Goal: Task Accomplishment & Management: Manage account settings

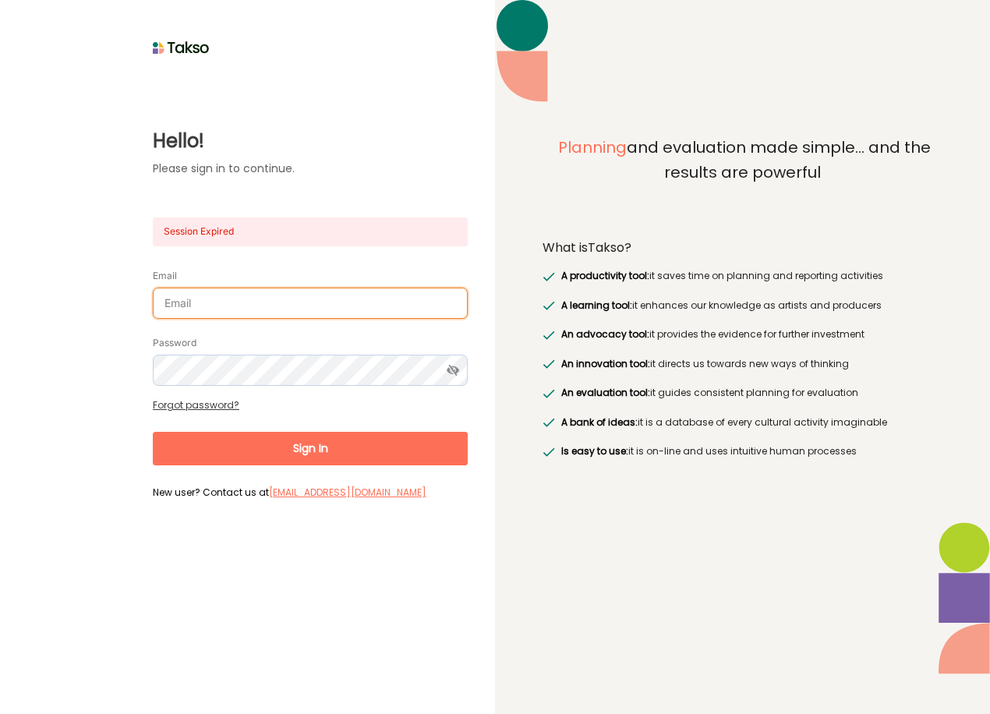
type input "john.smithies@culturaldevelopment.net.au"
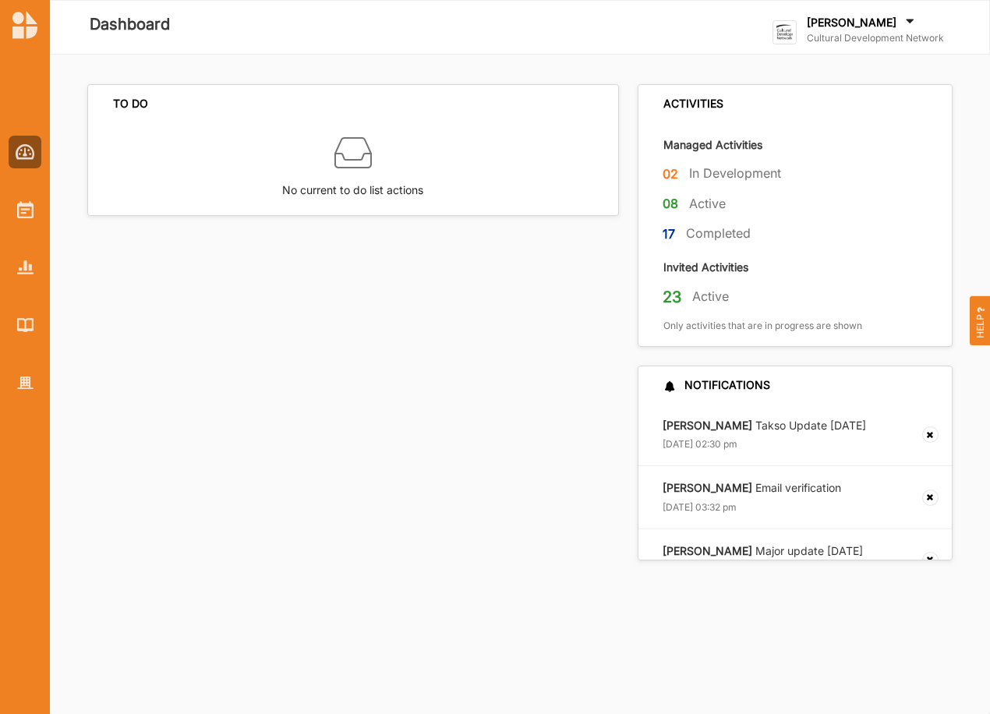
click at [870, 38] on label "Cultural Development Network" at bounding box center [875, 38] width 137 height 12
click at [818, 154] on div "Go To Admin" at bounding box center [851, 161] width 130 height 14
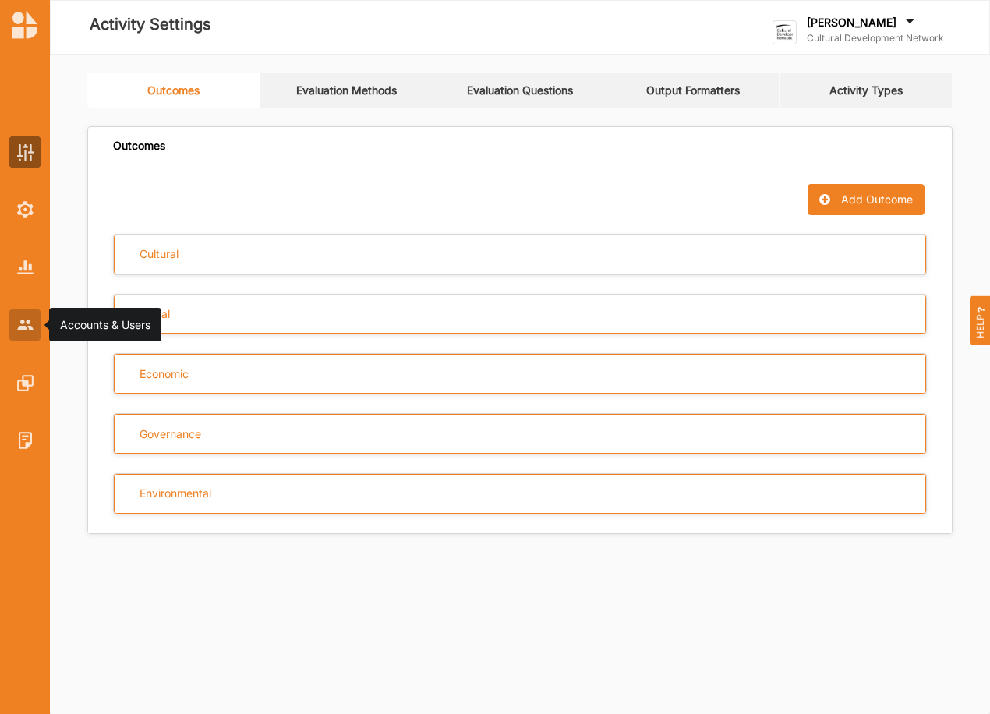
click at [29, 317] on div at bounding box center [25, 325] width 33 height 33
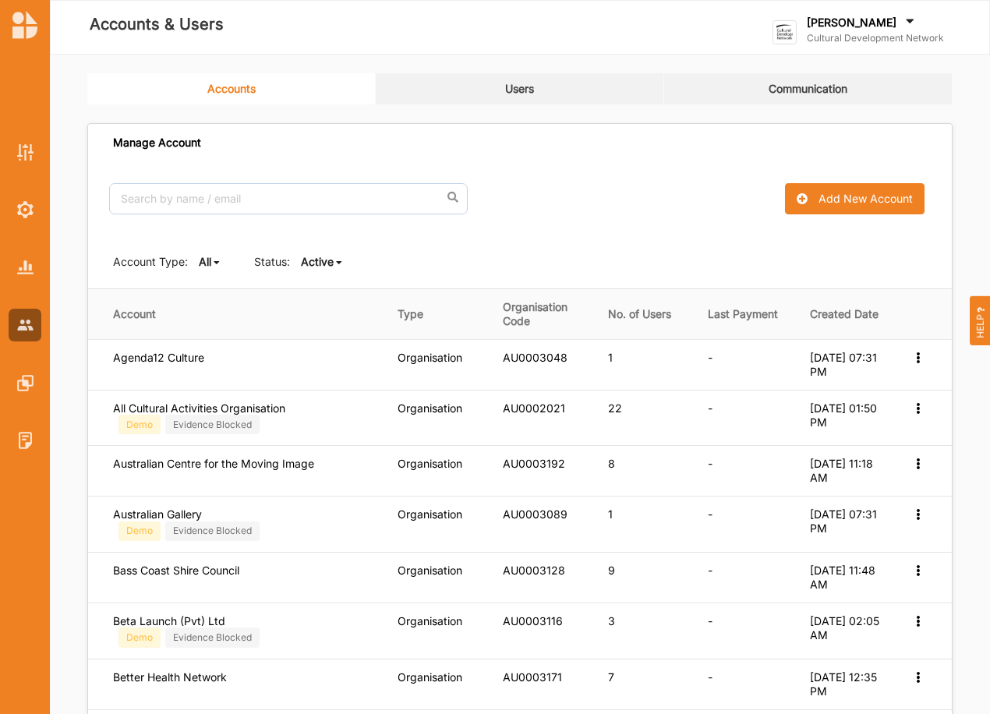
click at [215, 262] on icon at bounding box center [217, 262] width 6 height 9
click at [228, 310] on b "Organisation" at bounding box center [244, 314] width 65 height 13
click at [379, 263] on b "Active" at bounding box center [369, 261] width 33 height 13
click at [378, 288] on b "All" at bounding box center [372, 286] width 12 height 13
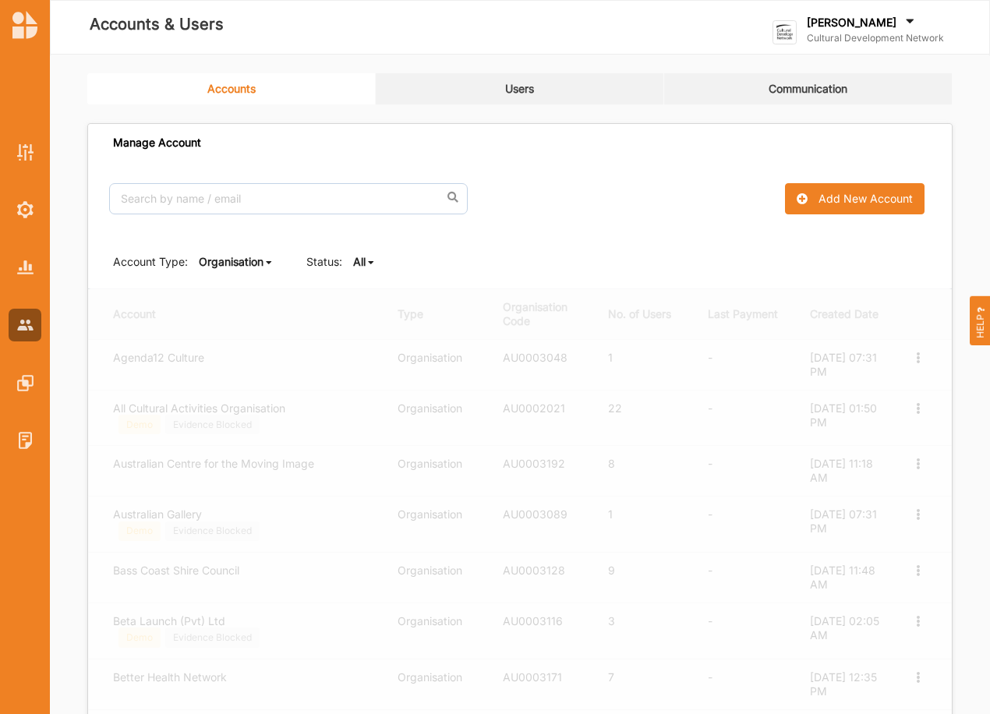
click at [253, 262] on b "Organisation" at bounding box center [231, 261] width 65 height 13
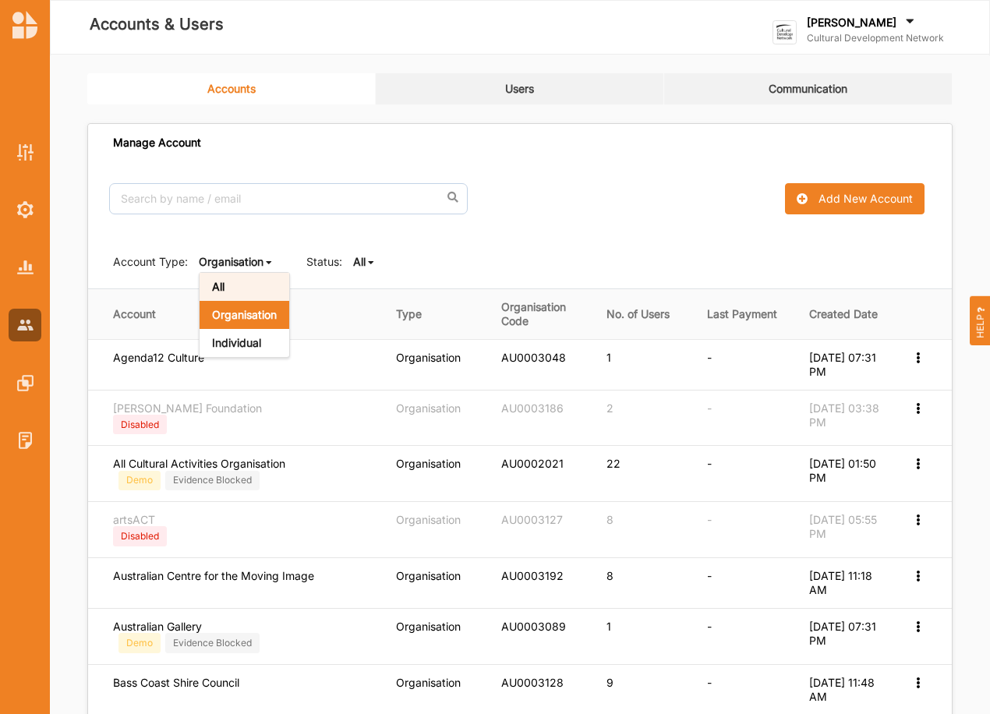
click at [222, 284] on b "All" at bounding box center [218, 286] width 12 height 13
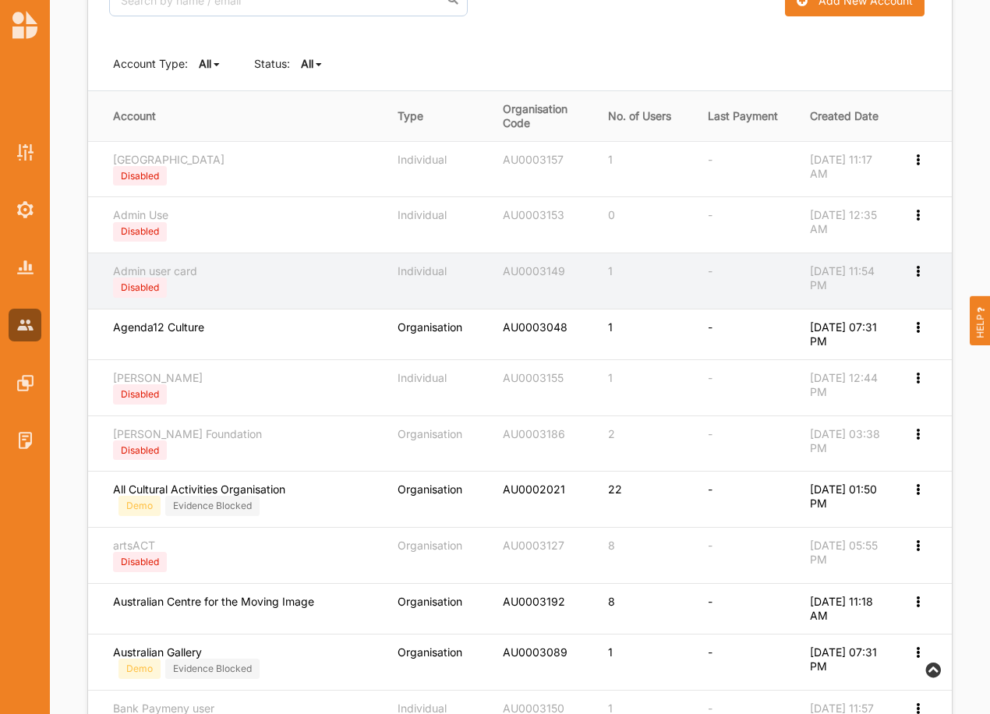
scroll to position [196, 0]
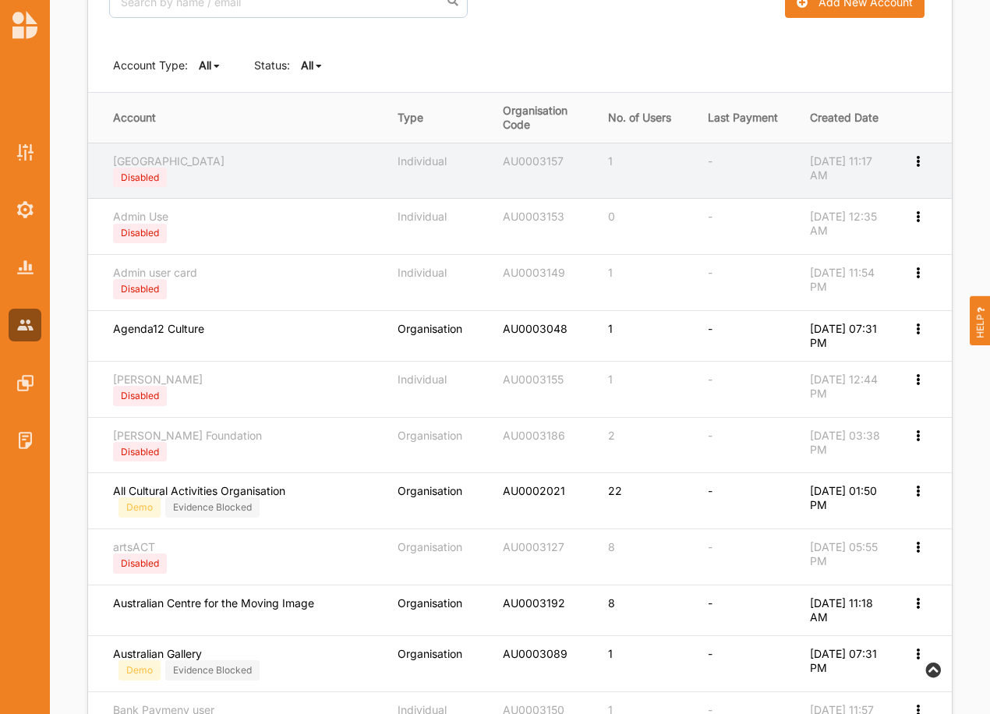
click at [917, 161] on icon at bounding box center [917, 159] width 13 height 11
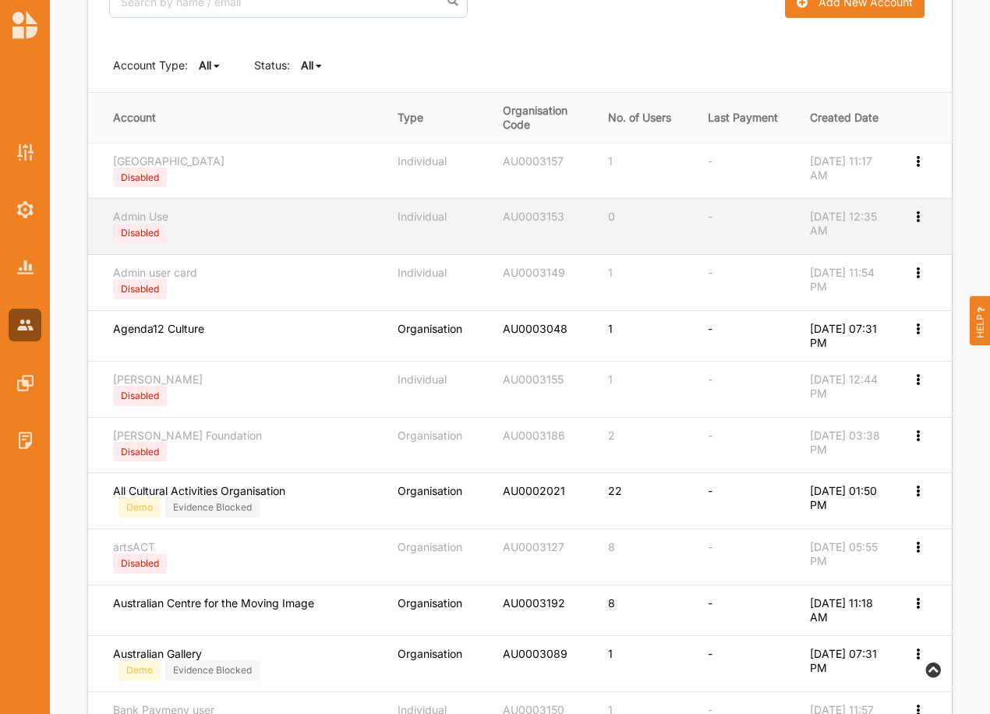
click at [254, 230] on div "Admin Use Disabled" at bounding box center [244, 227] width 263 height 34
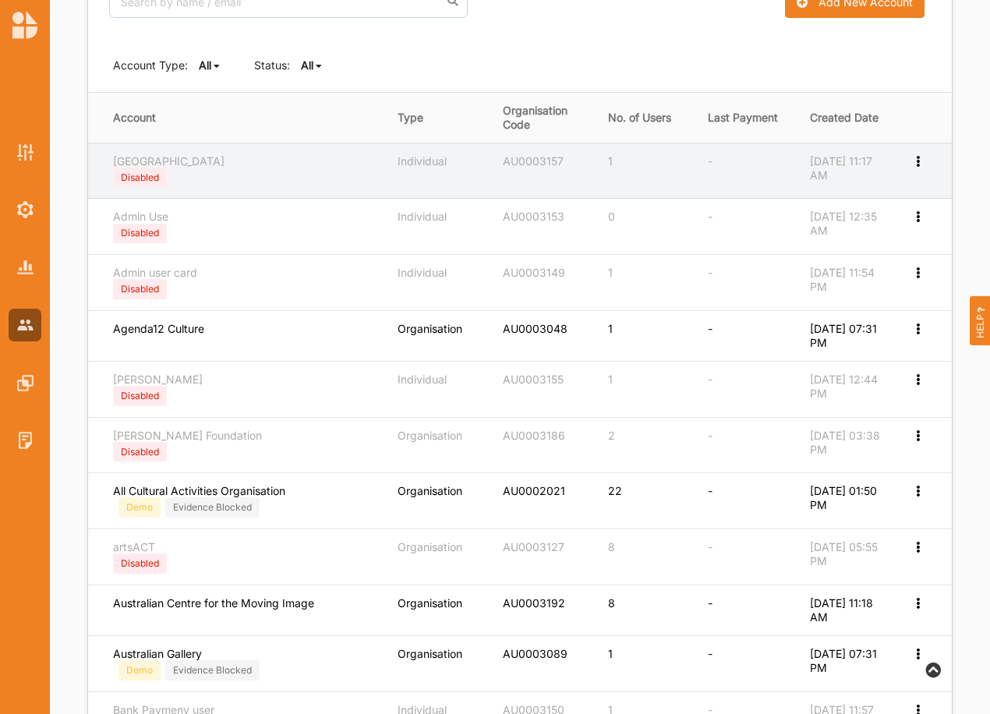
click at [915, 162] on icon at bounding box center [917, 159] width 13 height 11
click at [907, 185] on icon at bounding box center [906, 184] width 13 height 11
select select "1"
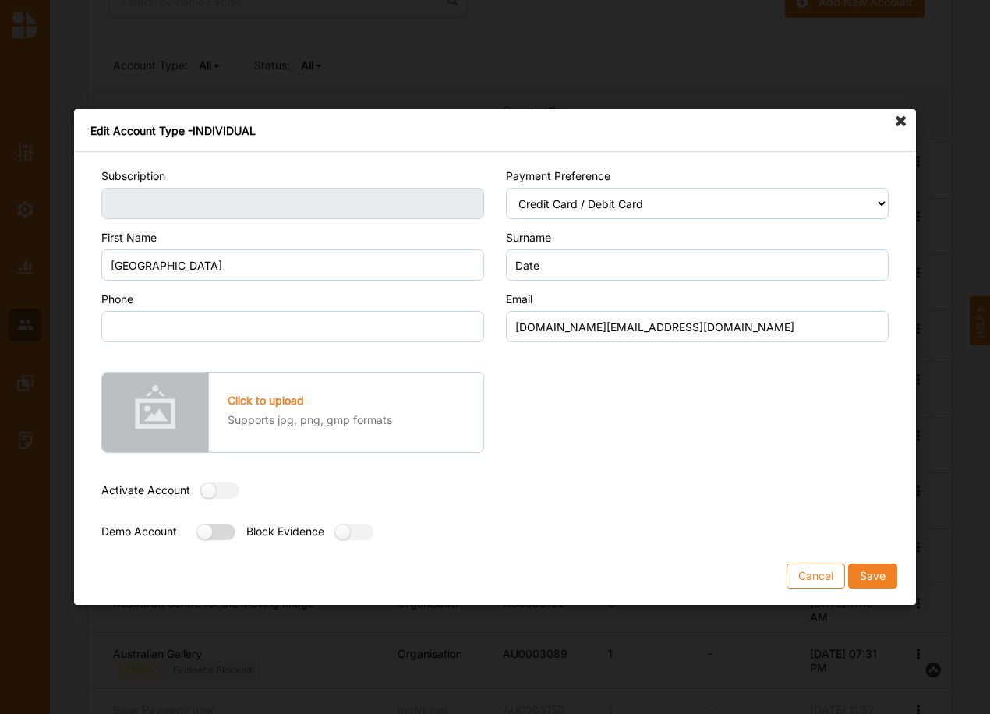
click at [220, 529] on label at bounding box center [211, 532] width 28 height 16
radio input "true"
click at [868, 577] on button "Save" at bounding box center [872, 576] width 49 height 25
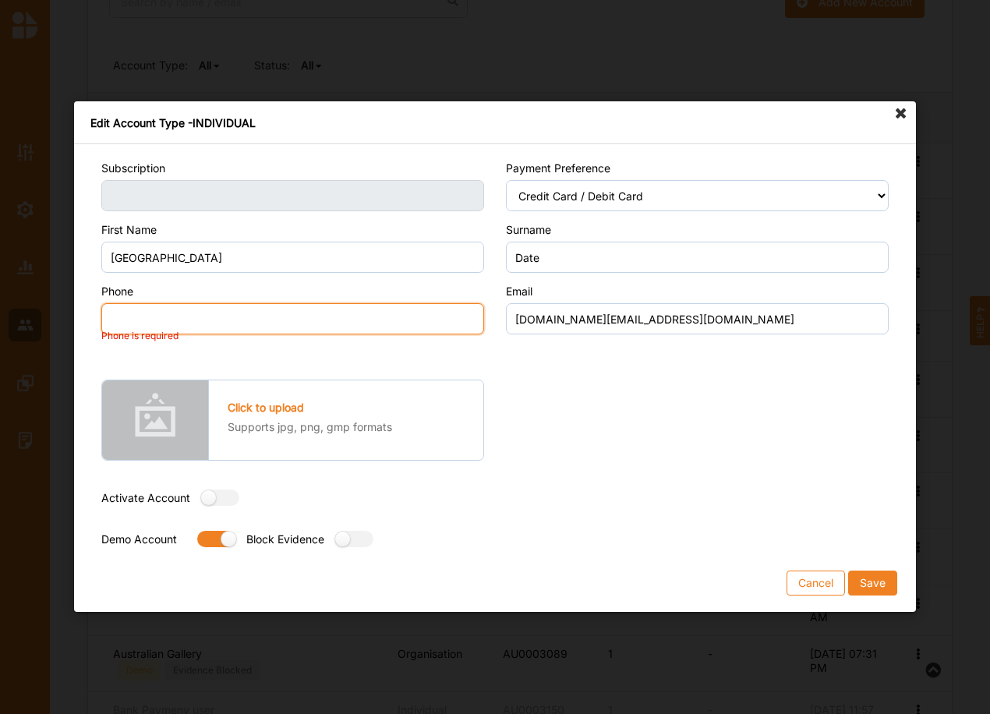
click at [255, 317] on input "Phone" at bounding box center [292, 319] width 383 height 31
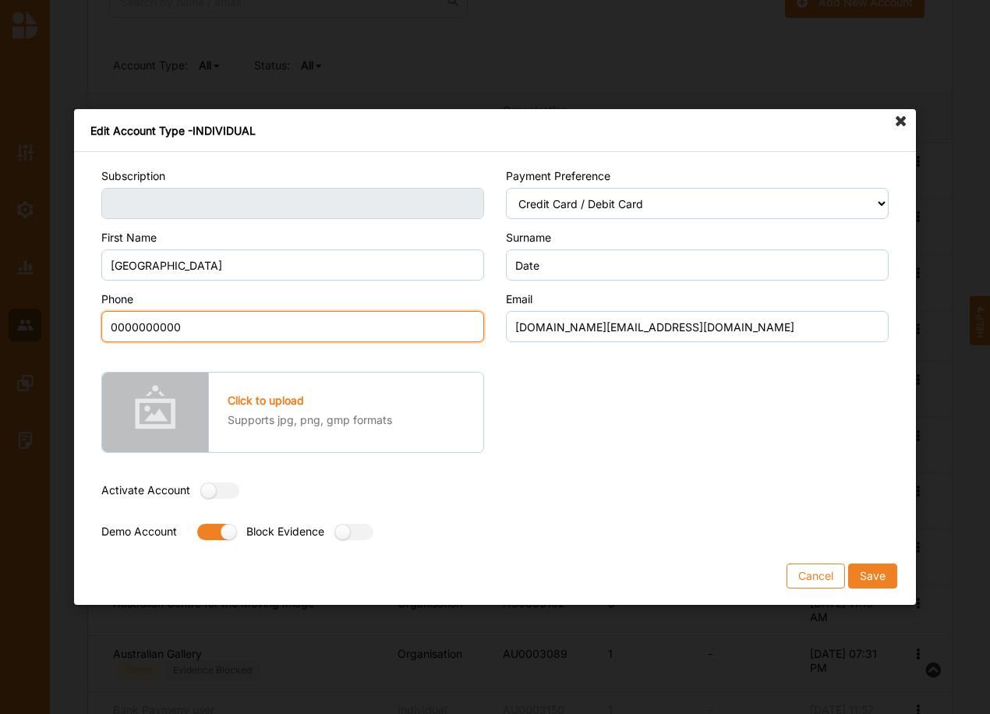
type input "0000000000"
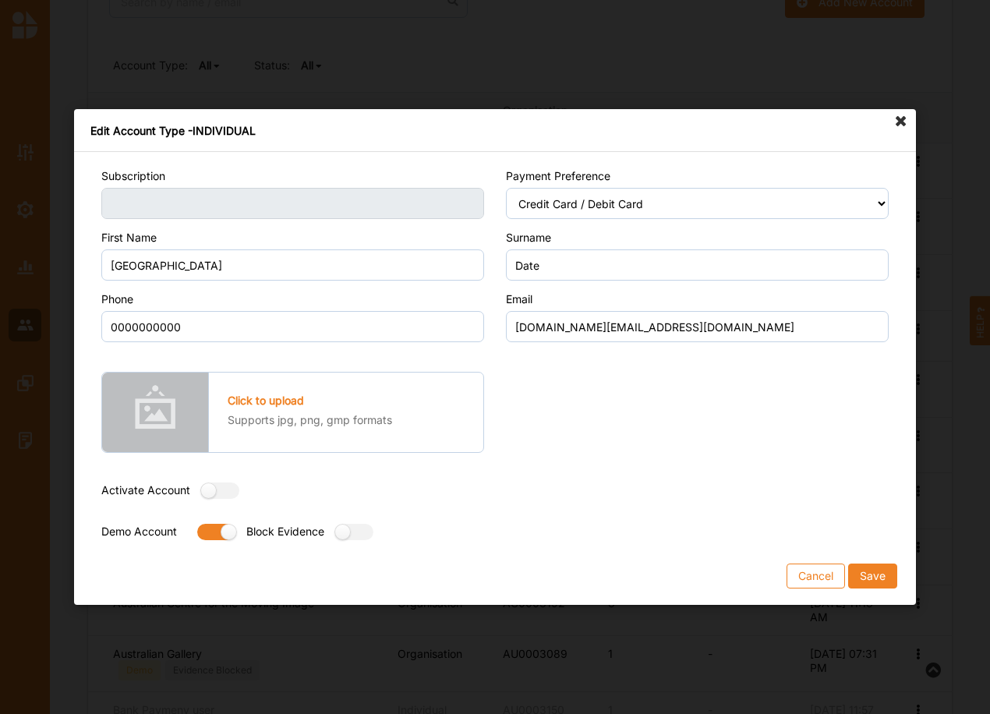
click at [558, 423] on div "Payment Preference Select Payment Preference Credit Card / Debit Card Manual Tr…" at bounding box center [697, 357] width 405 height 379
click at [884, 570] on button "Save" at bounding box center [872, 576] width 49 height 25
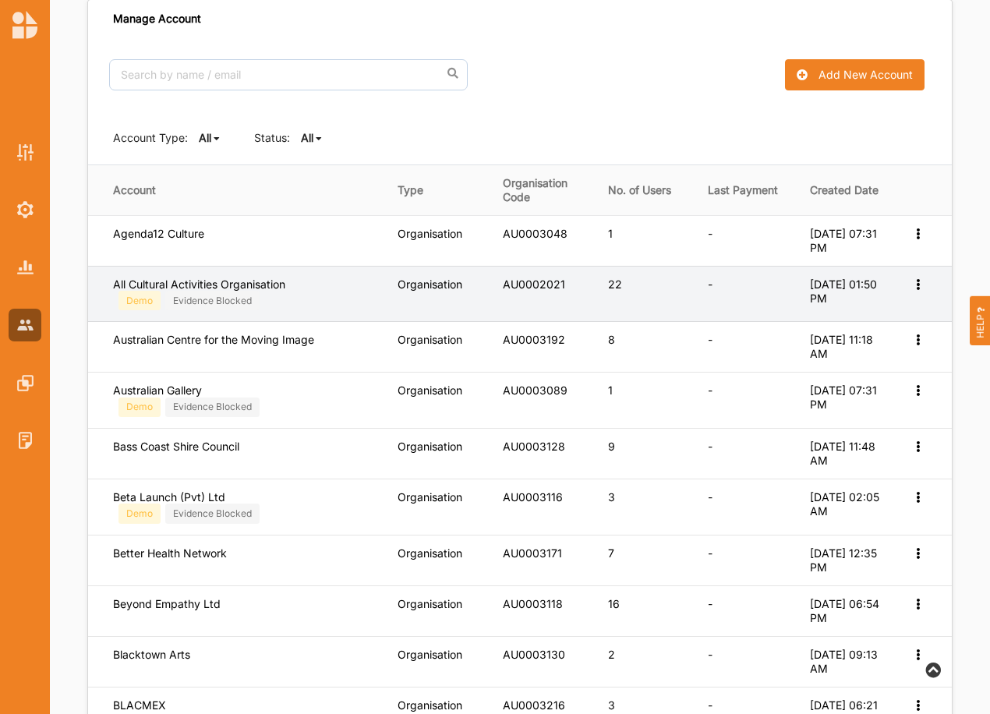
scroll to position [119, 0]
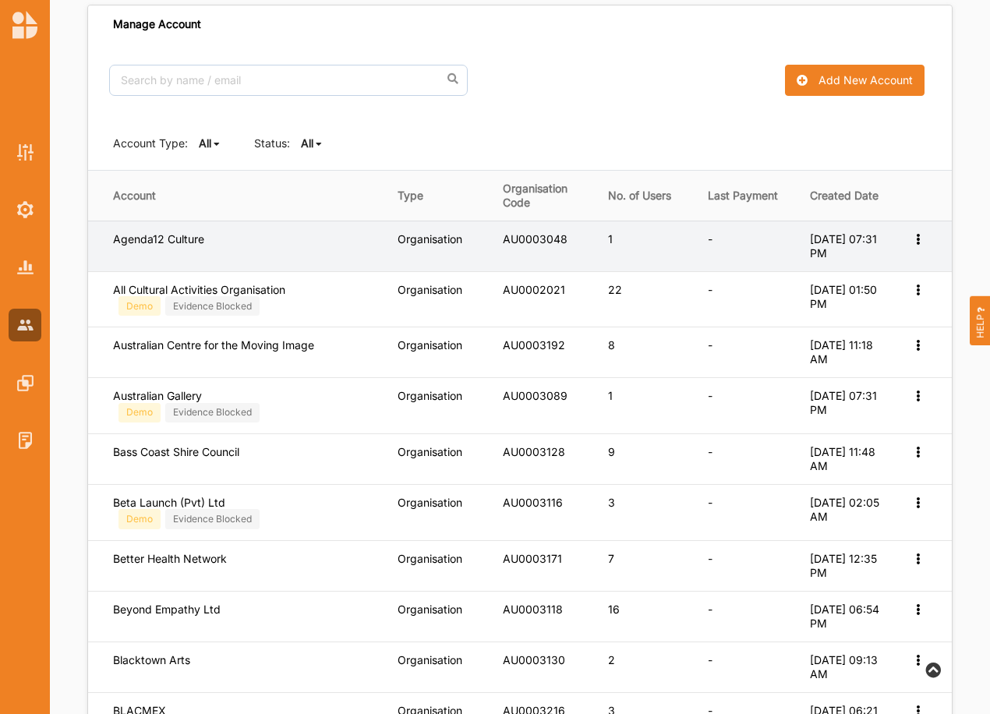
click at [914, 242] on icon at bounding box center [917, 237] width 13 height 11
click at [909, 265] on icon at bounding box center [906, 262] width 13 height 11
select select "1"
select select "9"
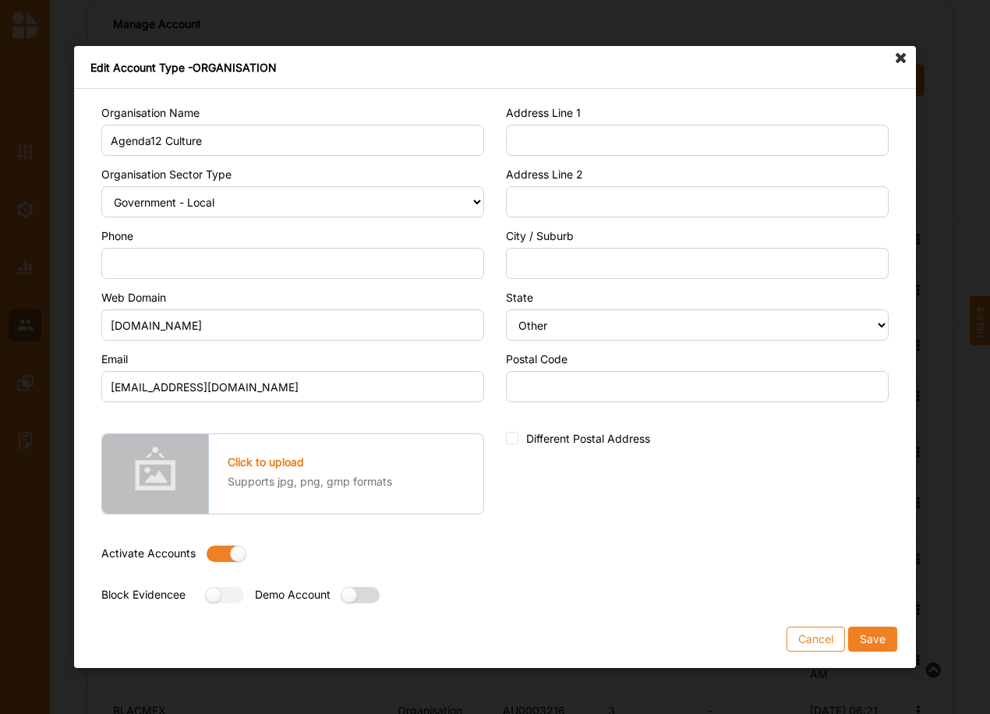
click at [352, 596] on label at bounding box center [355, 595] width 28 height 16
radio input "true"
click at [872, 639] on button "Save" at bounding box center [872, 639] width 49 height 25
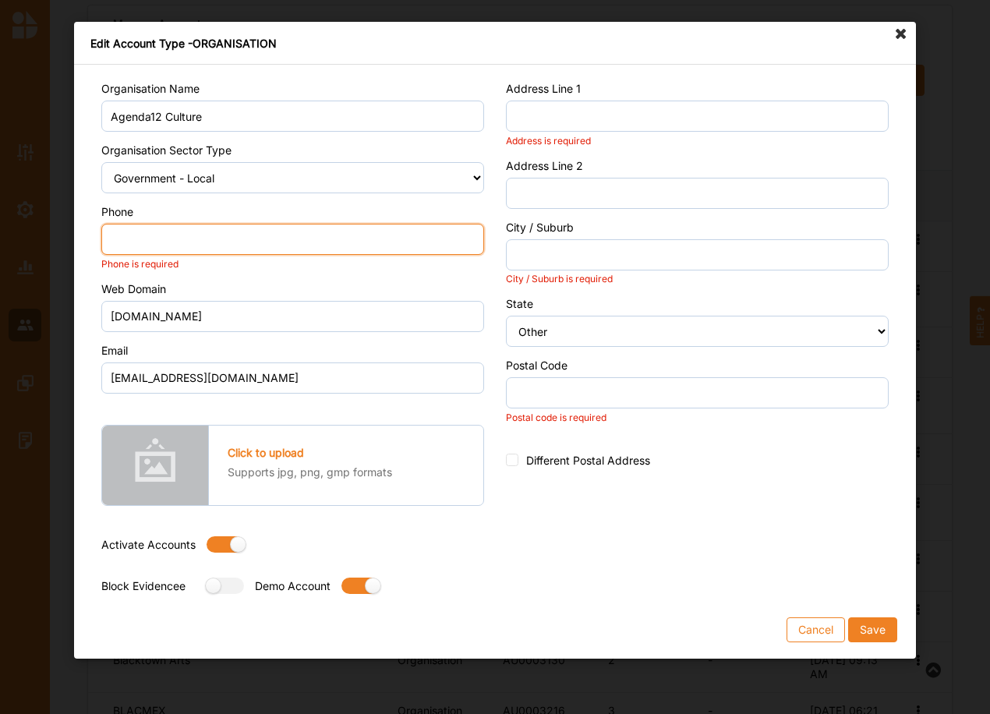
click at [192, 228] on input "Phone" at bounding box center [292, 239] width 383 height 31
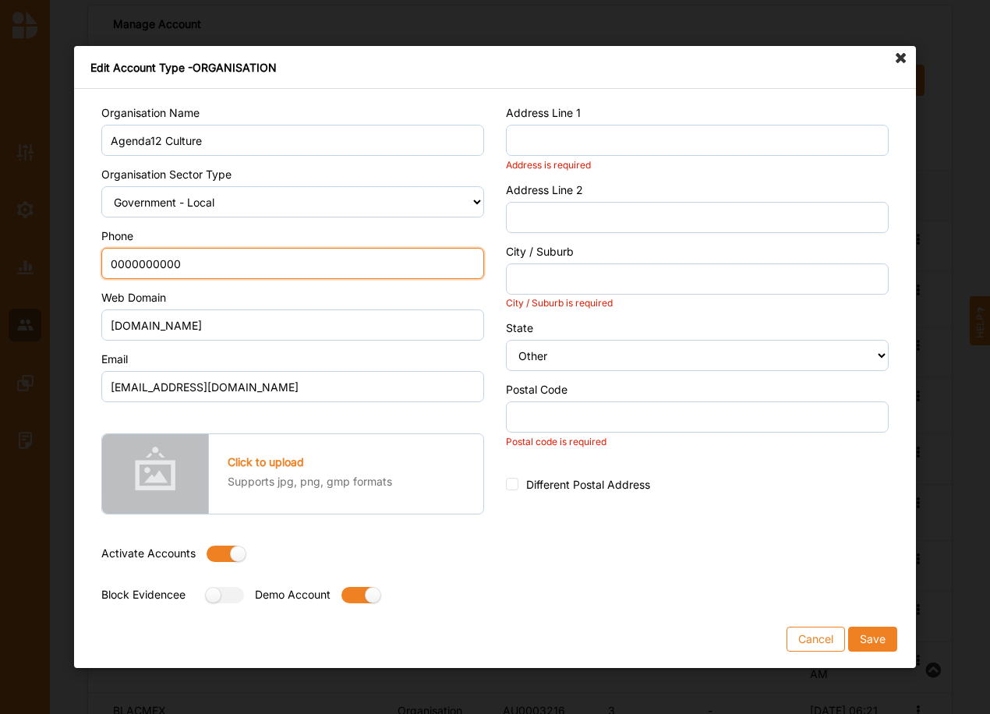
type input "0000000000"
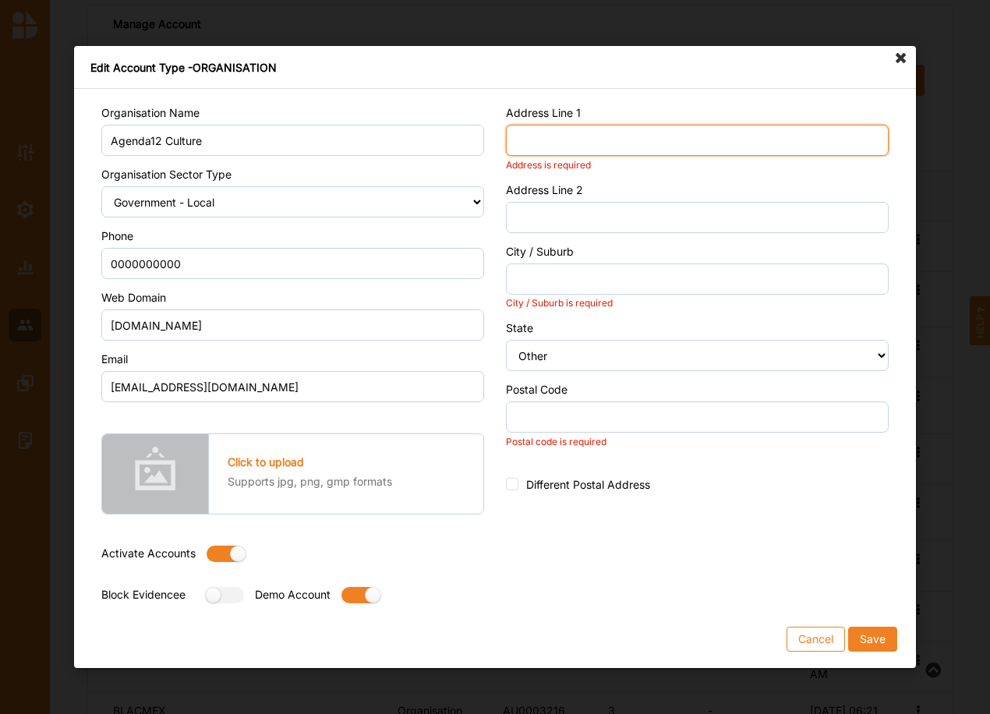
click at [609, 140] on input "Address Line 1" at bounding box center [697, 140] width 383 height 31
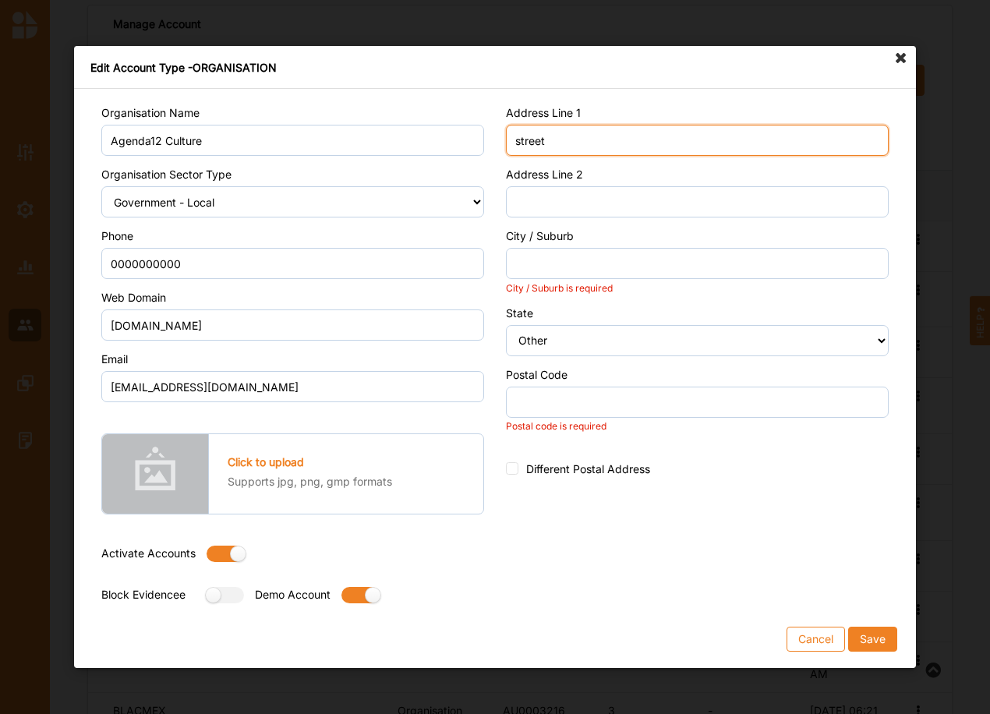
type input "street"
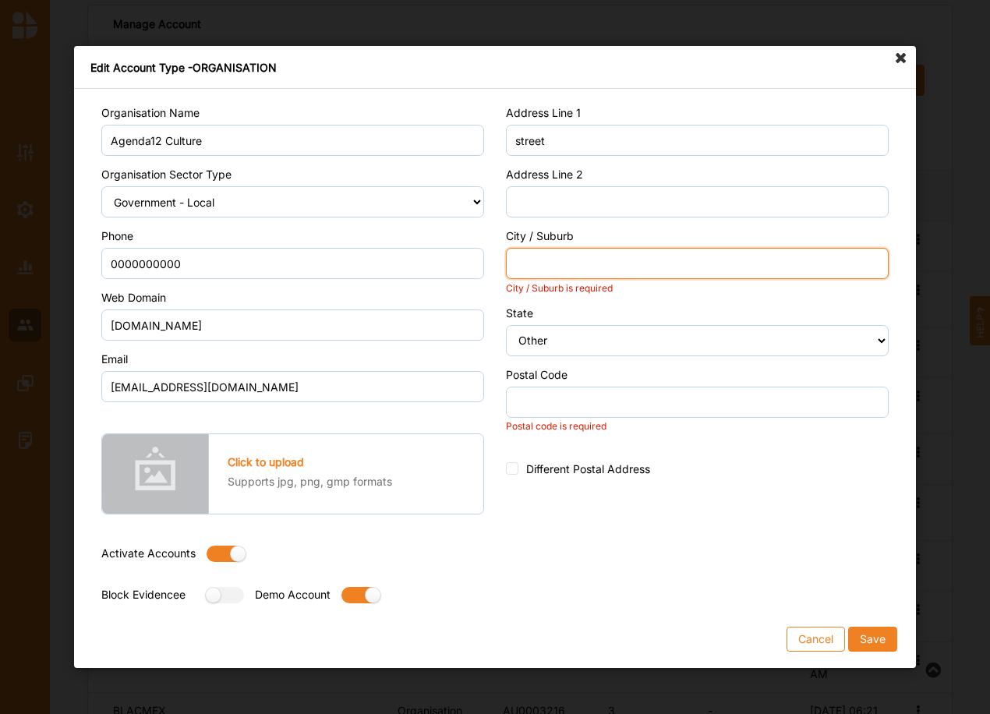
click at [565, 275] on input "City / Suburb" at bounding box center [697, 263] width 383 height 31
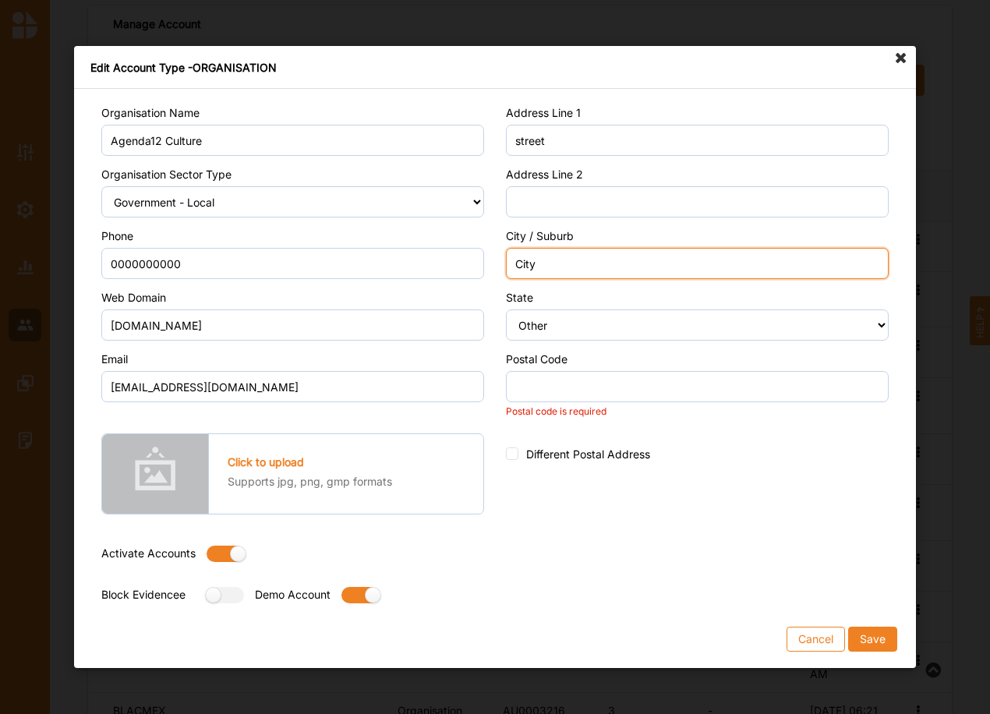
type input "City"
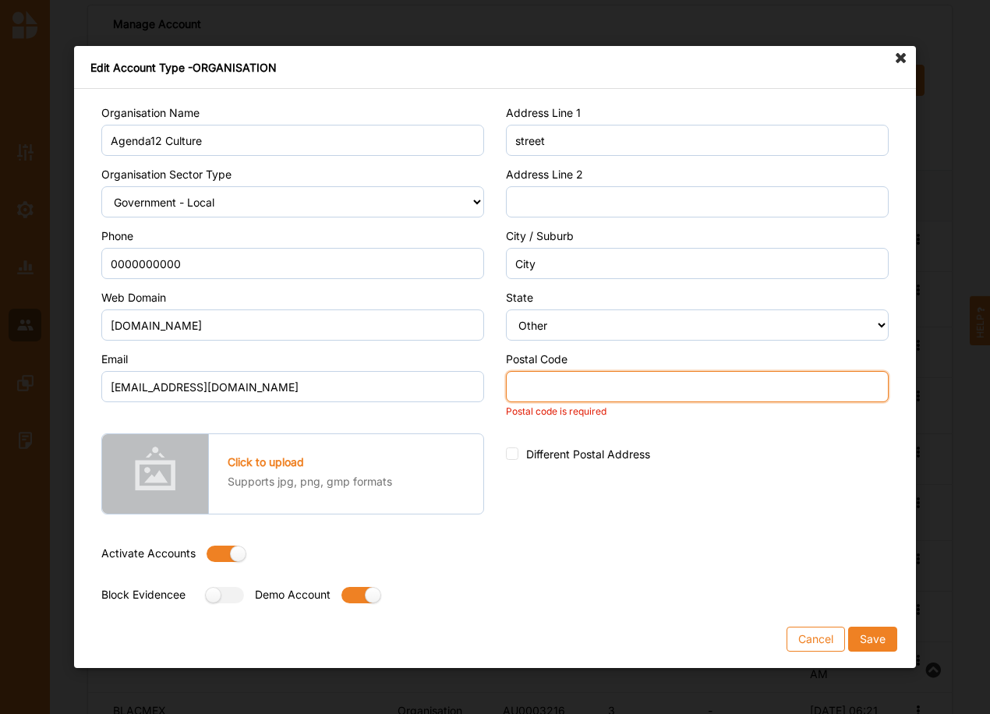
click at [556, 381] on input "Postal Code" at bounding box center [697, 386] width 383 height 31
type input "0000"
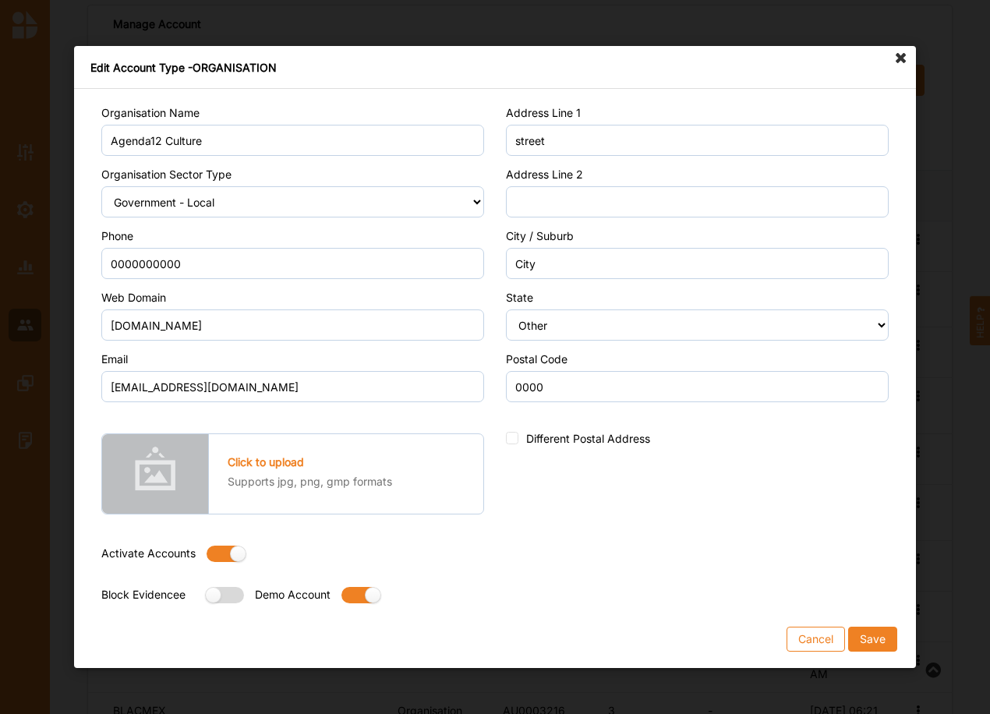
drag, startPoint x: 219, startPoint y: 596, endPoint x: 358, endPoint y: 622, distance: 141.3
click at [219, 595] on label at bounding box center [220, 595] width 28 height 16
radio input "true"
click at [209, 551] on label at bounding box center [221, 554] width 28 height 16
radio input "false"
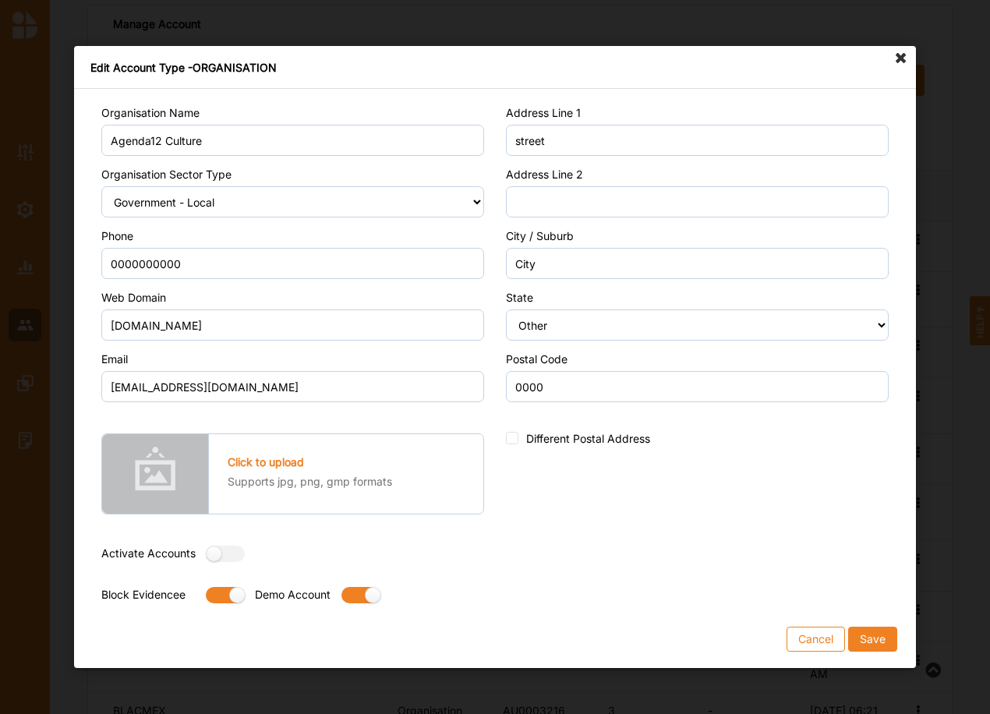
click at [879, 632] on button "Save" at bounding box center [872, 639] width 49 height 25
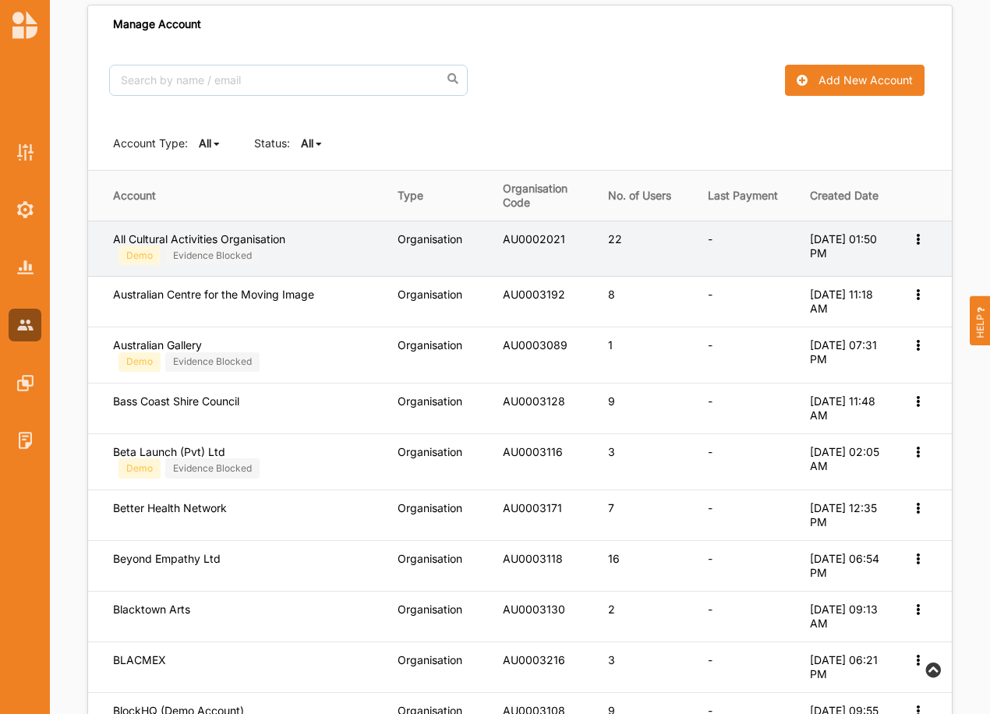
click at [918, 238] on icon at bounding box center [917, 237] width 13 height 11
click at [871, 268] on label "Edit Account" at bounding box center [866, 264] width 98 height 14
select select "3"
select select "7"
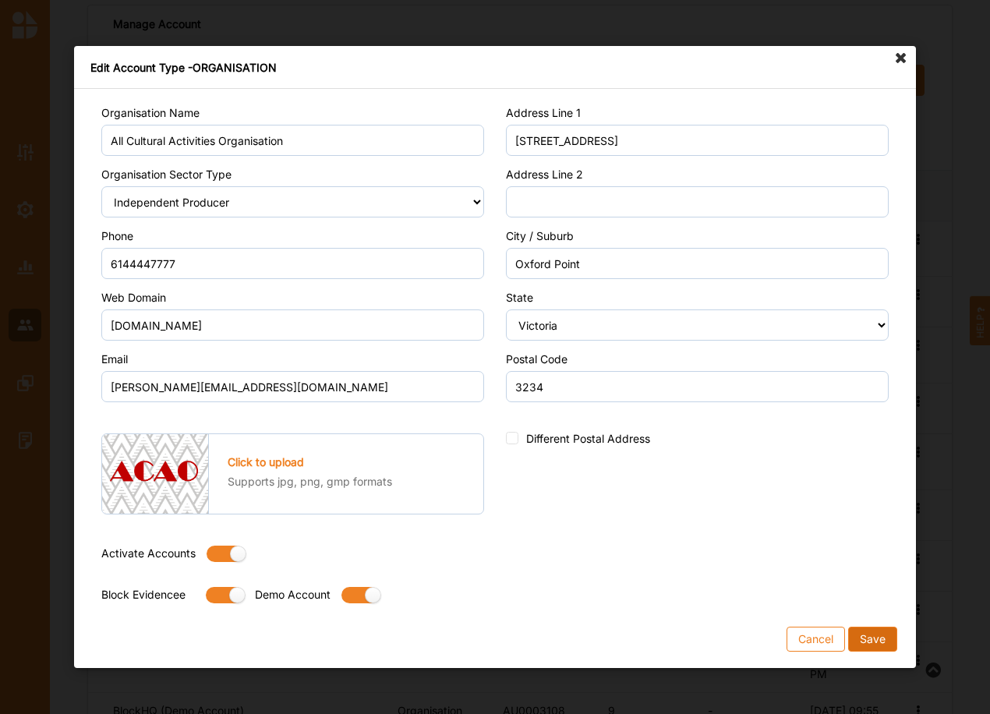
click at [864, 638] on button "Save" at bounding box center [872, 639] width 49 height 25
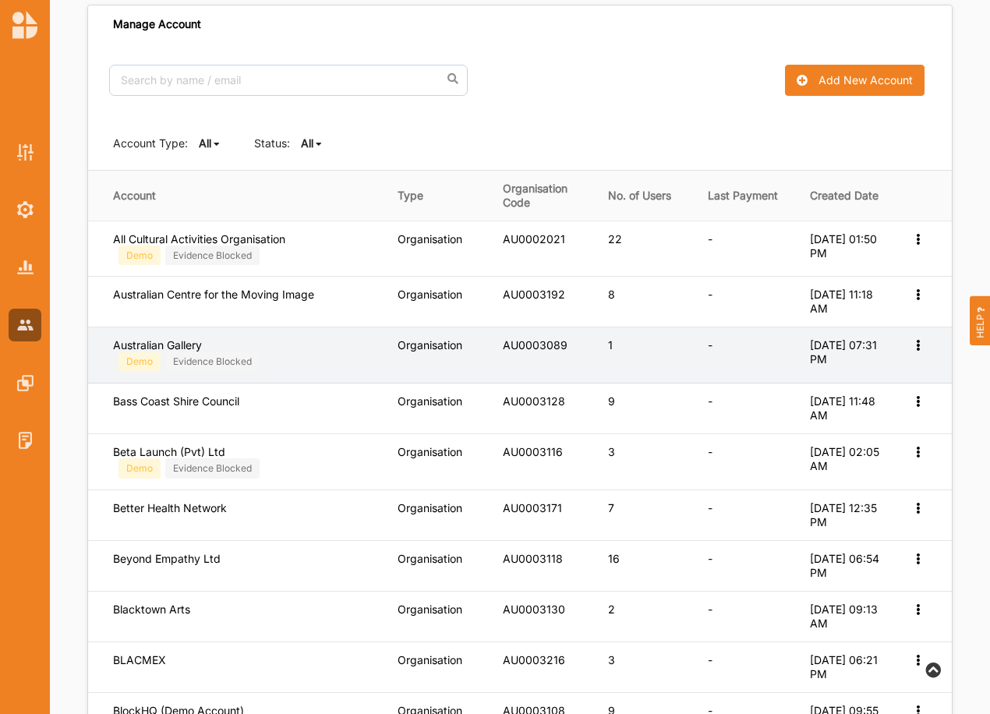
click at [914, 347] on icon at bounding box center [917, 343] width 13 height 11
click at [847, 373] on label "Edit Account" at bounding box center [866, 371] width 98 height 14
select select "2"
select select "7"
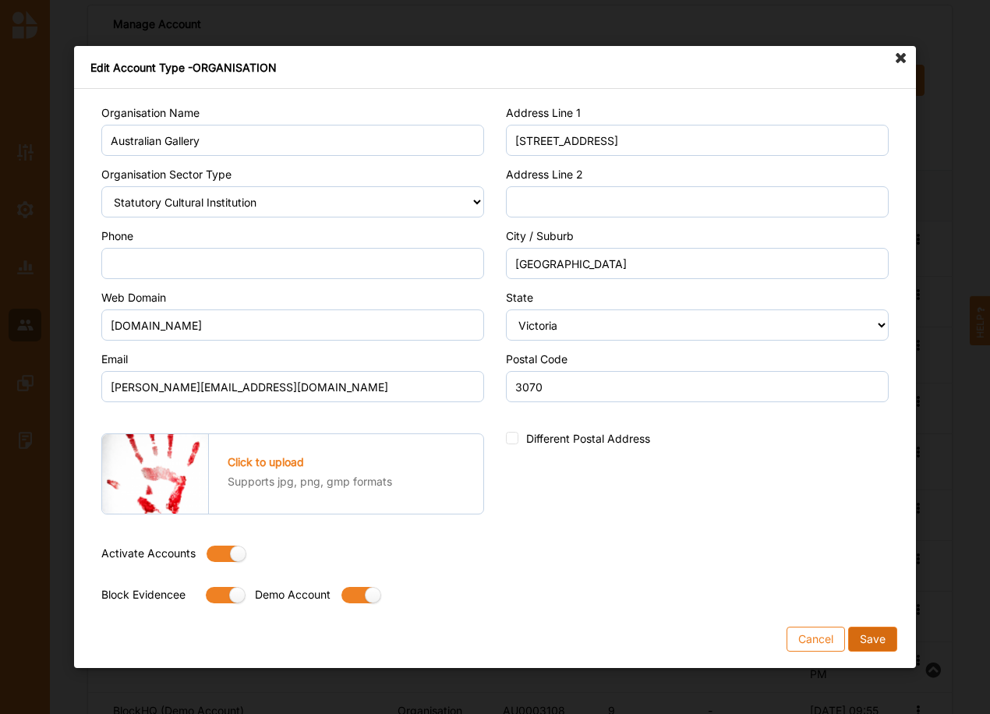
click at [876, 639] on button "Save" at bounding box center [872, 639] width 49 height 25
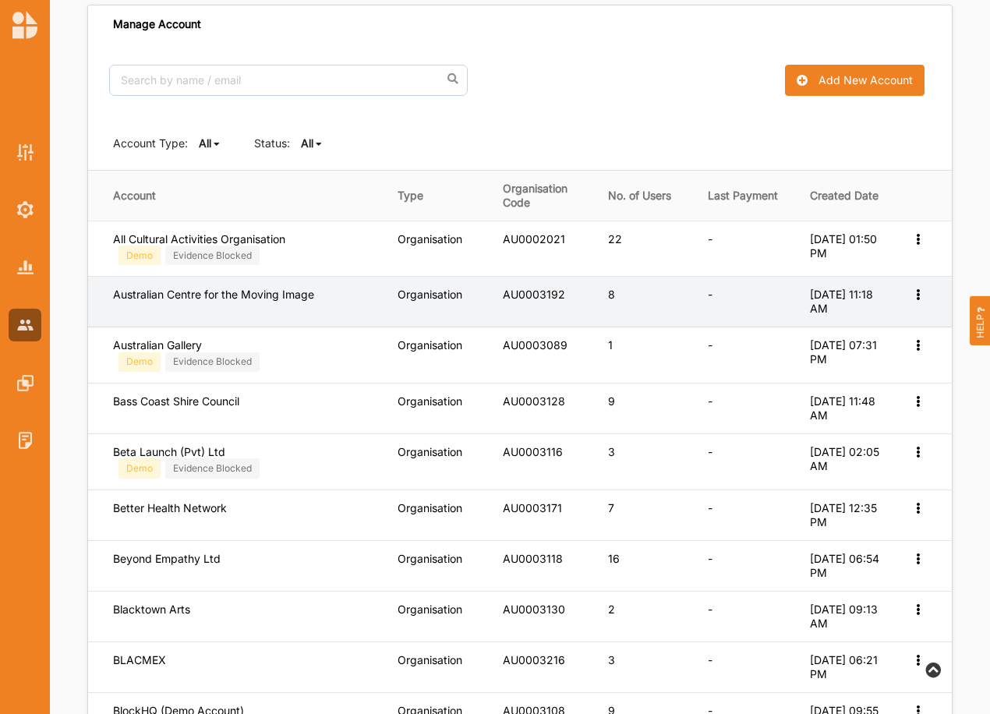
click at [922, 291] on icon at bounding box center [917, 293] width 13 height 11
click at [869, 321] on label "Edit Account" at bounding box center [866, 320] width 98 height 14
select select "2"
select select "7"
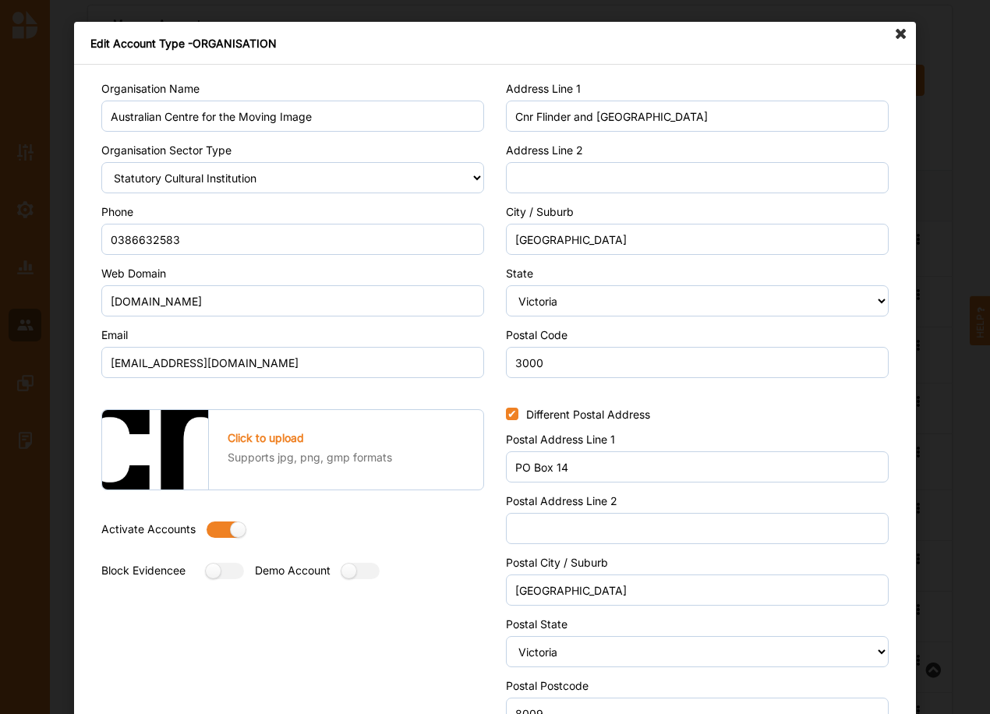
click at [895, 38] on icon at bounding box center [901, 34] width 25 height 25
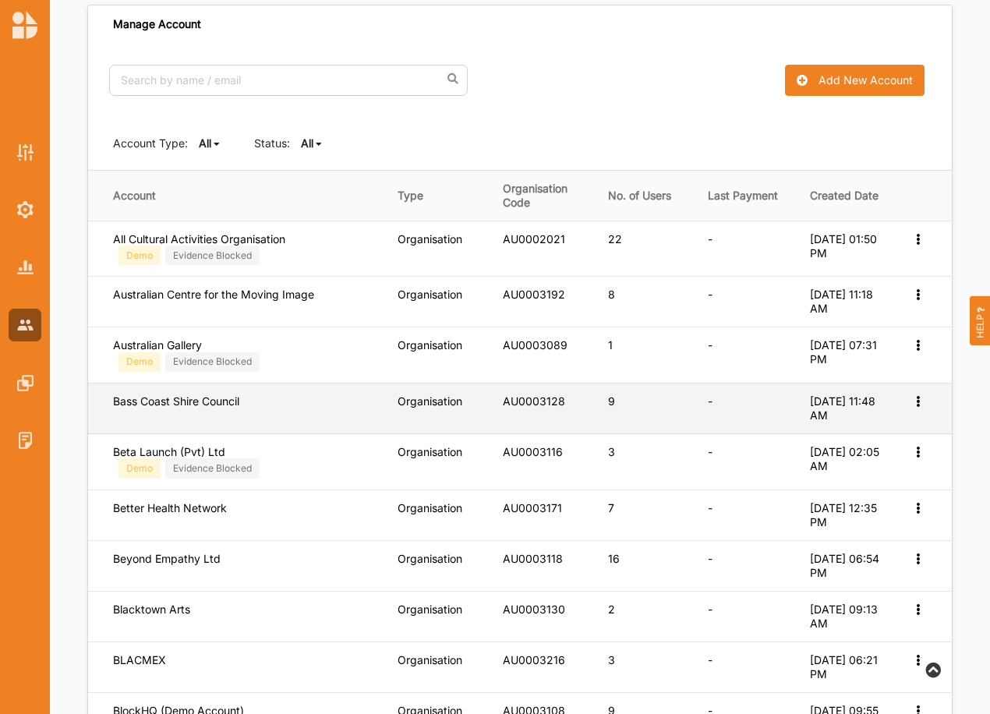
click at [915, 403] on icon at bounding box center [917, 400] width 13 height 11
click at [854, 425] on label "Edit Account" at bounding box center [866, 427] width 98 height 14
select select "1"
select select "7"
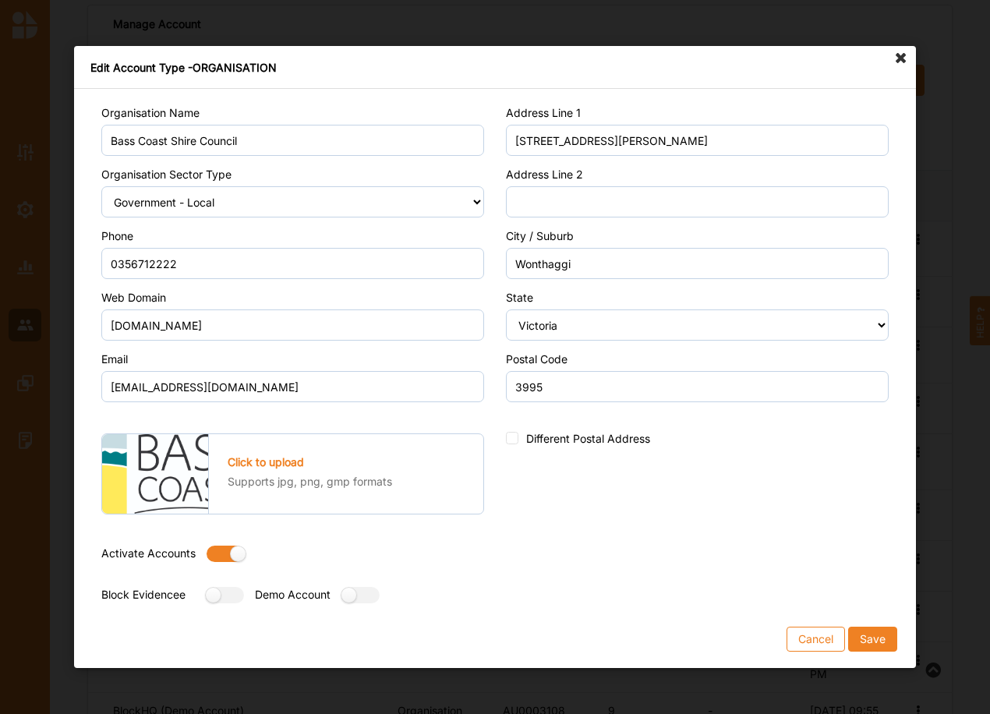
click at [901, 60] on icon at bounding box center [901, 58] width 25 height 25
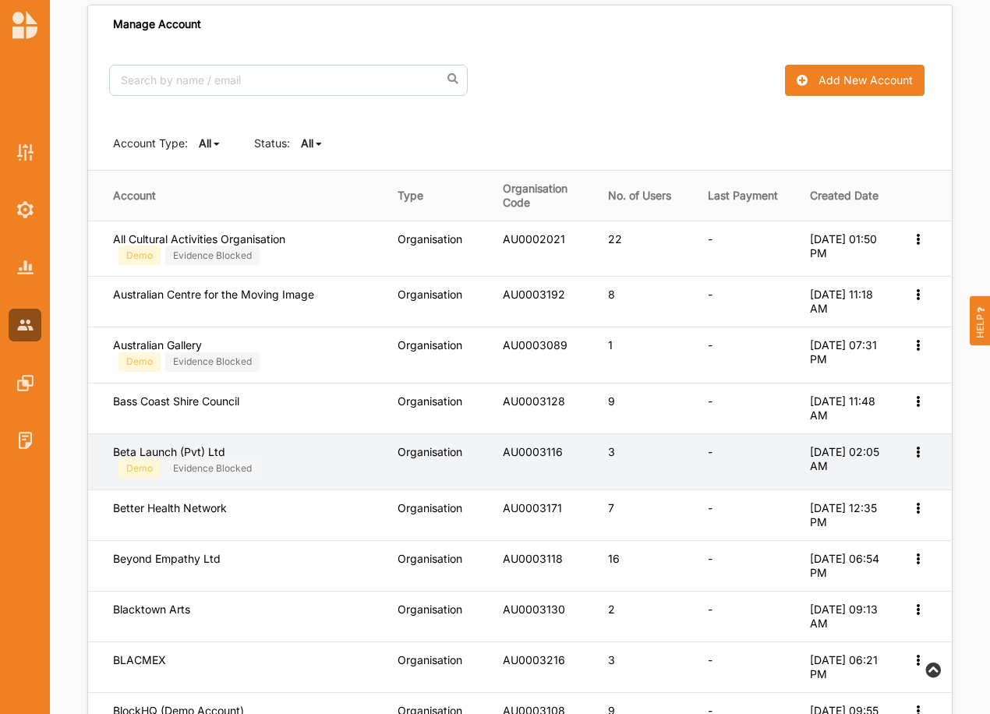
click at [919, 455] on icon at bounding box center [917, 450] width 13 height 11
click at [852, 469] on div "Edit Account" at bounding box center [866, 477] width 120 height 30
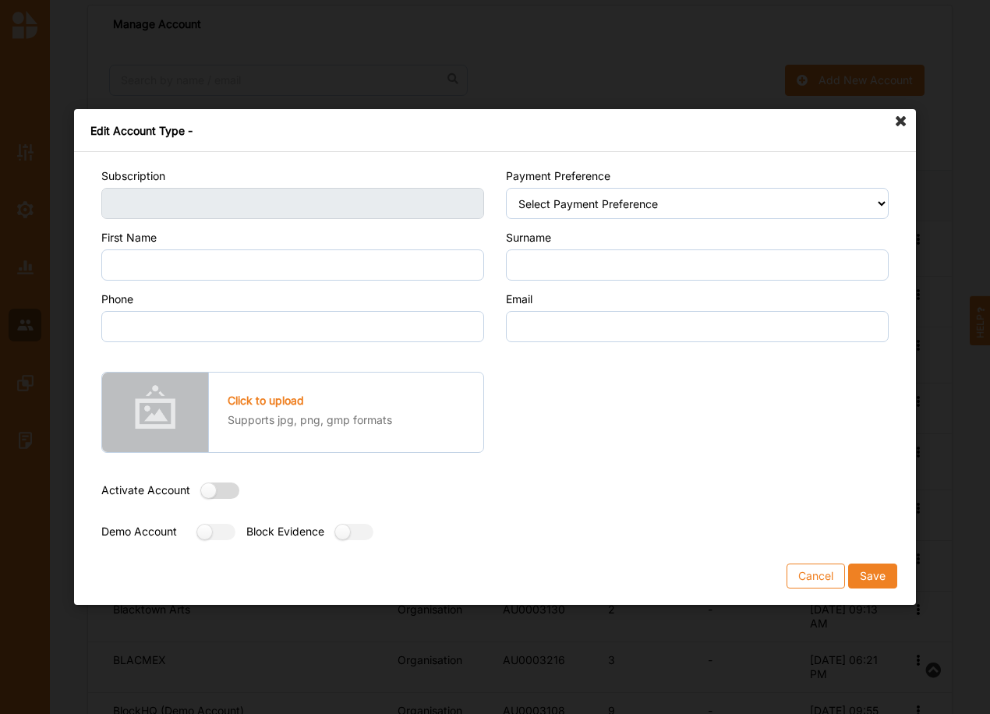
click at [221, 490] on label at bounding box center [215, 491] width 28 height 16
click at [221, 496] on label at bounding box center [215, 491] width 28 height 16
radio input "false"
click at [214, 535] on label at bounding box center [211, 532] width 28 height 16
radio input "true"
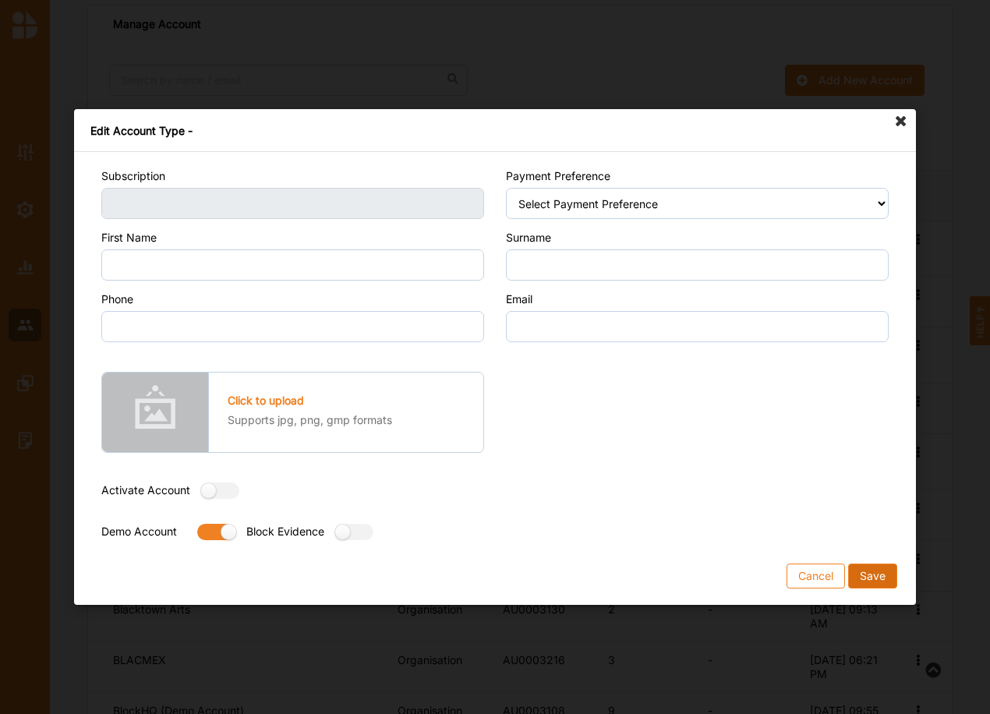
click at [868, 576] on button "Save" at bounding box center [872, 576] width 49 height 25
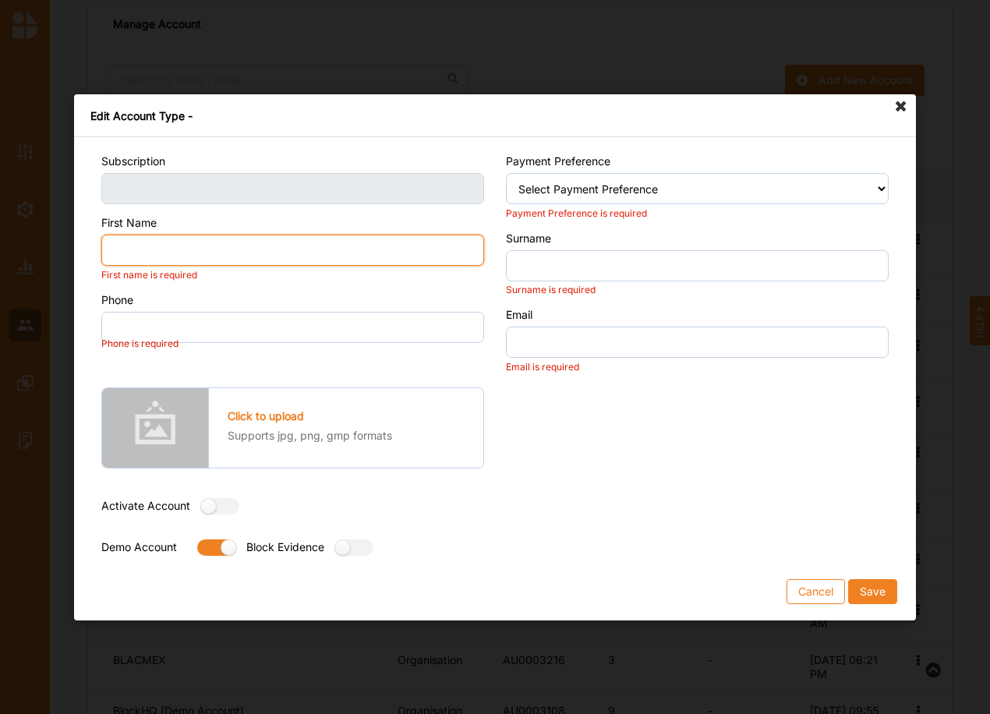
click at [169, 256] on input "First Name" at bounding box center [292, 250] width 383 height 31
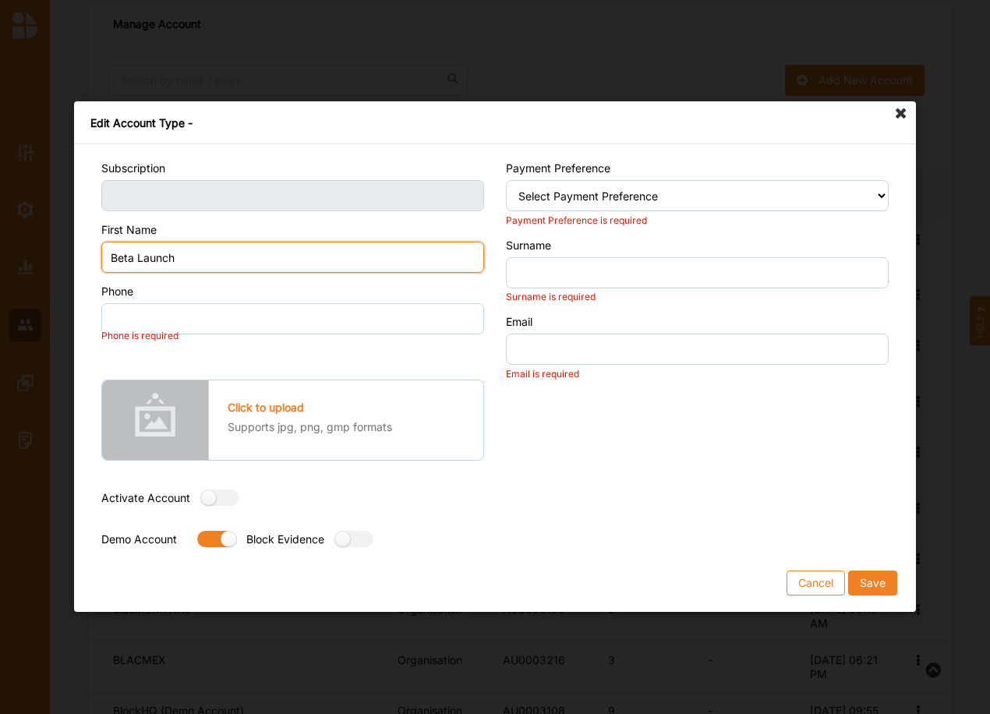
type input "Beta Launch"
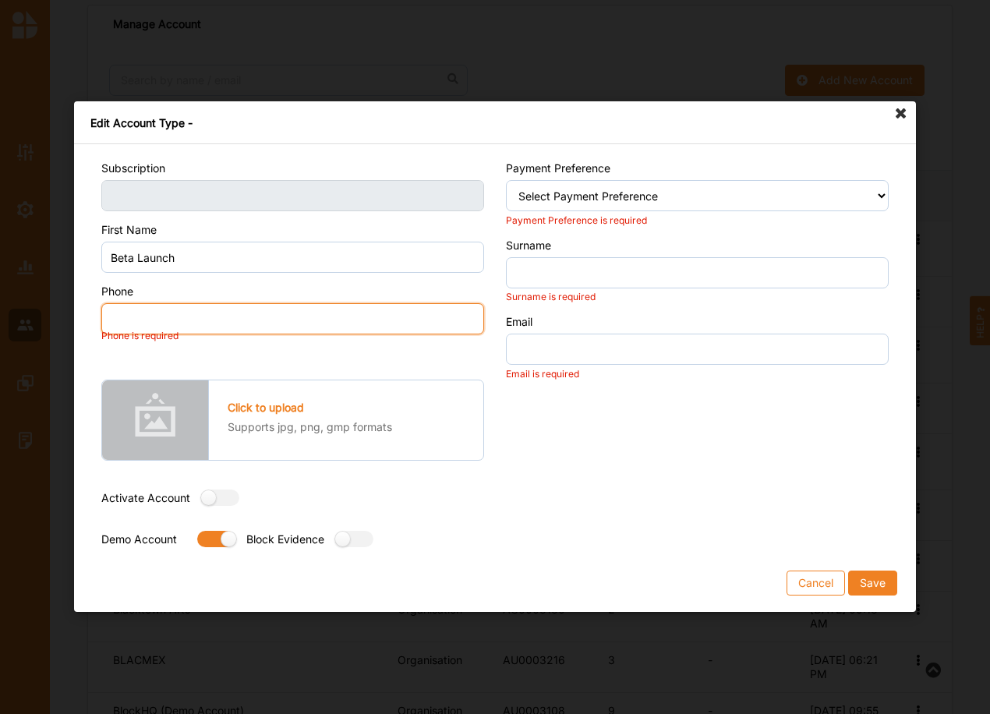
click at [186, 323] on input "Phone" at bounding box center [292, 319] width 383 height 31
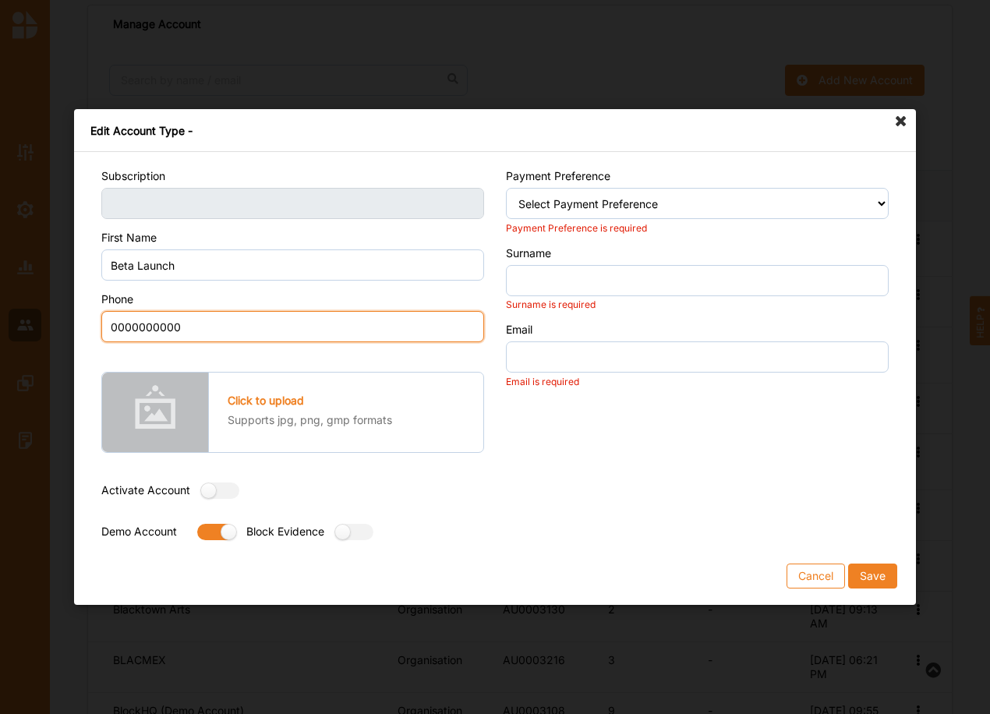
type input "0000000000"
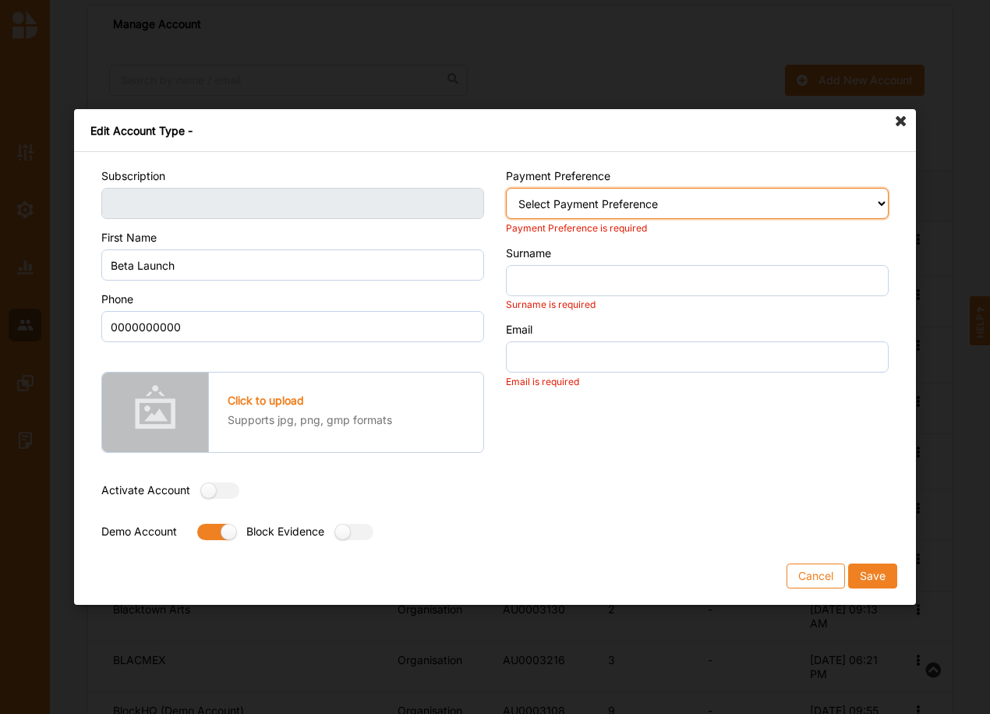
click at [626, 211] on select "Select Payment Preference Credit Card / Debit Card Manual Transaction" at bounding box center [697, 203] width 383 height 31
click at [626, 210] on select "Select Payment Preference Credit Card / Debit Card Manual Transaction" at bounding box center [697, 203] width 383 height 31
click at [614, 213] on select "Select Payment Preference Credit Card / Debit Card Manual Transaction" at bounding box center [697, 203] width 383 height 31
select select "2"
click at [506, 188] on select "Select Payment Preference Credit Card / Debit Card Manual Transaction" at bounding box center [697, 203] width 383 height 31
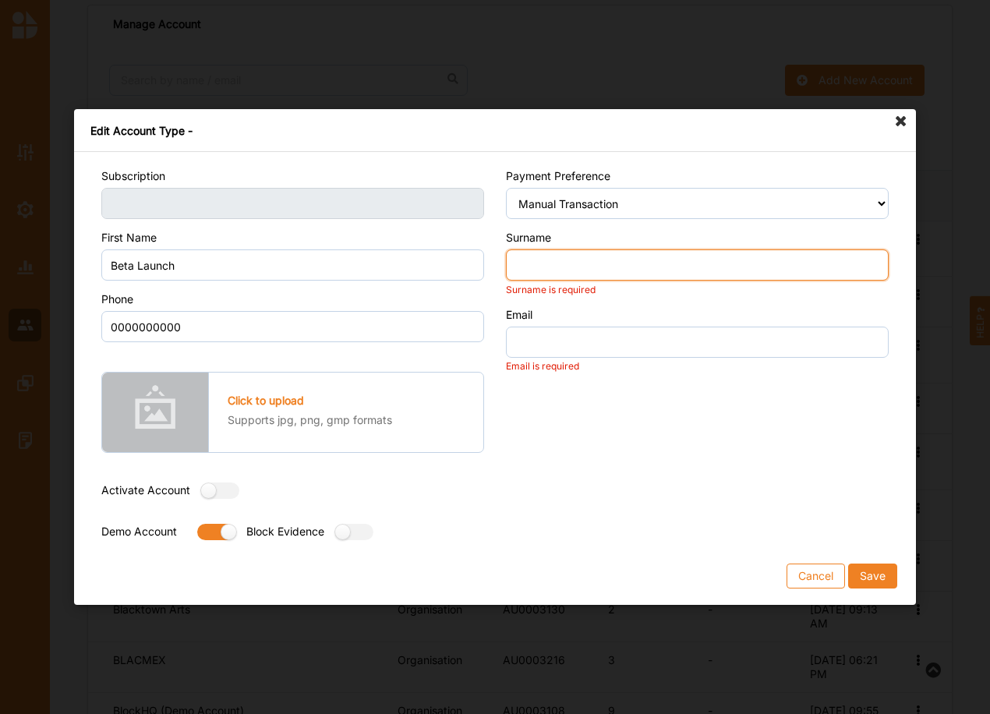
click at [560, 264] on input "Surname" at bounding box center [697, 264] width 383 height 31
type input "Launch"
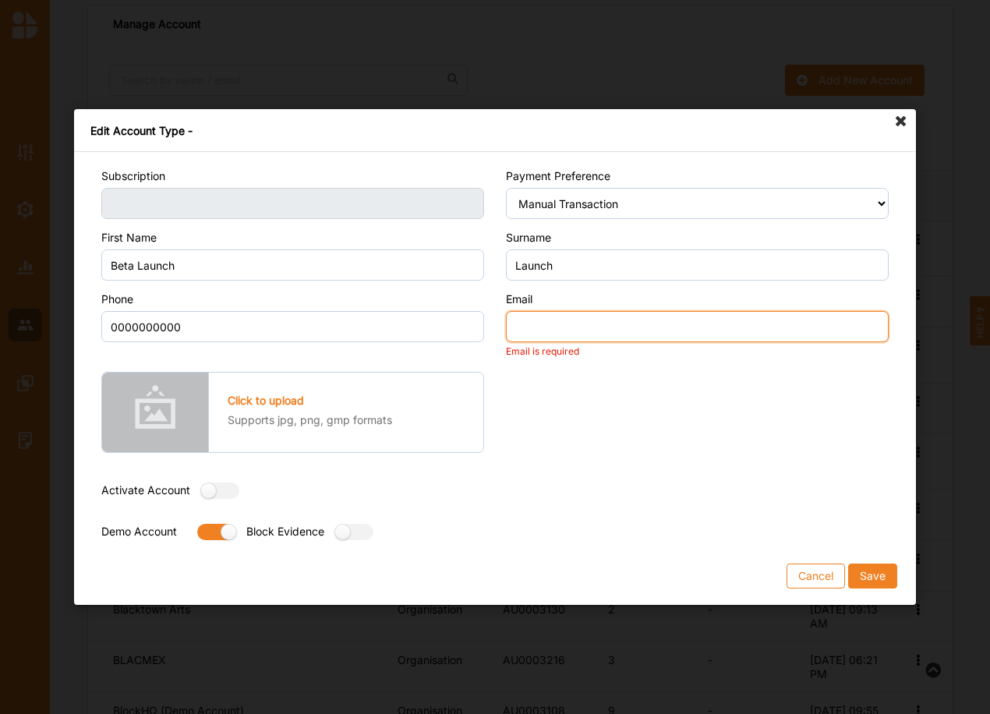
click at [585, 338] on input "Email" at bounding box center [697, 326] width 383 height 31
click at [542, 324] on input "emaul@email.com" at bounding box center [697, 326] width 383 height 31
type input "email@email.com"
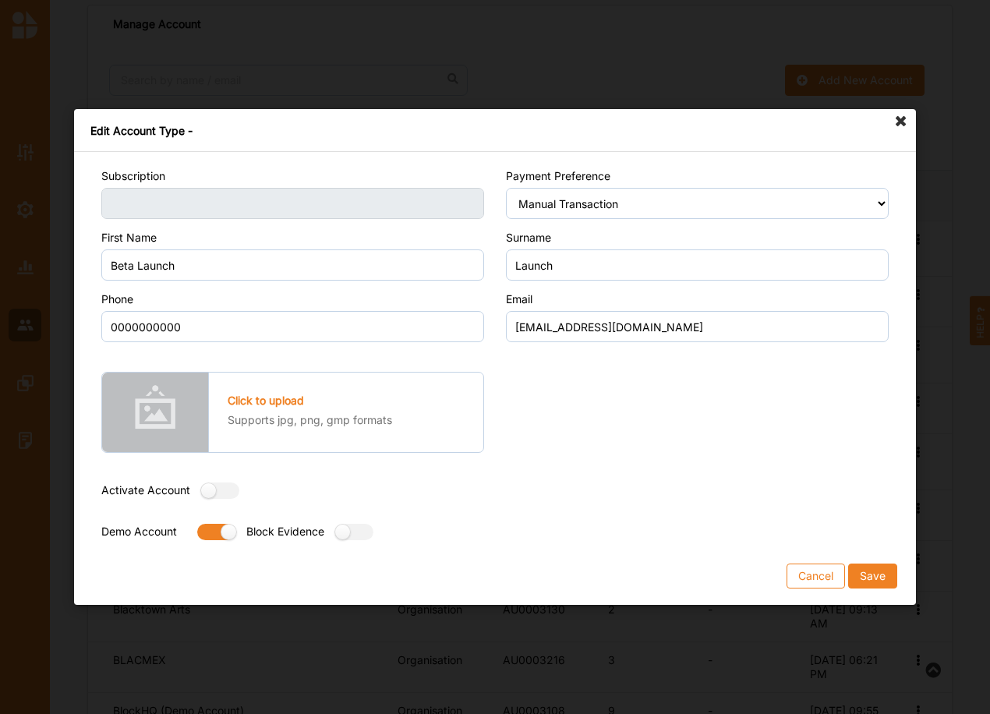
click at [679, 412] on div "Payment Preference Select Payment Preference Credit Card / Debit Card Manual Tr…" at bounding box center [697, 357] width 405 height 379
click at [865, 573] on button "Save" at bounding box center [872, 576] width 49 height 25
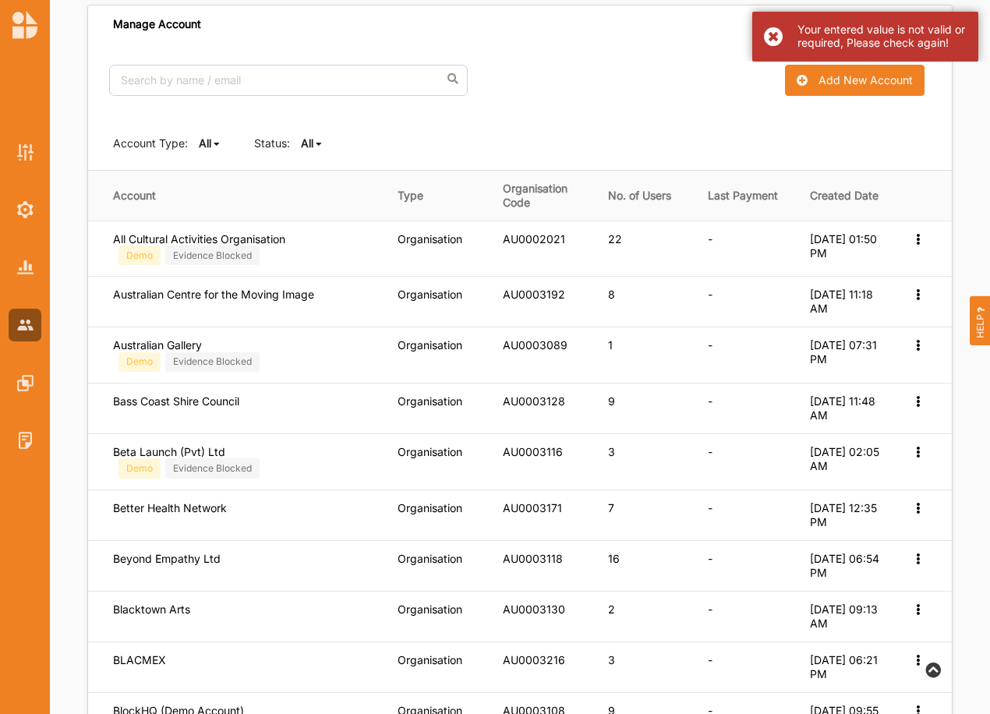
click at [863, 34] on div "Your entered value is not valid or required, Please check again!" at bounding box center [882, 36] width 169 height 27
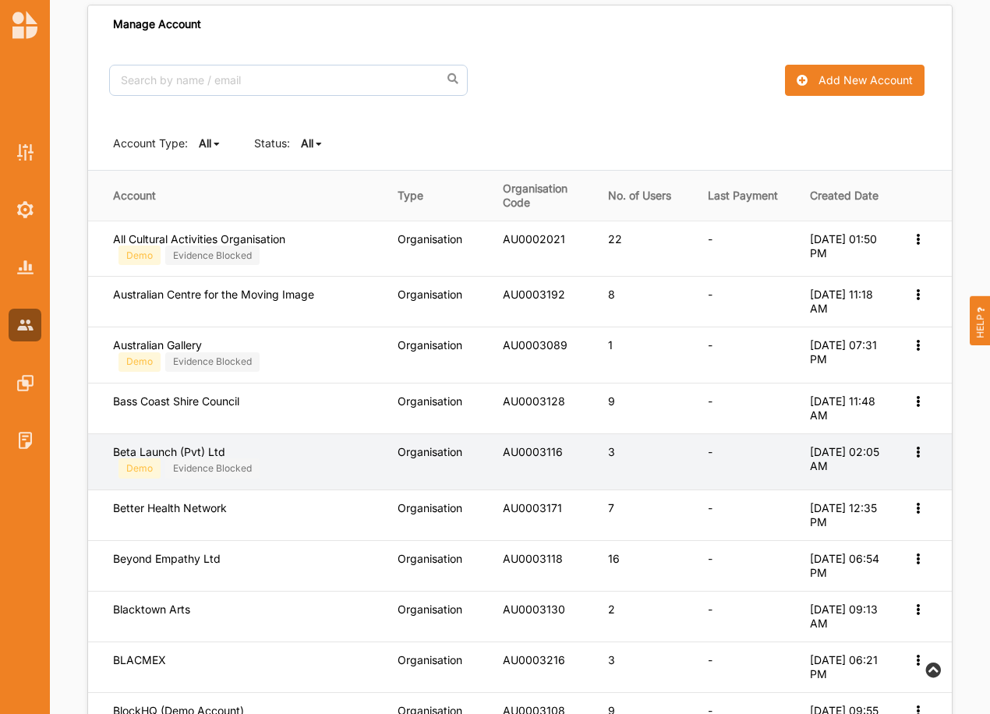
click at [914, 456] on icon at bounding box center [917, 450] width 13 height 11
click at [869, 475] on label "Edit Account" at bounding box center [866, 478] width 98 height 14
select select "4"
select select "7"
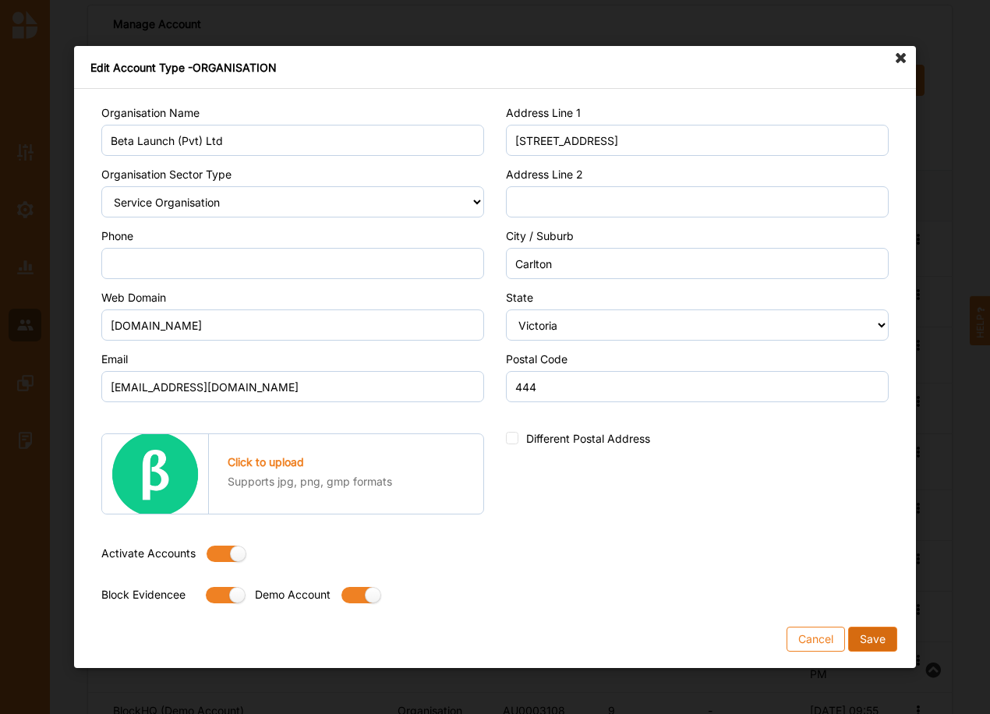
click at [872, 642] on button "Save" at bounding box center [872, 639] width 49 height 25
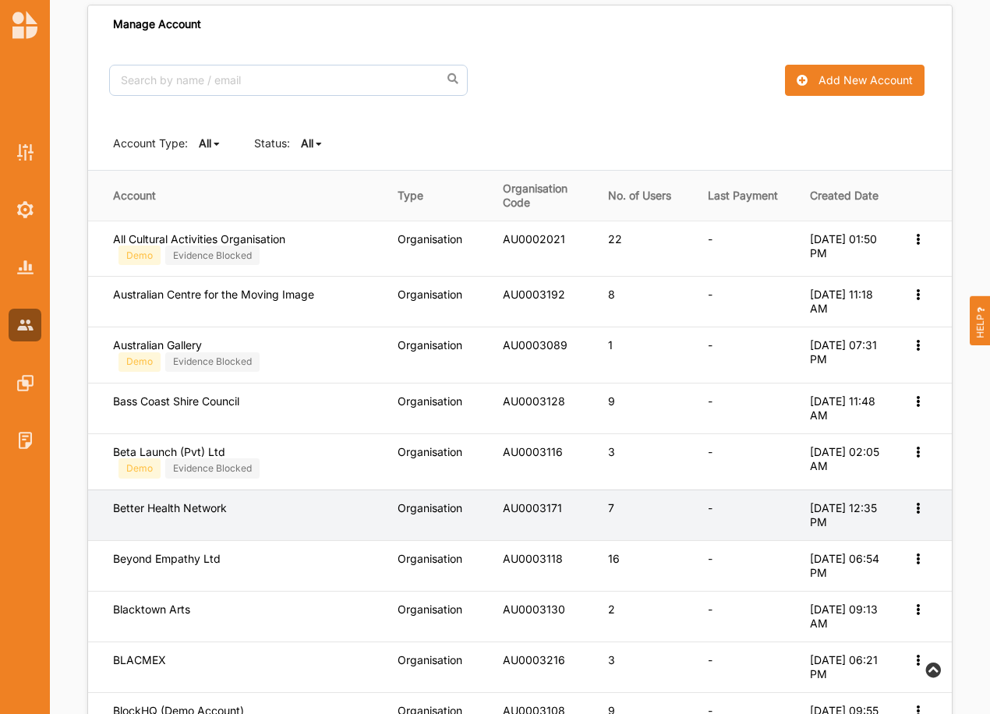
click at [918, 510] on icon at bounding box center [917, 506] width 13 height 11
click at [893, 536] on label "Edit Account" at bounding box center [866, 533] width 98 height 14
select select "3"
select select "7"
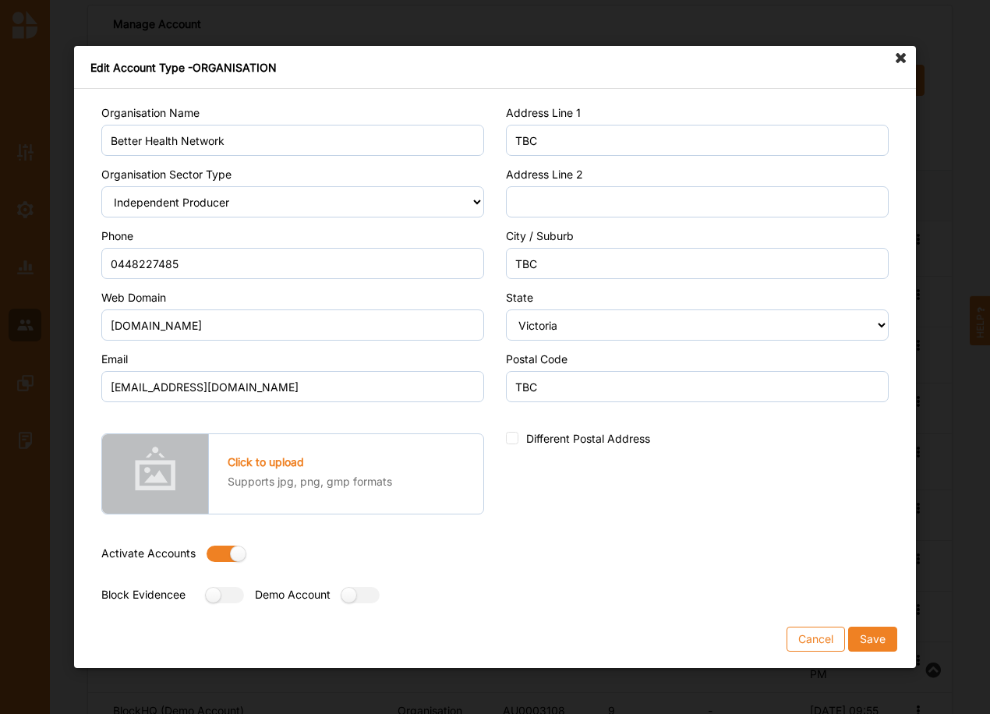
click at [902, 58] on icon at bounding box center [901, 58] width 25 height 25
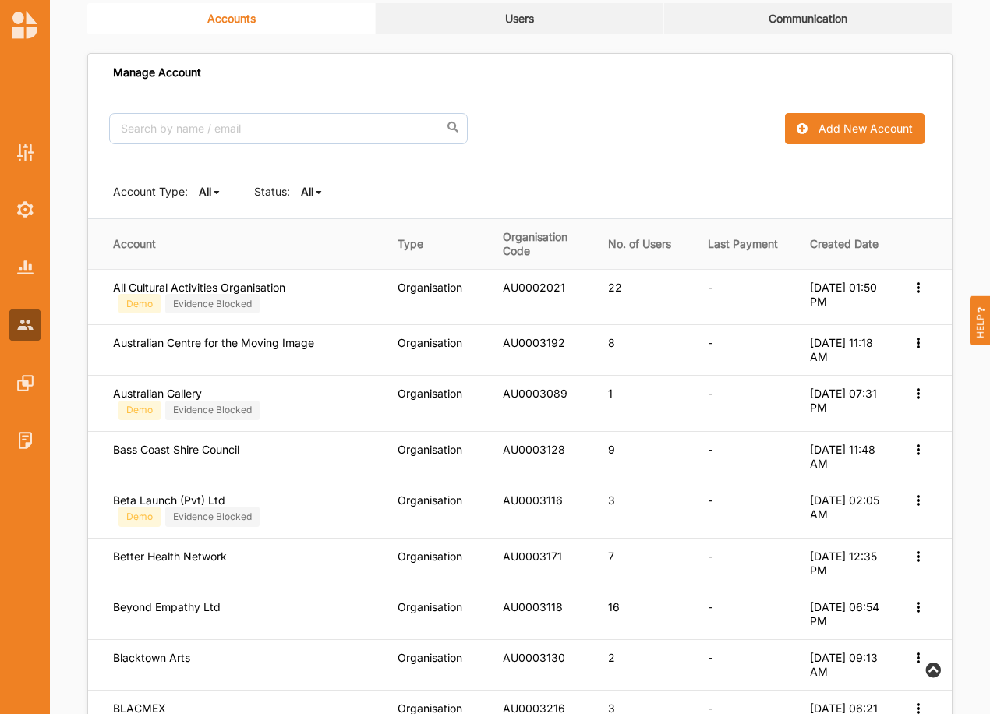
scroll to position [66, 0]
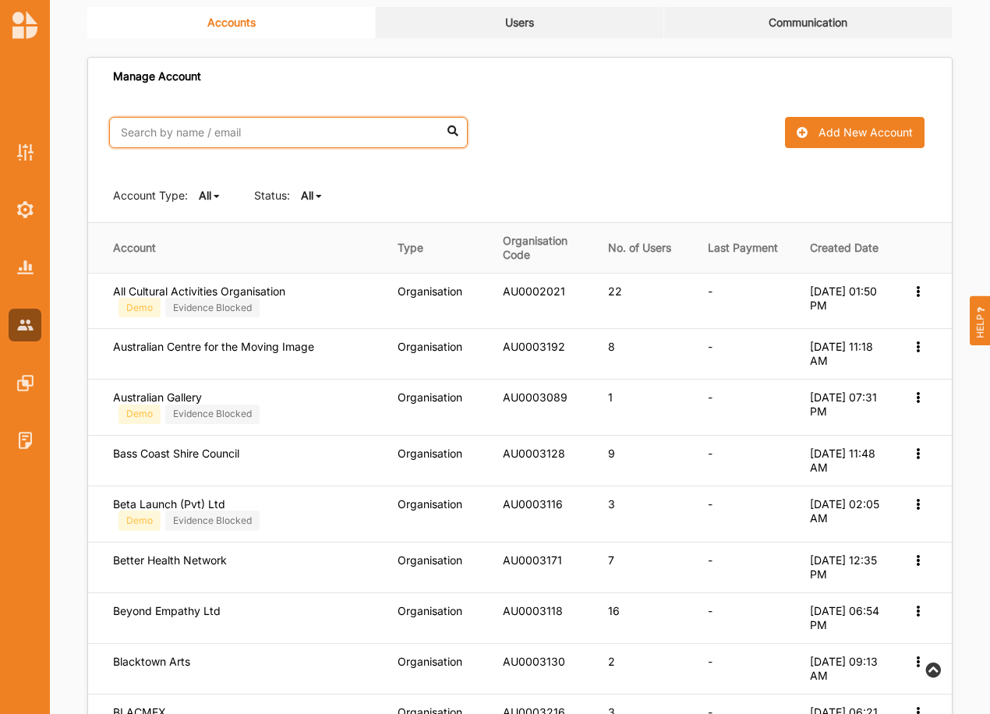
click at [206, 135] on input "text" at bounding box center [288, 132] width 359 height 31
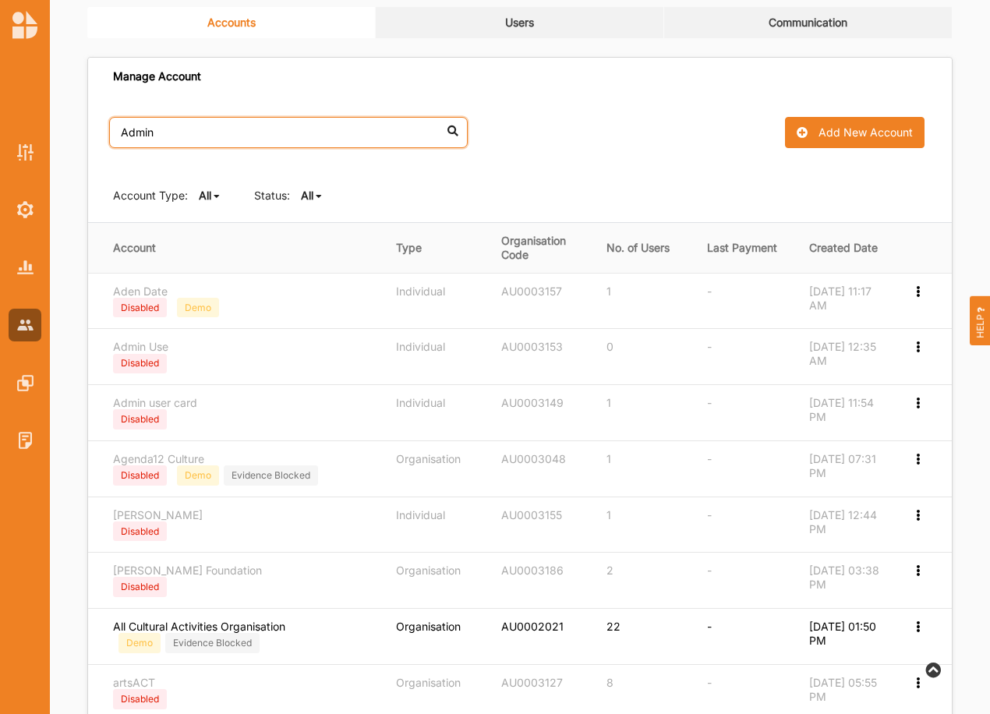
scroll to position [0, 0]
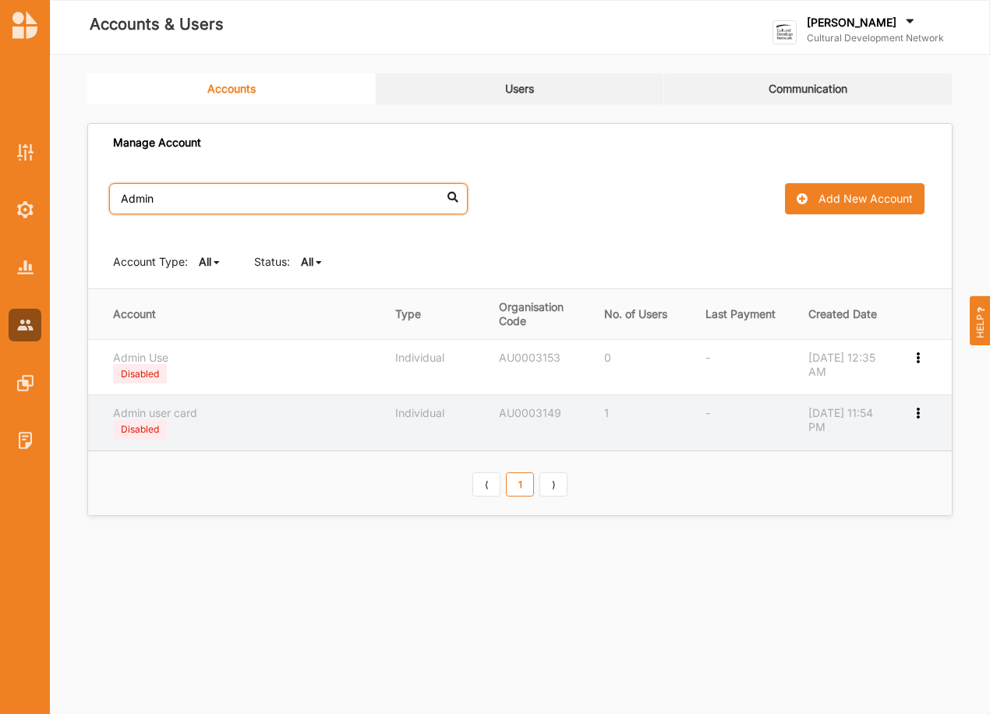
type input "Admin"
click at [918, 412] on icon at bounding box center [917, 411] width 13 height 11
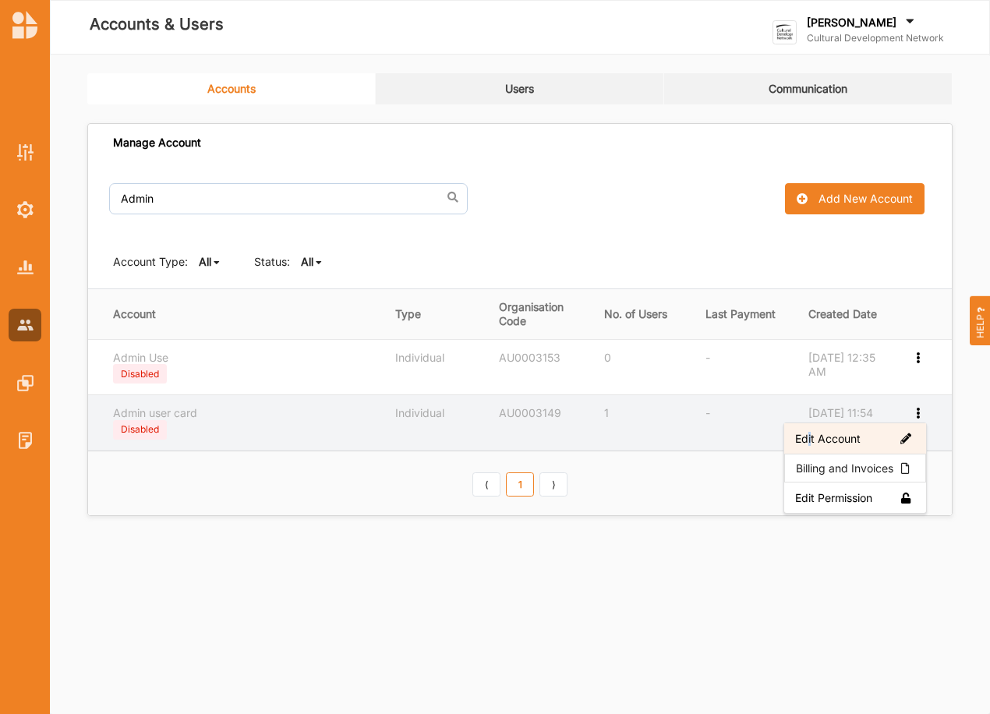
click at [808, 437] on label "Edit Account" at bounding box center [855, 439] width 120 height 14
select select "1"
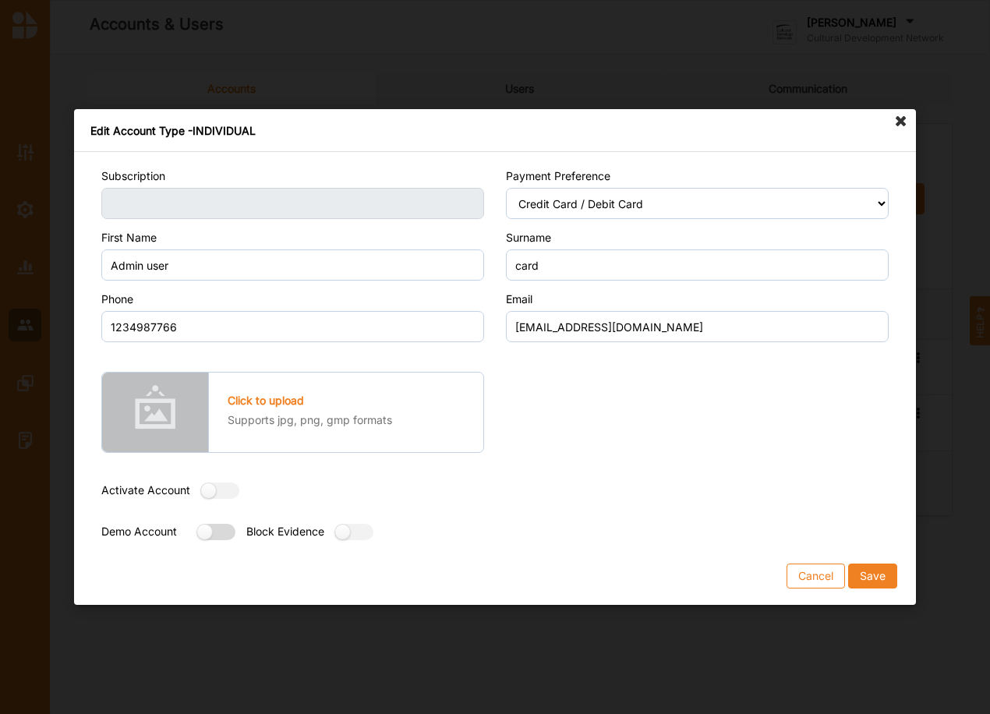
click at [211, 529] on label at bounding box center [211, 532] width 28 height 16
radio input "true"
click at [884, 574] on button "Save" at bounding box center [872, 576] width 49 height 25
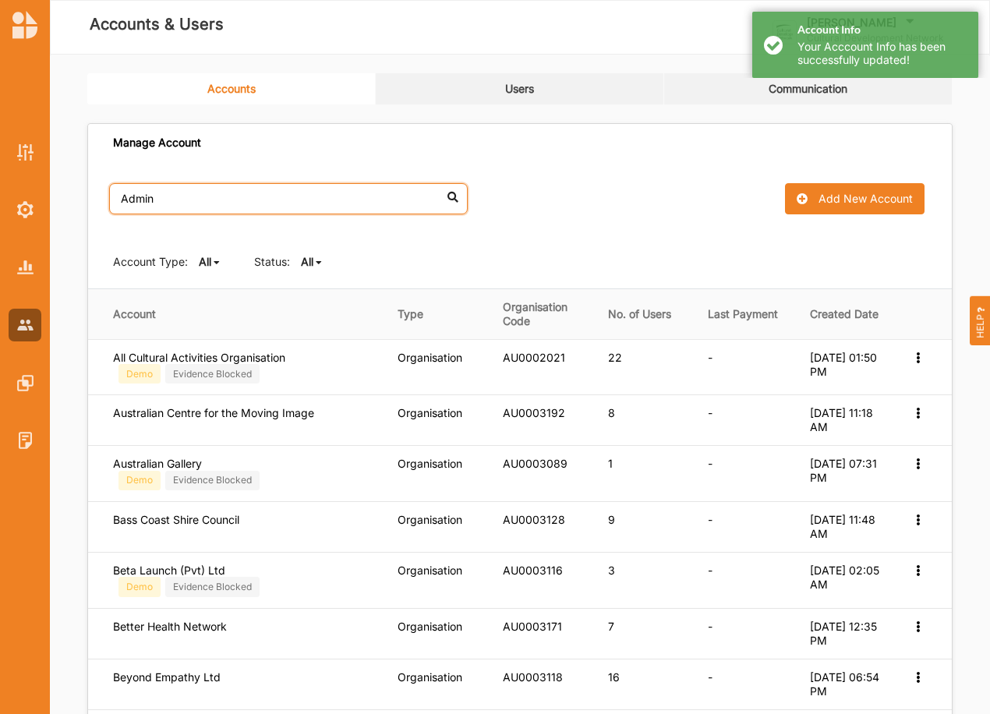
click at [185, 192] on input "Admin" at bounding box center [288, 198] width 359 height 31
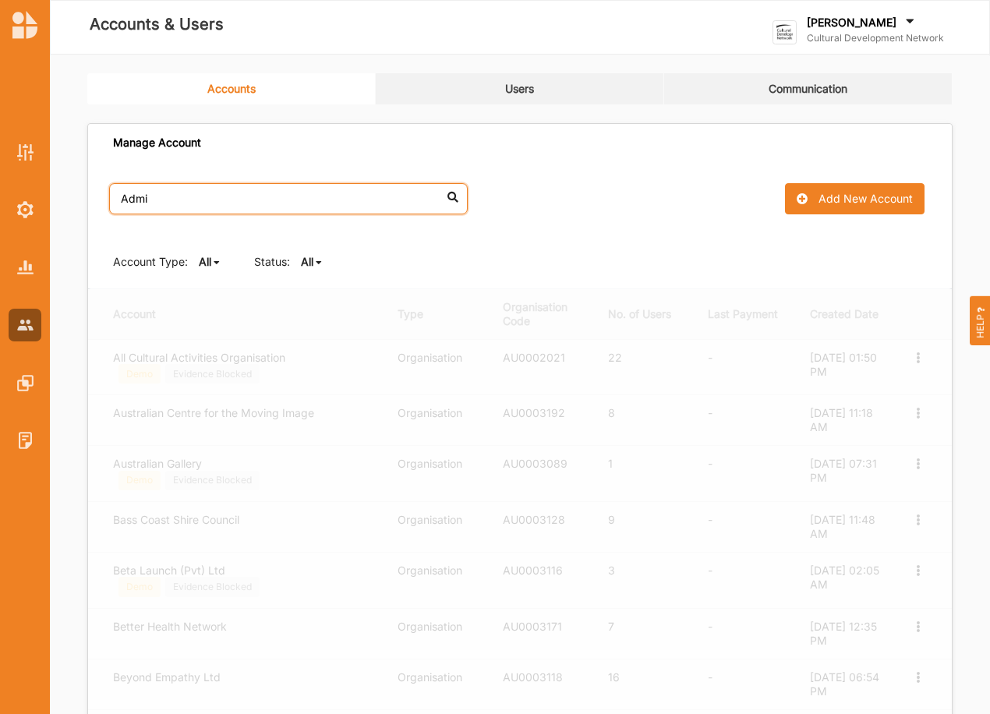
type input "Admin"
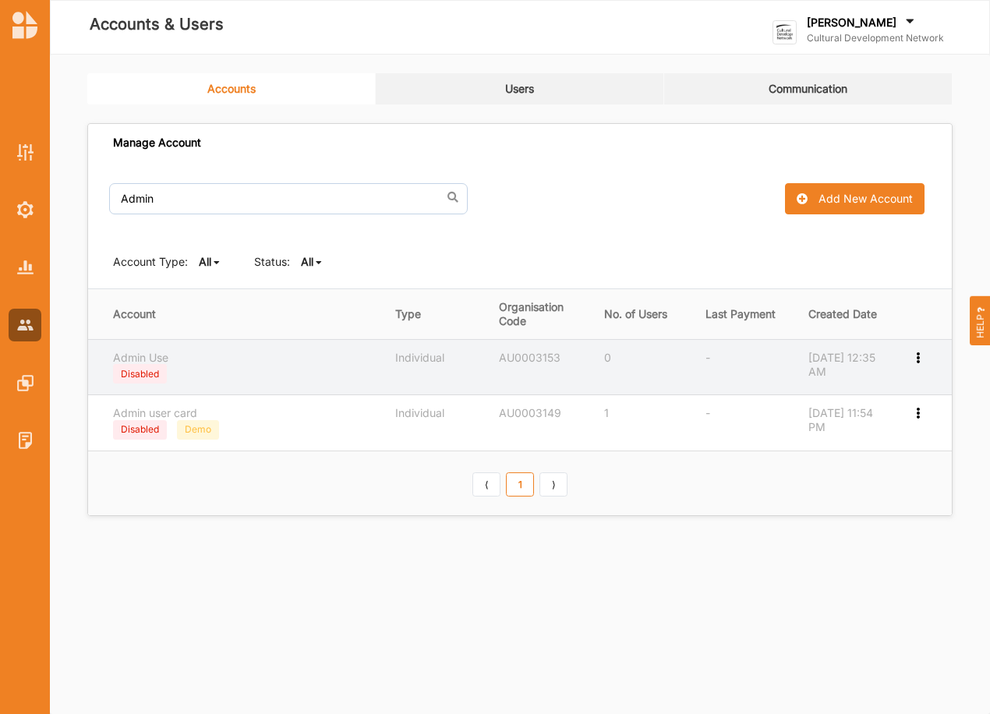
click at [915, 358] on icon at bounding box center [917, 356] width 13 height 11
click at [854, 382] on label "Edit Account" at bounding box center [855, 383] width 120 height 14
select select "1"
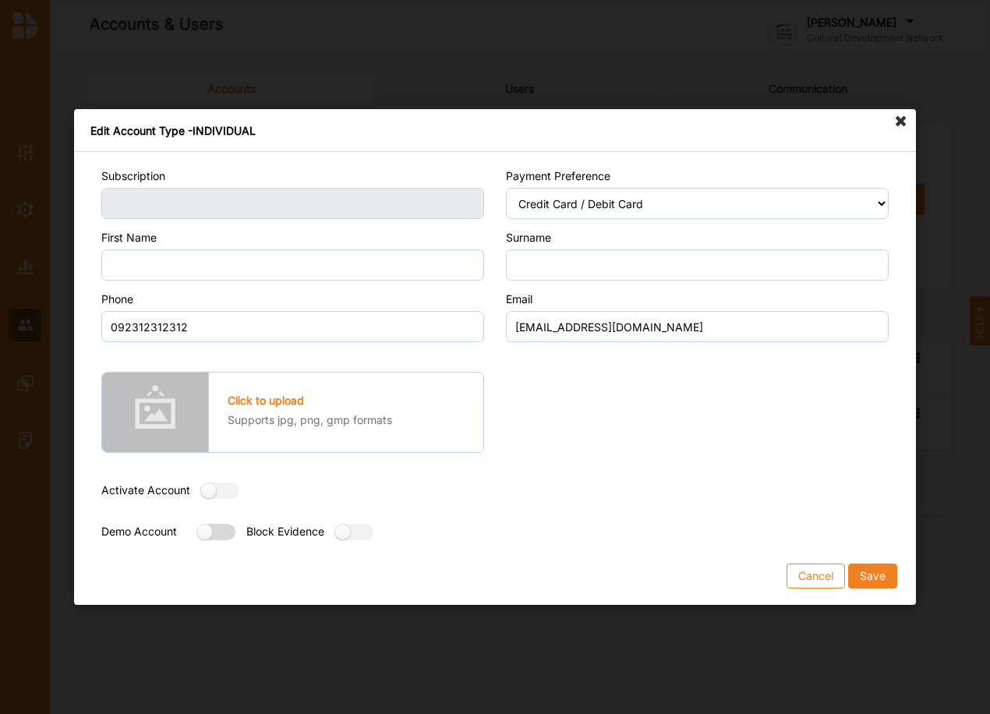
click at [206, 529] on label at bounding box center [211, 532] width 28 height 16
radio input "true"
click at [883, 576] on button "Save" at bounding box center [872, 576] width 49 height 25
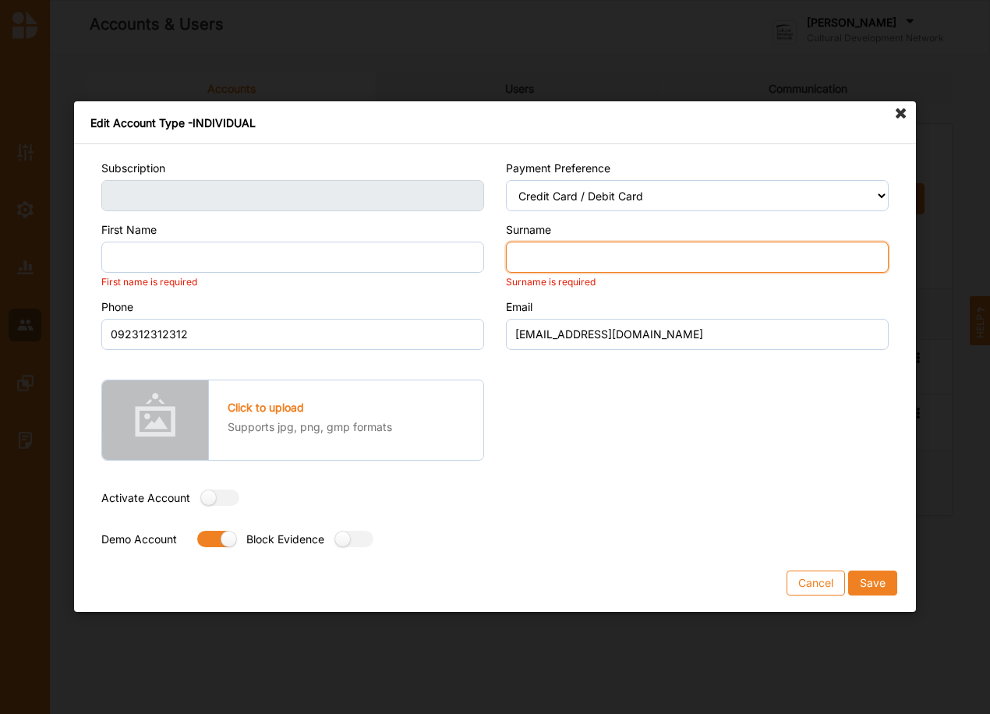
click at [575, 259] on input "Surname" at bounding box center [697, 257] width 383 height 31
type input "User"
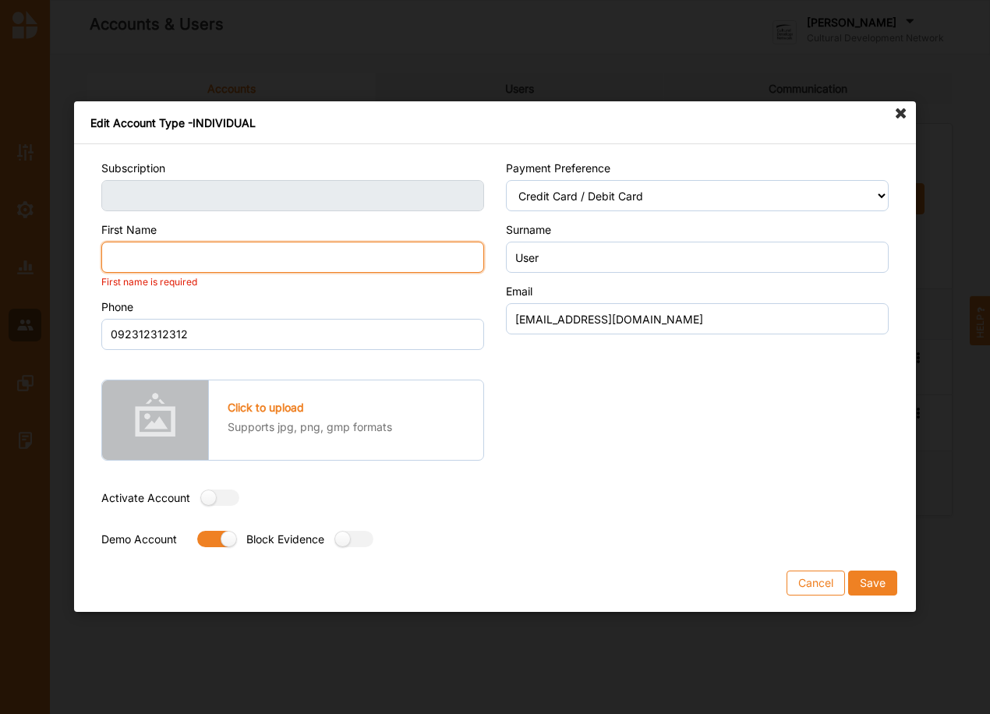
click at [193, 256] on input "First Name" at bounding box center [292, 257] width 383 height 31
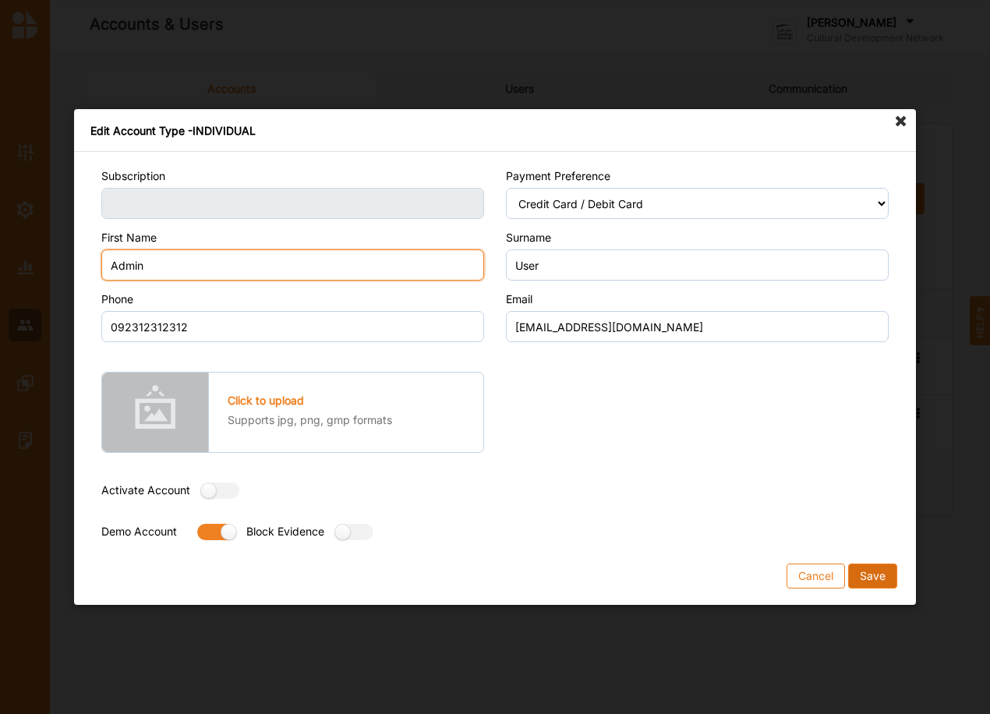
type input "Admin"
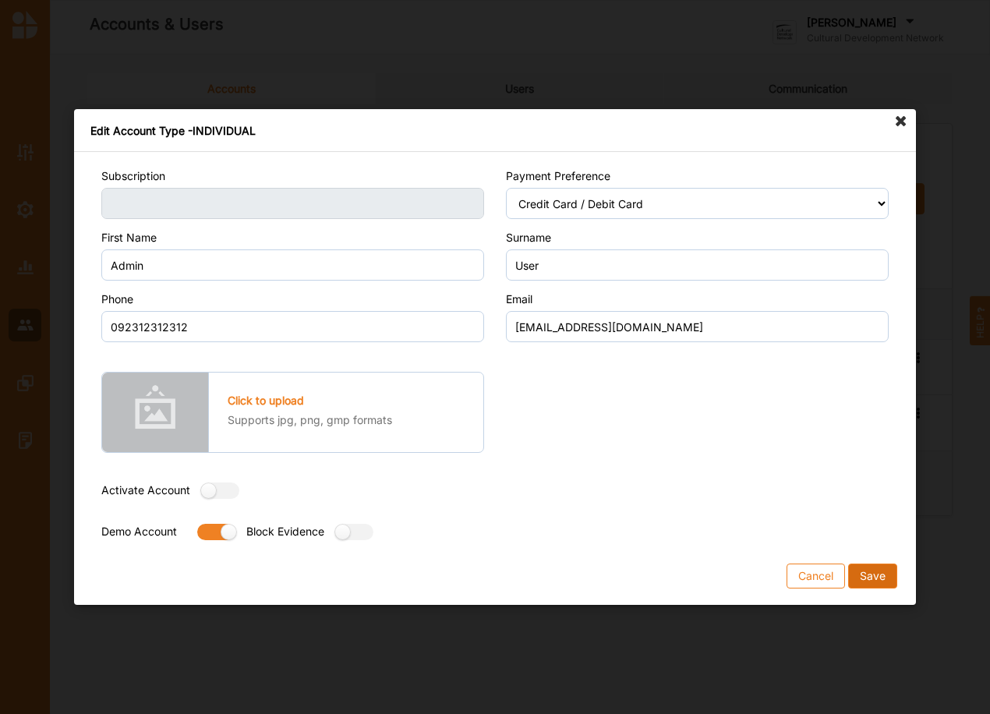
click at [878, 572] on button "Save" at bounding box center [872, 576] width 49 height 25
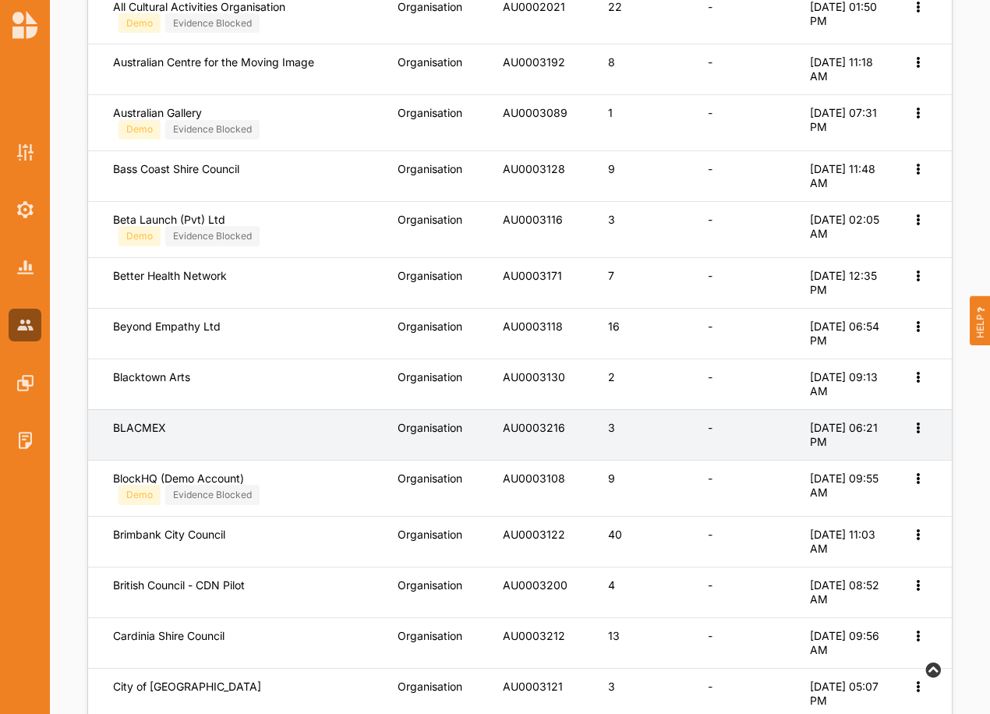
scroll to position [364, 0]
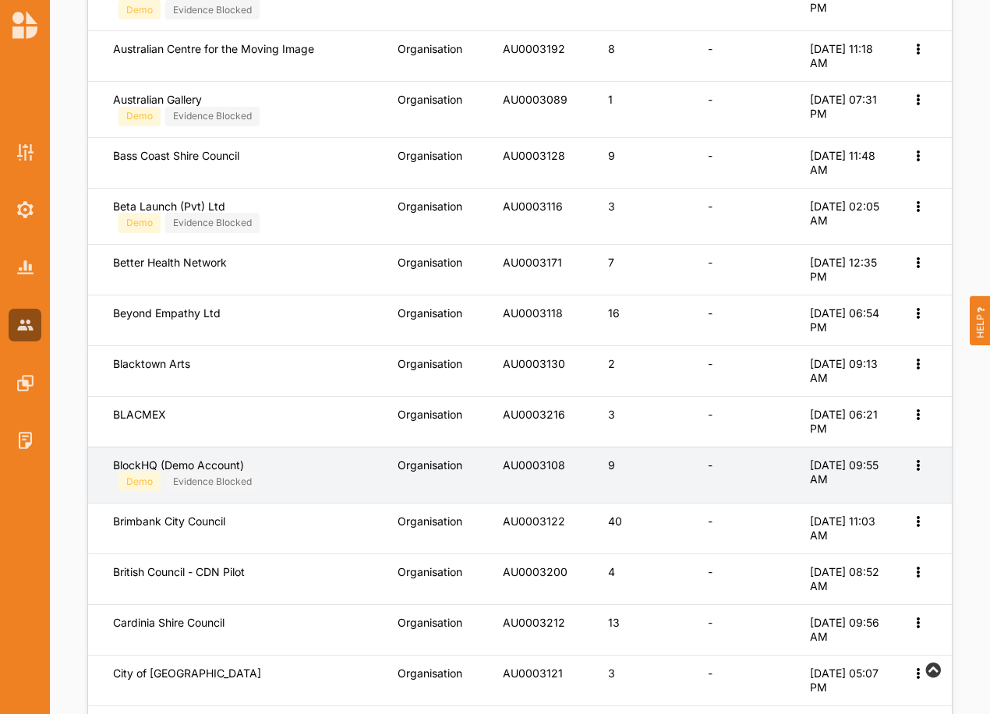
click at [919, 460] on icon at bounding box center [917, 463] width 13 height 11
click at [872, 488] on label "Edit Account" at bounding box center [866, 490] width 98 height 14
select select "1"
select select "5"
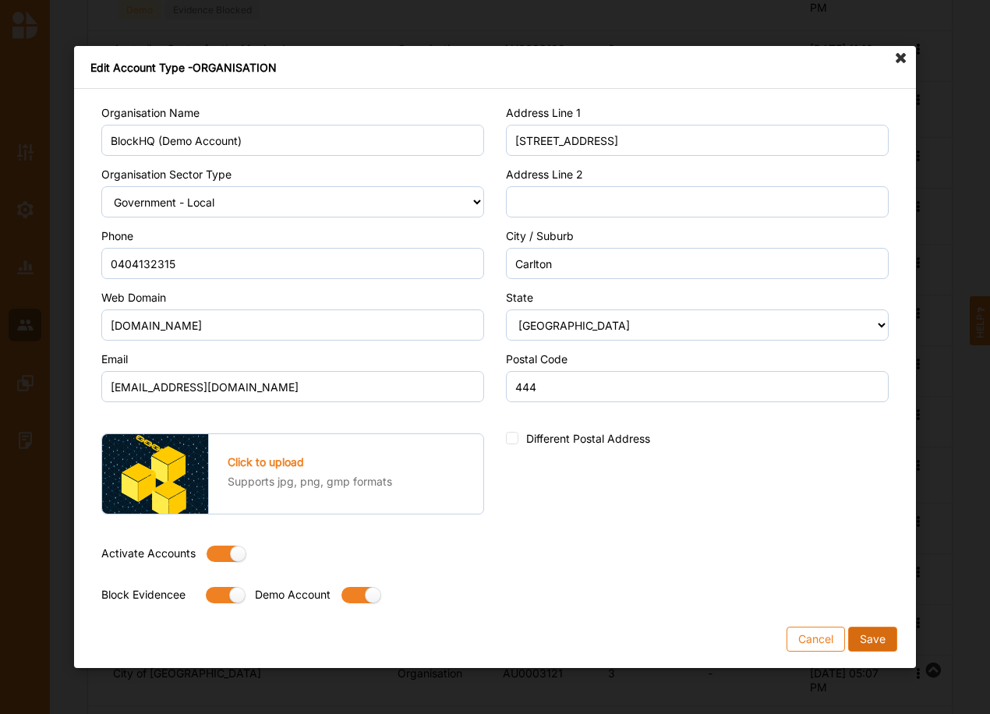
click at [865, 634] on button "Save" at bounding box center [872, 639] width 49 height 25
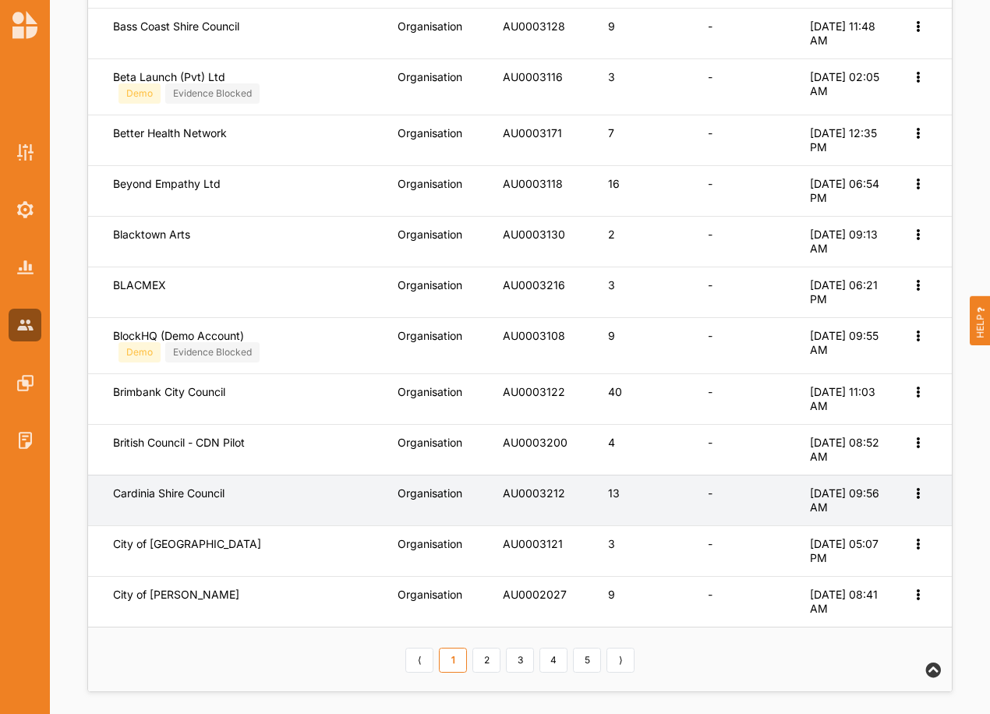
scroll to position [503, 0]
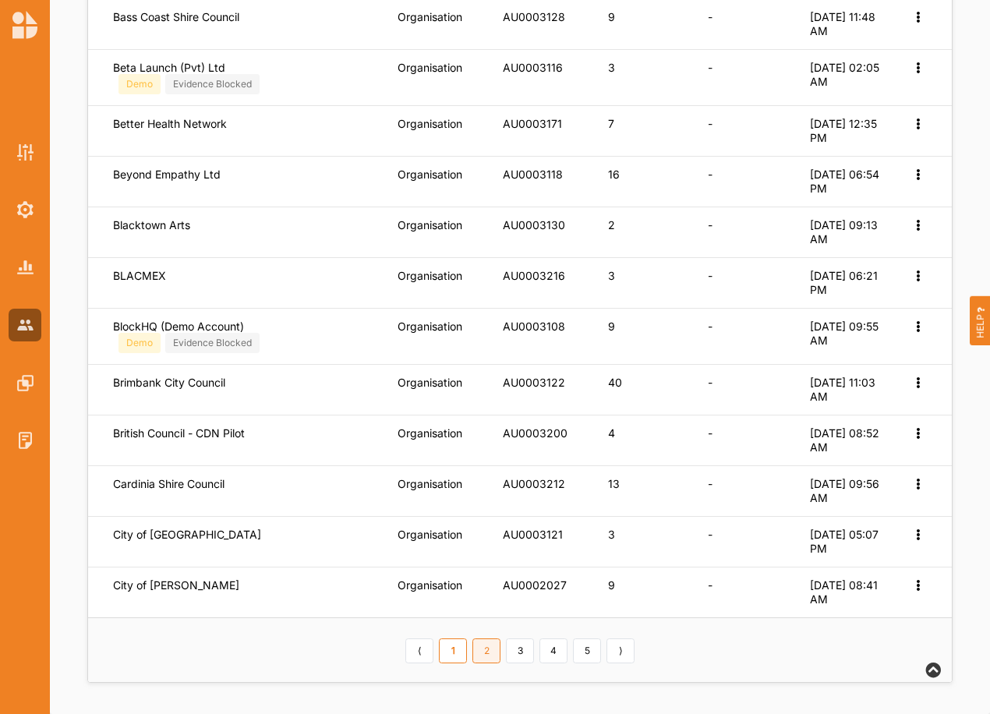
click at [482, 655] on link "2" at bounding box center [486, 651] width 28 height 25
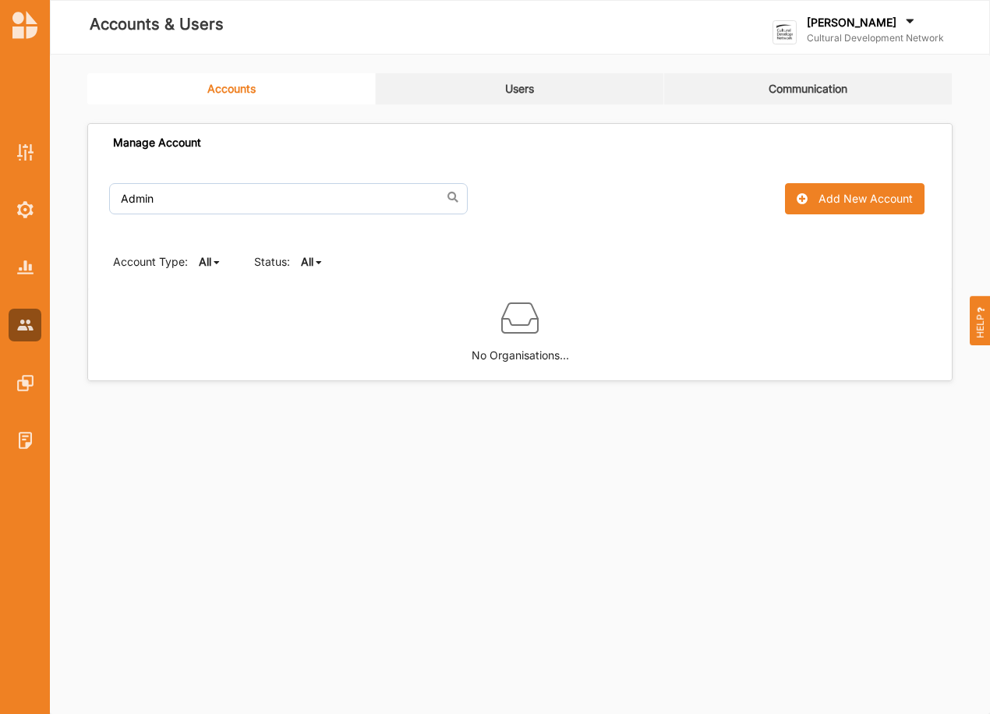
scroll to position [0, 0]
click at [223, 81] on link "Accounts" at bounding box center [231, 88] width 288 height 31
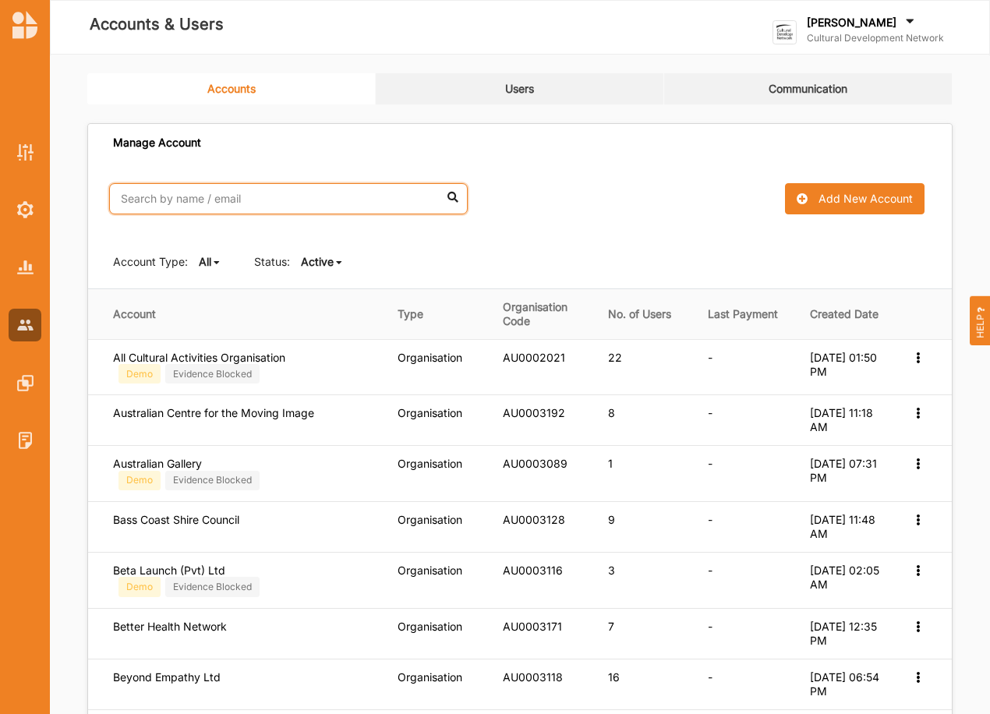
click at [223, 203] on input "text" at bounding box center [288, 198] width 359 height 31
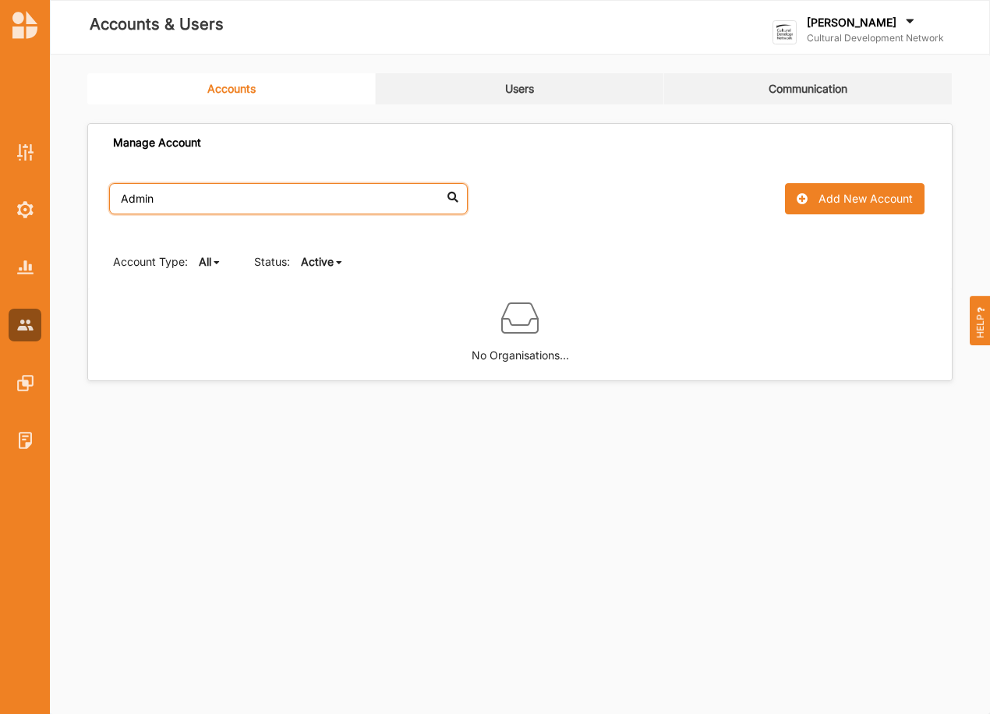
type input "Admin"
click at [593, 173] on div "Admin No results found. Add New Account" at bounding box center [520, 198] width 864 height 73
click at [316, 261] on b "Active" at bounding box center [317, 261] width 33 height 13
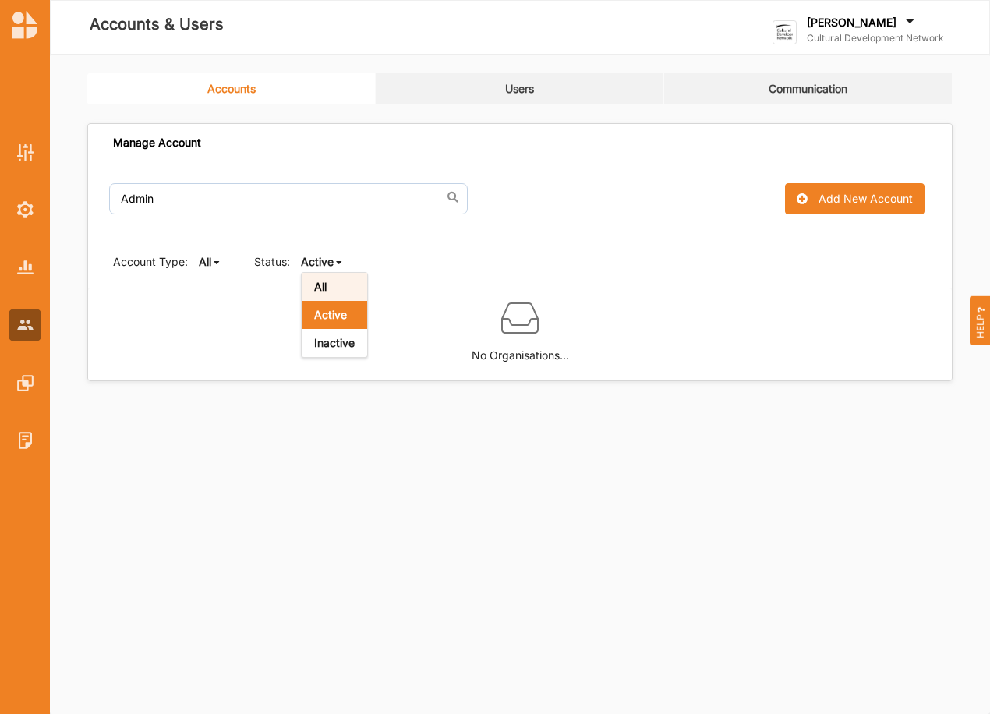
click at [338, 285] on div "All" at bounding box center [334, 287] width 65 height 28
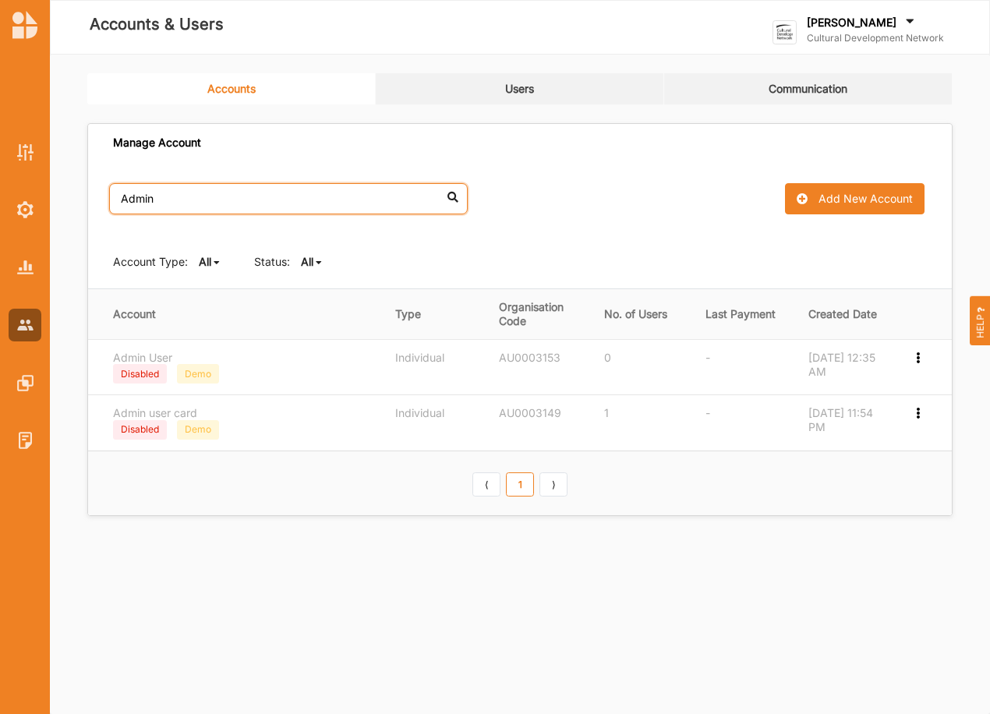
drag, startPoint x: 138, startPoint y: 190, endPoint x: 73, endPoint y: 189, distance: 64.7
click at [73, 189] on div "Accounts Users Communication Manage Account Admin No results found. Add New Acc…" at bounding box center [520, 301] width 940 height 493
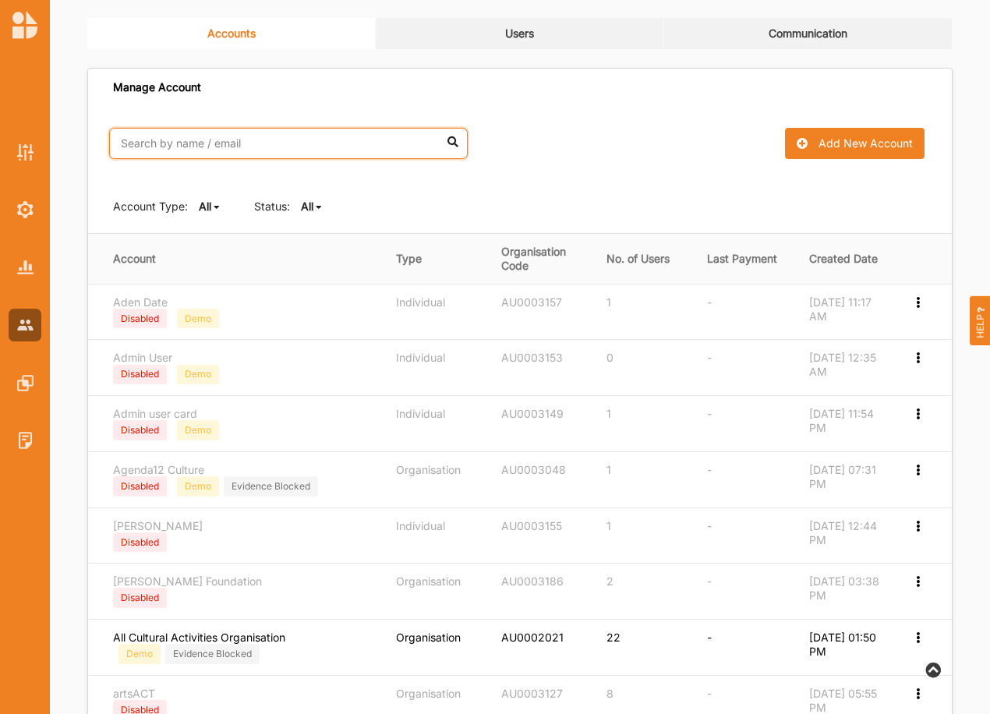
scroll to position [78, 0]
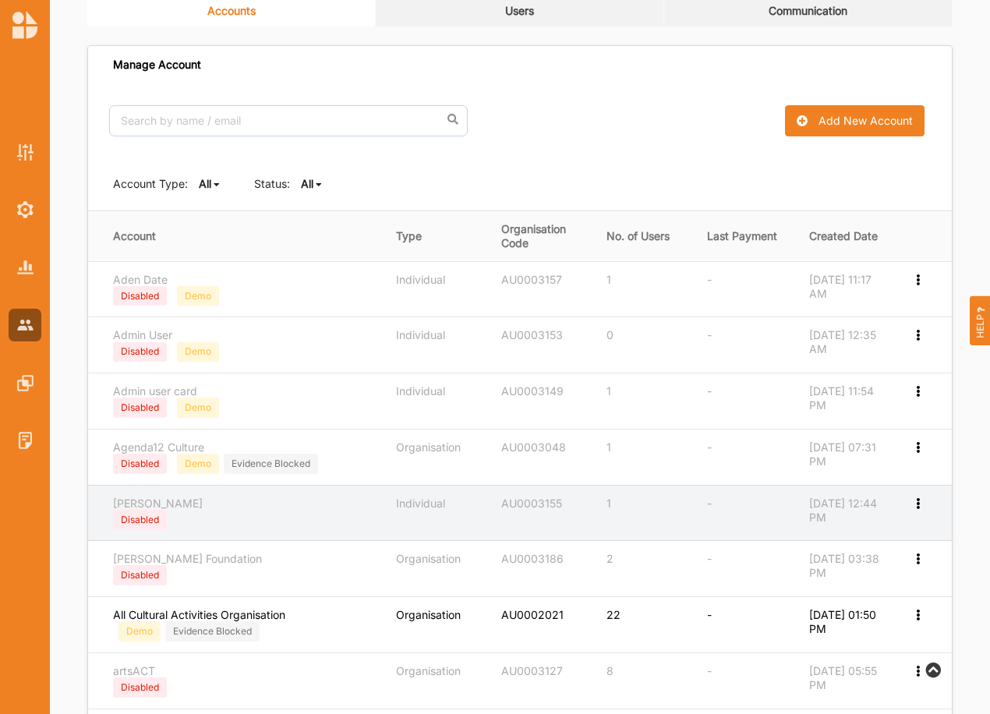
click at [917, 501] on icon at bounding box center [917, 502] width 13 height 11
click at [834, 525] on label "Edit Account" at bounding box center [855, 529] width 120 height 14
select select "1"
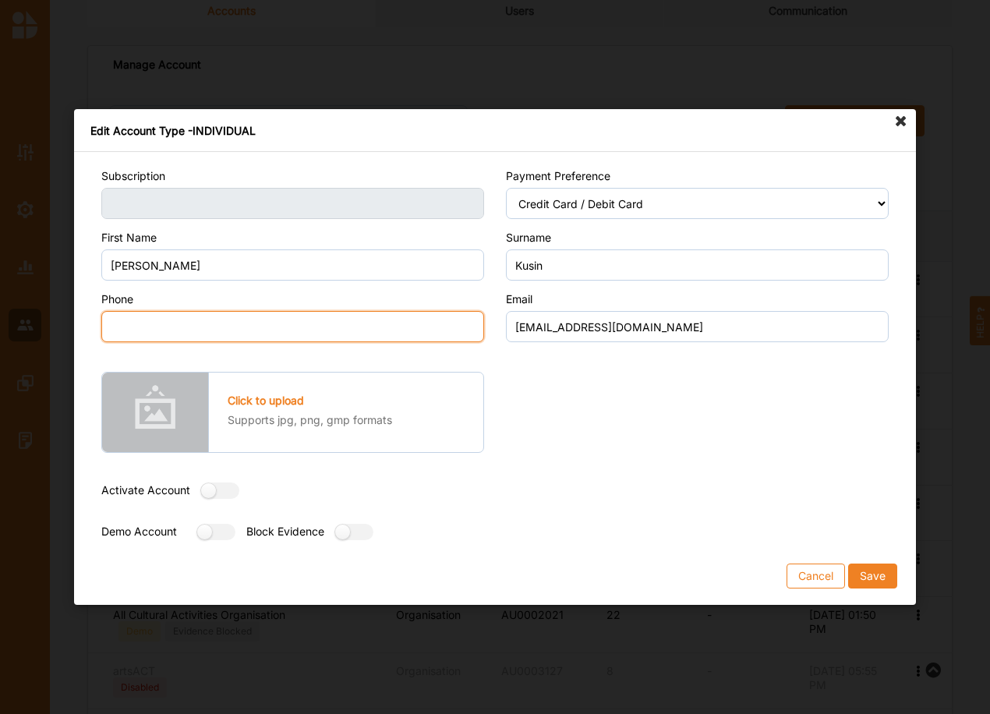
click at [284, 332] on input "Phone" at bounding box center [292, 326] width 383 height 31
type input "0000000000"
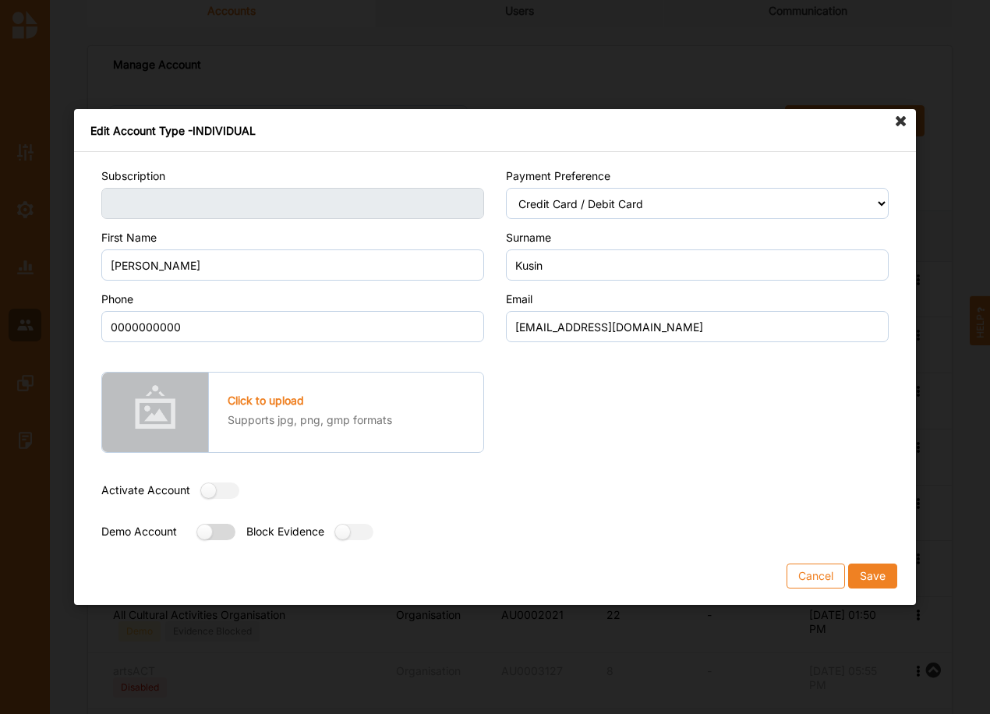
click at [209, 524] on label at bounding box center [211, 532] width 28 height 16
radio input "true"
click at [862, 575] on button "Save" at bounding box center [872, 576] width 49 height 25
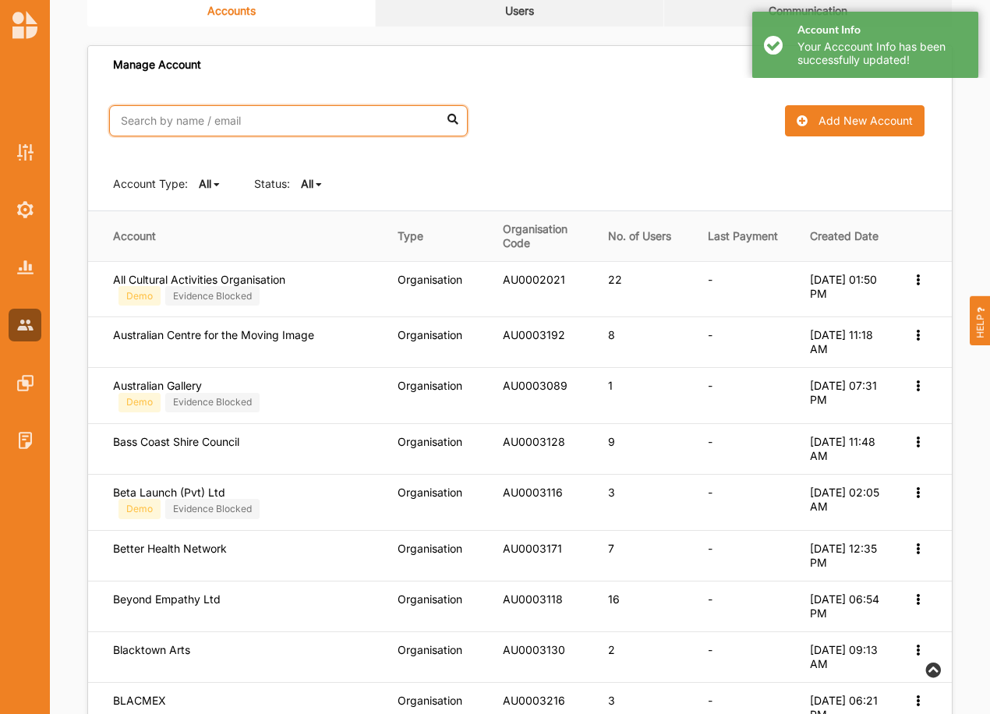
click at [296, 122] on input "text" at bounding box center [288, 120] width 359 height 31
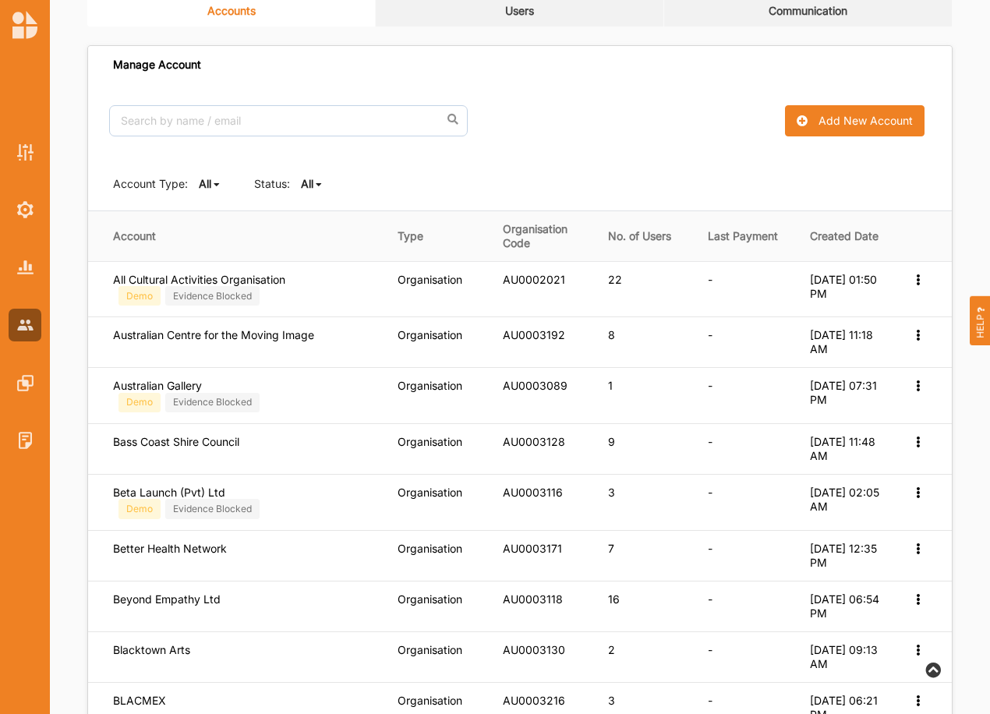
click at [316, 183] on icon at bounding box center [319, 184] width 6 height 9
click at [333, 203] on div "All" at bounding box center [334, 209] width 65 height 28
click at [218, 182] on icon at bounding box center [217, 184] width 6 height 9
click at [213, 202] on b "All" at bounding box center [218, 208] width 12 height 13
click at [257, 126] on input "text" at bounding box center [288, 120] width 359 height 31
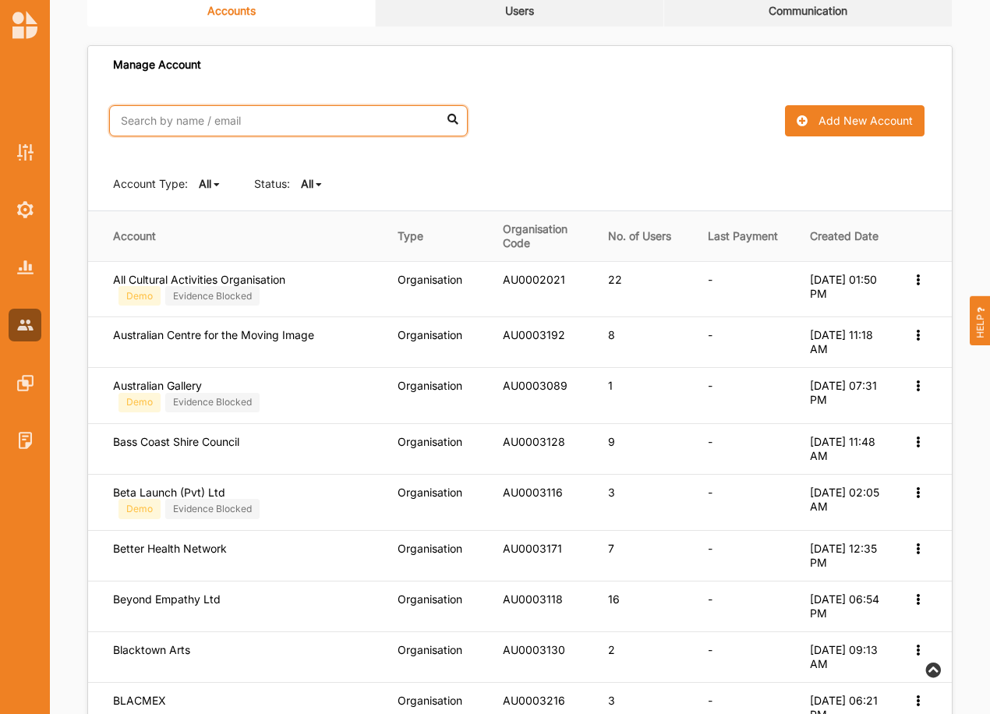
click at [255, 123] on input "text" at bounding box center [288, 120] width 359 height 31
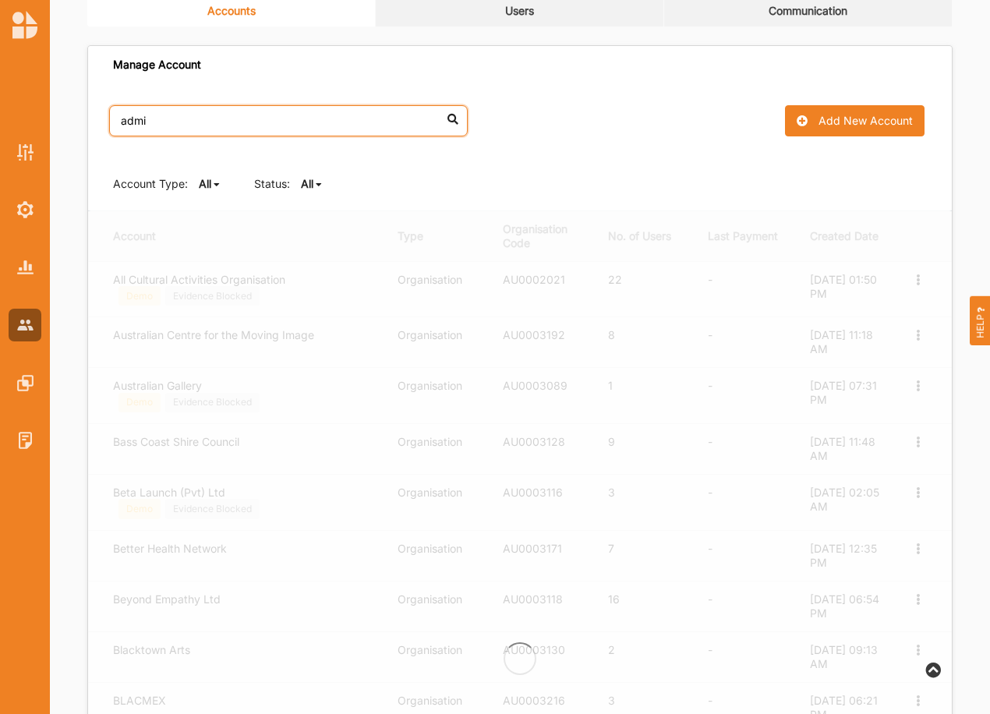
type input "admin"
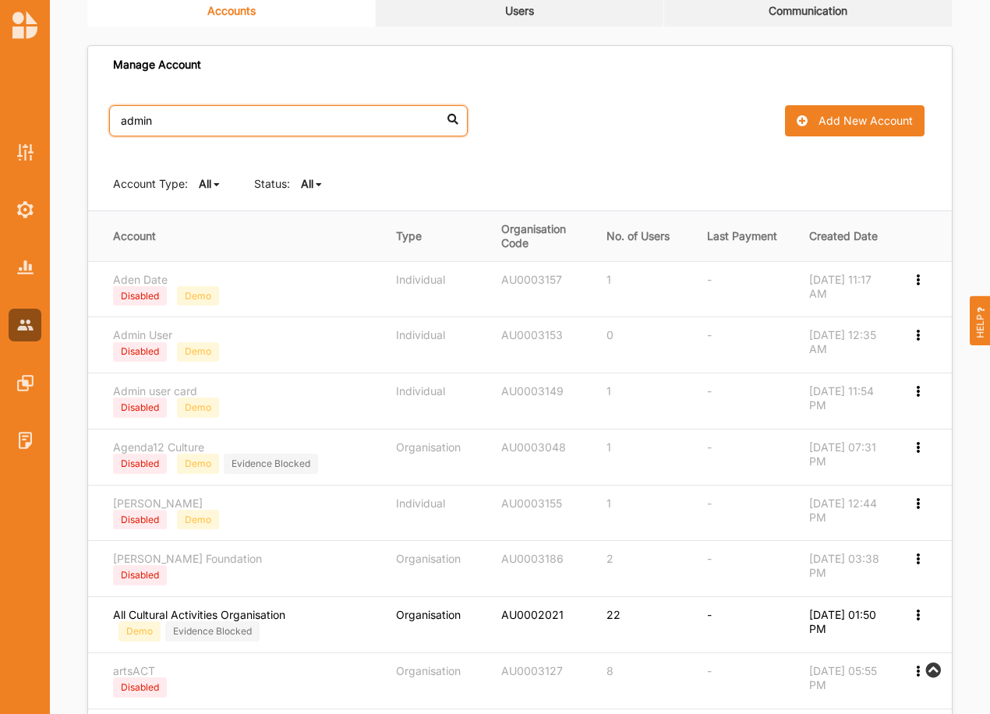
scroll to position [0, 0]
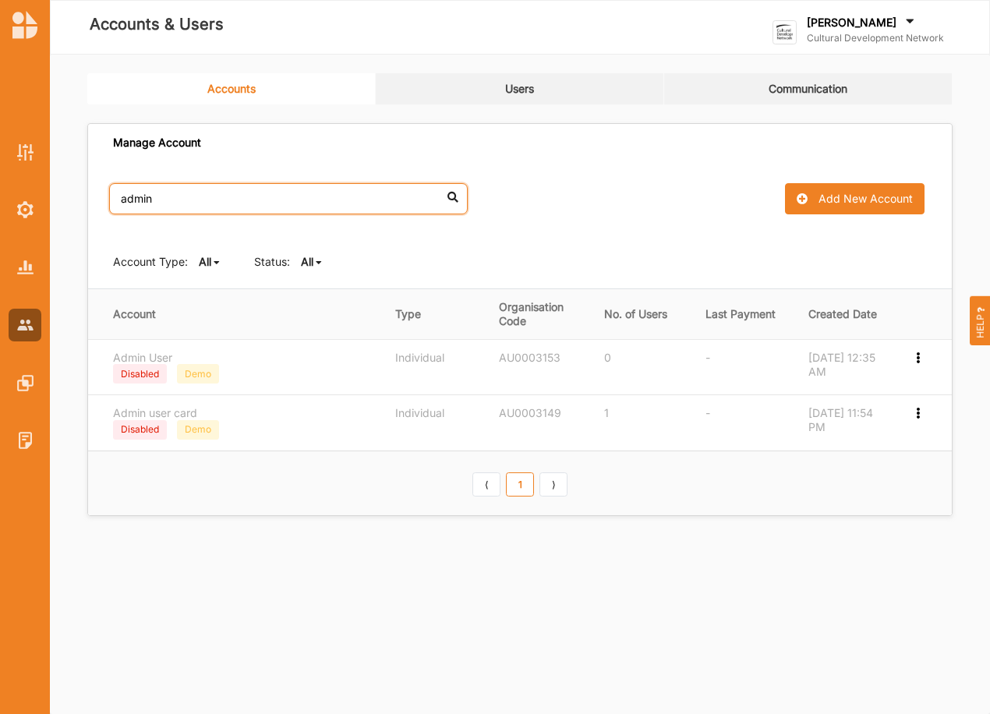
drag, startPoint x: 207, startPoint y: 197, endPoint x: 93, endPoint y: 183, distance: 114.7
click at [93, 183] on div "admin No results found. Add New Account" at bounding box center [520, 198] width 864 height 73
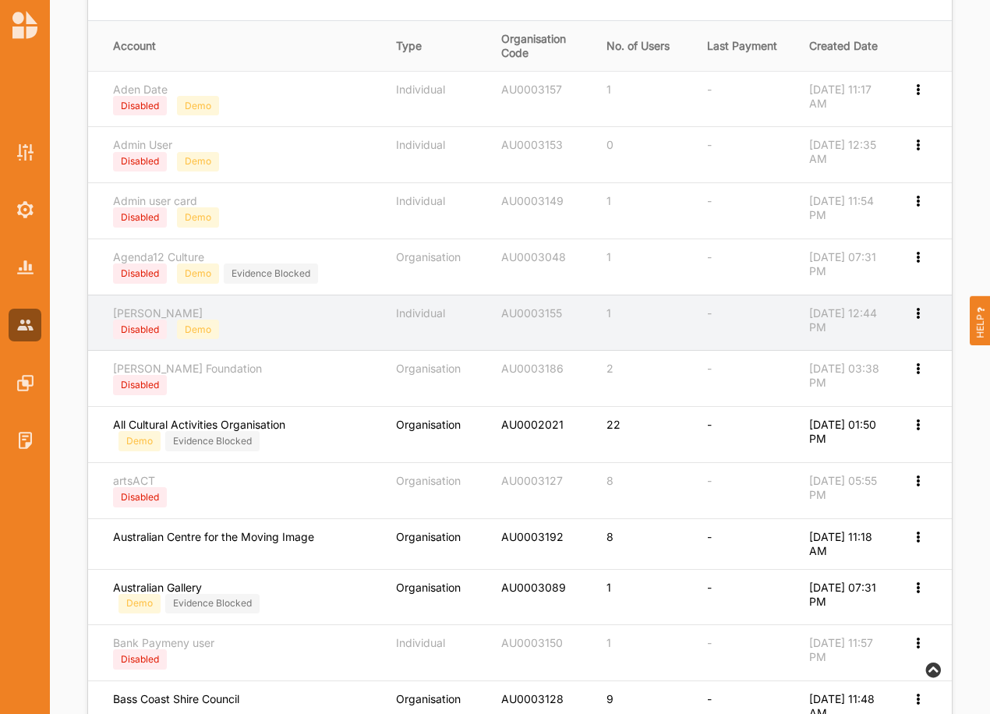
scroll to position [338, 0]
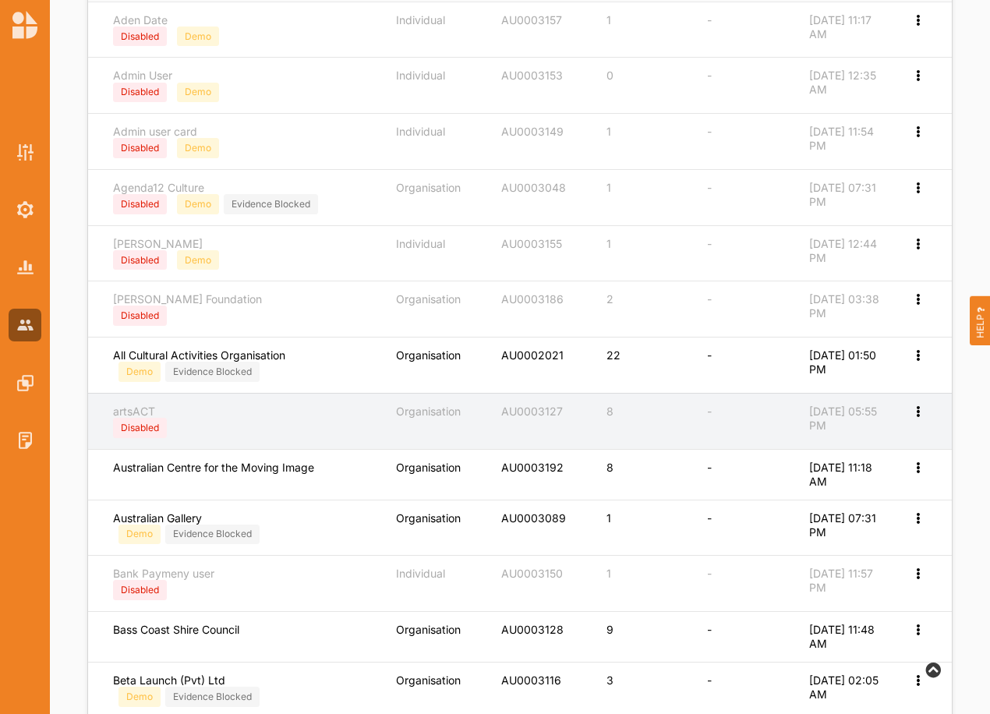
click at [922, 409] on icon at bounding box center [917, 410] width 13 height 11
click at [888, 433] on label "Edit Account" at bounding box center [866, 437] width 98 height 14
select select "2"
select select "1"
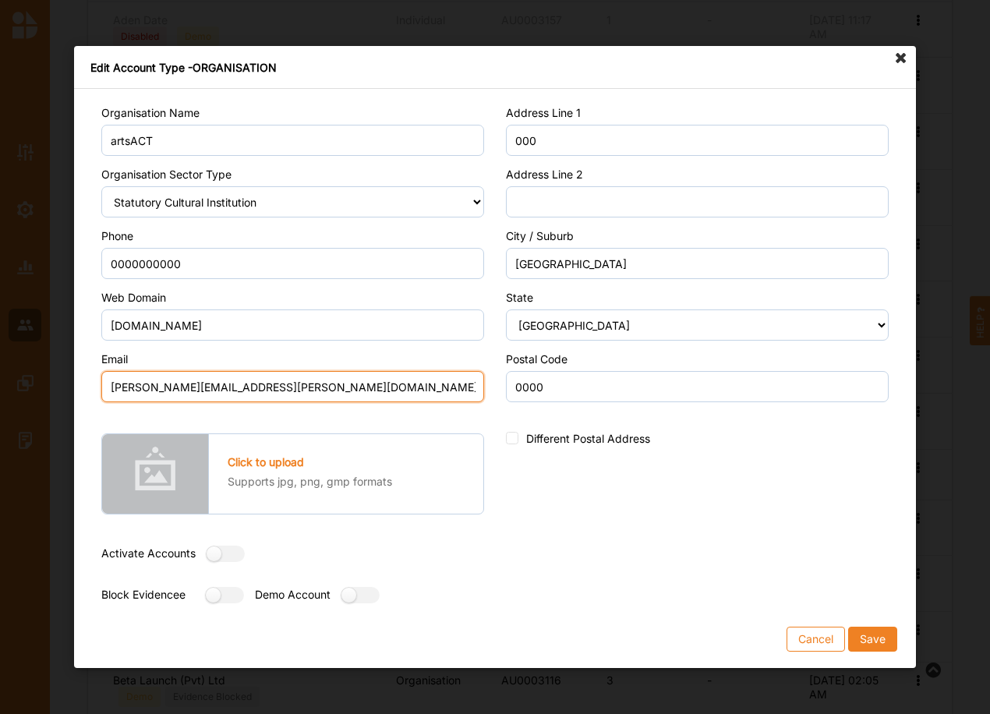
drag, startPoint x: 278, startPoint y: 384, endPoint x: 65, endPoint y: 370, distance: 213.3
click at [65, 370] on div "Edit Account Type - ORGANISATION Organisation Name artsACT Organisation Sector …" at bounding box center [495, 357] width 990 height 714
type input "email@email.com"
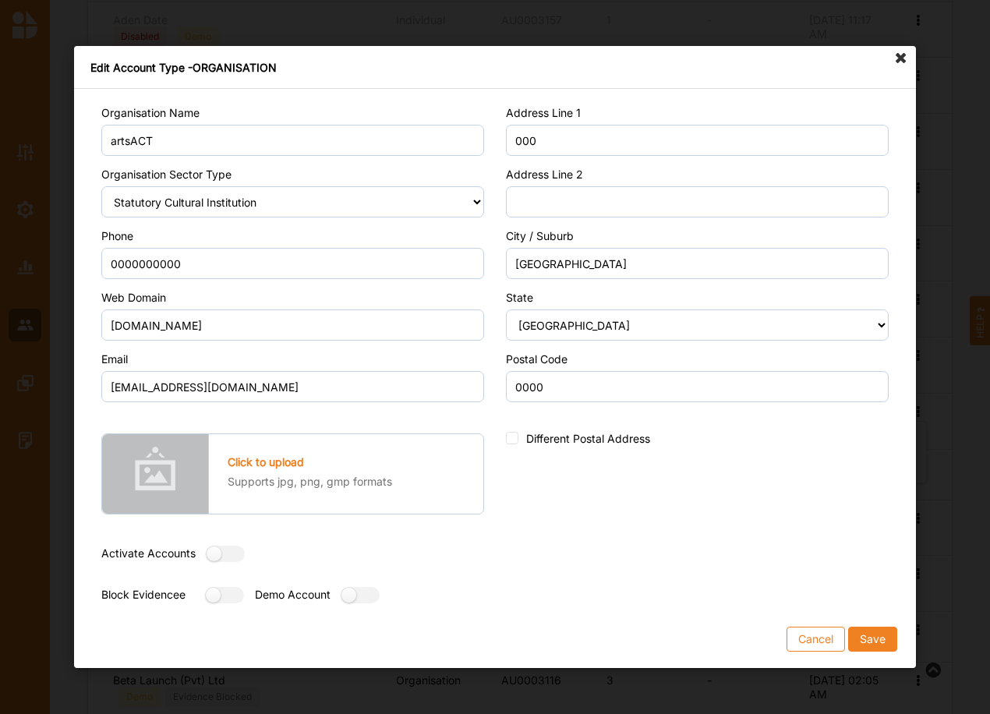
click at [591, 536] on div "Address Line 1 000 Address Line 2 City / Suburb Canberra State Select an Sector…" at bounding box center [697, 357] width 405 height 505
click at [858, 630] on button "Save" at bounding box center [872, 639] width 49 height 25
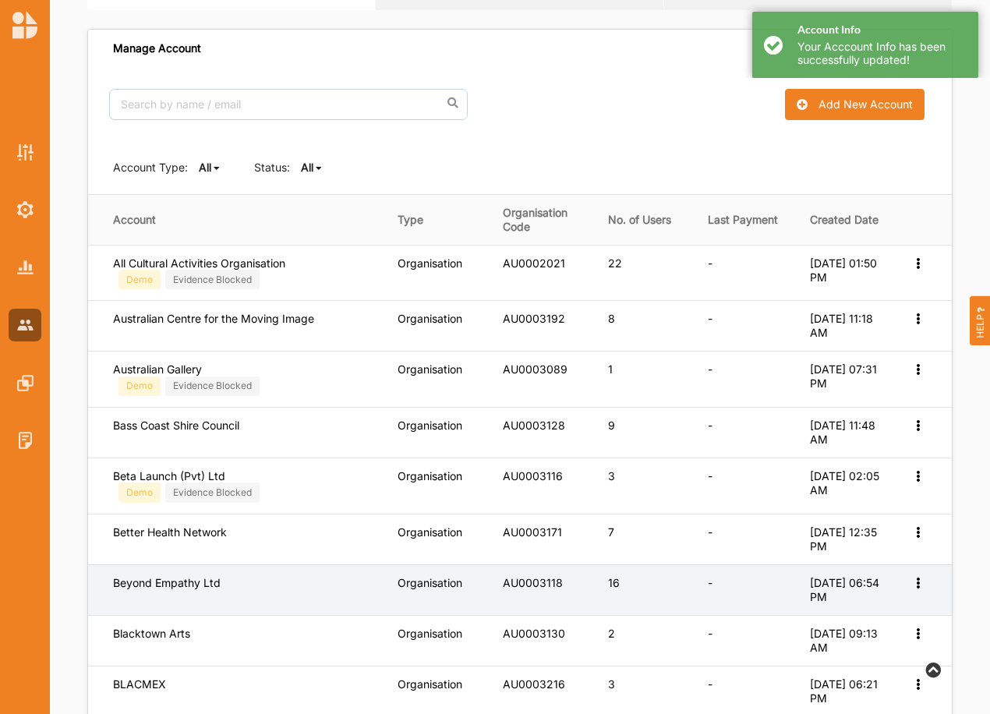
scroll to position [78, 0]
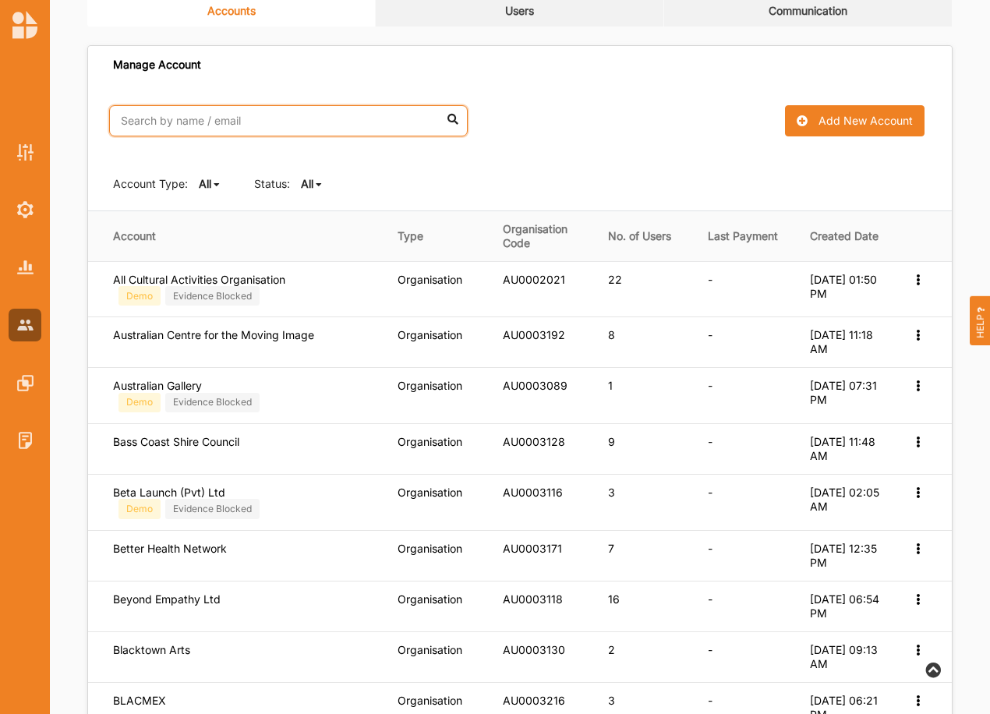
click at [245, 118] on input "text" at bounding box center [288, 120] width 359 height 31
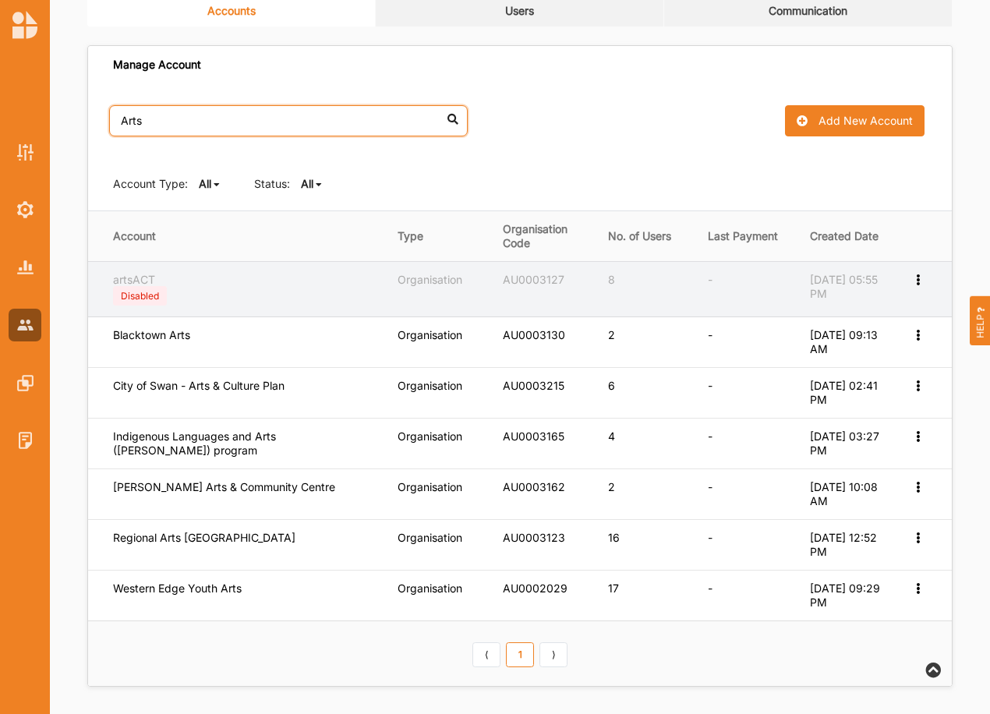
type input "Arts"
click at [140, 297] on div "Disabled" at bounding box center [140, 296] width 54 height 20
click at [918, 280] on icon at bounding box center [917, 278] width 13 height 11
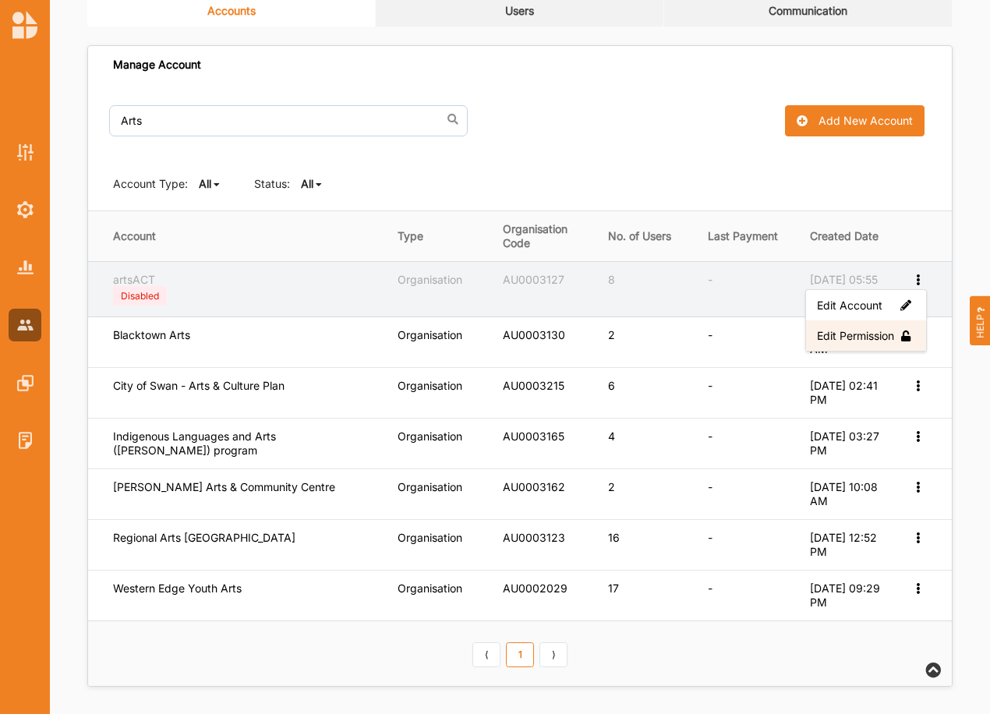
click at [857, 337] on label "Edit Permission" at bounding box center [866, 335] width 98 height 14
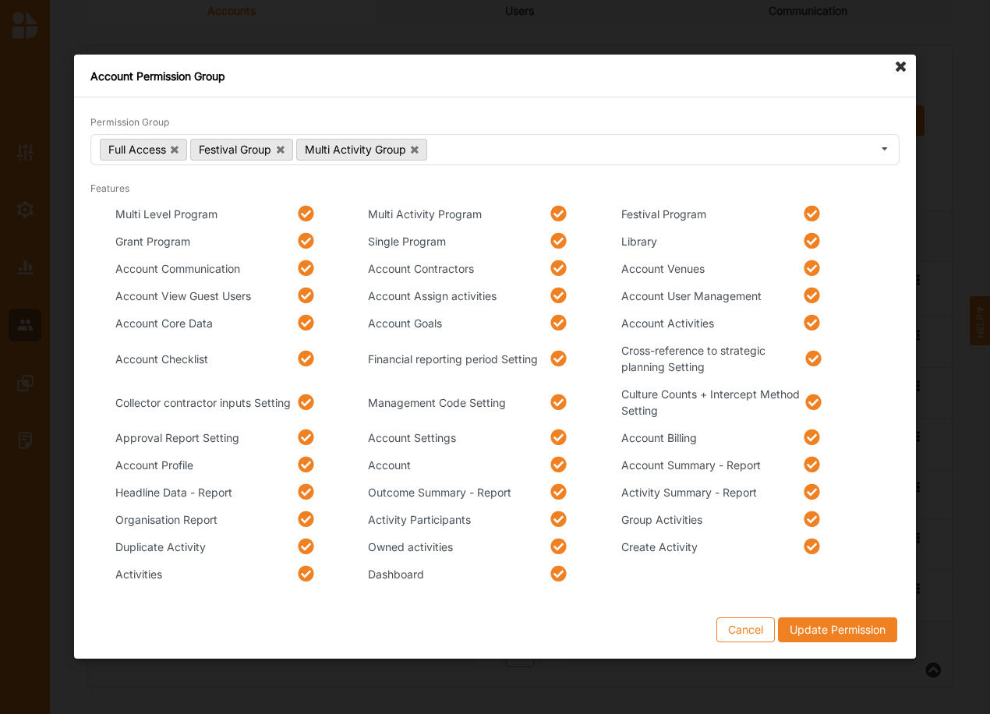
click at [902, 69] on icon at bounding box center [901, 67] width 25 height 25
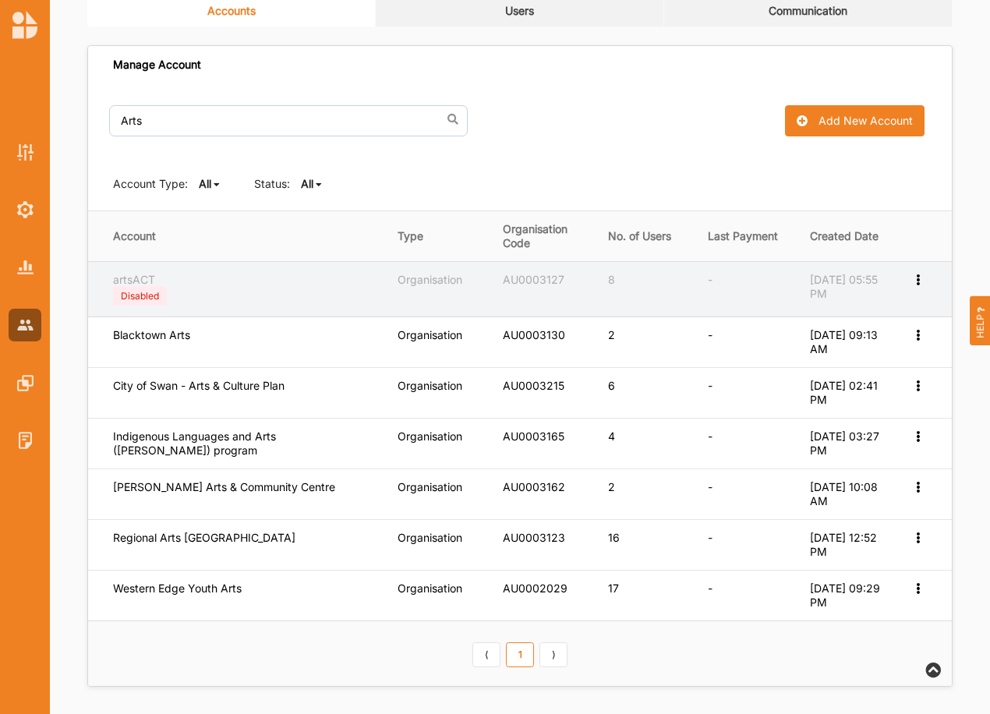
click at [918, 278] on icon at bounding box center [917, 278] width 13 height 11
click at [856, 309] on label "Edit Account" at bounding box center [866, 305] width 98 height 14
select select "2"
select select "1"
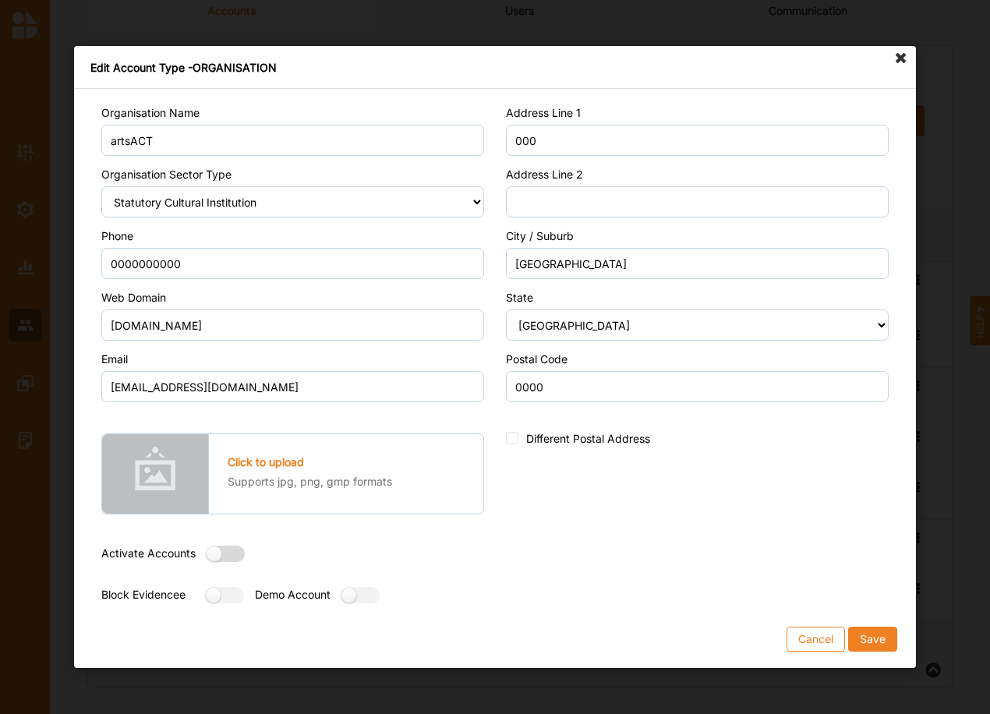
click at [228, 554] on label at bounding box center [221, 554] width 28 height 16
radio input "true"
click at [868, 634] on button "Save" at bounding box center [872, 639] width 49 height 25
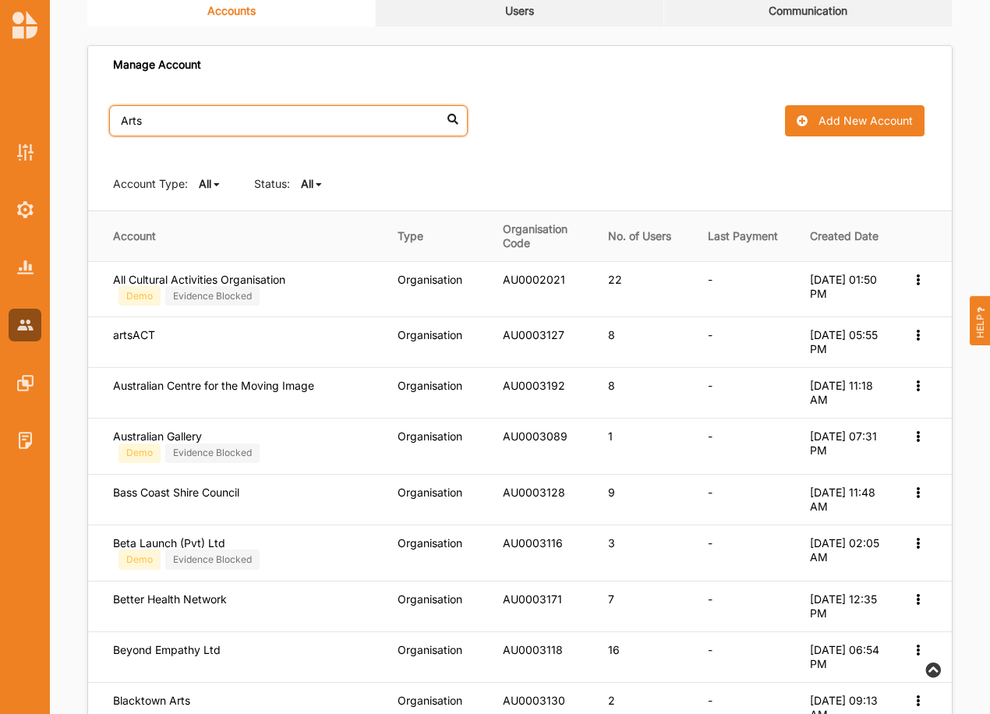
drag, startPoint x: 148, startPoint y: 122, endPoint x: 84, endPoint y: 108, distance: 65.6
click at [84, 108] on div "Accounts Users Communication Manage Account Arts No results found. Add New Acco…" at bounding box center [520, 558] width 940 height 1162
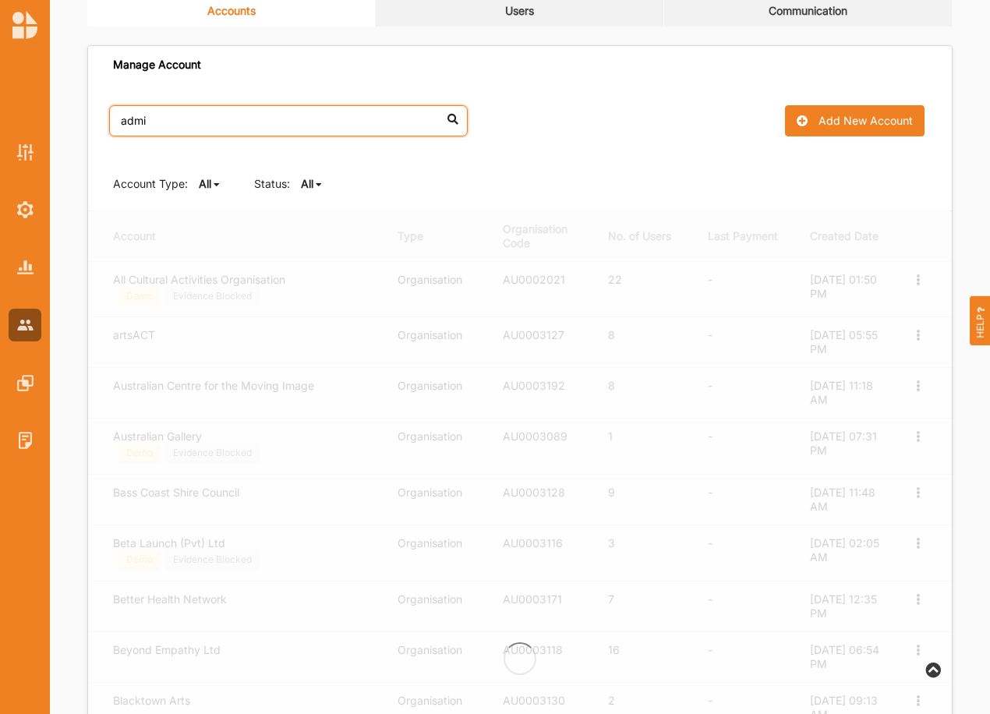
type input "admin"
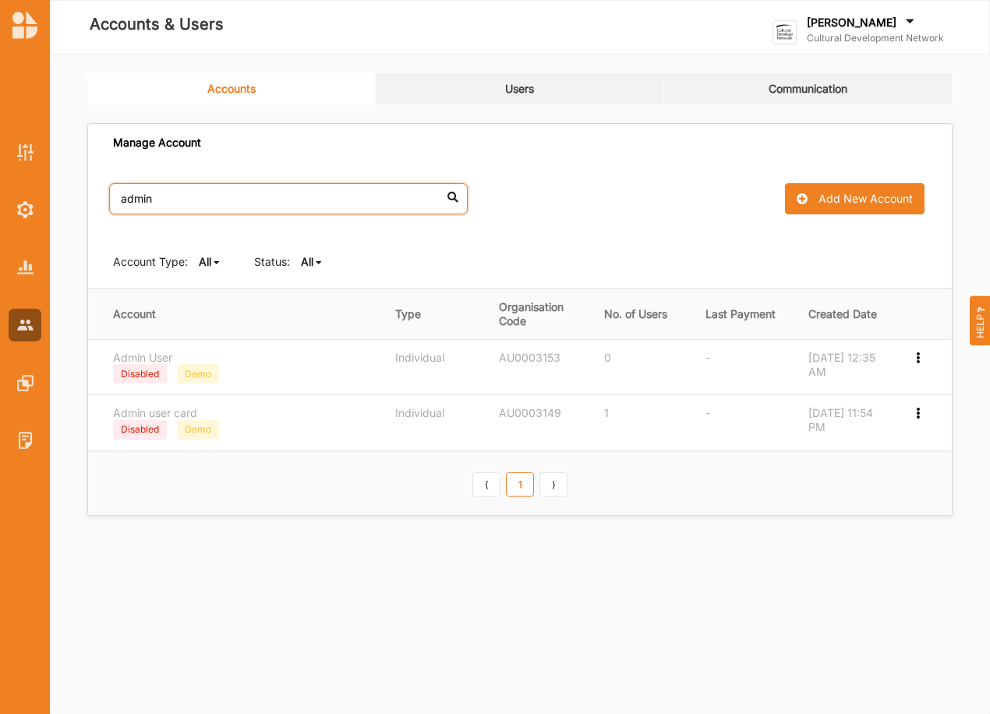
scroll to position [0, 0]
drag, startPoint x: 168, startPoint y: 204, endPoint x: 42, endPoint y: 187, distance: 126.7
click at [37, 180] on div "Accounts & Users John Smithies Cultural Development Network Cultural Develo... …" at bounding box center [495, 357] width 990 height 714
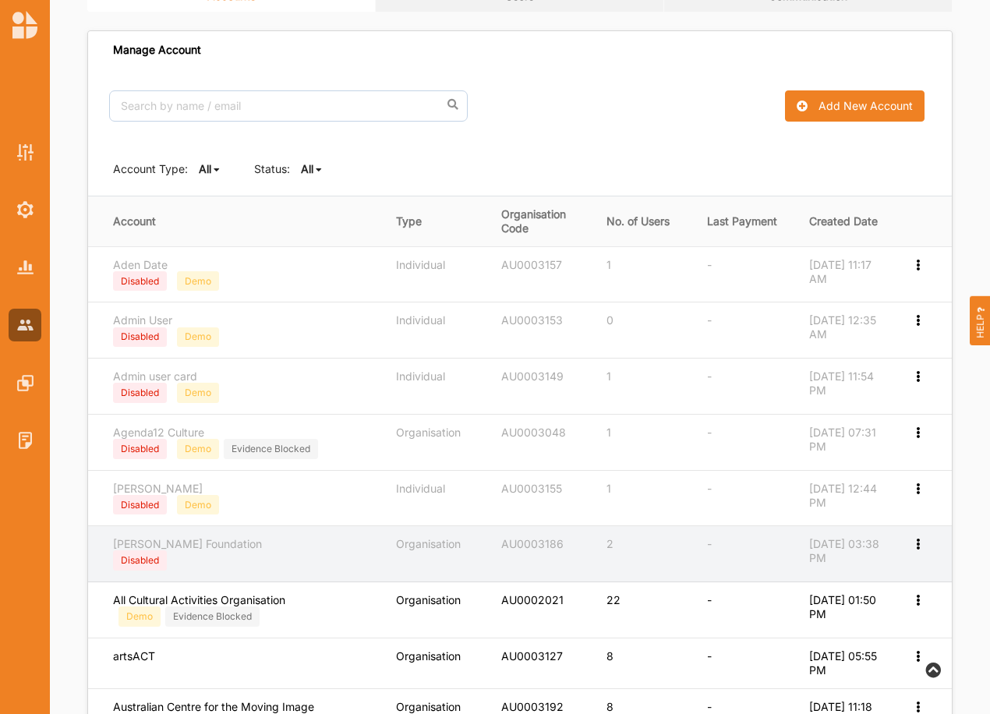
scroll to position [104, 0]
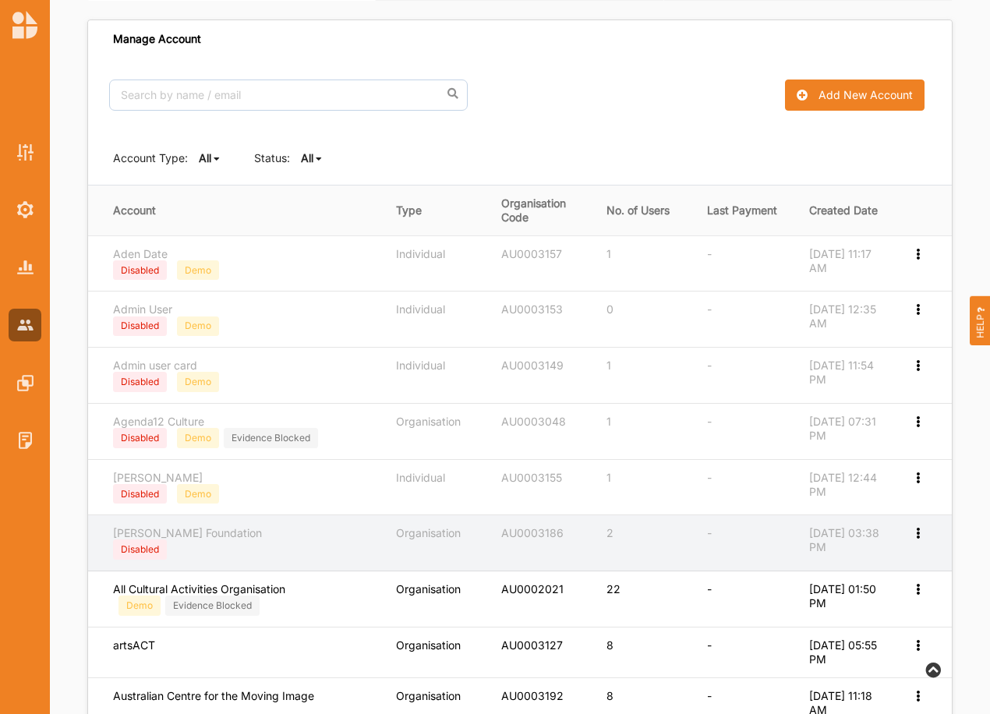
click at [917, 531] on icon at bounding box center [917, 531] width 13 height 11
click at [869, 561] on label "Edit Account" at bounding box center [866, 559] width 98 height 14
select select "7"
select select "1"
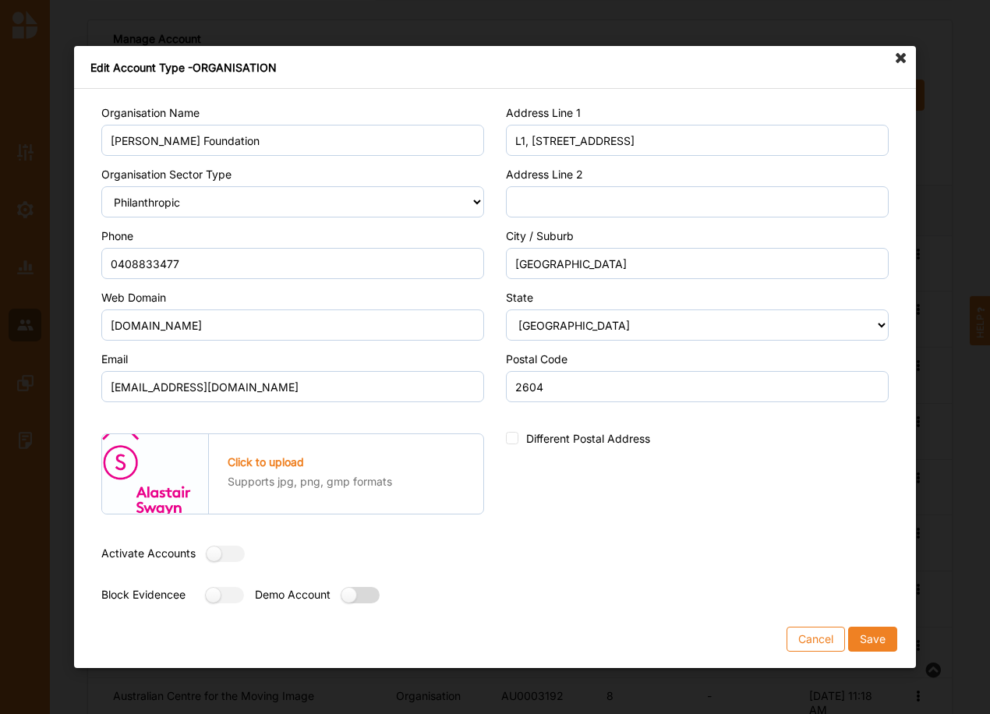
click at [358, 598] on label at bounding box center [355, 595] width 28 height 16
radio input "true"
click at [876, 630] on button "Save" at bounding box center [872, 639] width 49 height 25
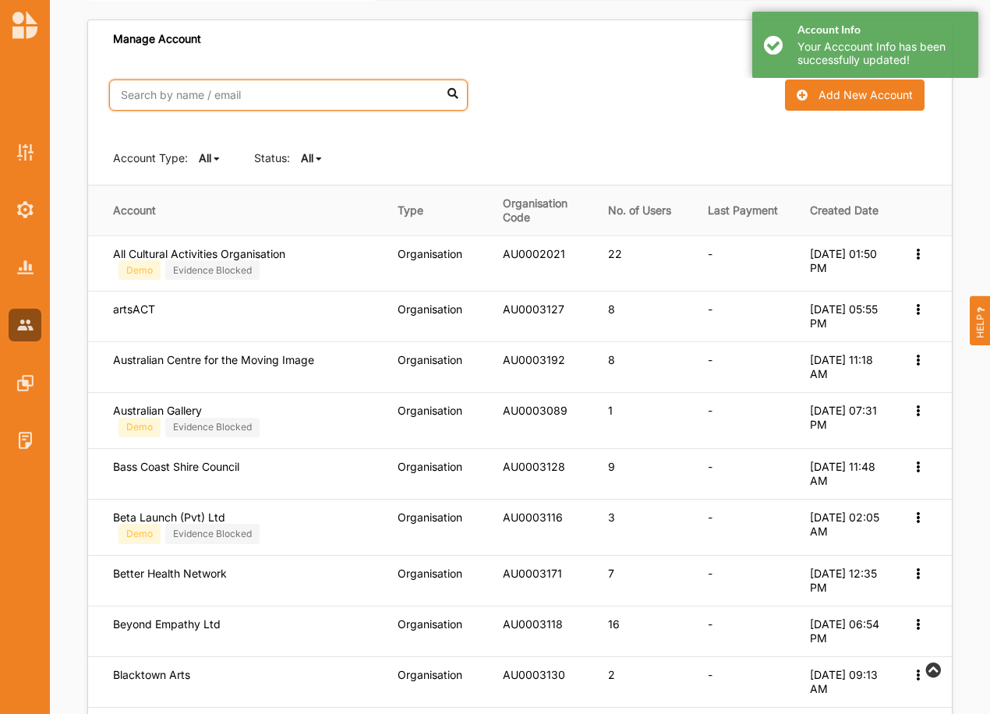
click at [203, 88] on input "text" at bounding box center [288, 95] width 359 height 31
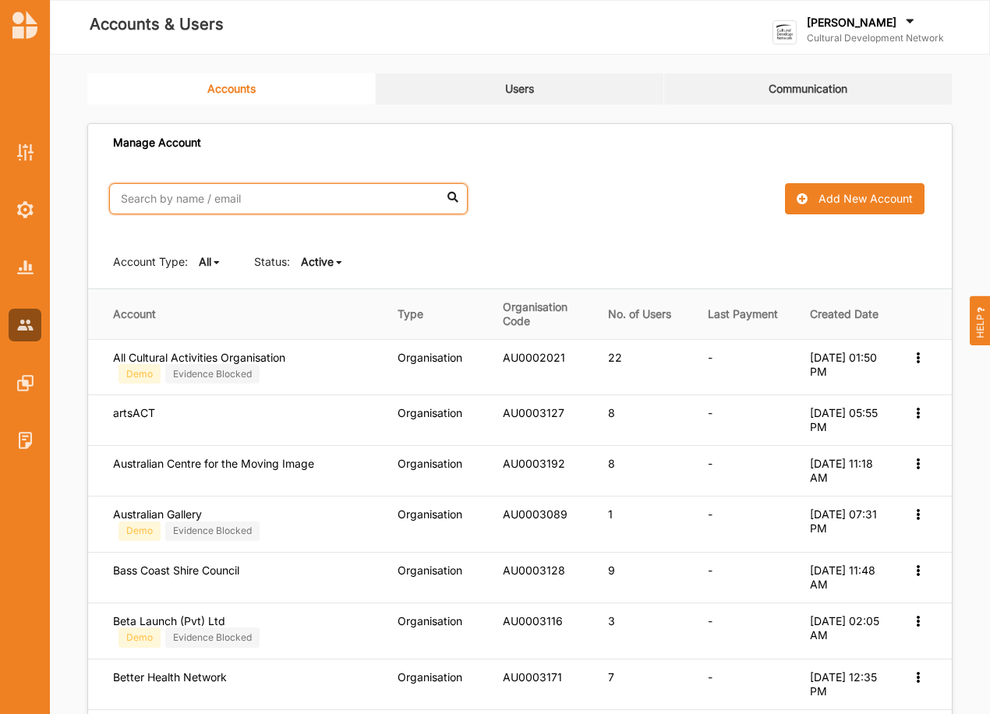
click at [172, 206] on input "text" at bounding box center [288, 198] width 359 height 31
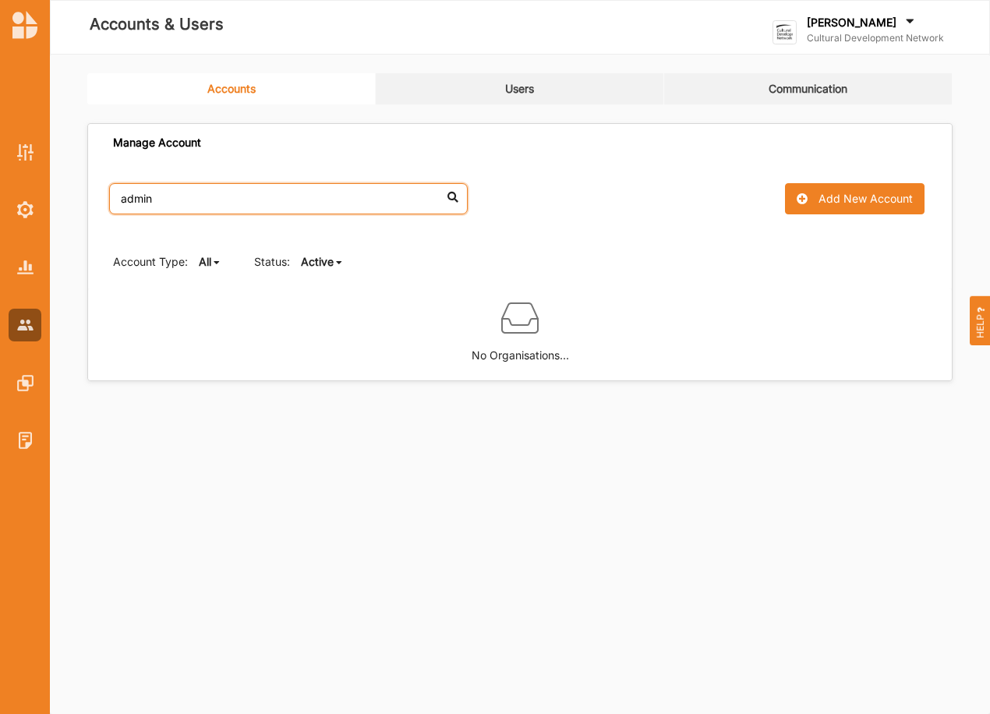
type input "admin"
click at [327, 264] on b "Active" at bounding box center [317, 261] width 33 height 13
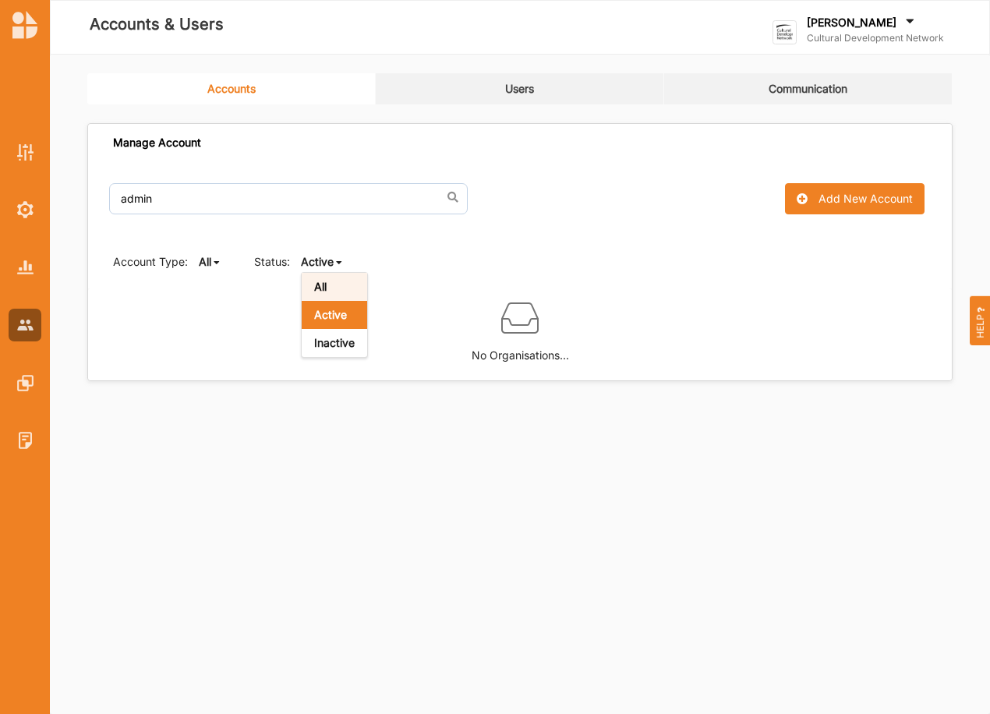
click at [320, 286] on b "All" at bounding box center [320, 286] width 12 height 13
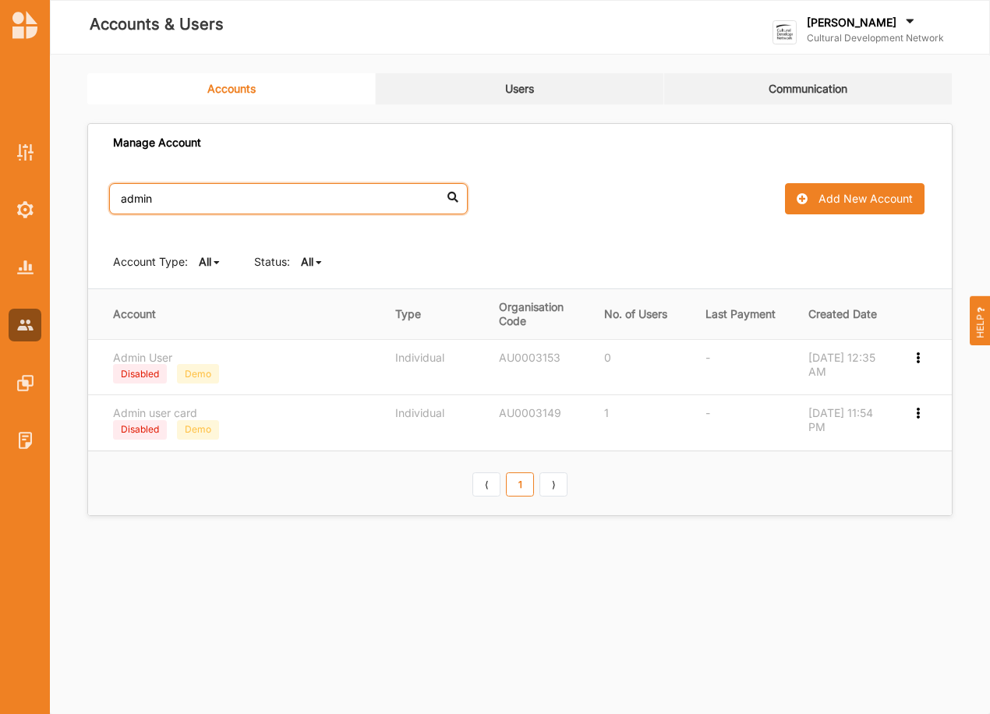
drag, startPoint x: 192, startPoint y: 203, endPoint x: 90, endPoint y: 193, distance: 101.9
click at [90, 193] on div "admin No results found. Add New Account" at bounding box center [520, 198] width 864 height 73
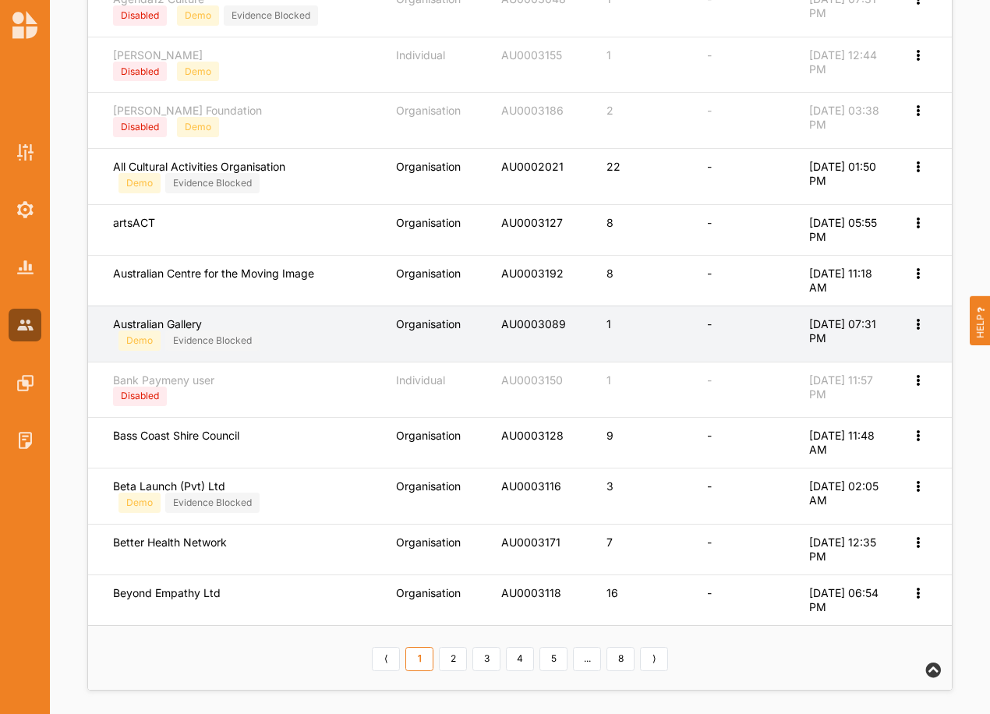
scroll to position [534, 0]
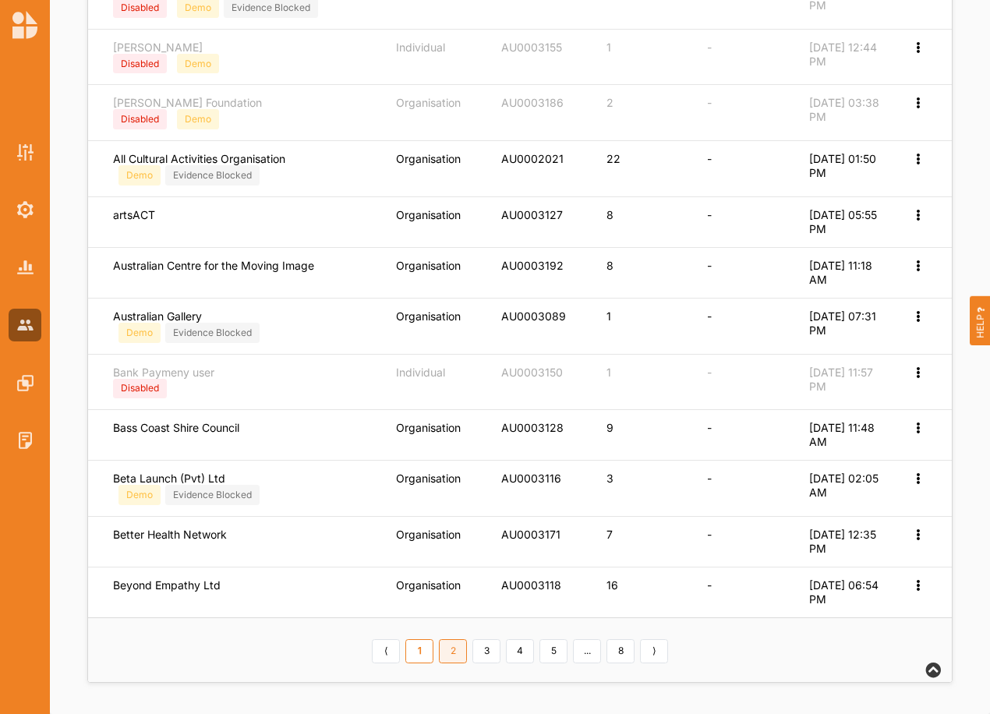
click at [451, 652] on link "2" at bounding box center [453, 651] width 28 height 25
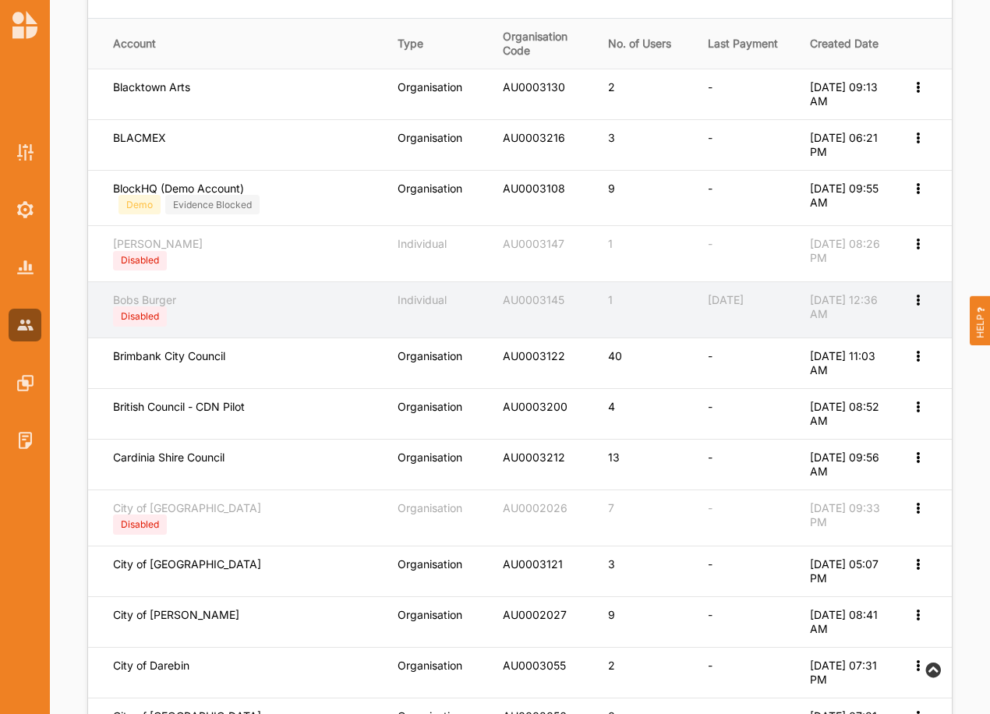
scroll to position [191, 0]
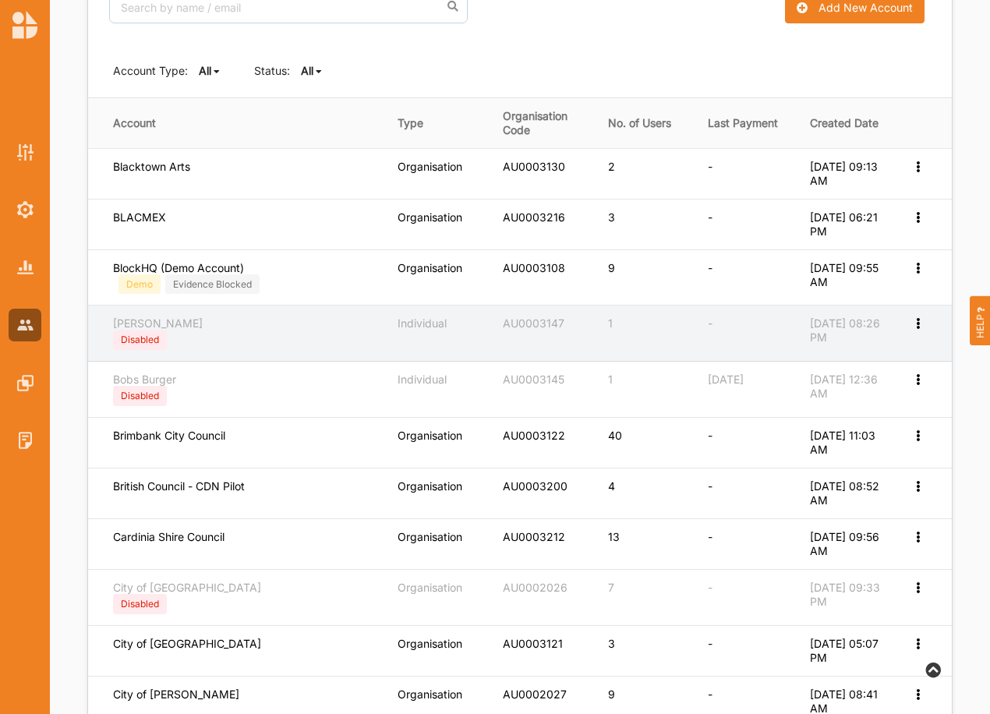
click at [915, 324] on icon at bounding box center [917, 322] width 13 height 11
click at [900, 348] on icon at bounding box center [906, 347] width 13 height 11
select select "1"
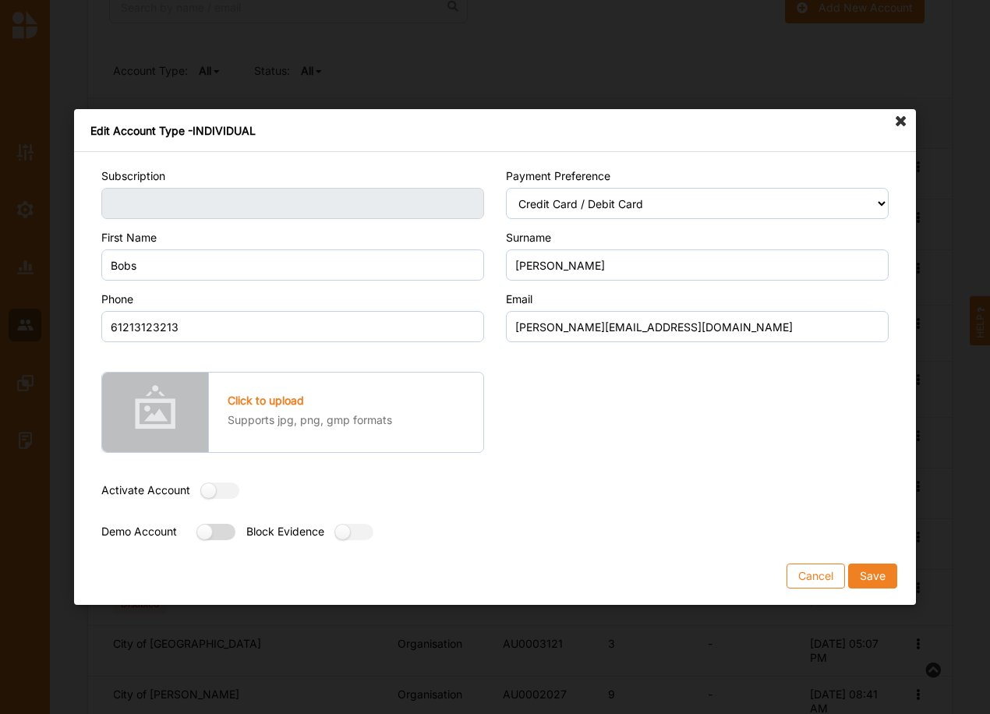
click at [202, 529] on label at bounding box center [211, 532] width 28 height 16
radio input "true"
click at [875, 568] on button "Save" at bounding box center [872, 576] width 49 height 25
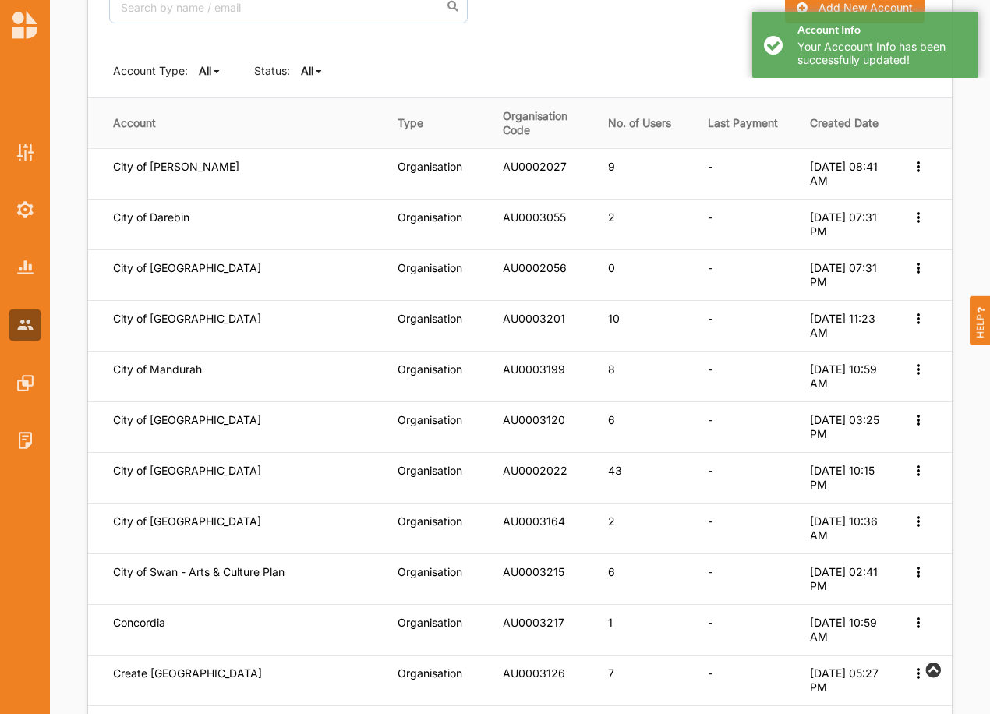
click at [313, 70] on b "All" at bounding box center [307, 70] width 12 height 13
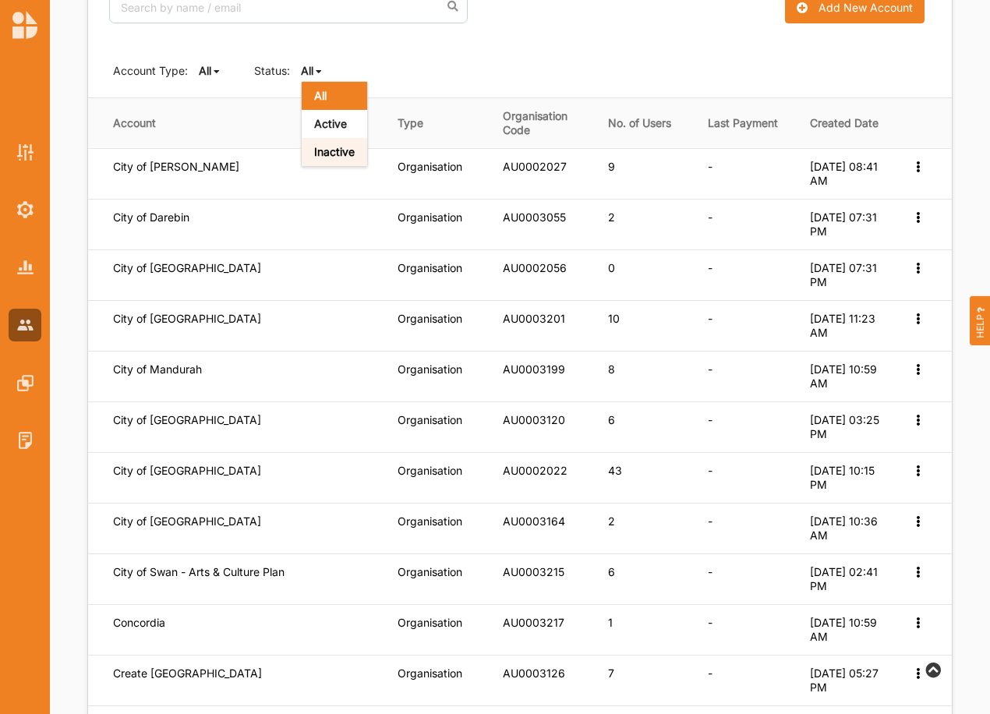
click at [342, 155] on b "Inactive" at bounding box center [334, 151] width 41 height 13
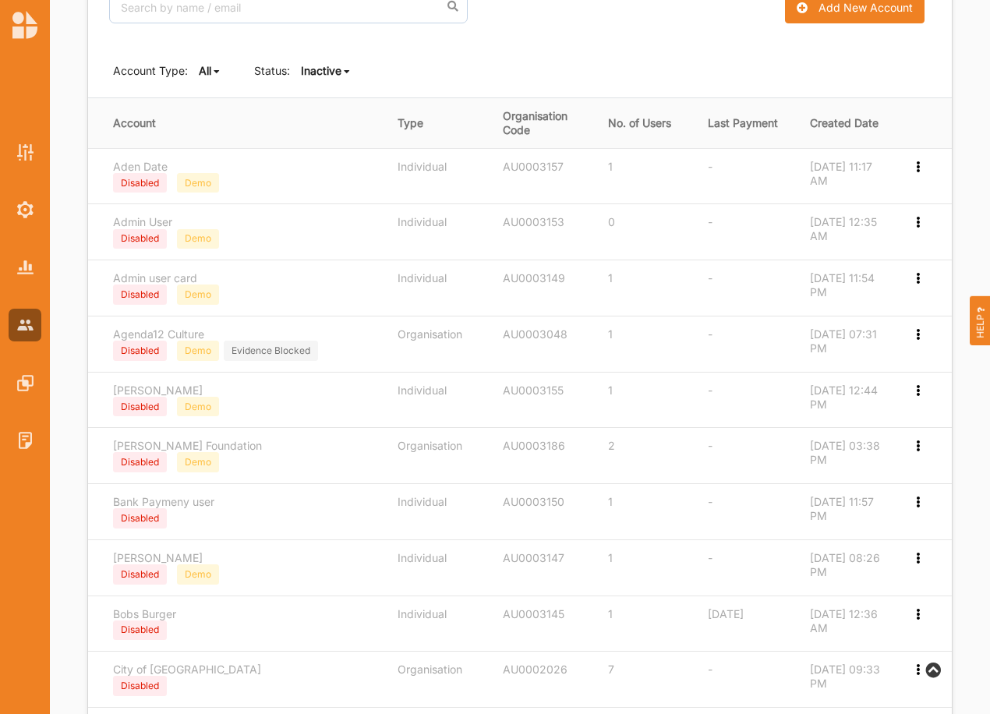
click at [327, 70] on b "Inactive" at bounding box center [321, 70] width 41 height 13
click at [329, 97] on div "All" at bounding box center [334, 96] width 65 height 28
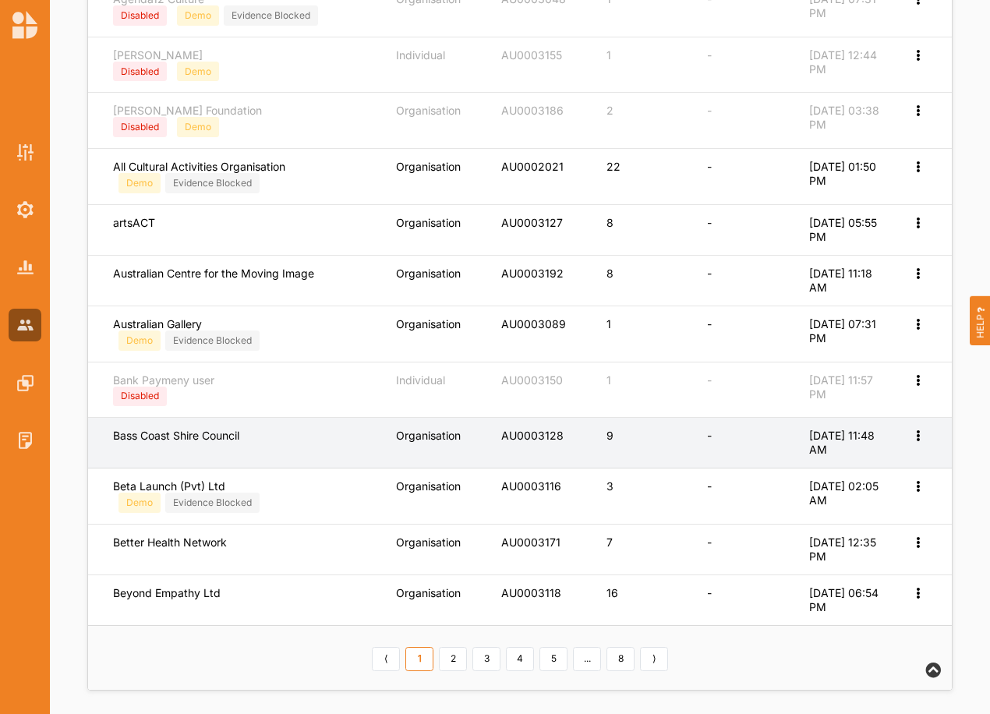
scroll to position [534, 0]
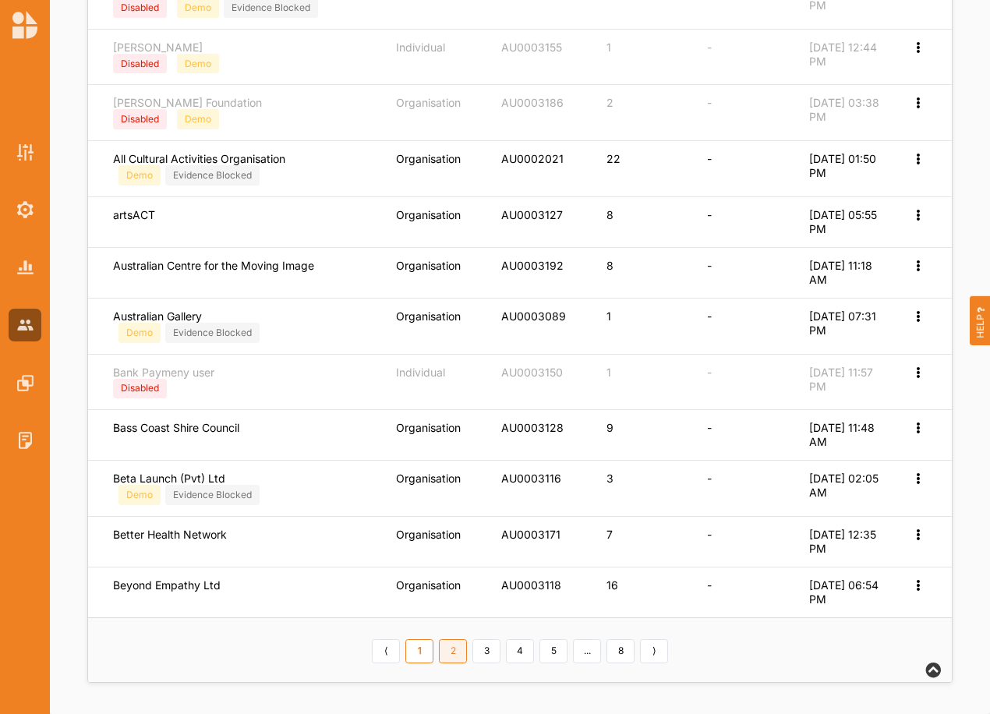
click at [462, 646] on link "2" at bounding box center [453, 651] width 28 height 25
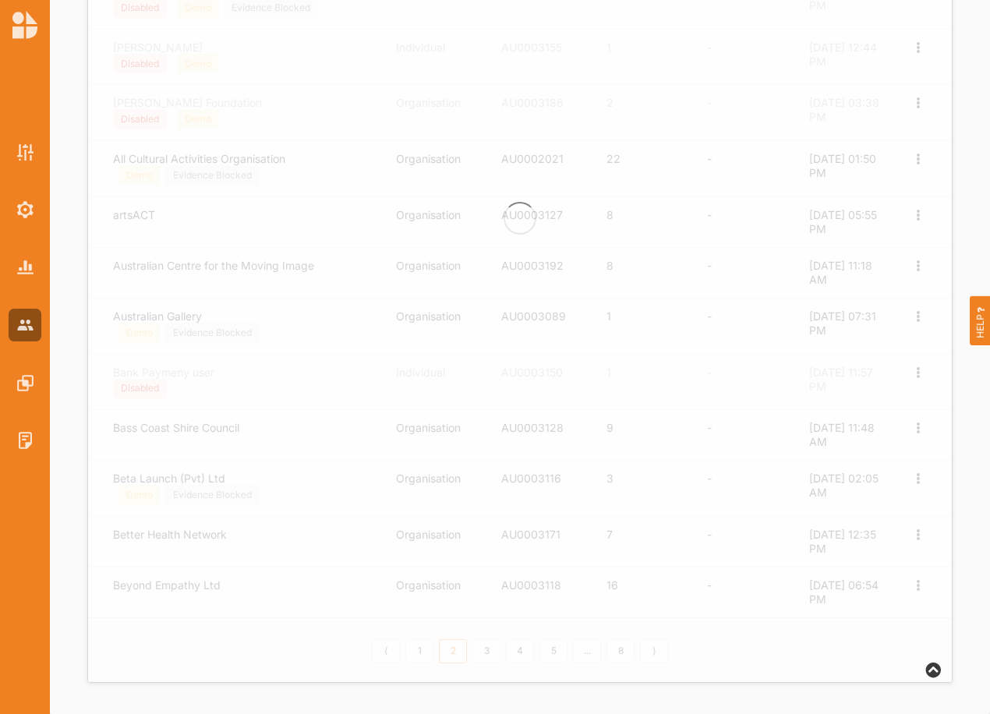
scroll to position [503, 0]
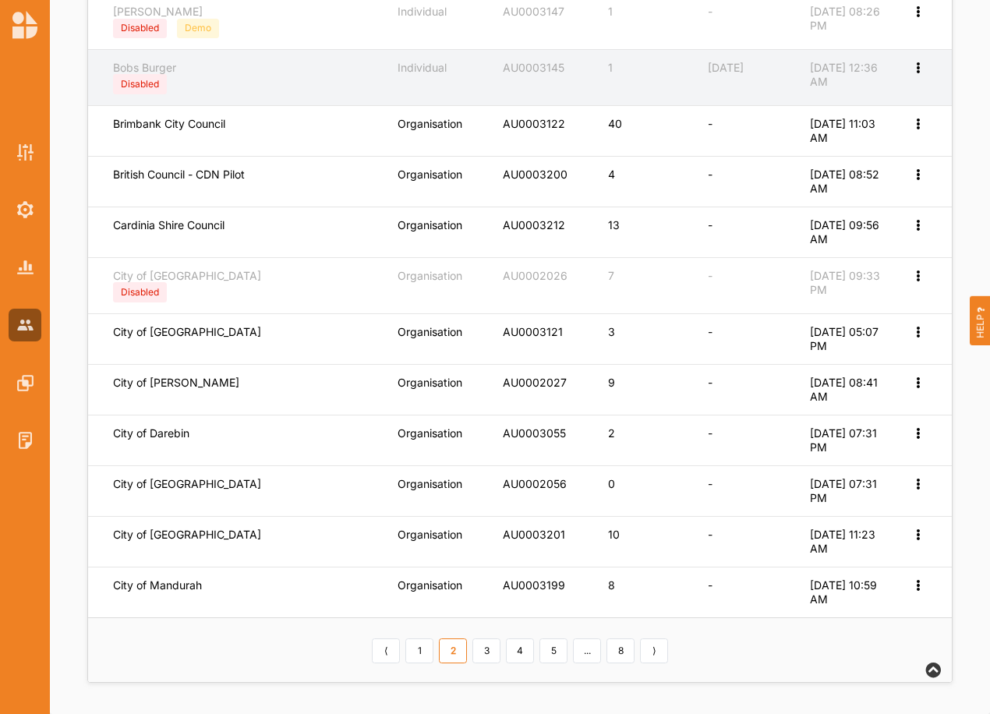
click at [916, 69] on icon at bounding box center [917, 66] width 13 height 11
click at [858, 97] on label "Edit Account" at bounding box center [855, 94] width 120 height 14
select select "2"
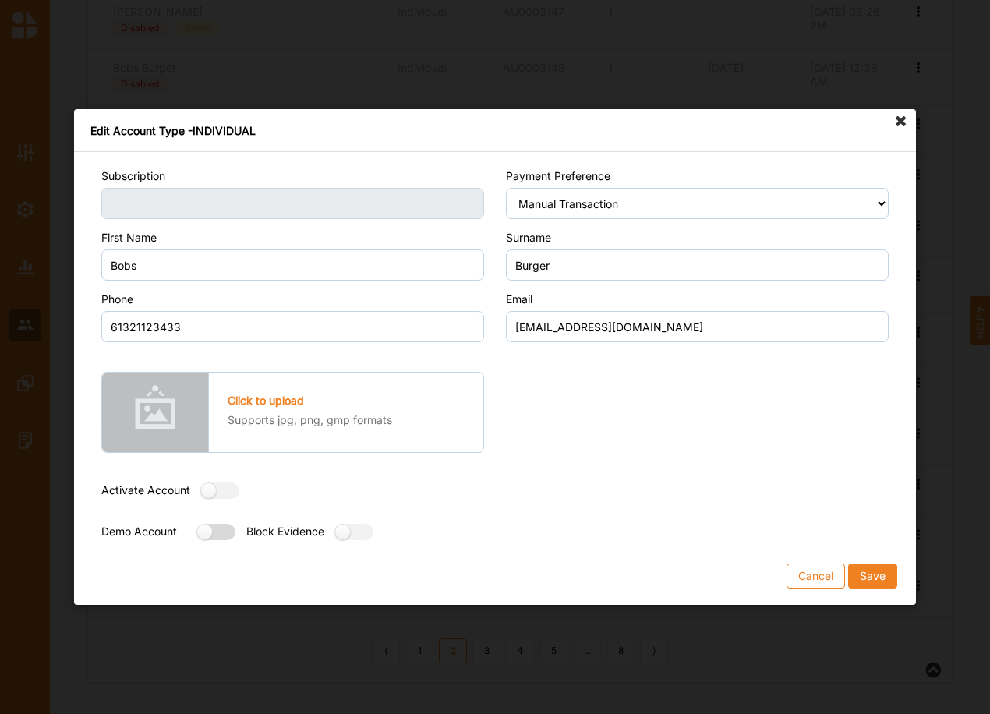
click at [204, 532] on label at bounding box center [211, 532] width 28 height 16
radio input "true"
click at [872, 573] on button "Save" at bounding box center [872, 576] width 49 height 25
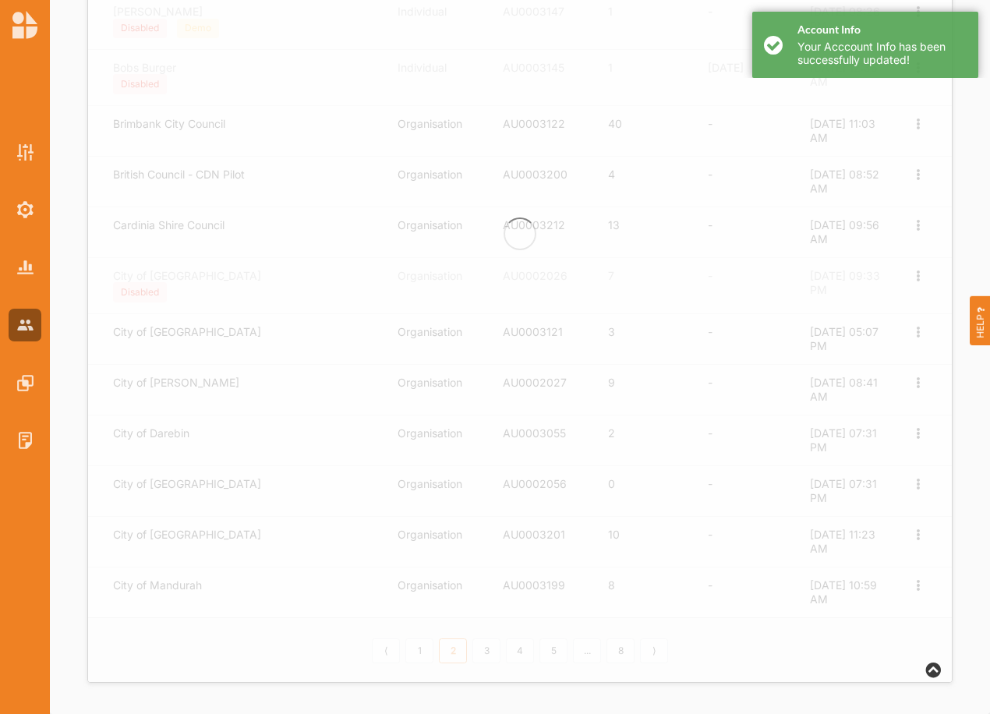
scroll to position [0, 0]
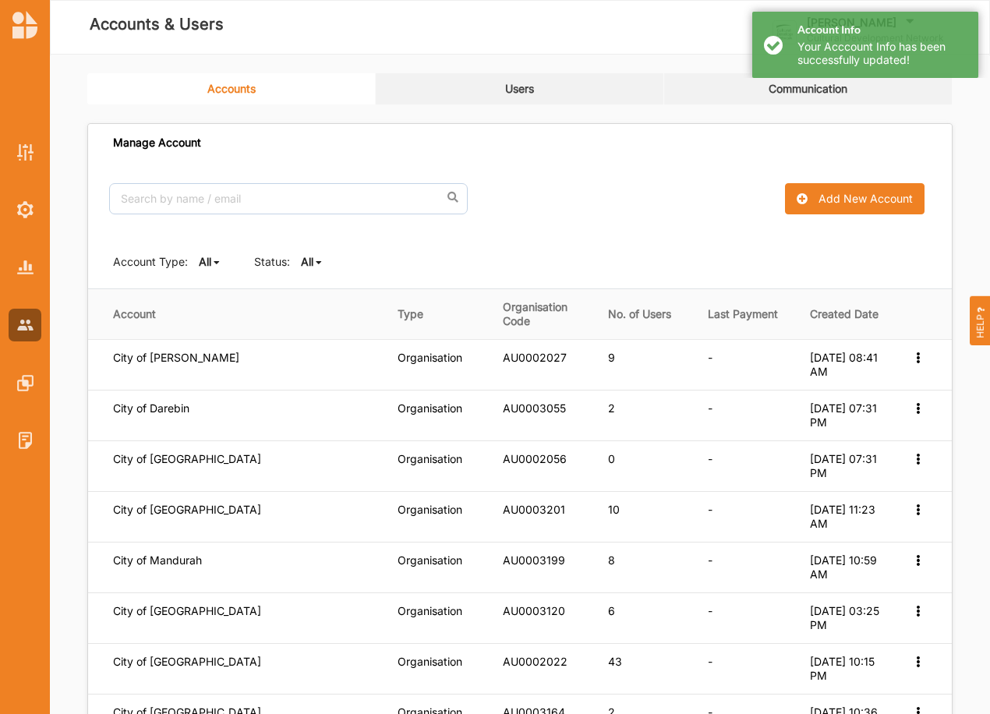
click at [306, 266] on b "All" at bounding box center [307, 261] width 12 height 13
click at [334, 344] on b "Inactive" at bounding box center [334, 342] width 41 height 13
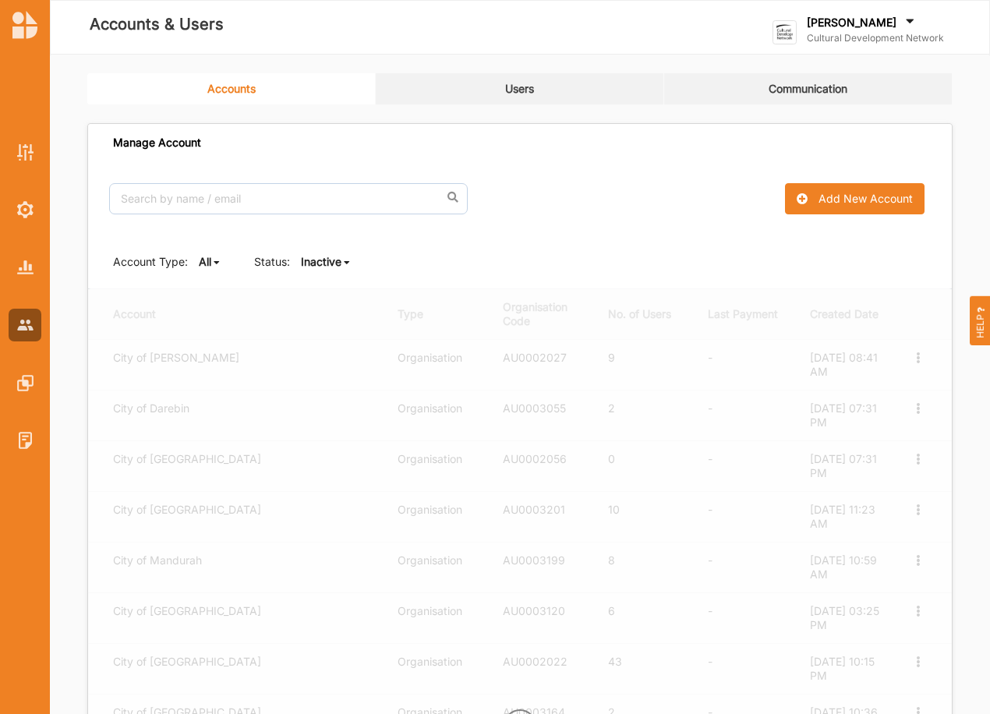
click at [329, 258] on b "Inactive" at bounding box center [321, 261] width 41 height 13
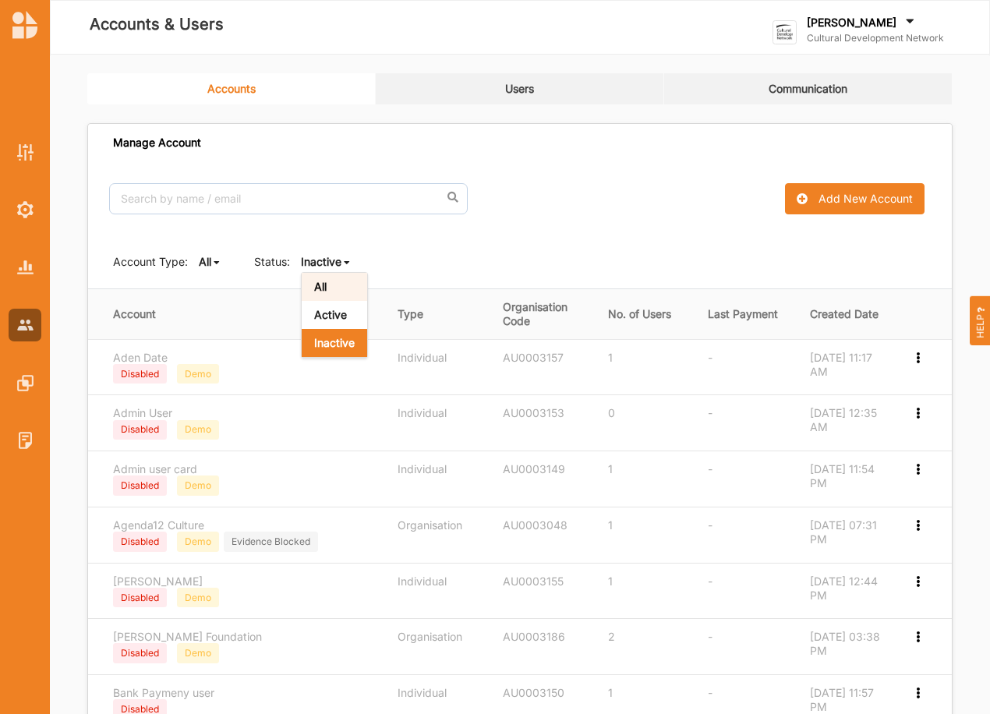
click at [331, 284] on div "All" at bounding box center [334, 287] width 65 height 28
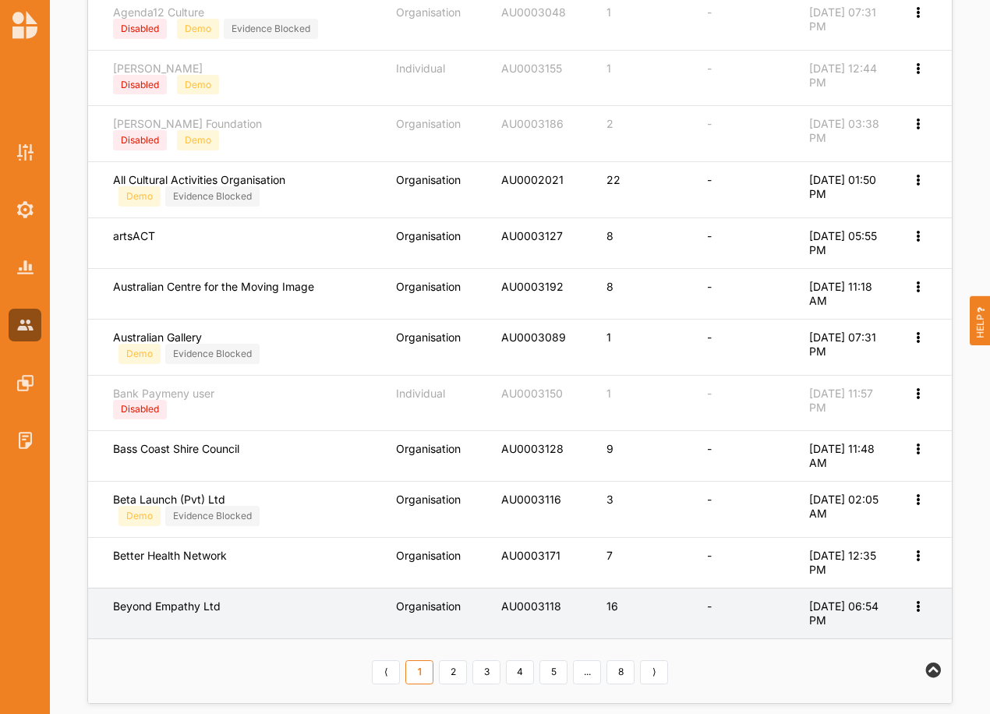
scroll to position [534, 0]
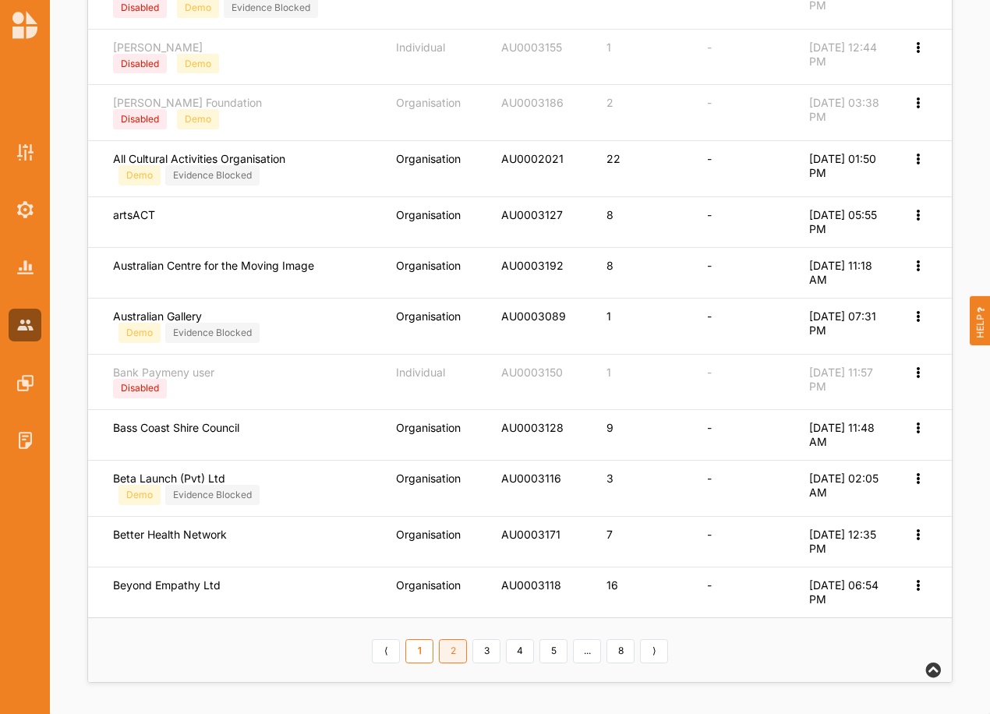
click at [463, 646] on link "2" at bounding box center [453, 651] width 28 height 25
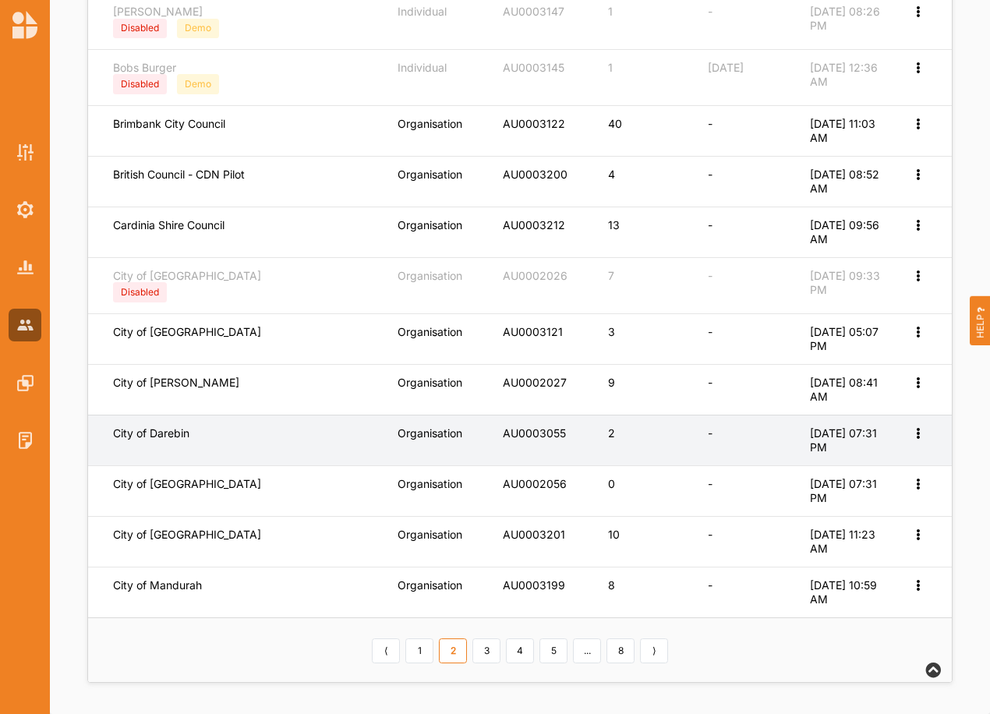
scroll to position [503, 0]
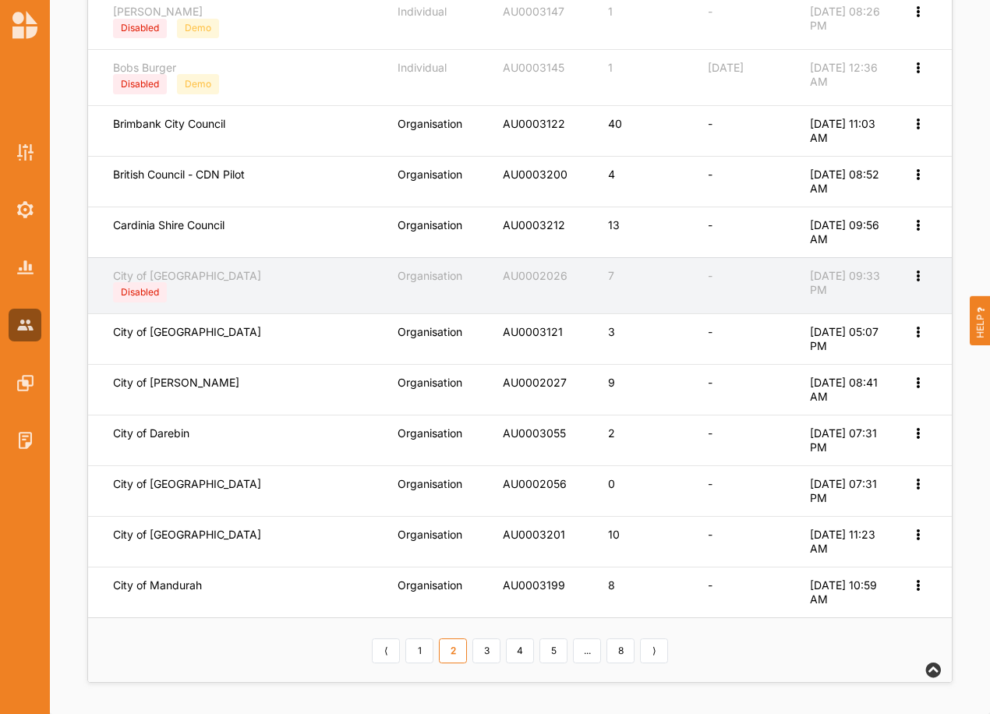
click at [920, 275] on icon at bounding box center [917, 274] width 13 height 11
click at [845, 295] on label "Edit Account" at bounding box center [866, 301] width 98 height 14
select select "1"
select select "5"
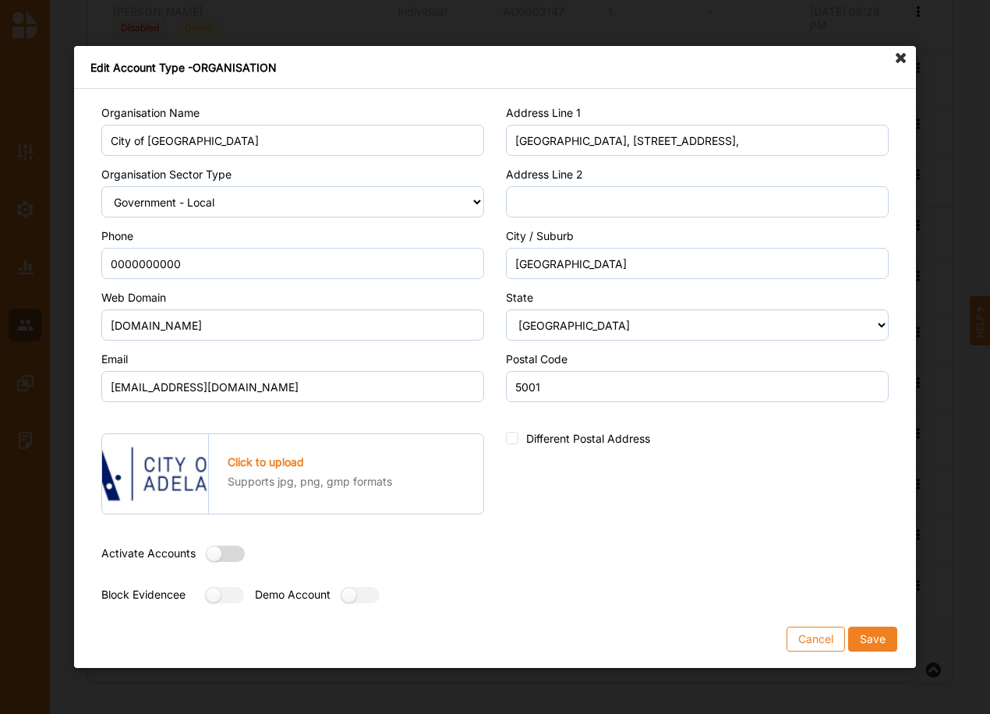
click at [233, 557] on label at bounding box center [221, 554] width 28 height 16
radio input "true"
click at [873, 634] on button "Save" at bounding box center [872, 639] width 49 height 25
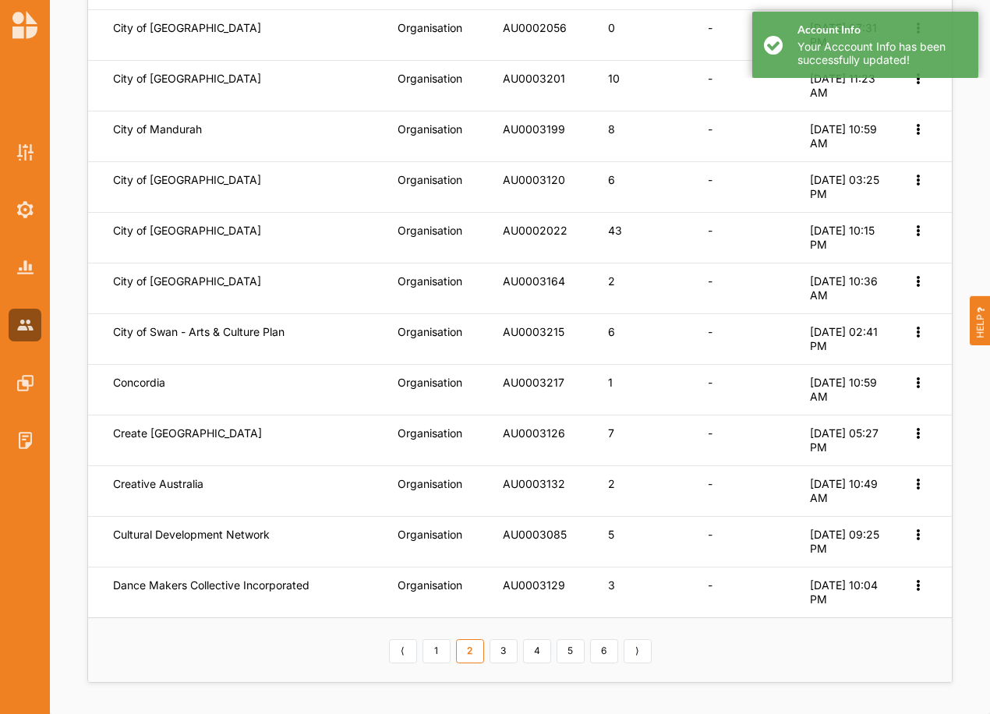
scroll to position [26, 0]
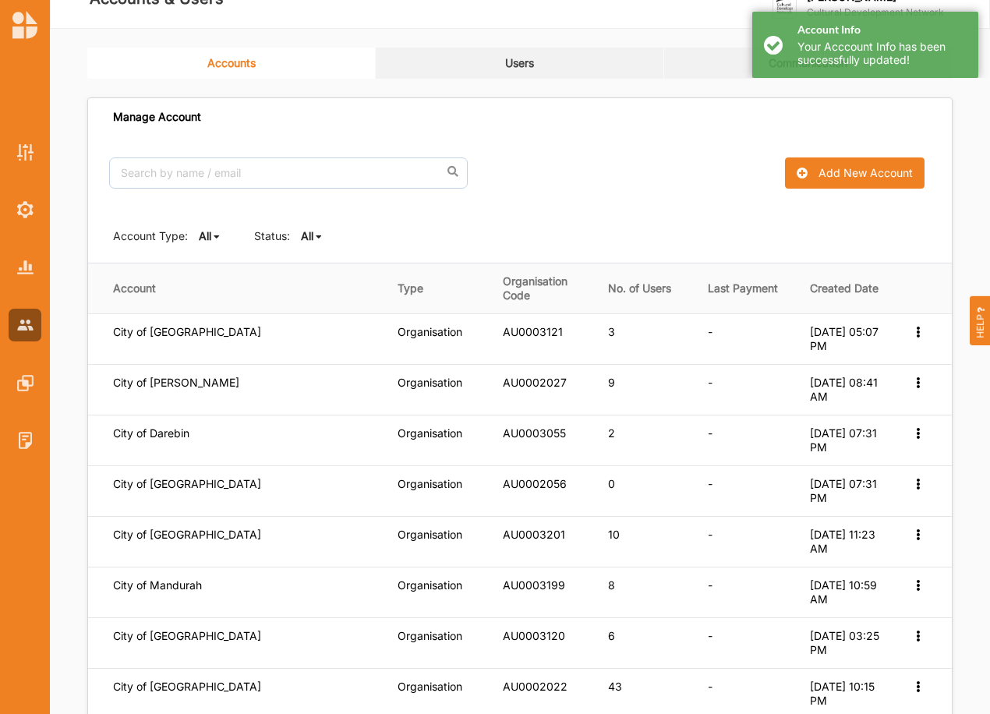
click at [306, 237] on b "All" at bounding box center [307, 235] width 12 height 13
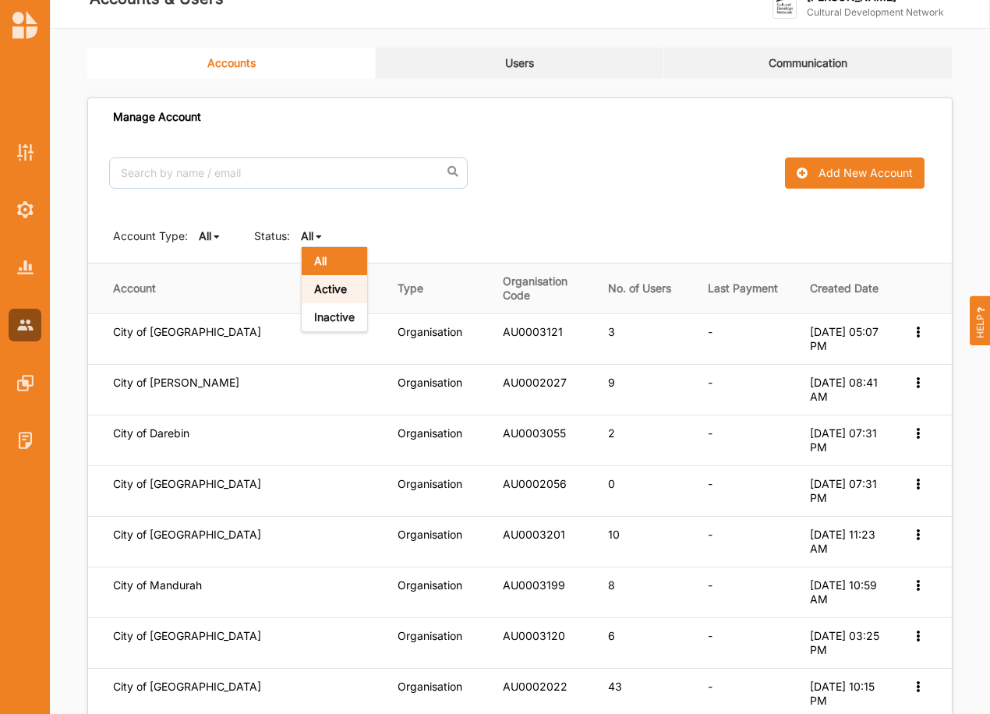
click at [329, 290] on b "Active" at bounding box center [330, 288] width 33 height 13
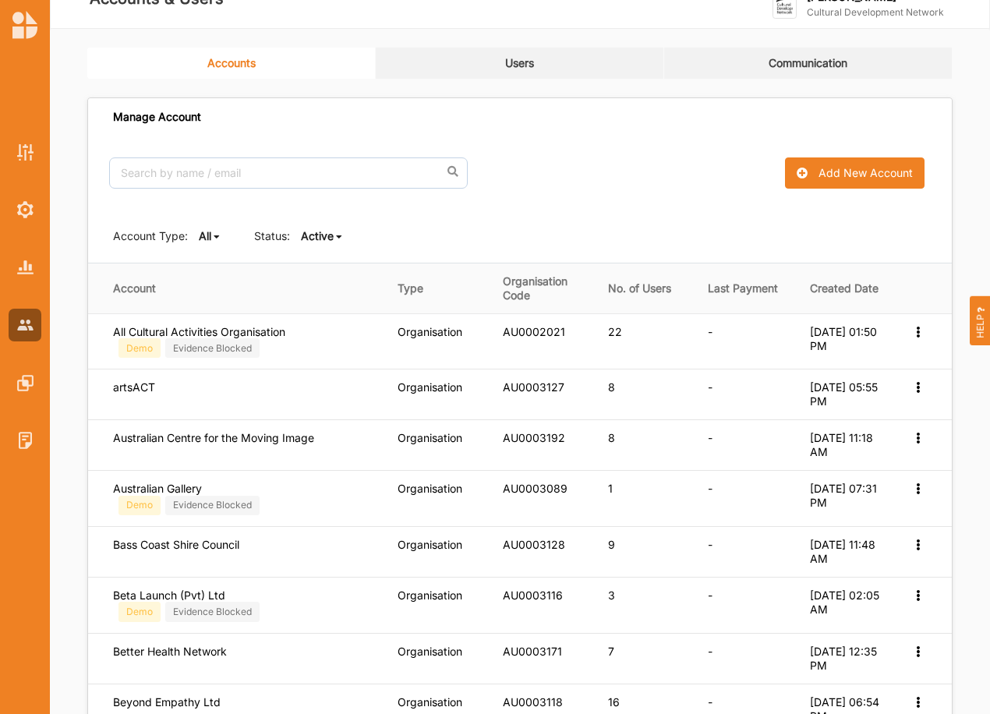
click at [330, 236] on b "Active" at bounding box center [317, 235] width 33 height 13
click at [325, 253] on div "All" at bounding box center [334, 261] width 65 height 28
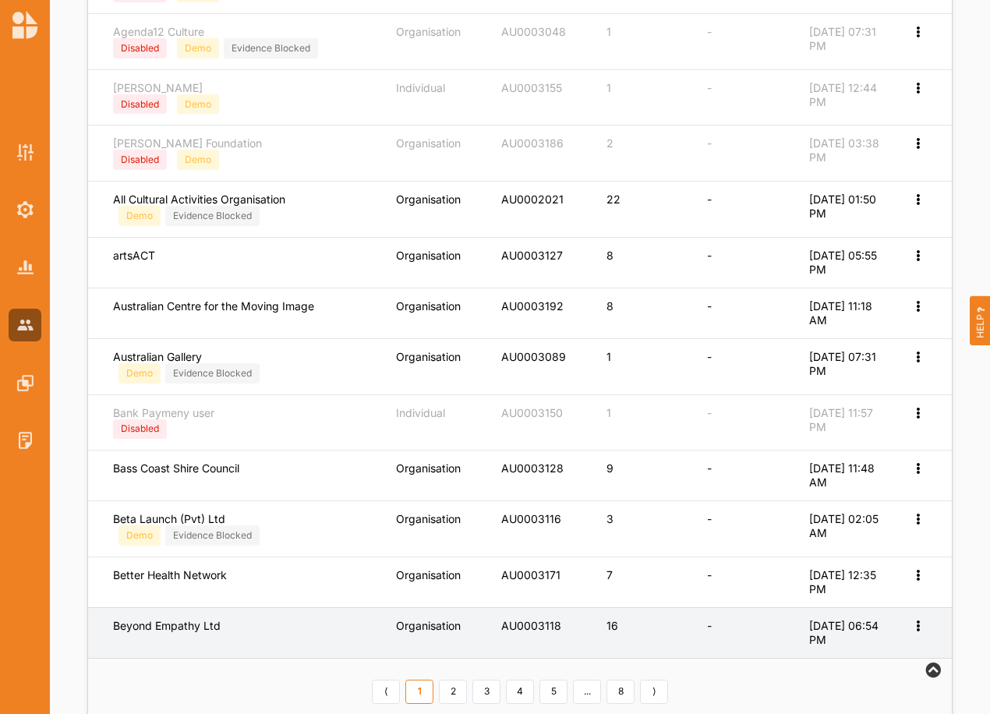
scroll to position [534, 0]
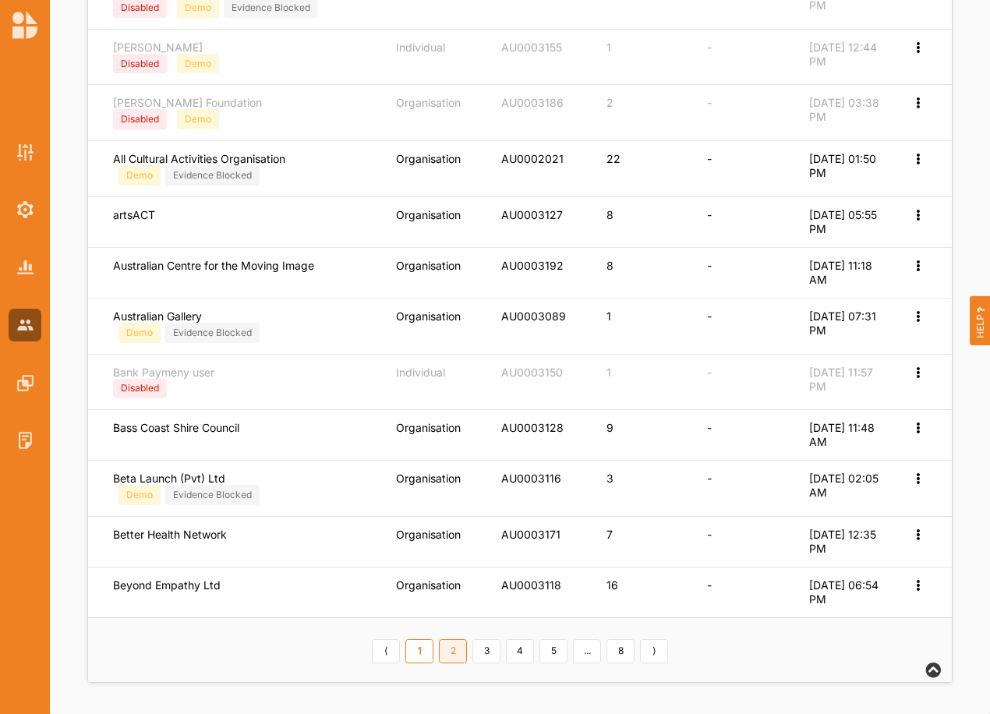
click at [444, 648] on link "2" at bounding box center [453, 651] width 28 height 25
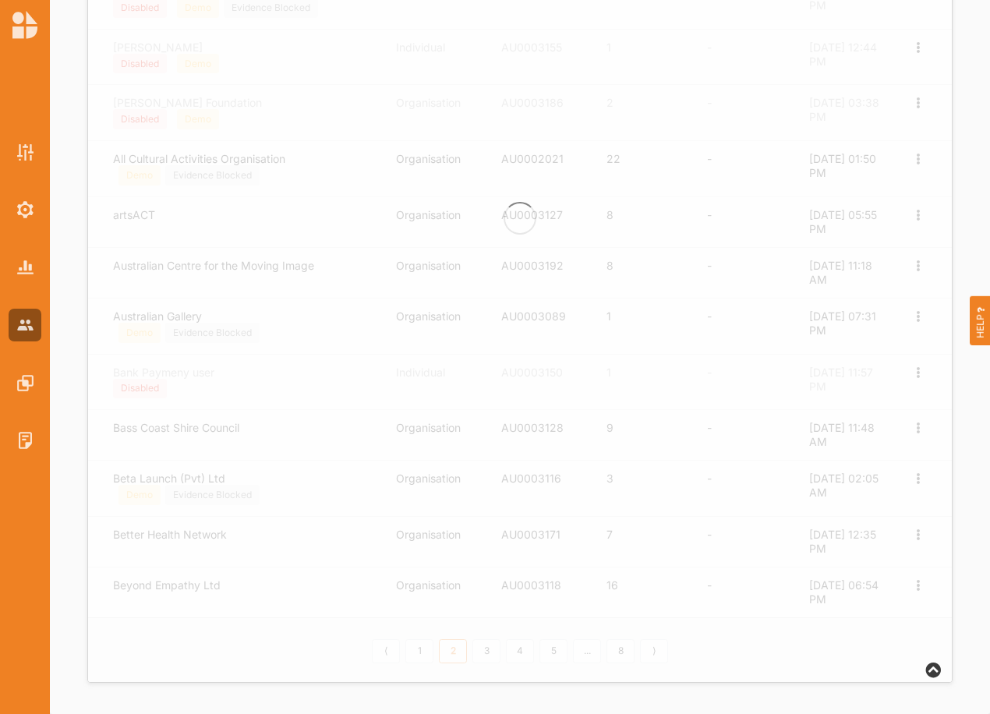
scroll to position [497, 0]
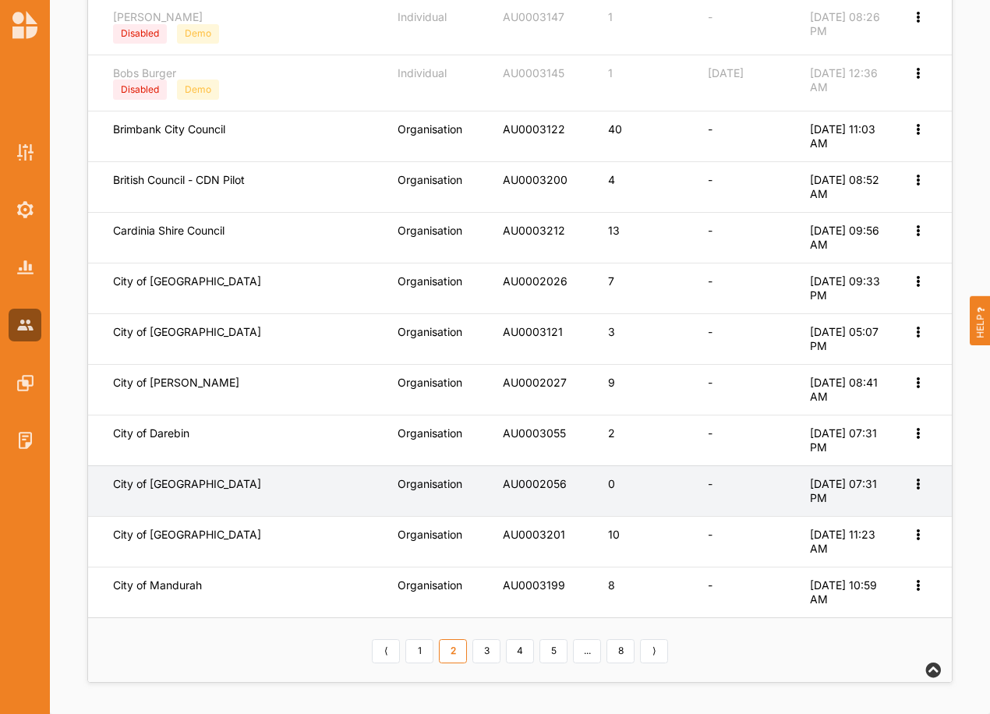
click at [921, 480] on icon at bounding box center [917, 482] width 13 height 11
click at [862, 500] on div "Edit Account" at bounding box center [866, 509] width 120 height 30
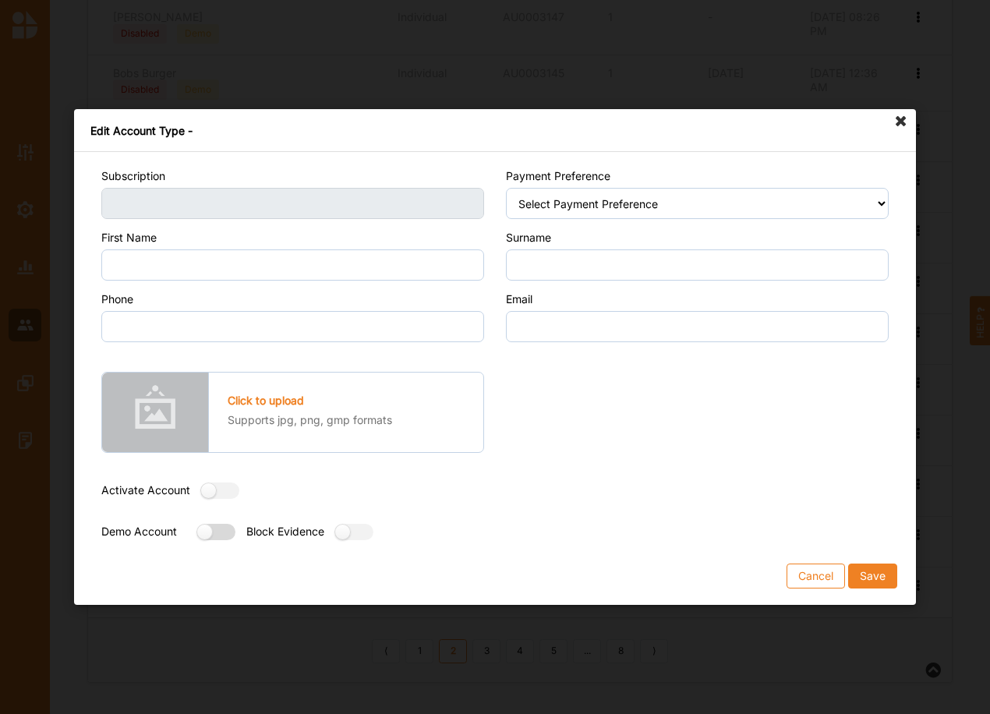
drag, startPoint x: 212, startPoint y: 529, endPoint x: 229, endPoint y: 533, distance: 17.6
click at [214, 529] on label at bounding box center [211, 532] width 28 height 16
radio input "true"
click at [867, 571] on button "Save" at bounding box center [872, 576] width 49 height 25
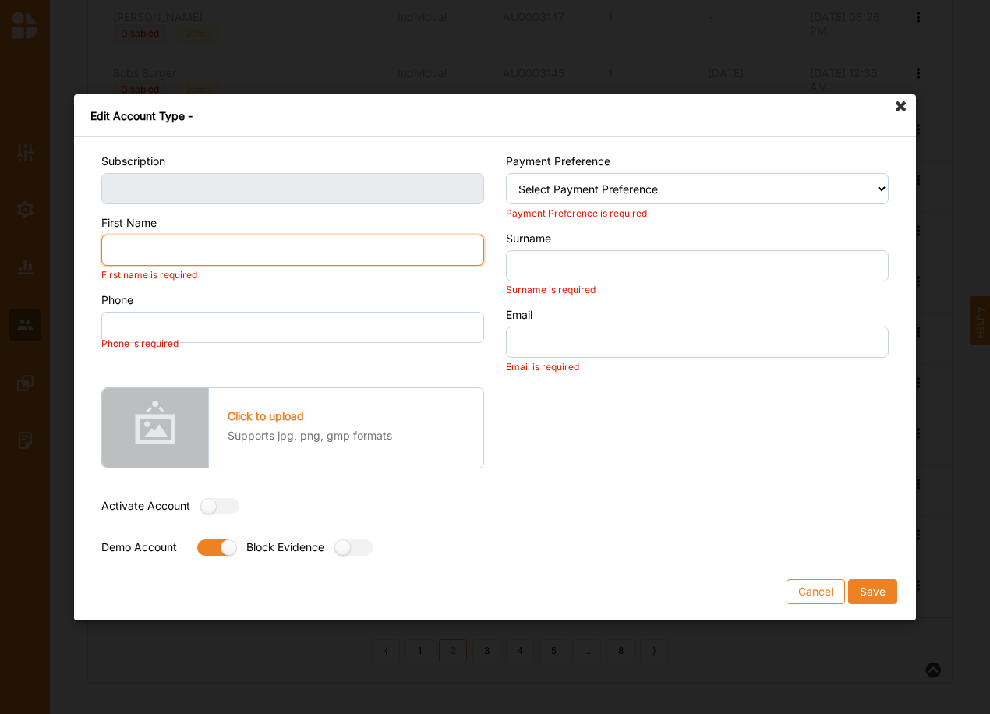
click at [131, 253] on input "First Name" at bounding box center [292, 250] width 383 height 31
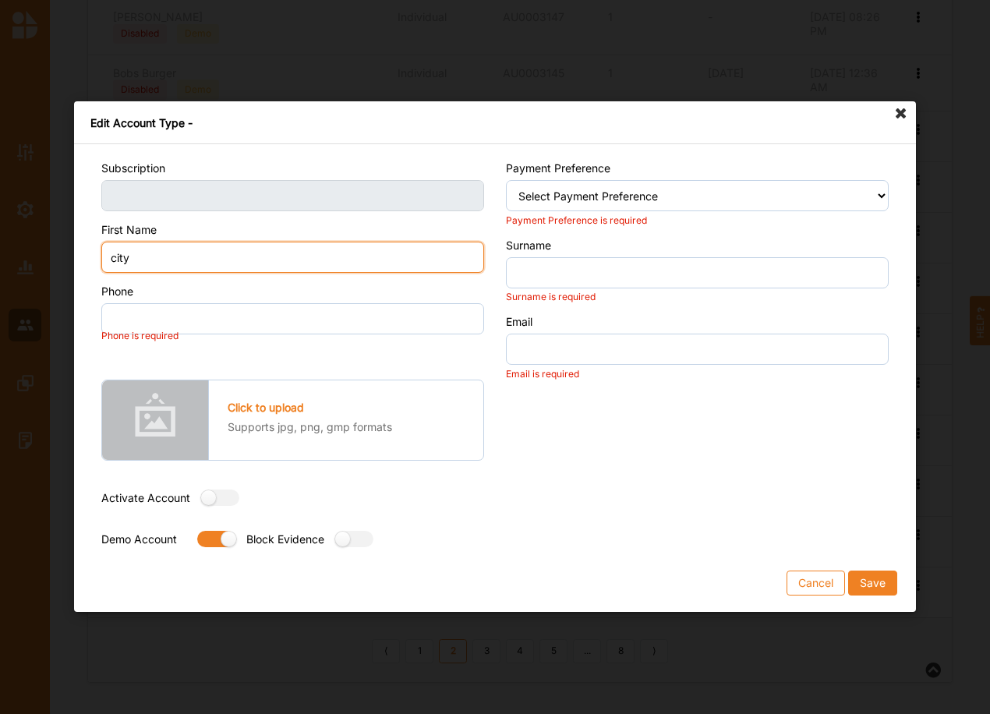
type input "city"
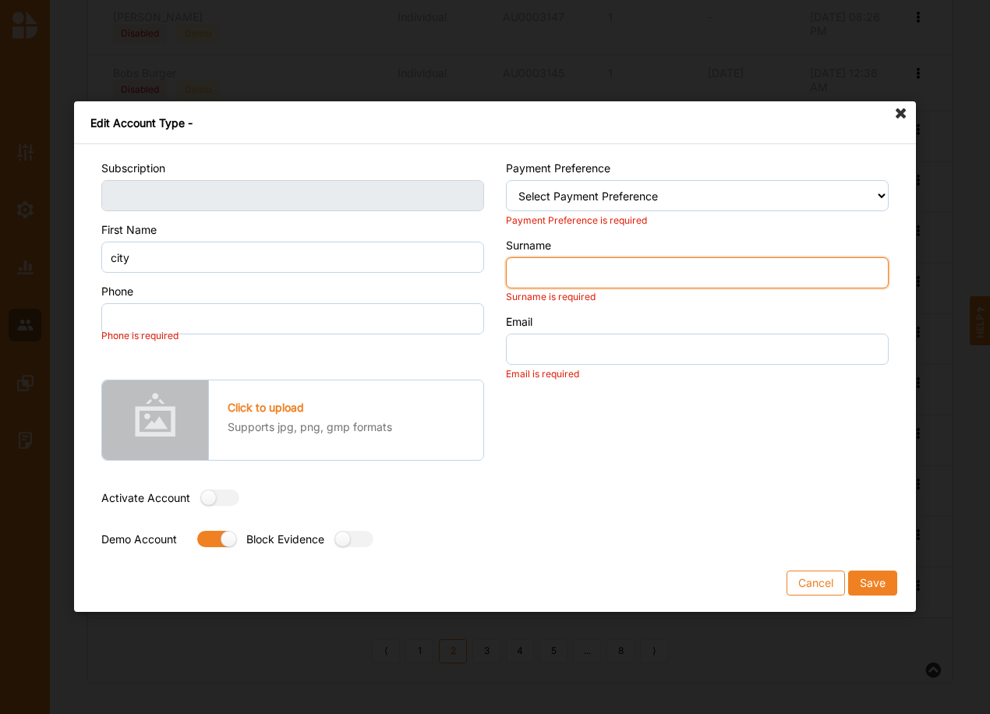
click at [568, 271] on input "Surname" at bounding box center [697, 272] width 383 height 31
type input "Darwin"
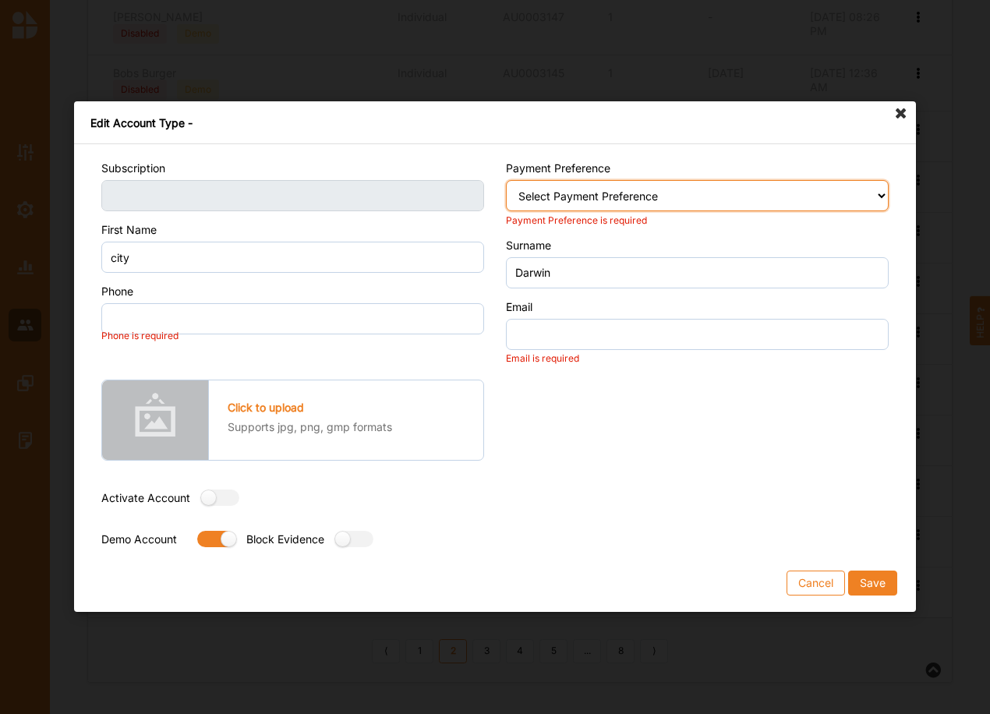
click at [566, 203] on select "Select Payment Preference Credit Card / Debit Card Manual Transaction" at bounding box center [697, 196] width 383 height 31
select select "2"
click at [506, 181] on select "Select Payment Preference Credit Card / Debit Card Manual Transaction" at bounding box center [697, 196] width 383 height 31
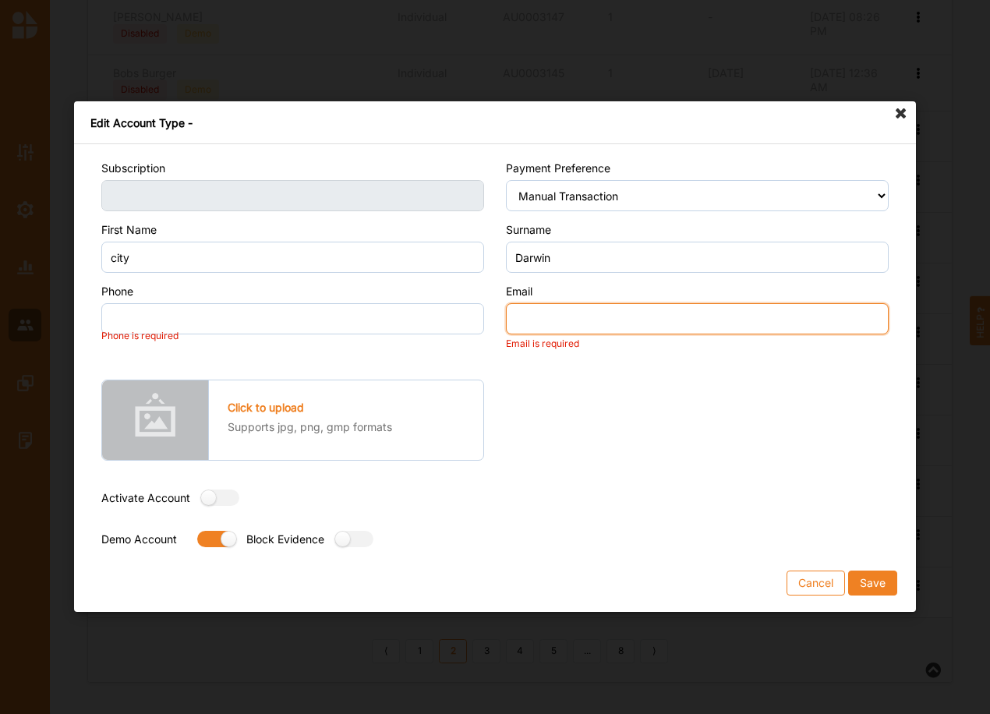
click at [557, 322] on input "Email" at bounding box center [697, 319] width 383 height 31
type input "email@email.com"
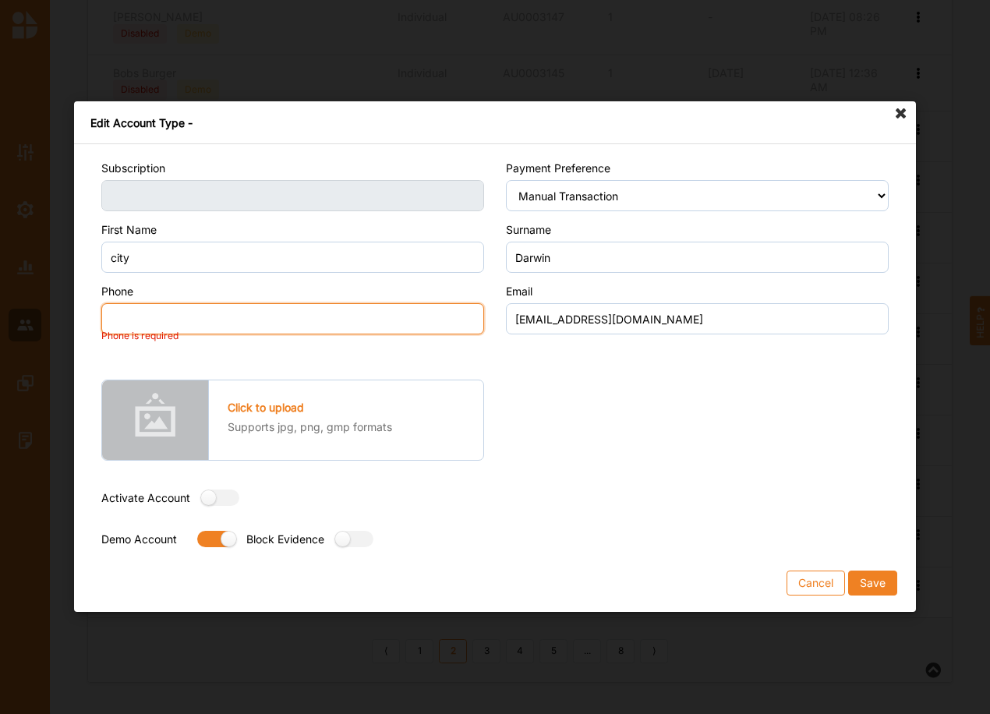
click at [133, 320] on input "Phone" at bounding box center [292, 319] width 383 height 31
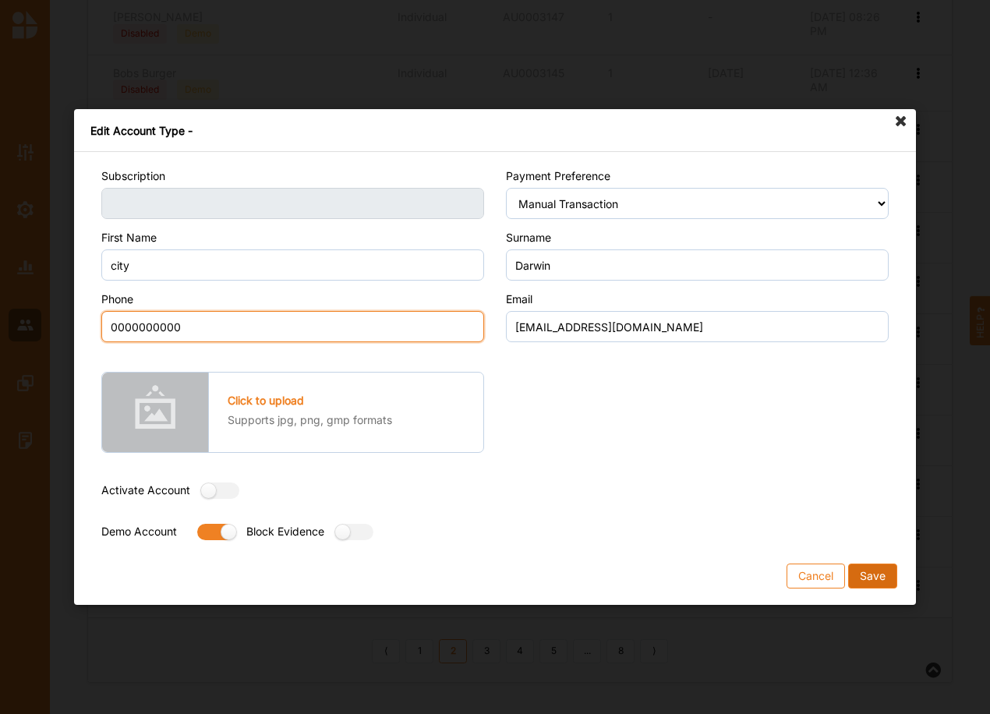
type input "0000000000"
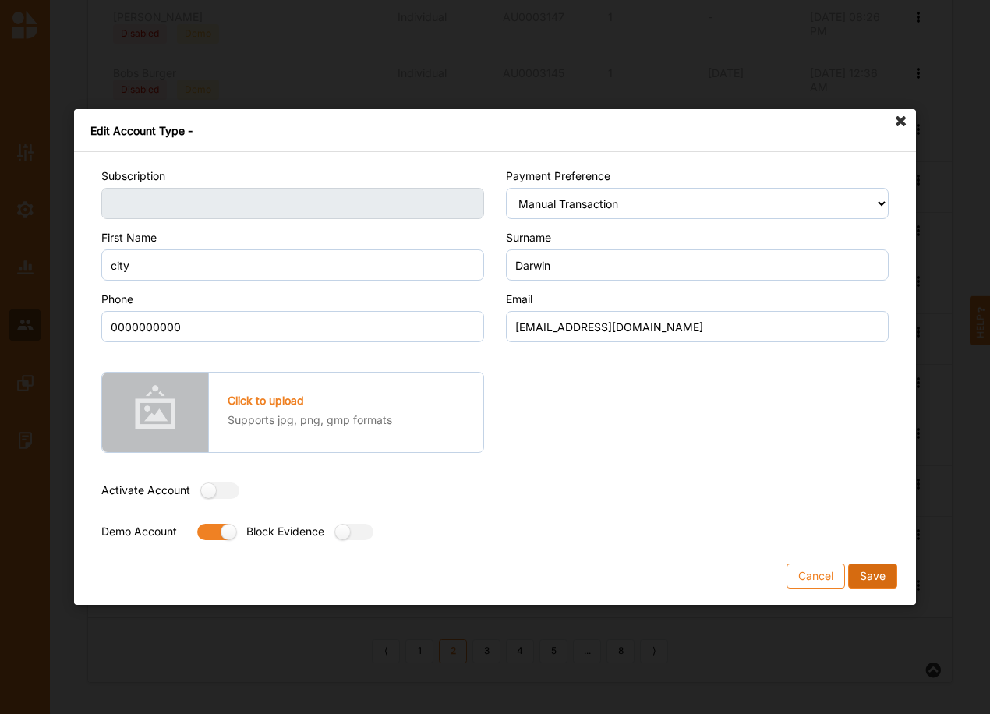
click at [878, 572] on button "Save" at bounding box center [872, 576] width 49 height 25
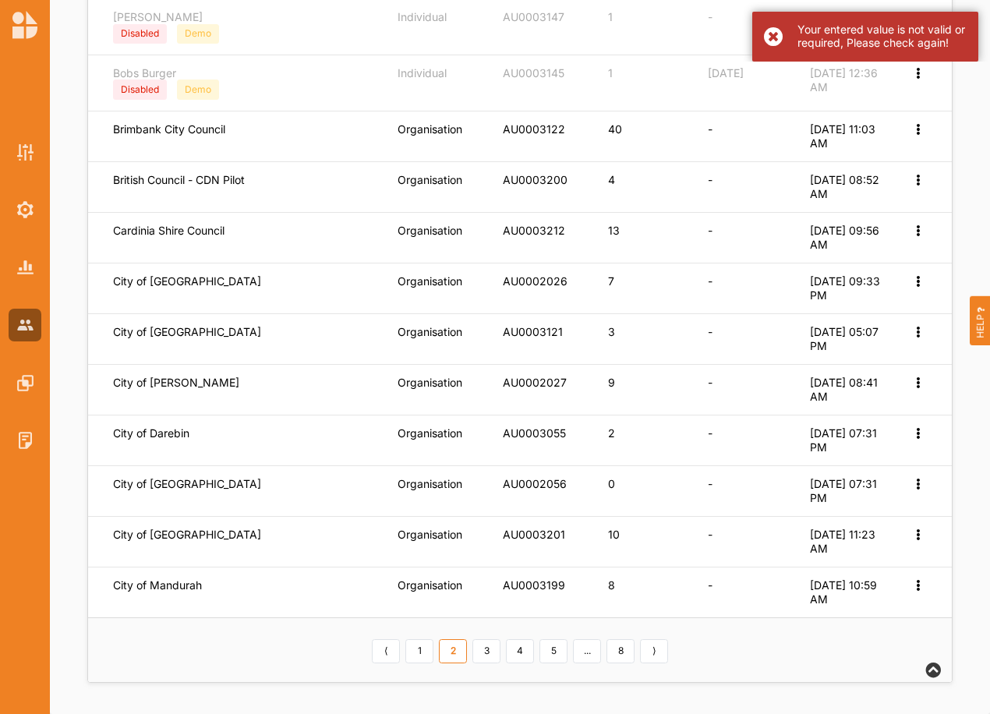
click at [840, 35] on div "Your entered value is not valid or required, Please check again!" at bounding box center [882, 36] width 169 height 27
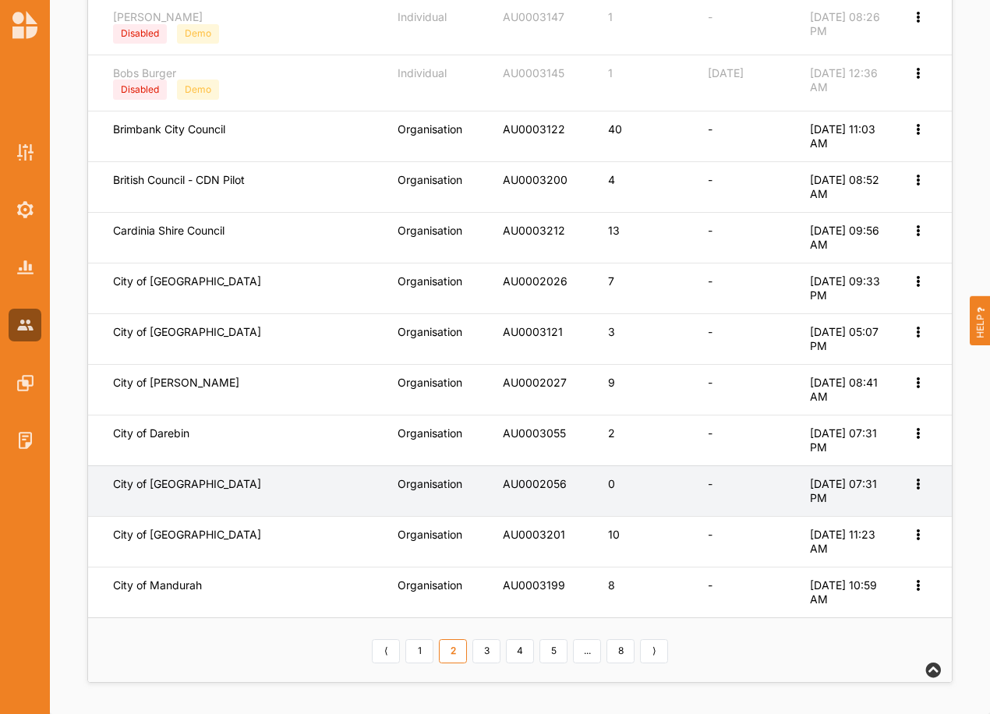
click at [918, 483] on icon at bounding box center [917, 482] width 13 height 11
click at [842, 511] on label "Edit Account" at bounding box center [866, 509] width 98 height 14
select select "1"
select select "3"
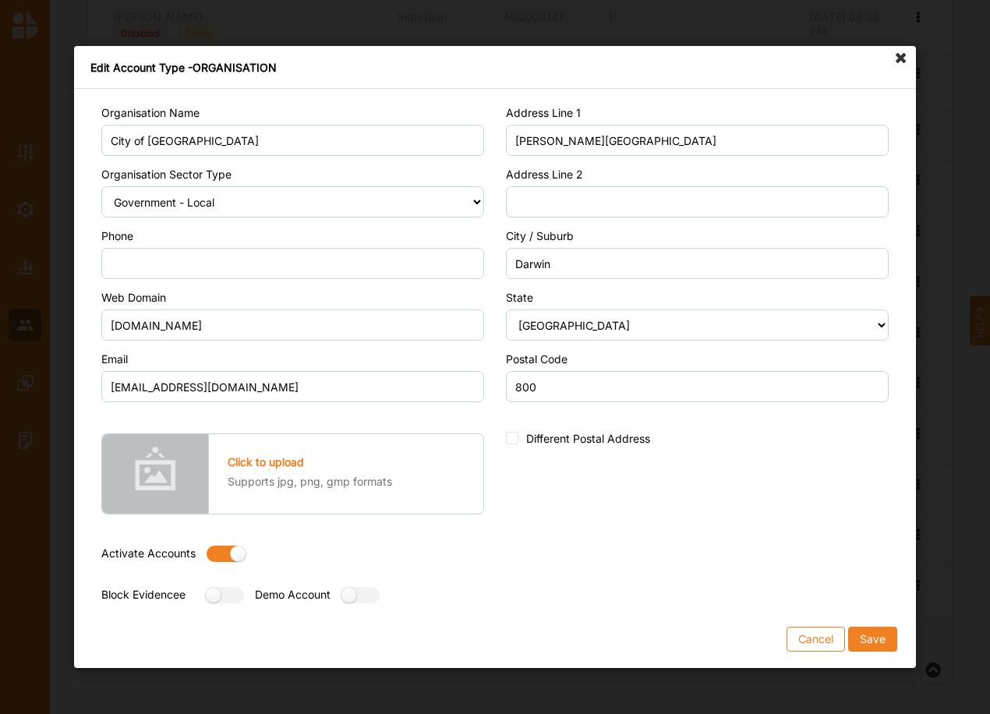
click at [212, 554] on label at bounding box center [221, 554] width 28 height 16
radio input "false"
click at [361, 598] on label at bounding box center [355, 595] width 28 height 16
radio input "true"
click at [874, 635] on button "Save" at bounding box center [872, 639] width 49 height 25
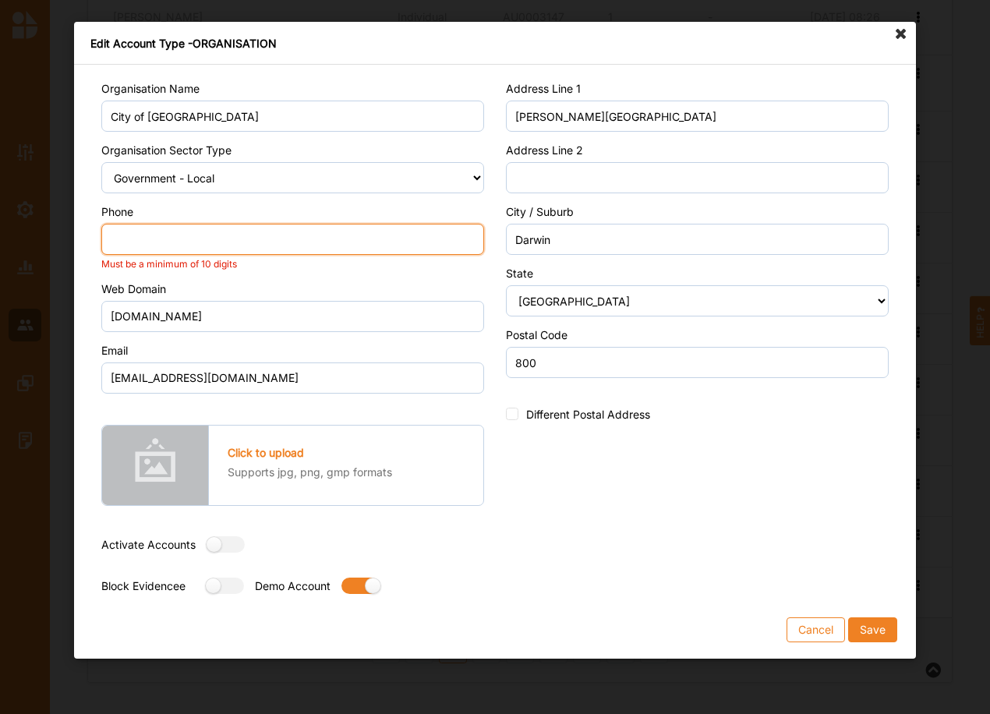
click at [122, 234] on input "Phone" at bounding box center [292, 239] width 383 height 31
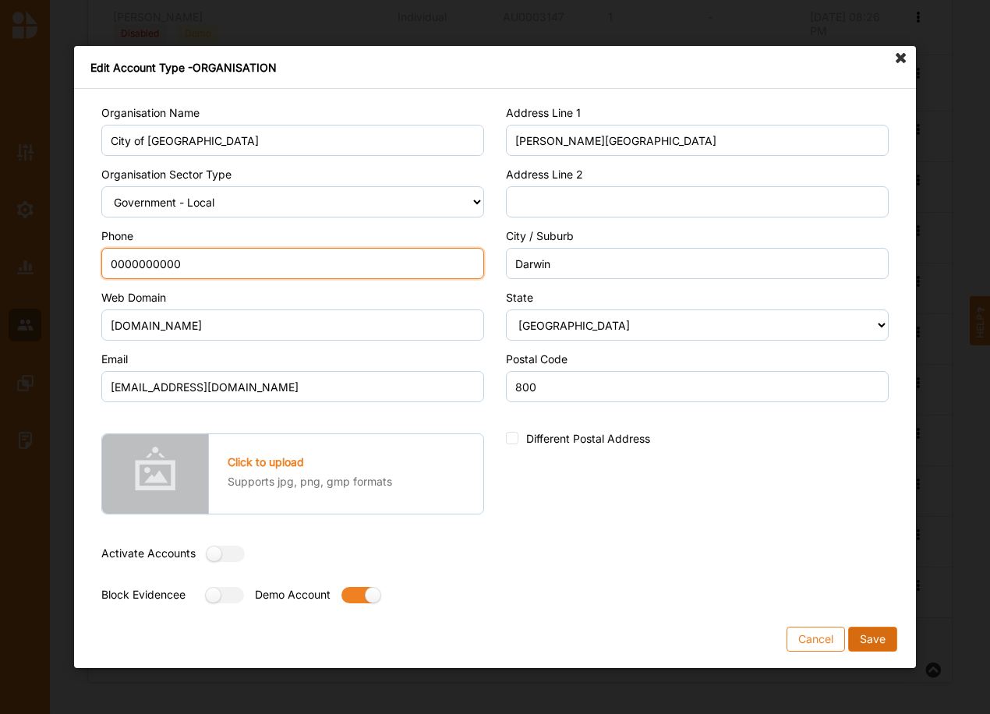
type input "0000000000"
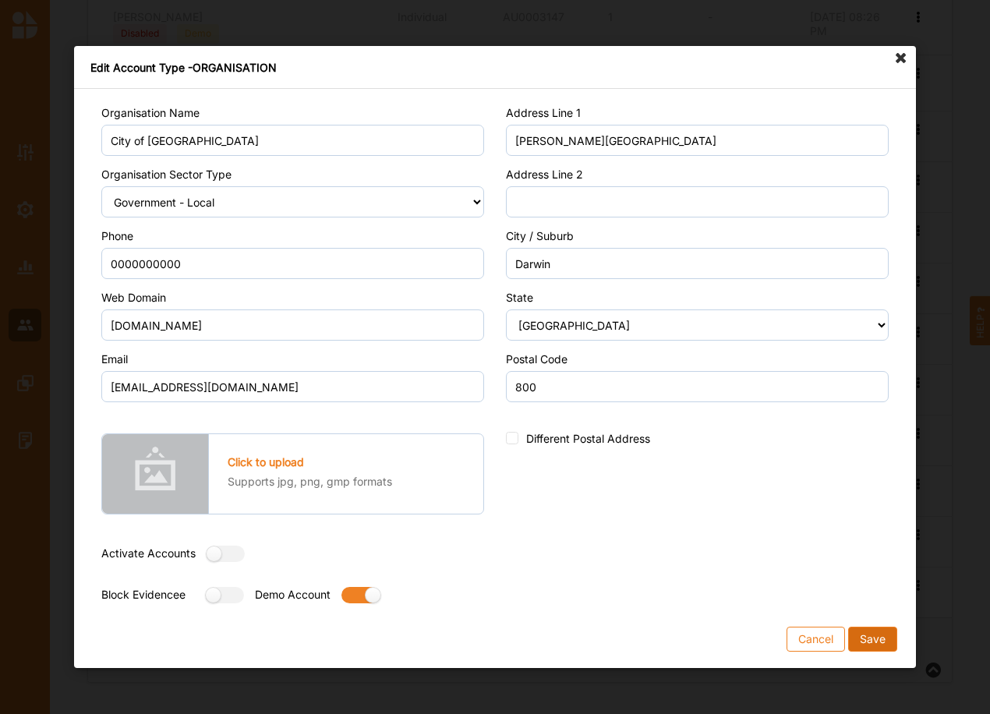
click at [879, 643] on button "Save" at bounding box center [872, 639] width 49 height 25
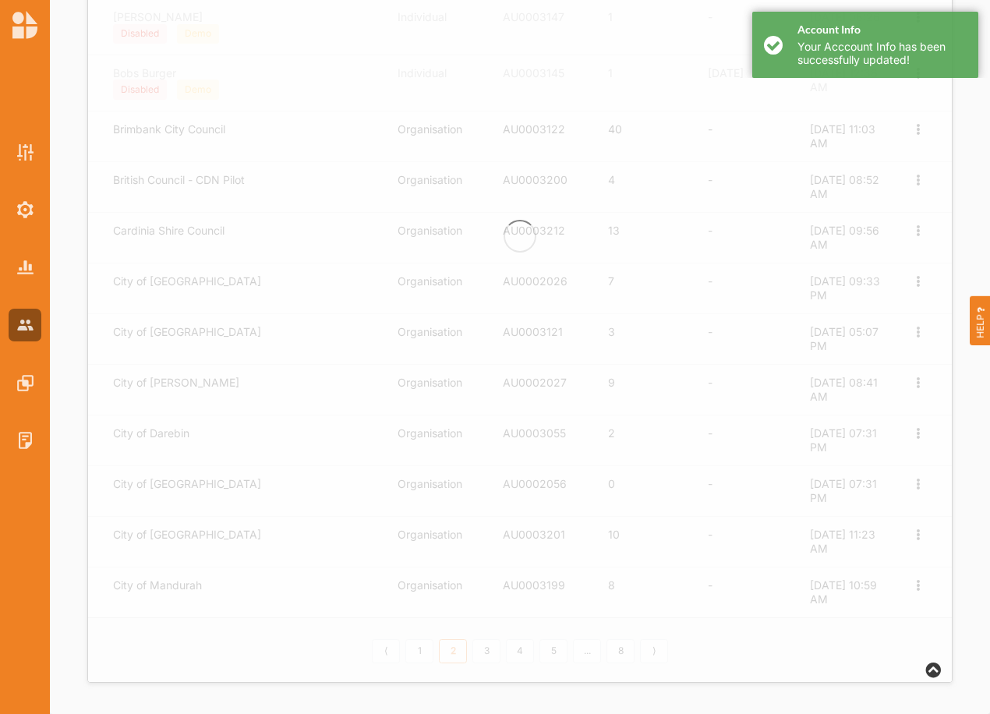
scroll to position [26, 0]
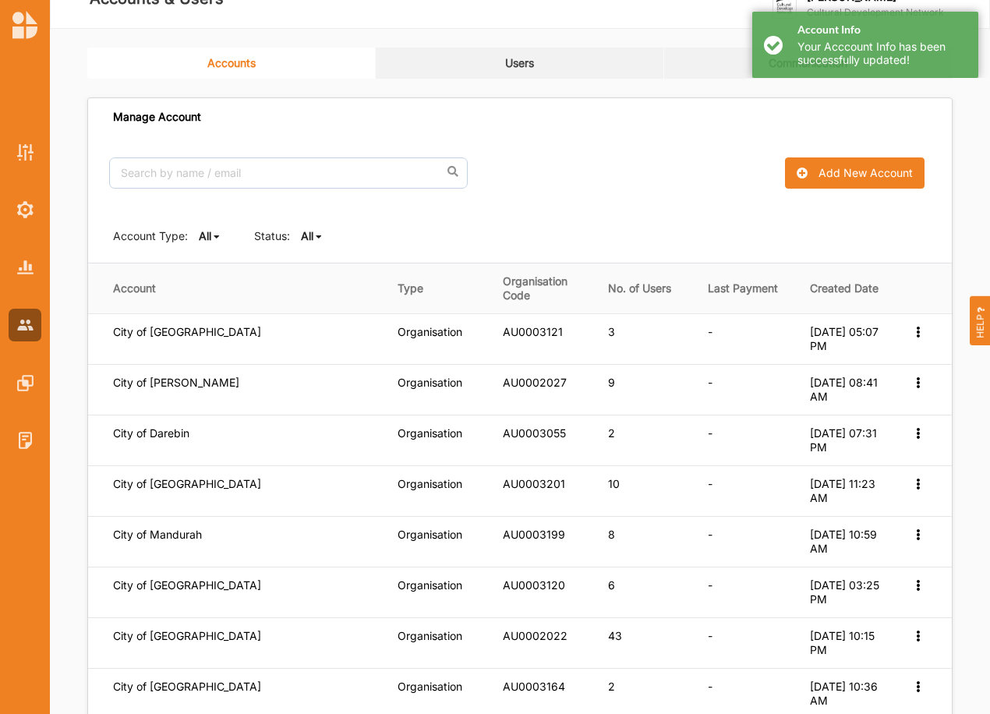
click at [290, 240] on div "Account Type: All All Organisation Individual Status: All All Active Inactive" at bounding box center [520, 236] width 814 height 16
click at [308, 240] on b "All" at bounding box center [307, 235] width 12 height 13
click at [324, 285] on b "Active" at bounding box center [330, 288] width 33 height 13
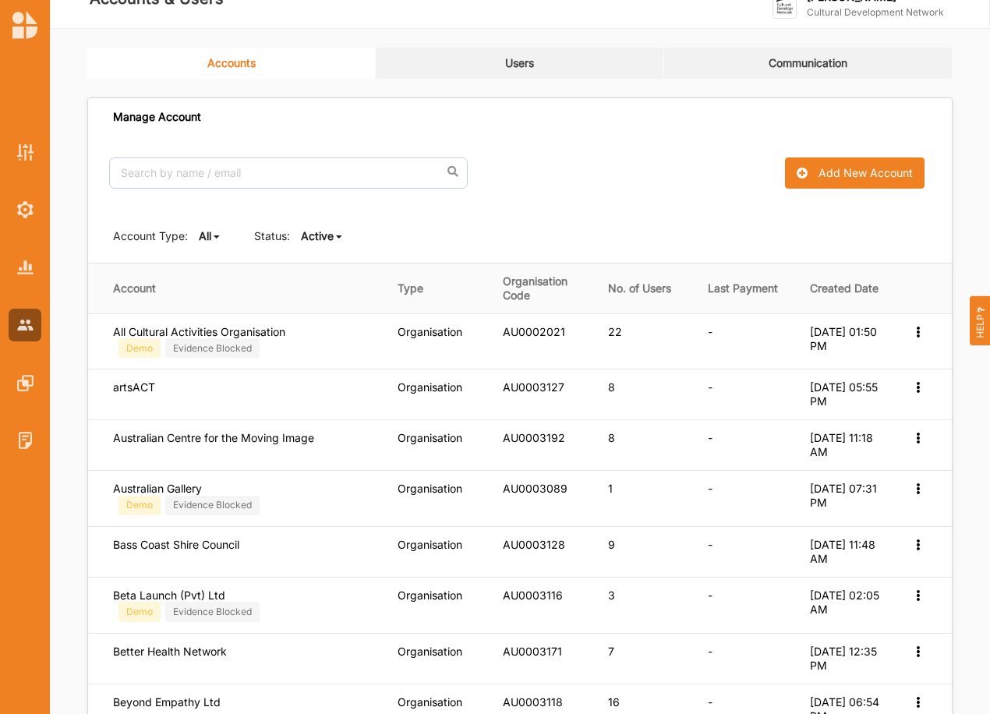
click at [327, 229] on b "Active" at bounding box center [317, 235] width 33 height 13
click at [330, 260] on div "All" at bounding box center [334, 261] width 65 height 28
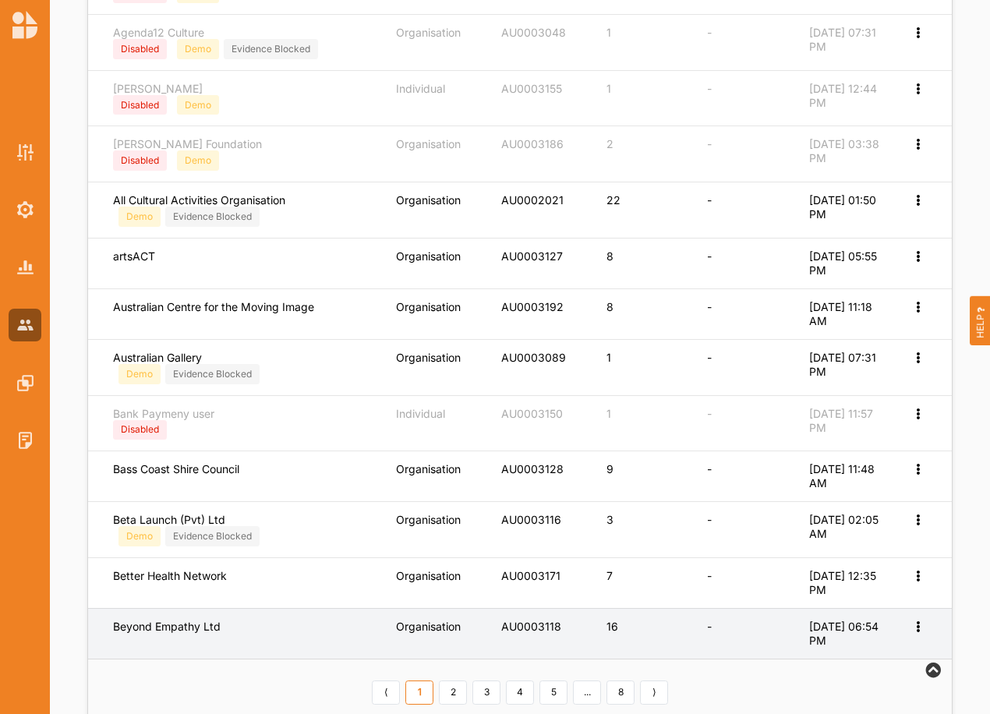
scroll to position [534, 0]
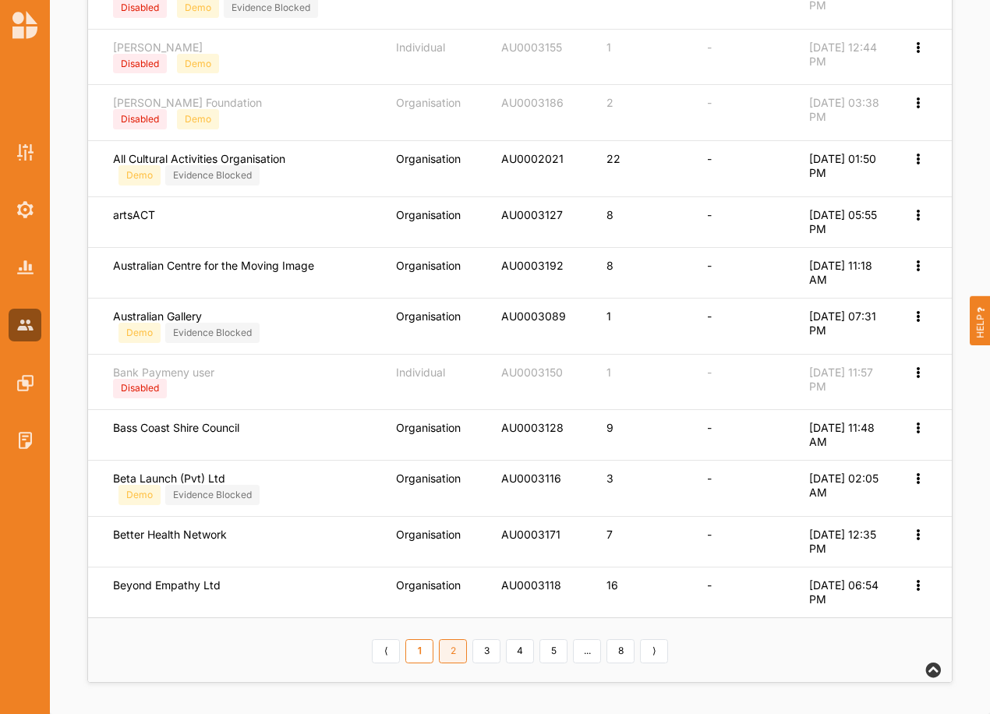
click at [441, 653] on link "2" at bounding box center [453, 651] width 28 height 25
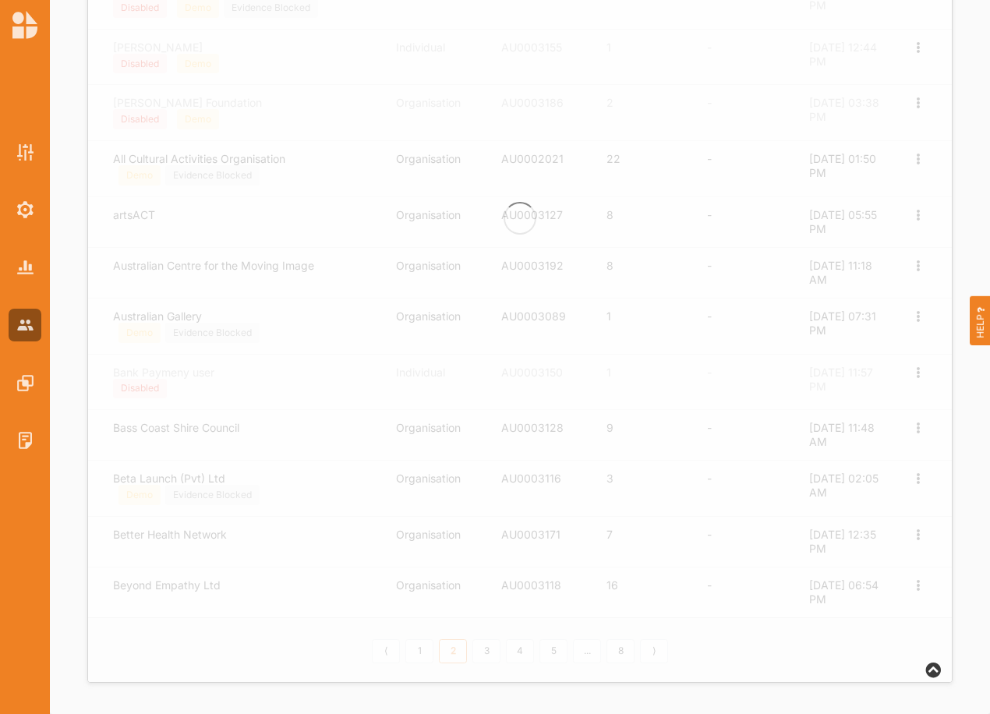
scroll to position [503, 0]
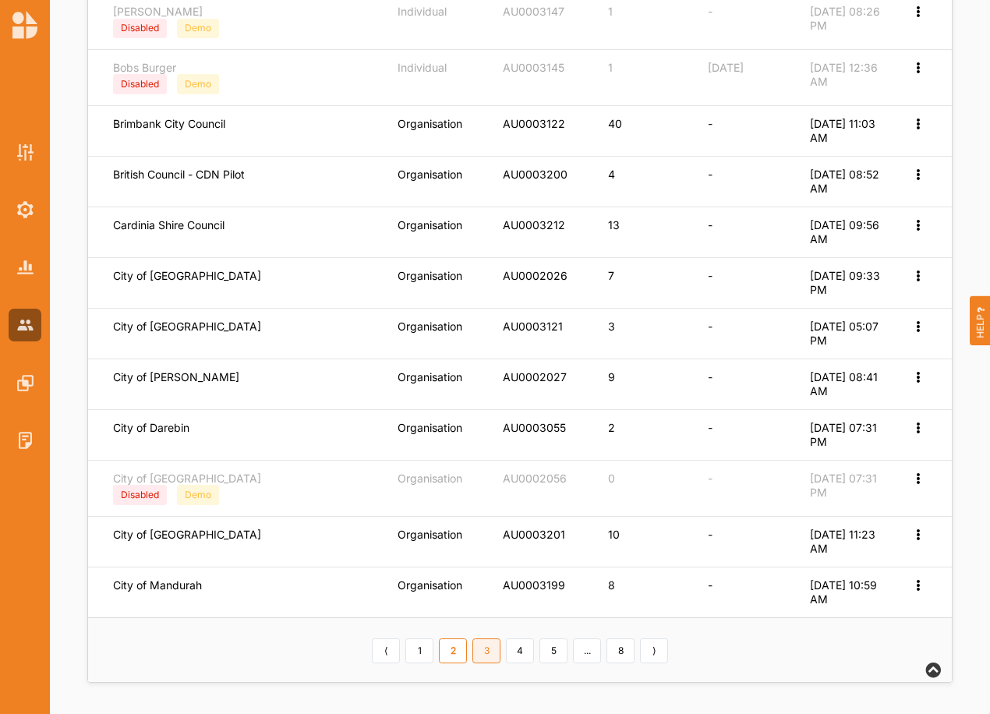
click at [480, 651] on link "3" at bounding box center [486, 651] width 28 height 25
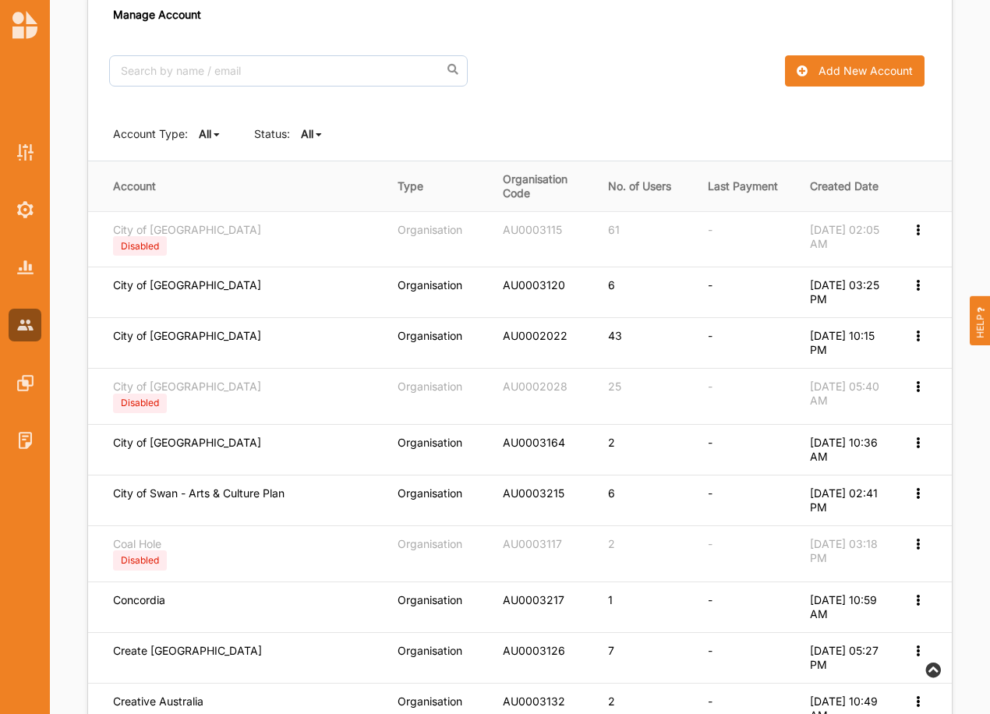
scroll to position [87, 0]
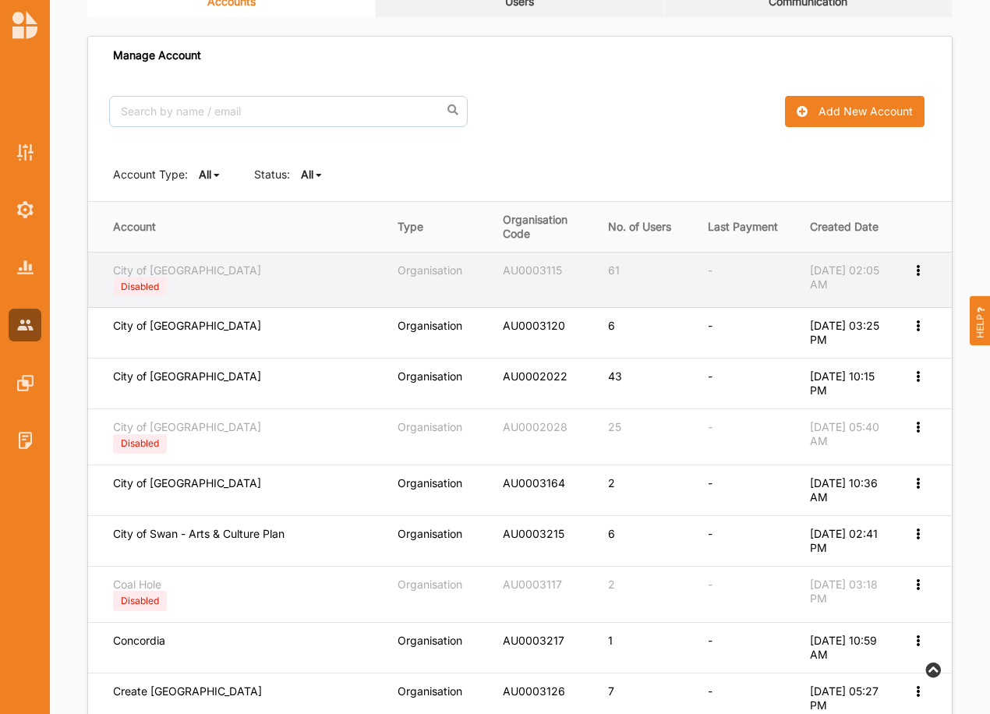
click at [915, 267] on icon at bounding box center [917, 269] width 13 height 11
click at [847, 289] on label "Edit Account" at bounding box center [866, 295] width 98 height 14
select select "1"
select select "7"
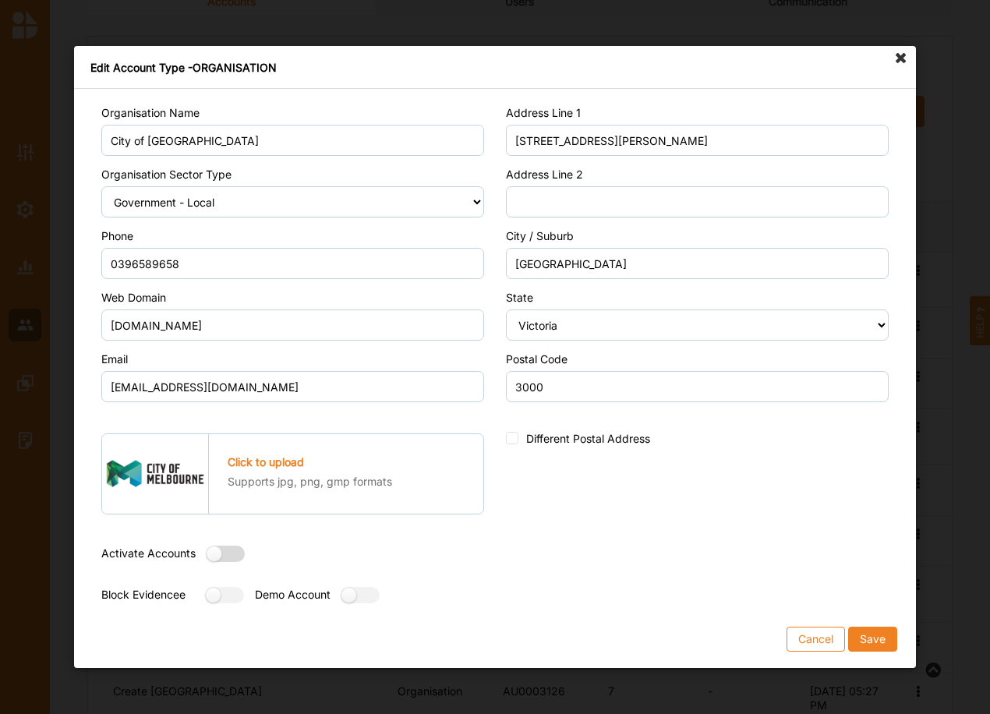
click at [218, 555] on label at bounding box center [221, 554] width 28 height 16
radio input "true"
click at [874, 639] on button "Save" at bounding box center [872, 639] width 49 height 25
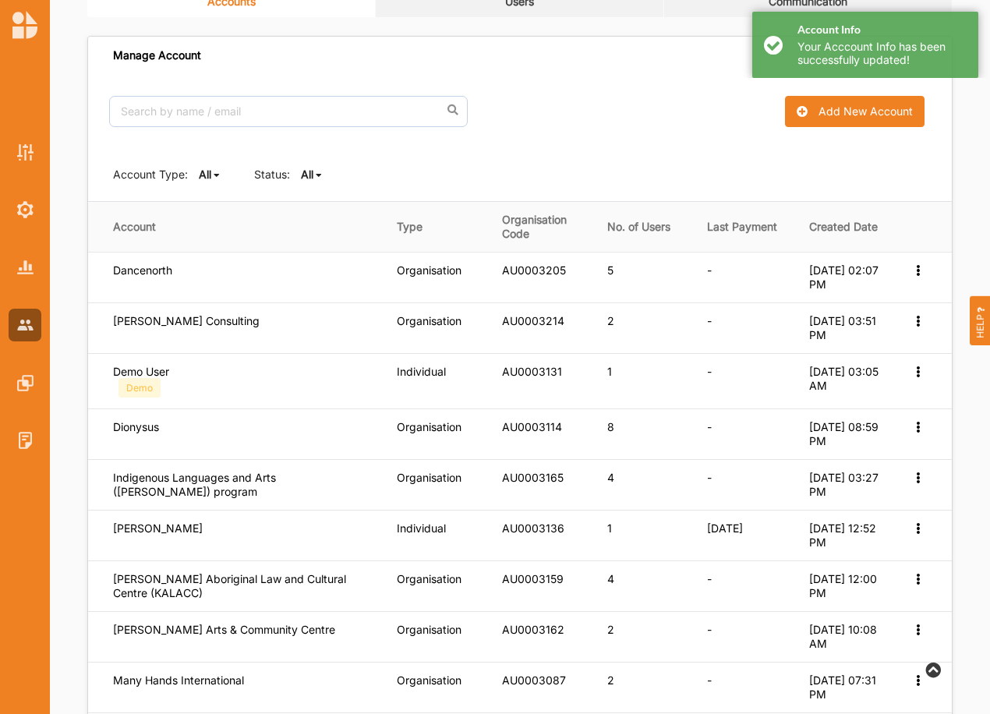
click at [318, 174] on icon at bounding box center [319, 175] width 6 height 9
click at [323, 224] on b "Active" at bounding box center [330, 227] width 33 height 13
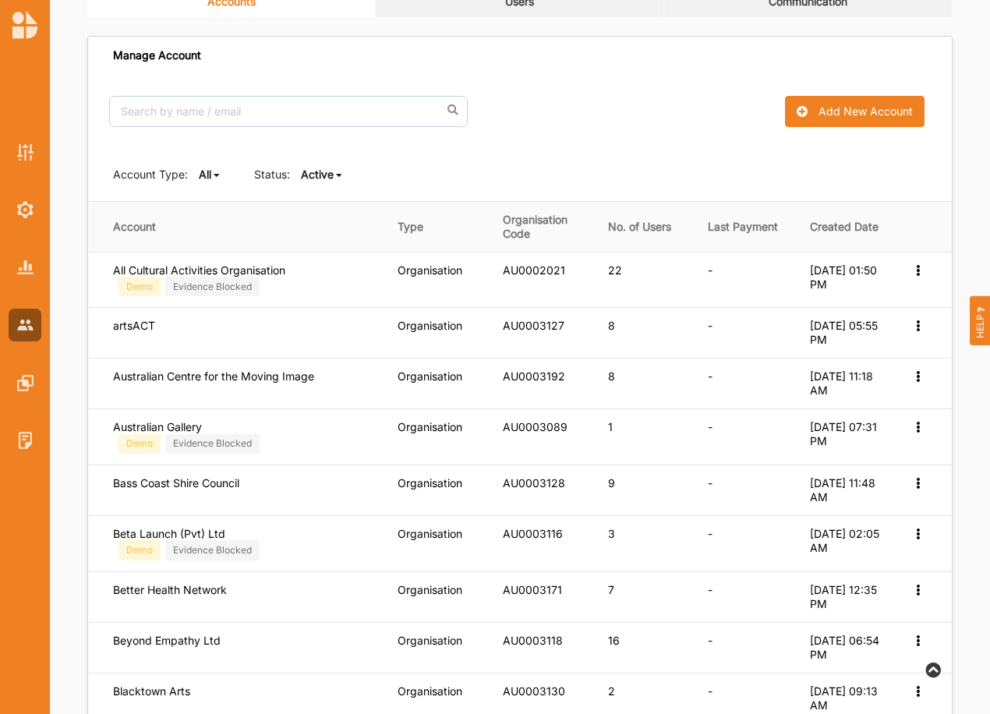
click at [323, 176] on b "Active" at bounding box center [317, 174] width 33 height 13
click at [324, 207] on div "All" at bounding box center [334, 200] width 65 height 28
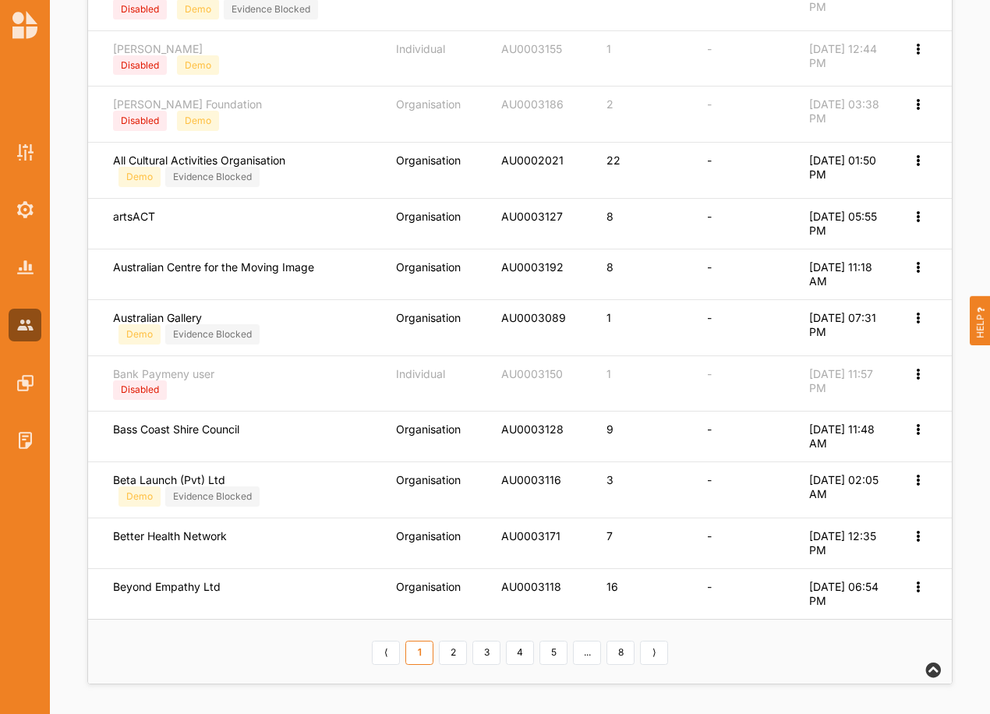
scroll to position [534, 0]
click at [478, 650] on link "3" at bounding box center [486, 651] width 28 height 25
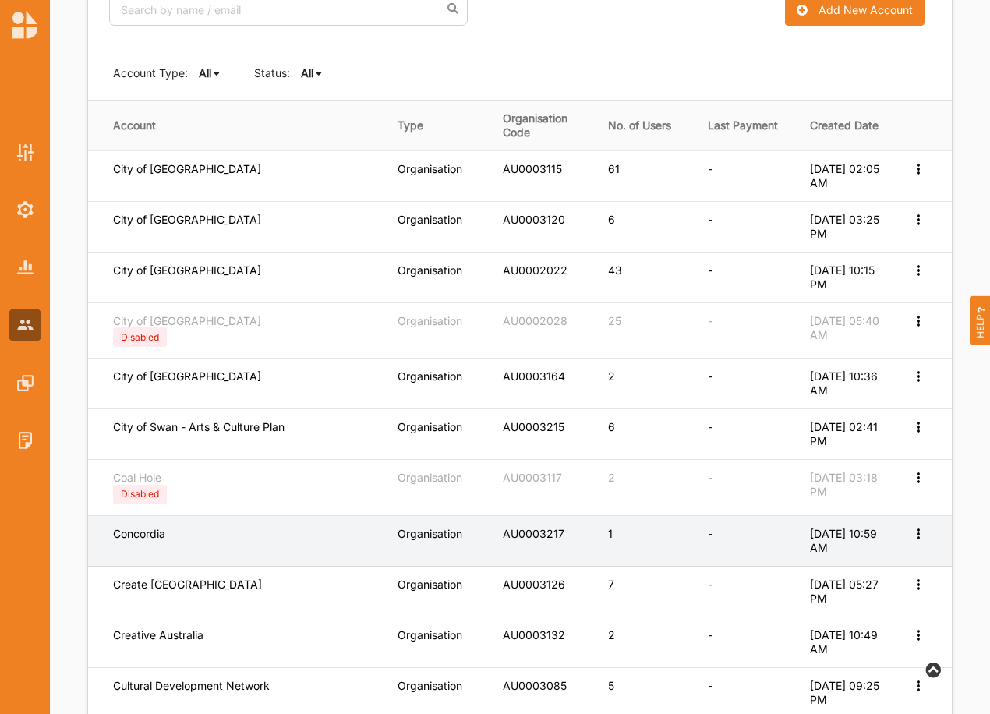
scroll to position [160, 0]
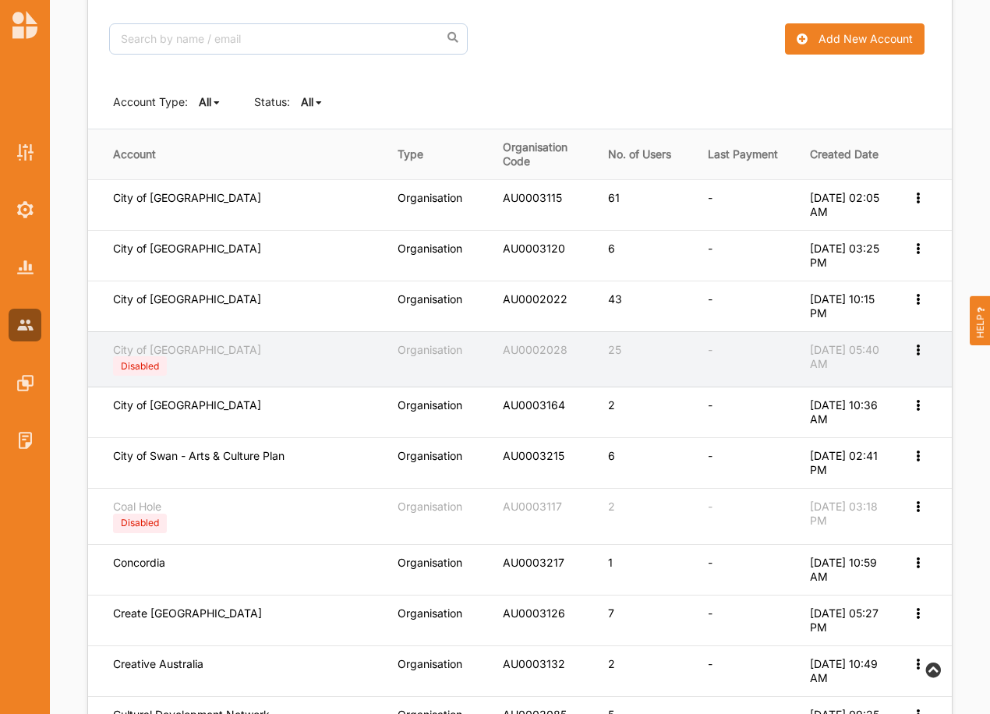
click at [913, 346] on icon at bounding box center [917, 348] width 13 height 11
click at [873, 373] on label "Edit Account" at bounding box center [866, 375] width 98 height 14
select select "1"
select select "8"
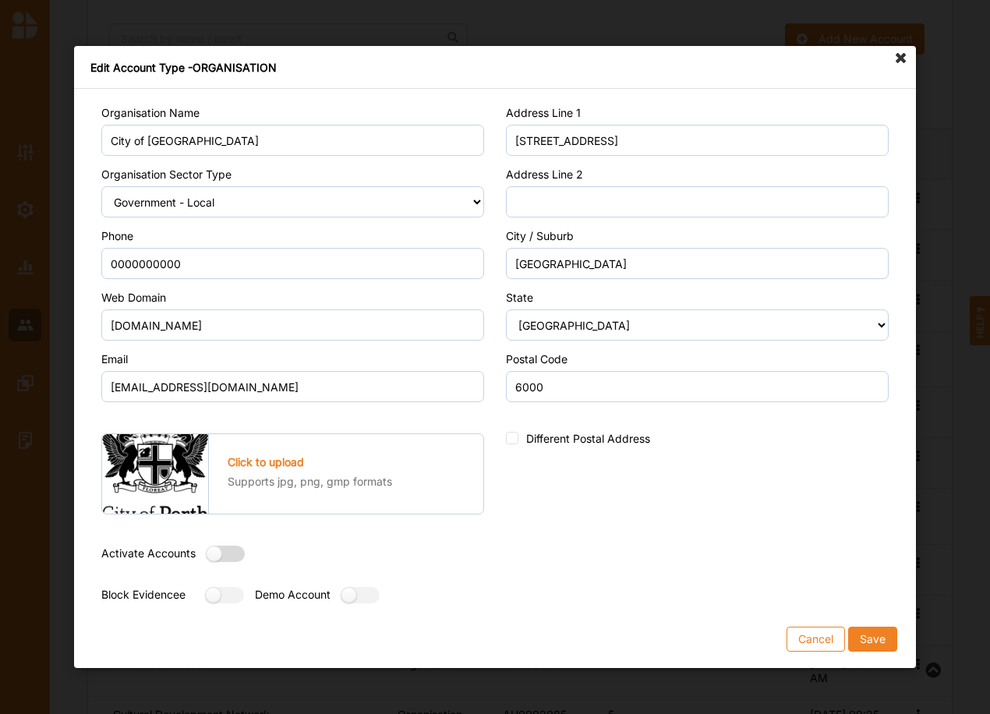
click at [227, 560] on label at bounding box center [221, 554] width 28 height 16
radio input "true"
click at [873, 637] on button "Save" at bounding box center [872, 639] width 49 height 25
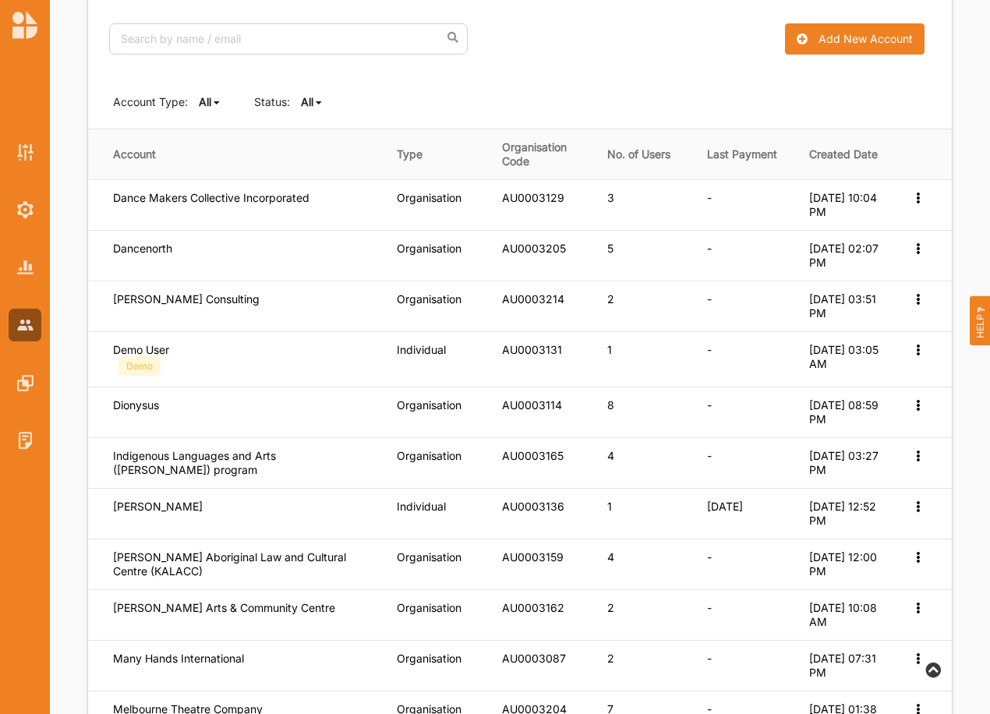
drag, startPoint x: 69, startPoint y: 58, endPoint x: 67, endPoint y: 75, distance: 16.5
click at [69, 58] on div "Accounts Users Communication Manage Account No results found. Add New Account A…" at bounding box center [520, 468] width 940 height 1147
click at [316, 103] on icon at bounding box center [319, 102] width 6 height 9
click at [341, 122] on div "All" at bounding box center [334, 127] width 65 height 28
click at [321, 103] on icon at bounding box center [319, 102] width 6 height 9
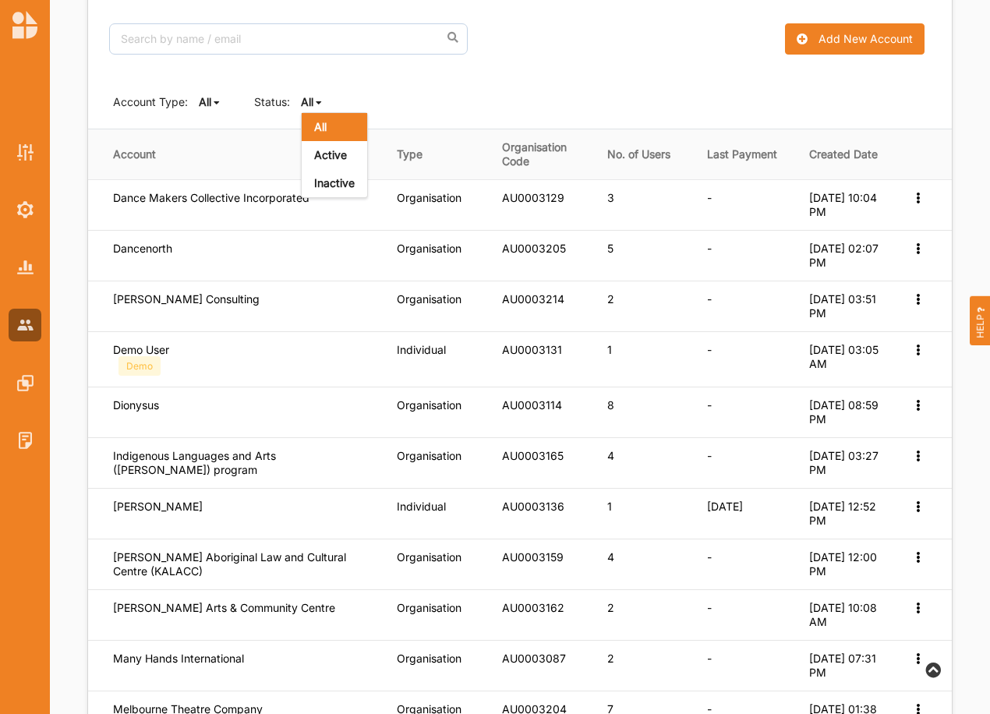
click at [321, 139] on div "All" at bounding box center [334, 127] width 65 height 28
drag, startPoint x: 317, startPoint y: 108, endPoint x: 316, endPoint y: 130, distance: 21.8
click at [317, 109] on div "All All Active Inactive" at bounding box center [312, 102] width 23 height 16
drag, startPoint x: 320, startPoint y: 155, endPoint x: 294, endPoint y: 125, distance: 40.3
click at [320, 153] on b "Active" at bounding box center [330, 154] width 33 height 13
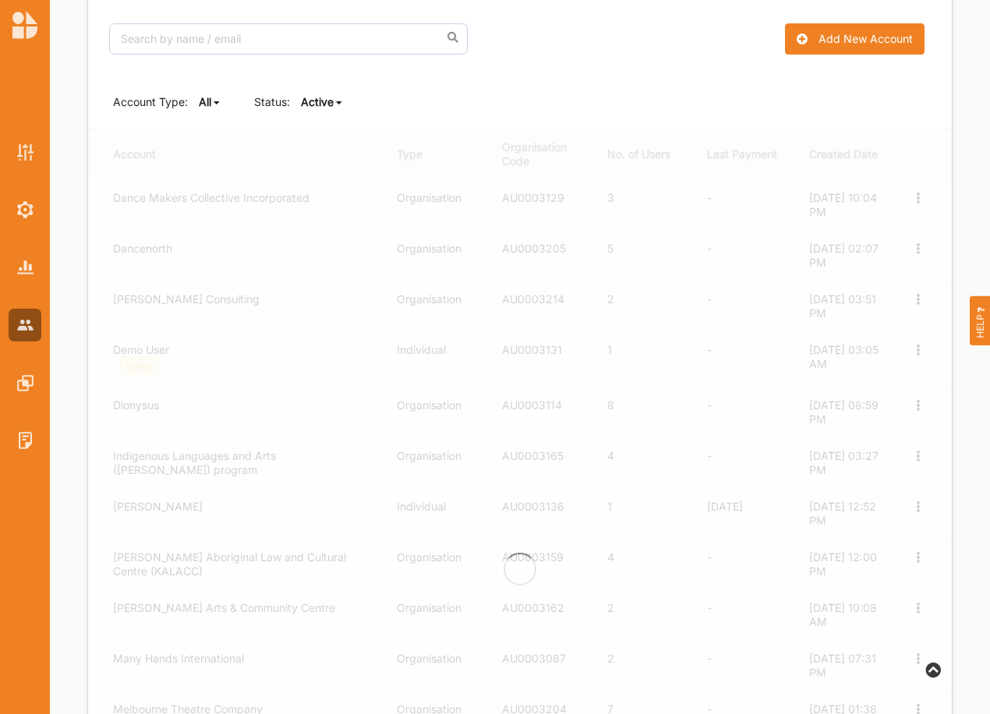
click at [310, 99] on b "Active" at bounding box center [317, 101] width 33 height 13
click at [315, 125] on b "All" at bounding box center [320, 126] width 12 height 13
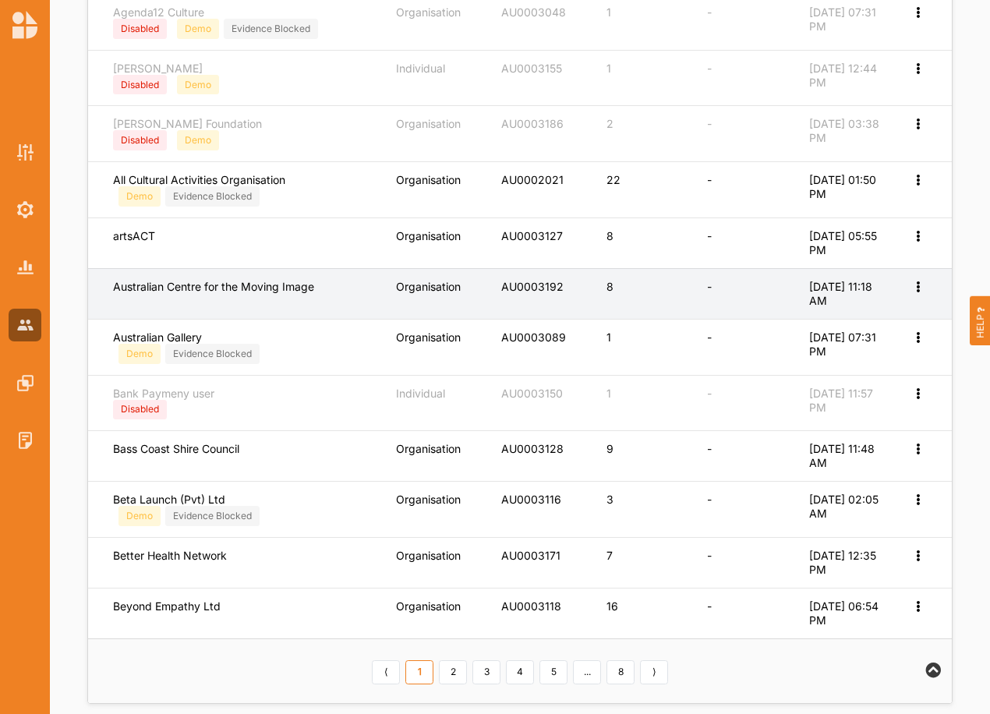
scroll to position [508, 0]
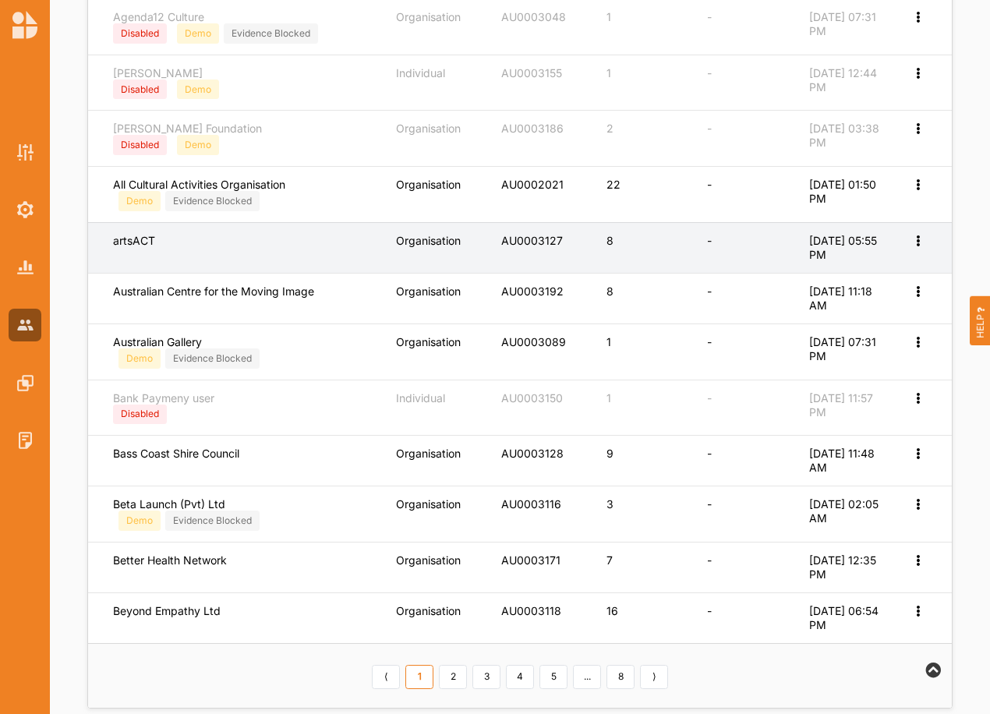
click at [915, 243] on icon at bounding box center [917, 239] width 13 height 11
click at [900, 267] on icon at bounding box center [906, 264] width 13 height 11
select select "2"
select select "1"
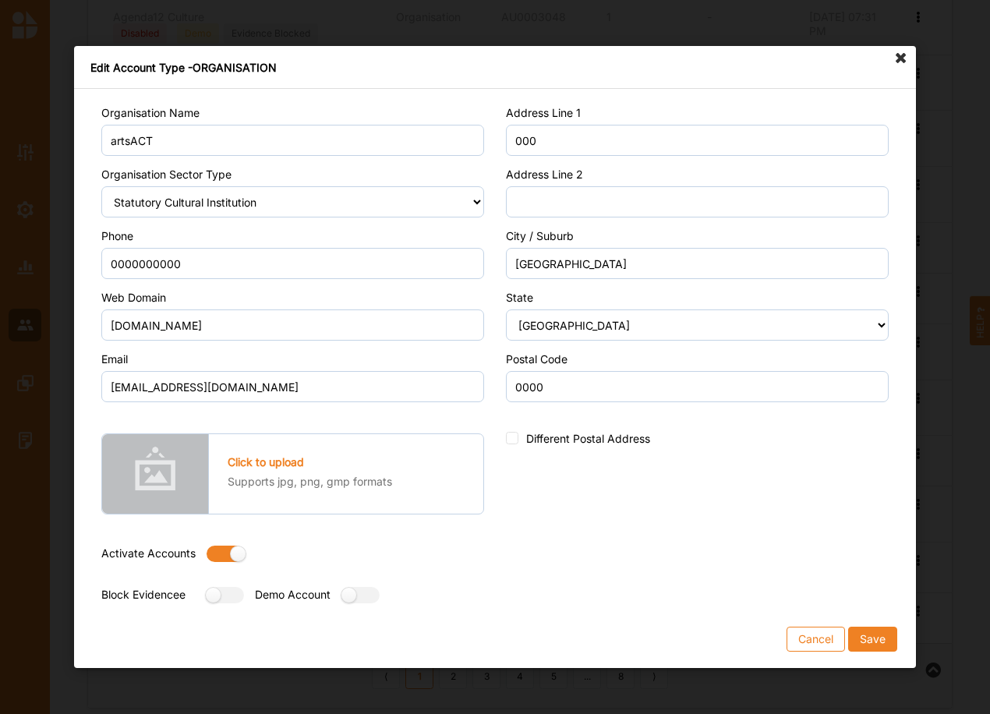
click at [218, 555] on label at bounding box center [221, 554] width 28 height 16
radio input "false"
click at [876, 630] on button "Save" at bounding box center [872, 639] width 49 height 25
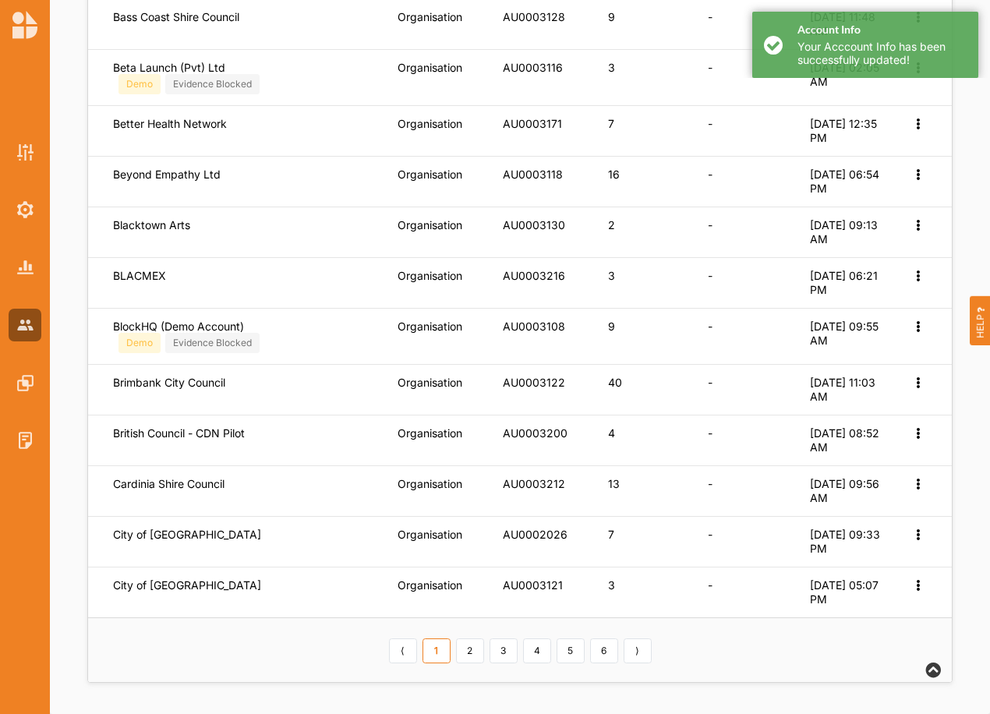
scroll to position [172, 0]
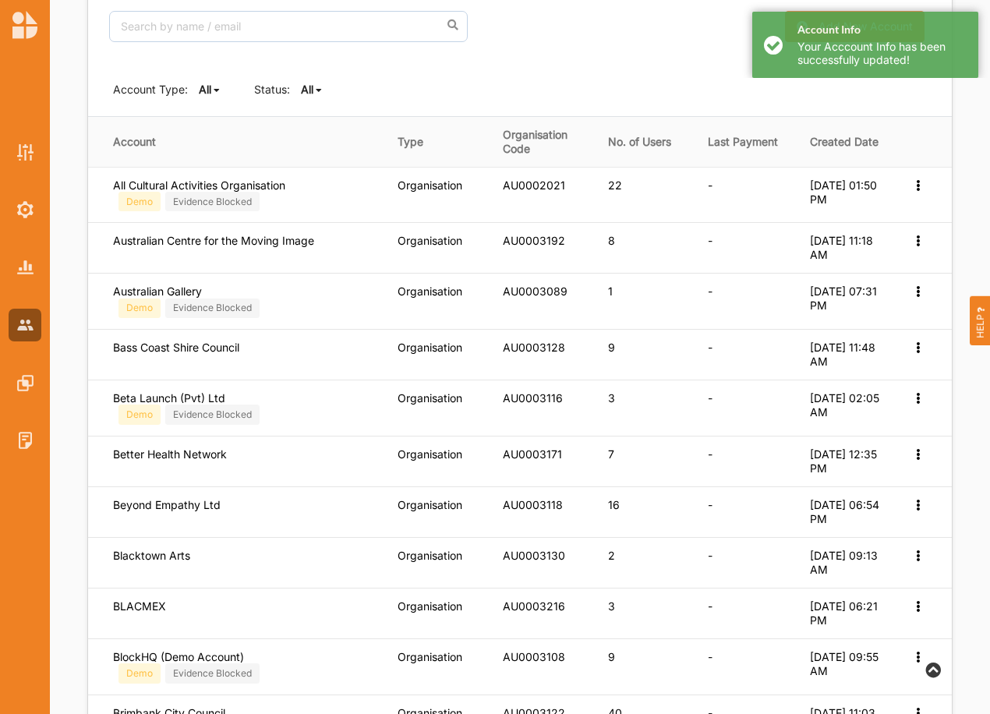
click at [302, 87] on b "All" at bounding box center [307, 89] width 12 height 13
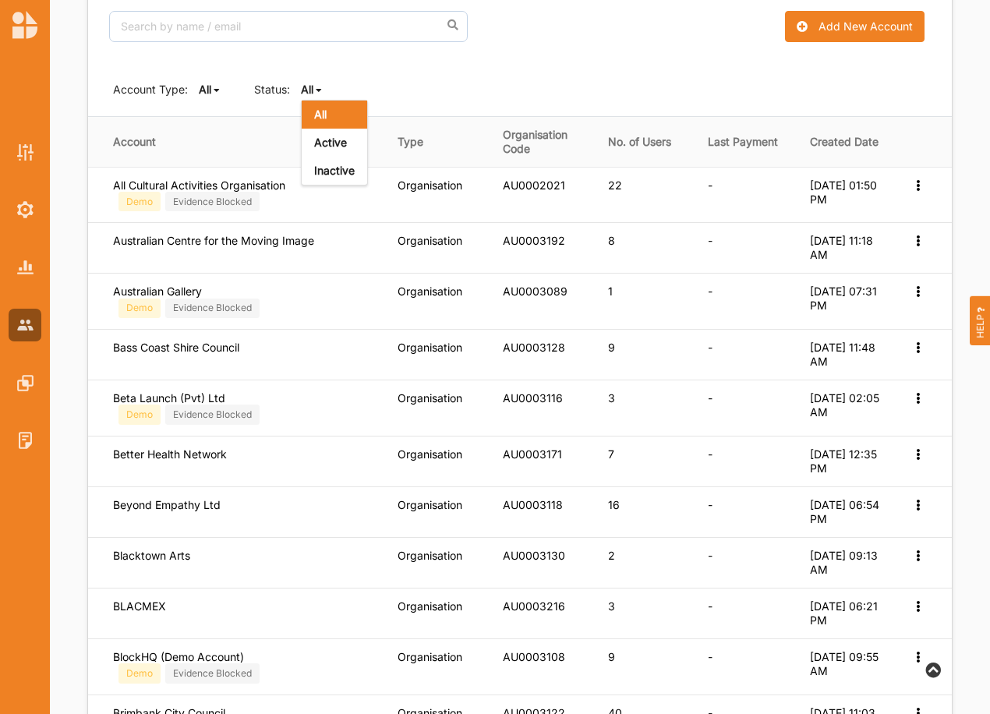
click at [316, 133] on div "Active" at bounding box center [334, 143] width 65 height 28
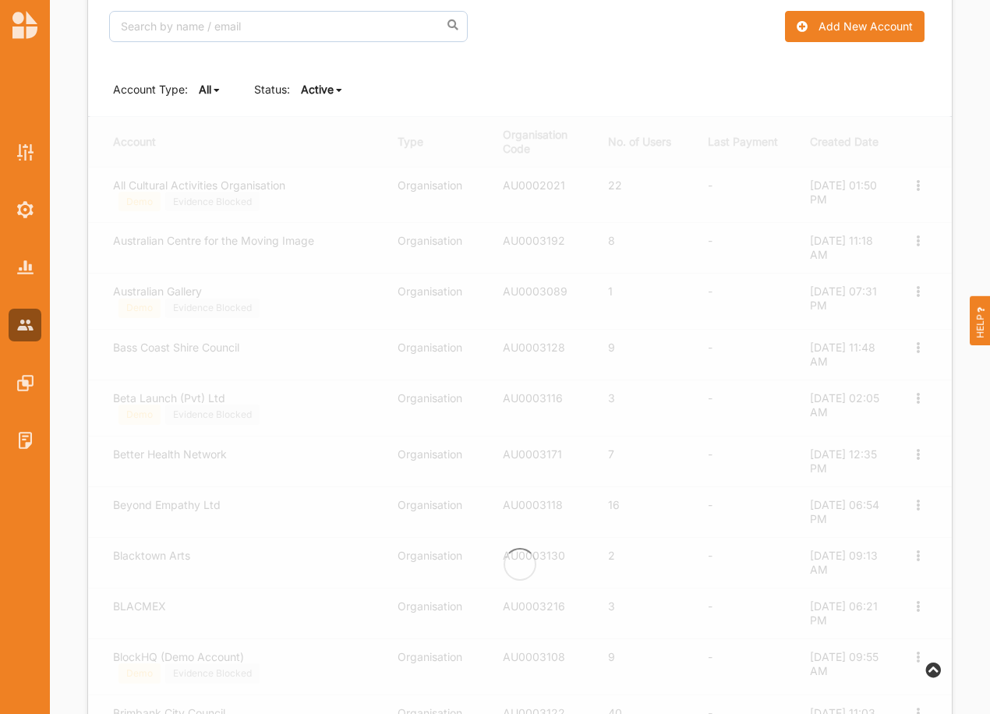
click at [336, 90] on icon at bounding box center [339, 90] width 6 height 9
click at [338, 119] on div "All" at bounding box center [334, 115] width 65 height 28
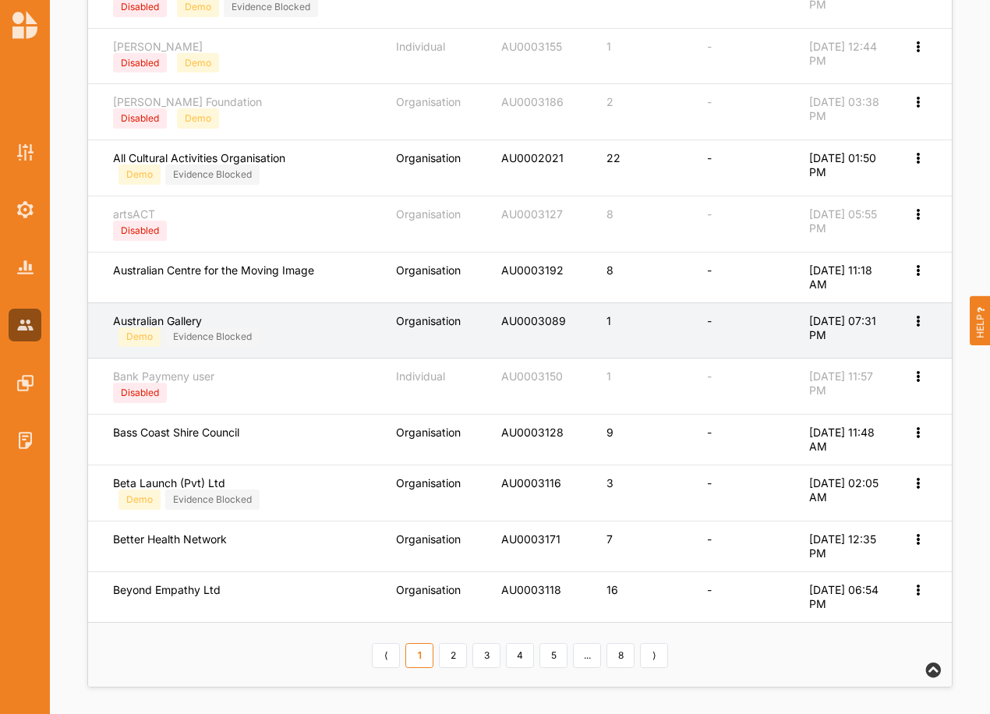
scroll to position [536, 0]
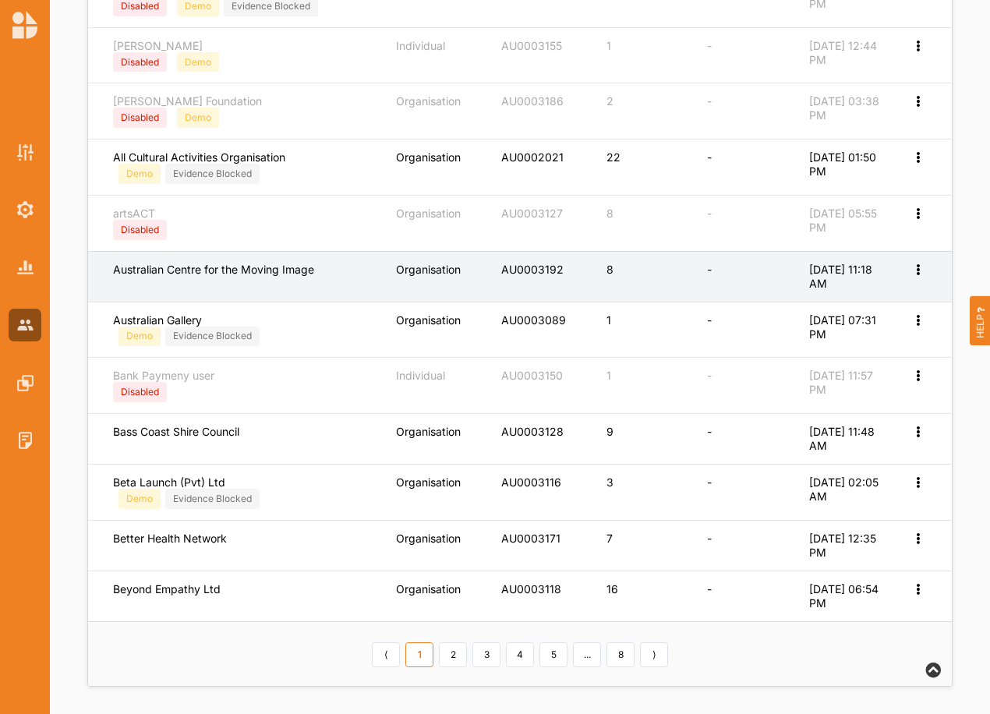
click at [919, 270] on icon at bounding box center [917, 268] width 13 height 11
click at [866, 288] on label "Edit Account" at bounding box center [866, 295] width 98 height 14
select select "2"
select select "7"
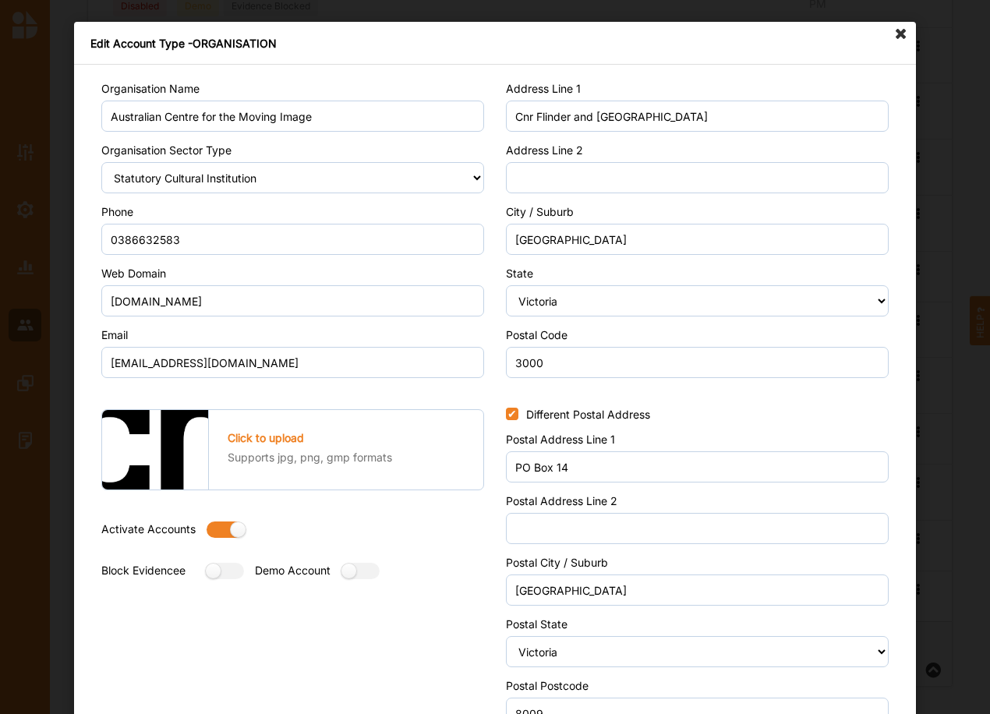
click at [213, 527] on label at bounding box center [221, 530] width 28 height 16
radio input "false"
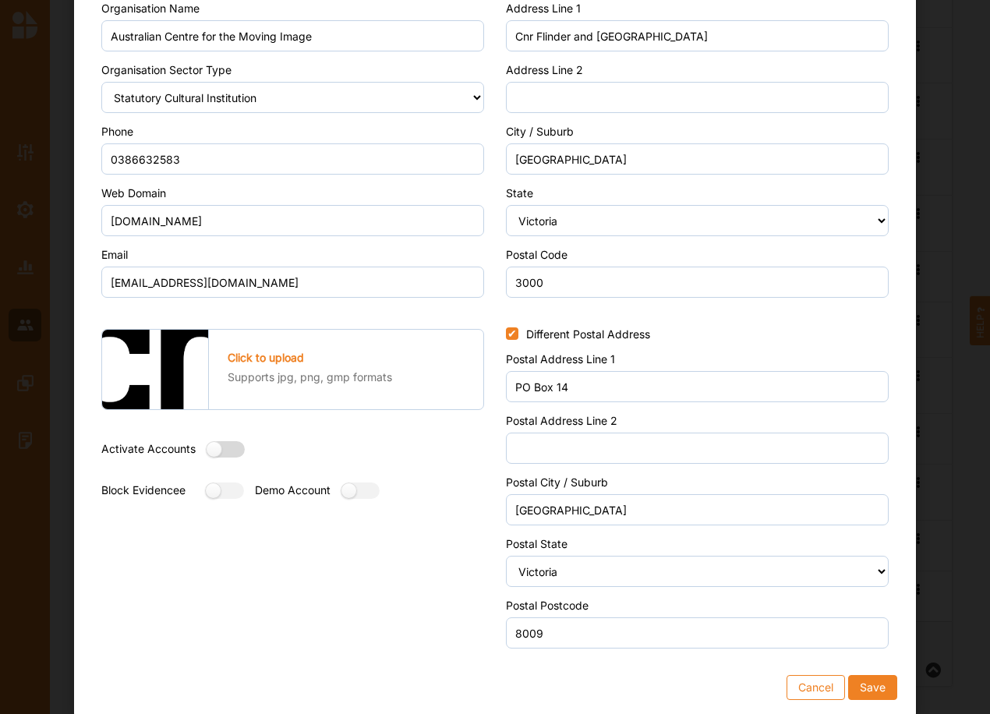
scroll to position [83, 0]
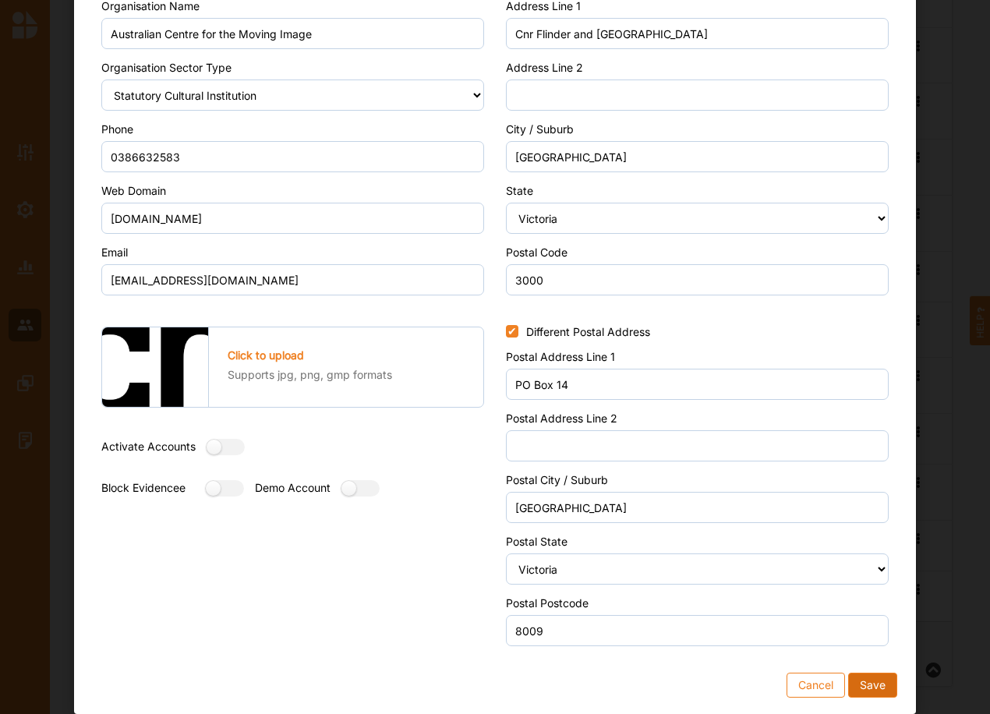
click at [874, 685] on button "Save" at bounding box center [872, 685] width 49 height 25
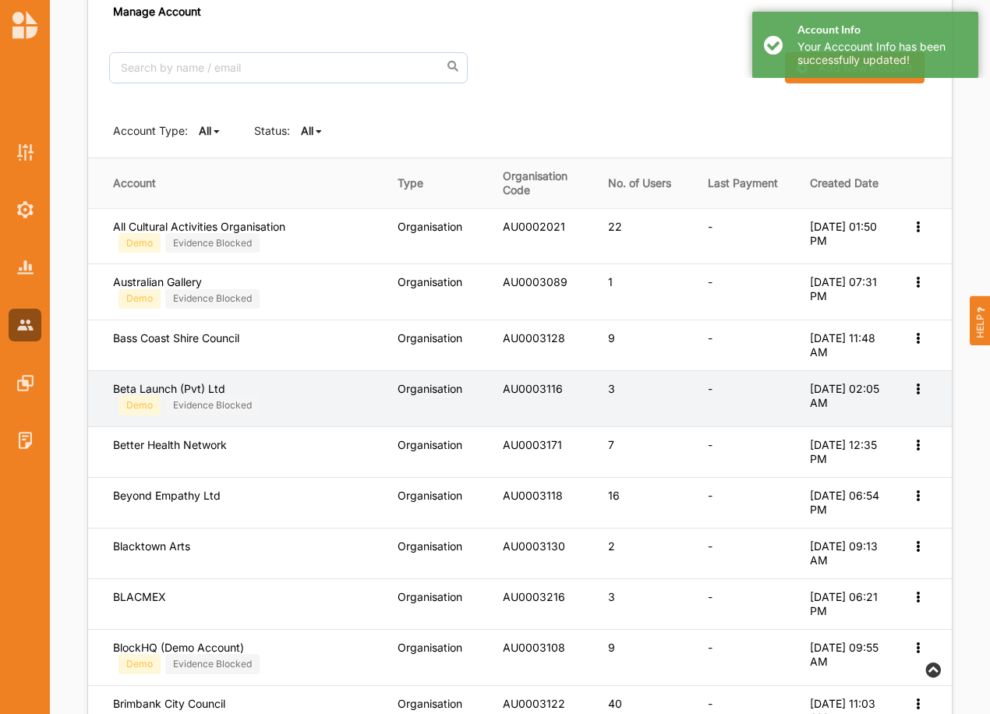
scroll to position [122, 0]
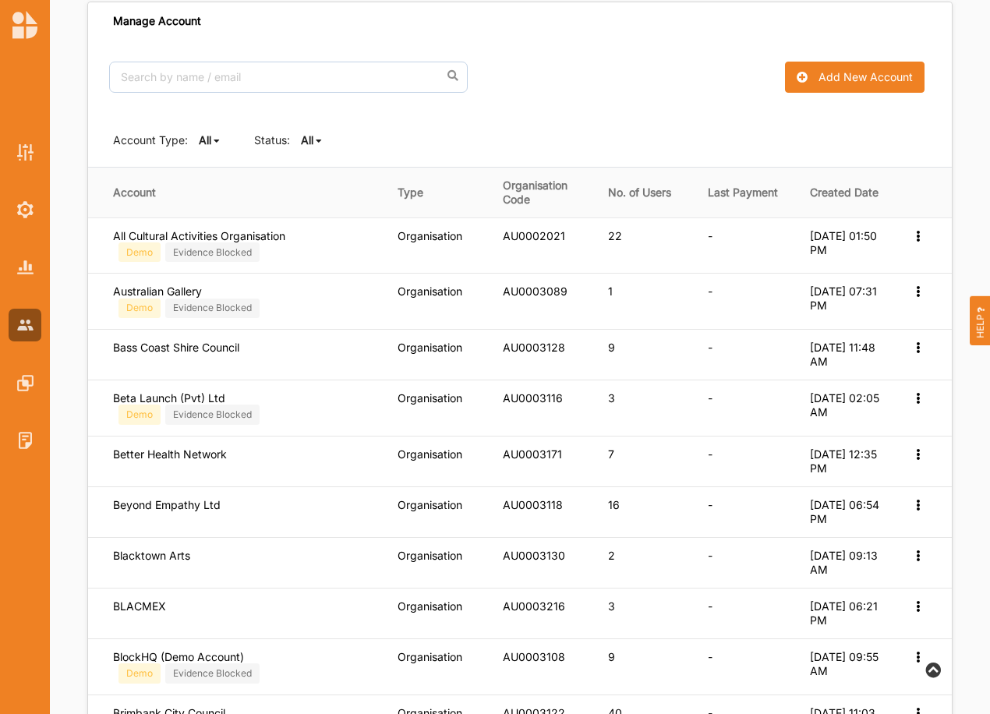
click at [308, 133] on b "All" at bounding box center [307, 139] width 12 height 13
click at [313, 192] on div "Active" at bounding box center [334, 193] width 65 height 28
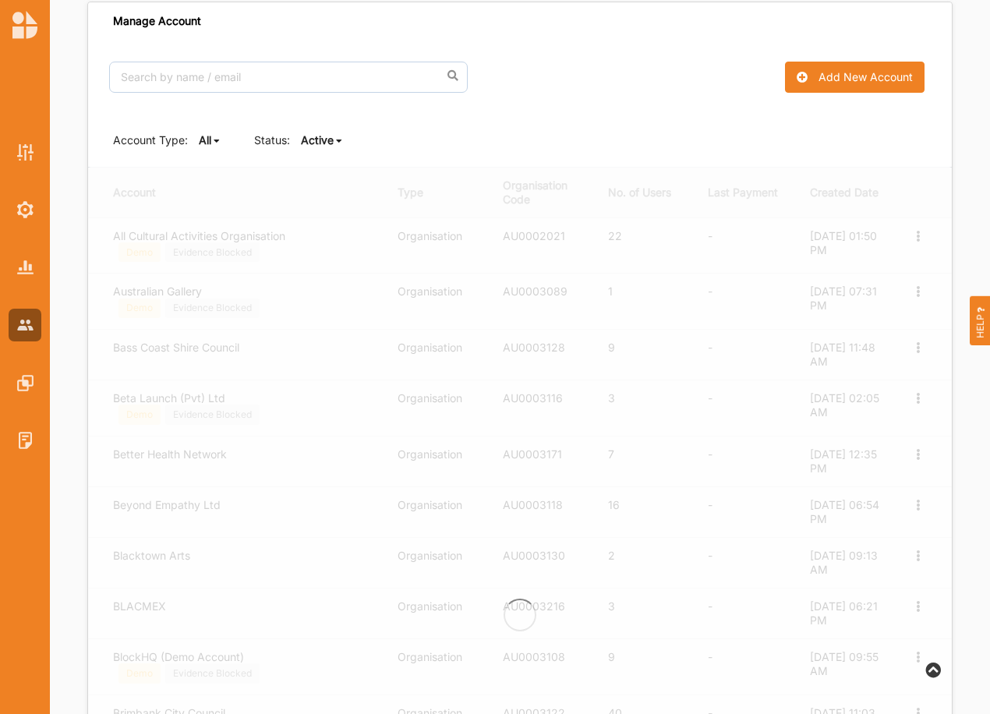
click at [313, 143] on b "Active" at bounding box center [317, 139] width 33 height 13
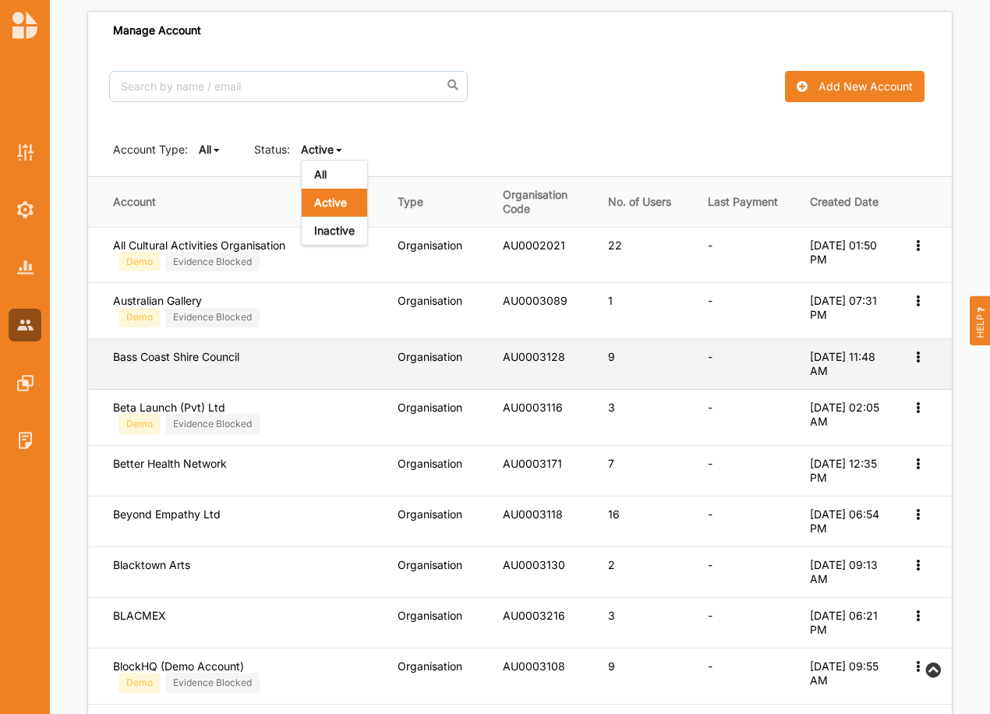
scroll to position [96, 0]
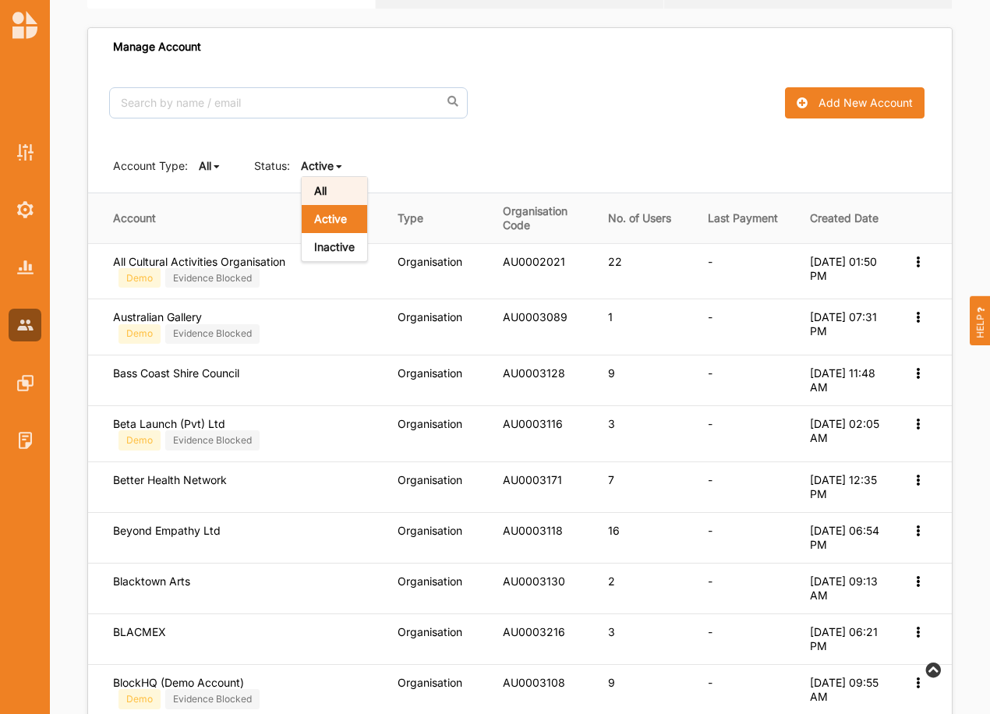
click at [322, 190] on b "All" at bounding box center [320, 190] width 12 height 13
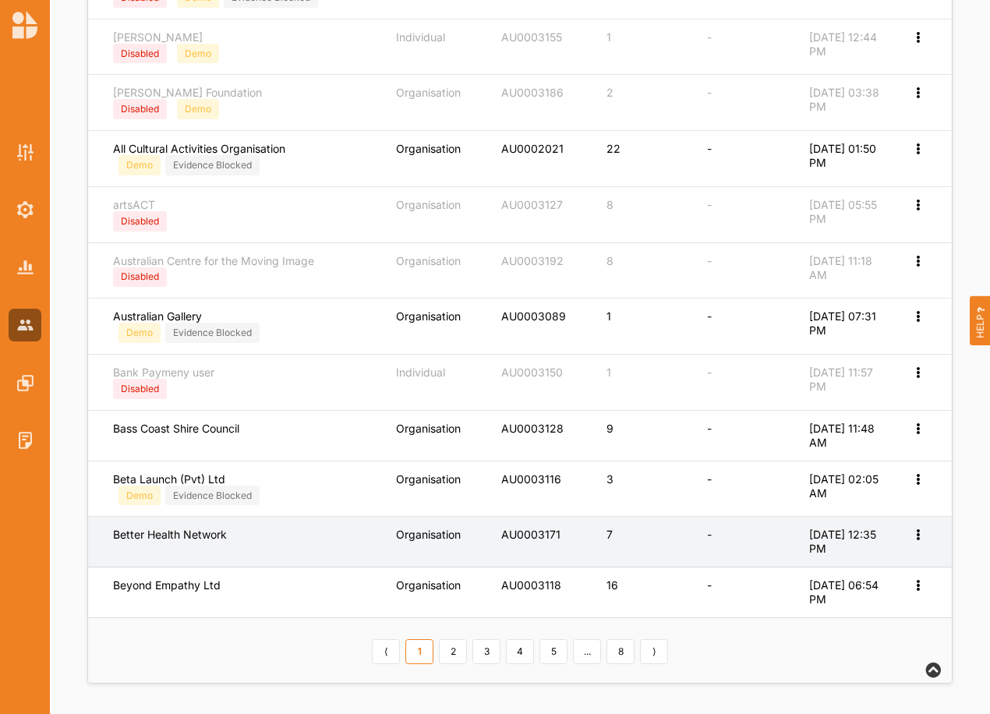
scroll to position [545, 0]
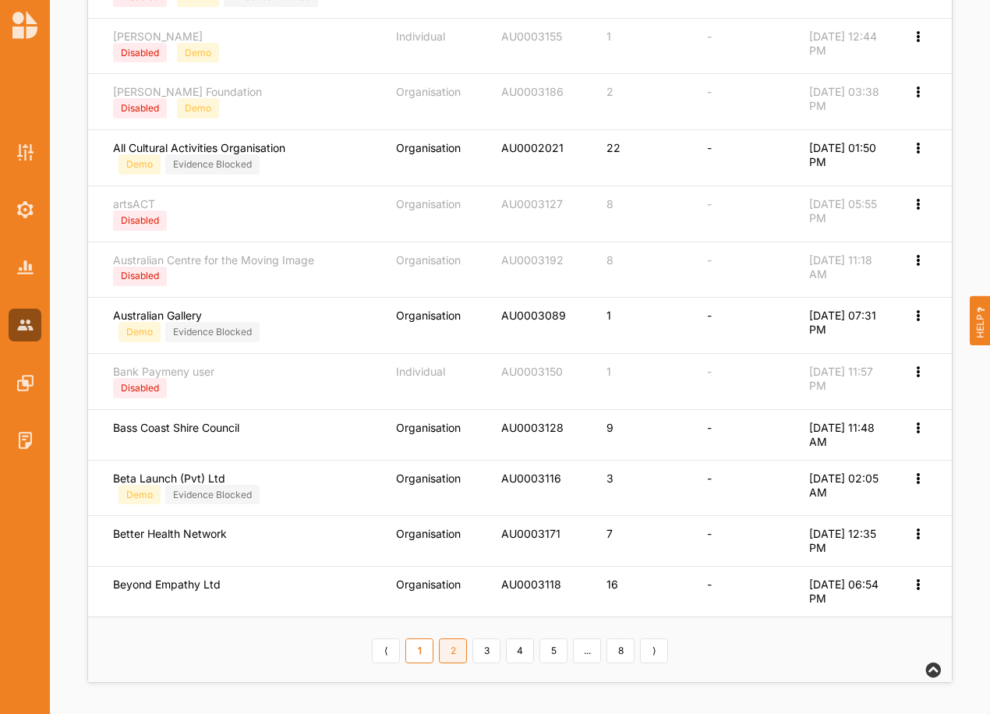
click at [456, 645] on link "2" at bounding box center [453, 651] width 28 height 25
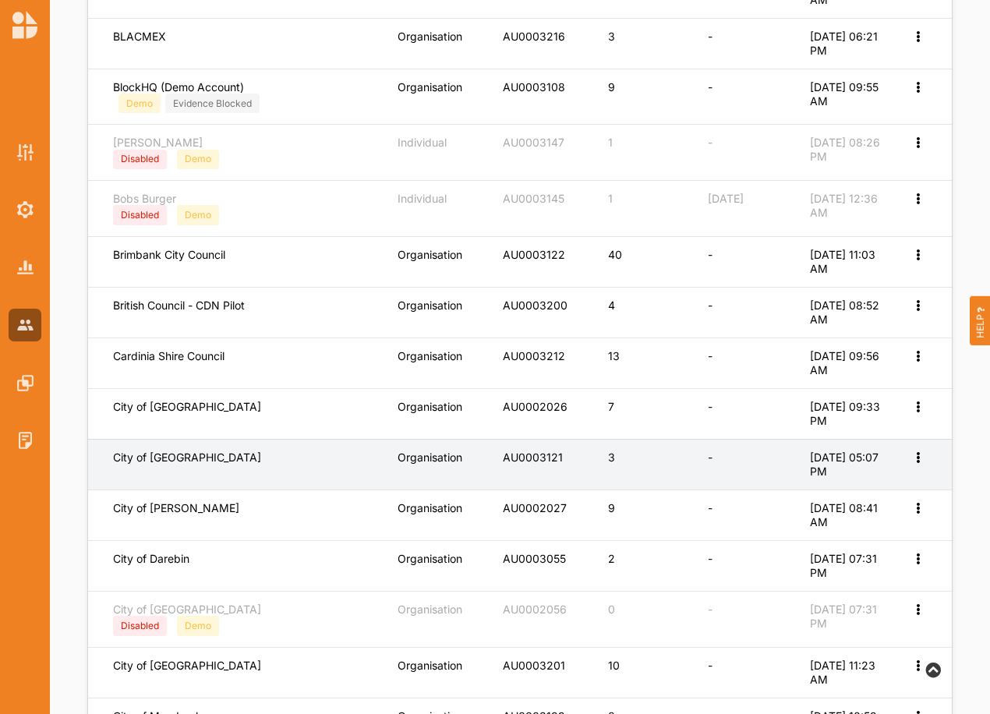
scroll to position [373, 0]
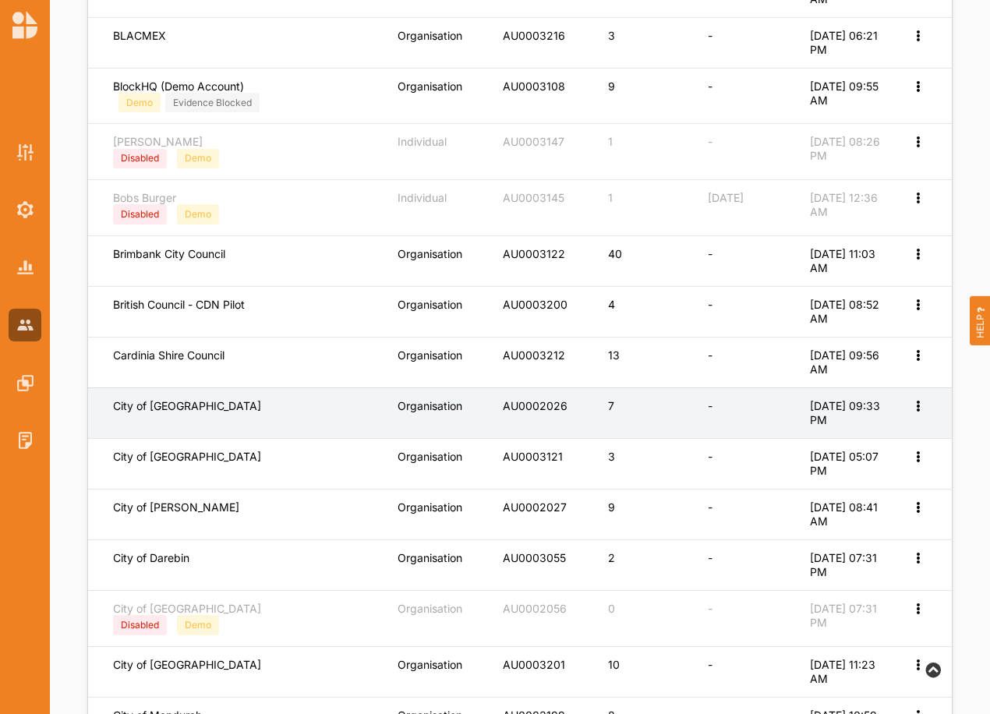
click at [919, 408] on icon at bounding box center [917, 404] width 13 height 11
click at [835, 426] on label "Edit Account" at bounding box center [866, 431] width 98 height 14
select select "1"
select select "5"
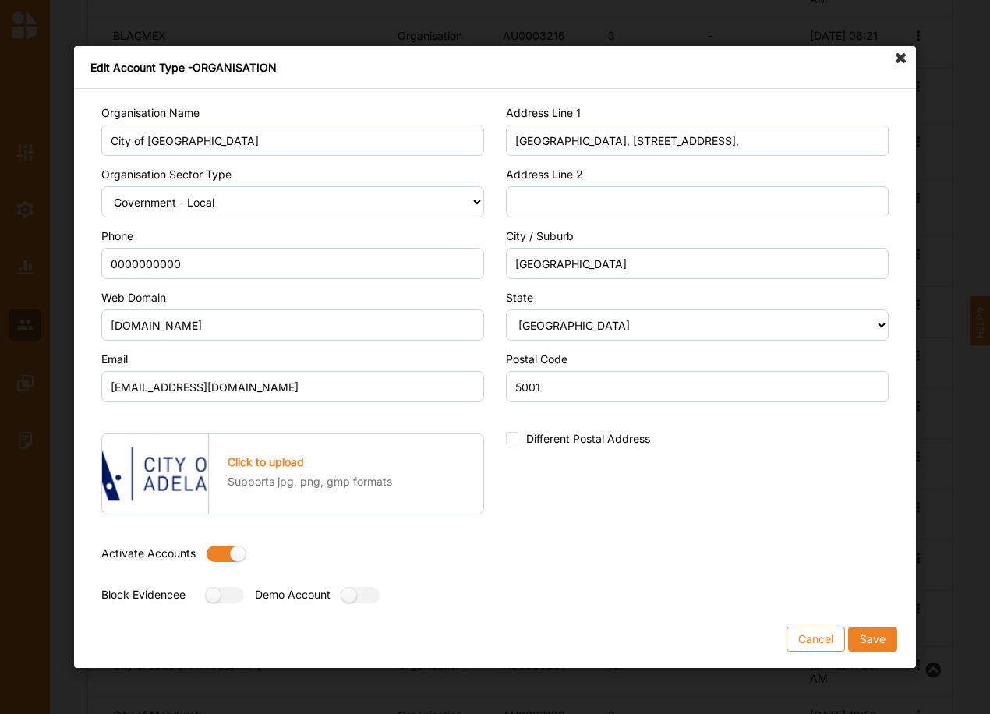
click at [214, 554] on label at bounding box center [221, 554] width 28 height 16
radio input "false"
click at [864, 644] on button "Save" at bounding box center [872, 639] width 49 height 25
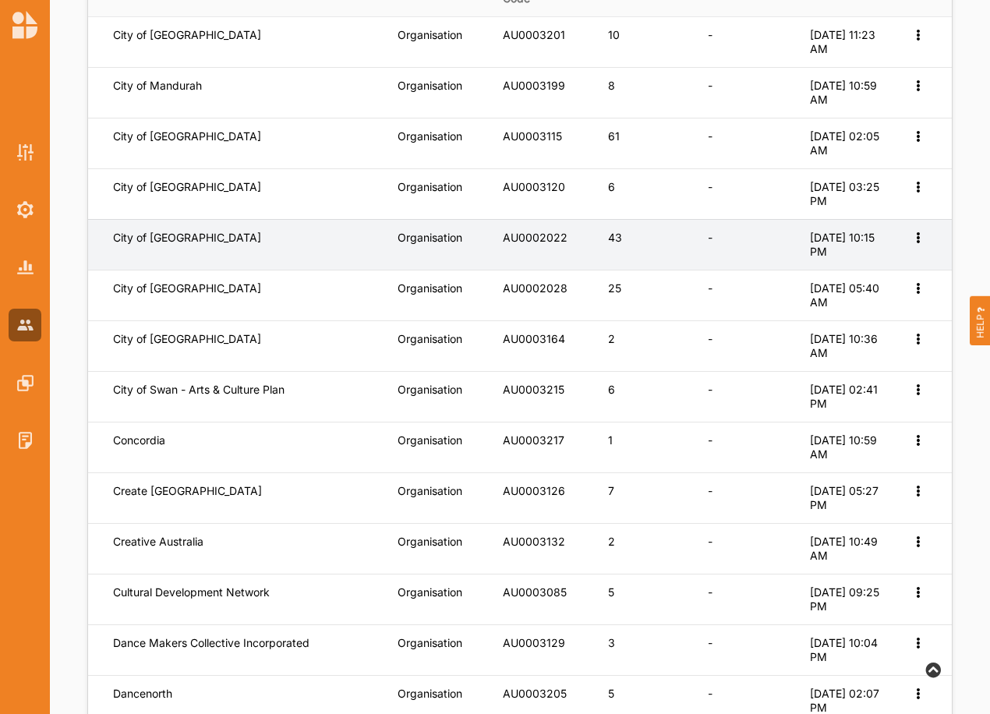
scroll to position [170, 0]
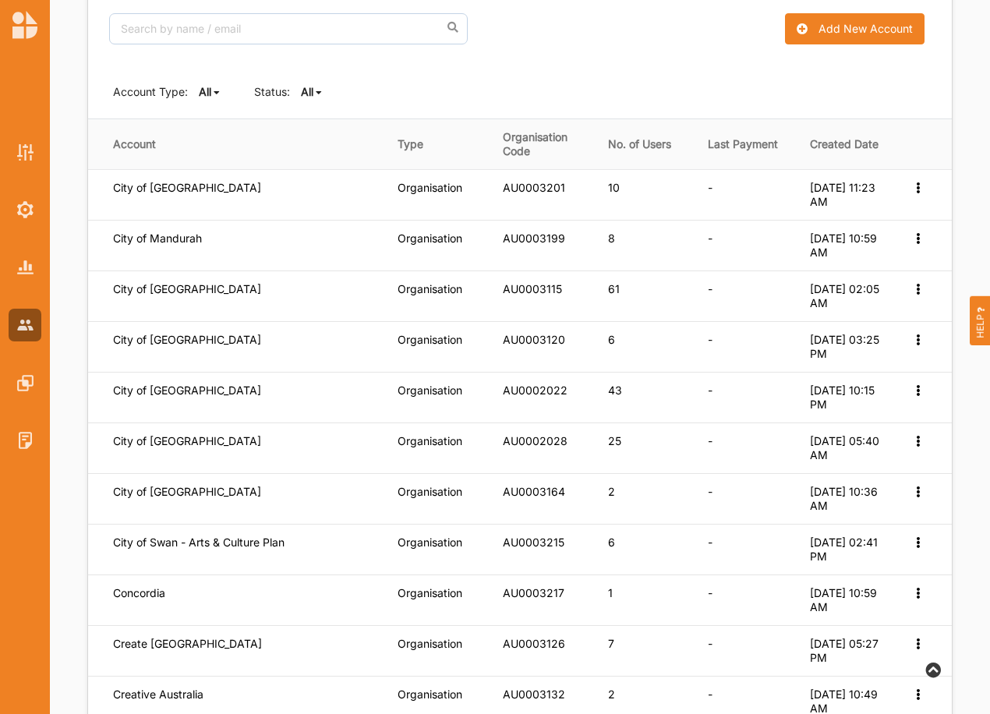
click at [313, 91] on b "All" at bounding box center [307, 91] width 12 height 13
click at [335, 137] on div "Active" at bounding box center [334, 145] width 65 height 28
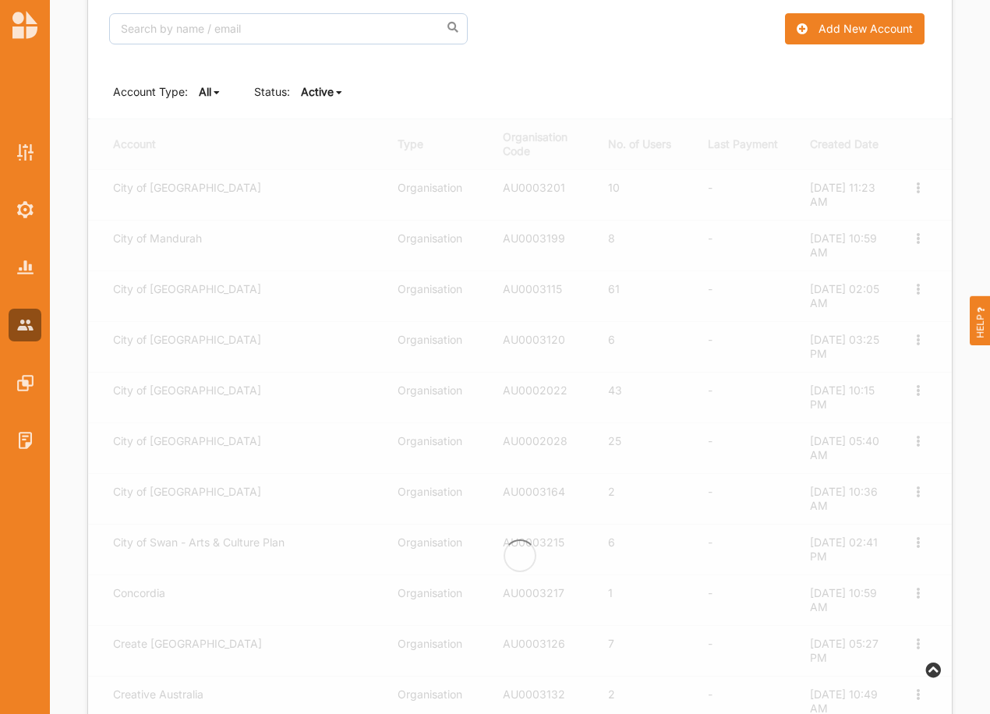
click at [332, 95] on b "Active" at bounding box center [317, 91] width 33 height 13
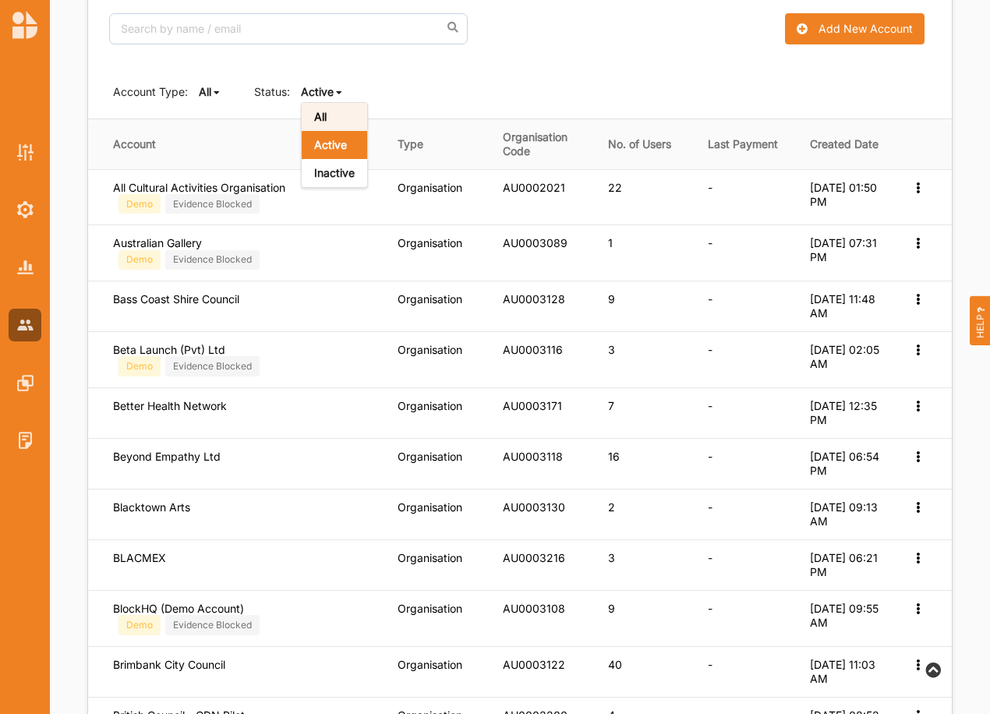
click at [334, 114] on div "All" at bounding box center [334, 117] width 65 height 28
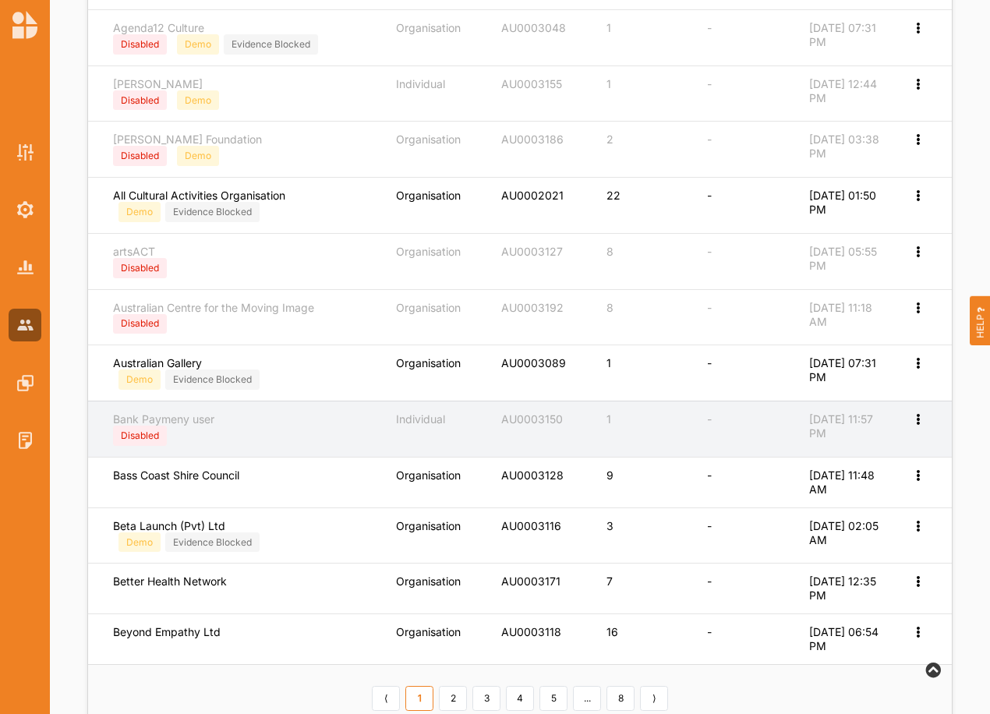
scroll to position [545, 0]
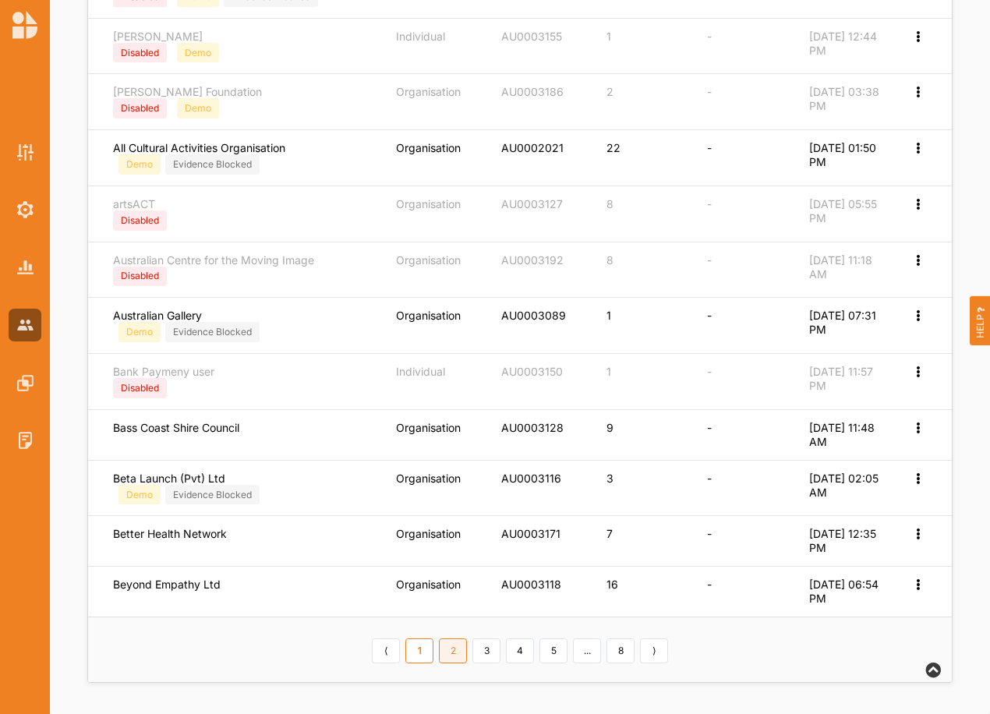
click at [458, 657] on link "2" at bounding box center [453, 651] width 28 height 25
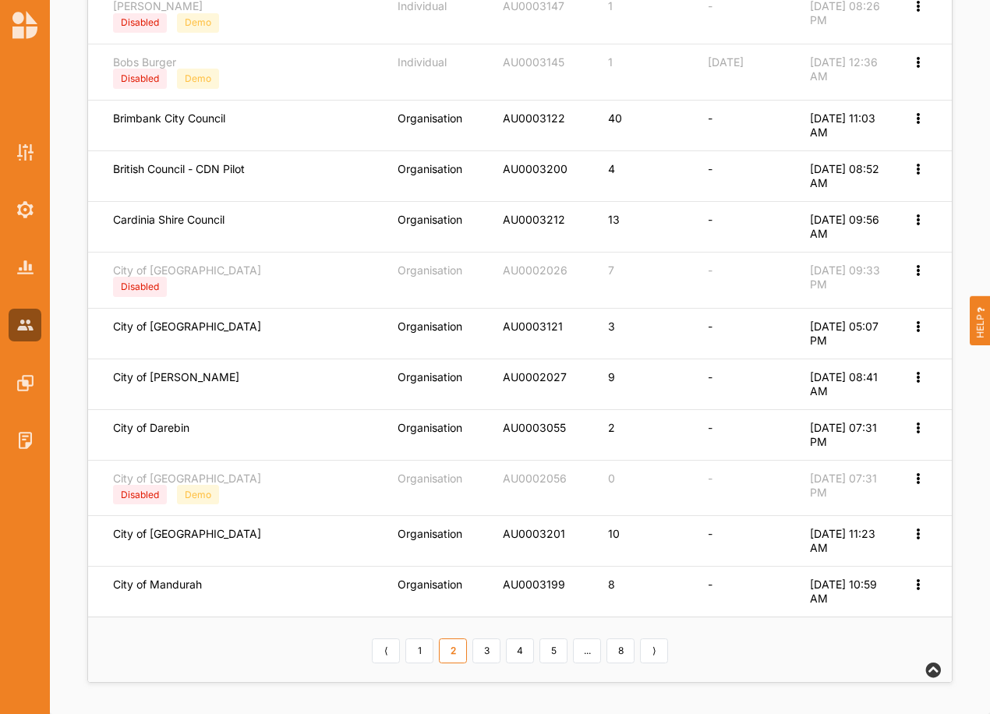
scroll to position [508, 0]
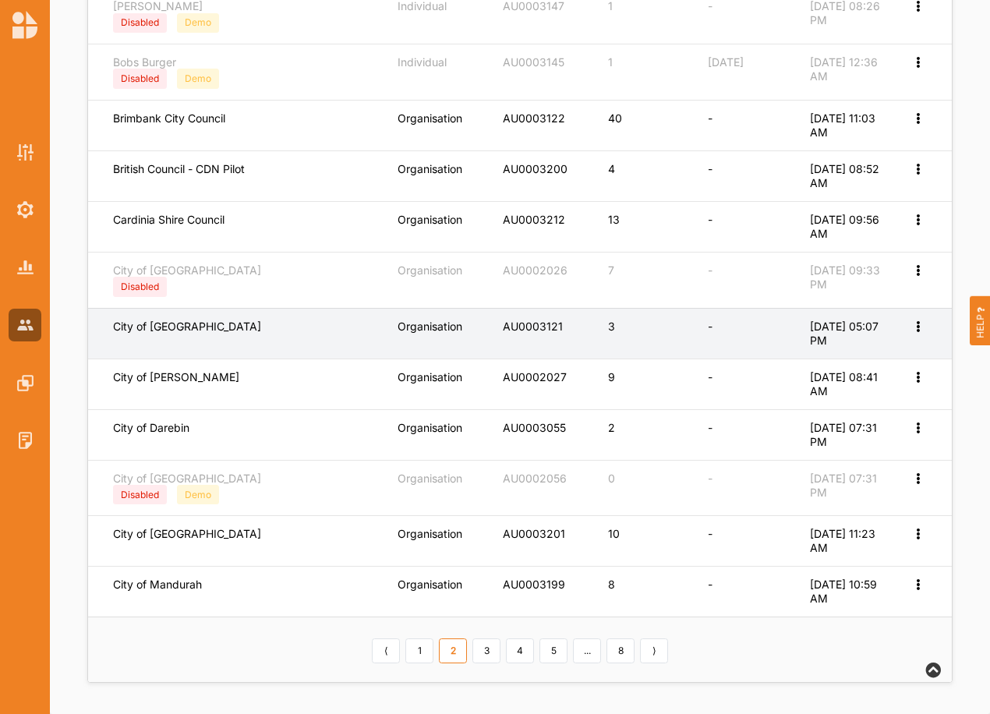
click at [918, 324] on icon at bounding box center [917, 325] width 13 height 11
click at [905, 352] on icon at bounding box center [906, 350] width 13 height 11
select select "1"
select select "4"
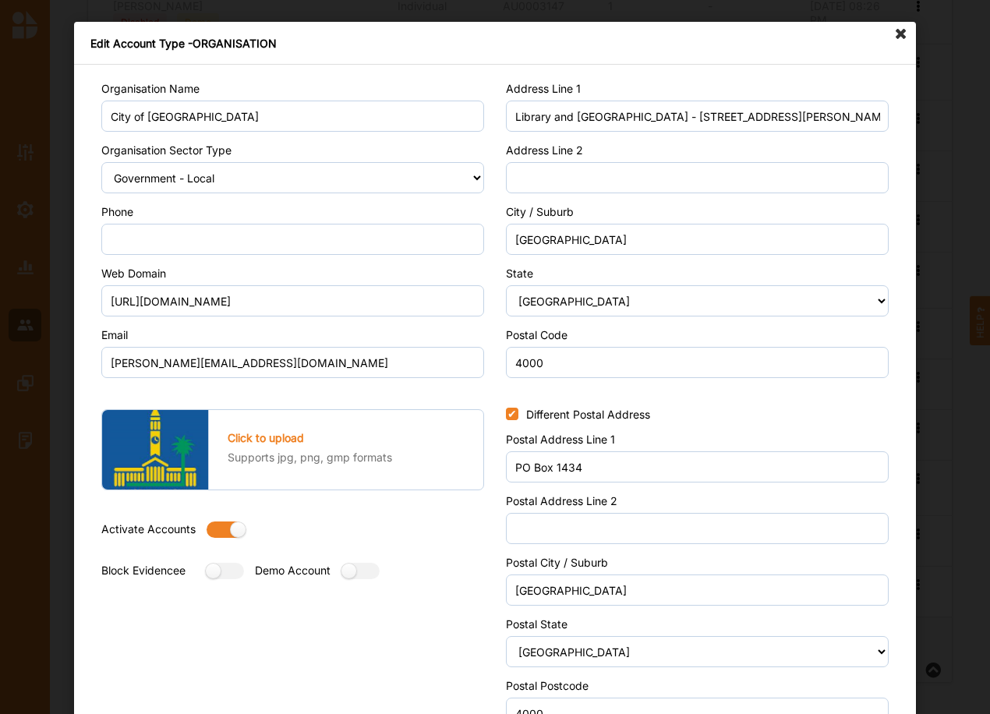
click at [201, 524] on div "Activate Accounts" at bounding box center [172, 533] width 143 height 23
click at [216, 525] on label at bounding box center [221, 530] width 28 height 16
radio input "false"
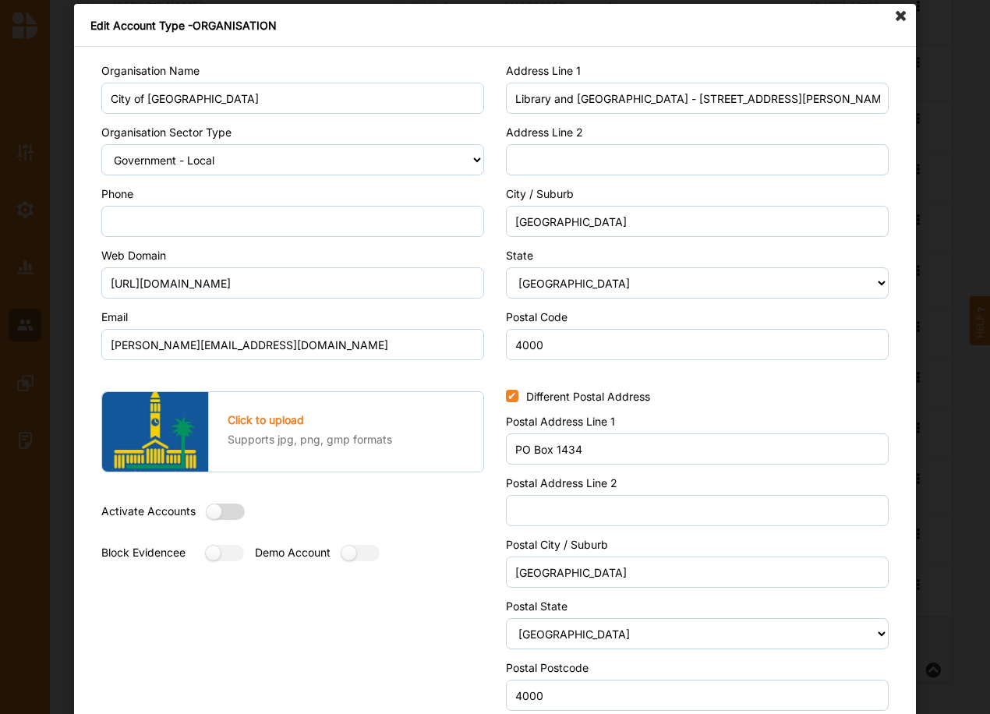
scroll to position [83, 0]
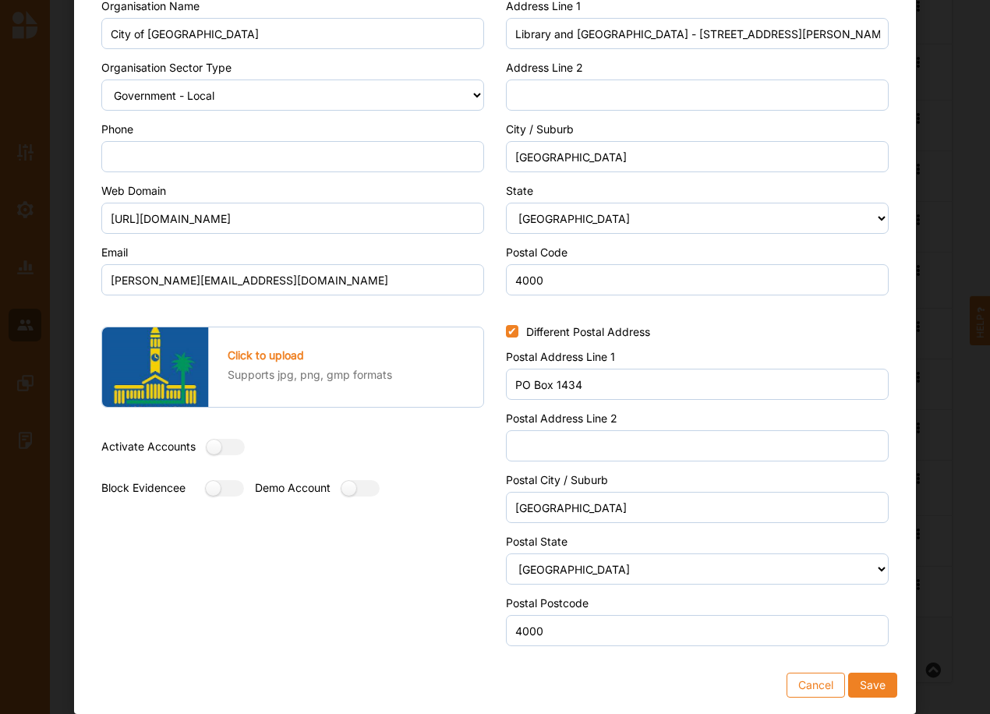
click at [865, 679] on button "Save" at bounding box center [872, 685] width 49 height 25
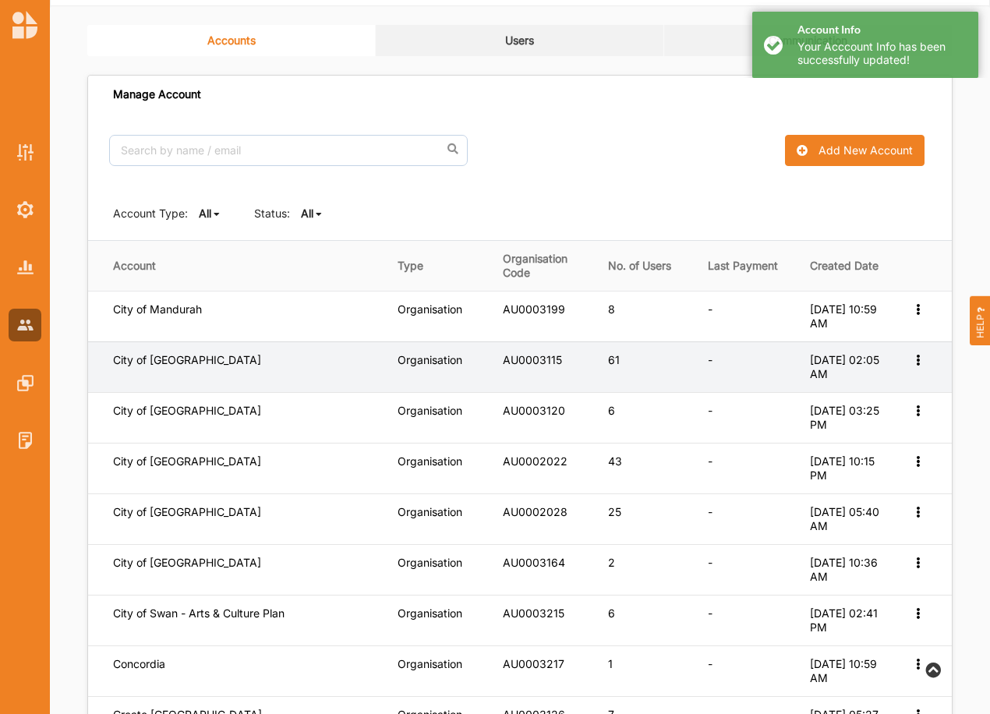
scroll to position [52, 0]
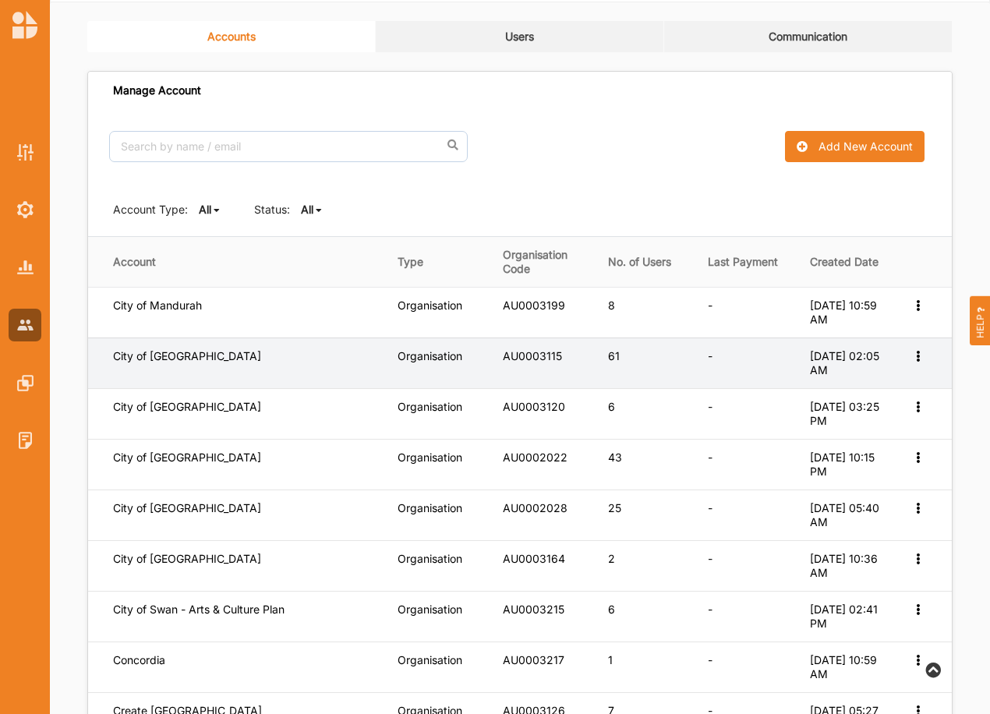
click at [917, 358] on icon at bounding box center [917, 354] width 13 height 11
click at [914, 380] on label "Edit Account" at bounding box center [866, 381] width 98 height 14
select select "1"
select select "7"
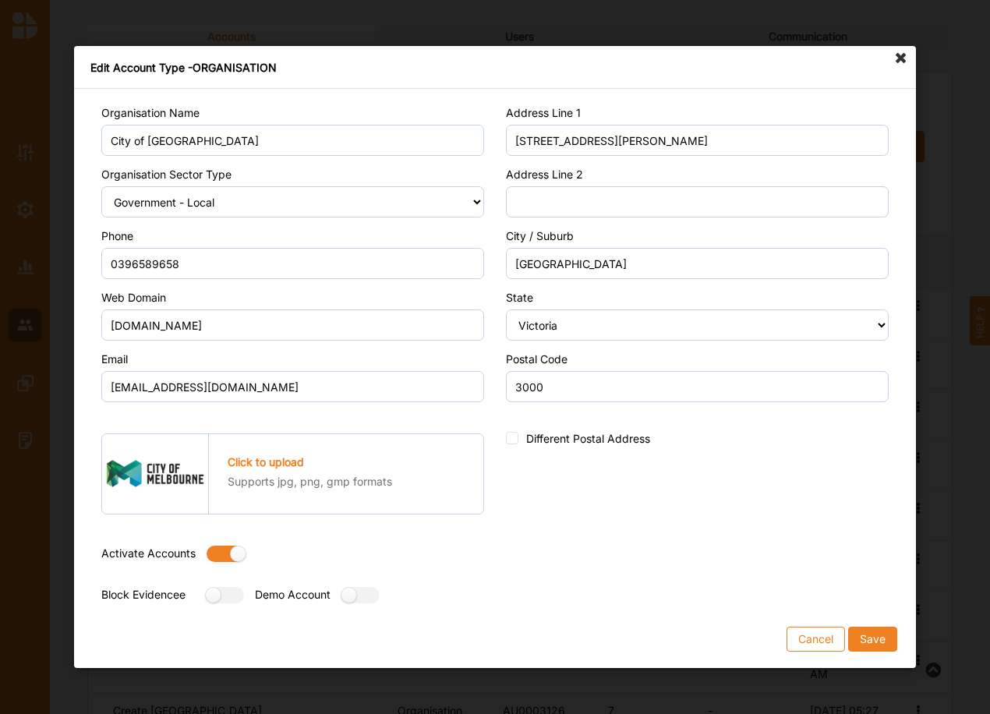
click at [214, 551] on label at bounding box center [221, 554] width 28 height 16
radio input "false"
click at [880, 636] on button "Save" at bounding box center [872, 639] width 49 height 25
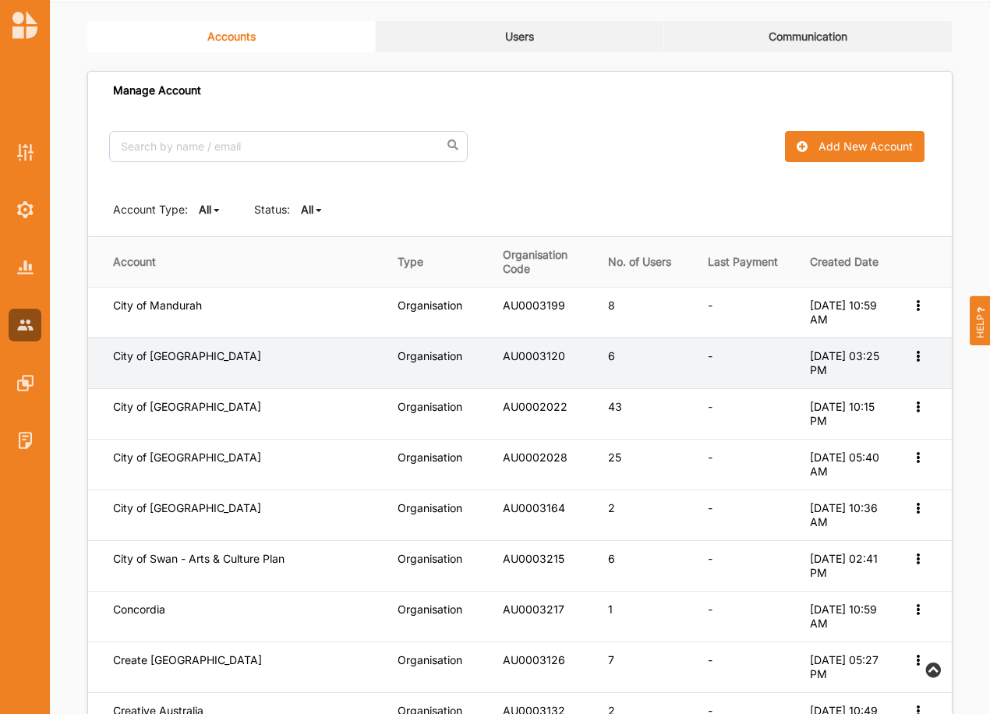
click at [918, 357] on icon at bounding box center [917, 354] width 13 height 11
click at [859, 380] on label "Edit Account" at bounding box center [866, 381] width 98 height 14
select select "1"
select select "7"
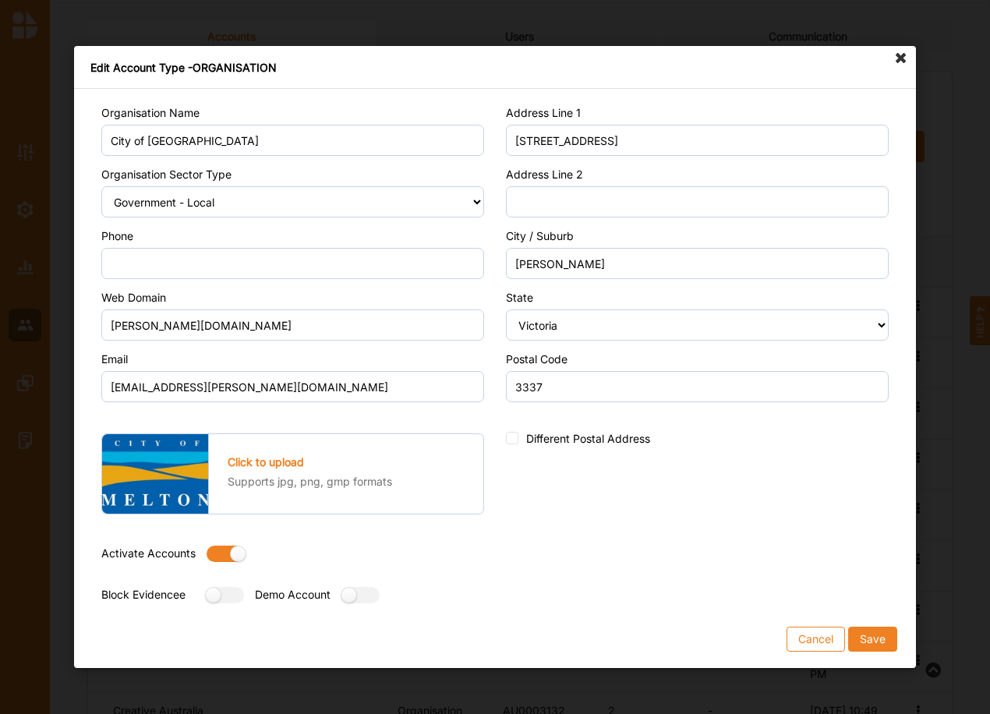
click at [227, 553] on label at bounding box center [221, 554] width 28 height 16
radio input "false"
click at [873, 643] on button "Save" at bounding box center [872, 639] width 49 height 25
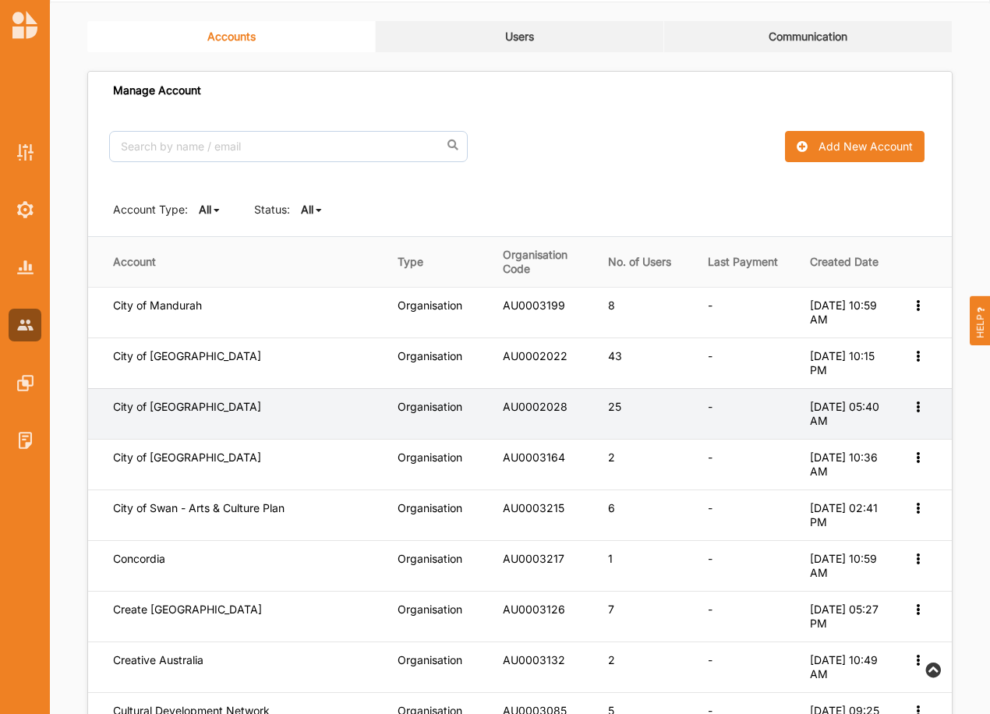
click at [915, 408] on icon at bounding box center [917, 405] width 13 height 11
click at [836, 431] on label "Edit Account" at bounding box center [866, 432] width 98 height 14
select select "1"
select select "8"
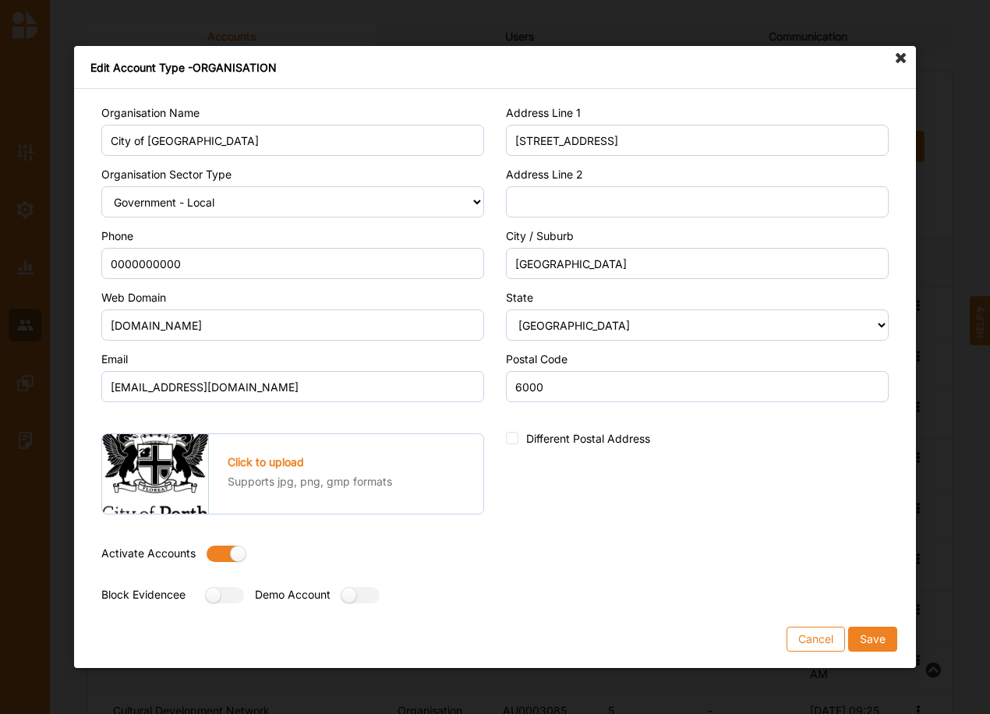
click at [211, 554] on label at bounding box center [221, 554] width 28 height 16
radio input "false"
click at [883, 639] on button "Save" at bounding box center [872, 639] width 49 height 25
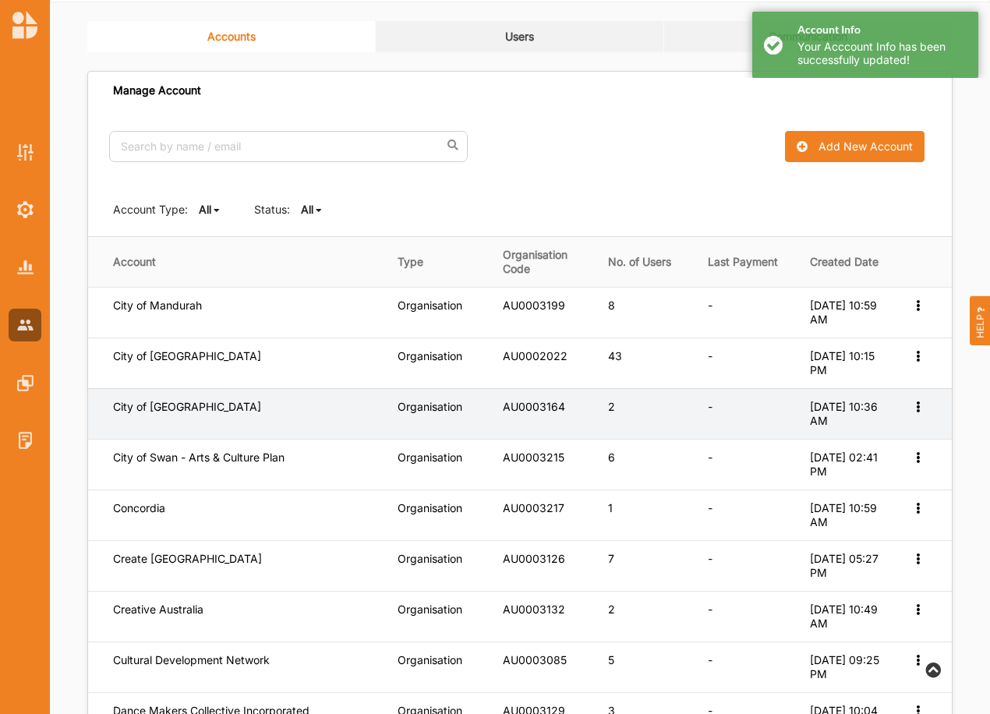
click at [915, 405] on icon at bounding box center [917, 405] width 13 height 11
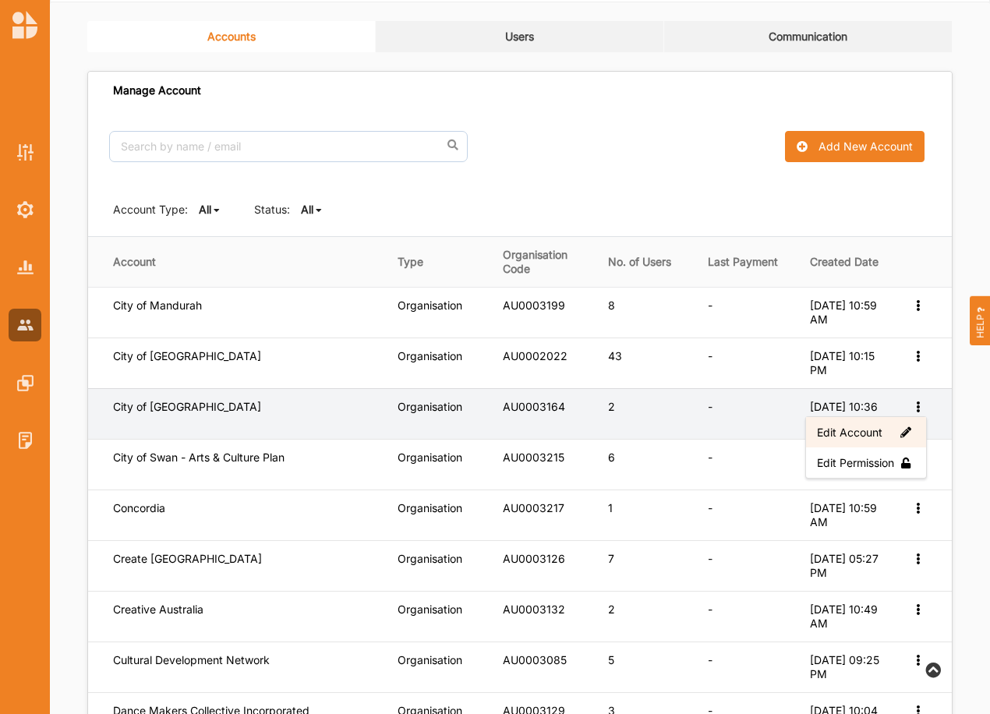
click at [833, 430] on label "Edit Account" at bounding box center [866, 432] width 98 height 14
select select "1"
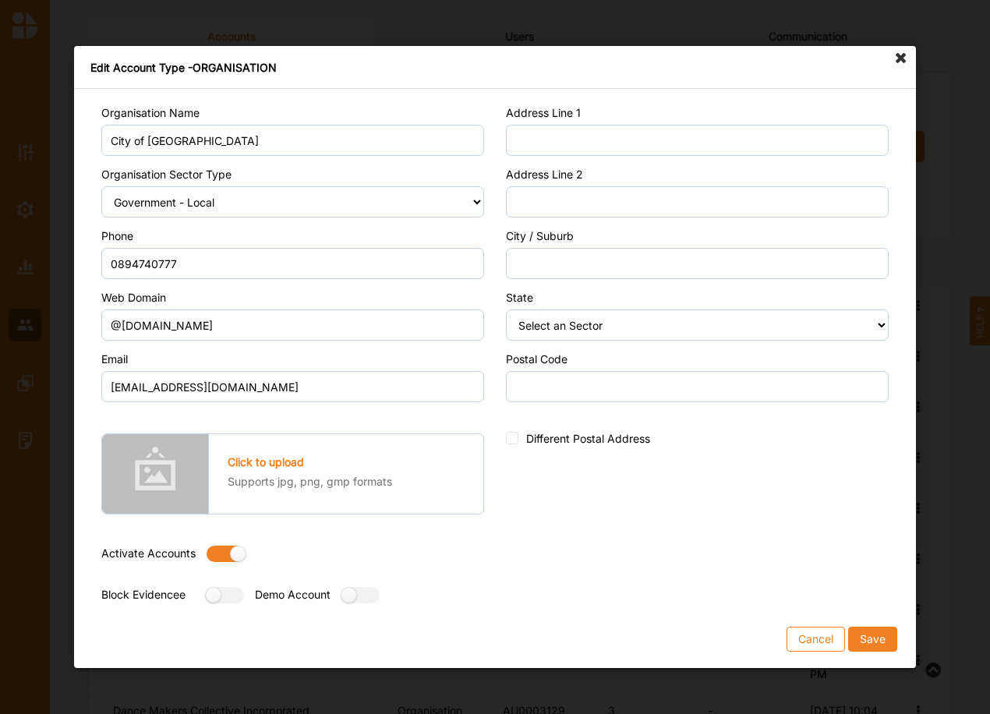
click at [196, 556] on div "Activate Accounts" at bounding box center [172, 558] width 143 height 23
drag, startPoint x: 225, startPoint y: 550, endPoint x: 264, endPoint y: 575, distance: 46.7
click at [225, 549] on label at bounding box center [221, 554] width 28 height 16
radio input "false"
click at [876, 638] on button "Save" at bounding box center [872, 639] width 49 height 25
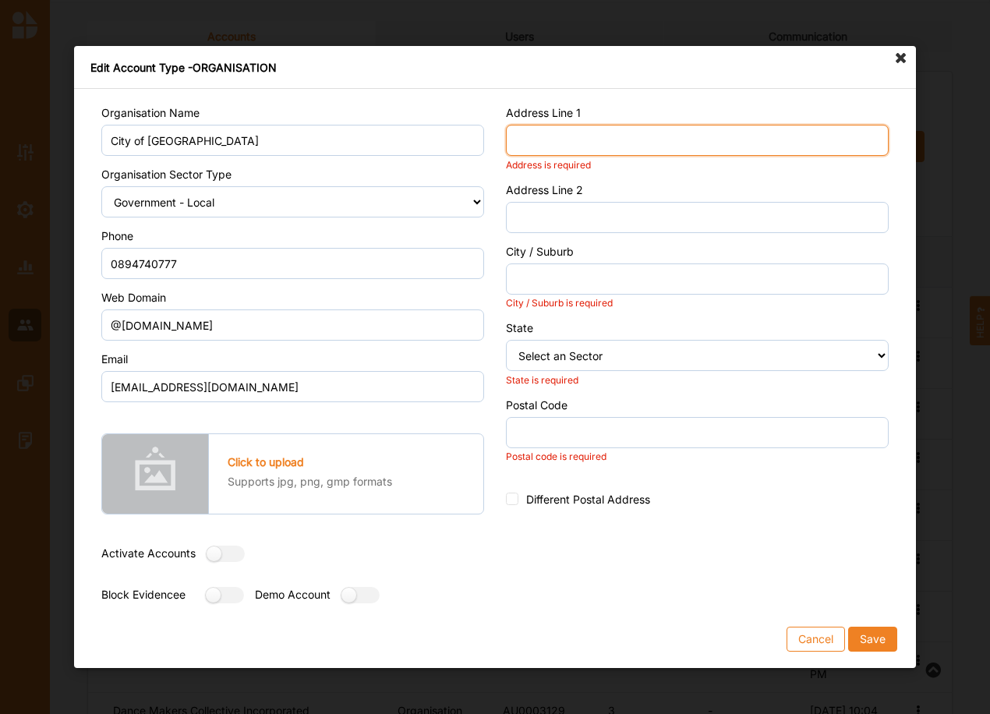
click at [564, 145] on input "Address Line 1" at bounding box center [697, 140] width 383 height 31
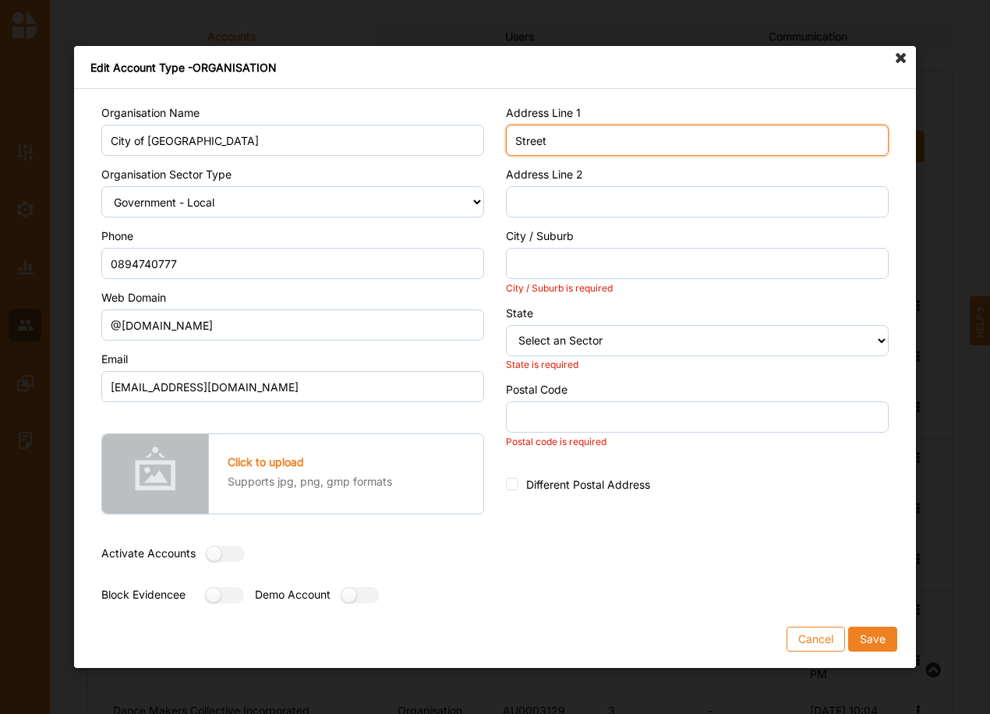
type input "Street"
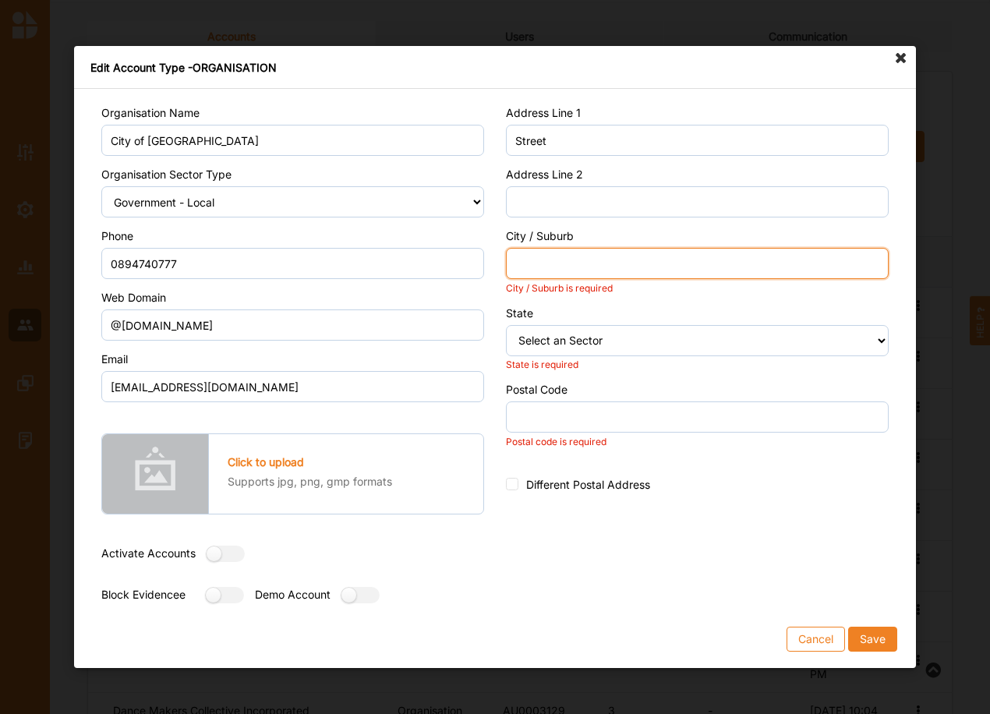
click at [607, 259] on input "City / Suburb" at bounding box center [697, 263] width 383 height 31
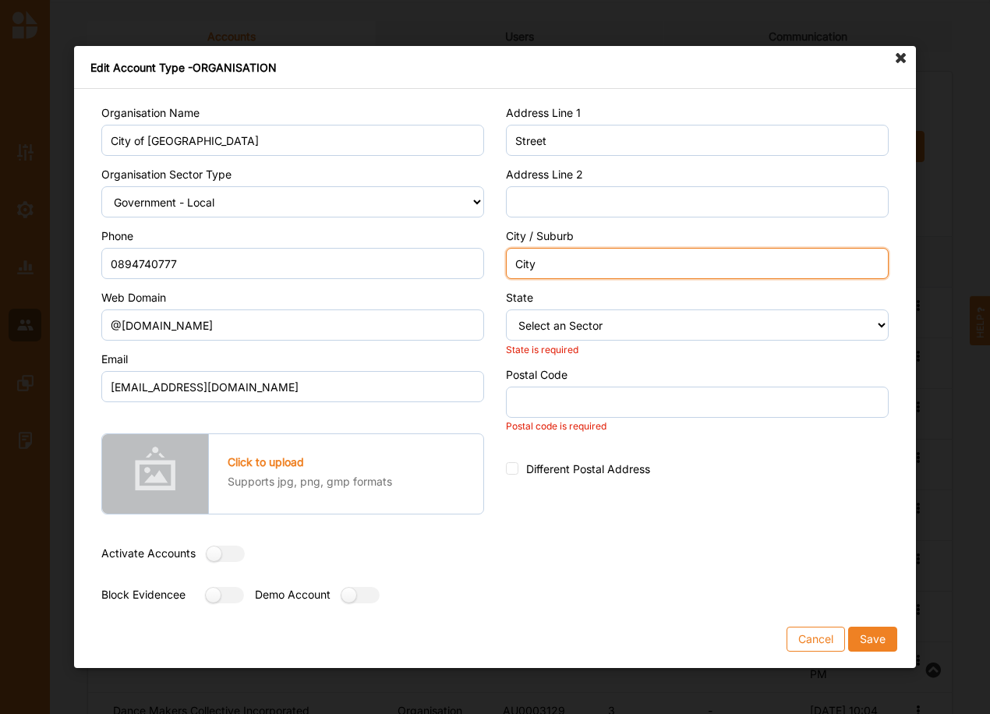
type input "City"
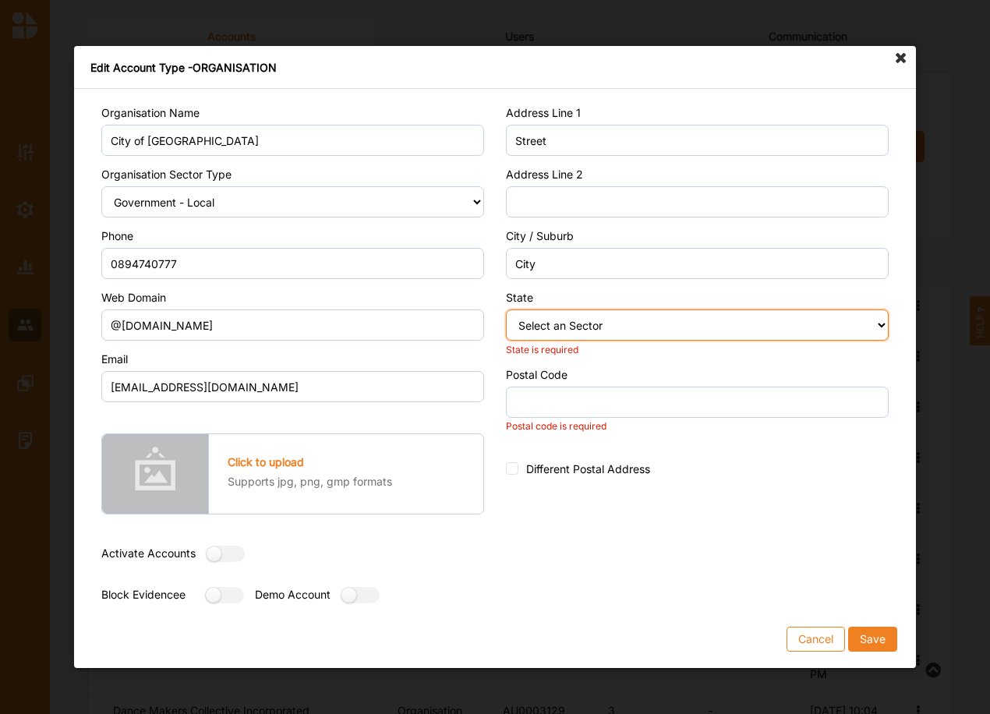
click at [586, 323] on select "Select an Sector Australian Capital Territory New South Wales Northern Territor…" at bounding box center [697, 325] width 383 height 31
select select "8"
click at [506, 310] on select "Select an Sector Australian Capital Territory New South Wales Northern Territor…" at bounding box center [697, 325] width 383 height 31
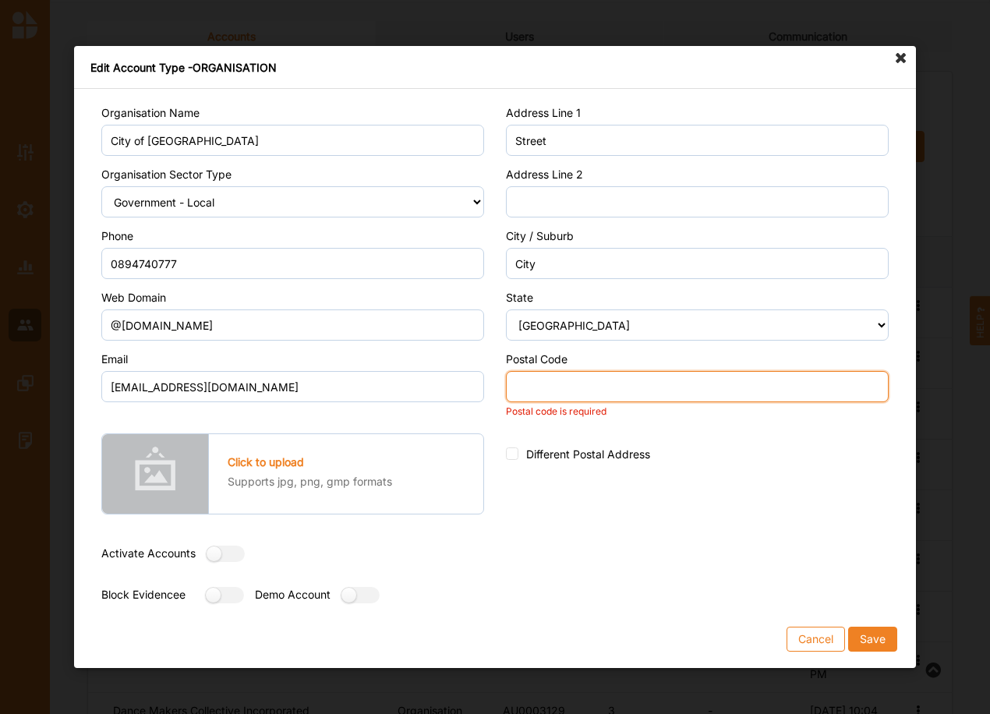
click at [562, 394] on input "Postal Code" at bounding box center [697, 386] width 383 height 31
type input "0000"
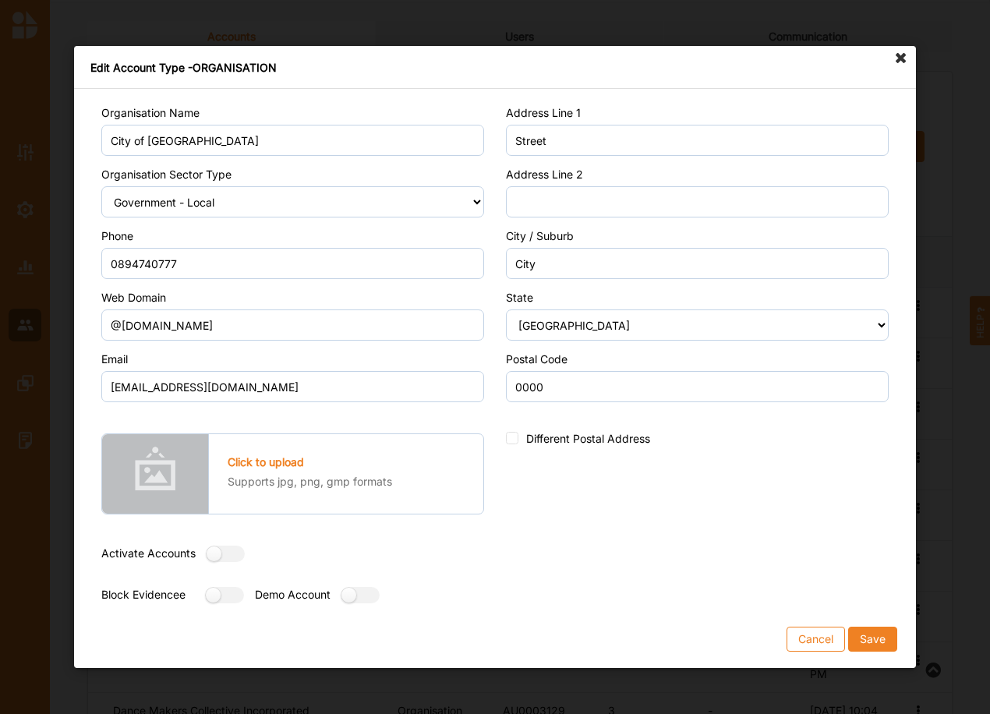
click at [877, 639] on button "Save" at bounding box center [872, 639] width 49 height 25
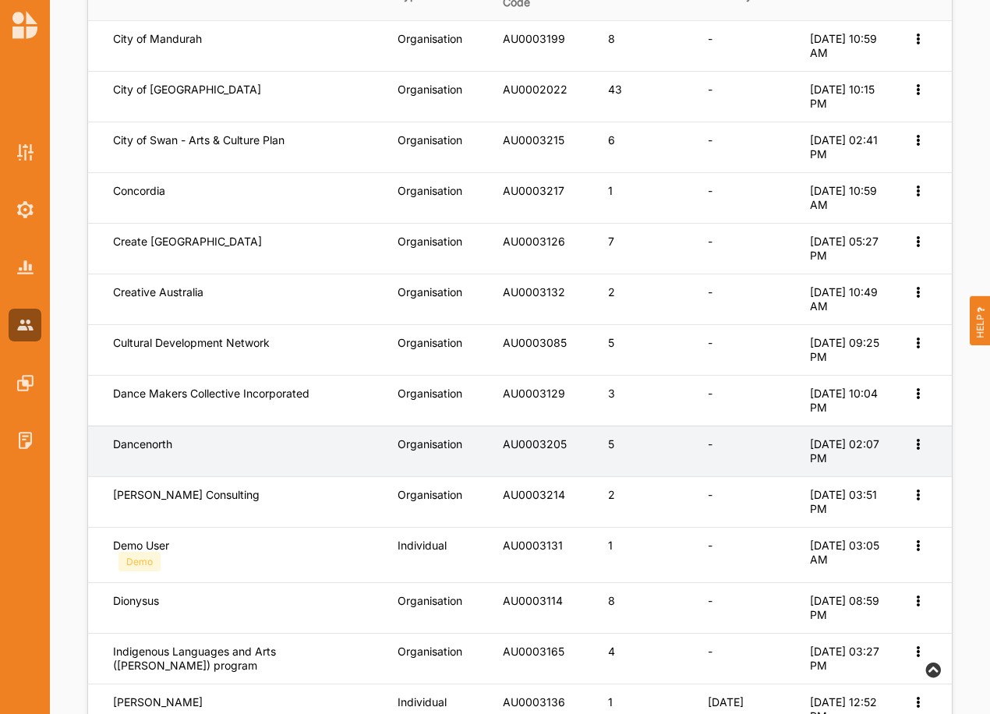
scroll to position [338, 0]
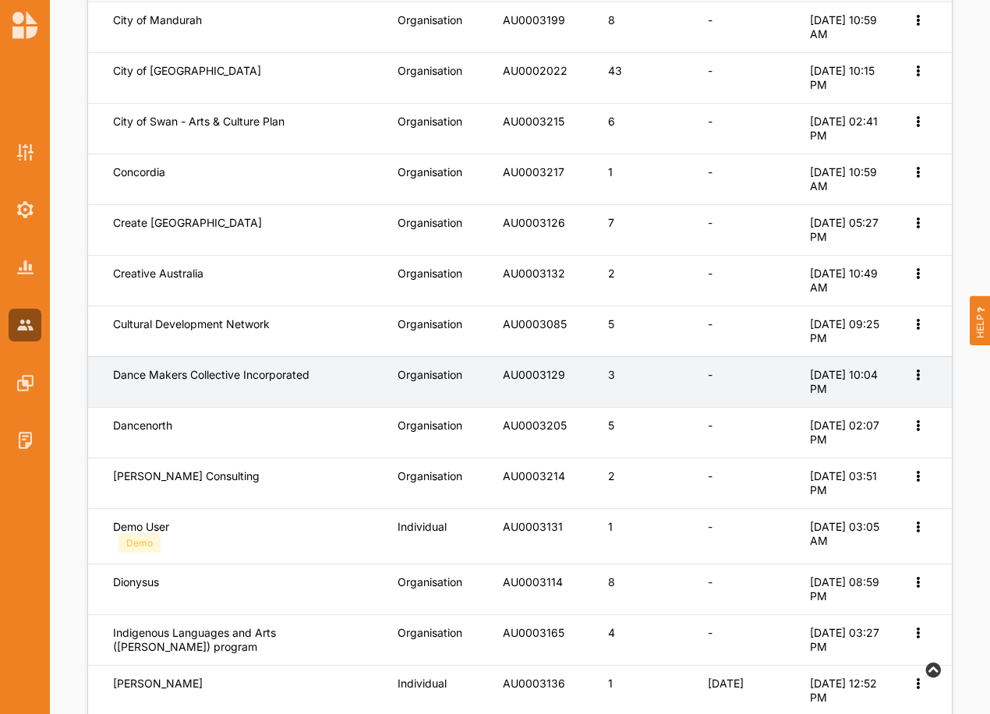
click at [922, 370] on icon at bounding box center [917, 373] width 13 height 11
click at [887, 399] on label "Edit Account" at bounding box center [866, 400] width 98 height 14
select select "3"
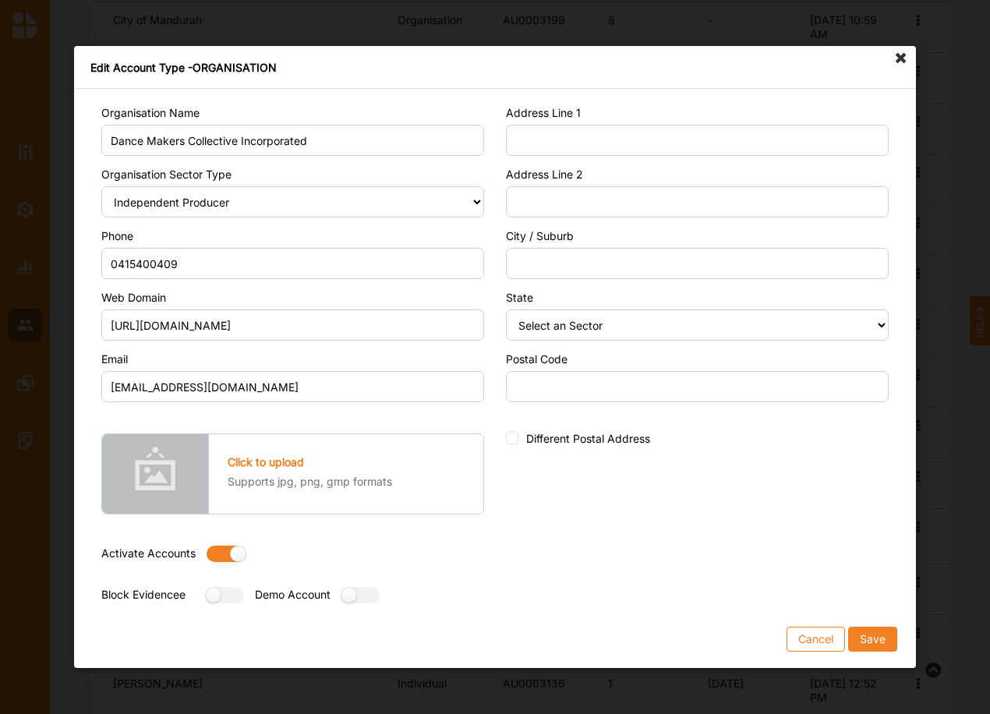
click at [220, 558] on label at bounding box center [221, 554] width 28 height 16
radio input "false"
click at [875, 640] on button "Save" at bounding box center [872, 639] width 49 height 25
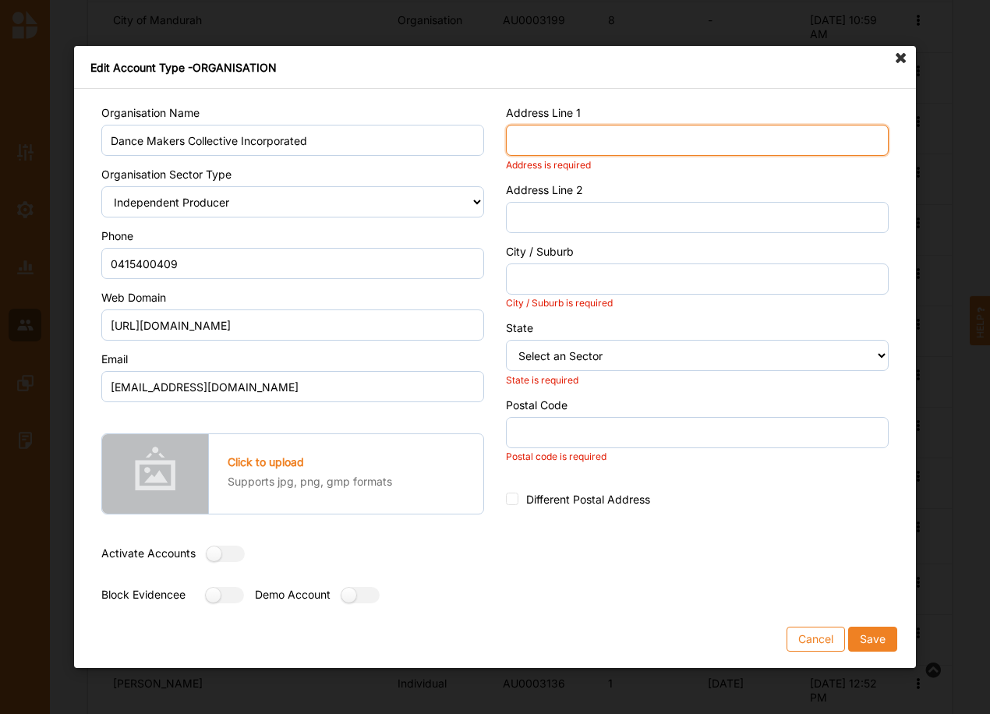
drag, startPoint x: 567, startPoint y: 145, endPoint x: 571, endPoint y: 138, distance: 8.0
click at [567, 144] on input "Address Line 1" at bounding box center [697, 140] width 383 height 31
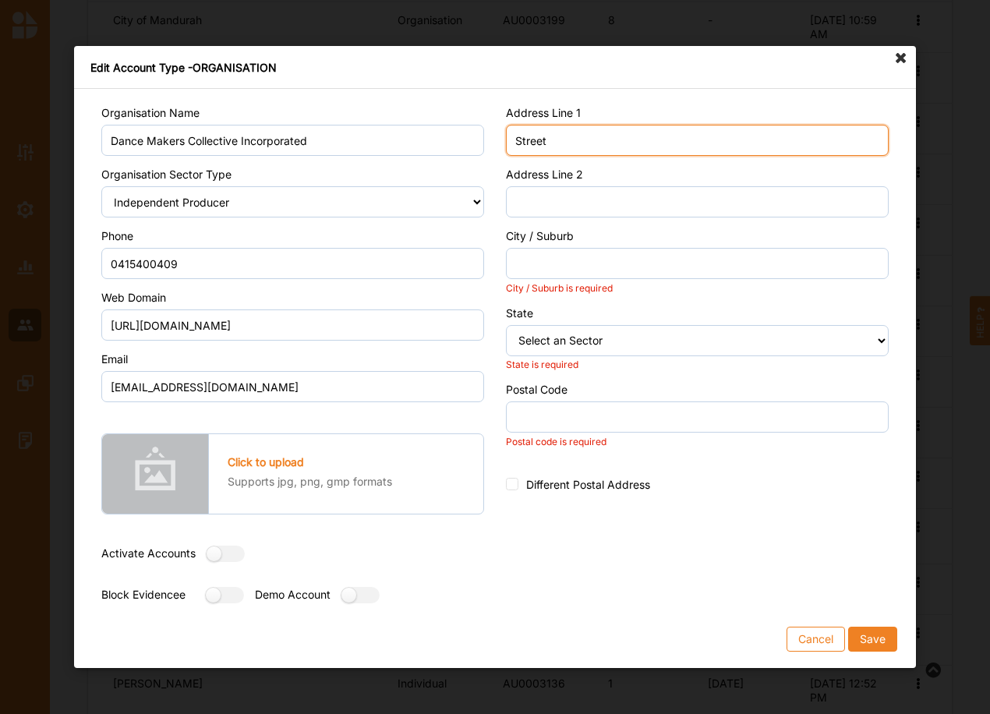
type input "Street"
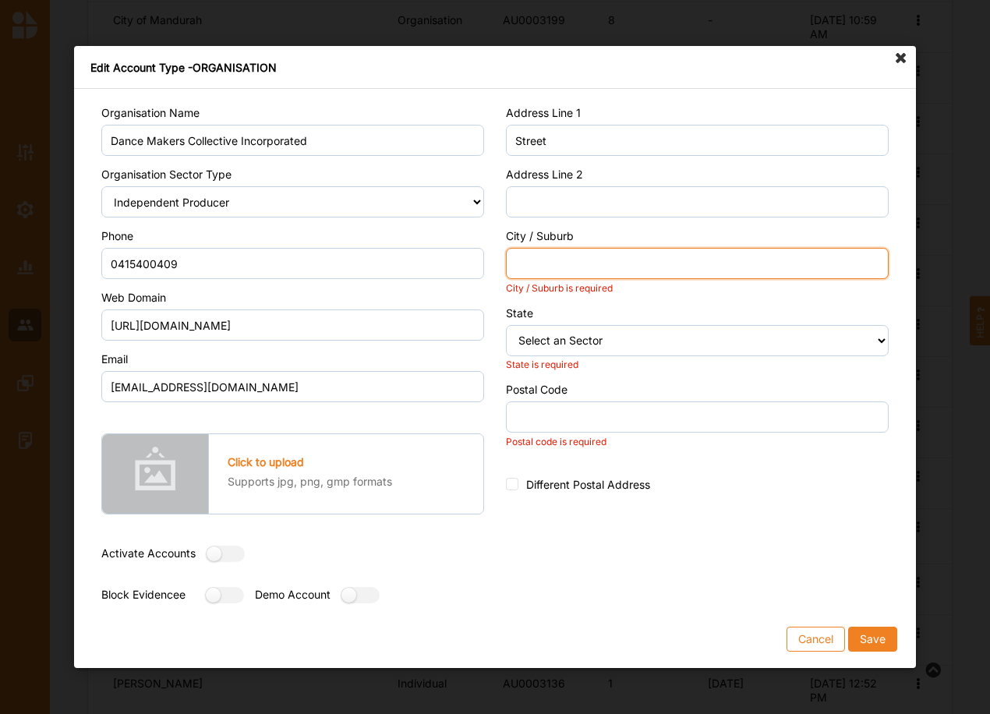
click at [547, 277] on input "City / Suburb" at bounding box center [697, 263] width 383 height 31
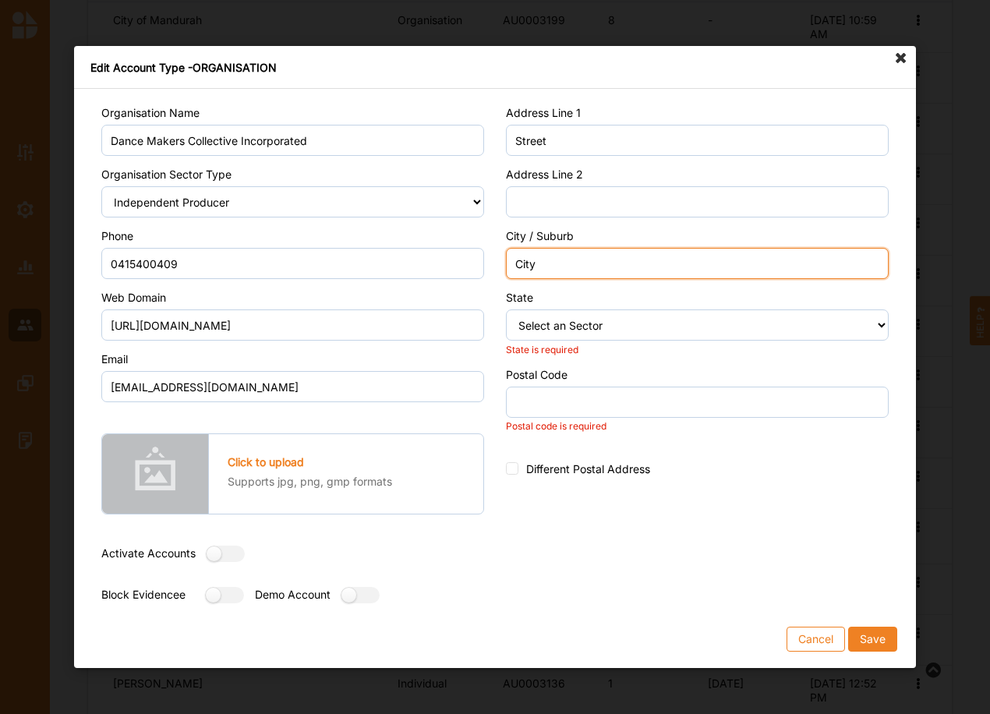
type input "City"
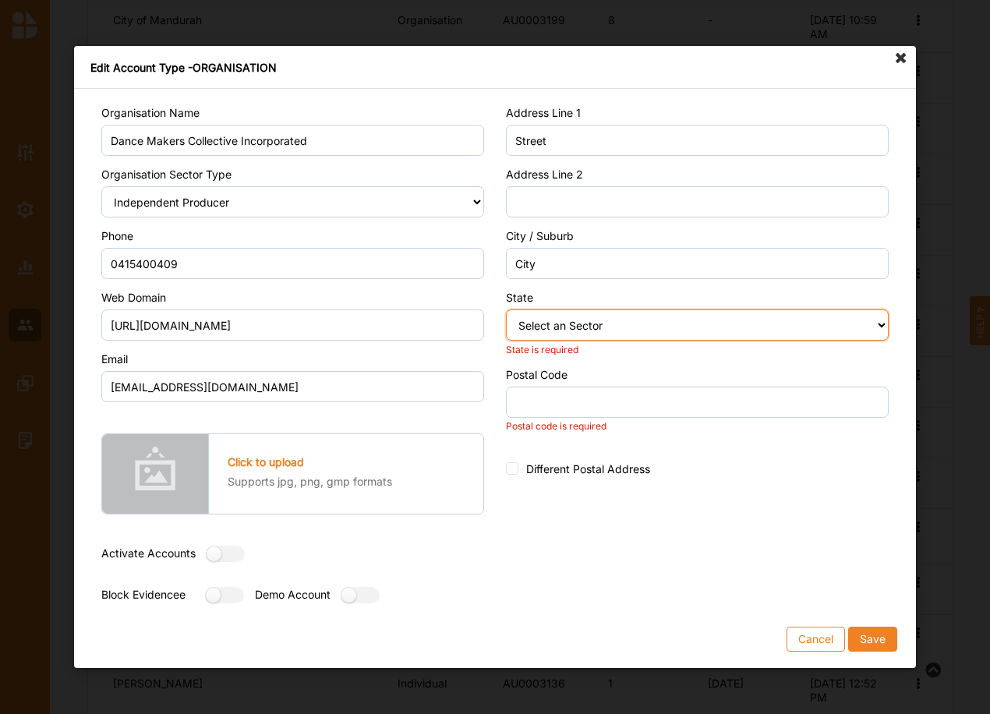
select select "2"
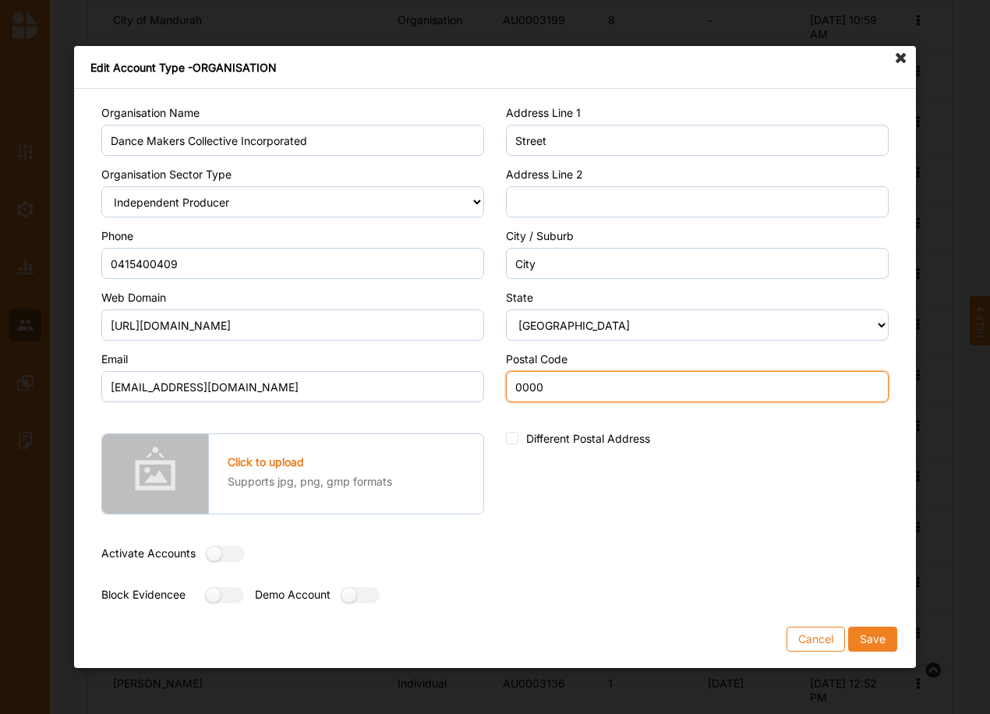
type input "0000"
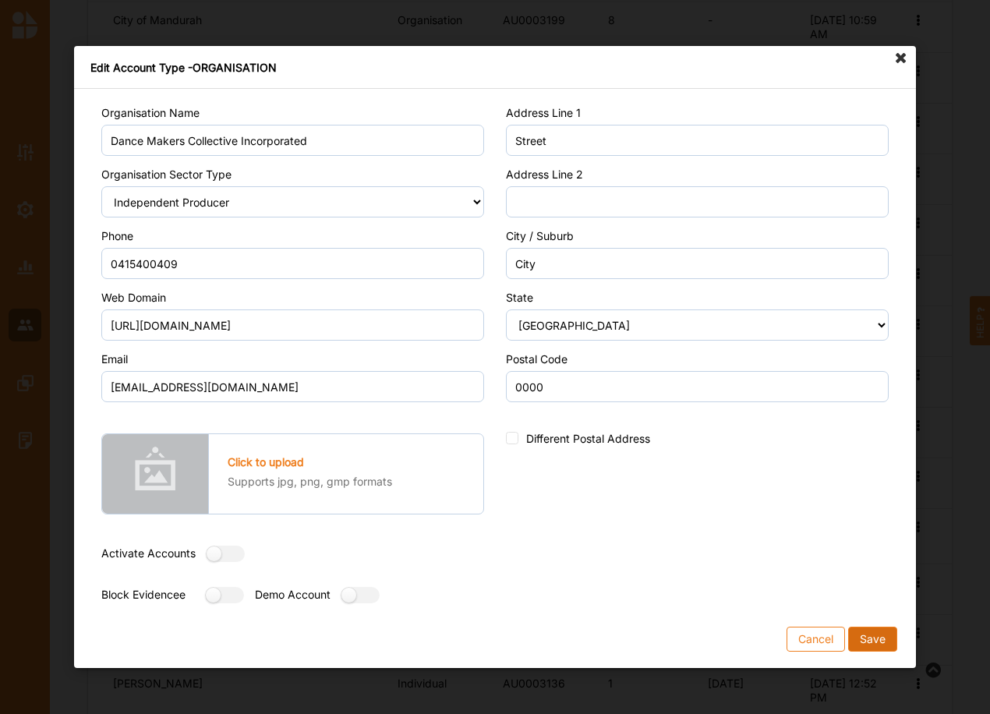
click at [880, 647] on button "Save" at bounding box center [872, 639] width 49 height 25
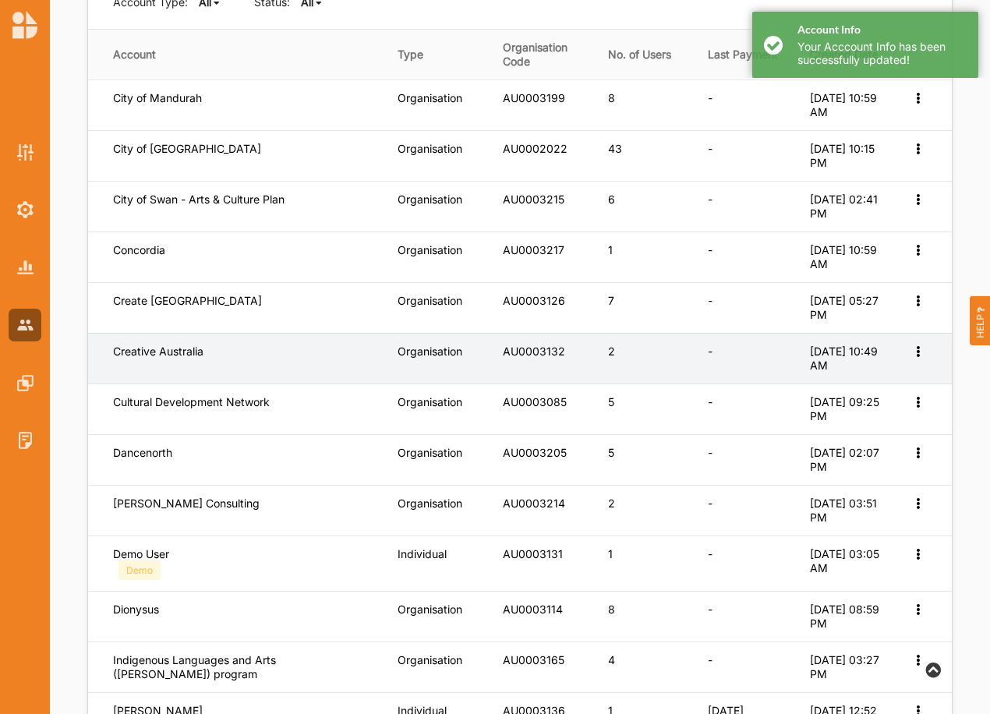
scroll to position [234, 0]
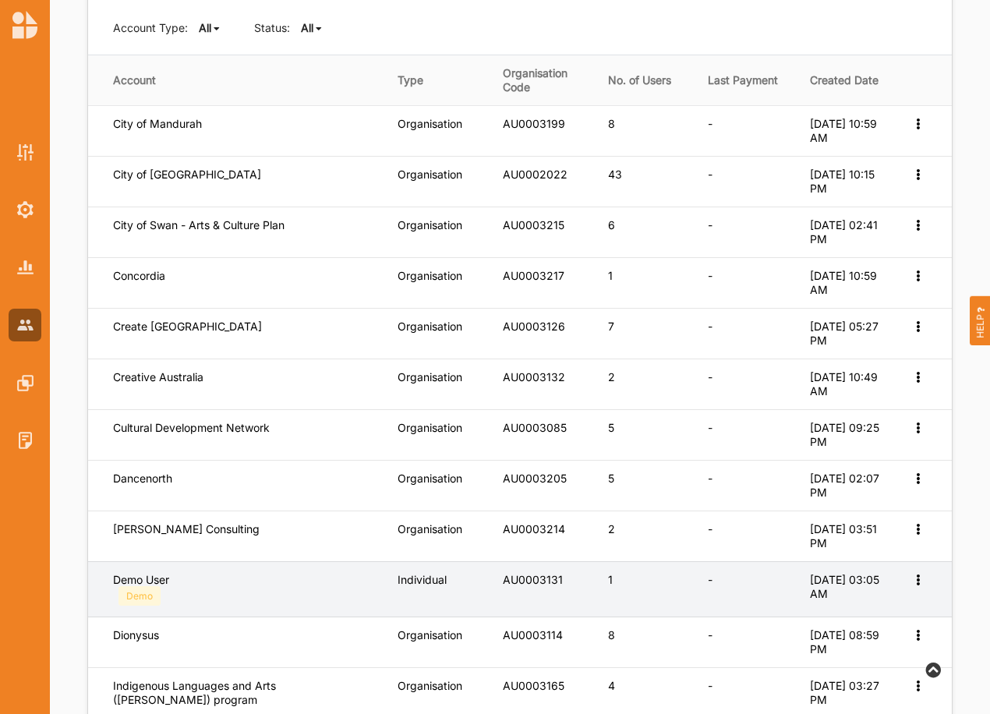
click at [919, 580] on icon at bounding box center [917, 578] width 13 height 11
click at [841, 605] on label "Edit Account" at bounding box center [855, 605] width 120 height 14
select select "2"
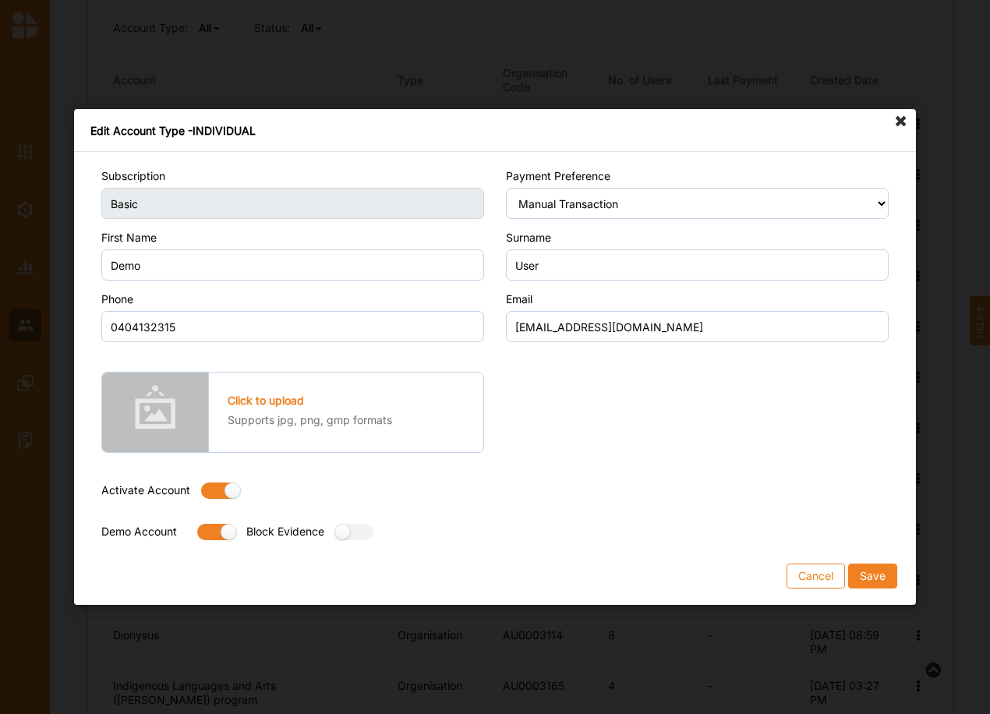
click at [207, 489] on label at bounding box center [215, 491] width 28 height 16
radio input "false"
click at [871, 577] on button "Save" at bounding box center [872, 576] width 49 height 25
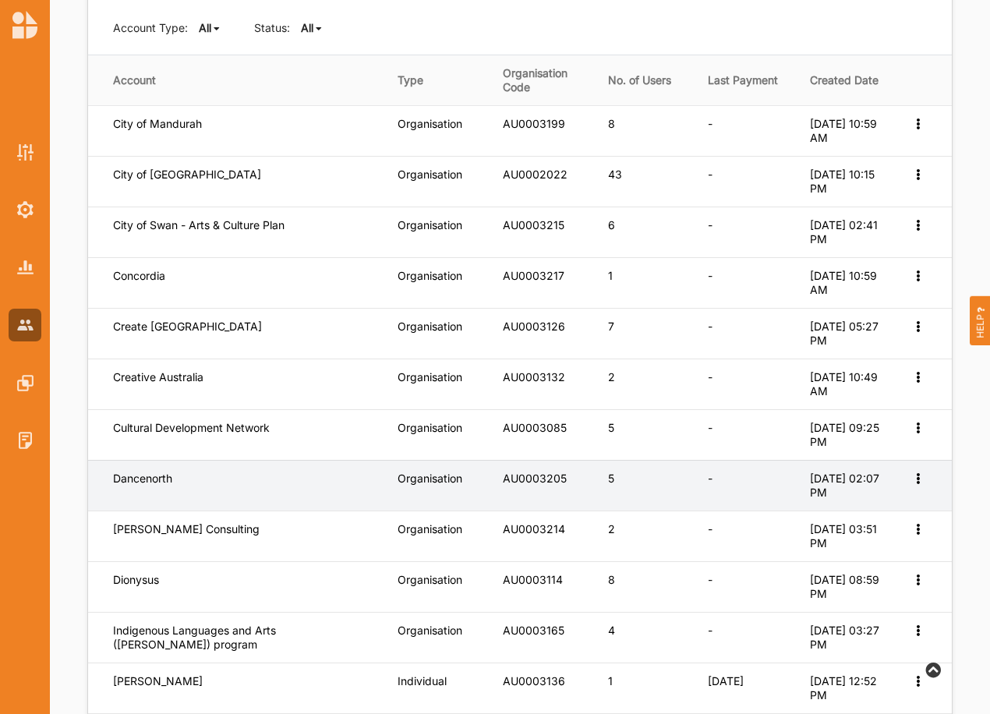
click at [918, 479] on icon at bounding box center [917, 477] width 13 height 11
click at [835, 514] on div "Edit Account" at bounding box center [866, 504] width 120 height 30
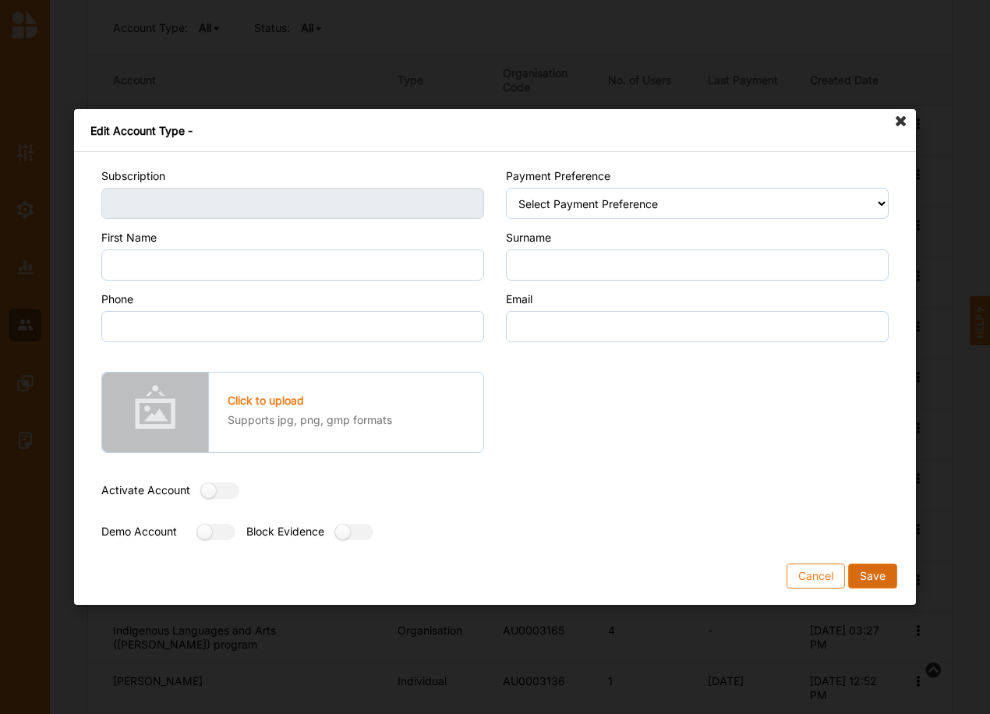
click at [872, 575] on button "Save" at bounding box center [872, 576] width 49 height 25
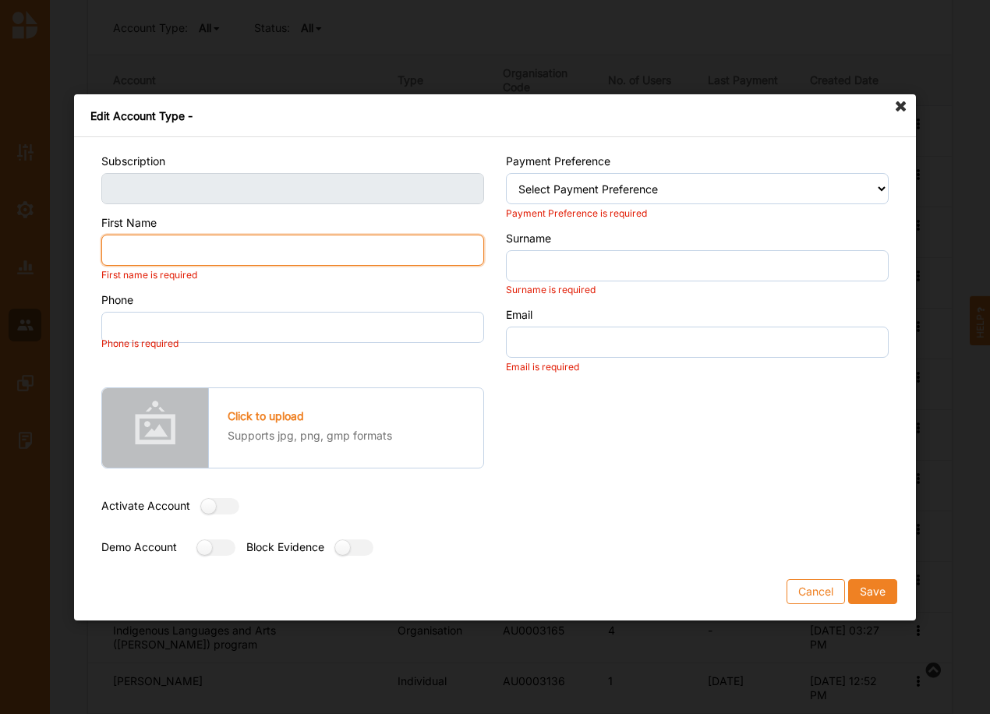
click at [157, 246] on input "First Name" at bounding box center [292, 250] width 383 height 31
click at [817, 586] on button "Cancel" at bounding box center [816, 591] width 58 height 25
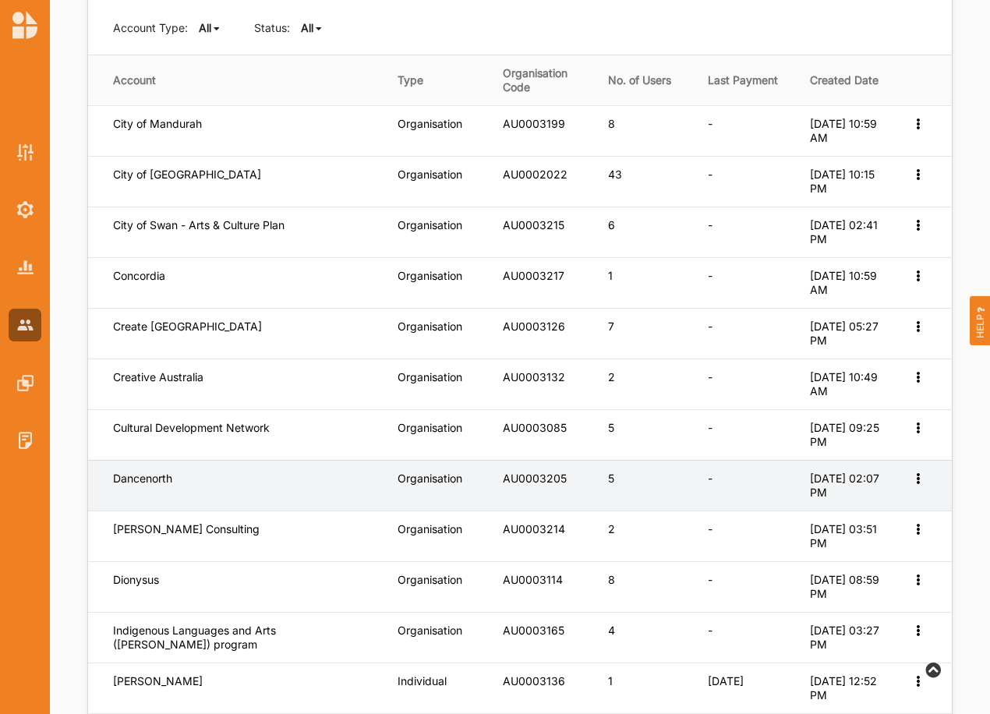
click at [915, 474] on icon at bounding box center [917, 477] width 13 height 11
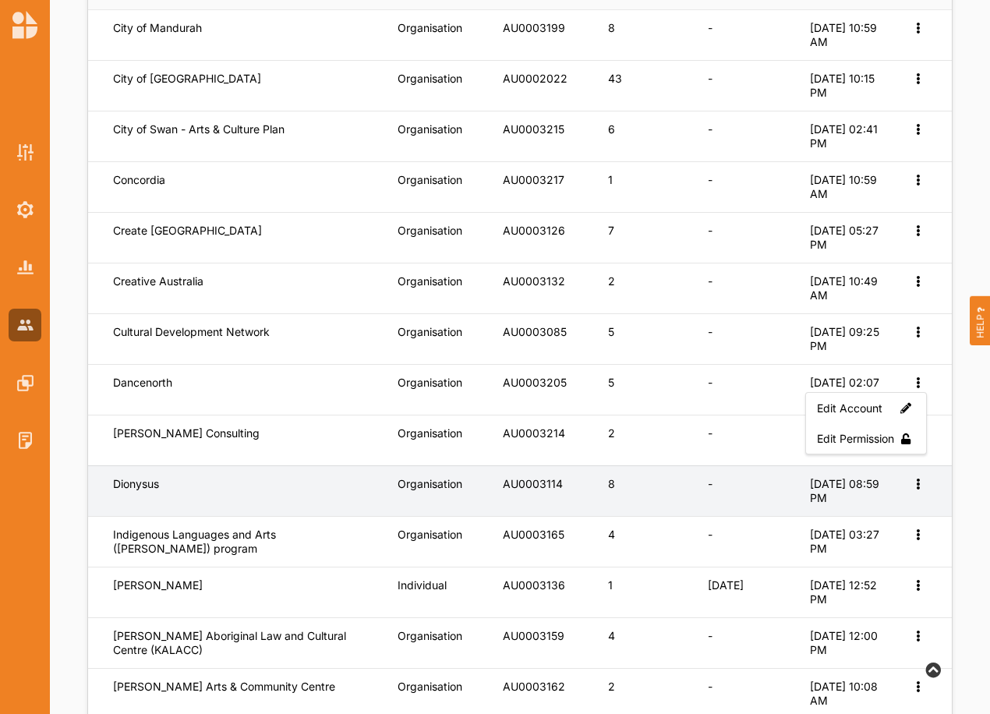
scroll to position [338, 0]
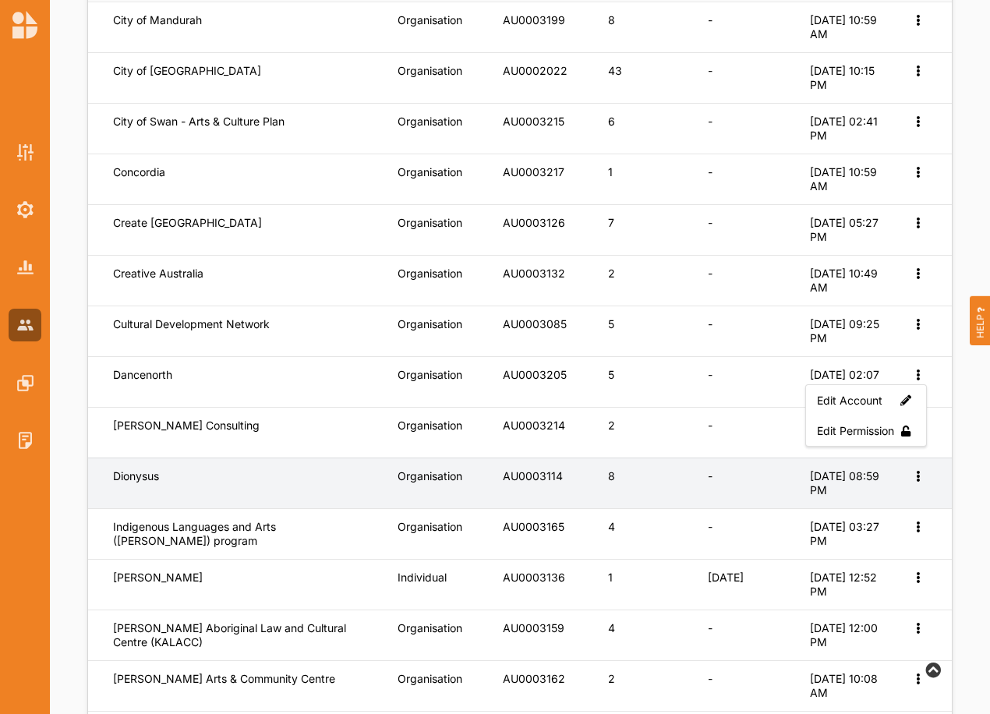
click at [914, 475] on icon at bounding box center [917, 474] width 13 height 11
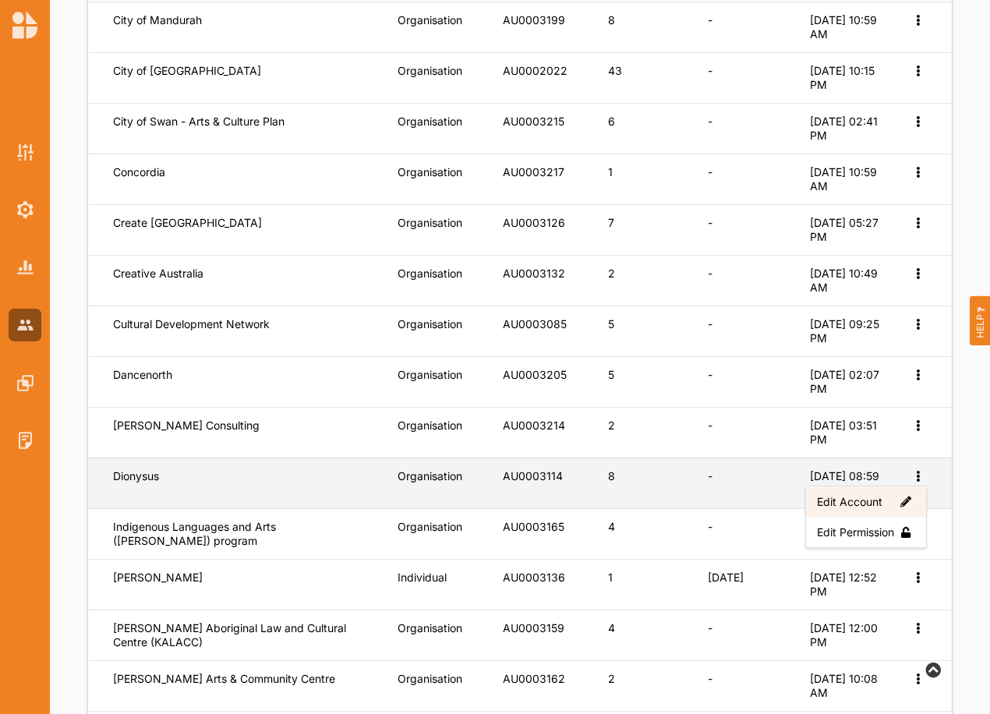
click at [831, 500] on label "Edit Account" at bounding box center [866, 501] width 98 height 14
select select "3"
select select "1"
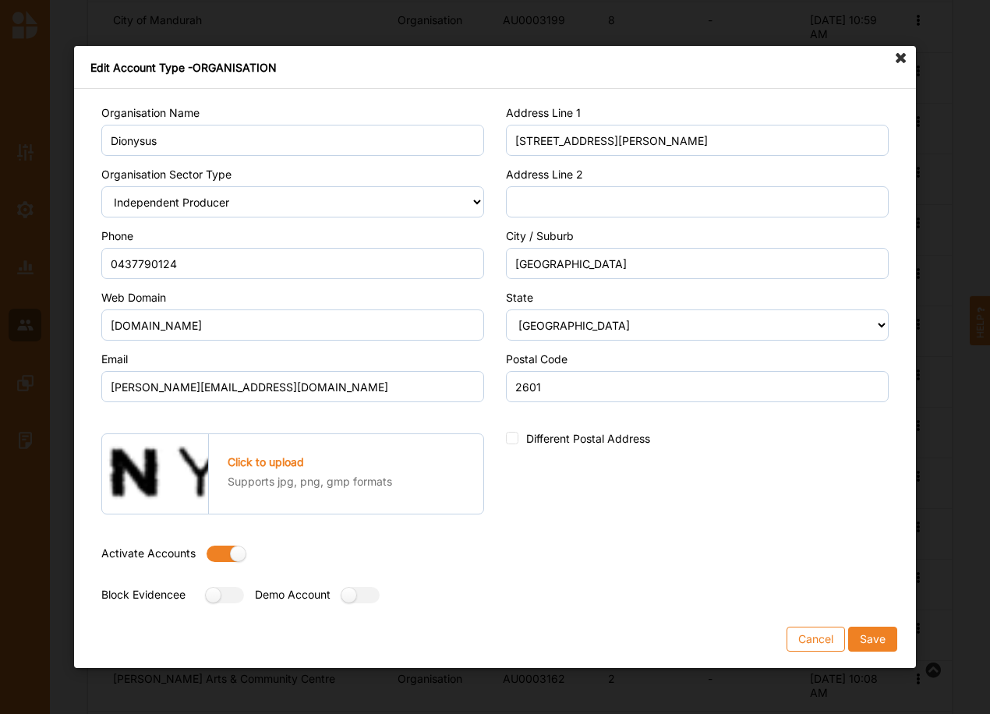
click at [216, 555] on label at bounding box center [221, 554] width 28 height 16
radio input "false"
click at [864, 630] on button "Save" at bounding box center [872, 639] width 49 height 25
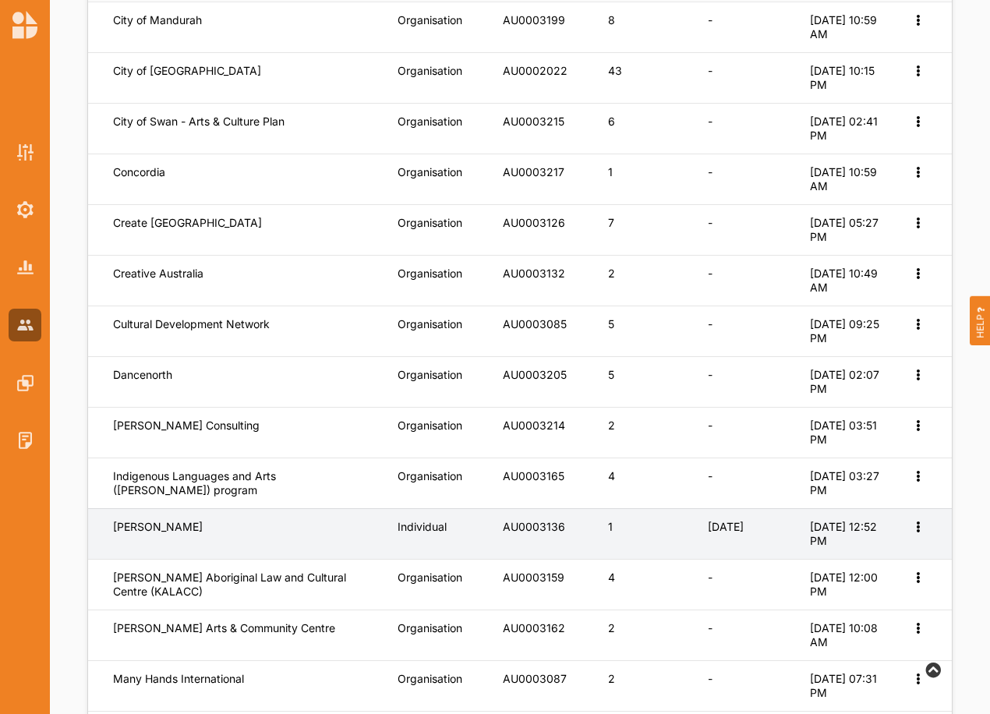
click at [917, 528] on icon at bounding box center [917, 525] width 13 height 11
click at [844, 551] on label "Edit Account" at bounding box center [855, 552] width 120 height 14
select select "2"
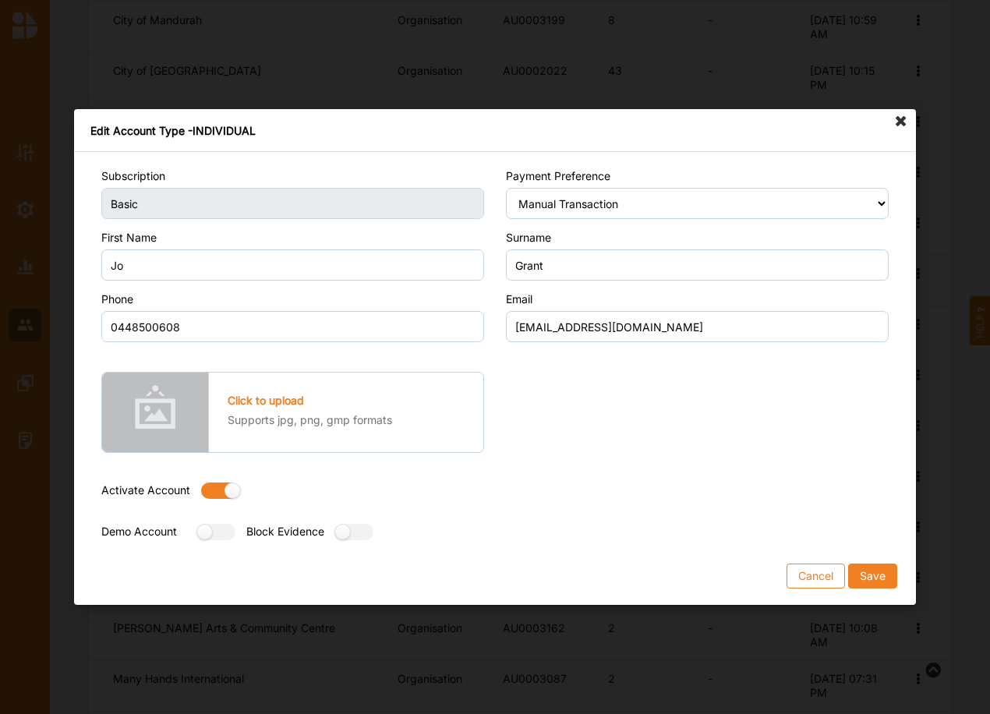
click at [208, 489] on label at bounding box center [215, 491] width 28 height 16
radio input "false"
click at [880, 573] on button "Save" at bounding box center [872, 576] width 49 height 25
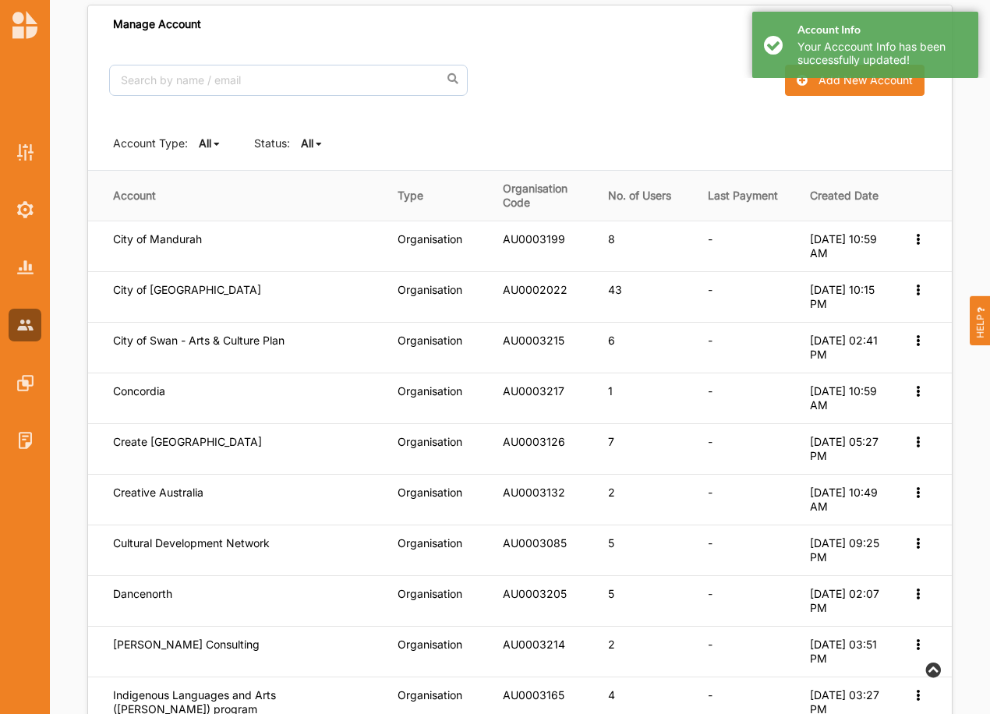
scroll to position [104, 0]
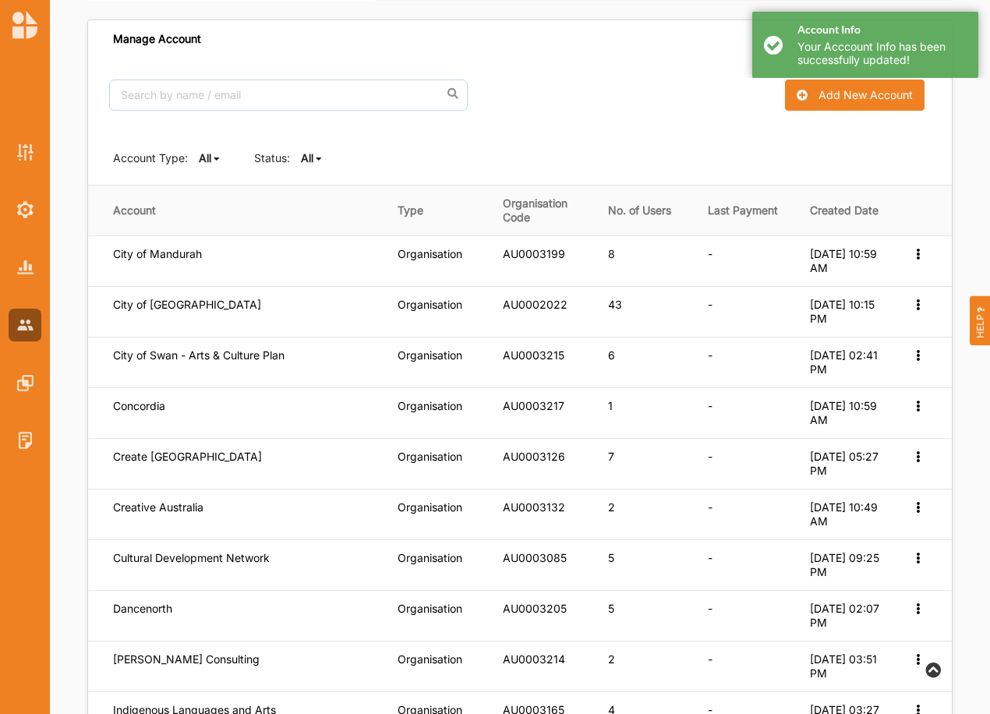
click at [318, 160] on icon at bounding box center [319, 158] width 6 height 9
click at [316, 207] on b "Active" at bounding box center [330, 210] width 33 height 13
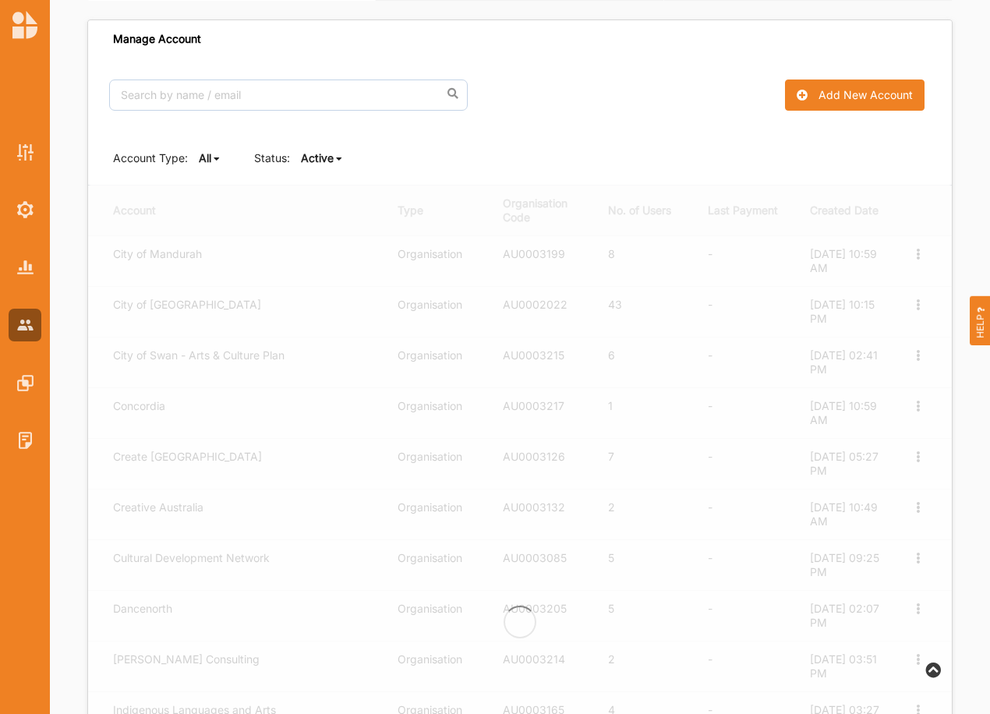
click at [320, 157] on b "Active" at bounding box center [317, 157] width 33 height 13
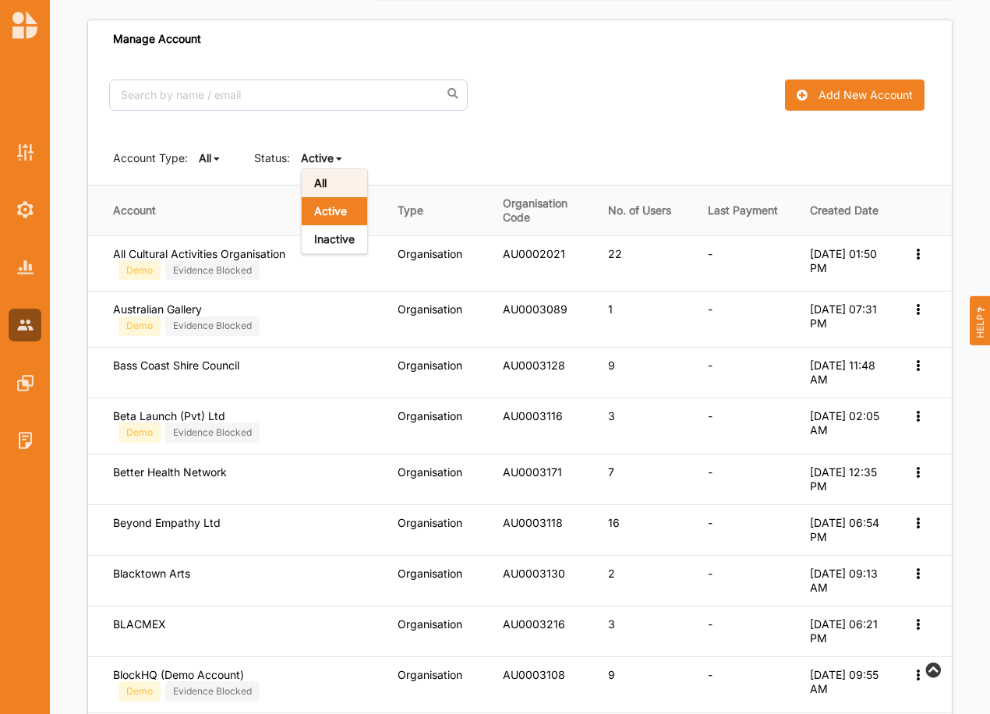
click at [330, 182] on div "All" at bounding box center [334, 183] width 65 height 28
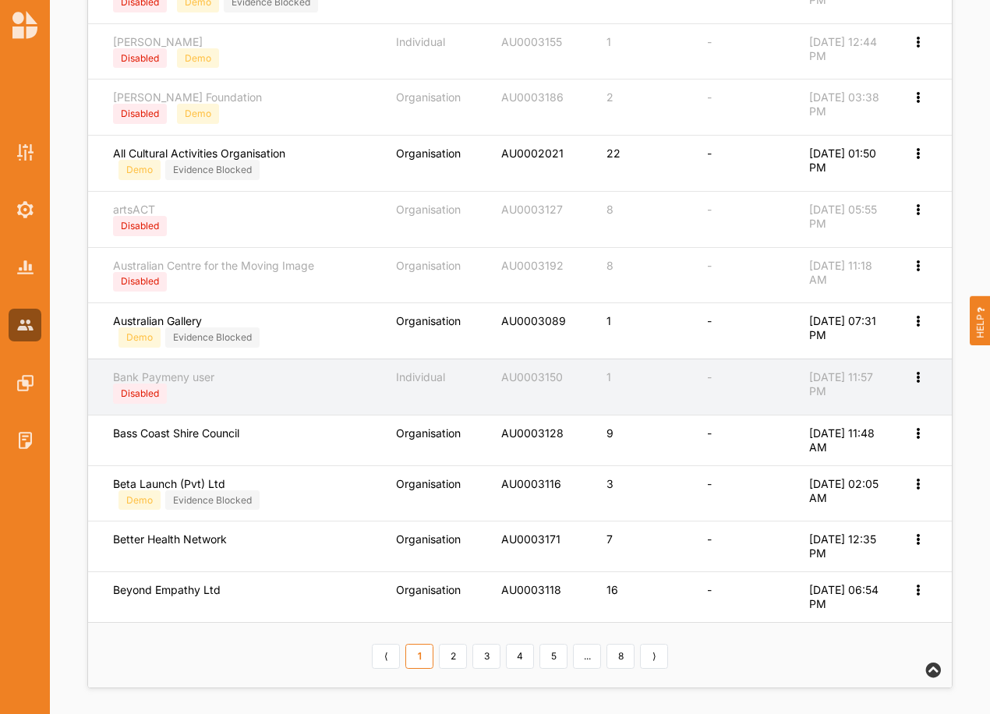
scroll to position [545, 0]
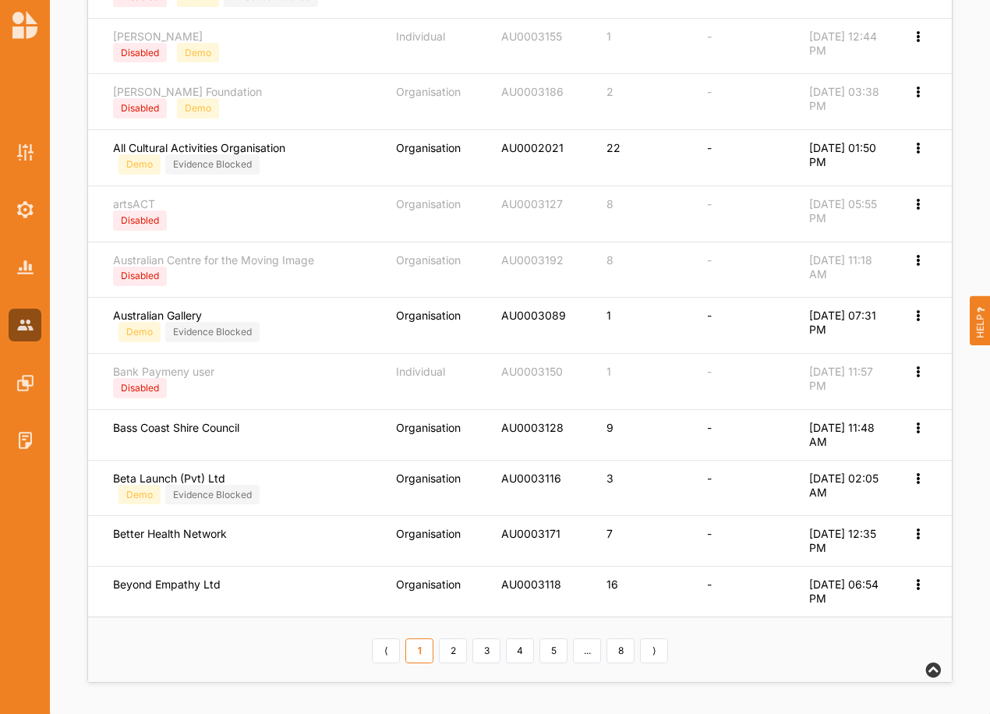
click at [453, 652] on link "2" at bounding box center [453, 651] width 28 height 25
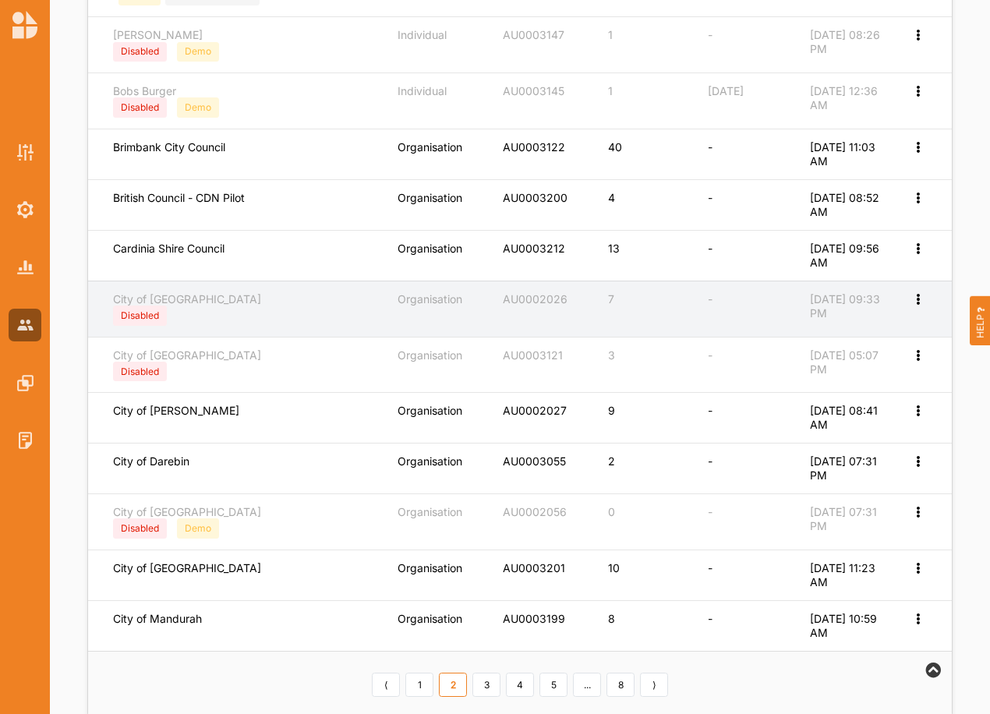
scroll to position [513, 0]
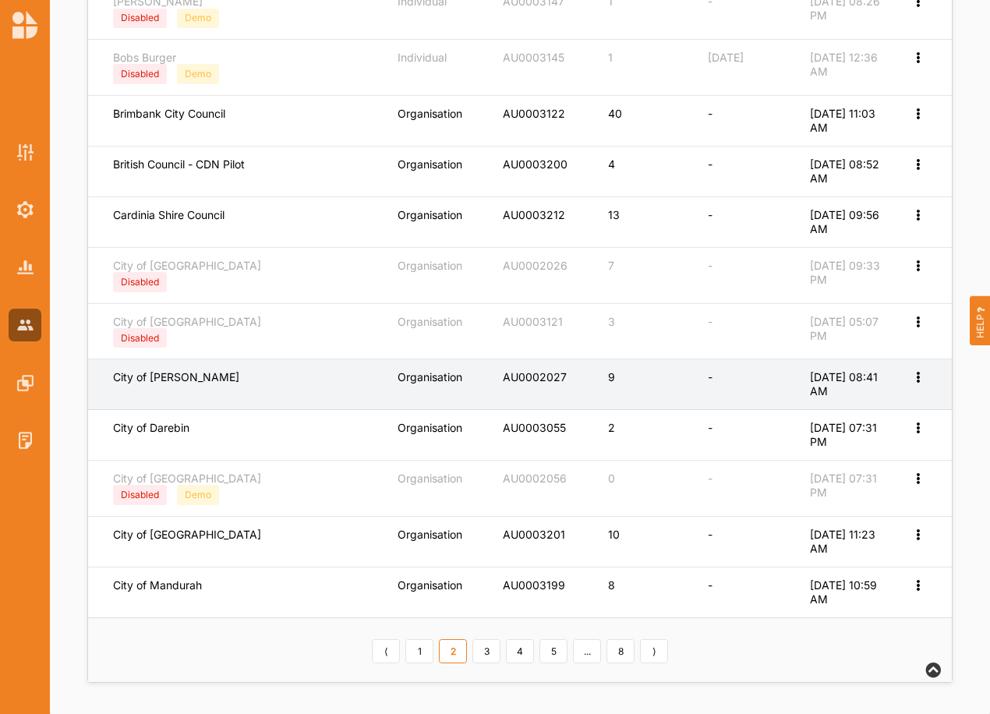
click at [918, 373] on icon at bounding box center [917, 375] width 13 height 11
click at [851, 404] on label "Edit Account" at bounding box center [866, 403] width 98 height 14
select select "1"
select select "7"
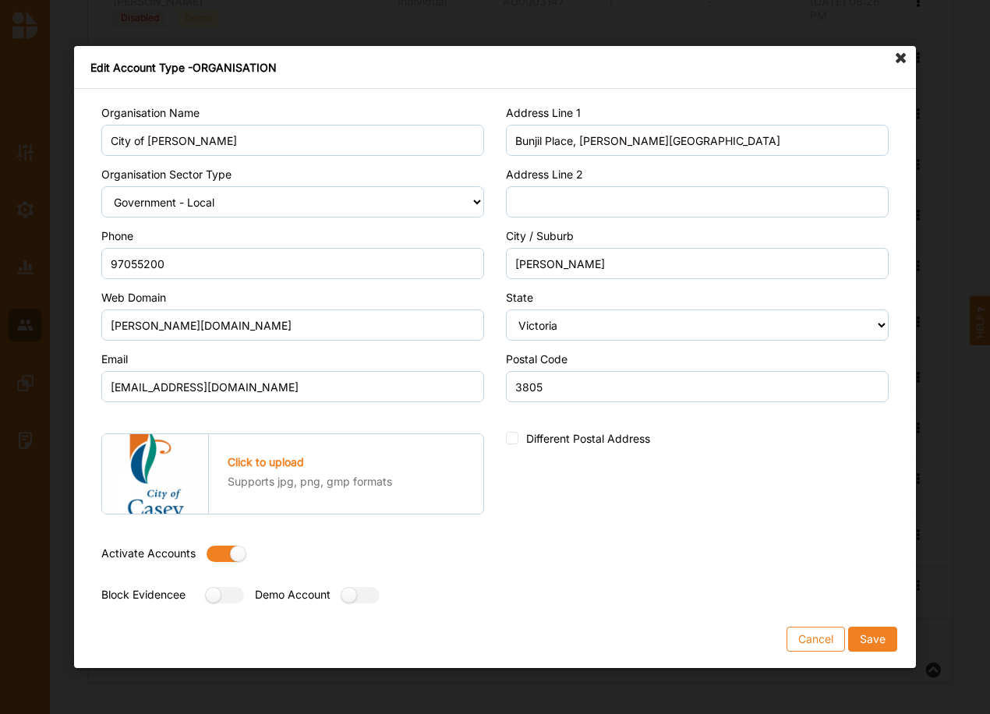
click at [215, 550] on label at bounding box center [221, 554] width 28 height 16
radio input "false"
click at [875, 642] on button "Save" at bounding box center [872, 639] width 49 height 25
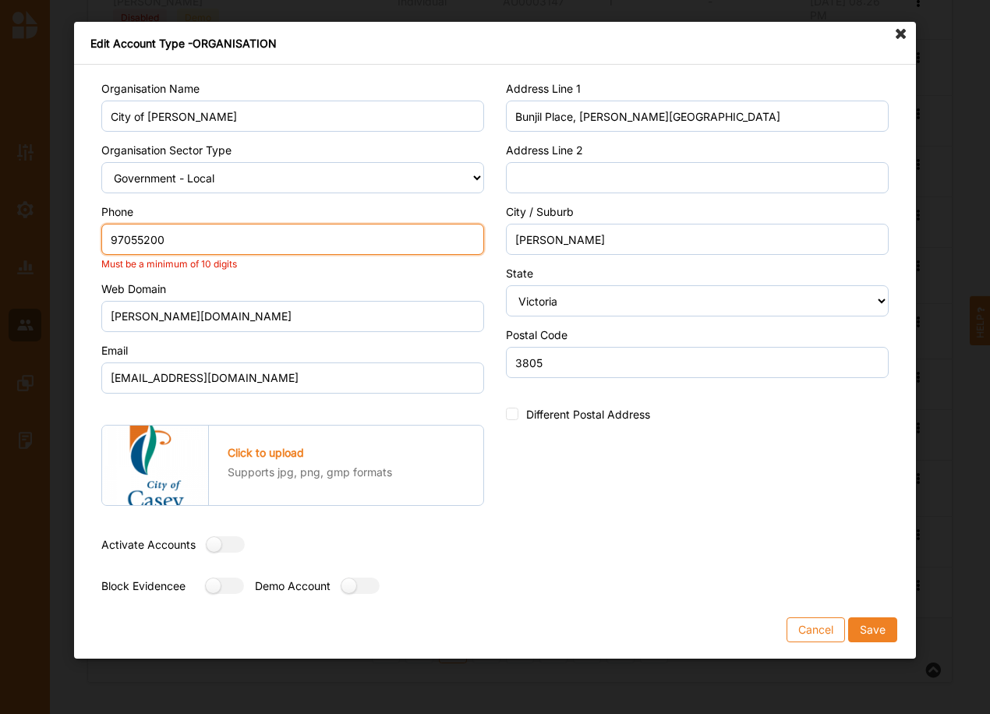
click at [189, 237] on input "97055200" at bounding box center [292, 239] width 383 height 31
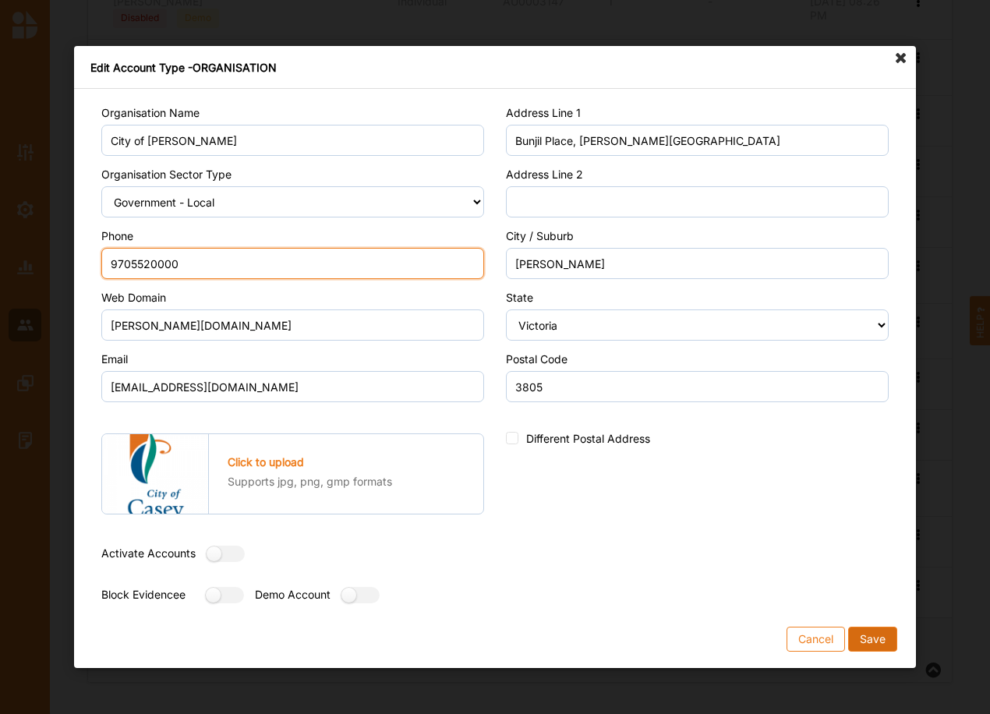
type input "9705520000"
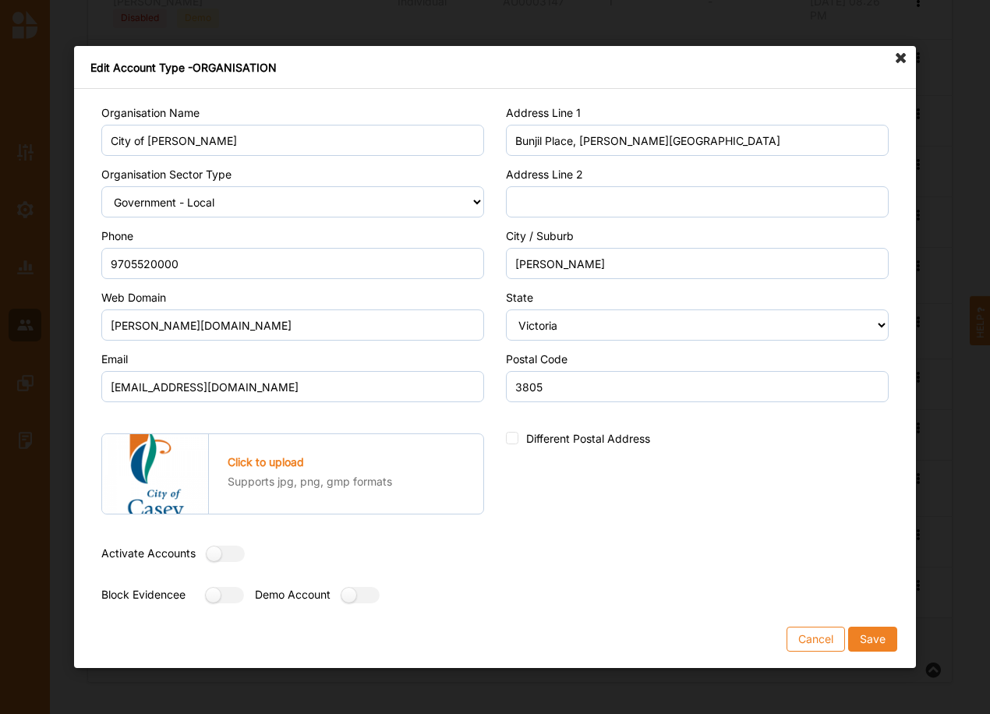
click at [872, 635] on button "Save" at bounding box center [872, 639] width 49 height 25
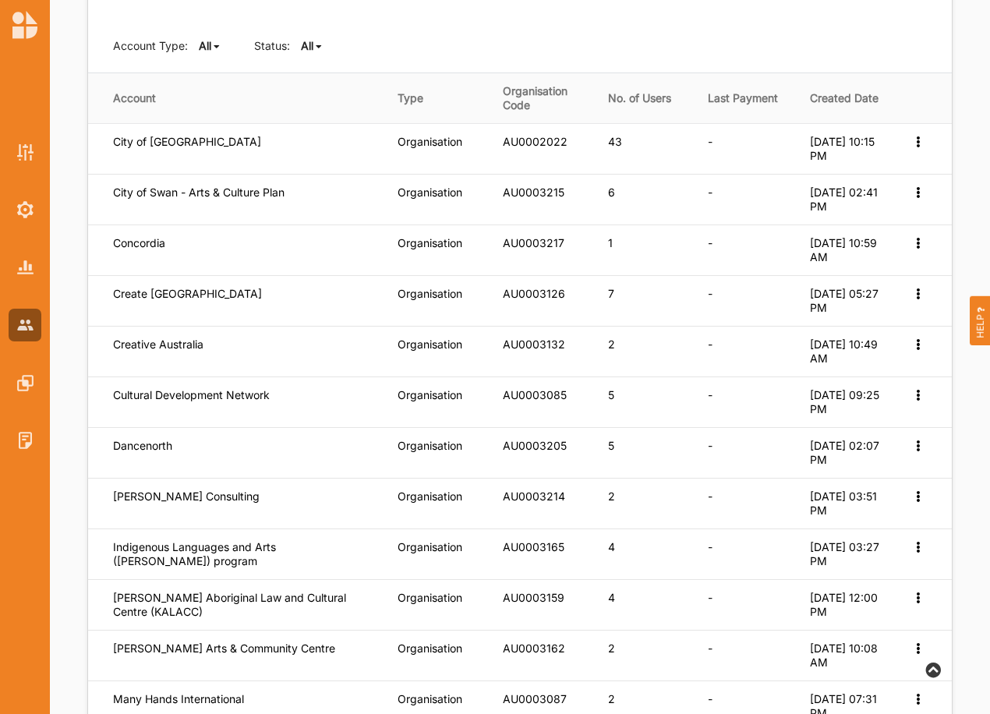
scroll to position [170, 0]
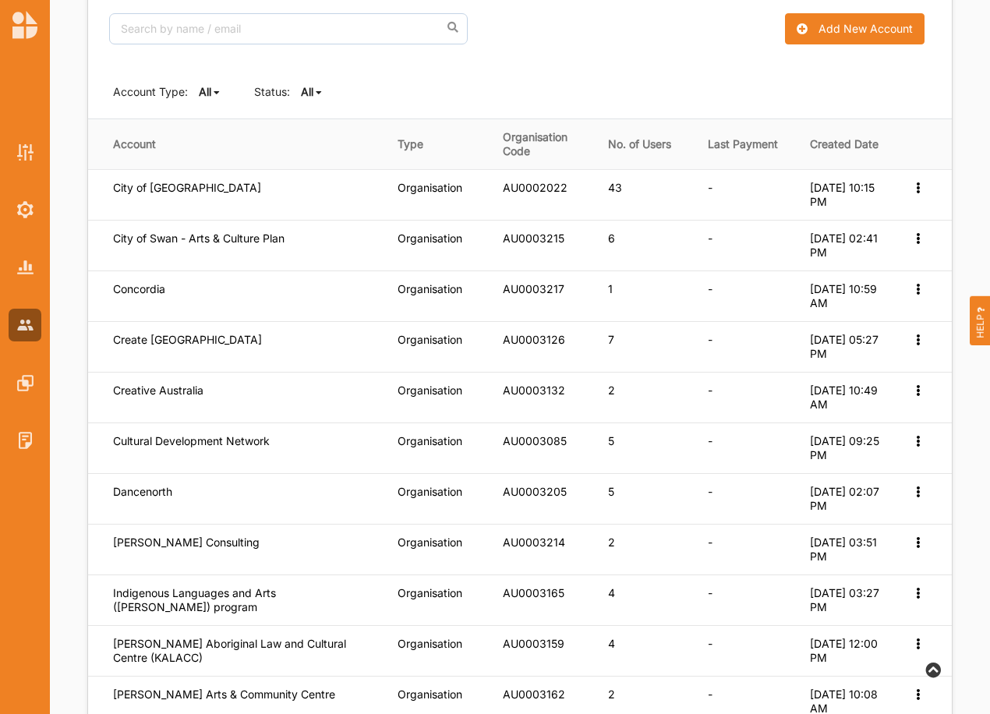
click at [312, 92] on b "All" at bounding box center [307, 91] width 12 height 13
click at [320, 140] on b "Active" at bounding box center [330, 144] width 33 height 13
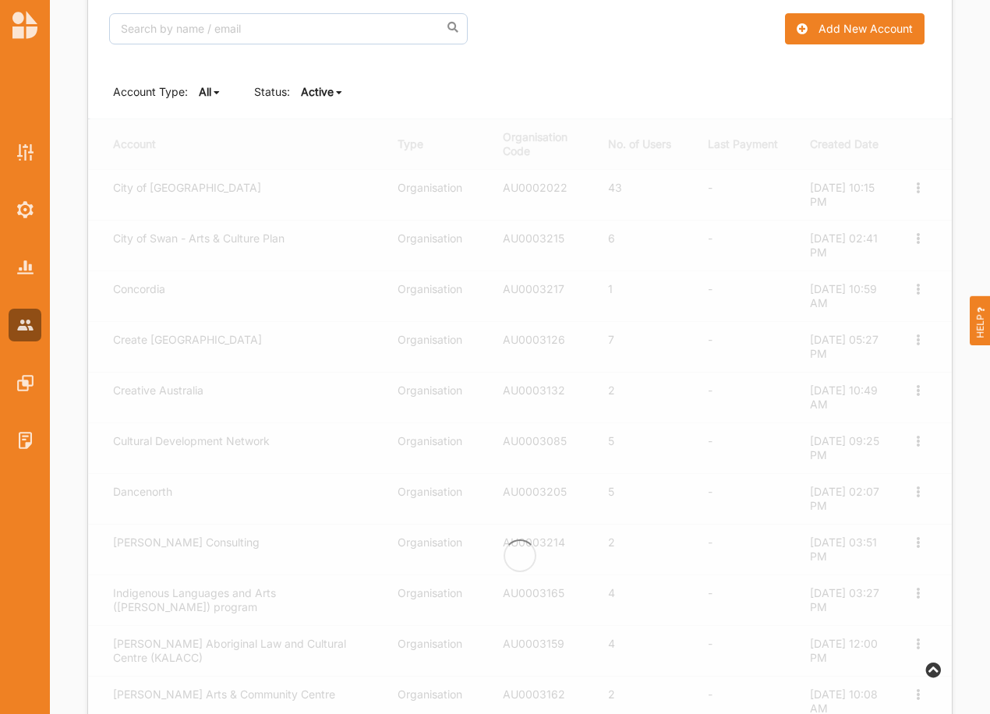
click at [336, 90] on icon at bounding box center [339, 92] width 6 height 9
click at [322, 119] on b "All" at bounding box center [320, 116] width 12 height 13
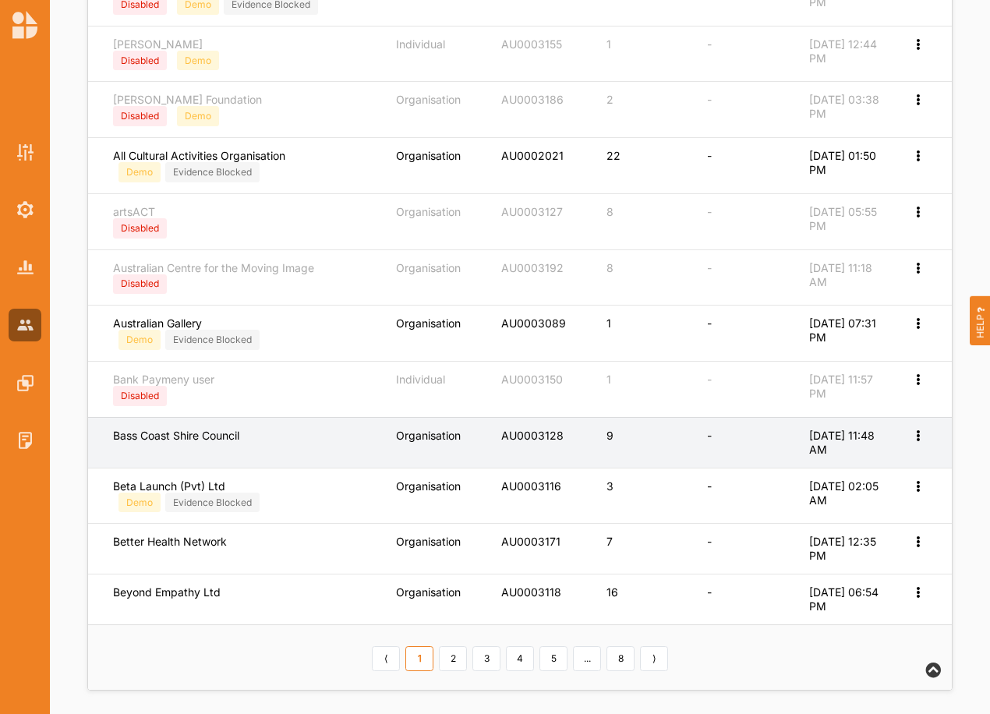
scroll to position [545, 0]
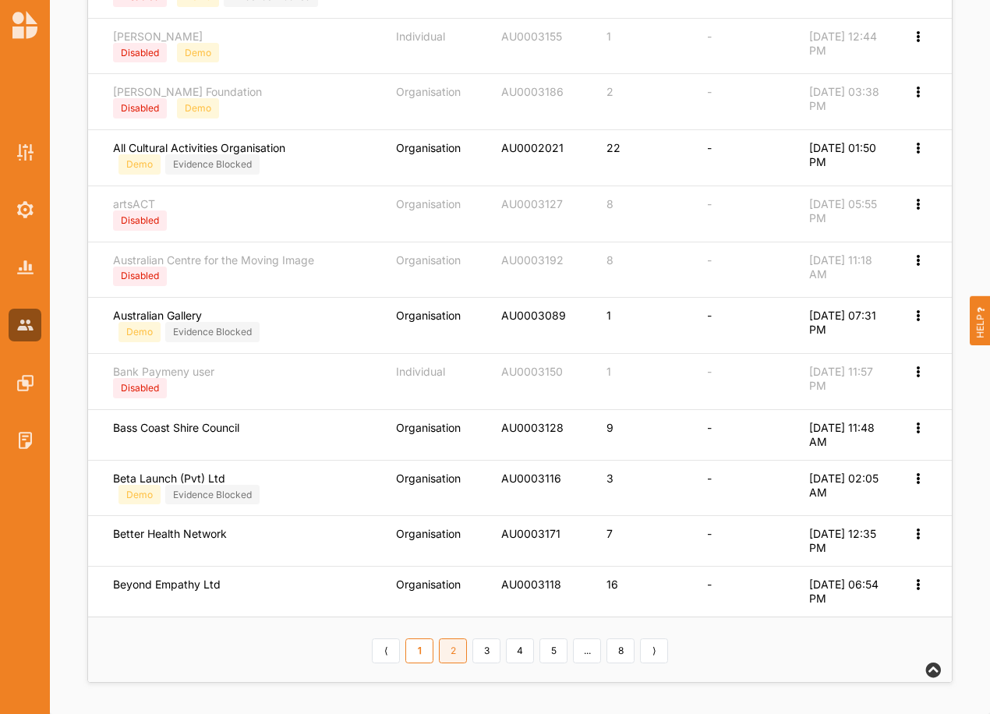
click at [453, 651] on link "2" at bounding box center [453, 651] width 28 height 25
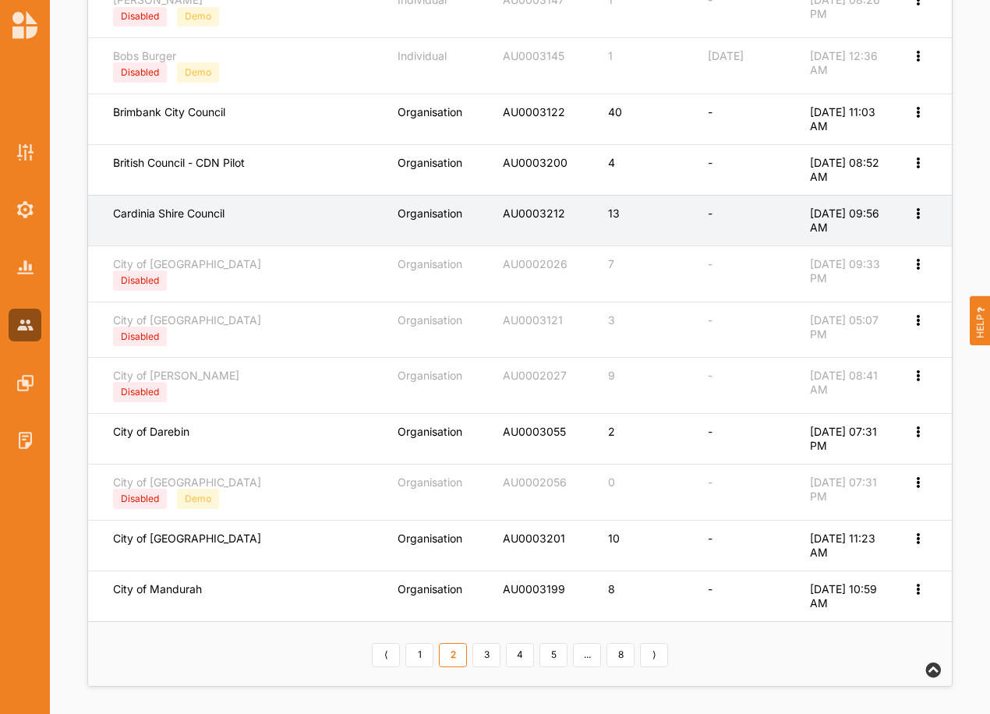
scroll to position [518, 0]
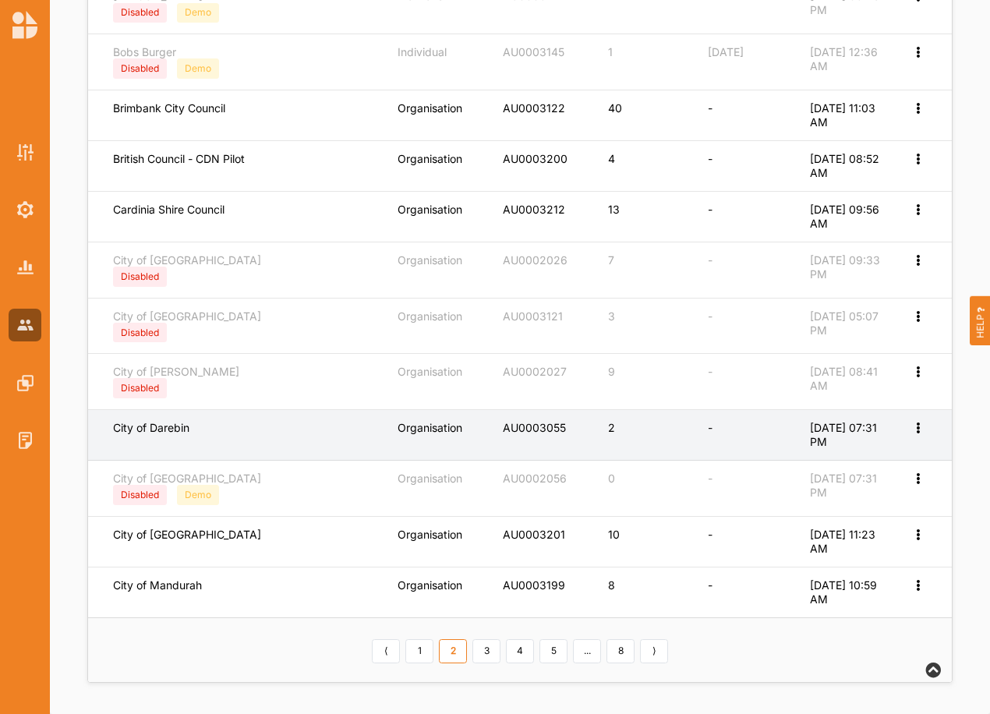
click at [915, 430] on icon at bounding box center [917, 426] width 13 height 11
click at [841, 453] on label "Edit Account" at bounding box center [866, 454] width 98 height 14
select select "1"
select select "7"
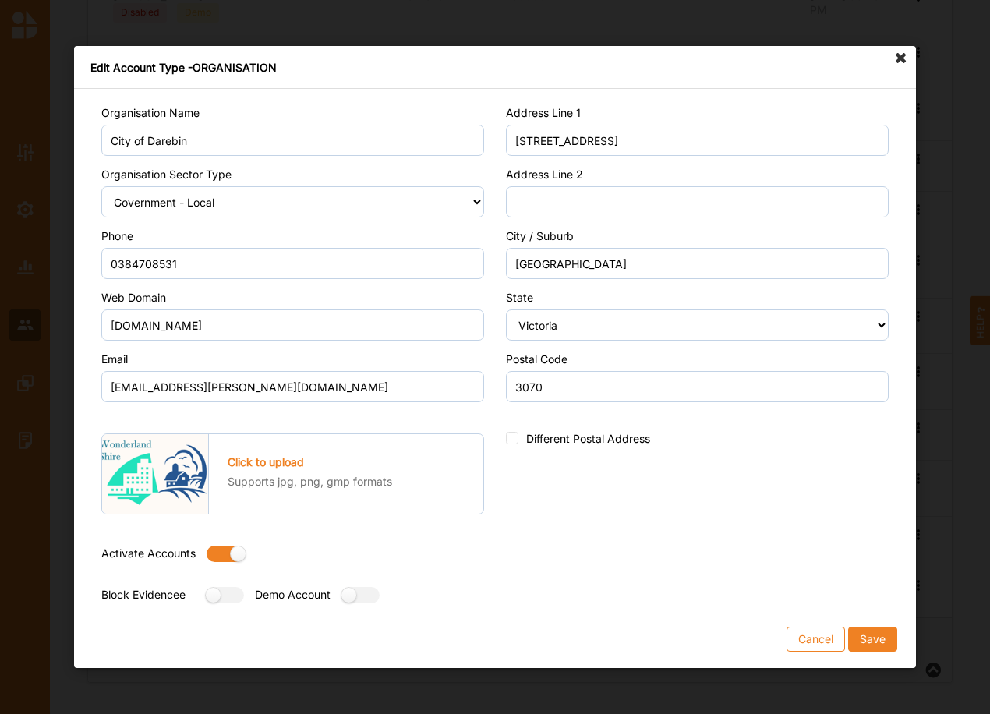
click at [220, 548] on label at bounding box center [221, 554] width 28 height 16
radio input "false"
click at [880, 631] on button "Save" at bounding box center [872, 639] width 49 height 25
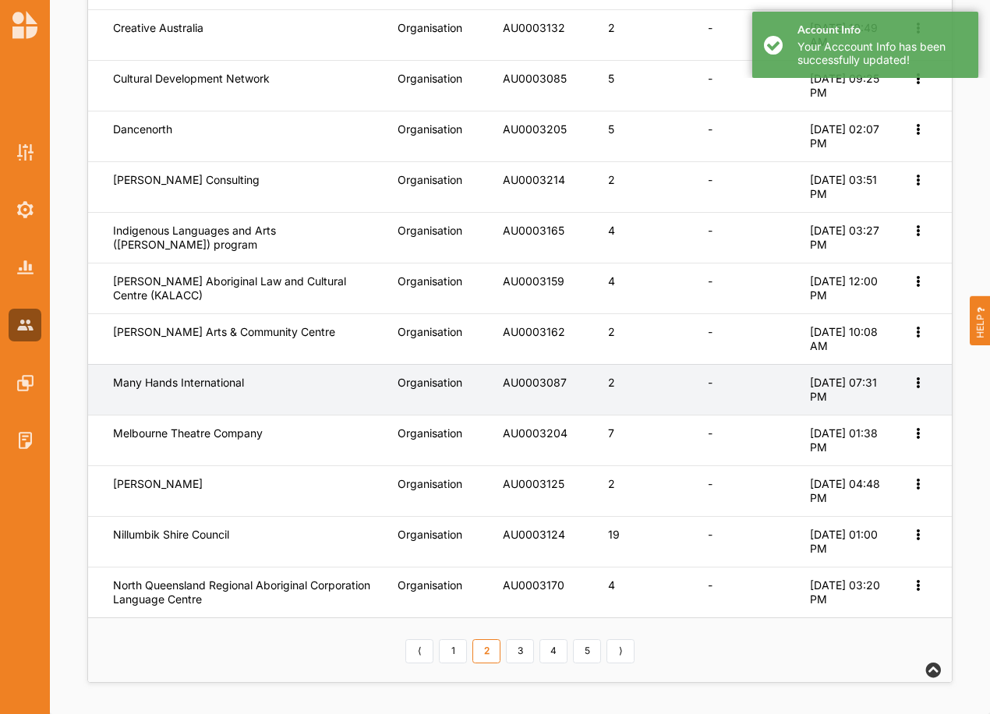
scroll to position [482, 0]
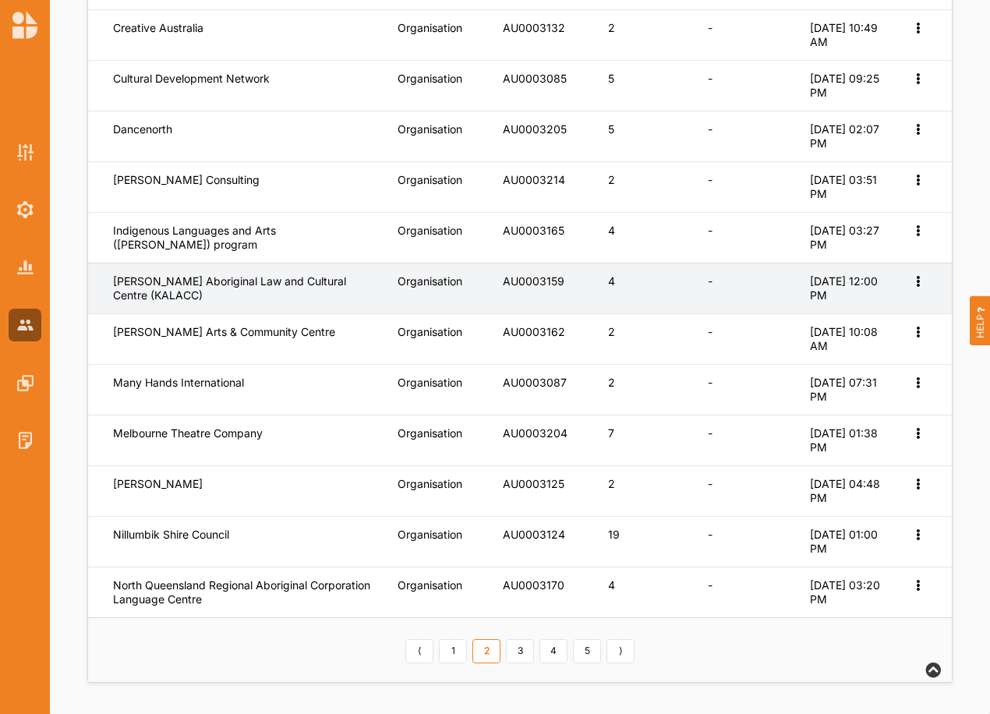
click at [919, 281] on icon at bounding box center [917, 279] width 13 height 11
click at [837, 304] on label "Edit Account" at bounding box center [866, 306] width 98 height 14
select select "4"
select select "8"
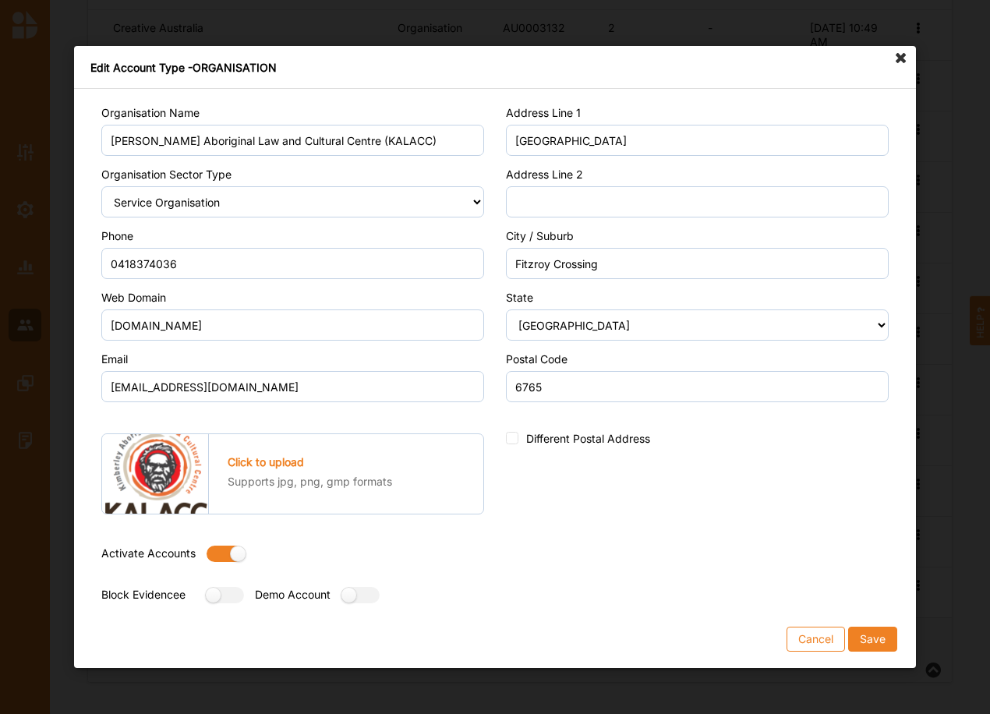
click at [216, 558] on label at bounding box center [221, 554] width 28 height 16
radio input "false"
click at [882, 644] on button "Save" at bounding box center [872, 639] width 49 height 25
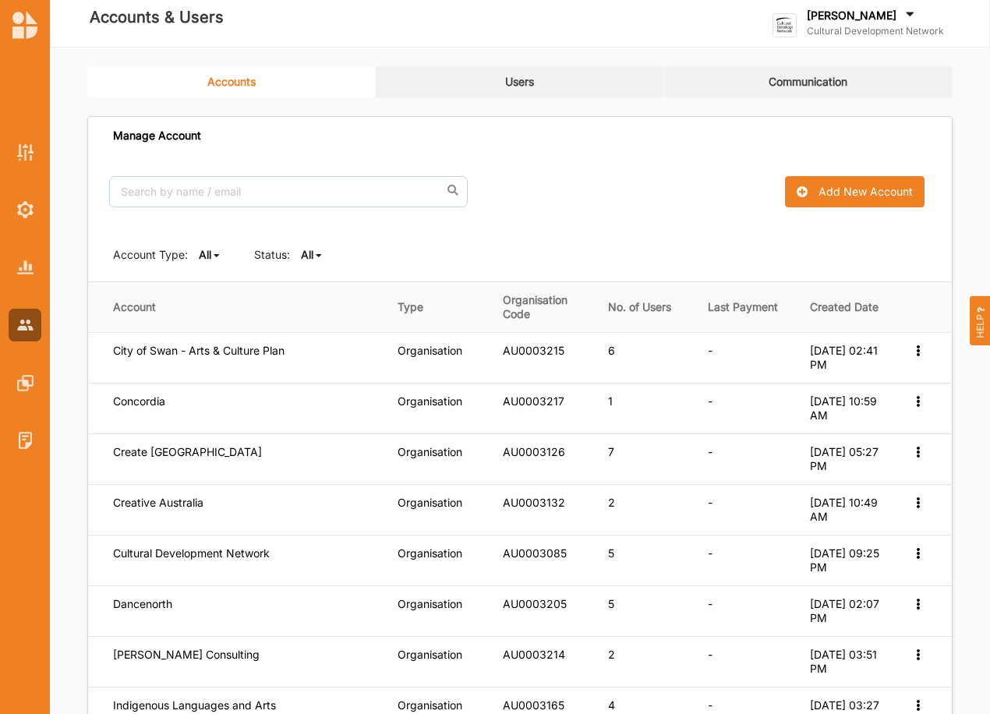
scroll to position [0, 0]
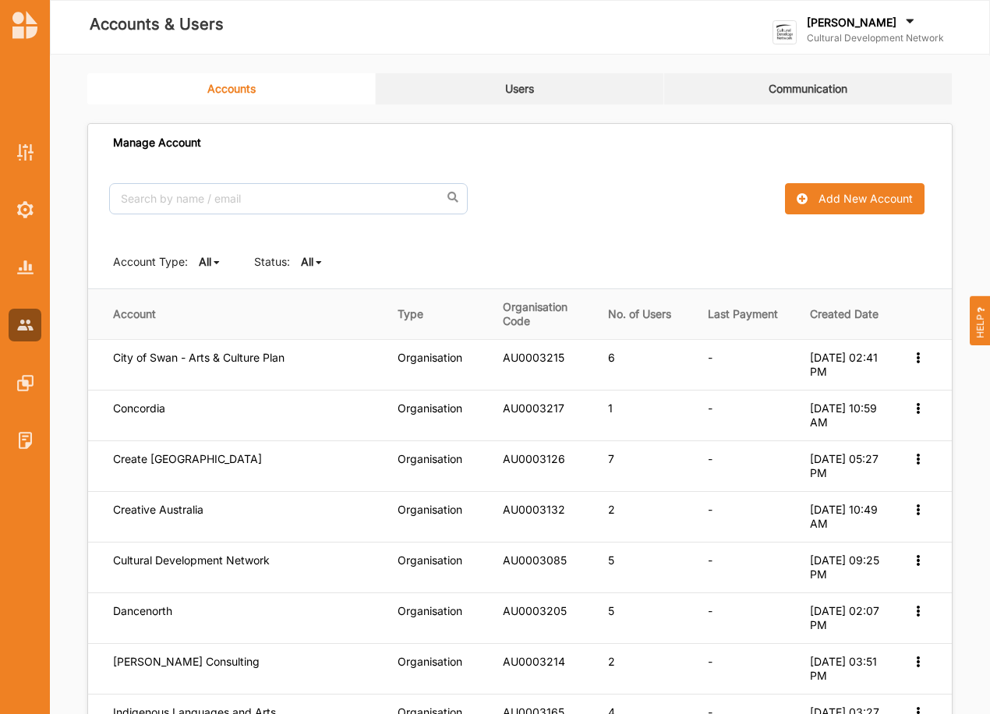
click at [305, 256] on b "All" at bounding box center [307, 261] width 12 height 13
click at [323, 310] on b "Active" at bounding box center [330, 314] width 33 height 13
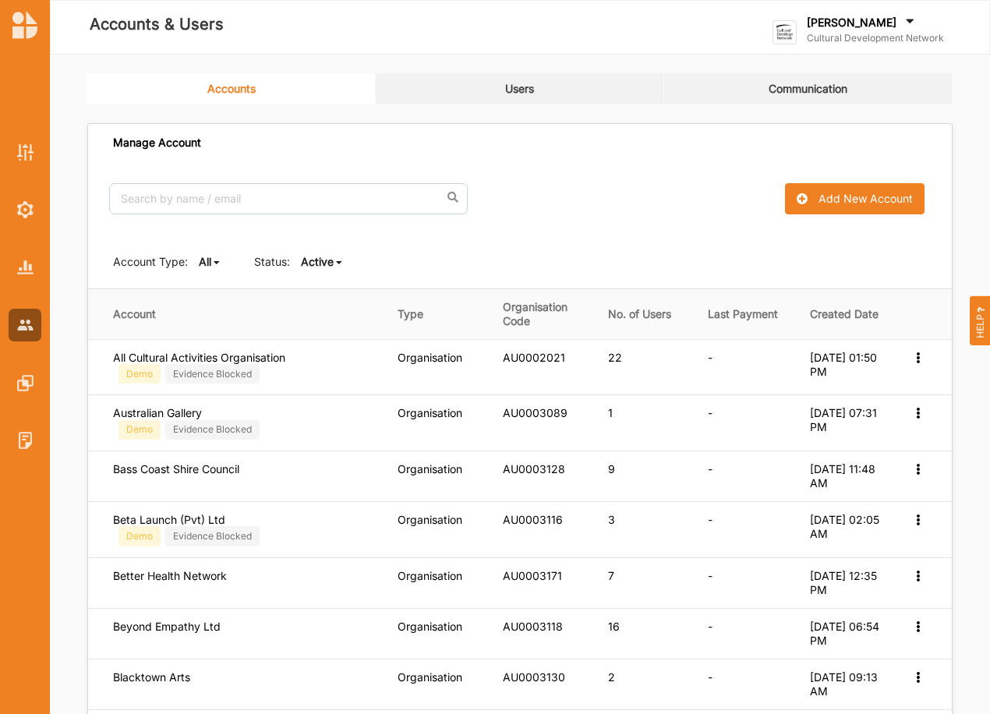
click at [336, 262] on icon at bounding box center [339, 262] width 6 height 9
click at [321, 285] on b "All" at bounding box center [320, 286] width 12 height 13
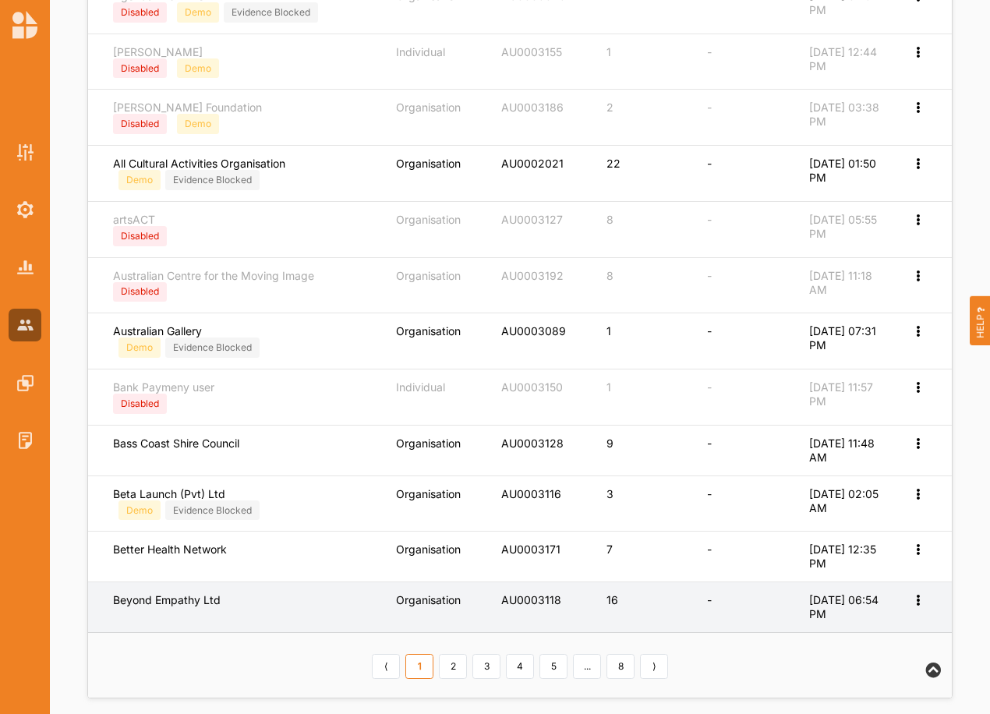
scroll to position [545, 0]
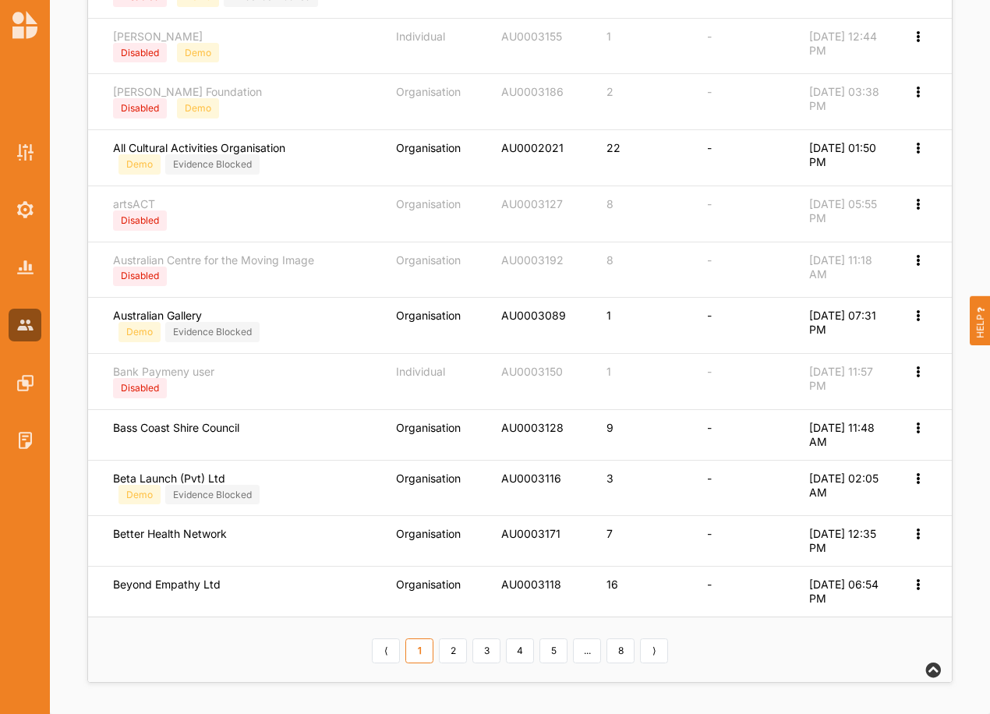
click at [451, 653] on link "2" at bounding box center [453, 651] width 28 height 25
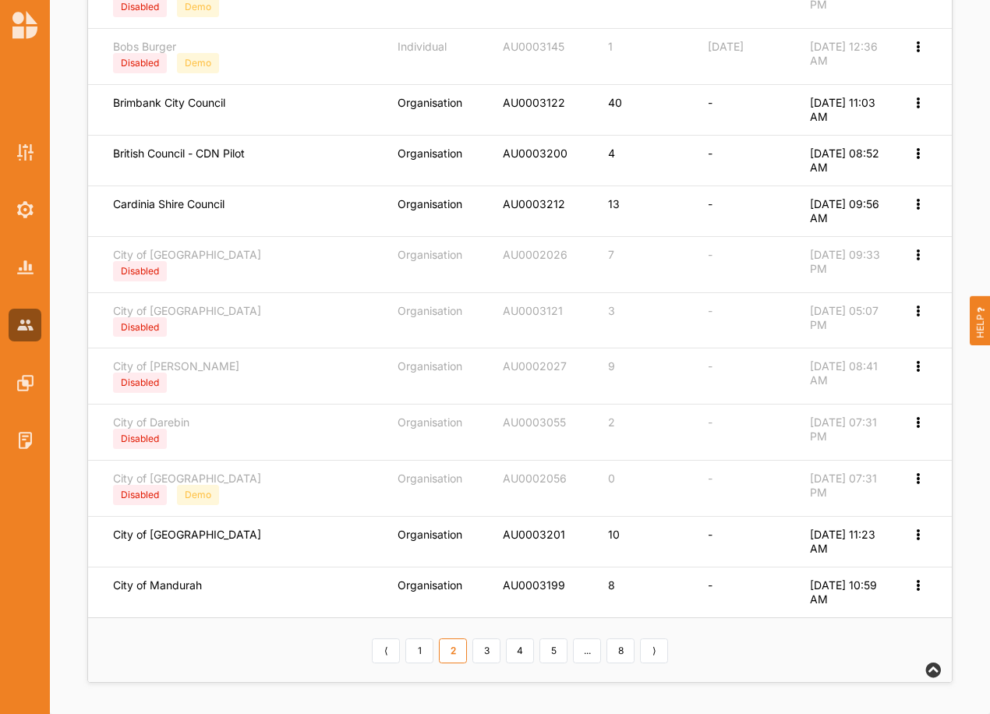
scroll to position [524, 0]
click at [480, 648] on link "3" at bounding box center [486, 651] width 28 height 25
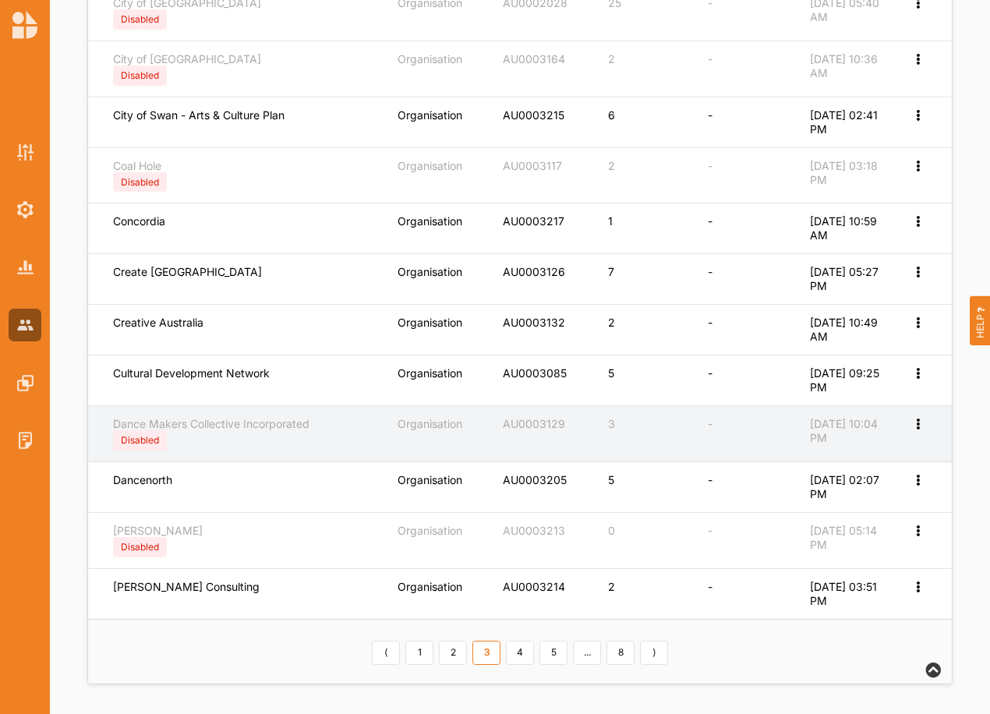
scroll to position [518, 0]
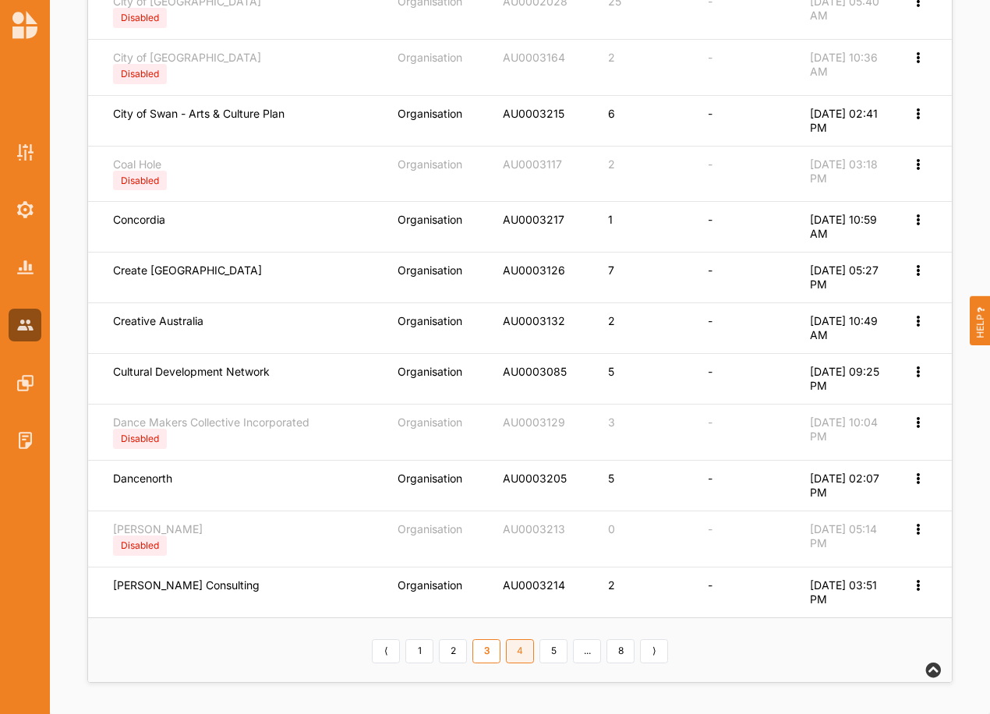
click at [516, 648] on link "4" at bounding box center [520, 651] width 28 height 25
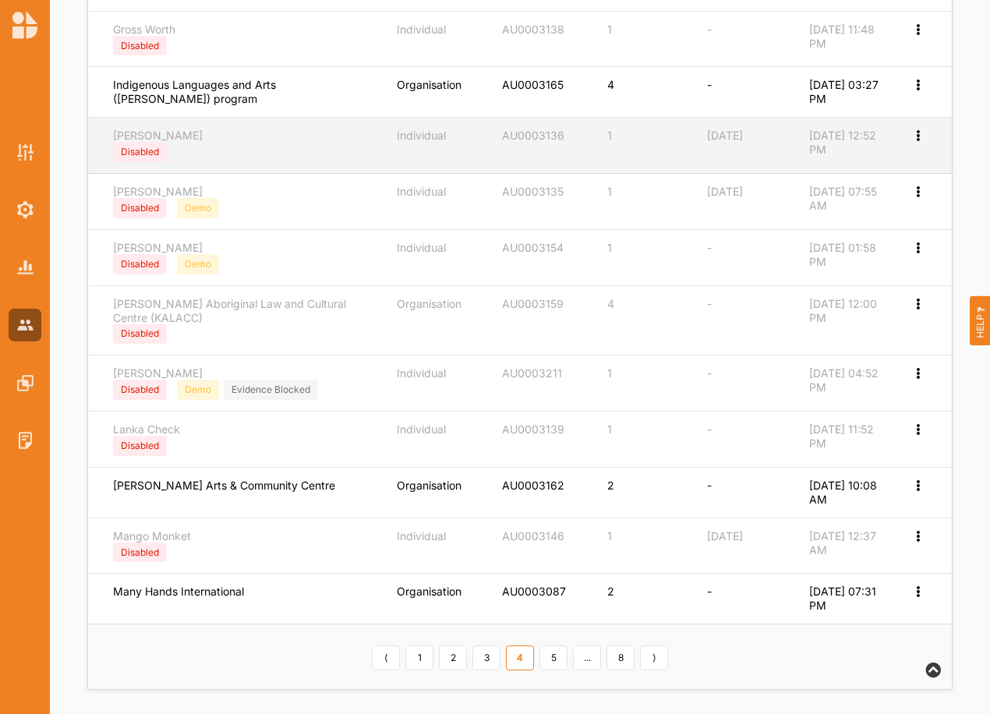
scroll to position [559, 0]
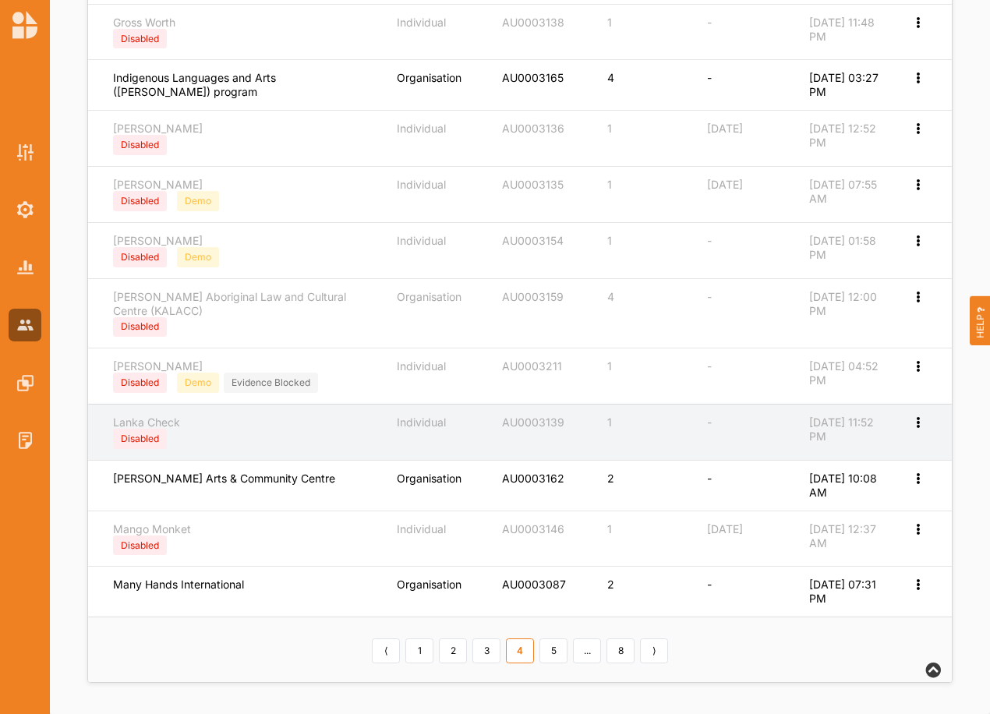
click at [918, 418] on icon at bounding box center [917, 421] width 13 height 11
click at [847, 439] on div "Edit Account" at bounding box center [855, 448] width 142 height 30
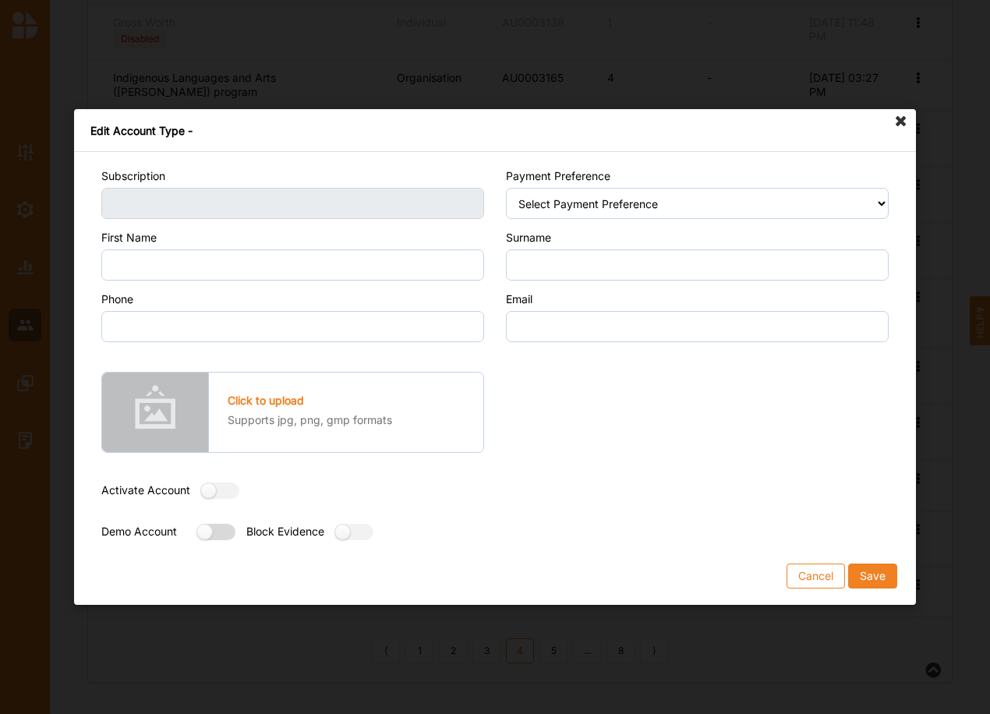
click at [222, 530] on label at bounding box center [211, 532] width 28 height 16
radio input "true"
click at [880, 575] on button "Save" at bounding box center [872, 576] width 49 height 25
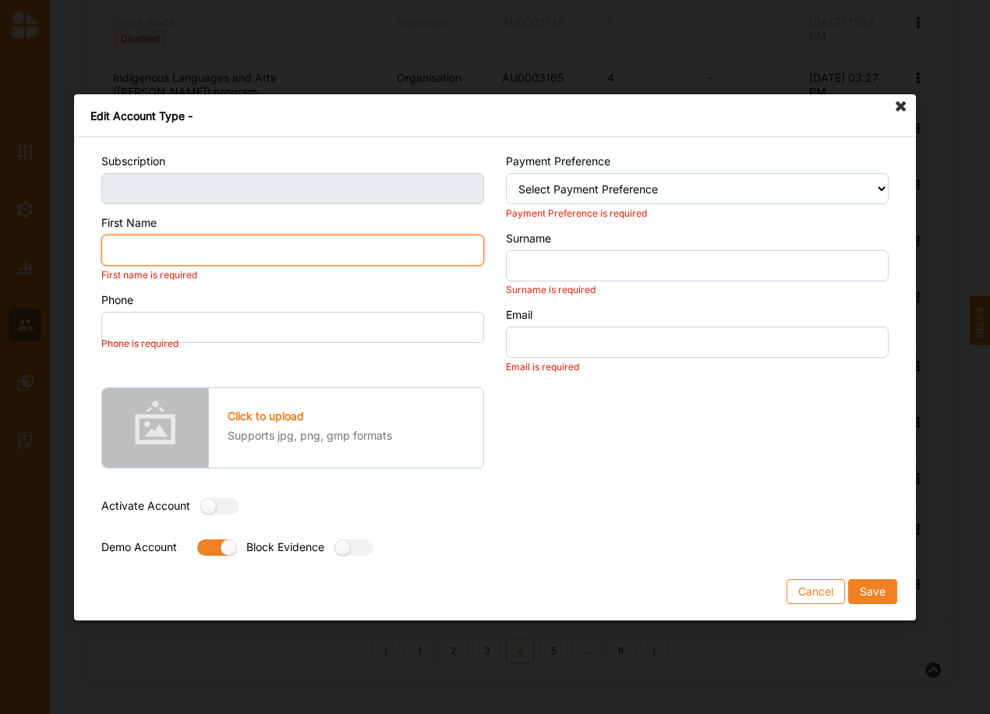
click at [384, 250] on input "First Name" at bounding box center [292, 250] width 383 height 31
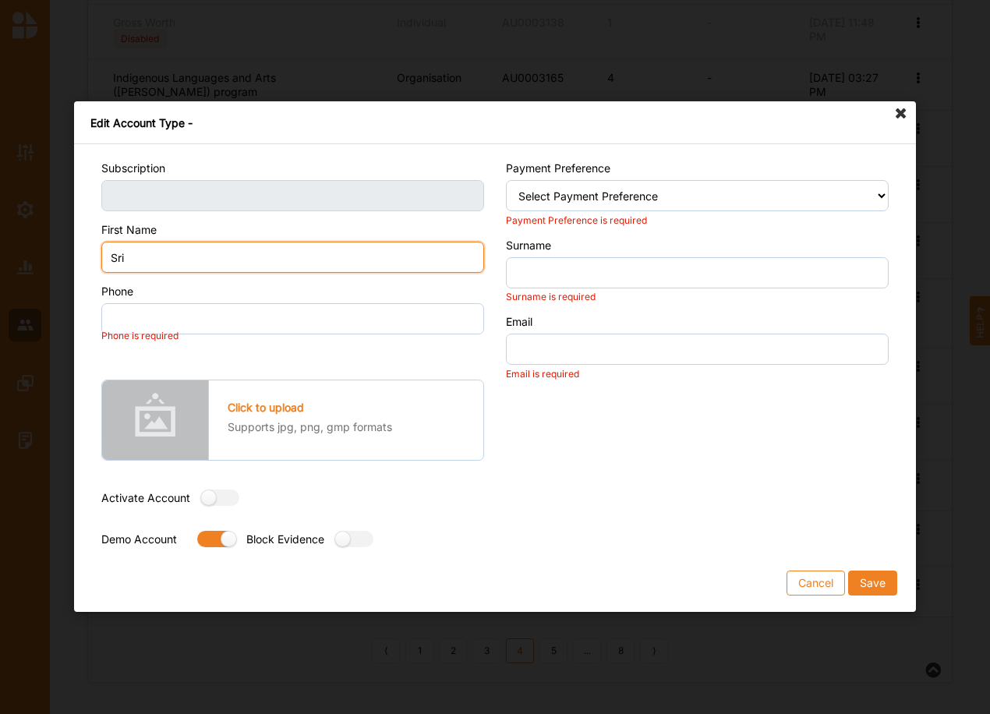
type input "Sri"
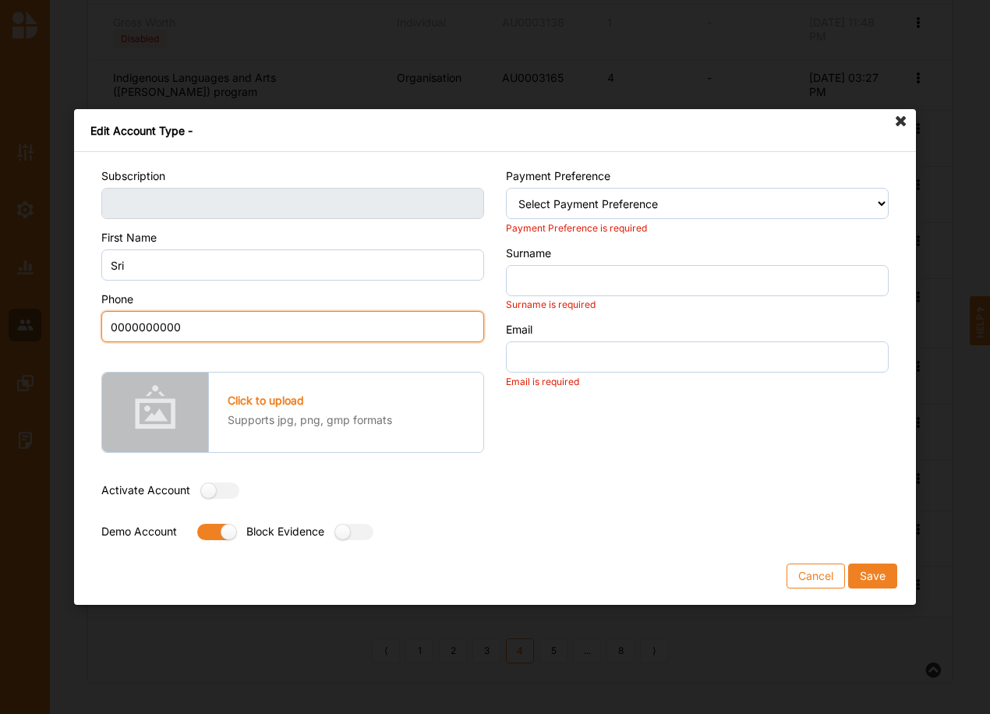
type input "0000000000"
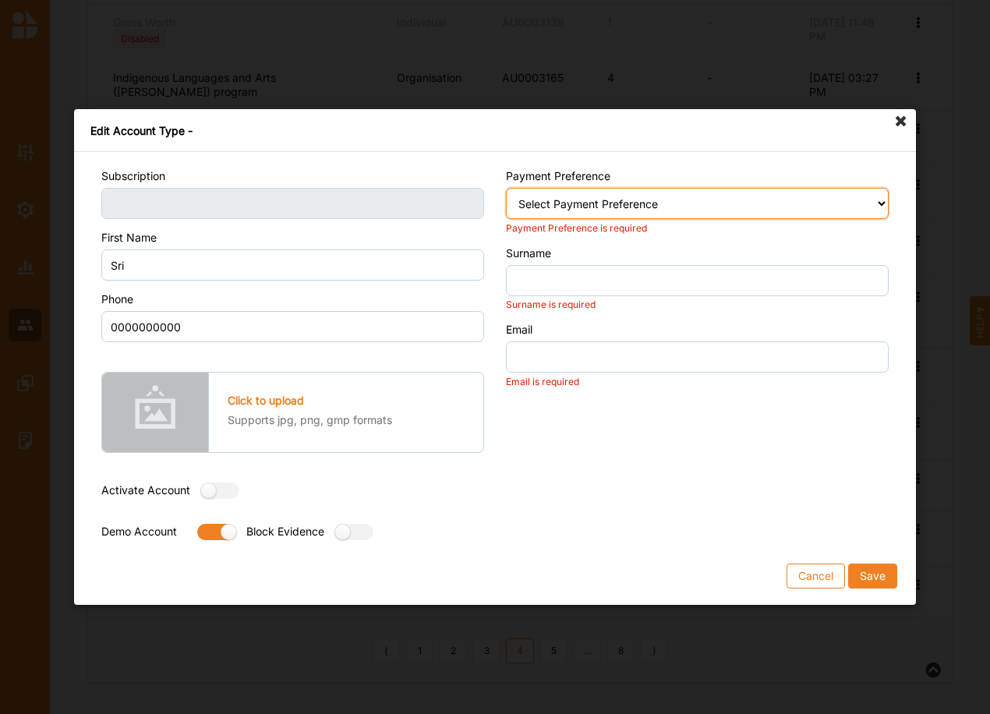
drag, startPoint x: 604, startPoint y: 211, endPoint x: 610, endPoint y: 222, distance: 13.3
click at [604, 211] on select "Select Payment Preference Credit Card / Debit Card Manual Transaction" at bounding box center [697, 203] width 383 height 31
select select "2"
click at [506, 188] on select "Select Payment Preference Credit Card / Debit Card Manual Transaction" at bounding box center [697, 203] width 383 height 31
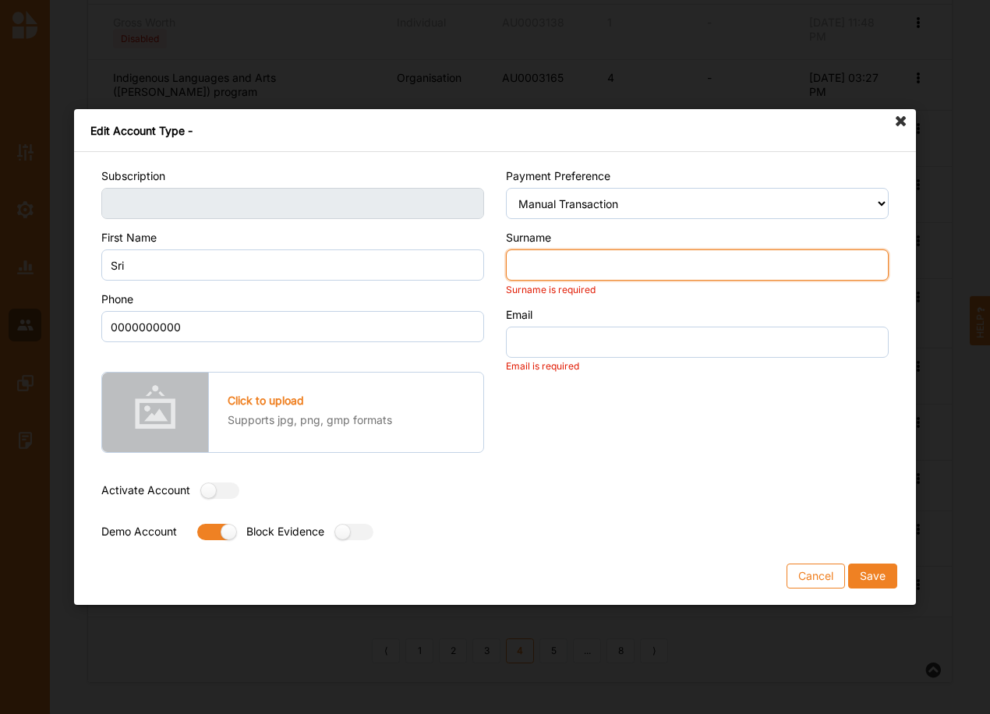
click at [588, 265] on input "Surname" at bounding box center [697, 264] width 383 height 31
type input "Lanka"
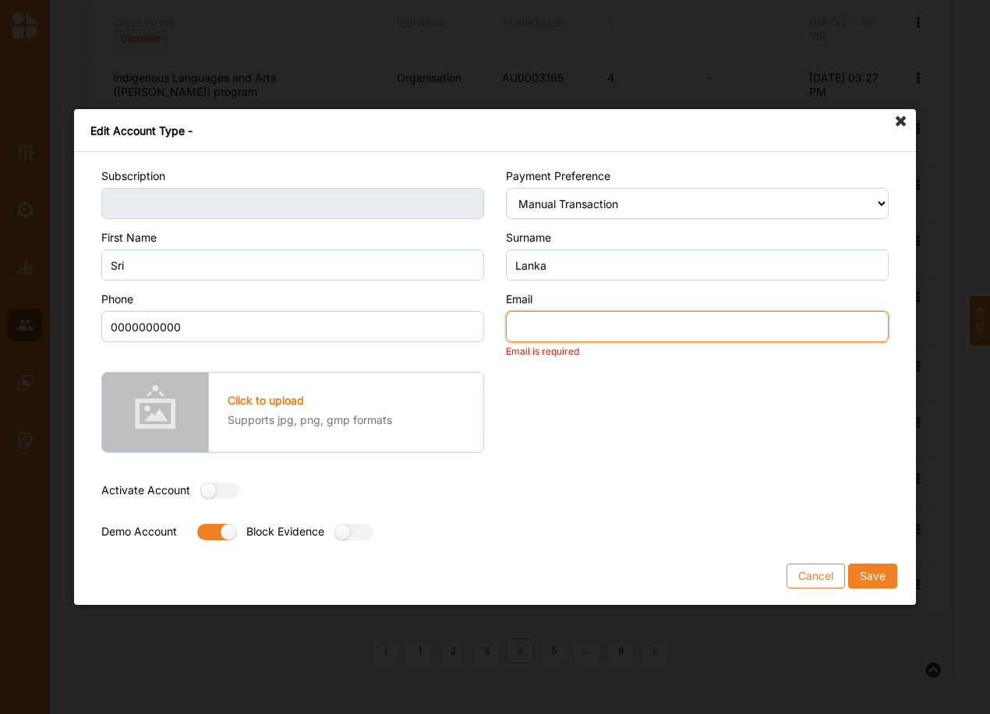
click at [600, 327] on input "Email" at bounding box center [697, 326] width 383 height 31
type input "email@email.com"
click at [848, 564] on button "Save" at bounding box center [872, 576] width 49 height 25
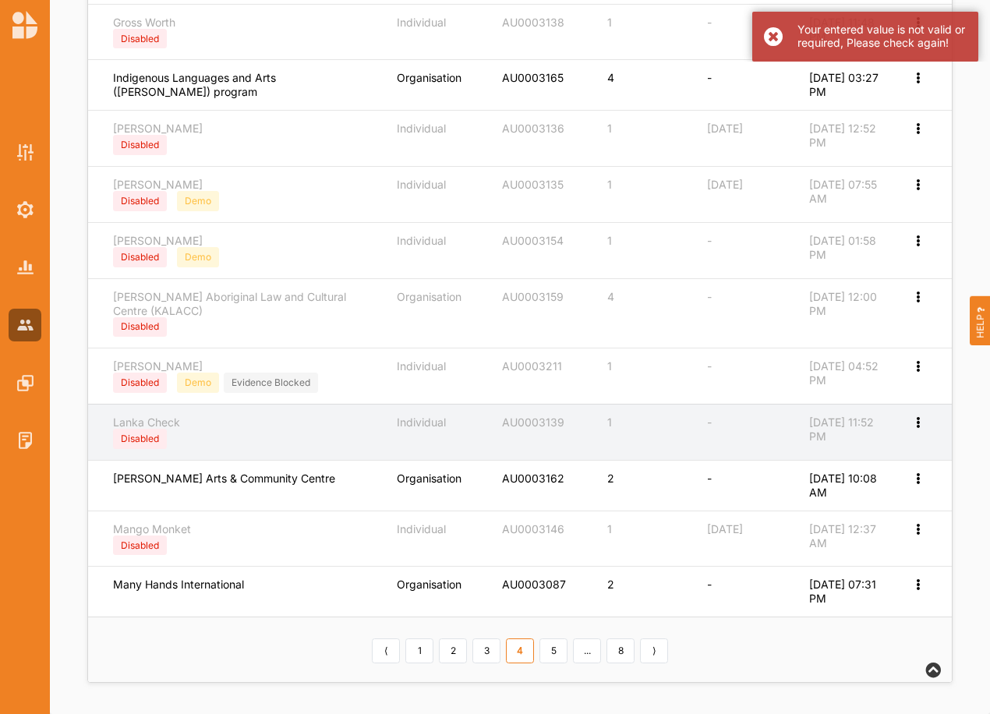
click at [919, 424] on icon at bounding box center [917, 421] width 13 height 11
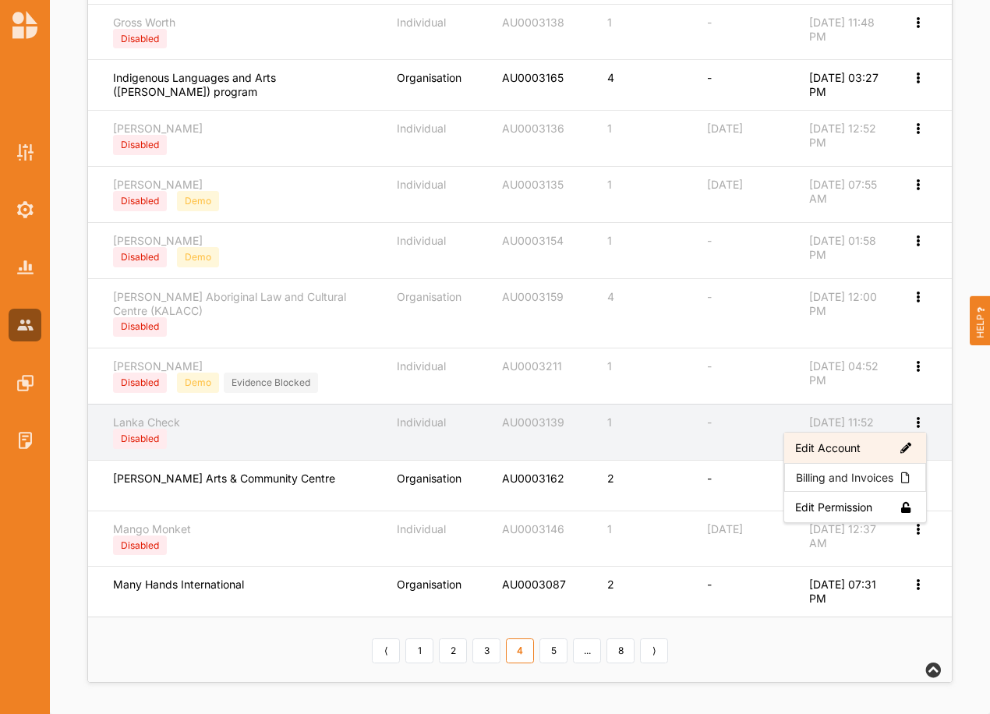
click at [828, 444] on label "Edit Account" at bounding box center [855, 448] width 120 height 14
select select "1"
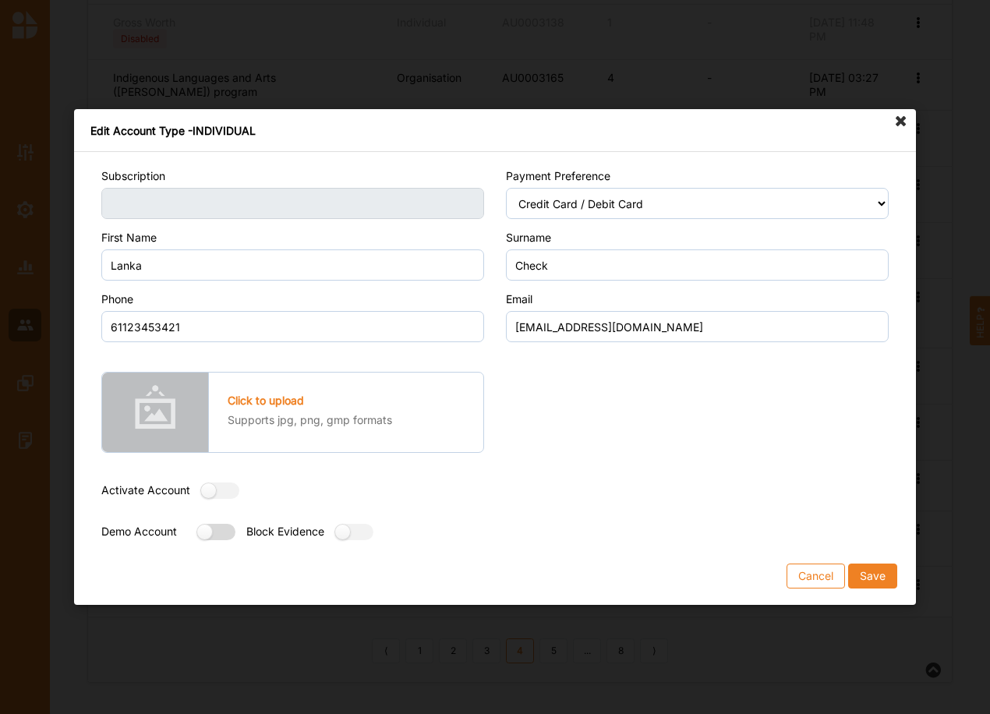
click at [225, 532] on label at bounding box center [211, 532] width 28 height 16
radio input "true"
click at [860, 572] on button "Save" at bounding box center [872, 576] width 49 height 25
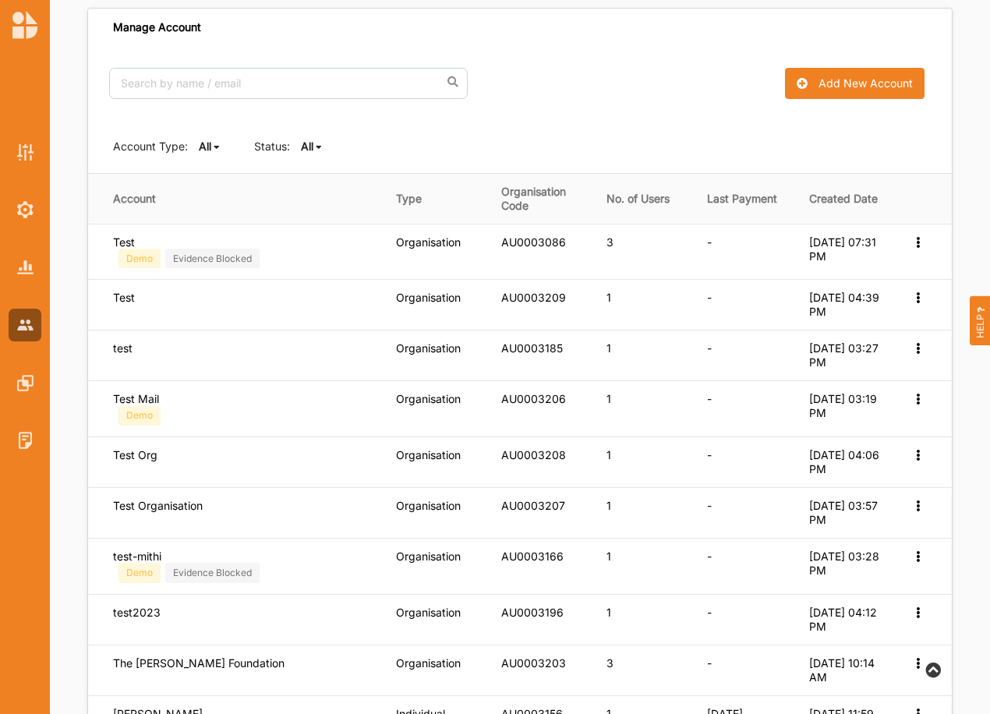
scroll to position [113, 0]
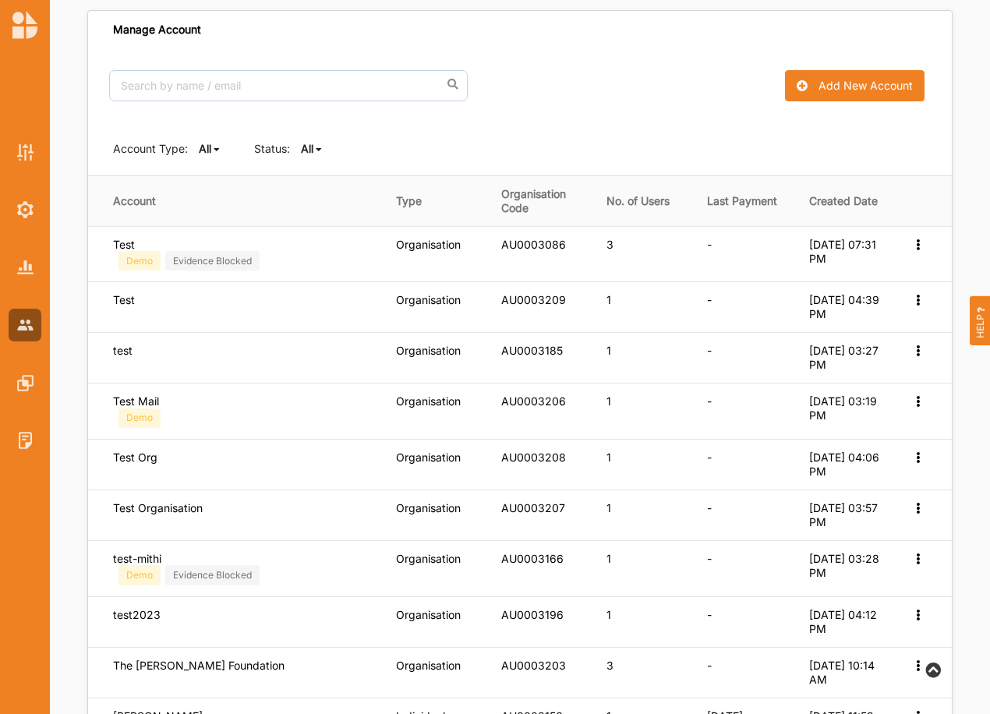
click at [303, 147] on b "All" at bounding box center [307, 148] width 12 height 13
click at [327, 197] on b "Active" at bounding box center [330, 201] width 33 height 13
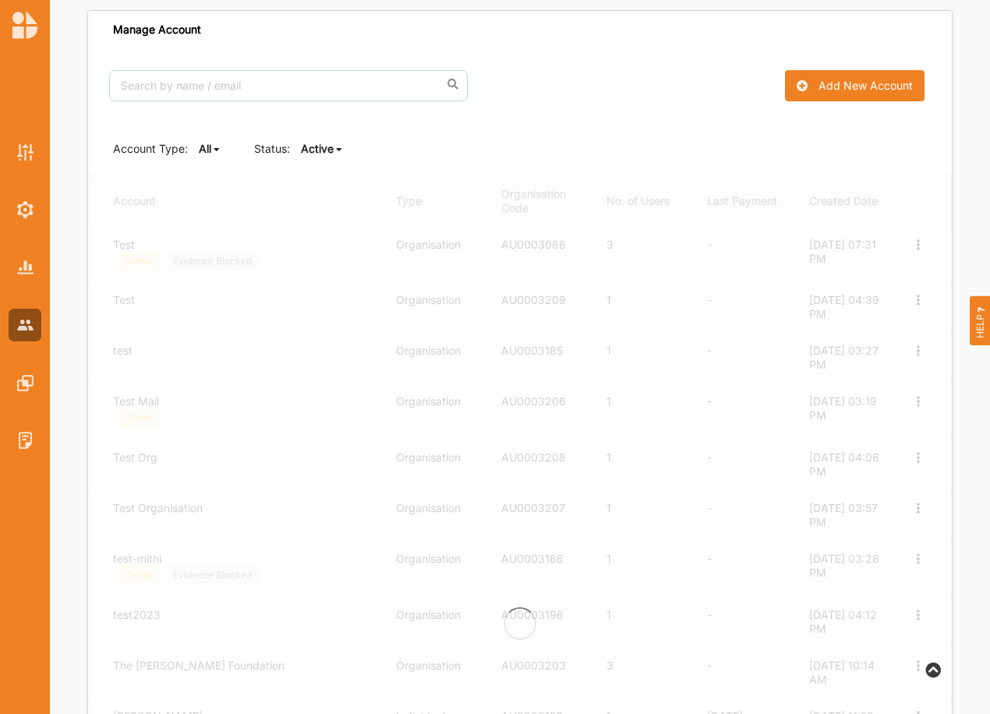
click at [323, 150] on b "Active" at bounding box center [317, 148] width 33 height 13
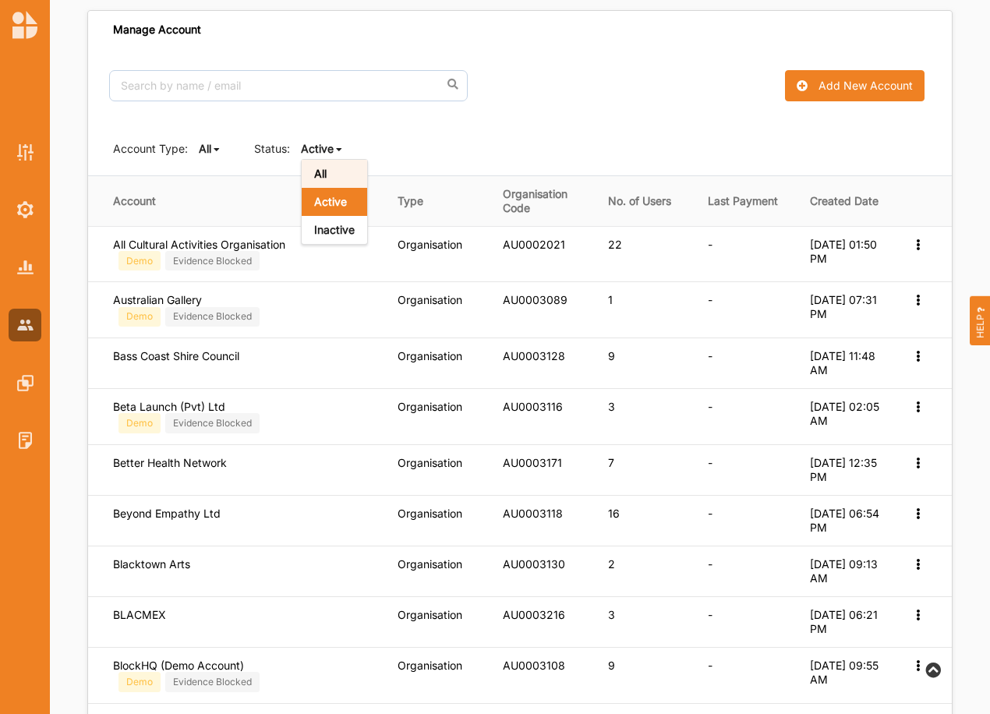
click at [322, 172] on b "All" at bounding box center [320, 173] width 12 height 13
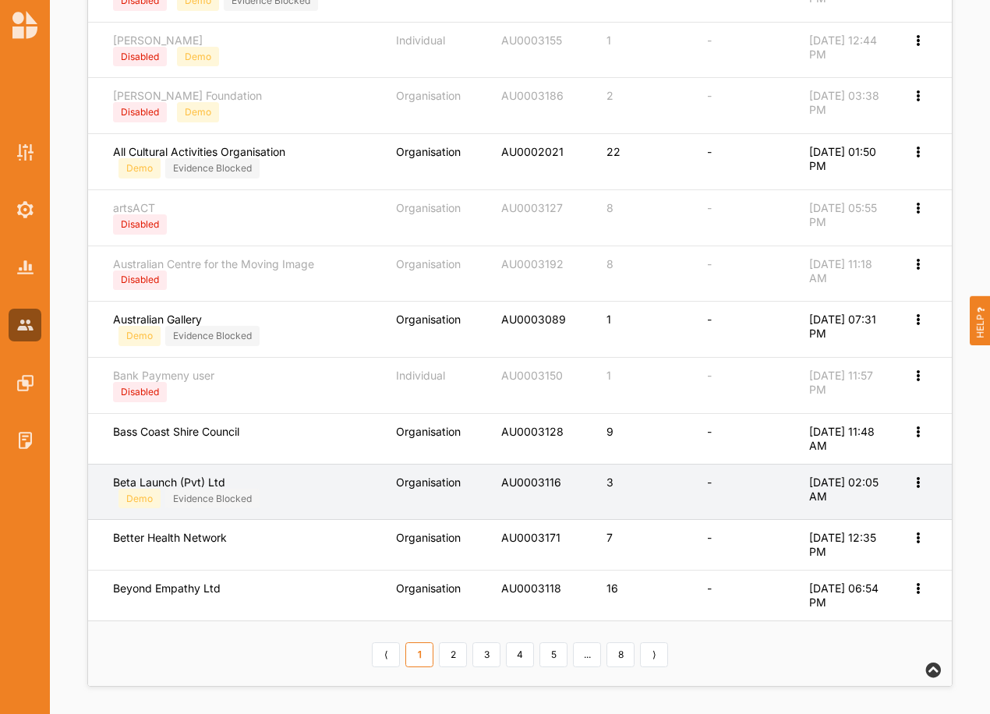
scroll to position [545, 0]
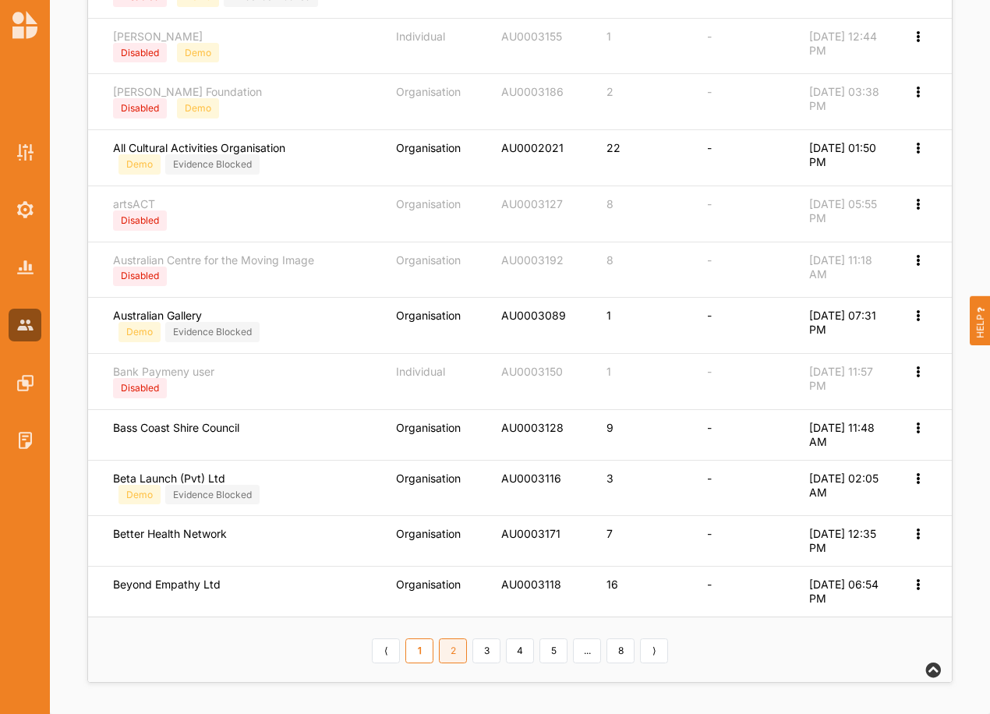
click at [452, 653] on link "2" at bounding box center [453, 651] width 28 height 25
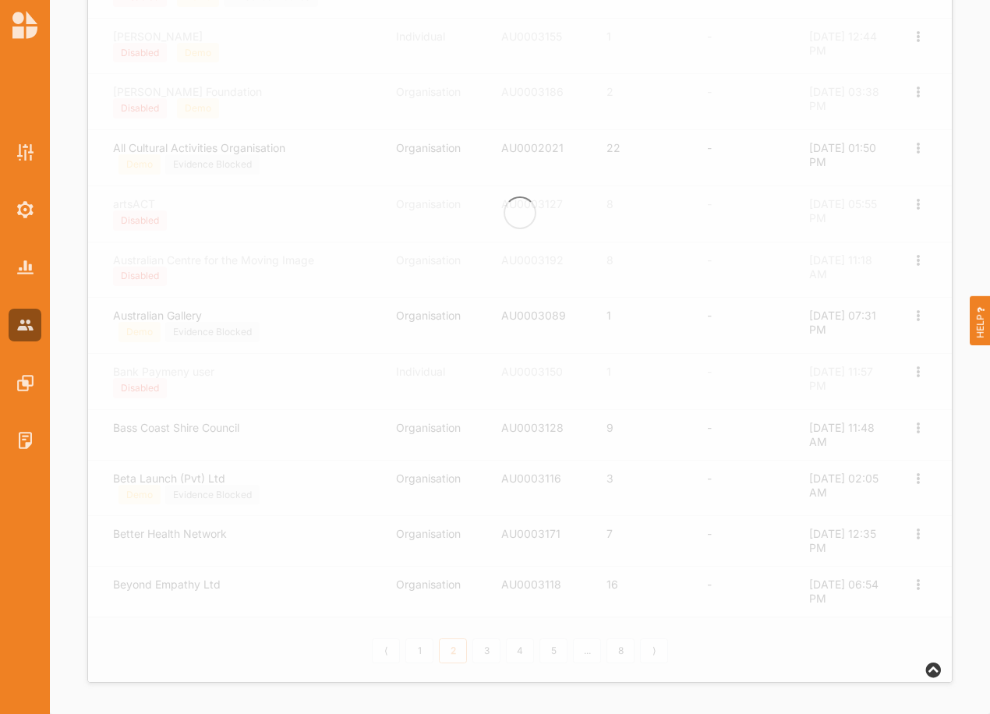
scroll to position [524, 0]
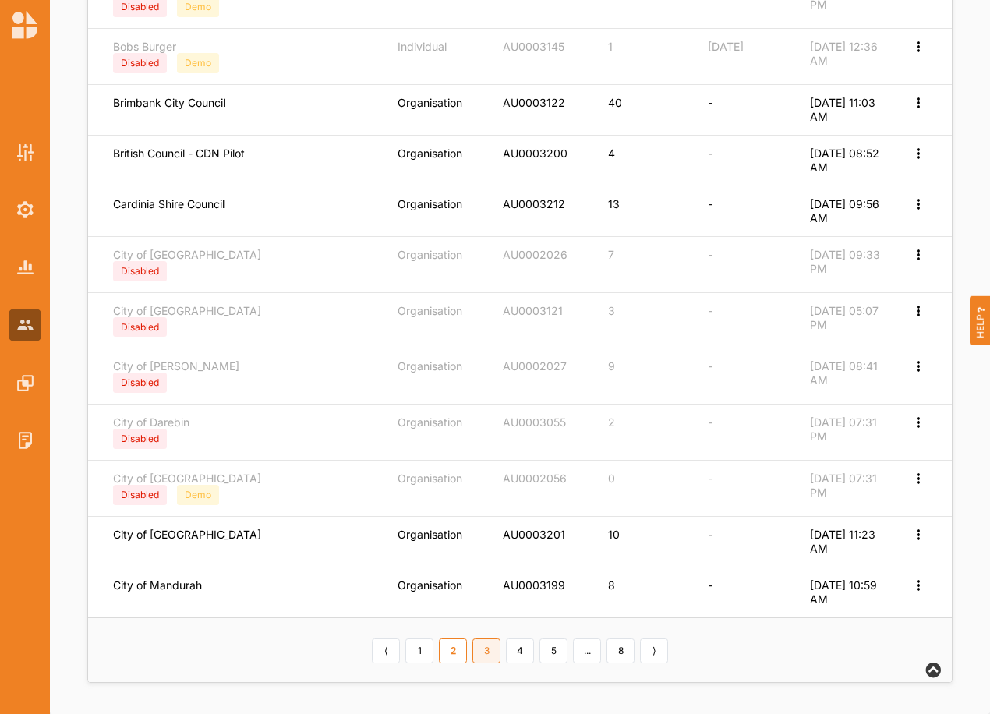
click at [486, 649] on link "3" at bounding box center [486, 651] width 28 height 25
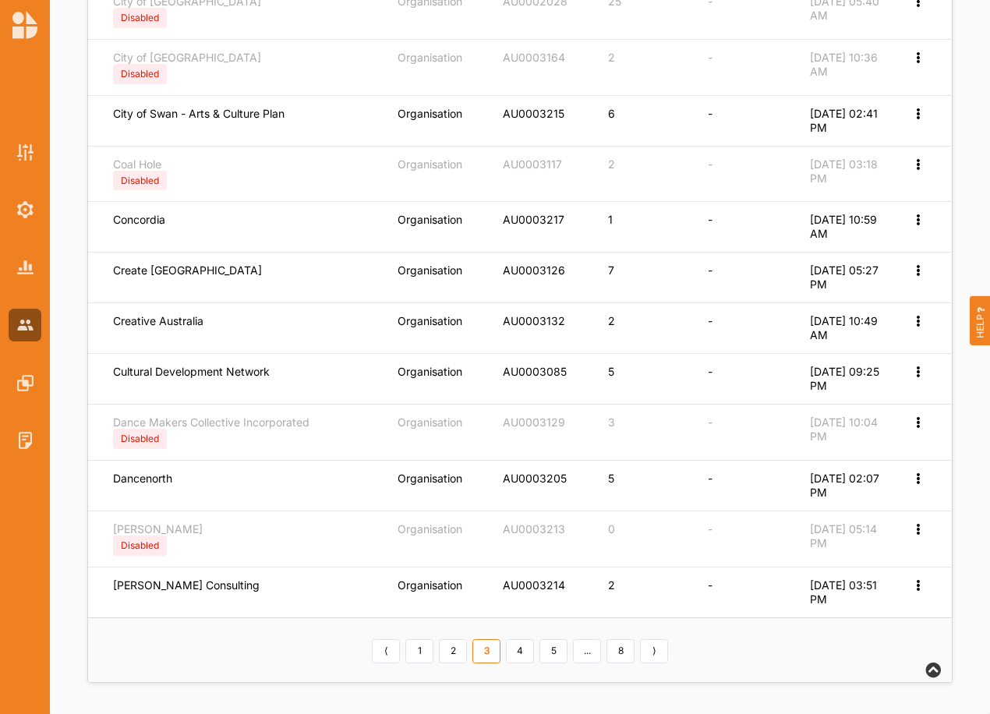
scroll to position [518, 0]
click at [518, 649] on link "4" at bounding box center [520, 651] width 28 height 25
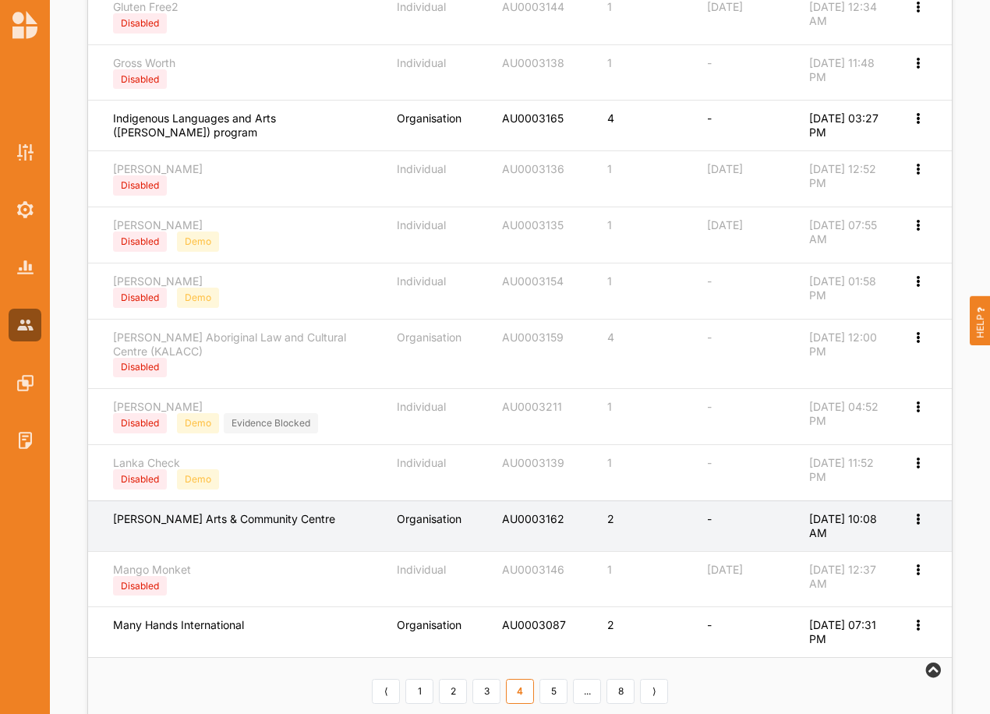
click at [916, 514] on icon at bounding box center [917, 517] width 13 height 11
click at [871, 540] on label "Edit Account" at bounding box center [866, 544] width 98 height 14
select select "3"
select select "7"
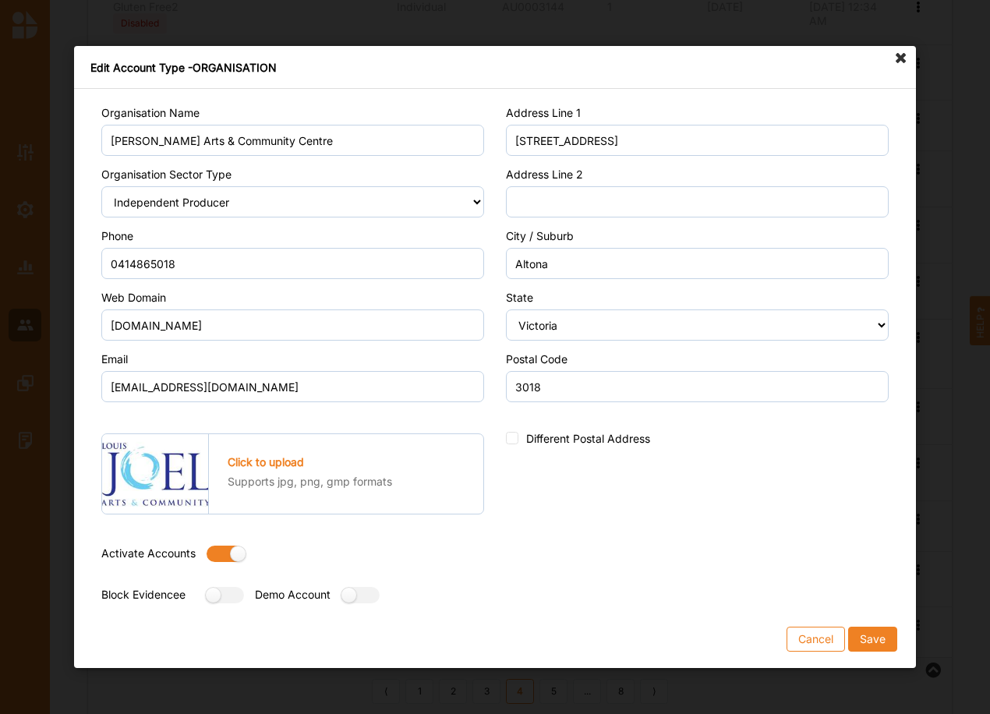
click at [215, 549] on label at bounding box center [221, 554] width 28 height 16
radio input "false"
click at [882, 640] on button "Save" at bounding box center [872, 639] width 49 height 25
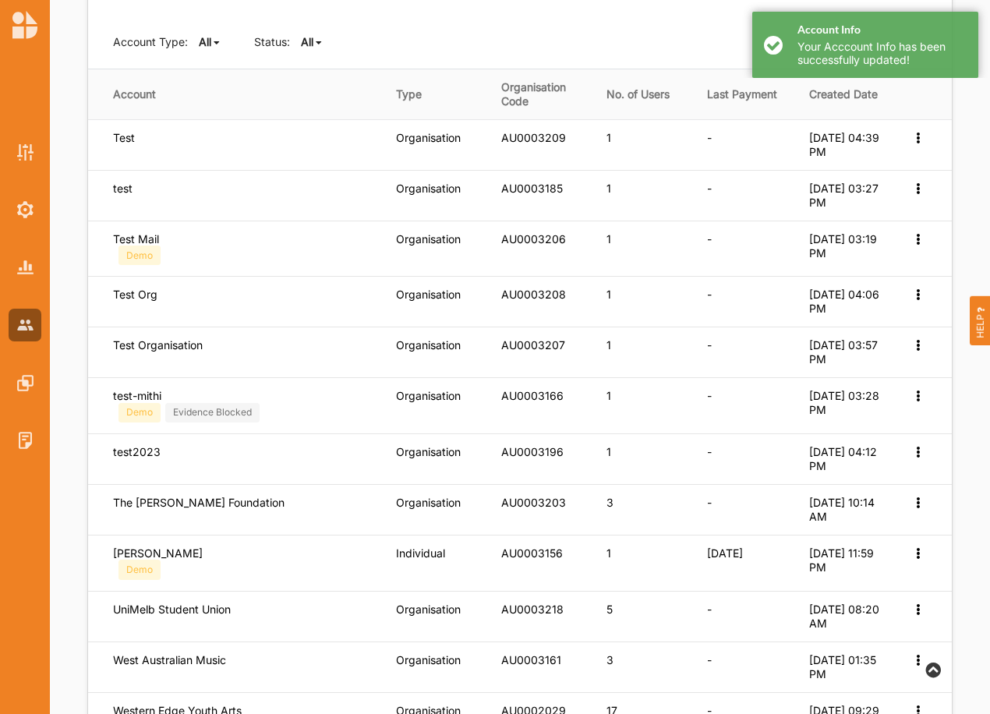
scroll to position [211, 0]
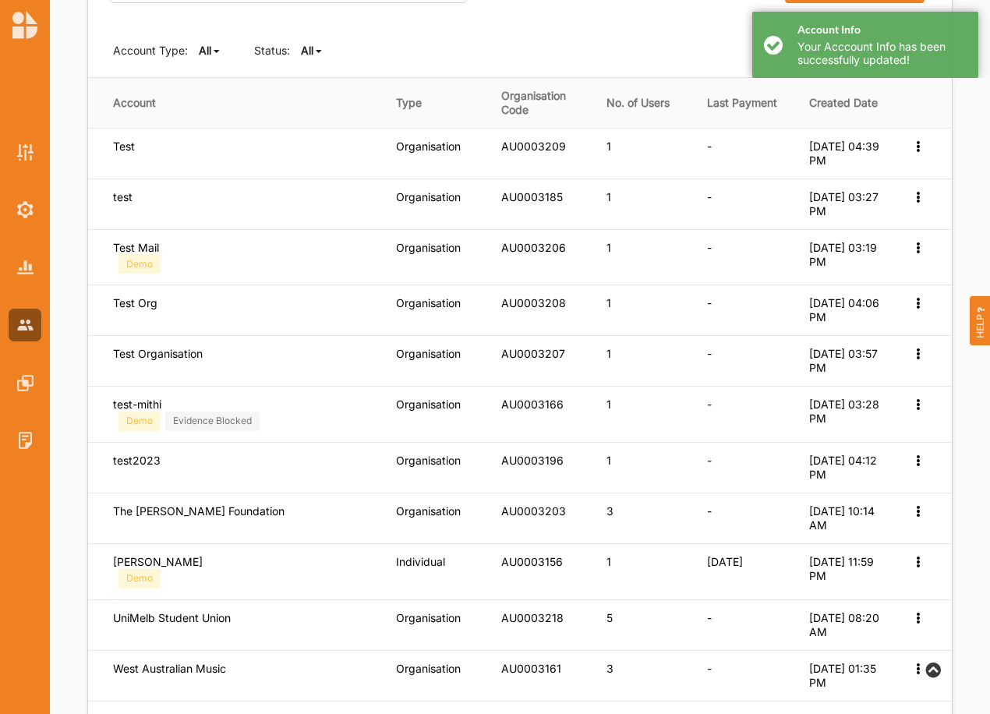
click at [309, 50] on b "All" at bounding box center [307, 50] width 12 height 13
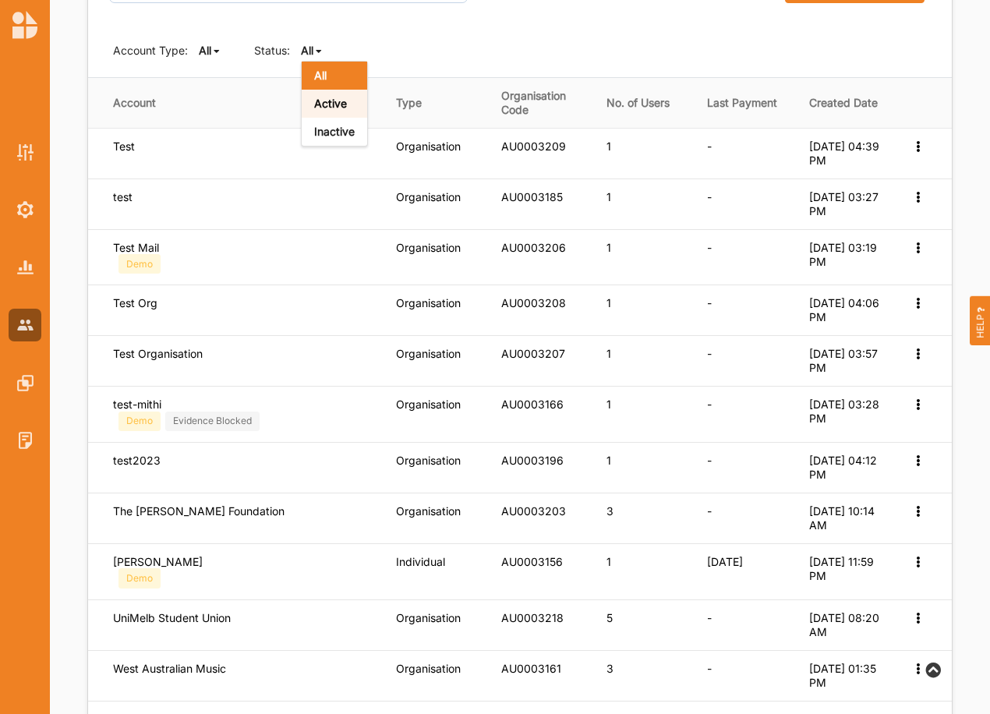
click at [330, 107] on b "Active" at bounding box center [330, 103] width 33 height 13
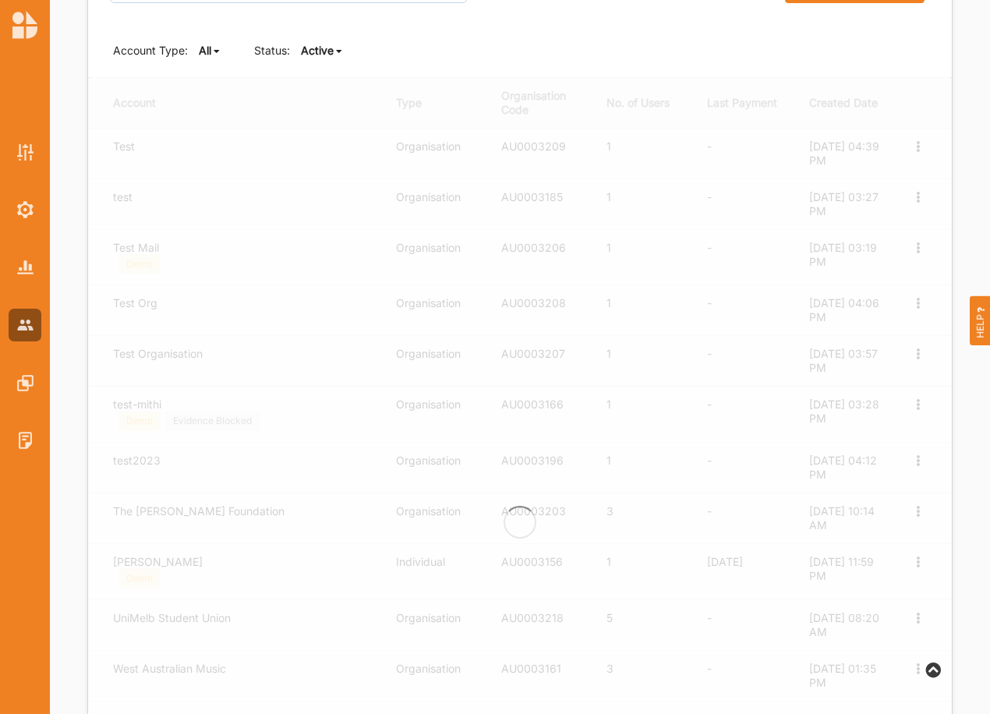
click at [337, 55] on icon at bounding box center [339, 51] width 6 height 9
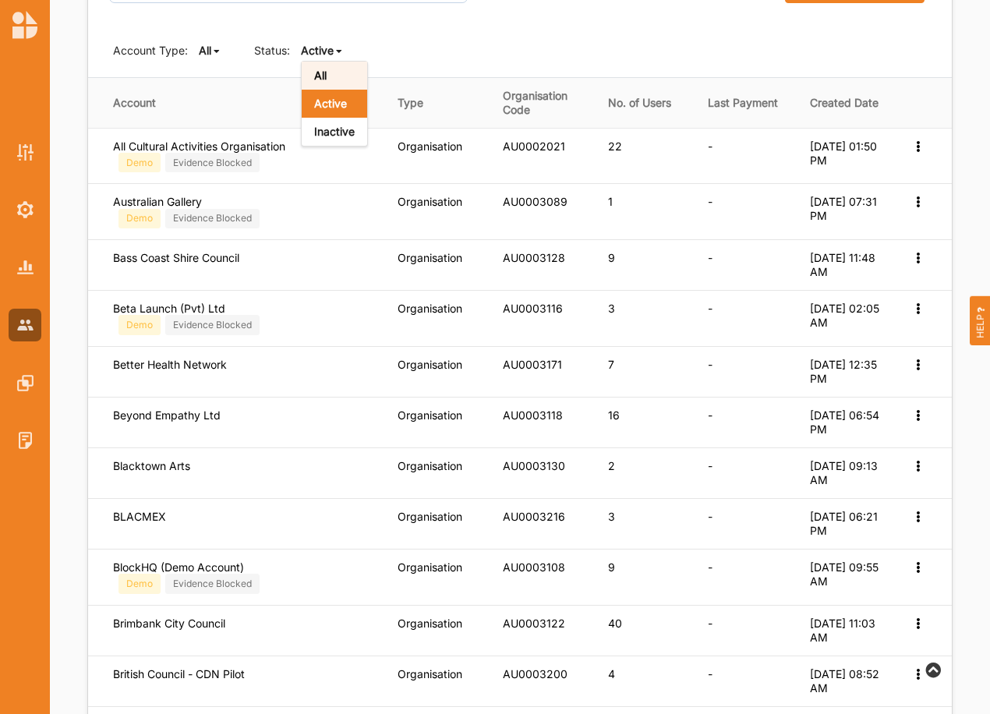
click at [336, 71] on div "All" at bounding box center [334, 76] width 65 height 28
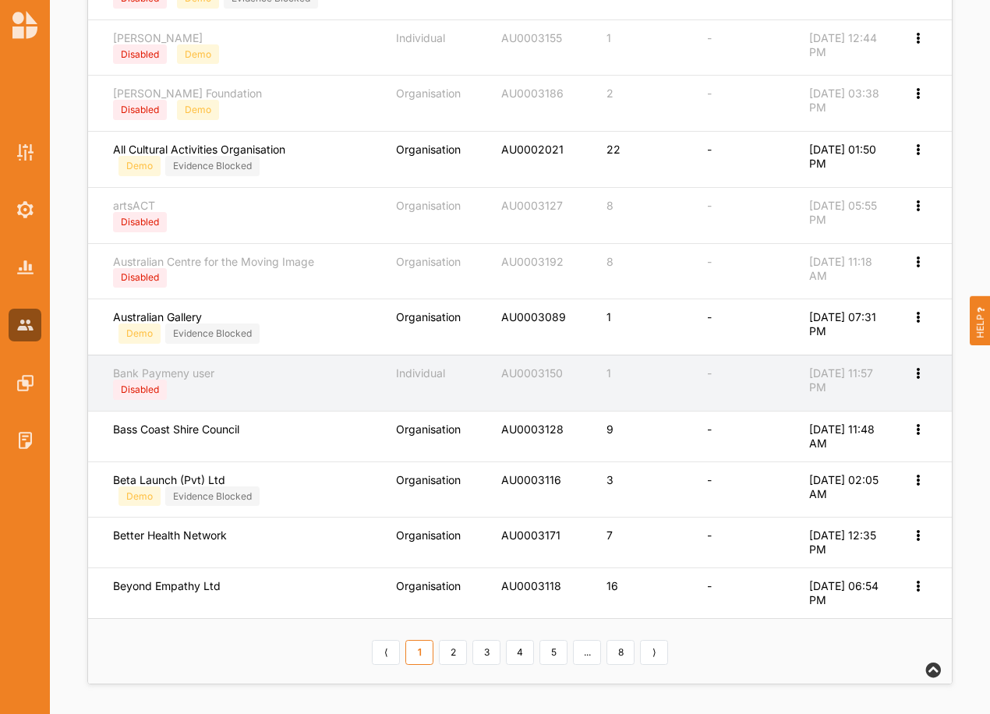
scroll to position [545, 0]
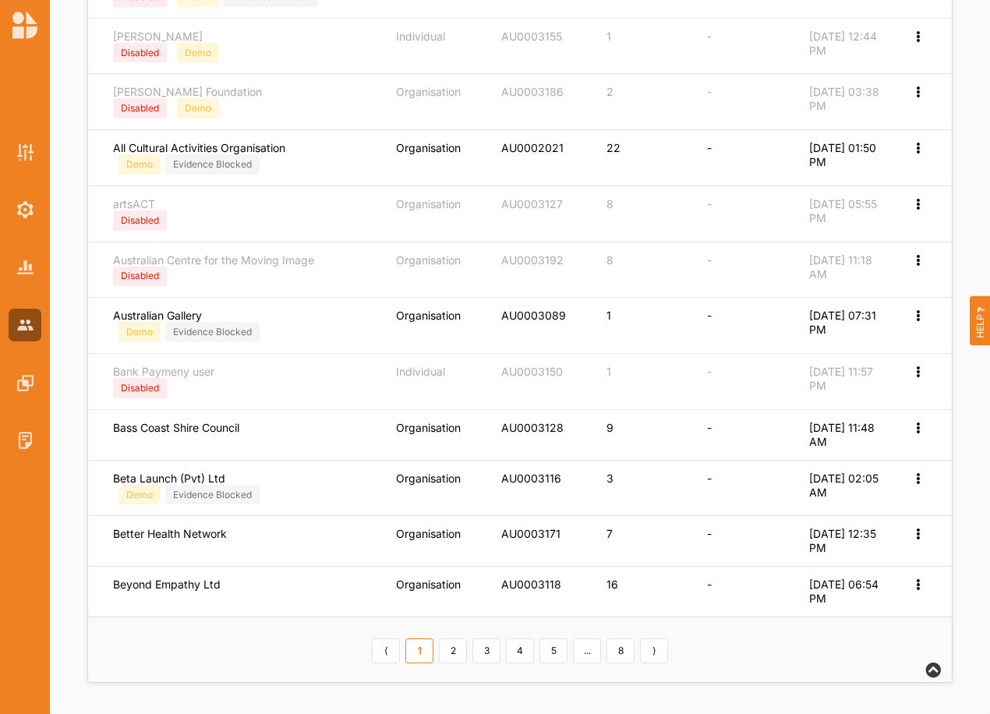
click at [524, 646] on link "4" at bounding box center [520, 651] width 28 height 25
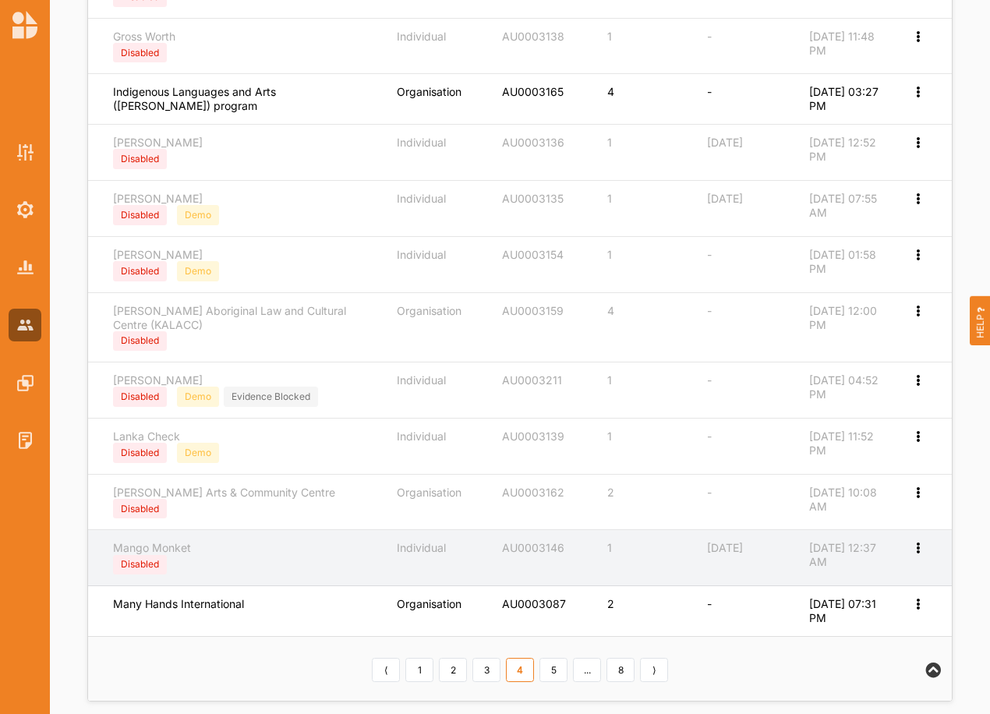
click at [919, 550] on icon at bounding box center [917, 546] width 13 height 11
click at [838, 573] on label "Edit Account" at bounding box center [855, 574] width 120 height 14
select select "1"
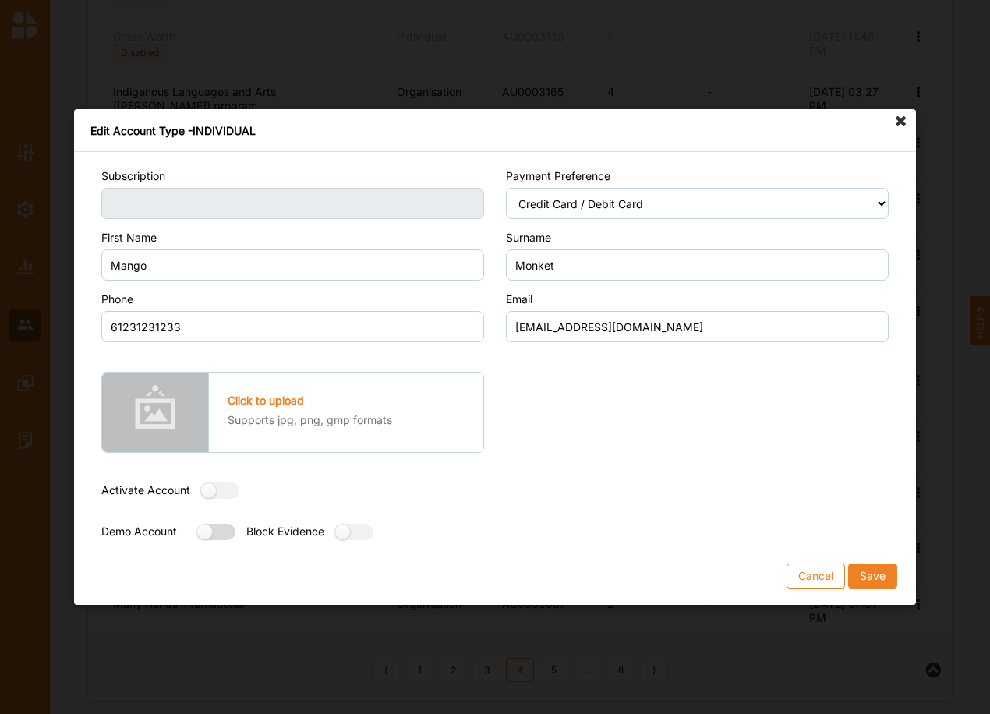
click at [213, 532] on label at bounding box center [211, 532] width 28 height 16
radio input "true"
click at [859, 573] on button "Save" at bounding box center [872, 576] width 49 height 25
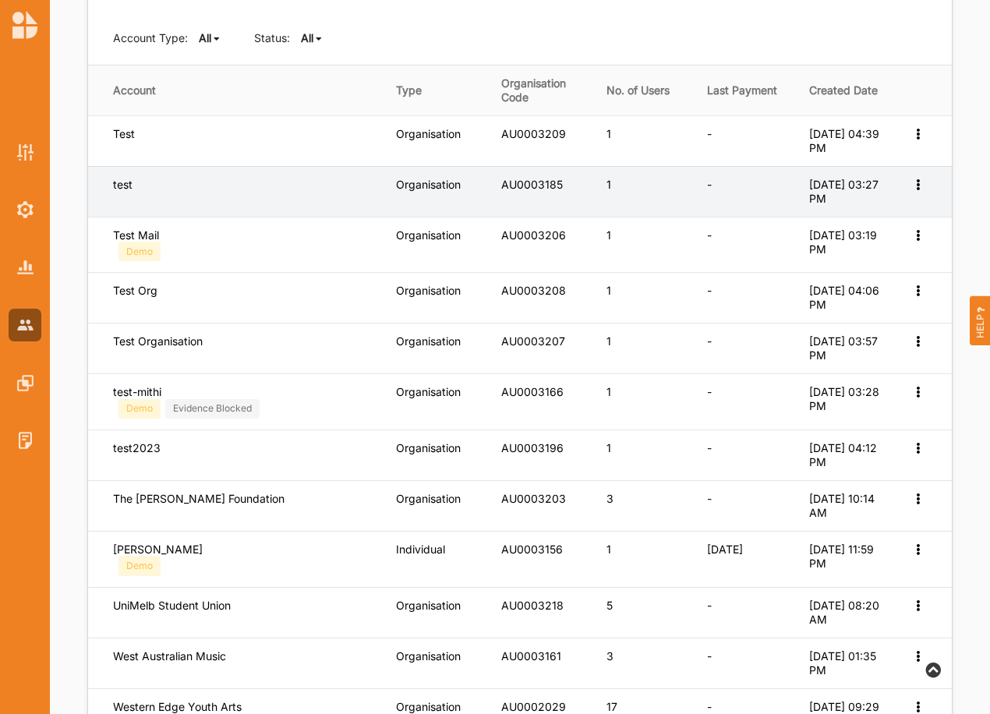
scroll to position [160, 0]
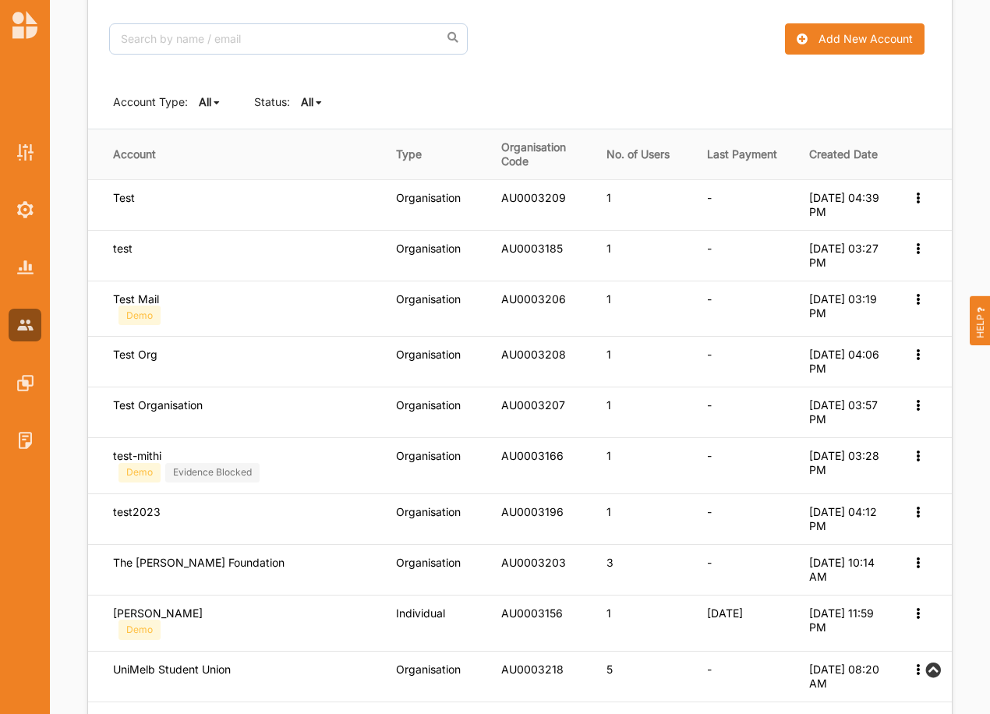
click at [313, 101] on b "All" at bounding box center [307, 101] width 12 height 13
click at [320, 151] on b "Active" at bounding box center [330, 154] width 33 height 13
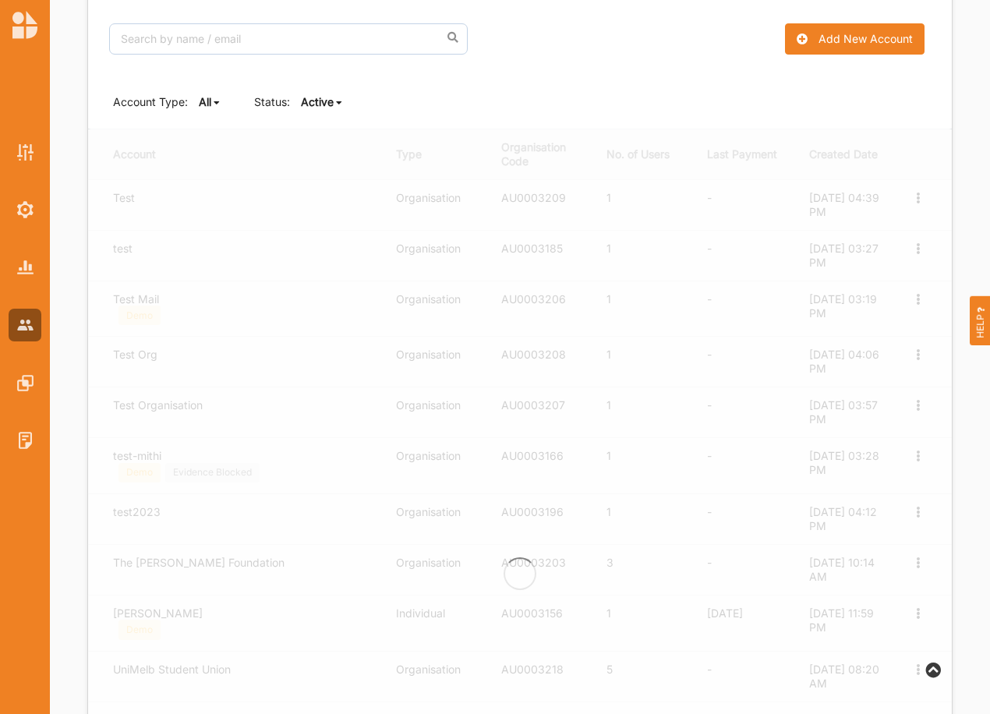
click at [333, 104] on b "Active" at bounding box center [317, 101] width 33 height 13
click at [330, 122] on div "All" at bounding box center [334, 127] width 65 height 28
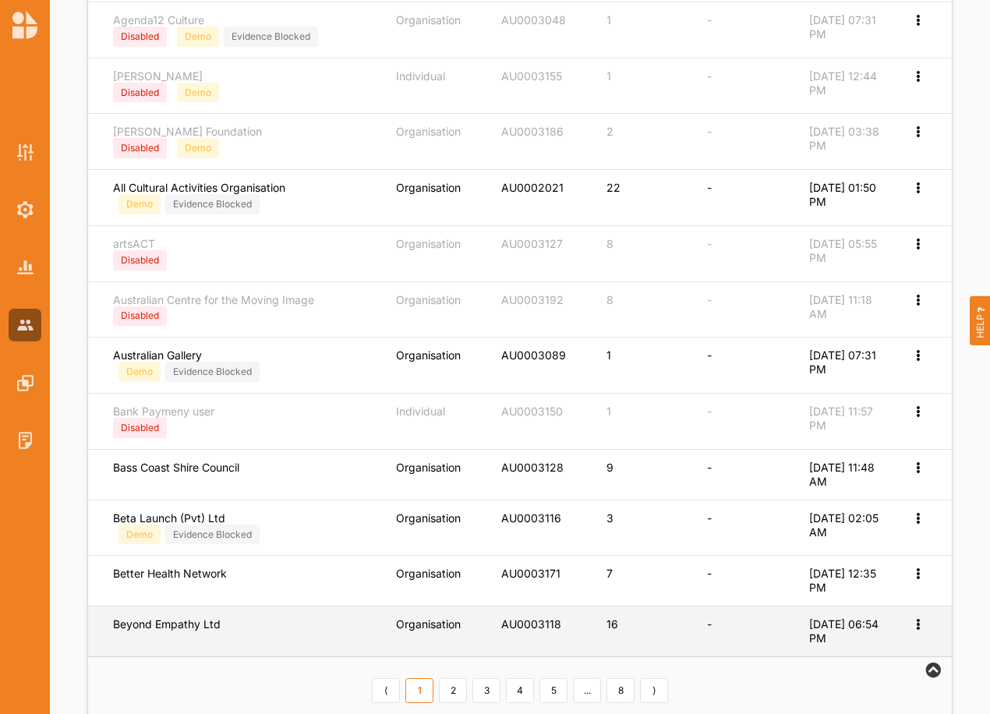
scroll to position [545, 0]
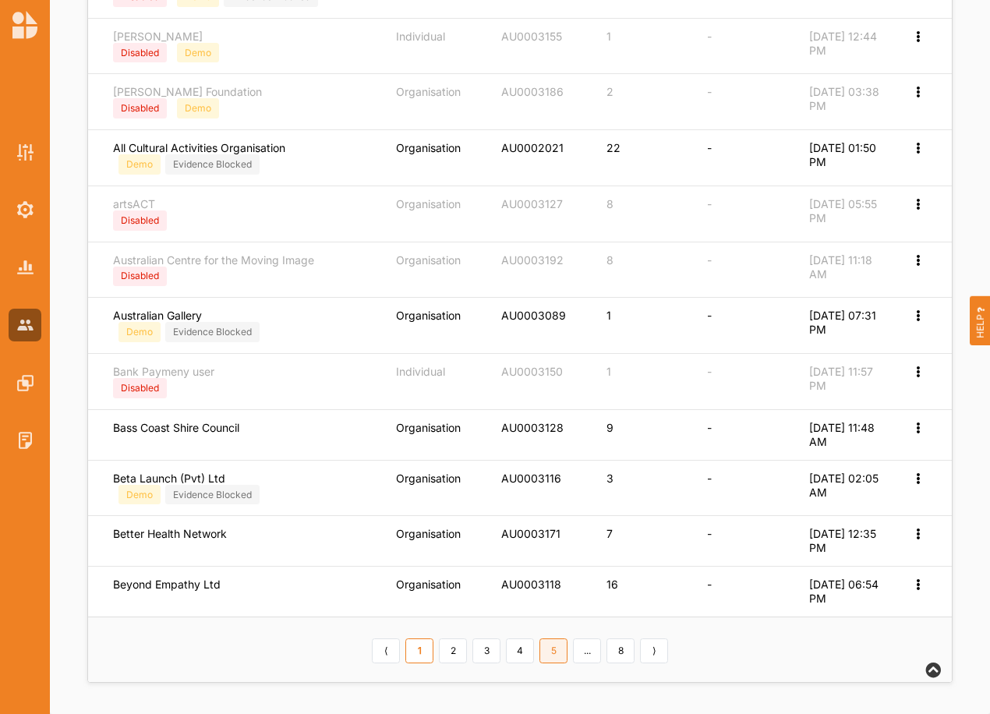
click at [556, 646] on link "5" at bounding box center [554, 651] width 28 height 25
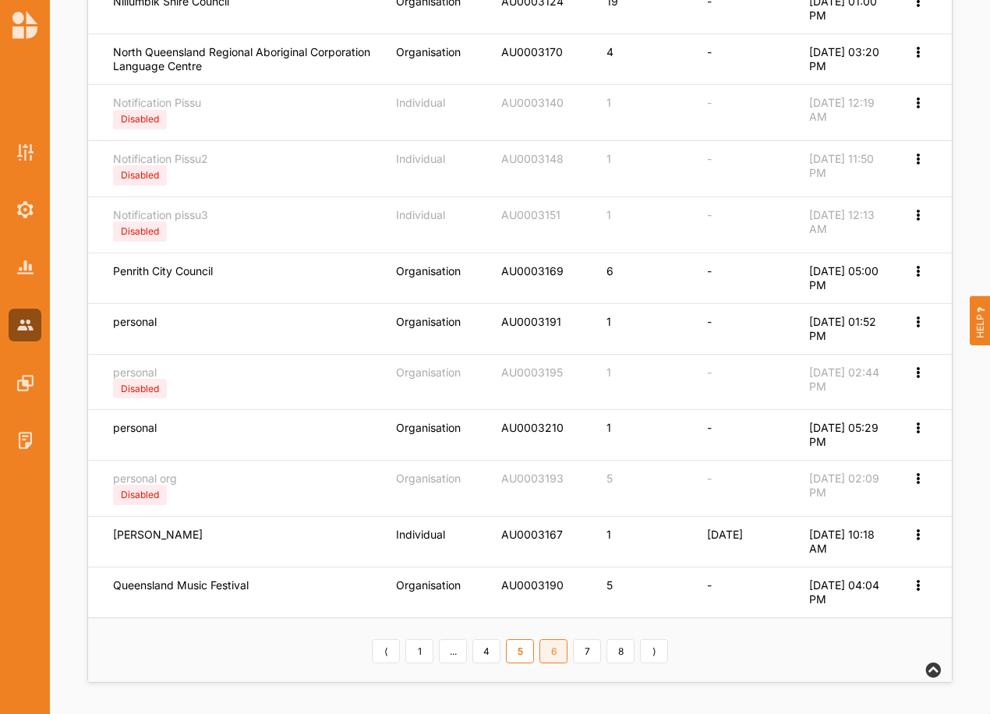
scroll to position [513, 0]
click at [483, 656] on link "4" at bounding box center [486, 651] width 28 height 25
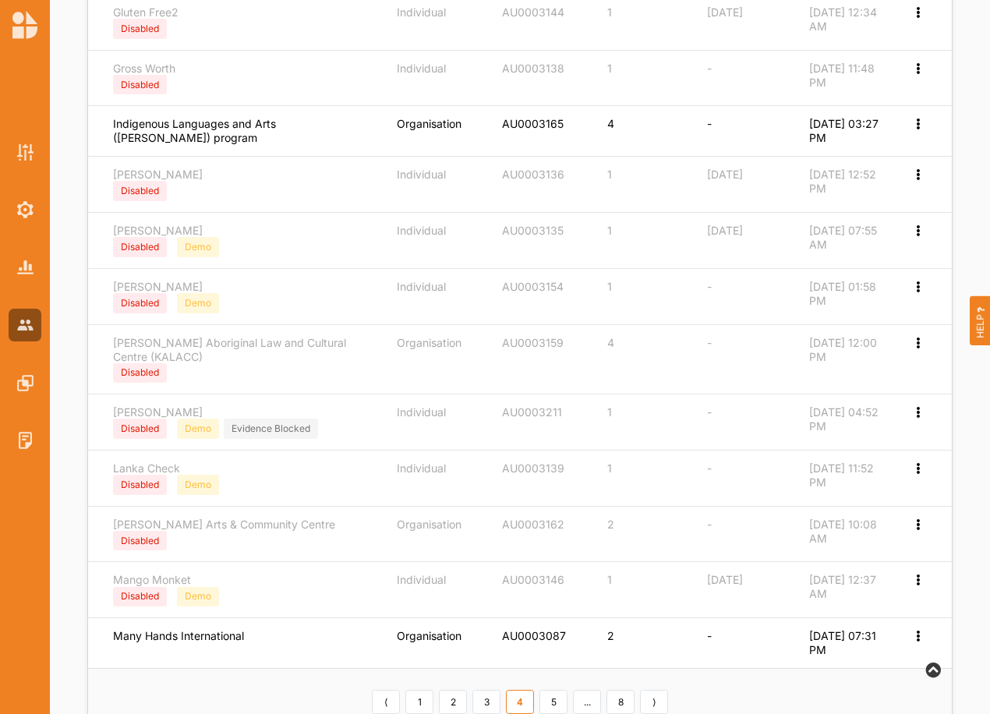
click at [554, 702] on link "5" at bounding box center [554, 702] width 28 height 25
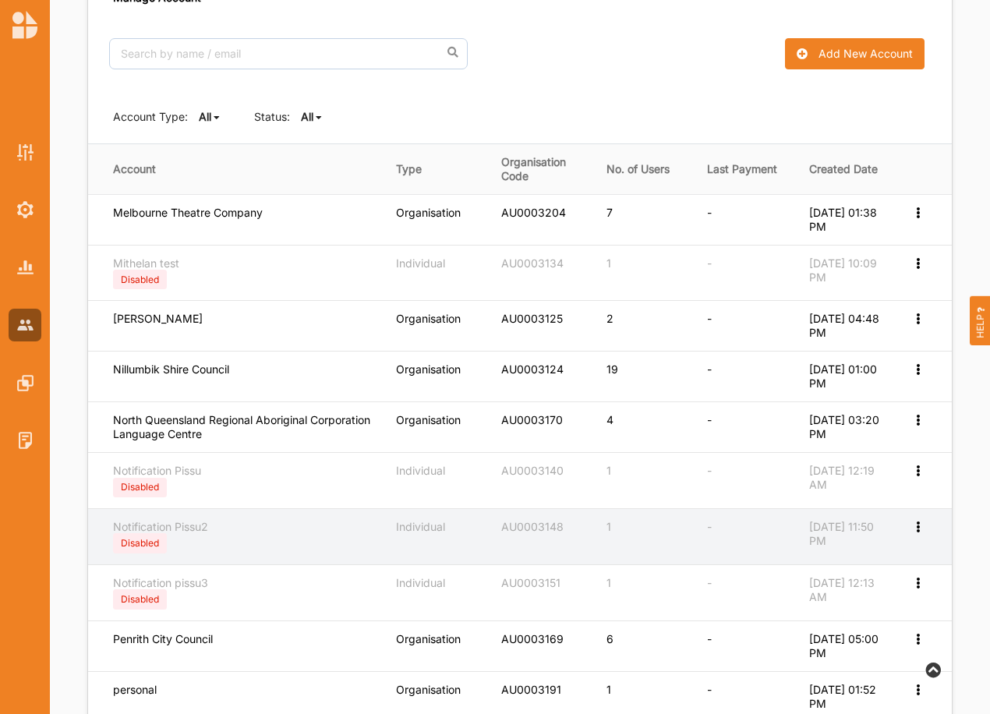
scroll to position [97, 0]
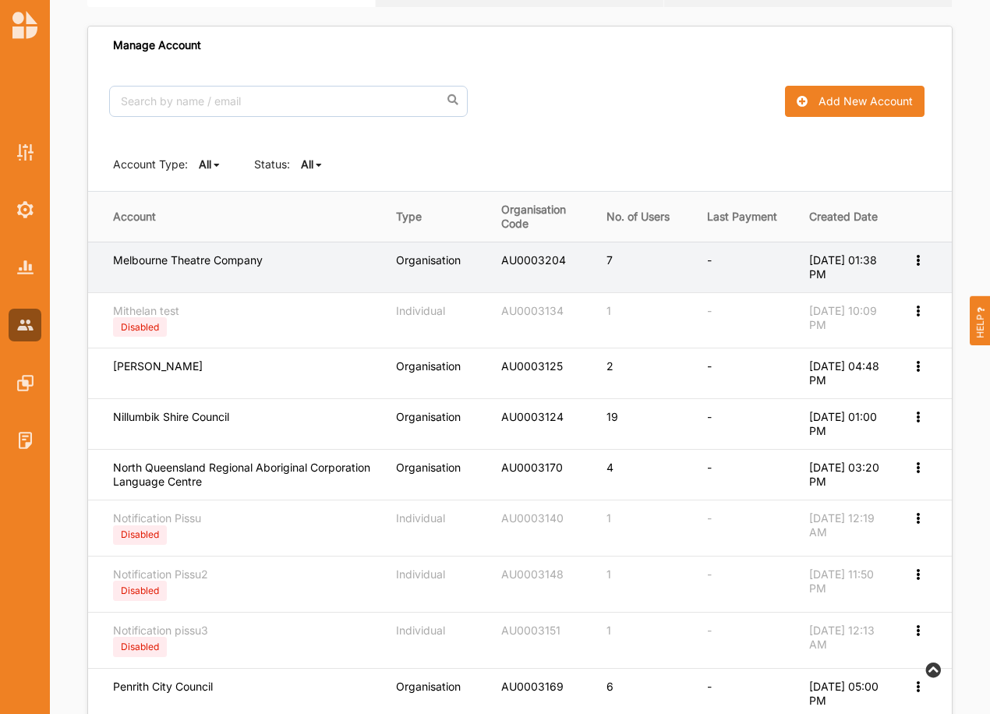
click at [911, 256] on icon at bounding box center [917, 258] width 13 height 11
click at [881, 287] on label "Edit Account" at bounding box center [866, 285] width 98 height 14
select select "3"
select select "7"
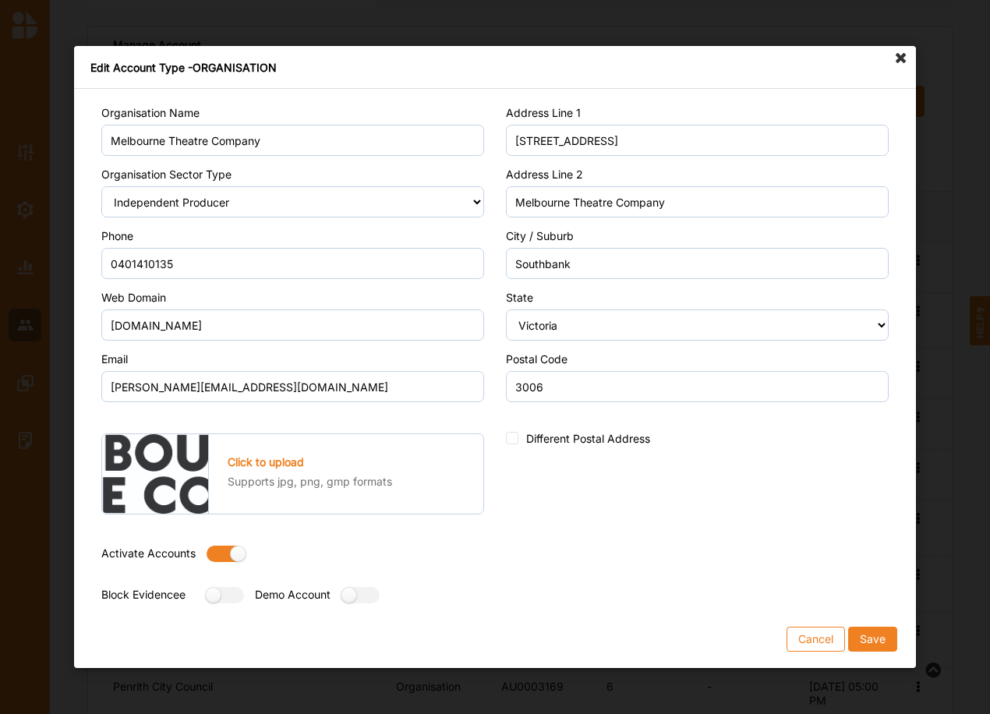
click at [221, 554] on label at bounding box center [221, 554] width 28 height 16
radio input "false"
click at [874, 636] on button "Save" at bounding box center [872, 639] width 49 height 25
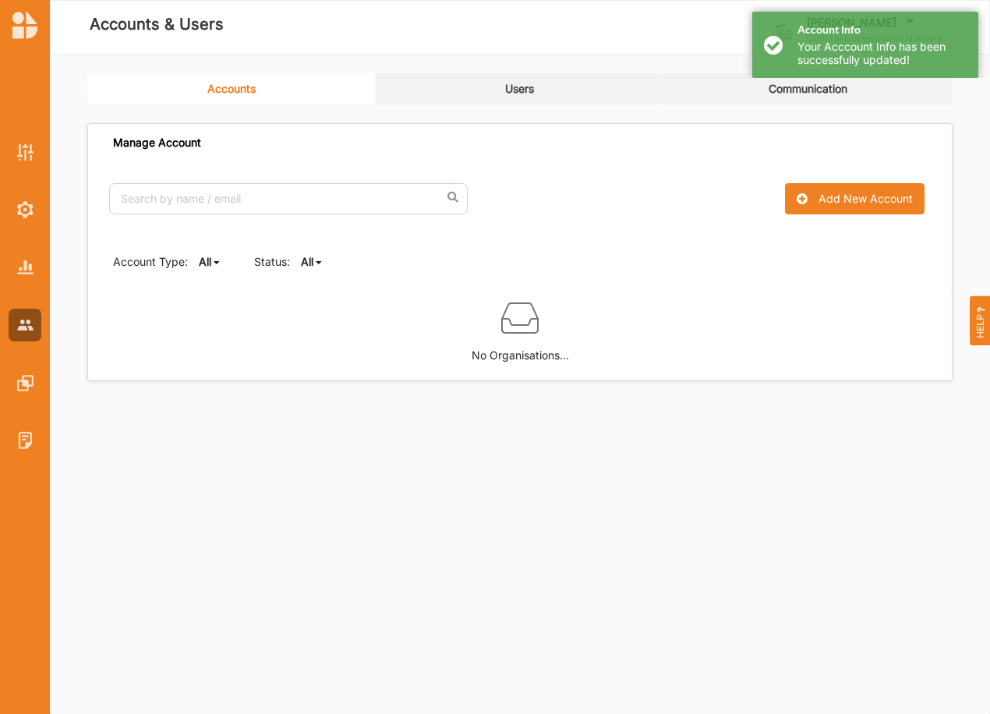
scroll to position [0, 0]
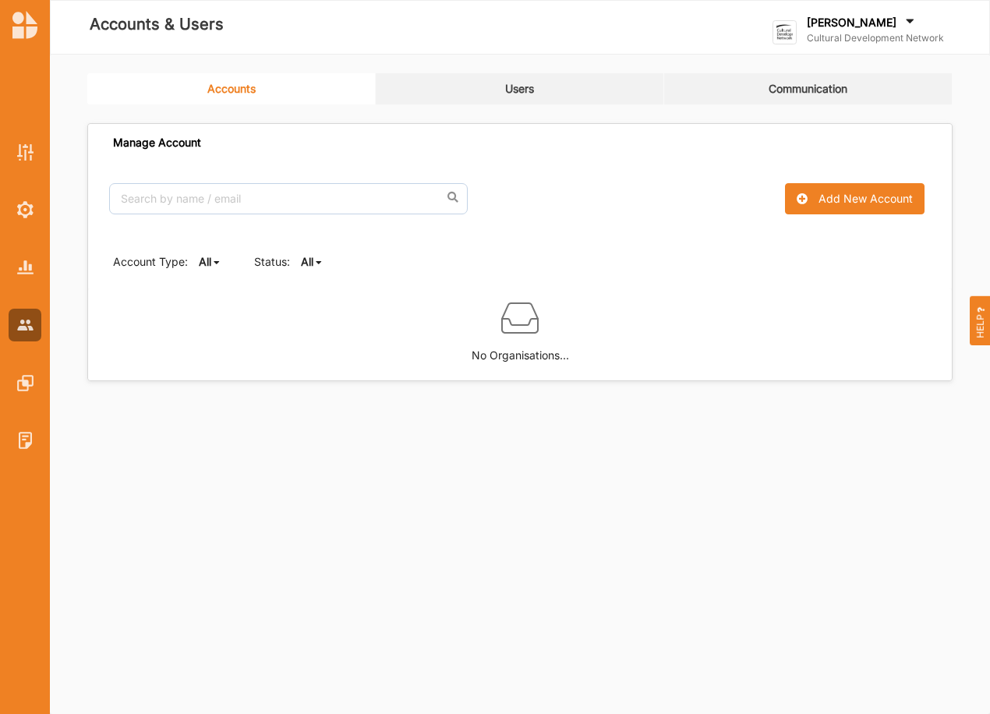
click at [314, 259] on div "All All Active Inactive" at bounding box center [312, 262] width 23 height 16
click at [324, 288] on b "All" at bounding box center [320, 286] width 12 height 13
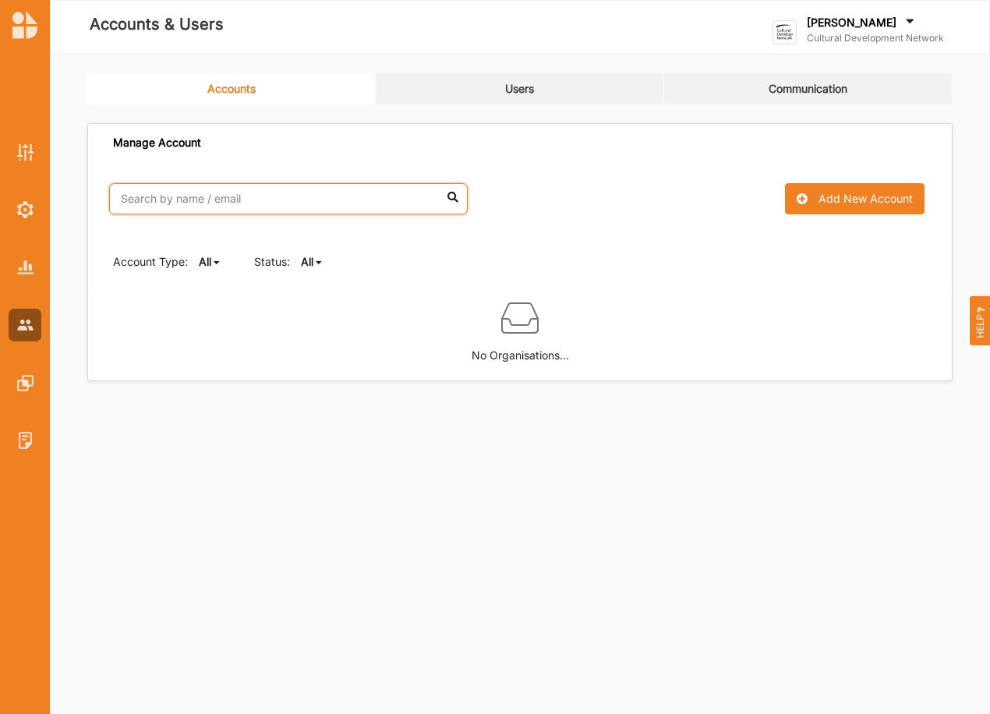
click at [222, 189] on input "text" at bounding box center [288, 198] width 359 height 31
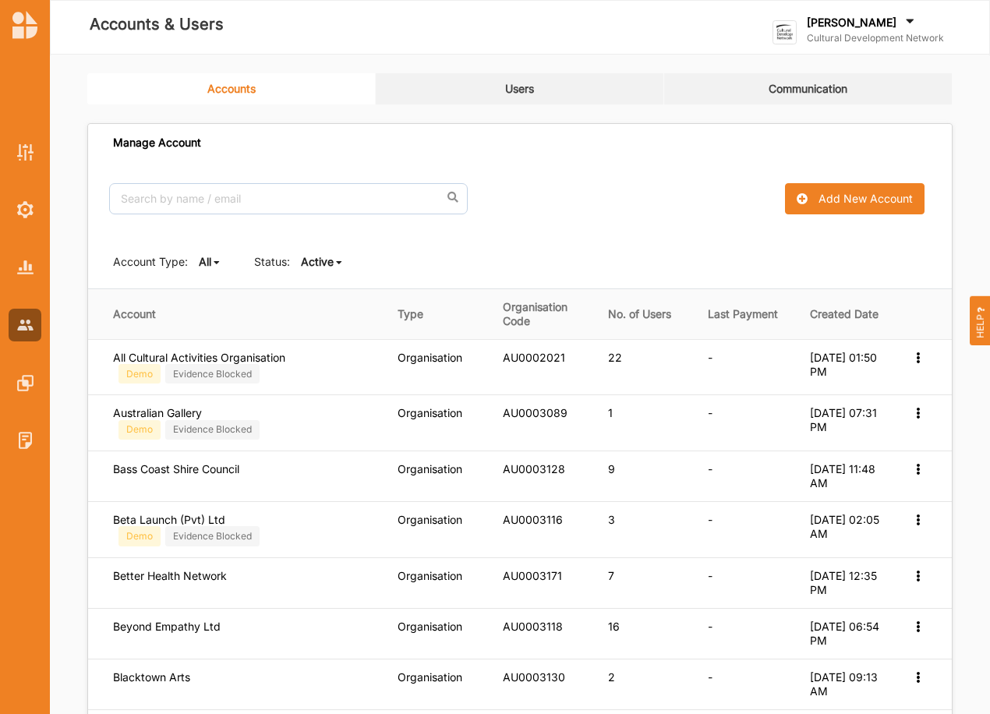
click at [328, 263] on b "Active" at bounding box center [317, 261] width 33 height 13
click at [327, 307] on div "Active" at bounding box center [334, 315] width 65 height 28
click at [324, 266] on b "Active" at bounding box center [317, 261] width 33 height 13
click at [321, 282] on b "All" at bounding box center [320, 286] width 12 height 13
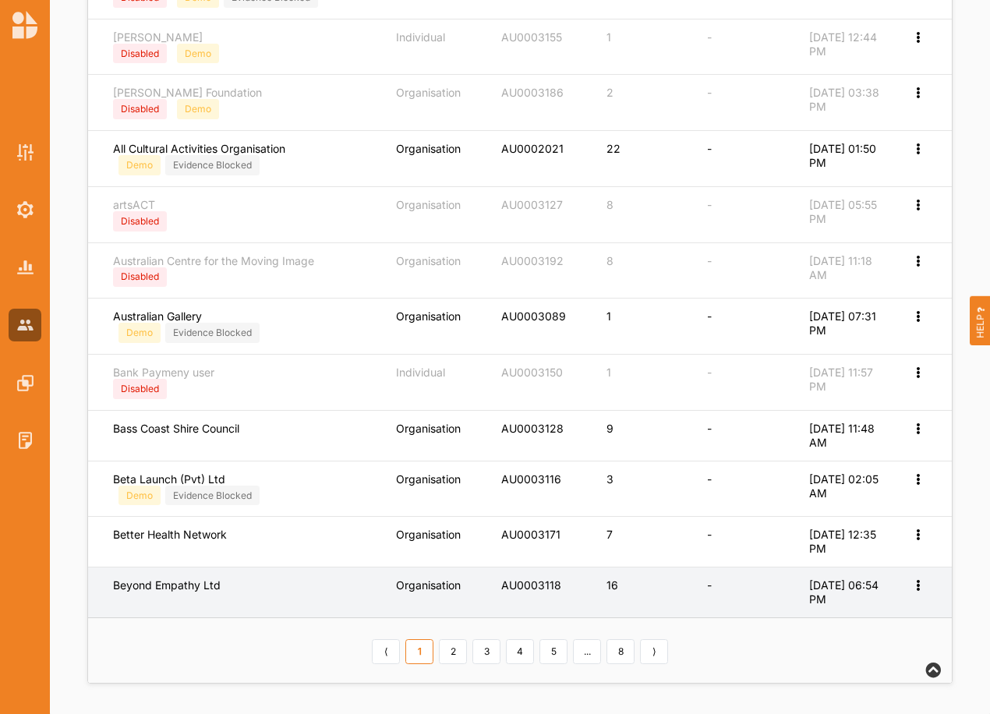
scroll to position [545, 0]
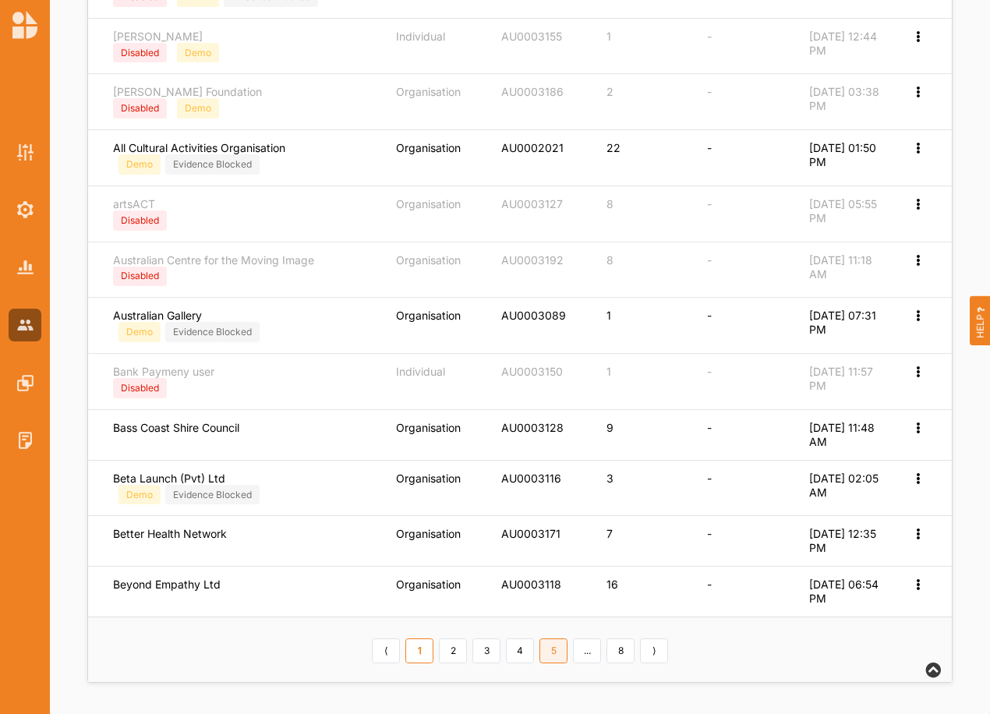
click at [550, 655] on link "5" at bounding box center [554, 651] width 28 height 25
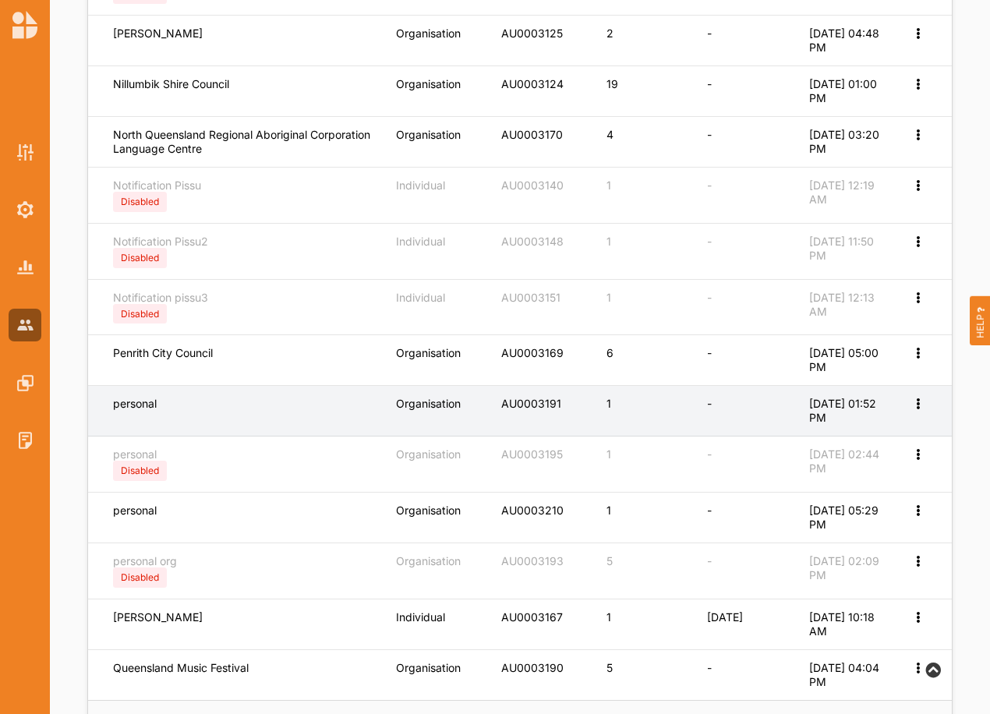
scroll to position [441, 0]
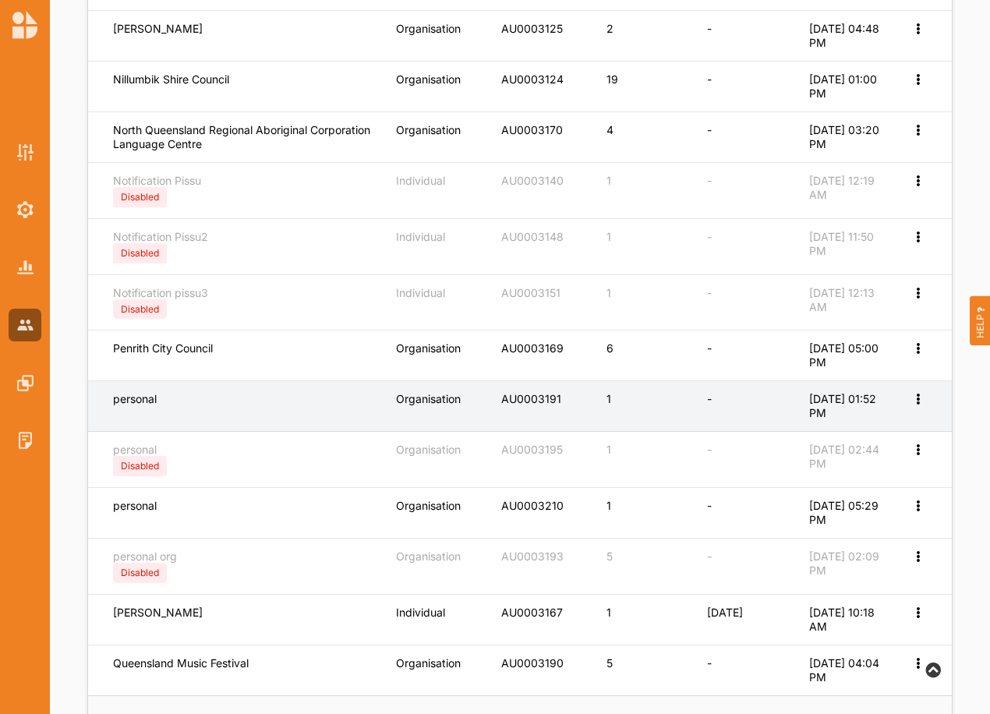
click at [920, 396] on icon at bounding box center [917, 397] width 13 height 11
click at [848, 419] on label "Edit Account" at bounding box center [866, 425] width 98 height 14
select select "1"
select select "8"
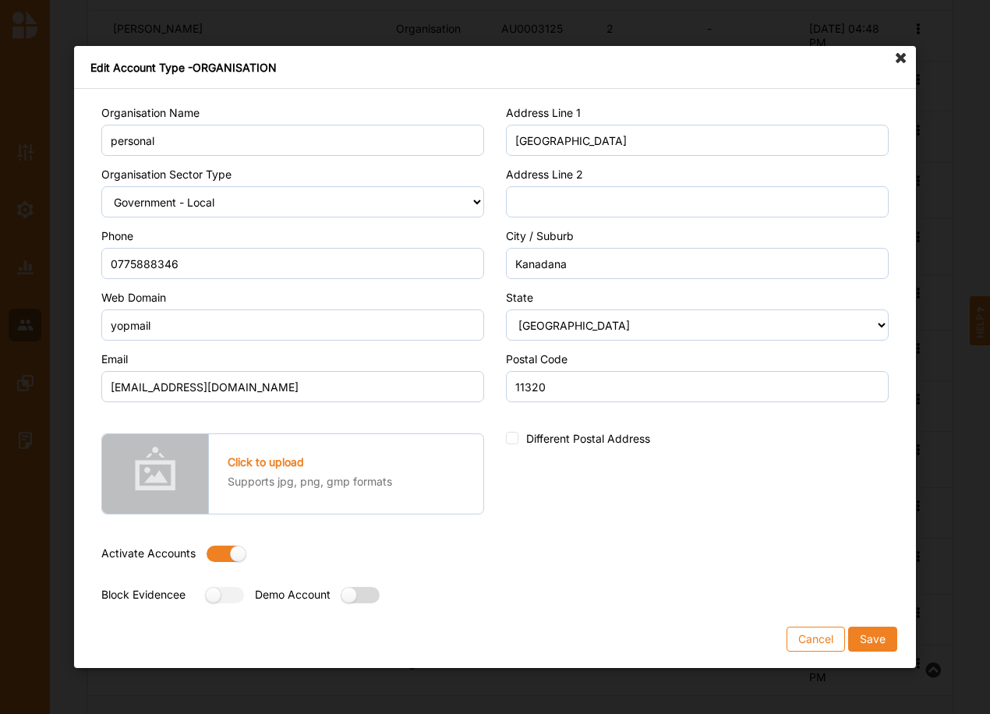
click at [370, 600] on label at bounding box center [355, 595] width 28 height 16
radio input "true"
click at [876, 640] on button "Save" at bounding box center [872, 639] width 49 height 25
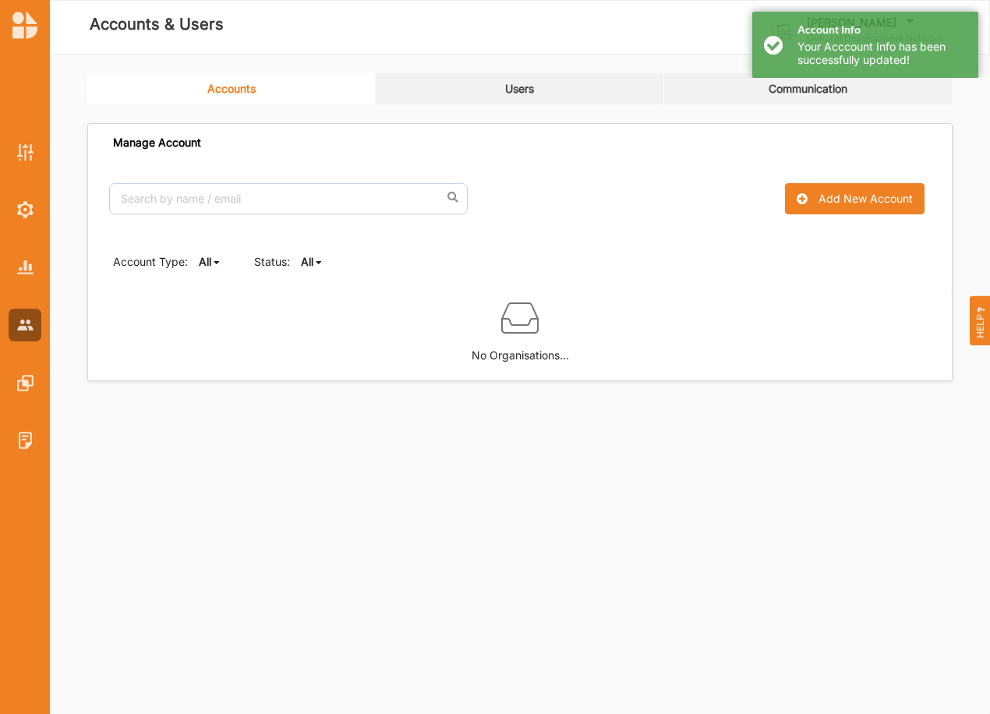
scroll to position [0, 0]
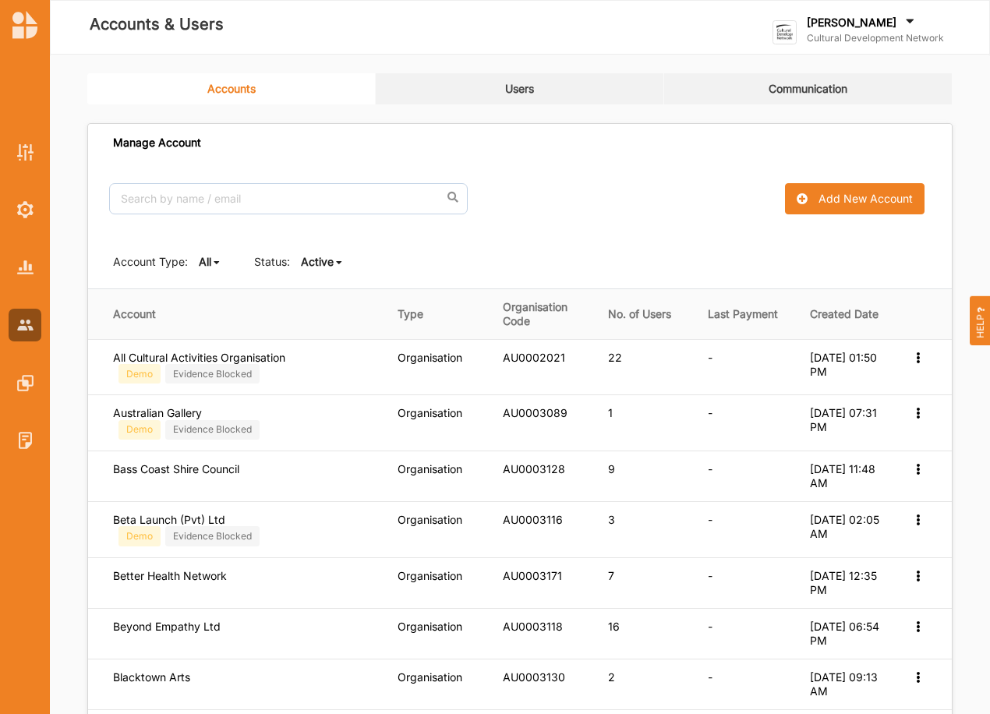
click at [326, 264] on b "Active" at bounding box center [317, 261] width 33 height 13
click at [321, 286] on b "All" at bounding box center [320, 286] width 12 height 13
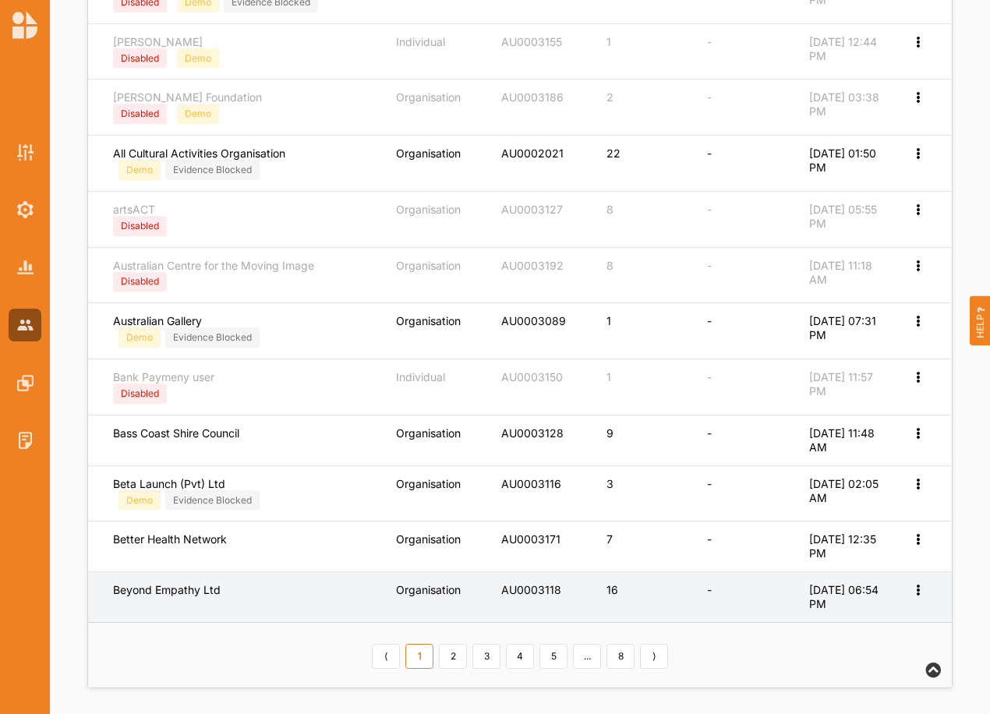
scroll to position [545, 0]
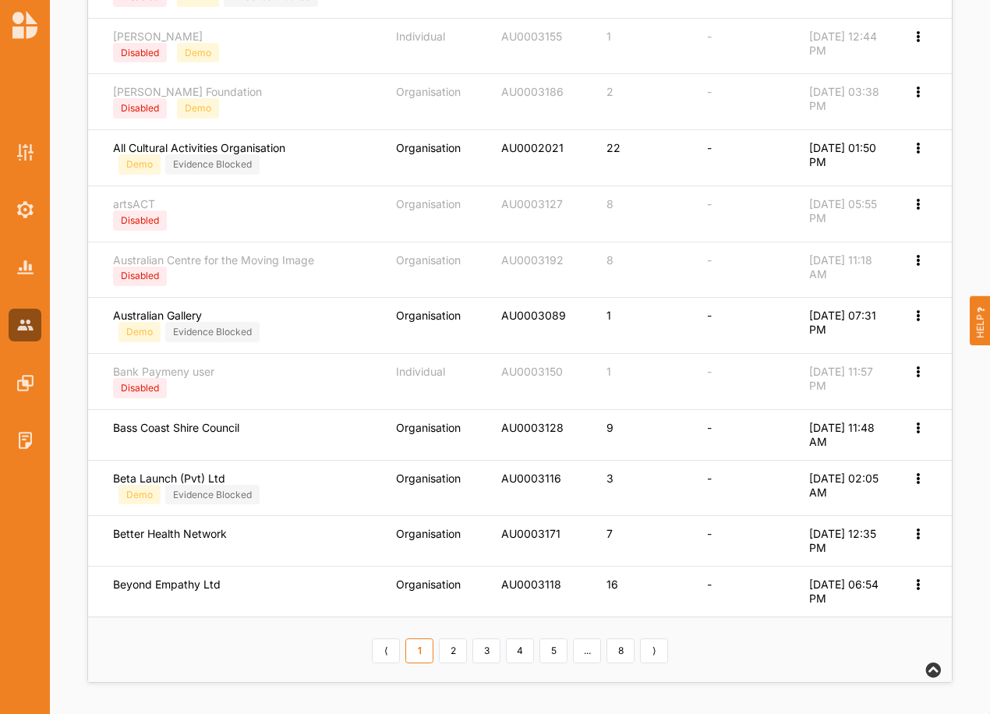
click at [552, 640] on link "5" at bounding box center [554, 651] width 28 height 25
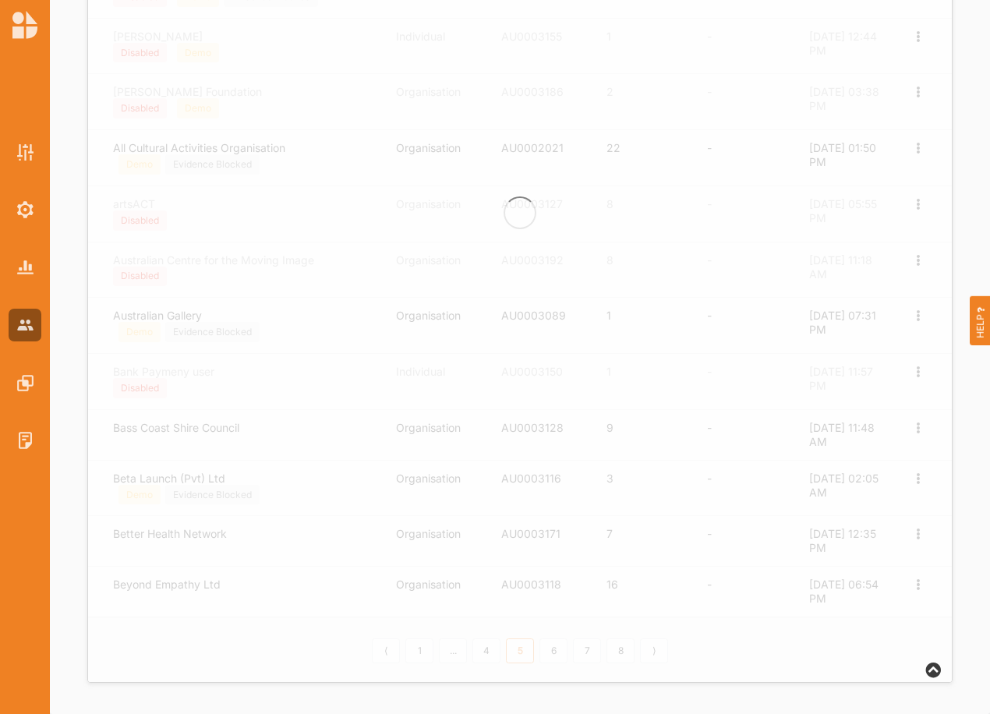
scroll to position [524, 0]
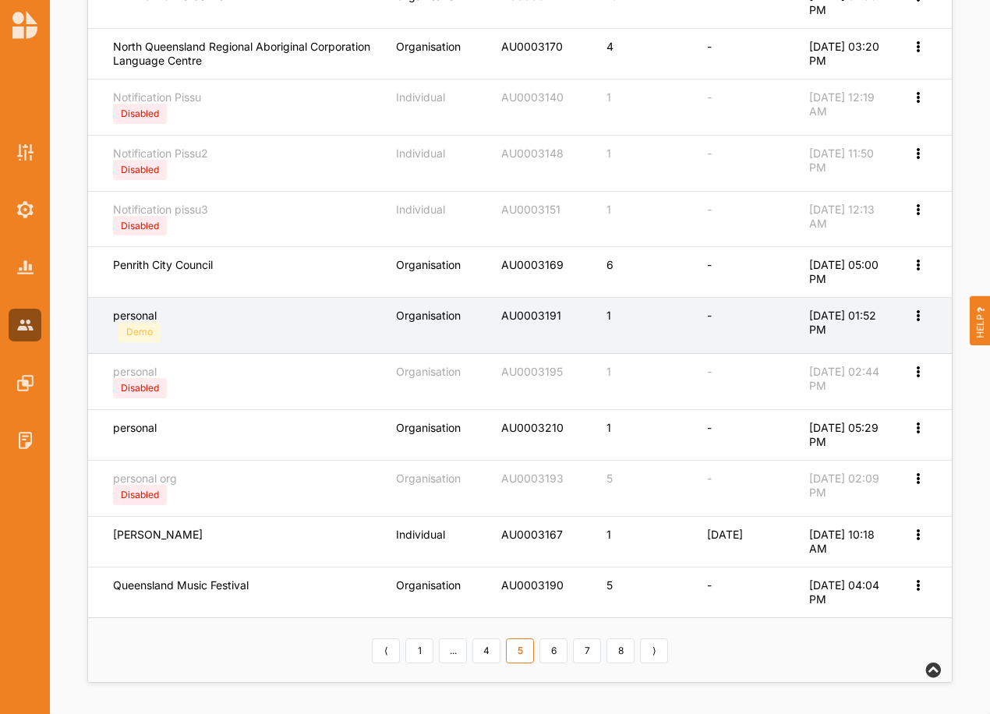
click at [921, 315] on icon at bounding box center [917, 314] width 13 height 11
click at [827, 336] on label "Edit Account" at bounding box center [866, 341] width 98 height 14
select select "1"
select select "8"
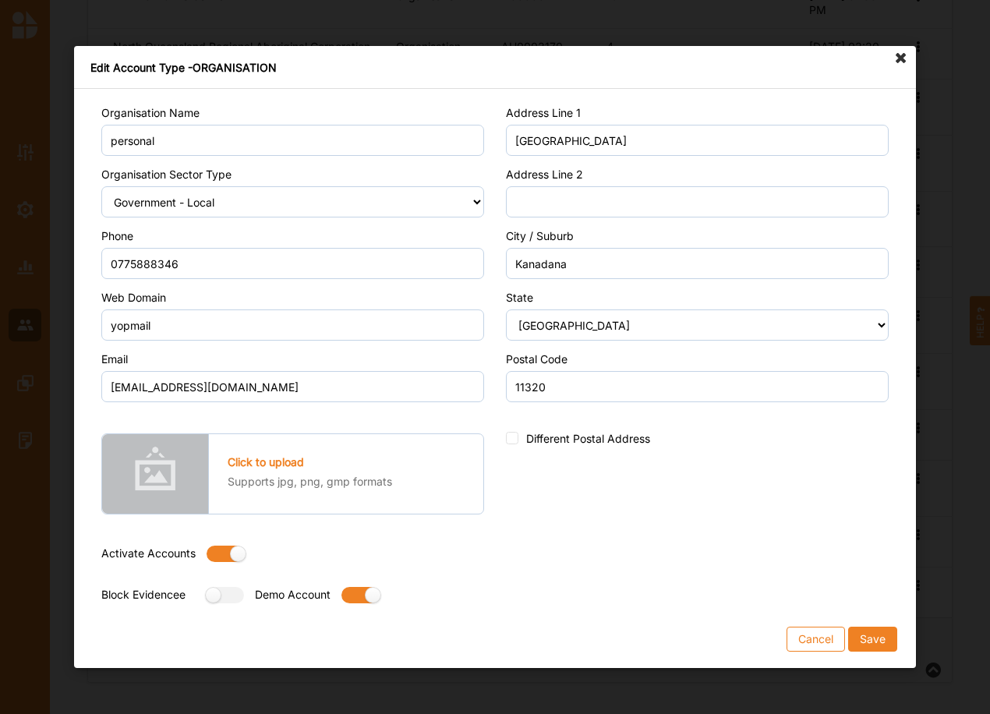
click at [826, 636] on button "Cancel" at bounding box center [816, 639] width 58 height 25
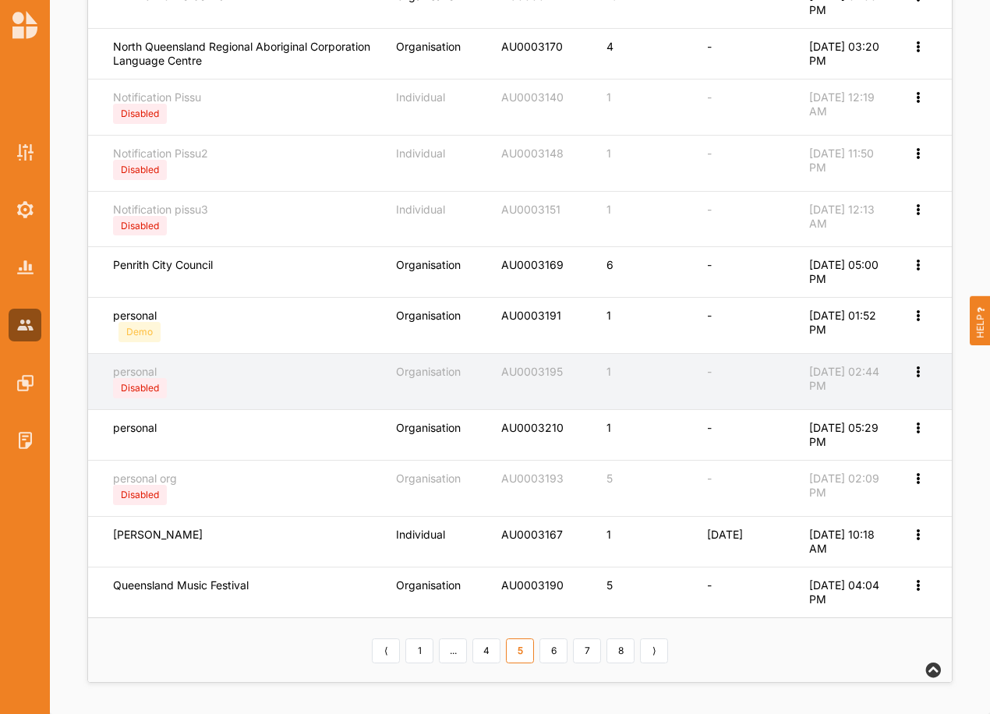
click at [918, 370] on icon at bounding box center [917, 370] width 13 height 11
click at [904, 405] on div "Edit Account" at bounding box center [866, 397] width 120 height 30
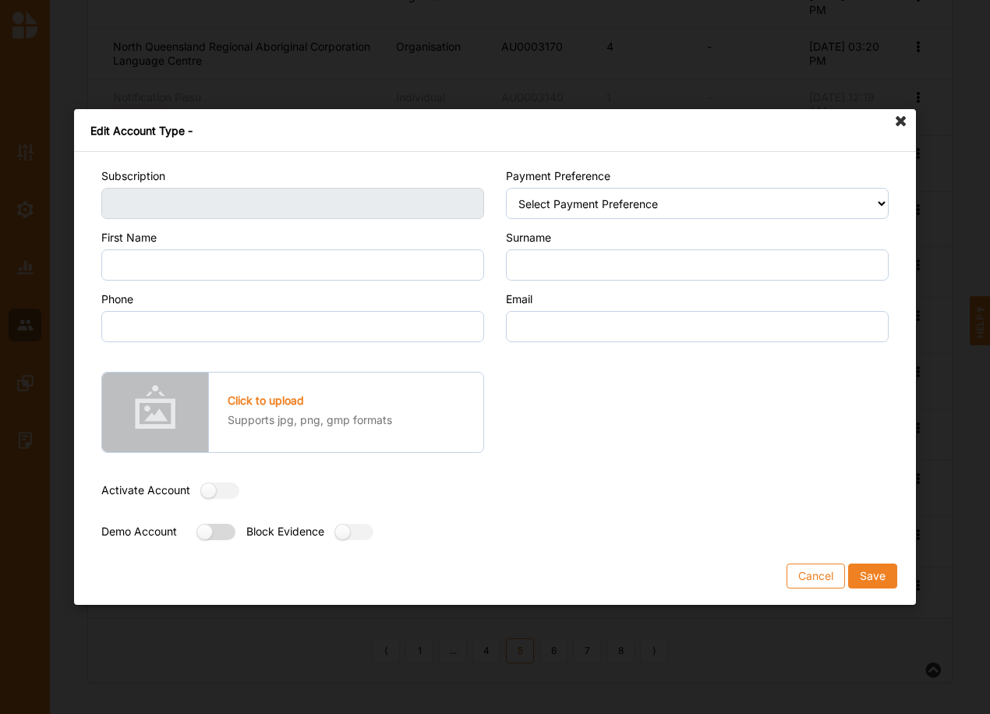
click at [217, 529] on label at bounding box center [211, 532] width 28 height 16
radio input "true"
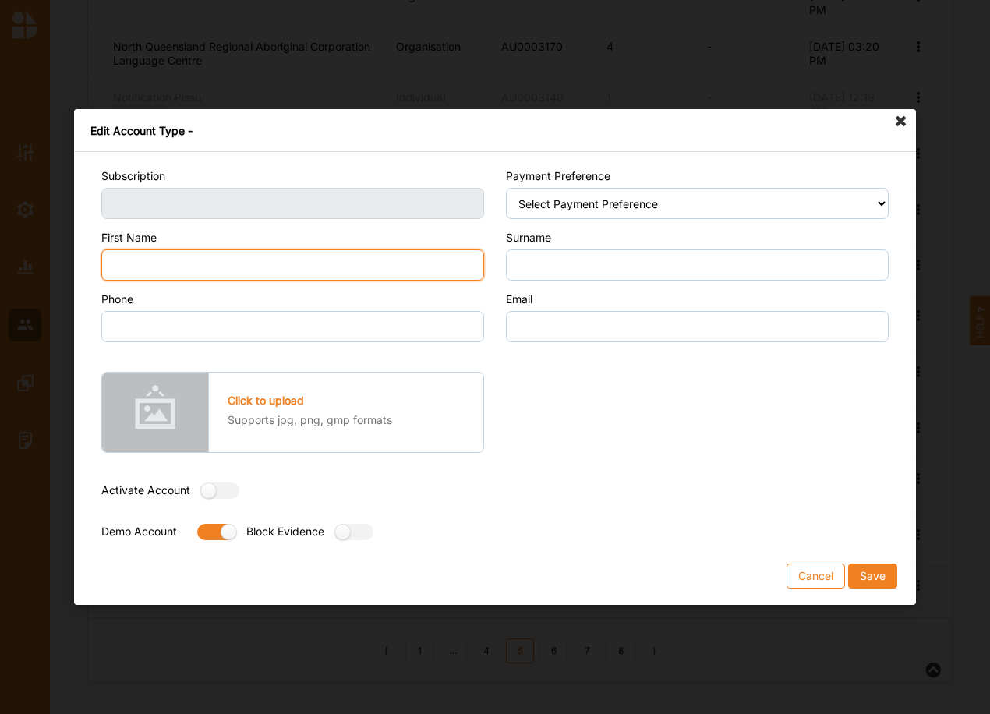
click at [162, 267] on input "First Name" at bounding box center [292, 264] width 383 height 31
type input "Per"
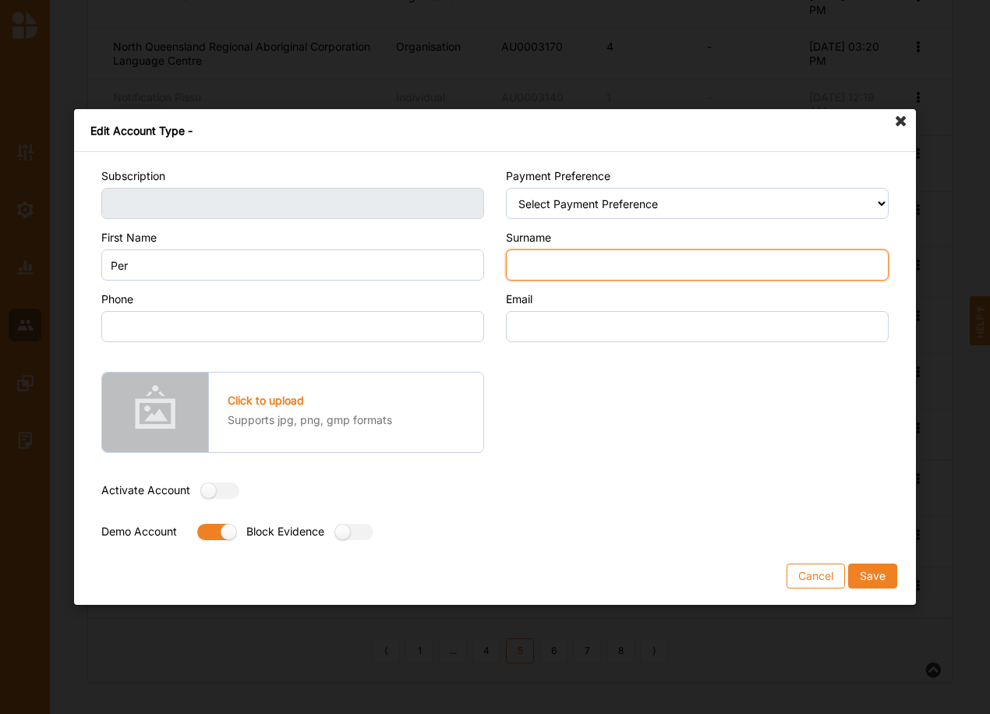
click at [569, 273] on input "Surname" at bounding box center [697, 264] width 383 height 31
type input "sonal"
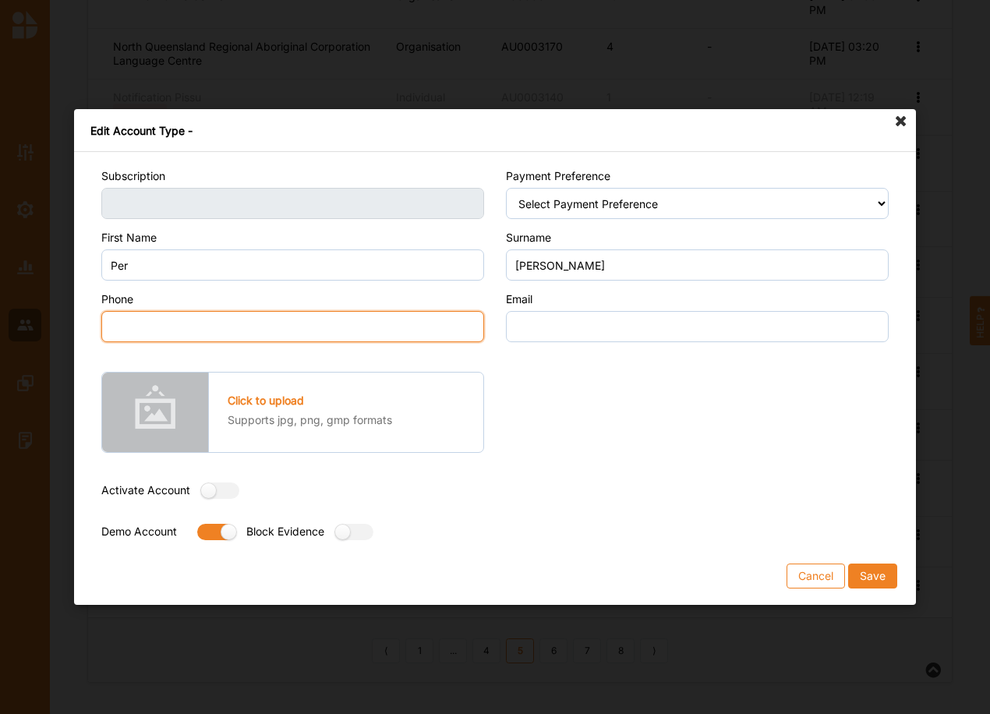
click at [134, 325] on input "Phone" at bounding box center [292, 326] width 383 height 31
type input "0000000000"
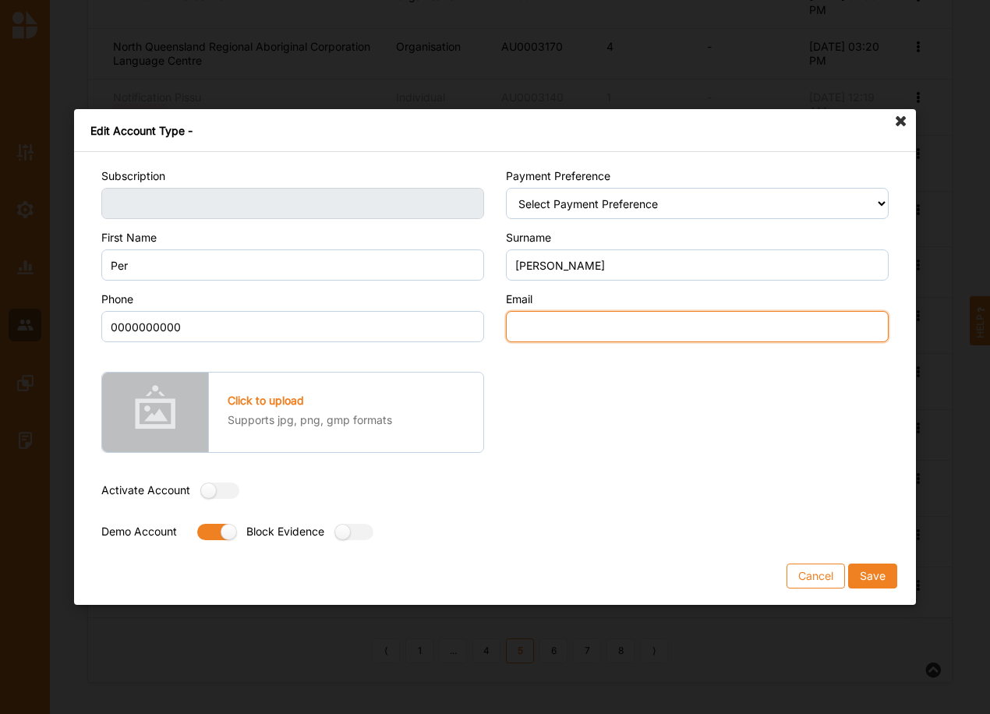
click at [552, 341] on input "Email" at bounding box center [697, 326] width 383 height 31
type input "email@email.com"
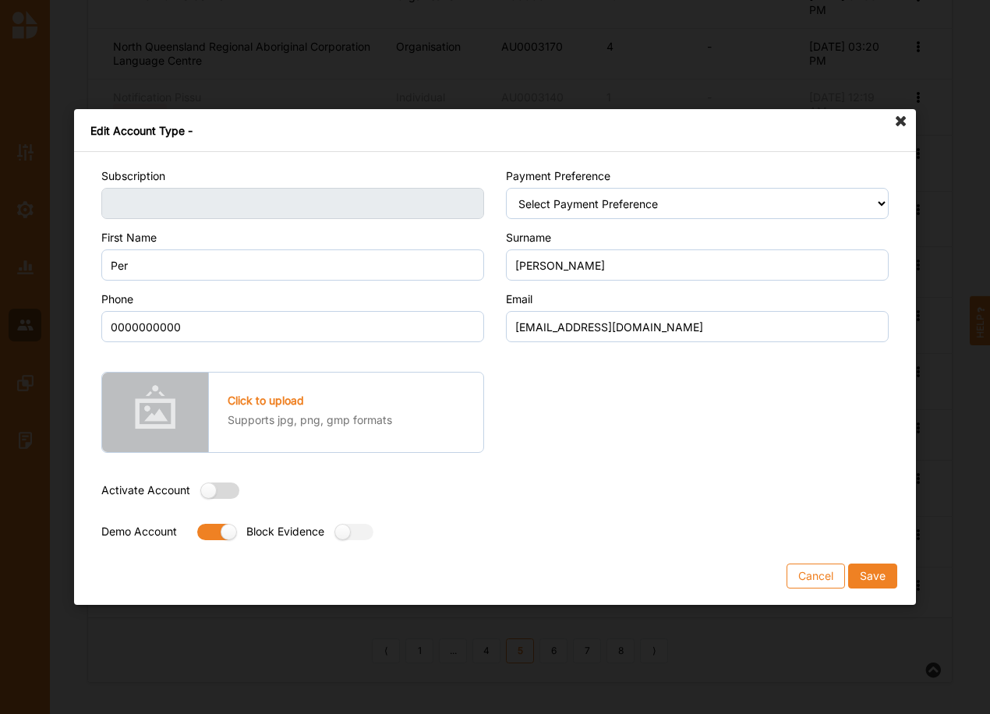
click at [219, 489] on label at bounding box center [215, 491] width 28 height 16
radio input "true"
click at [868, 575] on button "Save" at bounding box center [872, 576] width 49 height 25
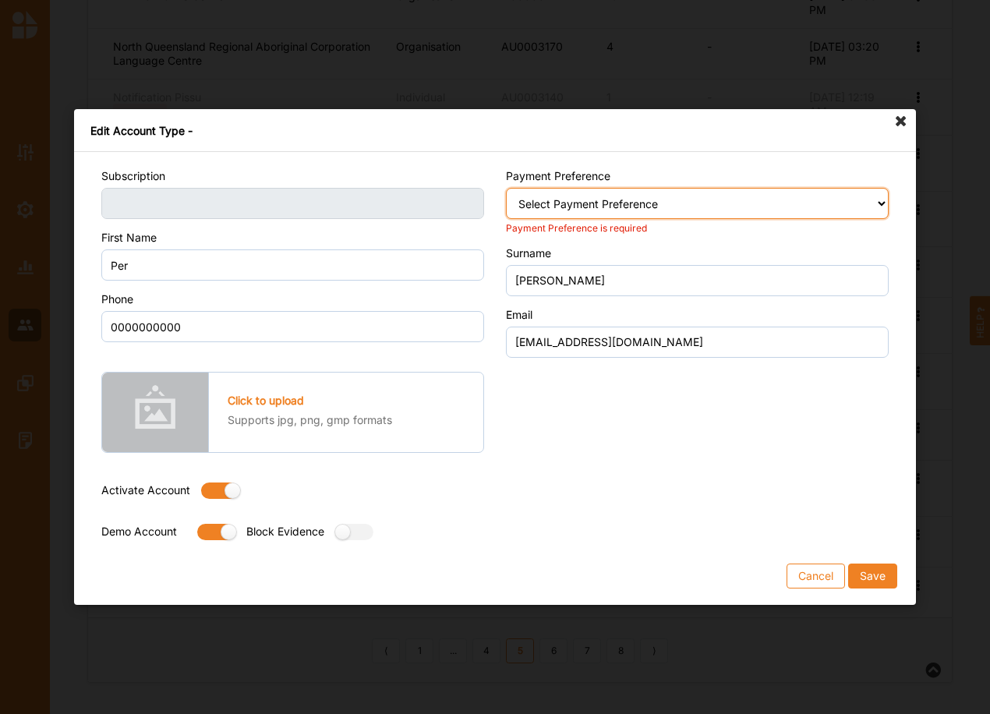
click at [645, 200] on select "Select Payment Preference Credit Card / Debit Card Manual Transaction" at bounding box center [697, 203] width 383 height 31
select select "2"
click at [506, 188] on select "Select Payment Preference Credit Card / Debit Card Manual Transaction" at bounding box center [697, 203] width 383 height 31
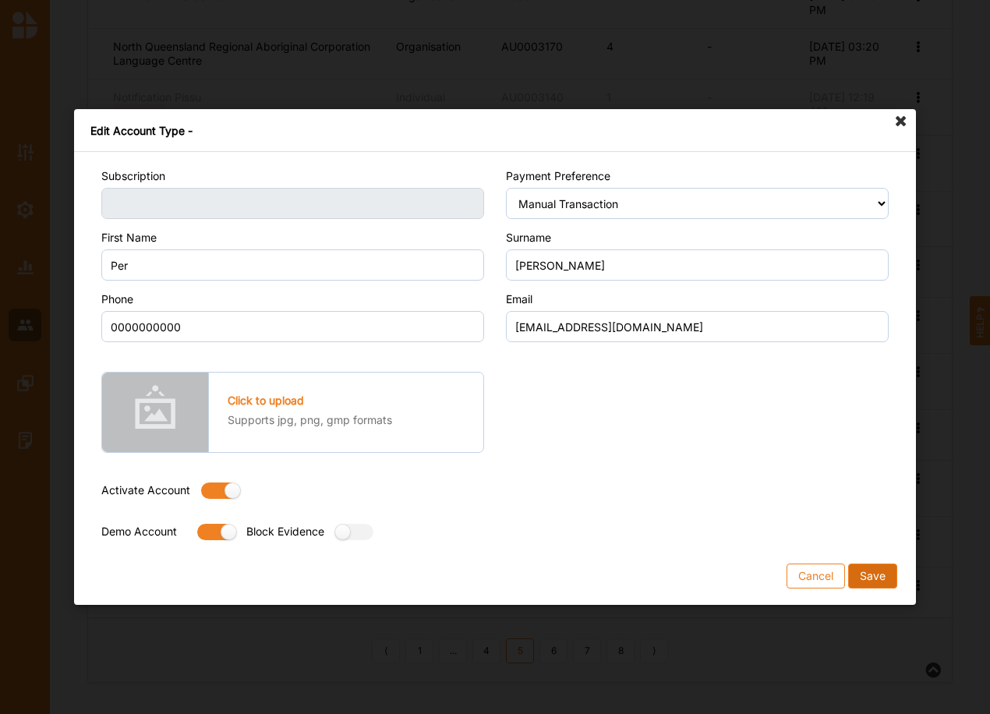
click at [865, 574] on button "Save" at bounding box center [872, 576] width 49 height 25
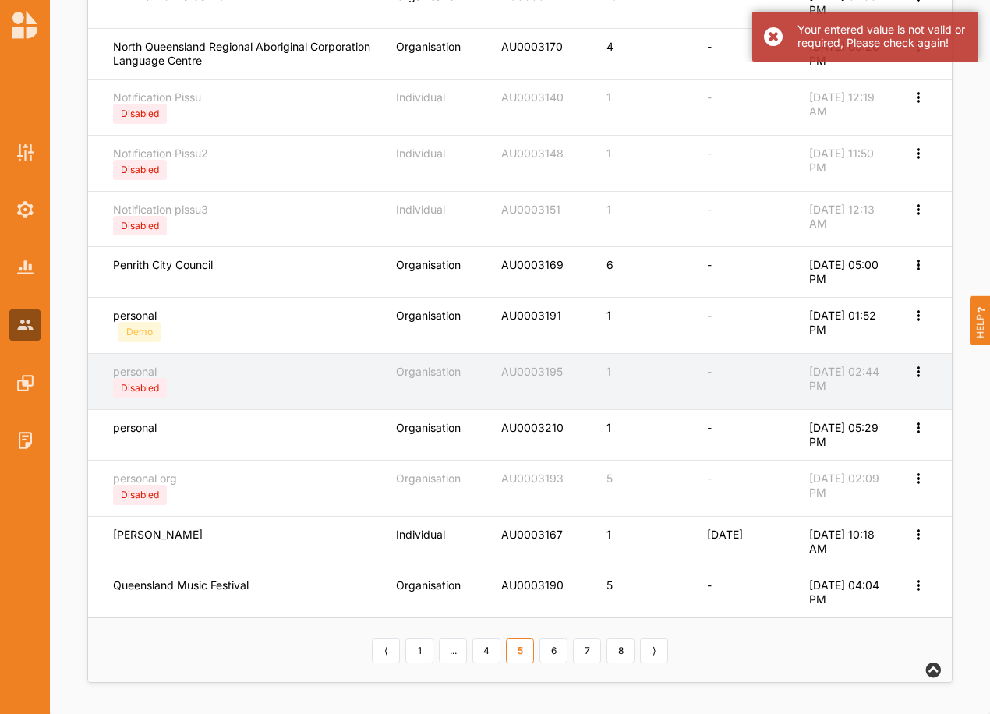
click at [918, 366] on icon at bounding box center [917, 370] width 13 height 11
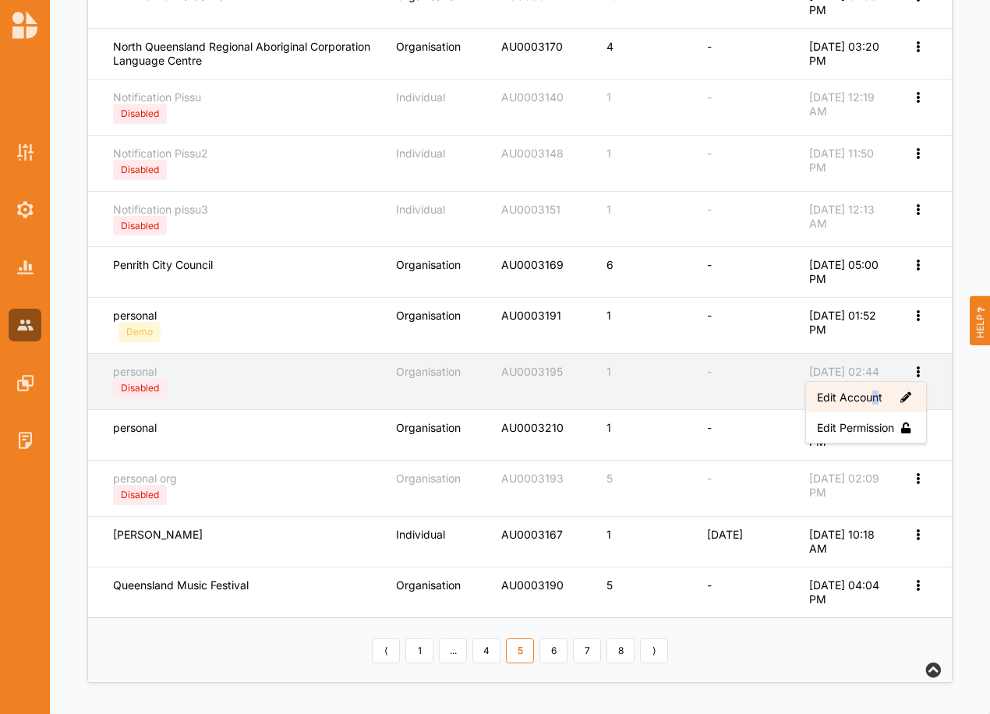
click at [873, 392] on label "Edit Account" at bounding box center [866, 398] width 98 height 14
select select "2"
select select "8"
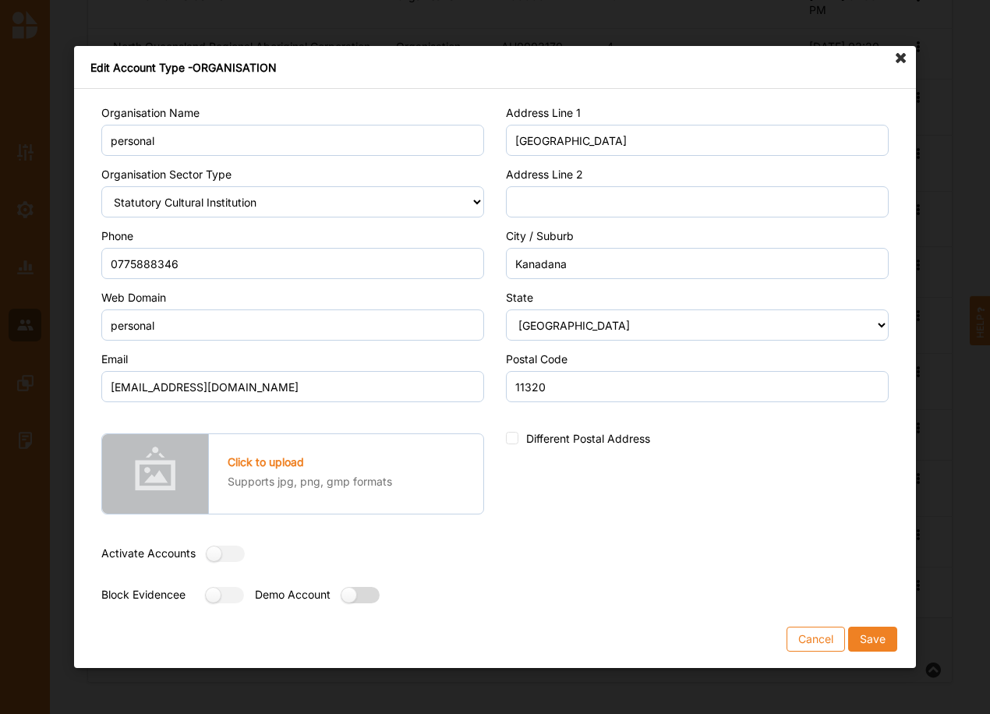
click at [370, 593] on label at bounding box center [355, 595] width 28 height 16
radio input "true"
click at [233, 561] on label at bounding box center [221, 554] width 28 height 16
click at [234, 557] on label at bounding box center [221, 554] width 28 height 16
radio input "false"
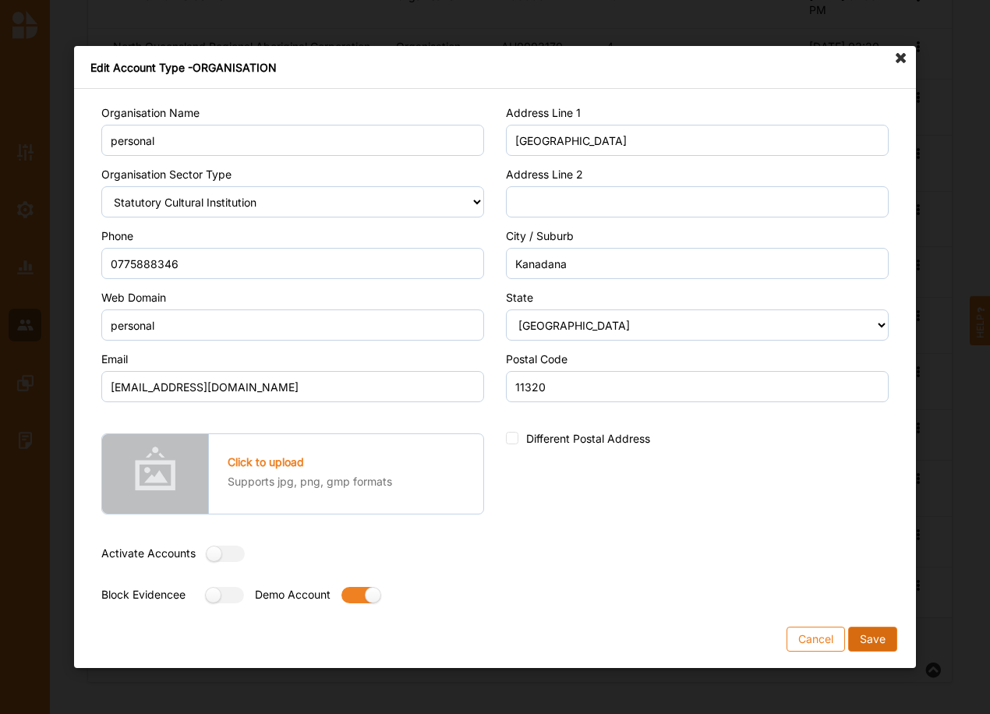
click at [873, 635] on button "Save" at bounding box center [872, 639] width 49 height 25
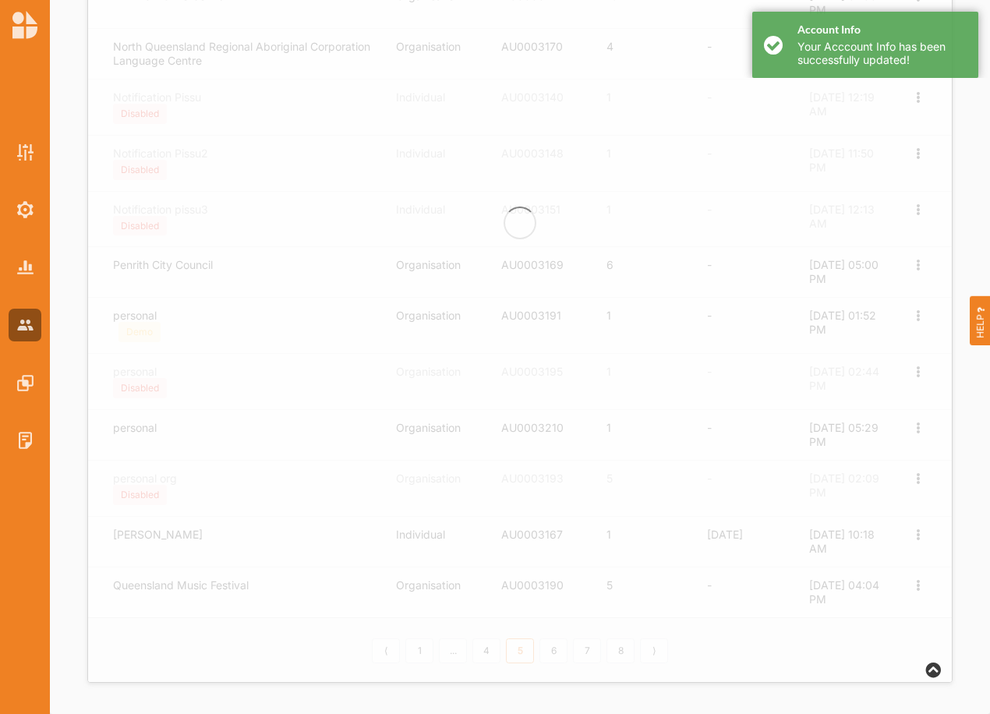
scroll to position [0, 0]
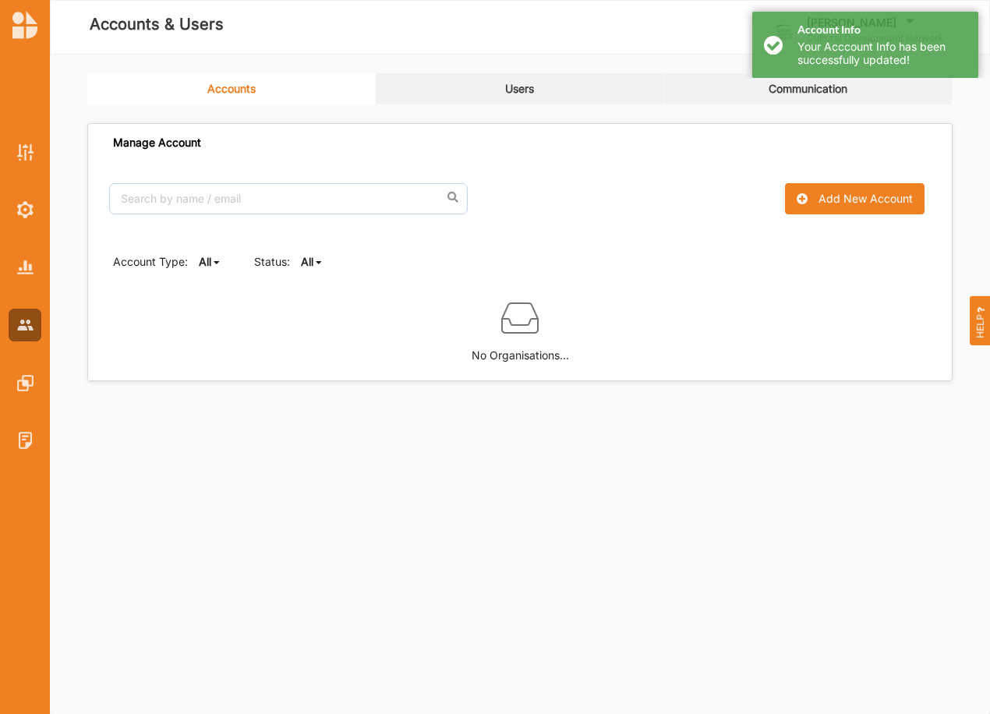
click at [317, 262] on icon at bounding box center [319, 262] width 6 height 9
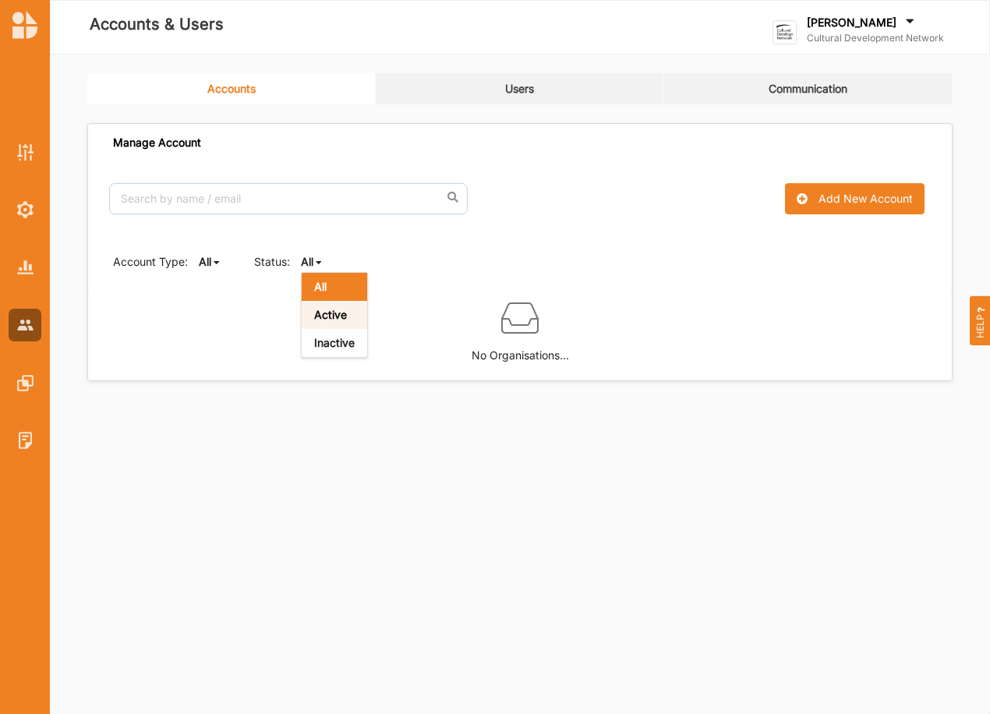
click at [318, 315] on b "Active" at bounding box center [330, 314] width 33 height 13
click at [324, 260] on b "Active" at bounding box center [317, 261] width 33 height 13
click at [331, 285] on div "All" at bounding box center [334, 287] width 65 height 28
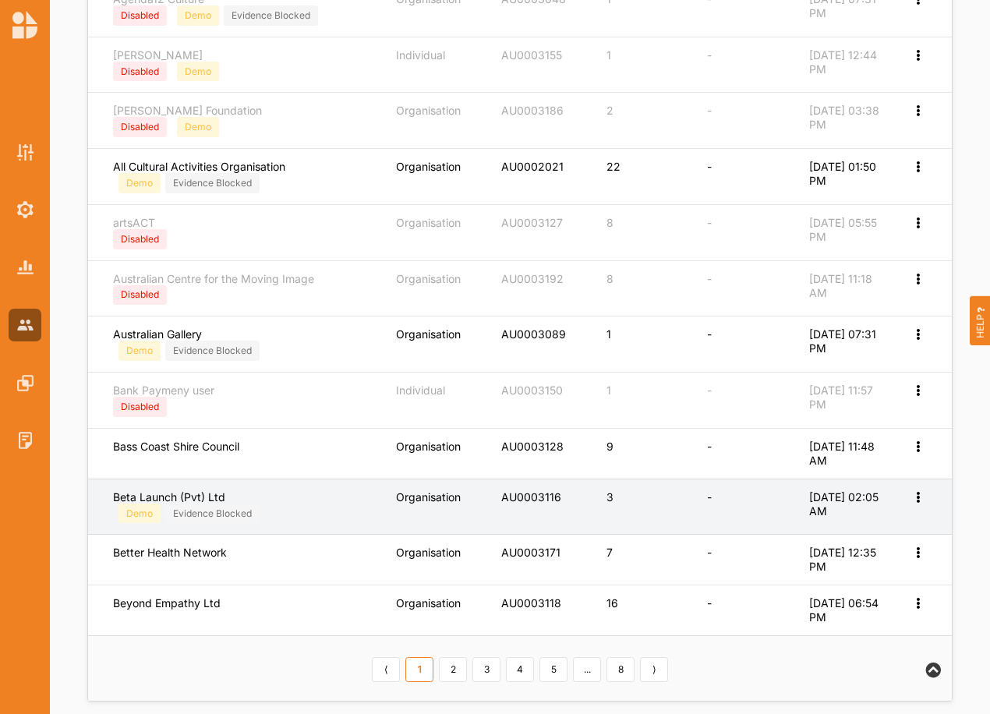
scroll to position [545, 0]
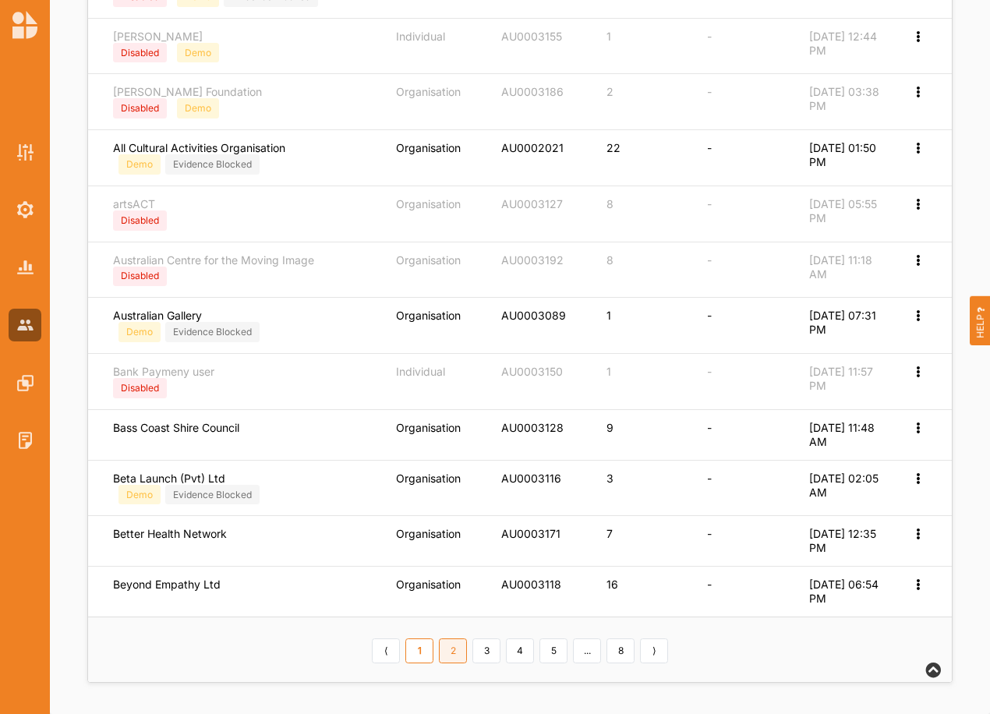
click at [451, 656] on link "2" at bounding box center [453, 651] width 28 height 25
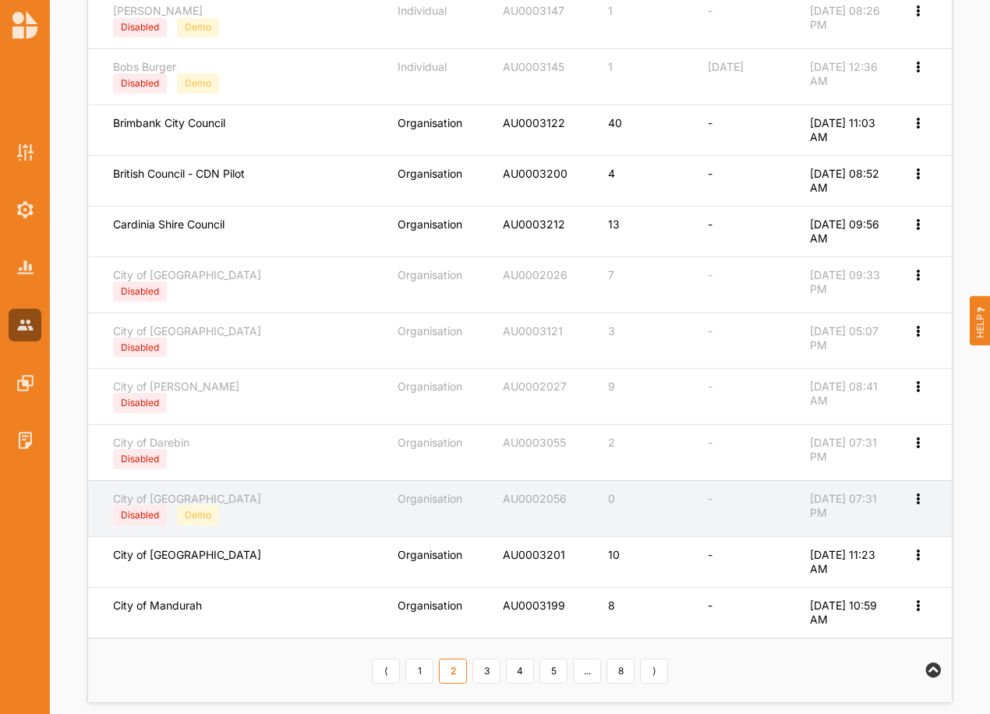
scroll to position [498, 0]
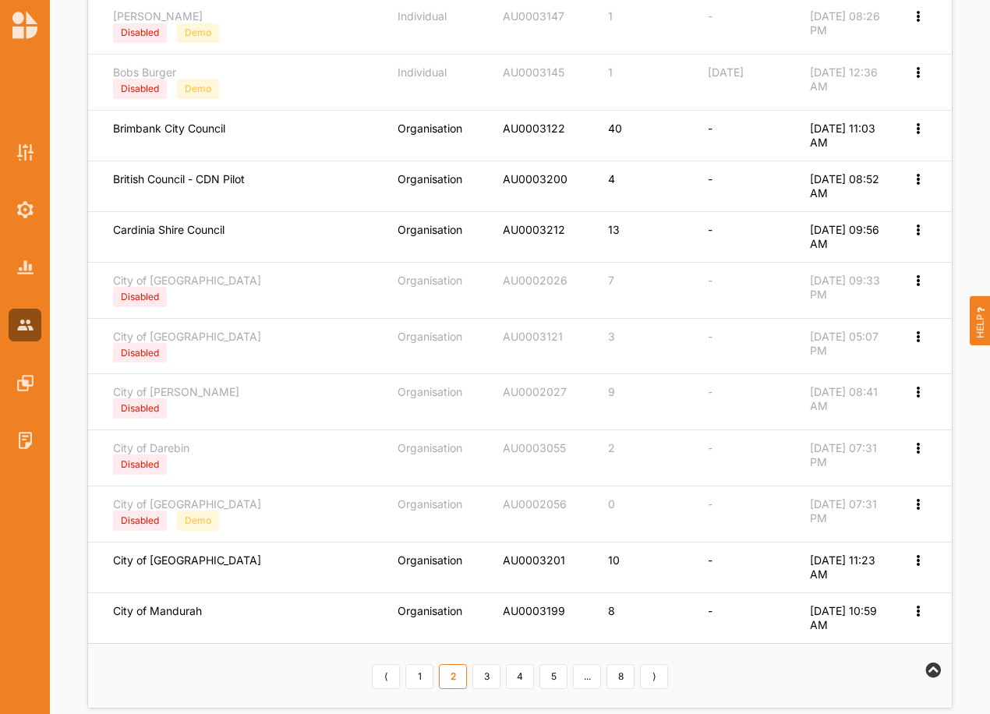
click at [486, 676] on link "3" at bounding box center [486, 676] width 28 height 25
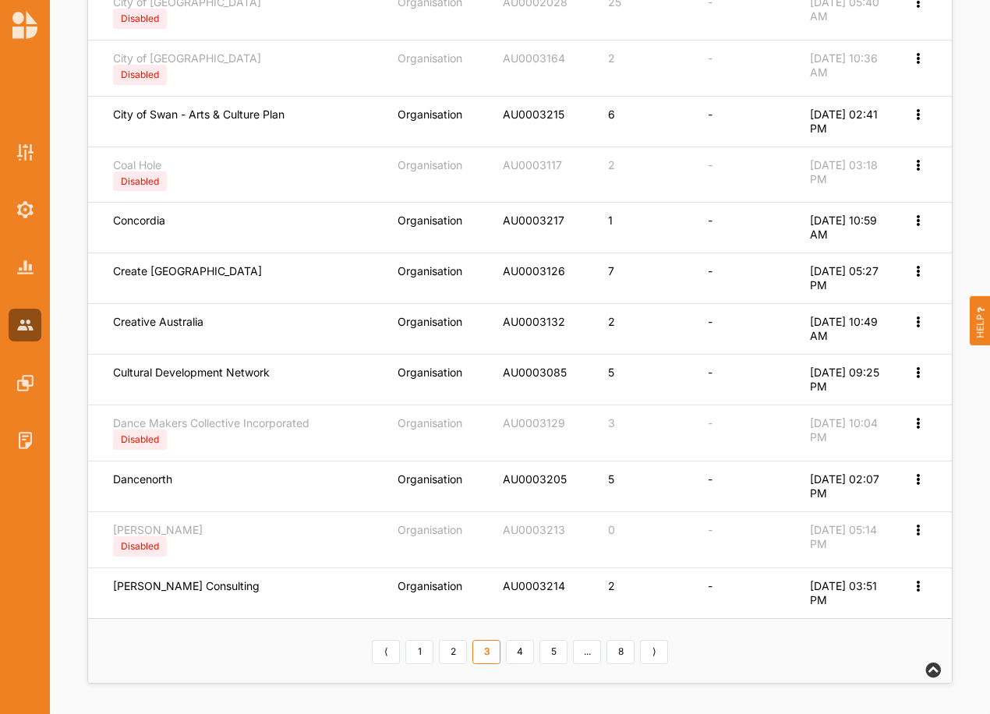
scroll to position [518, 0]
click at [444, 650] on link "2" at bounding box center [453, 651] width 28 height 25
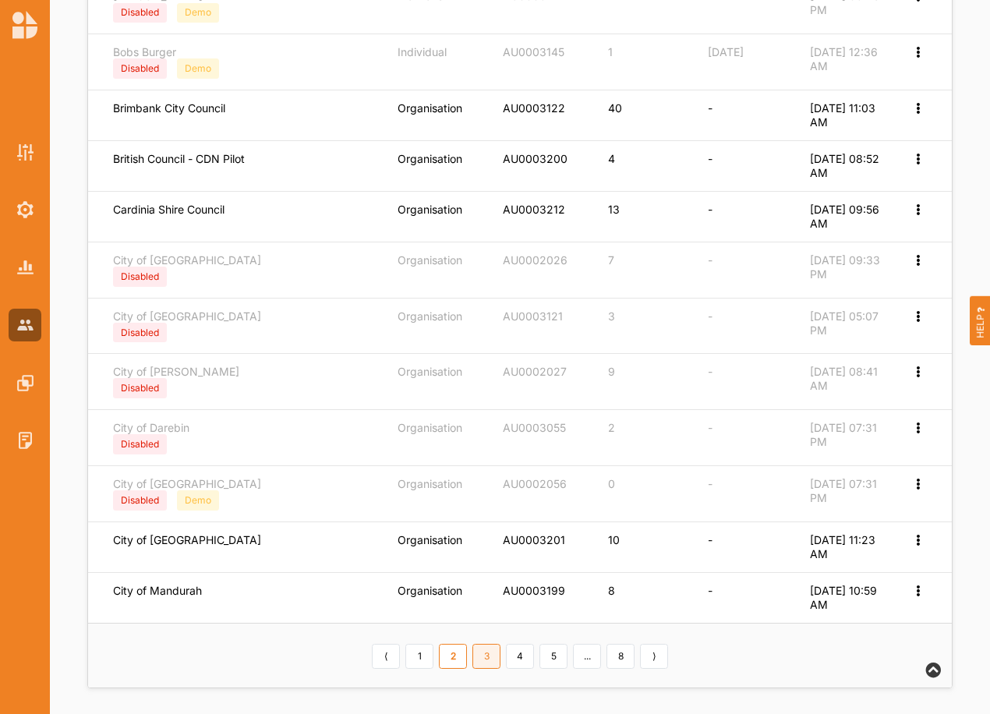
click at [487, 649] on link "3" at bounding box center [486, 656] width 28 height 25
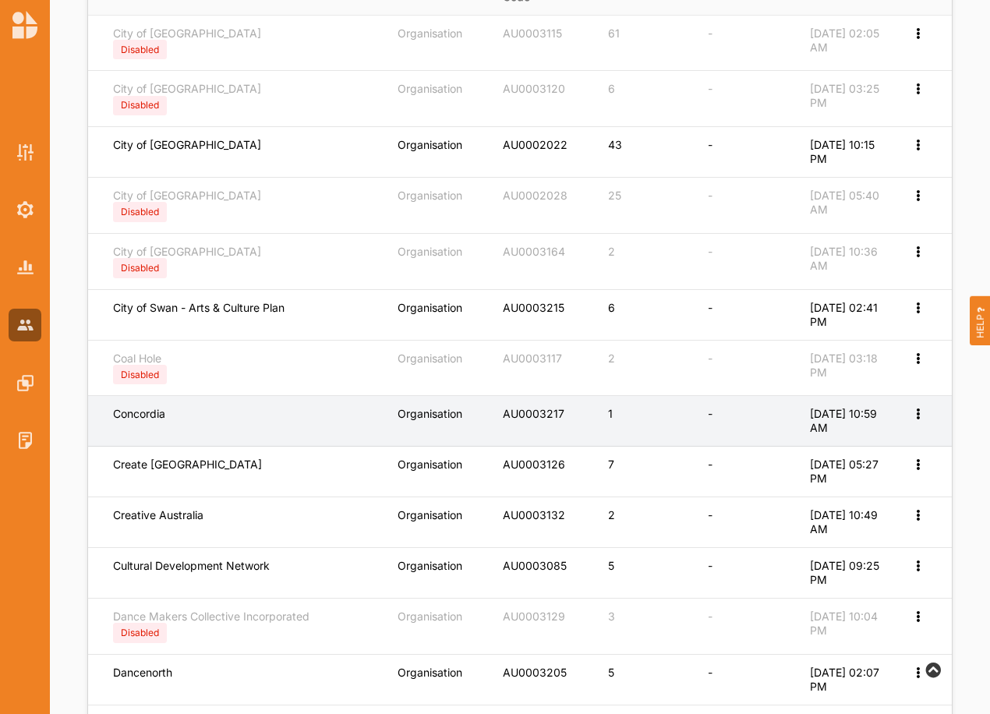
scroll to position [285, 0]
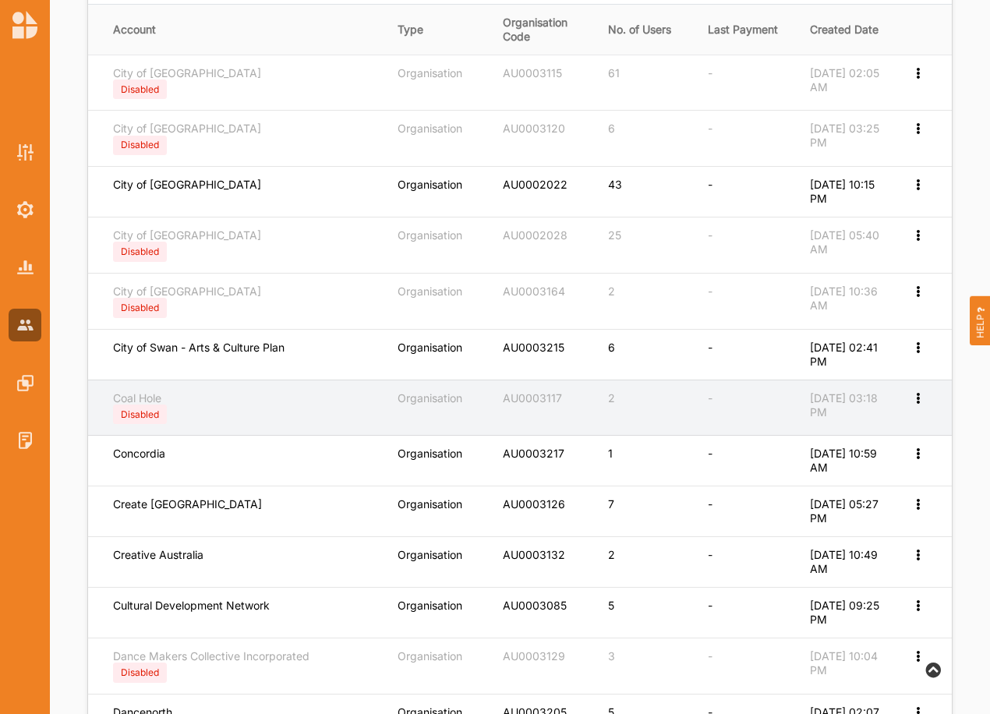
click at [918, 402] on icon at bounding box center [917, 396] width 13 height 11
click at [839, 415] on div "Edit Account" at bounding box center [866, 424] width 120 height 30
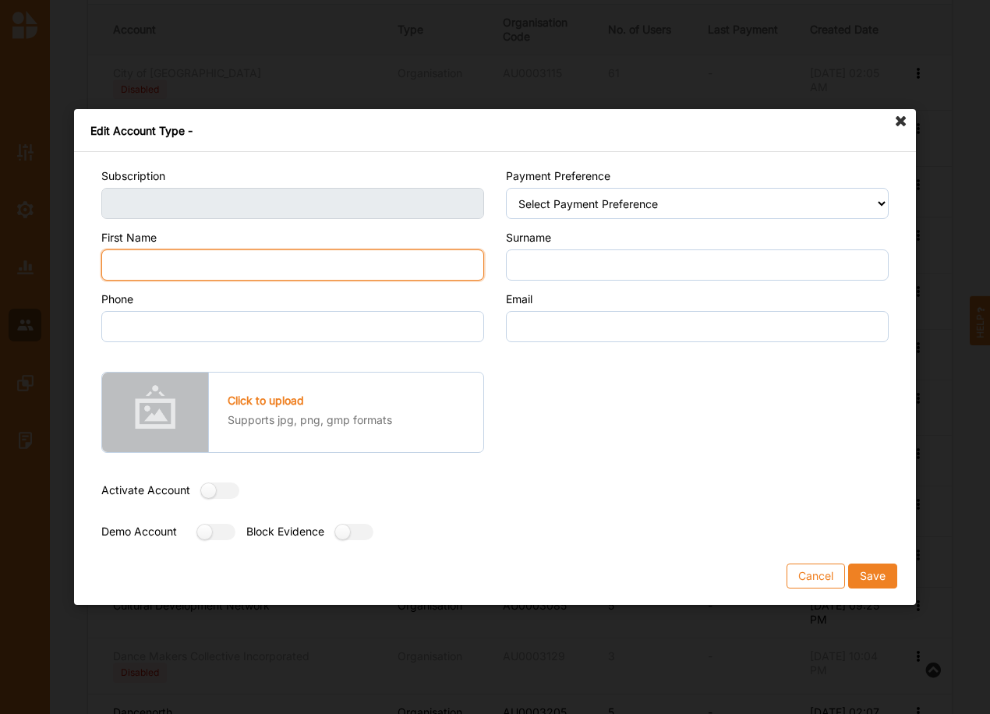
click at [214, 266] on input "First Name" at bounding box center [292, 264] width 383 height 31
type input "Coal"
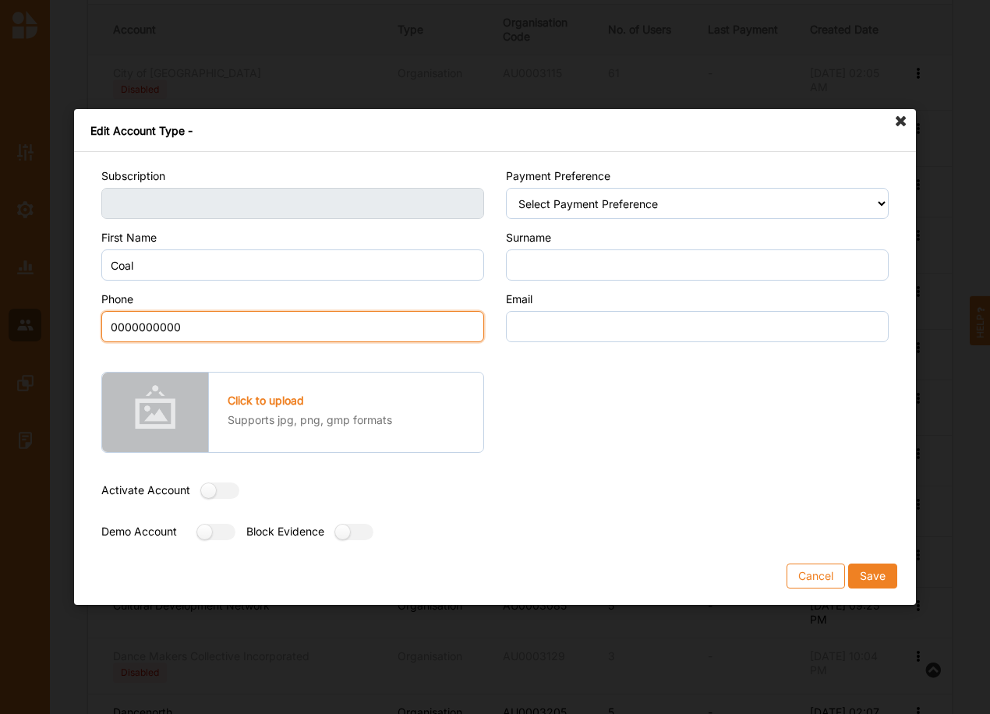
type input "0000000000"
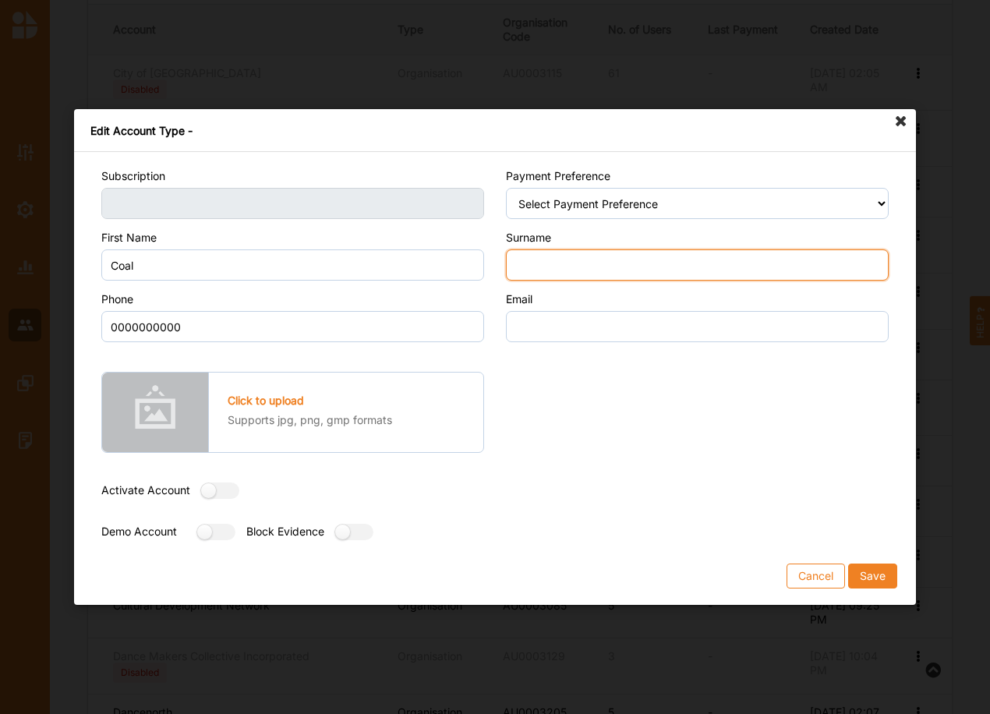
click at [561, 264] on input "Surname" at bounding box center [697, 264] width 383 height 31
type input "Hole"
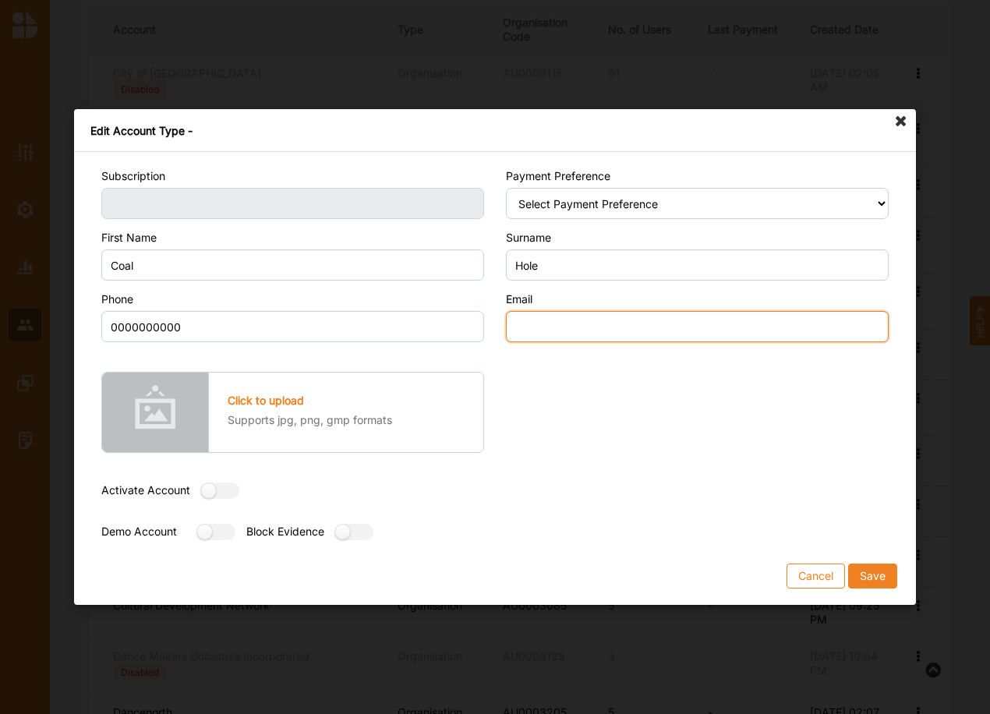
click at [536, 328] on input "Email" at bounding box center [697, 326] width 383 height 31
type input "email@email.com"
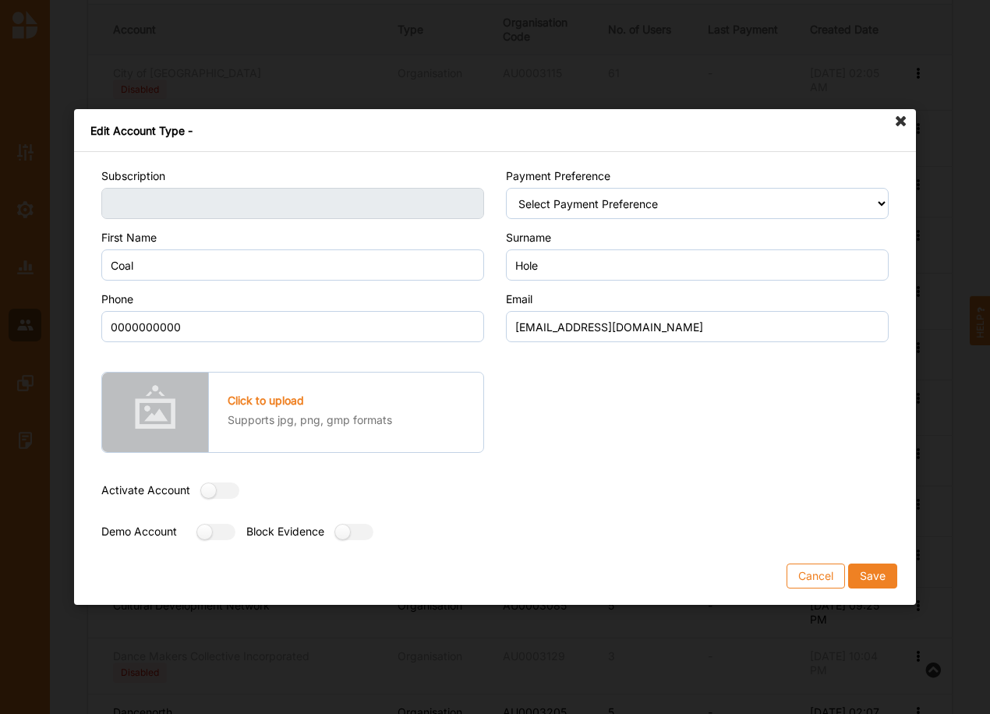
click at [195, 533] on div at bounding box center [212, 537] width 48 height 21
click at [211, 526] on label at bounding box center [211, 532] width 28 height 16
radio input "true"
click at [879, 575] on button "Save" at bounding box center [872, 576] width 49 height 25
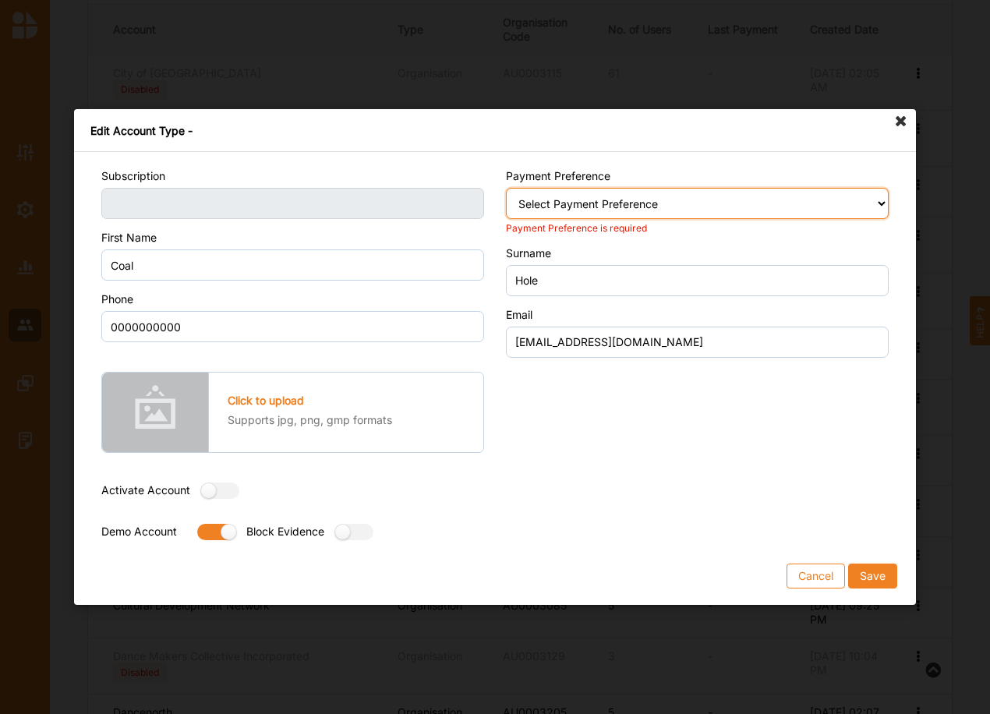
click at [544, 204] on select "Select Payment Preference Credit Card / Debit Card Manual Transaction" at bounding box center [697, 203] width 383 height 31
select select "2"
click at [506, 188] on select "Select Payment Preference Credit Card / Debit Card Manual Transaction" at bounding box center [697, 203] width 383 height 31
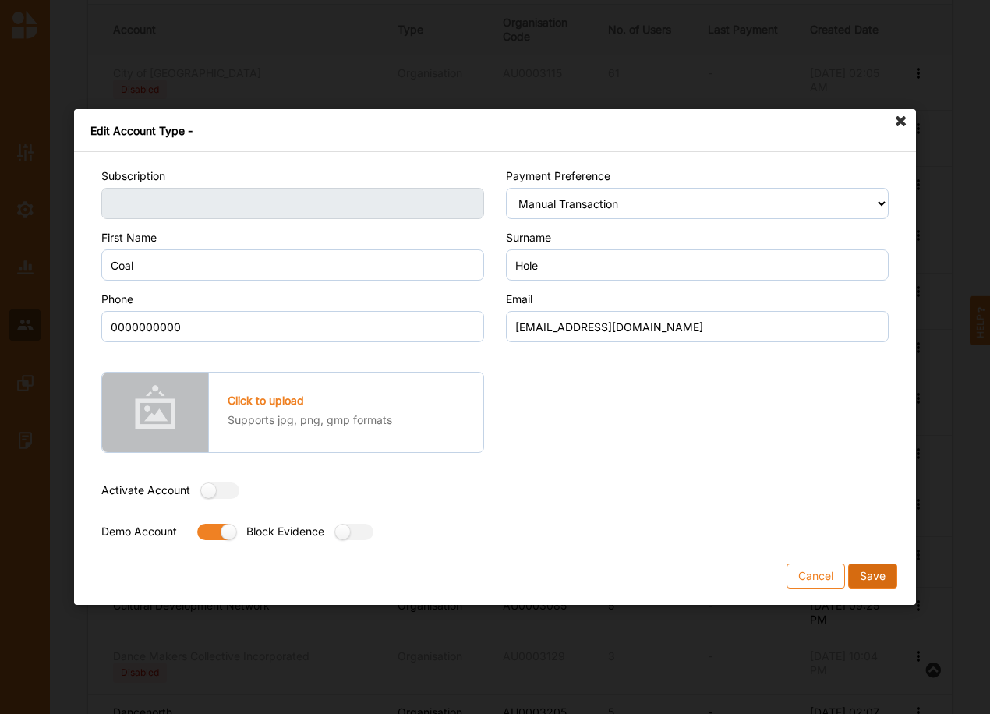
click at [872, 575] on button "Save" at bounding box center [872, 576] width 49 height 25
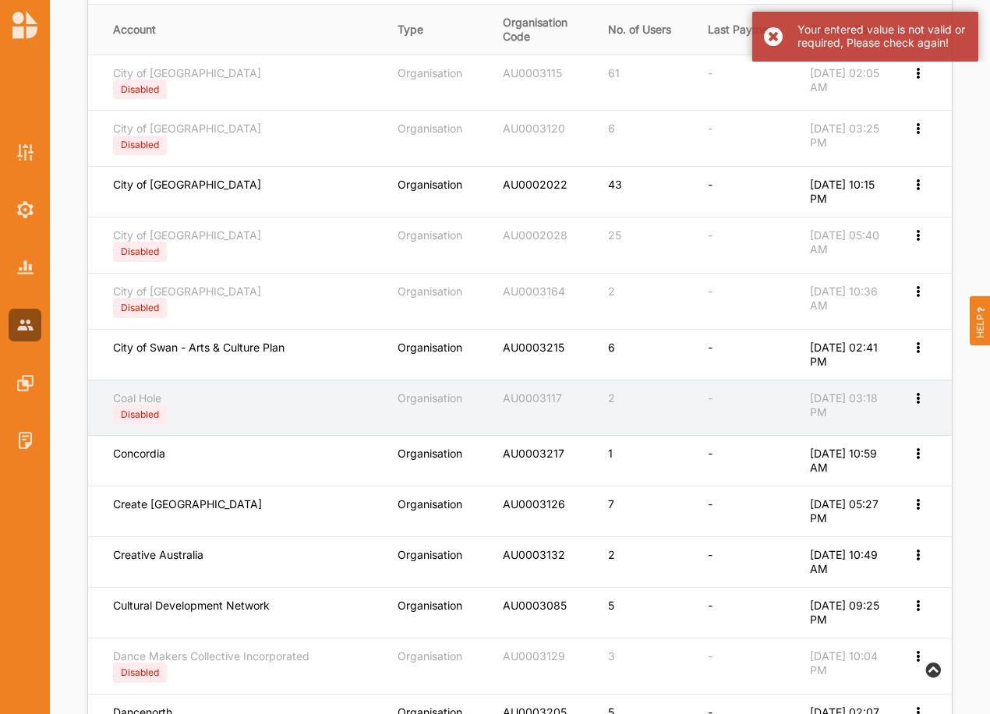
click at [912, 401] on icon at bounding box center [917, 396] width 13 height 11
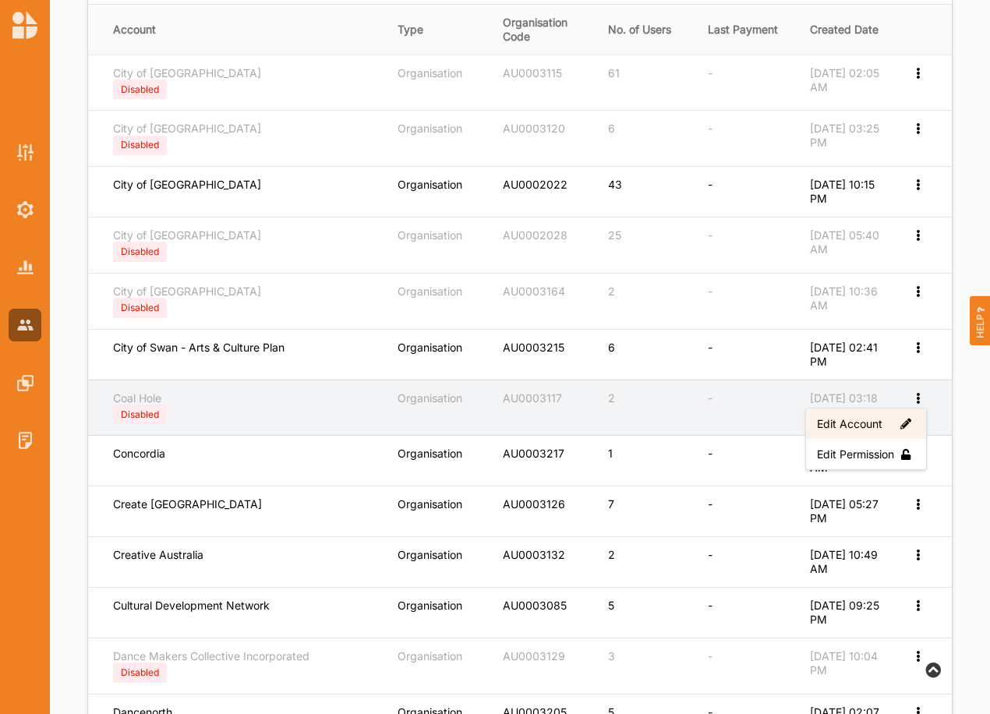
click at [850, 423] on label "Edit Account" at bounding box center [866, 423] width 98 height 14
select select "3"
select select "7"
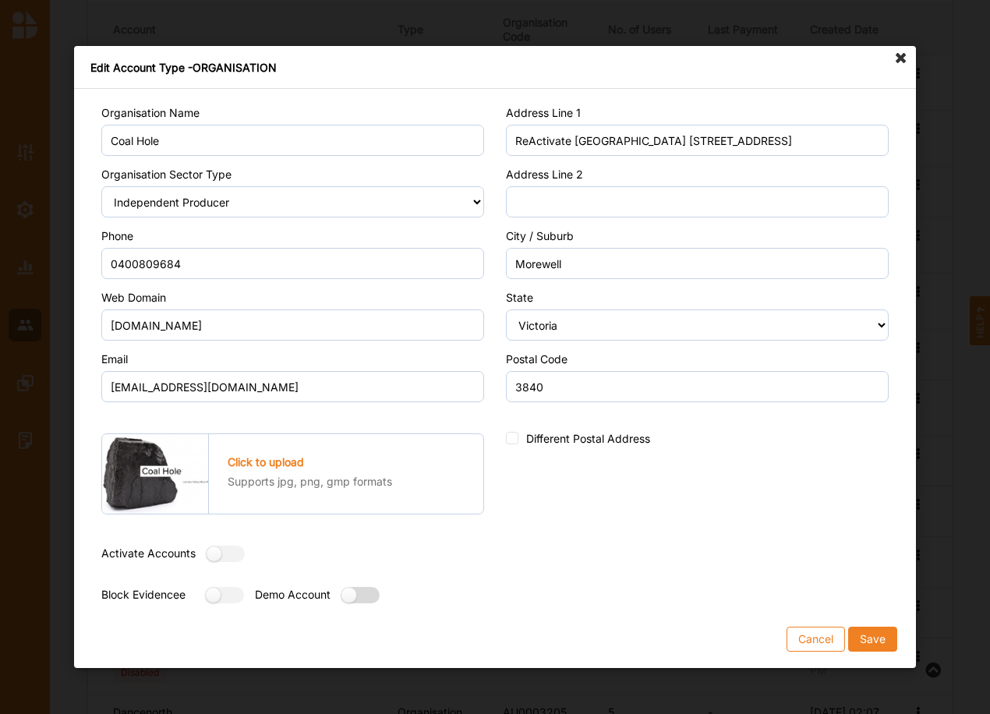
click at [370, 598] on label at bounding box center [355, 595] width 28 height 16
radio input "true"
click at [869, 637] on button "Save" at bounding box center [872, 639] width 49 height 25
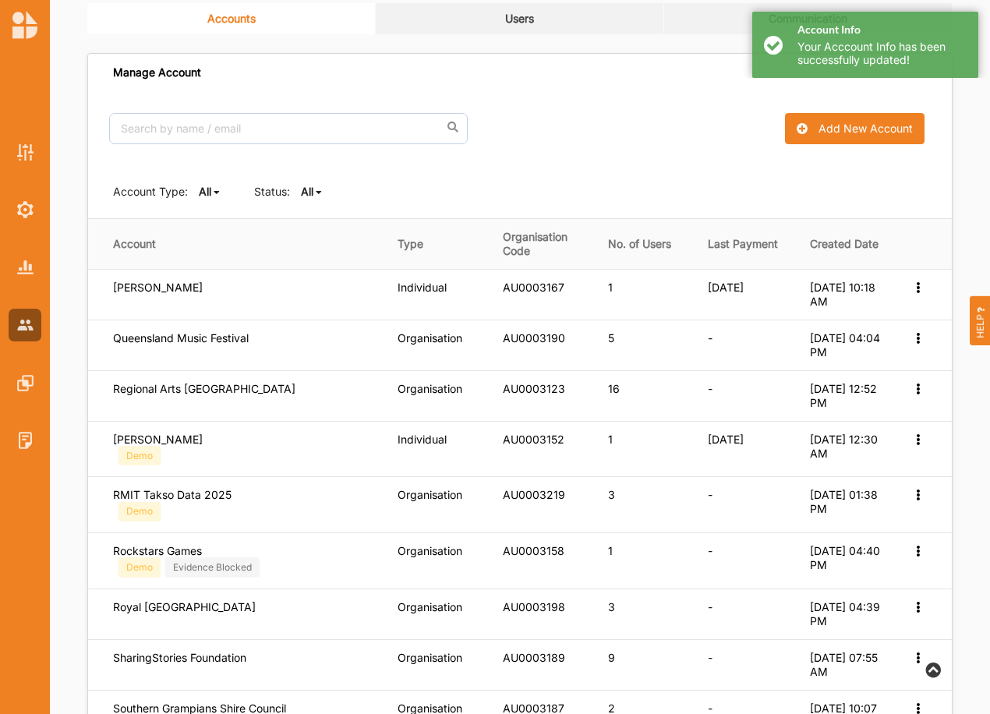
scroll to position [51, 0]
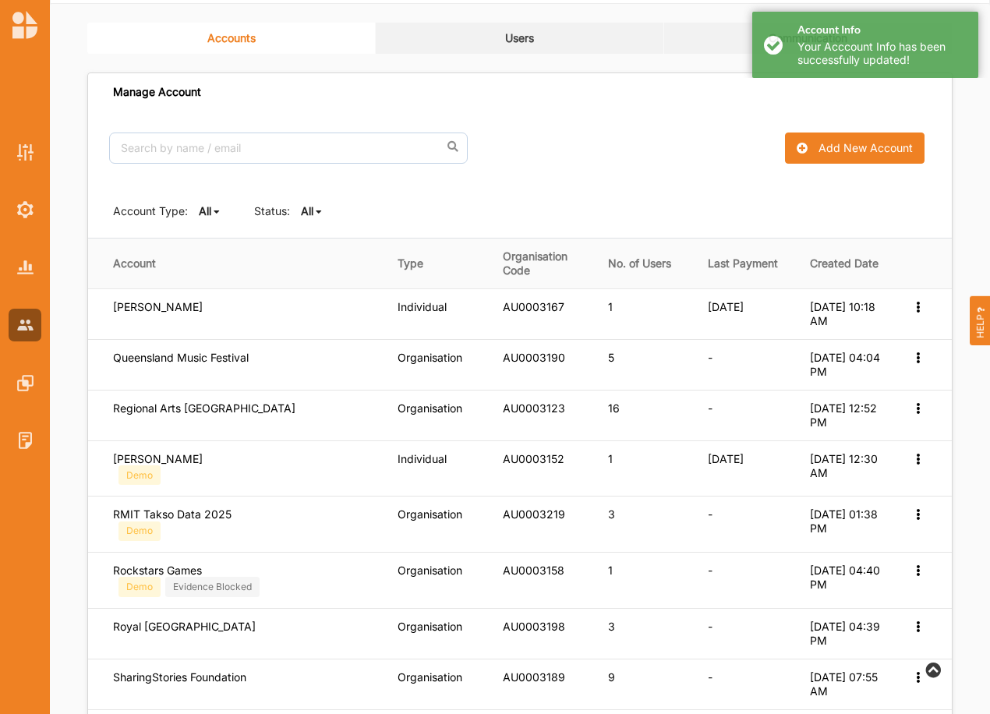
click at [308, 215] on b "All" at bounding box center [307, 210] width 12 height 13
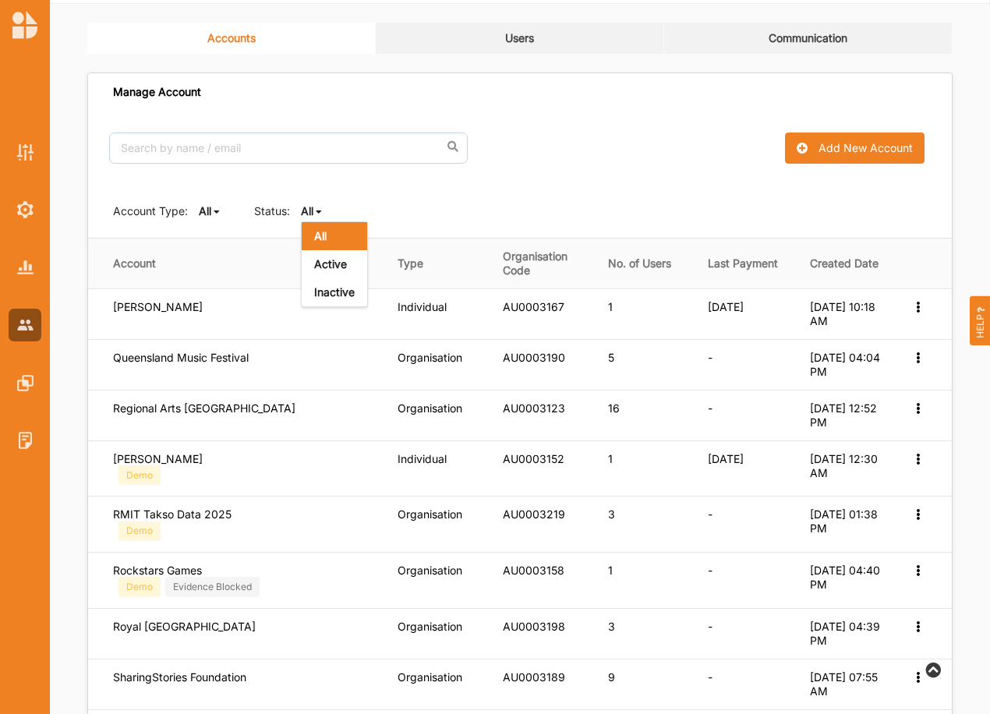
click at [310, 260] on div "Active" at bounding box center [334, 264] width 65 height 28
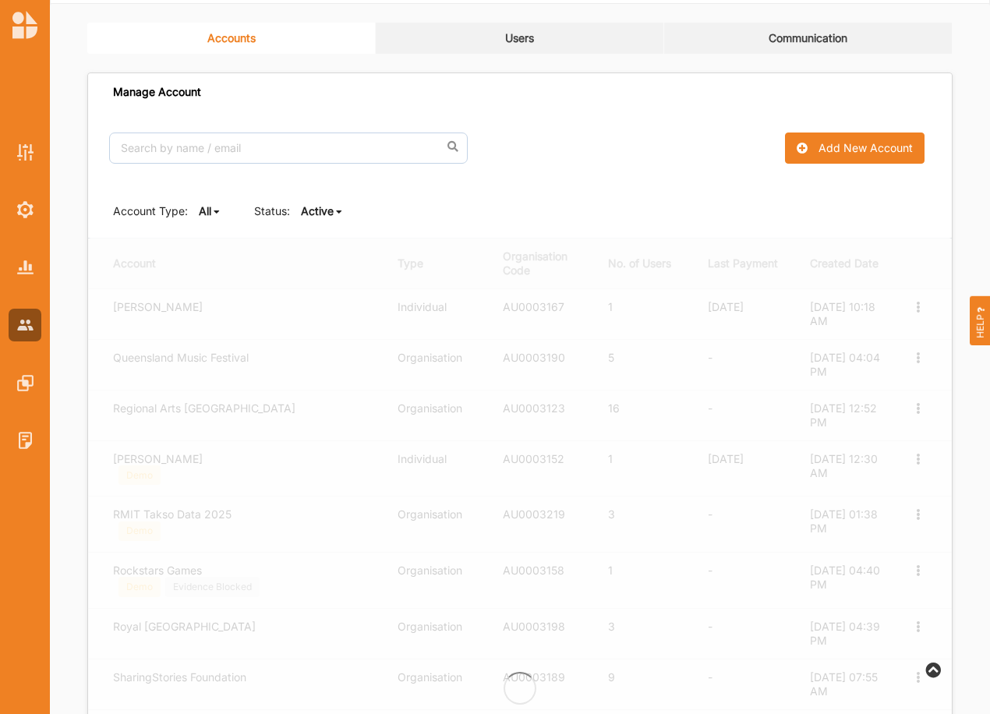
click at [322, 214] on b "Active" at bounding box center [317, 210] width 33 height 13
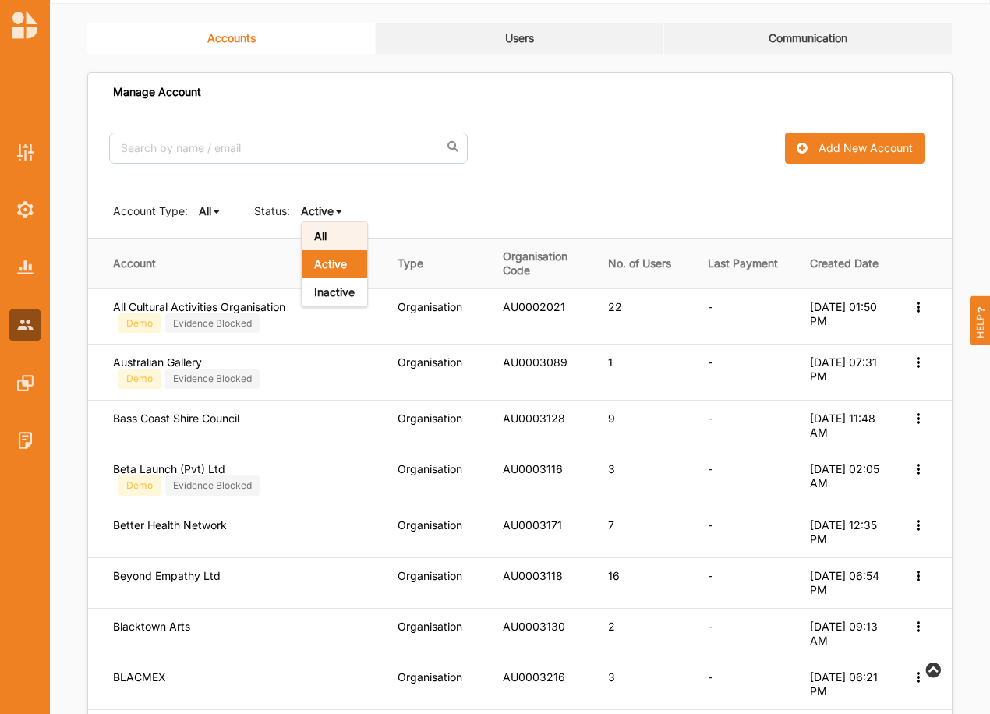
click at [330, 240] on div "All" at bounding box center [334, 236] width 65 height 28
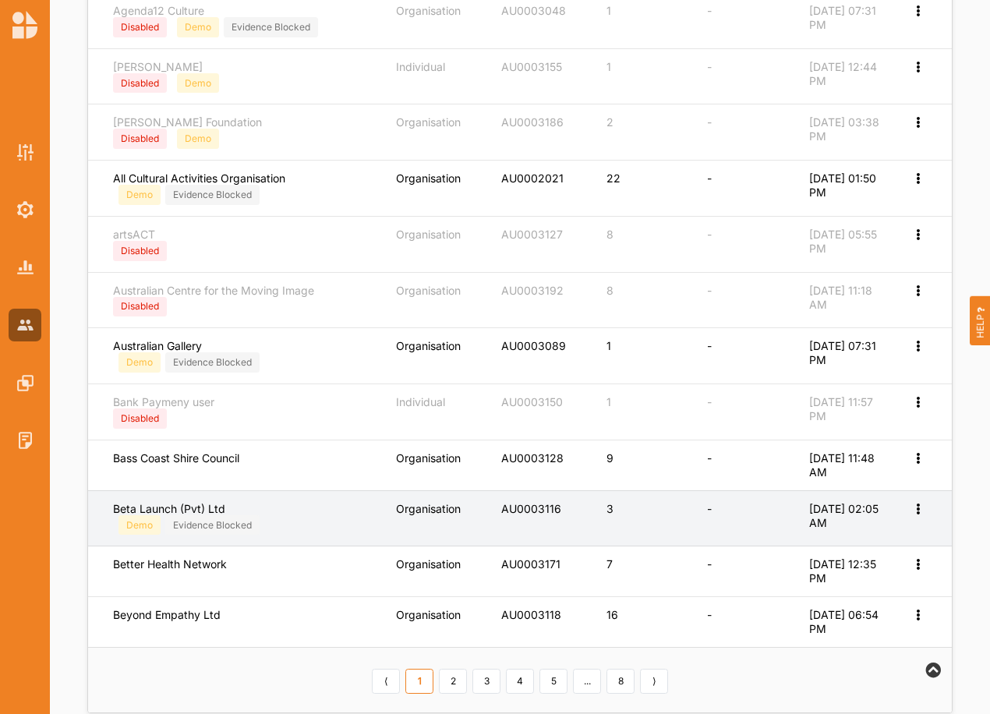
scroll to position [545, 0]
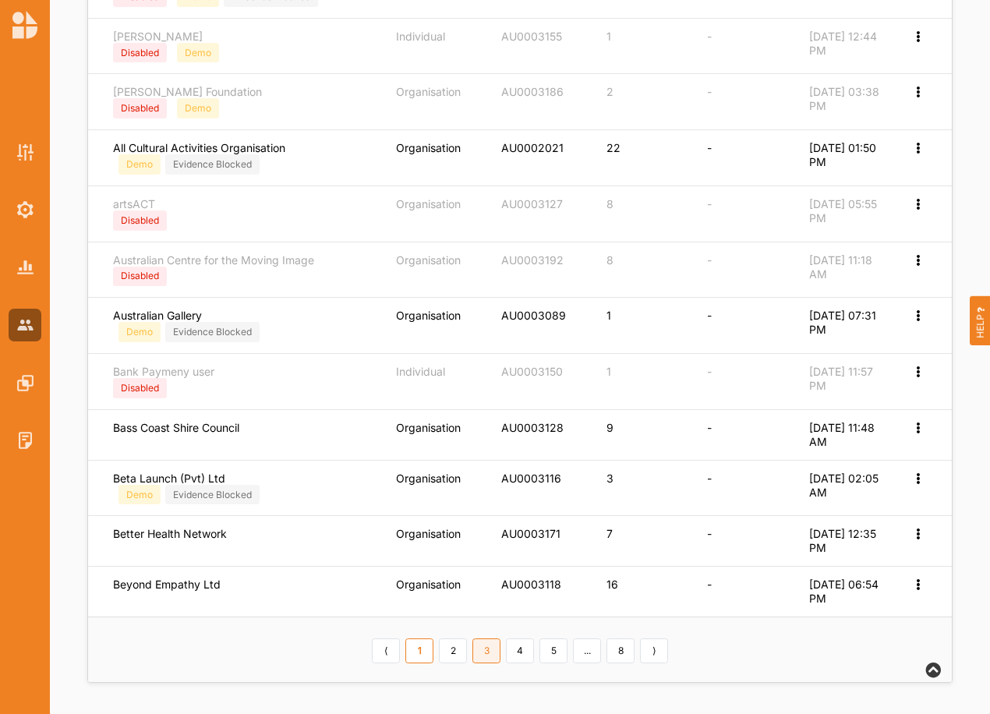
click at [490, 651] on link "3" at bounding box center [486, 651] width 28 height 25
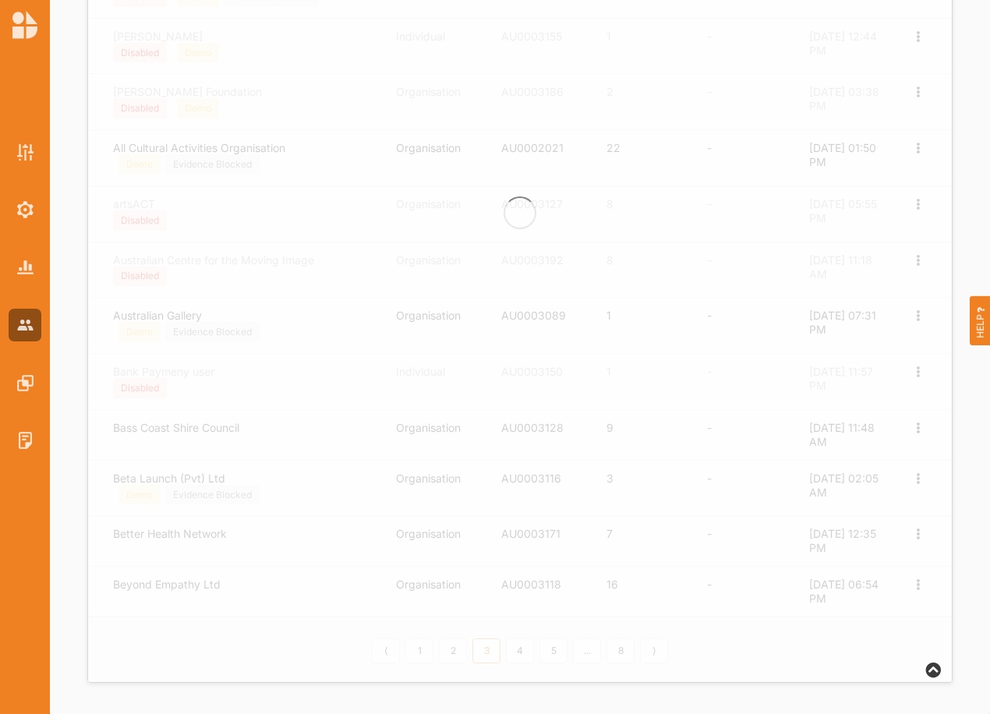
scroll to position [518, 0]
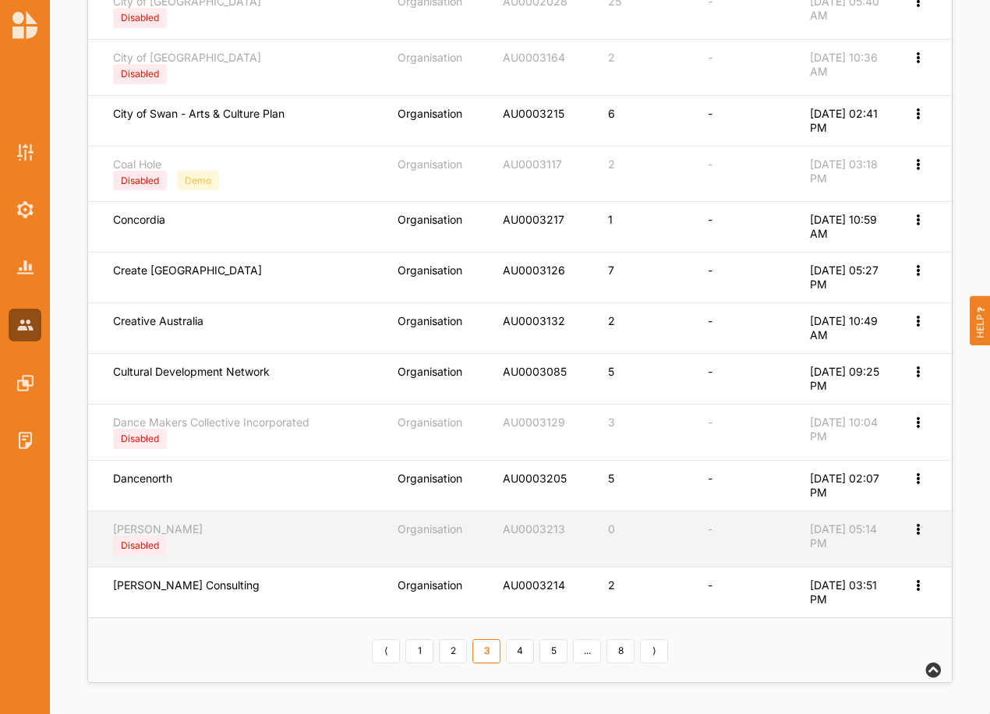
click at [918, 531] on icon at bounding box center [917, 527] width 13 height 11
click at [848, 550] on label "Edit Account" at bounding box center [866, 555] width 98 height 14
select select "3"
select select "7"
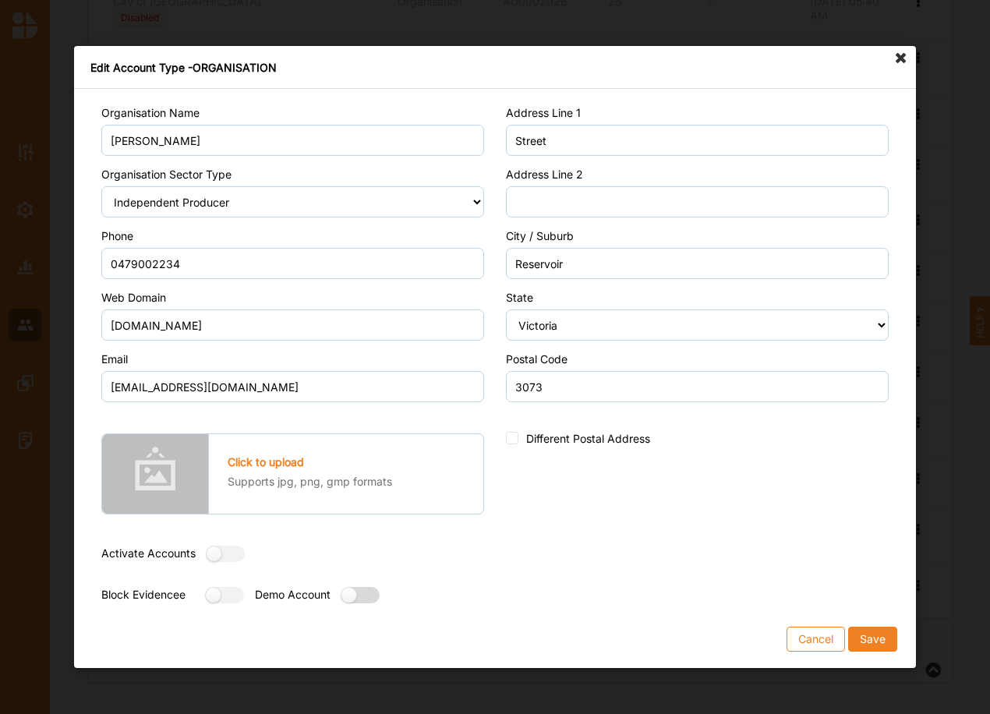
click at [364, 598] on label at bounding box center [355, 595] width 28 height 16
radio input "true"
click at [869, 635] on button "Save" at bounding box center [872, 639] width 49 height 25
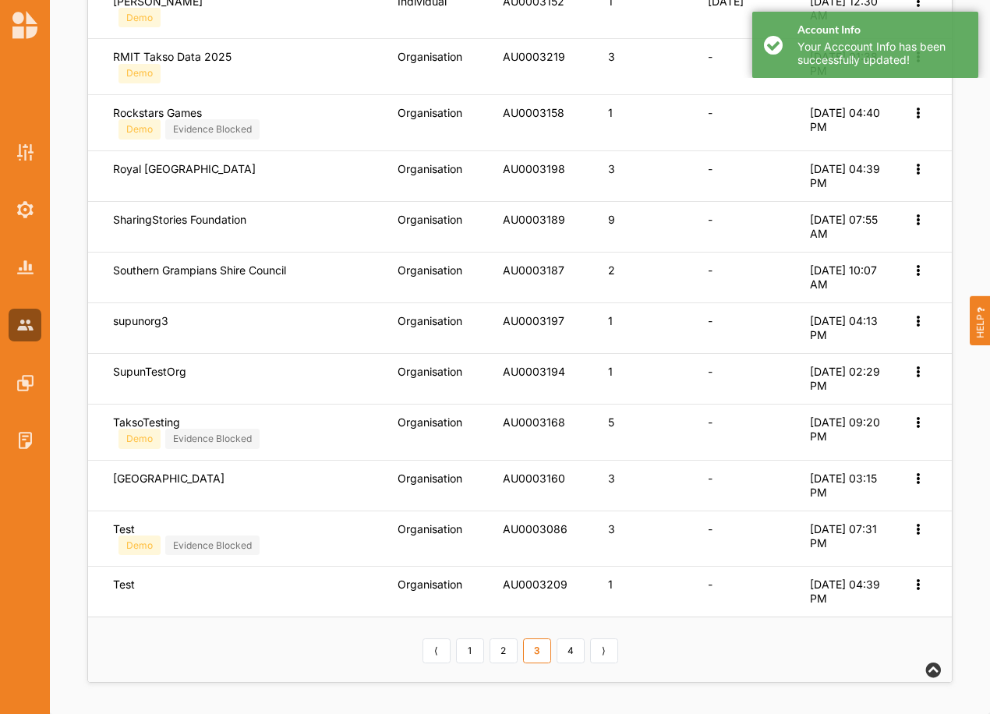
scroll to position [508, 0]
click at [536, 651] on link "3" at bounding box center [537, 651] width 28 height 25
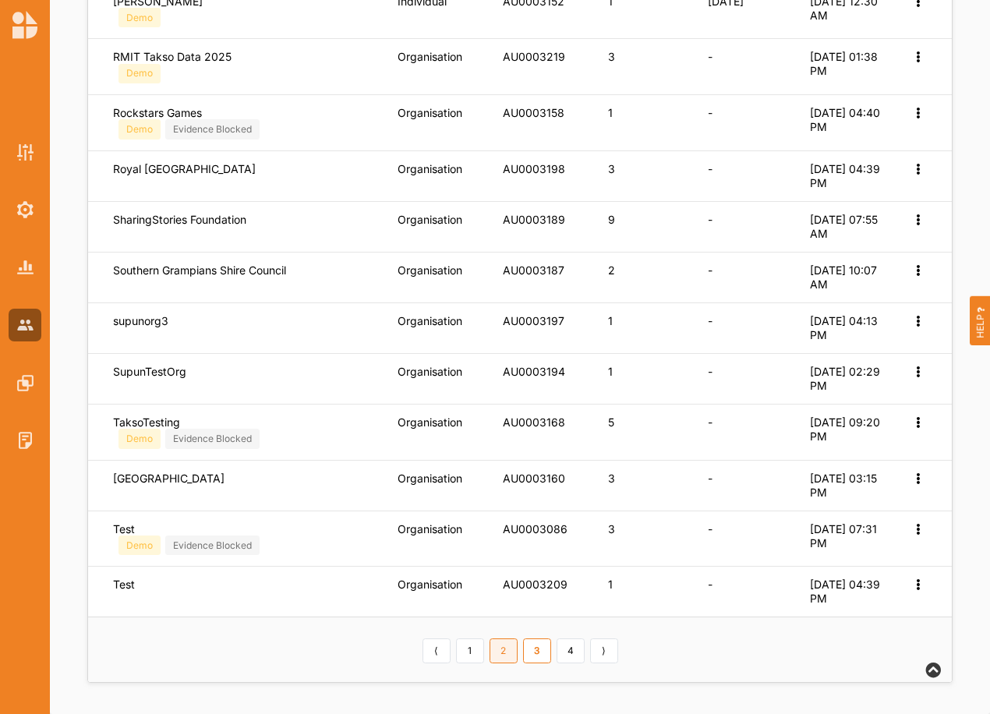
click at [510, 649] on link "2" at bounding box center [504, 651] width 28 height 25
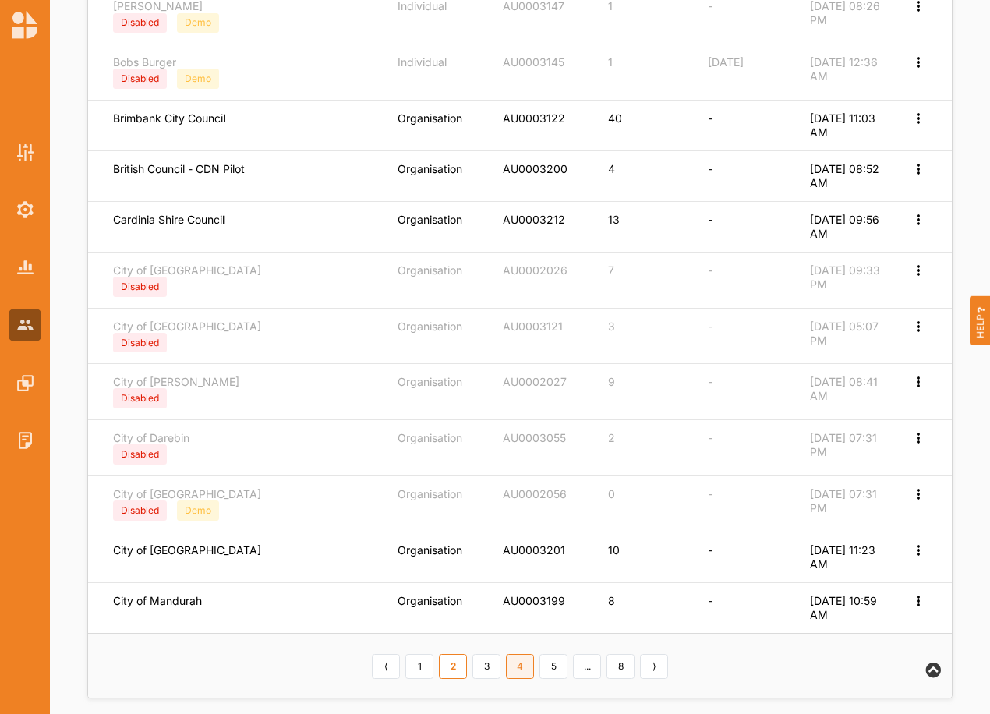
click at [518, 671] on link "4" at bounding box center [520, 666] width 28 height 25
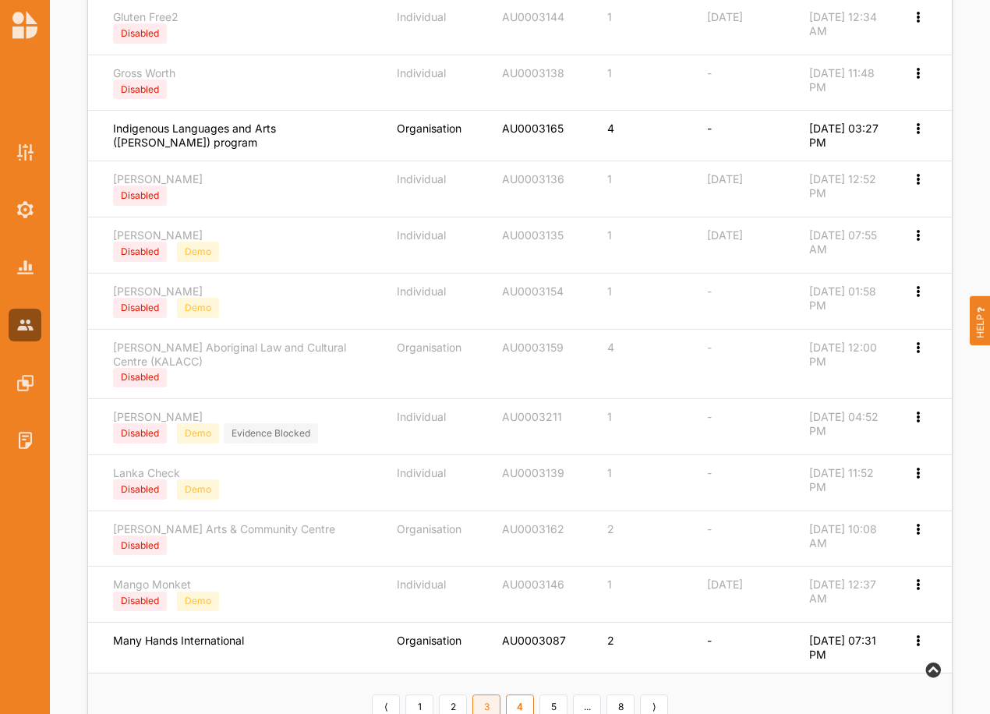
click at [492, 702] on link "3" at bounding box center [486, 707] width 28 height 25
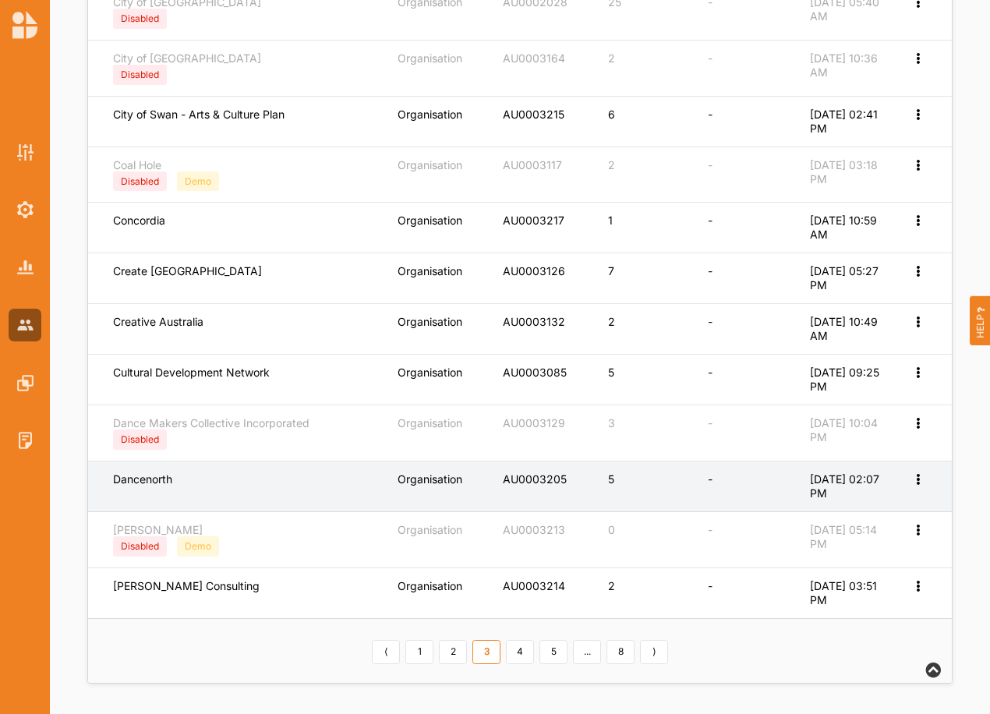
scroll to position [518, 0]
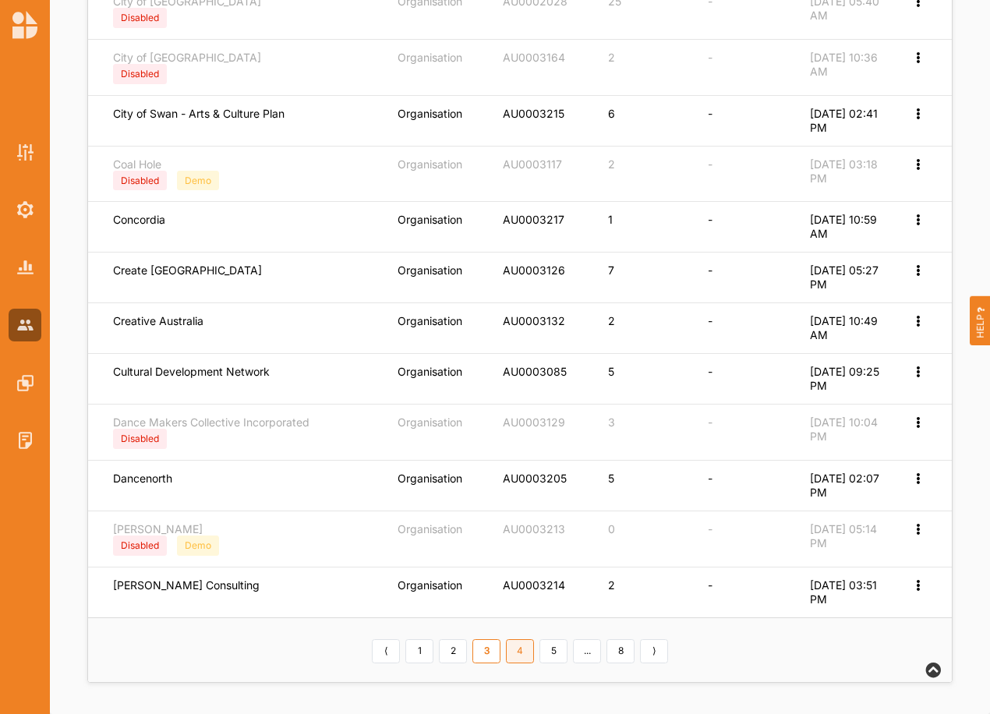
click at [515, 649] on link "4" at bounding box center [520, 651] width 28 height 25
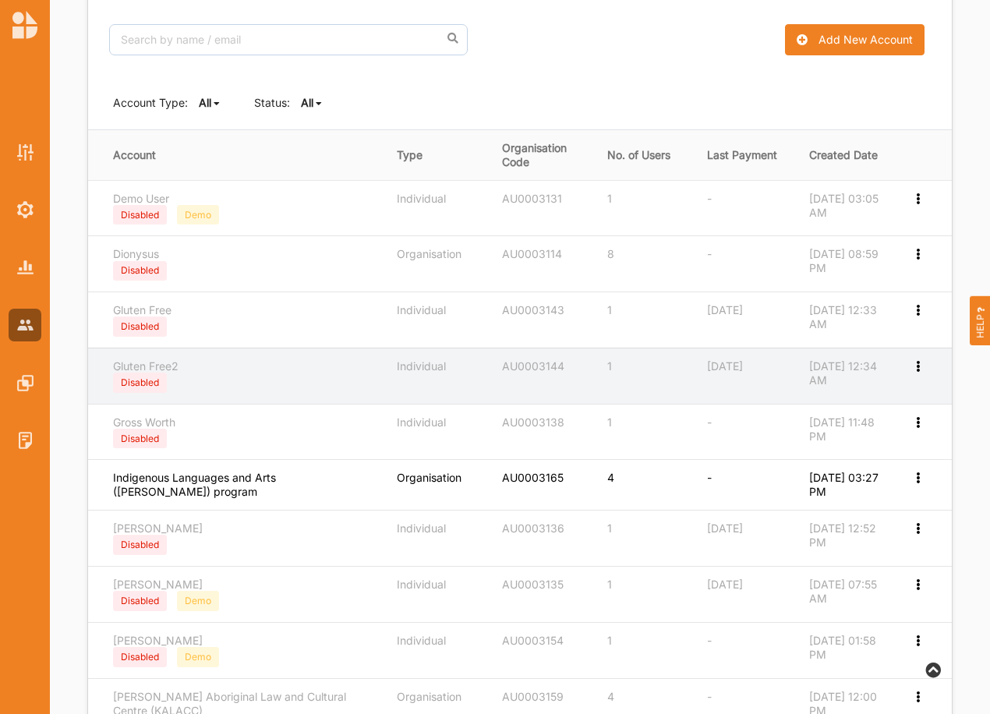
scroll to position [154, 0]
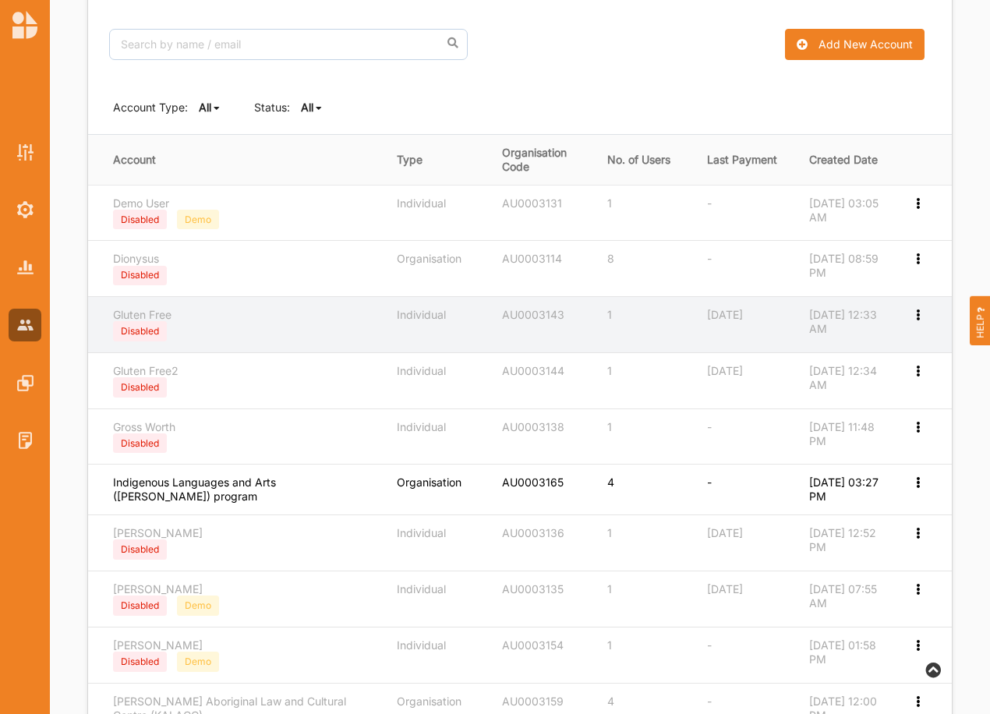
click at [917, 312] on icon at bounding box center [917, 313] width 13 height 11
click at [847, 343] on label "Edit Account" at bounding box center [855, 341] width 120 height 14
select select "2"
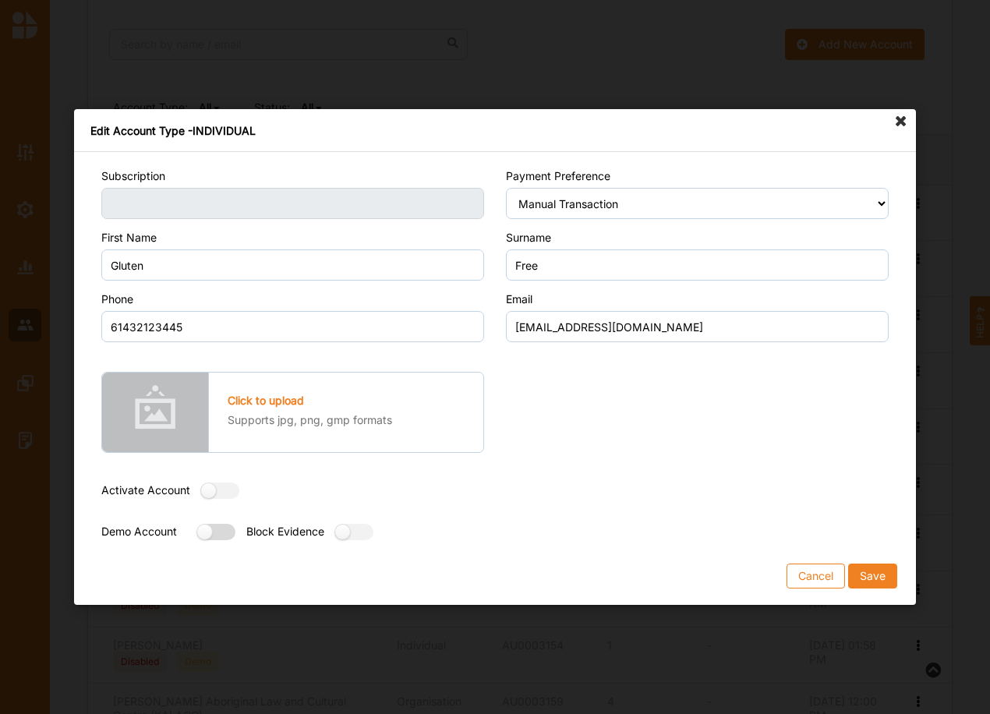
click at [212, 528] on label at bounding box center [211, 532] width 28 height 16
radio input "true"
click at [877, 573] on button "Save" at bounding box center [872, 576] width 49 height 25
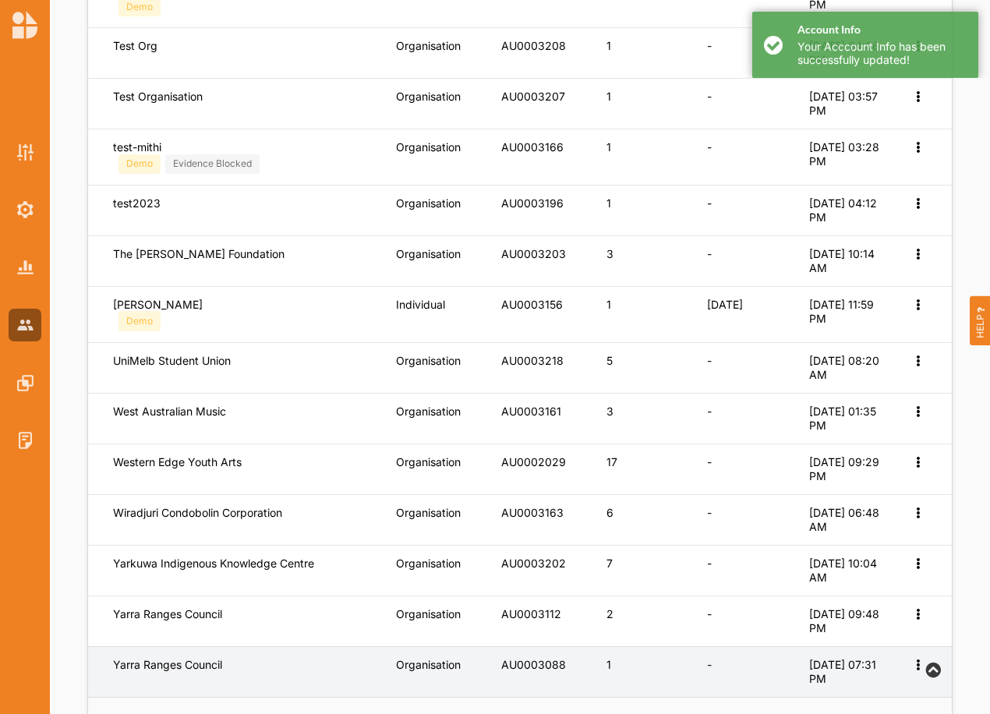
scroll to position [497, 0]
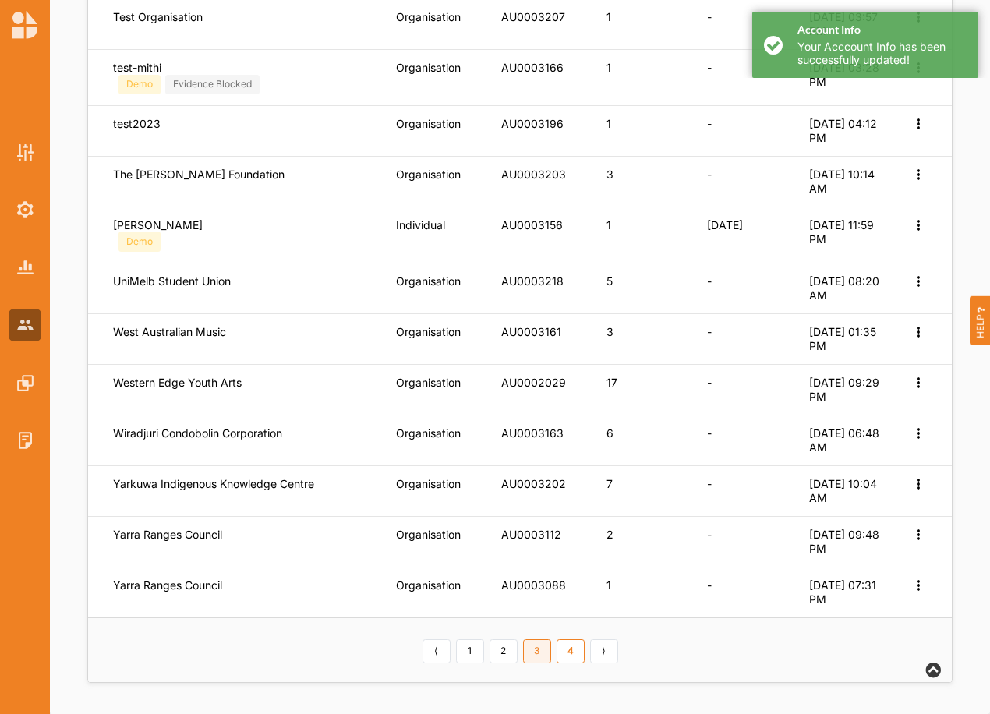
click at [545, 652] on link "3" at bounding box center [537, 651] width 28 height 25
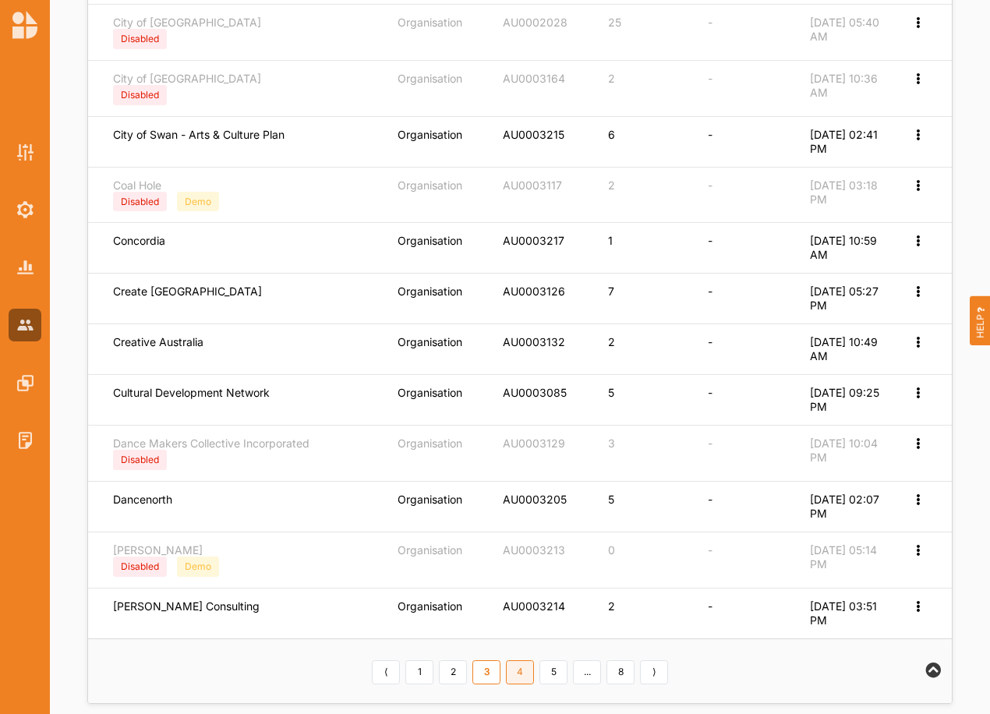
click at [533, 677] on link "4" at bounding box center [520, 672] width 28 height 25
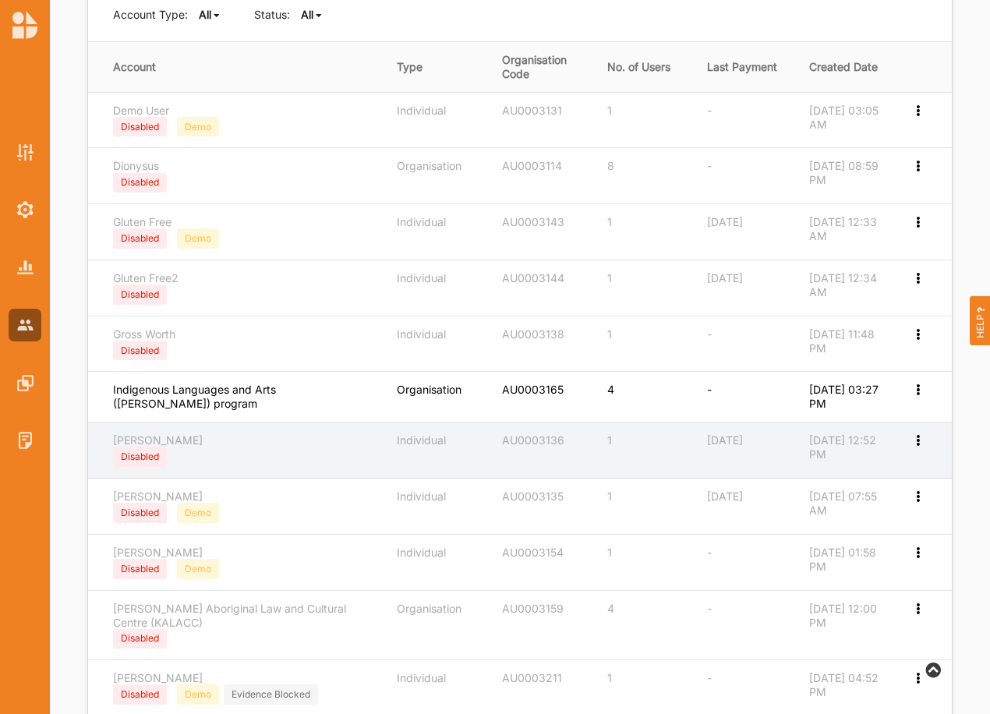
scroll to position [238, 0]
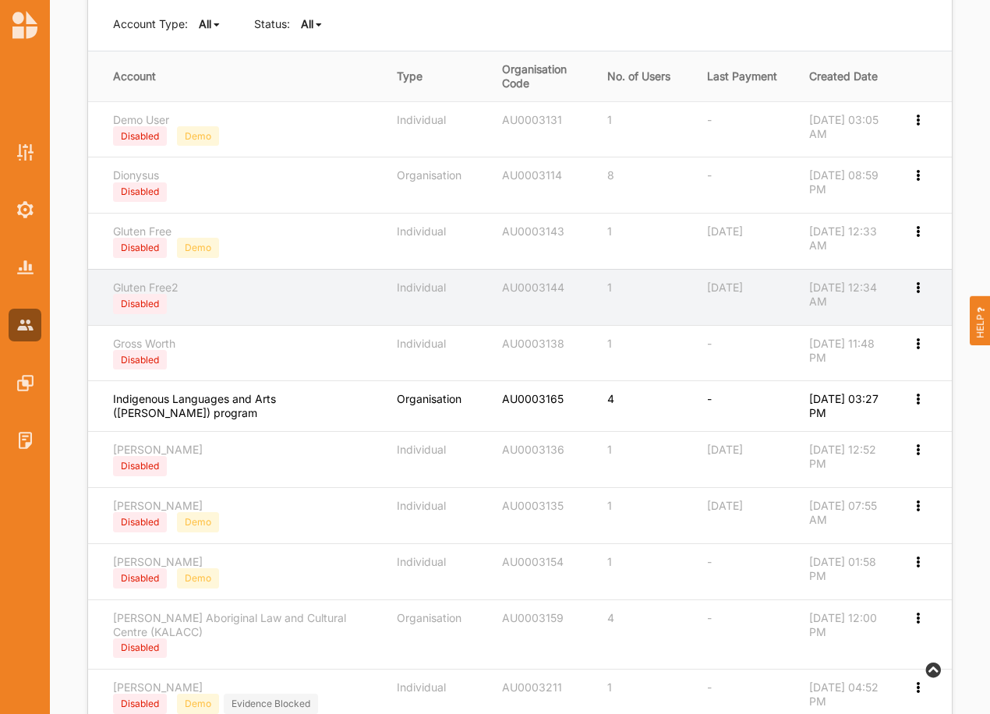
click at [920, 283] on icon at bounding box center [917, 286] width 13 height 11
click at [851, 312] on label "Edit Account" at bounding box center [855, 313] width 120 height 14
select select "2"
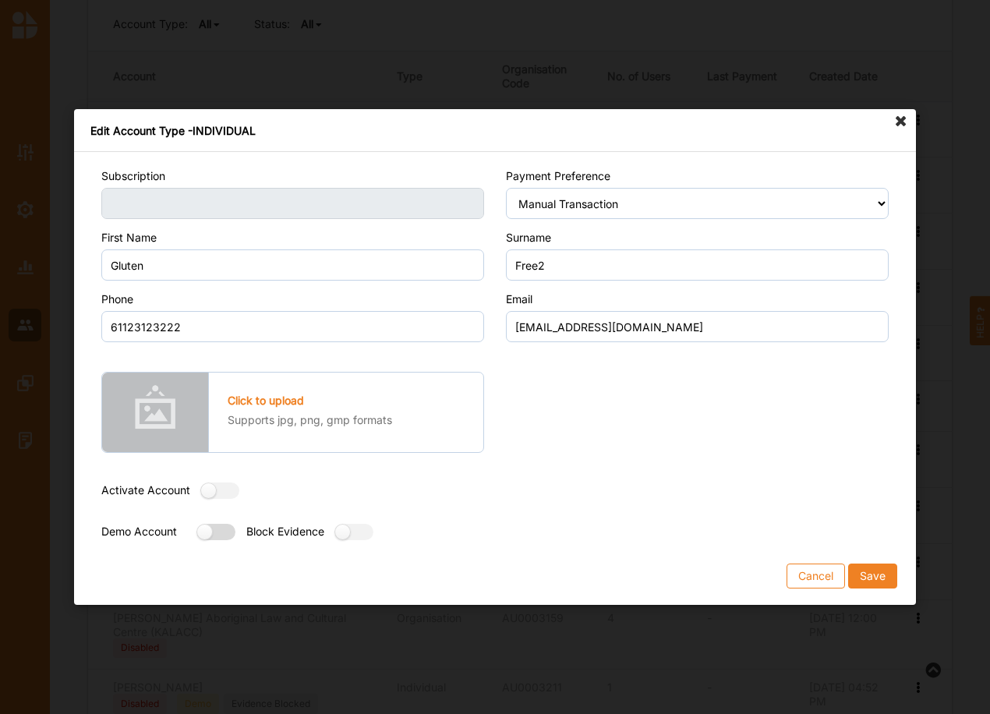
click at [208, 540] on label at bounding box center [211, 532] width 28 height 16
radio input "true"
click at [879, 580] on button "Save" at bounding box center [872, 576] width 49 height 25
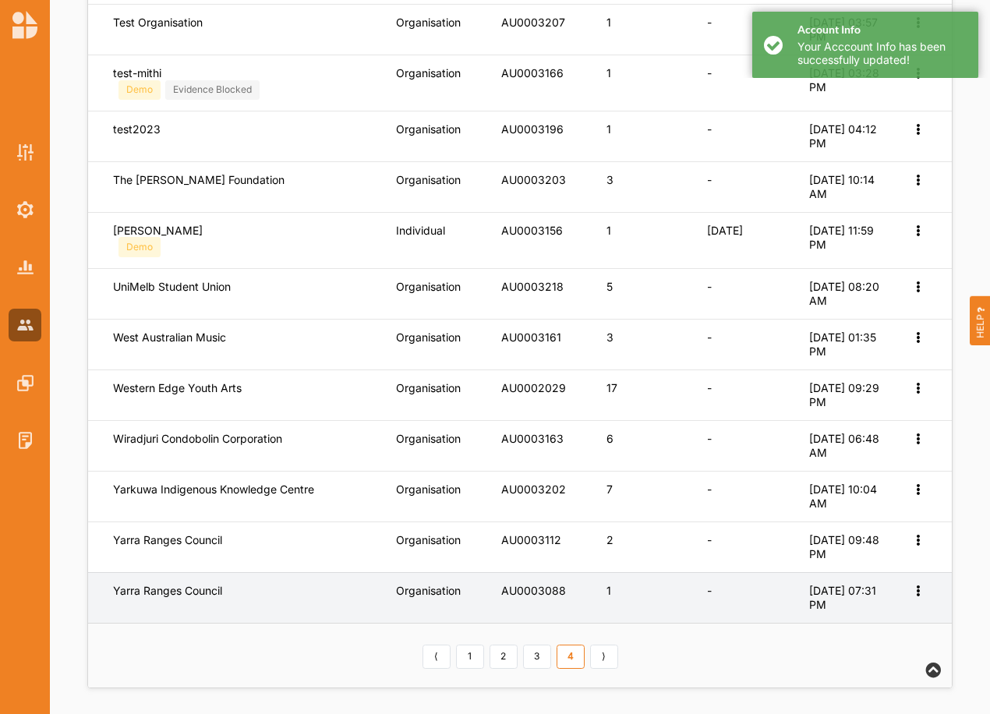
scroll to position [497, 0]
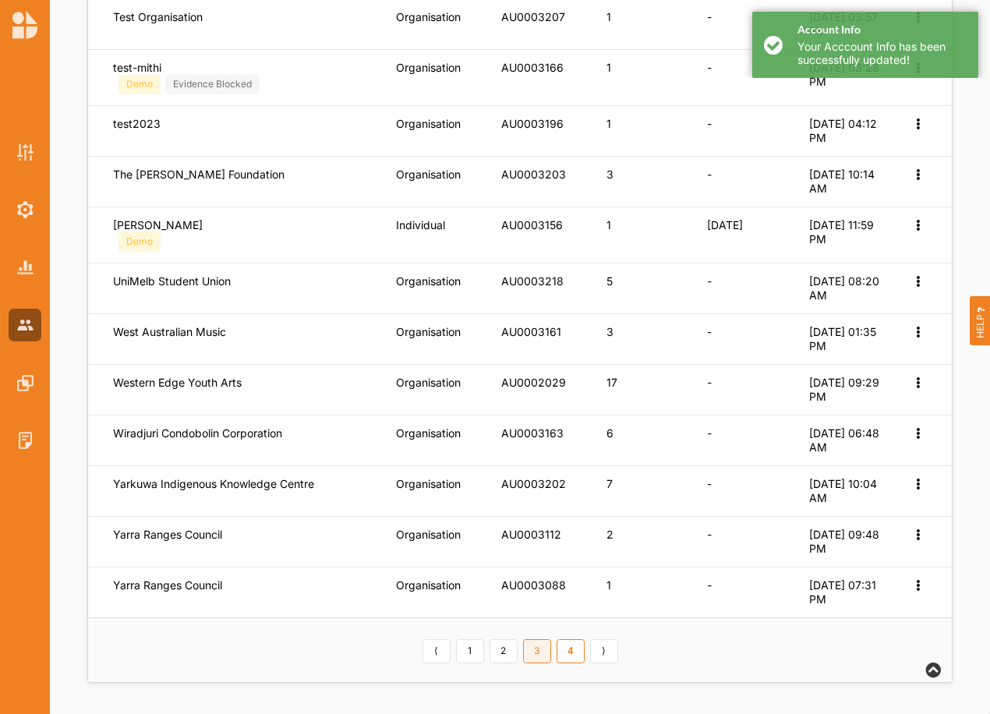
click at [538, 647] on link "3" at bounding box center [537, 651] width 28 height 25
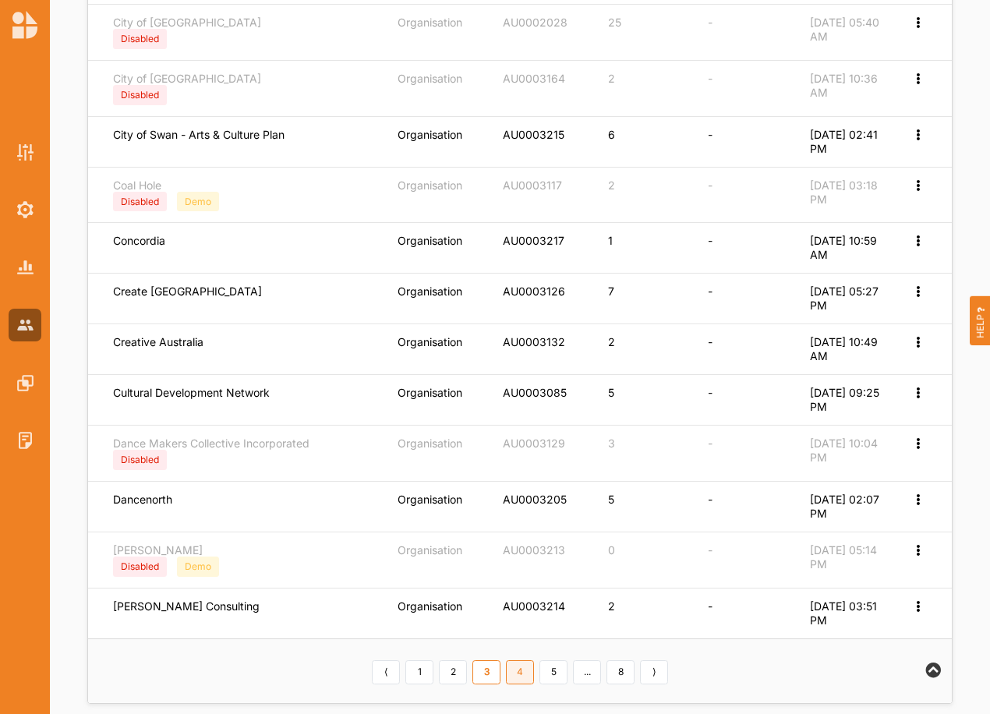
click at [515, 678] on link "4" at bounding box center [520, 672] width 28 height 25
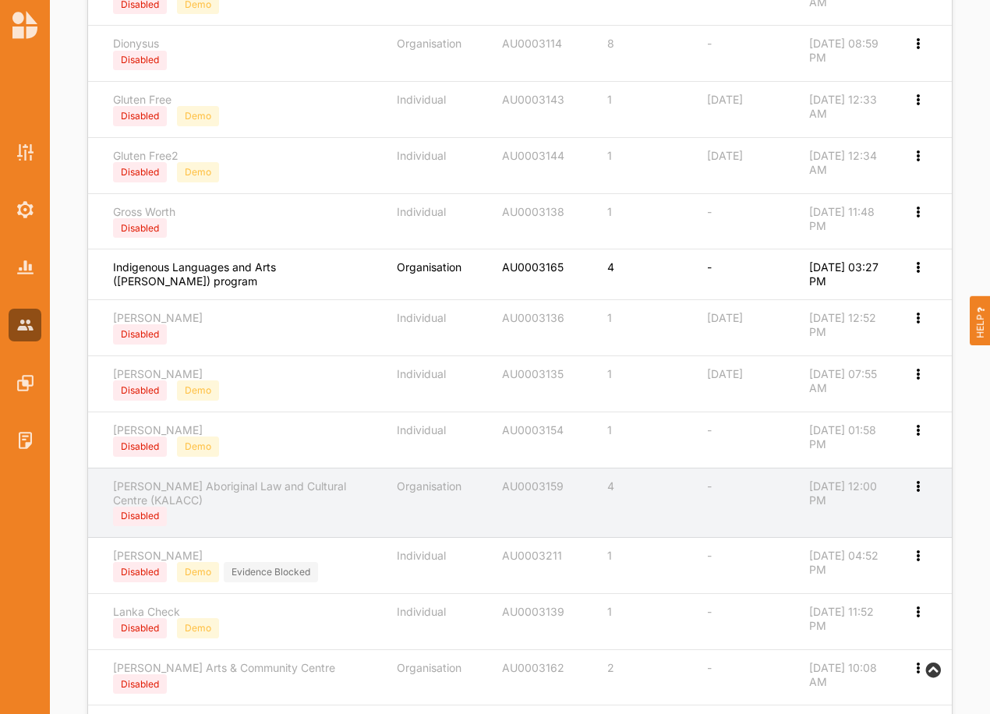
scroll to position [367, 0]
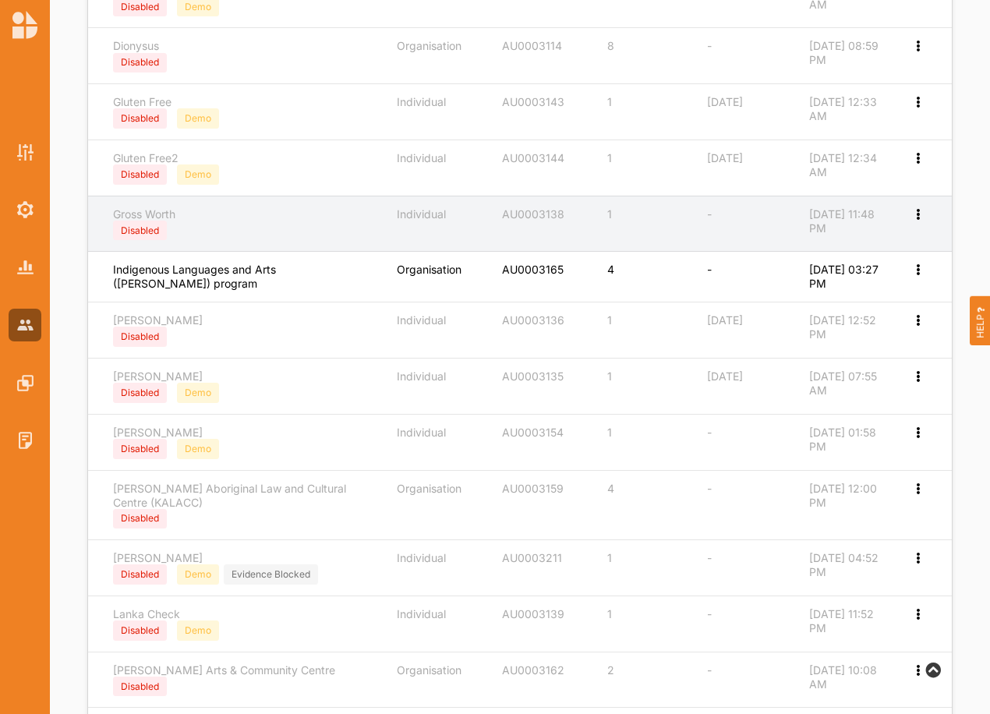
click at [920, 211] on icon at bounding box center [917, 212] width 13 height 11
click at [829, 231] on div "Edit Account" at bounding box center [855, 240] width 142 height 30
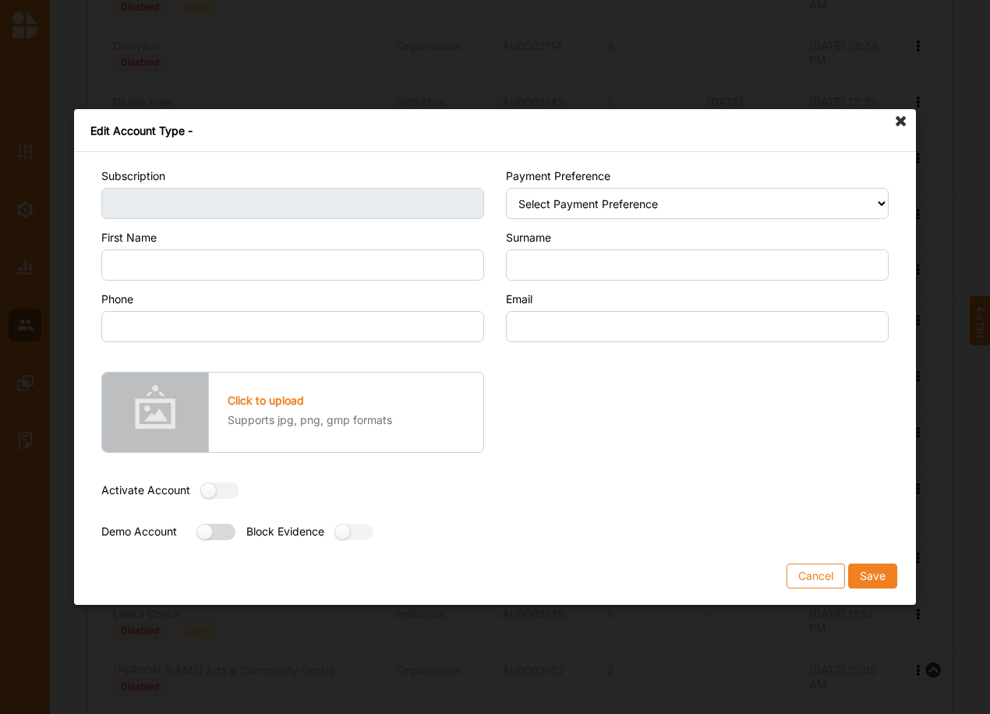
click at [225, 535] on label at bounding box center [211, 532] width 28 height 16
radio input "true"
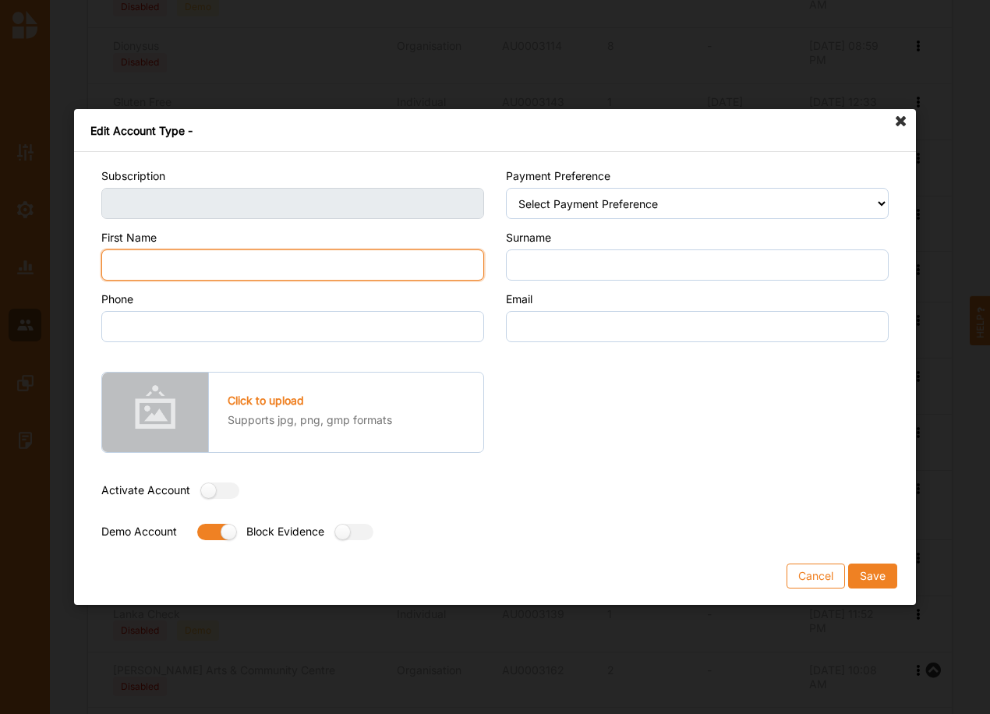
click at [240, 267] on input "First Name" at bounding box center [292, 264] width 383 height 31
type input "Gross"
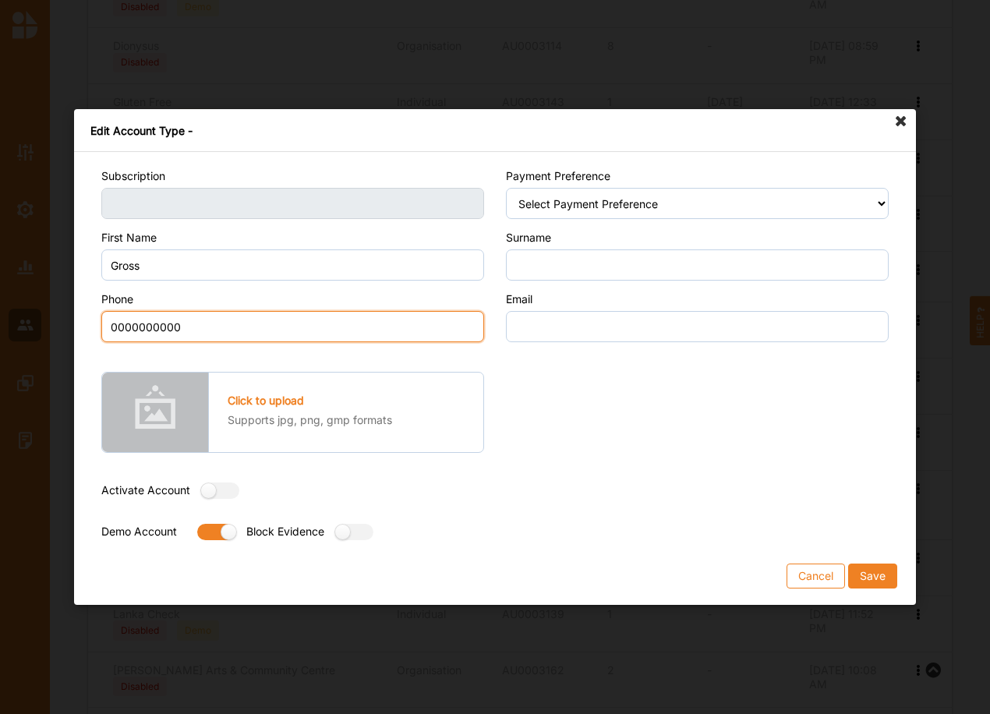
type input "0000000000"
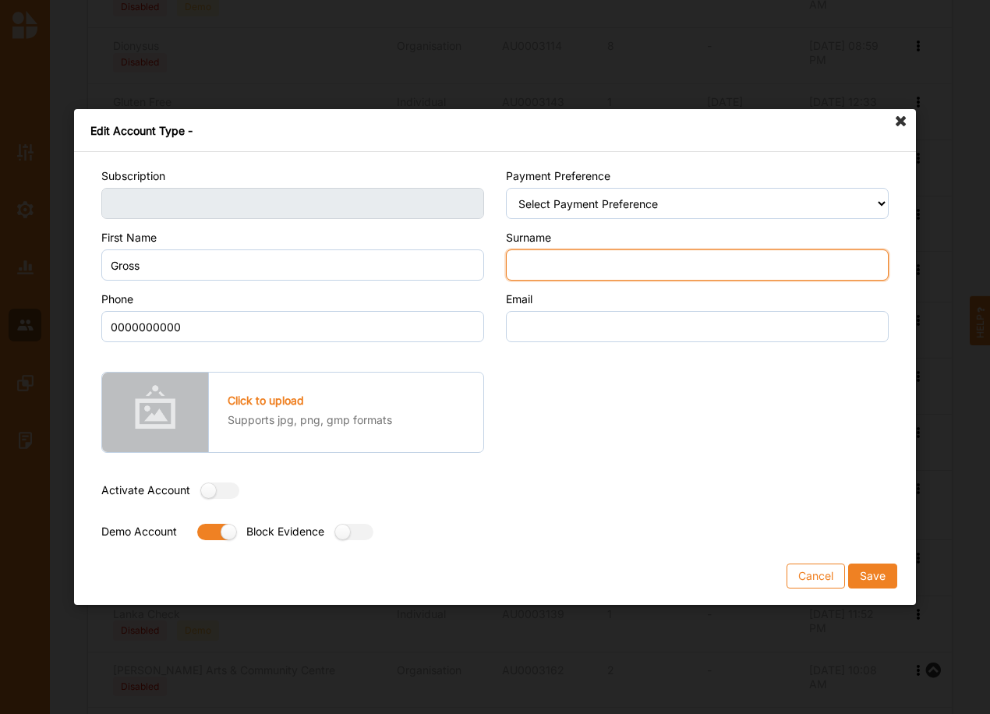
click at [568, 265] on input "Surname" at bounding box center [697, 264] width 383 height 31
type input "Worth"
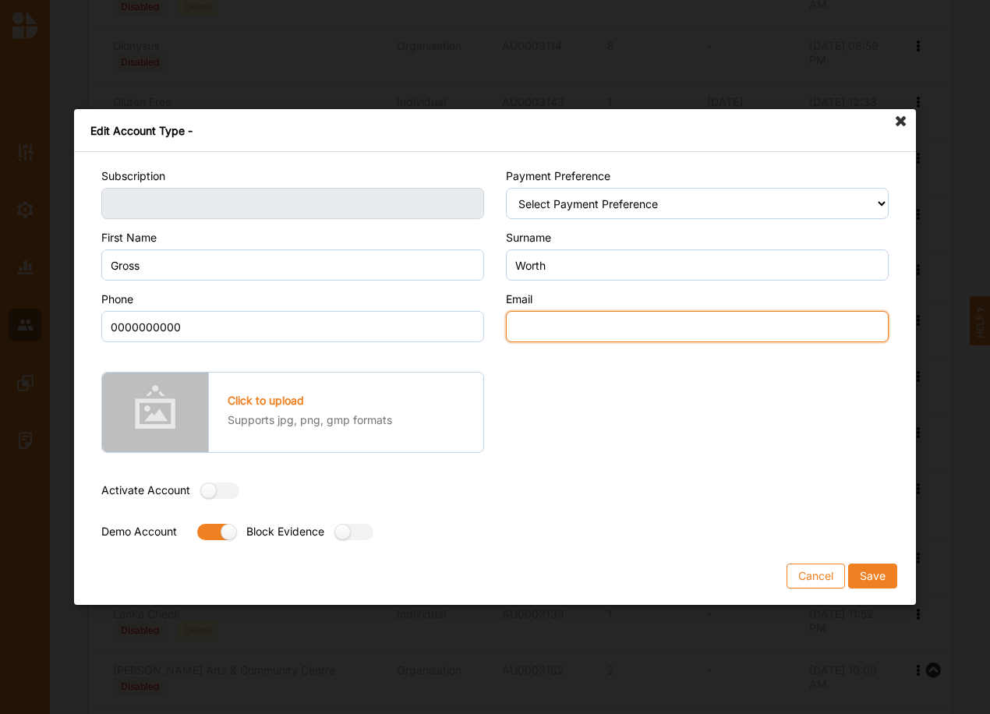
click at [534, 324] on input "Email" at bounding box center [697, 326] width 383 height 31
type input "email@email.com"
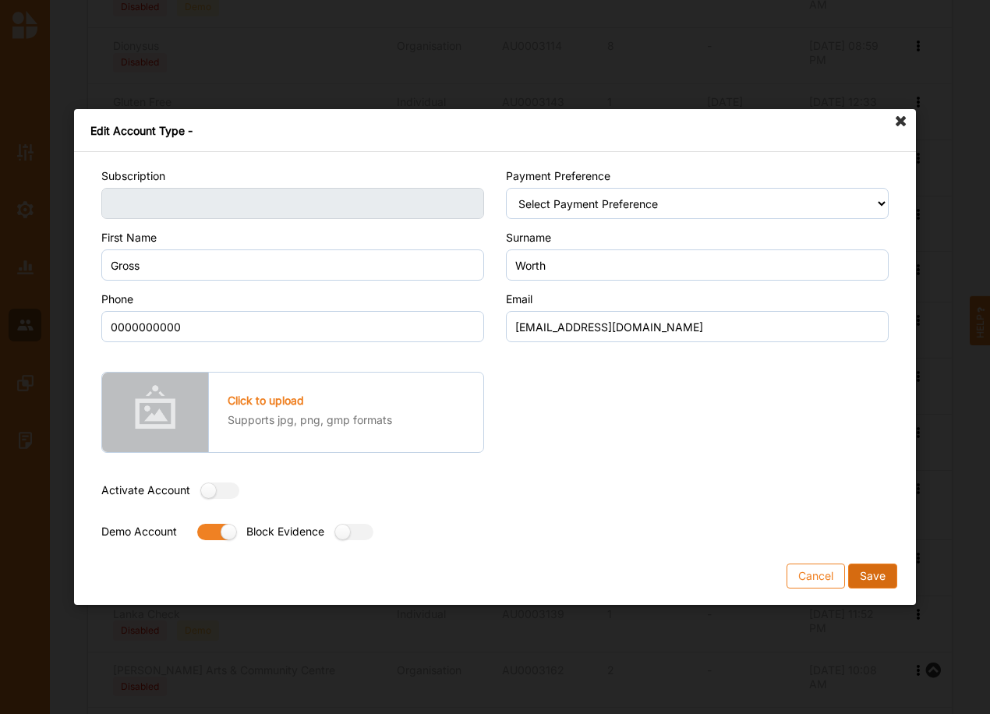
click at [872, 577] on button "Save" at bounding box center [872, 576] width 49 height 25
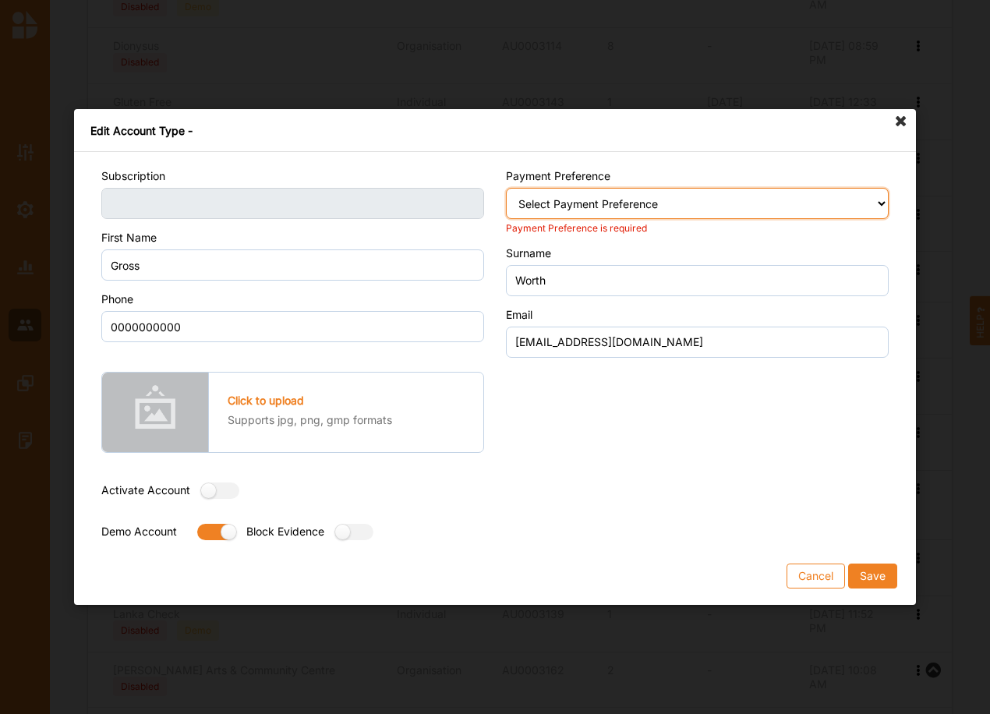
drag, startPoint x: 646, startPoint y: 206, endPoint x: 642, endPoint y: 213, distance: 8.0
click at [646, 206] on select "Select Payment Preference Credit Card / Debit Card Manual Transaction" at bounding box center [697, 203] width 383 height 31
select select "2"
click at [506, 188] on select "Select Payment Preference Credit Card / Debit Card Manual Transaction" at bounding box center [697, 203] width 383 height 31
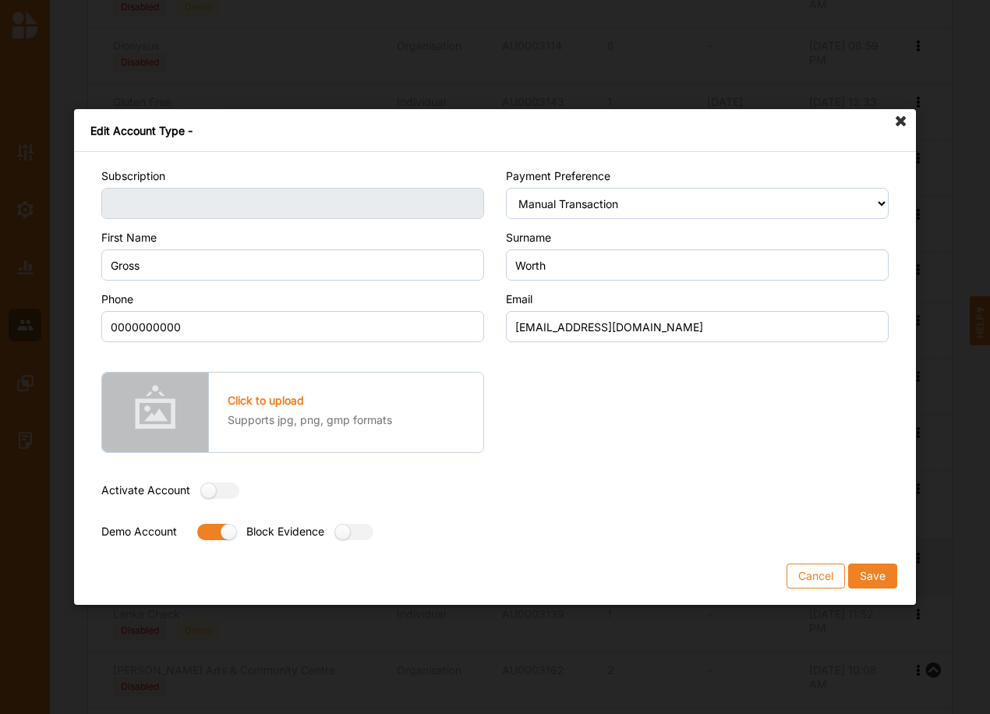
drag, startPoint x: 870, startPoint y: 569, endPoint x: 865, endPoint y: 561, distance: 10.2
click at [870, 568] on button "Save" at bounding box center [872, 576] width 49 height 25
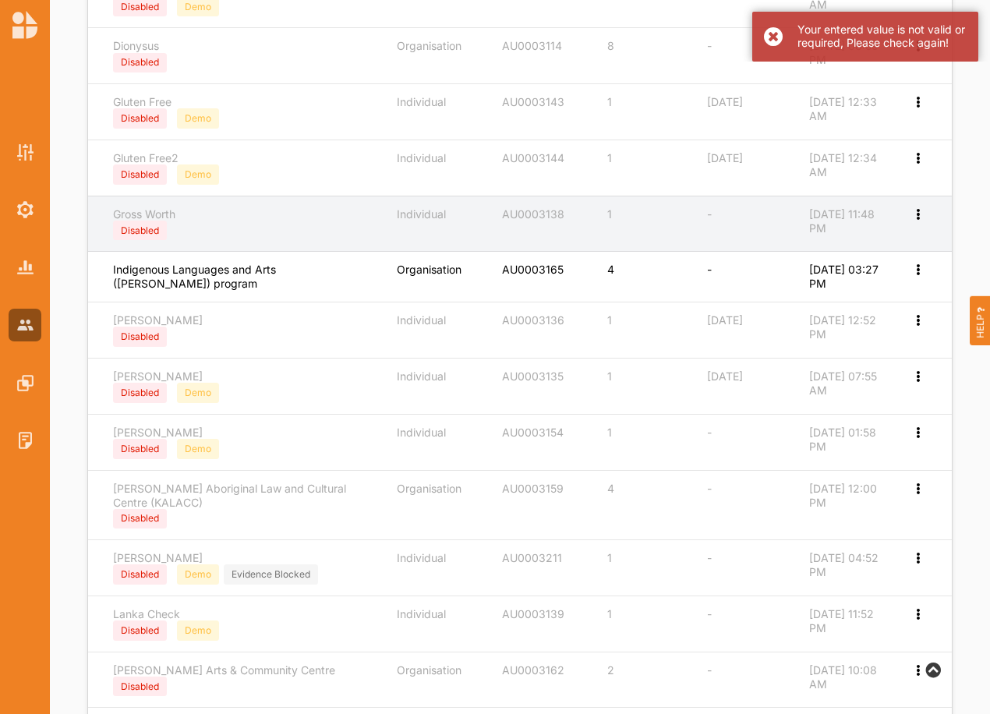
click at [912, 221] on td "Edit Account Billing and Invoices Edit Permission" at bounding box center [925, 224] width 51 height 56
click at [918, 215] on icon at bounding box center [917, 212] width 13 height 11
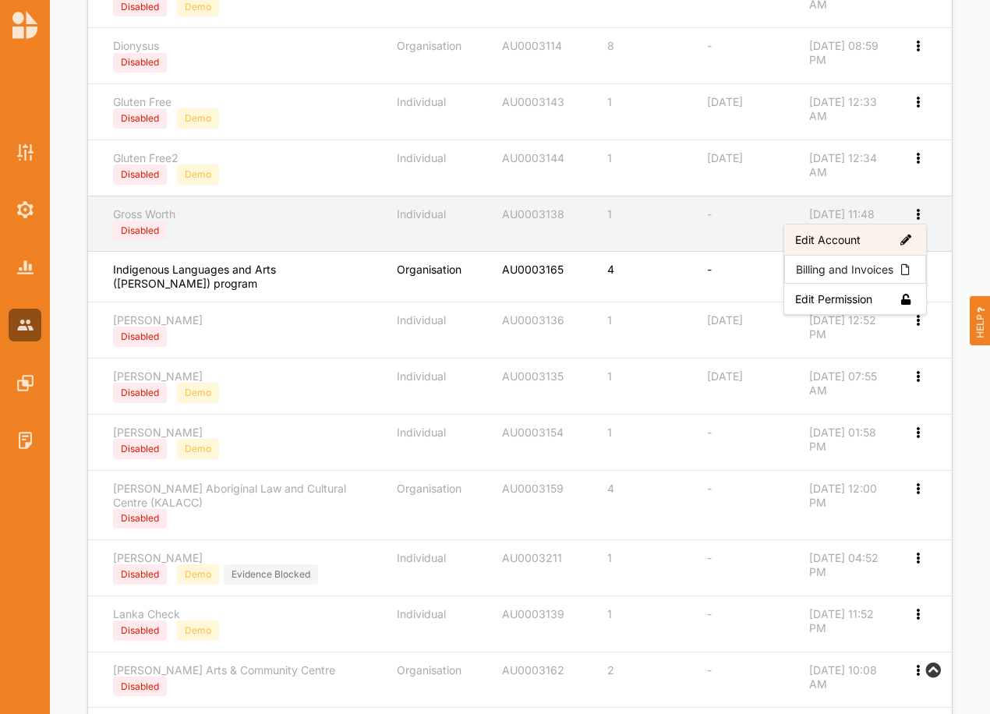
click at [852, 242] on label "Edit Account" at bounding box center [855, 239] width 120 height 14
select select "1"
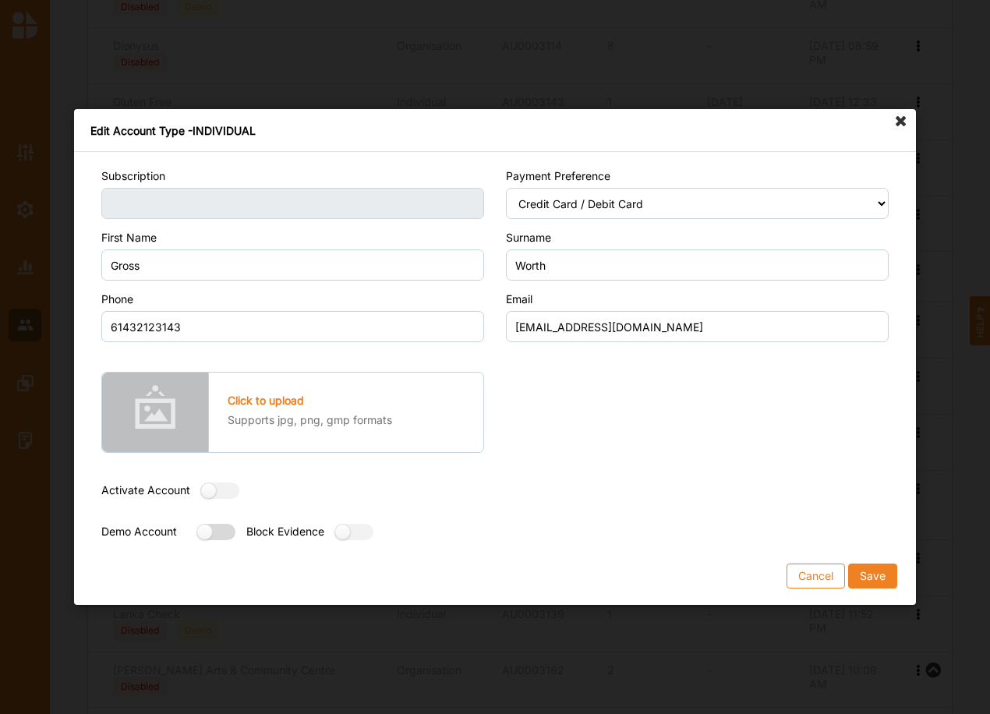
click at [218, 540] on label at bounding box center [211, 532] width 28 height 16
radio input "true"
click at [879, 573] on button "Save" at bounding box center [872, 576] width 49 height 25
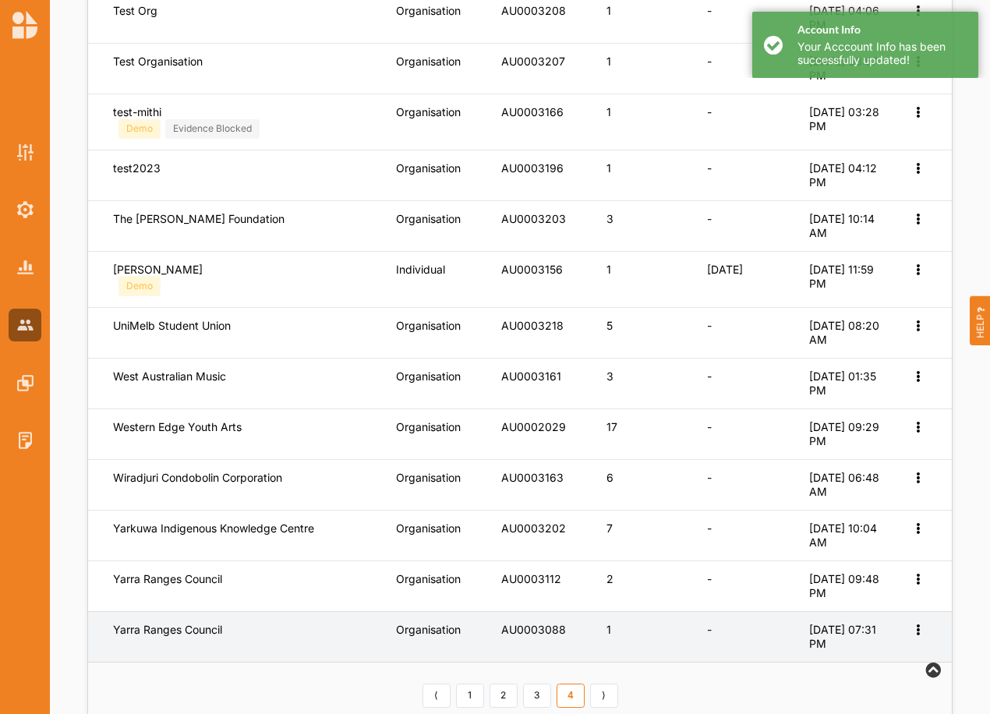
scroll to position [497, 0]
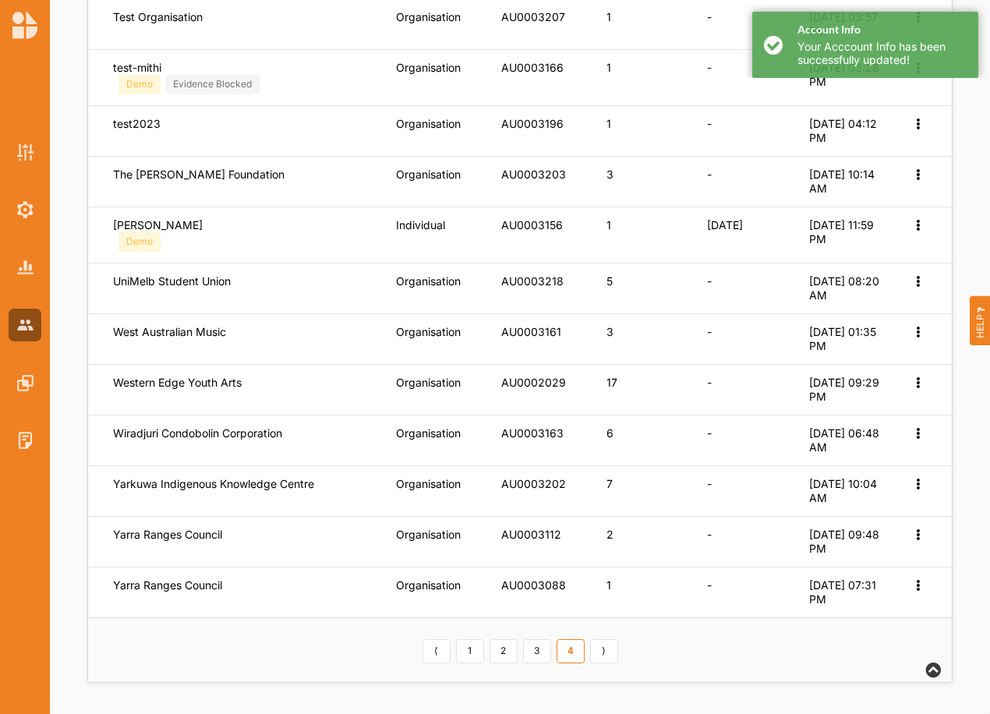
click at [561, 647] on link "4" at bounding box center [571, 651] width 28 height 25
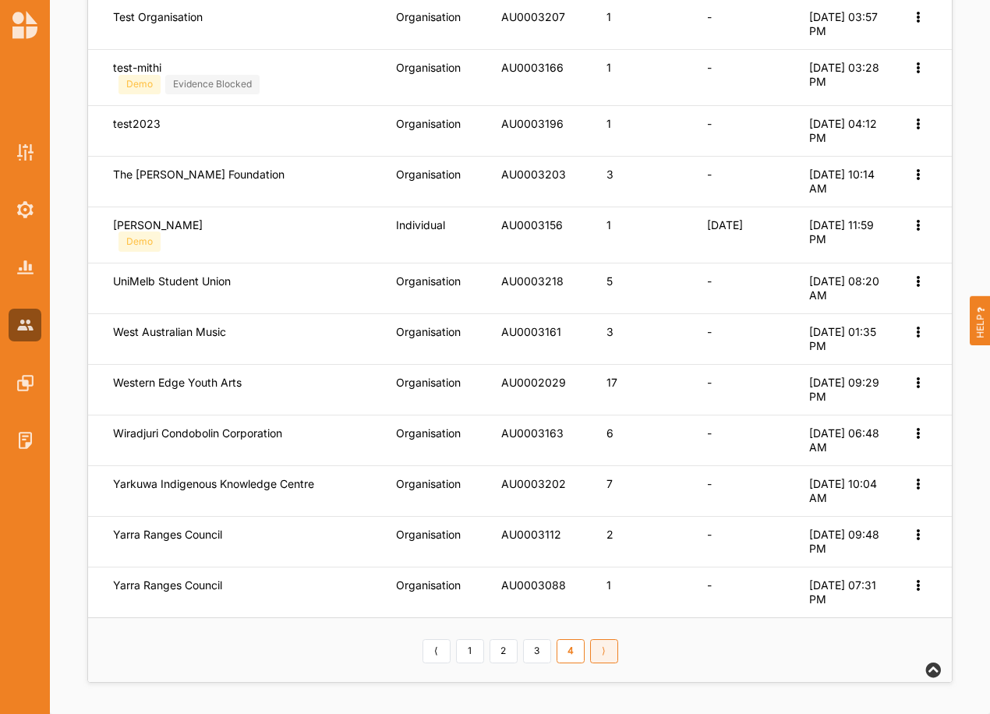
click at [607, 649] on link "⟩" at bounding box center [604, 651] width 28 height 25
click at [536, 645] on link "3" at bounding box center [537, 651] width 28 height 25
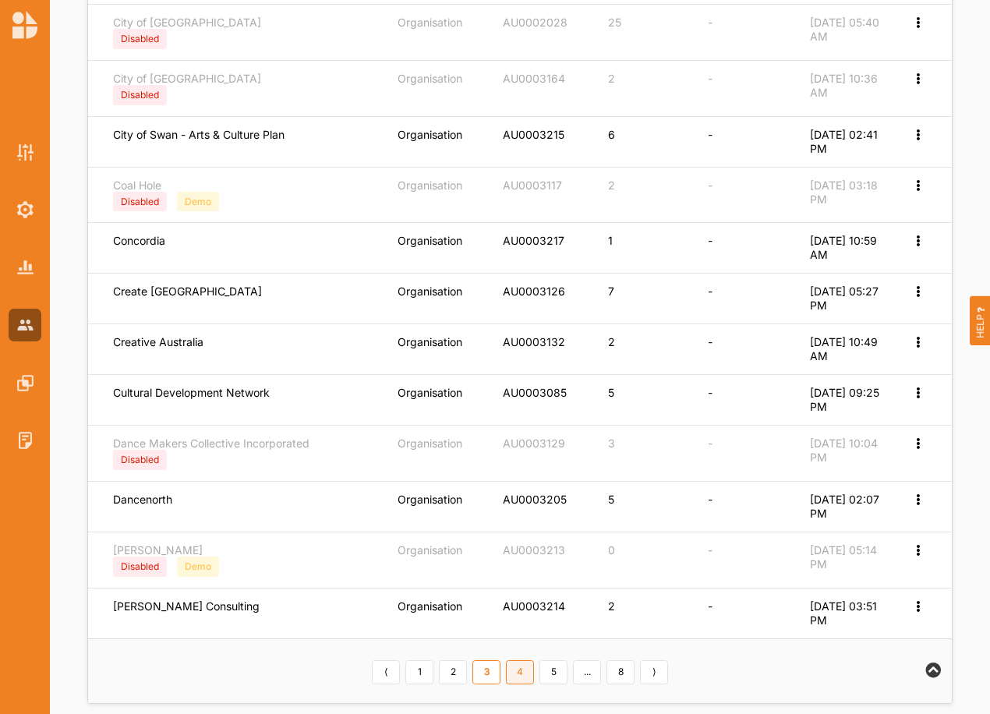
click at [519, 671] on link "4" at bounding box center [520, 672] width 28 height 25
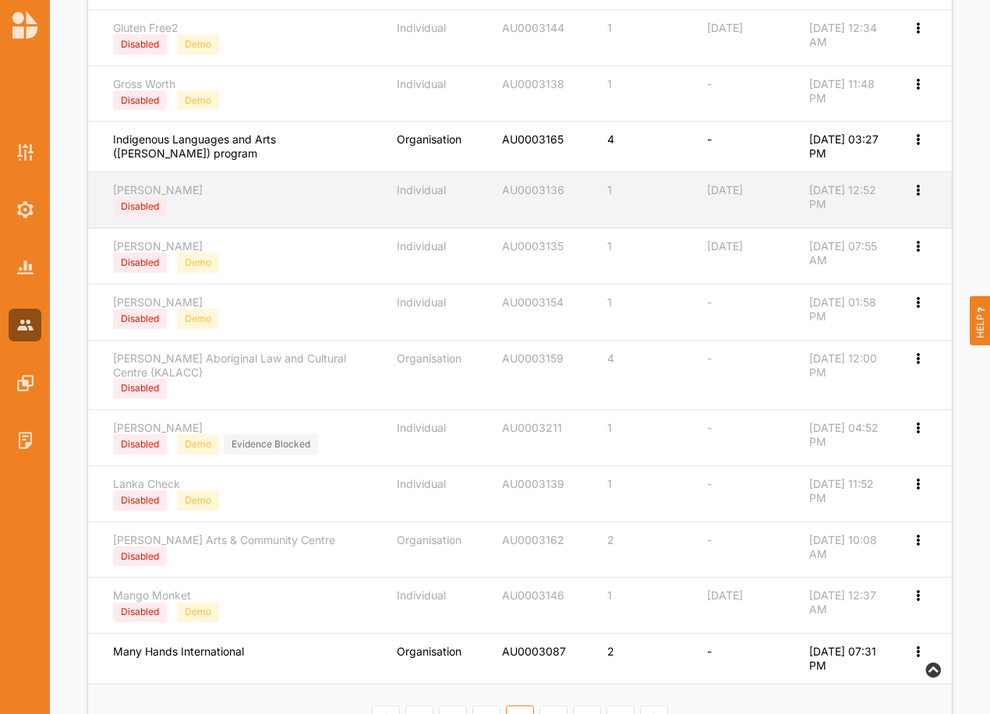
click at [911, 186] on icon at bounding box center [917, 188] width 13 height 11
click at [858, 212] on label "Edit Account" at bounding box center [855, 216] width 120 height 14
select select "2"
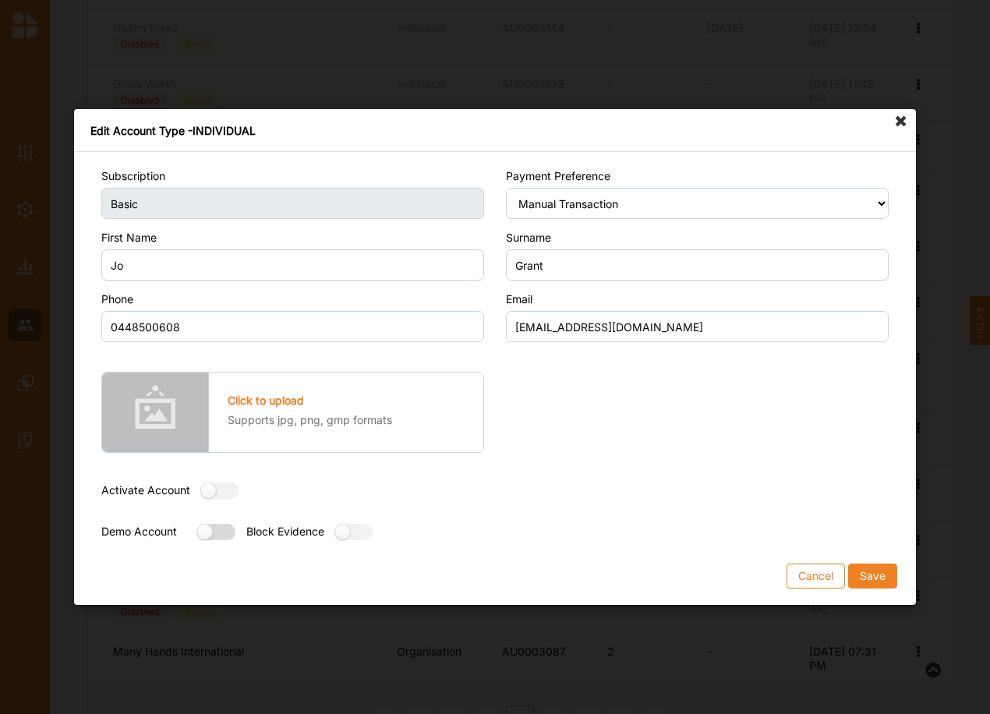
click at [209, 529] on label at bounding box center [211, 532] width 28 height 16
radio input "true"
click at [883, 576] on button "Save" at bounding box center [872, 576] width 49 height 25
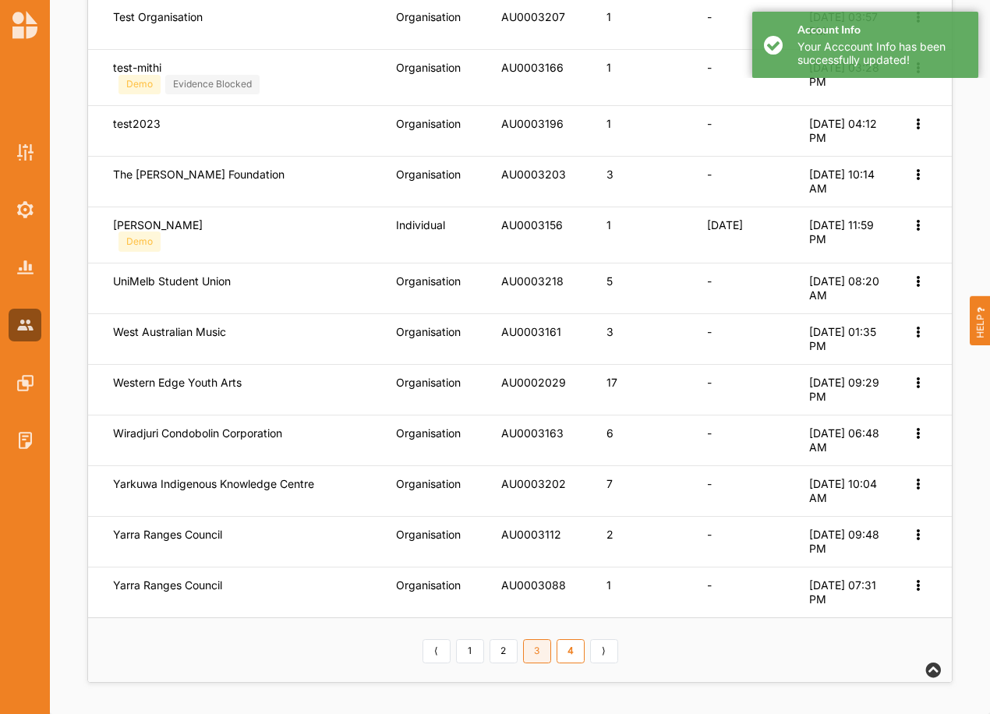
click at [543, 651] on link "3" at bounding box center [537, 651] width 28 height 25
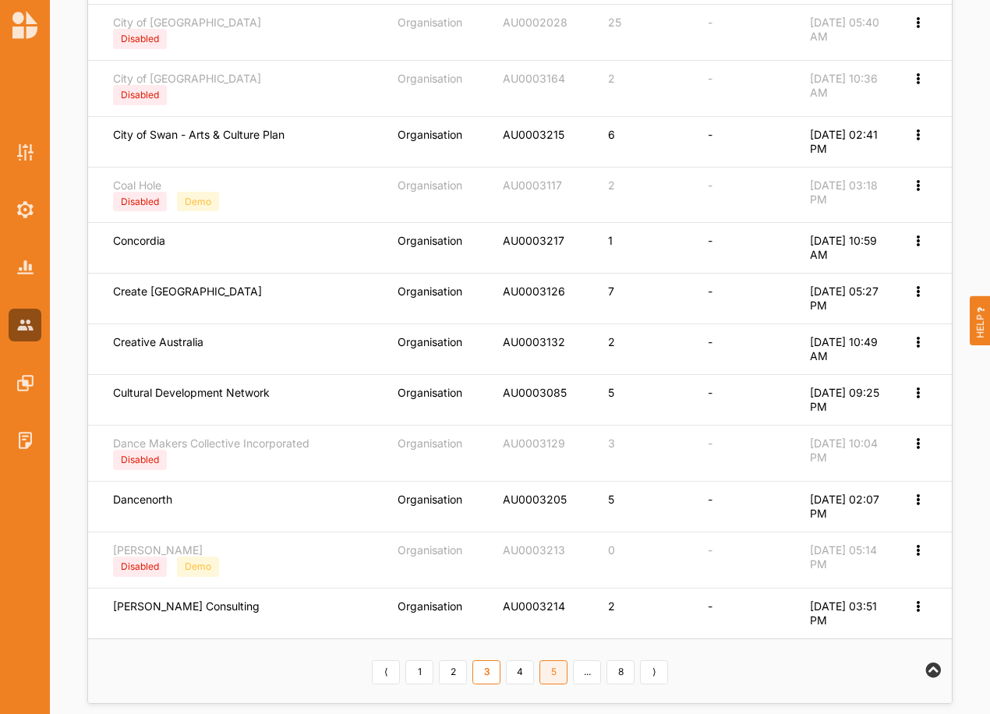
click at [546, 673] on link "5" at bounding box center [554, 672] width 28 height 25
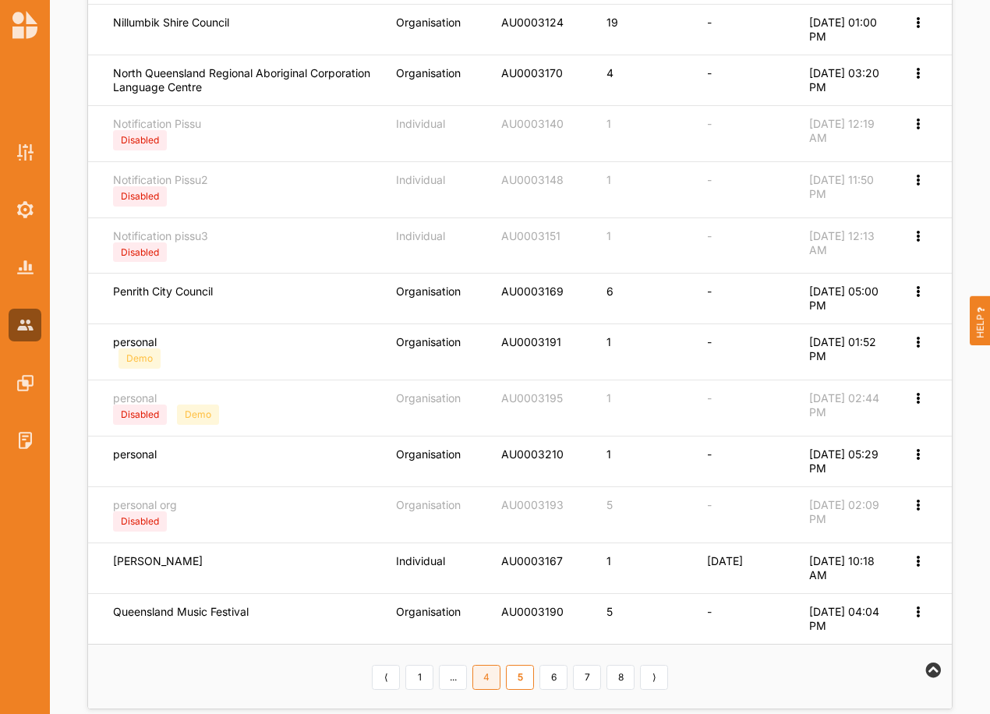
click at [490, 676] on link "4" at bounding box center [486, 677] width 28 height 25
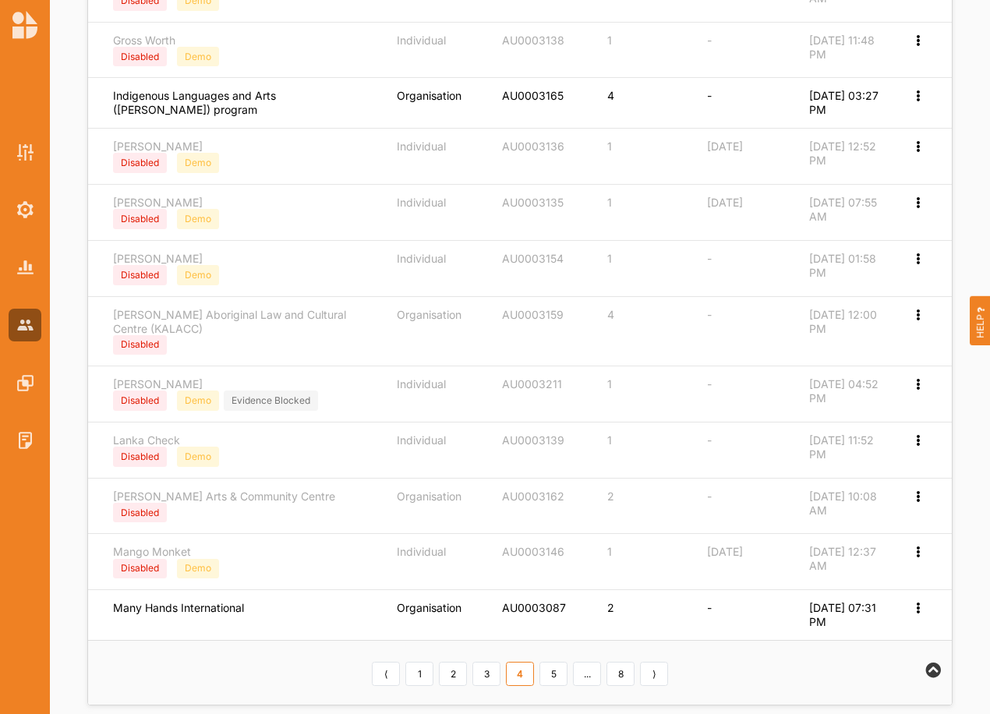
scroll to position [564, 0]
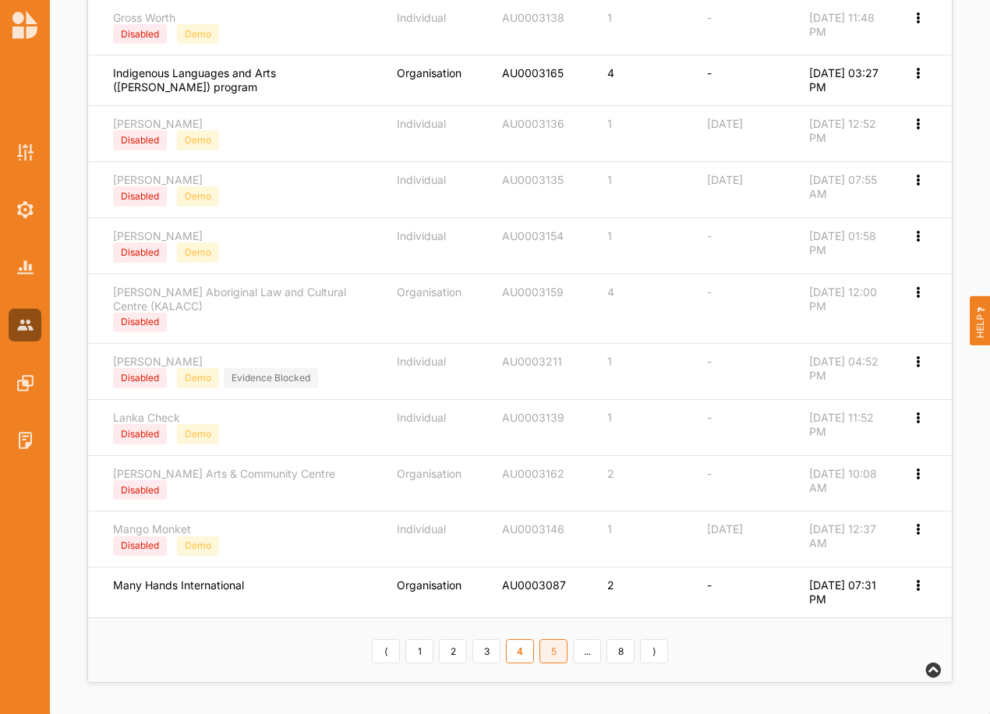
click at [556, 654] on link "5" at bounding box center [554, 651] width 28 height 25
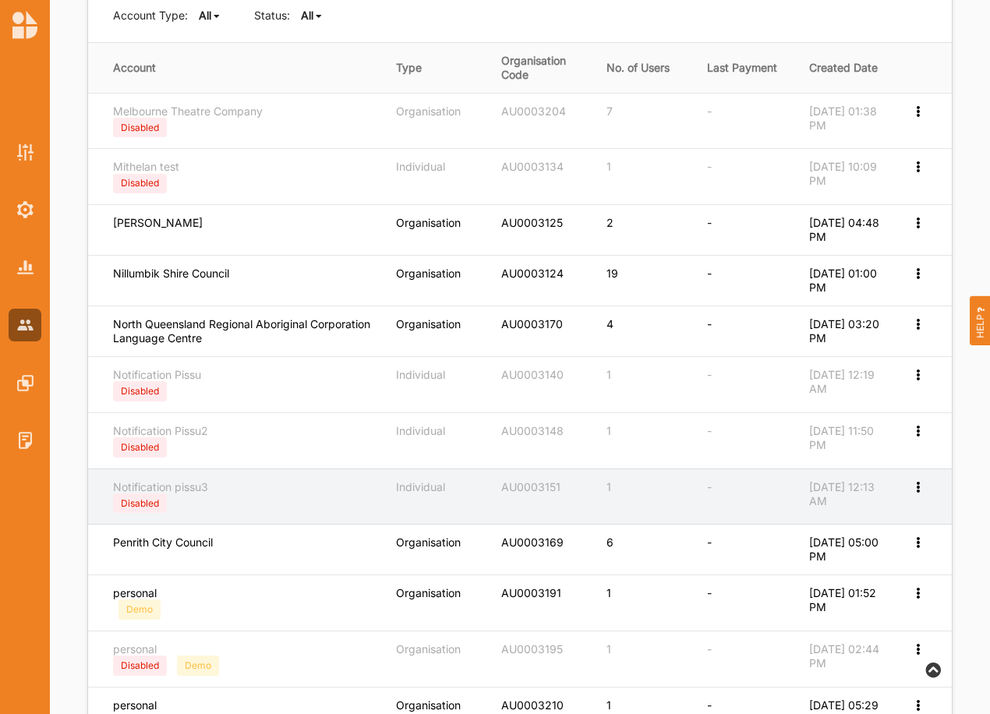
scroll to position [238, 0]
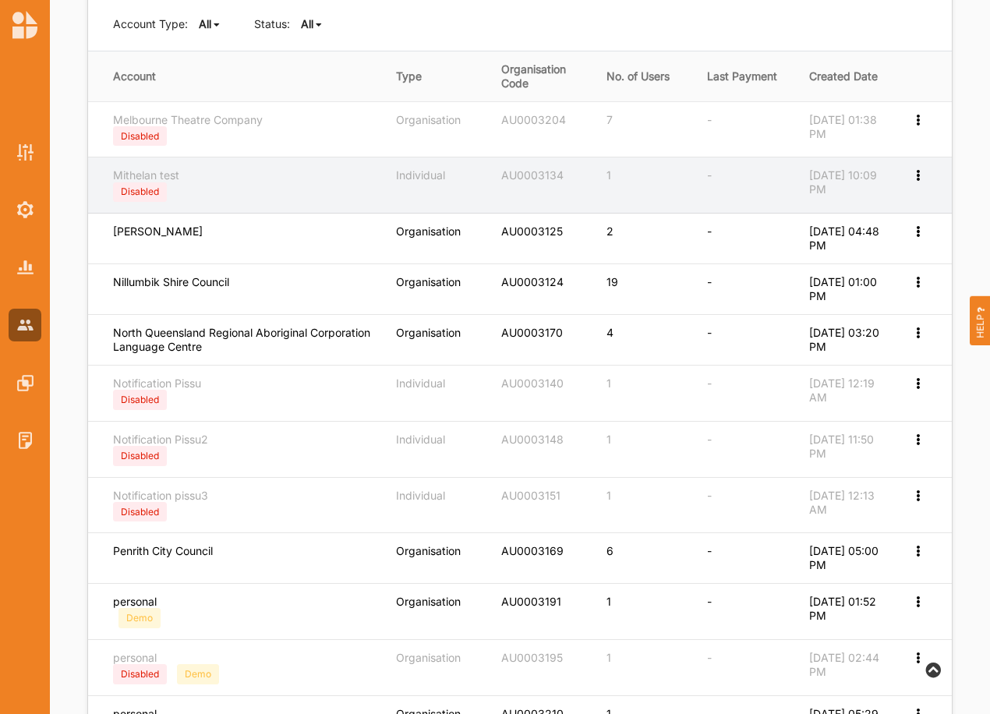
click at [914, 182] on div "Edit Account Billing and Invoices Edit Permission" at bounding box center [919, 175] width 16 height 14
click at [830, 193] on div "Edit Account" at bounding box center [855, 201] width 142 height 30
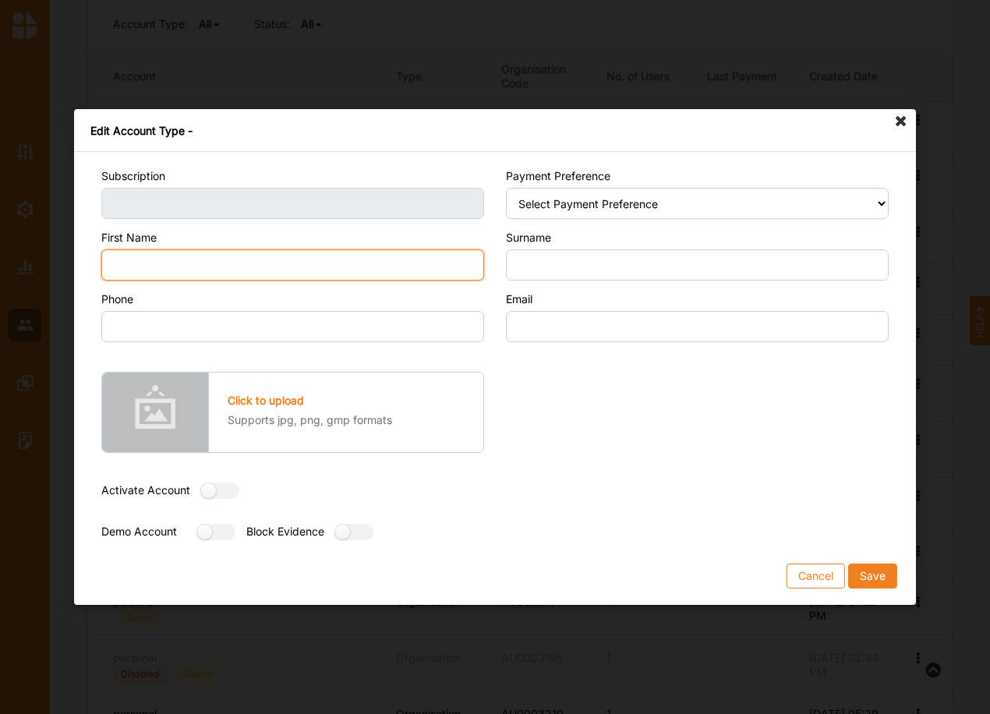
click at [405, 267] on input "First Name" at bounding box center [292, 264] width 383 height 31
type input "Mith"
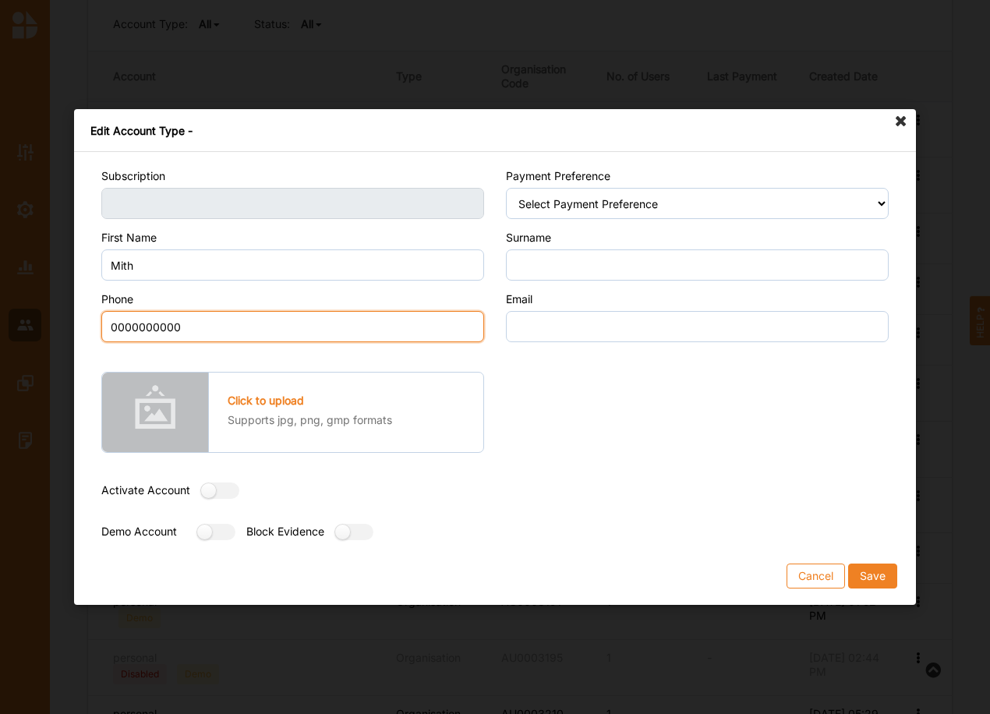
type input "0000000000"
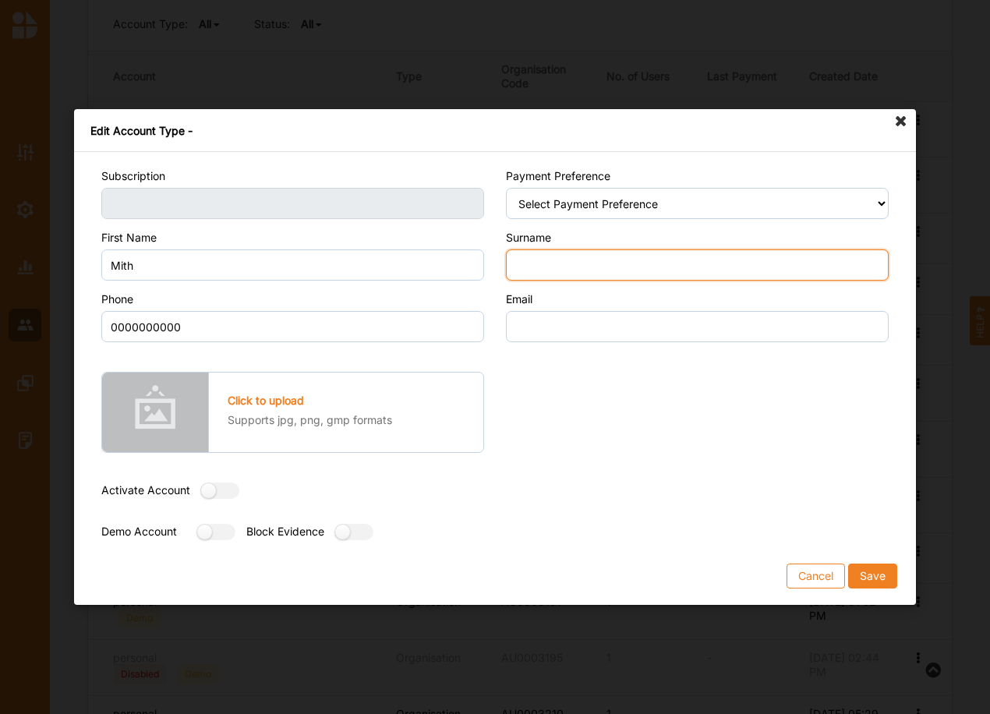
click at [628, 260] on input "Surname" at bounding box center [697, 264] width 383 height 31
type input "Alen"
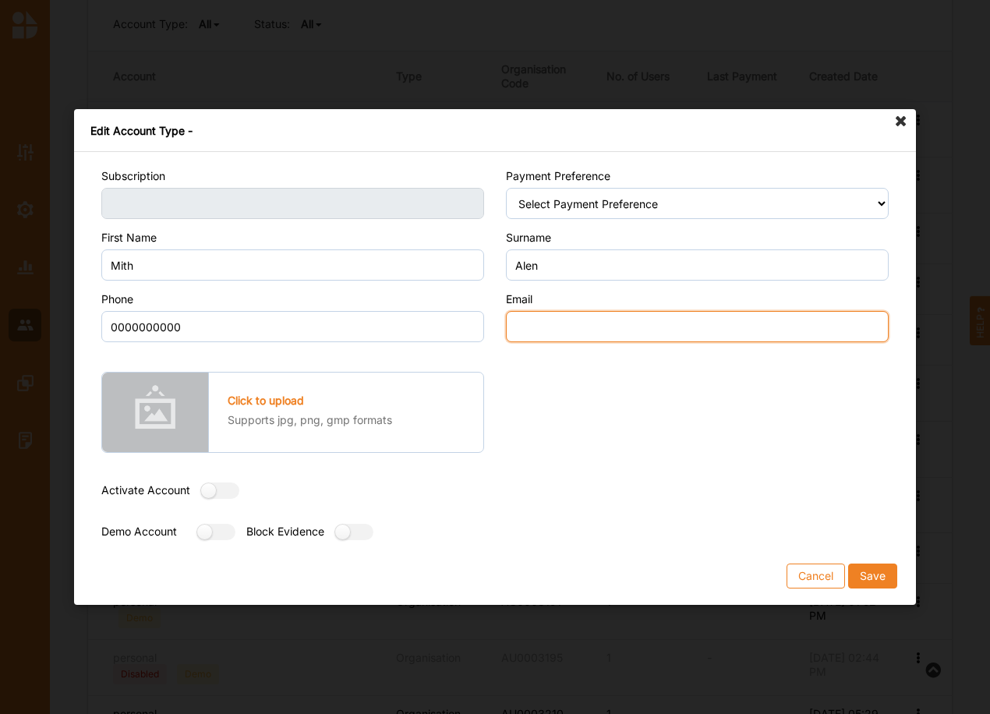
click at [561, 322] on input "Email" at bounding box center [697, 326] width 383 height 31
type input "email@email.com"
click at [848, 564] on button "Save" at bounding box center [872, 576] width 49 height 25
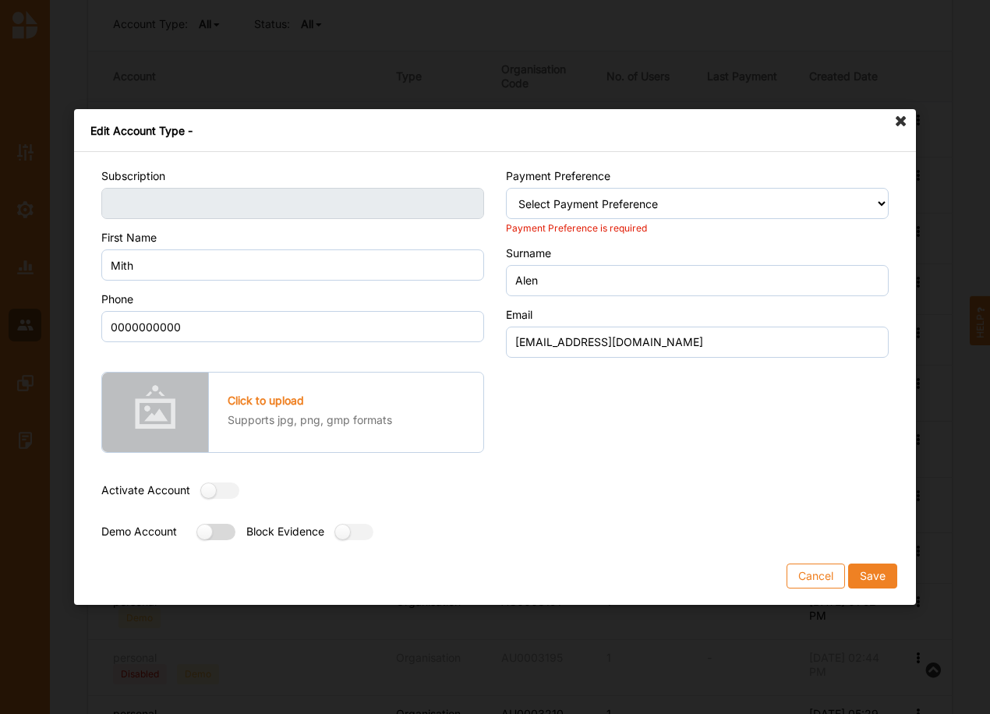
click at [214, 530] on label at bounding box center [211, 532] width 28 height 16
radio input "true"
click at [870, 564] on button "Save" at bounding box center [872, 576] width 49 height 25
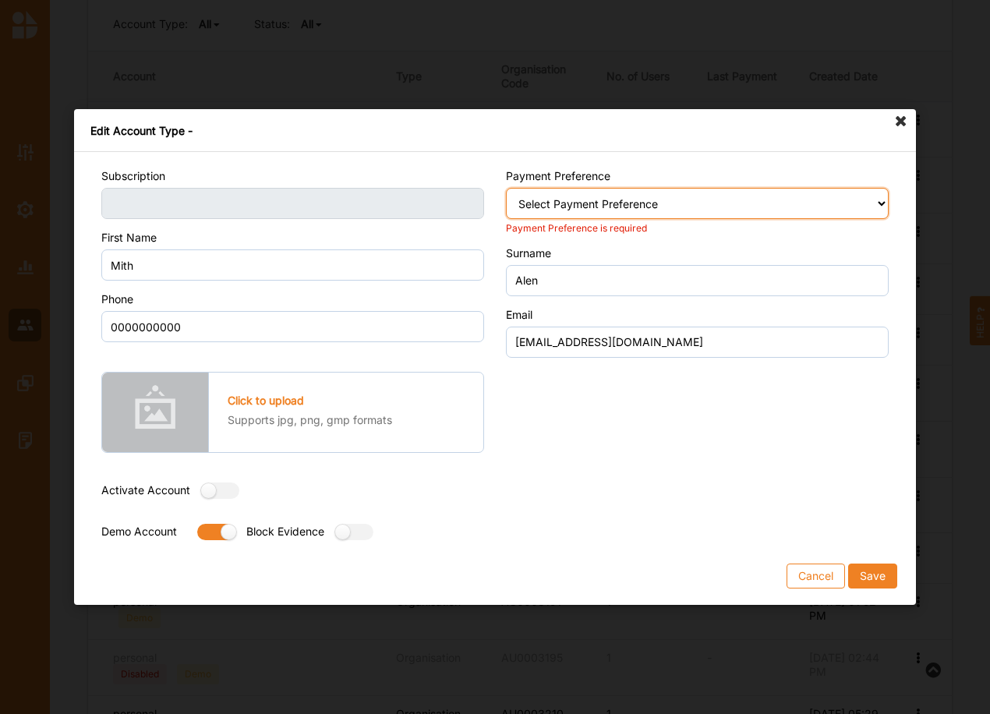
click at [548, 205] on select "Select Payment Preference Credit Card / Debit Card Manual Transaction" at bounding box center [697, 203] width 383 height 31
select select "2"
click at [506, 188] on select "Select Payment Preference Credit Card / Debit Card Manual Transaction" at bounding box center [697, 203] width 383 height 31
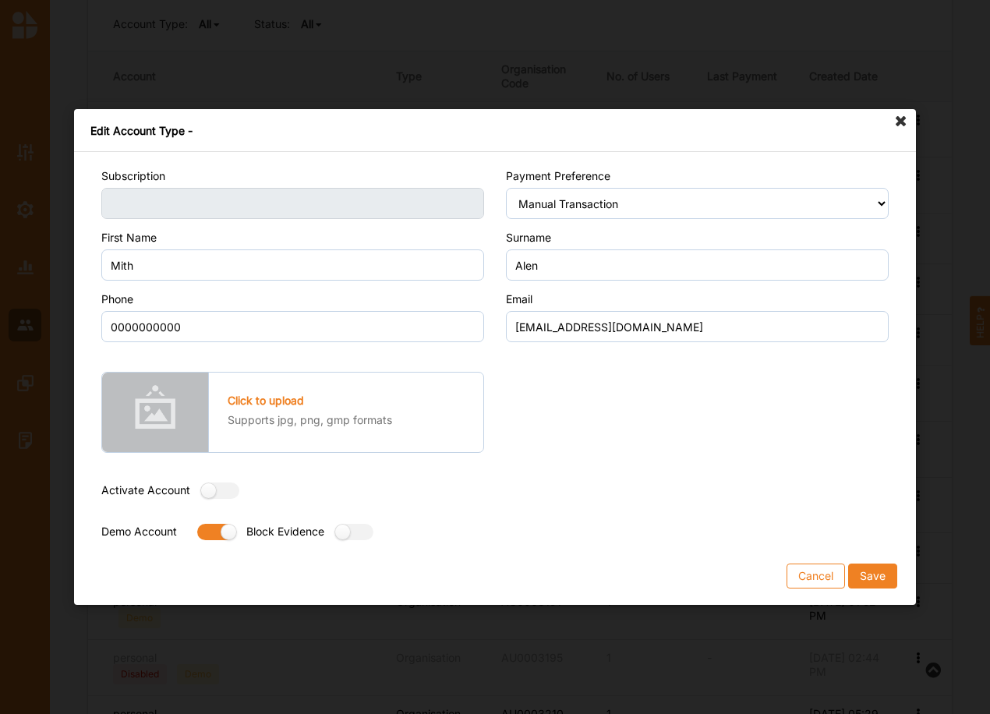
drag, startPoint x: 867, startPoint y: 586, endPoint x: 870, endPoint y: 579, distance: 8.4
click at [868, 586] on button "Save" at bounding box center [872, 576] width 49 height 25
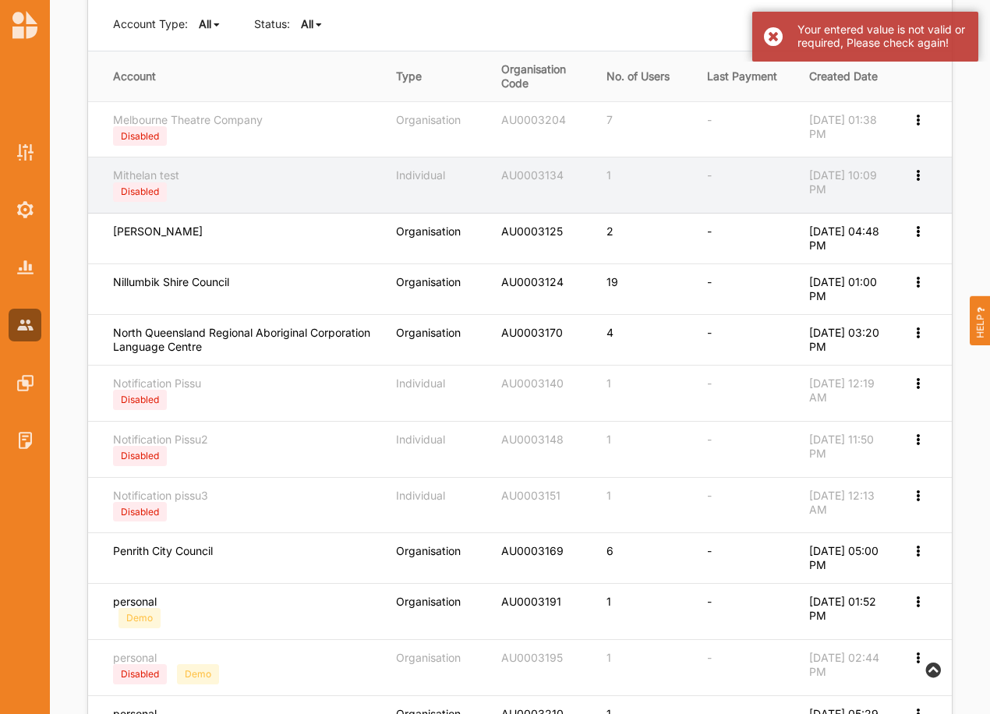
click at [919, 179] on icon at bounding box center [917, 173] width 13 height 11
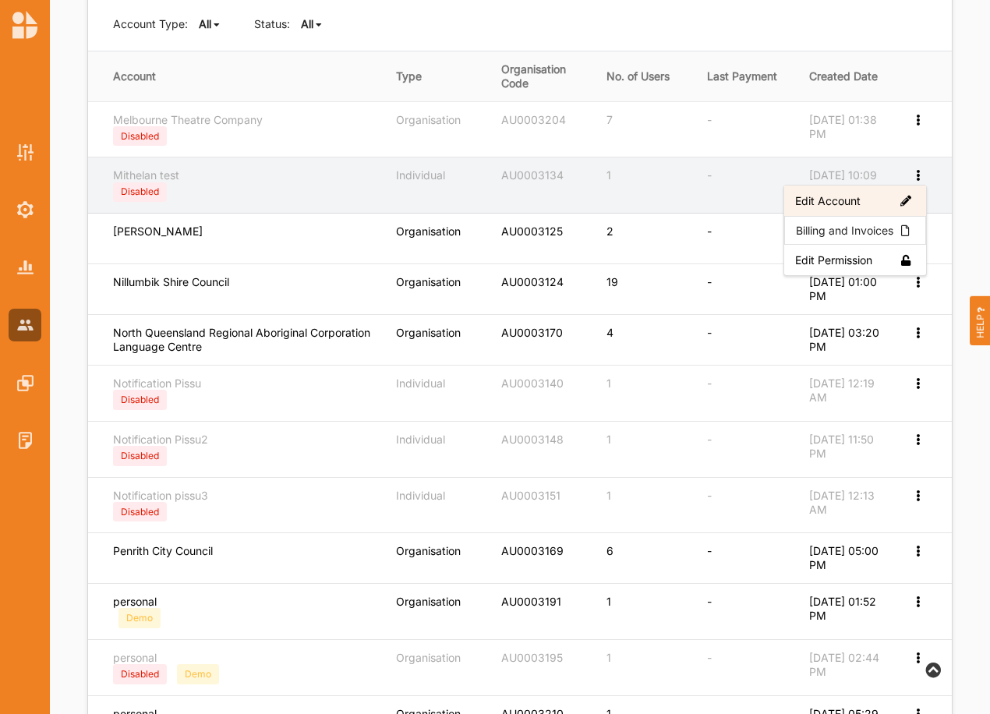
click at [881, 191] on div "Edit Account" at bounding box center [855, 201] width 142 height 30
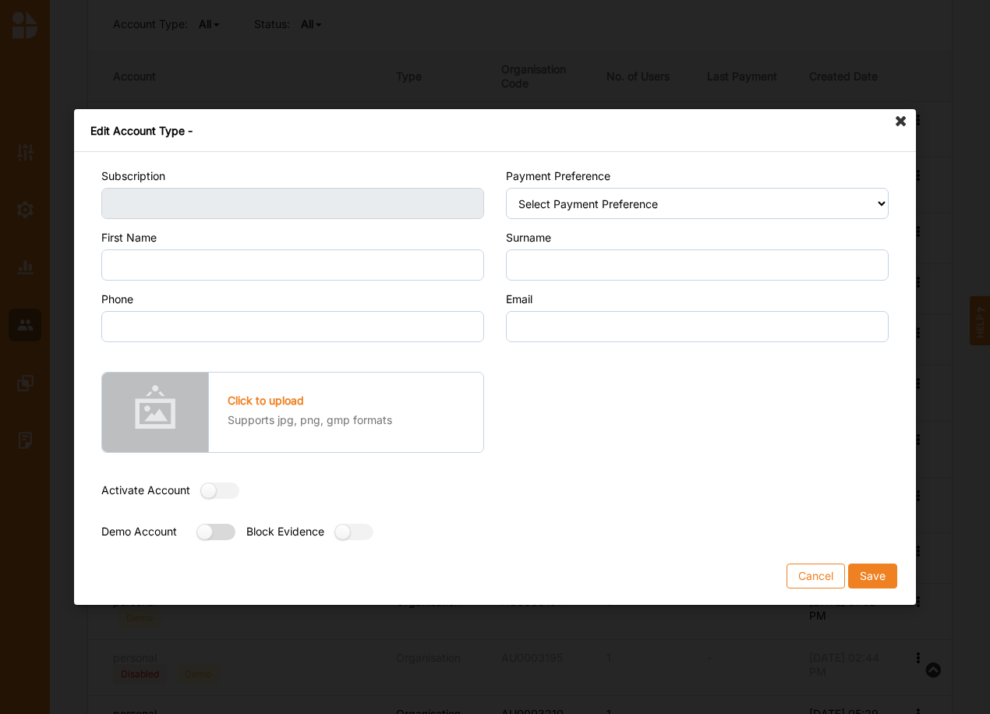
click at [225, 531] on label at bounding box center [211, 532] width 28 height 16
radio input "true"
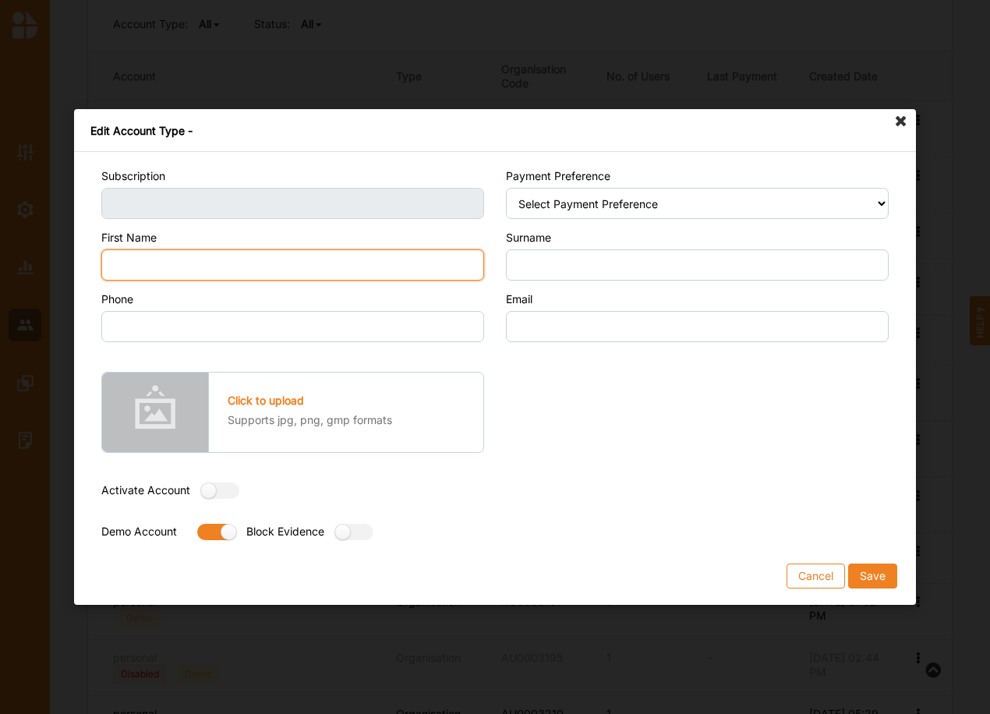
click at [199, 269] on input "First Name" at bounding box center [292, 264] width 383 height 31
type input "Mith"
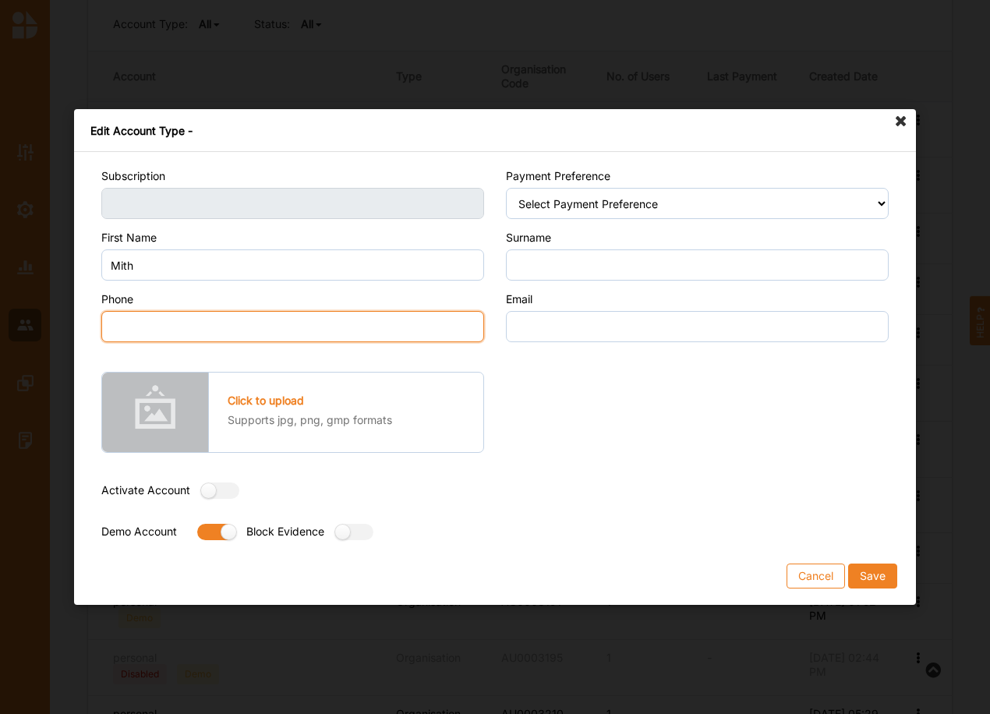
click at [207, 329] on input "Phone" at bounding box center [292, 326] width 383 height 31
type input "0000000000"
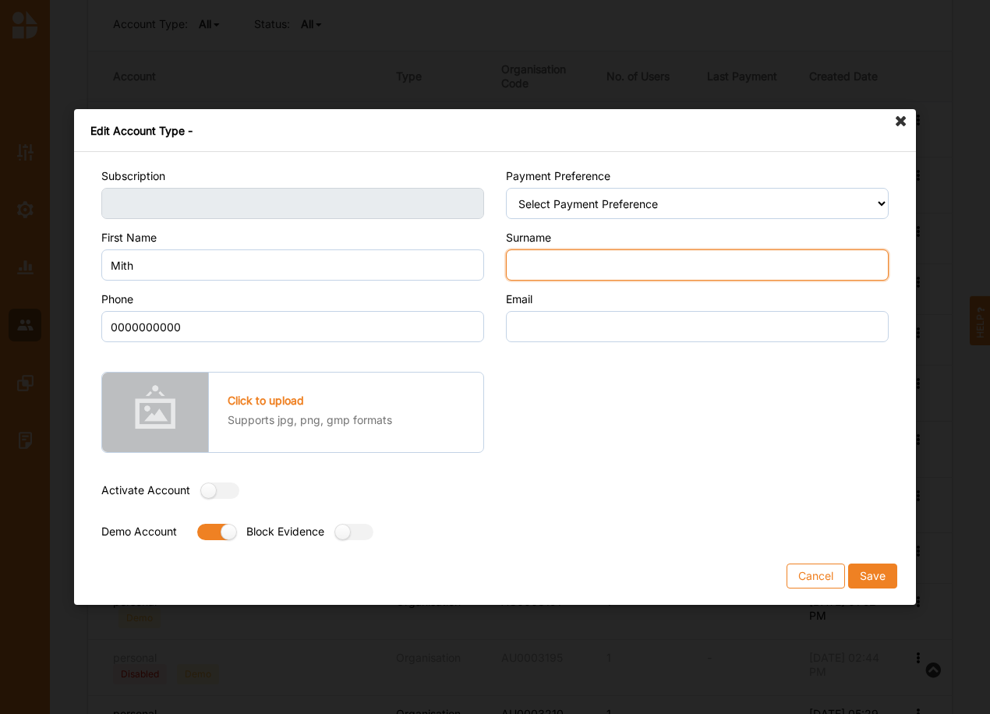
click at [527, 271] on input "Surname" at bounding box center [697, 264] width 383 height 31
type input "Alen"
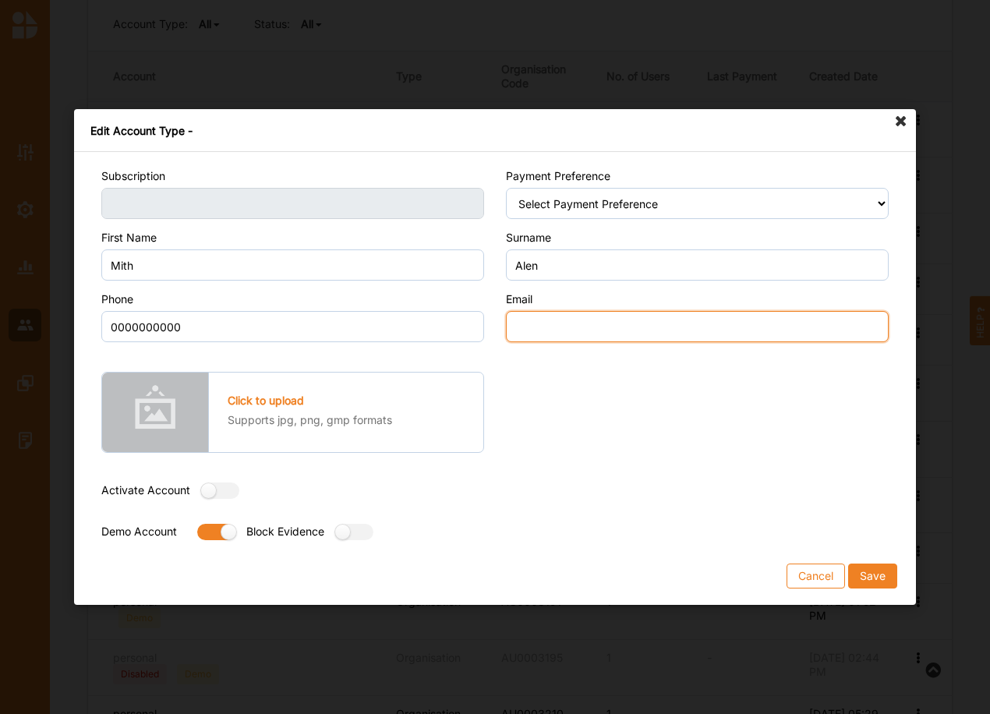
click at [522, 336] on input "Email" at bounding box center [697, 326] width 383 height 31
type input "email@email.com"
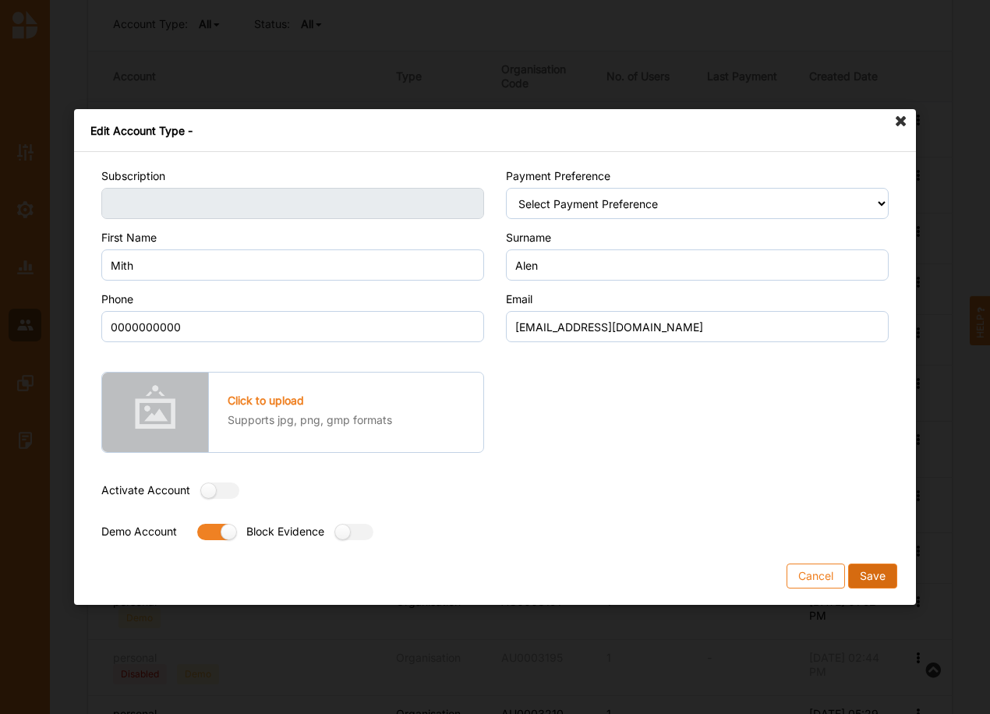
click at [877, 571] on button "Save" at bounding box center [872, 576] width 49 height 25
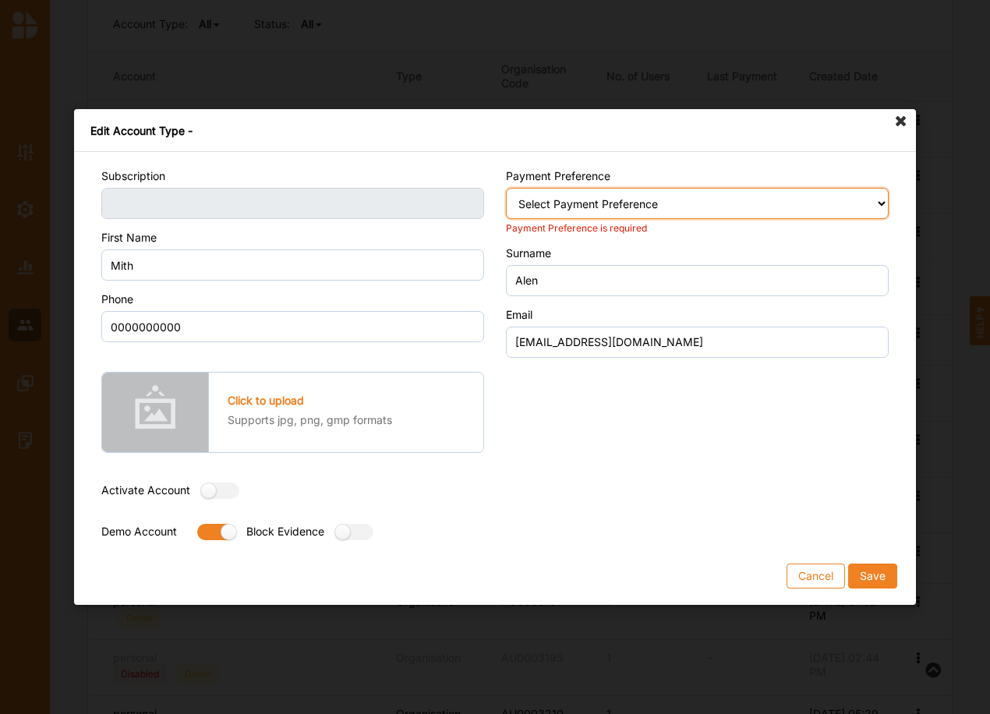
click at [641, 212] on select "Select Payment Preference Credit Card / Debit Card Manual Transaction" at bounding box center [697, 203] width 383 height 31
select select "2"
click at [506, 188] on select "Select Payment Preference Credit Card / Debit Card Manual Transaction" at bounding box center [697, 203] width 383 height 31
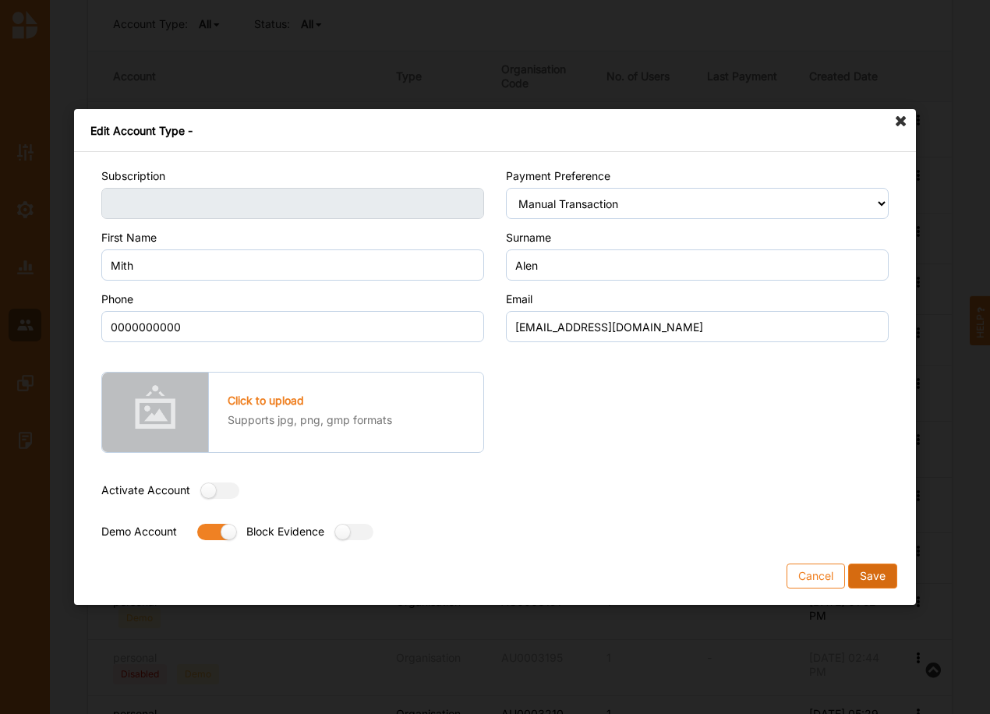
click at [882, 579] on button "Save" at bounding box center [872, 576] width 49 height 25
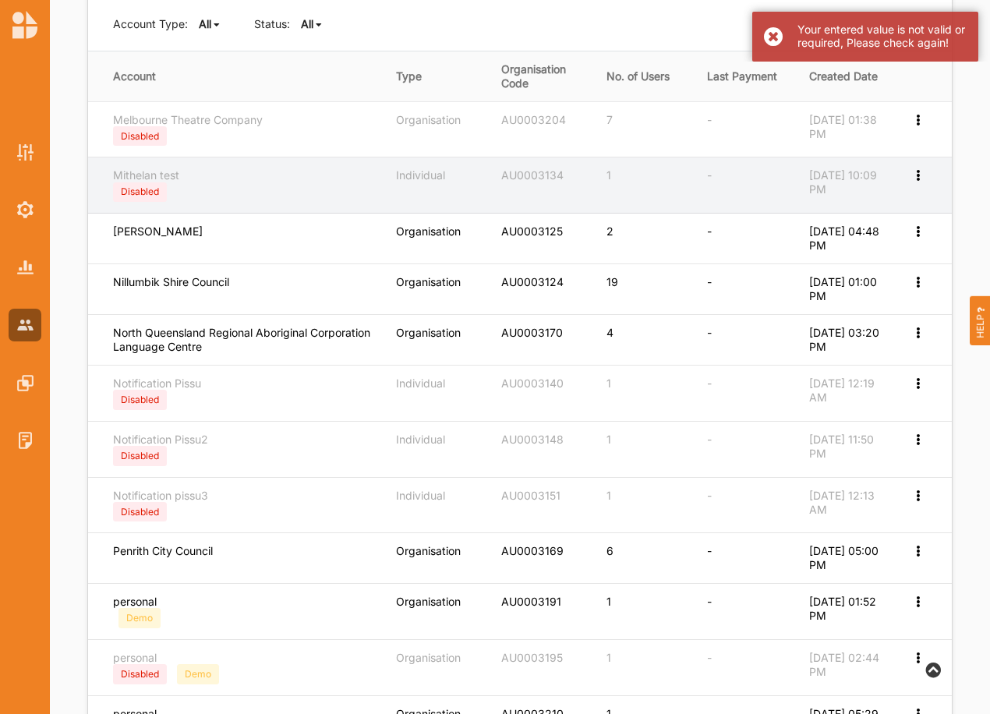
click at [915, 175] on icon at bounding box center [917, 173] width 13 height 11
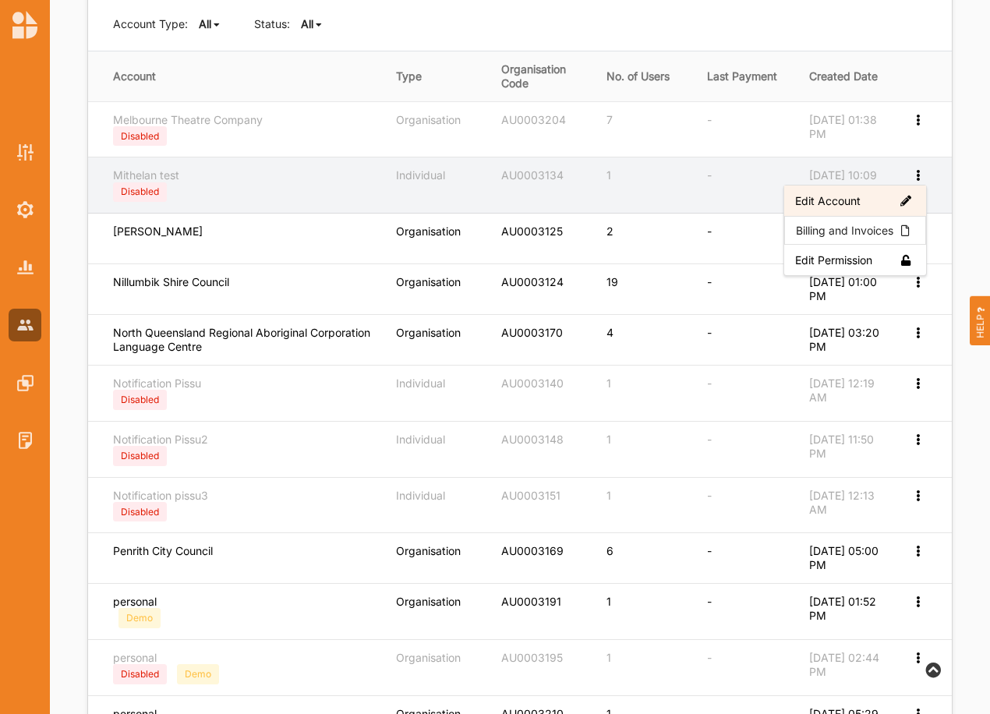
click at [865, 199] on label "Edit Account" at bounding box center [855, 201] width 120 height 14
select select "1"
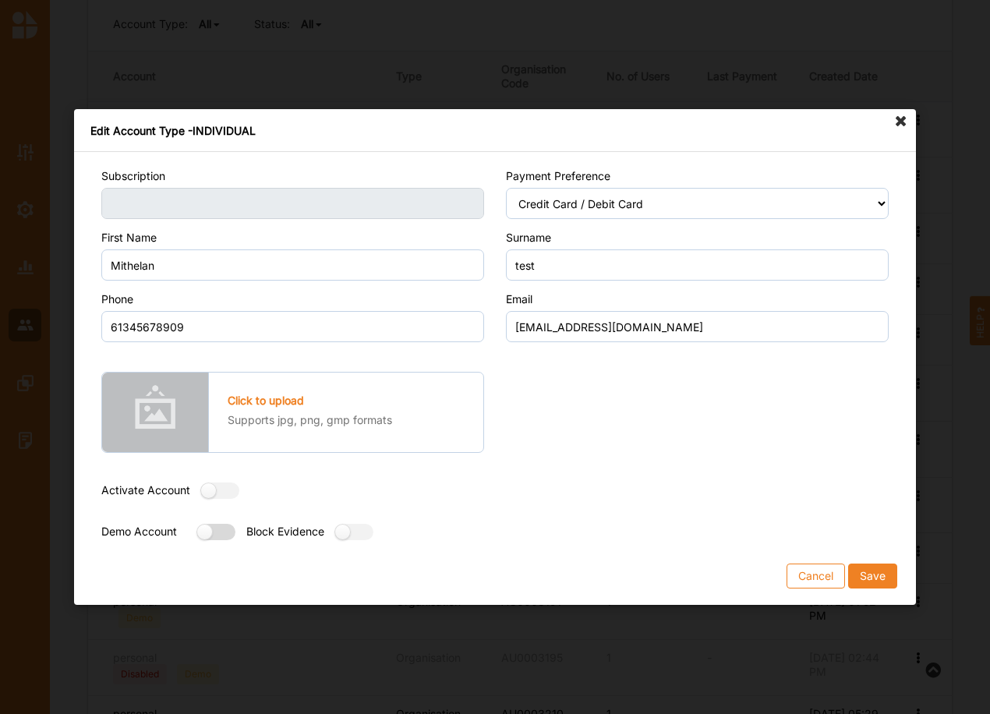
click at [211, 526] on label at bounding box center [211, 532] width 28 height 16
radio input "true"
click at [893, 568] on button "Save" at bounding box center [872, 576] width 49 height 25
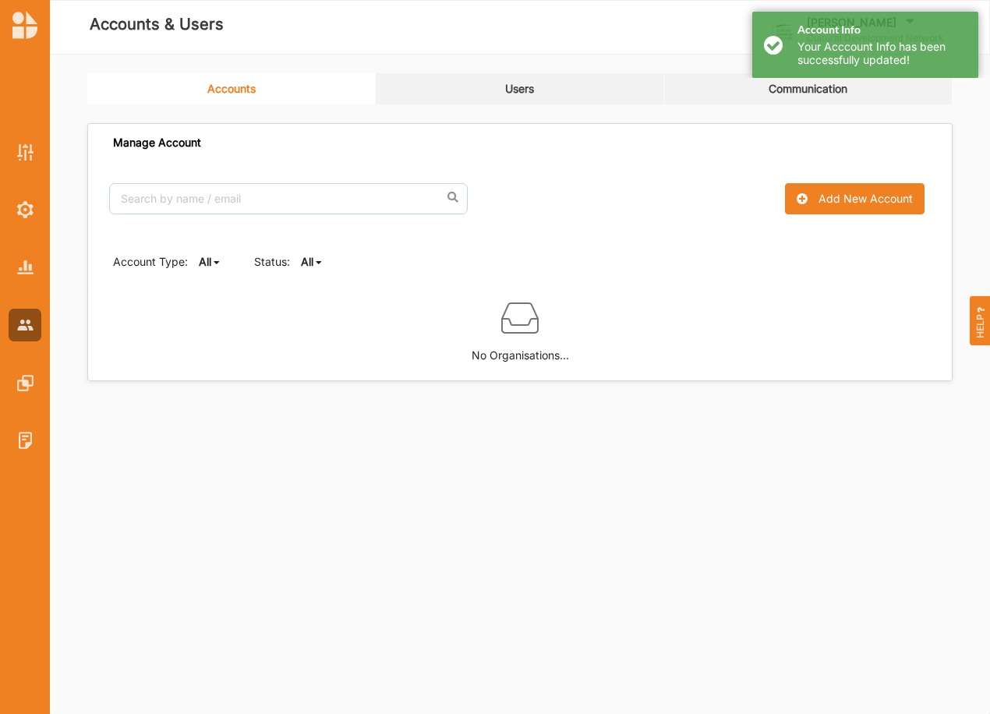
scroll to position [0, 0]
click at [309, 263] on b "All" at bounding box center [307, 261] width 12 height 13
click at [324, 320] on b "Active" at bounding box center [330, 314] width 33 height 13
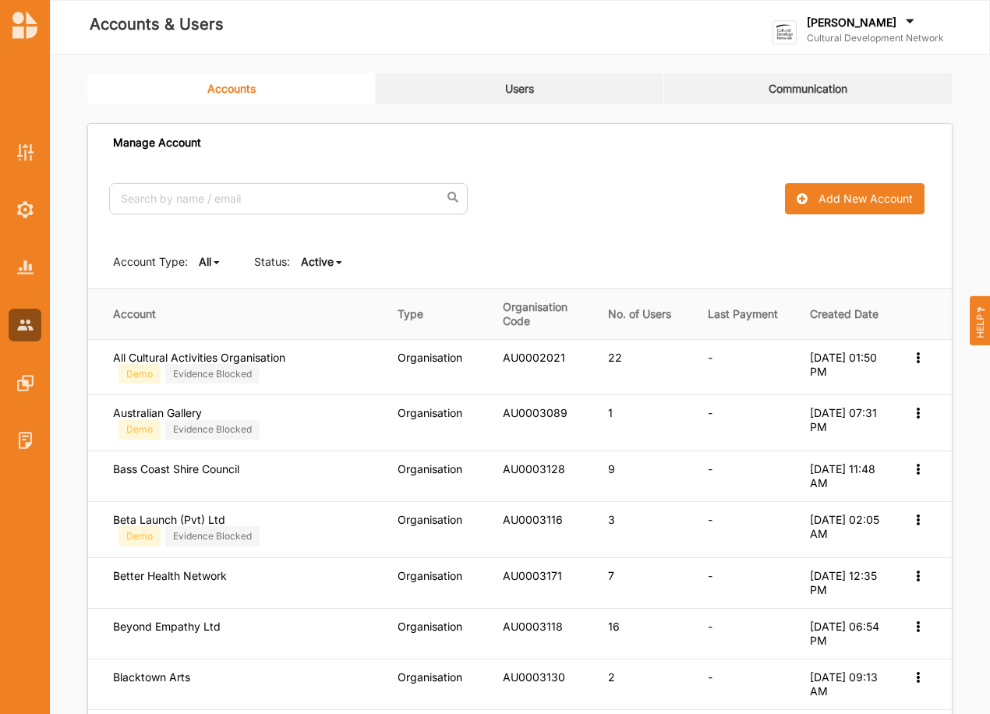
click at [327, 261] on b "Active" at bounding box center [317, 261] width 33 height 13
click at [321, 284] on b "All" at bounding box center [320, 286] width 12 height 13
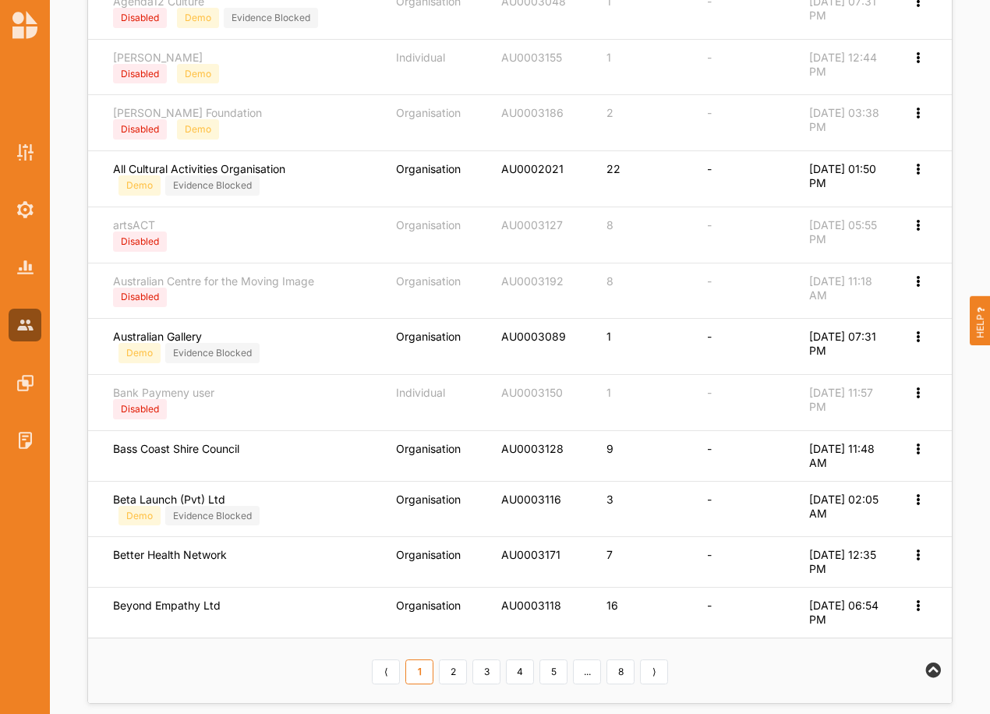
scroll to position [545, 0]
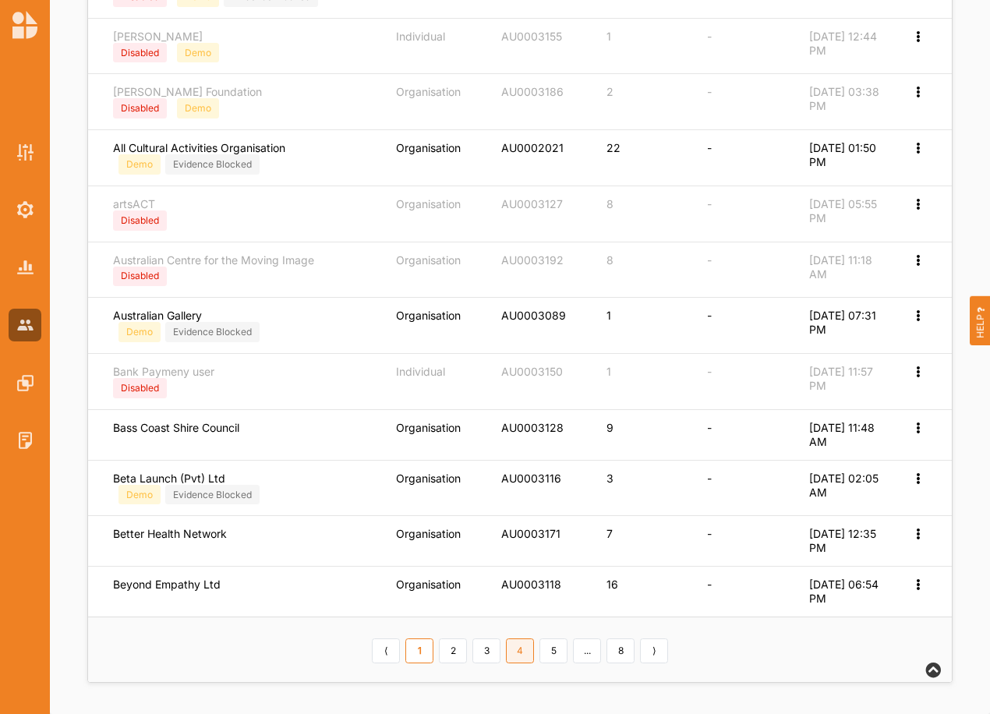
click at [513, 650] on link "4" at bounding box center [520, 651] width 28 height 25
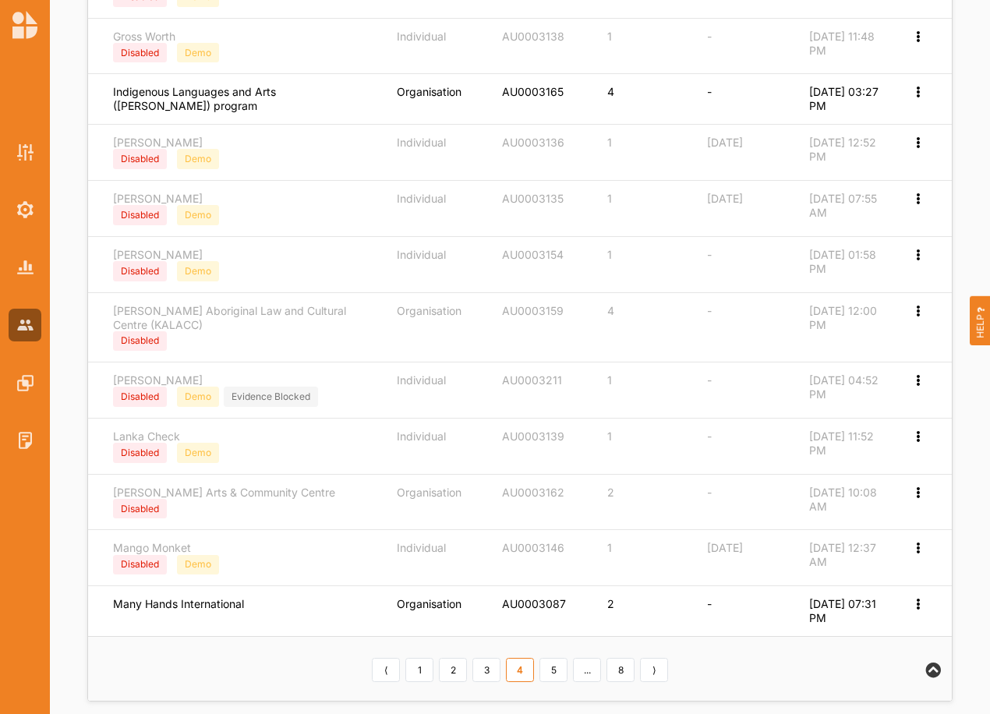
click at [561, 671] on link "5" at bounding box center [554, 670] width 28 height 25
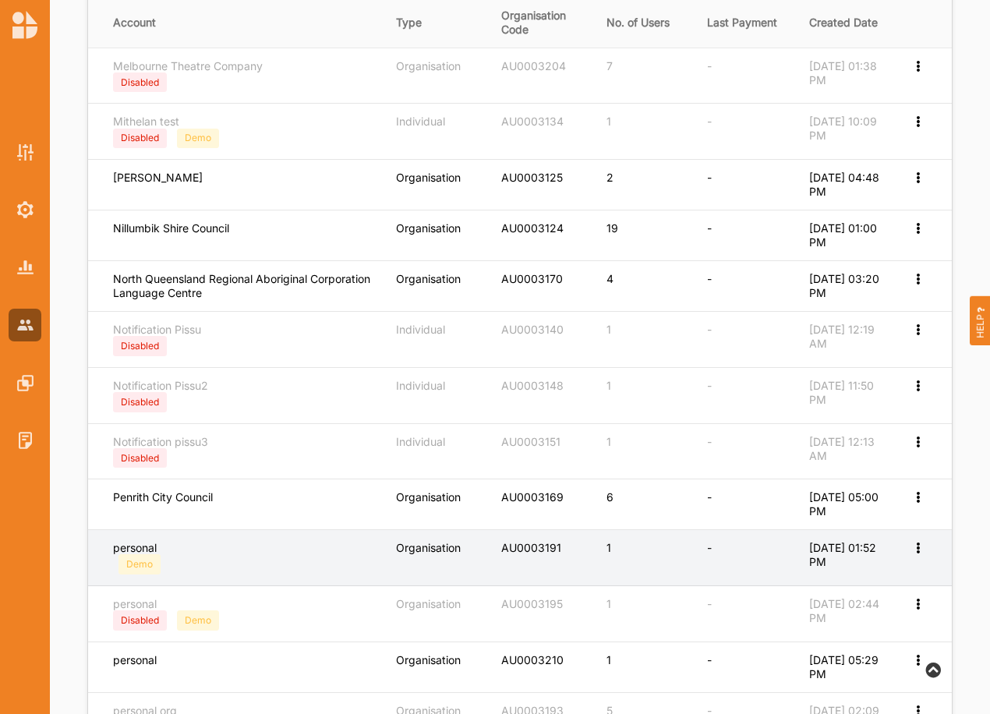
scroll to position [264, 0]
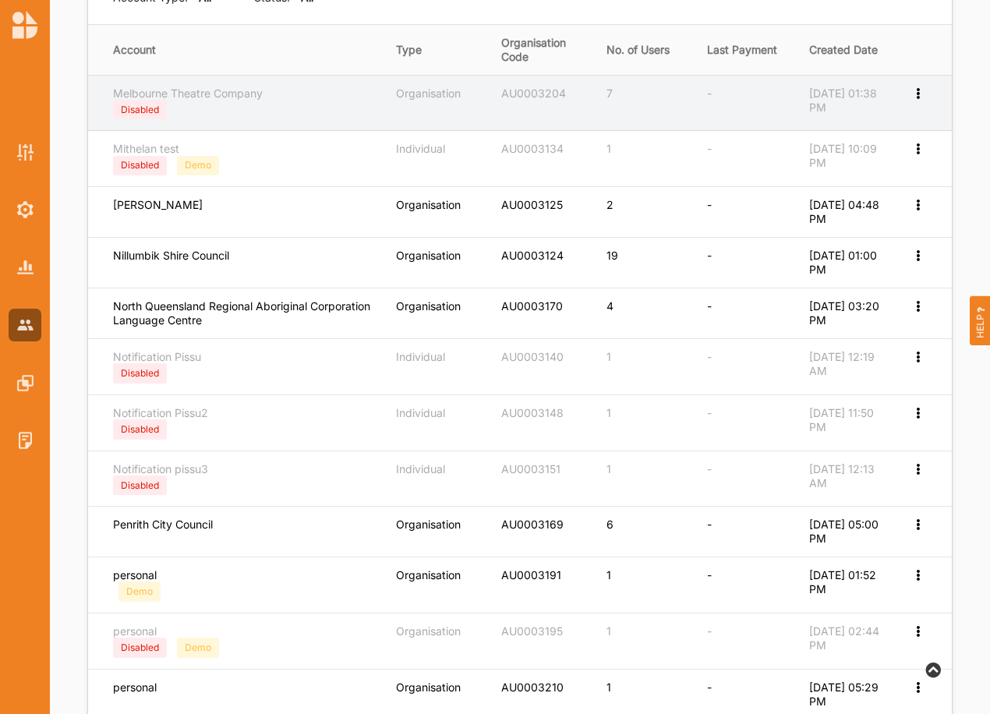
click at [924, 92] on icon at bounding box center [917, 92] width 13 height 11
click at [846, 117] on label "Edit Account" at bounding box center [866, 118] width 98 height 14
select select "3"
select select "7"
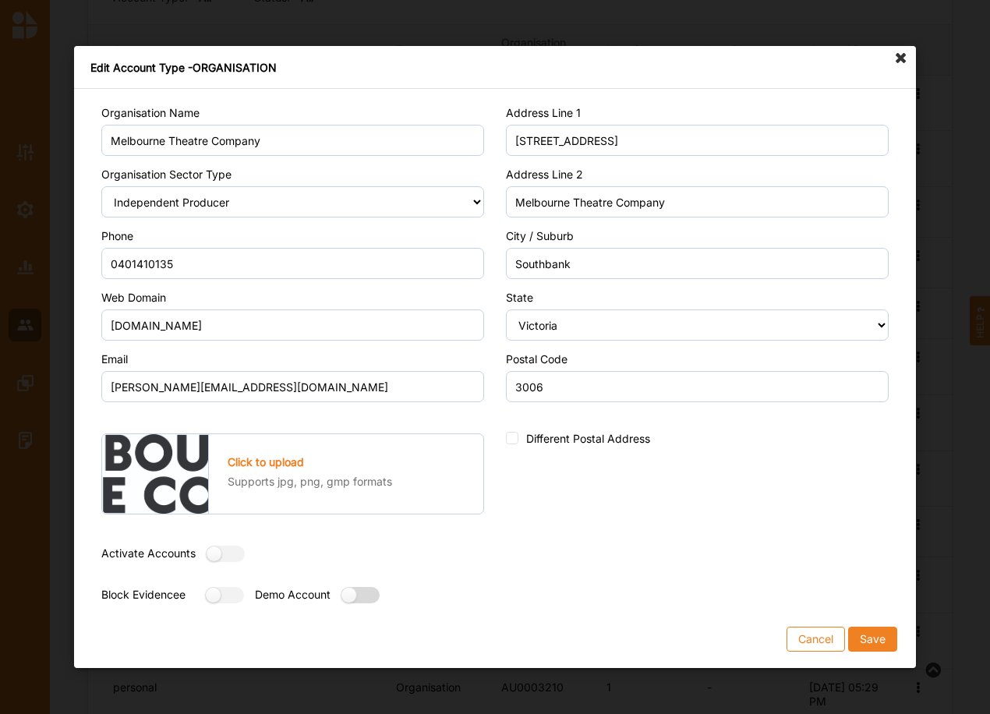
click at [358, 596] on label at bounding box center [355, 595] width 28 height 16
radio input "true"
click at [872, 637] on button "Save" at bounding box center [872, 639] width 49 height 25
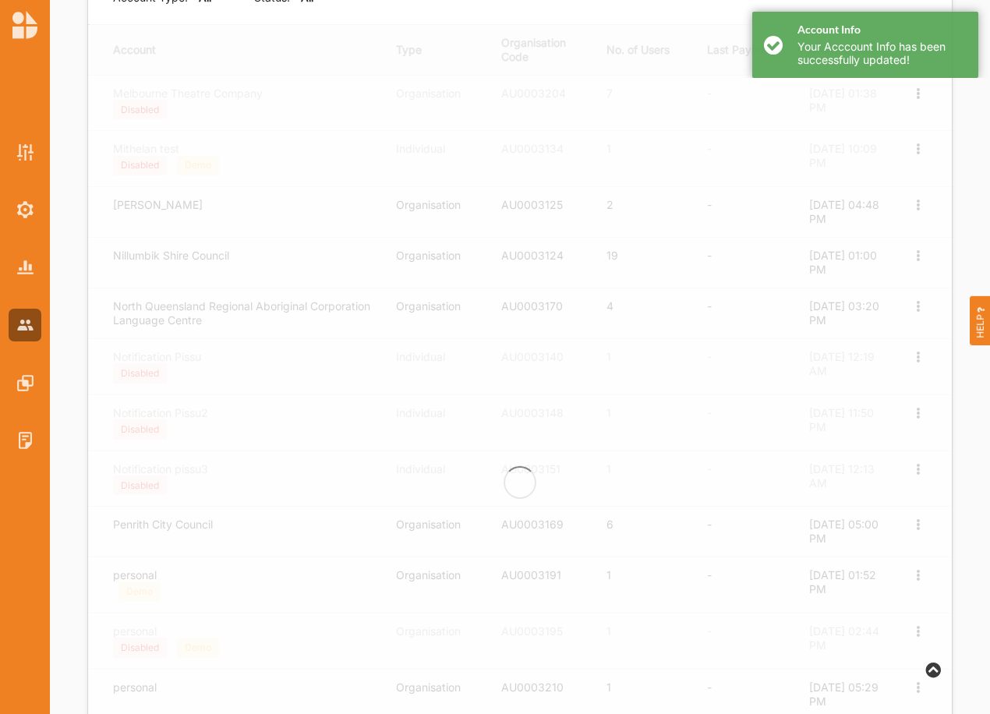
scroll to position [0, 0]
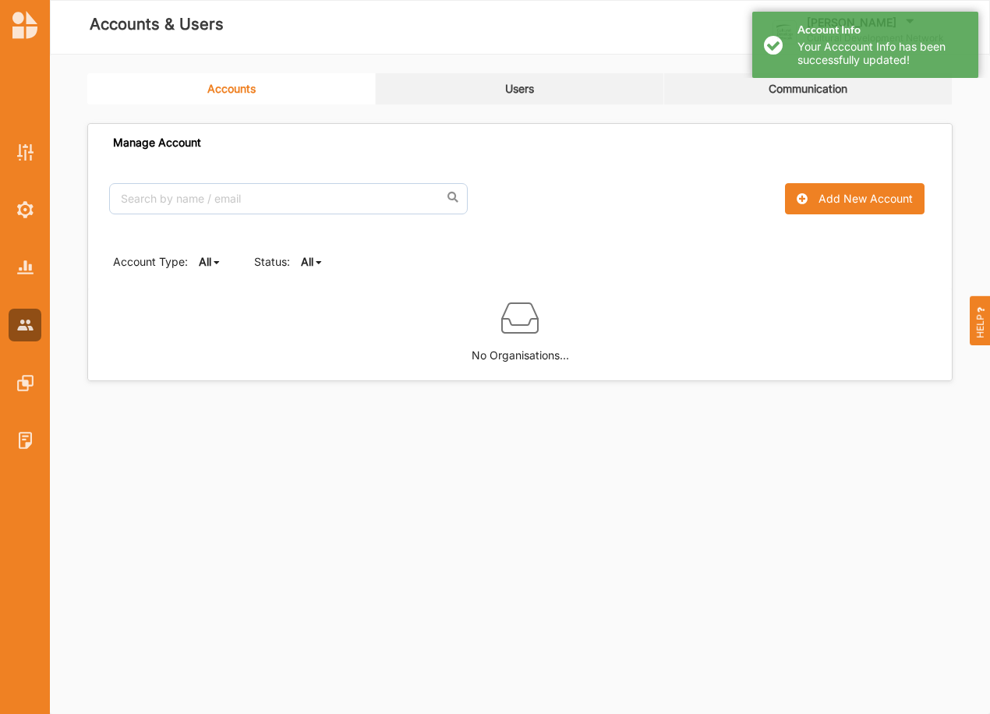
click at [307, 260] on b "All" at bounding box center [307, 261] width 12 height 13
click at [324, 321] on div "Active" at bounding box center [334, 315] width 65 height 28
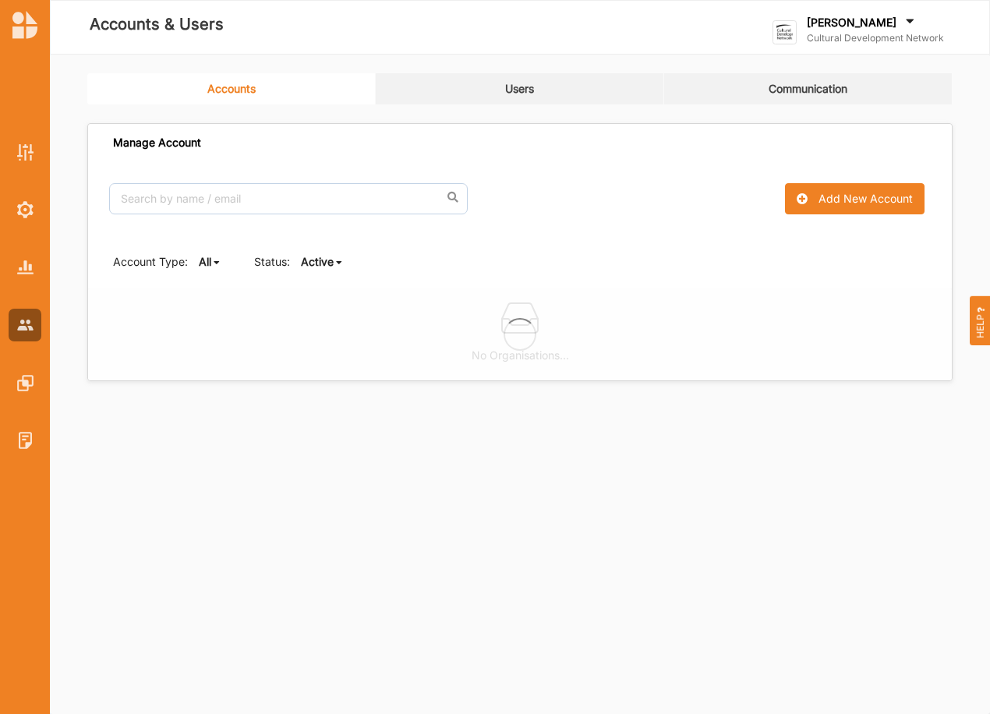
click at [318, 264] on b "Active" at bounding box center [317, 261] width 33 height 13
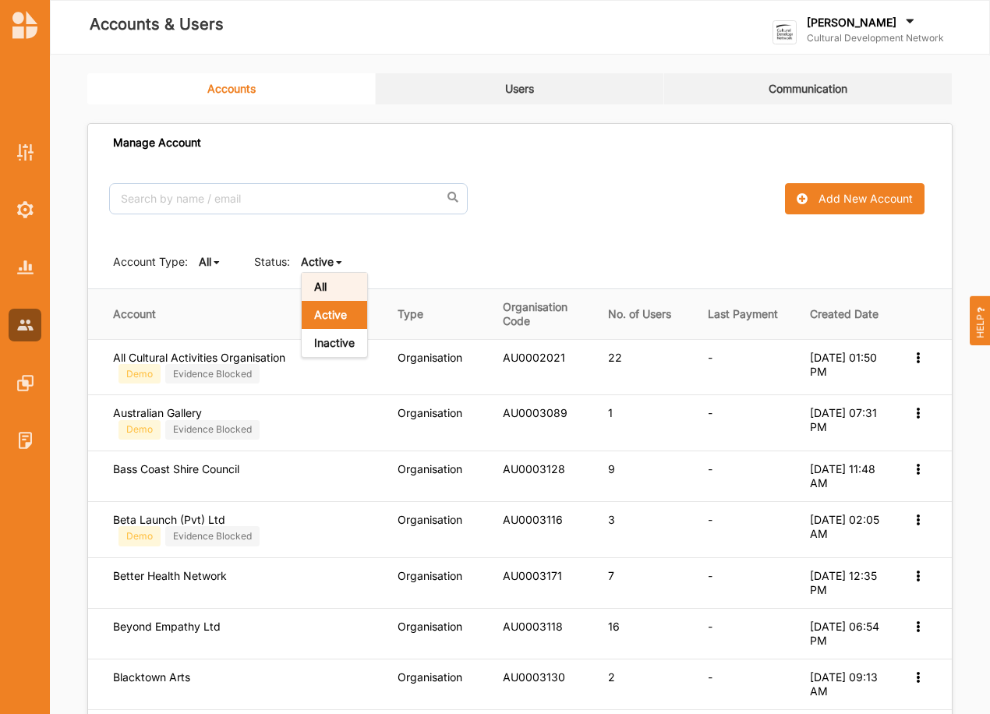
click at [314, 278] on div "All" at bounding box center [334, 287] width 65 height 28
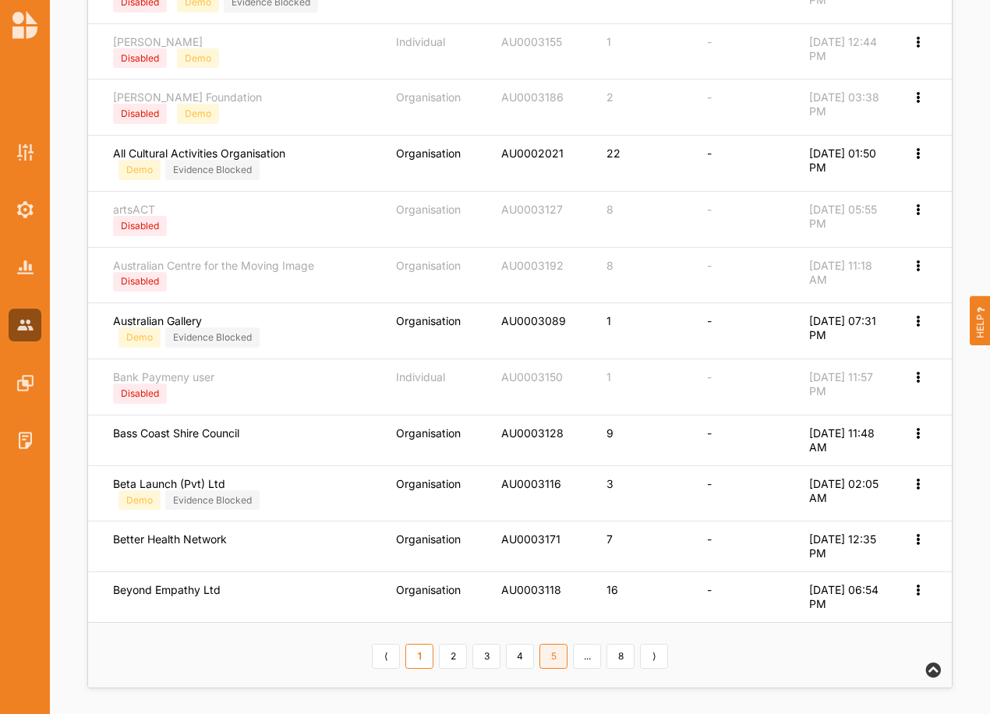
scroll to position [545, 0]
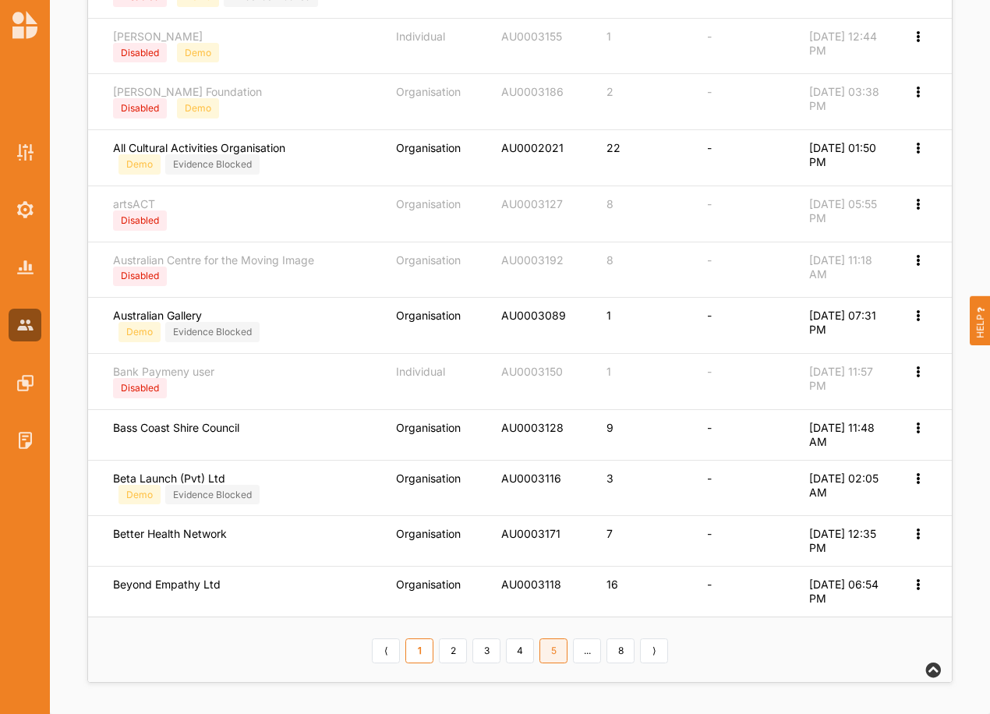
click at [553, 648] on link "5" at bounding box center [554, 651] width 28 height 25
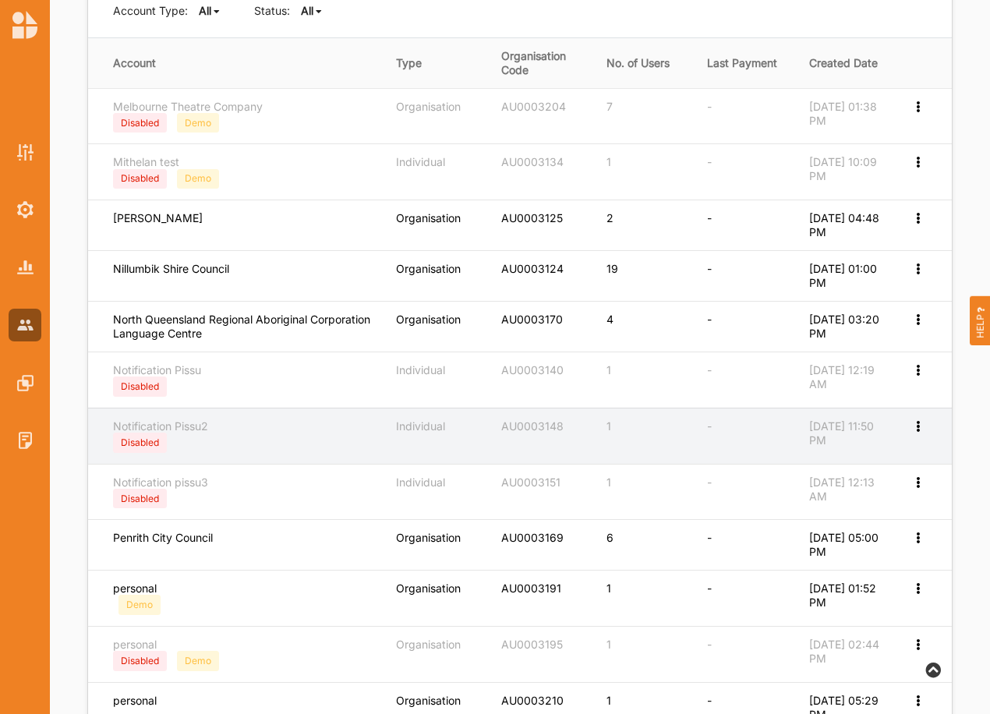
scroll to position [238, 0]
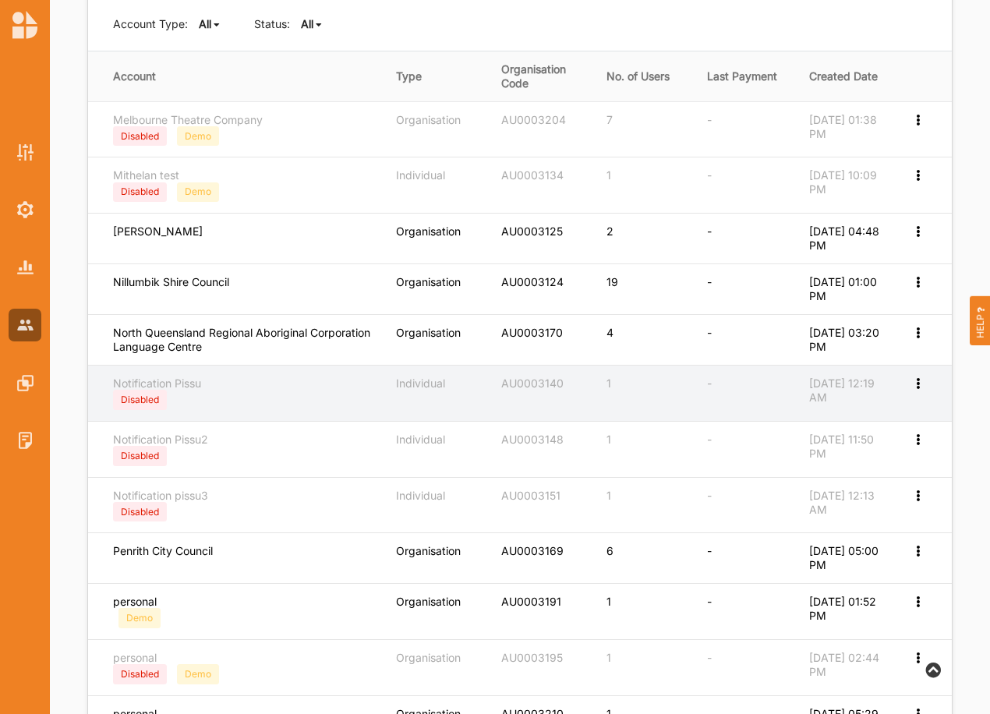
click at [918, 383] on icon at bounding box center [917, 382] width 13 height 11
click at [860, 411] on label "Edit Account" at bounding box center [855, 409] width 120 height 14
select select "1"
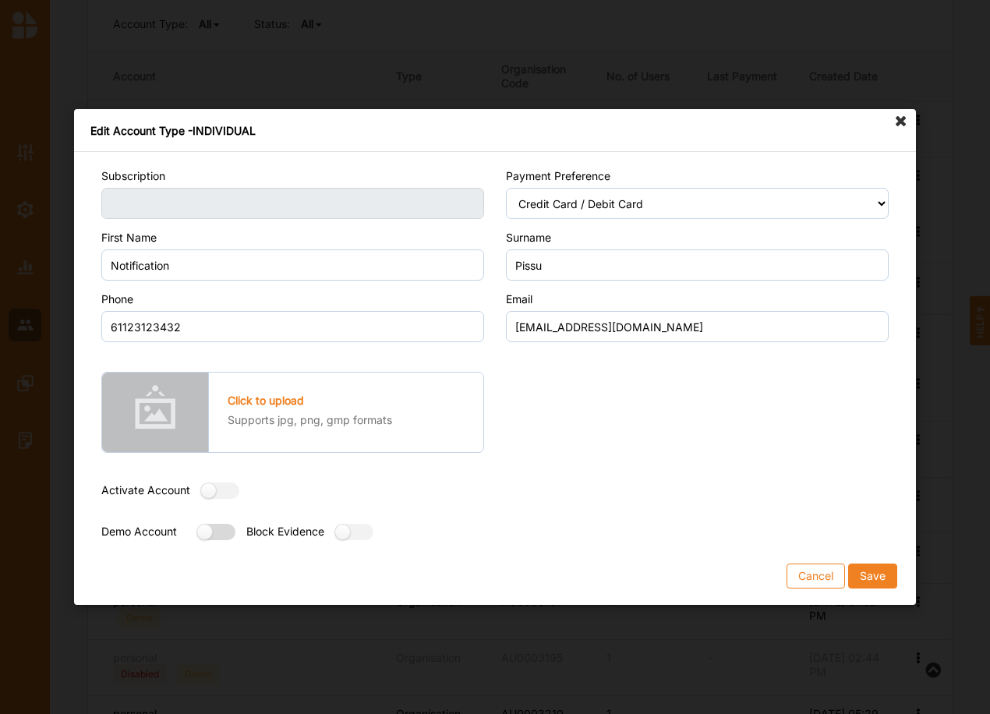
click at [225, 529] on label at bounding box center [211, 532] width 28 height 16
radio input "true"
click at [866, 575] on button "Save" at bounding box center [872, 576] width 49 height 25
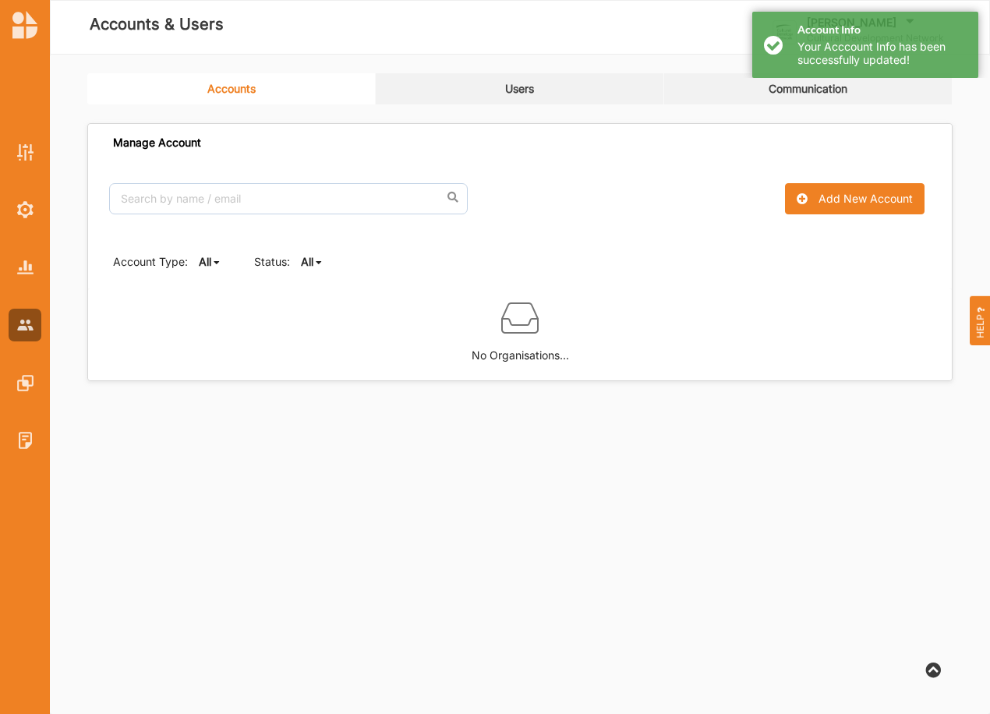
scroll to position [0, 0]
click at [299, 263] on div "Account Type: All All Organisation Individual Status: All All Active Inactive" at bounding box center [520, 262] width 814 height 16
click at [318, 264] on icon at bounding box center [319, 262] width 6 height 9
click at [324, 349] on div "Inactive" at bounding box center [334, 343] width 65 height 28
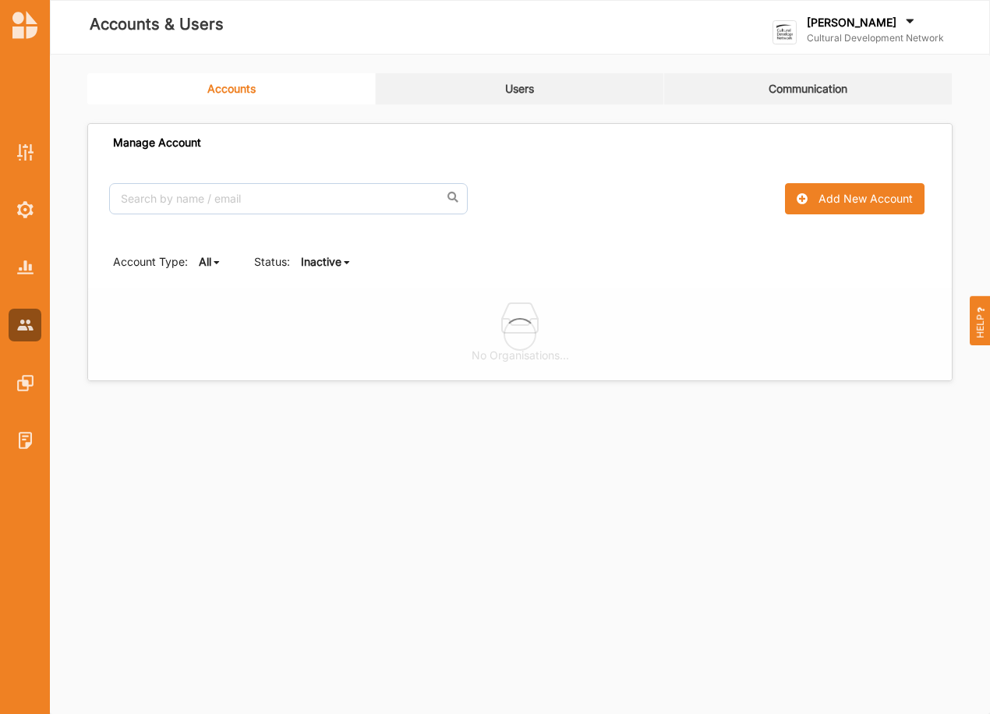
click at [313, 262] on b "Inactive" at bounding box center [321, 261] width 41 height 13
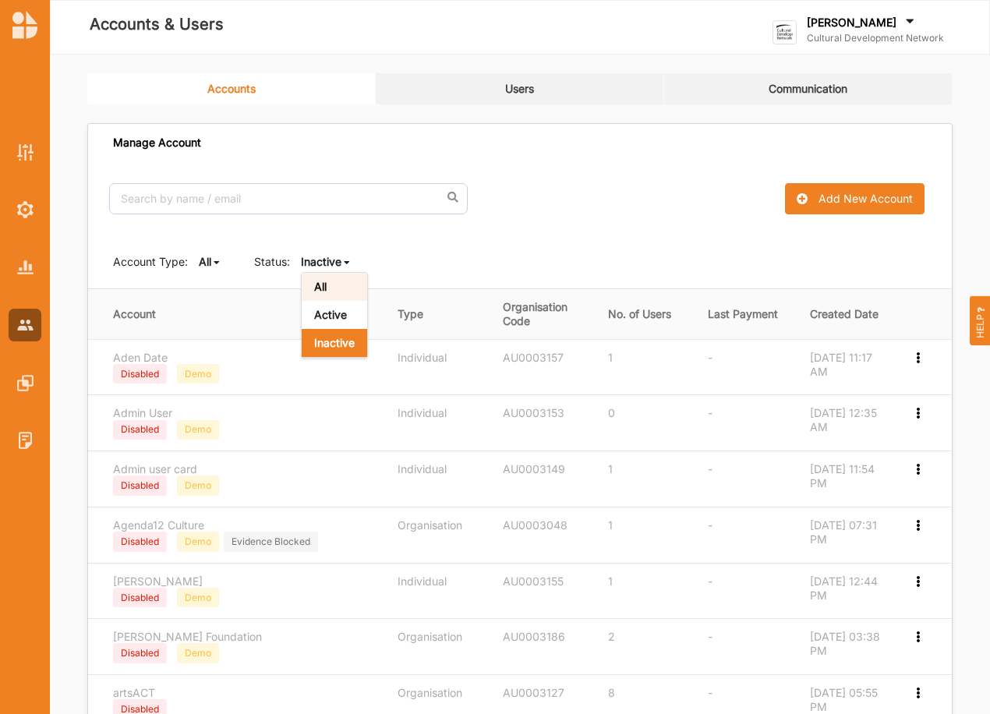
click at [320, 292] on b "All" at bounding box center [320, 286] width 12 height 13
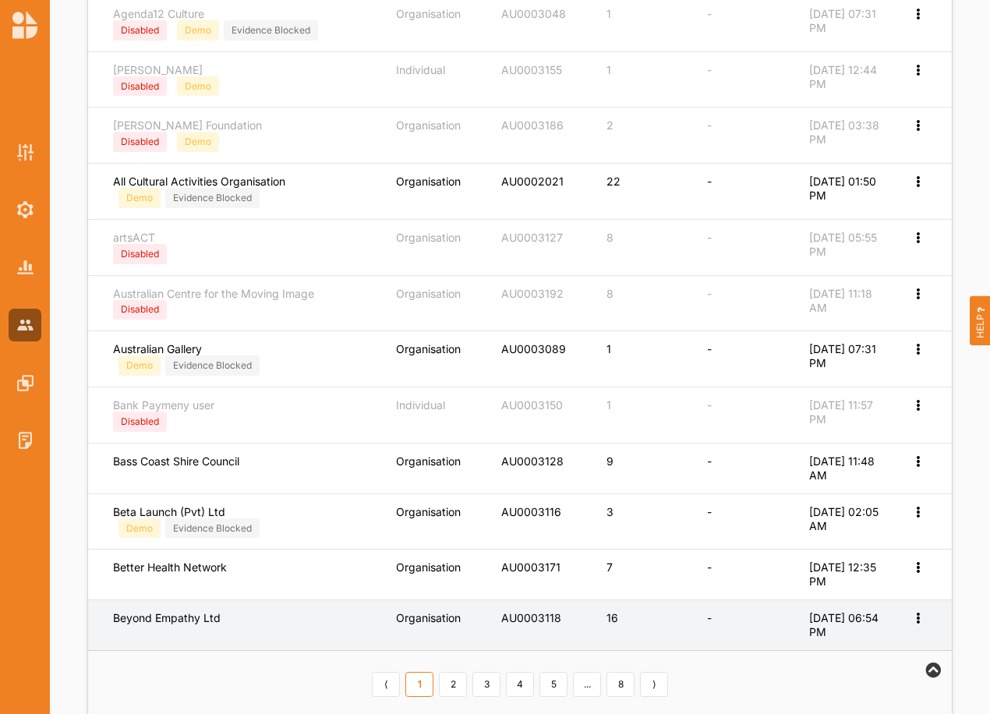
scroll to position [545, 0]
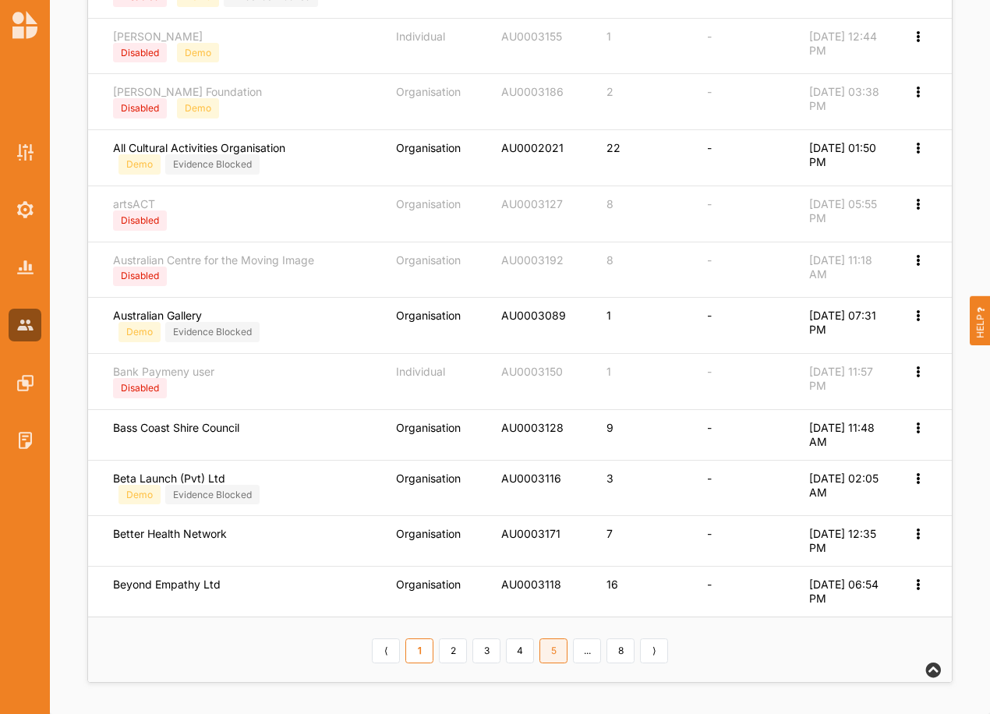
click at [549, 643] on link "5" at bounding box center [554, 651] width 28 height 25
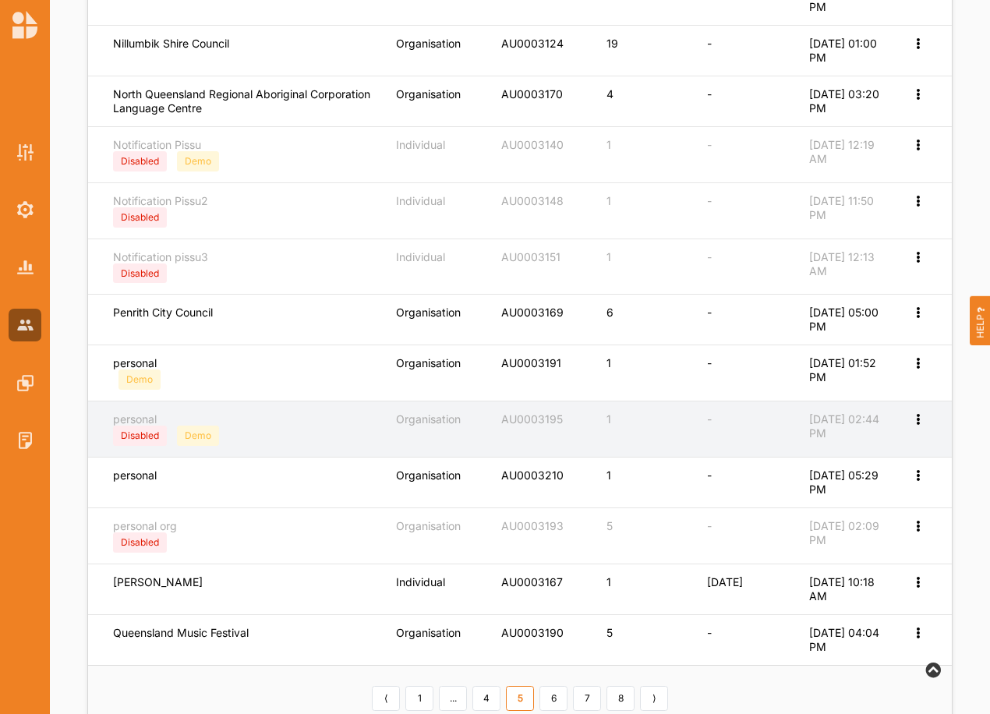
scroll to position [472, 0]
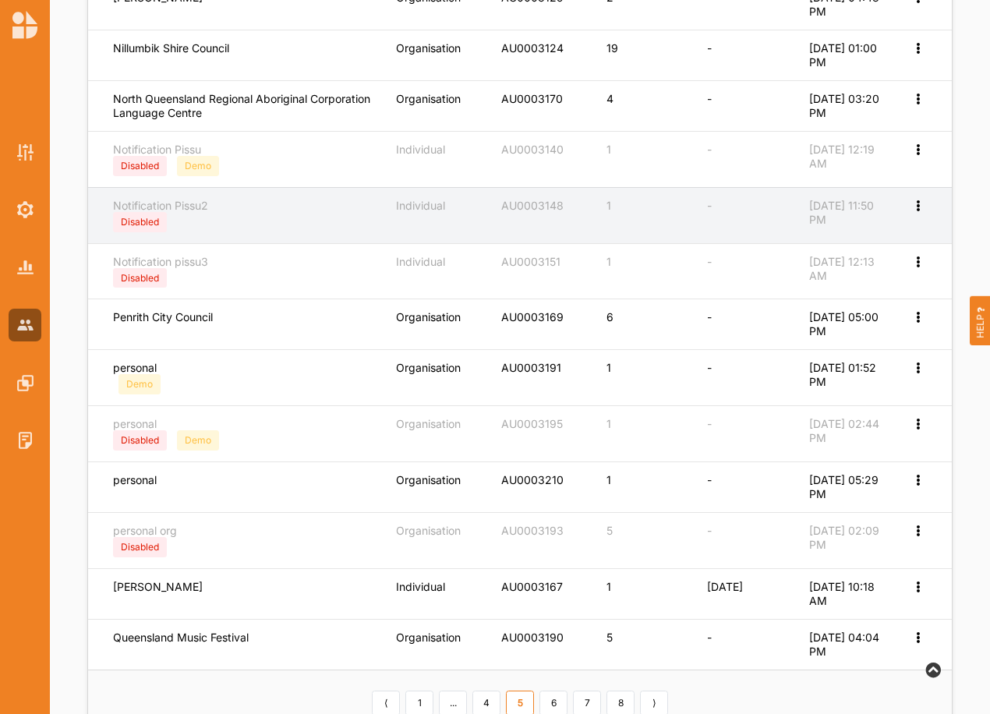
click at [912, 204] on icon at bounding box center [917, 204] width 13 height 11
click at [850, 232] on label "Edit Account" at bounding box center [855, 231] width 120 height 14
select select "1"
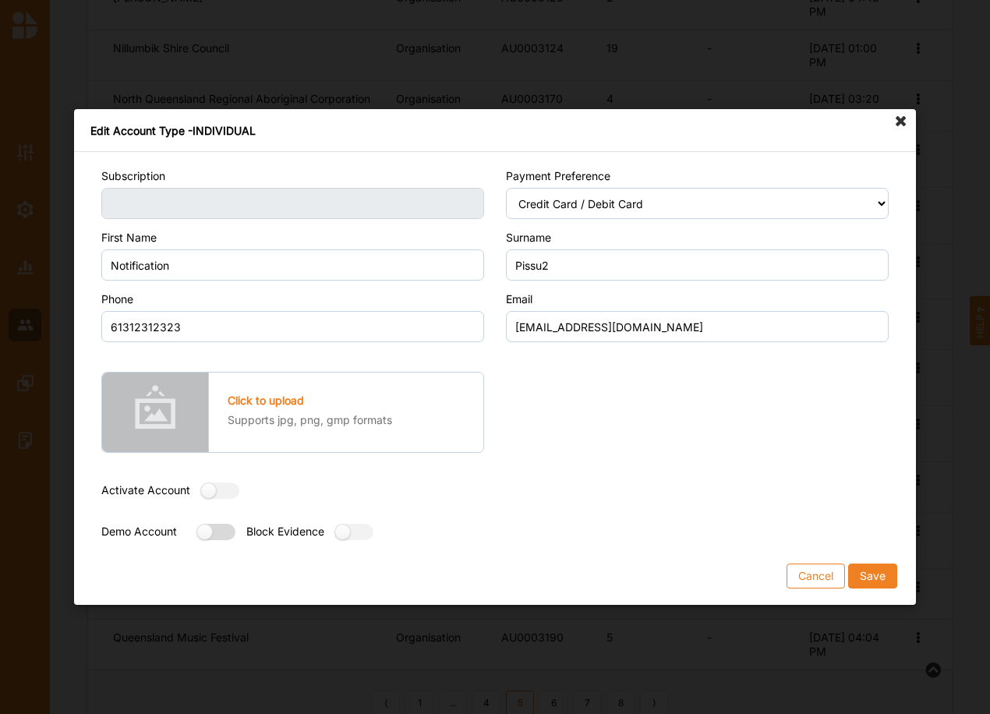
click at [221, 531] on label at bounding box center [211, 532] width 28 height 16
radio input "true"
click at [878, 576] on button "Save" at bounding box center [872, 576] width 49 height 25
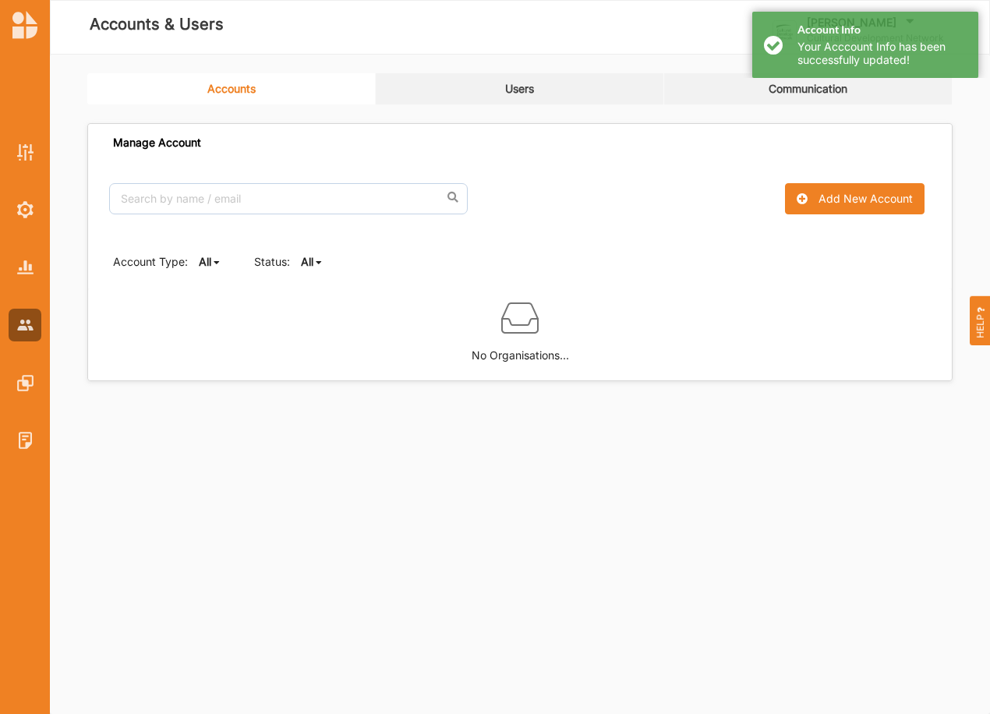
scroll to position [0, 0]
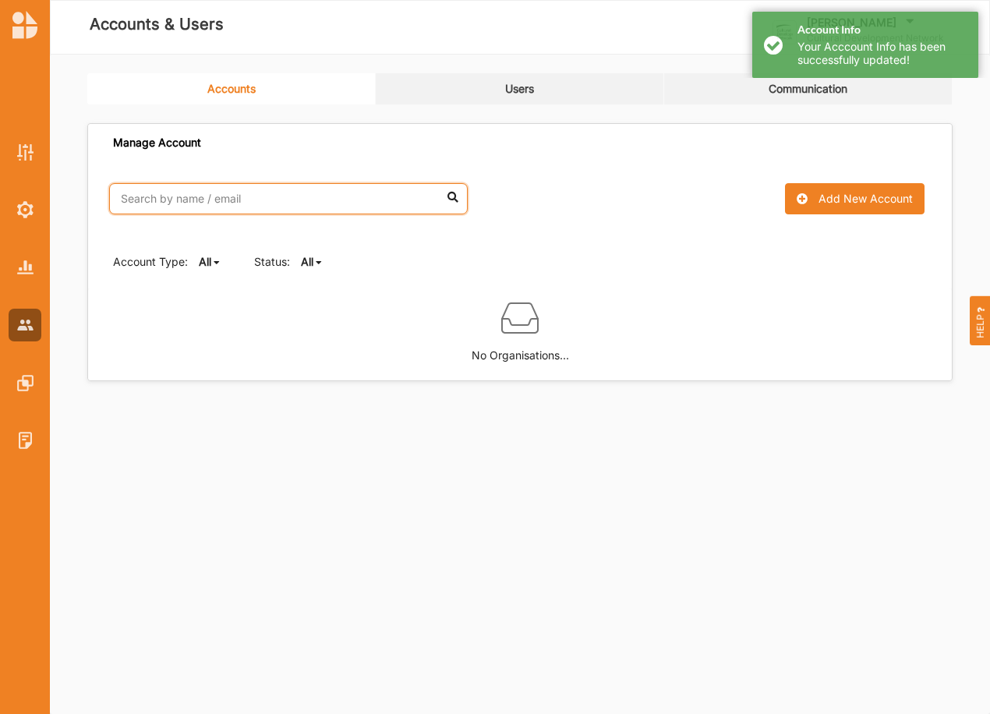
click at [180, 200] on input "text" at bounding box center [288, 198] width 359 height 31
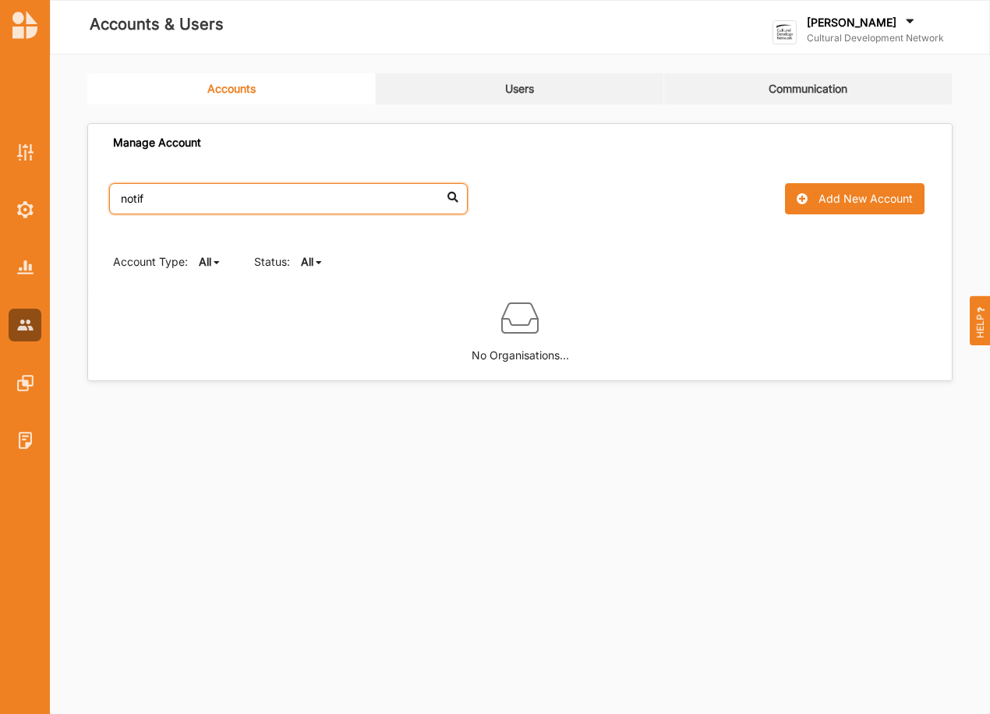
type input "notif"
click at [309, 261] on b "All" at bounding box center [307, 261] width 12 height 13
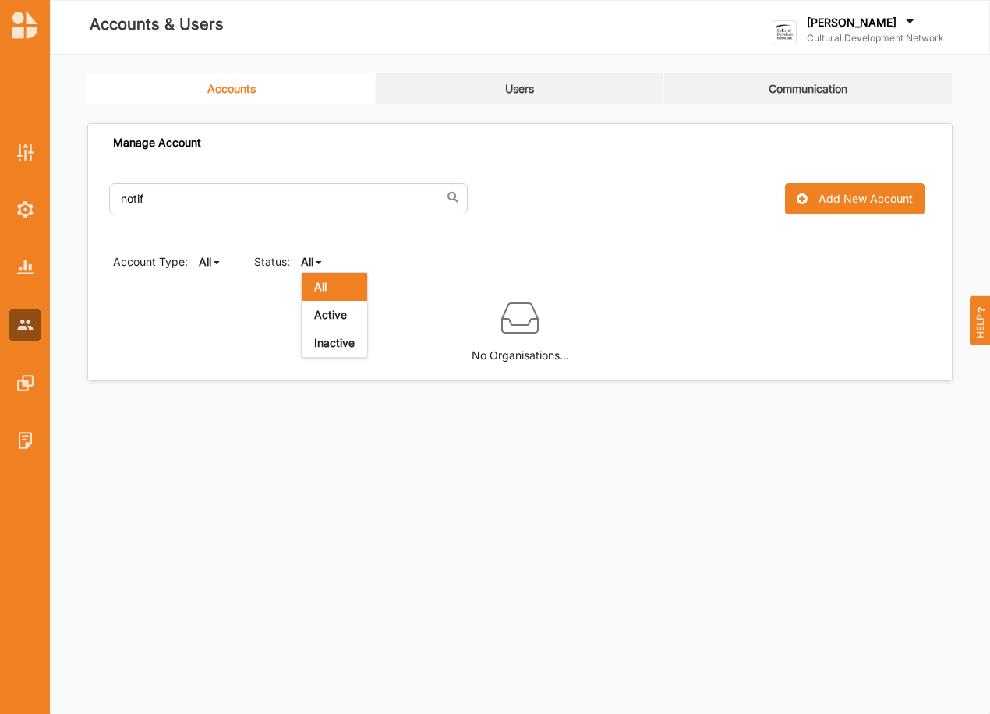
click at [324, 289] on b "All" at bounding box center [320, 286] width 12 height 13
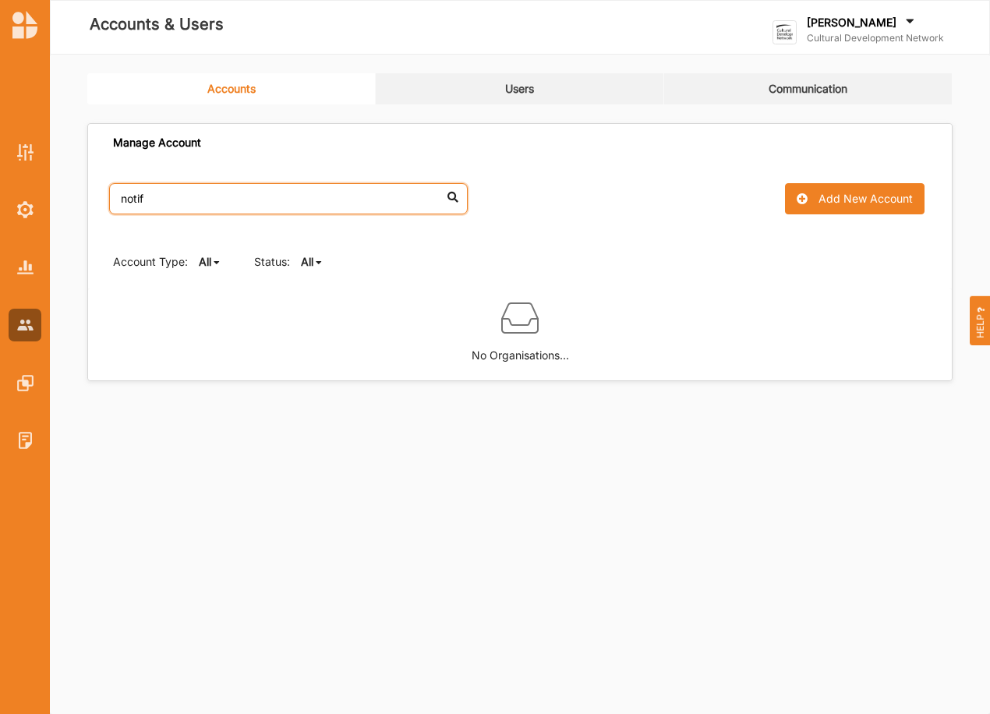
click at [212, 203] on input "notif" at bounding box center [288, 198] width 359 height 31
drag, startPoint x: 212, startPoint y: 203, endPoint x: 3, endPoint y: 190, distance: 209.3
click at [0, 186] on html "Accounts & Users John Smithies Cultural Development Network Cultural Develo... …" at bounding box center [495, 357] width 990 height 714
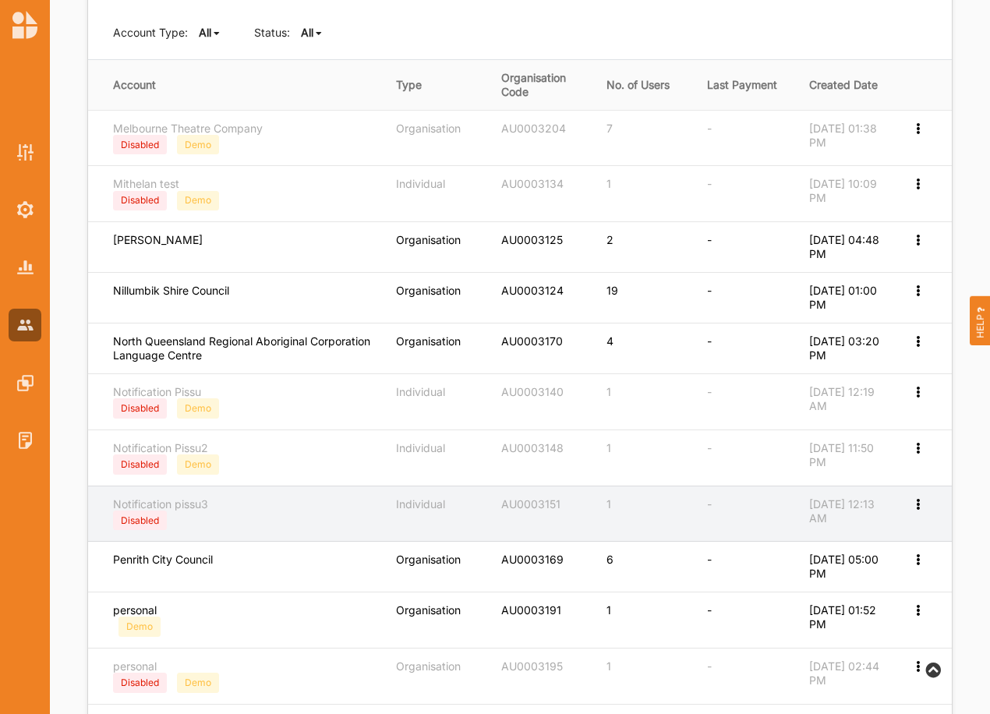
scroll to position [260, 0]
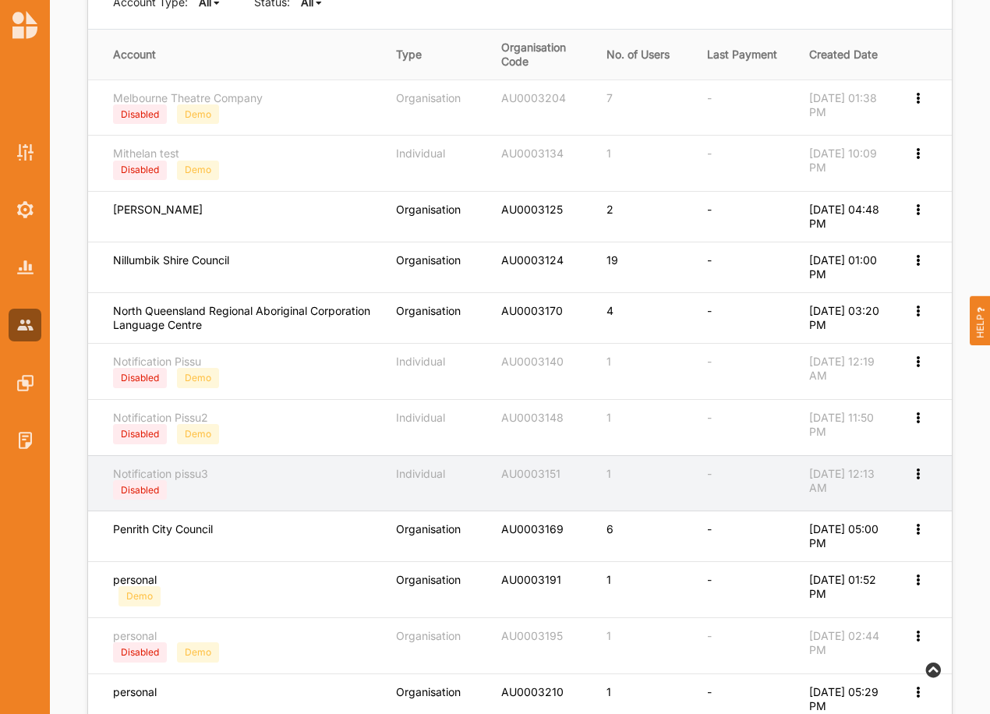
click at [917, 478] on icon at bounding box center [917, 472] width 13 height 11
click at [839, 501] on label "Edit Account" at bounding box center [855, 499] width 120 height 14
select select "1"
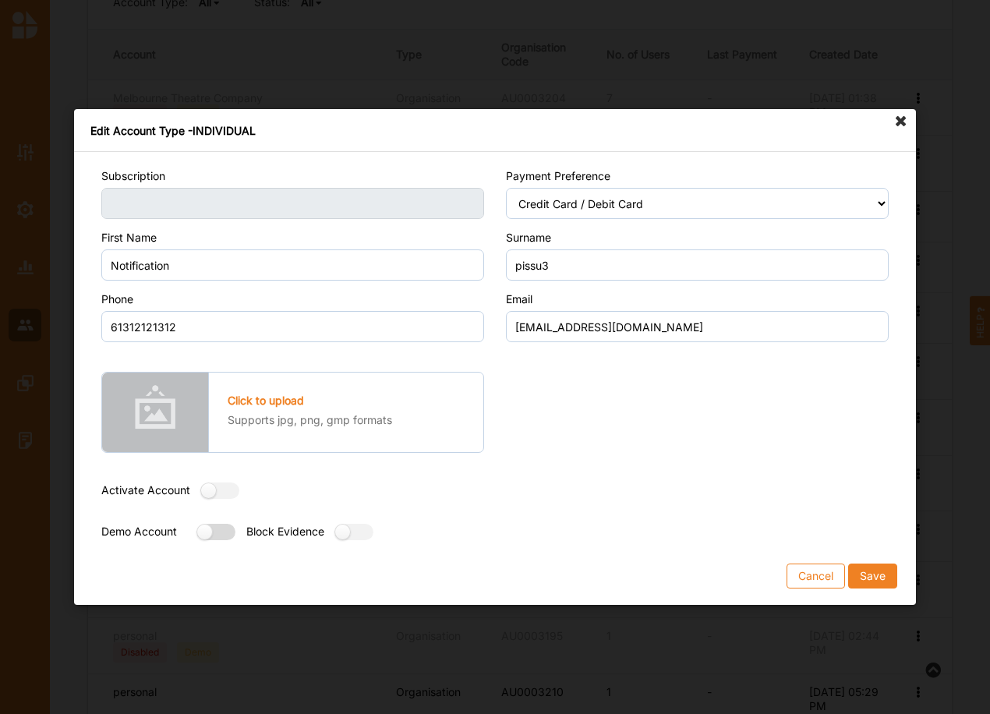
click at [214, 530] on label at bounding box center [211, 532] width 28 height 16
radio input "true"
click at [869, 574] on button "Save" at bounding box center [872, 576] width 49 height 25
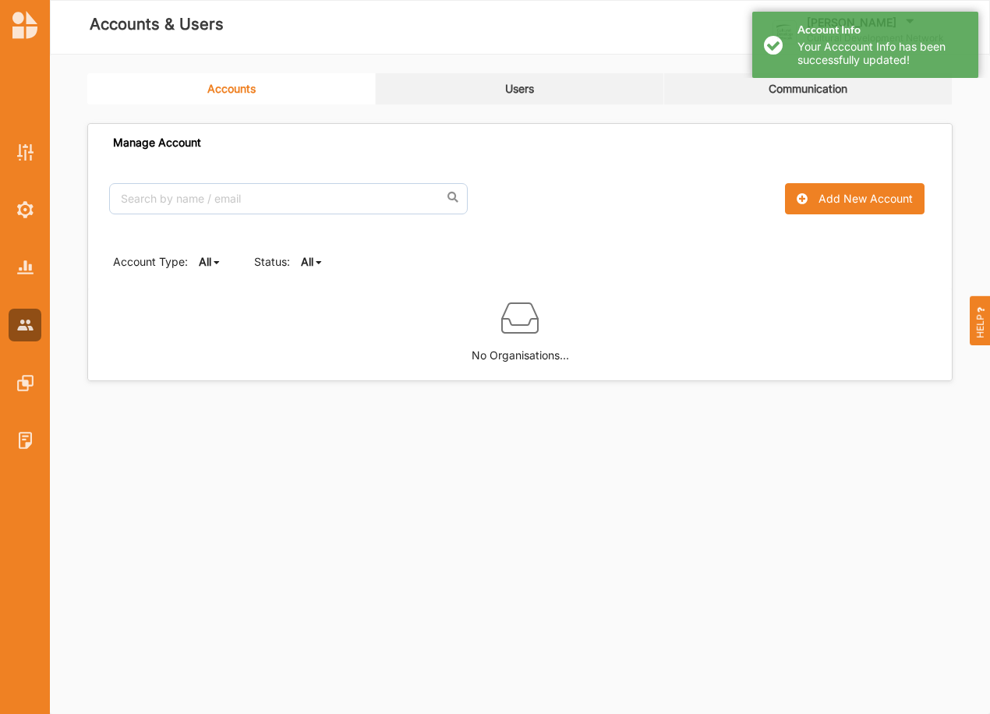
click at [303, 256] on b "All" at bounding box center [307, 261] width 12 height 13
click at [322, 306] on div "Active" at bounding box center [334, 315] width 65 height 28
click at [329, 257] on b "Active" at bounding box center [317, 261] width 33 height 13
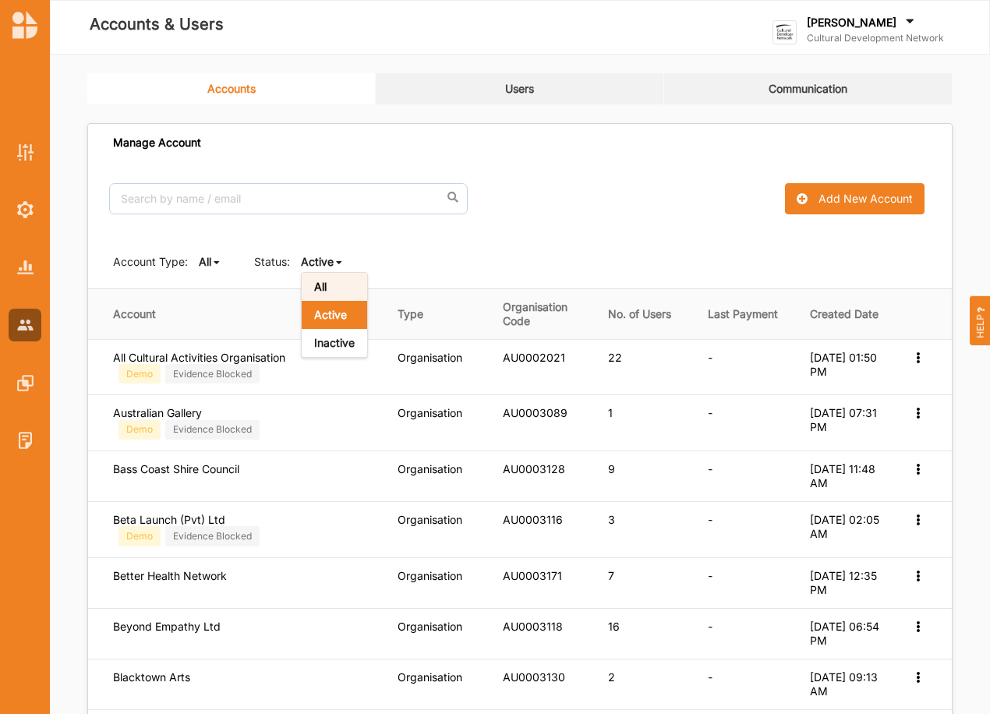
click at [326, 287] on b "All" at bounding box center [320, 286] width 12 height 13
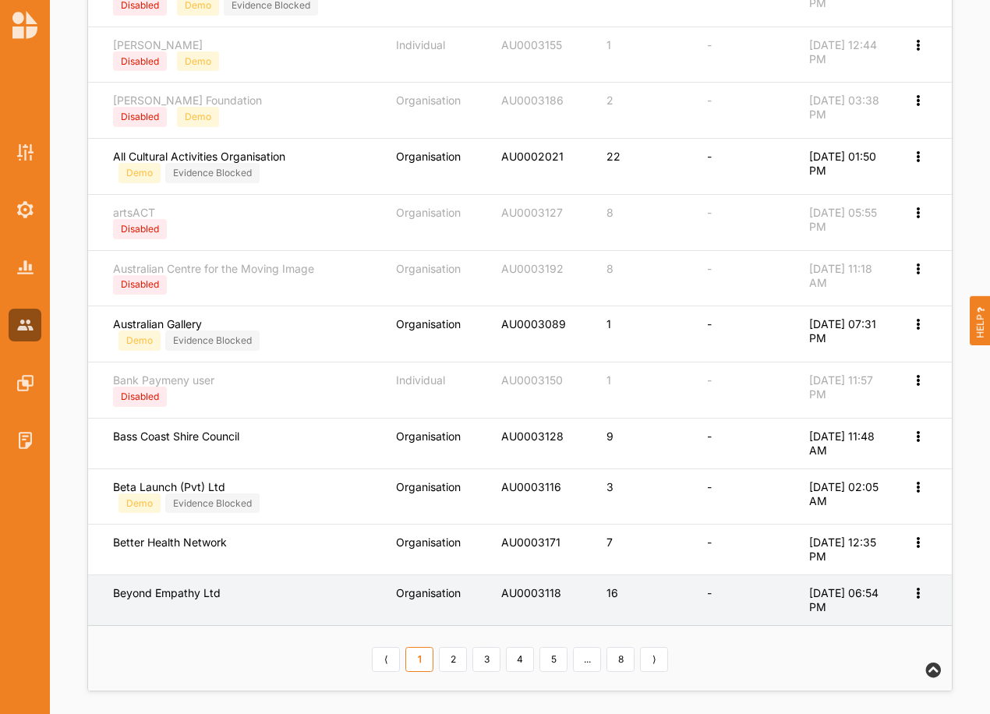
scroll to position [545, 0]
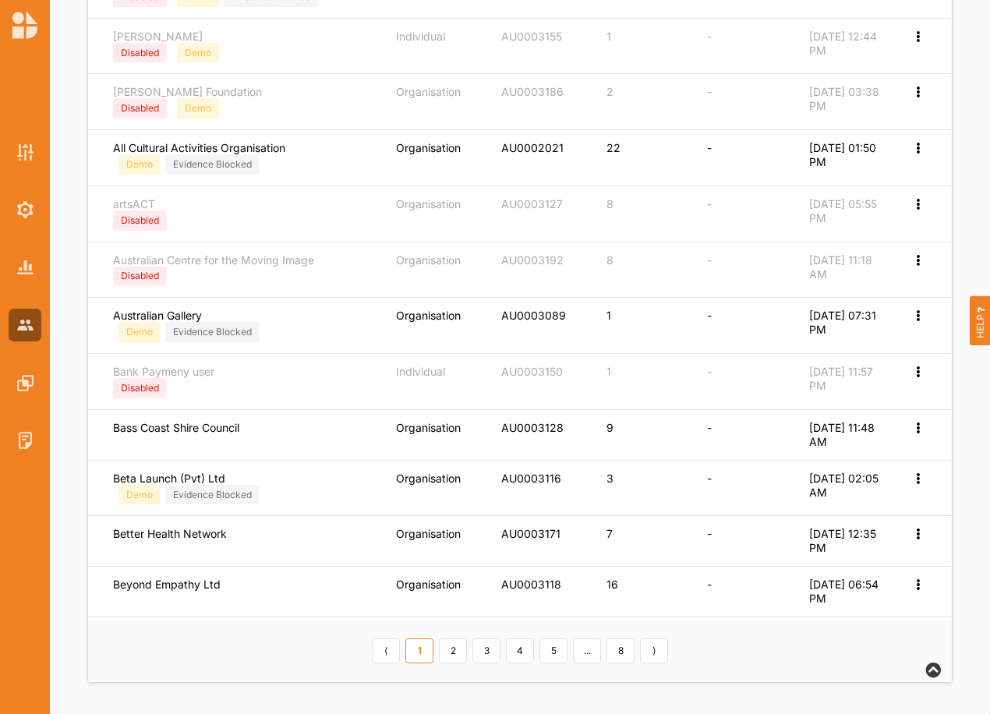
click at [545, 653] on link "5" at bounding box center [554, 651] width 28 height 25
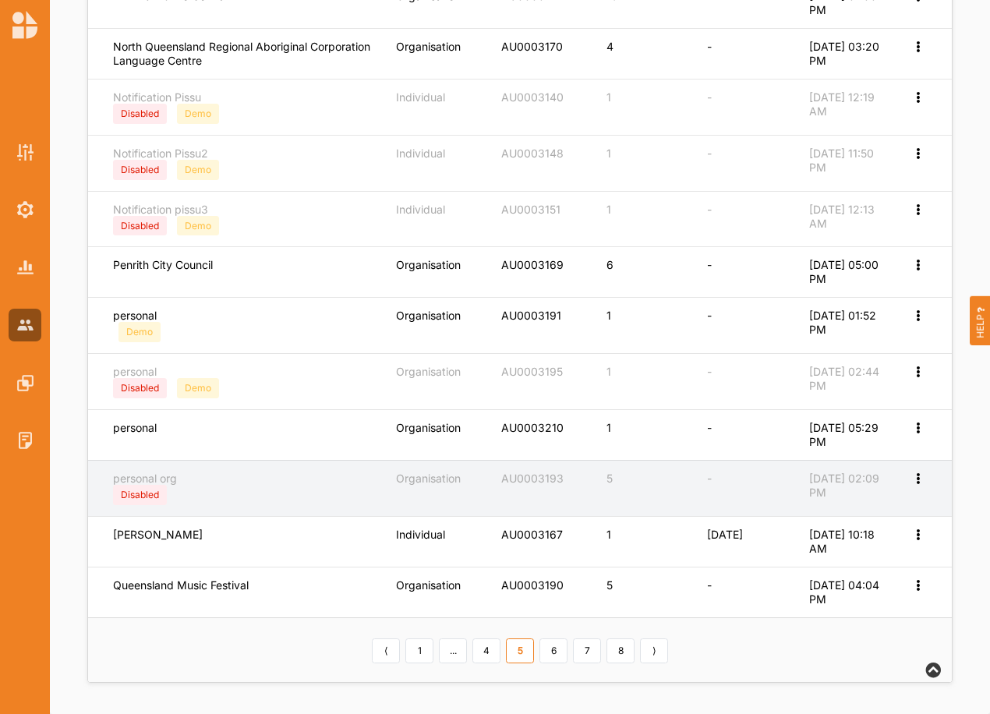
scroll to position [524, 0]
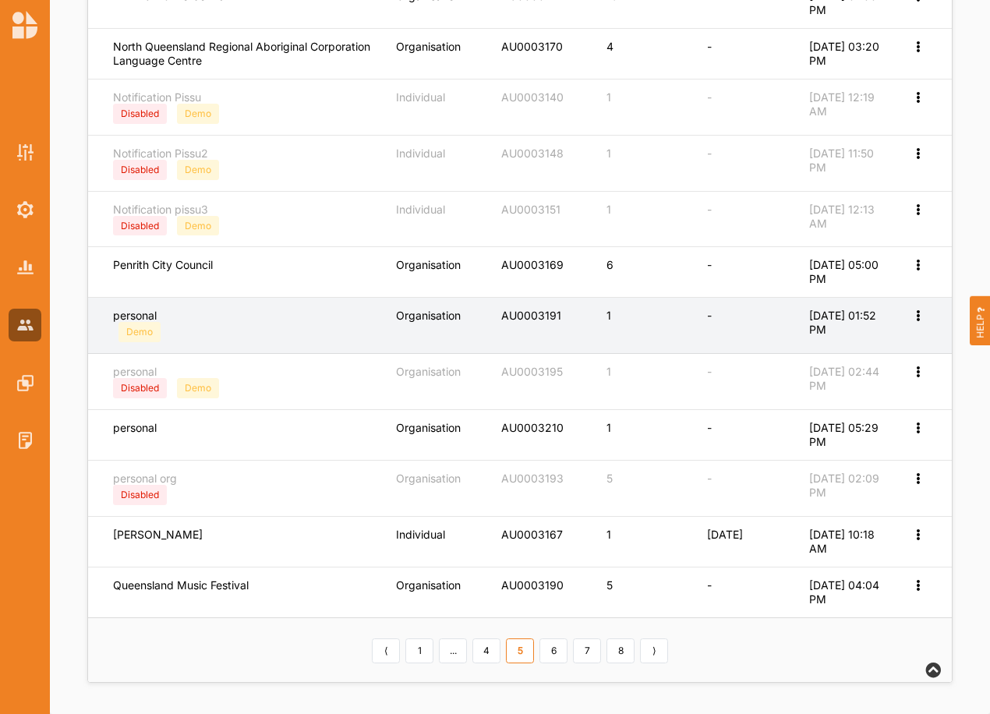
click at [914, 313] on icon at bounding box center [917, 314] width 13 height 11
click at [870, 338] on label "Edit Account" at bounding box center [866, 341] width 98 height 14
select select "1"
select select "8"
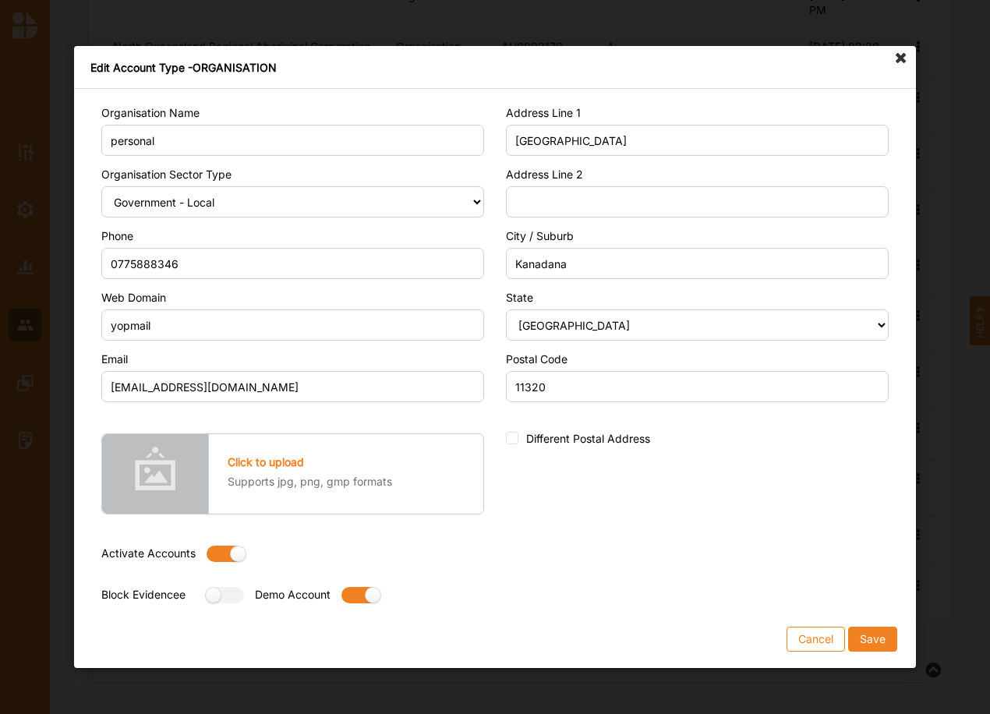
click at [205, 549] on div "Activate Accounts" at bounding box center [172, 558] width 143 height 23
click at [211, 552] on label at bounding box center [221, 554] width 28 height 16
radio input "false"
click at [881, 633] on button "Save" at bounding box center [872, 639] width 49 height 25
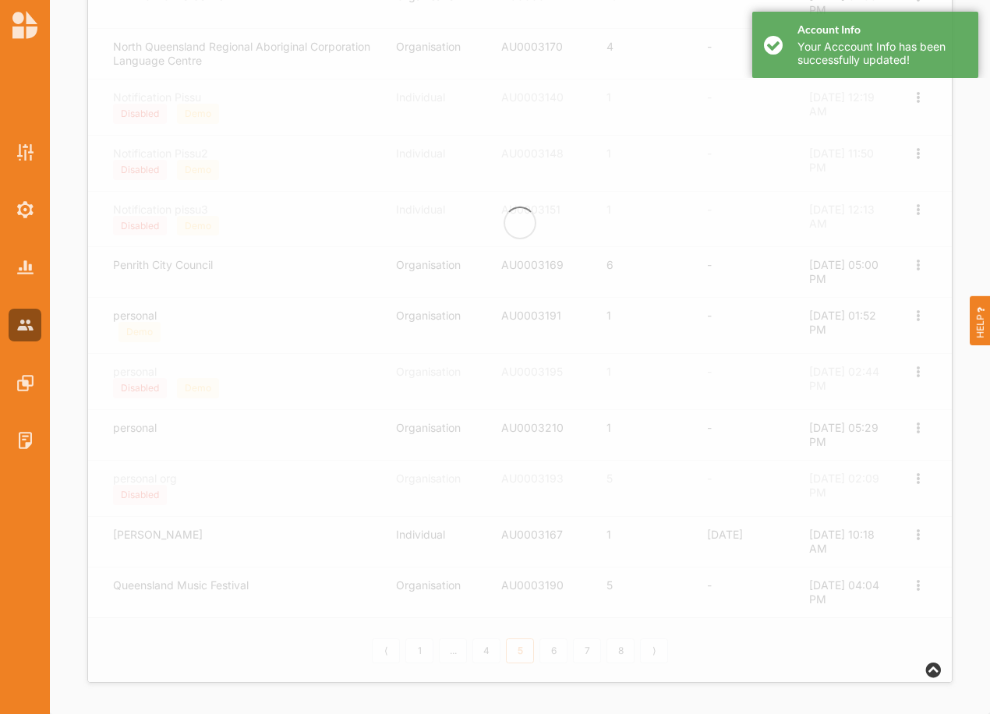
scroll to position [0, 0]
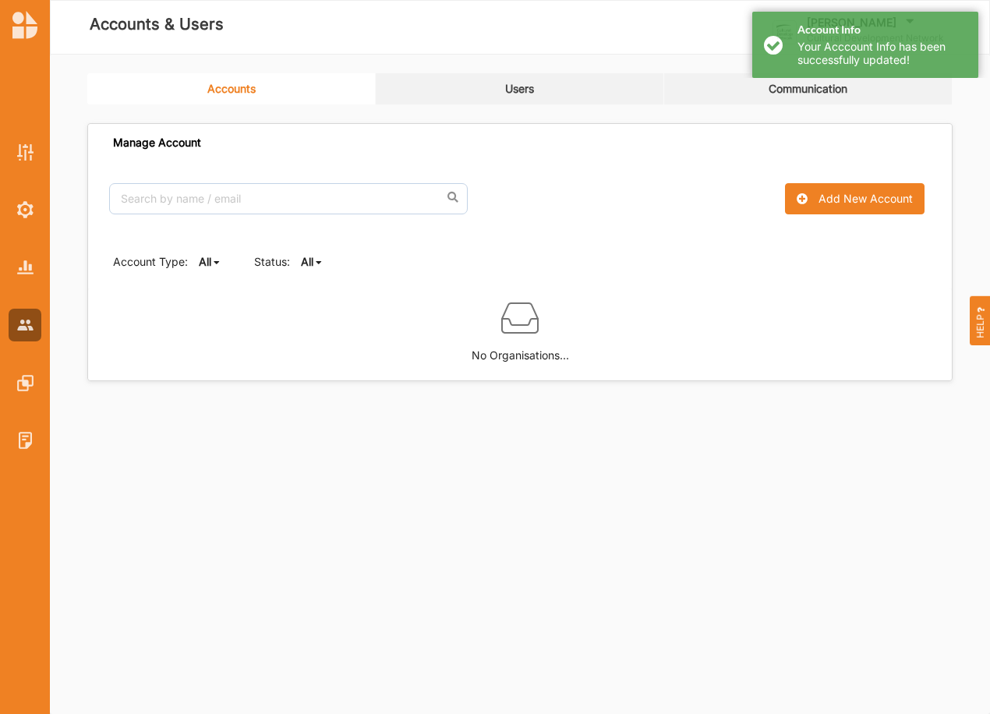
click at [306, 260] on b "All" at bounding box center [307, 261] width 12 height 13
click at [320, 310] on b "Active" at bounding box center [330, 314] width 33 height 13
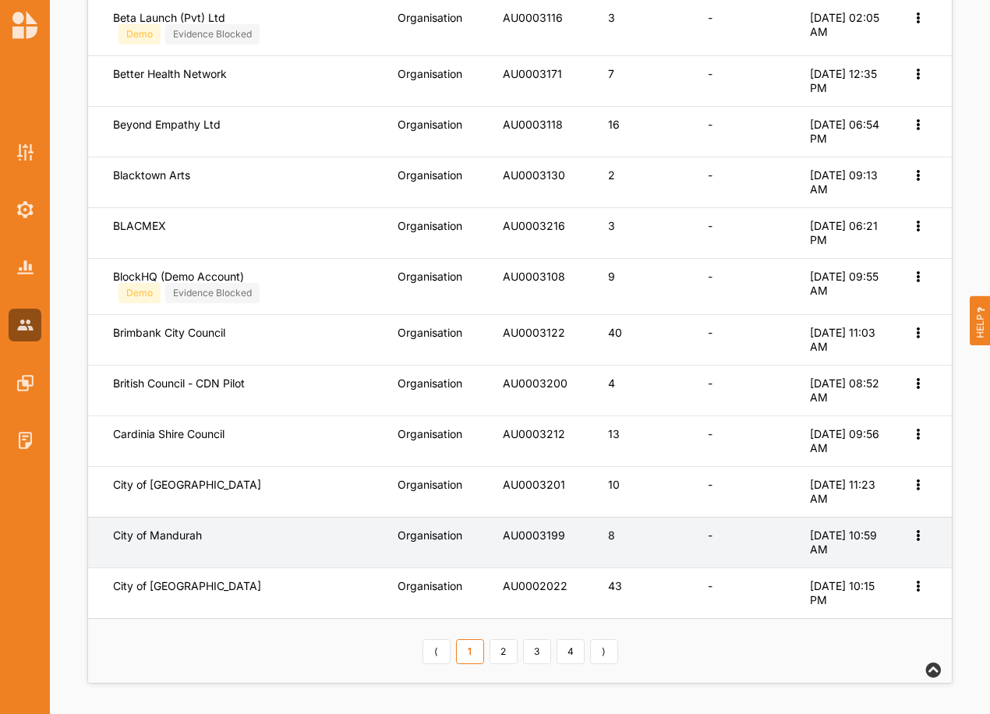
scroll to position [503, 0]
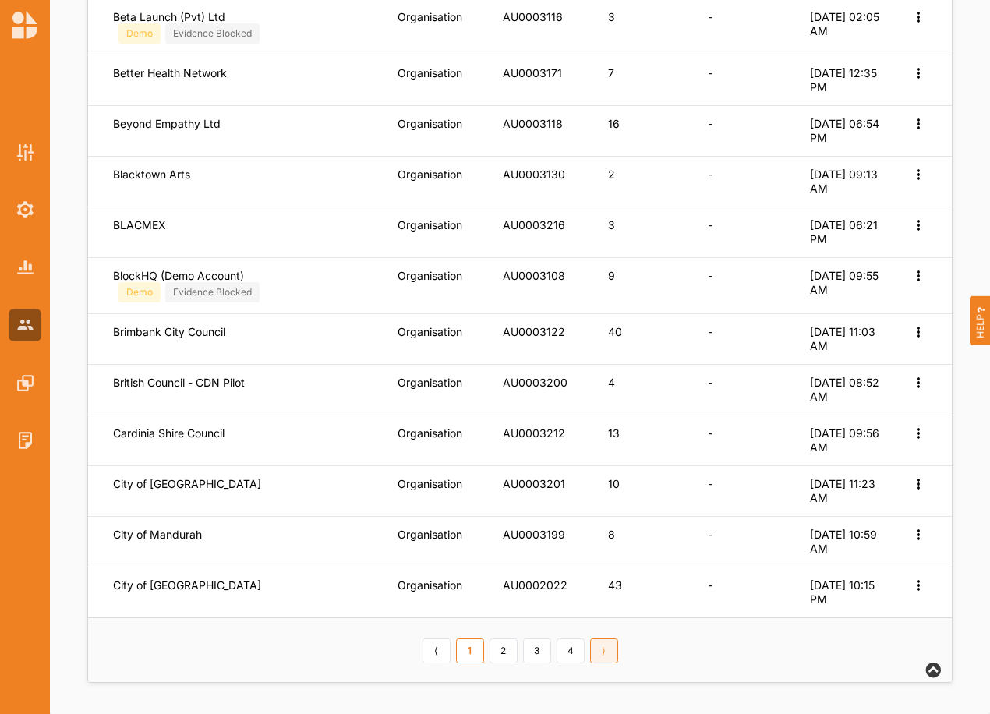
click at [596, 651] on link "⟩" at bounding box center [604, 651] width 28 height 25
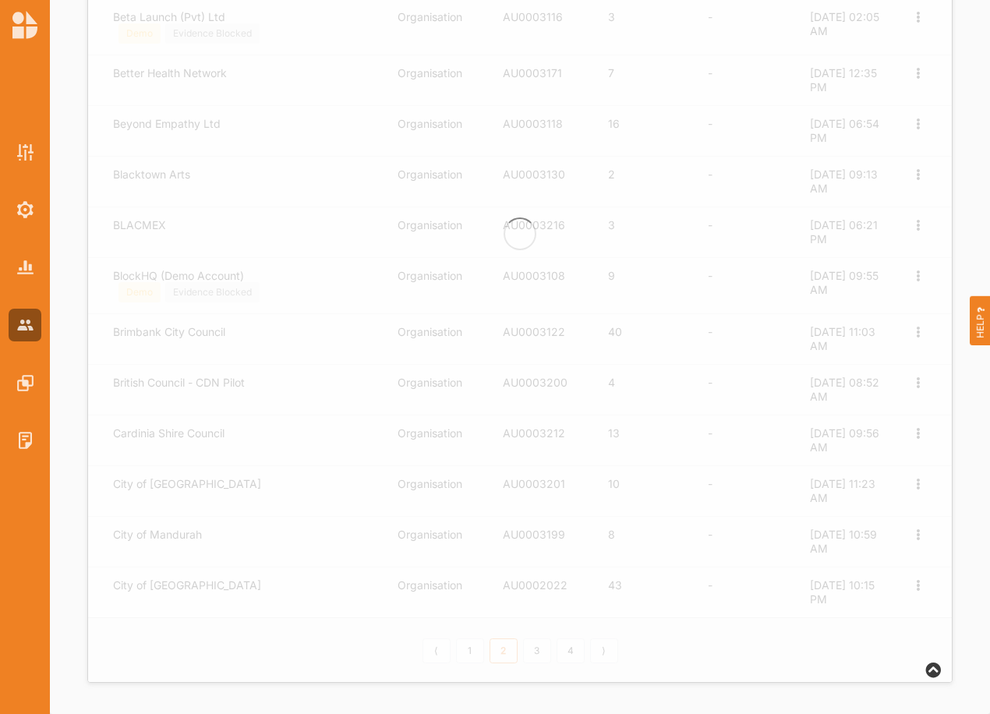
scroll to position [482, 0]
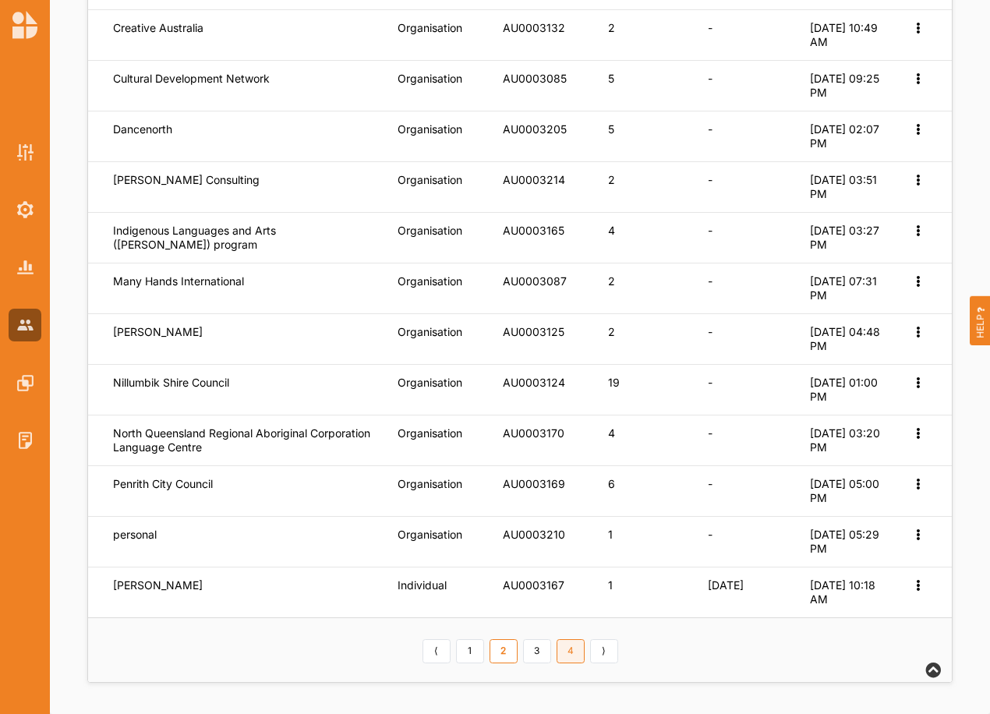
click at [578, 651] on link "4" at bounding box center [571, 651] width 28 height 25
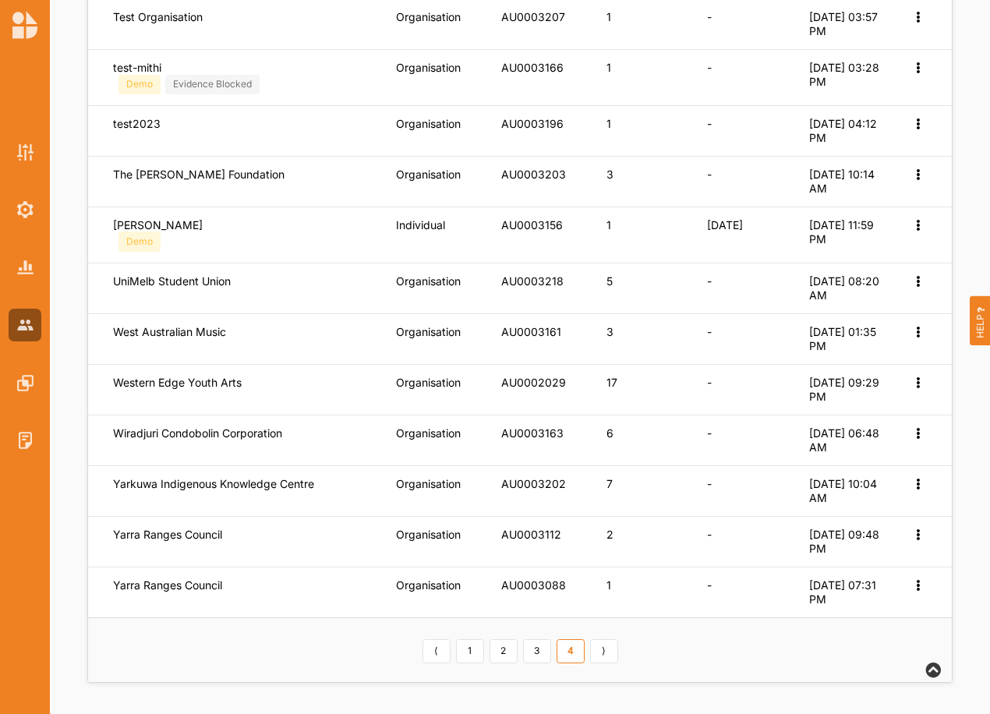
scroll to position [447, 0]
click at [597, 660] on link "⟩" at bounding box center [604, 651] width 28 height 25
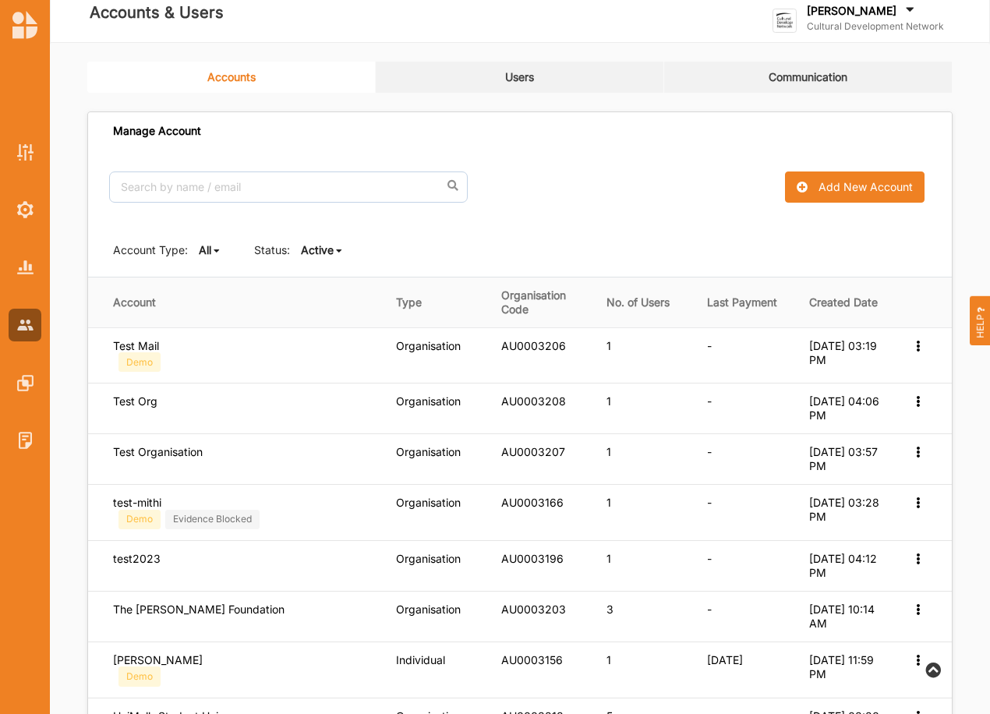
scroll to position [0, 0]
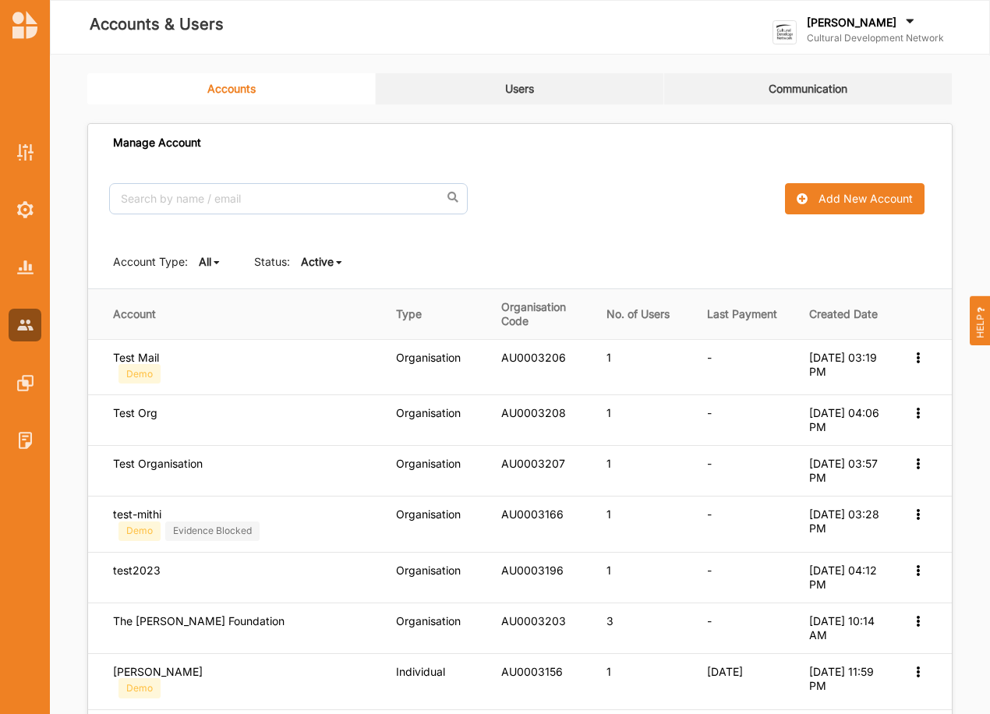
click at [333, 264] on b "Active" at bounding box center [317, 261] width 33 height 13
click at [322, 284] on b "All" at bounding box center [320, 286] width 12 height 13
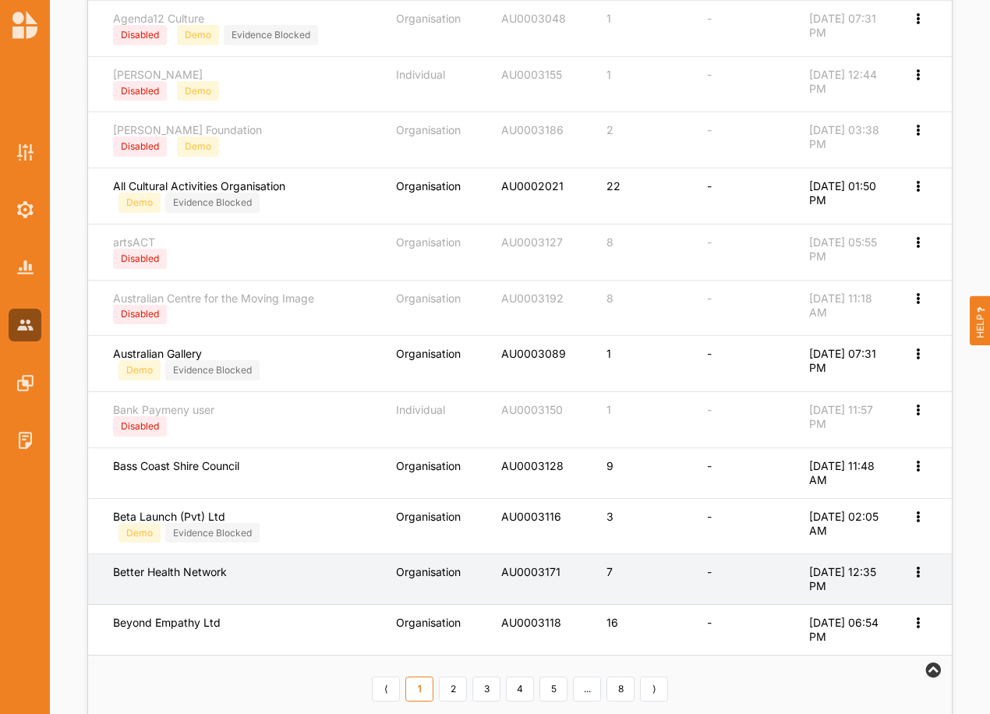
scroll to position [545, 0]
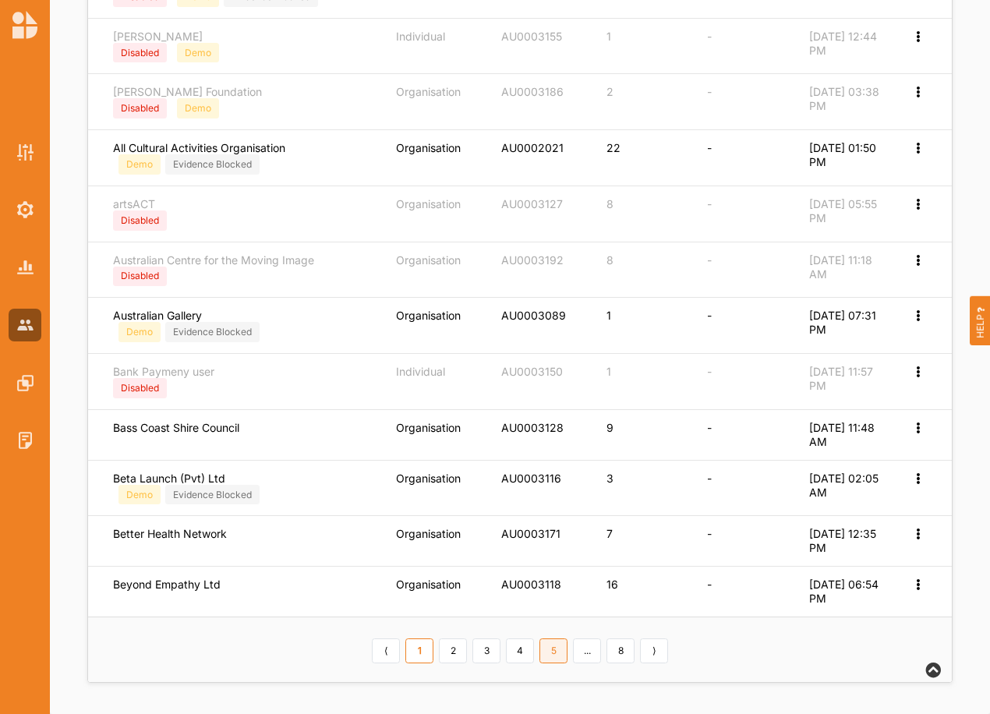
click at [551, 650] on link "5" at bounding box center [554, 651] width 28 height 25
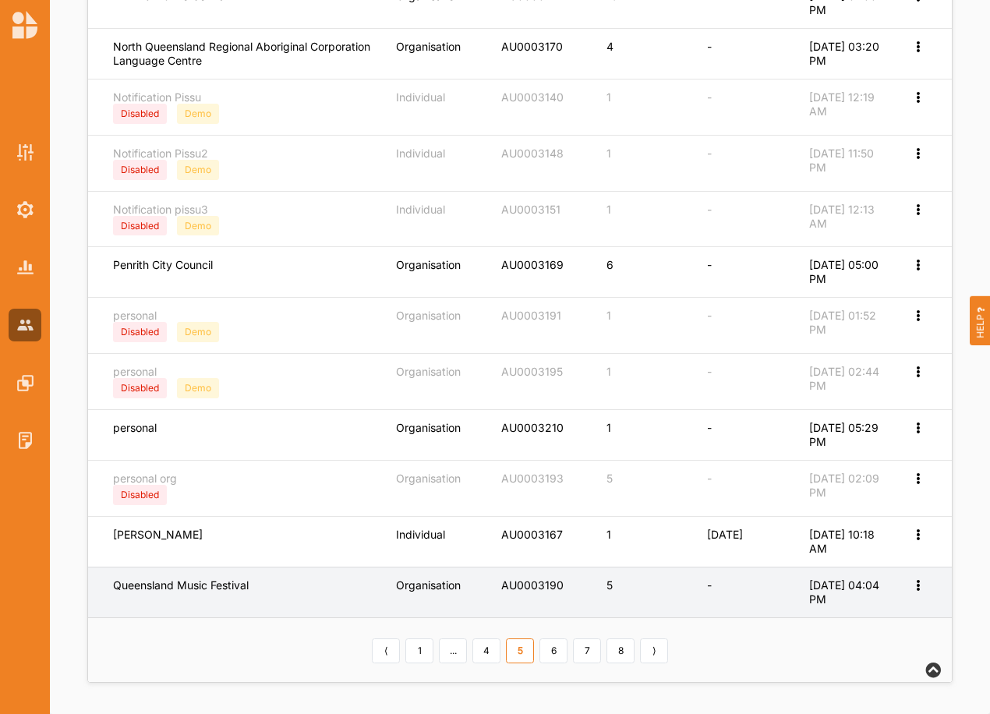
scroll to position [524, 0]
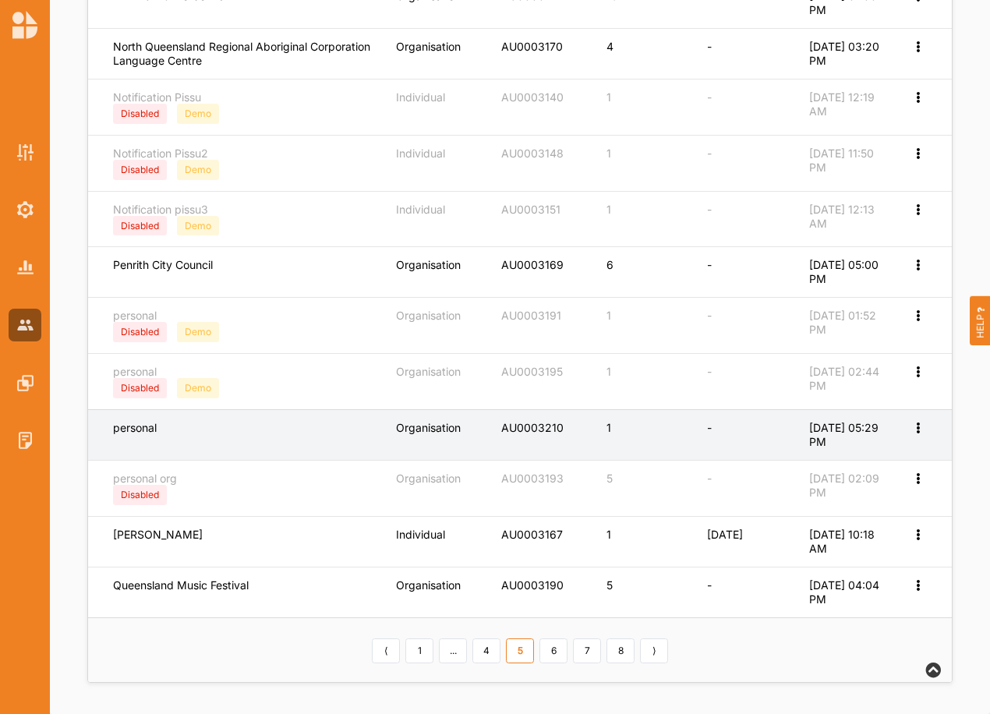
click at [924, 428] on icon at bounding box center [917, 426] width 13 height 11
click at [865, 454] on label "Edit Account" at bounding box center [866, 453] width 98 height 14
select select "4"
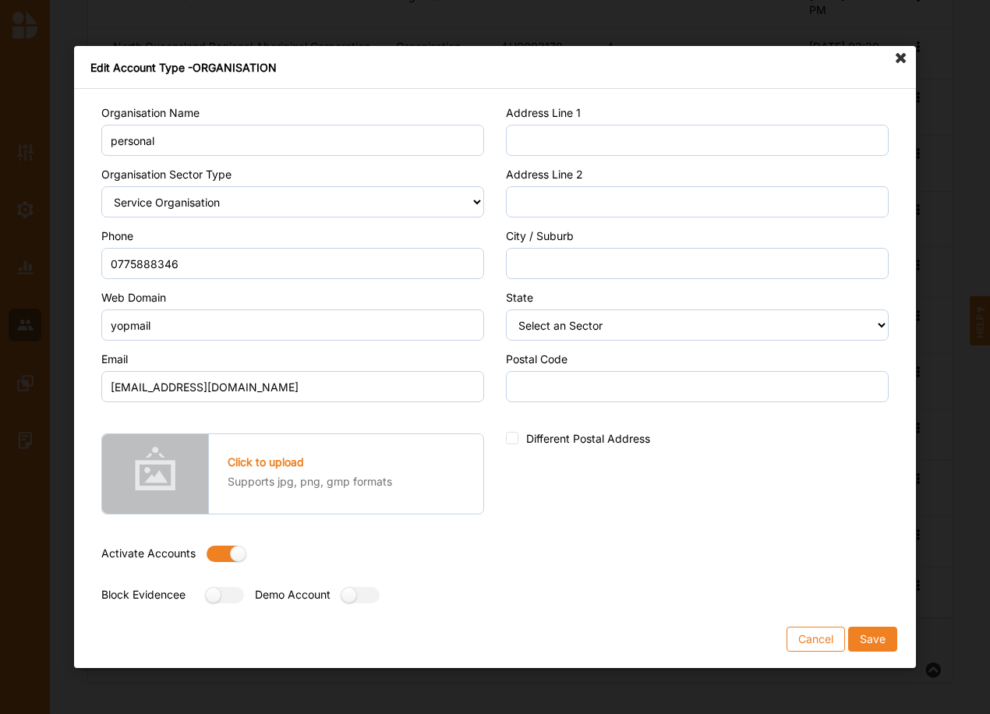
click at [213, 547] on label at bounding box center [221, 554] width 28 height 16
radio input "false"
click at [361, 593] on label at bounding box center [355, 595] width 28 height 16
radio input "true"
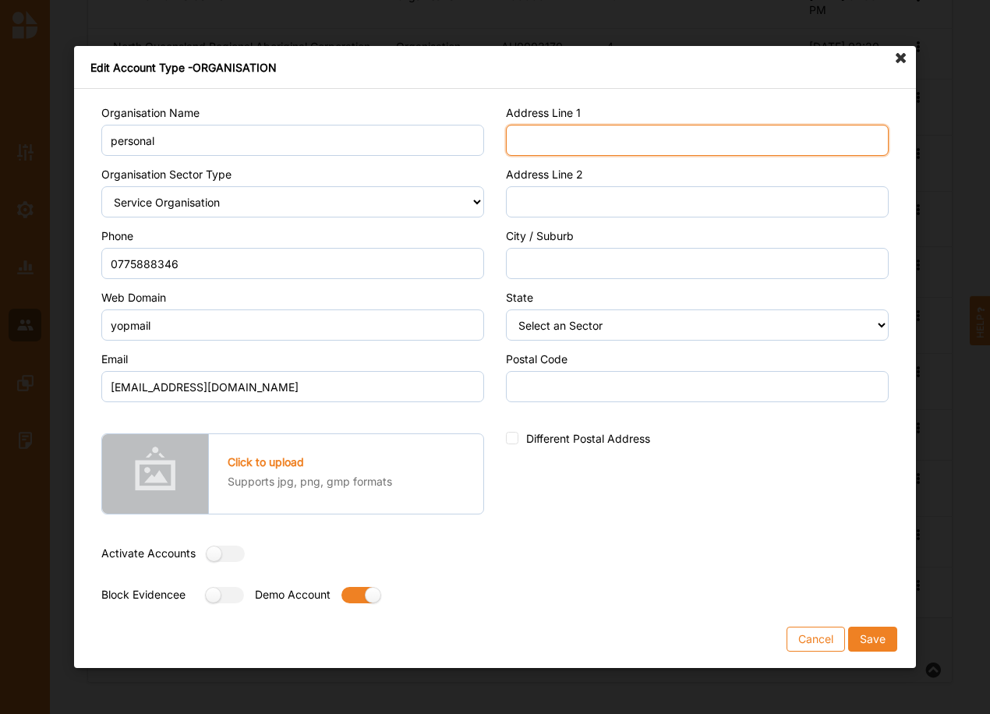
click at [565, 143] on input "Address Line 1" at bounding box center [697, 140] width 383 height 31
type input "Street"
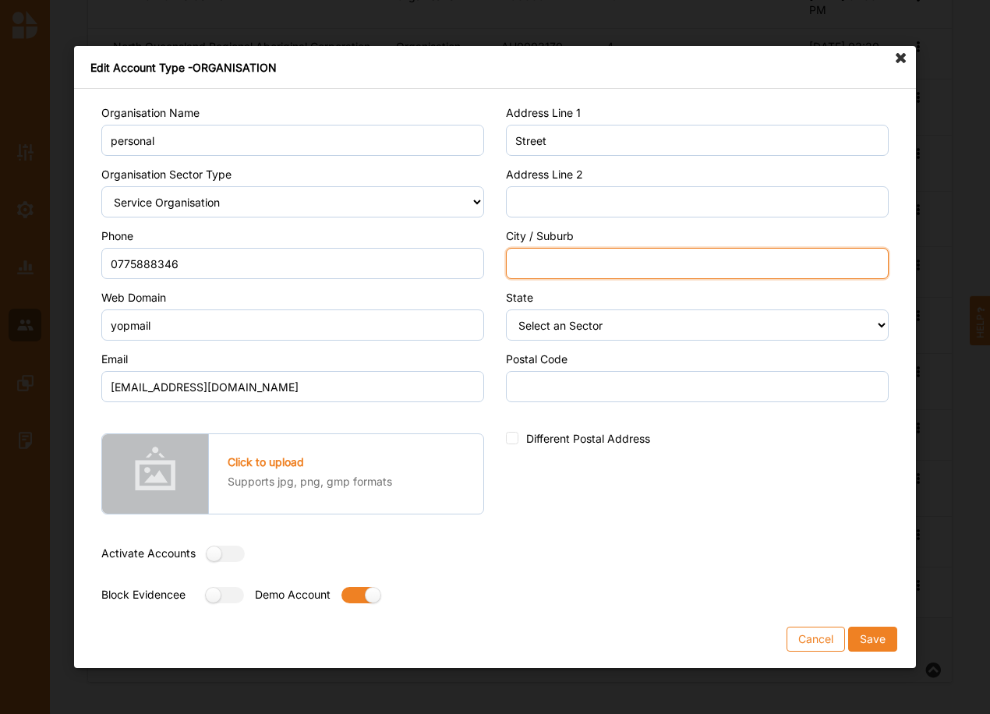
click at [575, 261] on input "City / Suburb" at bounding box center [697, 263] width 383 height 31
type input "City"
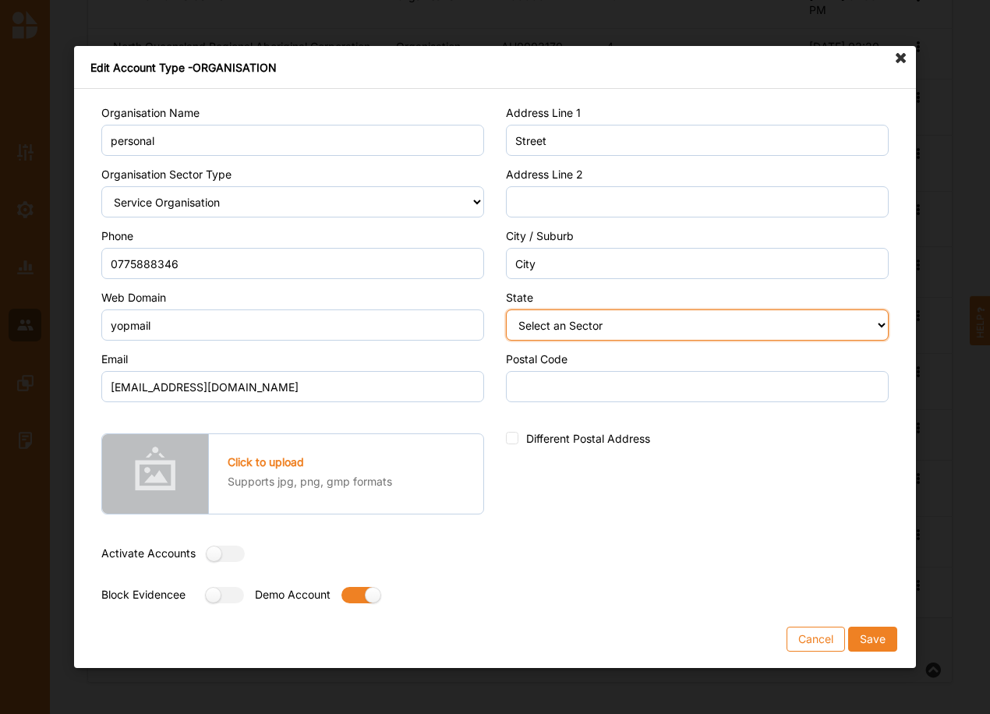
click at [551, 323] on select "Select an Sector Australian Capital Territory New South Wales Northern Territor…" at bounding box center [697, 325] width 383 height 31
select select "7"
click at [506, 310] on select "Select an Sector Australian Capital Territory New South Wales Northern Territor…" at bounding box center [697, 325] width 383 height 31
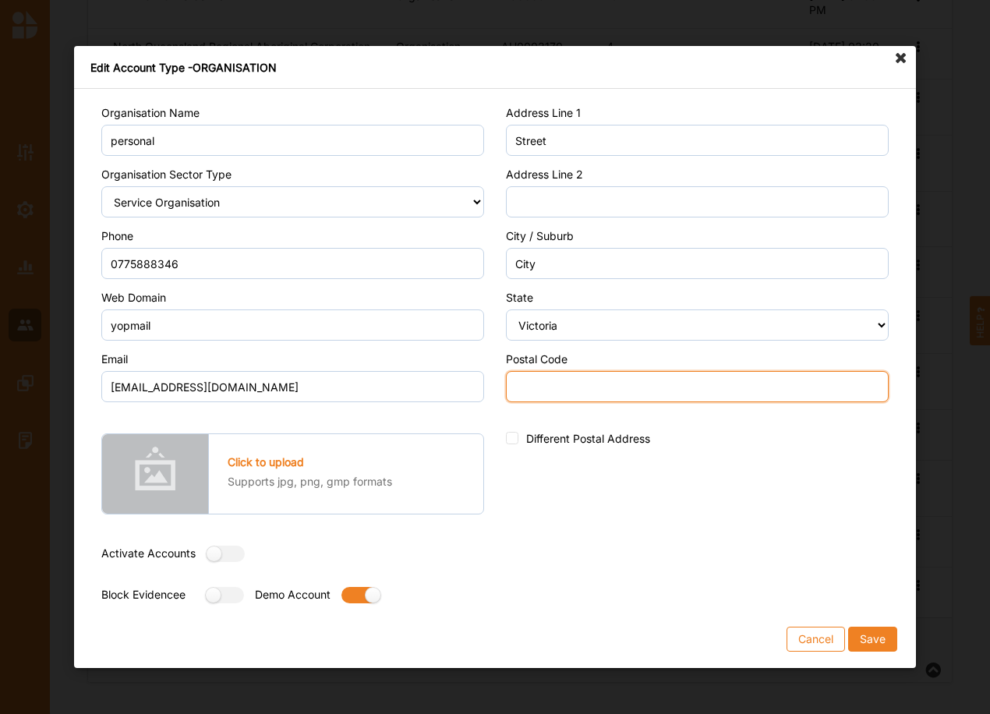
click at [538, 395] on input "Postal Code" at bounding box center [697, 386] width 383 height 31
type input "0000"
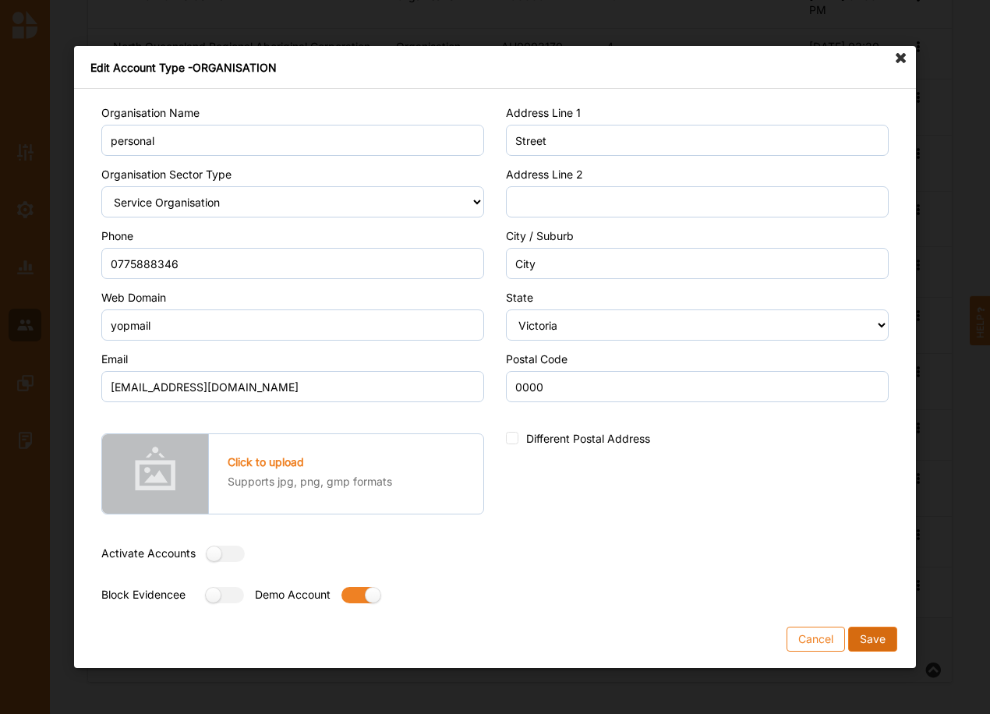
click at [863, 642] on button "Save" at bounding box center [872, 639] width 49 height 25
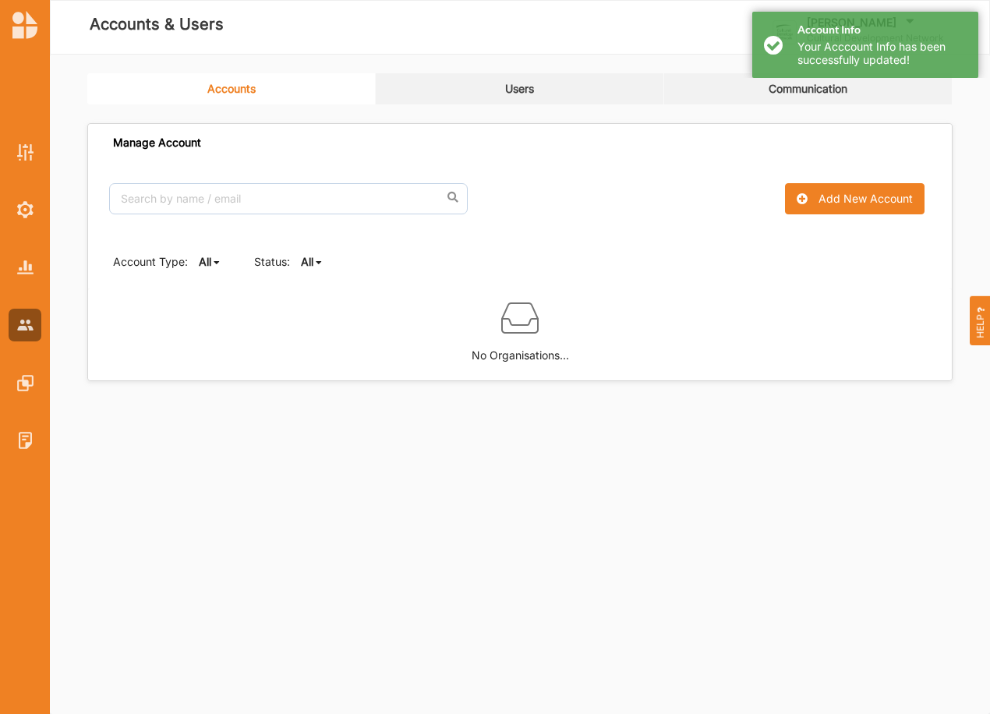
scroll to position [0, 0]
click at [308, 260] on b "All" at bounding box center [307, 261] width 12 height 13
click at [310, 309] on div "Active" at bounding box center [334, 315] width 65 height 28
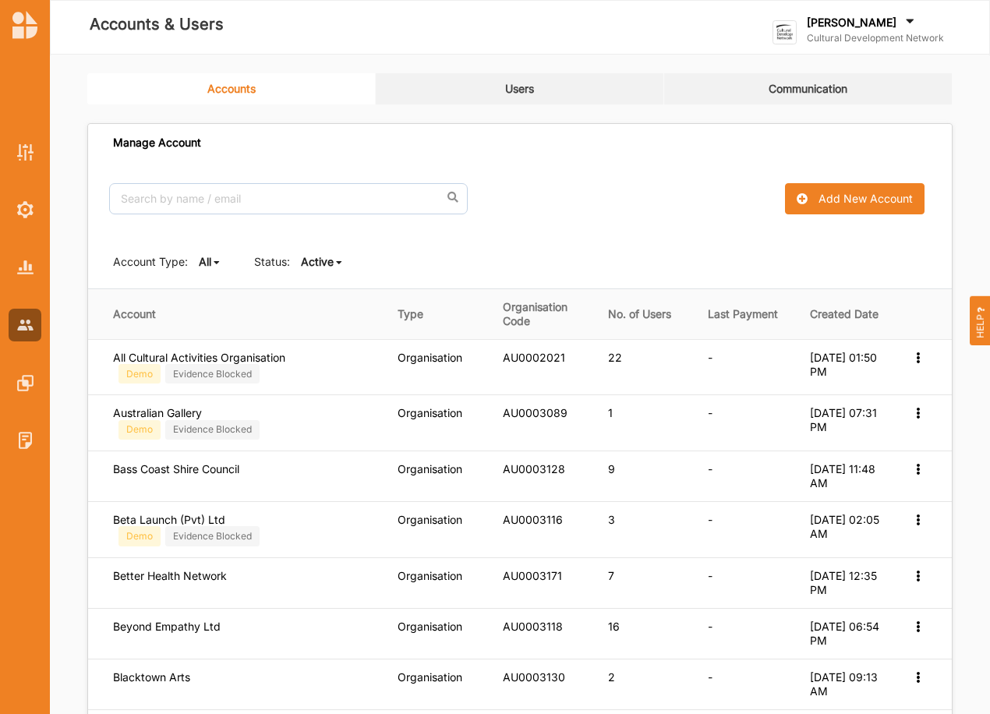
click at [312, 265] on b "Active" at bounding box center [317, 261] width 33 height 13
click at [324, 271] on div "Account Type: All All Organisation Individual Status: Active All Active Inactive" at bounding box center [520, 261] width 864 height 53
click at [313, 259] on b "Active" at bounding box center [317, 261] width 33 height 13
click at [318, 282] on b "All" at bounding box center [320, 286] width 12 height 13
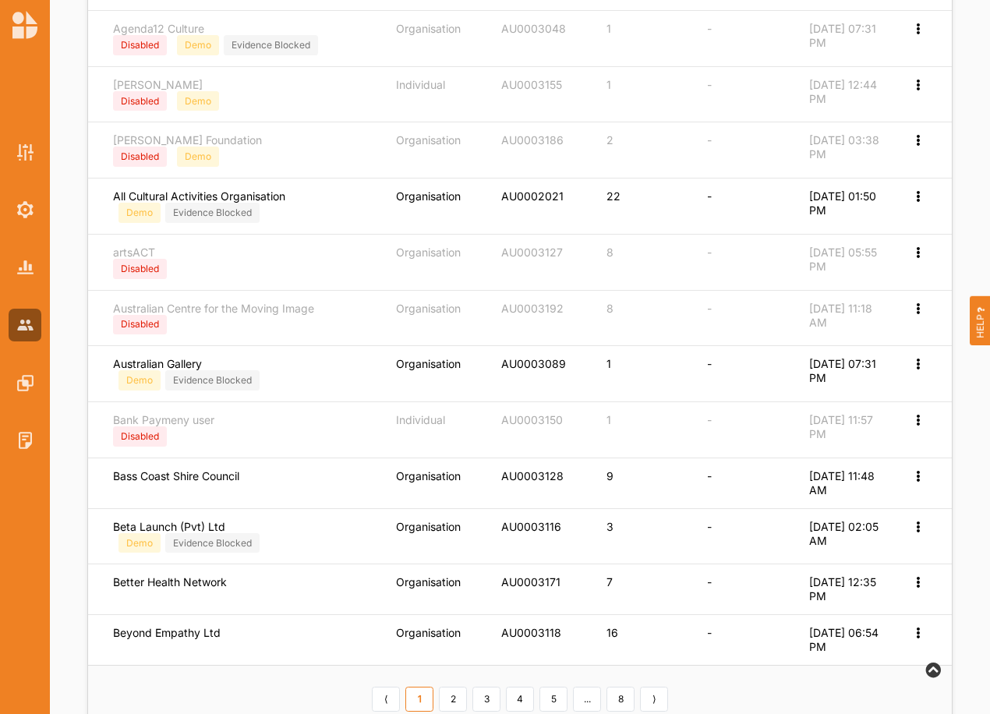
scroll to position [545, 0]
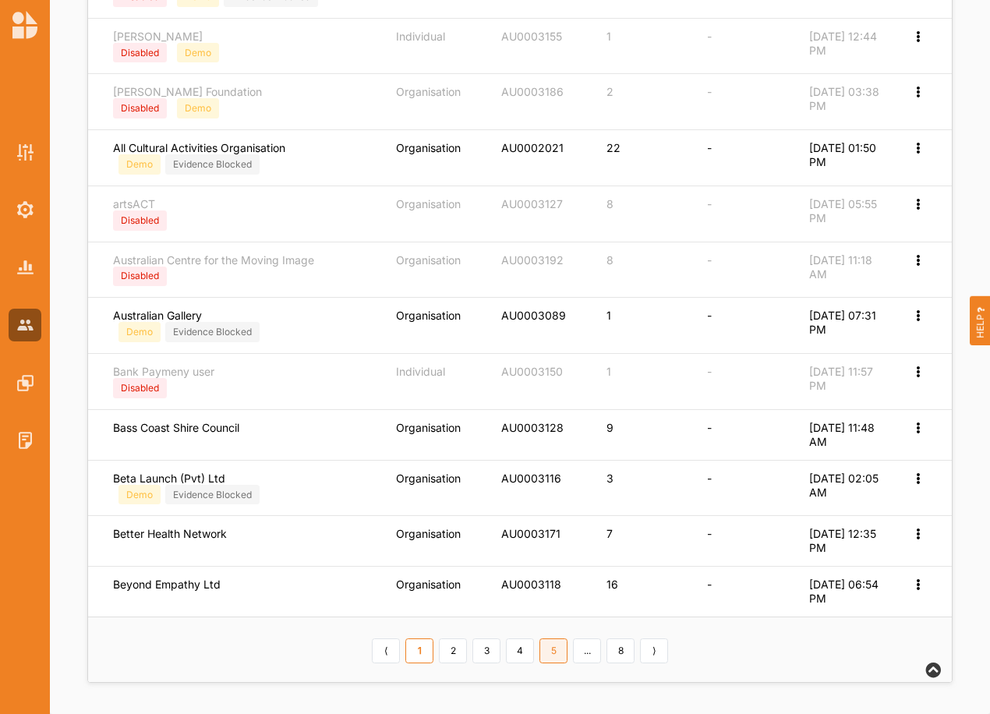
click at [554, 654] on link "5" at bounding box center [554, 651] width 28 height 25
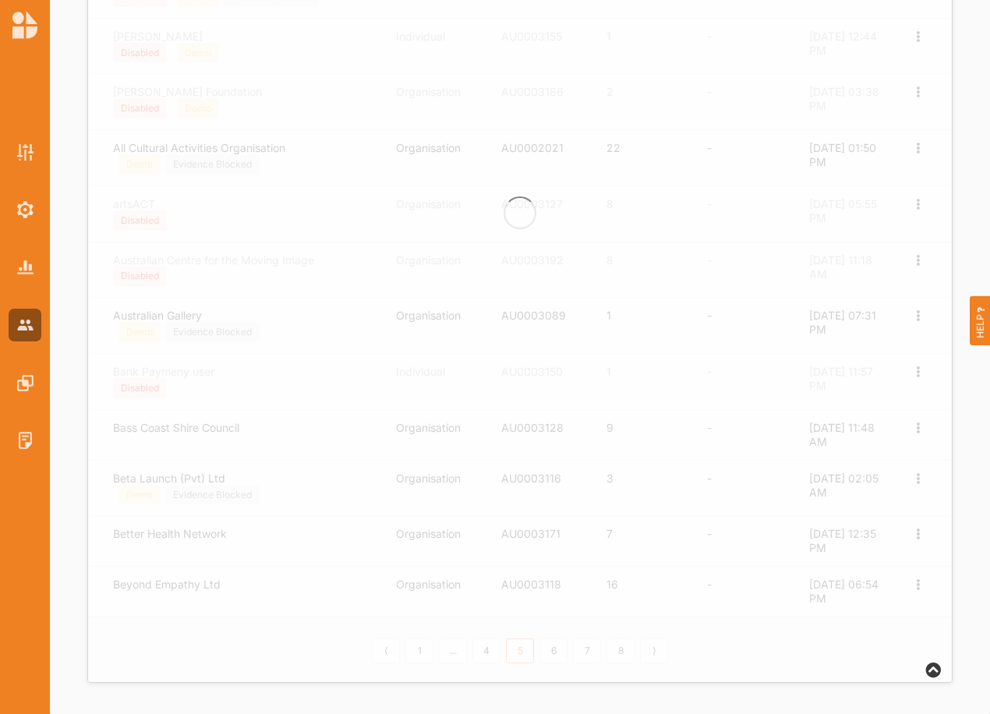
scroll to position [529, 0]
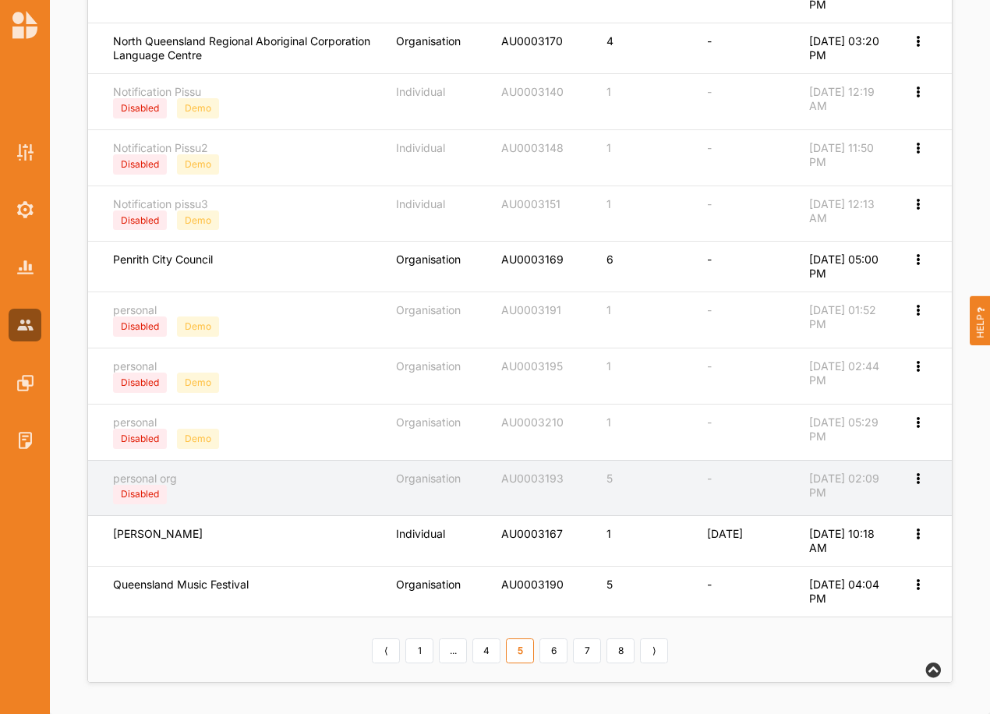
click at [918, 484] on div "Edit Account Edit Permission" at bounding box center [919, 479] width 16 height 14
click at [893, 505] on label "Edit Account" at bounding box center [866, 504] width 98 height 14
select select "1"
select select "8"
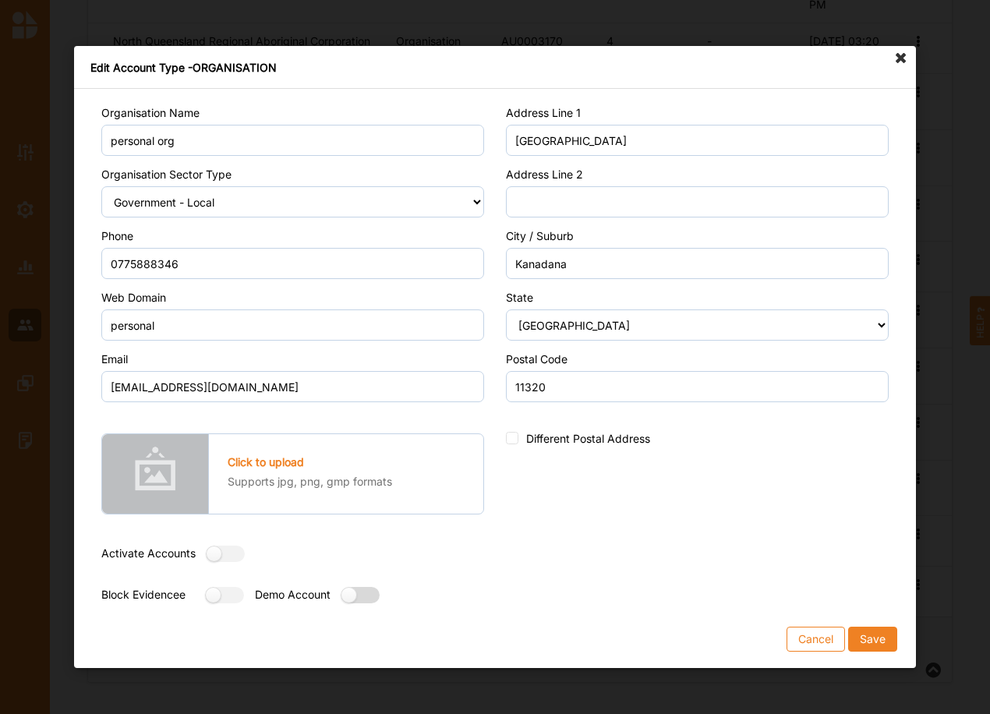
click at [370, 600] on label at bounding box center [355, 595] width 28 height 16
radio input "true"
click at [868, 636] on button "Save" at bounding box center [872, 639] width 49 height 25
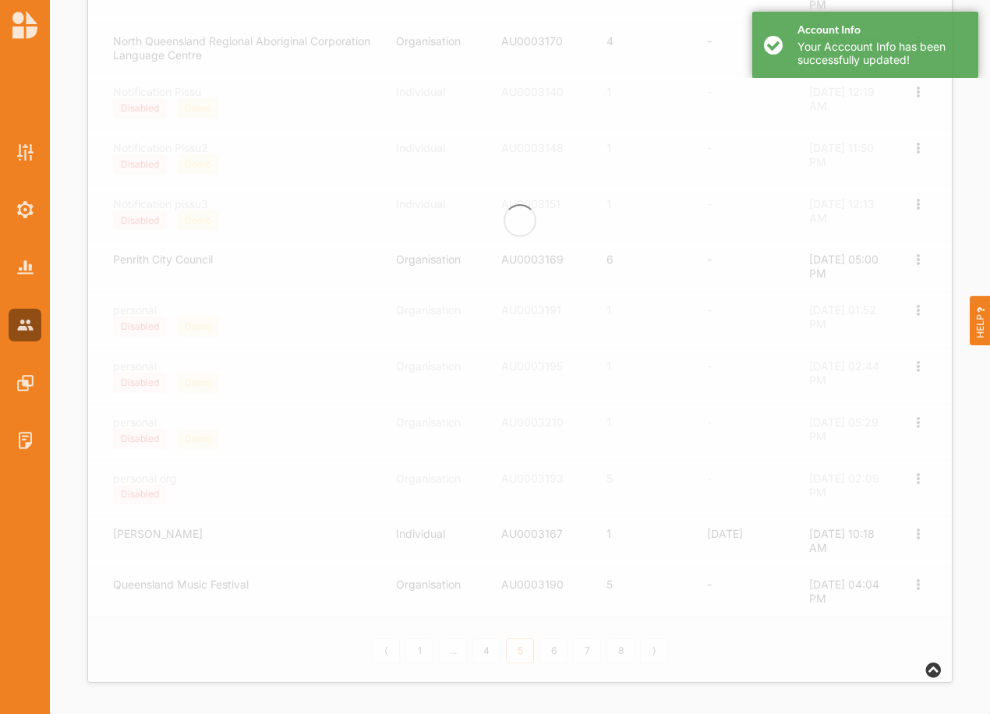
scroll to position [0, 0]
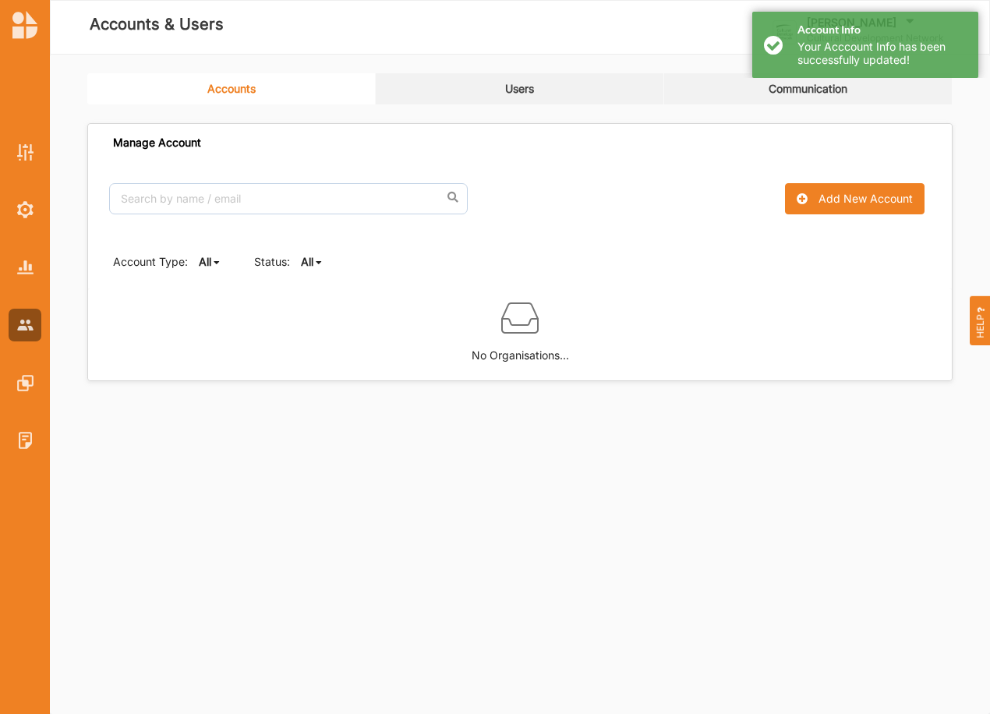
click at [307, 260] on b "All" at bounding box center [307, 261] width 12 height 13
click at [331, 322] on div "Active" at bounding box center [334, 315] width 65 height 28
click at [323, 265] on b "Active" at bounding box center [317, 261] width 33 height 13
click at [322, 283] on b "All" at bounding box center [320, 286] width 12 height 13
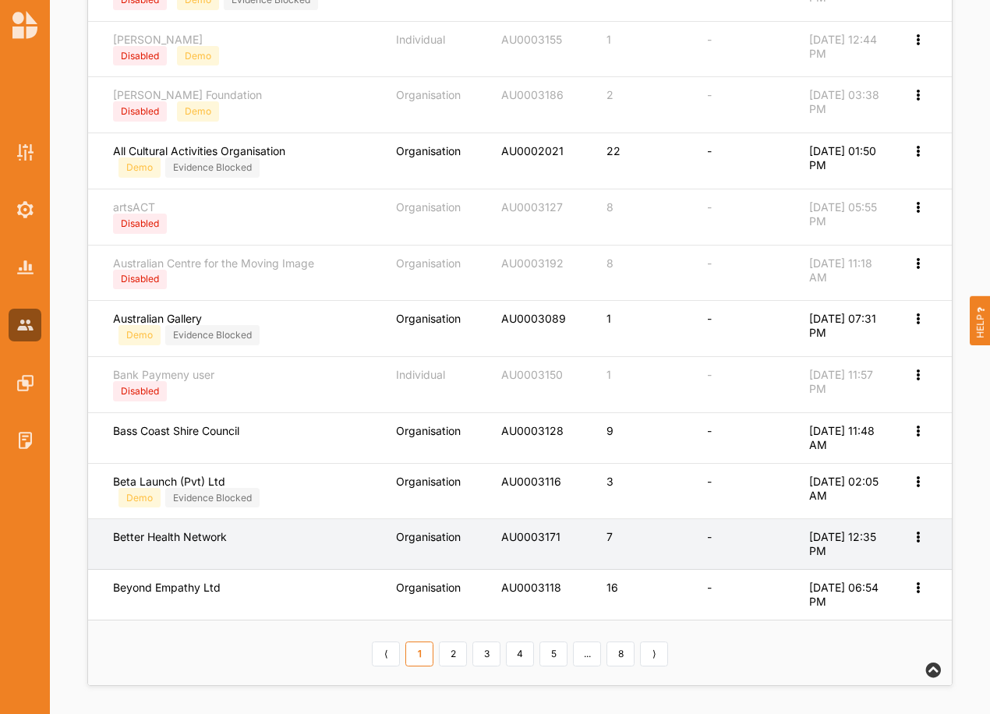
scroll to position [545, 0]
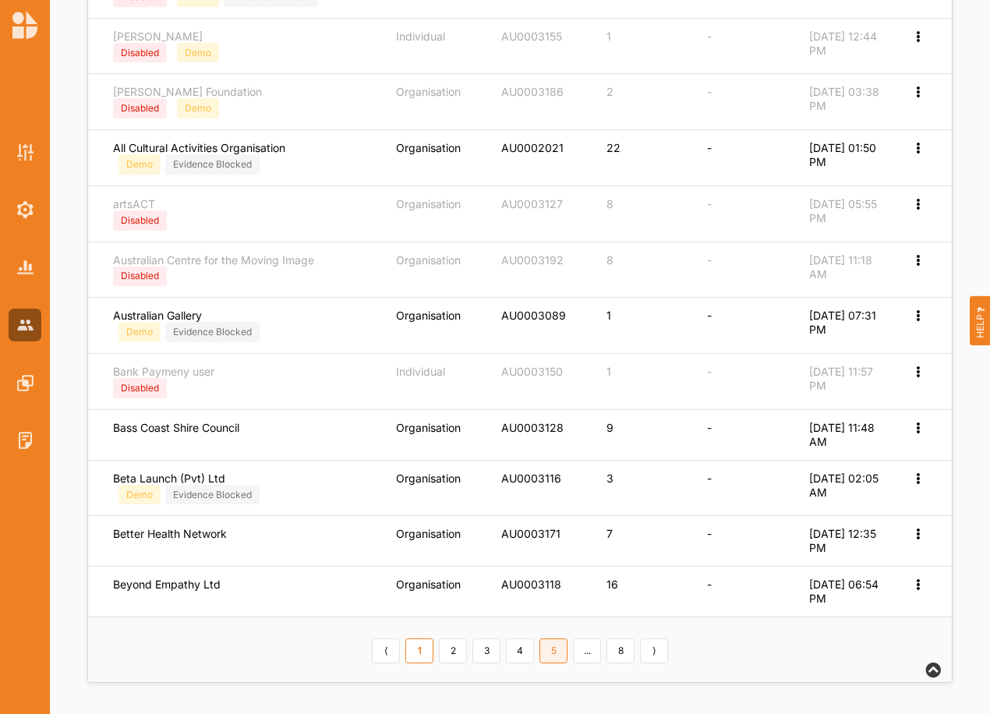
click at [554, 646] on link "5" at bounding box center [554, 651] width 28 height 25
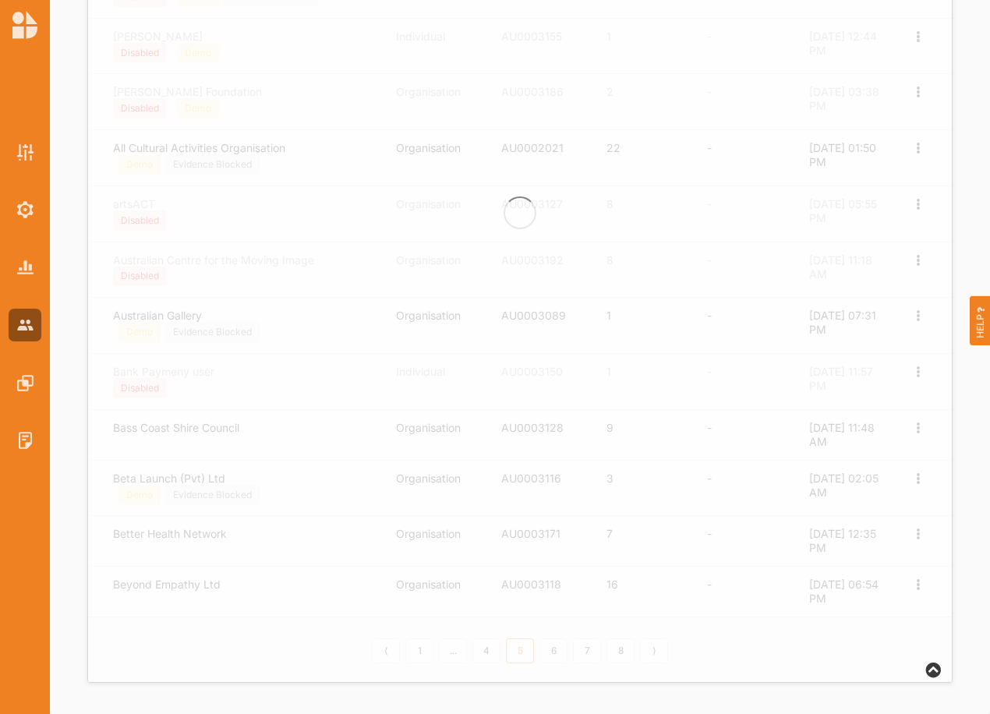
scroll to position [529, 0]
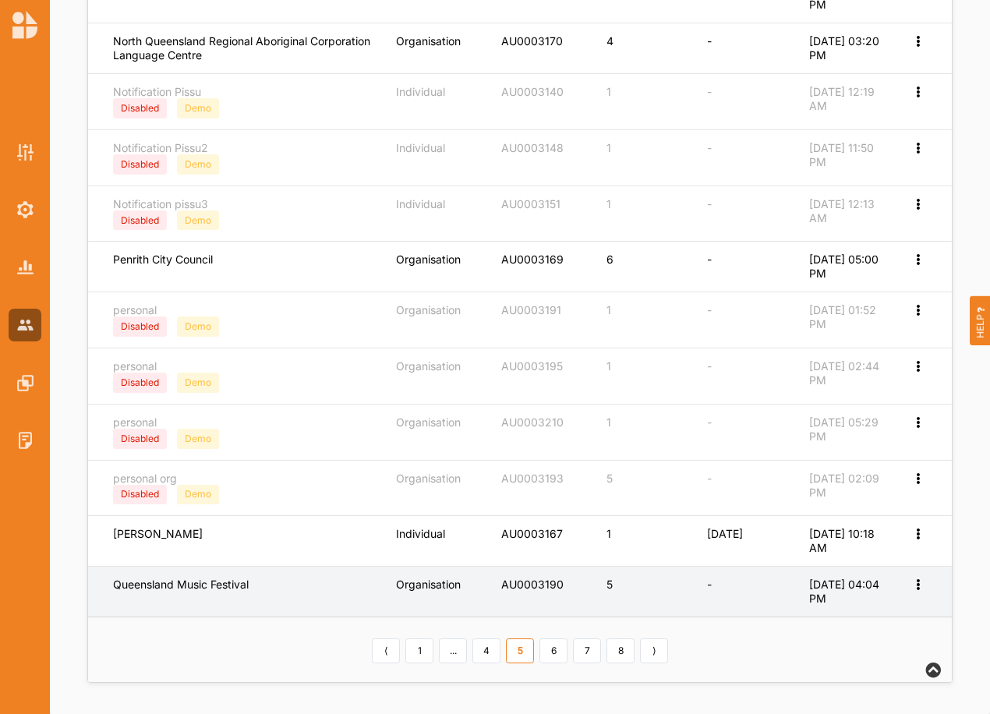
click at [915, 585] on icon at bounding box center [917, 583] width 13 height 11
click at [848, 605] on label "Edit Account" at bounding box center [866, 610] width 98 height 14
select select "3"
select select "4"
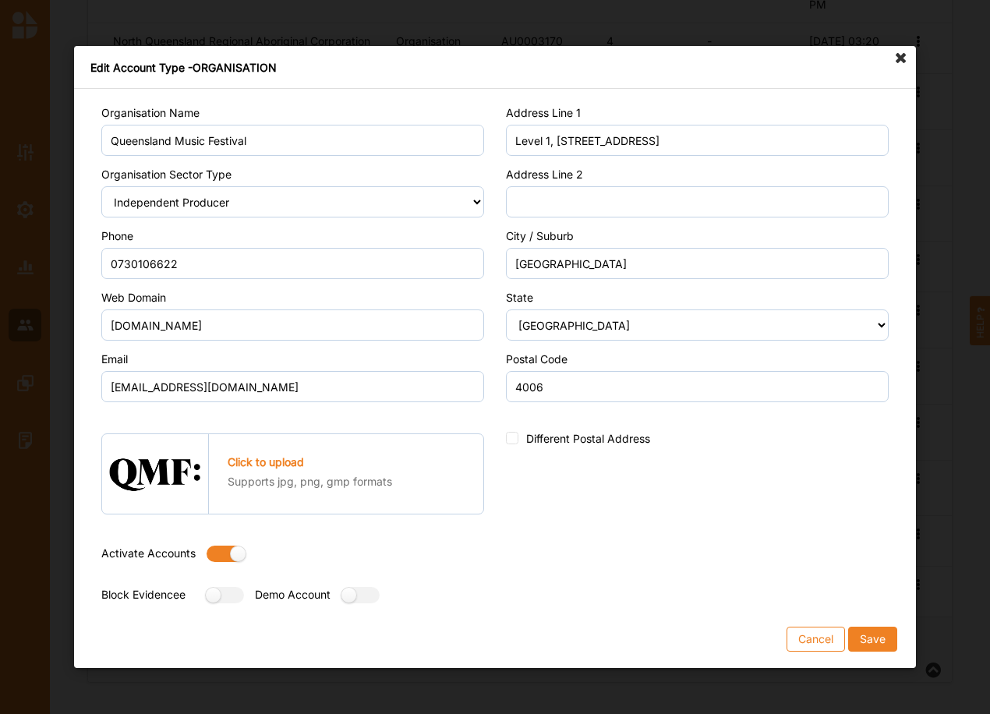
click at [217, 551] on label at bounding box center [221, 554] width 28 height 16
radio input "false"
click at [879, 642] on button "Save" at bounding box center [872, 639] width 49 height 25
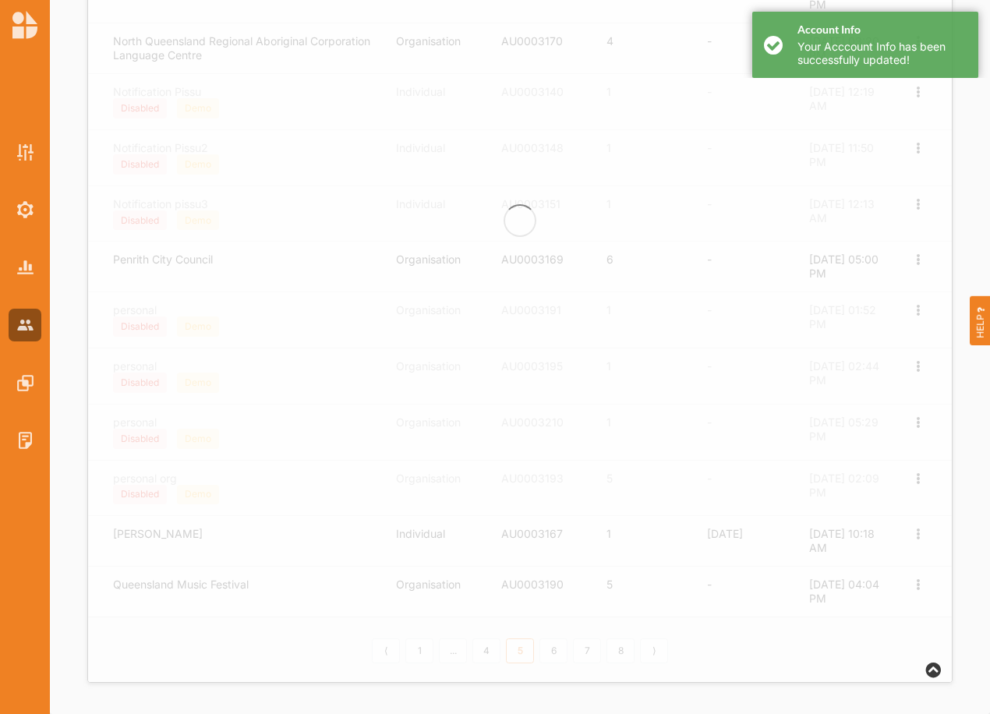
scroll to position [0, 0]
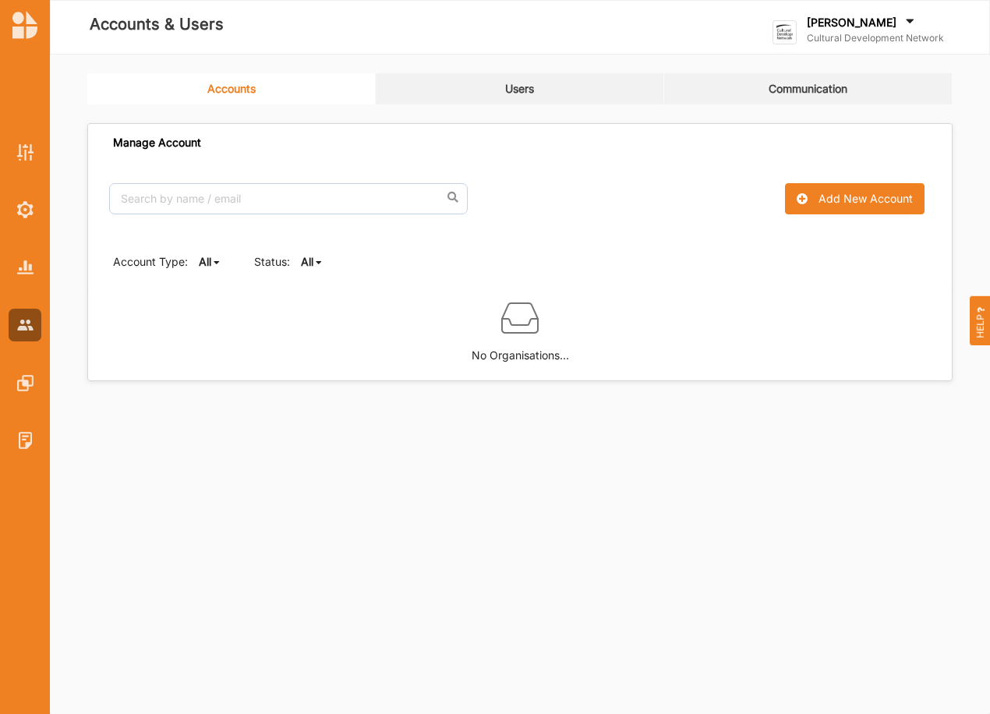
click at [310, 264] on b "All" at bounding box center [307, 261] width 12 height 13
click at [318, 316] on b "Active" at bounding box center [330, 314] width 33 height 13
click at [318, 260] on b "Active" at bounding box center [317, 261] width 33 height 13
click at [315, 278] on div "All" at bounding box center [334, 287] width 65 height 28
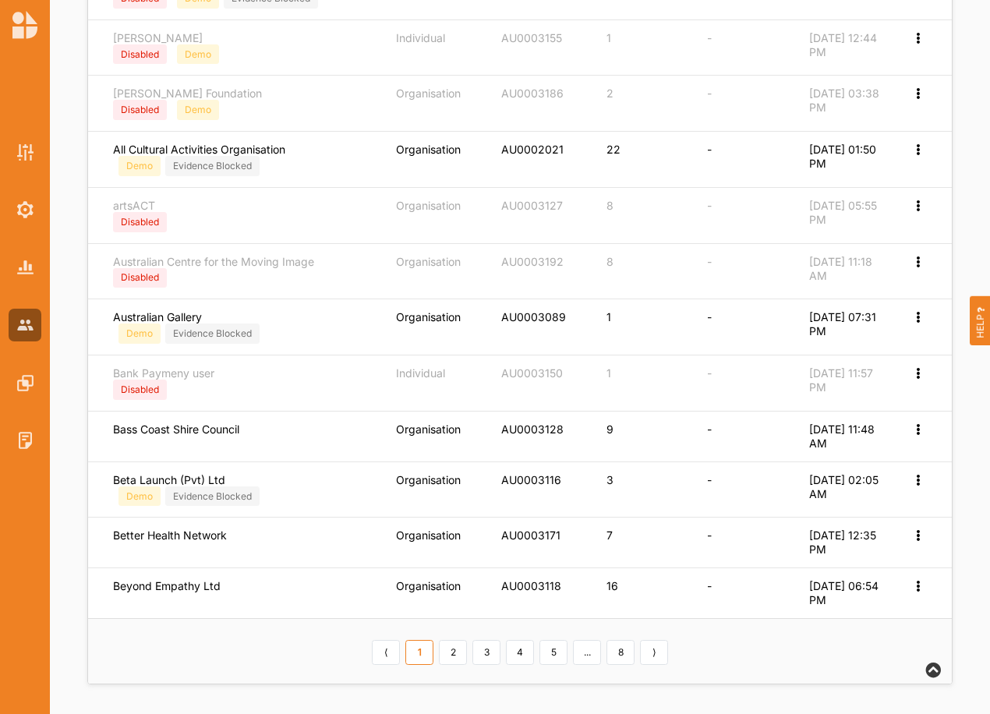
scroll to position [545, 0]
click at [543, 652] on link "5" at bounding box center [554, 651] width 28 height 25
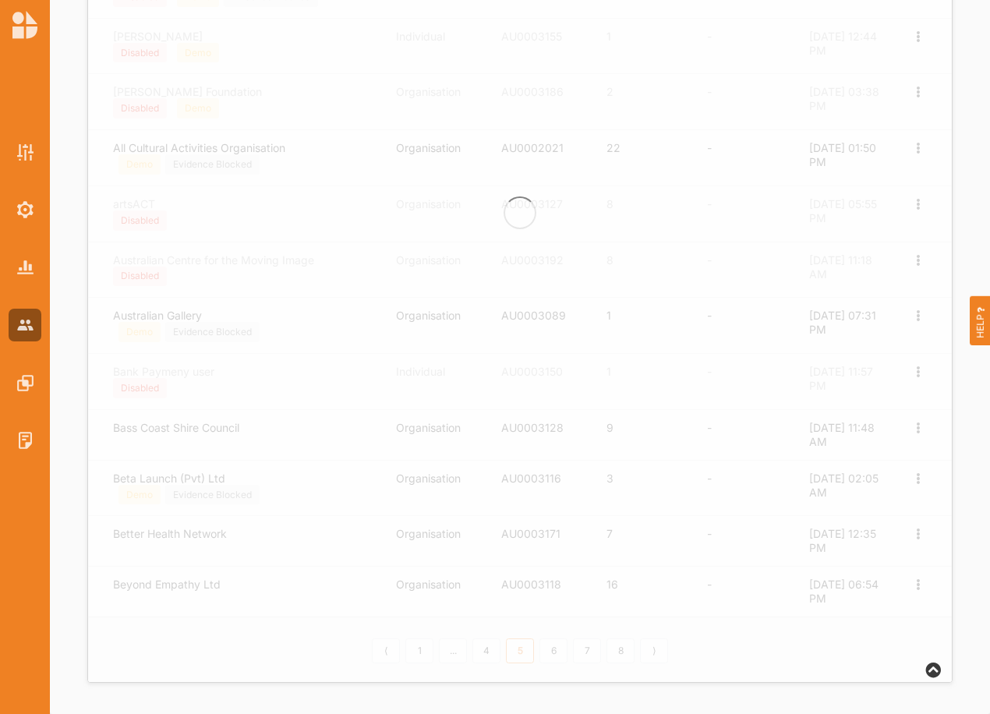
scroll to position [534, 0]
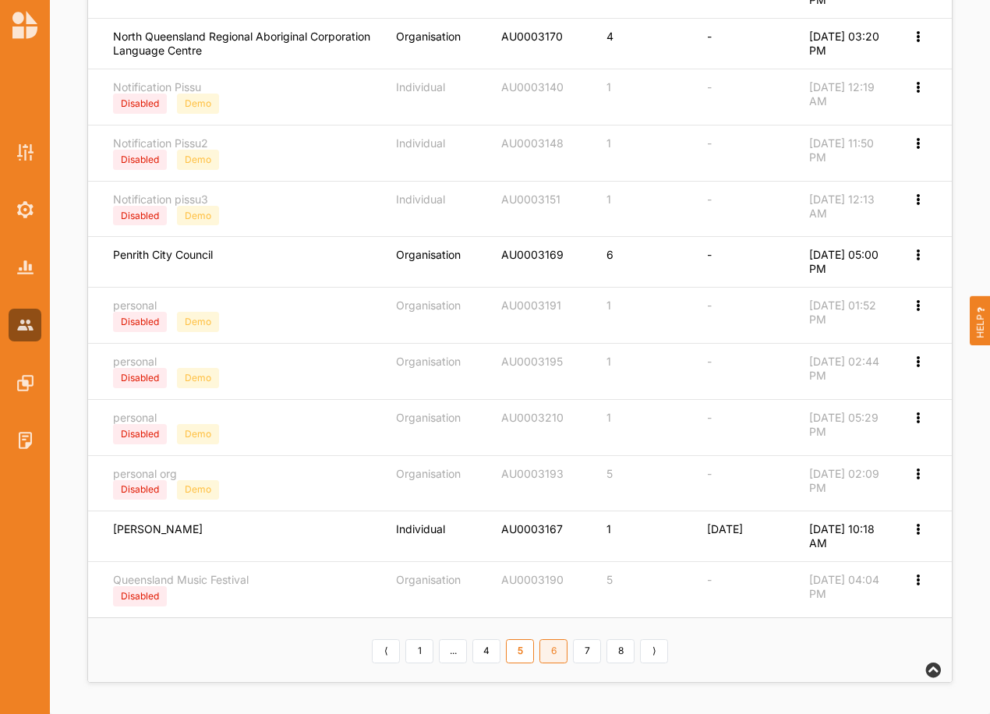
click at [561, 648] on link "6" at bounding box center [554, 651] width 28 height 25
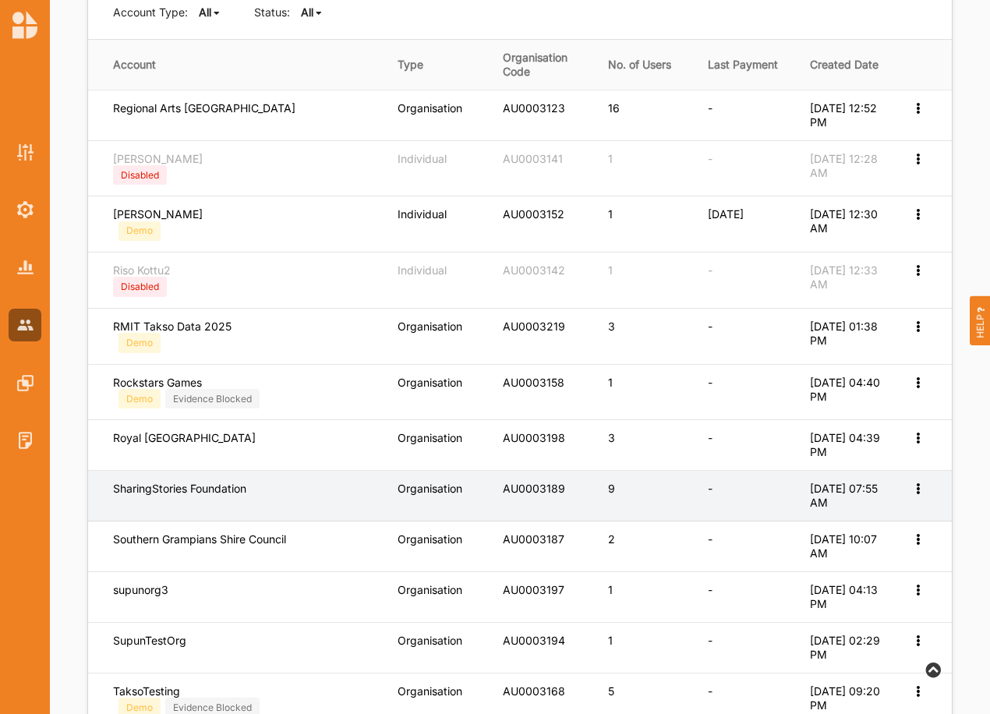
scroll to position [207, 0]
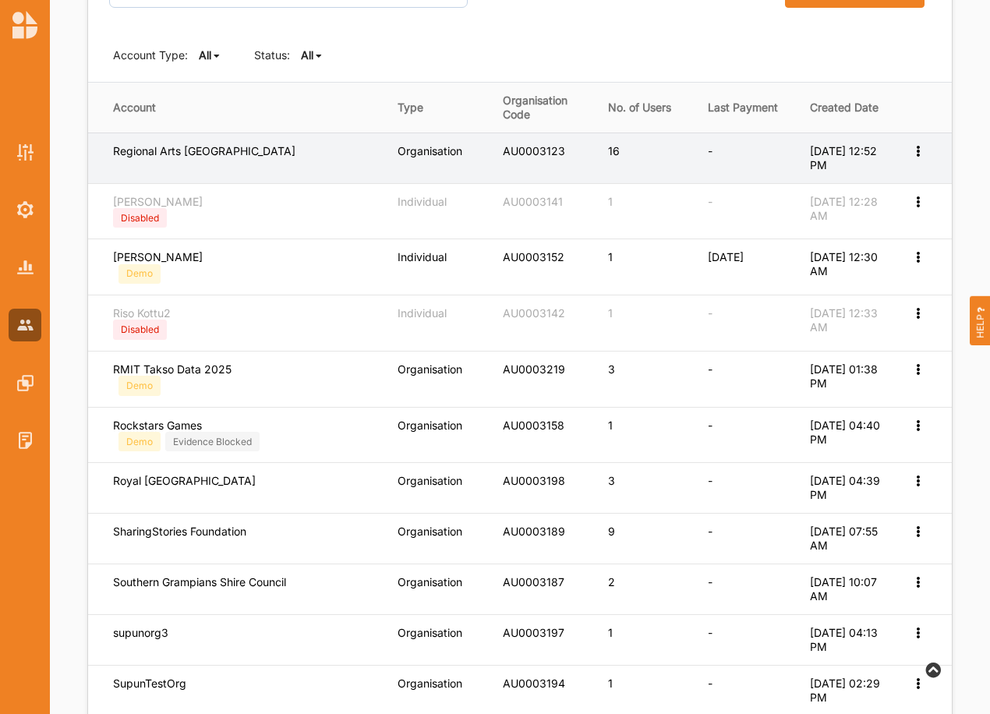
click at [918, 152] on icon at bounding box center [917, 149] width 13 height 11
click at [850, 173] on label "Edit Account" at bounding box center [866, 176] width 98 height 14
select select "4"
select select "8"
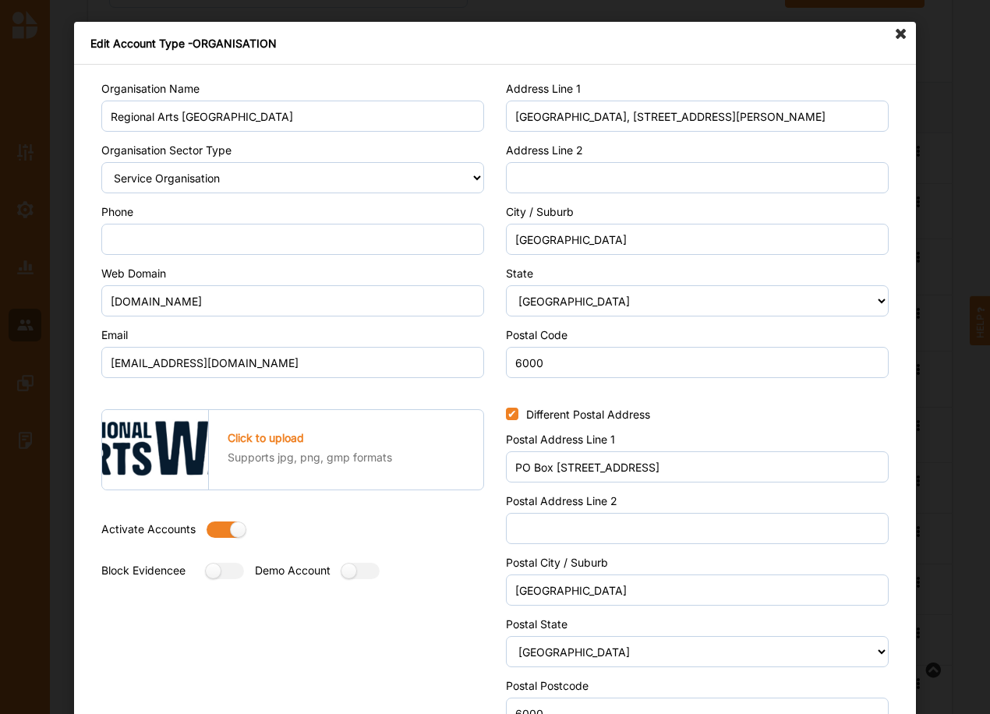
click at [211, 534] on label at bounding box center [221, 530] width 28 height 16
radio input "false"
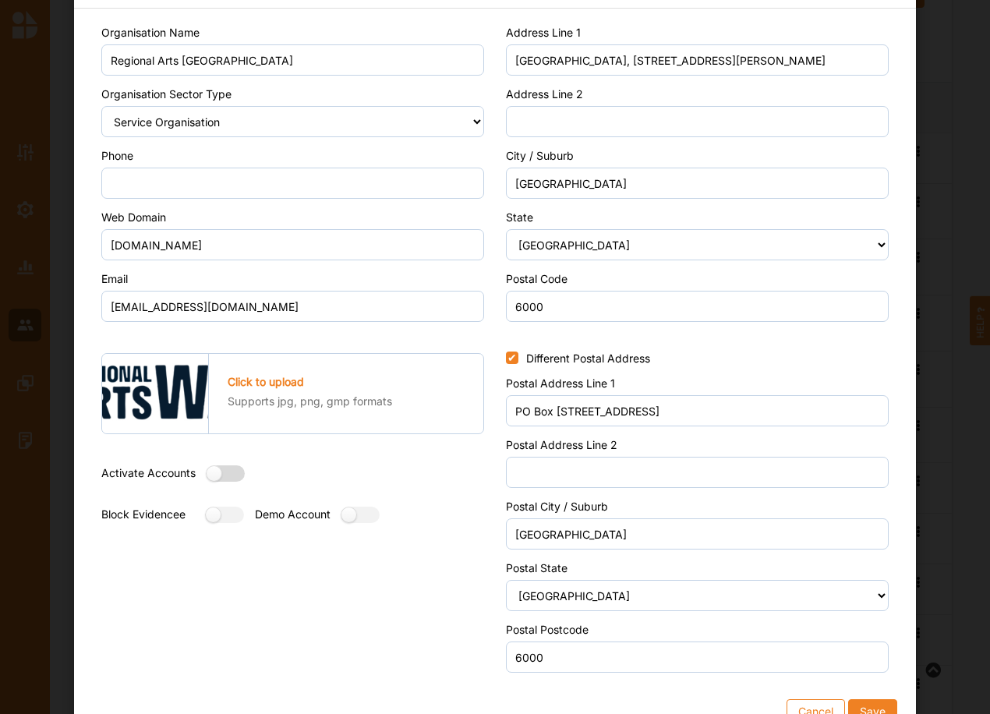
scroll to position [83, 0]
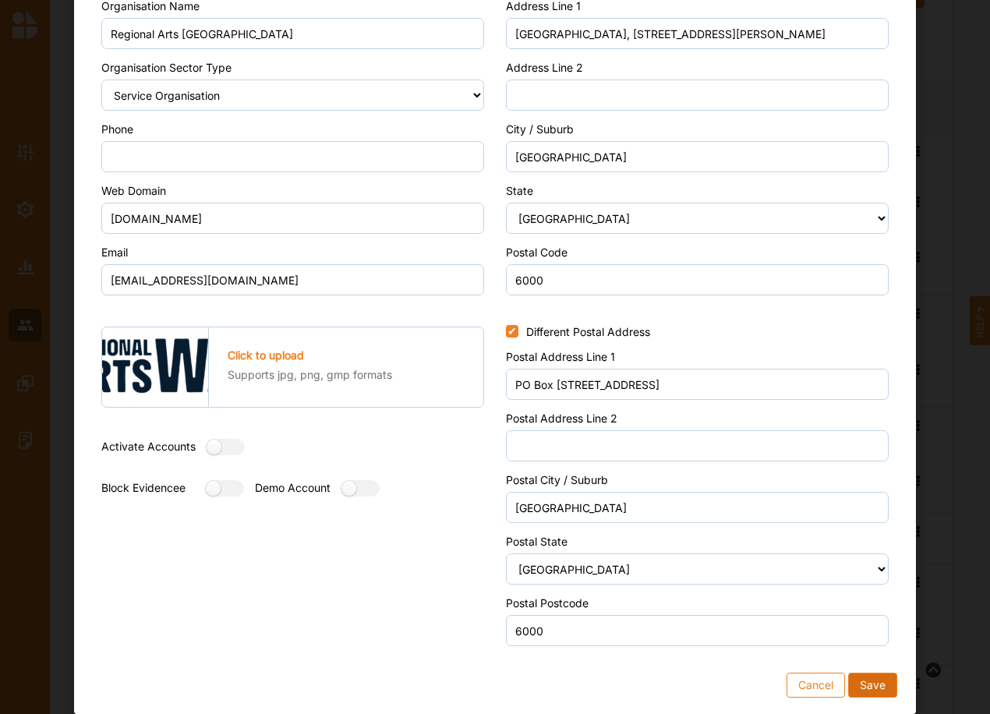
click at [876, 678] on button "Save" at bounding box center [872, 685] width 49 height 25
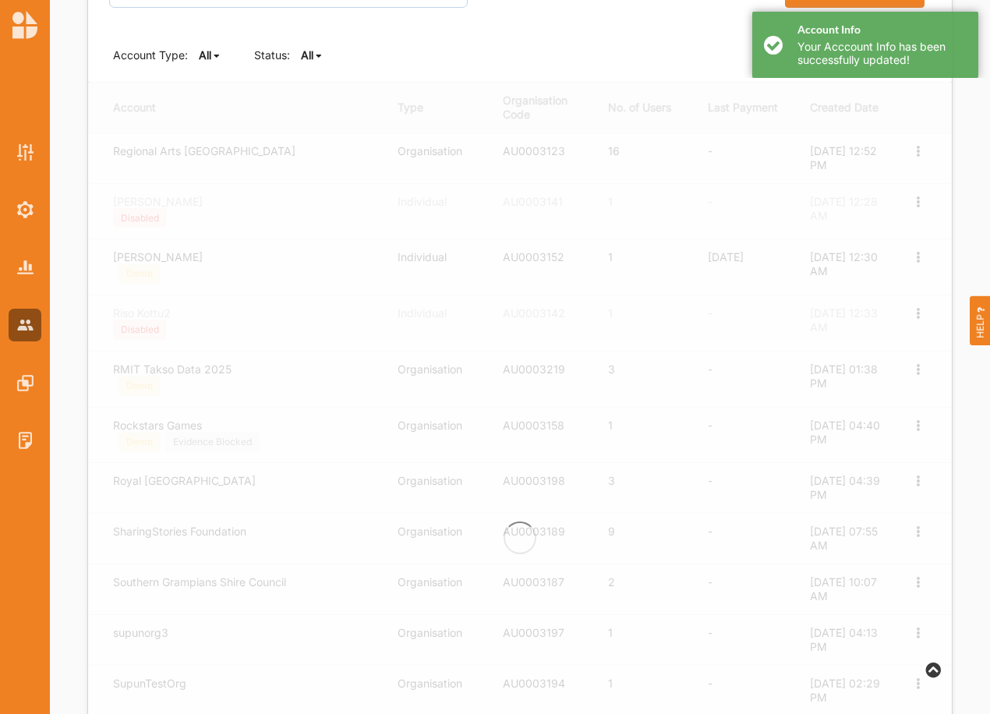
scroll to position [0, 0]
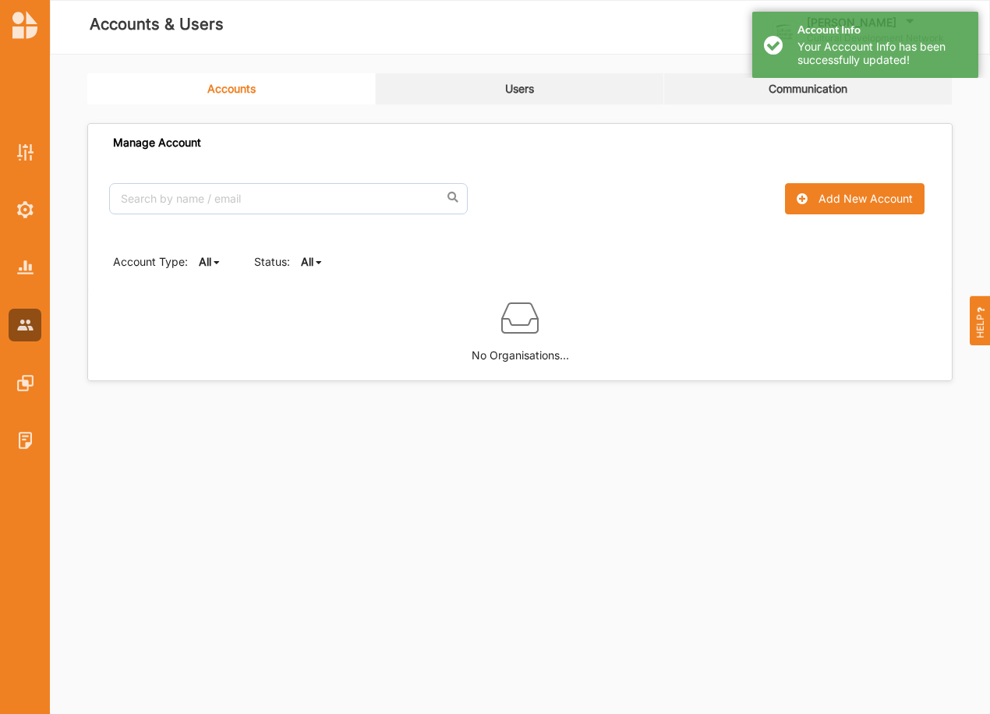
click at [313, 266] on b "All" at bounding box center [307, 261] width 12 height 13
click at [319, 317] on b "Active" at bounding box center [330, 314] width 33 height 13
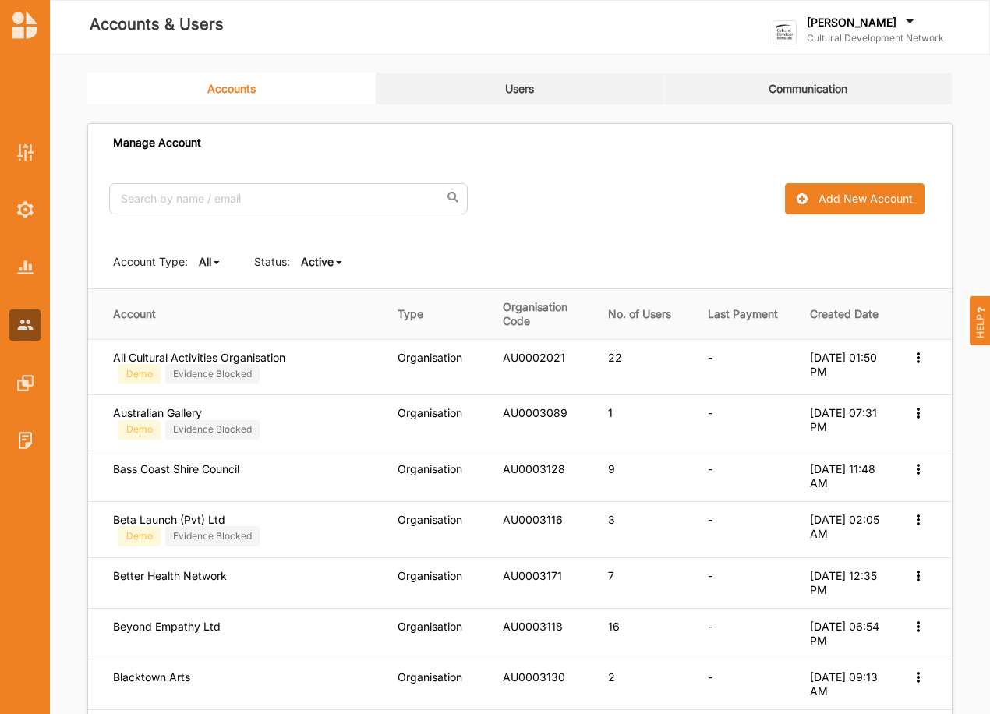
click at [331, 261] on b "Active" at bounding box center [317, 261] width 33 height 13
click at [327, 284] on b "All" at bounding box center [320, 286] width 12 height 13
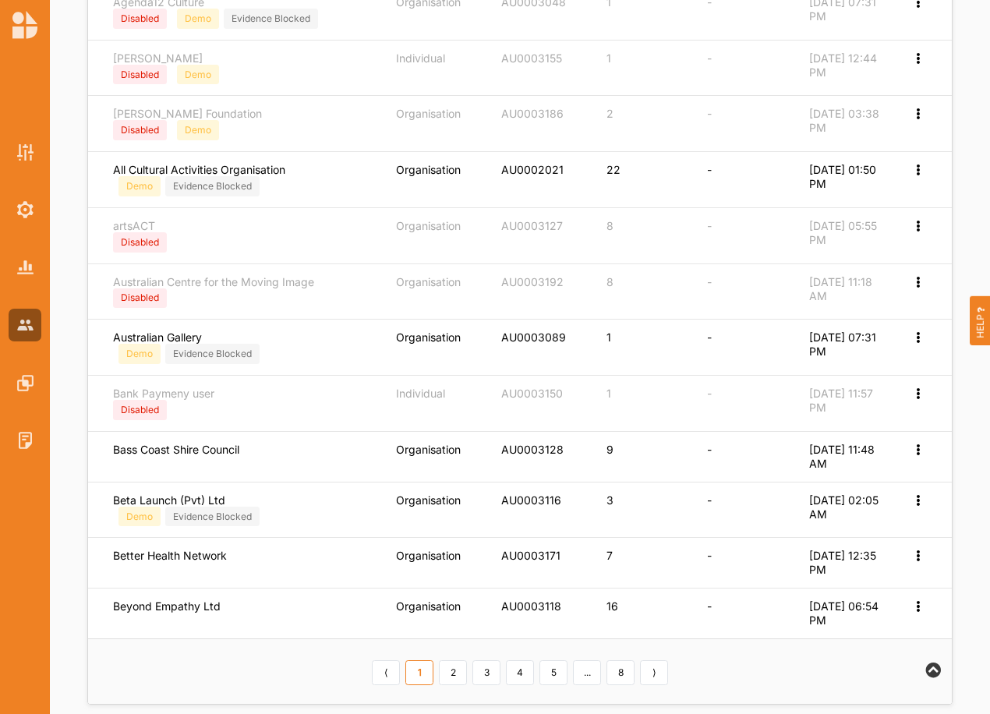
scroll to position [545, 0]
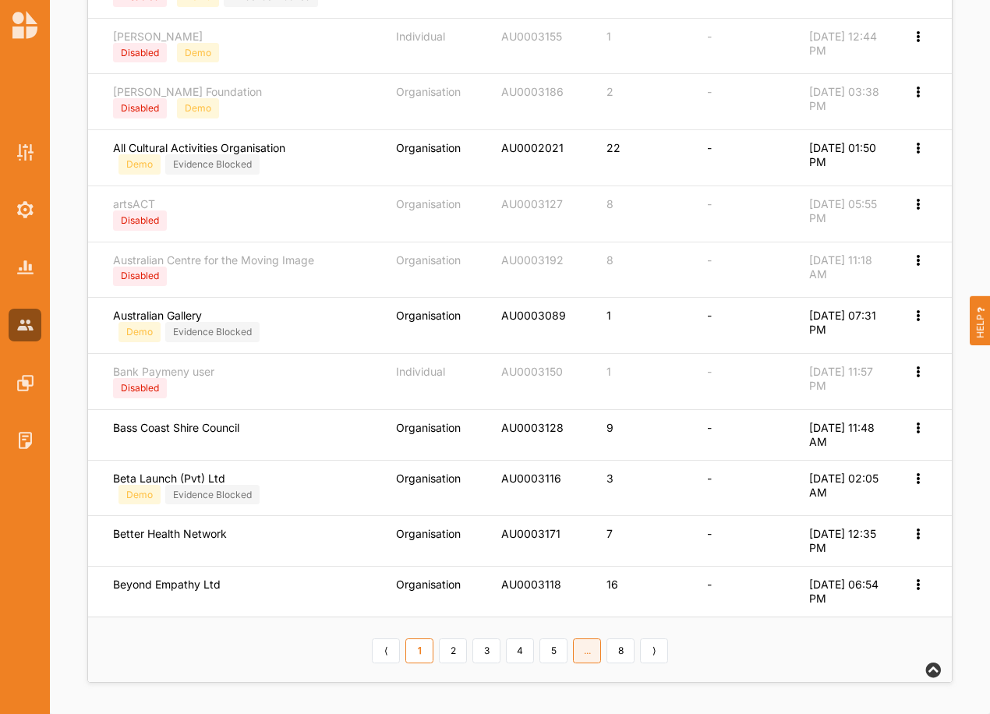
click at [582, 648] on link "..." at bounding box center [587, 651] width 28 height 25
click at [558, 656] on link "5" at bounding box center [554, 651] width 28 height 25
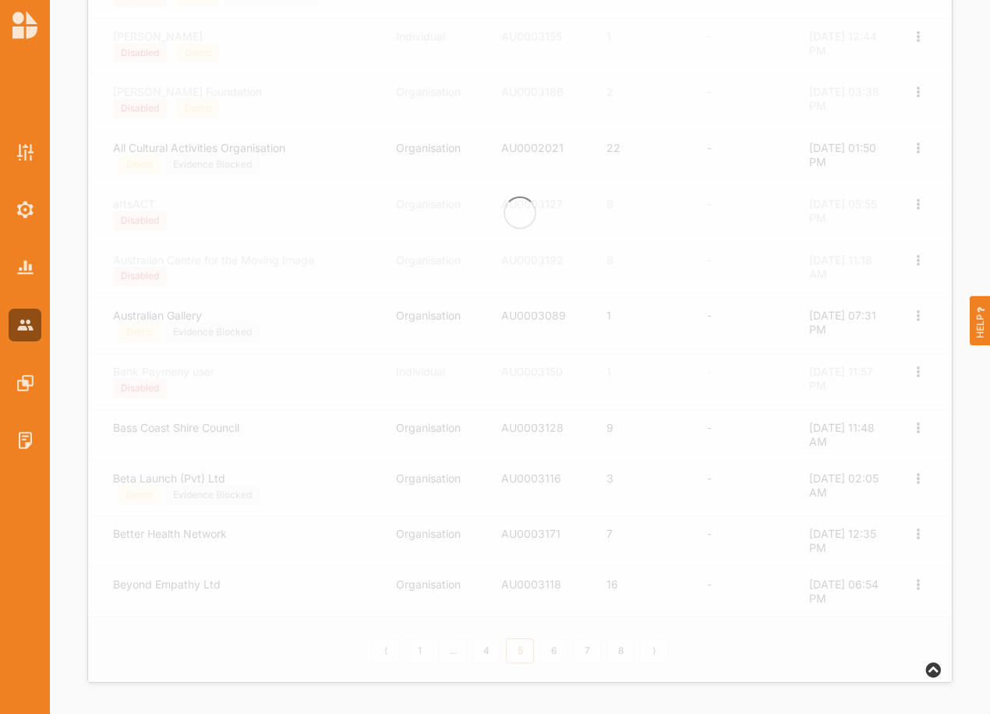
scroll to position [534, 0]
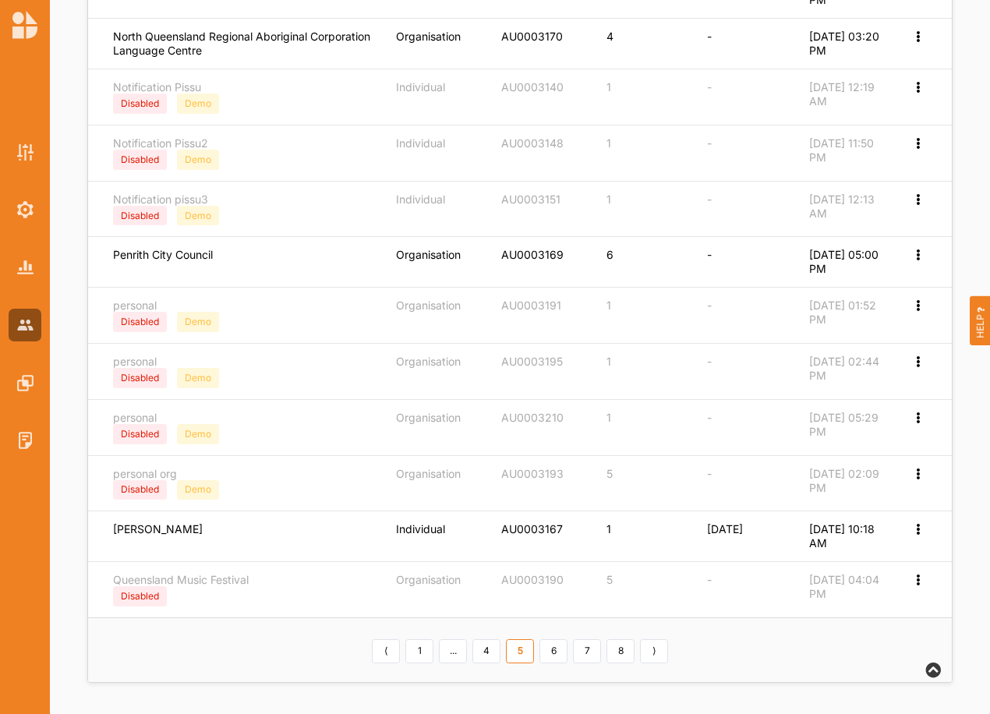
click at [563, 656] on link "6" at bounding box center [554, 651] width 28 height 25
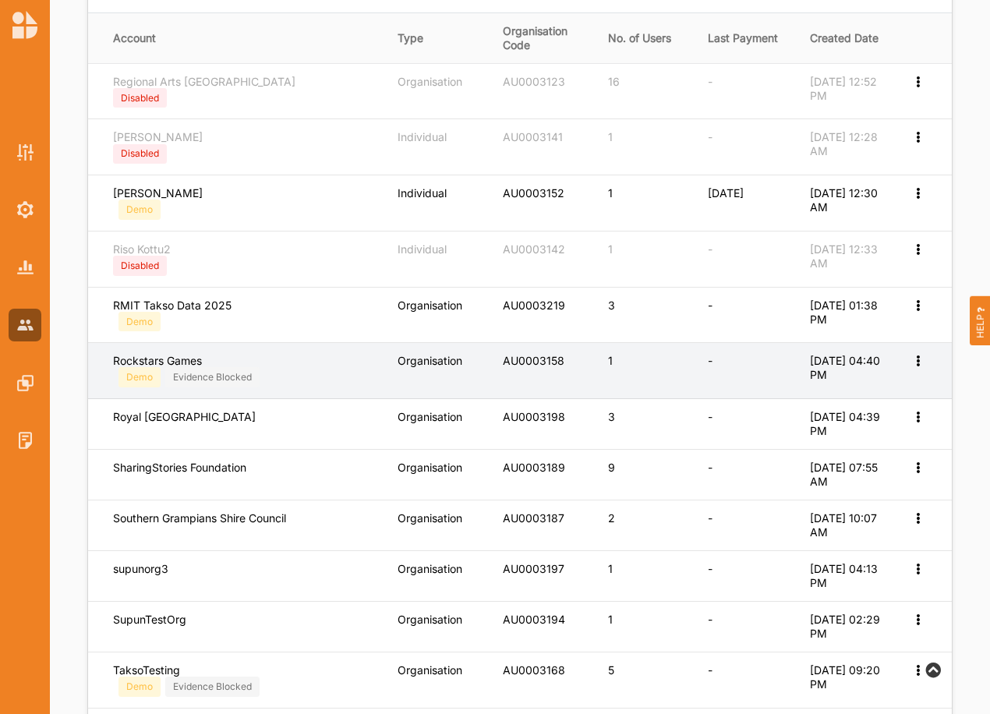
scroll to position [264, 0]
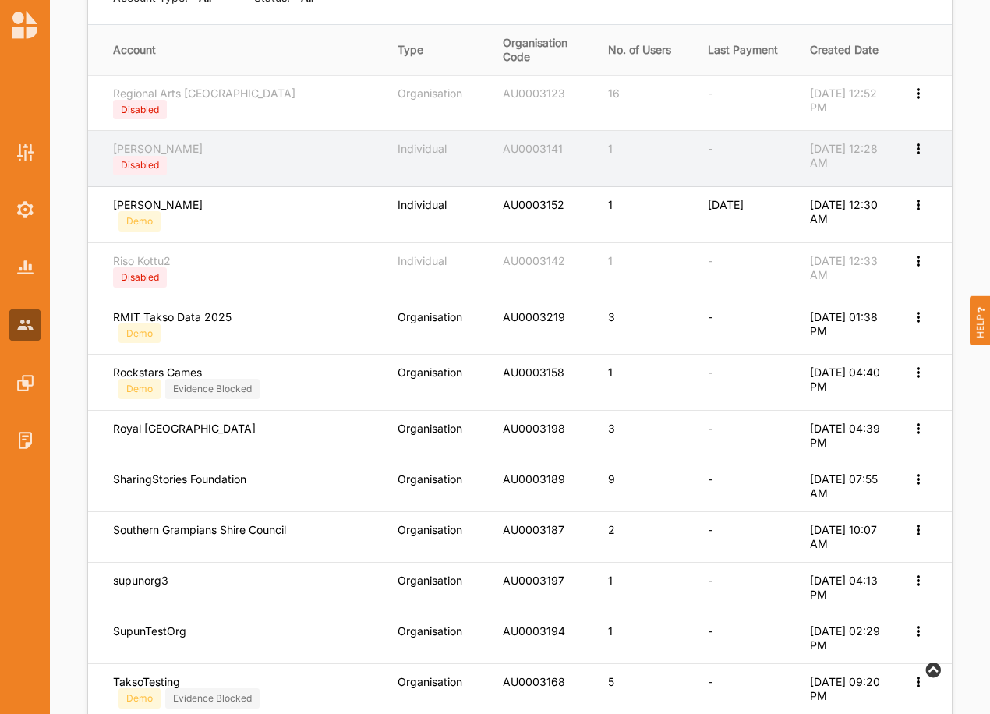
click at [921, 153] on icon at bounding box center [917, 147] width 13 height 11
click at [834, 175] on label "Edit Account" at bounding box center [855, 175] width 120 height 14
select select "1"
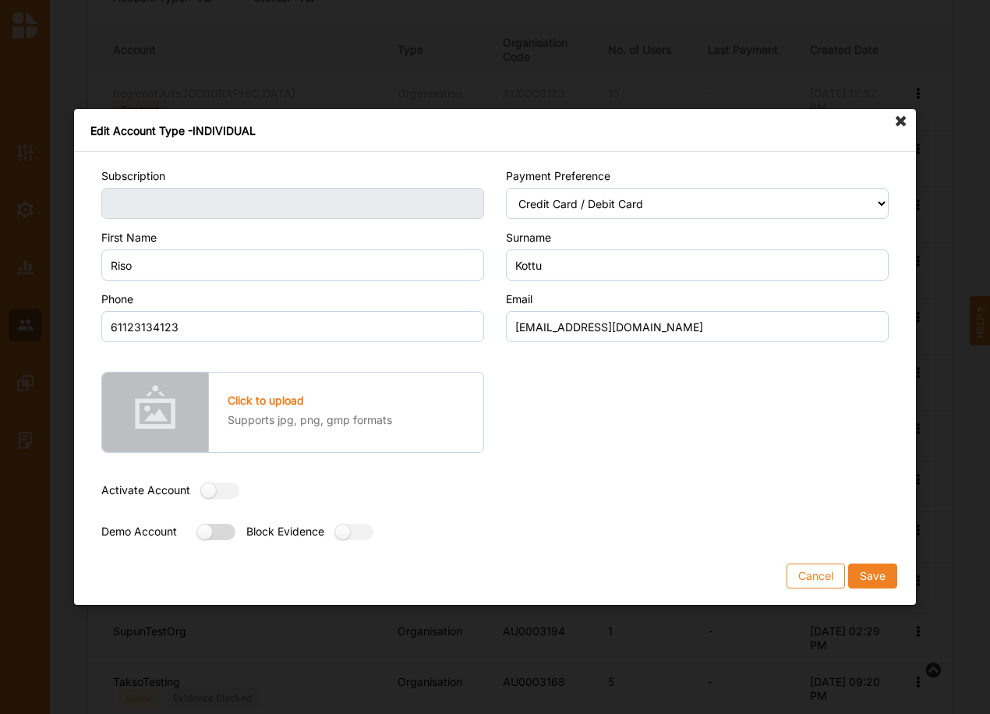
click at [216, 531] on label at bounding box center [211, 532] width 28 height 16
radio input "true"
click at [880, 577] on button "Save" at bounding box center [872, 576] width 49 height 25
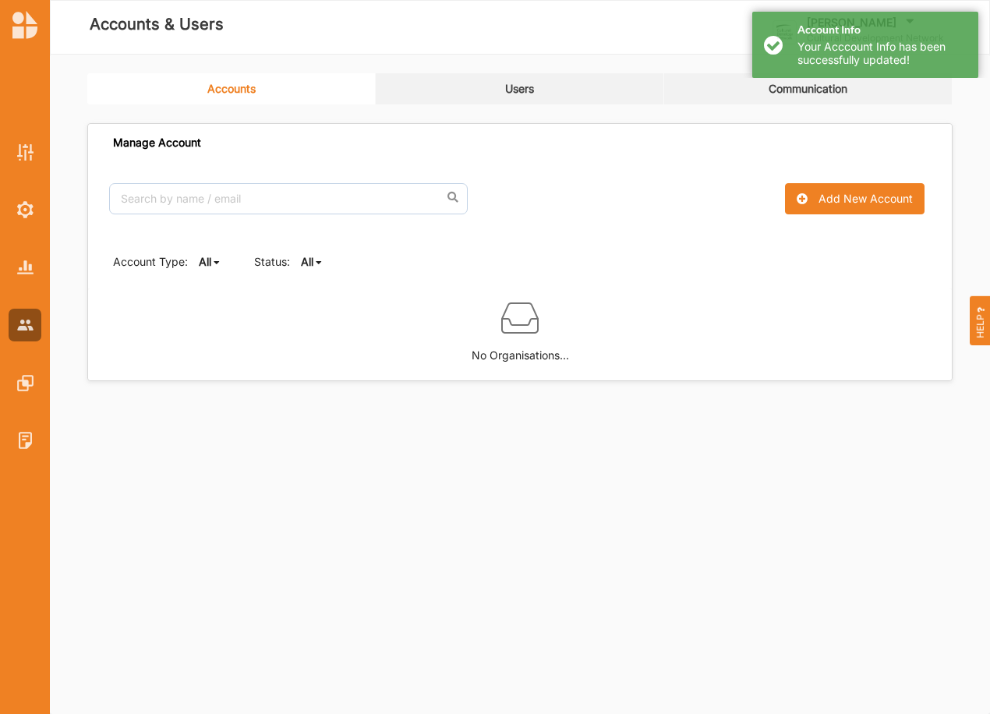
scroll to position [0, 0]
click at [306, 259] on b "All" at bounding box center [307, 261] width 12 height 13
click at [315, 313] on b "Active" at bounding box center [330, 314] width 33 height 13
click at [320, 263] on b "Active" at bounding box center [317, 261] width 33 height 13
click at [322, 287] on b "All" at bounding box center [320, 286] width 12 height 13
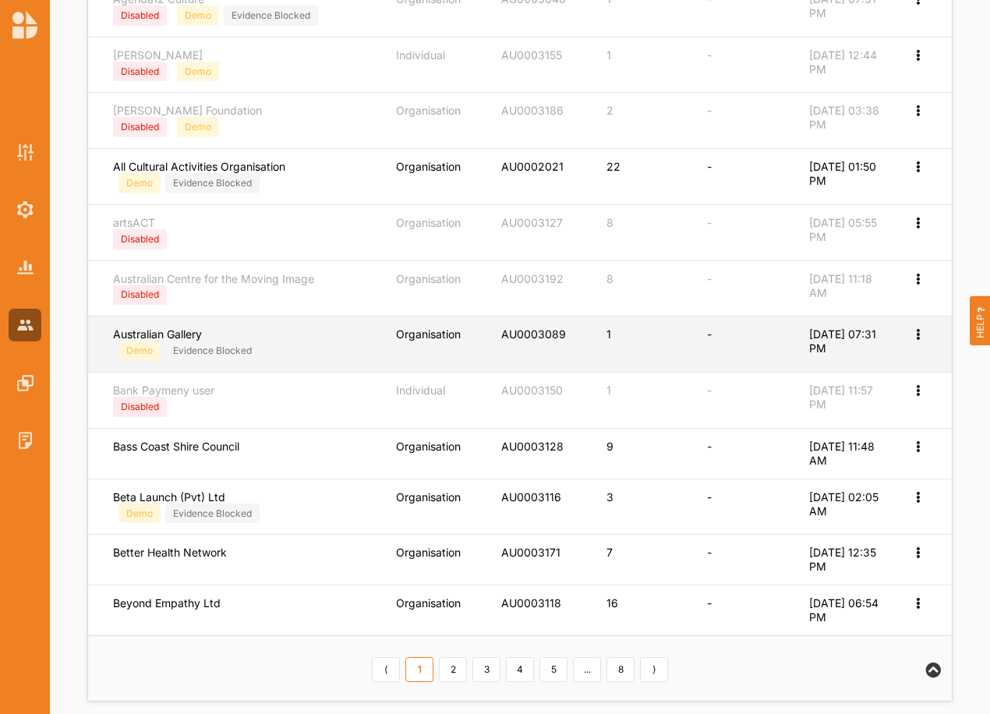
scroll to position [545, 0]
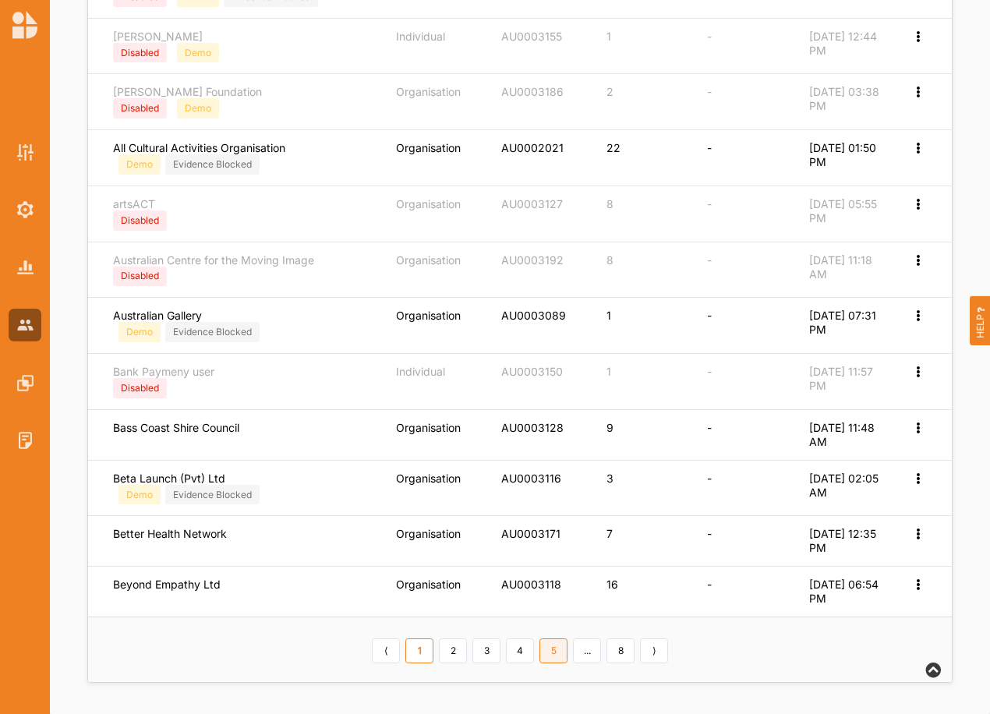
click at [550, 646] on link "5" at bounding box center [554, 651] width 28 height 25
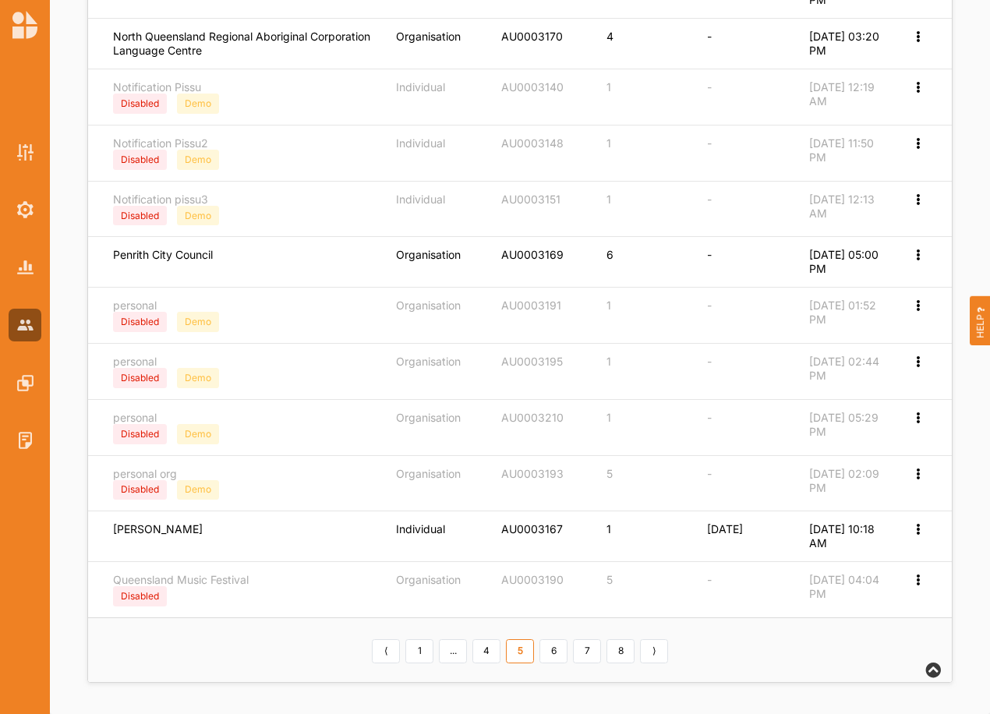
scroll to position [534, 0]
click at [557, 655] on link "6" at bounding box center [554, 651] width 28 height 25
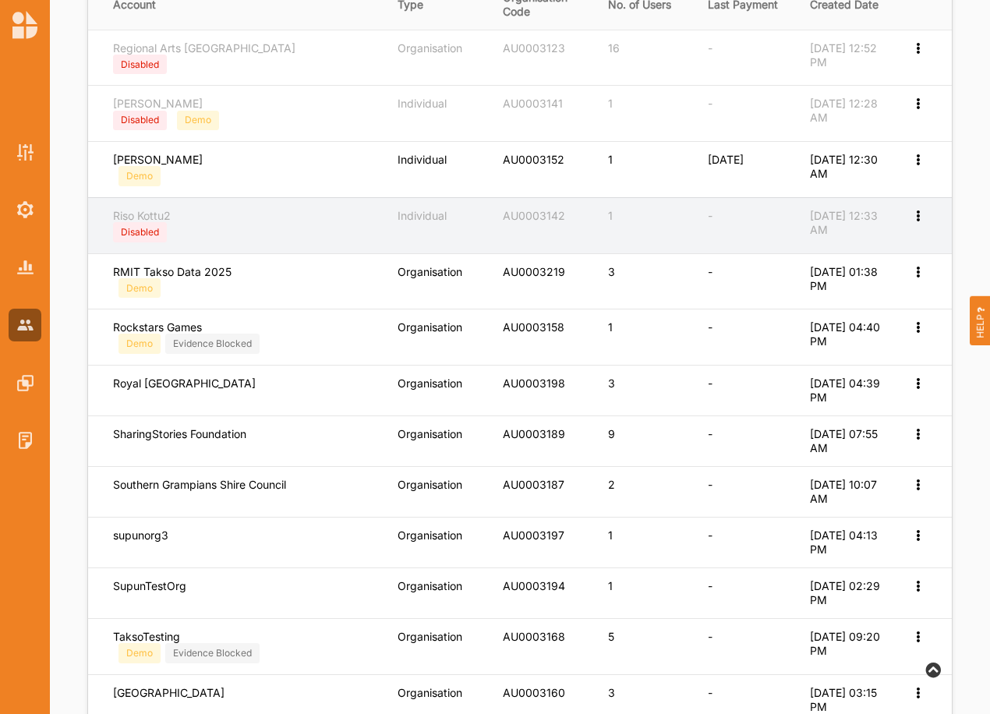
scroll to position [290, 0]
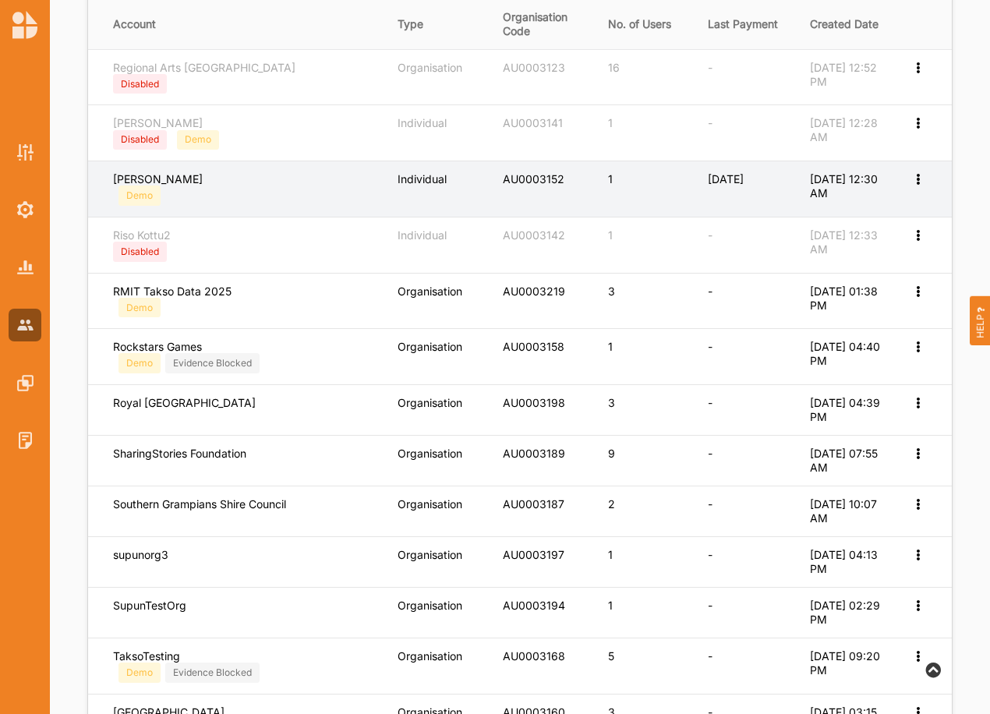
click at [920, 181] on icon at bounding box center [917, 177] width 13 height 11
click at [837, 196] on div "Edit Account" at bounding box center [855, 204] width 142 height 30
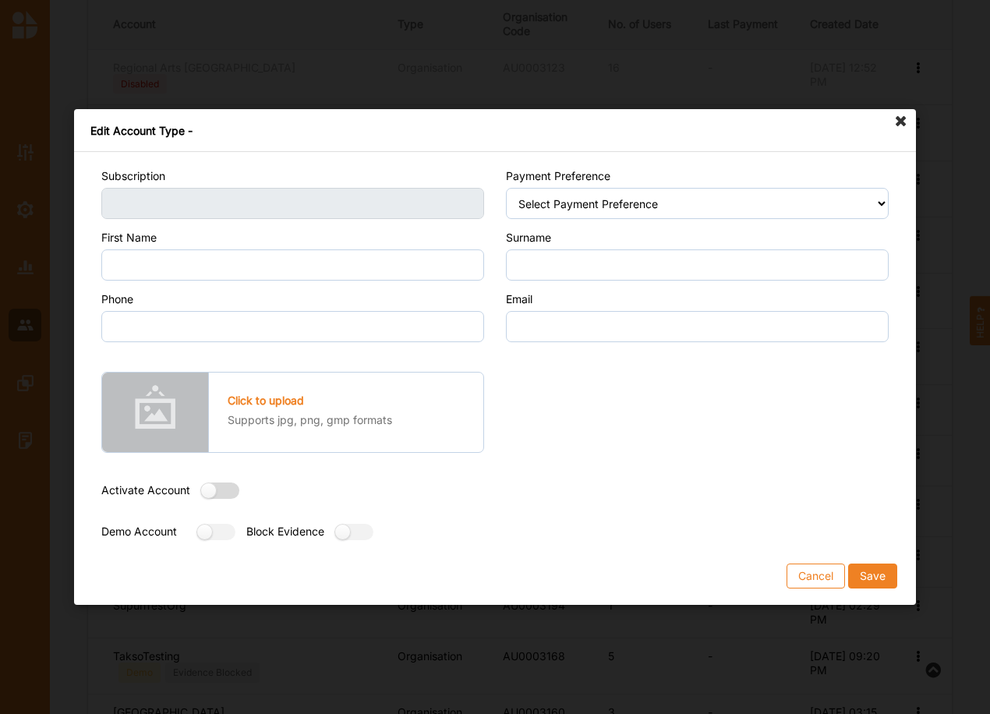
click at [238, 488] on div at bounding box center [220, 493] width 38 height 20
click at [208, 486] on label at bounding box center [215, 491] width 28 height 16
radio input "false"
click at [212, 536] on label at bounding box center [211, 532] width 28 height 16
radio input "true"
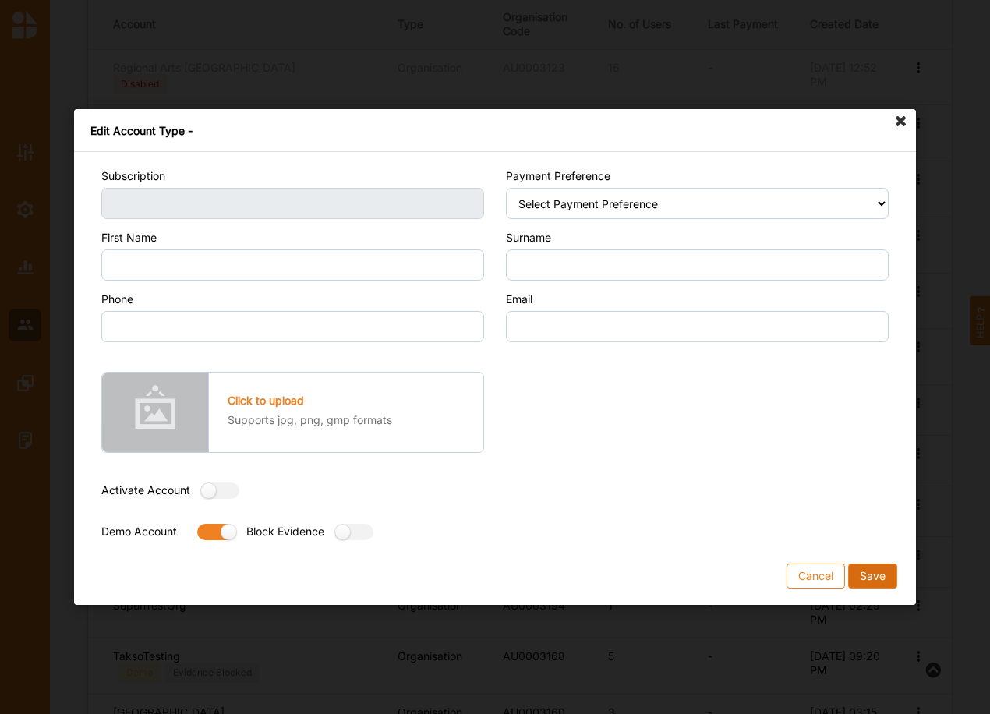
click at [884, 575] on button "Save" at bounding box center [872, 576] width 49 height 25
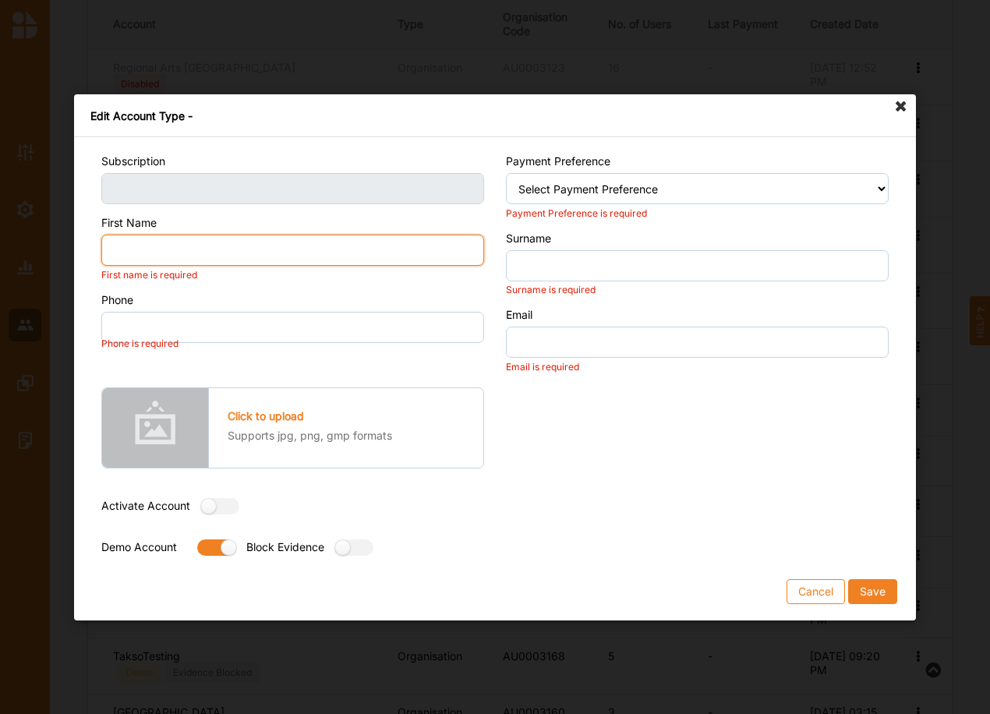
click at [185, 251] on input "First Name" at bounding box center [292, 250] width 383 height 31
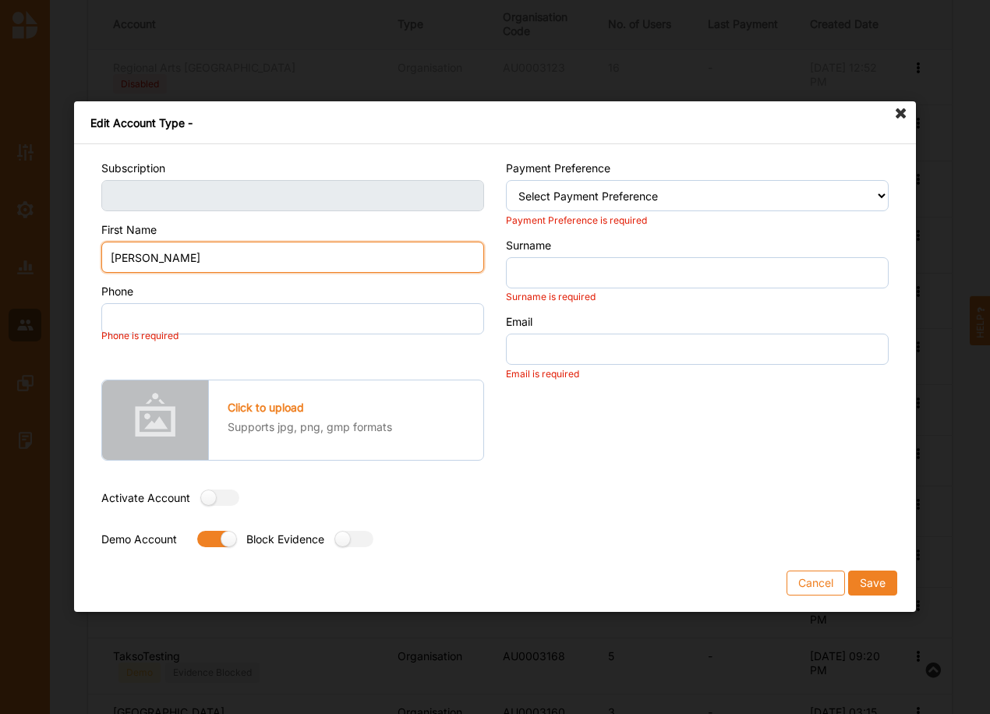
type input "Risso"
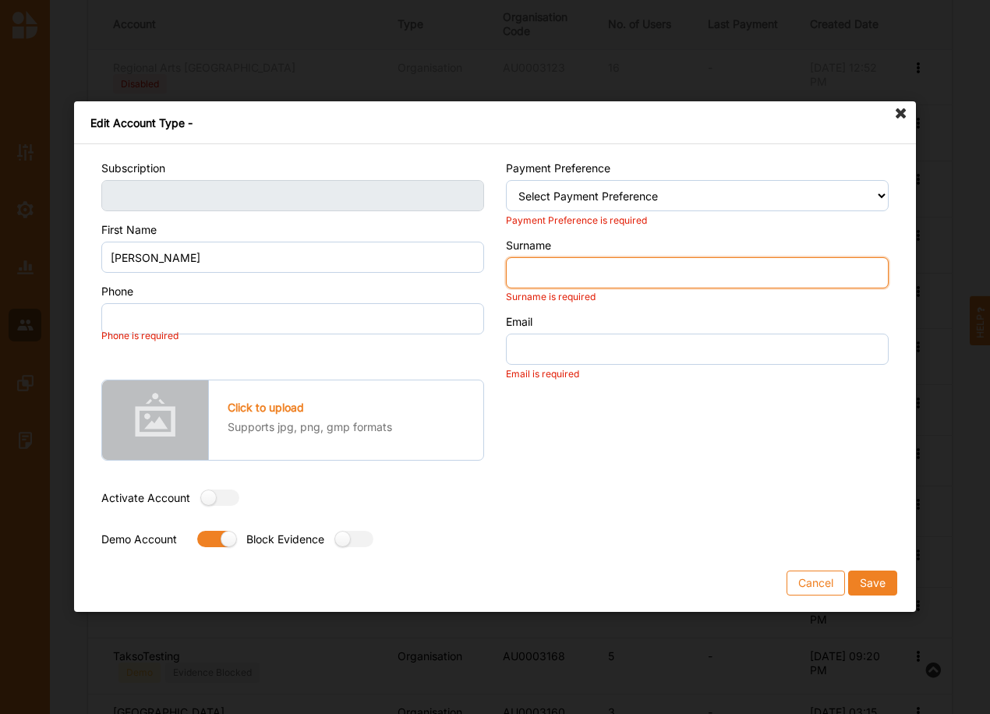
click at [606, 276] on input "Surname" at bounding box center [697, 272] width 383 height 31
type input "Kutto"
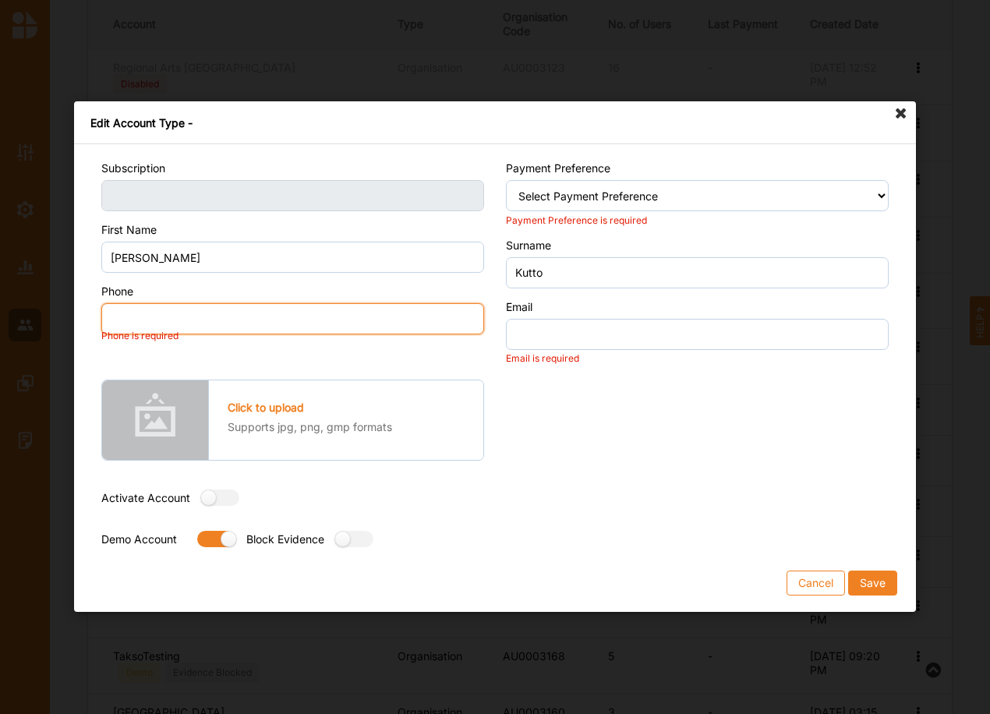
click at [143, 314] on input "Phone" at bounding box center [292, 319] width 383 height 31
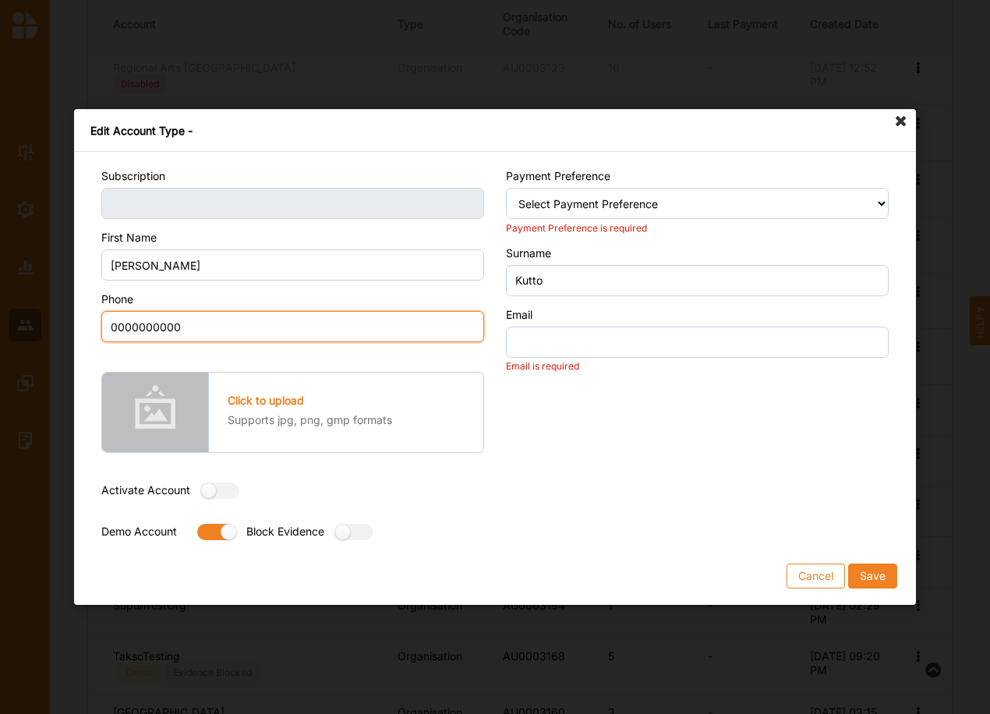
type input "0000000000"
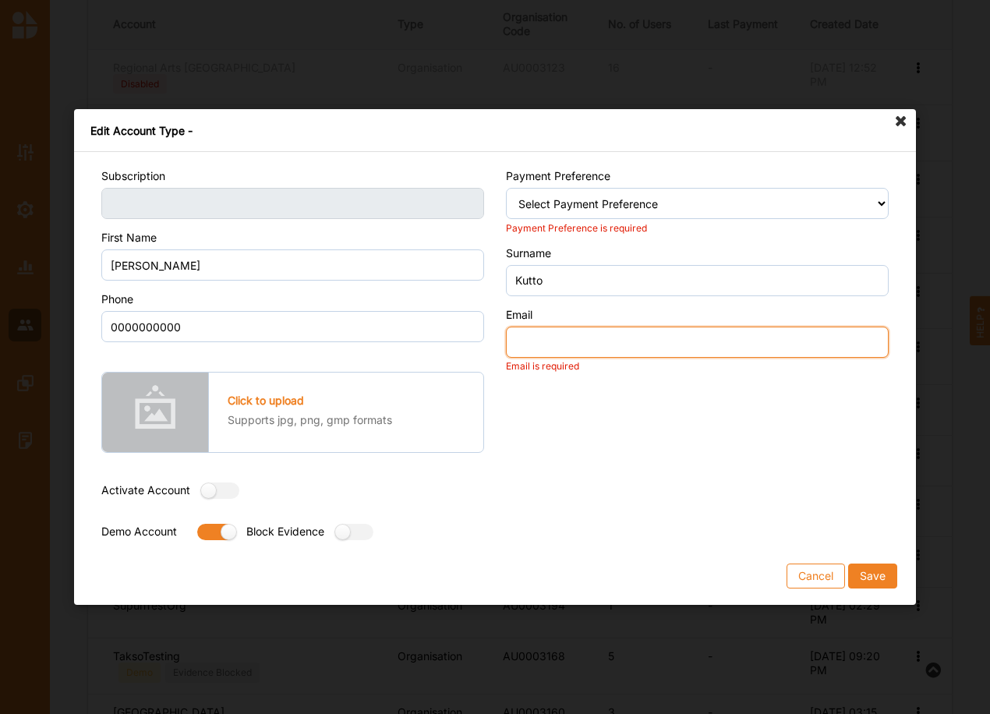
click at [560, 349] on input "Email" at bounding box center [697, 342] width 383 height 31
type input "email@email.com"
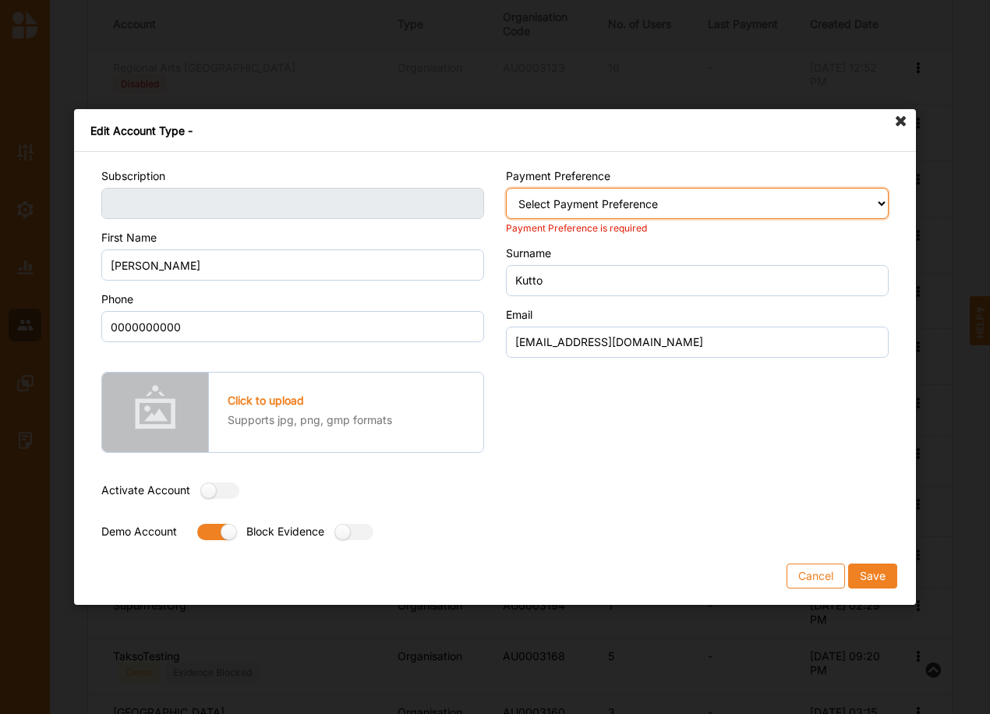
click at [560, 211] on select "Select Payment Preference Credit Card / Debit Card Manual Transaction" at bounding box center [697, 203] width 383 height 31
select select "1"
click at [506, 188] on select "Select Payment Preference Credit Card / Debit Card Manual Transaction" at bounding box center [697, 203] width 383 height 31
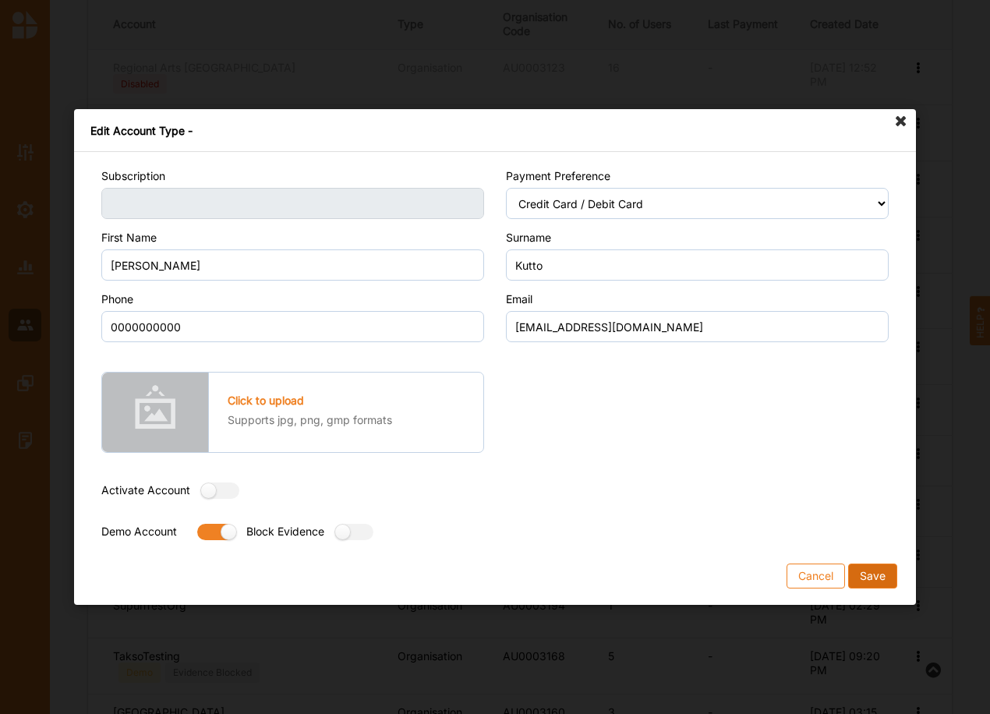
click at [868, 575] on button "Save" at bounding box center [872, 576] width 49 height 25
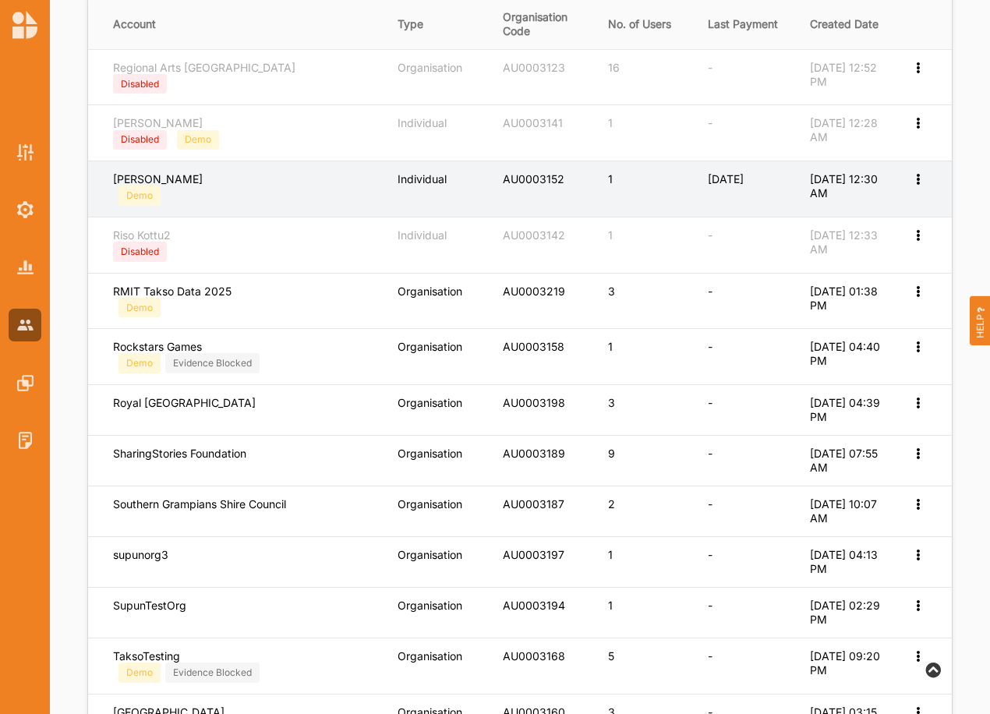
click at [918, 179] on icon at bounding box center [917, 177] width 13 height 11
click at [858, 209] on label "Edit Account" at bounding box center [855, 205] width 120 height 14
select select "2"
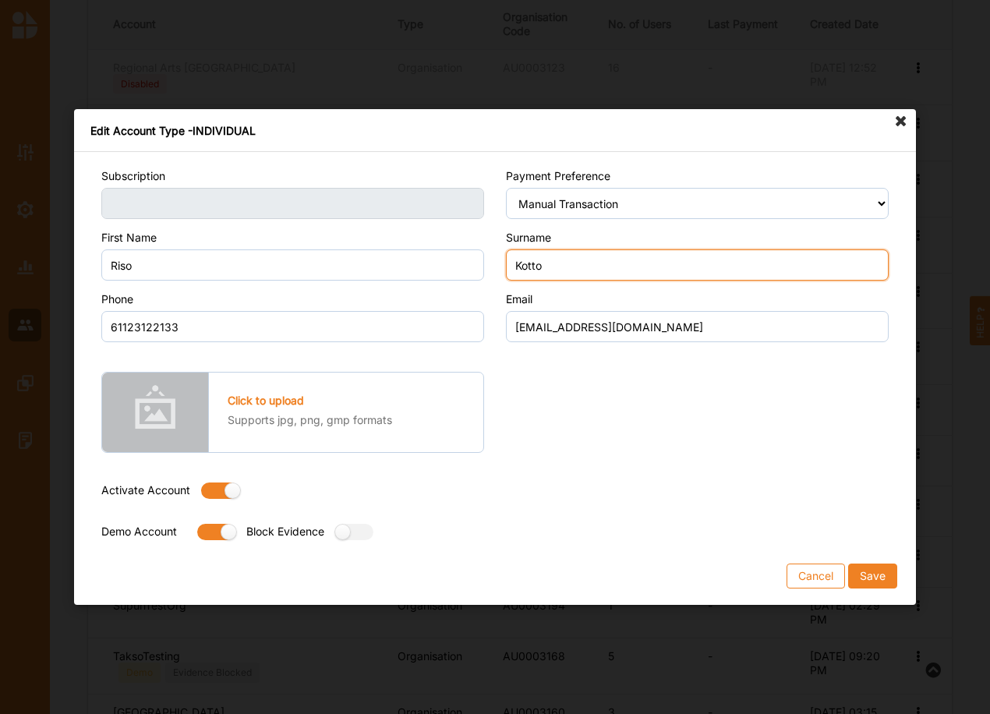
type input "Kotto"
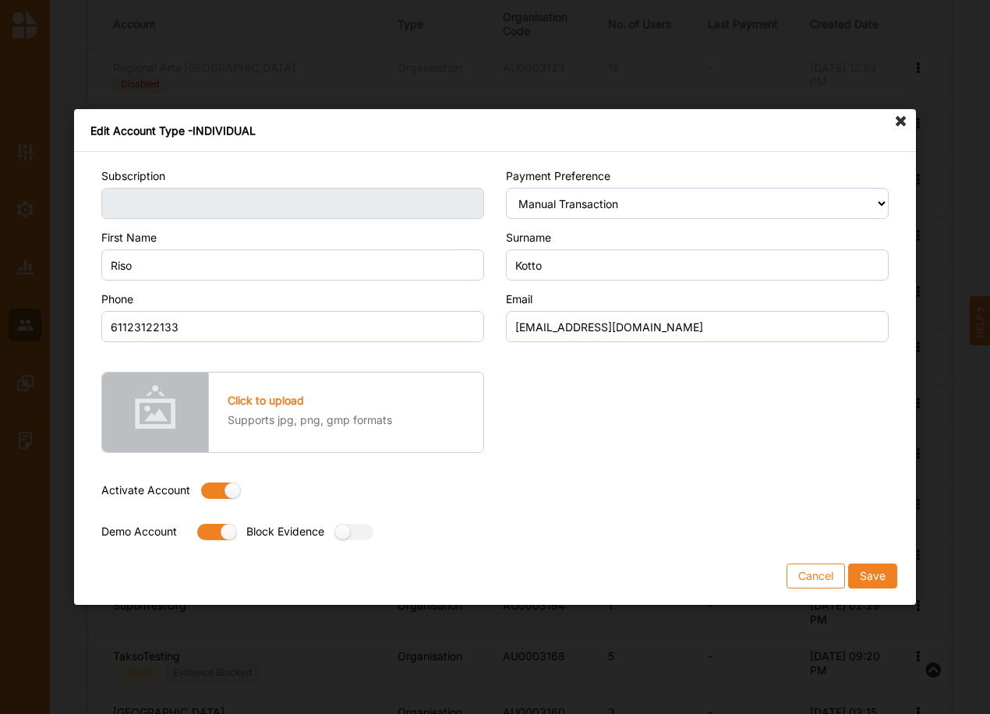
click at [214, 487] on label at bounding box center [215, 491] width 28 height 16
radio input "false"
click at [872, 571] on button "Save" at bounding box center [872, 576] width 49 height 25
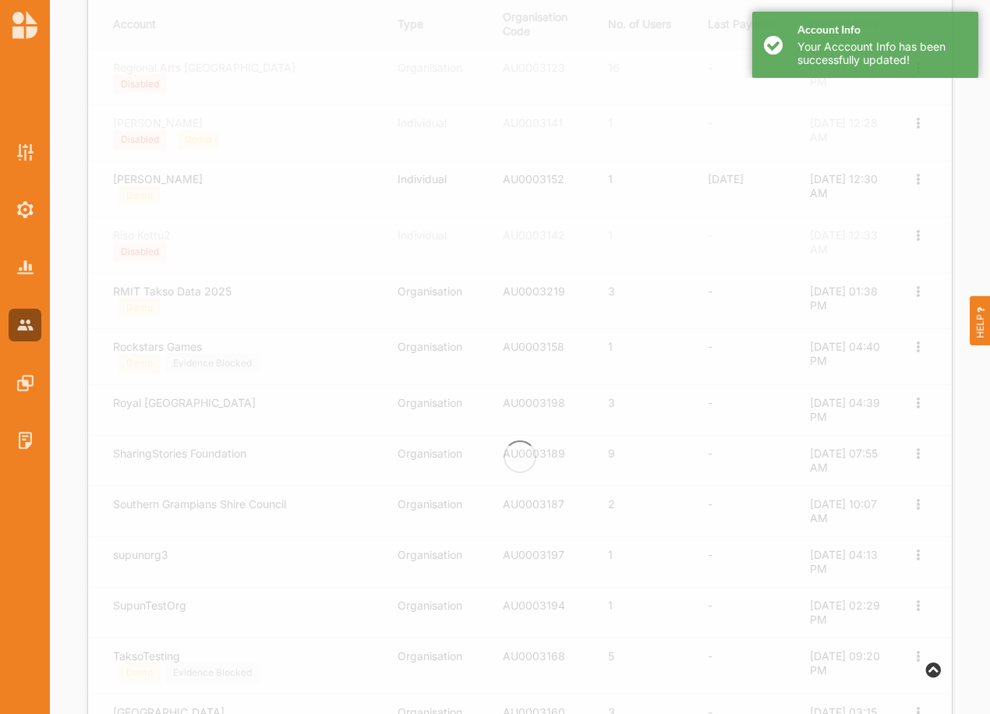
scroll to position [0, 0]
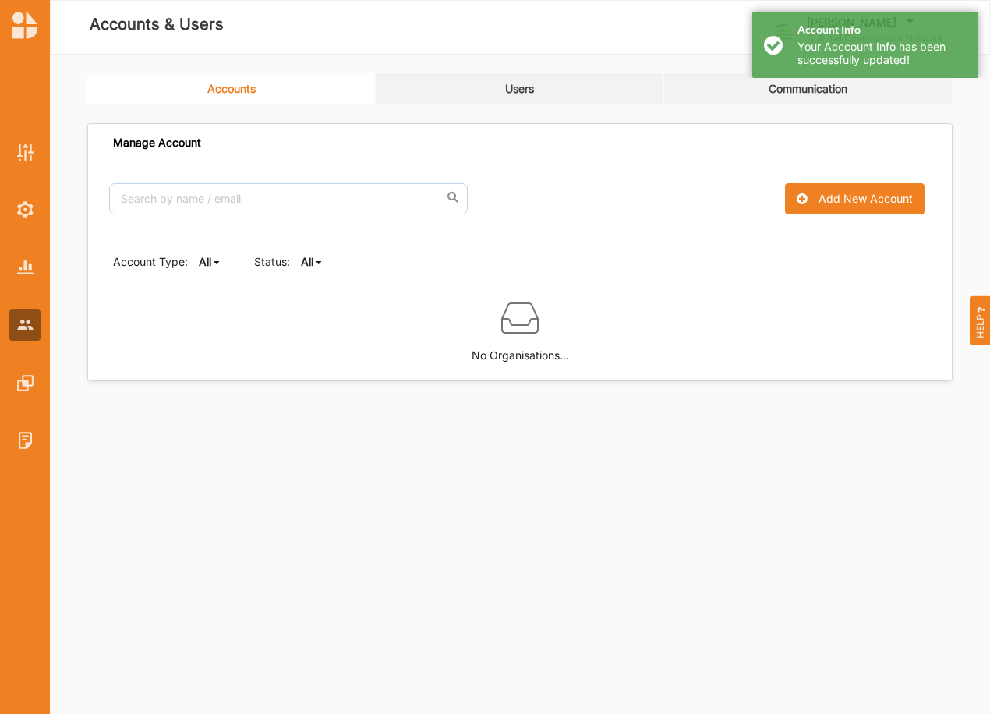
click at [310, 264] on b "All" at bounding box center [307, 261] width 12 height 13
click at [313, 308] on div "Active" at bounding box center [334, 315] width 65 height 28
click at [316, 257] on b "Active" at bounding box center [317, 261] width 33 height 13
drag, startPoint x: 319, startPoint y: 292, endPoint x: 333, endPoint y: 300, distance: 16.4
click at [319, 291] on b "All" at bounding box center [320, 286] width 12 height 13
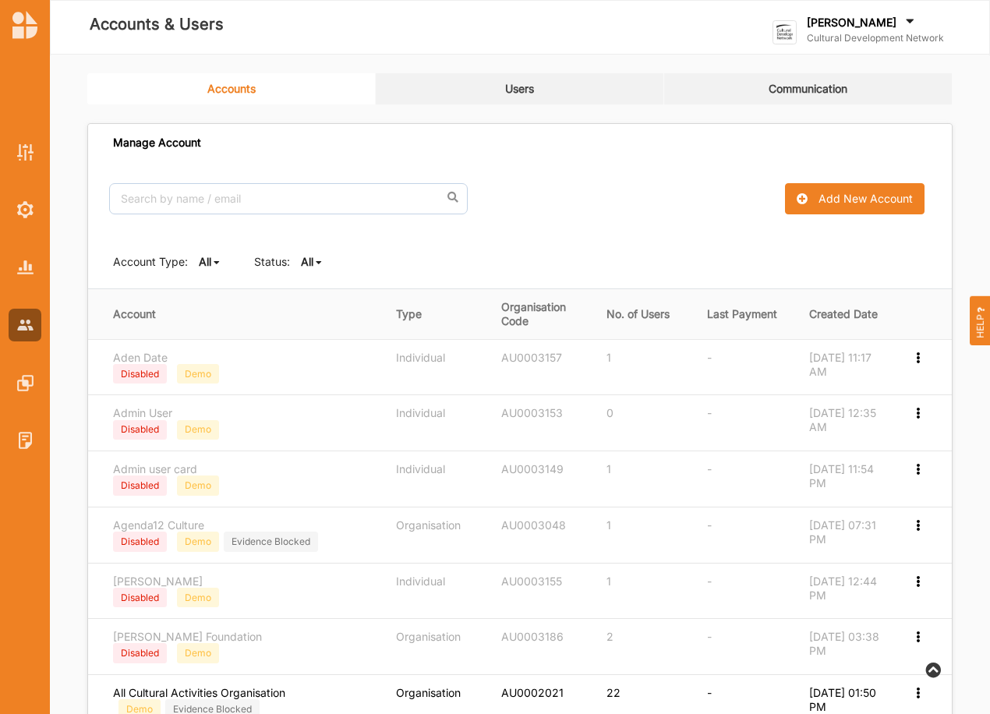
scroll to position [545, 0]
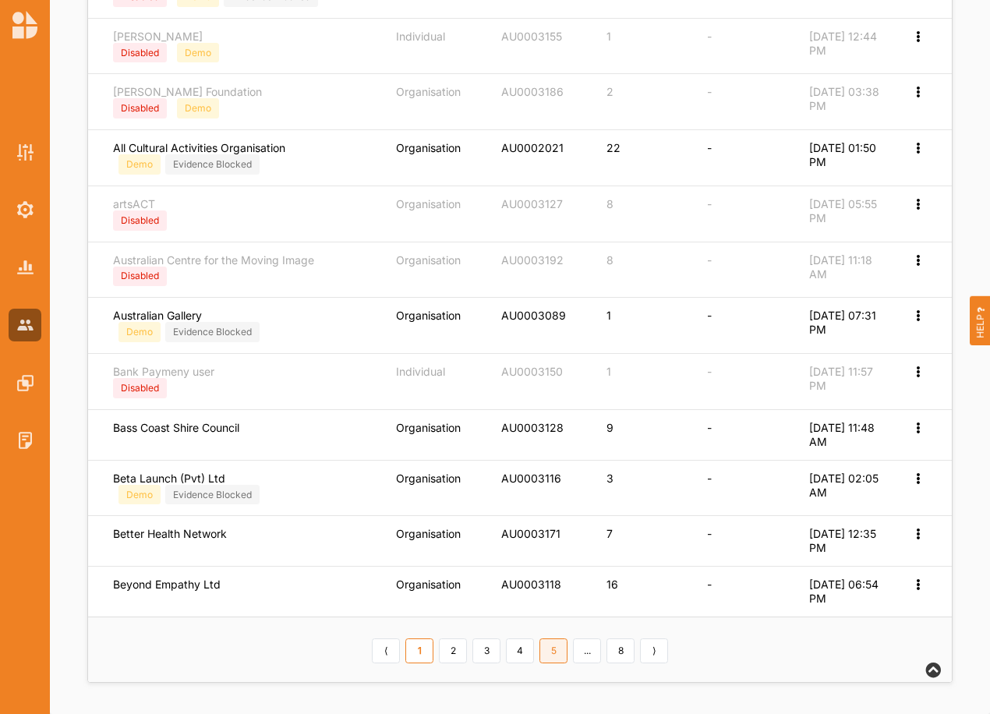
click at [556, 652] on link "5" at bounding box center [554, 651] width 28 height 25
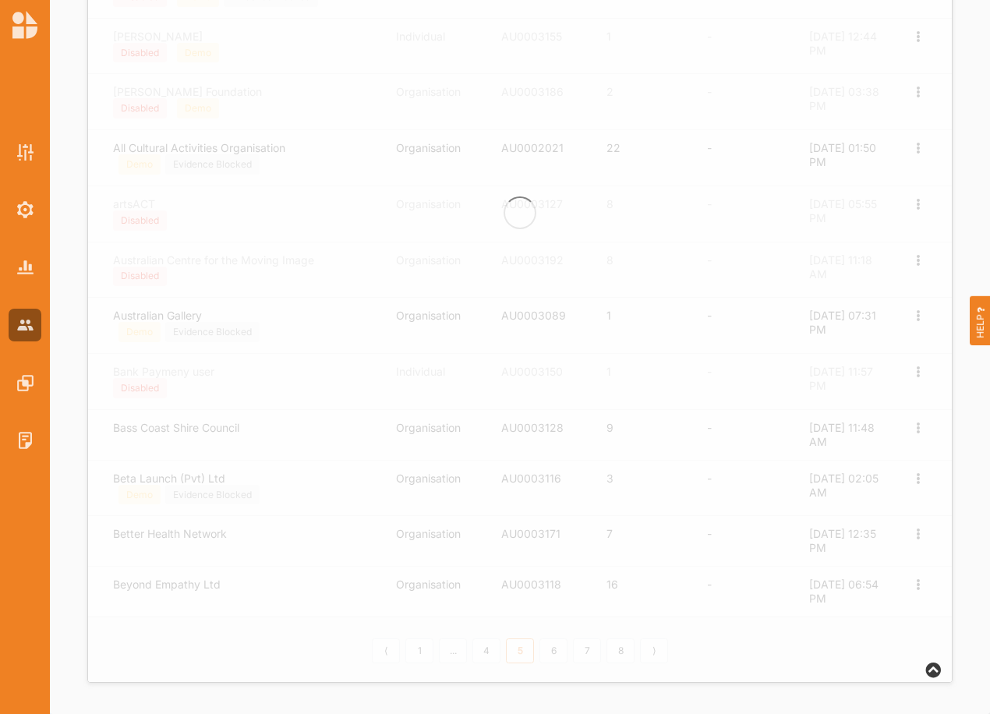
scroll to position [534, 0]
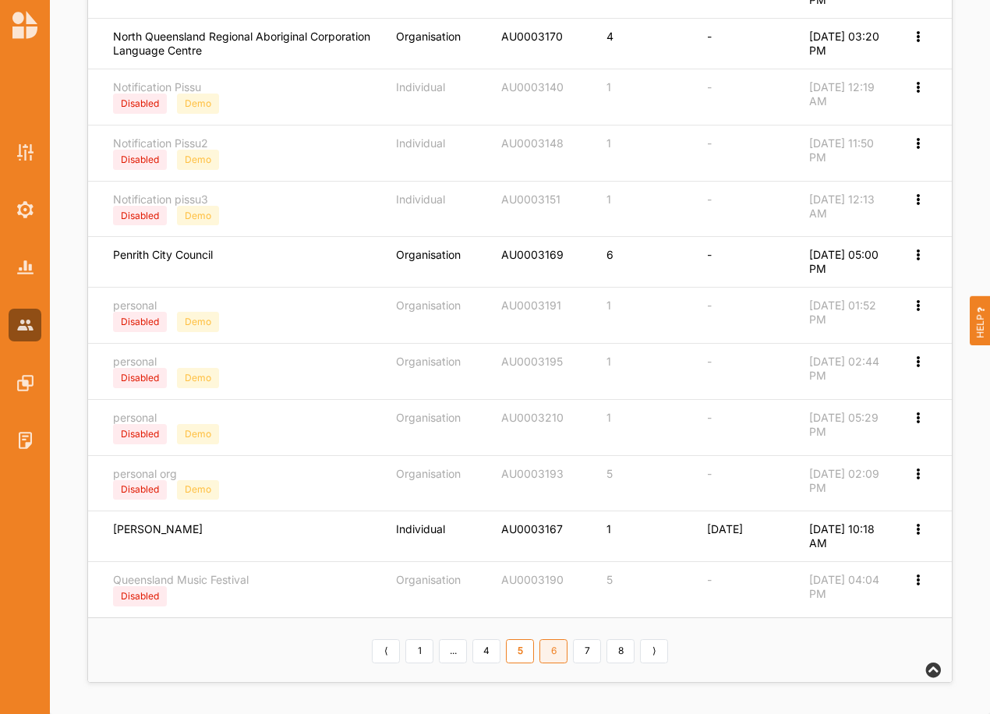
click at [548, 653] on link "6" at bounding box center [554, 651] width 28 height 25
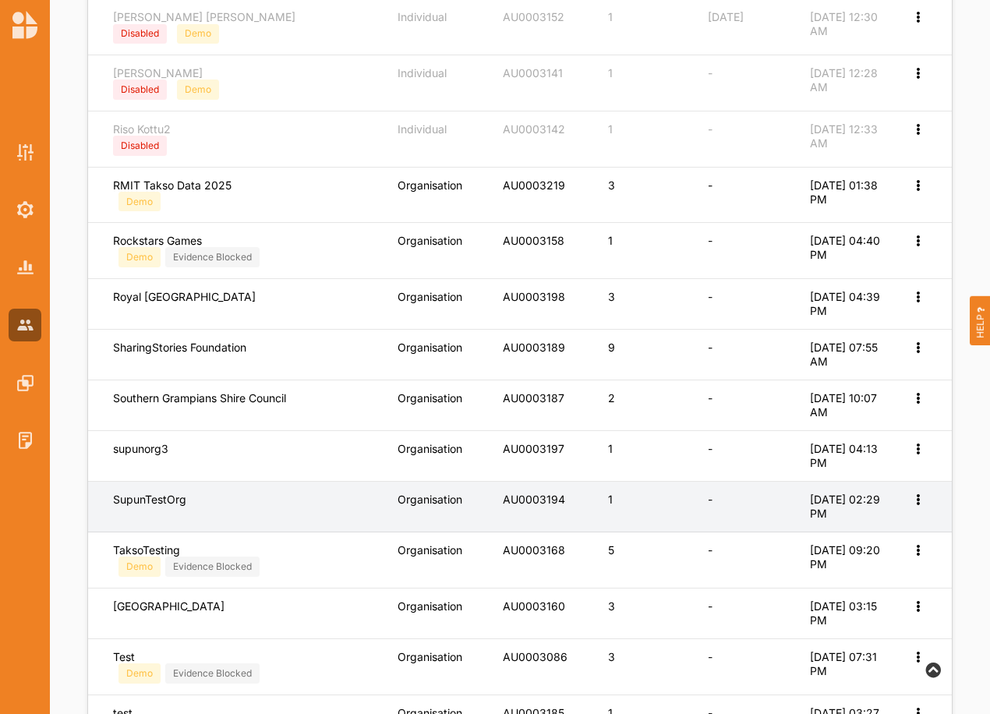
scroll to position [316, 0]
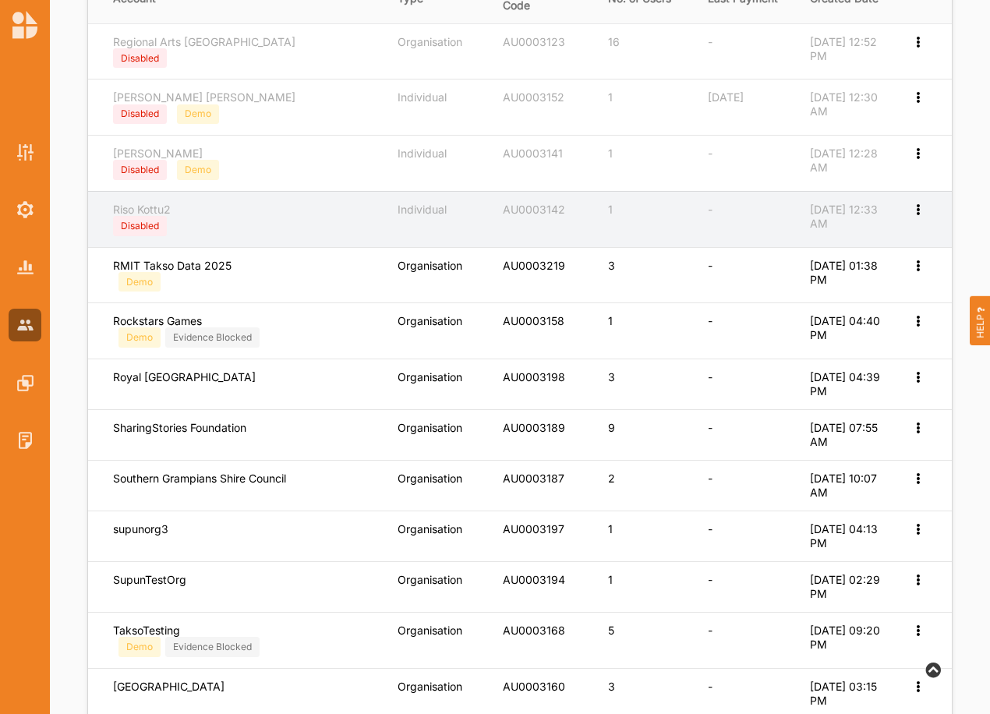
click at [919, 209] on icon at bounding box center [917, 208] width 13 height 11
click at [848, 235] on label "Edit Account" at bounding box center [855, 235] width 120 height 14
select select "1"
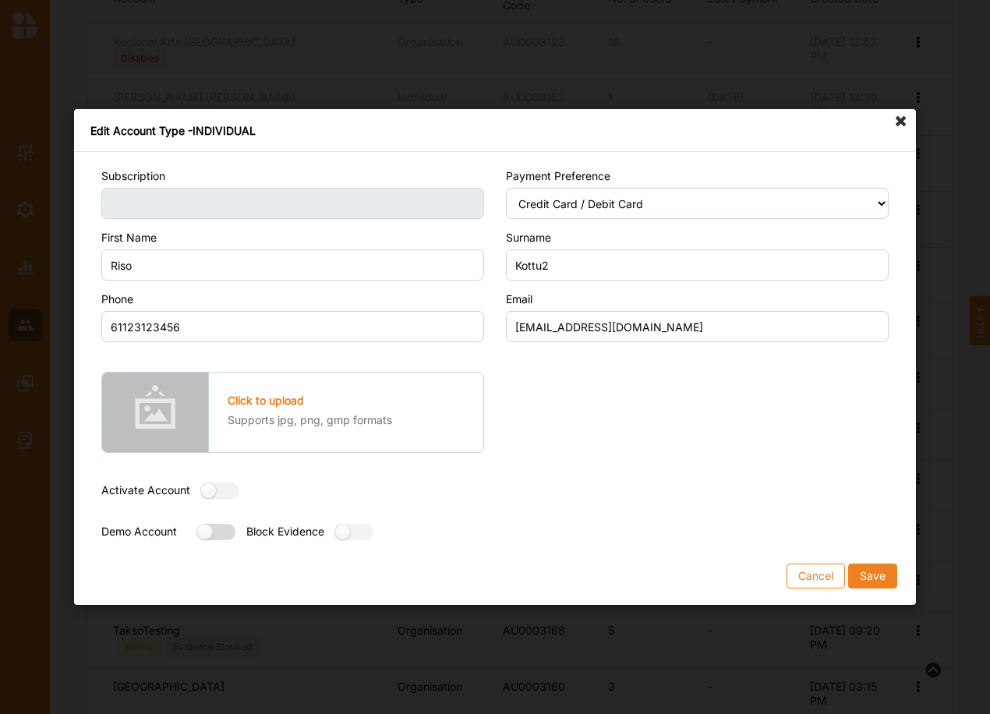
click at [225, 536] on label at bounding box center [211, 532] width 28 height 16
radio input "true"
click at [873, 579] on button "Save" at bounding box center [872, 576] width 49 height 25
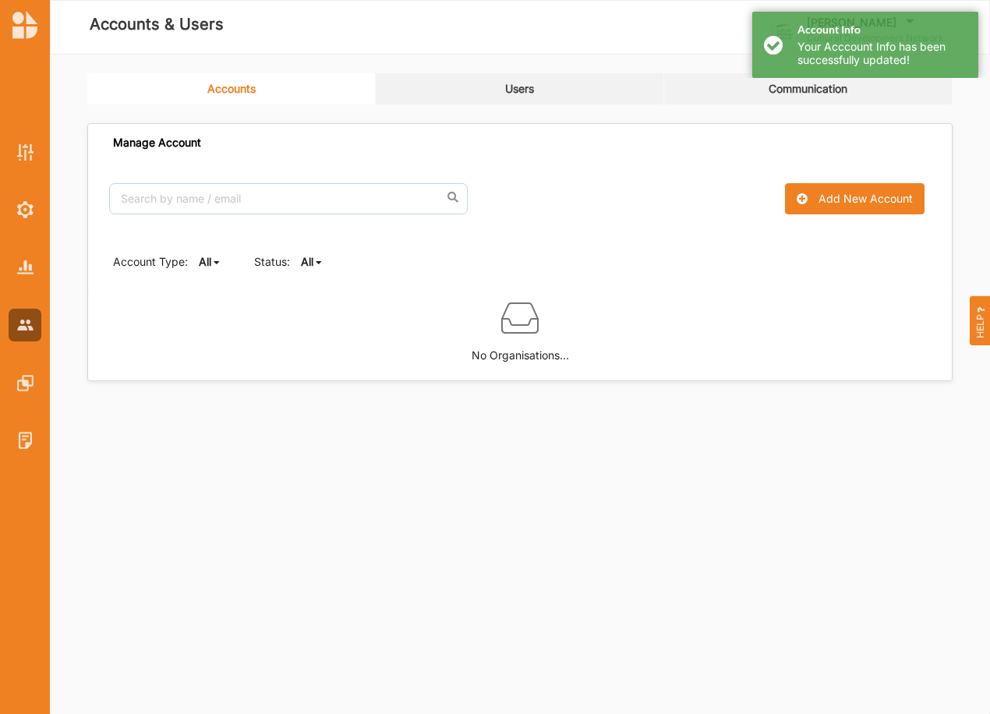
click at [311, 261] on b "All" at bounding box center [307, 261] width 12 height 13
click at [320, 310] on b "Active" at bounding box center [330, 314] width 33 height 13
click at [324, 265] on b "Active" at bounding box center [317, 261] width 33 height 13
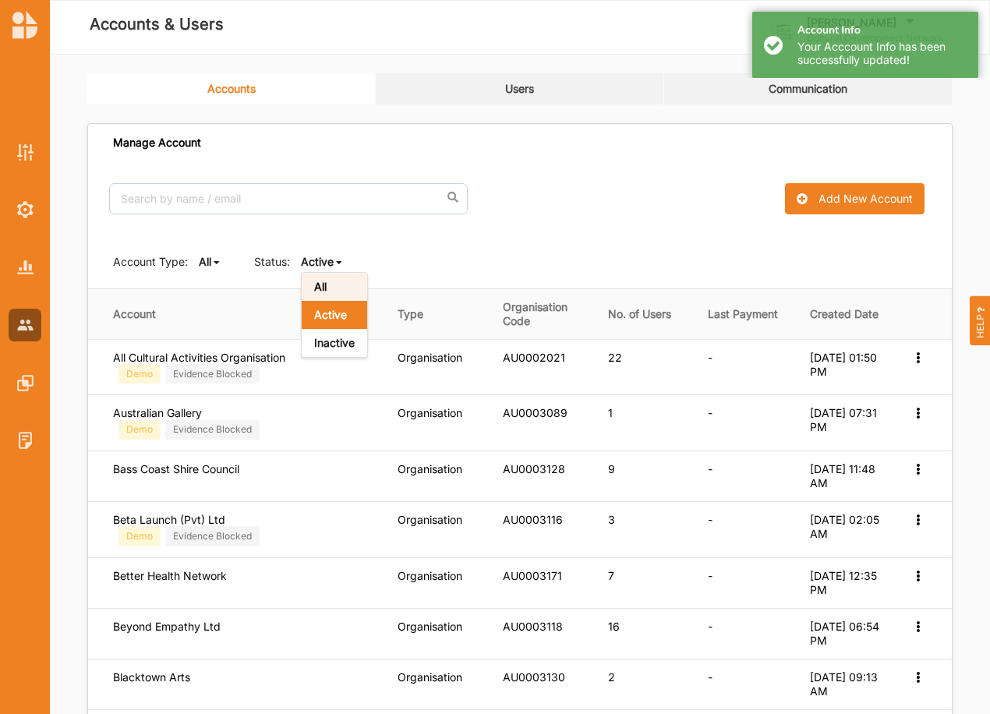
click at [328, 285] on div "All" at bounding box center [334, 287] width 65 height 28
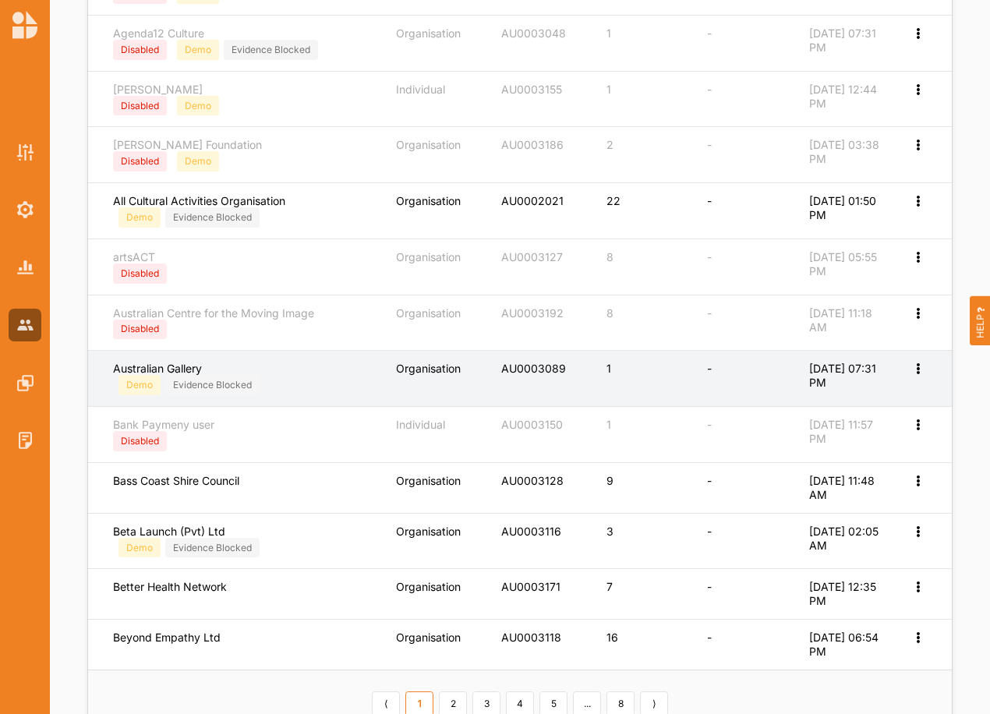
scroll to position [545, 0]
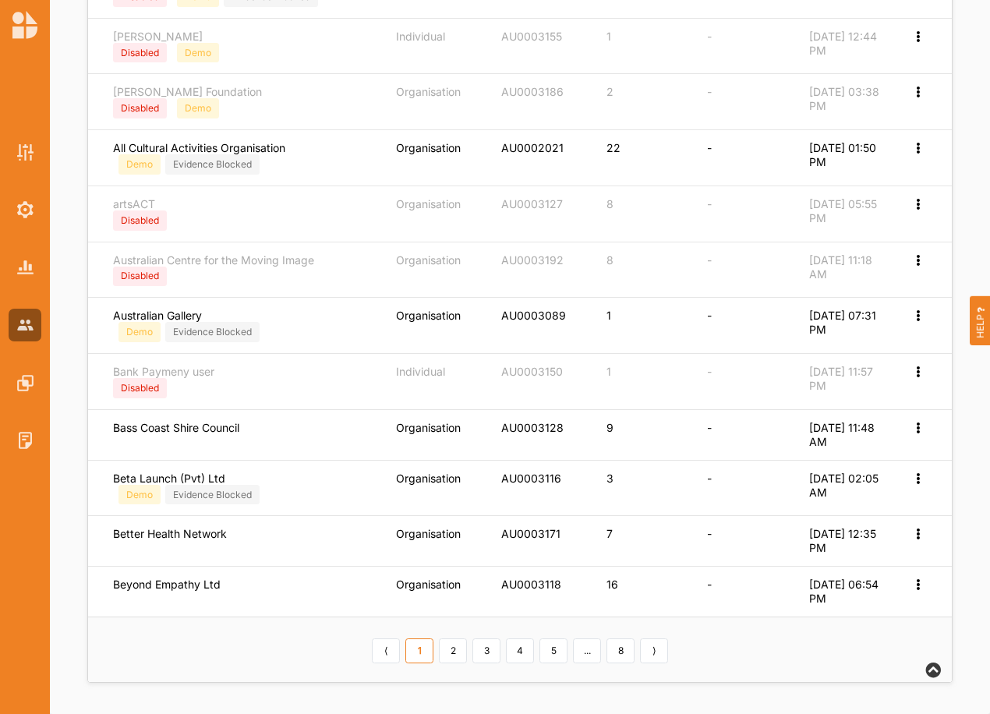
click at [550, 654] on link "5" at bounding box center [554, 651] width 28 height 25
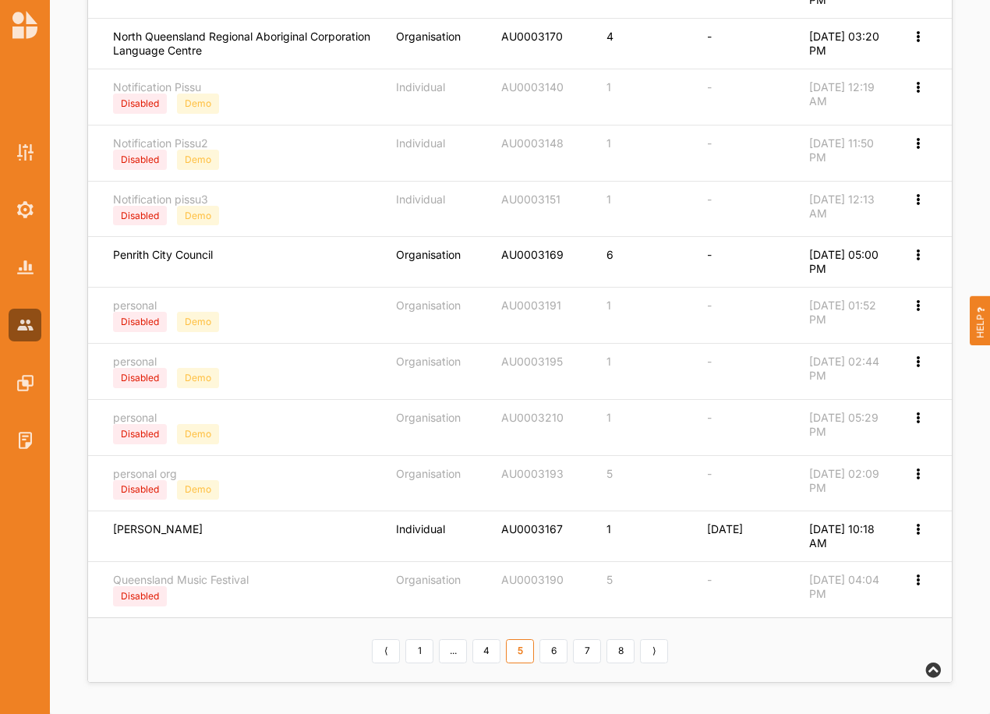
click at [550, 653] on link "6" at bounding box center [554, 651] width 28 height 25
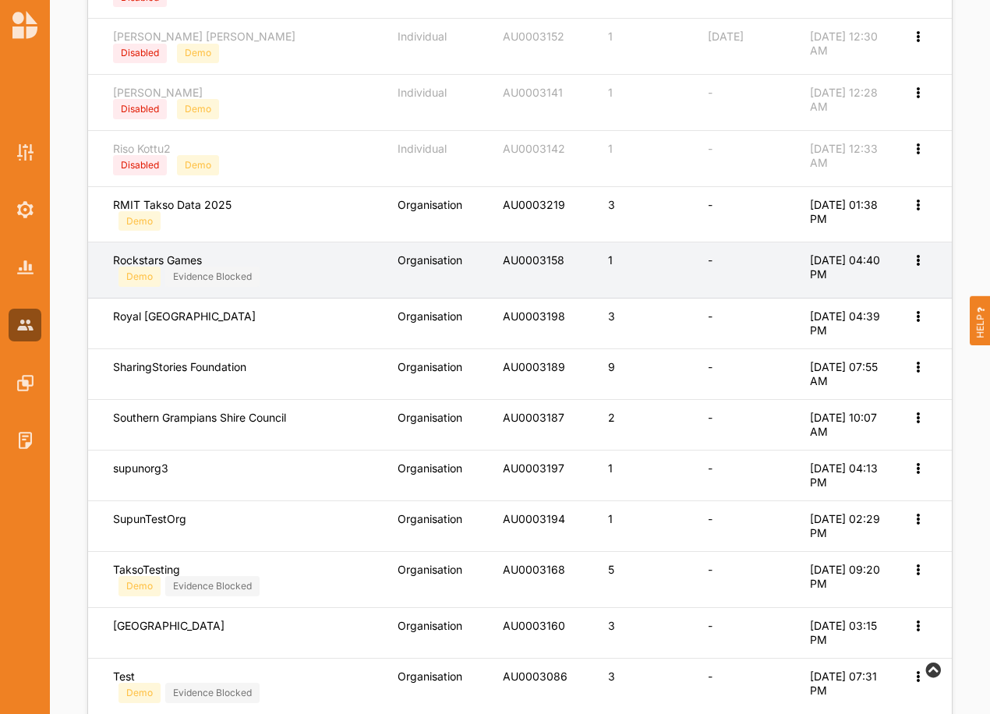
scroll to position [342, 0]
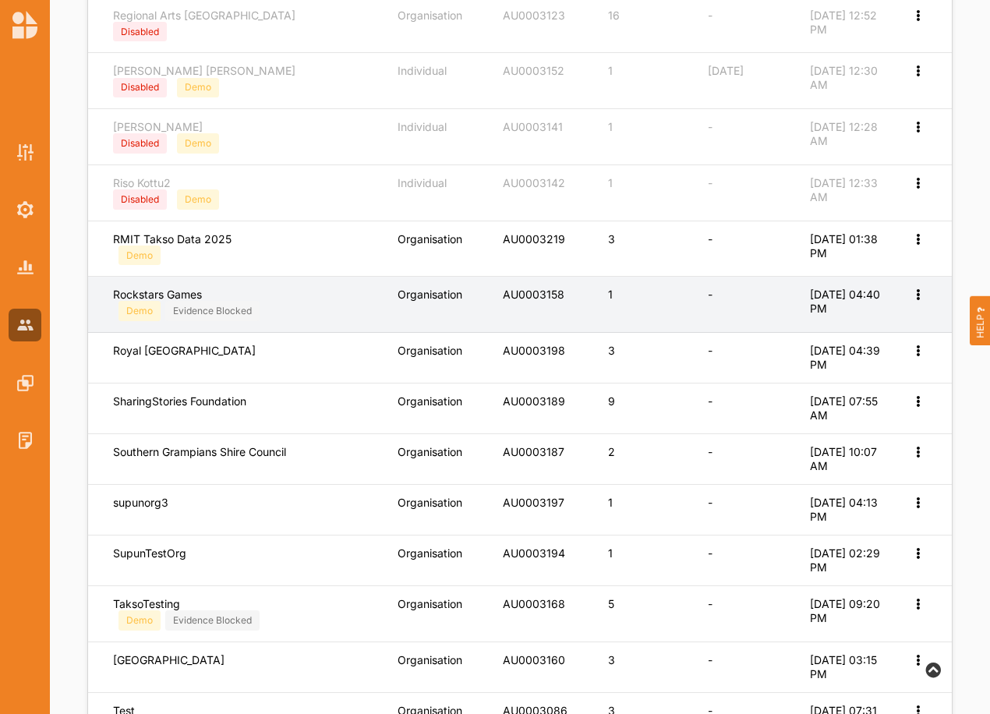
click at [916, 295] on icon at bounding box center [917, 293] width 13 height 11
click at [867, 321] on label "Edit Account" at bounding box center [866, 320] width 98 height 14
select select "4"
select select "7"
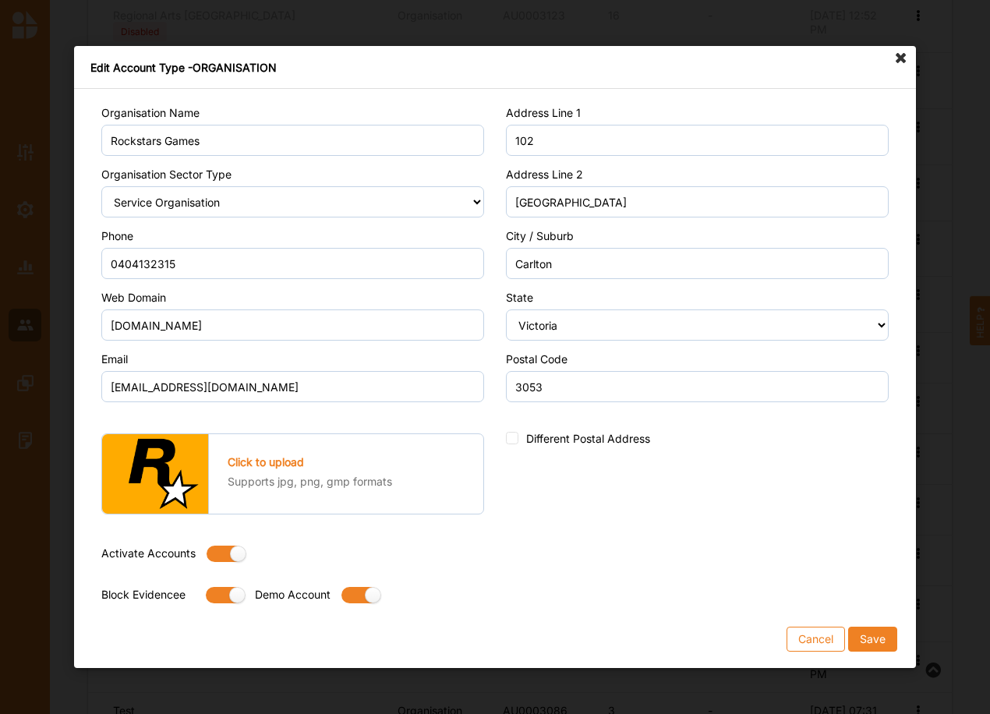
click at [219, 552] on label at bounding box center [221, 554] width 28 height 16
radio input "false"
click at [868, 636] on button "Save" at bounding box center [872, 639] width 49 height 25
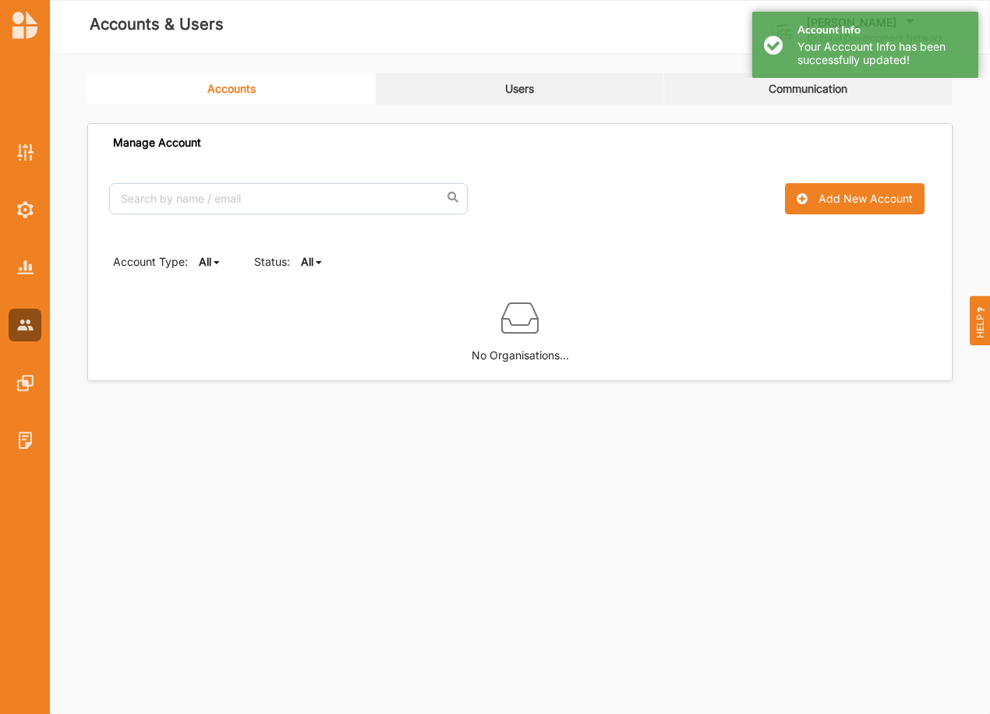
scroll to position [0, 0]
click at [302, 264] on b "All" at bounding box center [307, 261] width 12 height 13
click at [317, 319] on b "Active" at bounding box center [330, 314] width 33 height 13
click at [317, 259] on b "Active" at bounding box center [317, 261] width 33 height 13
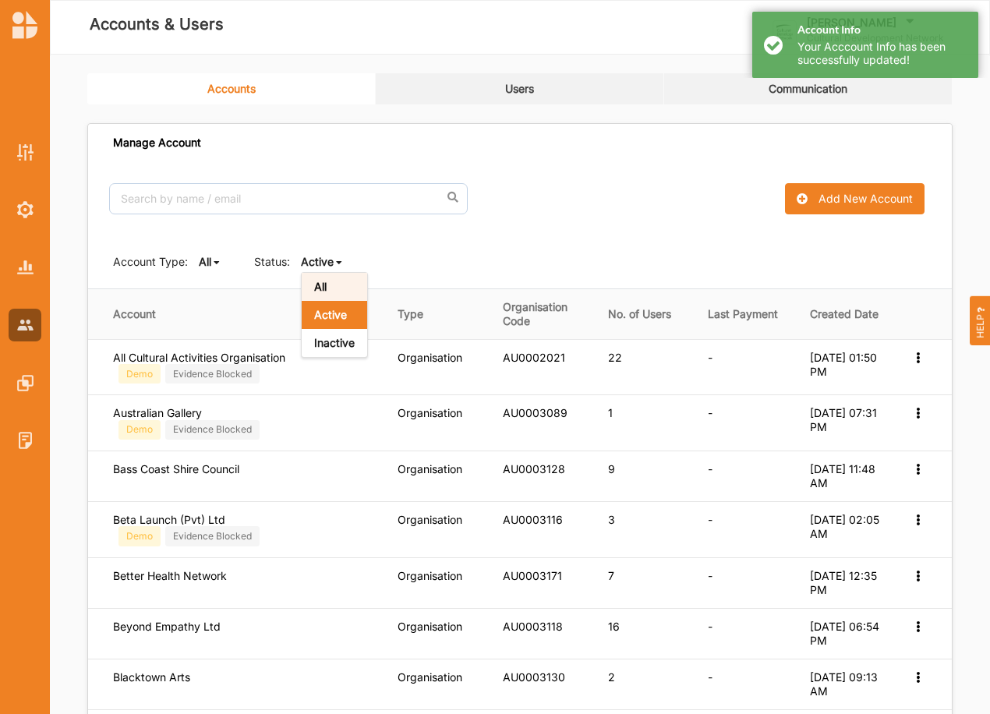
click at [321, 285] on b "All" at bounding box center [320, 286] width 12 height 13
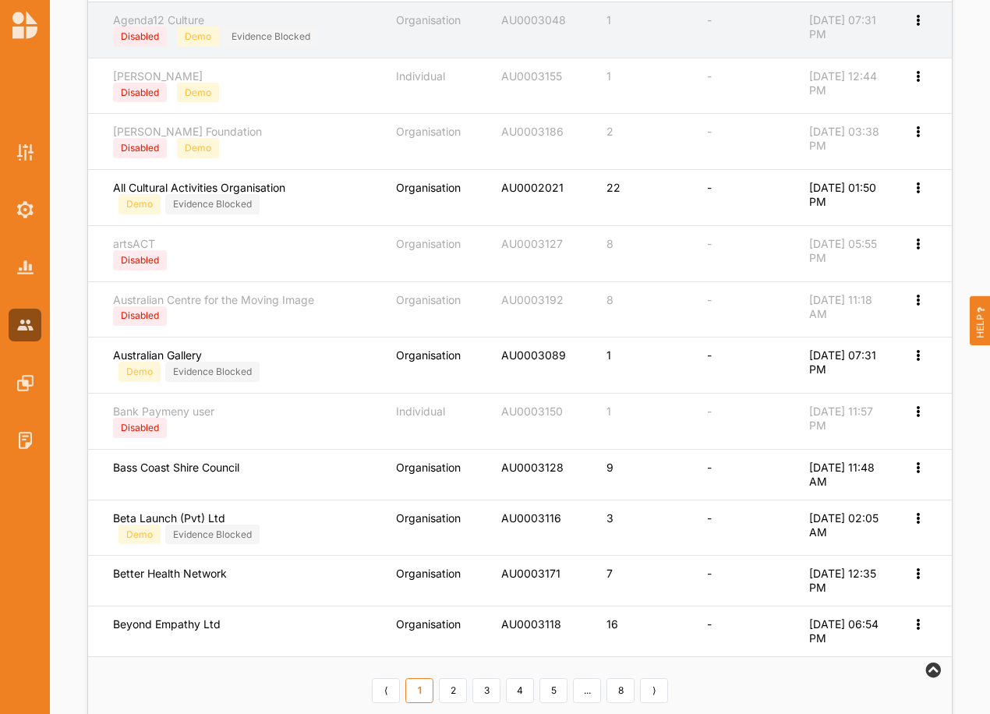
scroll to position [545, 0]
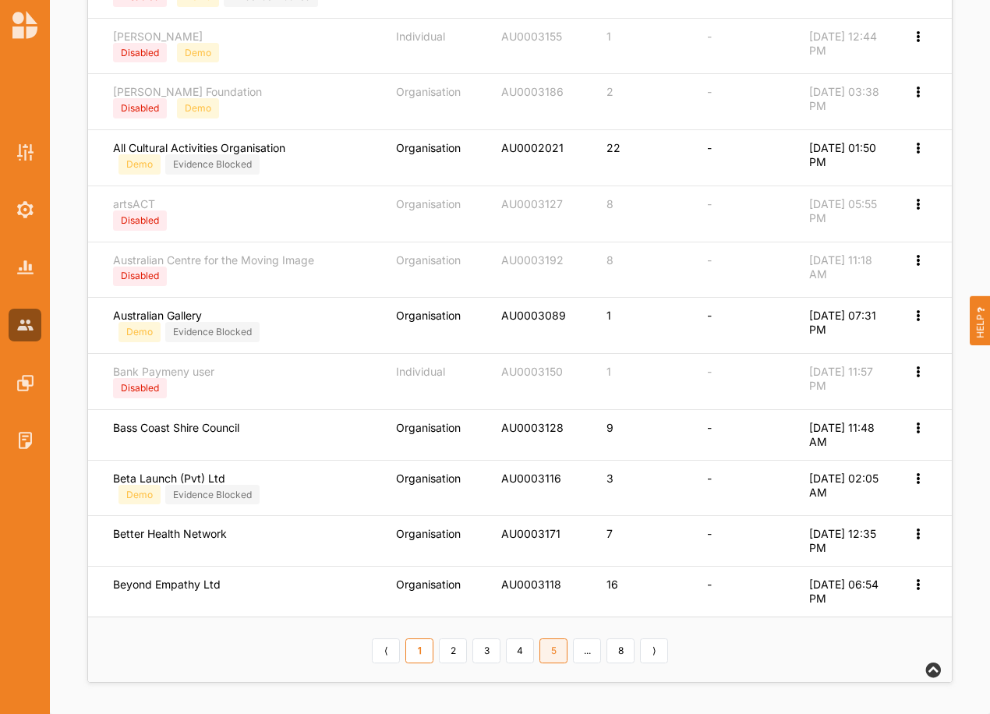
click at [553, 656] on link "5" at bounding box center [554, 651] width 28 height 25
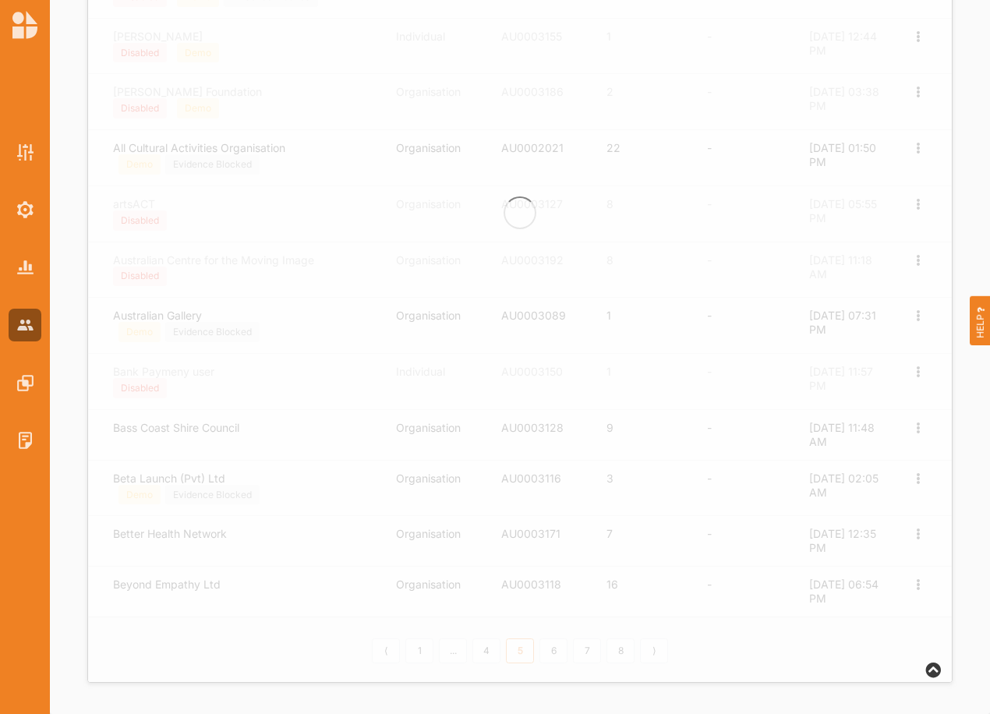
scroll to position [534, 0]
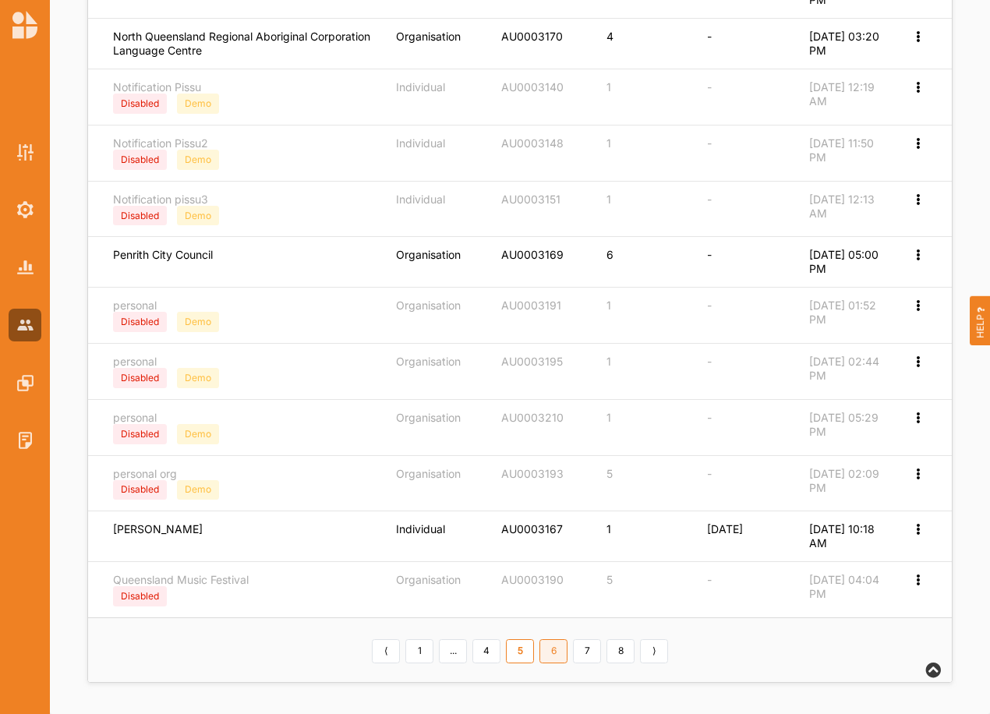
click at [552, 651] on link "6" at bounding box center [554, 651] width 28 height 25
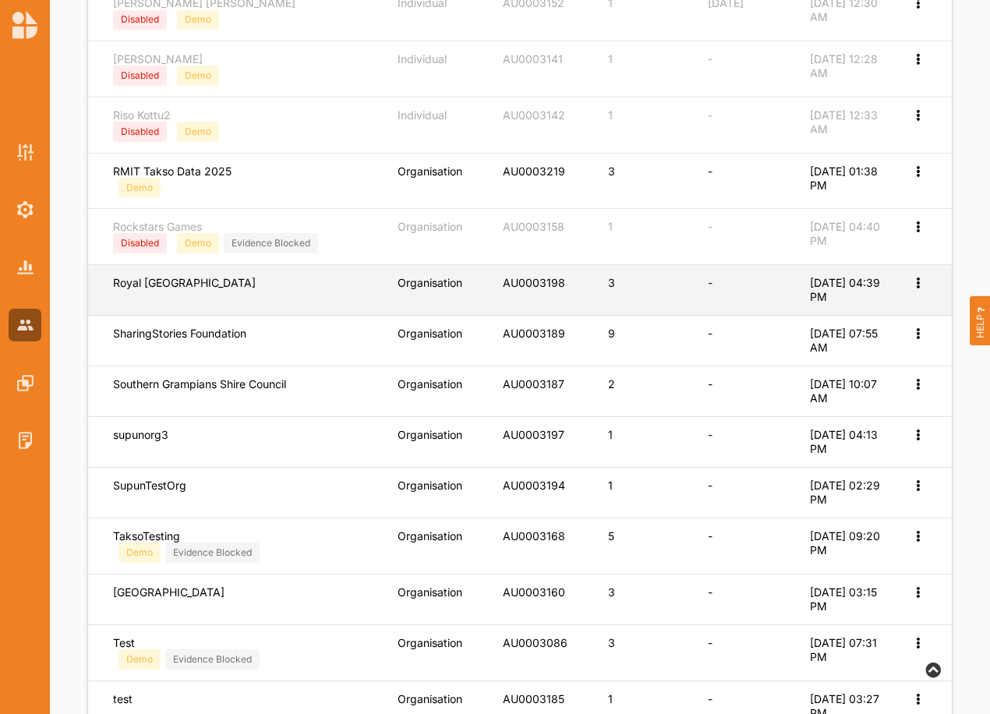
scroll to position [420, 0]
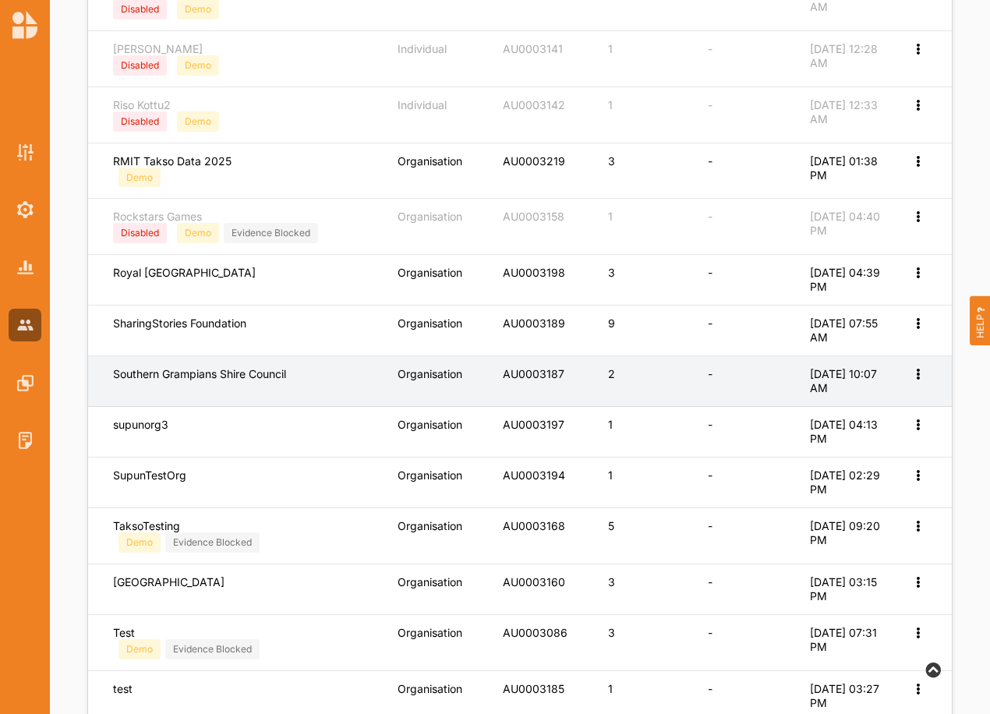
click at [207, 373] on div "Southern Grampians Shire Council" at bounding box center [244, 374] width 263 height 14
click at [920, 375] on icon at bounding box center [917, 372] width 13 height 11
click at [837, 409] on div "Edit Account" at bounding box center [866, 399] width 120 height 30
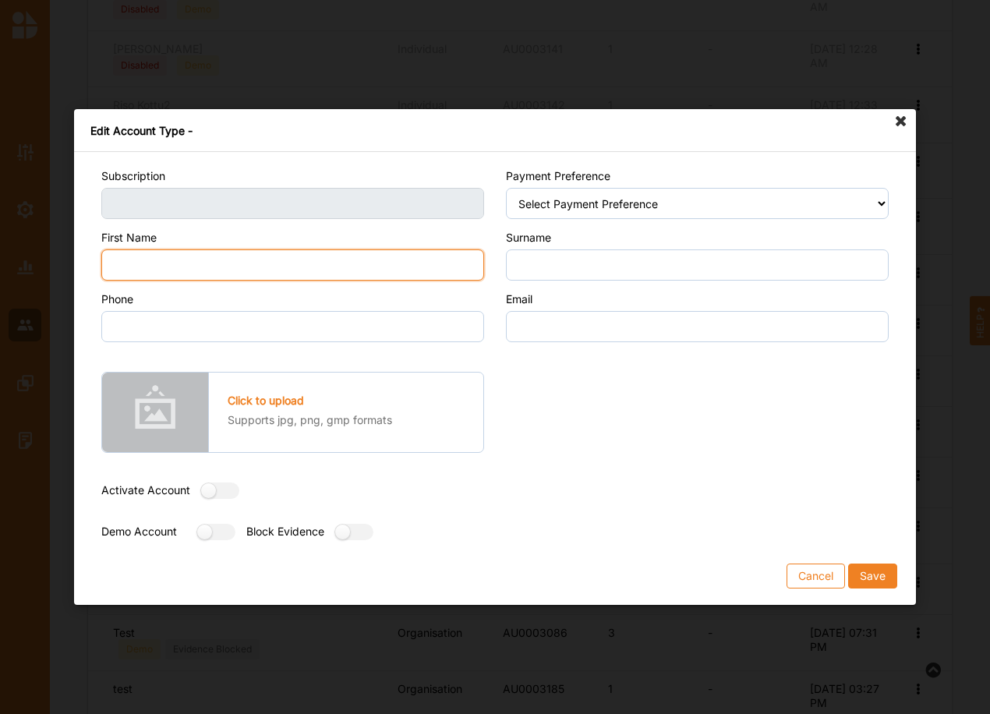
click at [211, 255] on input "First Name" at bounding box center [292, 264] width 383 height 31
type input "Southern"
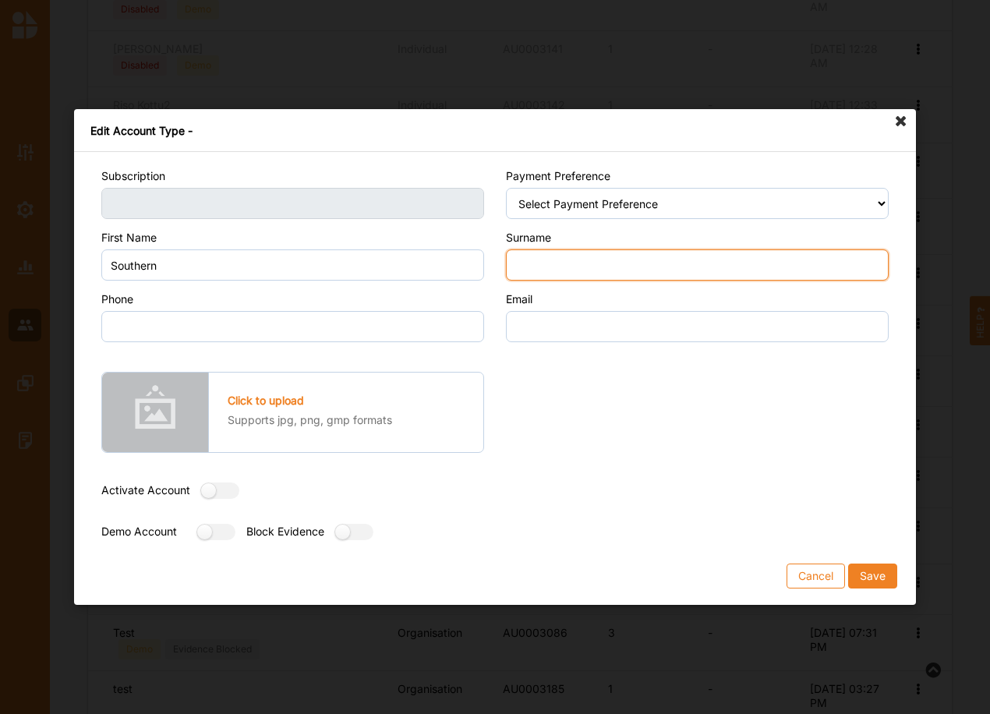
click at [582, 272] on input "Surname" at bounding box center [697, 264] width 383 height 31
type input "Grampians"
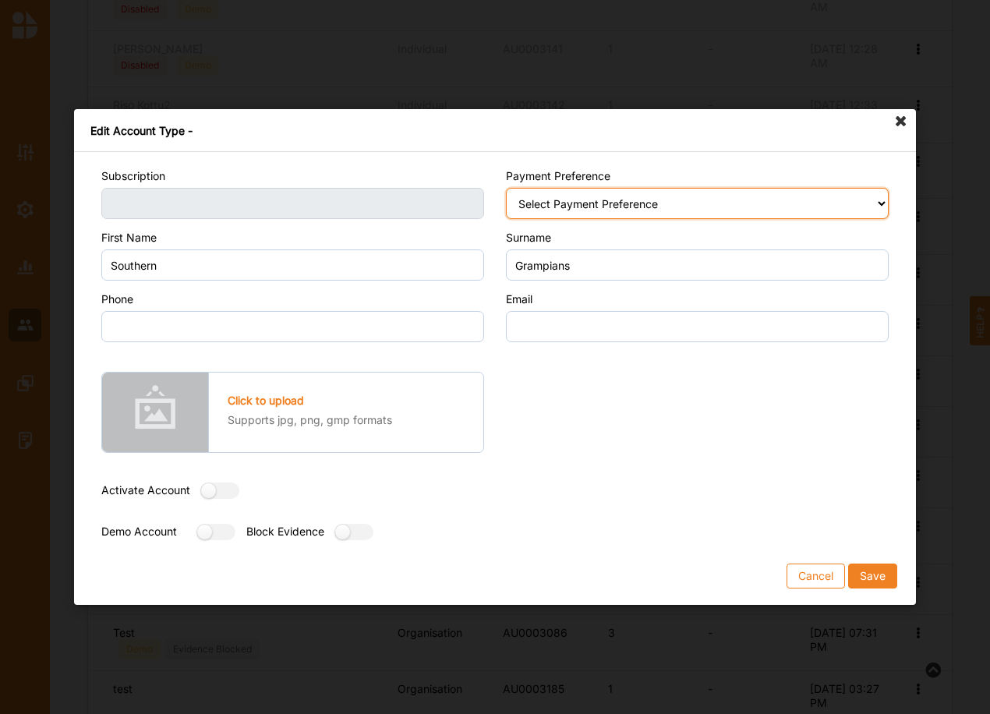
drag, startPoint x: 596, startPoint y: 203, endPoint x: 595, endPoint y: 218, distance: 14.1
click at [596, 203] on select "Select Payment Preference Credit Card / Debit Card Manual Transaction" at bounding box center [697, 203] width 383 height 31
select select "1"
click at [506, 188] on select "Select Payment Preference Credit Card / Debit Card Manual Transaction" at bounding box center [697, 203] width 383 height 31
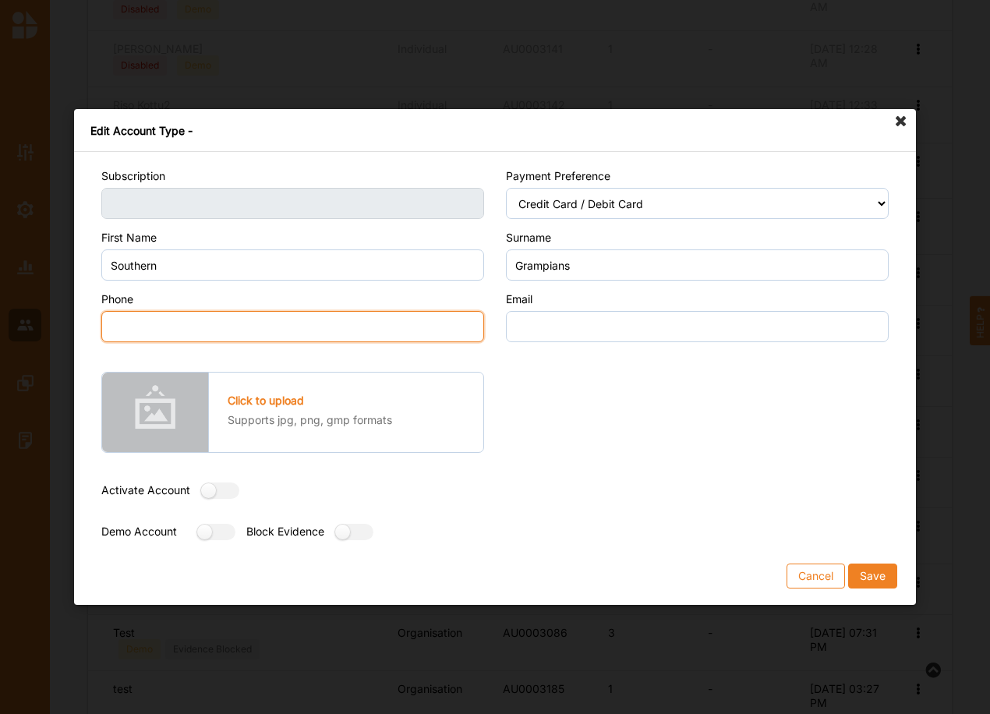
click at [128, 324] on input "Phone" at bounding box center [292, 326] width 383 height 31
type input "0000000000"
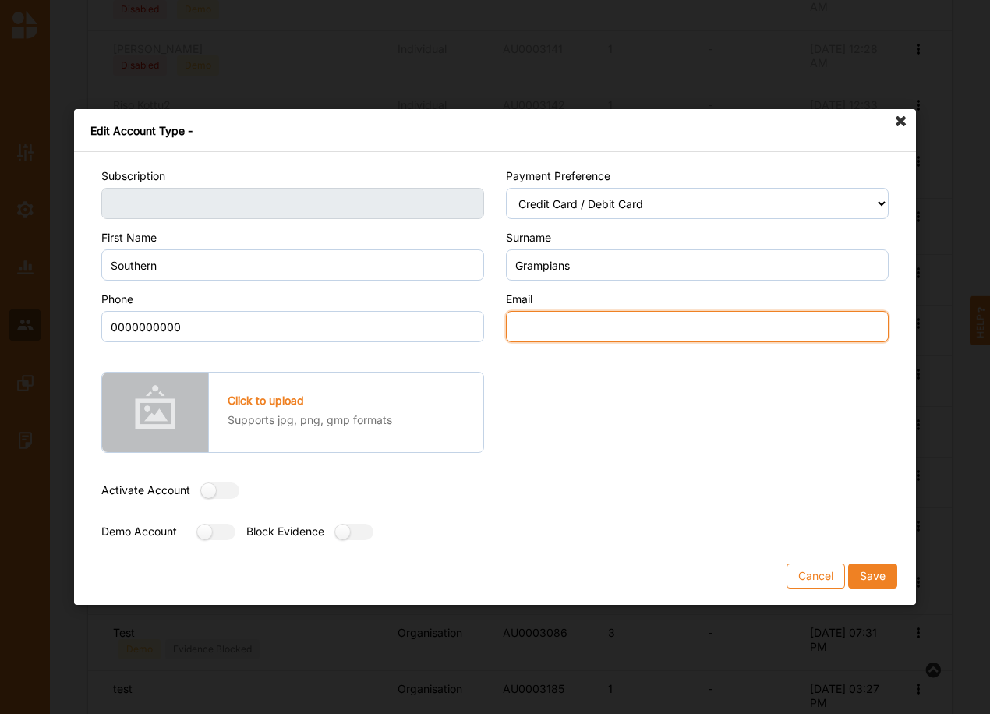
click at [593, 328] on input "Email" at bounding box center [697, 326] width 383 height 31
type input "email@email.com"
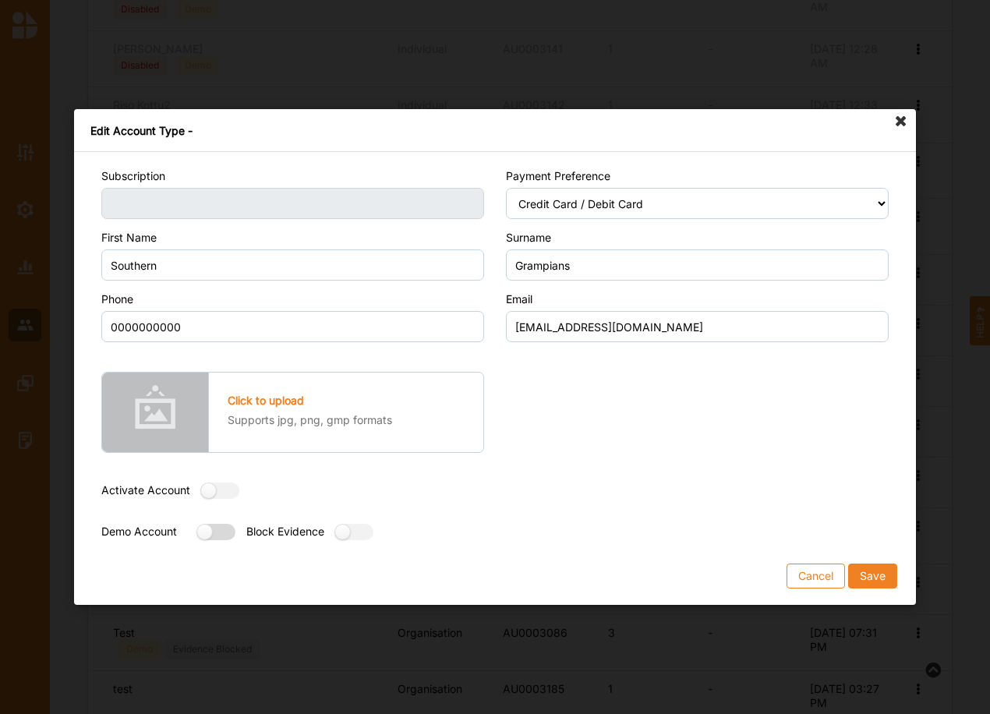
click at [220, 537] on label at bounding box center [211, 532] width 28 height 16
radio input "true"
click at [883, 572] on button "Save" at bounding box center [872, 576] width 49 height 25
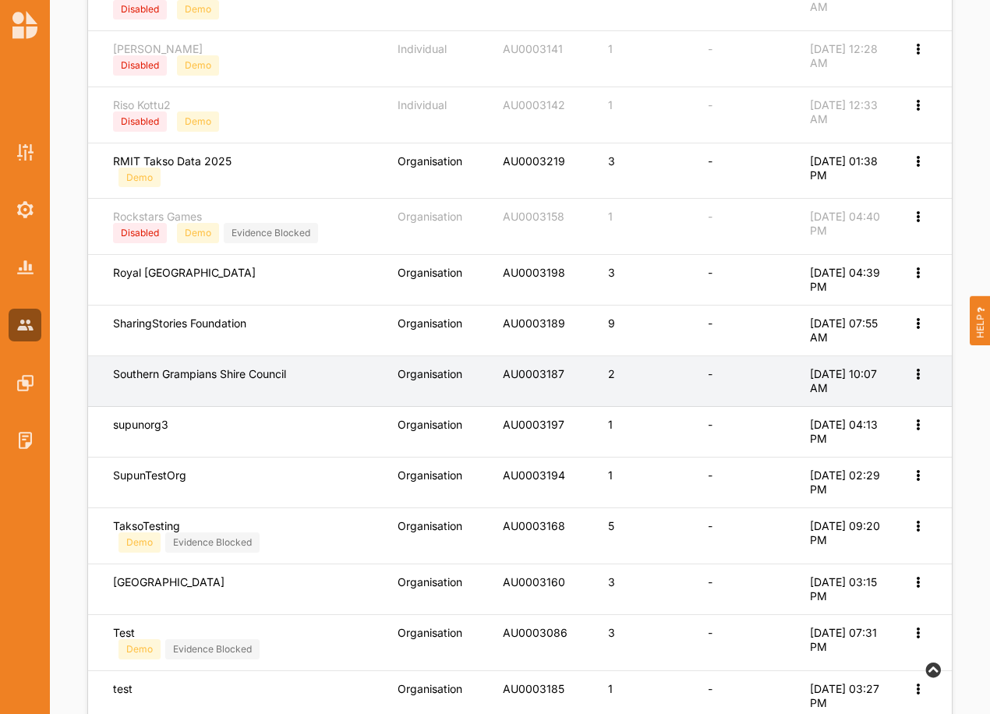
click at [916, 376] on icon at bounding box center [917, 372] width 13 height 11
click at [871, 405] on label "Edit Account" at bounding box center [866, 400] width 98 height 14
select select "1"
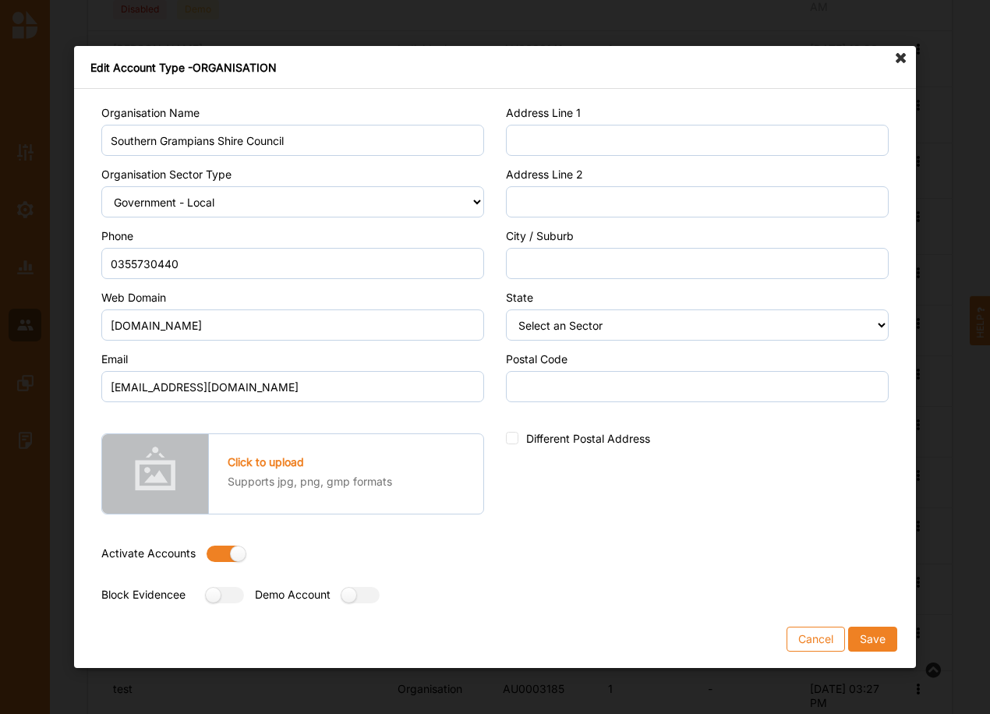
click at [224, 552] on label at bounding box center [221, 554] width 28 height 16
radio input "false"
click at [365, 595] on label at bounding box center [355, 595] width 28 height 16
radio input "true"
click at [880, 632] on button "Save" at bounding box center [872, 639] width 49 height 25
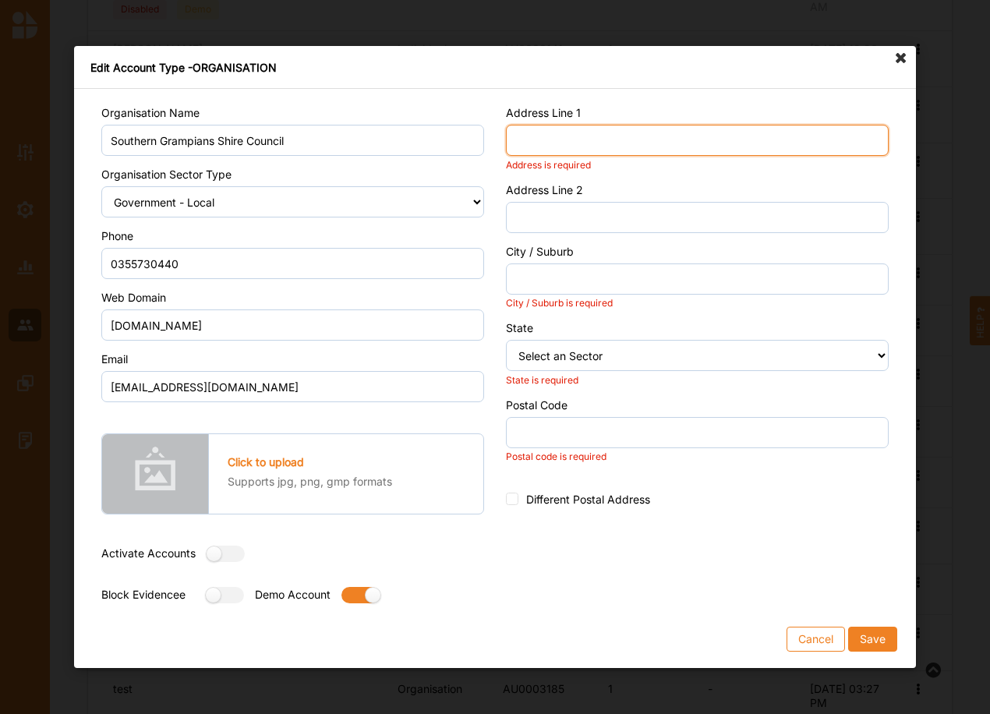
click at [588, 140] on input "Address Line 1" at bounding box center [697, 140] width 383 height 31
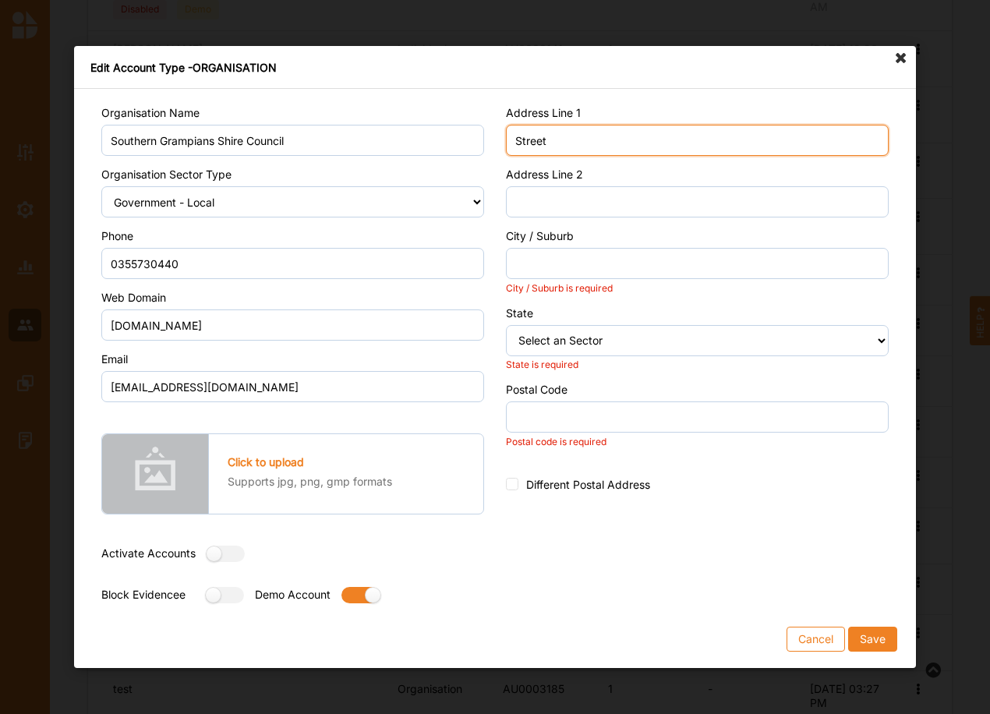
type input "Street"
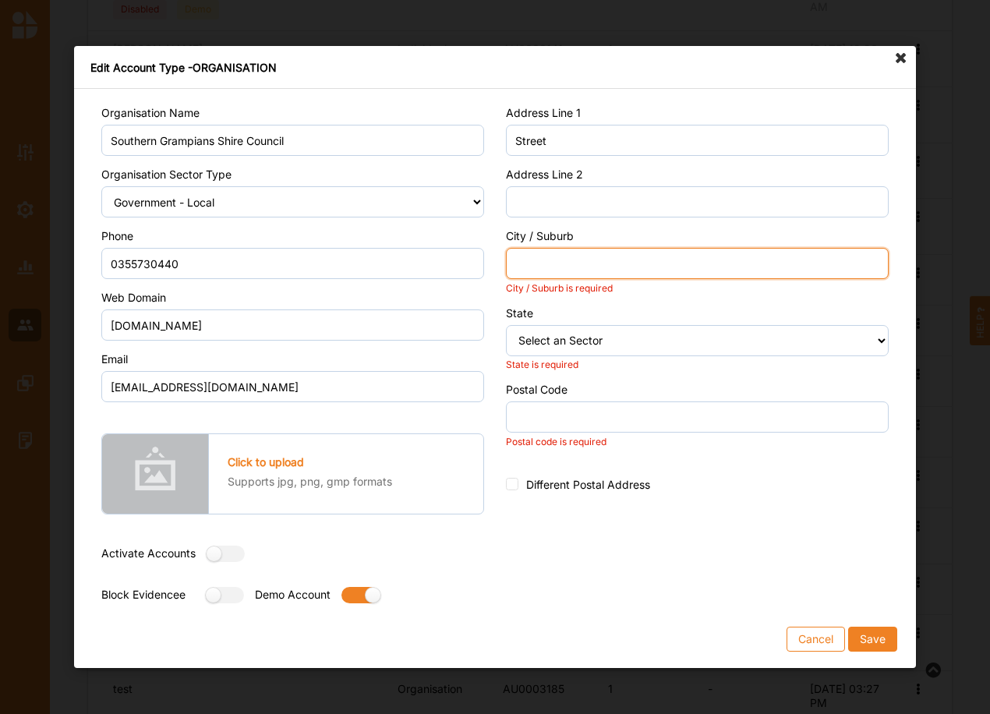
click at [543, 260] on input "City / Suburb" at bounding box center [697, 263] width 383 height 31
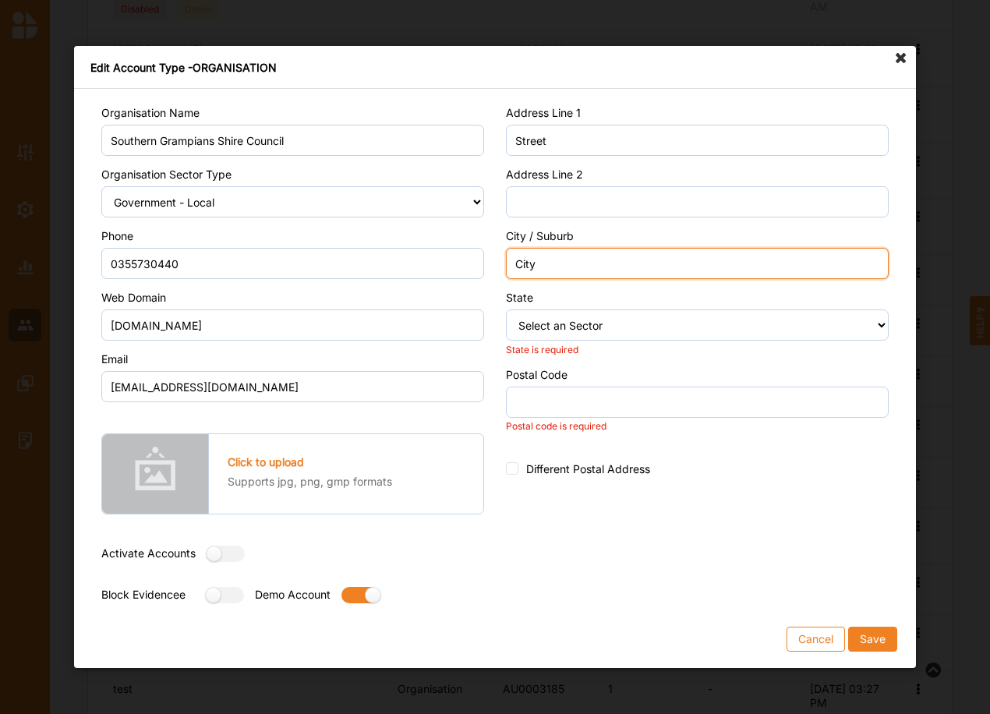
type input "City"
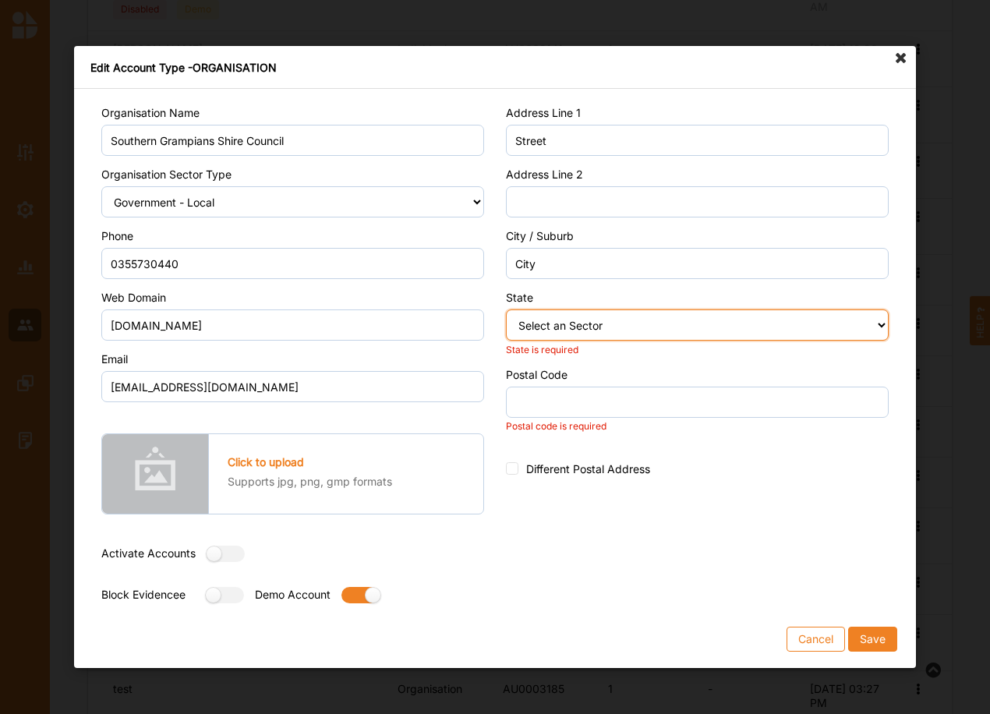
click at [532, 327] on select "Select an Sector Australian Capital Territory New South Wales Northern Territor…" at bounding box center [697, 325] width 383 height 31
select select "8"
click at [506, 310] on select "Select an Sector Australian Capital Territory New South Wales Northern Territor…" at bounding box center [697, 325] width 383 height 31
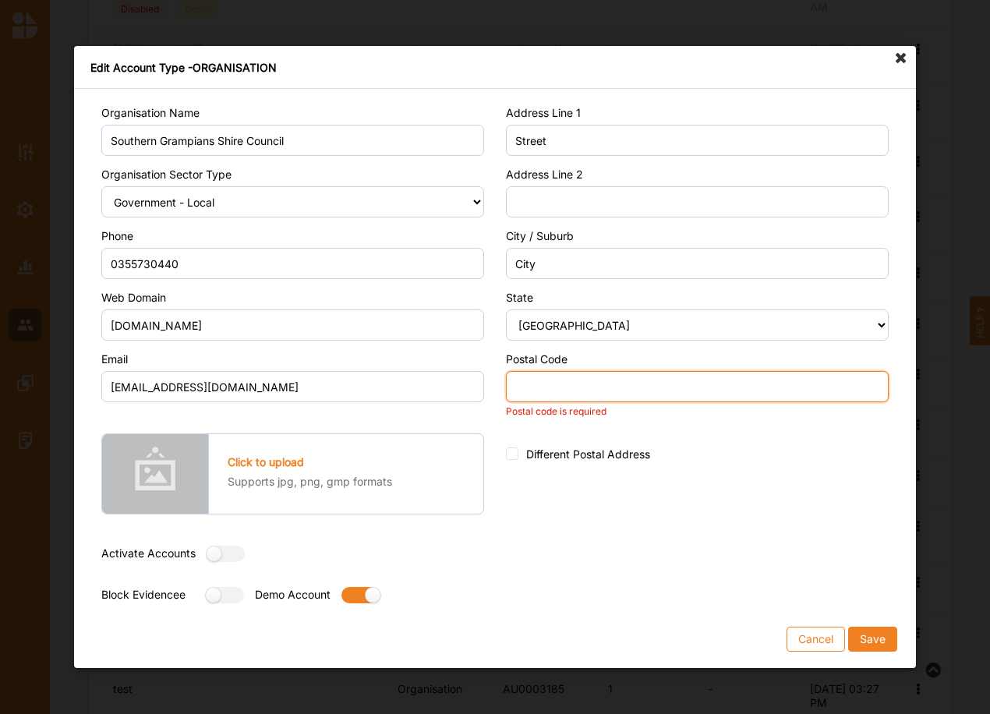
click at [547, 381] on input "Postal Code" at bounding box center [697, 386] width 383 height 31
type input "0000"
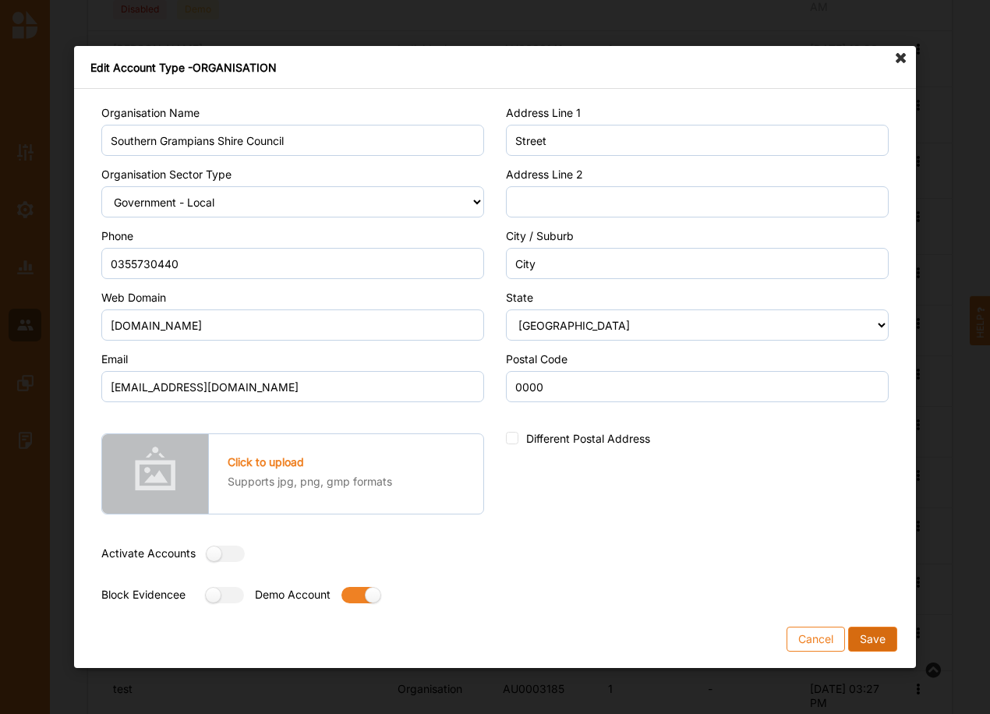
click at [878, 639] on button "Save" at bounding box center [872, 639] width 49 height 25
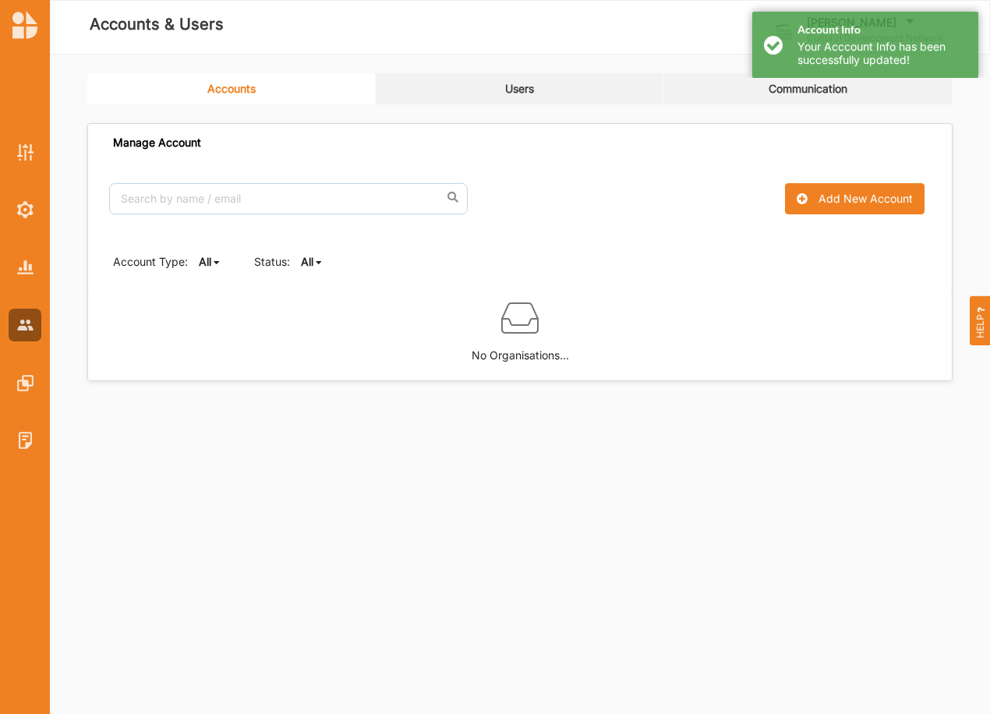
scroll to position [0, 0]
click at [287, 261] on div "Status:" at bounding box center [272, 262] width 36 height 16
click at [301, 268] on div "All" at bounding box center [307, 262] width 12 height 16
drag, startPoint x: 307, startPoint y: 313, endPoint x: 312, endPoint y: 303, distance: 11.2
click at [307, 311] on div "Active" at bounding box center [334, 315] width 65 height 28
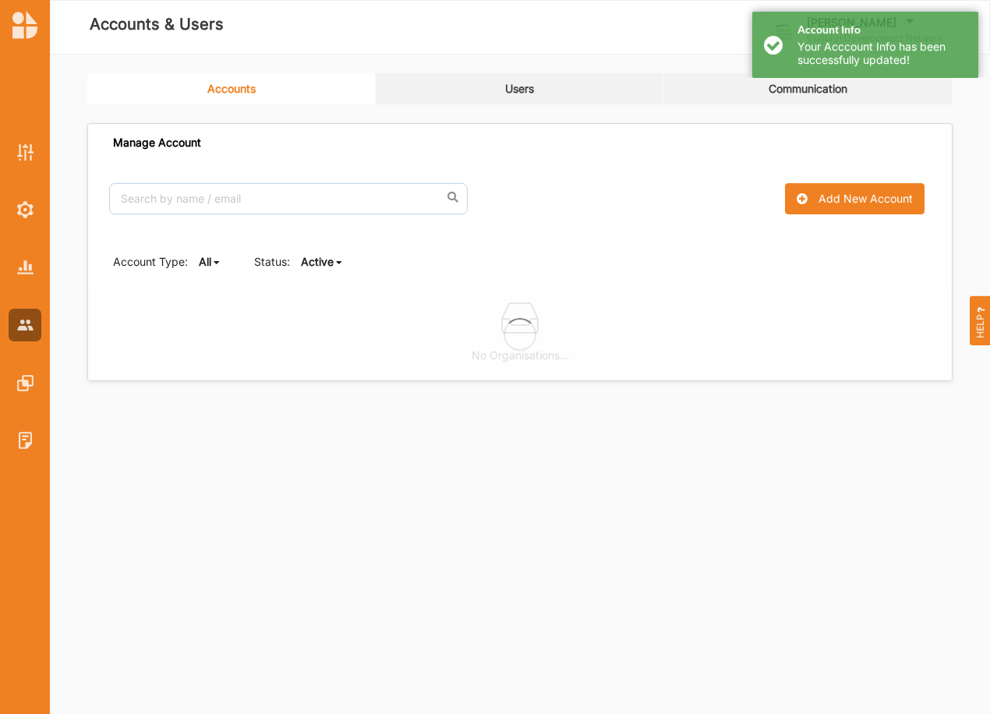
click at [329, 260] on b "Active" at bounding box center [317, 261] width 33 height 13
click at [321, 280] on b "All" at bounding box center [320, 286] width 12 height 13
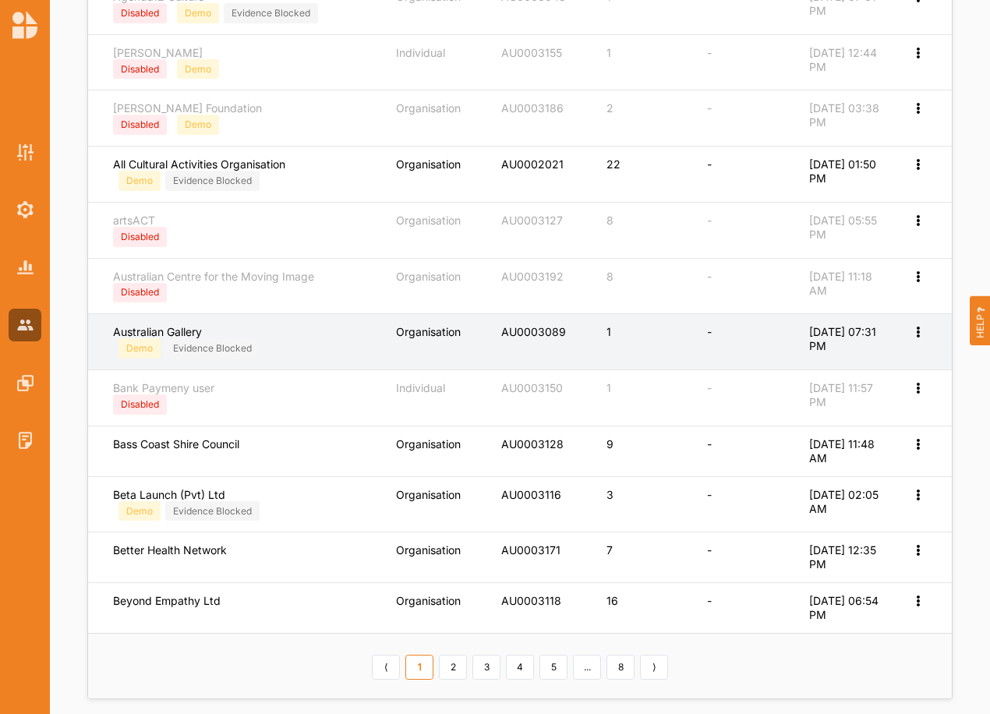
scroll to position [545, 0]
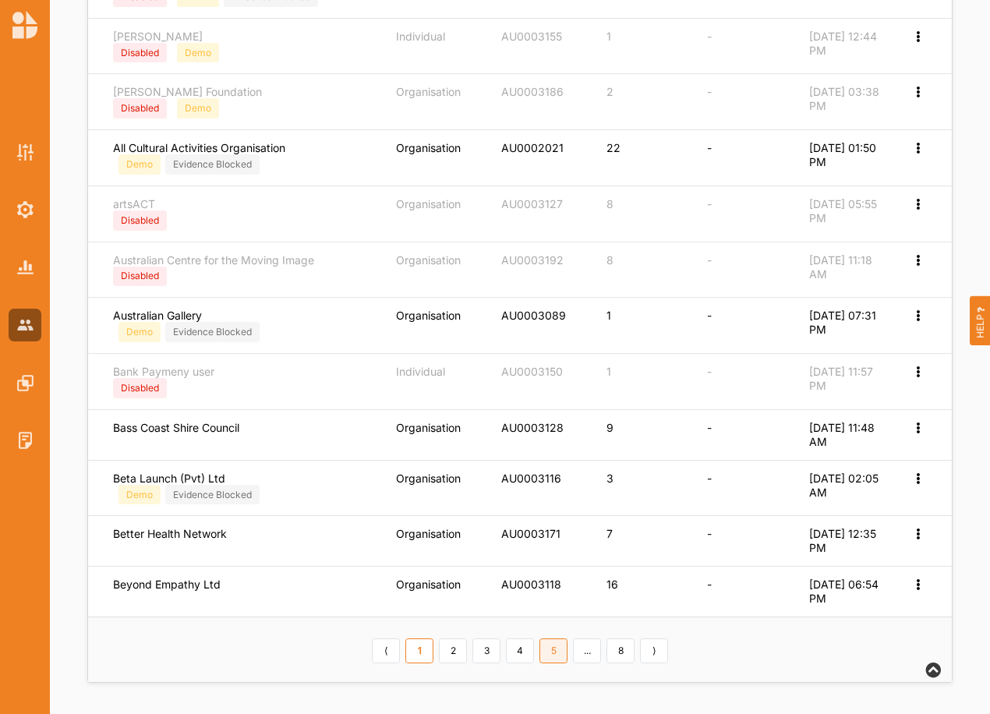
click at [557, 648] on link "5" at bounding box center [554, 651] width 28 height 25
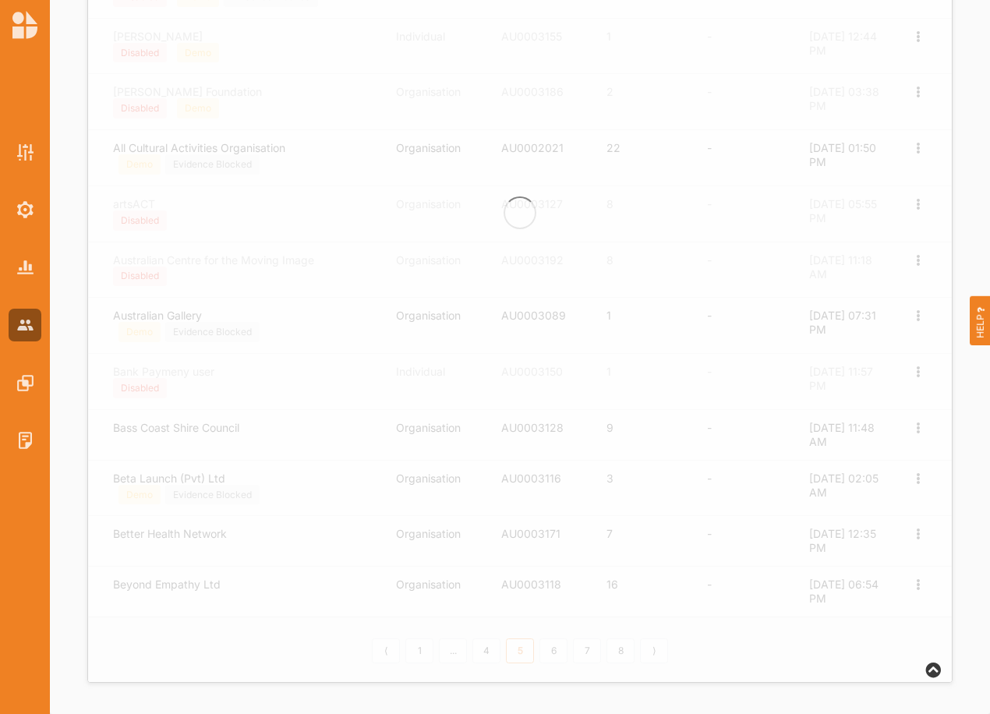
scroll to position [534, 0]
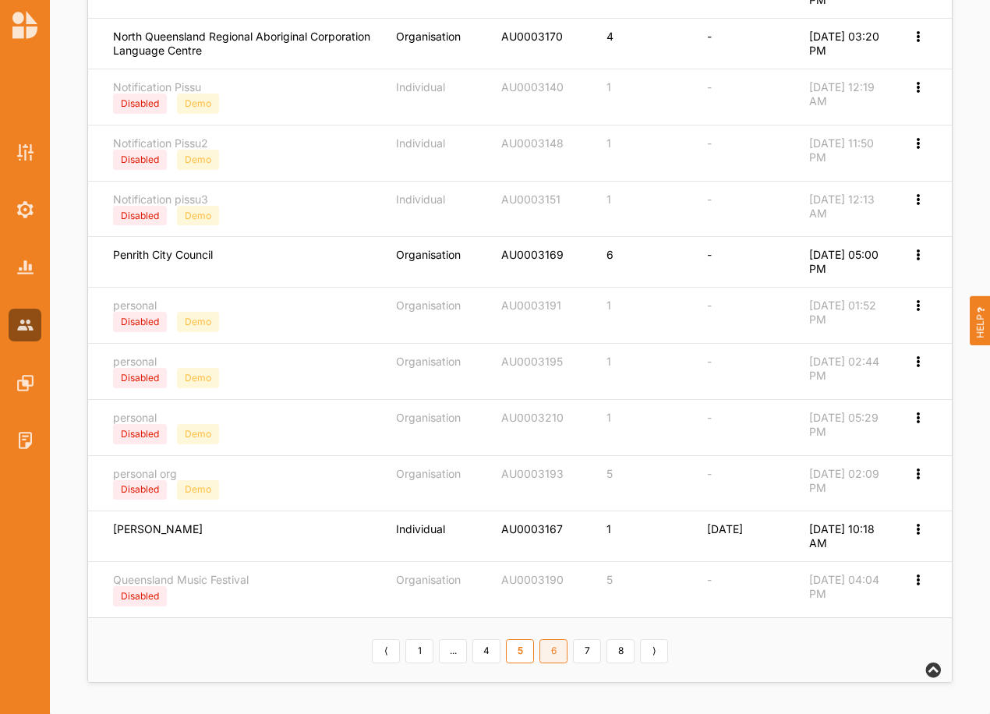
click at [558, 649] on link "6" at bounding box center [554, 651] width 28 height 25
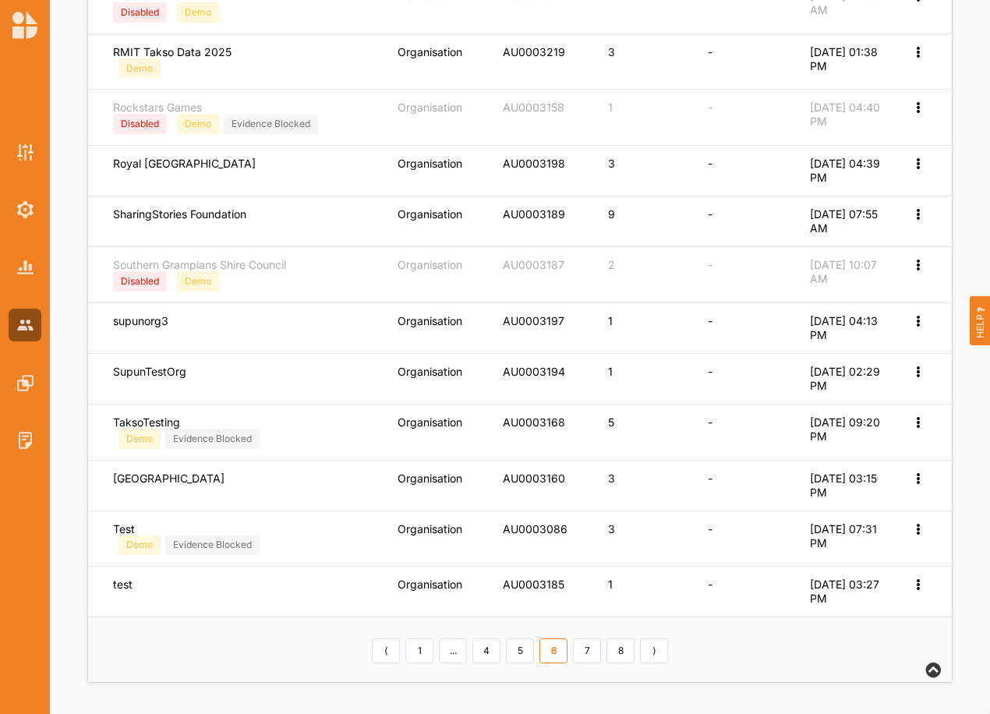
scroll to position [529, 0]
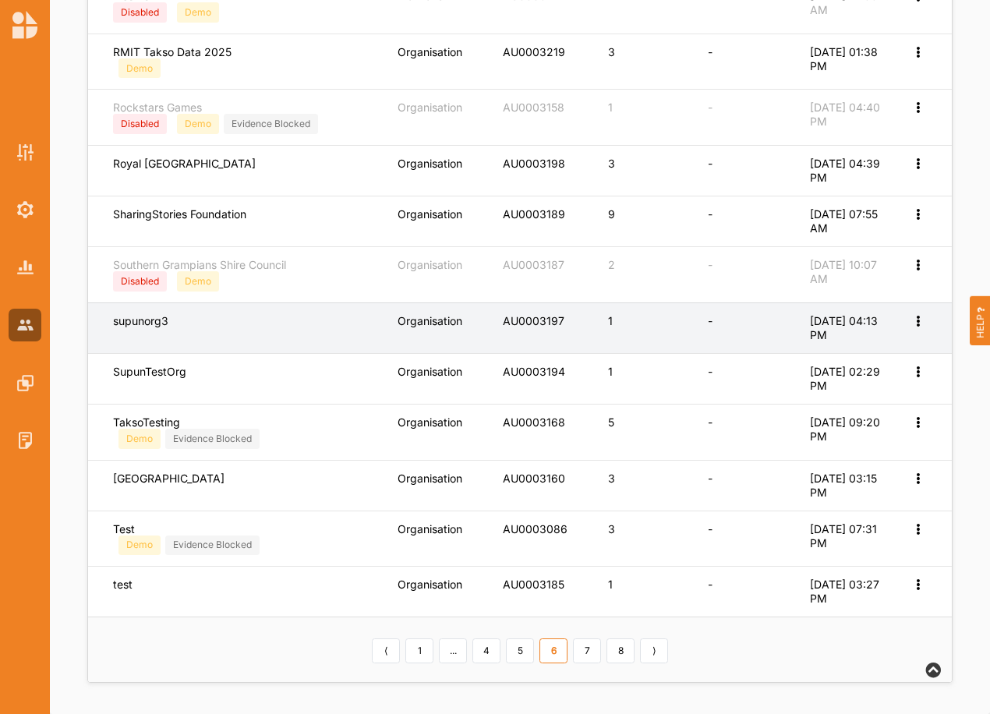
click at [915, 324] on icon at bounding box center [917, 319] width 13 height 11
click at [870, 352] on label "Edit Account" at bounding box center [866, 346] width 98 height 14
select select "1"
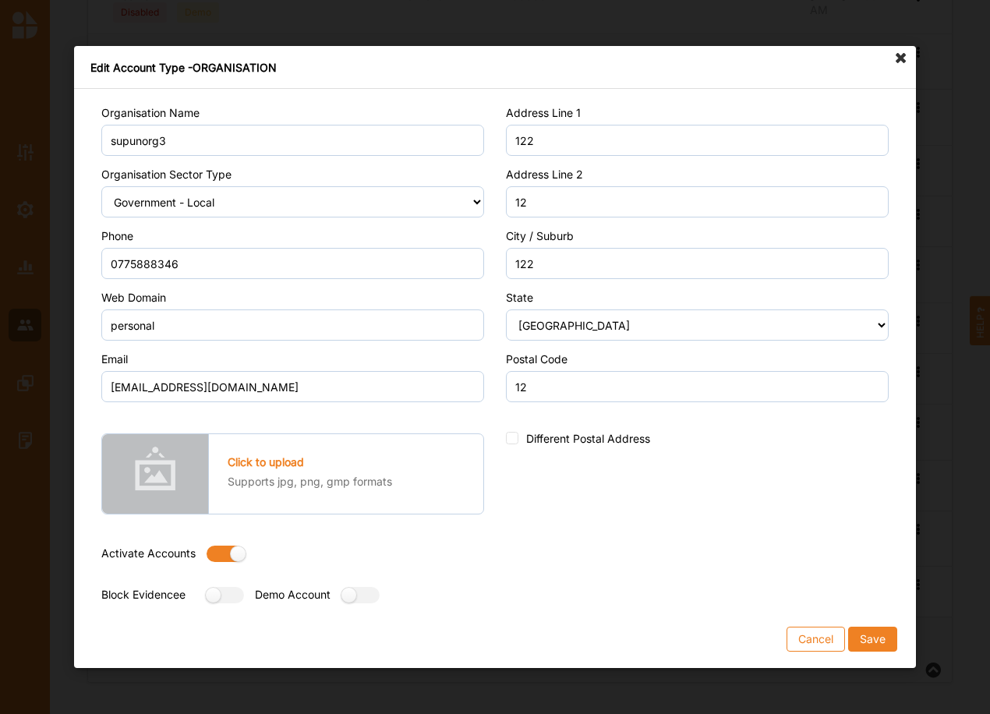
click at [212, 552] on label at bounding box center [221, 554] width 28 height 16
radio input "false"
click at [367, 593] on label at bounding box center [355, 595] width 28 height 16
radio input "true"
click at [879, 637] on button "Save" at bounding box center [872, 639] width 49 height 25
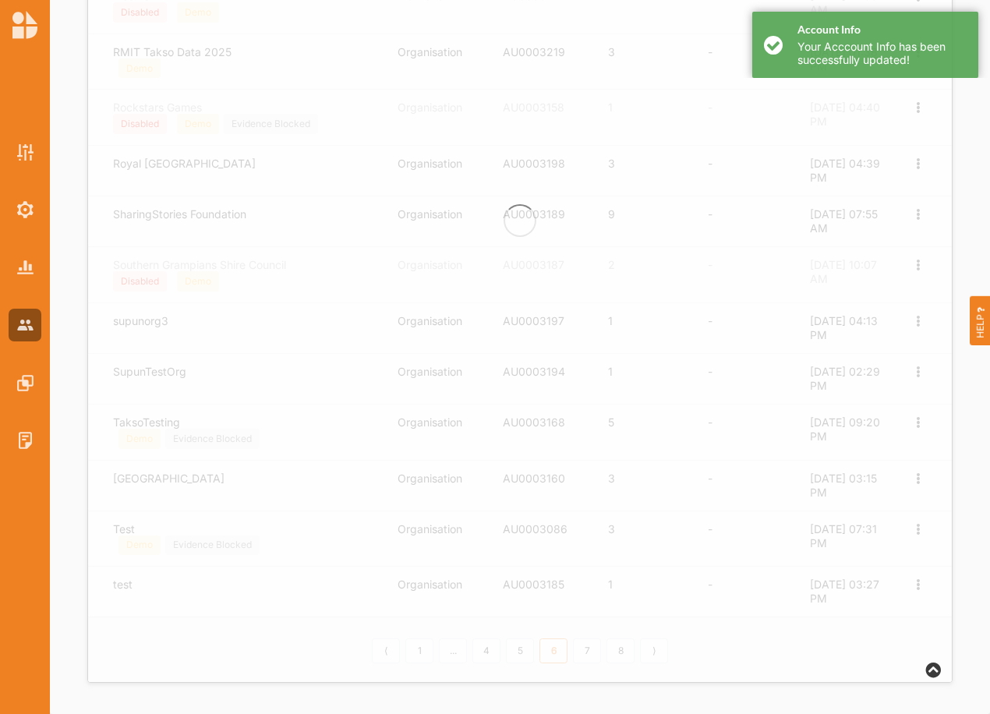
scroll to position [0, 0]
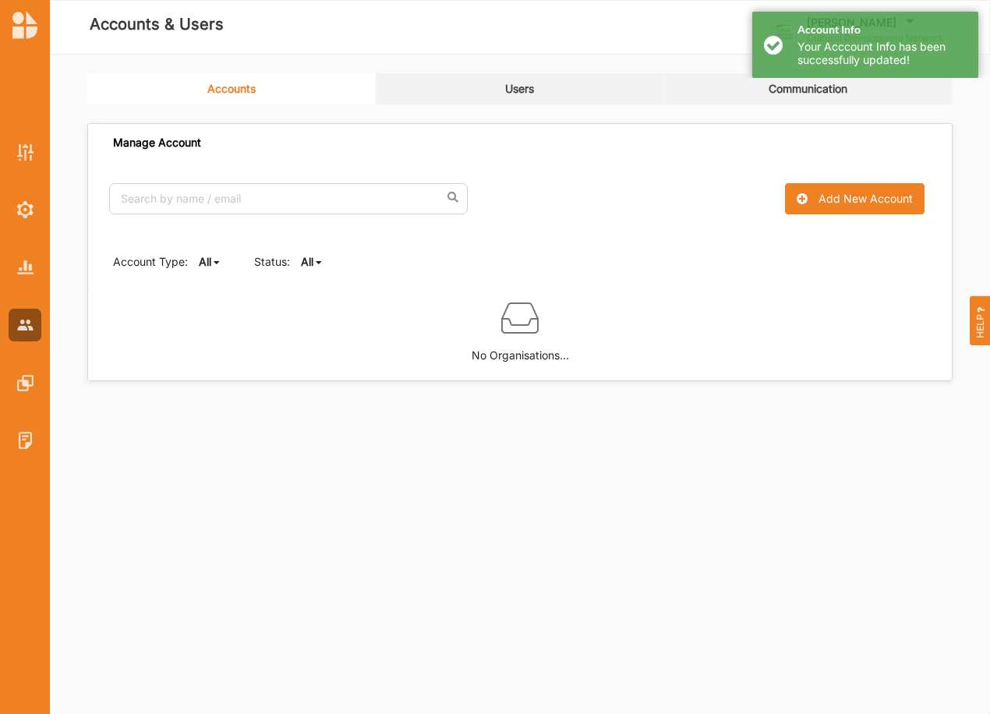
click at [306, 267] on b "All" at bounding box center [307, 261] width 12 height 13
click at [310, 315] on div "Active" at bounding box center [334, 315] width 65 height 28
click at [313, 260] on b "Active" at bounding box center [317, 261] width 33 height 13
click at [320, 282] on b "All" at bounding box center [320, 286] width 12 height 13
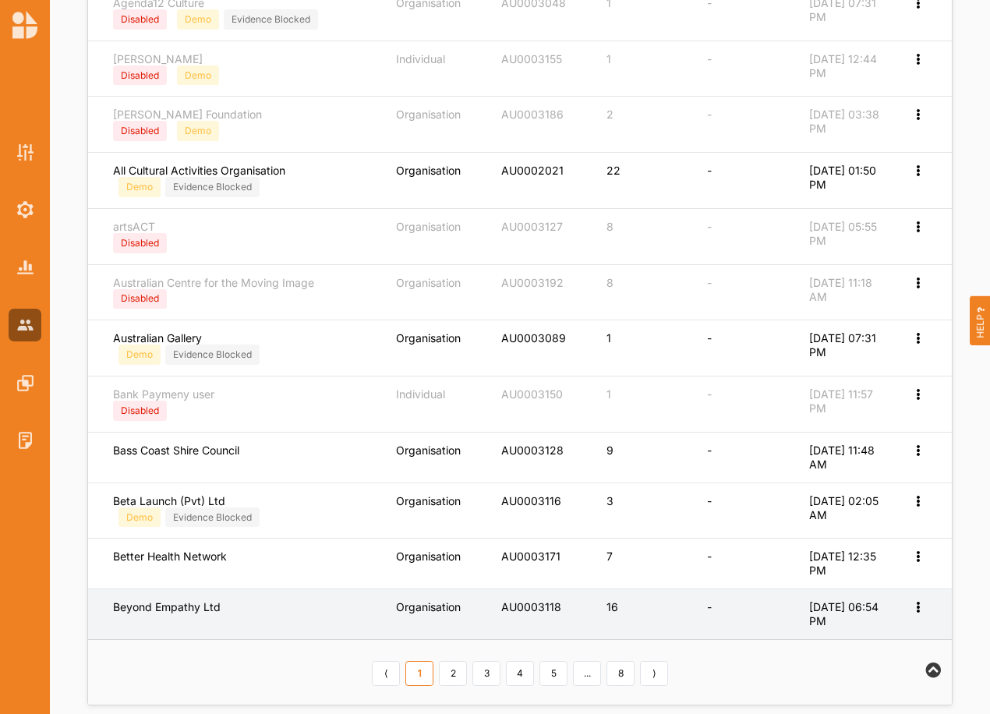
scroll to position [545, 0]
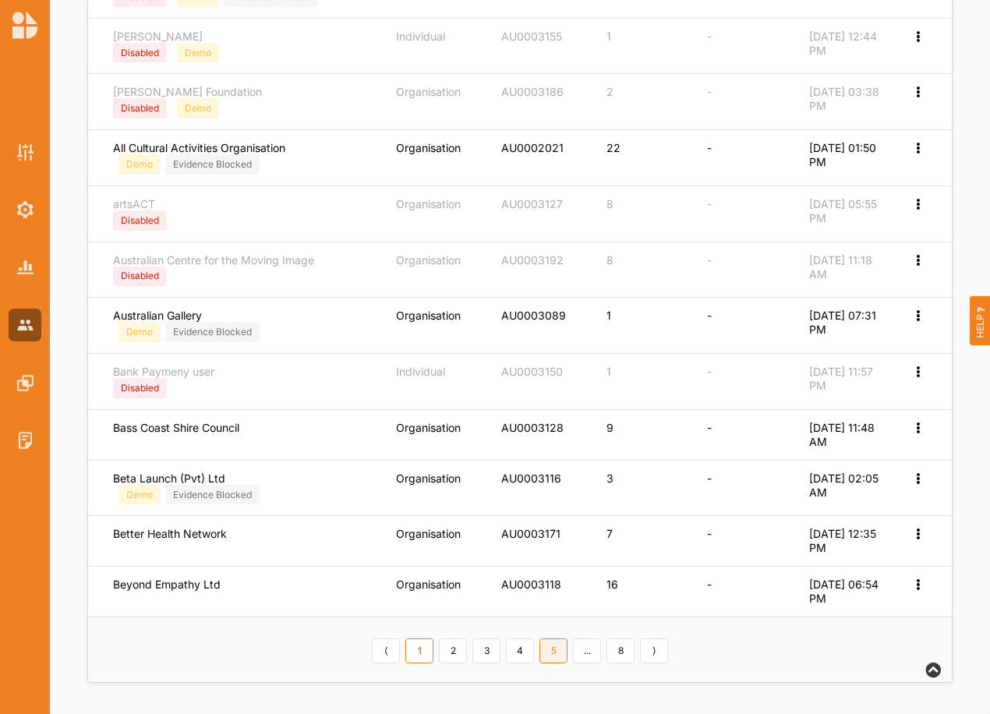
click at [560, 650] on link "5" at bounding box center [554, 651] width 28 height 25
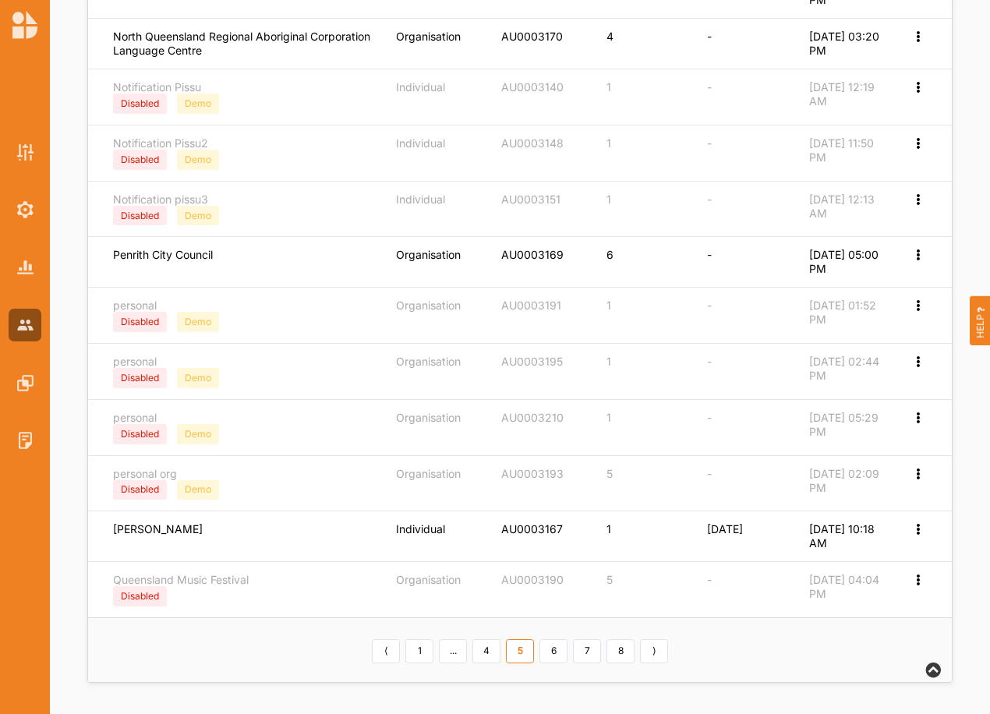
scroll to position [534, 0]
click at [561, 651] on link "6" at bounding box center [554, 651] width 28 height 25
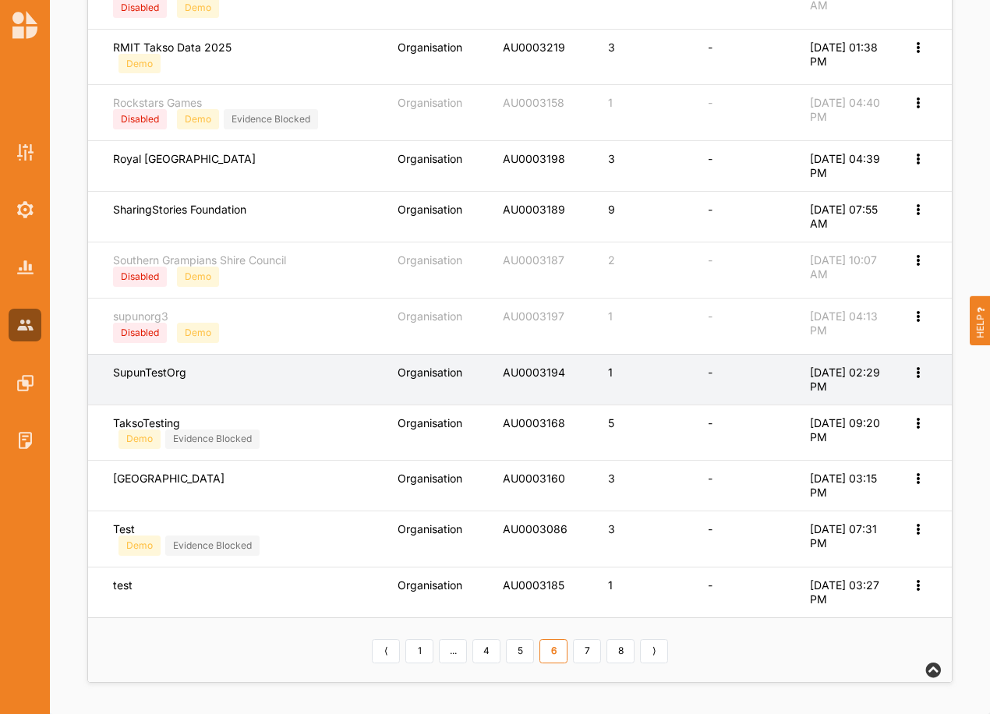
click at [915, 370] on icon at bounding box center [917, 371] width 13 height 11
click at [827, 403] on label "Edit Account" at bounding box center [866, 398] width 98 height 14
select select "1"
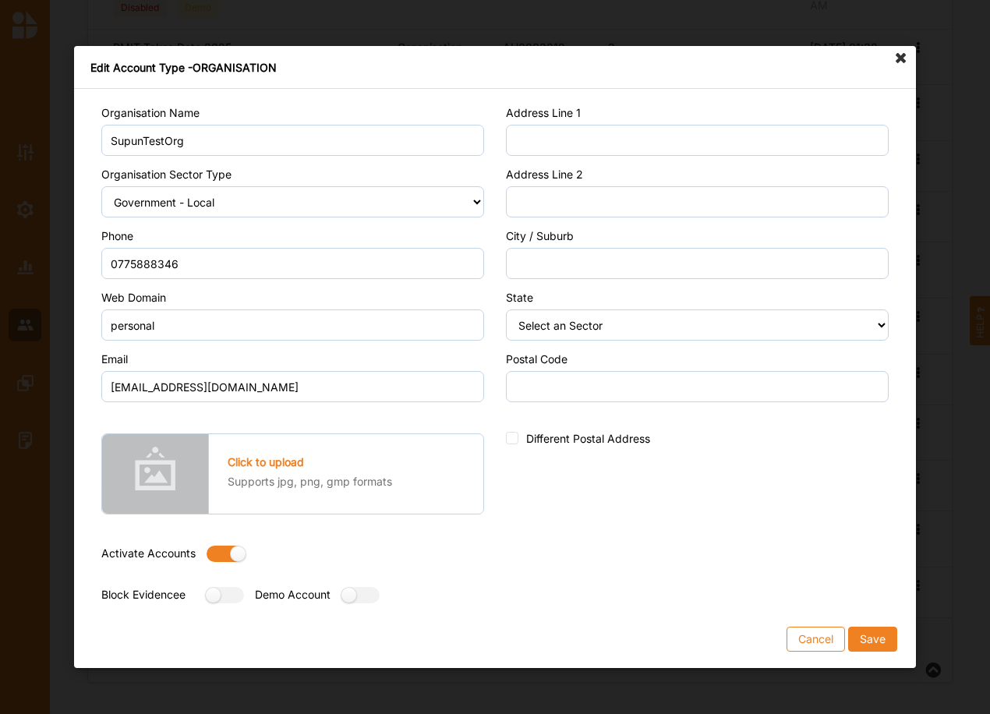
drag, startPoint x: 223, startPoint y: 558, endPoint x: 229, endPoint y: 568, distance: 11.2
click at [223, 557] on label at bounding box center [221, 554] width 28 height 16
radio input "false"
click at [370, 596] on label at bounding box center [355, 595] width 28 height 16
radio input "true"
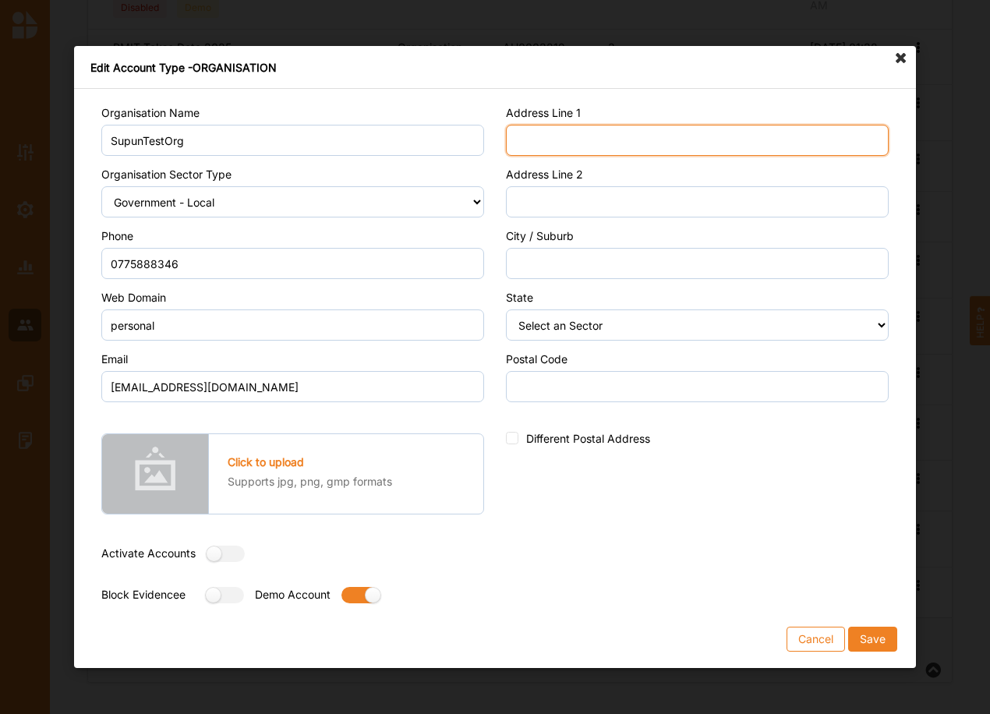
click at [592, 140] on input "Address Line 1" at bounding box center [697, 140] width 383 height 31
type input "Street"
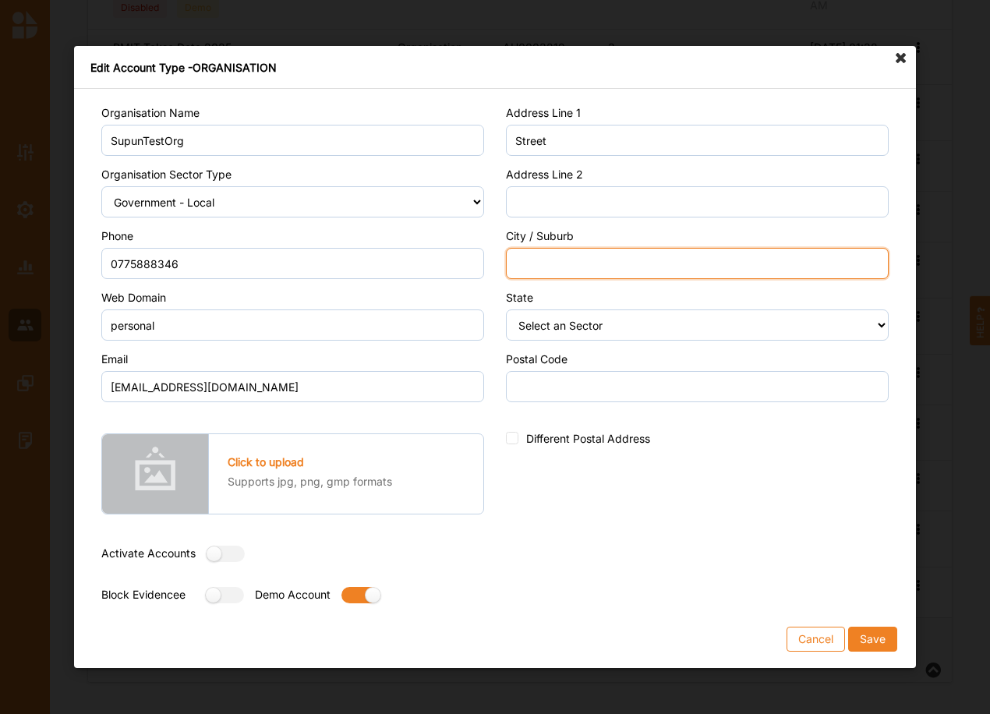
click at [522, 261] on input "City / Suburb" at bounding box center [697, 263] width 383 height 31
type input "City"
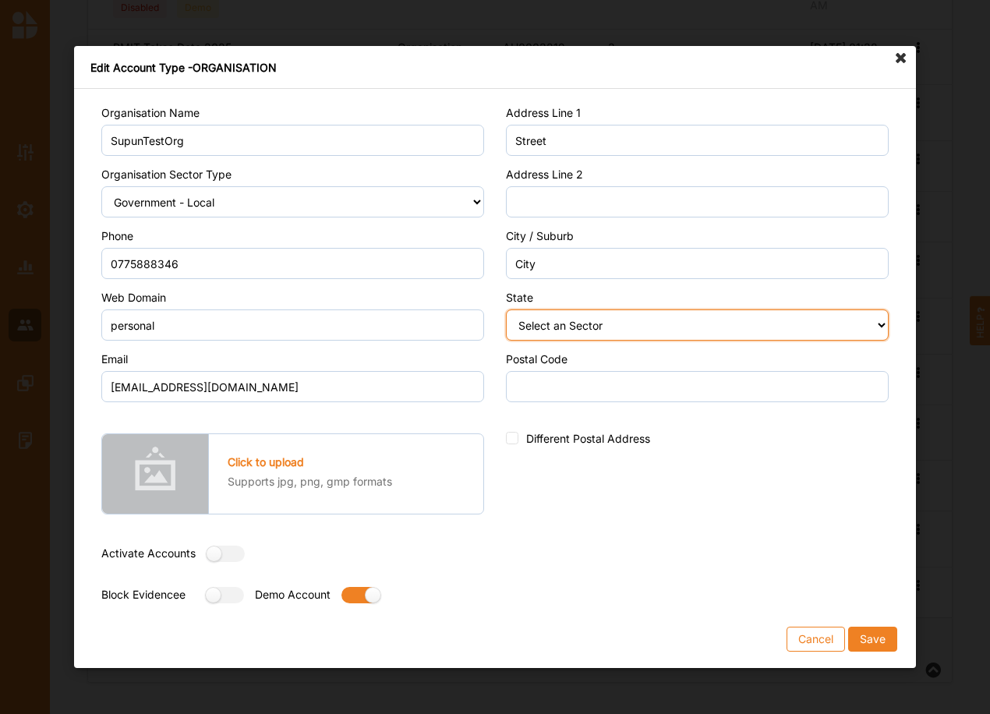
drag, startPoint x: 543, startPoint y: 320, endPoint x: 538, endPoint y: 344, distance: 23.9
click at [543, 320] on select "Select an Sector Australian Capital Territory New South Wales Northern Territor…" at bounding box center [697, 325] width 383 height 31
select select "9"
click at [506, 310] on select "Select an Sector Australian Capital Territory New South Wales Northern Territor…" at bounding box center [697, 325] width 383 height 31
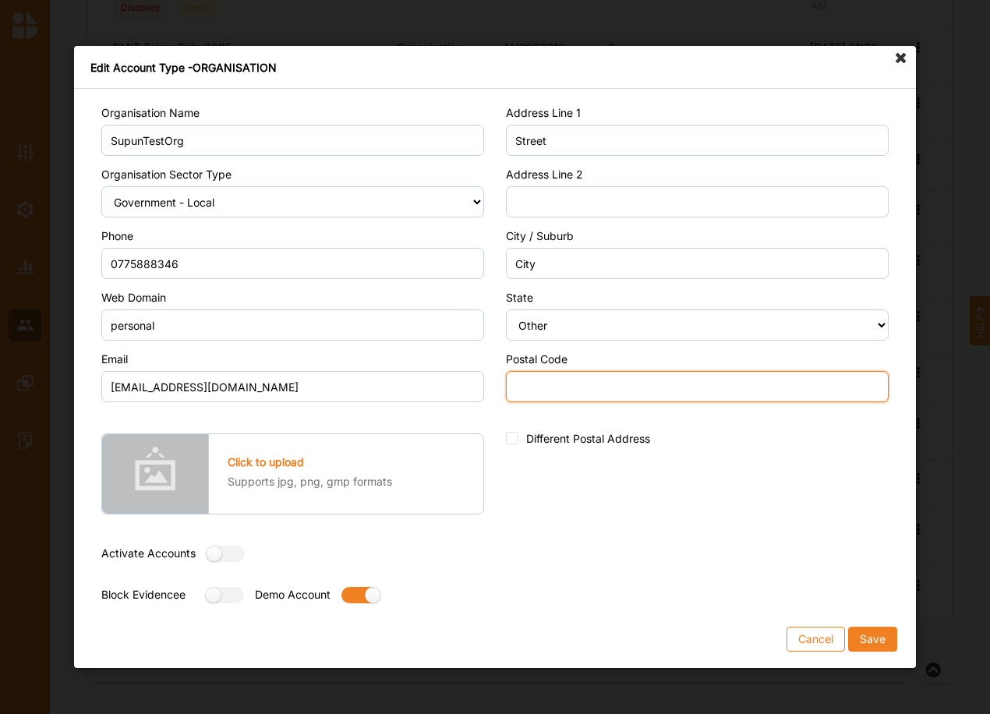
click at [529, 393] on input "Postal Code" at bounding box center [697, 386] width 383 height 31
type input "0000"
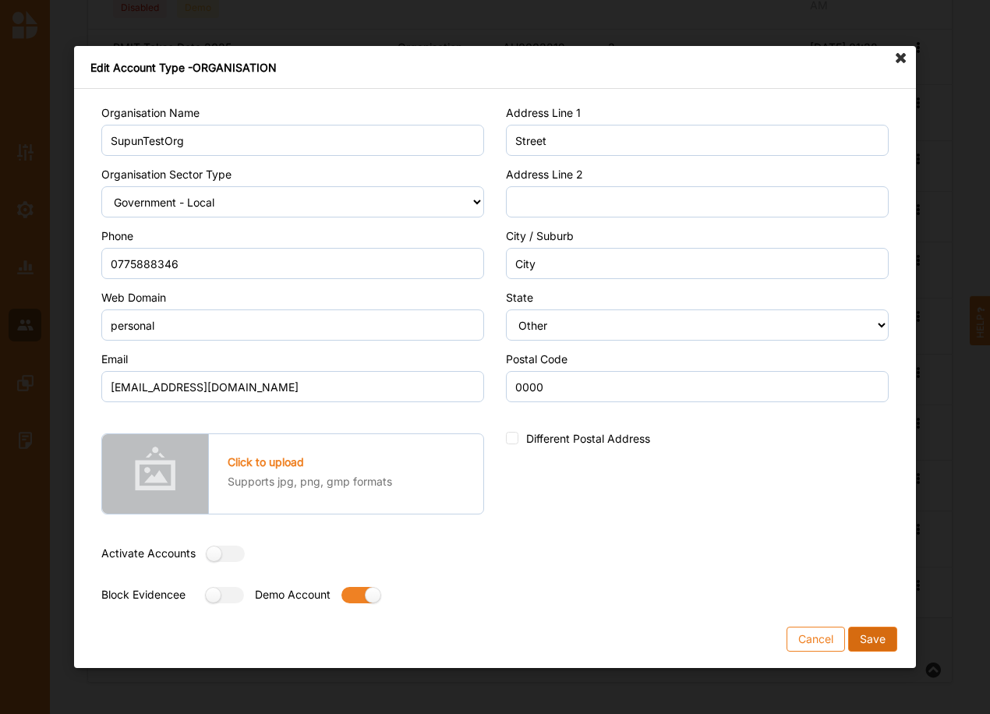
click at [866, 642] on button "Save" at bounding box center [872, 639] width 49 height 25
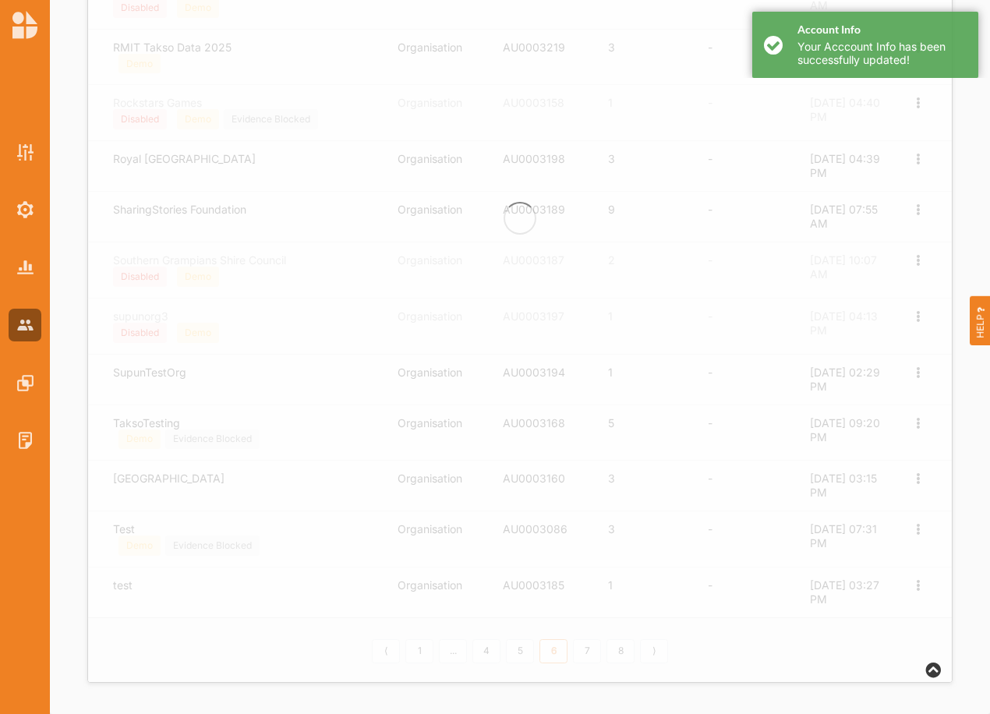
scroll to position [0, 0]
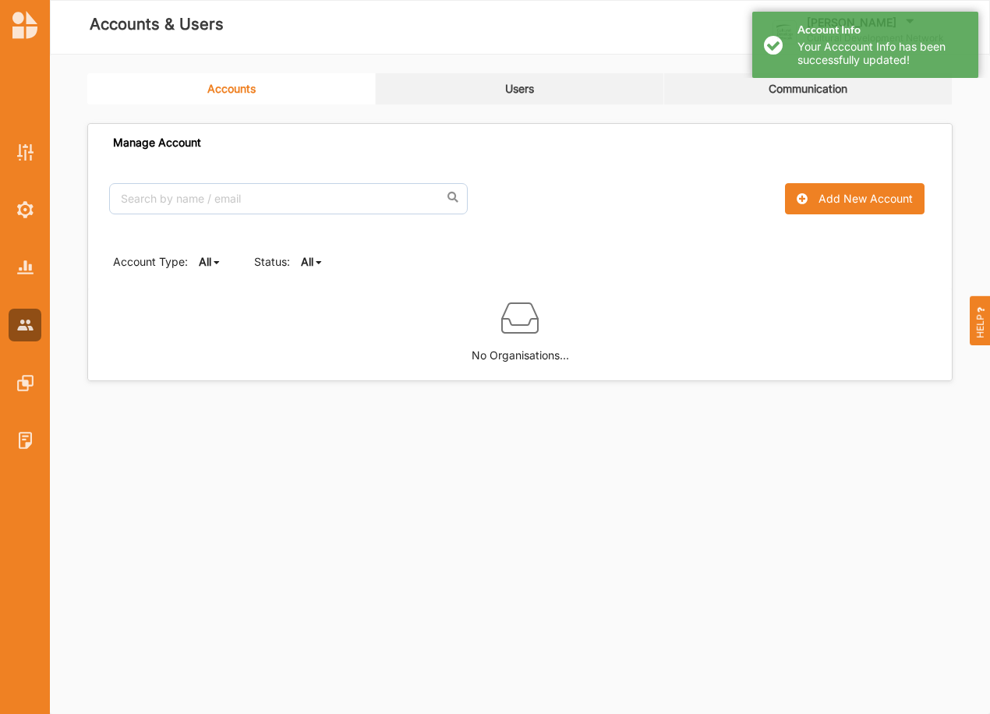
click at [306, 264] on b "All" at bounding box center [307, 261] width 12 height 13
click at [317, 291] on b "All" at bounding box center [320, 286] width 12 height 13
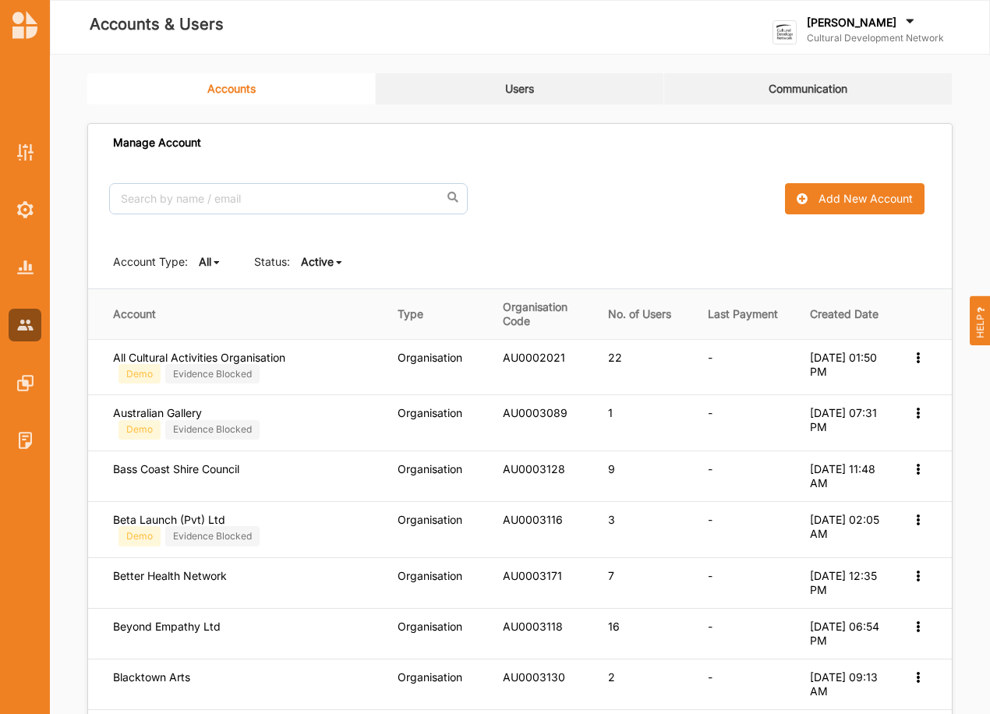
click at [320, 262] on b "Active" at bounding box center [317, 261] width 33 height 13
click at [320, 272] on div "All Active Inactive" at bounding box center [334, 315] width 67 height 86
click at [317, 279] on div "Account Type: All All Organisation Individual Status: Active All Active Inactive" at bounding box center [520, 261] width 864 height 53
click at [317, 258] on b "Active" at bounding box center [317, 261] width 33 height 13
click at [317, 291] on b "All" at bounding box center [320, 286] width 12 height 13
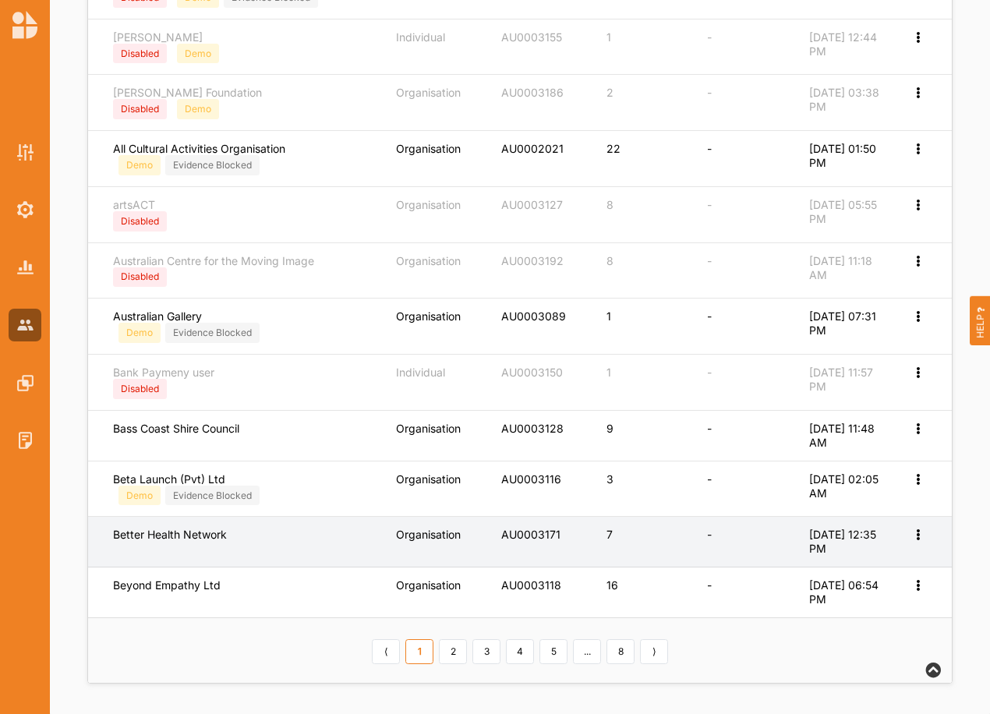
scroll to position [545, 0]
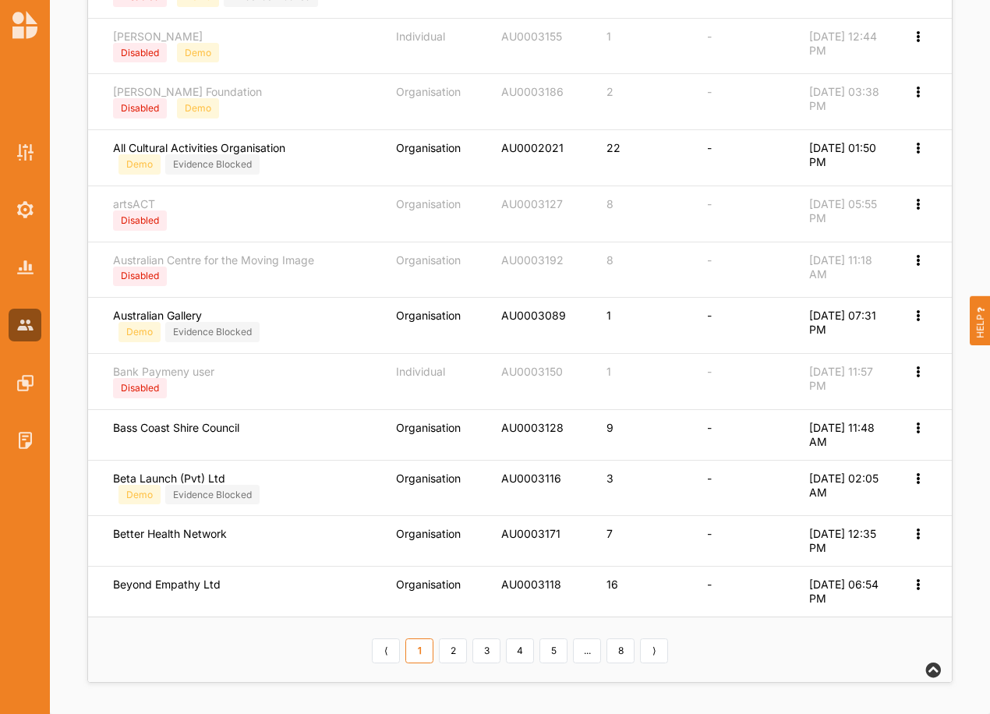
click at [555, 646] on link "5" at bounding box center [554, 651] width 28 height 25
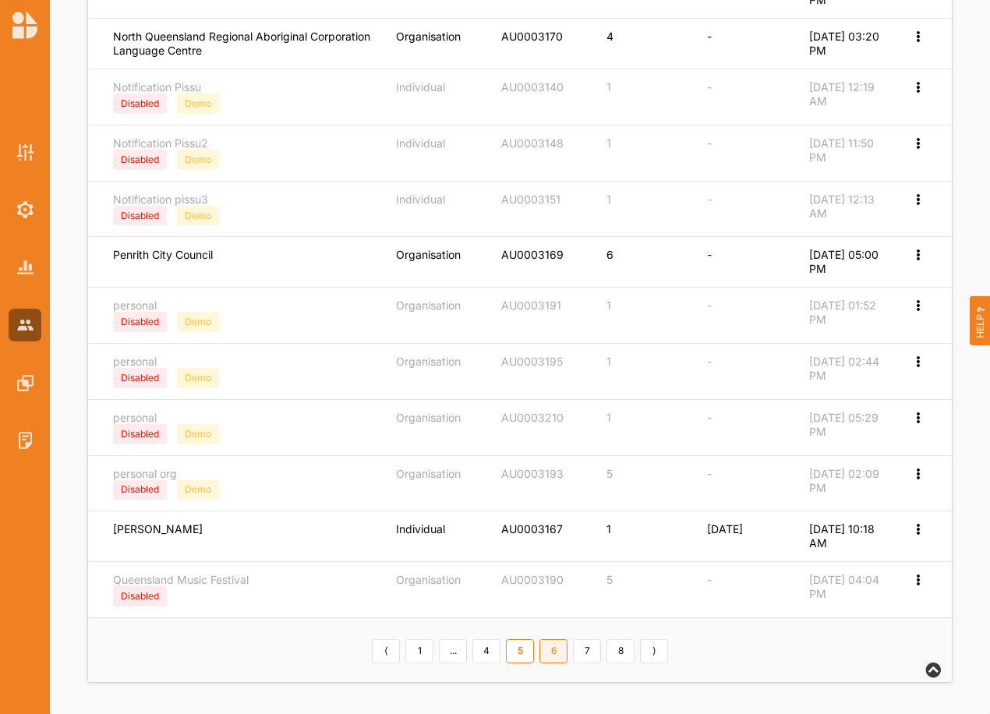
scroll to position [534, 0]
click at [554, 645] on link "6" at bounding box center [554, 651] width 28 height 25
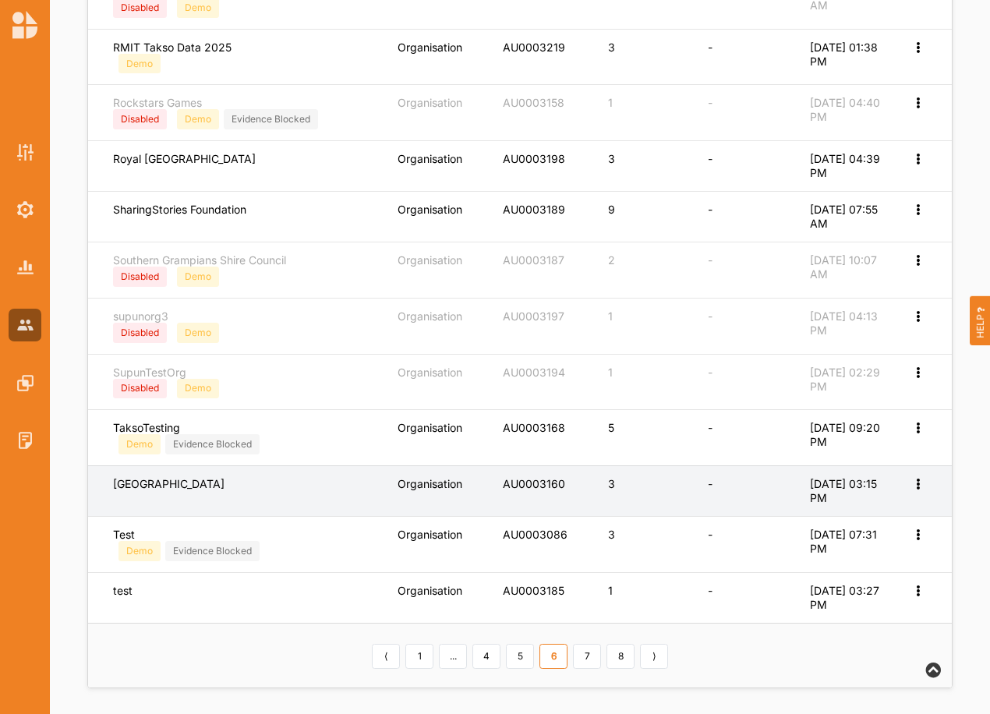
click at [915, 484] on icon at bounding box center [917, 482] width 13 height 11
click at [864, 508] on label "Edit Account" at bounding box center [866, 509] width 98 height 14
select select "3"
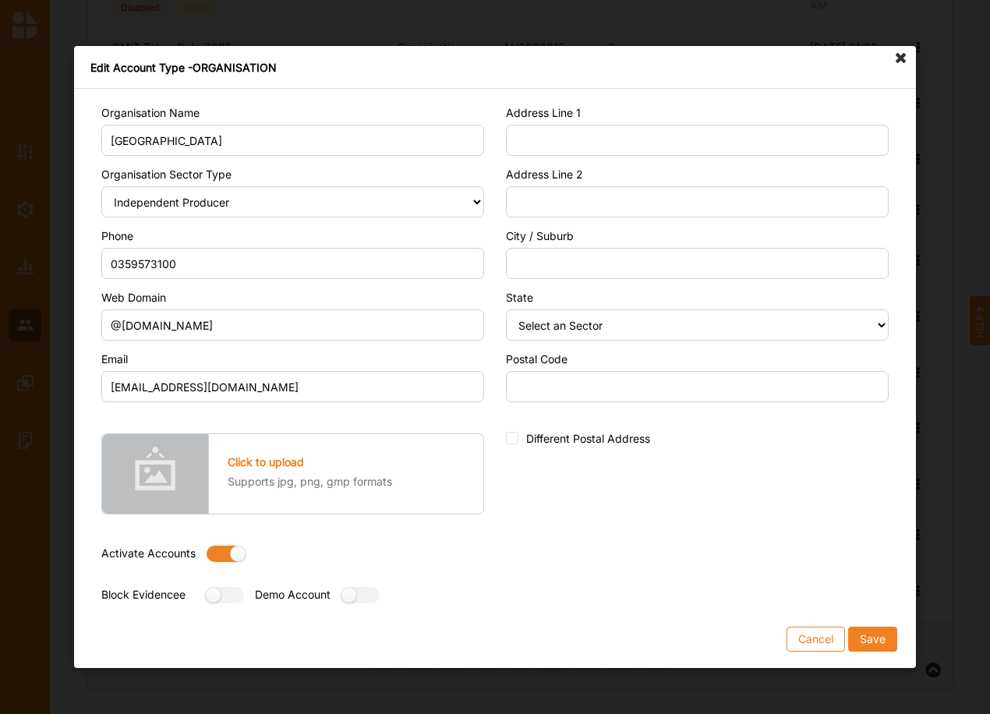
click at [215, 550] on label at bounding box center [221, 554] width 28 height 16
radio input "false"
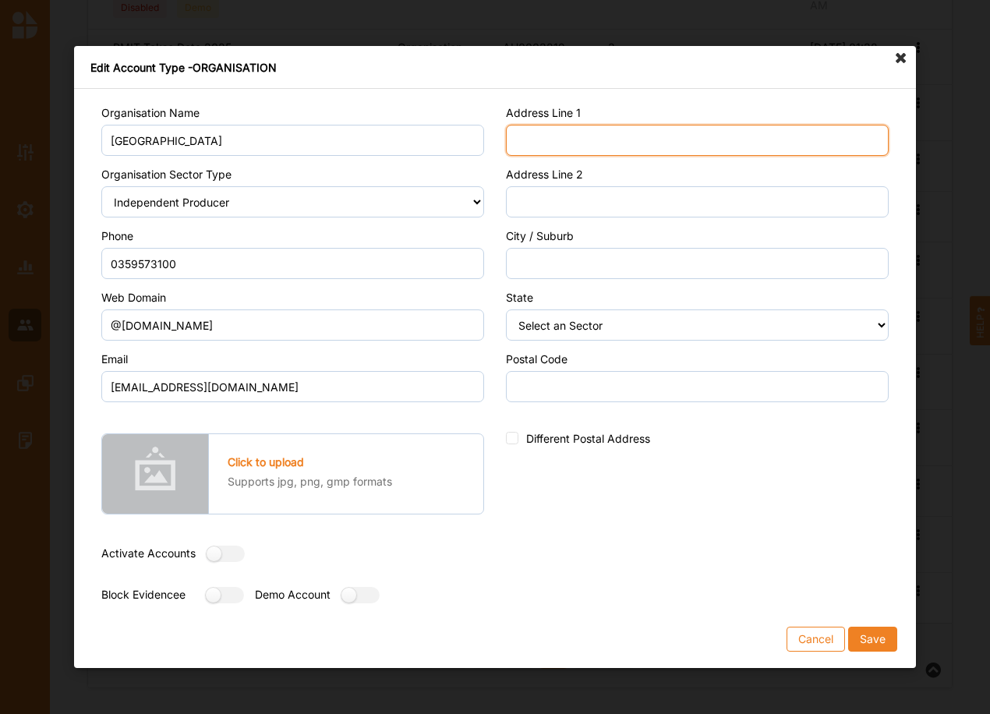
click at [608, 149] on input "Address Line 1" at bounding box center [697, 140] width 383 height 31
type input "Street"
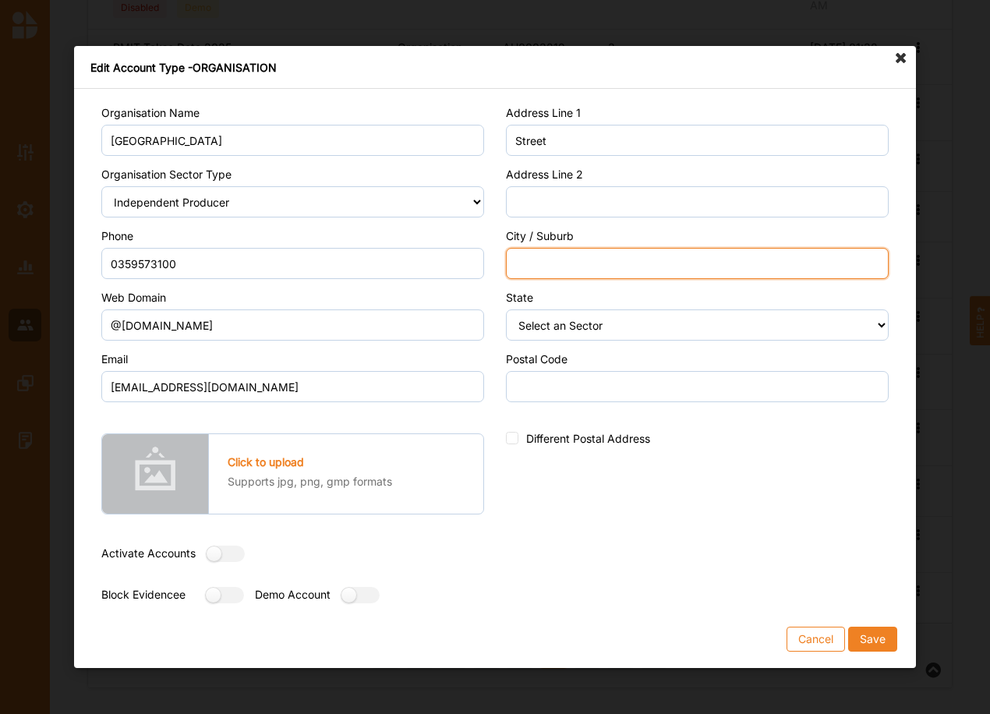
click at [525, 264] on input "City / Suburb" at bounding box center [697, 263] width 383 height 31
type input "City"
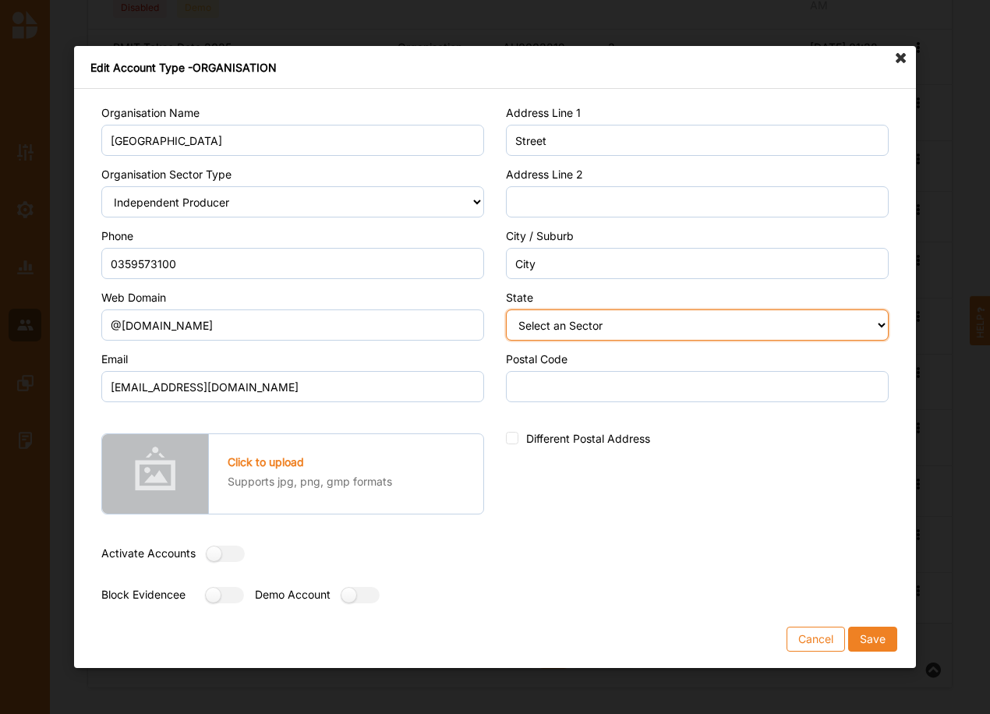
click at [550, 334] on select "Select an Sector Australian Capital Territory New South Wales Northern Territor…" at bounding box center [697, 325] width 383 height 31
select select "9"
click at [506, 310] on select "Select an Sector Australian Capital Territory New South Wales Northern Territor…" at bounding box center [697, 325] width 383 height 31
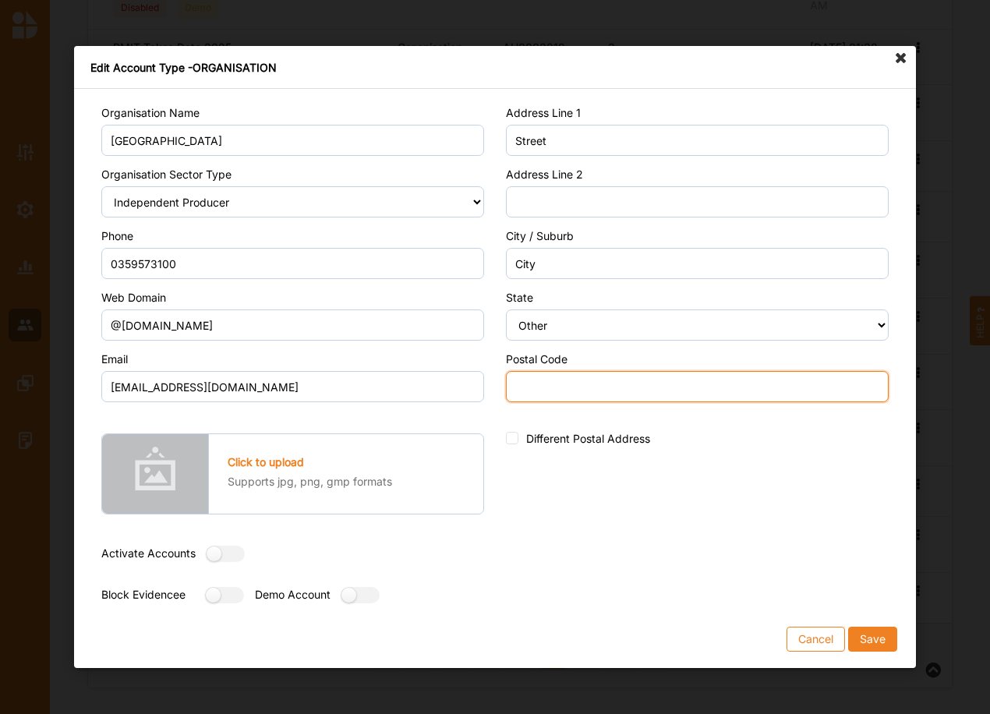
click at [529, 382] on input "Postal Code" at bounding box center [697, 386] width 383 height 31
type input "0000"
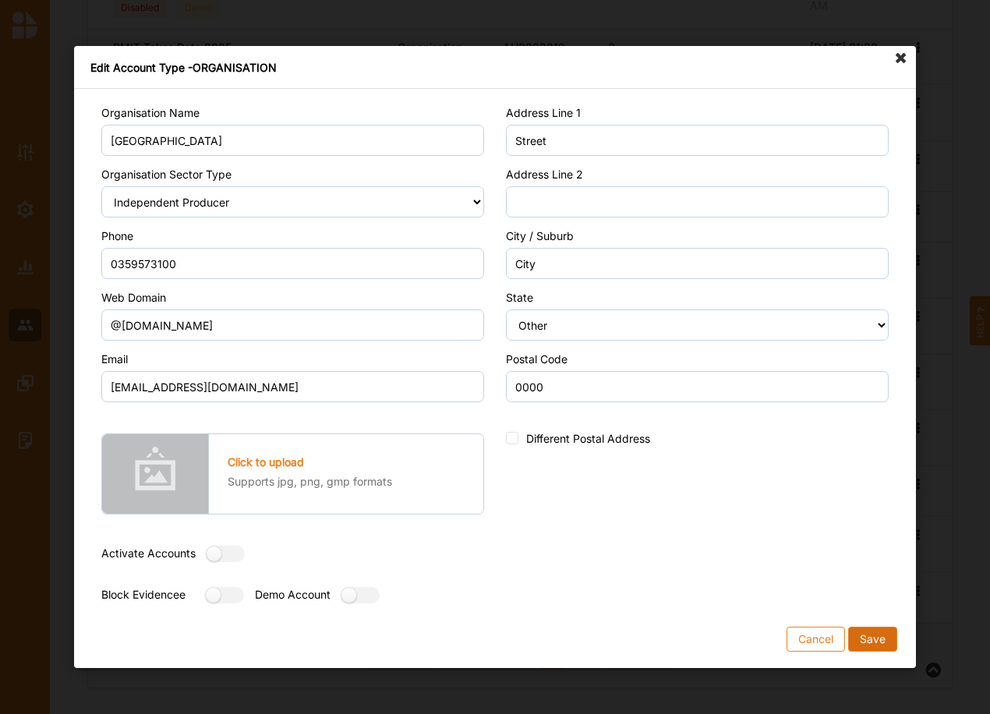
click at [869, 640] on button "Save" at bounding box center [872, 639] width 49 height 25
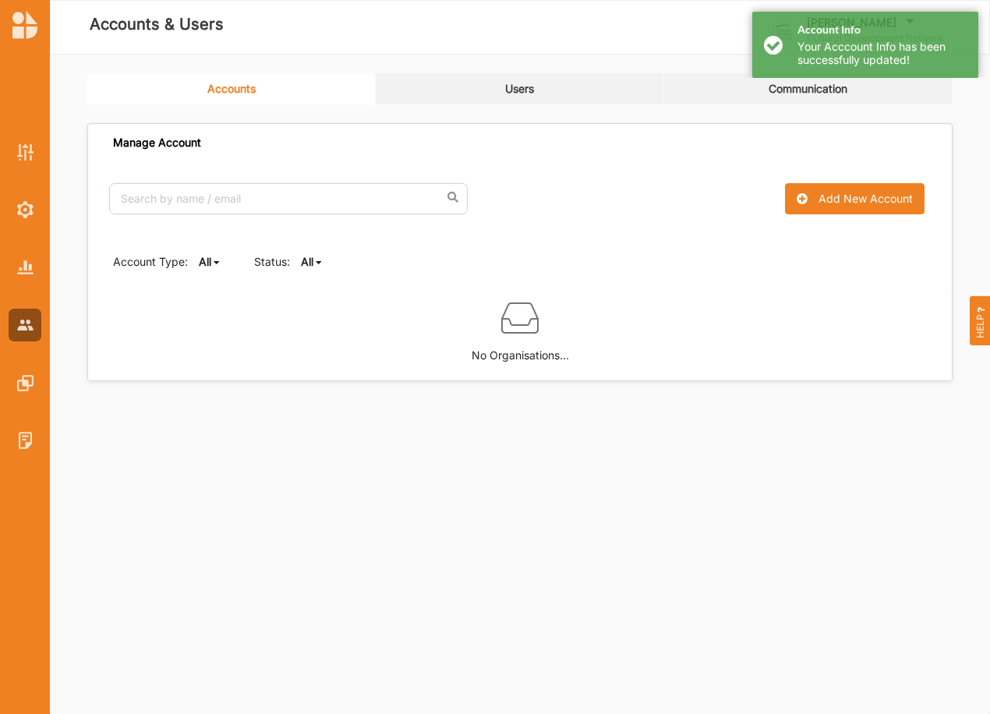
scroll to position [0, 0]
click at [306, 262] on b "All" at bounding box center [307, 261] width 12 height 13
click at [319, 309] on b "Active" at bounding box center [330, 314] width 33 height 13
click at [323, 258] on b "Active" at bounding box center [317, 261] width 33 height 13
click at [332, 288] on div "All" at bounding box center [334, 287] width 65 height 28
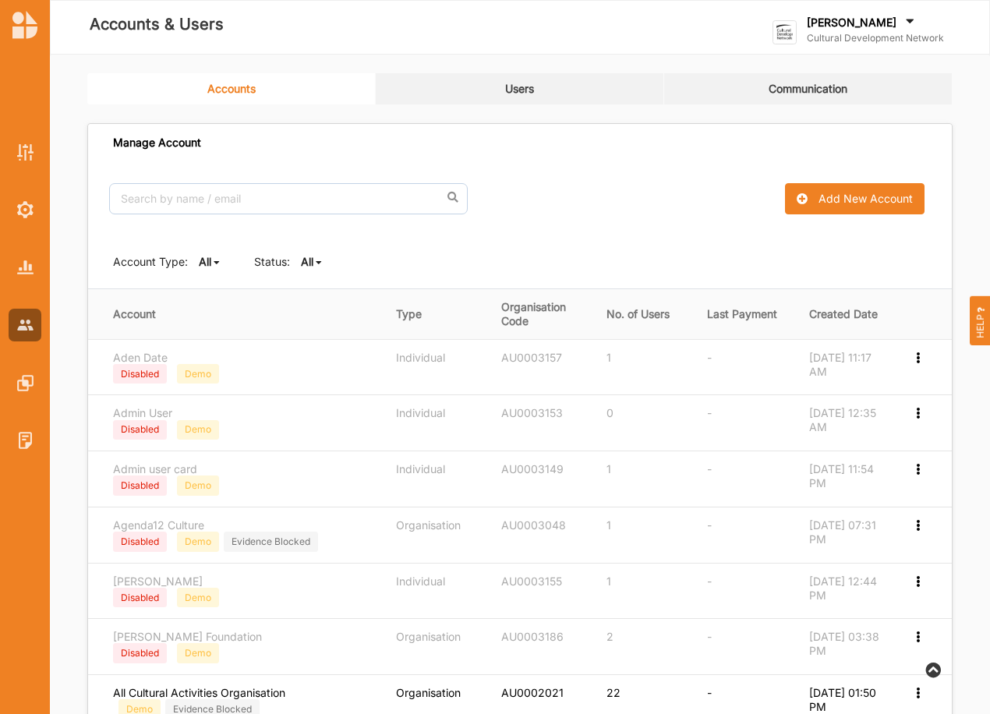
scroll to position [545, 0]
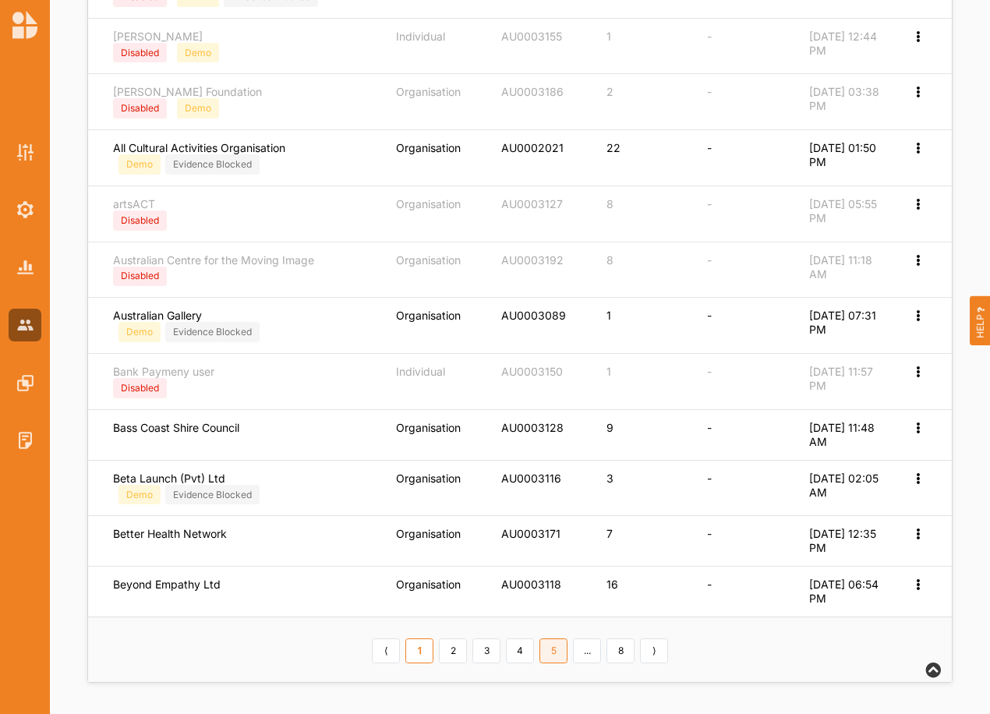
click at [552, 651] on link "5" at bounding box center [554, 651] width 28 height 25
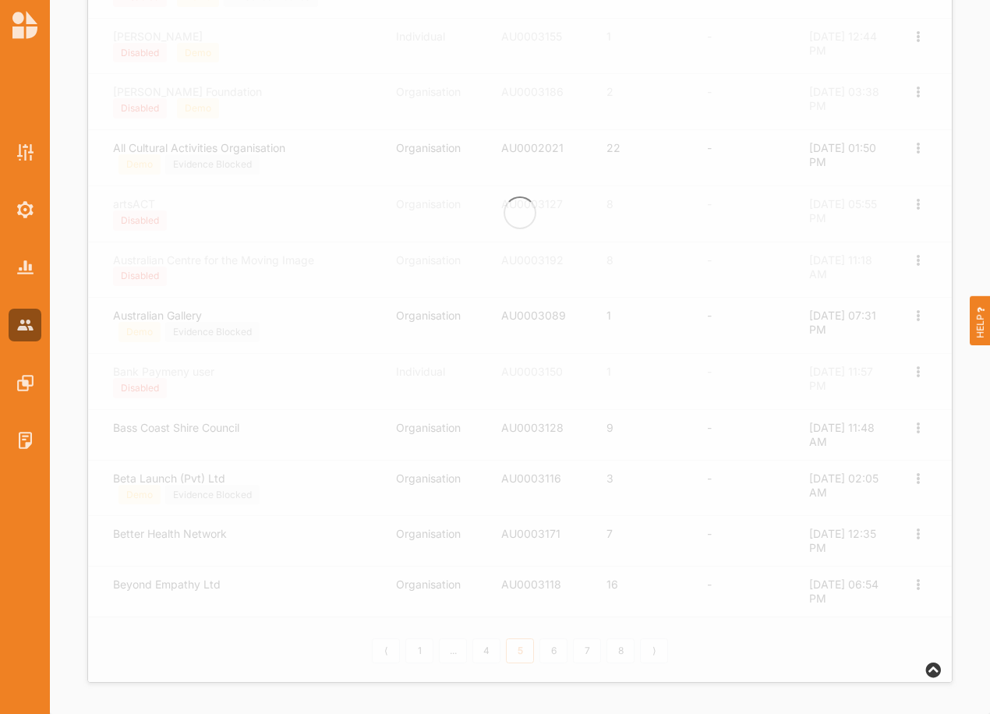
scroll to position [534, 0]
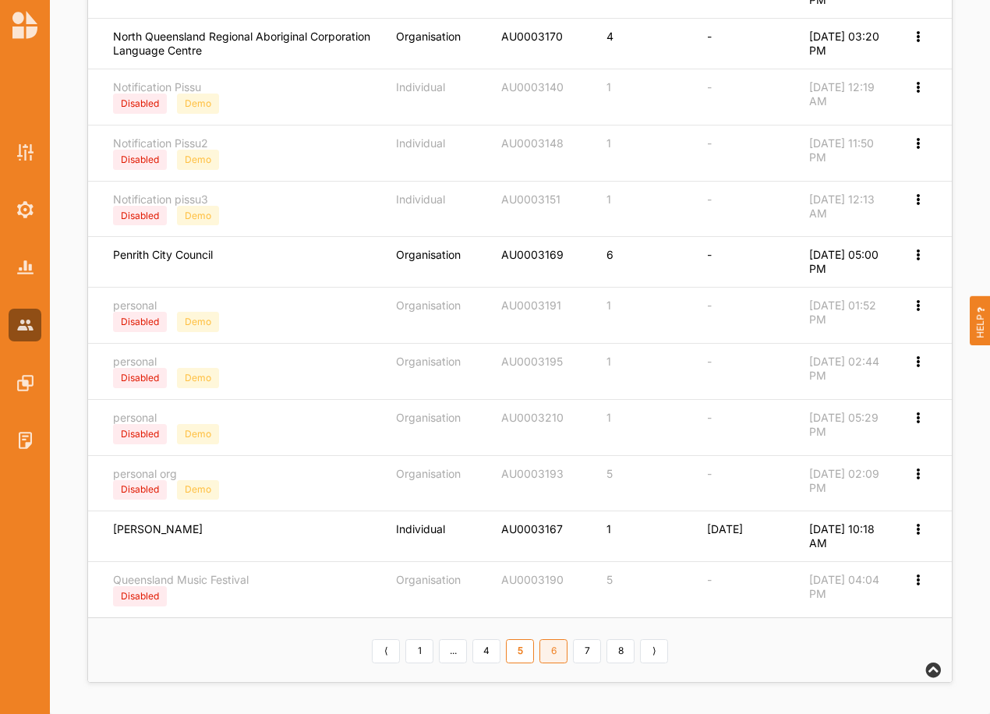
click at [553, 649] on link "6" at bounding box center [554, 651] width 28 height 25
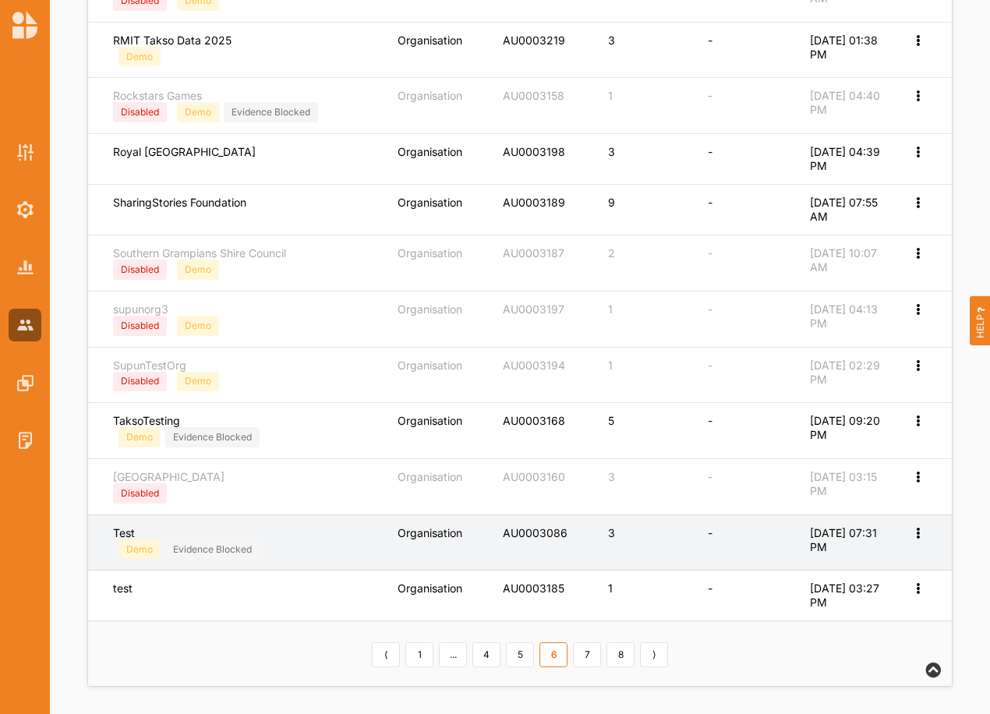
scroll to position [545, 0]
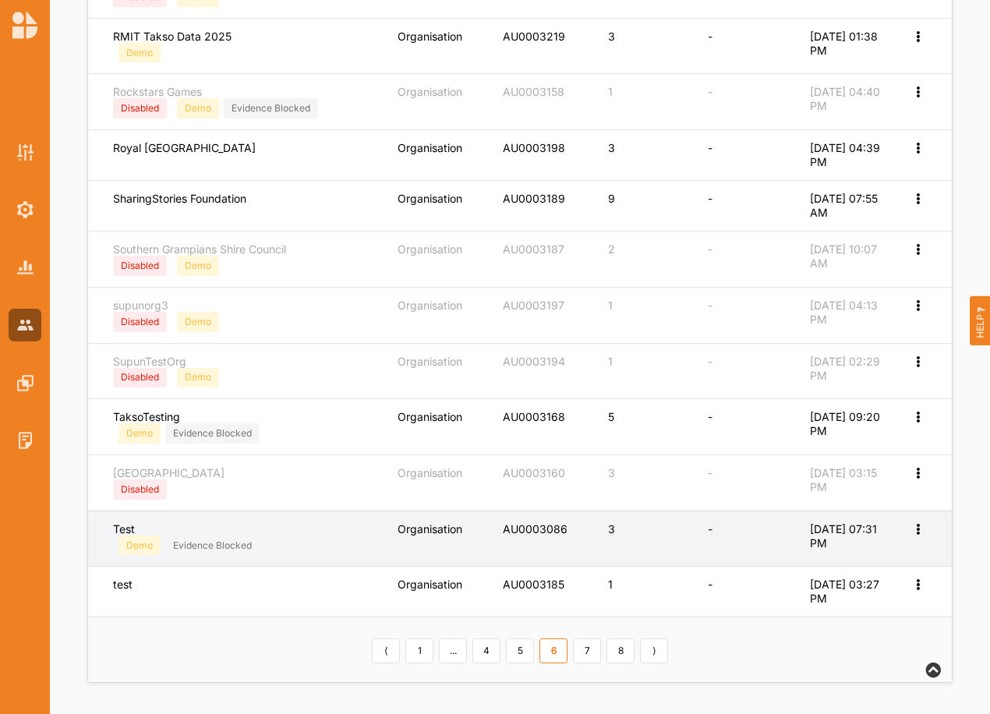
click at [912, 525] on icon at bounding box center [917, 527] width 13 height 11
click at [844, 558] on label "Edit Account" at bounding box center [866, 554] width 98 height 14
select select "4"
select select "7"
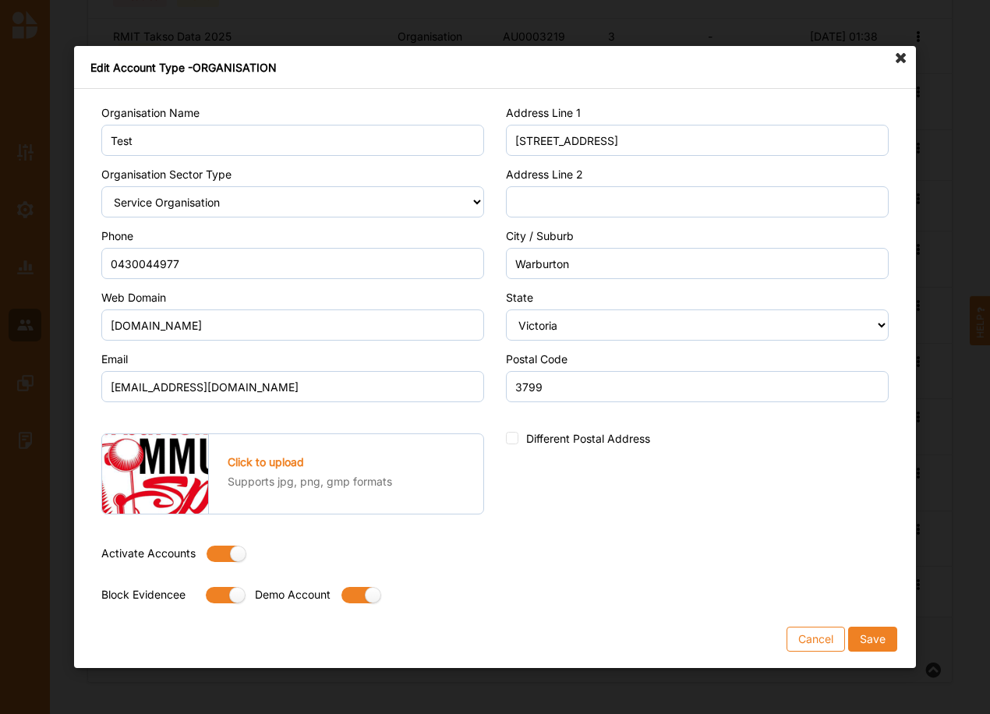
drag, startPoint x: 214, startPoint y: 549, endPoint x: 236, endPoint y: 560, distance: 25.1
click at [214, 547] on label at bounding box center [221, 554] width 28 height 16
radio input "false"
click at [869, 635] on button "Save" at bounding box center [872, 639] width 49 height 25
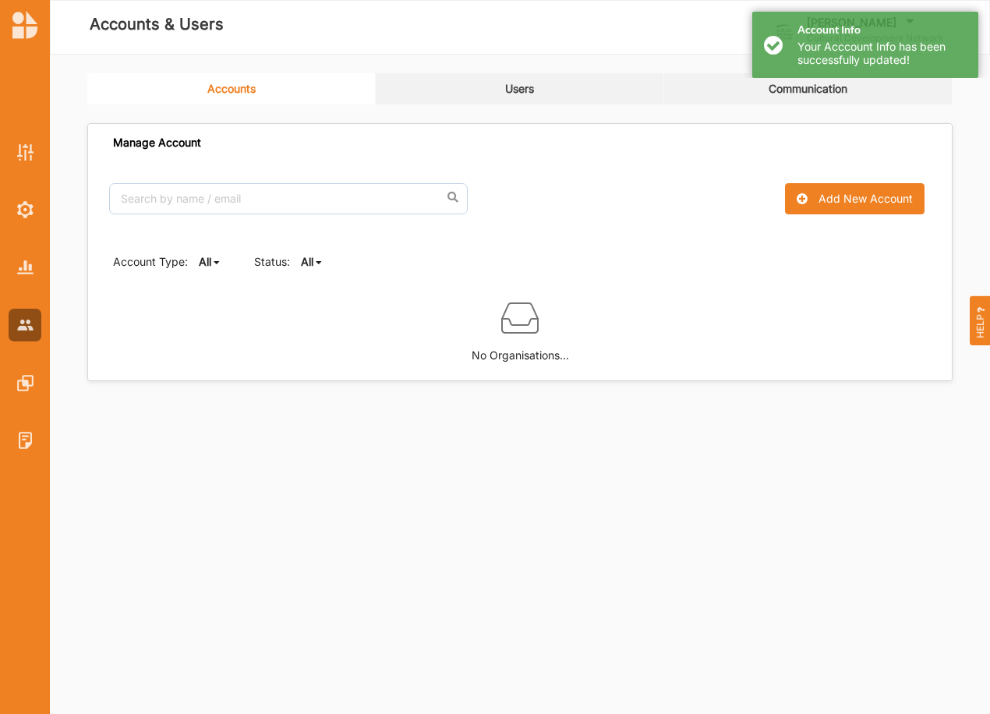
scroll to position [0, 0]
click at [310, 262] on b "All" at bounding box center [307, 261] width 12 height 13
click at [310, 317] on div "Active" at bounding box center [334, 315] width 65 height 28
click at [319, 260] on b "Active" at bounding box center [317, 261] width 33 height 13
click at [327, 281] on b "All" at bounding box center [320, 286] width 12 height 13
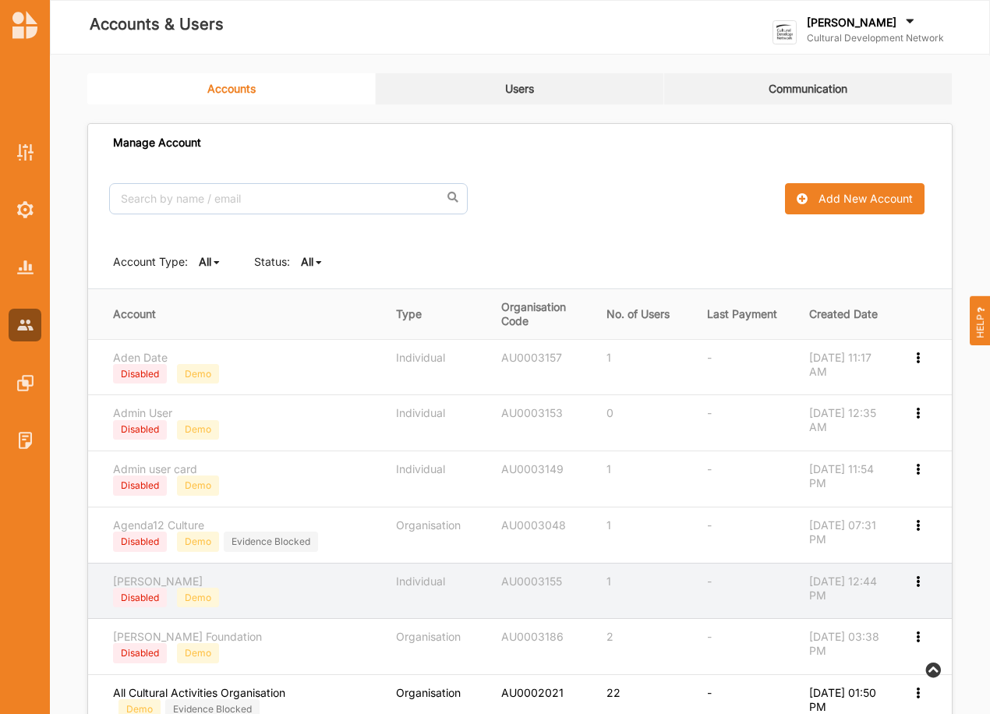
scroll to position [545, 0]
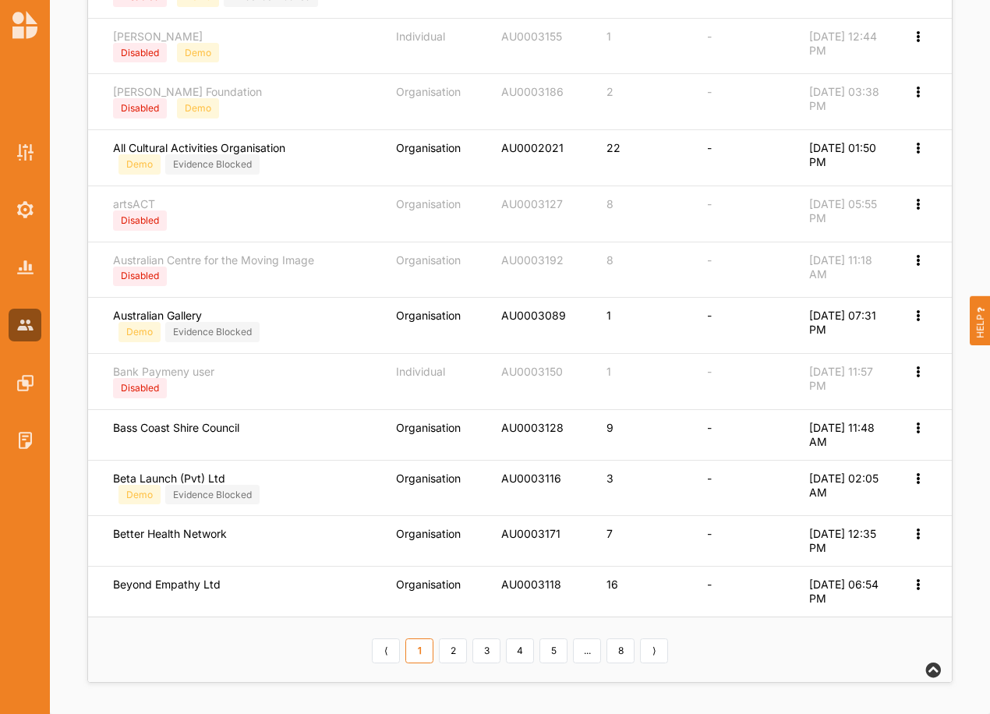
drag, startPoint x: 543, startPoint y: 667, endPoint x: 486, endPoint y: 673, distance: 57.3
click at [536, 665] on th "⟨ 1 2 3 4 5 ... 8 ⟩" at bounding box center [520, 649] width 864 height 65
click at [560, 653] on link "5" at bounding box center [554, 651] width 28 height 25
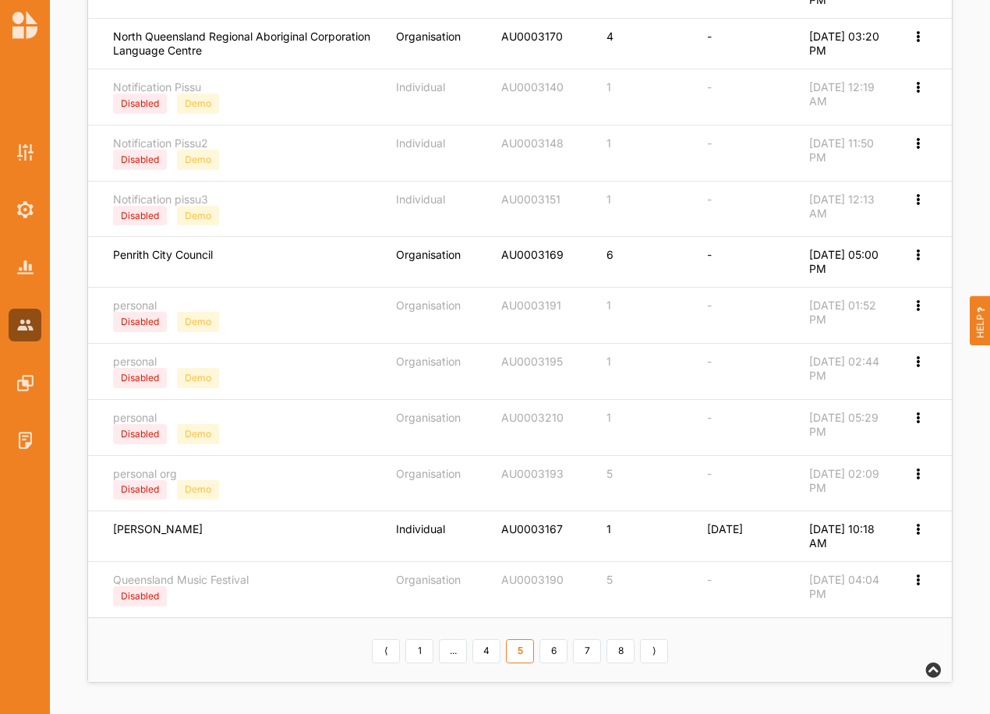
scroll to position [534, 0]
click at [562, 651] on link "6" at bounding box center [554, 651] width 28 height 25
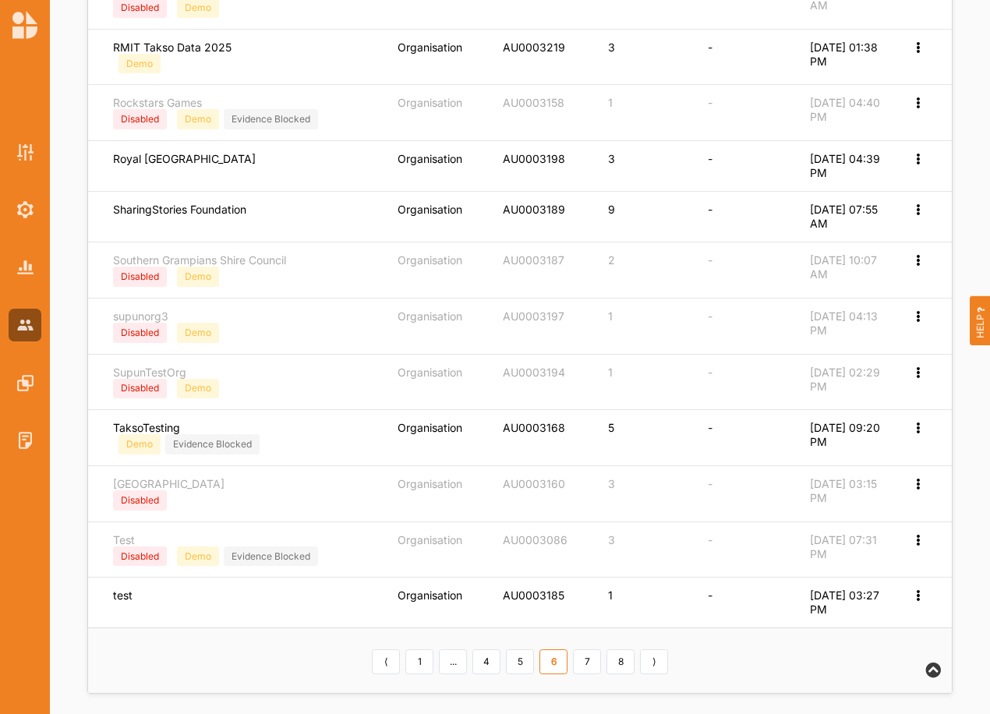
click at [421, 660] on link "1" at bounding box center [419, 661] width 28 height 25
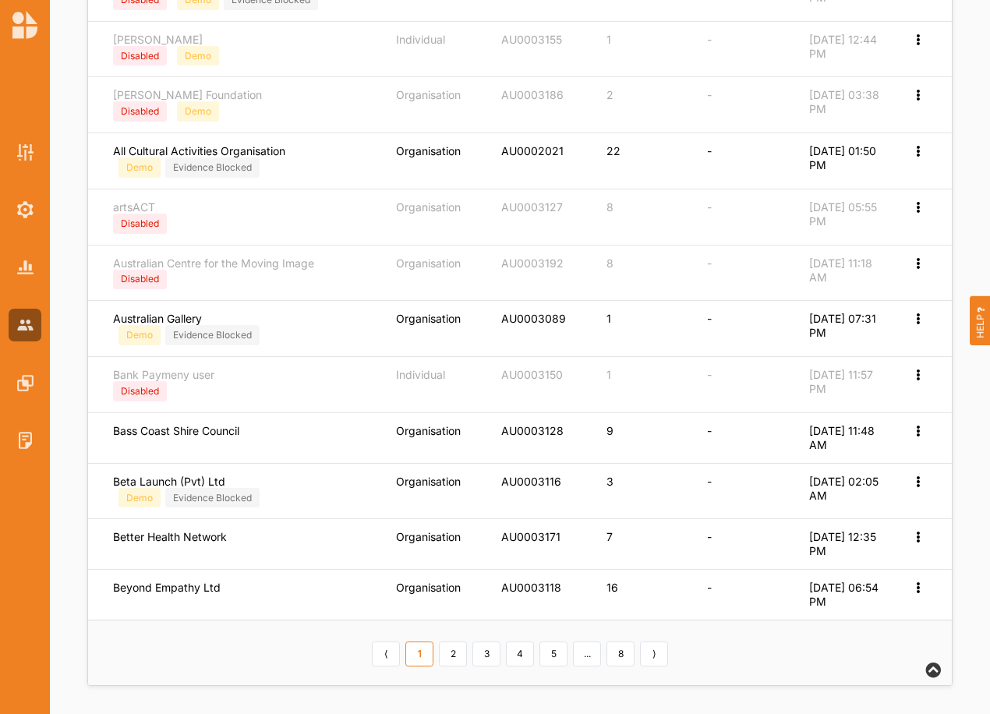
scroll to position [545, 0]
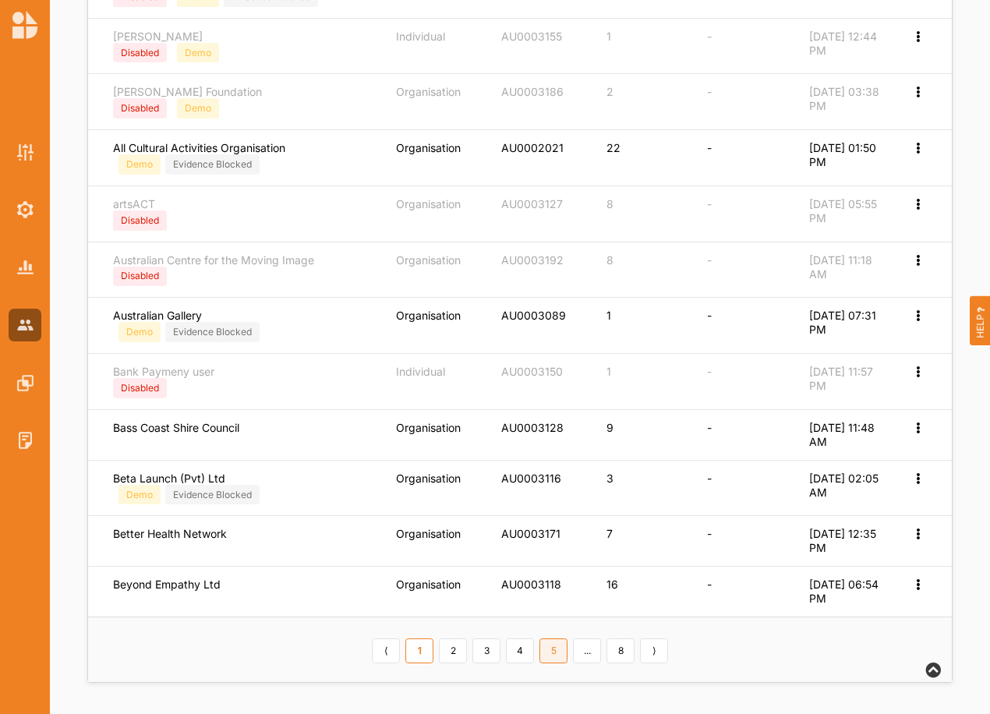
click at [554, 653] on link "5" at bounding box center [554, 651] width 28 height 25
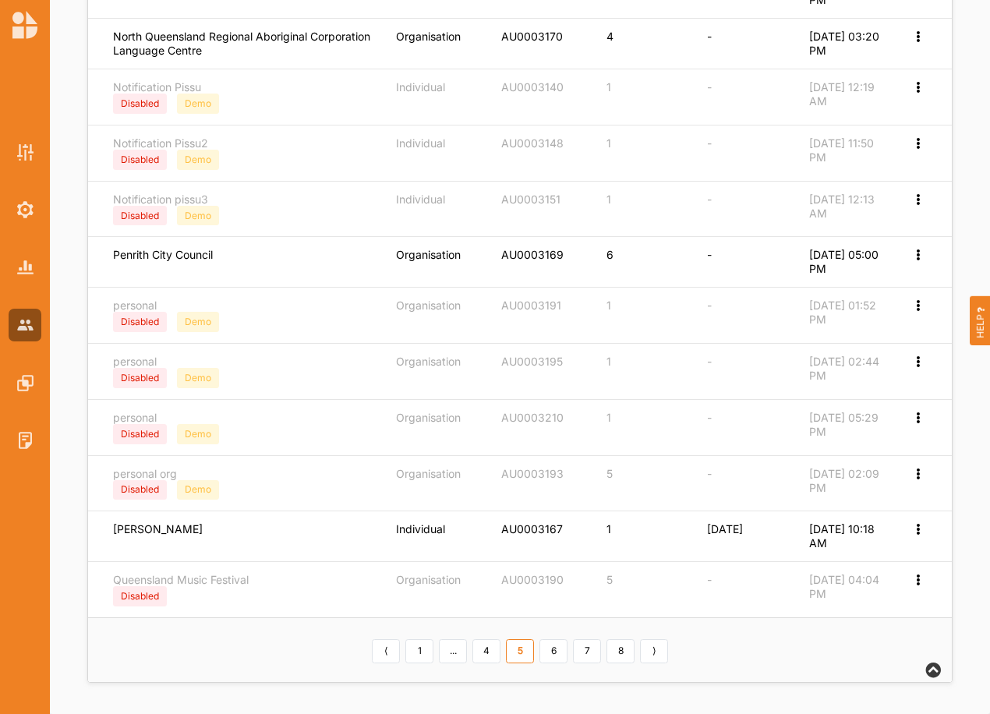
scroll to position [534, 0]
click at [554, 653] on link "6" at bounding box center [554, 651] width 28 height 25
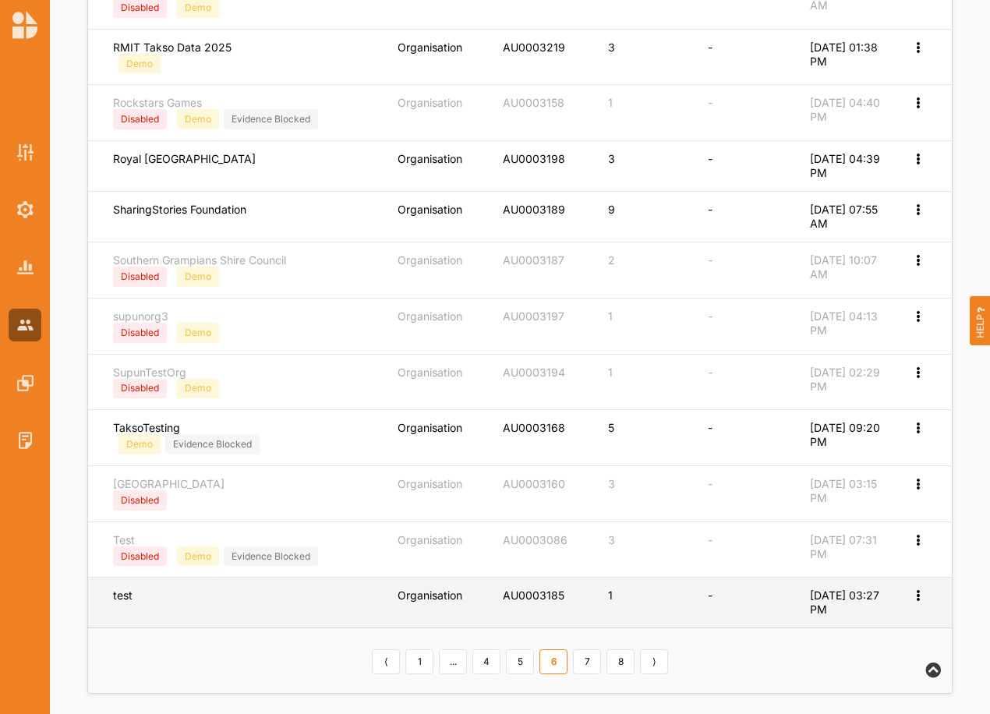
click at [917, 591] on icon at bounding box center [917, 594] width 13 height 11
click at [867, 617] on label "Edit Account" at bounding box center [866, 621] width 98 height 14
select select "3"
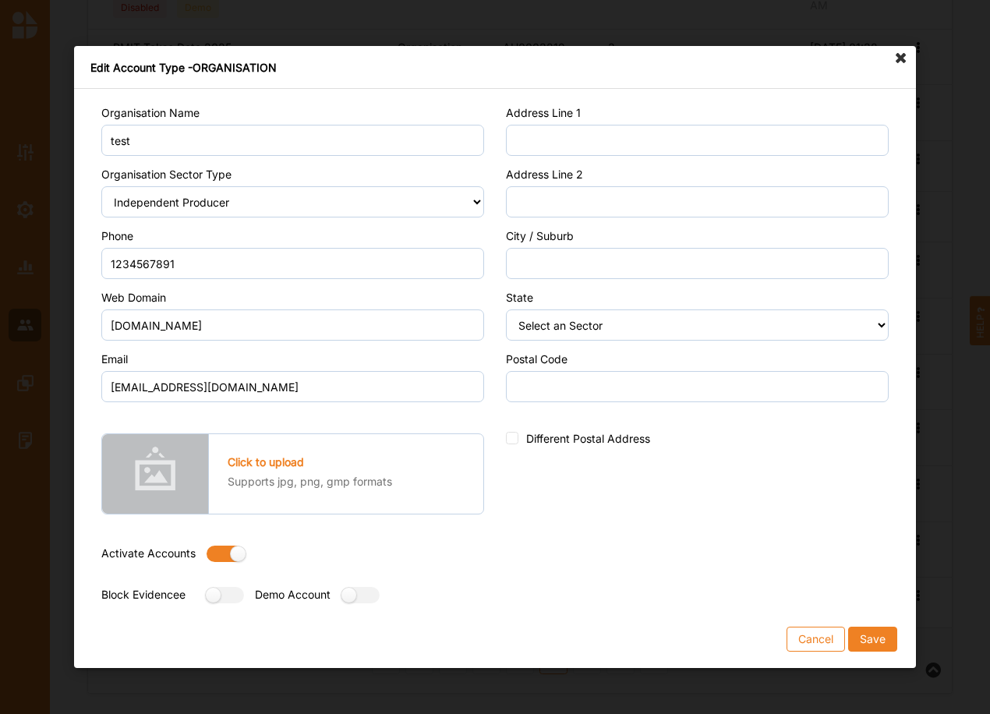
click at [213, 552] on label at bounding box center [221, 554] width 28 height 16
radio input "false"
drag, startPoint x: 373, startPoint y: 597, endPoint x: 383, endPoint y: 589, distance: 13.3
click at [370, 596] on label at bounding box center [355, 595] width 28 height 16
radio input "true"
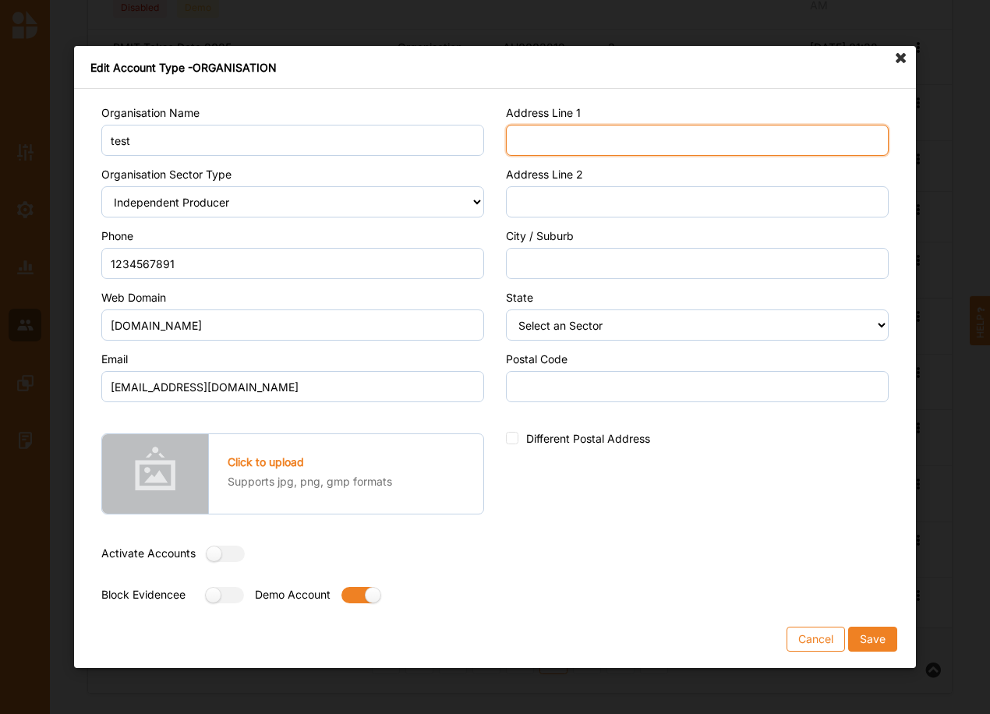
click at [529, 133] on input "Address Line 1" at bounding box center [697, 140] width 383 height 31
type input "Street"
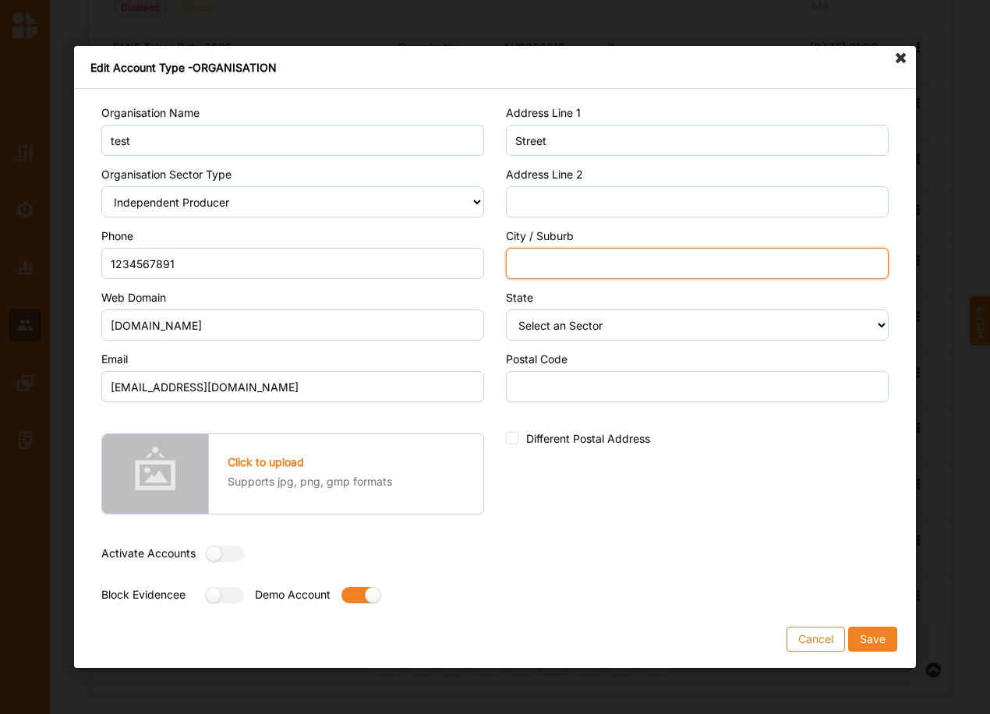
click at [538, 271] on input "City / Suburb" at bounding box center [697, 263] width 383 height 31
type input "City"
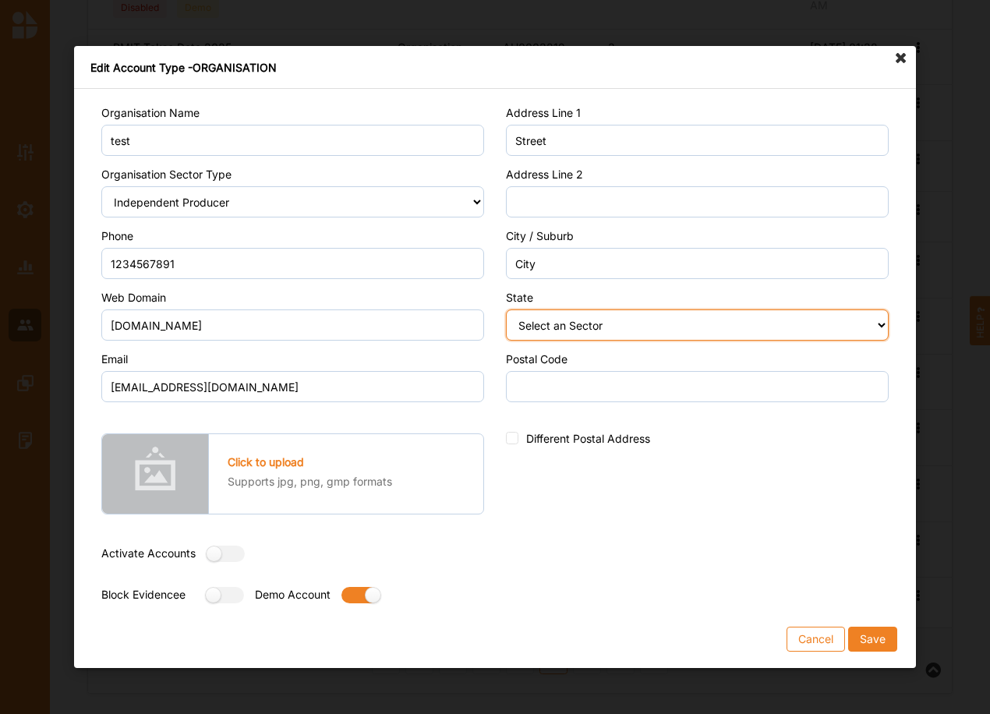
click at [547, 327] on select "Select an Sector Australian Capital Territory New South Wales Northern Territor…" at bounding box center [697, 325] width 383 height 31
select select "9"
click at [506, 310] on select "Select an Sector Australian Capital Territory New South Wales Northern Territor…" at bounding box center [697, 325] width 383 height 31
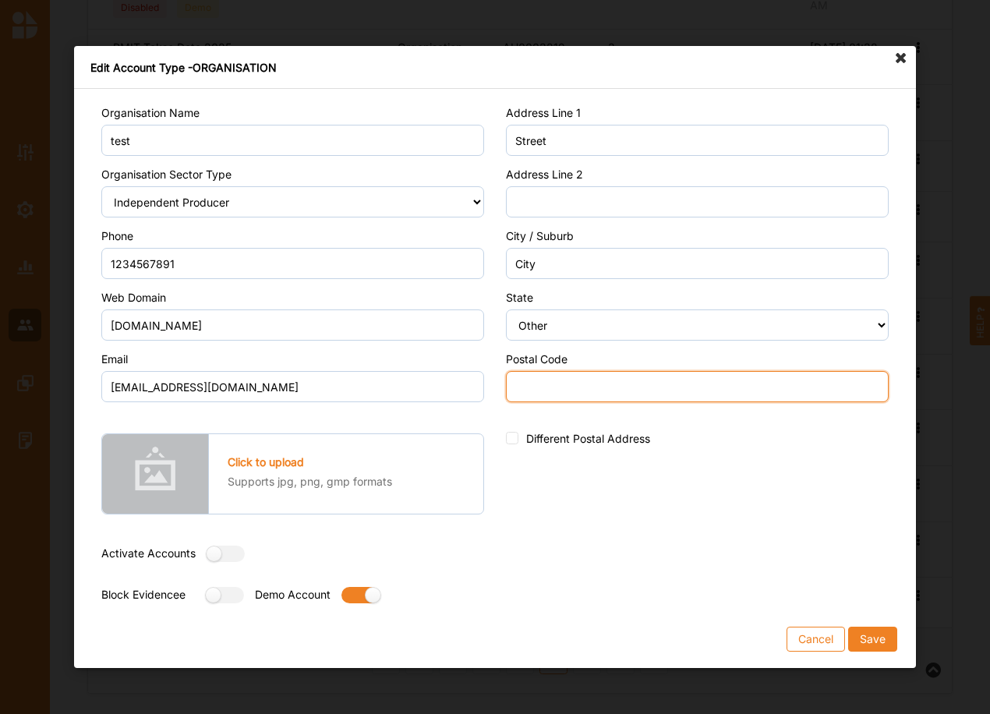
click at [556, 387] on input "Postal Code" at bounding box center [697, 386] width 383 height 31
type input "0000"
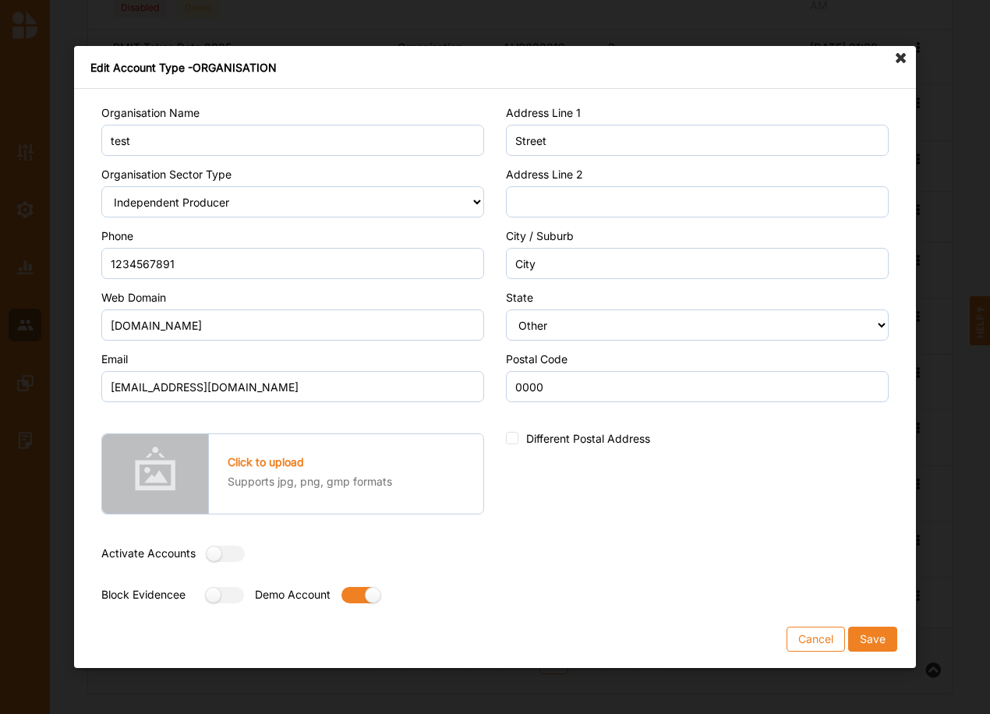
click at [882, 637] on button "Save" at bounding box center [872, 639] width 49 height 25
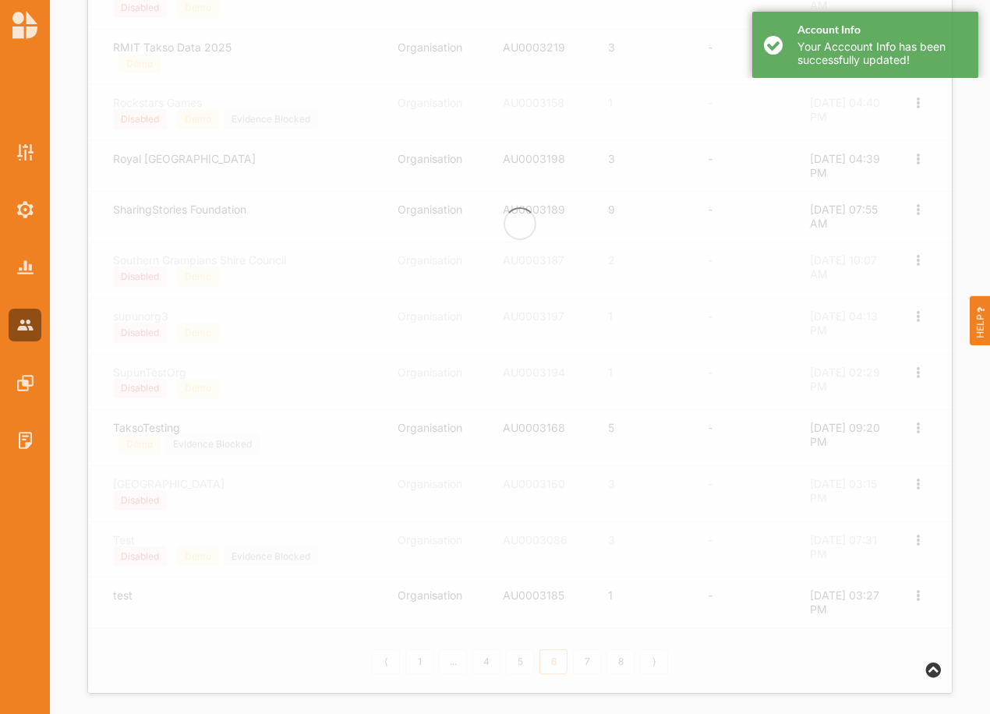
scroll to position [0, 0]
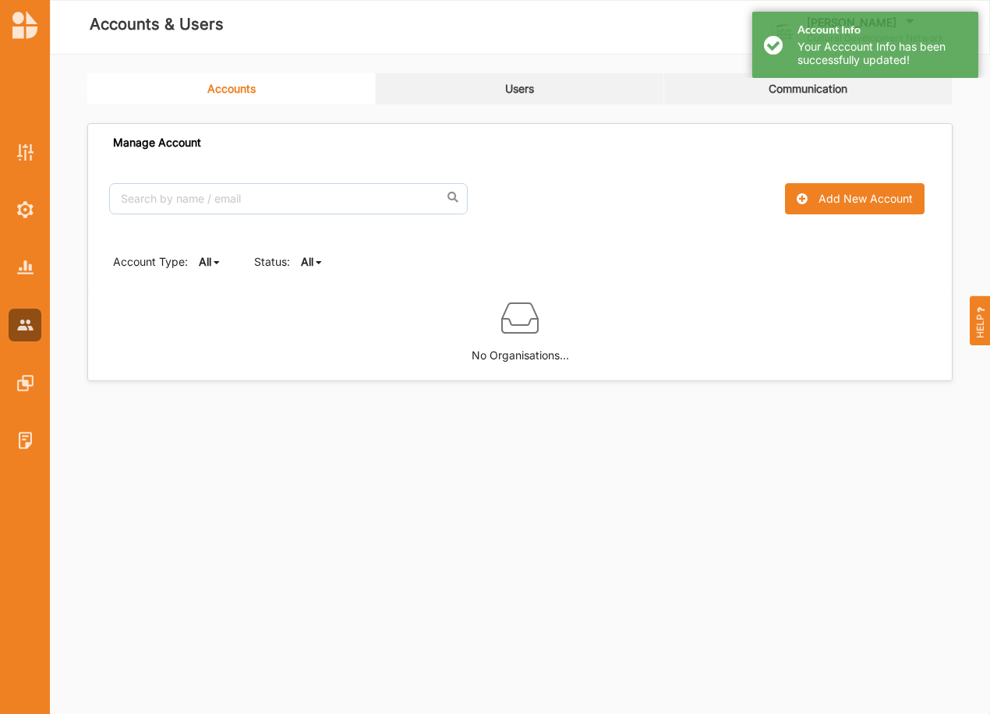
click at [319, 262] on icon at bounding box center [319, 262] width 6 height 9
click at [313, 310] on div "Active" at bounding box center [334, 315] width 65 height 28
click at [321, 267] on b "Active" at bounding box center [317, 261] width 33 height 13
click at [320, 292] on b "All" at bounding box center [320, 286] width 12 height 13
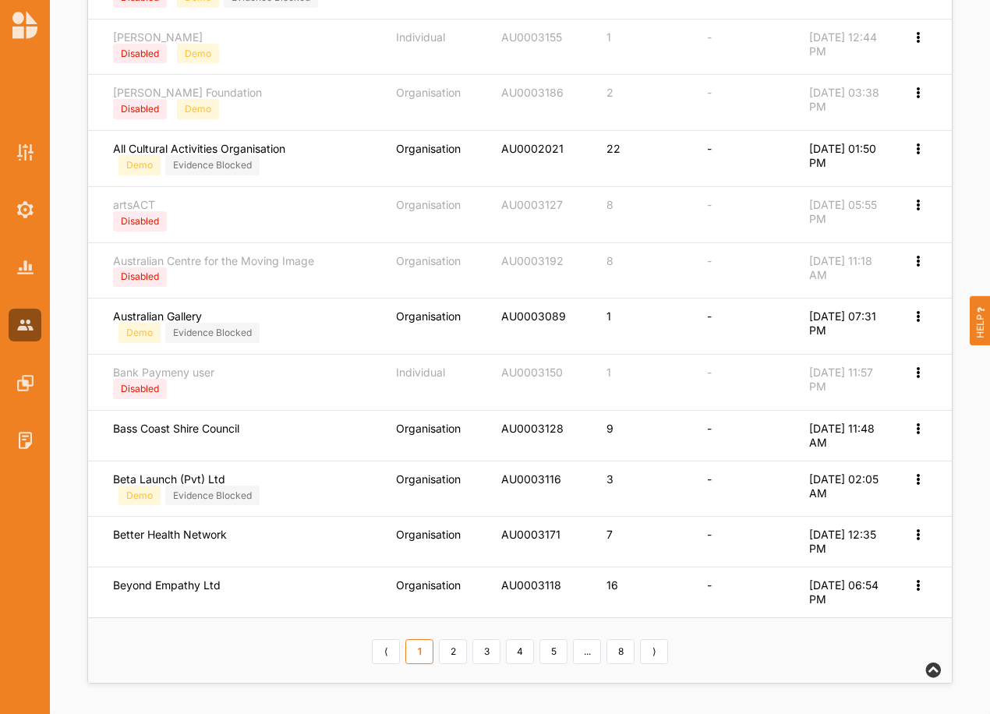
scroll to position [545, 0]
click at [557, 646] on link "5" at bounding box center [554, 651] width 28 height 25
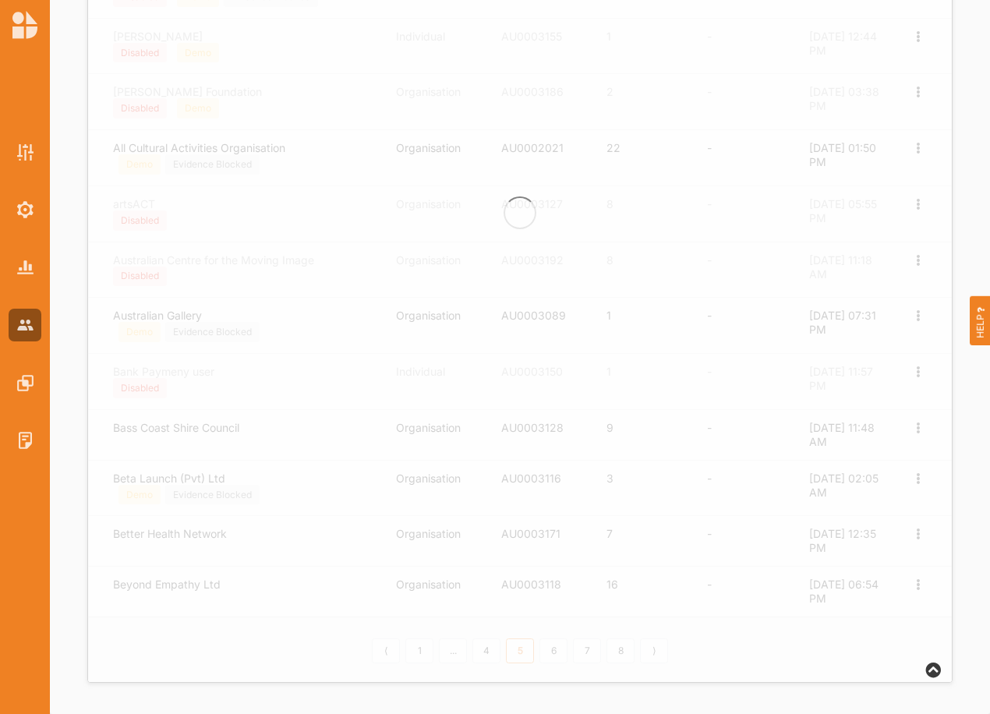
scroll to position [534, 0]
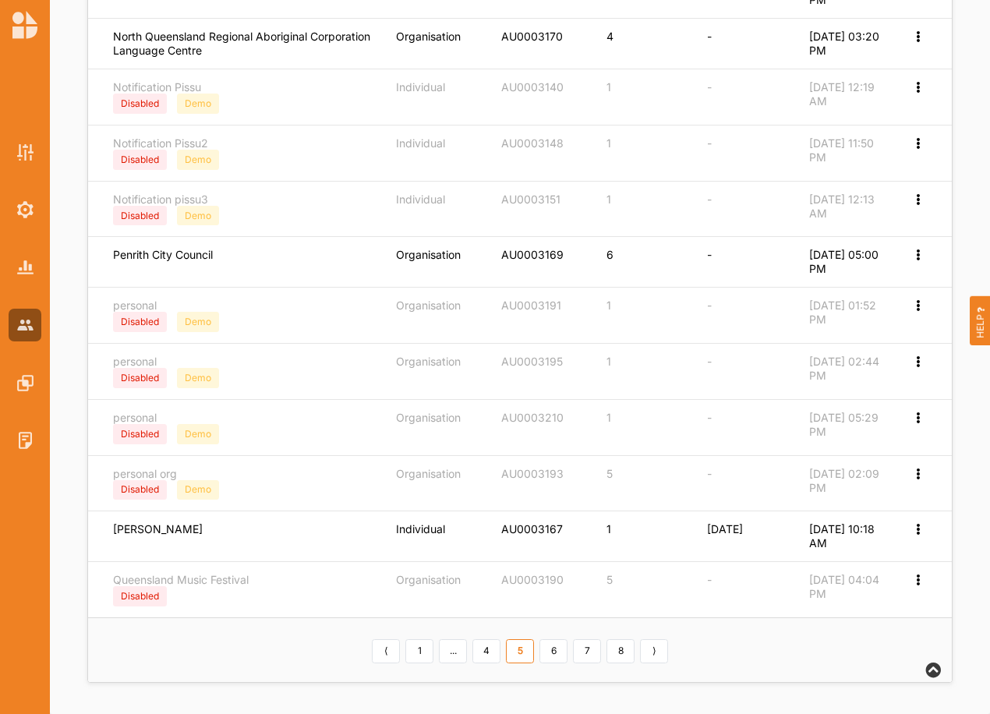
click at [558, 650] on link "6" at bounding box center [554, 651] width 28 height 25
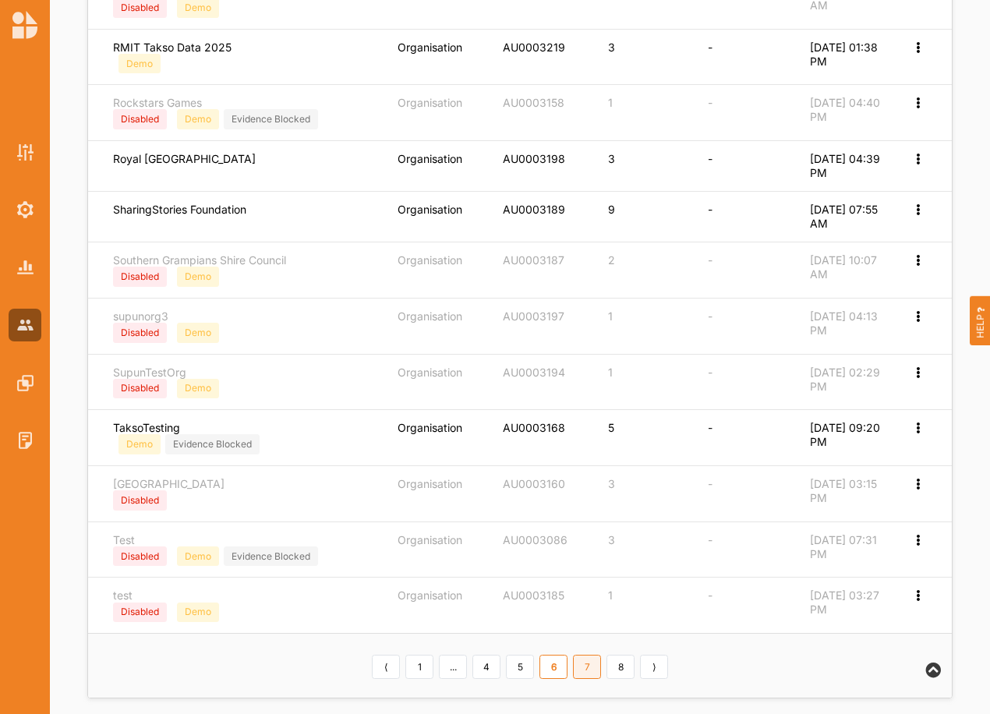
click at [587, 663] on link "7" at bounding box center [587, 667] width 28 height 25
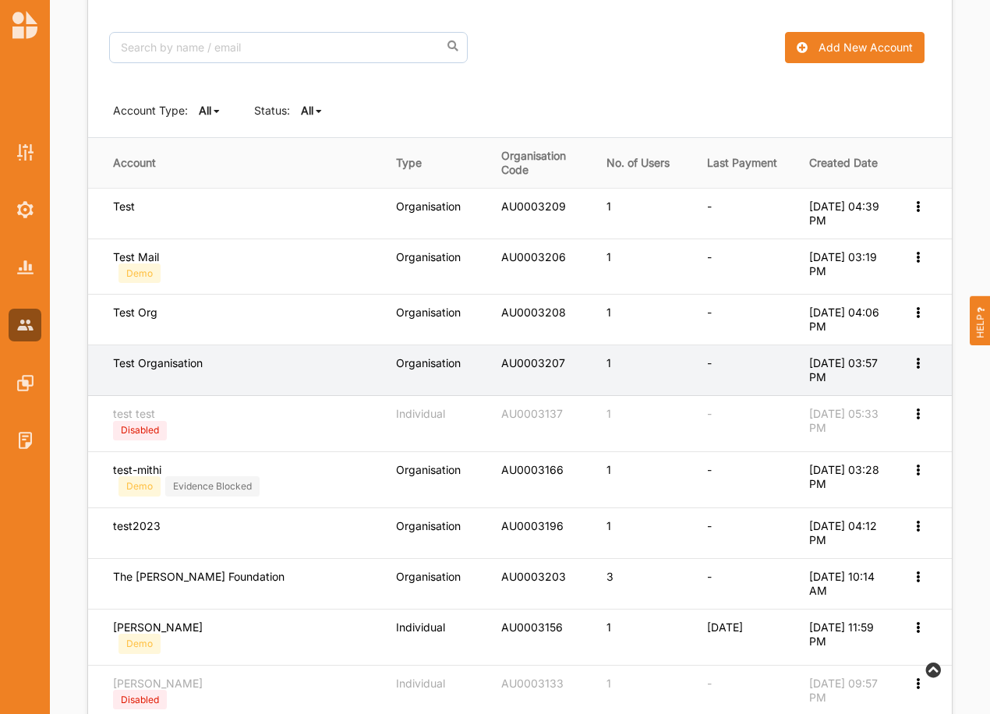
scroll to position [149, 0]
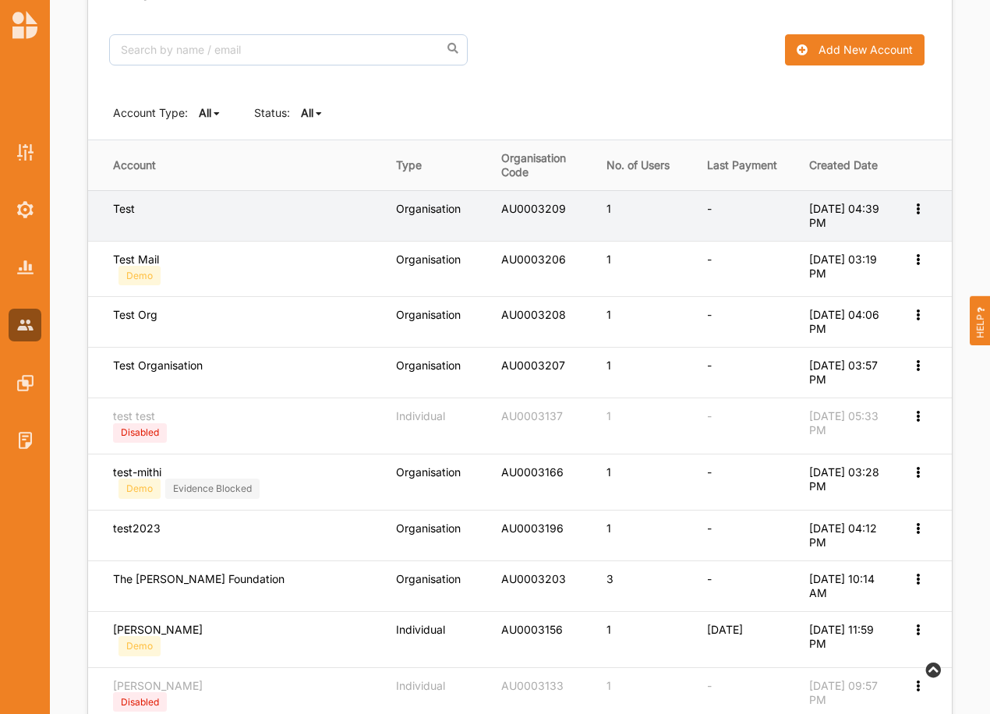
click at [917, 210] on icon at bounding box center [917, 207] width 13 height 11
click at [858, 237] on label "Edit Account" at bounding box center [866, 234] width 98 height 14
select select "2"
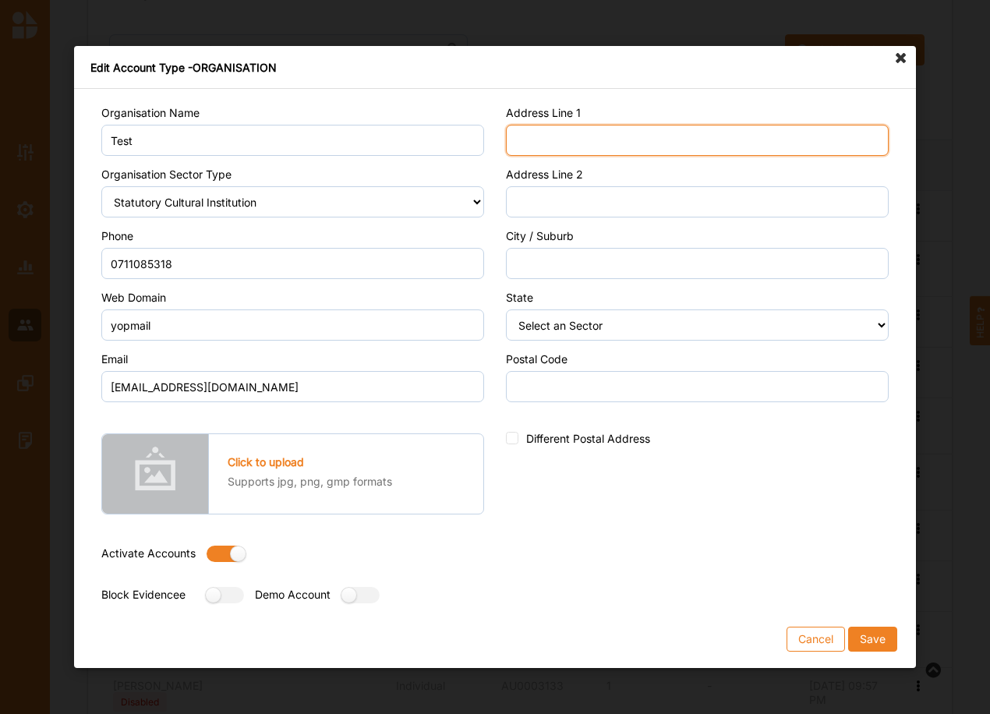
click at [525, 143] on input "Address Line 1" at bounding box center [697, 140] width 383 height 31
type input "Street"
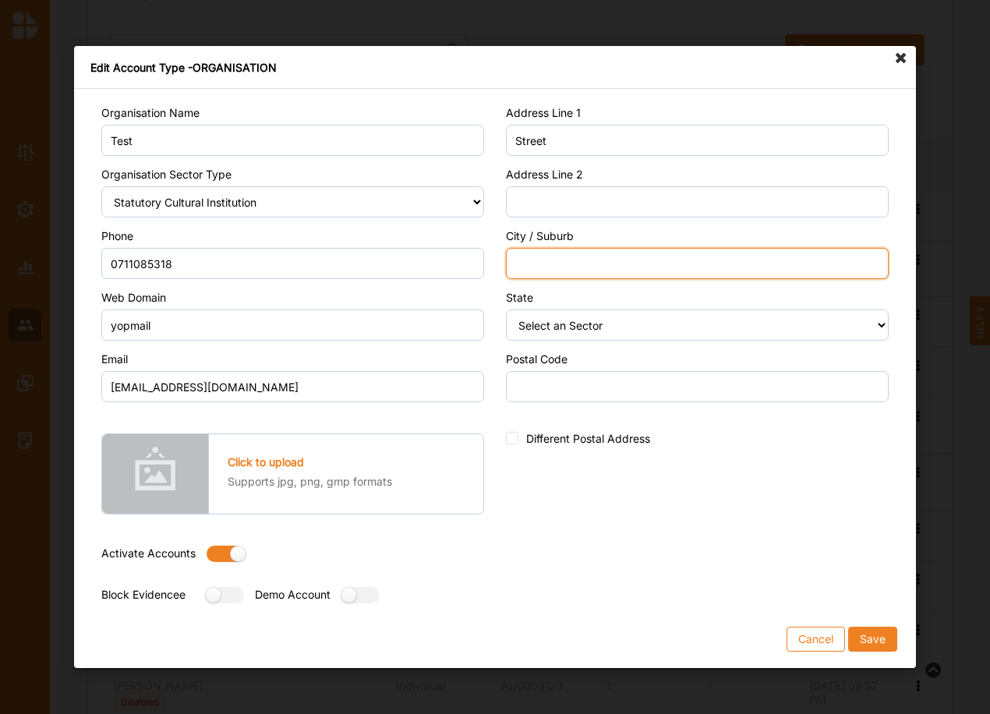
click at [534, 256] on input "City / Suburb" at bounding box center [697, 263] width 383 height 31
type input "City"
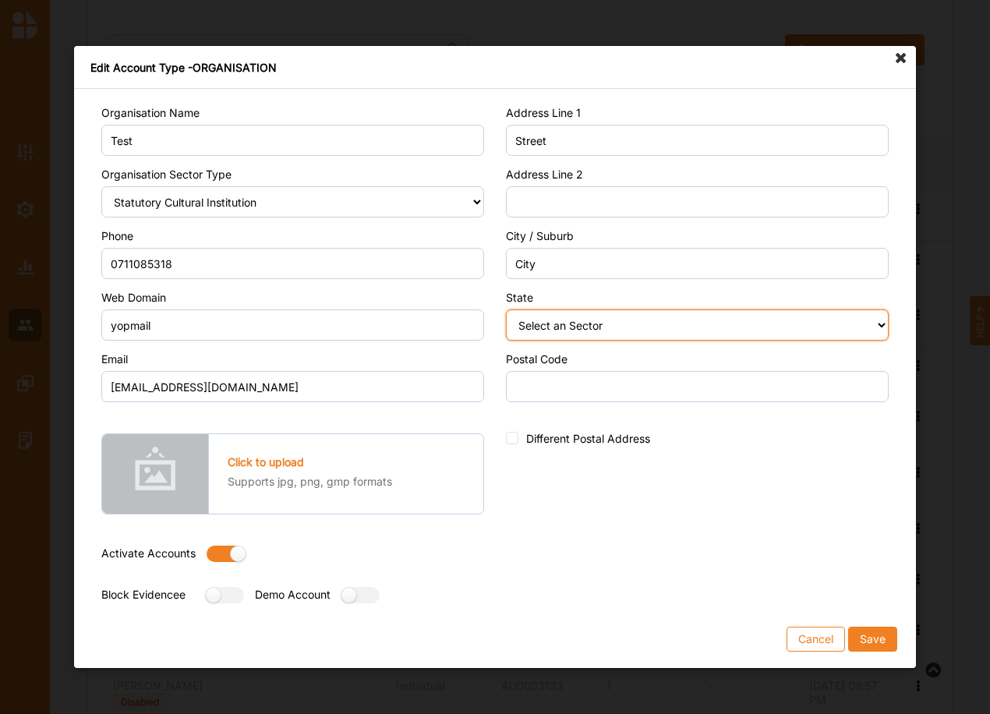
click at [536, 327] on select "Select an Sector Australian Capital Territory New South Wales Northern Territor…" at bounding box center [697, 325] width 383 height 31
select select "9"
click at [506, 310] on select "Select an Sector Australian Capital Territory New South Wales Northern Territor…" at bounding box center [697, 325] width 383 height 31
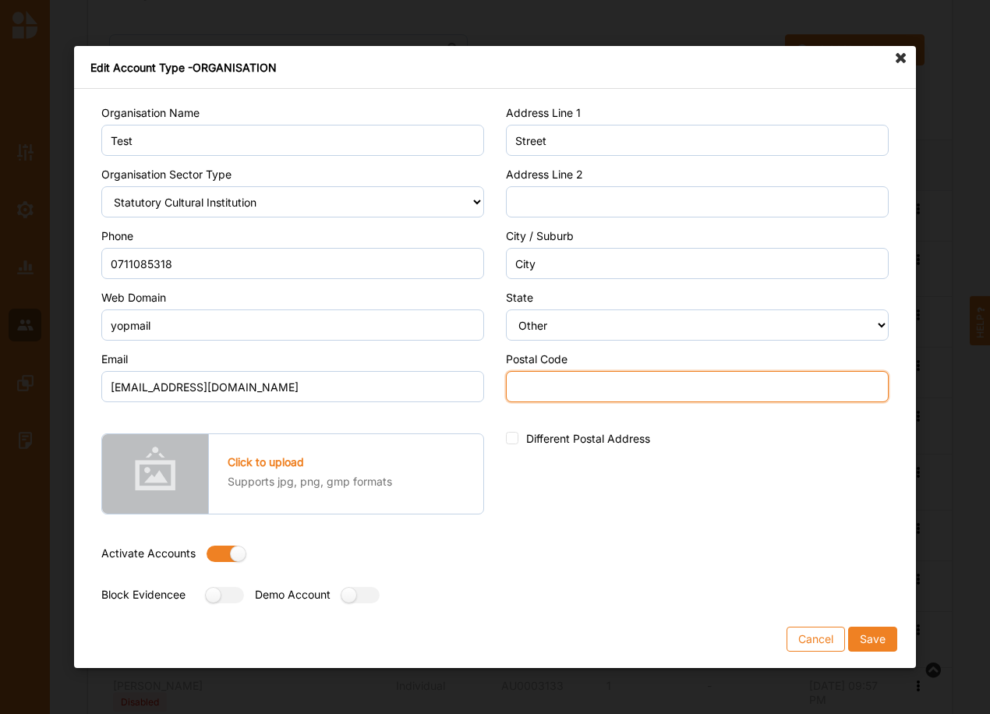
click at [543, 382] on input "Postal Code" at bounding box center [697, 386] width 383 height 31
type input "0000"
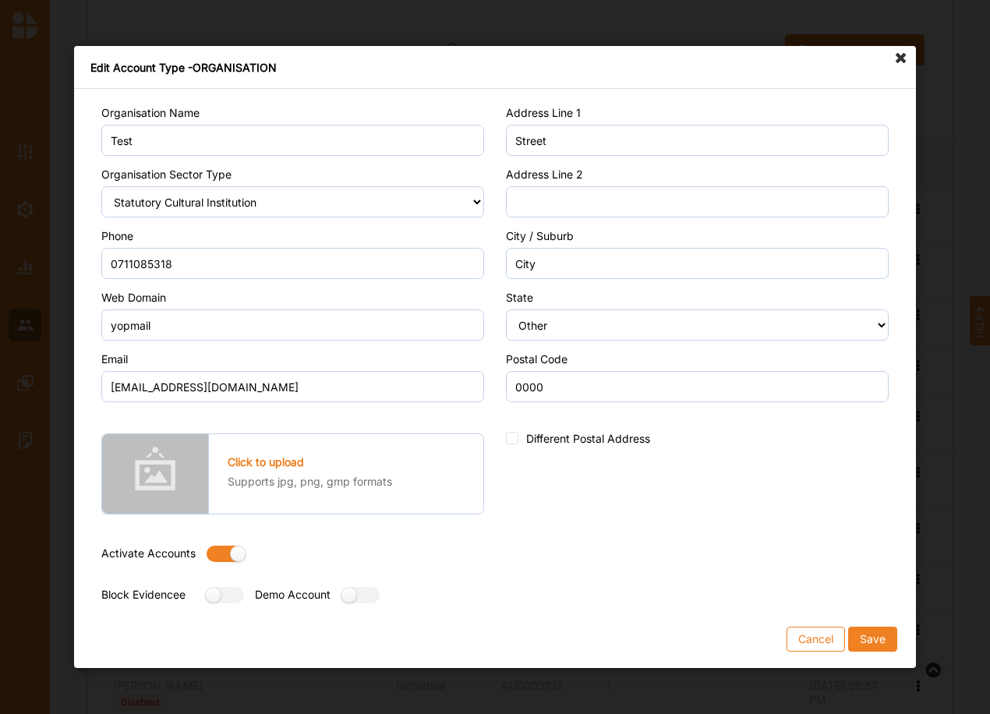
click at [220, 554] on label at bounding box center [221, 554] width 28 height 16
radio input "false"
drag, startPoint x: 373, startPoint y: 595, endPoint x: 386, endPoint y: 601, distance: 13.9
click at [370, 594] on label at bounding box center [355, 595] width 28 height 16
radio input "true"
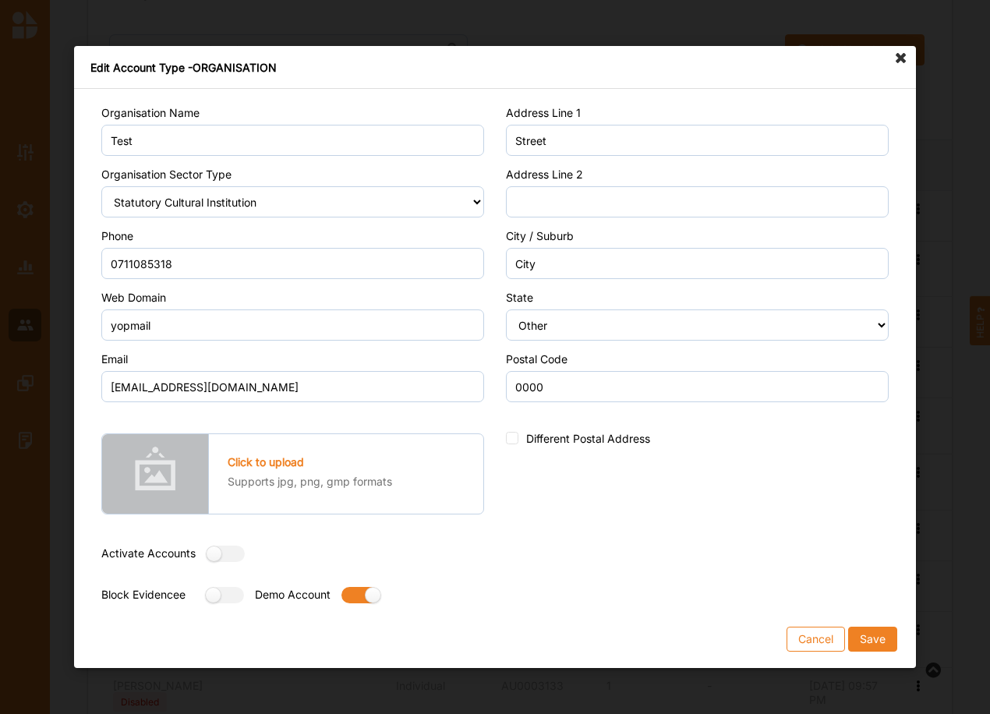
drag, startPoint x: 872, startPoint y: 637, endPoint x: 862, endPoint y: 629, distance: 12.8
click at [869, 633] on button "Save" at bounding box center [872, 639] width 49 height 25
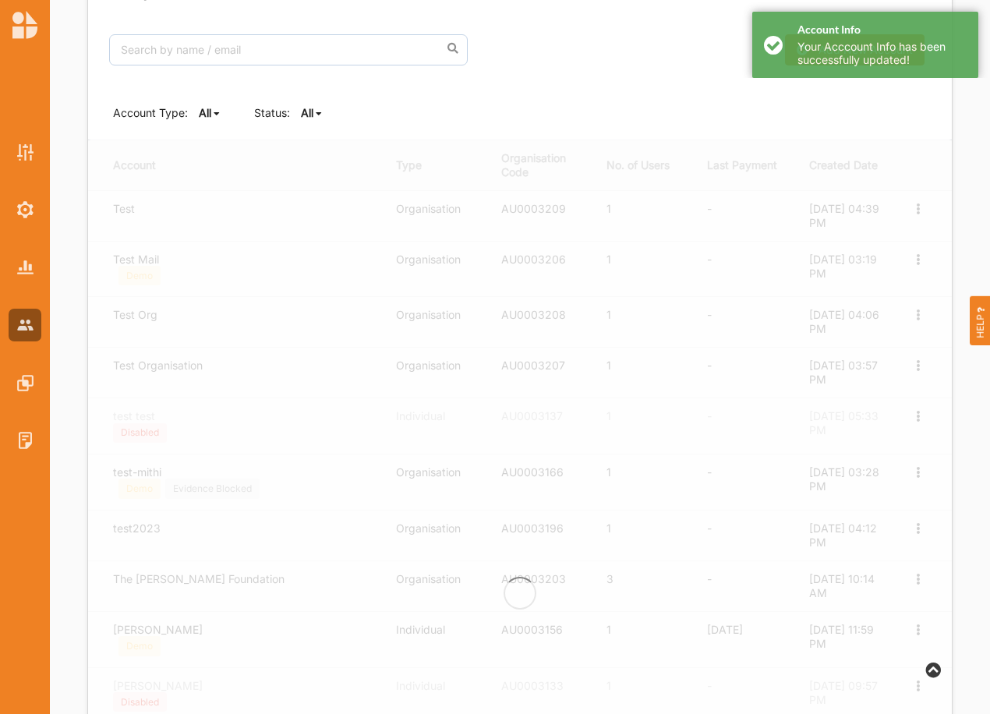
scroll to position [0, 0]
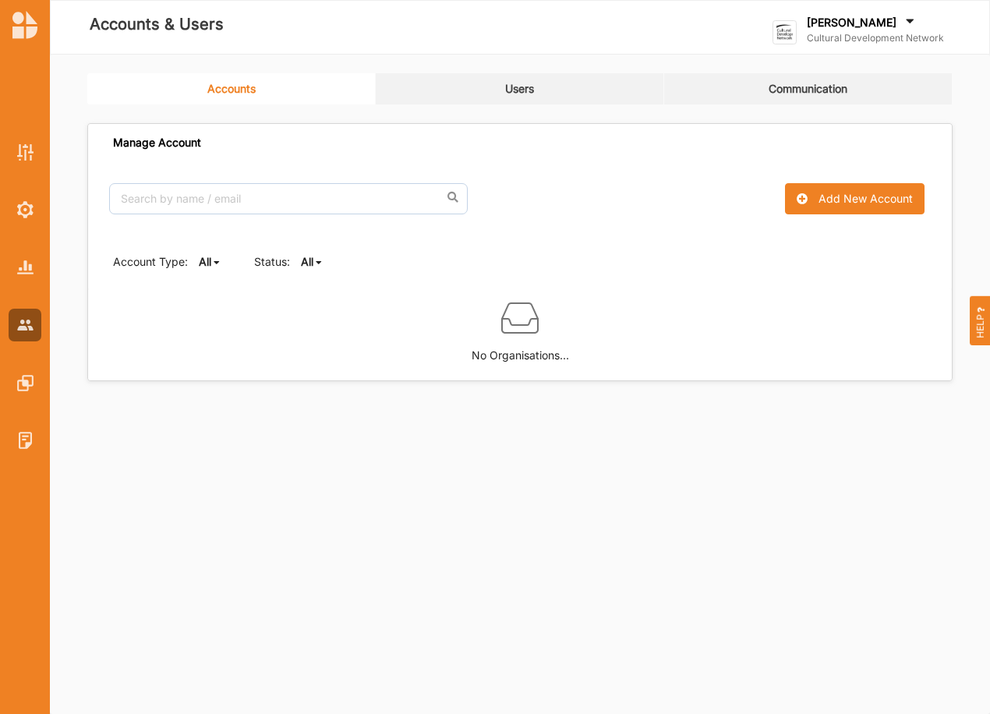
click at [320, 262] on icon at bounding box center [319, 262] width 6 height 9
click at [302, 291] on div "All" at bounding box center [334, 287] width 65 height 28
click at [314, 272] on div "Account Type: All All Organisation Individual Status: All All Active Inactive" at bounding box center [520, 261] width 864 height 53
click at [308, 267] on b "All" at bounding box center [307, 261] width 12 height 13
click at [316, 306] on div "Active" at bounding box center [334, 315] width 65 height 28
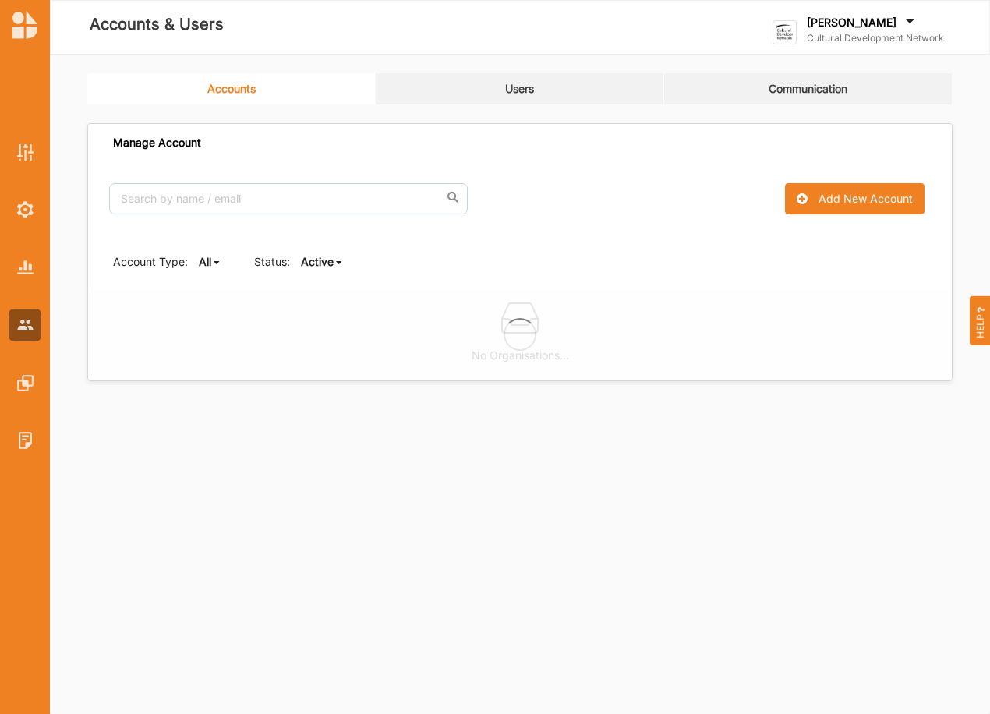
click at [316, 261] on b "Active" at bounding box center [317, 261] width 33 height 13
drag, startPoint x: 316, startPoint y: 291, endPoint x: 359, endPoint y: 281, distance: 44.8
click at [315, 290] on b "All" at bounding box center [320, 286] width 12 height 13
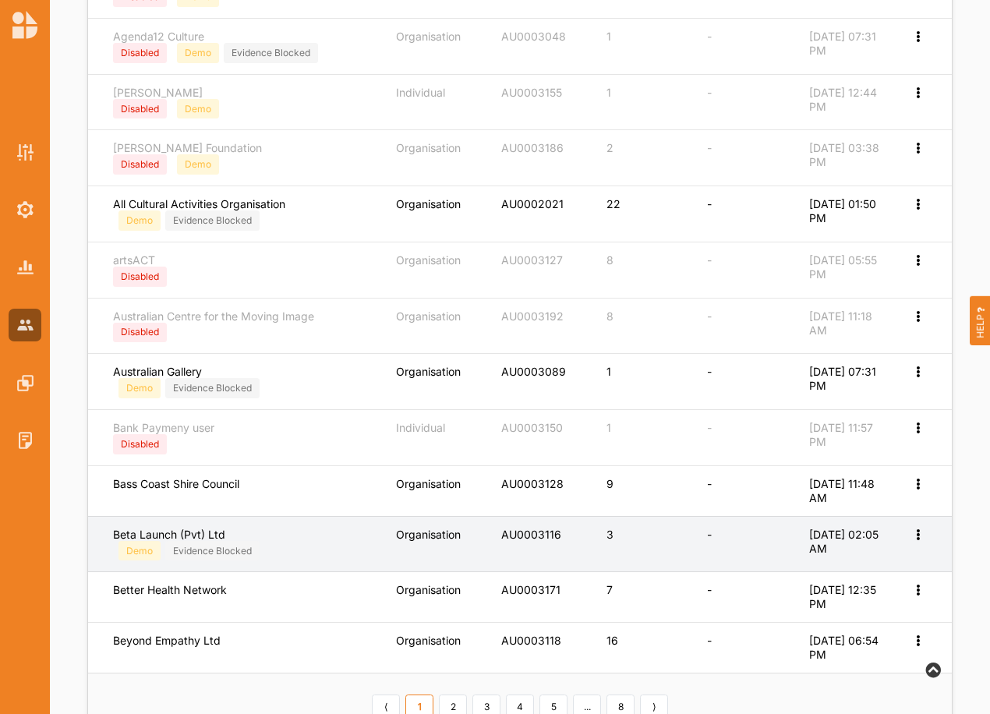
scroll to position [545, 0]
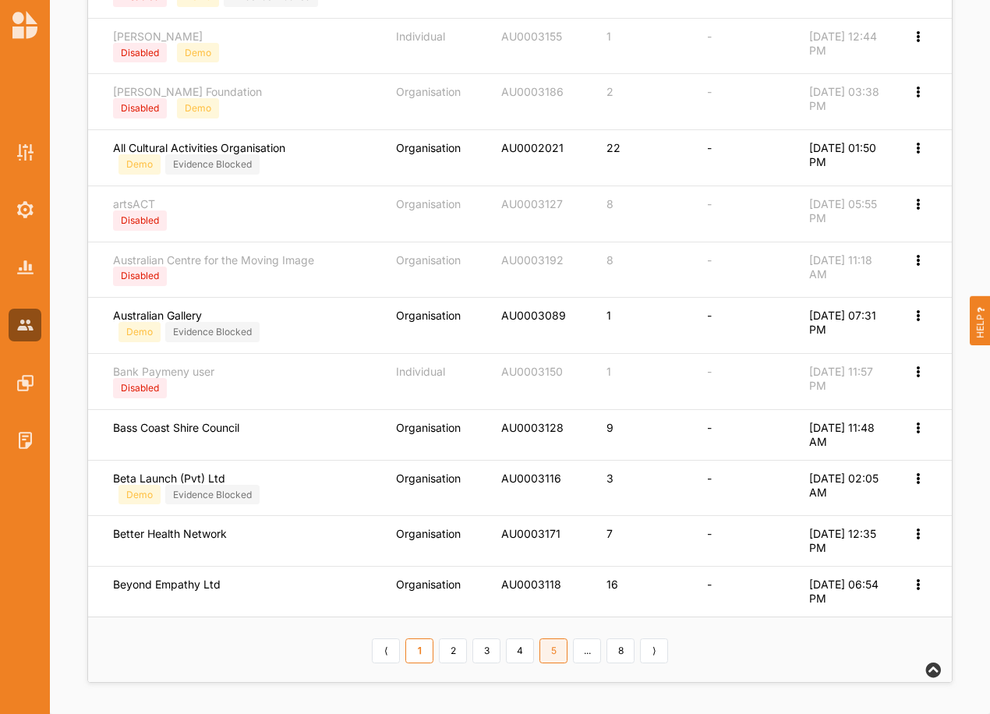
click at [548, 648] on link "5" at bounding box center [554, 651] width 28 height 25
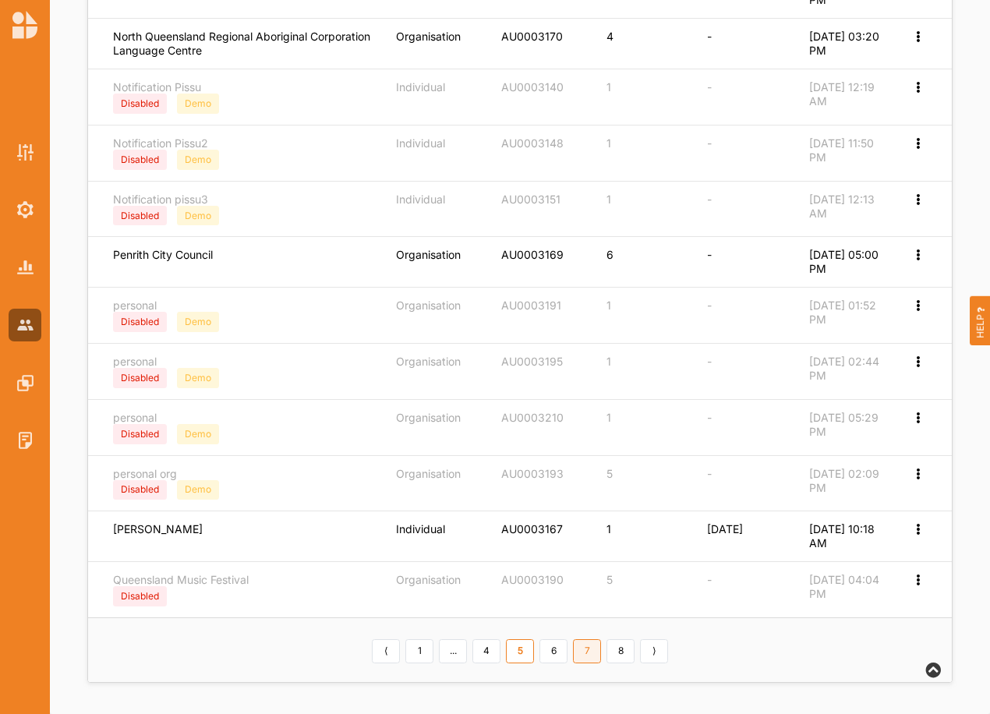
scroll to position [534, 0]
click at [580, 653] on link "7" at bounding box center [587, 651] width 28 height 25
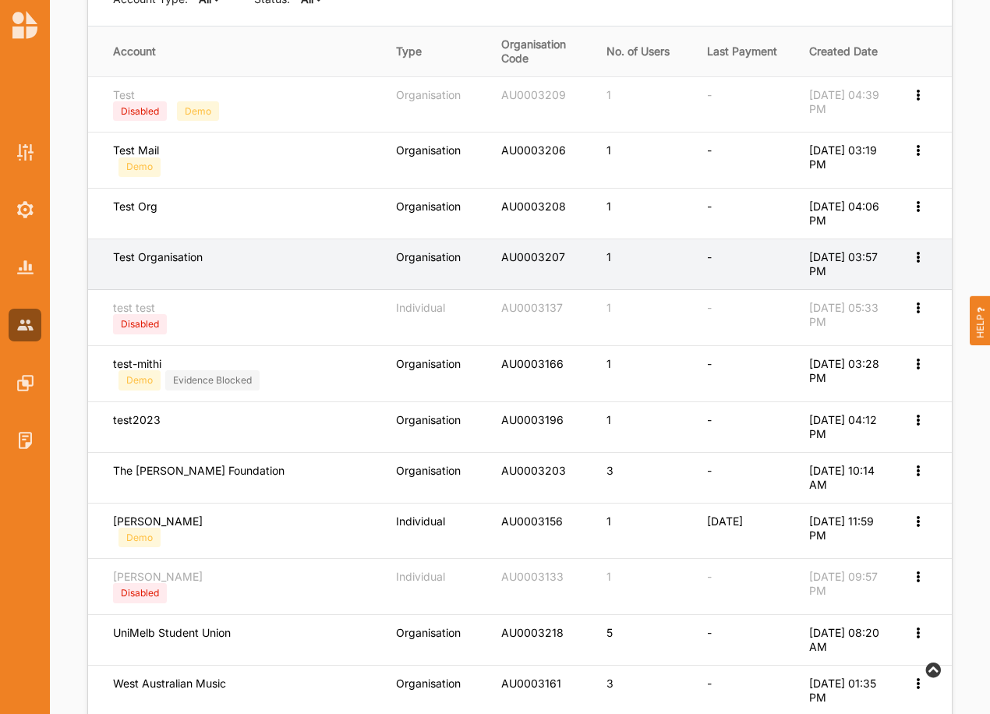
scroll to position [259, 0]
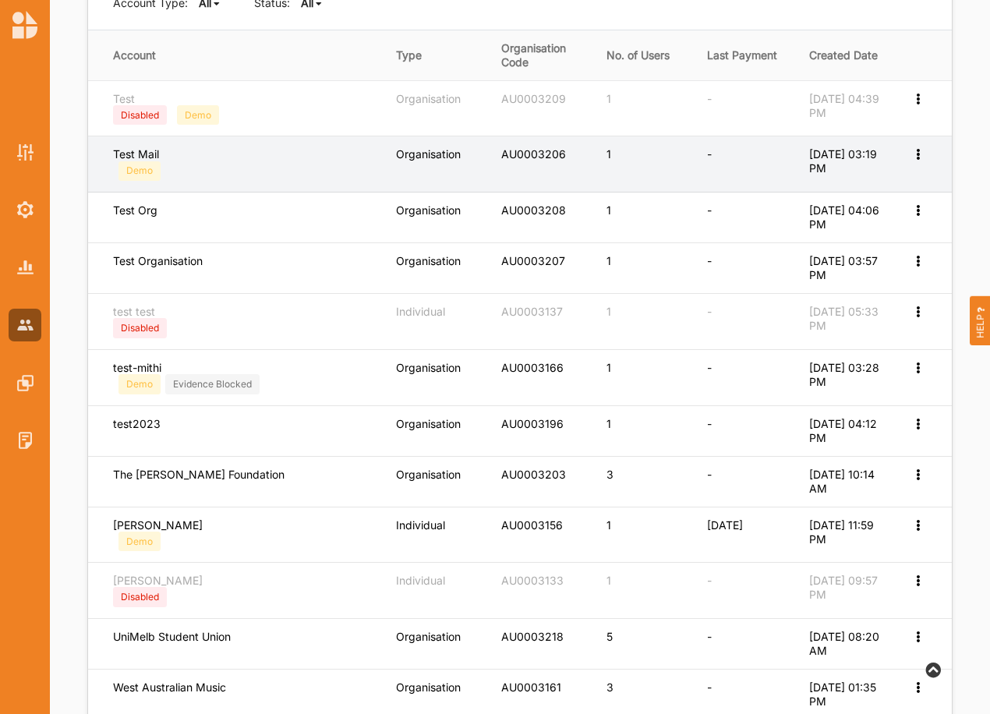
click at [916, 150] on icon at bounding box center [917, 152] width 13 height 11
click at [856, 181] on label "Edit Account" at bounding box center [866, 180] width 98 height 14
select select "1"
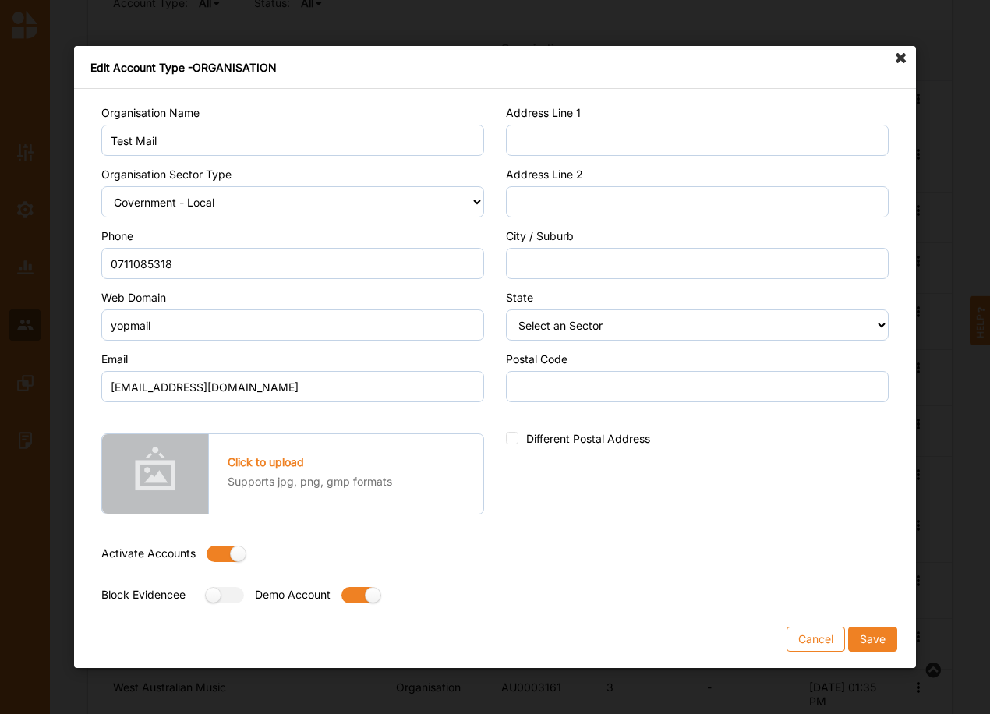
click at [215, 543] on div "Activate Accounts" at bounding box center [292, 549] width 383 height 41
drag, startPoint x: 223, startPoint y: 554, endPoint x: 253, endPoint y: 560, distance: 30.1
click at [225, 553] on label at bounding box center [221, 554] width 28 height 16
radio input "false"
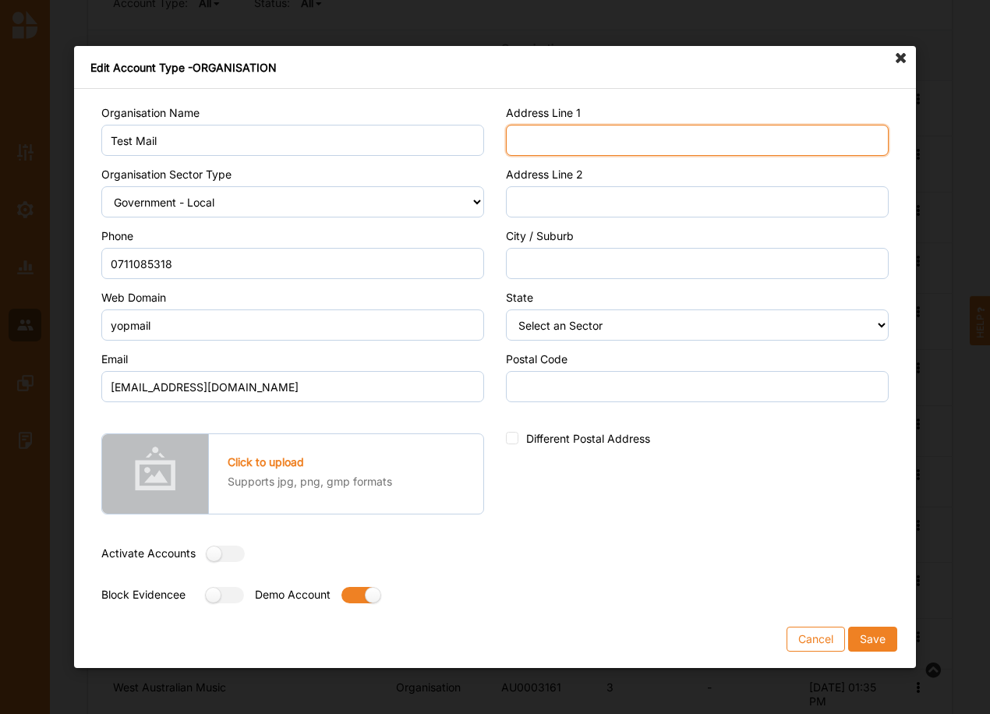
click at [572, 136] on input "Address Line 1" at bounding box center [697, 140] width 383 height 31
type input "Street"
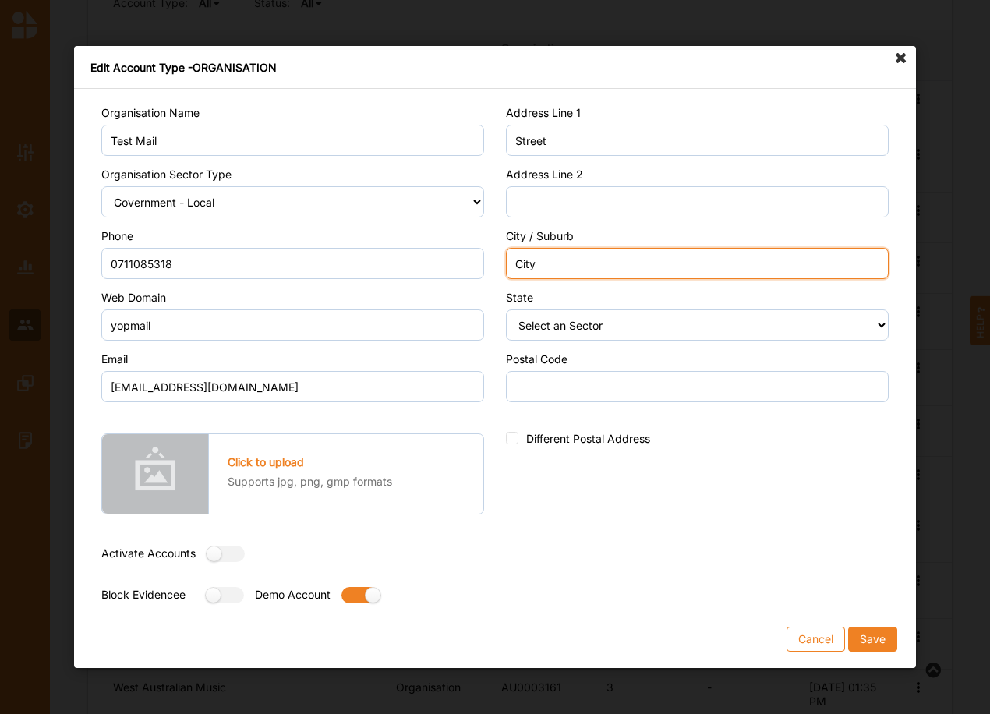
type input "City"
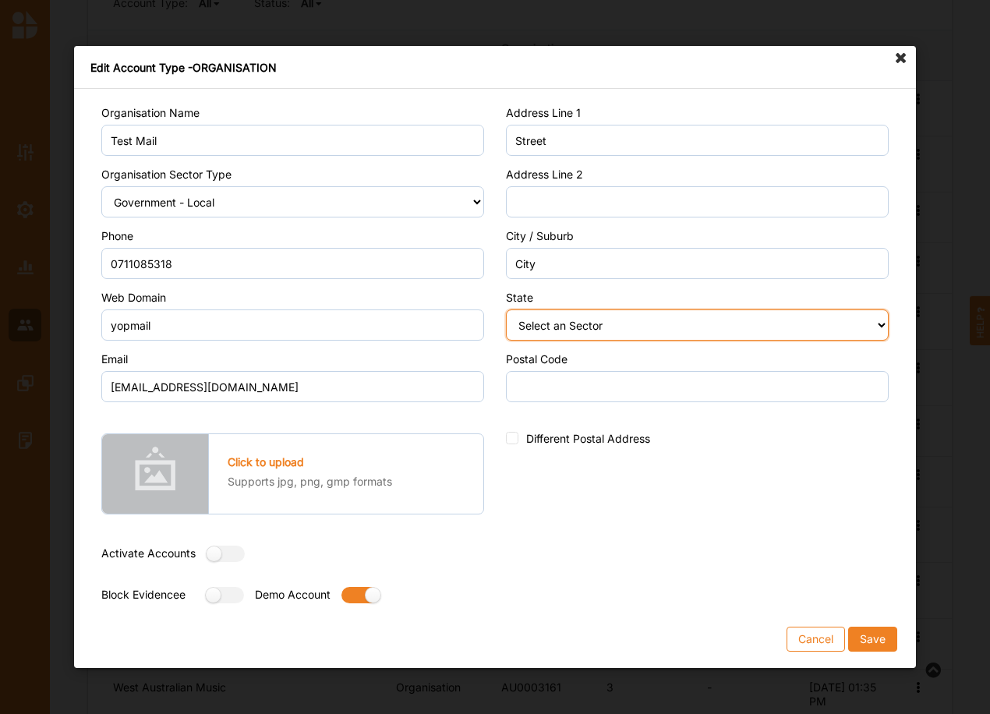
select select "9"
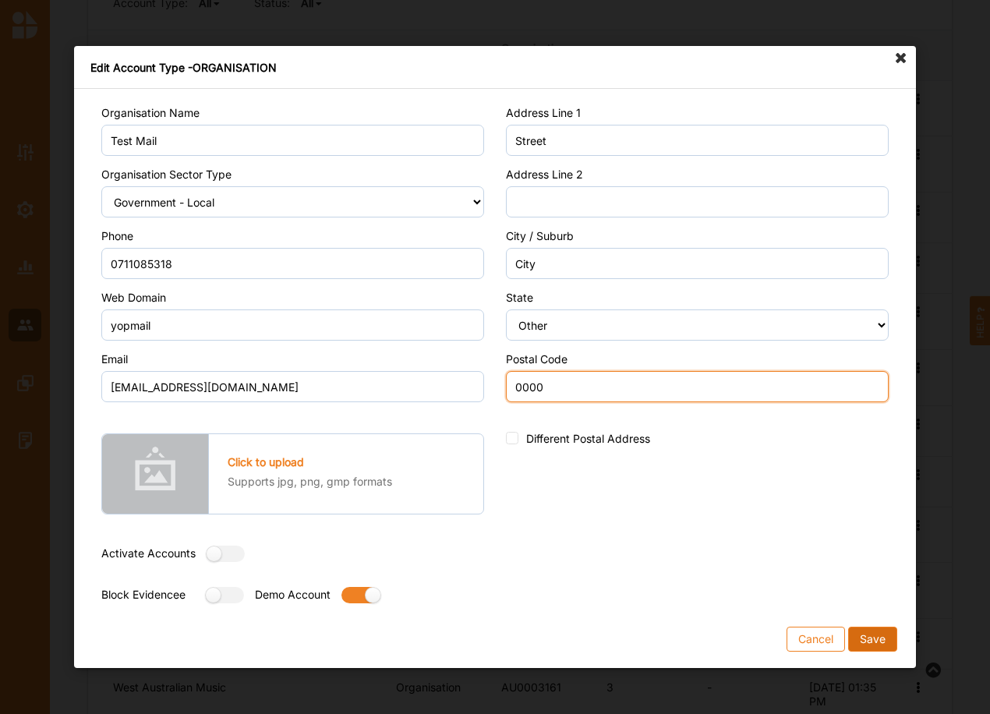
type input "0000"
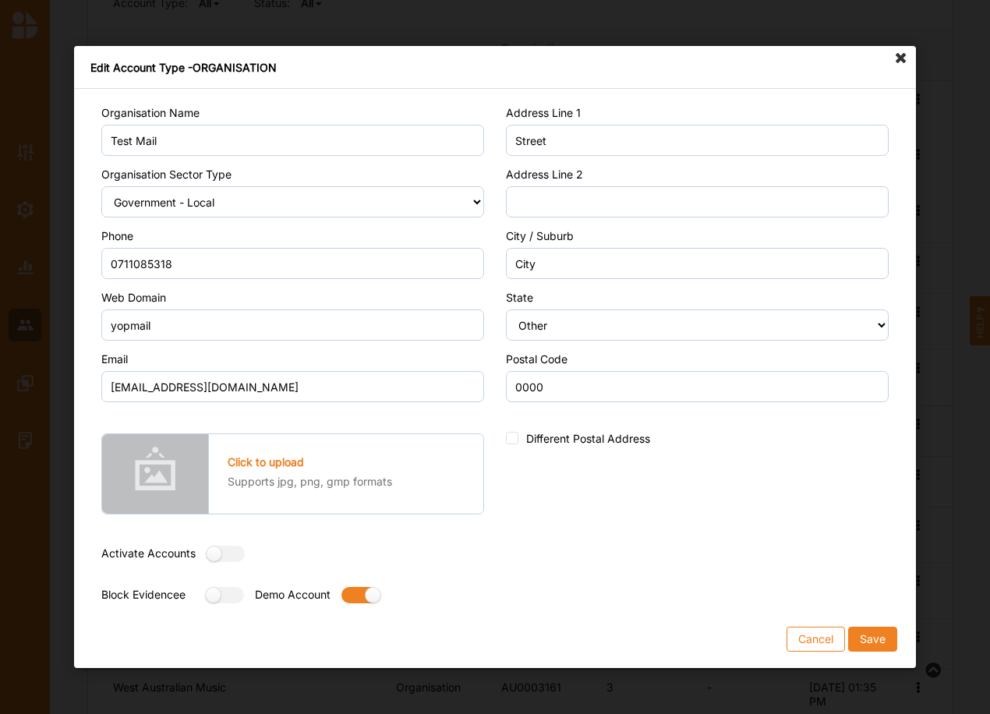
click at [877, 639] on button "Save" at bounding box center [872, 639] width 49 height 25
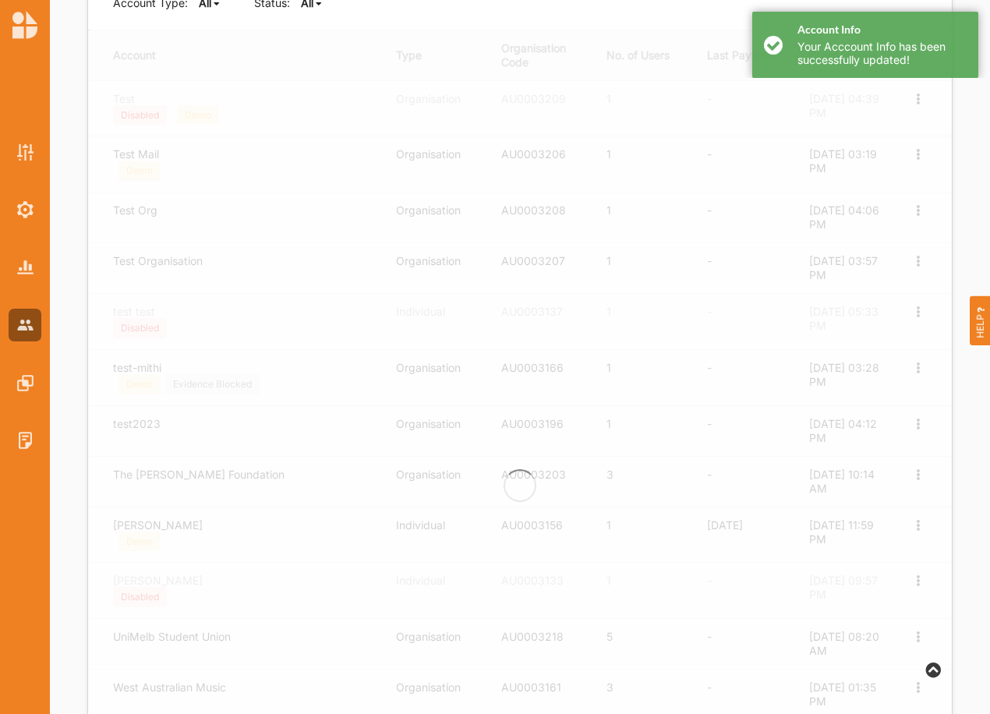
scroll to position [0, 0]
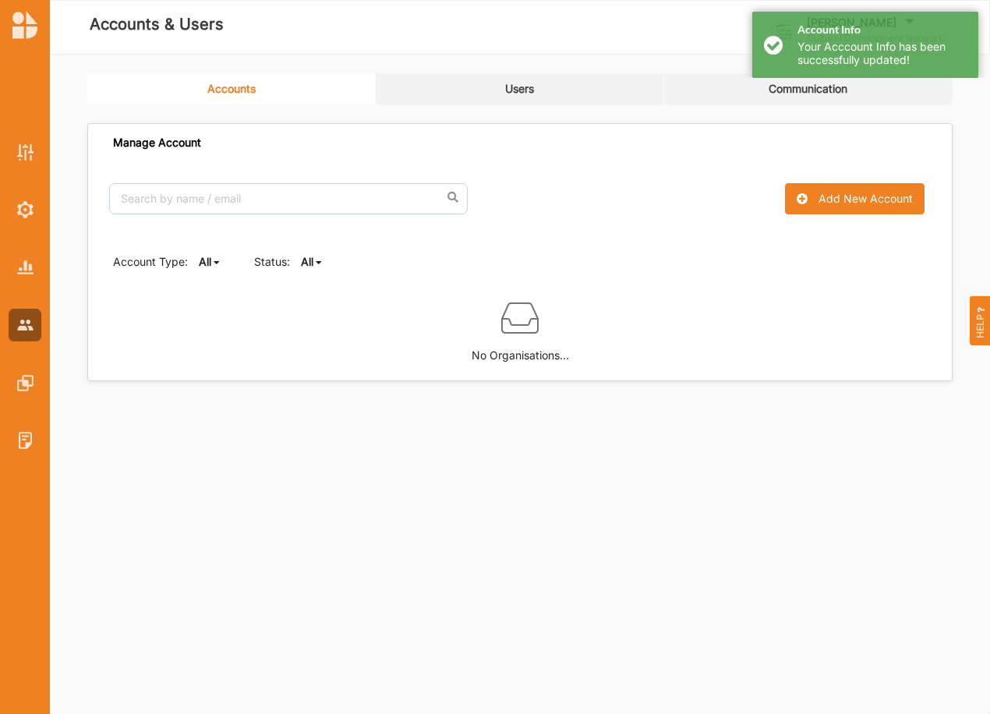
click at [311, 264] on b "All" at bounding box center [307, 261] width 12 height 13
click at [310, 306] on div "Active" at bounding box center [334, 315] width 65 height 28
click at [311, 264] on b "Active" at bounding box center [317, 261] width 33 height 13
drag, startPoint x: 306, startPoint y: 285, endPoint x: 313, endPoint y: 302, distance: 18.5
click at [306, 284] on div "All" at bounding box center [334, 287] width 65 height 28
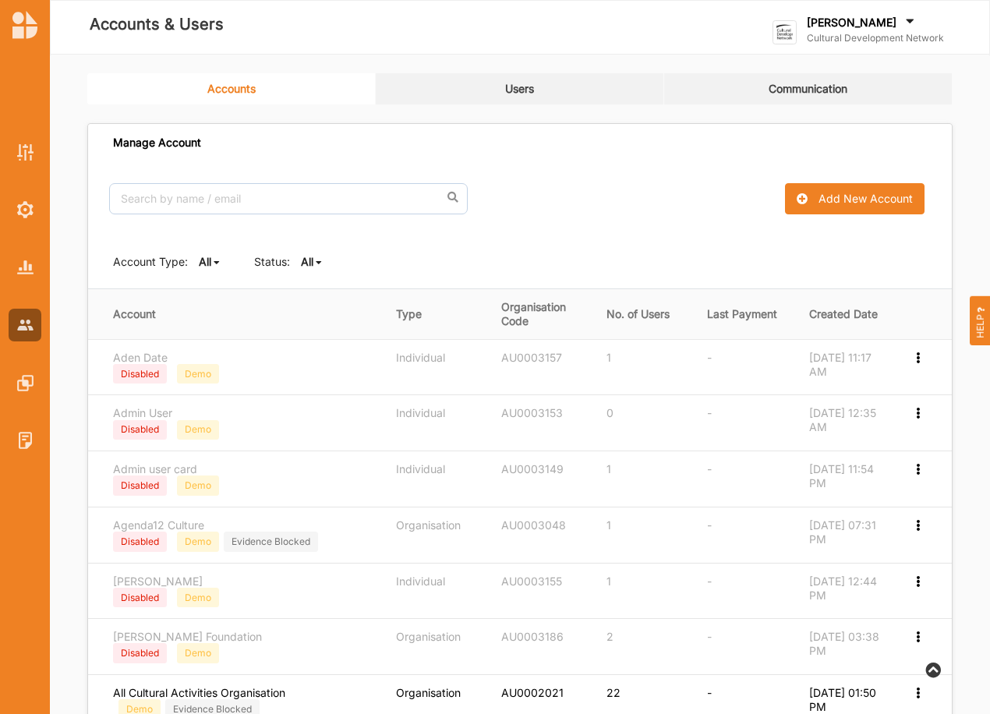
scroll to position [545, 0]
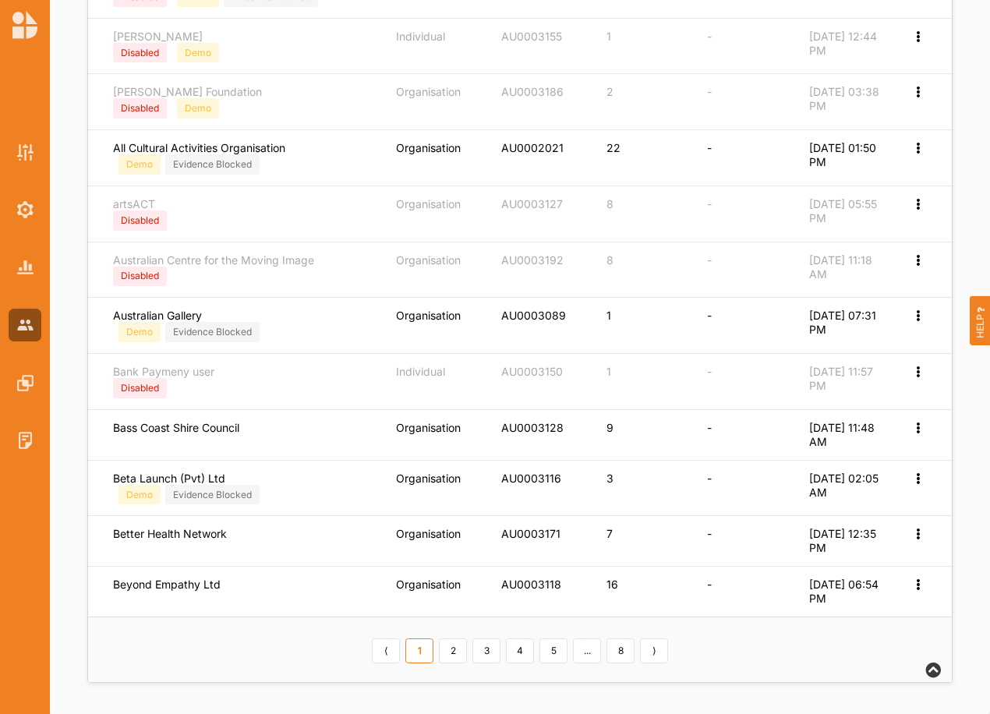
click at [555, 653] on link "5" at bounding box center [554, 651] width 28 height 25
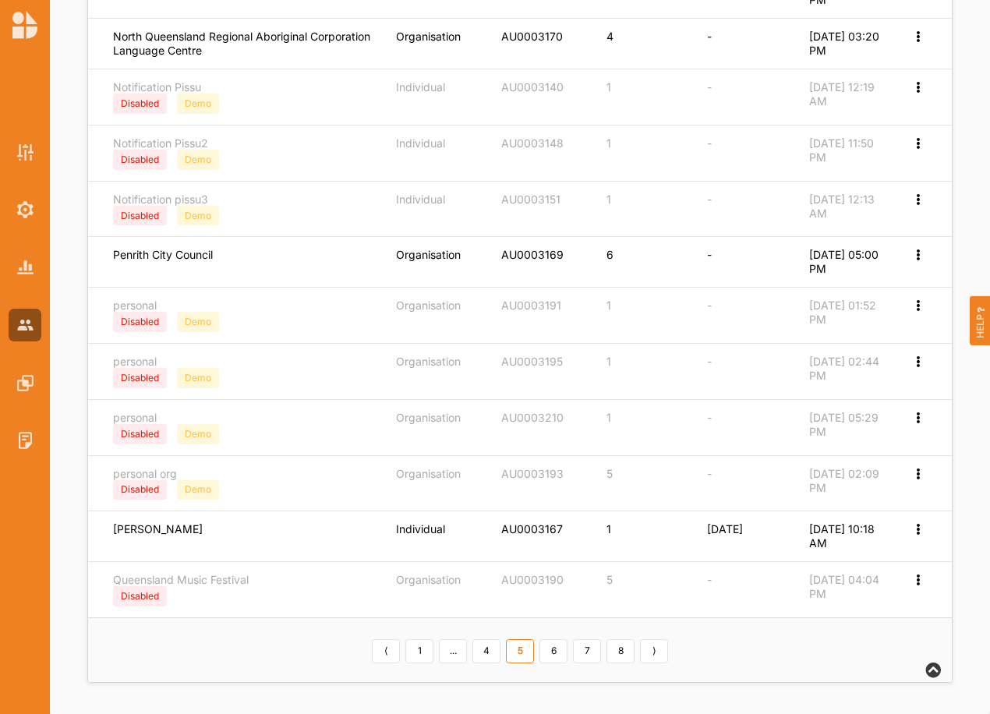
click at [588, 653] on link "7" at bounding box center [587, 651] width 28 height 25
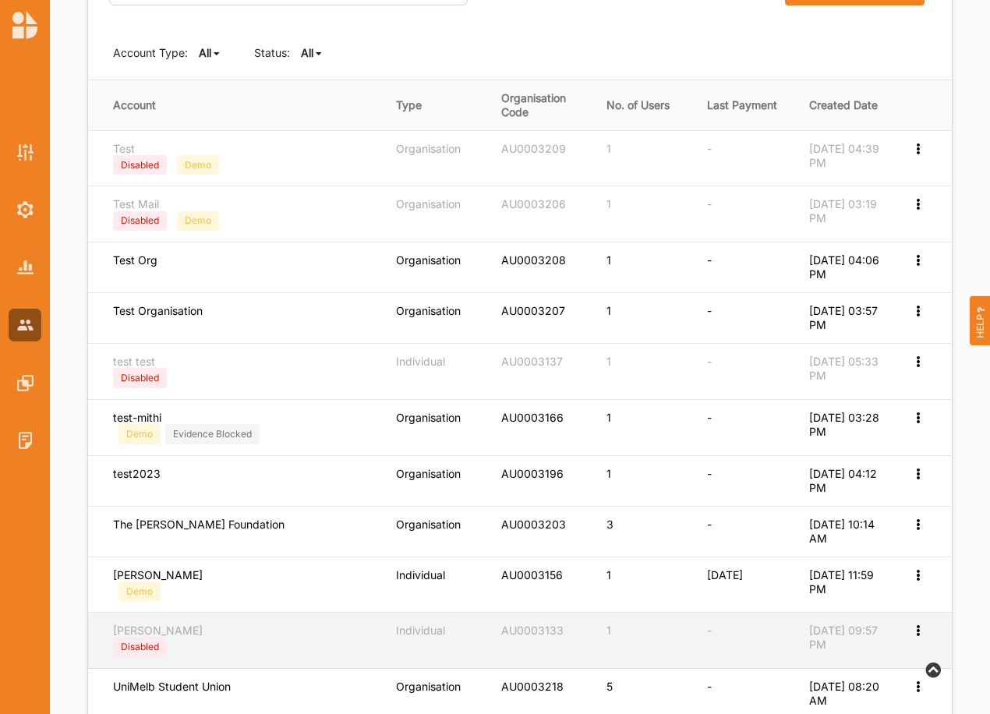
scroll to position [154, 0]
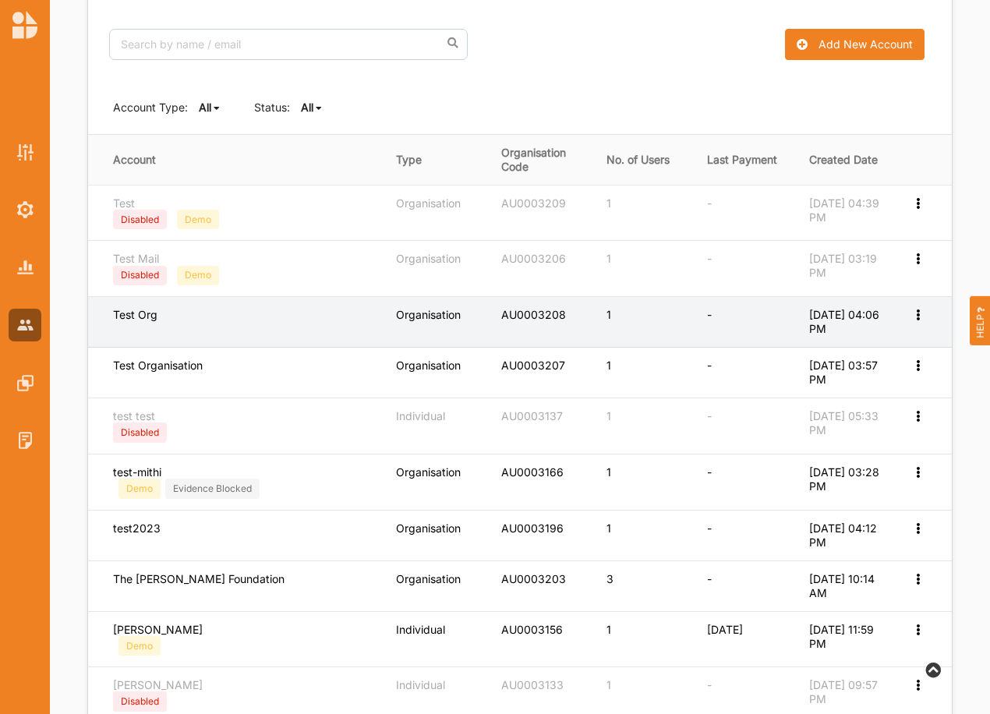
click at [913, 310] on icon at bounding box center [917, 313] width 13 height 11
click at [848, 343] on label "Edit Account" at bounding box center [866, 341] width 98 height 14
select select "1"
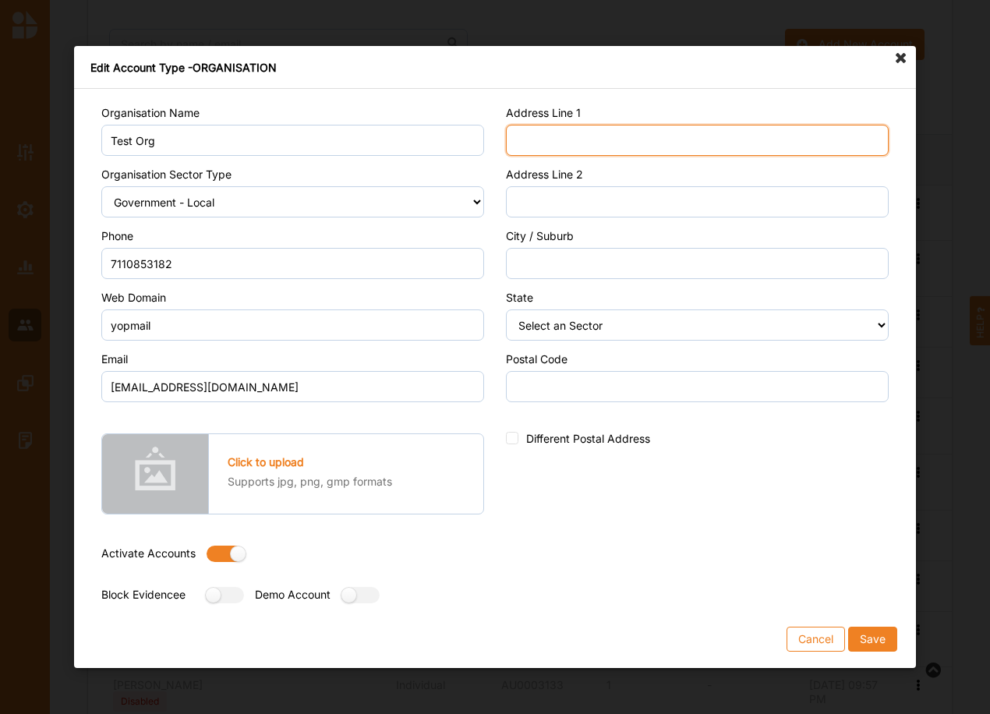
click at [698, 143] on input "Address Line 1" at bounding box center [697, 140] width 383 height 31
type input "Street"
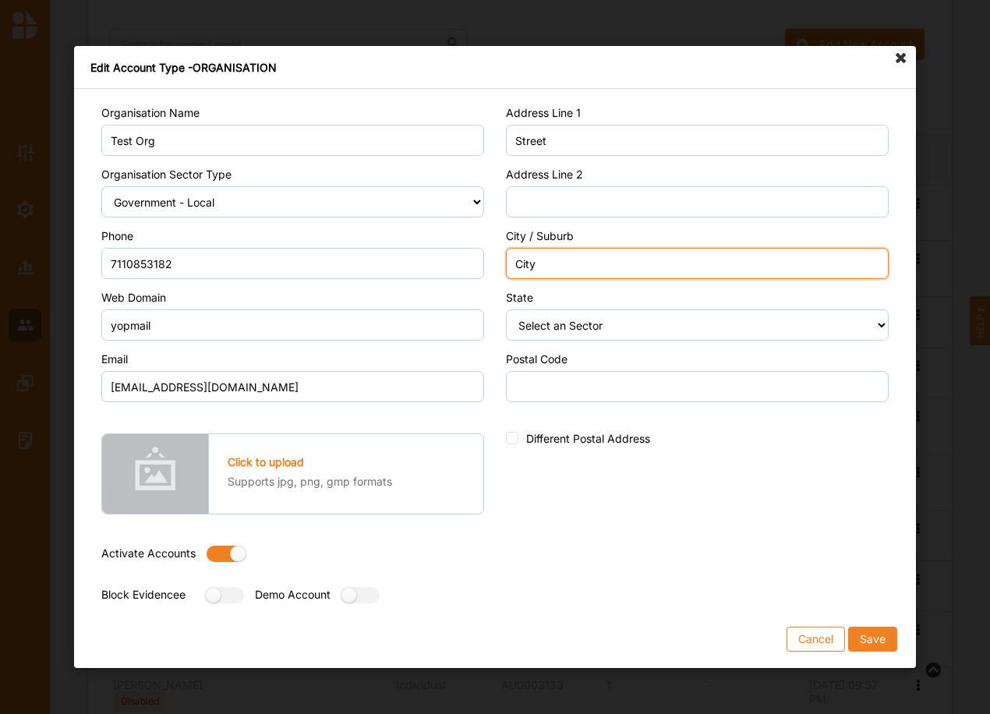
type input "City"
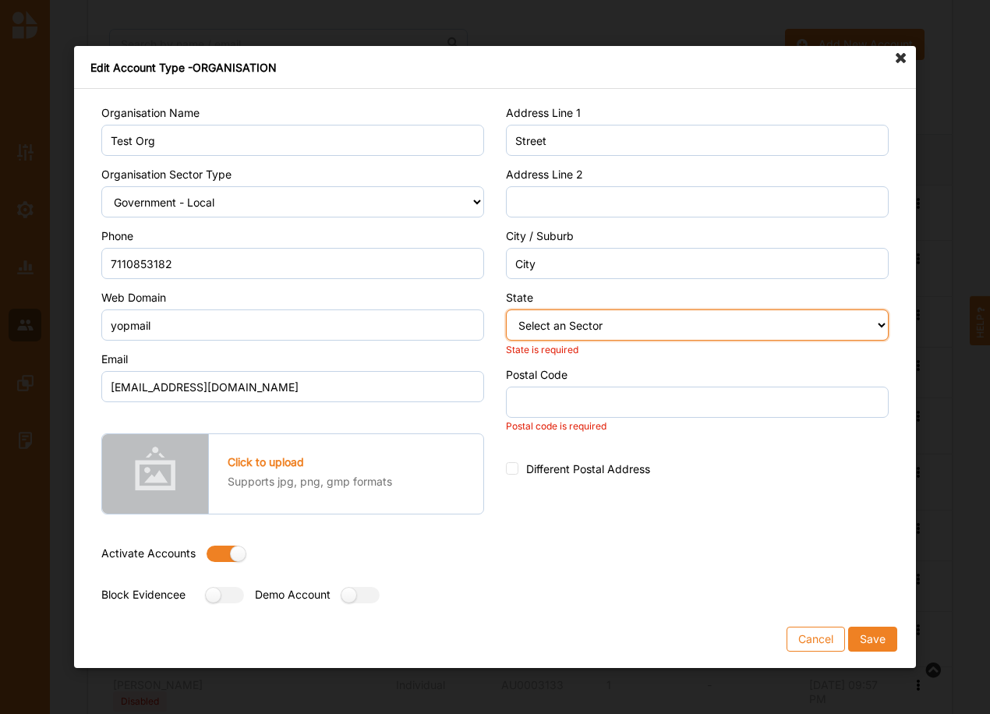
select select "9"
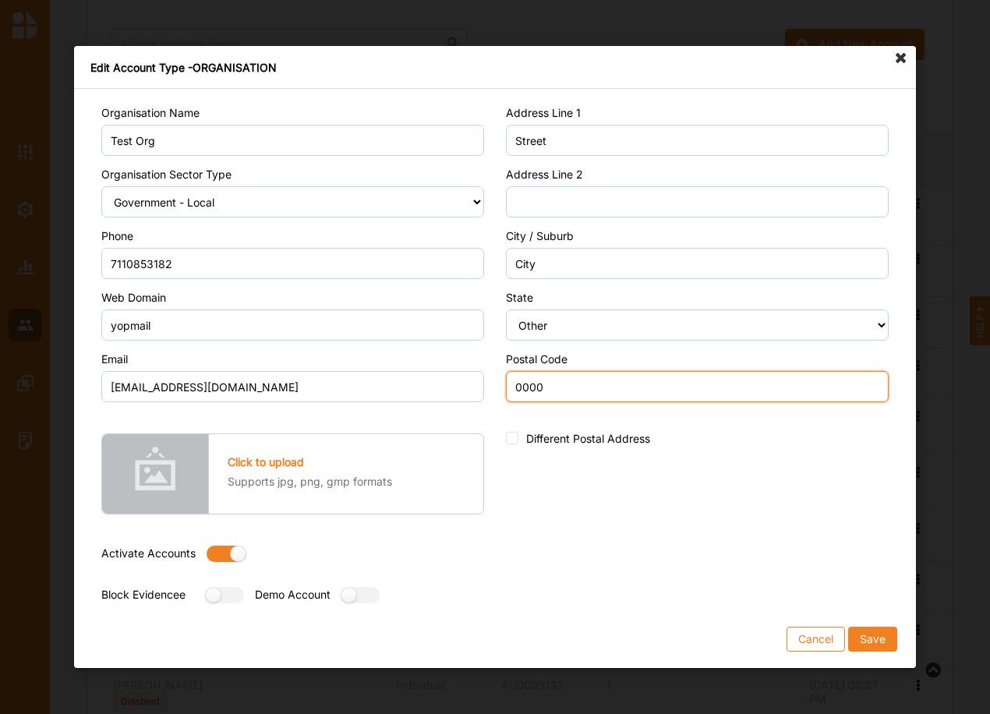
type input "0000"
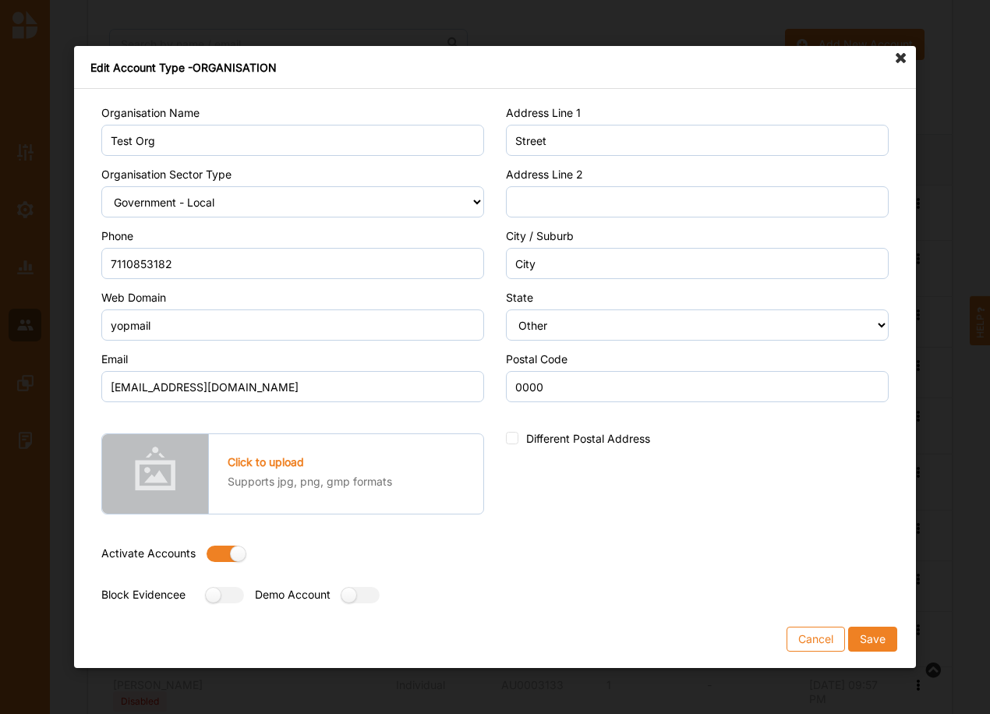
drag, startPoint x: 210, startPoint y: 555, endPoint x: 255, endPoint y: 580, distance: 51.6
click at [210, 554] on label at bounding box center [221, 554] width 28 height 16
radio input "false"
click at [370, 598] on label at bounding box center [355, 595] width 28 height 16
radio input "true"
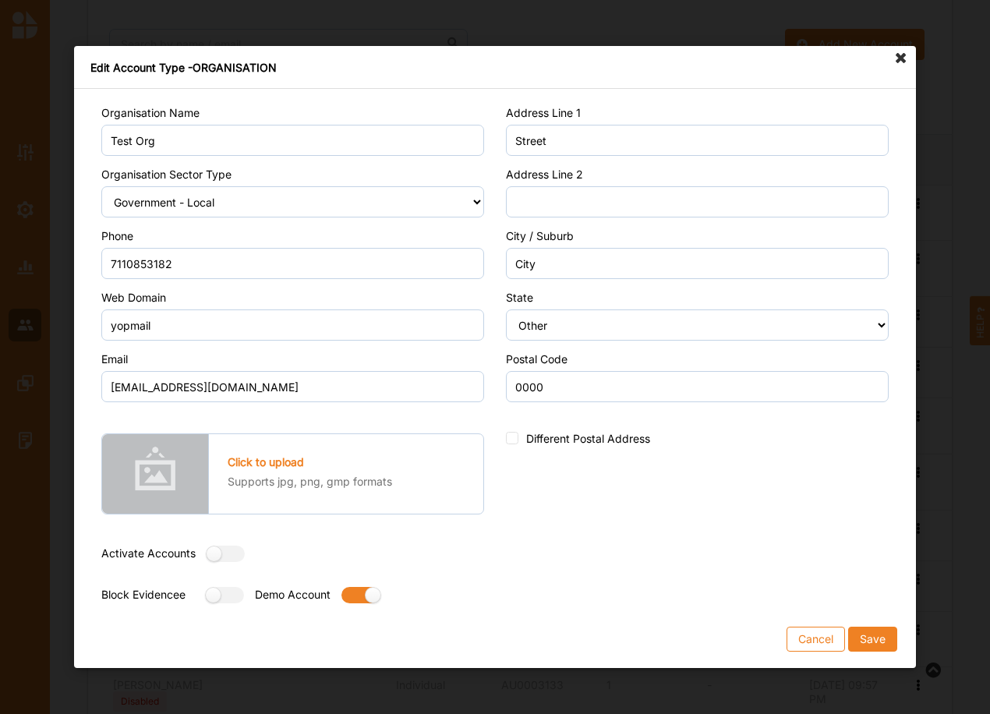
click at [873, 635] on button "Save" at bounding box center [872, 639] width 49 height 25
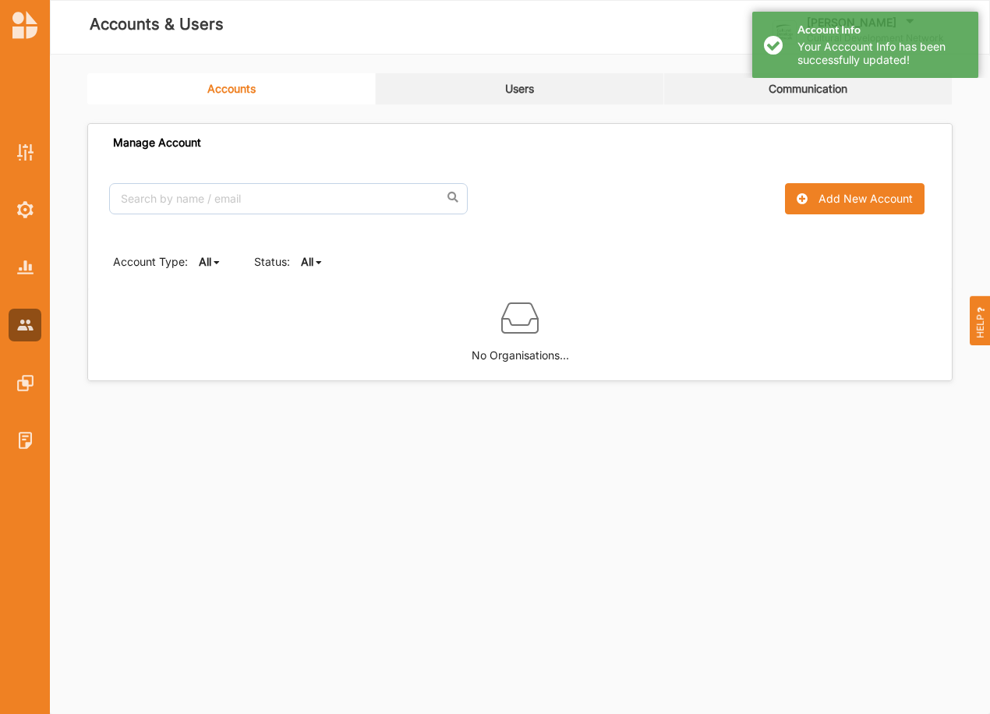
scroll to position [0, 0]
click at [301, 267] on b "All" at bounding box center [307, 261] width 12 height 13
click at [320, 315] on b "Active" at bounding box center [330, 314] width 33 height 13
click at [324, 264] on b "Active" at bounding box center [317, 261] width 33 height 13
click at [324, 276] on div "All" at bounding box center [334, 287] width 65 height 28
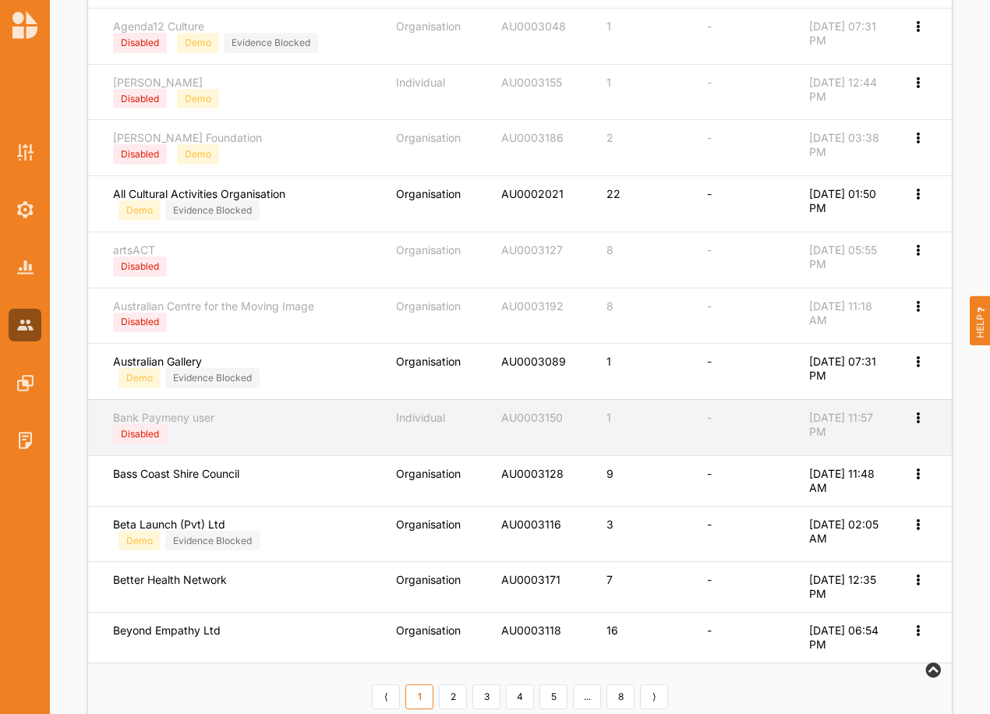
scroll to position [545, 0]
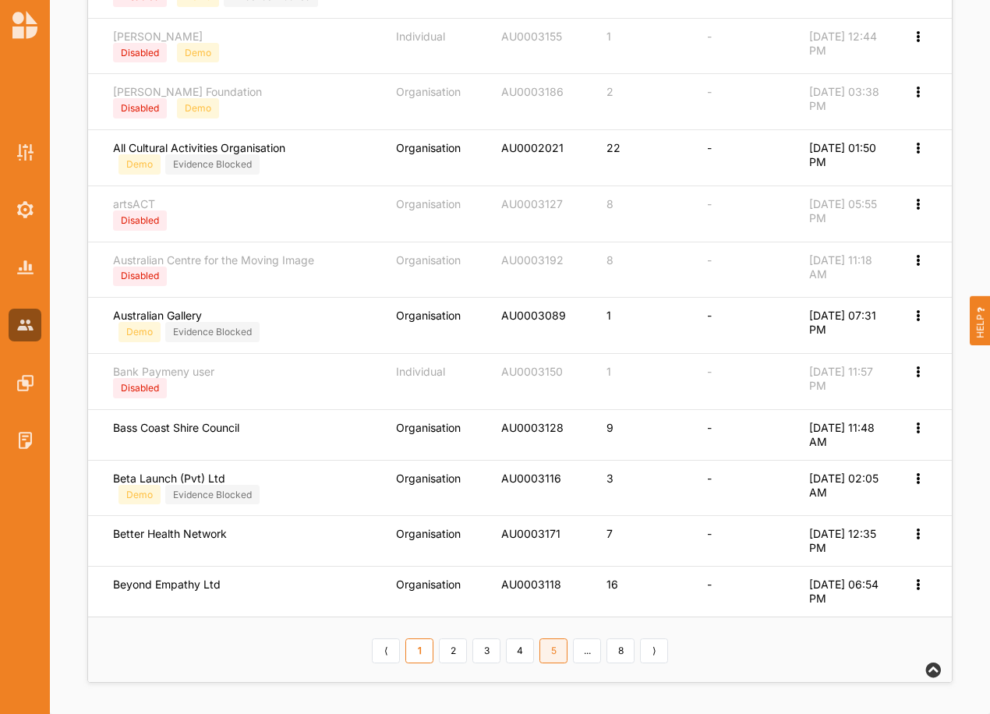
click at [553, 649] on link "5" at bounding box center [554, 651] width 28 height 25
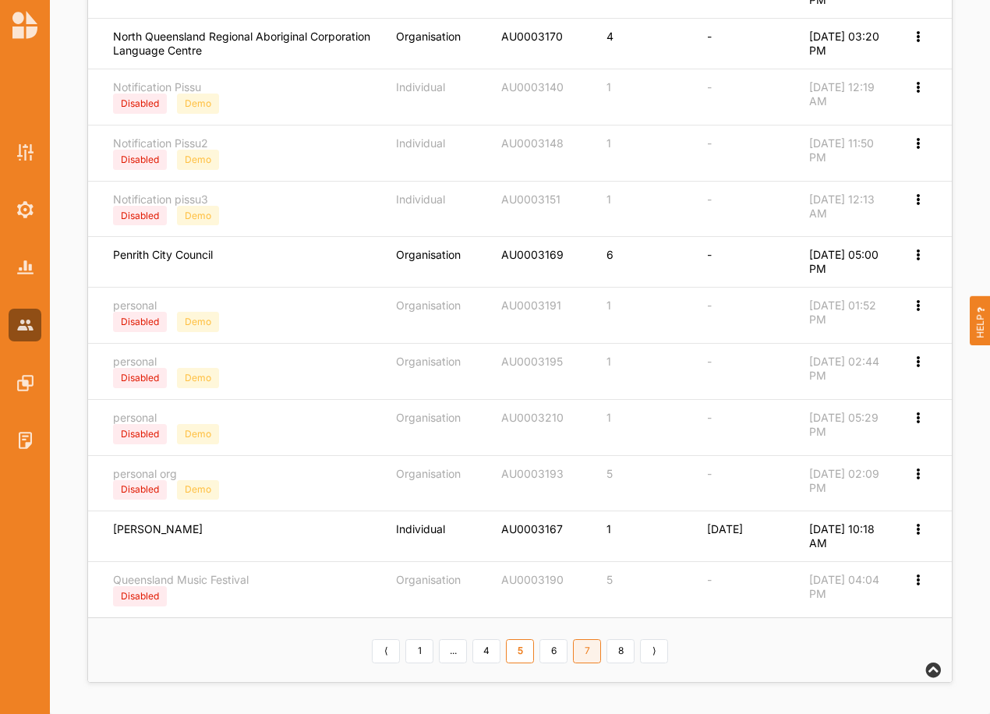
scroll to position [534, 0]
click at [582, 653] on link "7" at bounding box center [587, 651] width 28 height 25
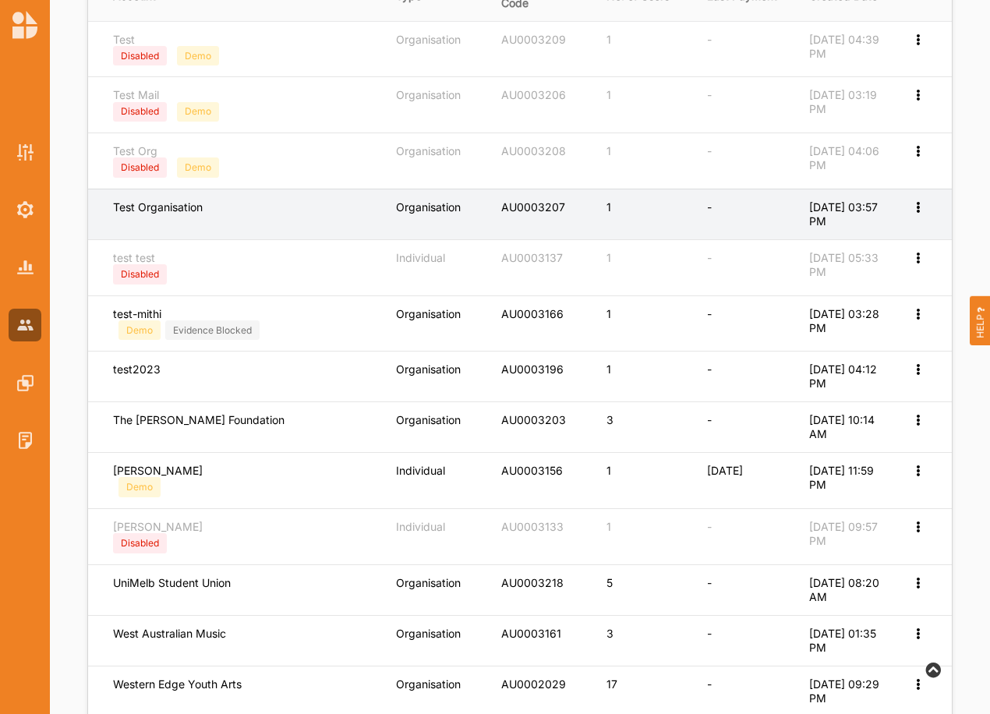
scroll to position [316, 0]
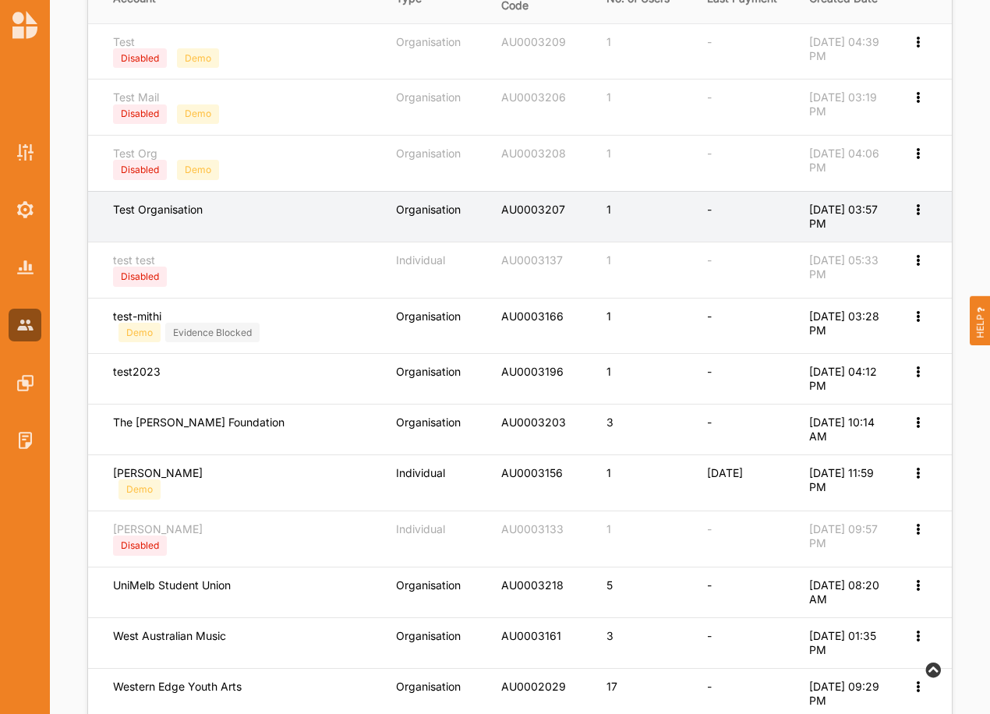
click at [922, 207] on icon at bounding box center [917, 208] width 13 height 11
click at [846, 234] on label "Edit Account" at bounding box center [866, 235] width 98 height 14
select select "4"
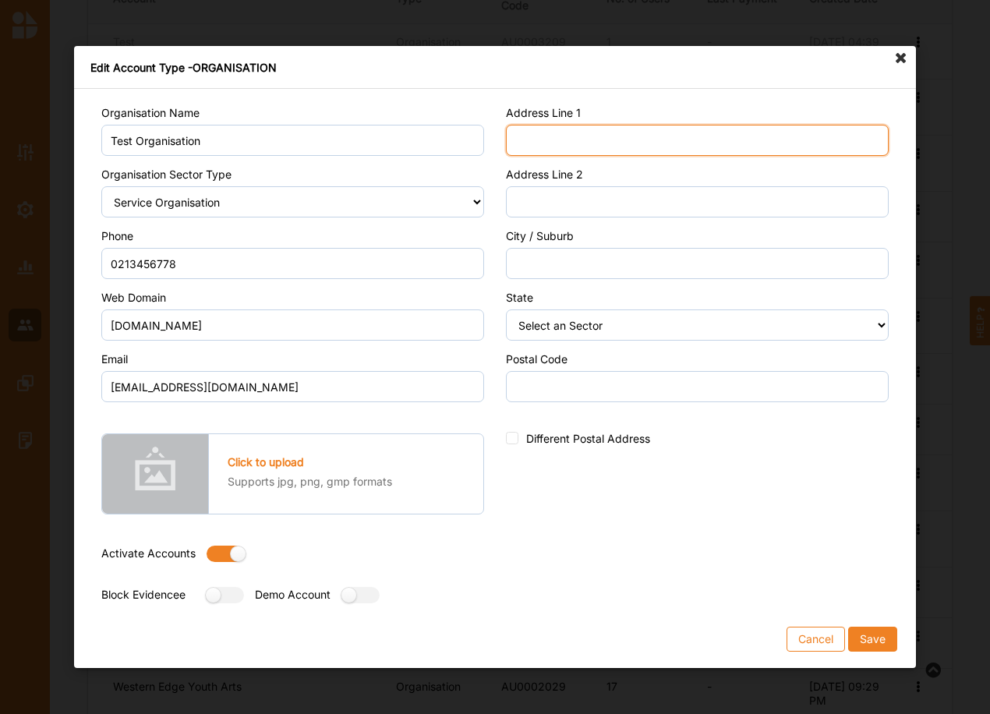
click at [540, 141] on input "Address Line 1" at bounding box center [697, 140] width 383 height 31
type input "Street"
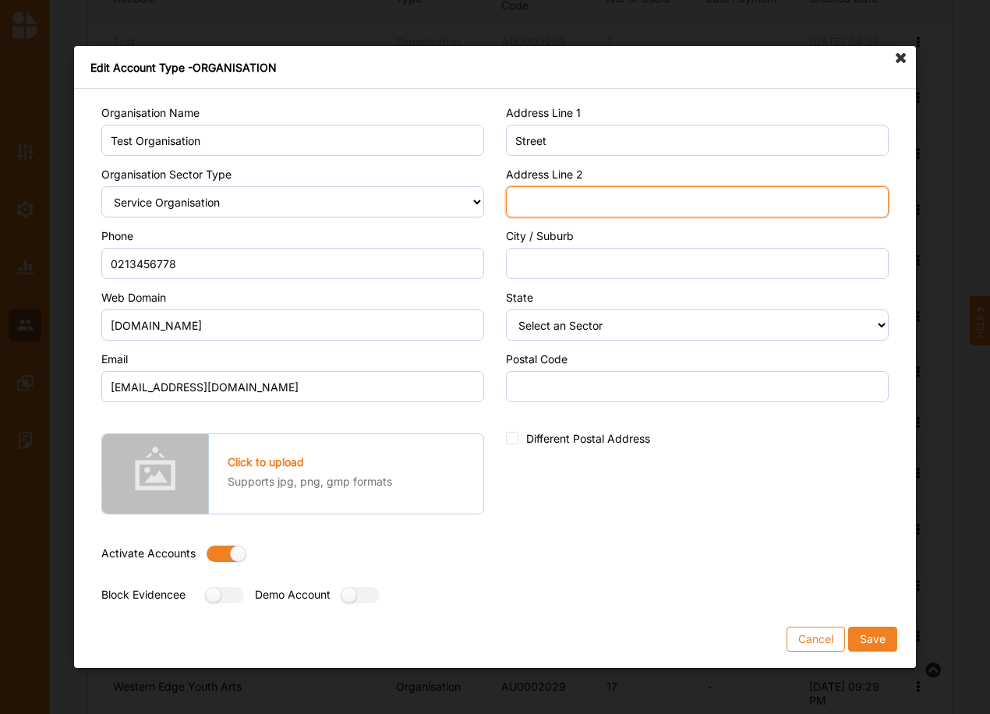
click at [565, 211] on input "Address Line 2" at bounding box center [697, 201] width 383 height 31
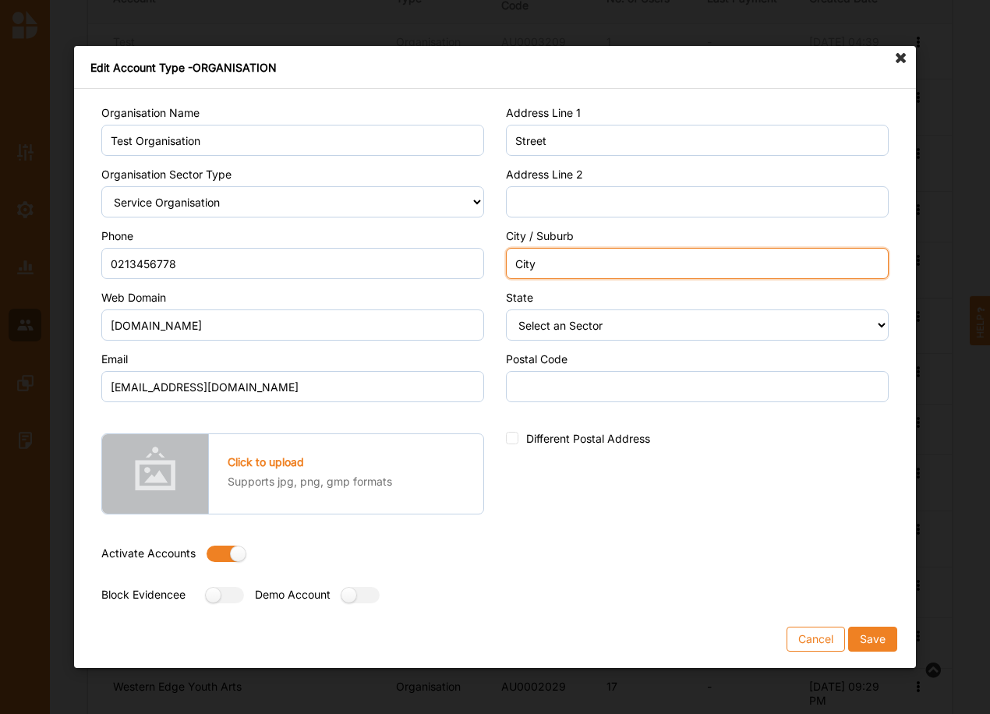
type input "City"
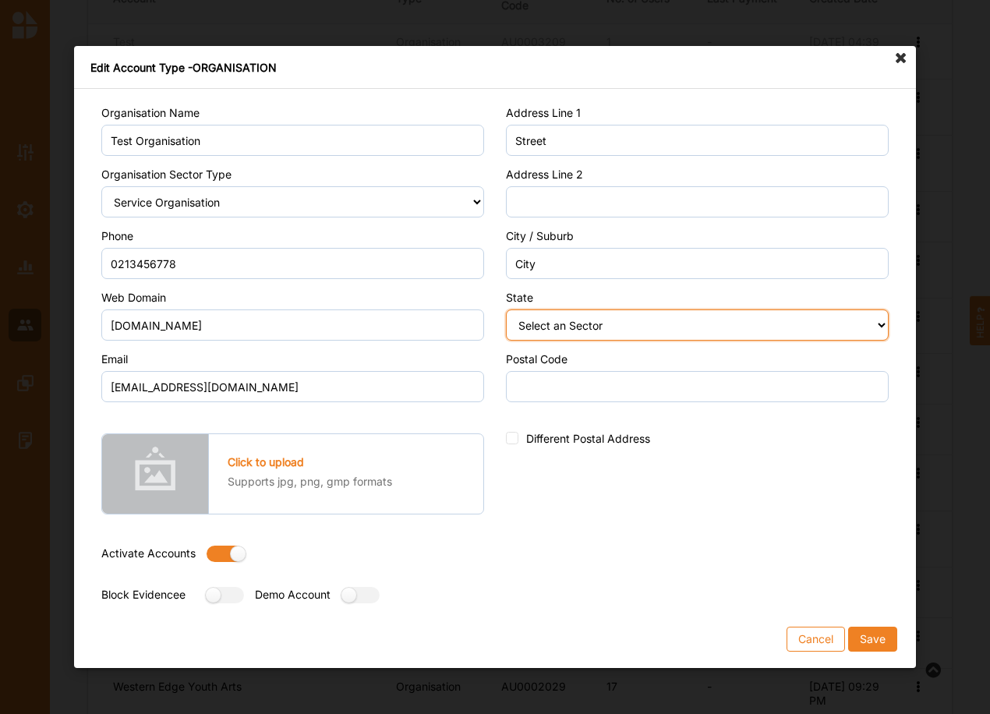
select select "9"
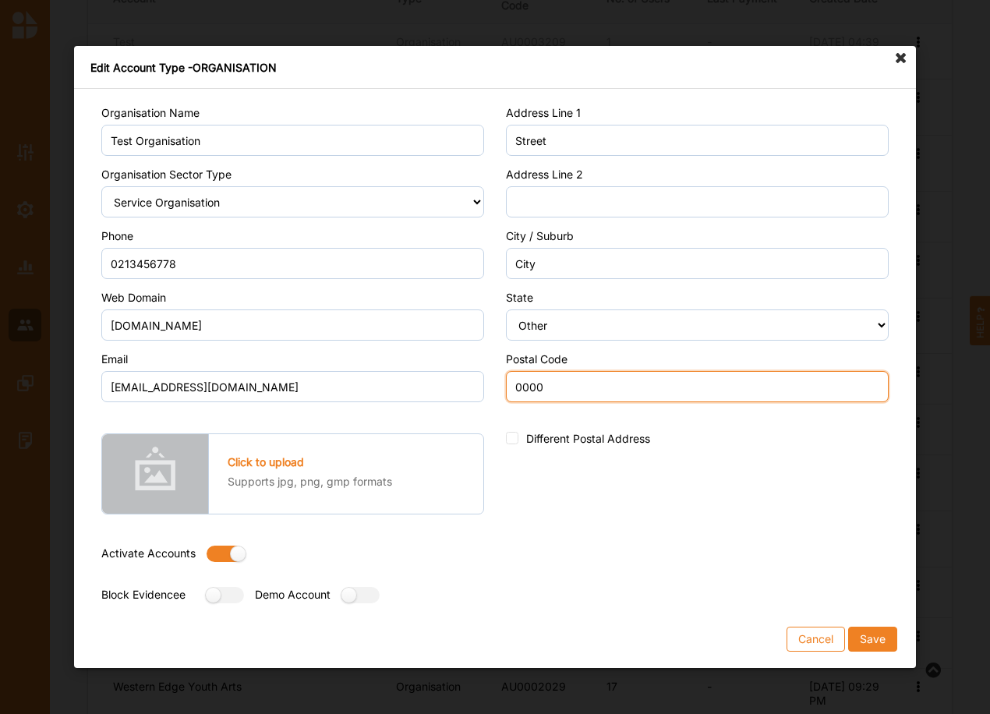
type input "0000"
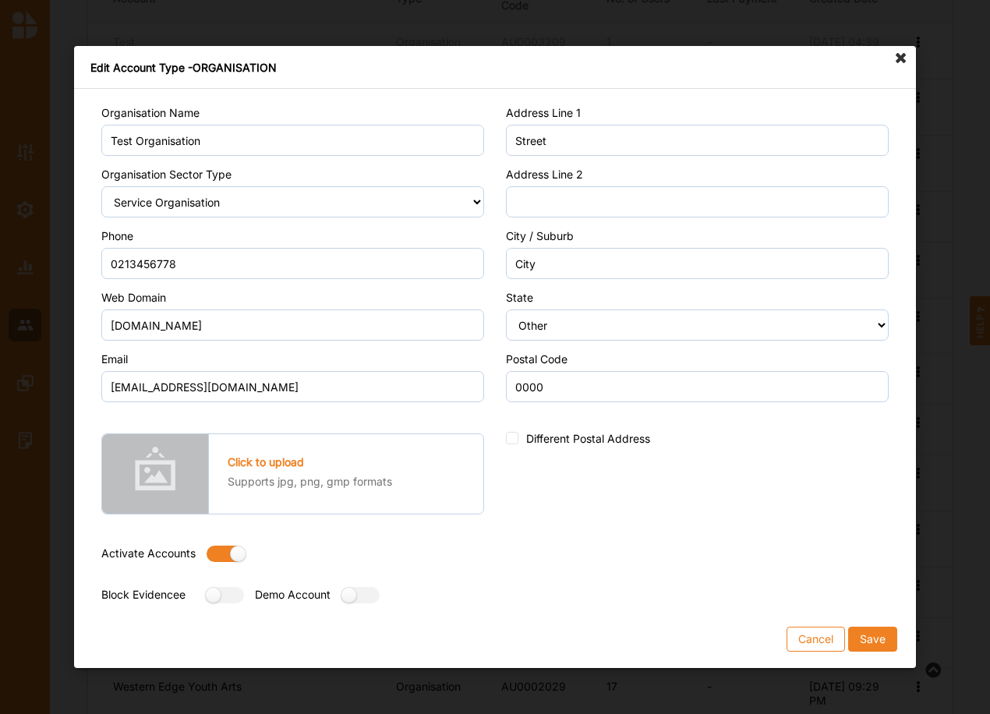
click at [217, 555] on label at bounding box center [221, 554] width 28 height 16
radio input "false"
drag, startPoint x: 362, startPoint y: 592, endPoint x: 468, endPoint y: 656, distance: 123.8
click at [363, 592] on label at bounding box center [355, 595] width 28 height 16
radio input "true"
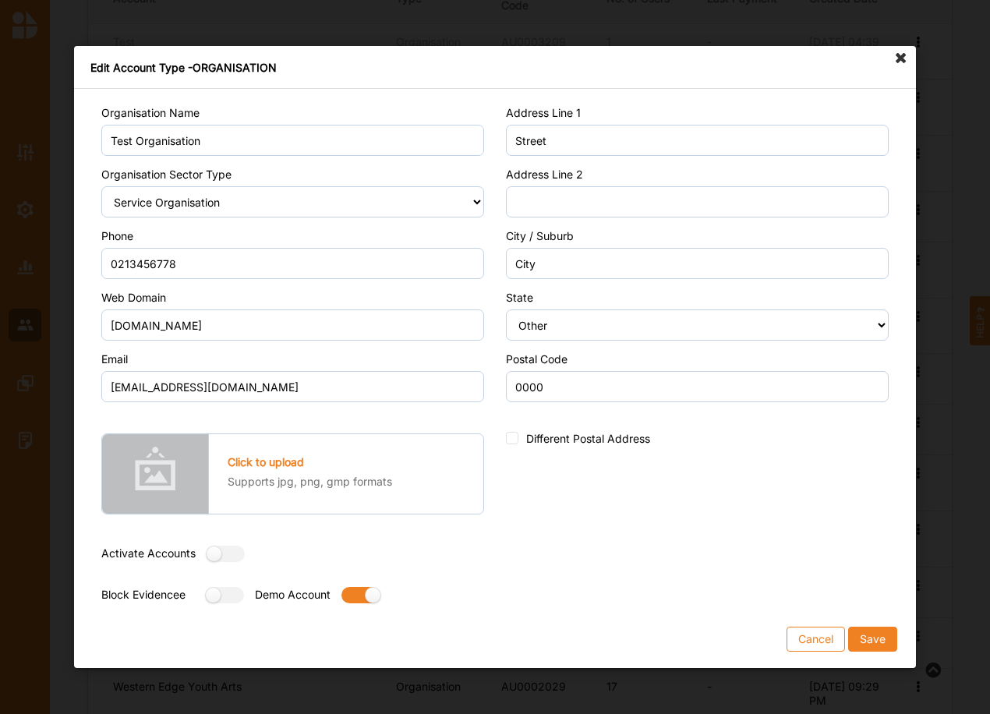
click at [869, 636] on button "Save" at bounding box center [872, 639] width 49 height 25
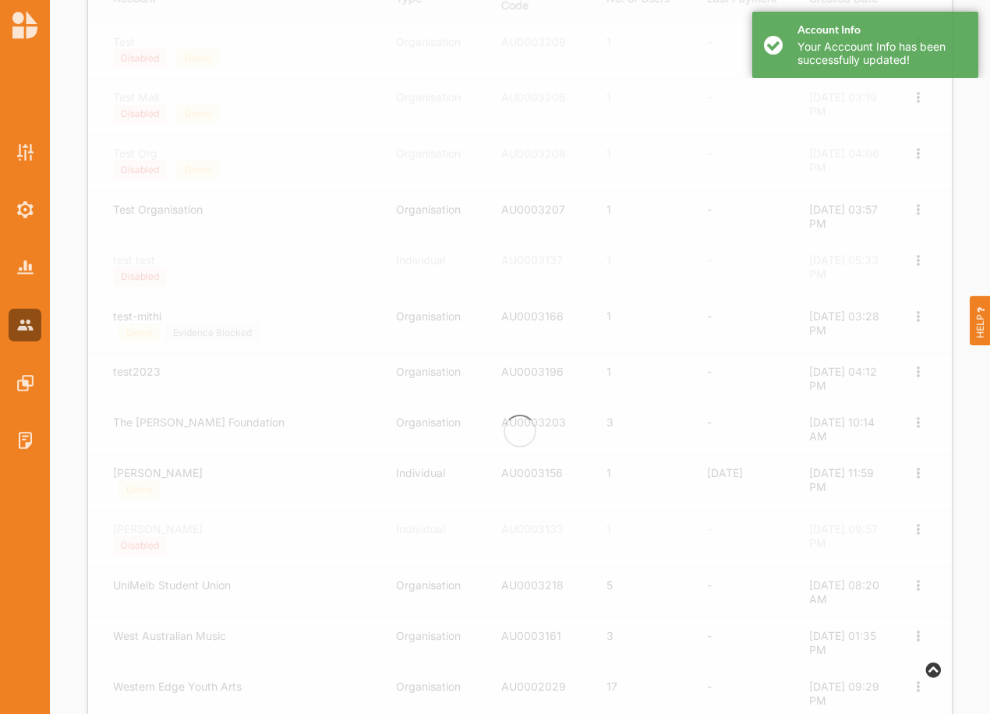
scroll to position [0, 0]
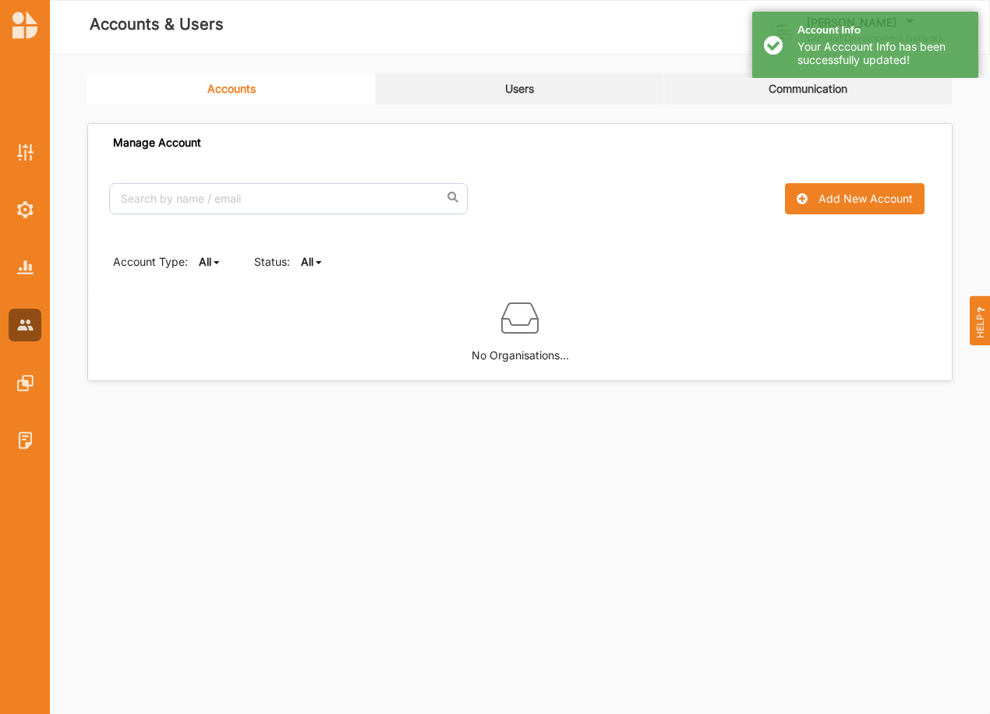
click at [311, 259] on b "All" at bounding box center [307, 261] width 12 height 13
click at [330, 311] on b "Active" at bounding box center [330, 314] width 33 height 13
click at [327, 258] on b "Active" at bounding box center [317, 261] width 33 height 13
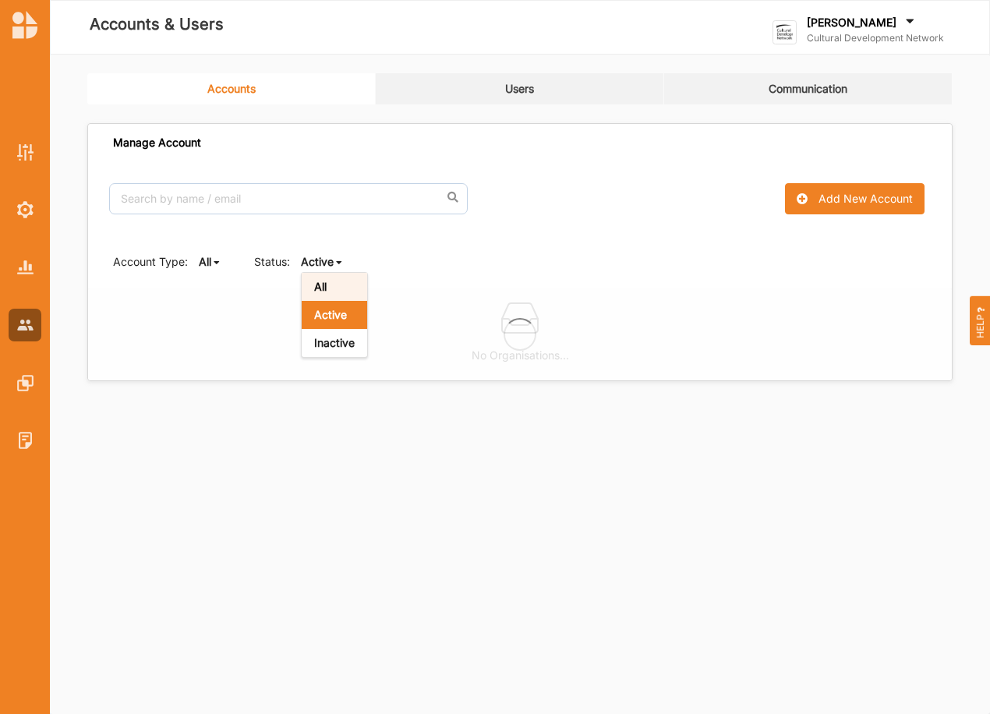
click at [329, 286] on div "All" at bounding box center [334, 287] width 65 height 28
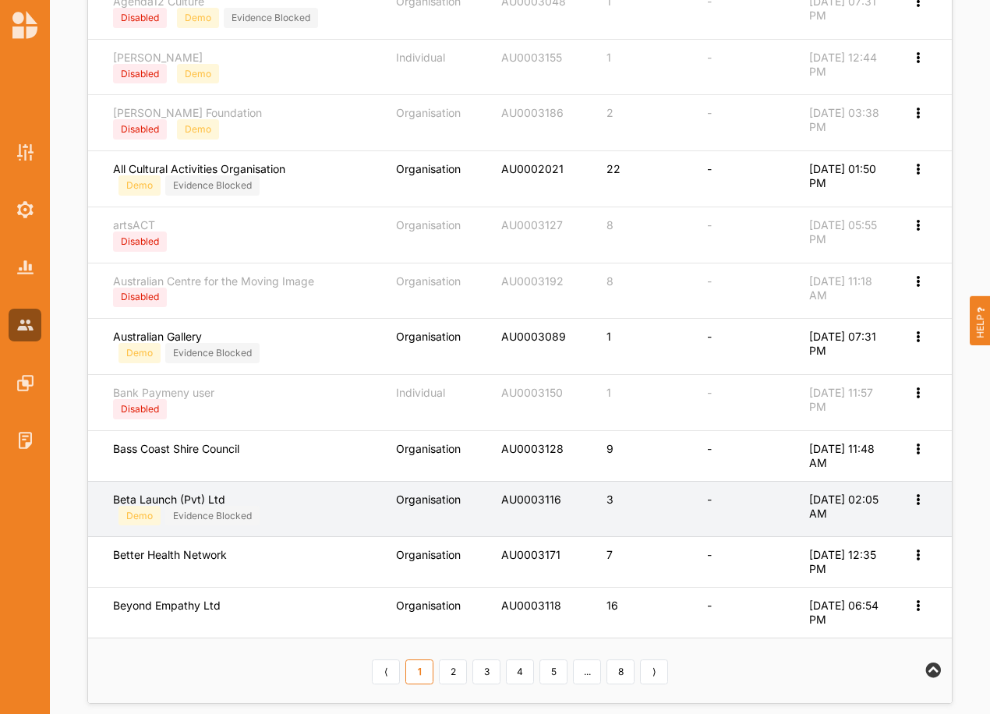
scroll to position [545, 0]
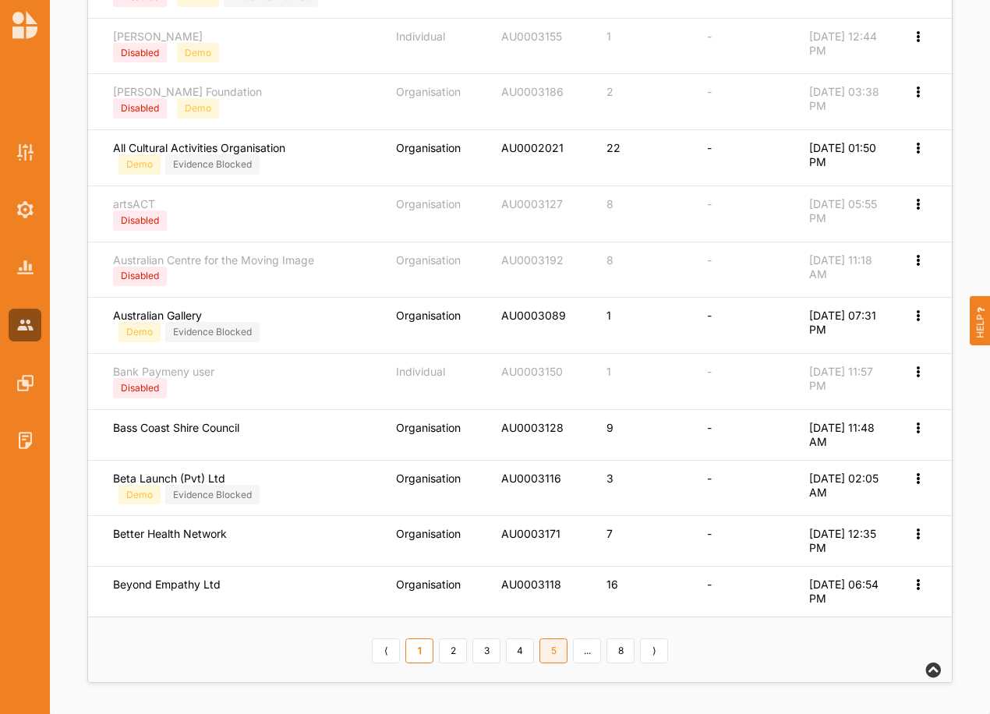
click at [556, 651] on link "5" at bounding box center [554, 651] width 28 height 25
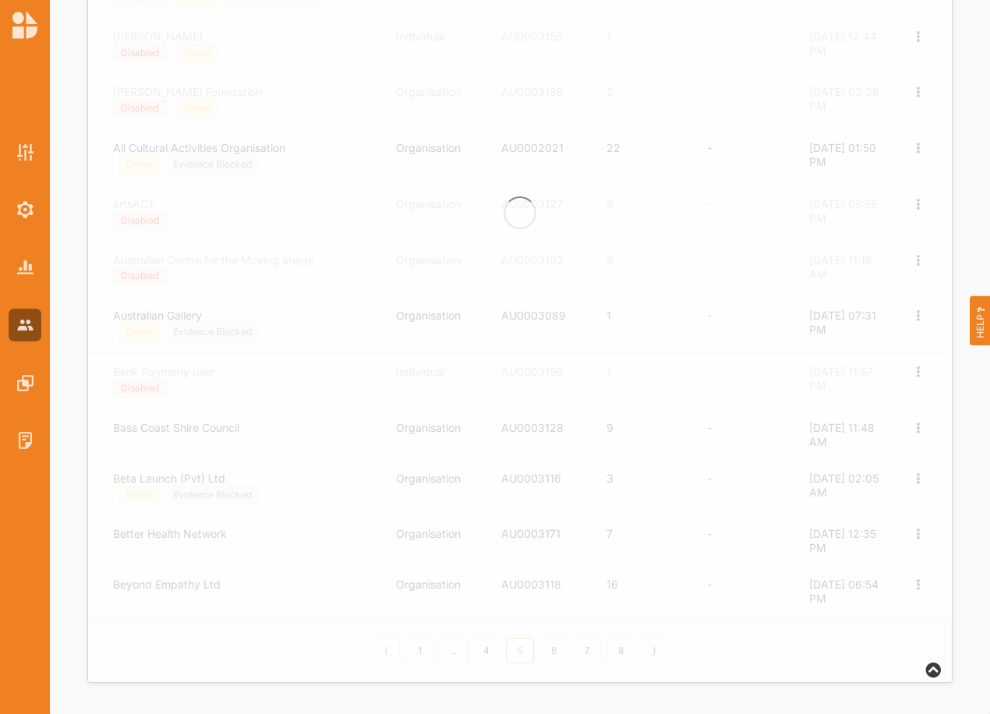
scroll to position [534, 0]
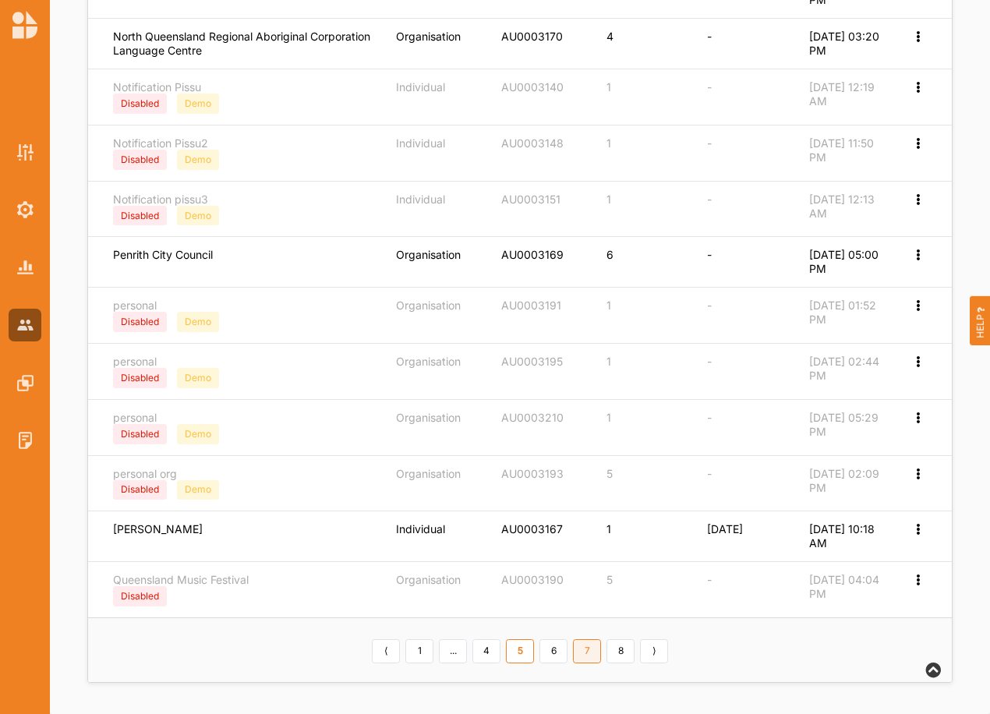
click at [585, 651] on link "7" at bounding box center [587, 651] width 28 height 25
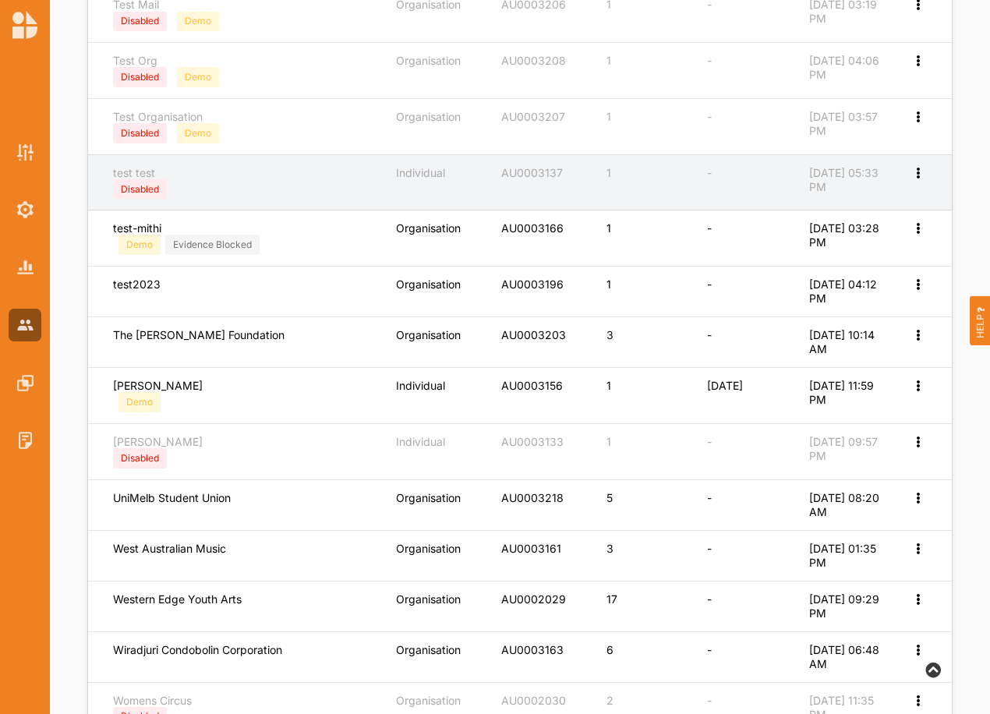
scroll to position [399, 0]
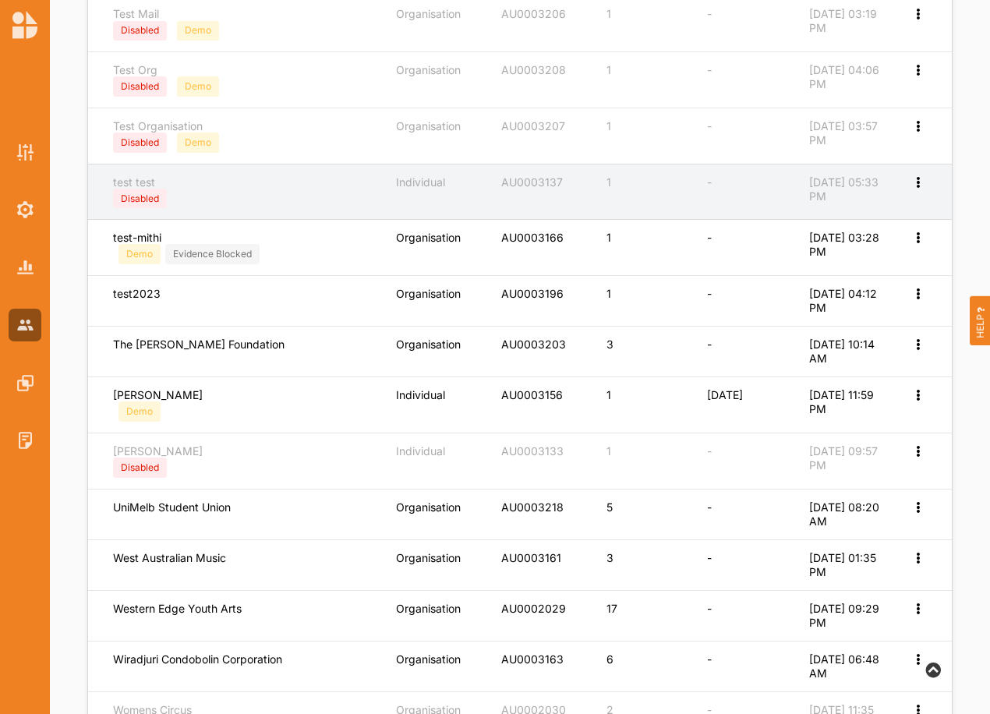
click at [914, 189] on div "Edit Account Billing and Invoices Edit Permission" at bounding box center [919, 182] width 16 height 14
click at [806, 211] on label "Edit Account" at bounding box center [855, 207] width 120 height 14
select select "1"
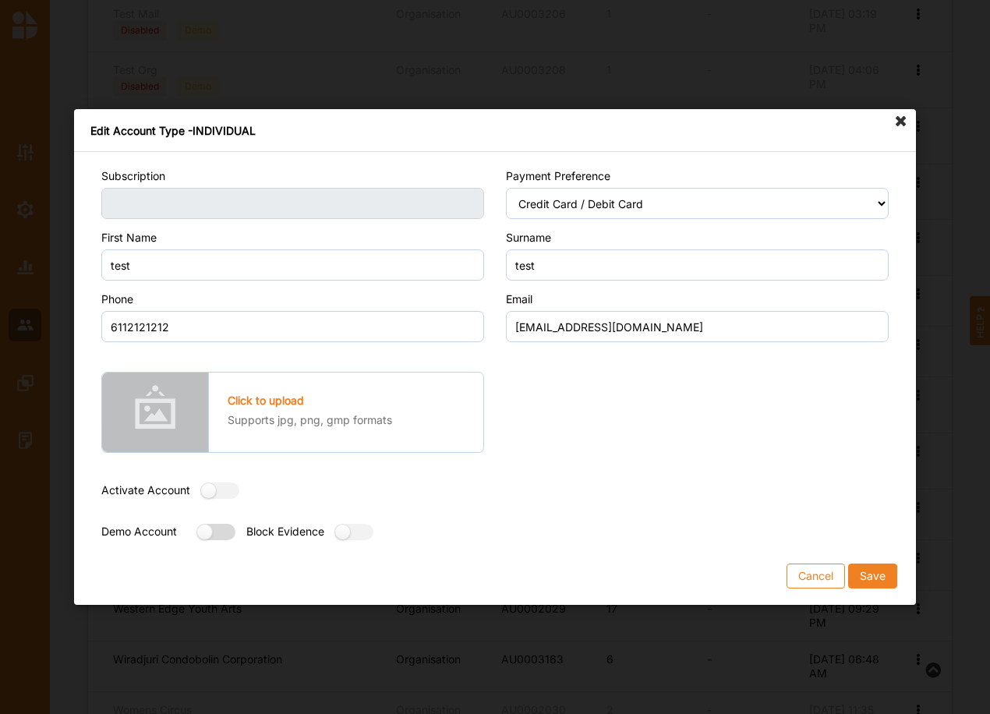
drag, startPoint x: 219, startPoint y: 528, endPoint x: 237, endPoint y: 522, distance: 18.7
click at [219, 527] on label at bounding box center [211, 532] width 28 height 16
radio input "true"
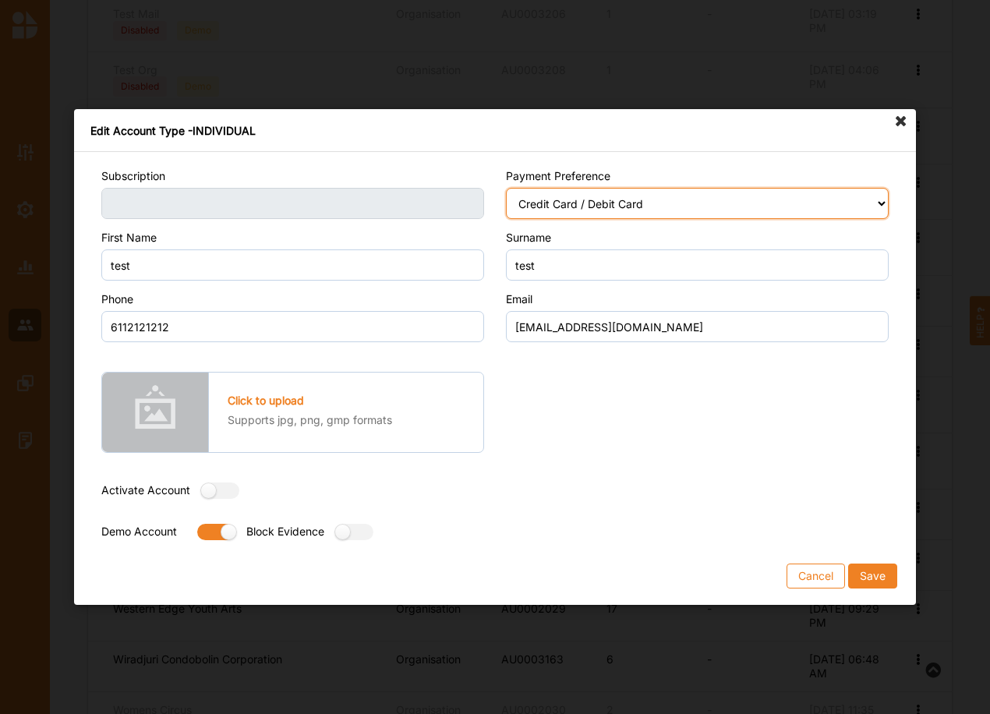
click at [564, 200] on select "Select Payment Preference Credit Card / Debit Card Manual Transaction" at bounding box center [697, 203] width 383 height 31
click at [561, 201] on select "Select Payment Preference Credit Card / Debit Card Manual Transaction" at bounding box center [697, 203] width 383 height 31
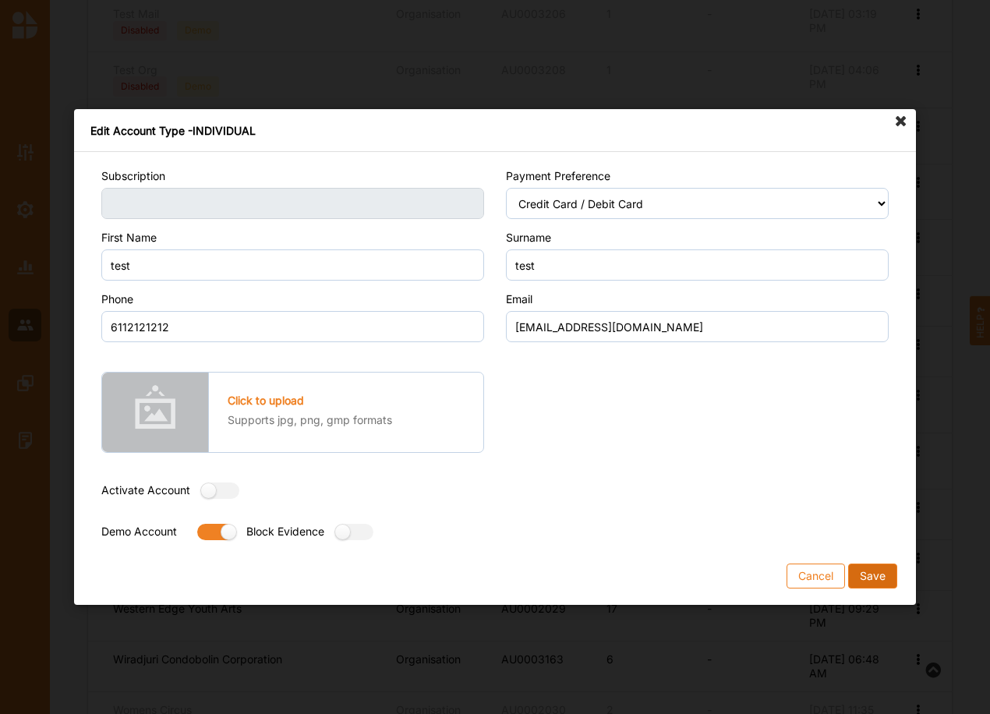
click at [873, 573] on button "Save" at bounding box center [872, 576] width 49 height 25
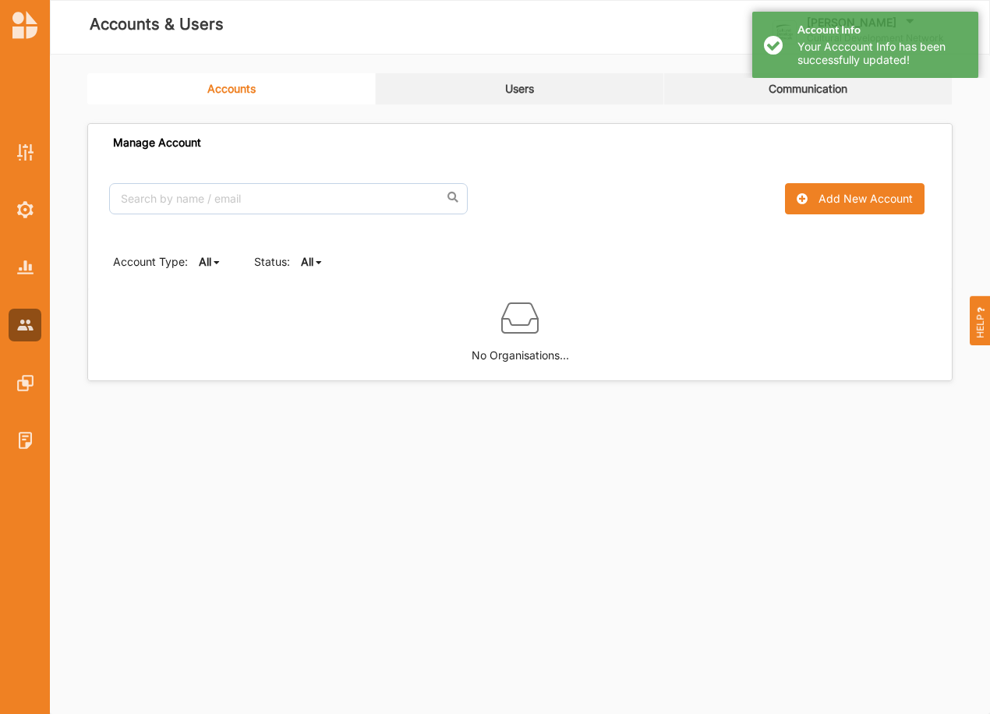
scroll to position [0, 0]
click at [322, 262] on div "All All Active Inactive" at bounding box center [312, 262] width 23 height 16
click at [326, 311] on b "Active" at bounding box center [330, 314] width 33 height 13
click at [319, 264] on b "Active" at bounding box center [317, 261] width 33 height 13
click at [326, 287] on b "All" at bounding box center [320, 286] width 12 height 13
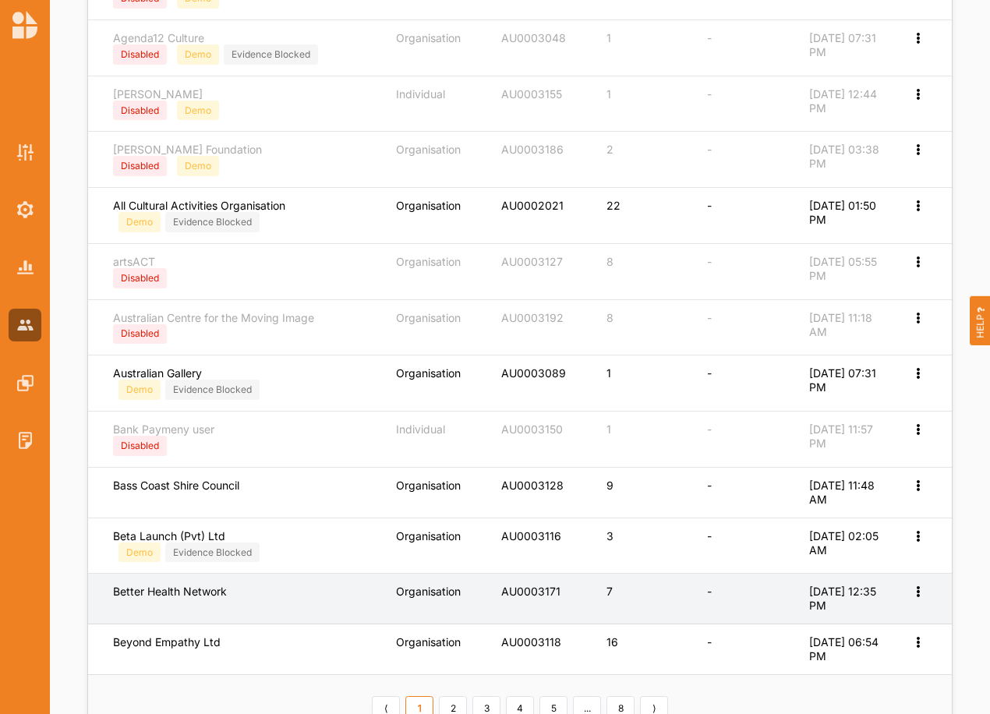
scroll to position [545, 0]
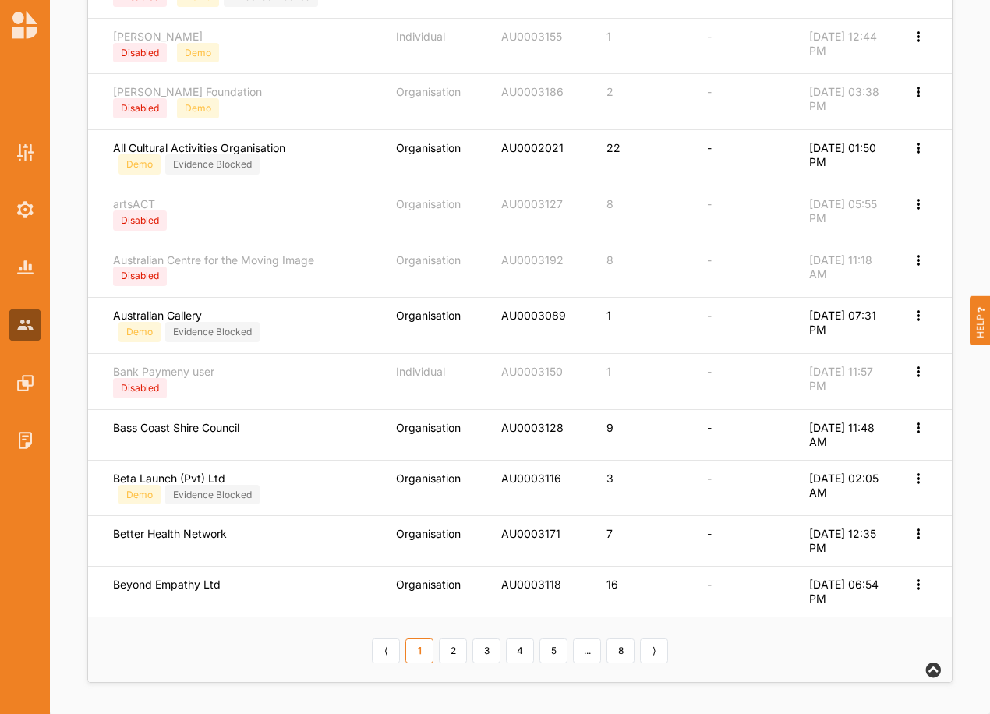
click at [556, 655] on link "5" at bounding box center [554, 651] width 28 height 25
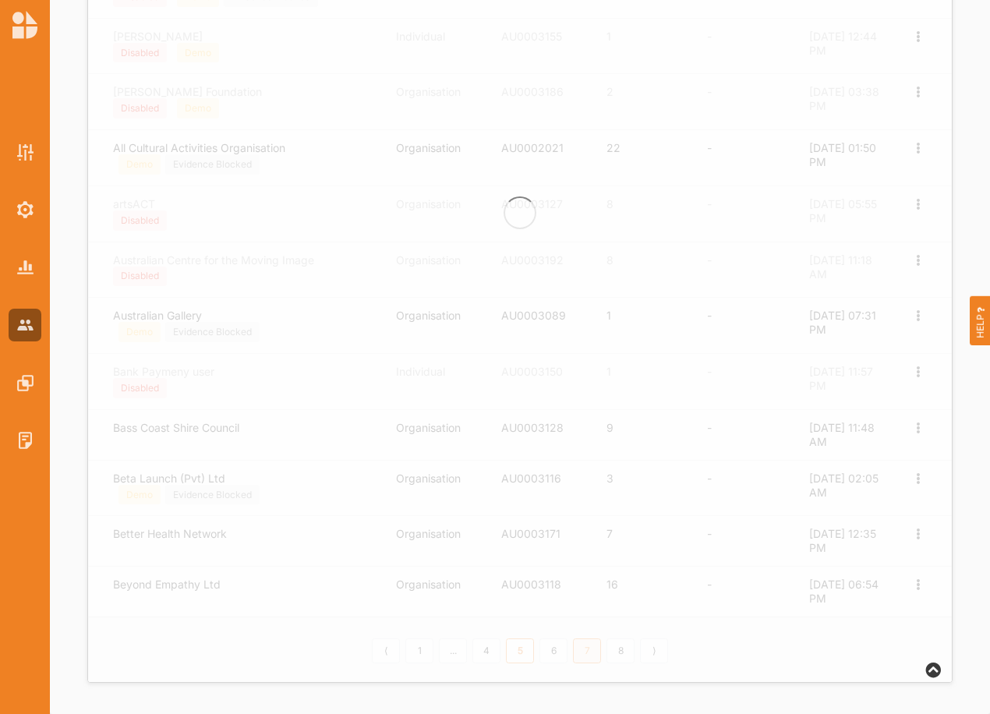
scroll to position [534, 0]
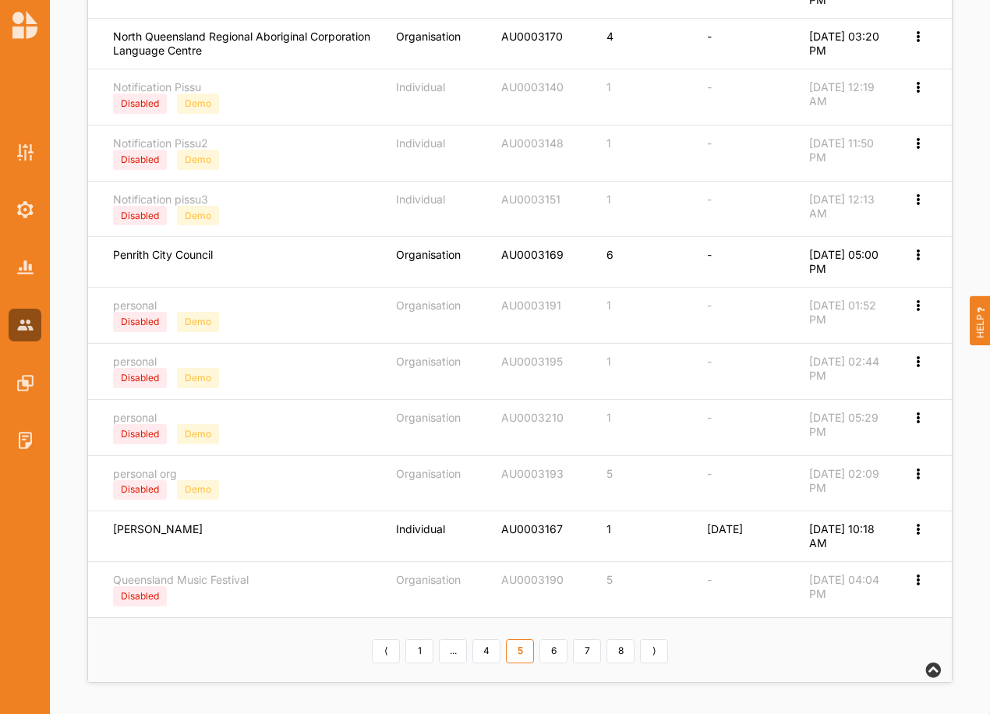
click at [587, 647] on link "7" at bounding box center [587, 651] width 28 height 25
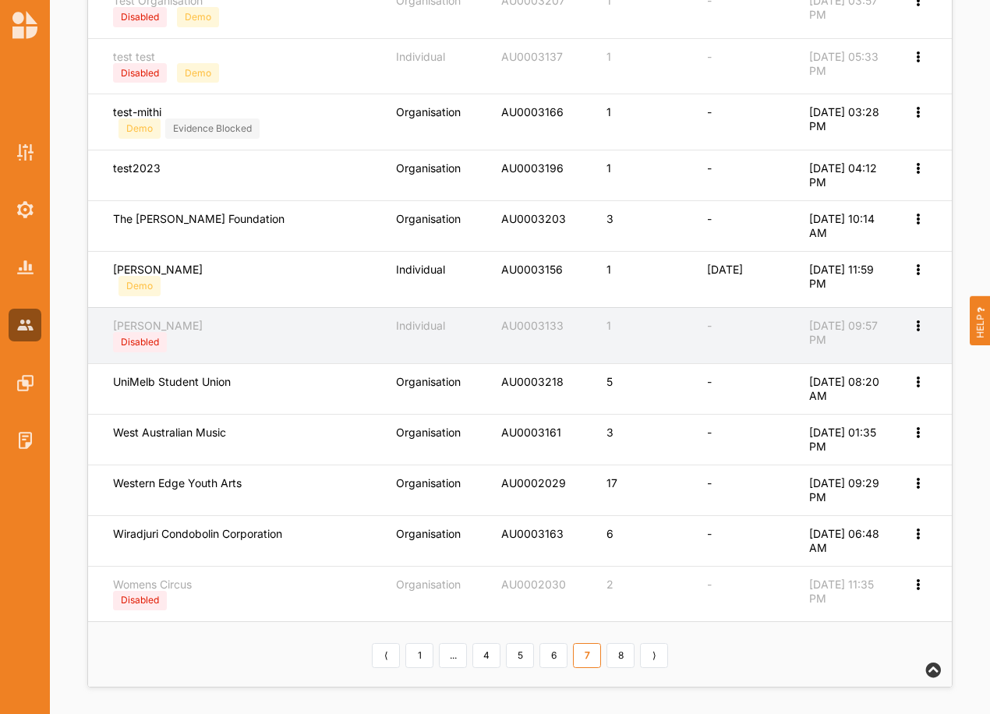
scroll to position [529, 0]
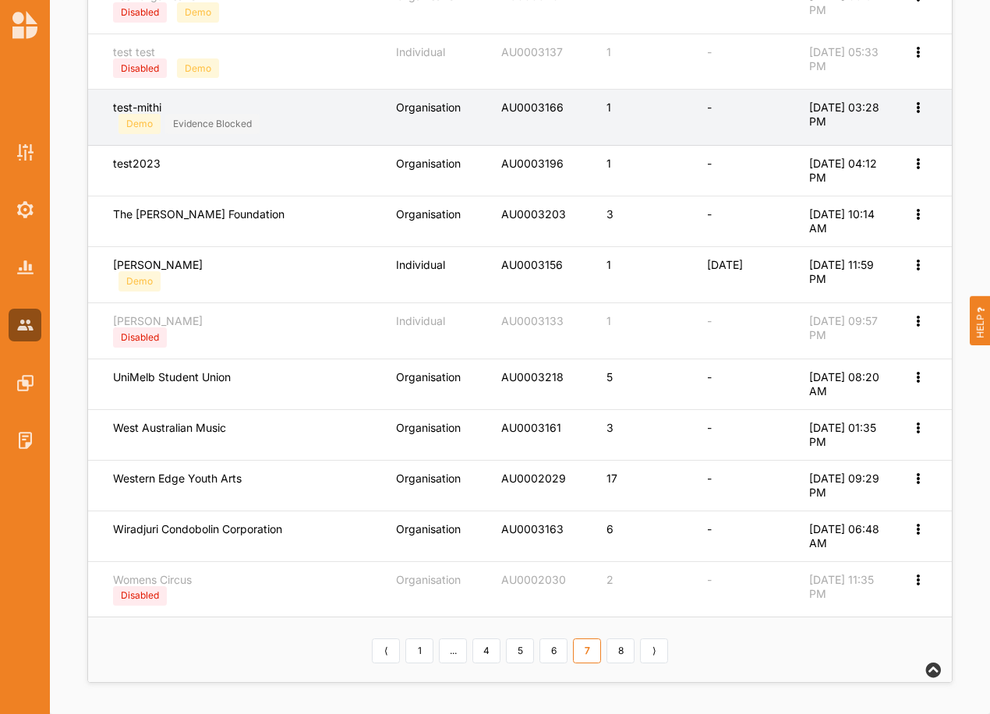
click at [917, 108] on icon at bounding box center [917, 106] width 13 height 11
click at [849, 129] on label "Edit Account" at bounding box center [866, 133] width 98 height 14
select select "1"
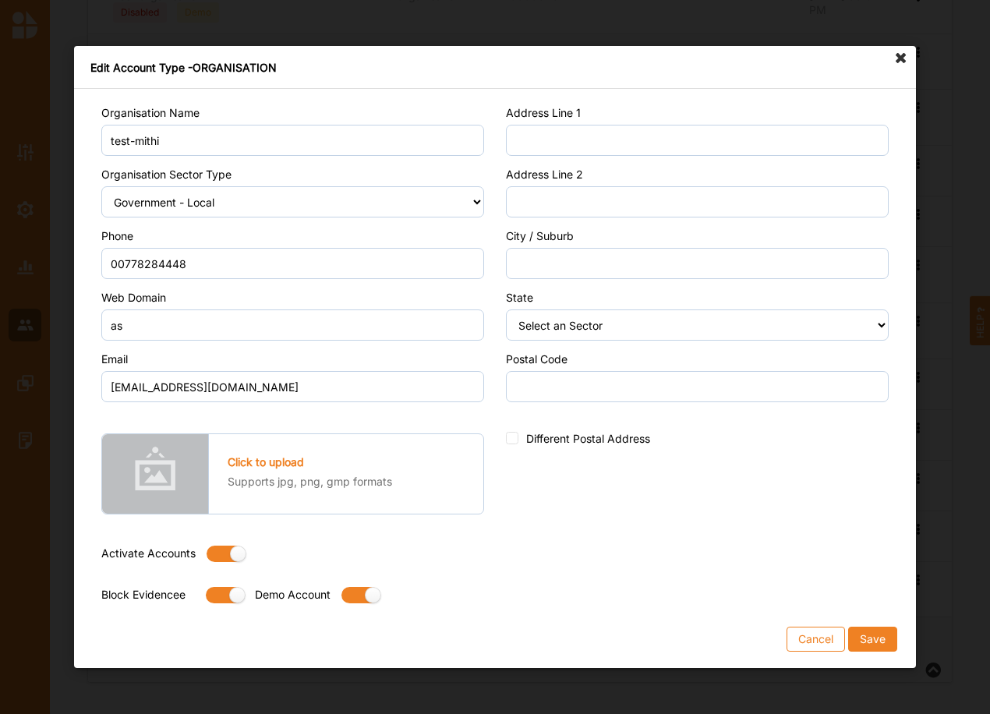
click at [216, 550] on label at bounding box center [221, 554] width 28 height 16
radio input "false"
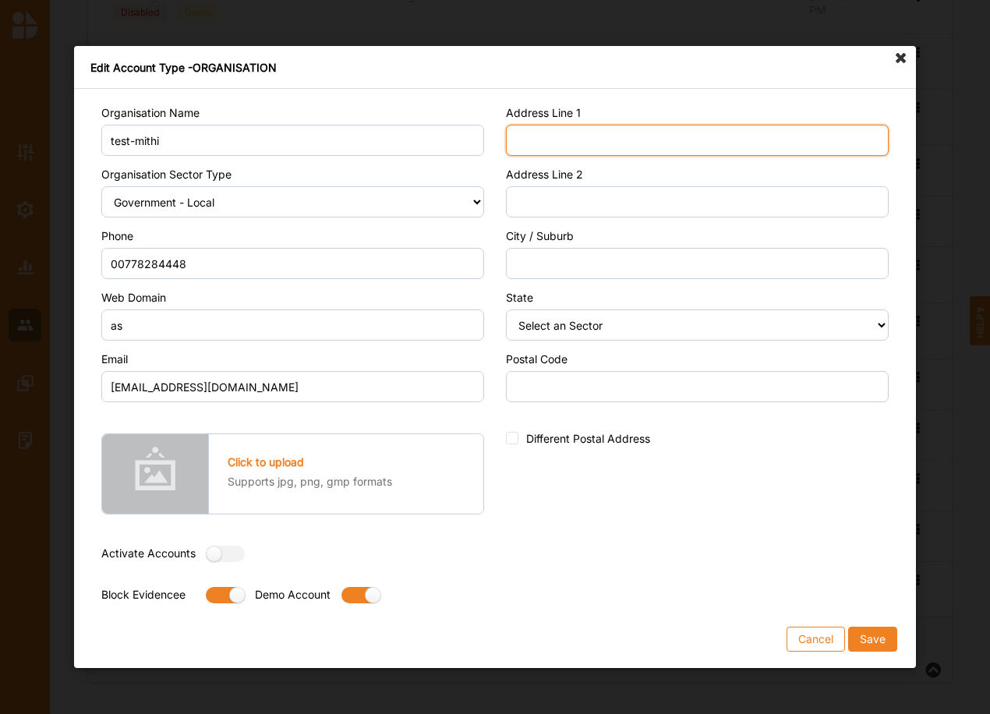
click at [600, 134] on input "Address Line 1" at bounding box center [697, 140] width 383 height 31
type input "Street"
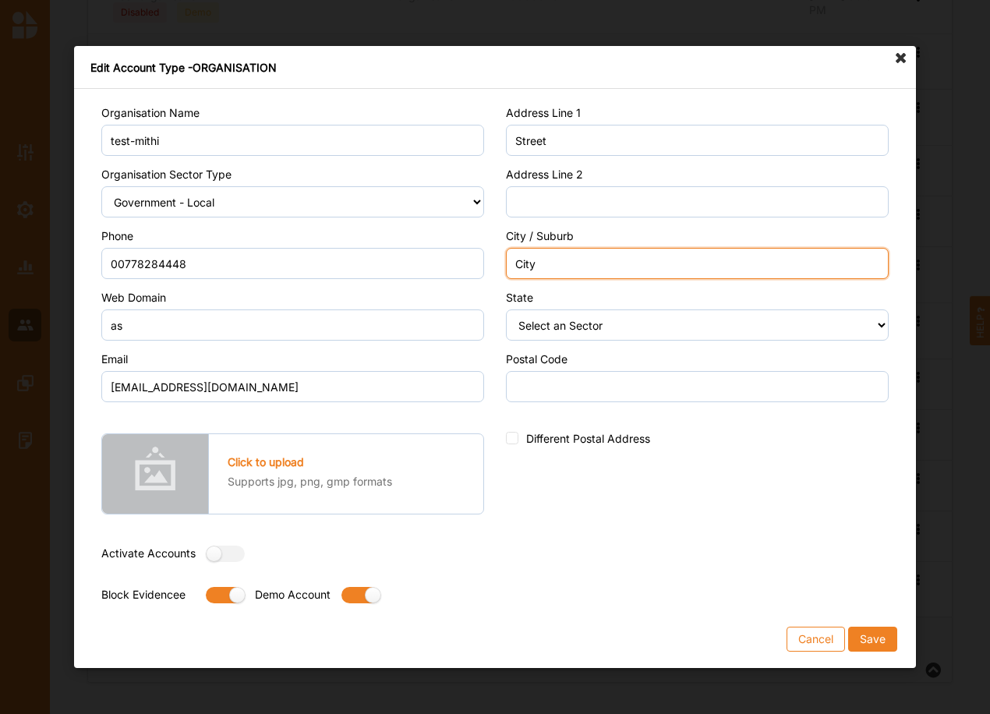
type input "City"
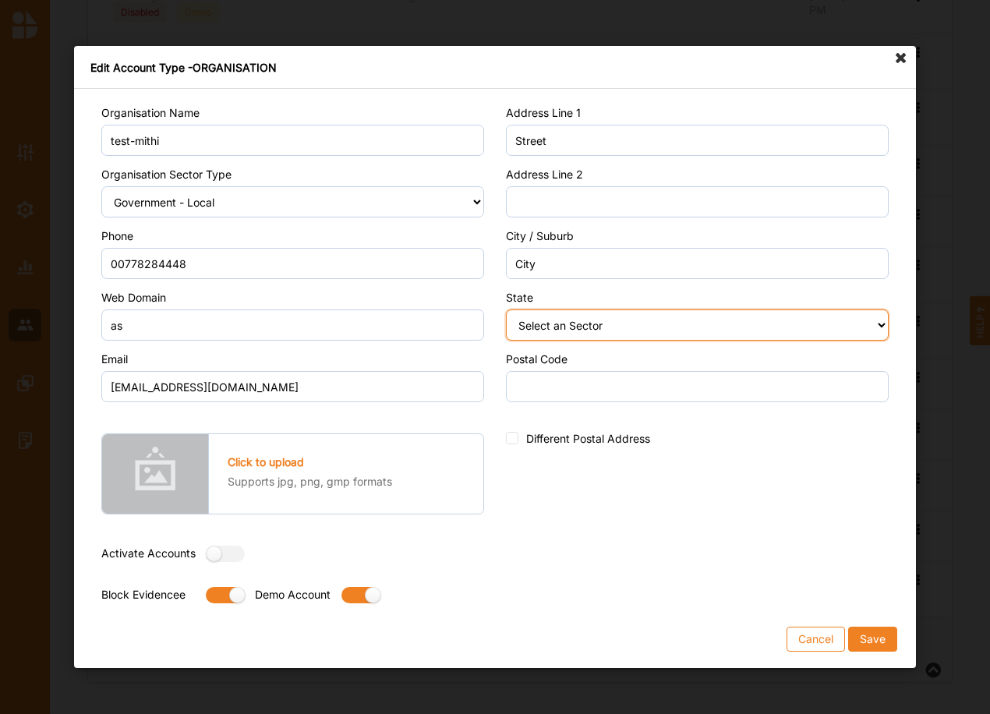
select select "9"
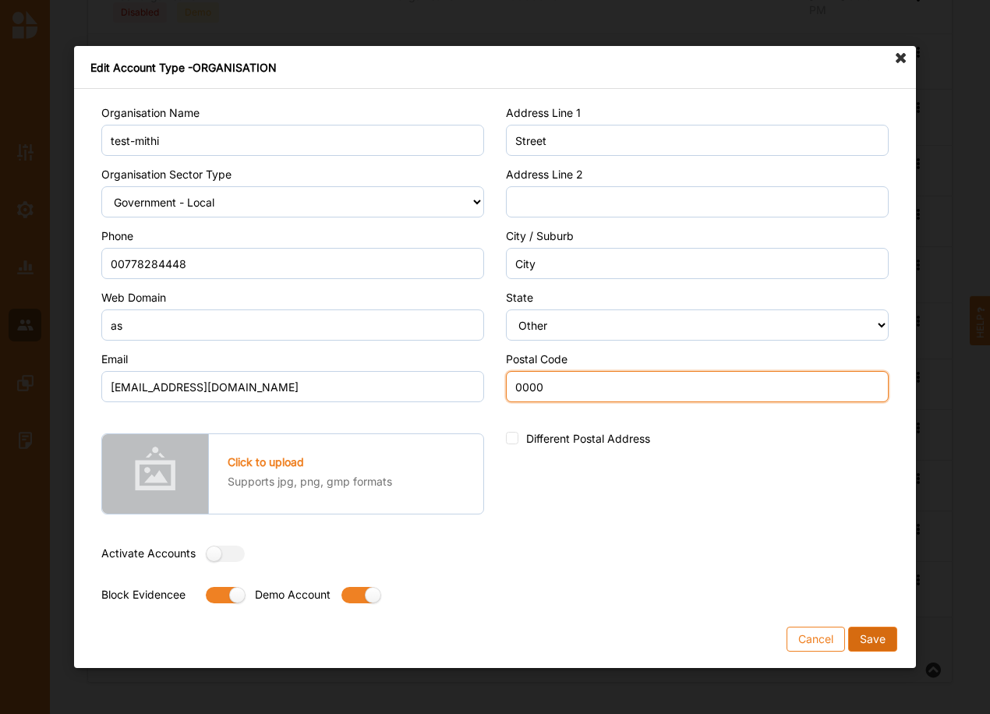
type input "0000"
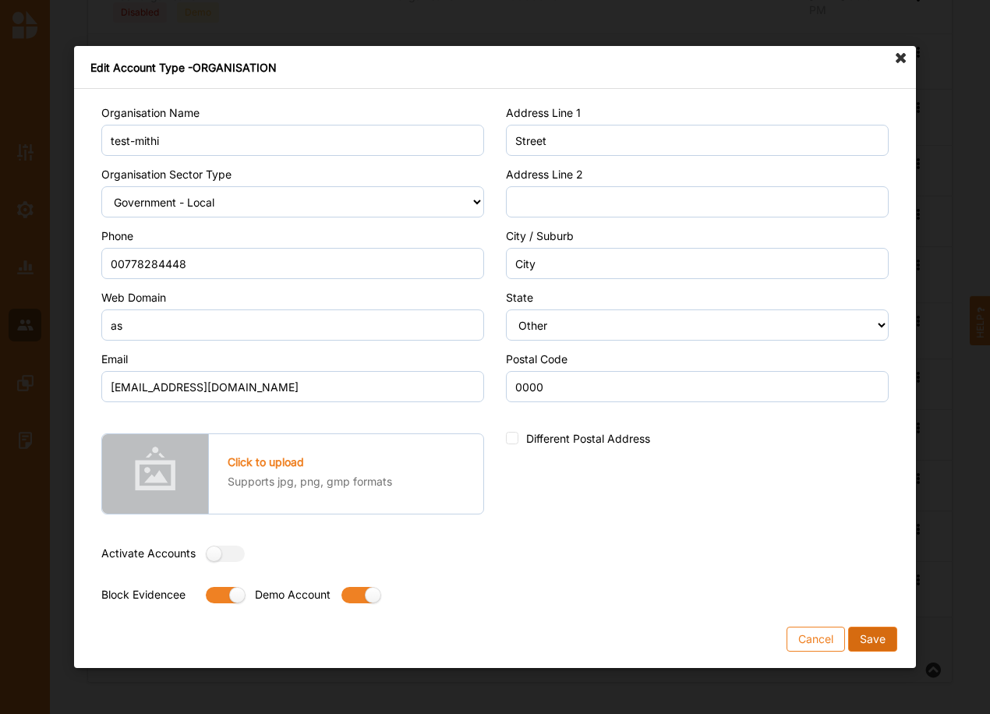
click at [873, 646] on button "Save" at bounding box center [872, 639] width 49 height 25
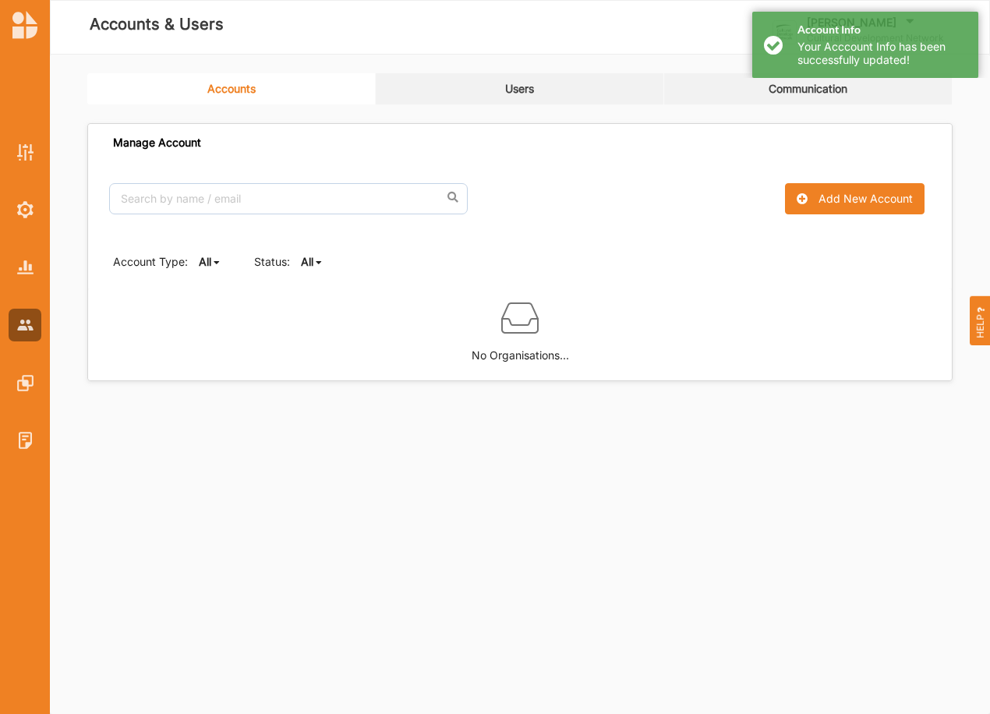
scroll to position [0, 0]
click at [317, 253] on div "Account Type: All All Organisation Individual Status: All All Active Inactive" at bounding box center [520, 261] width 864 height 53
drag, startPoint x: 317, startPoint y: 252, endPoint x: 292, endPoint y: 262, distance: 26.9
click at [292, 262] on div "Account Type: All All Organisation Individual Status: All All Active Inactive" at bounding box center [520, 262] width 814 height 16
click at [316, 258] on icon at bounding box center [319, 262] width 6 height 9
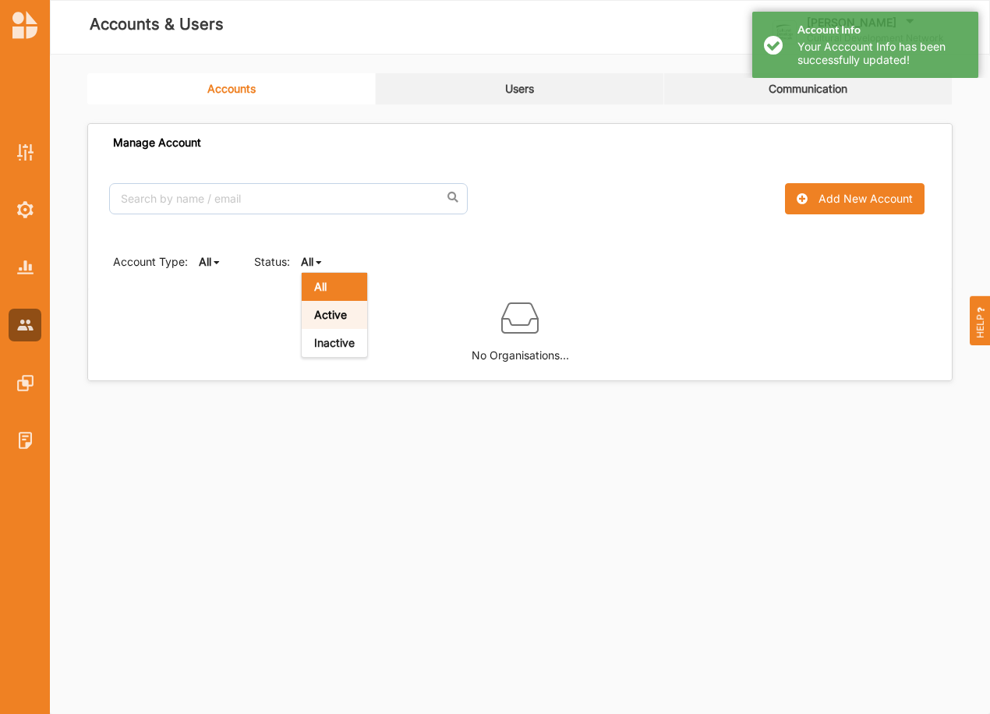
click at [308, 313] on div "Active" at bounding box center [334, 315] width 65 height 28
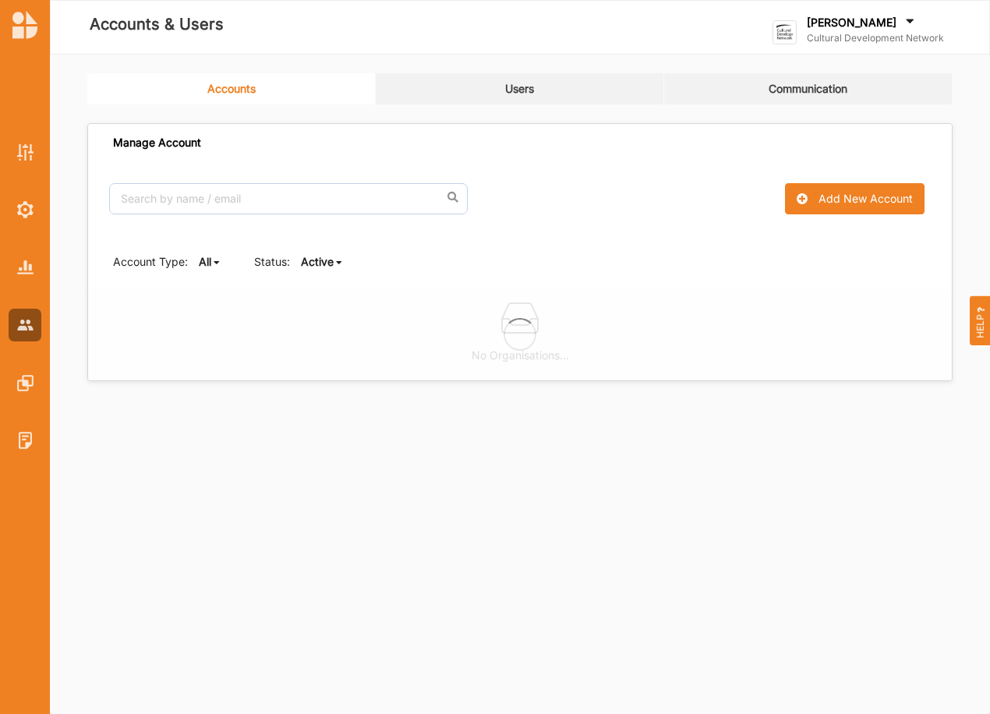
click at [327, 264] on b "Active" at bounding box center [317, 261] width 33 height 13
click at [314, 284] on b "All" at bounding box center [320, 286] width 12 height 13
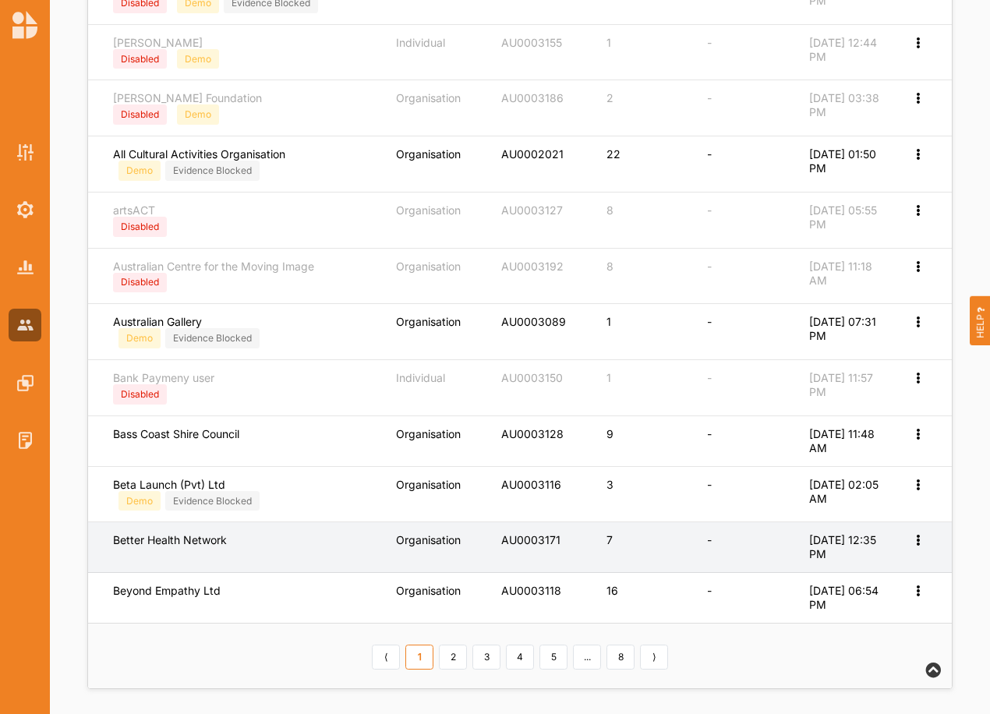
scroll to position [545, 0]
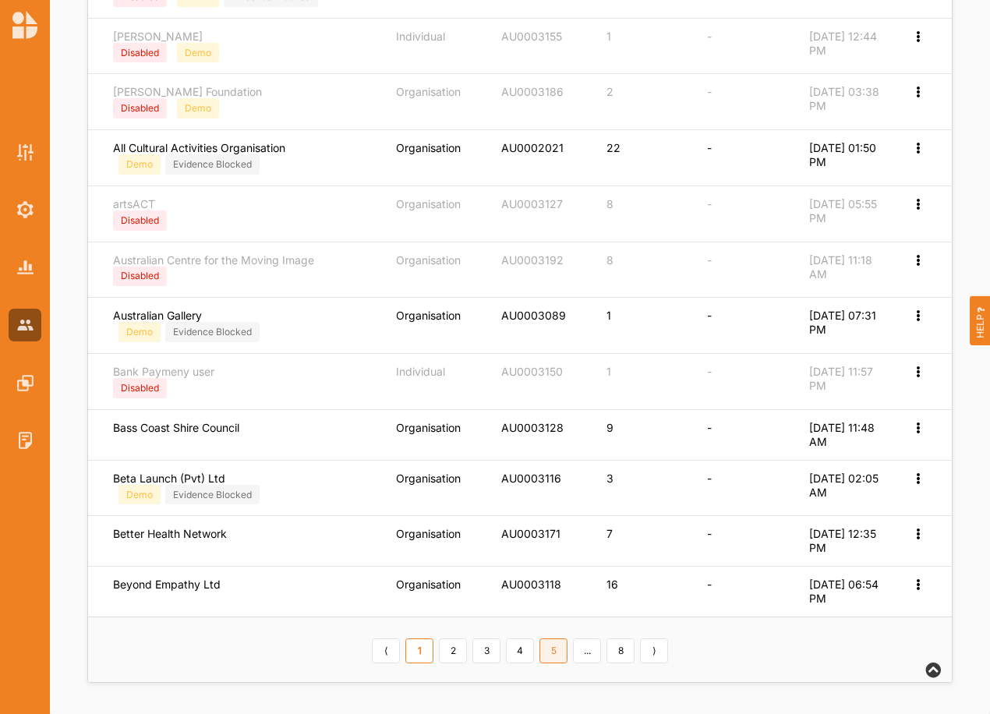
click at [558, 654] on link "5" at bounding box center [554, 651] width 28 height 25
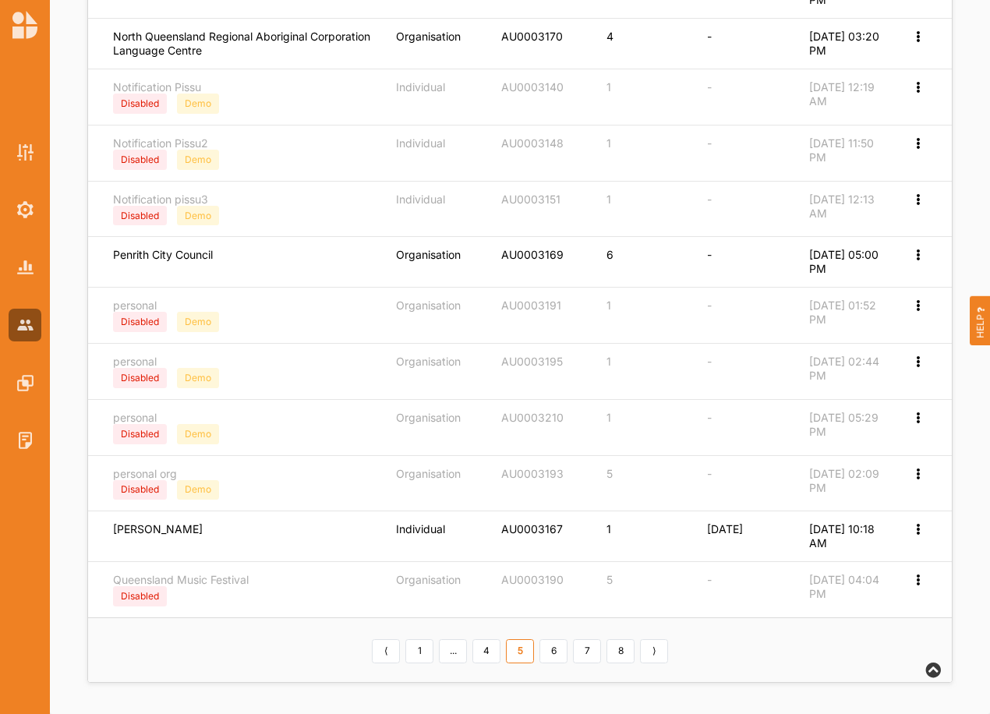
scroll to position [534, 0]
click at [587, 648] on link "7" at bounding box center [587, 651] width 28 height 25
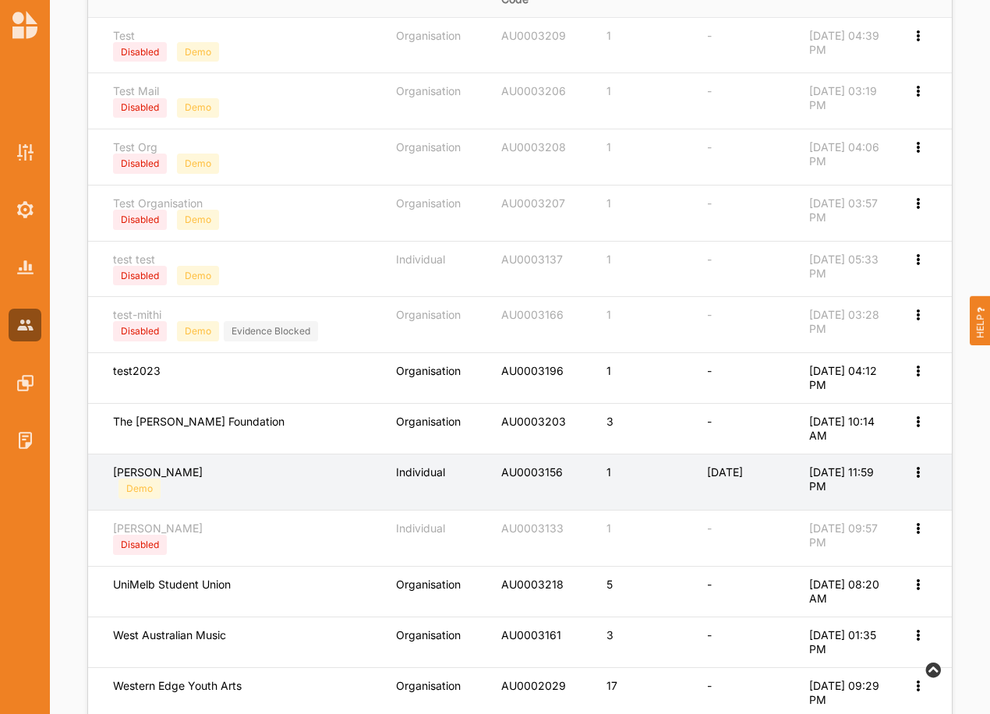
scroll to position [321, 0]
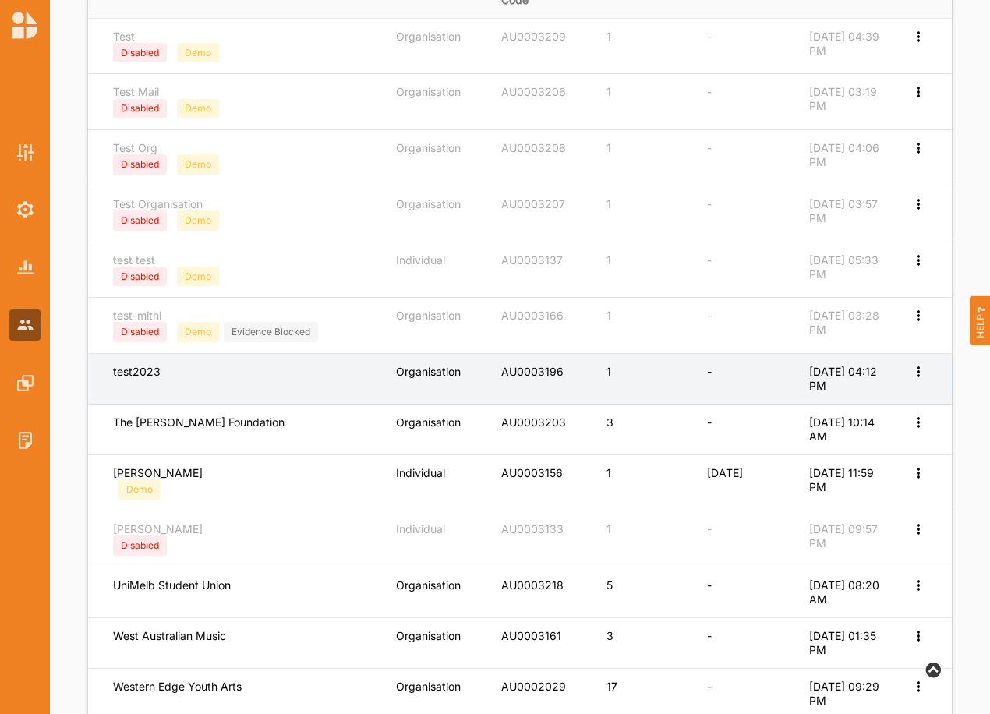
click at [920, 377] on div "Edit Account Edit Permission" at bounding box center [919, 372] width 16 height 14
click at [828, 400] on label "Edit Account" at bounding box center [866, 398] width 98 height 14
select select "1"
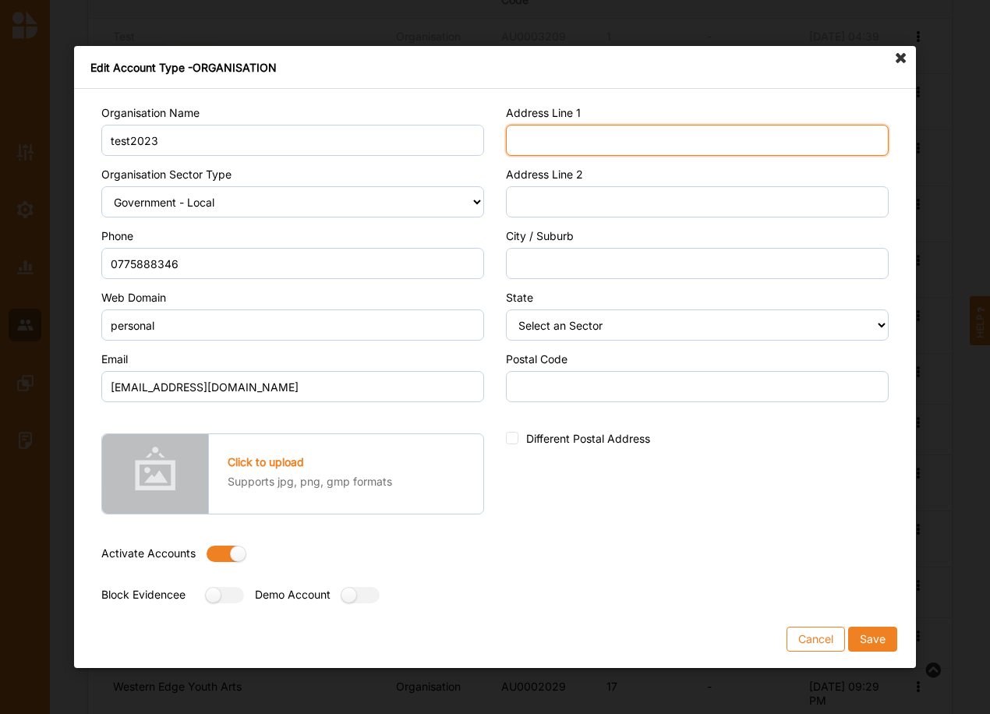
click at [562, 147] on input "Address Line 1" at bounding box center [697, 140] width 383 height 31
type input "Street"
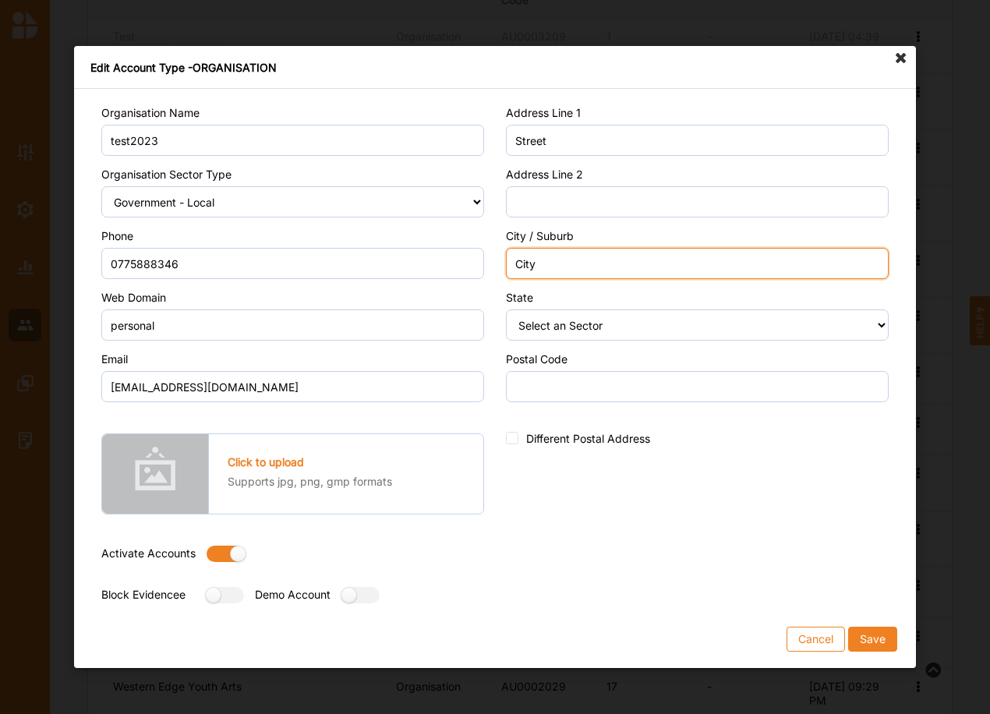
type input "City"
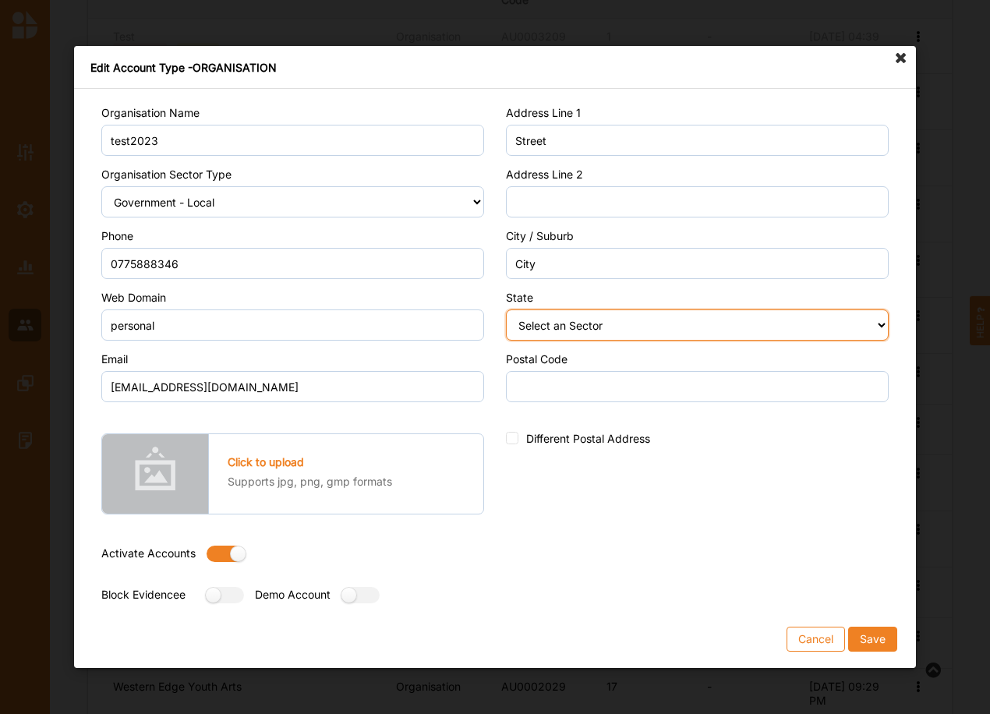
select select "9"
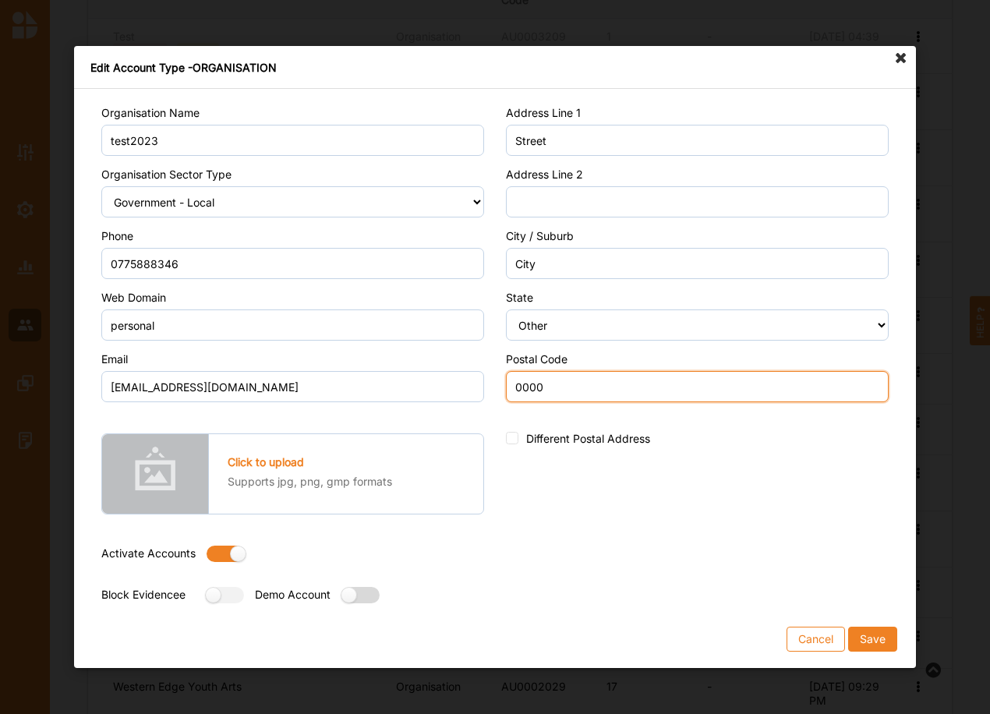
type input "0000"
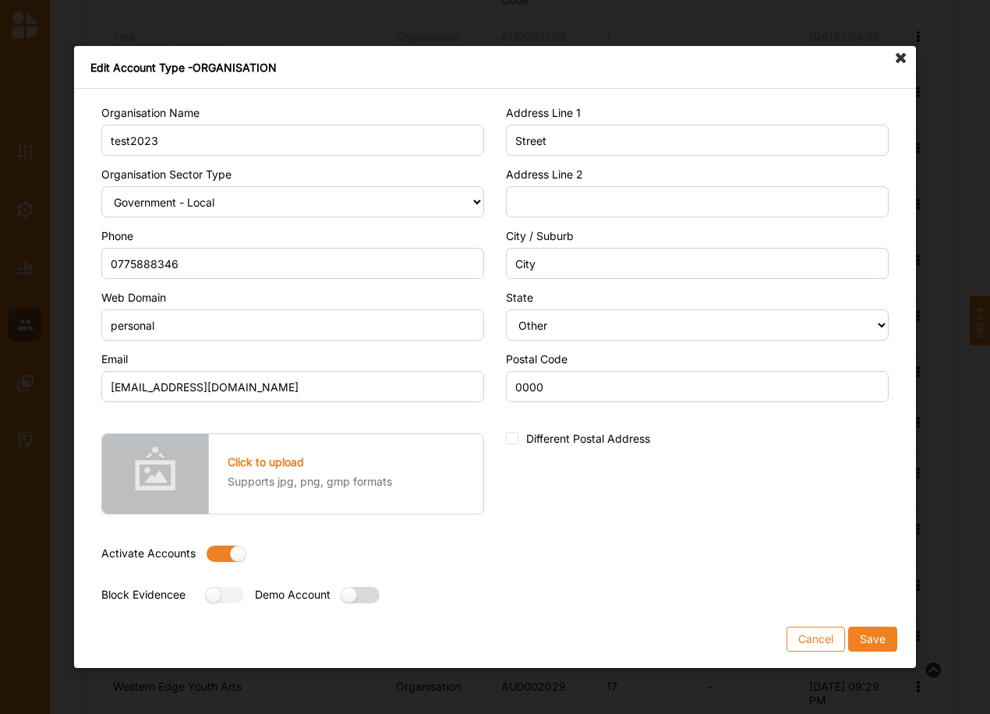
click at [359, 600] on label at bounding box center [355, 595] width 28 height 16
radio input "true"
click at [216, 556] on label at bounding box center [221, 554] width 28 height 16
radio input "false"
click at [872, 641] on button "Save" at bounding box center [872, 639] width 49 height 25
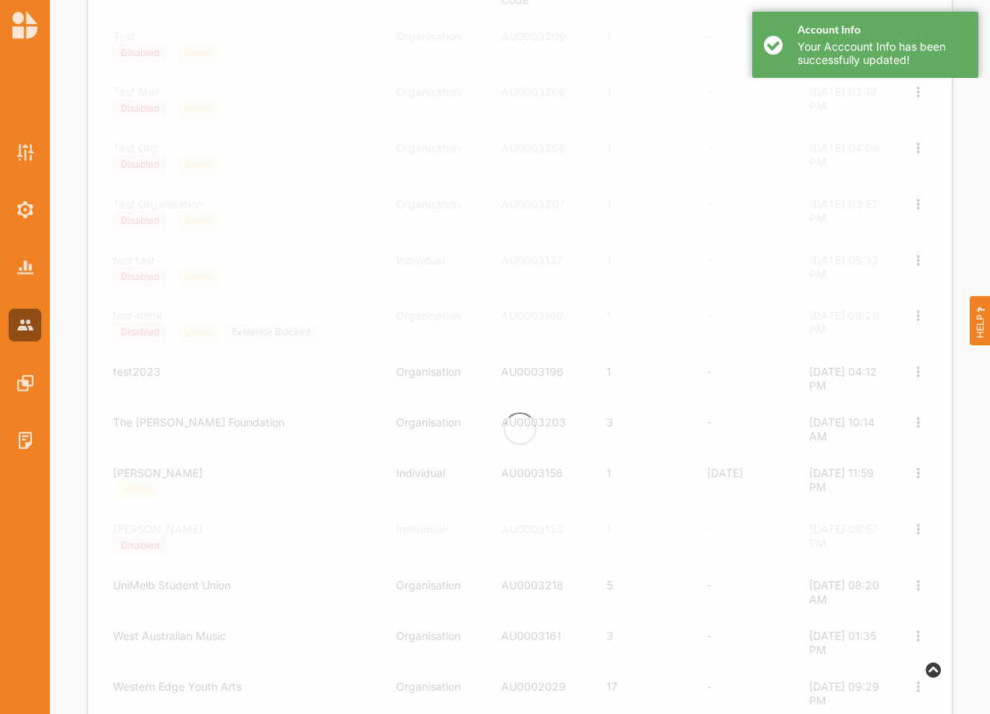
scroll to position [0, 0]
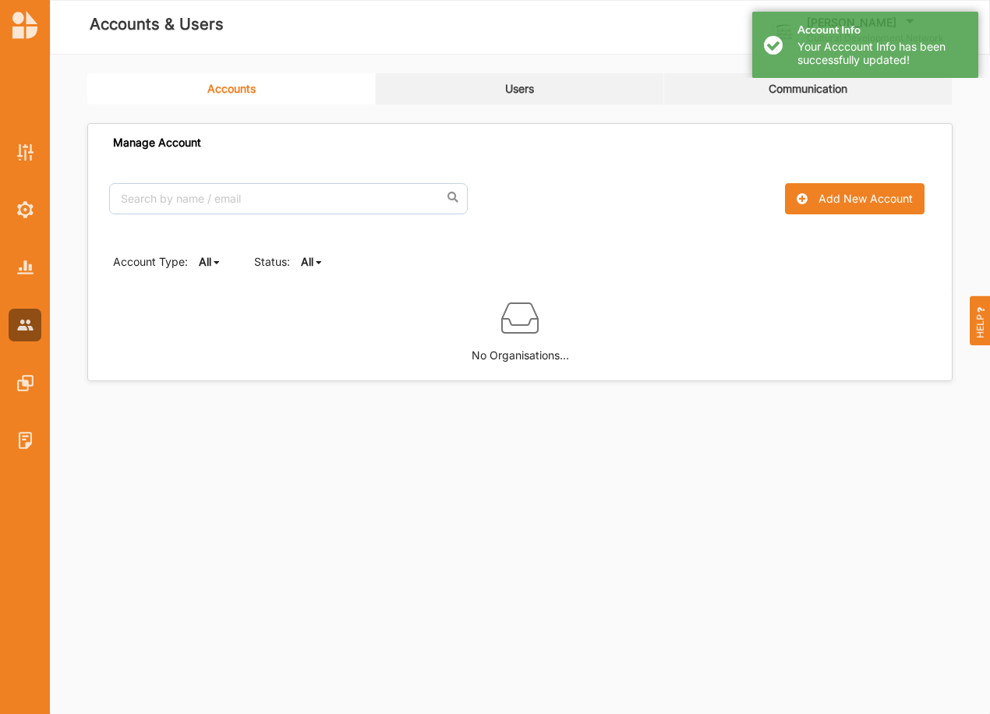
click at [306, 267] on b "All" at bounding box center [307, 261] width 12 height 13
click at [313, 310] on div "Active" at bounding box center [334, 315] width 65 height 28
click at [318, 262] on b "Active" at bounding box center [317, 261] width 33 height 13
click at [324, 282] on b "All" at bounding box center [320, 286] width 12 height 13
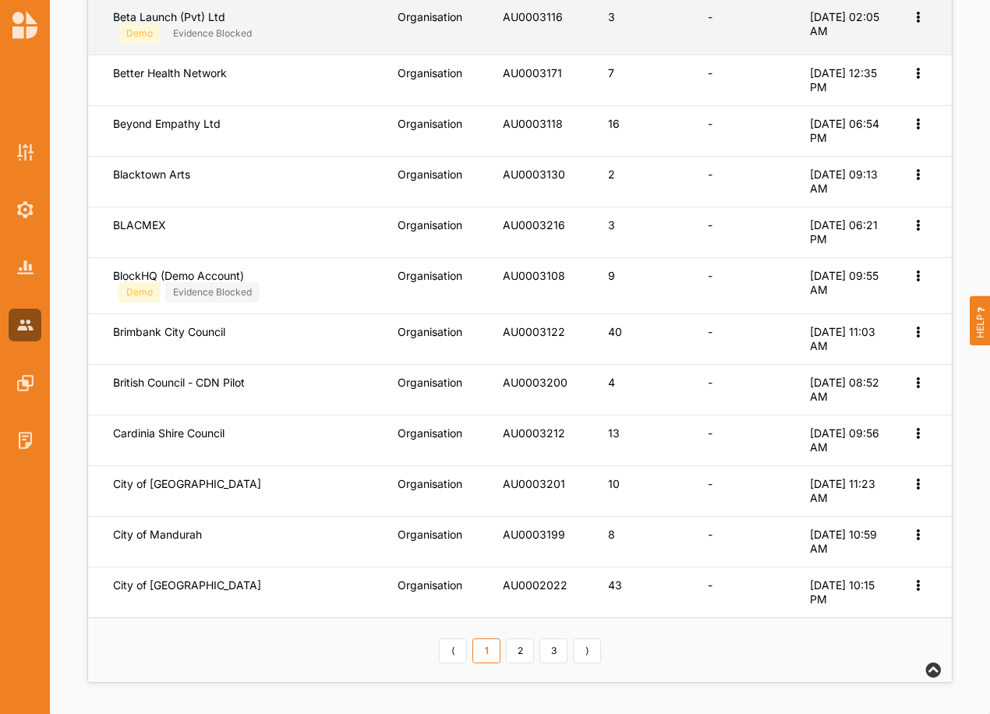
scroll to position [545, 0]
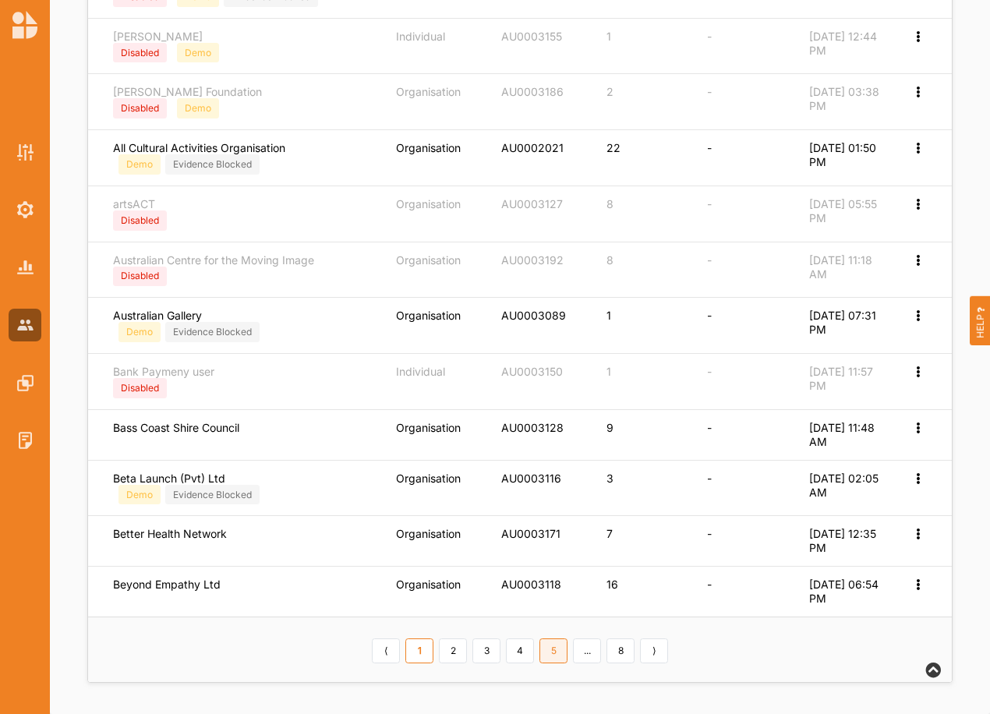
click at [554, 657] on link "5" at bounding box center [554, 651] width 28 height 25
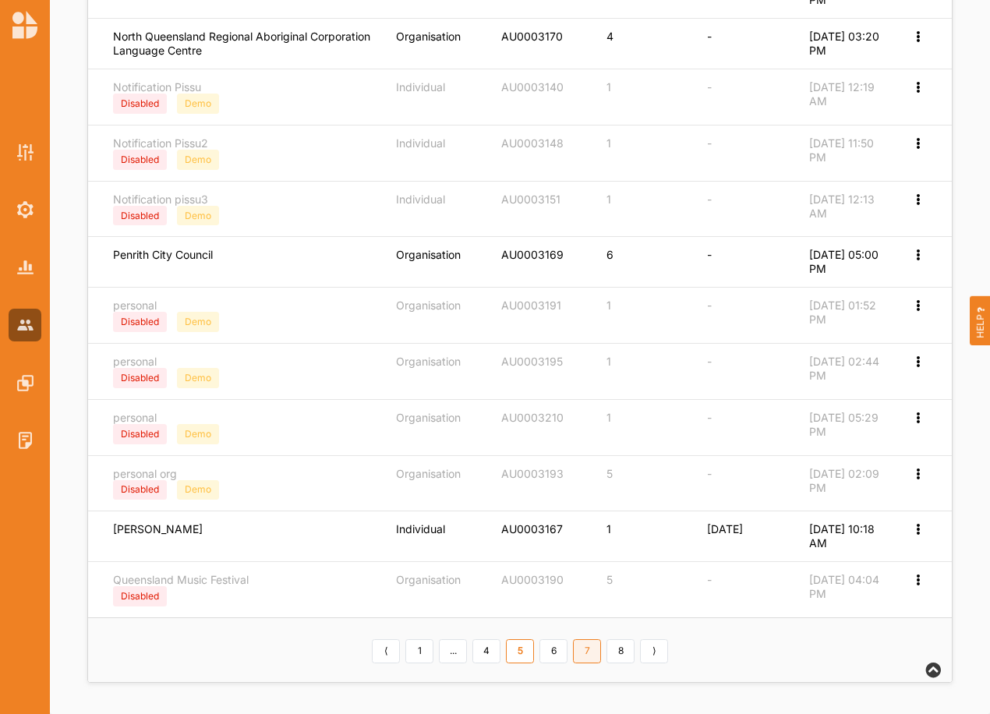
scroll to position [534, 0]
click at [591, 649] on link "7" at bounding box center [587, 651] width 28 height 25
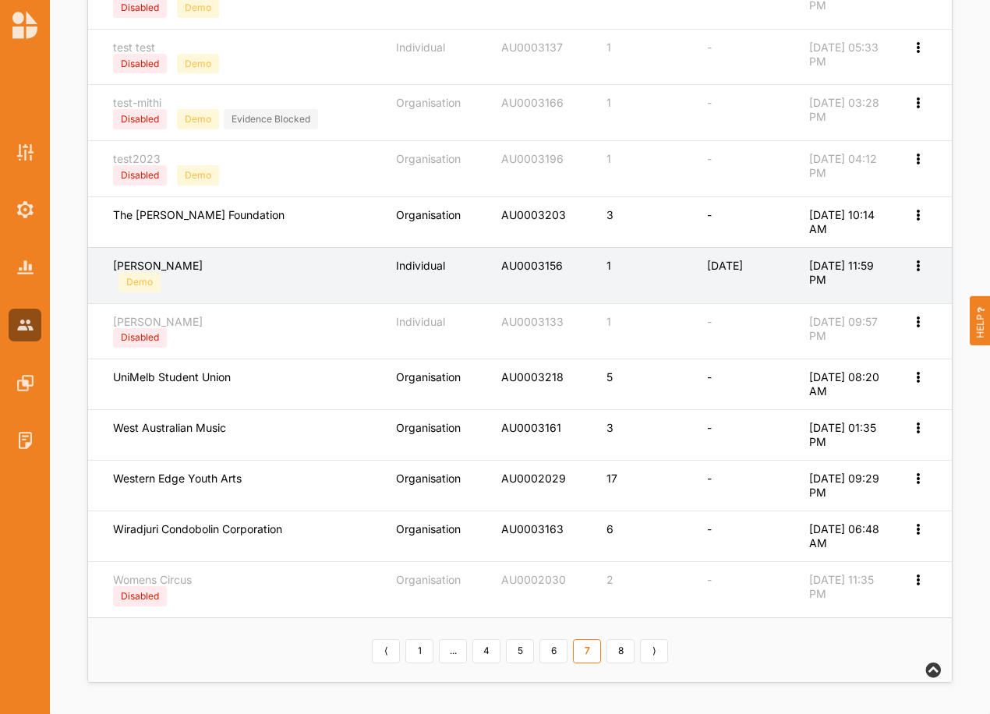
click at [915, 266] on icon at bounding box center [917, 264] width 13 height 11
click at [858, 288] on label "Edit Account" at bounding box center [855, 291] width 120 height 14
select select "1"
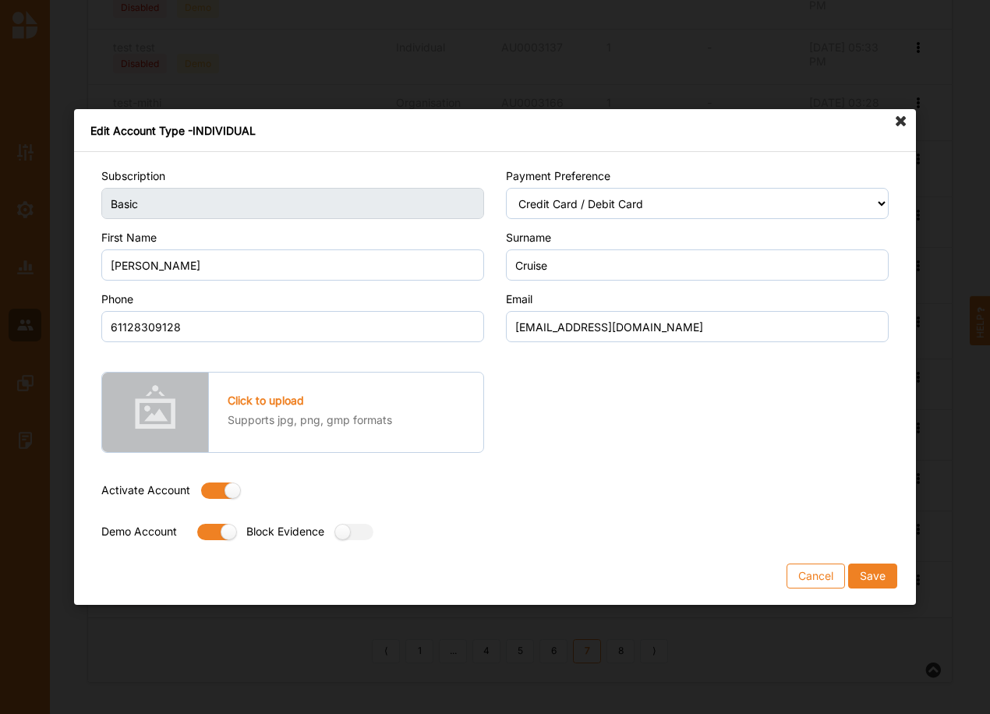
click at [214, 488] on label at bounding box center [215, 491] width 28 height 16
radio input "false"
click at [874, 575] on button "Save" at bounding box center [872, 576] width 49 height 25
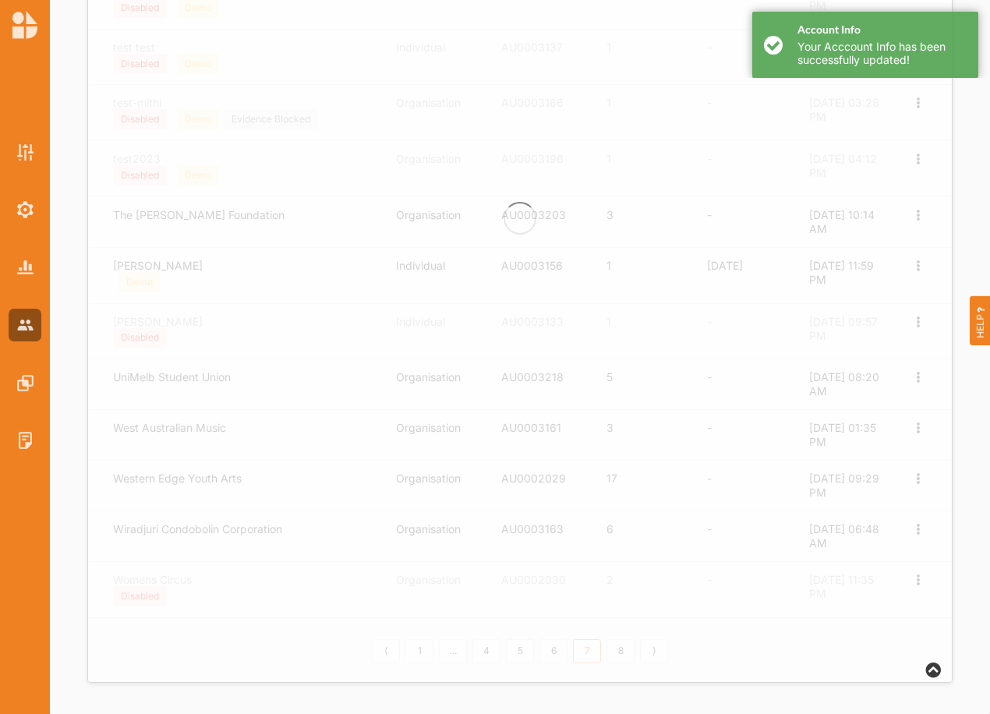
scroll to position [0, 0]
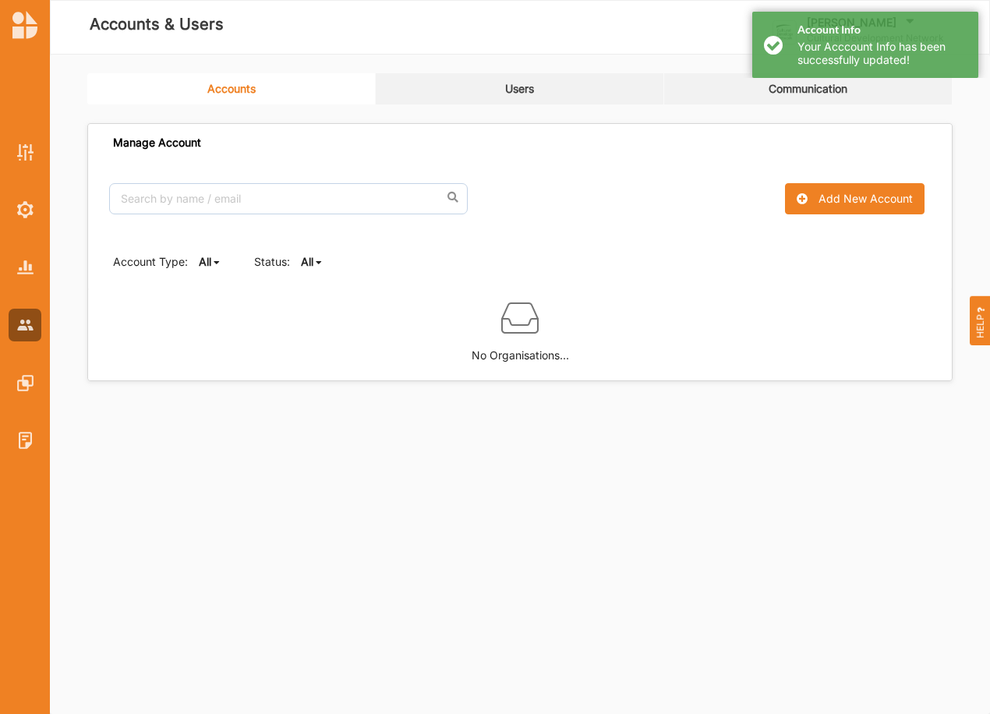
click at [313, 262] on b "All" at bounding box center [307, 261] width 12 height 13
click at [320, 308] on b "Active" at bounding box center [330, 314] width 33 height 13
click at [311, 265] on b "Active" at bounding box center [317, 261] width 33 height 13
click at [315, 284] on b "All" at bounding box center [320, 286] width 12 height 13
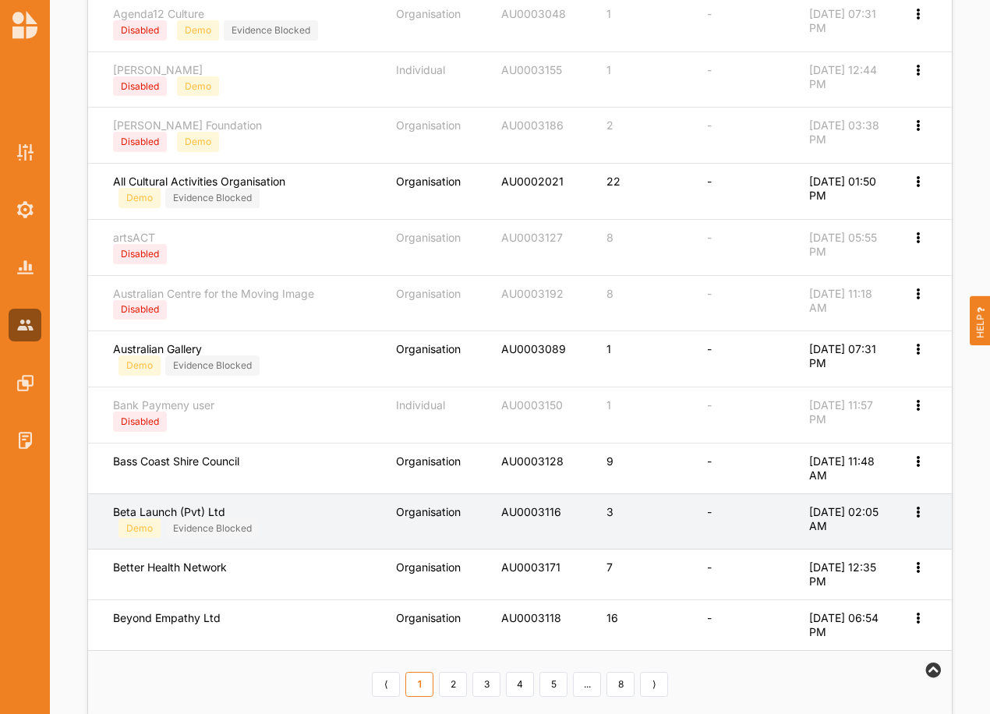
scroll to position [545, 0]
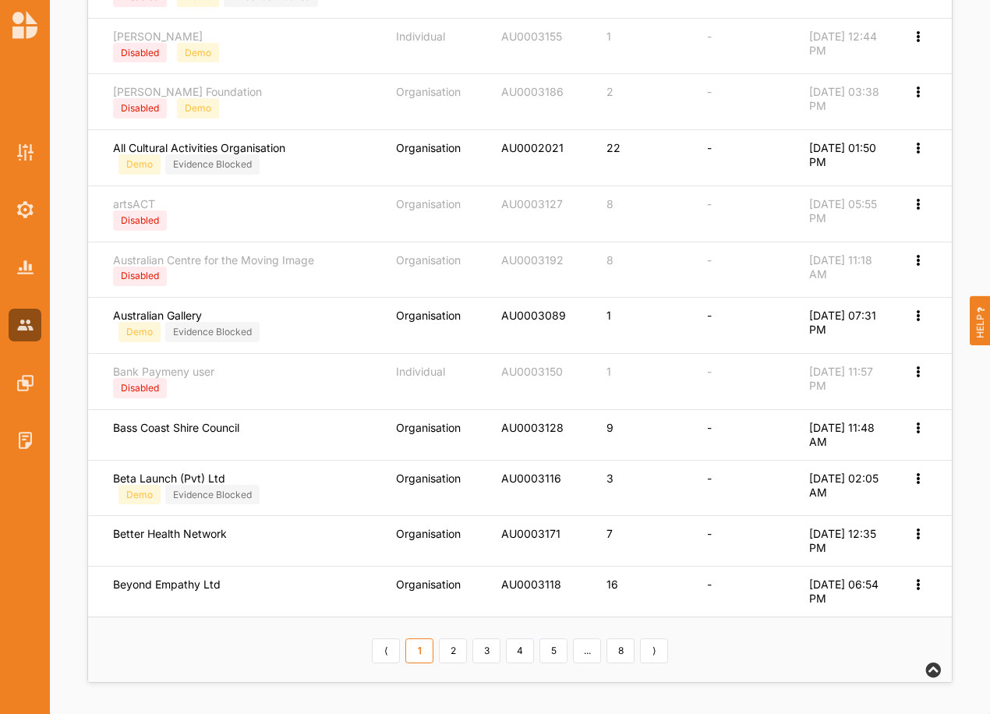
click at [558, 649] on link "5" at bounding box center [554, 651] width 28 height 25
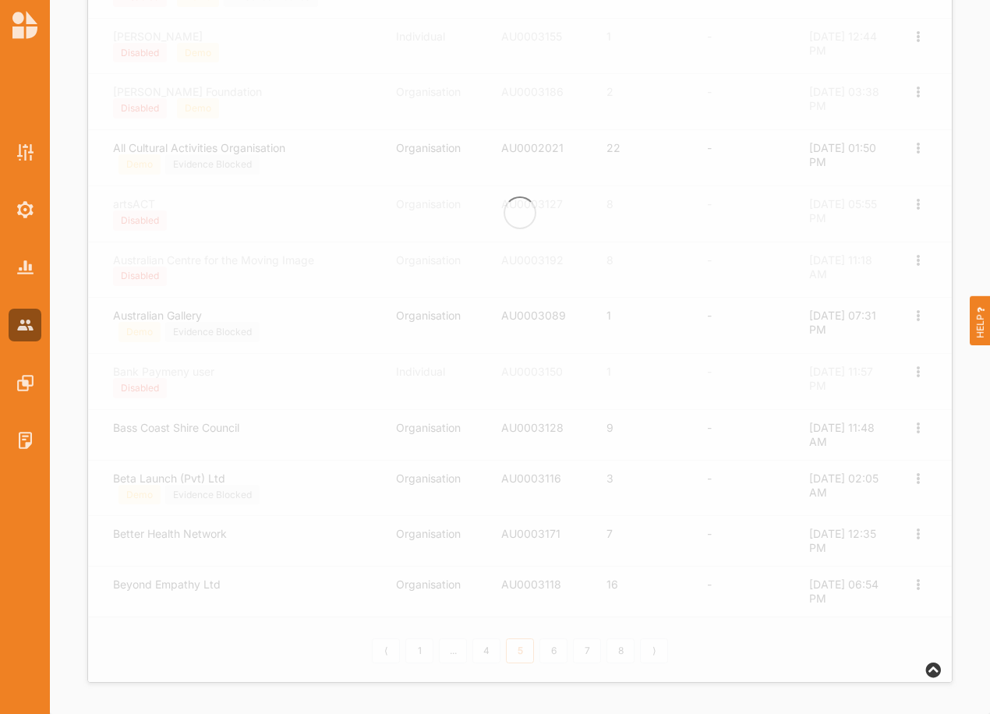
scroll to position [534, 0]
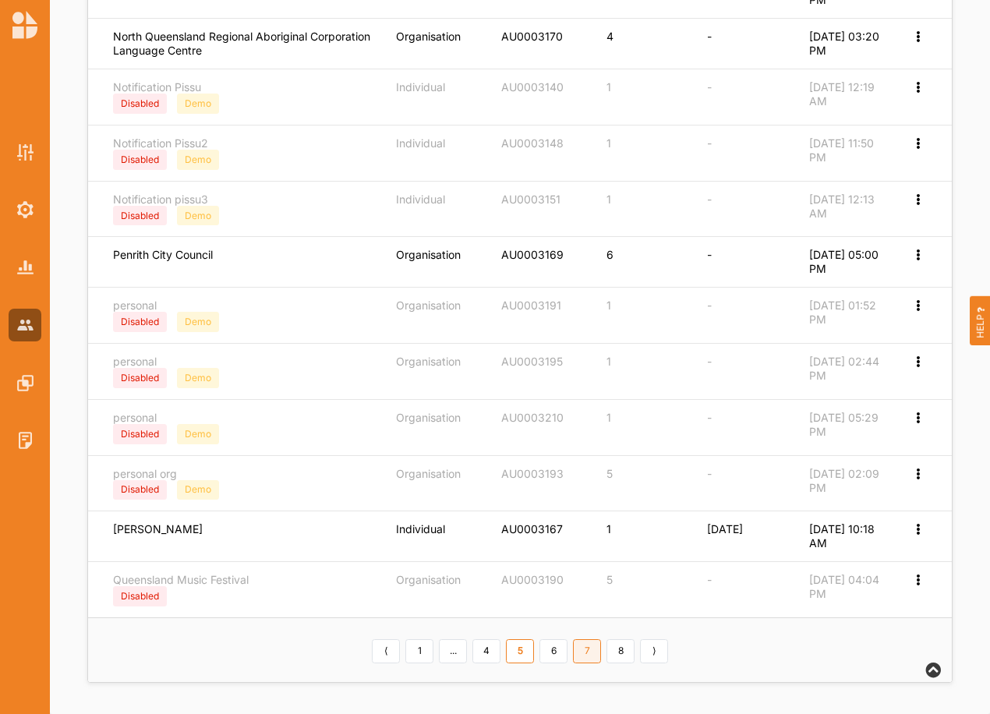
click at [589, 651] on link "7" at bounding box center [587, 651] width 28 height 25
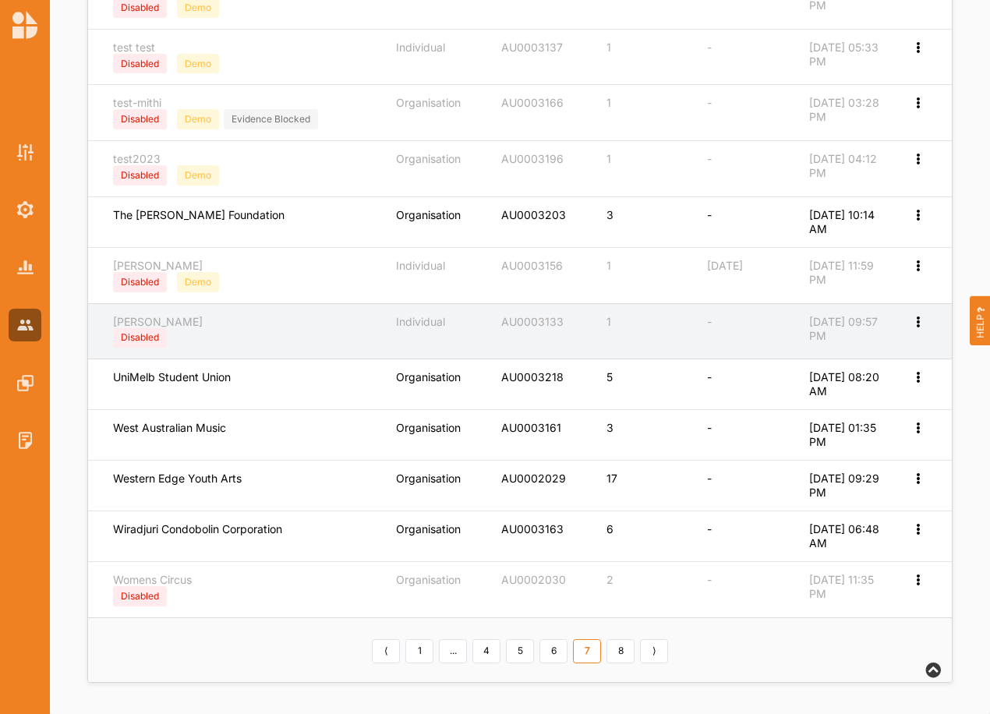
click at [918, 325] on icon at bounding box center [917, 320] width 13 height 11
click at [797, 349] on label "Edit Account" at bounding box center [855, 347] width 120 height 14
select select "1"
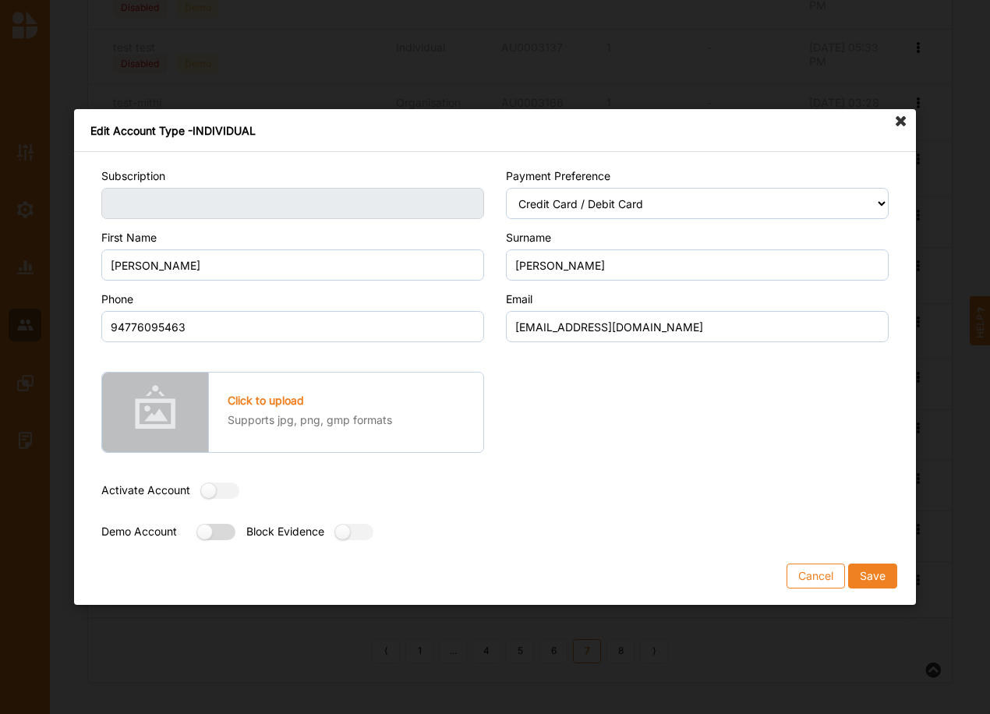
click at [217, 528] on label at bounding box center [211, 532] width 28 height 16
radio input "true"
click at [879, 575] on button "Save" at bounding box center [872, 576] width 49 height 25
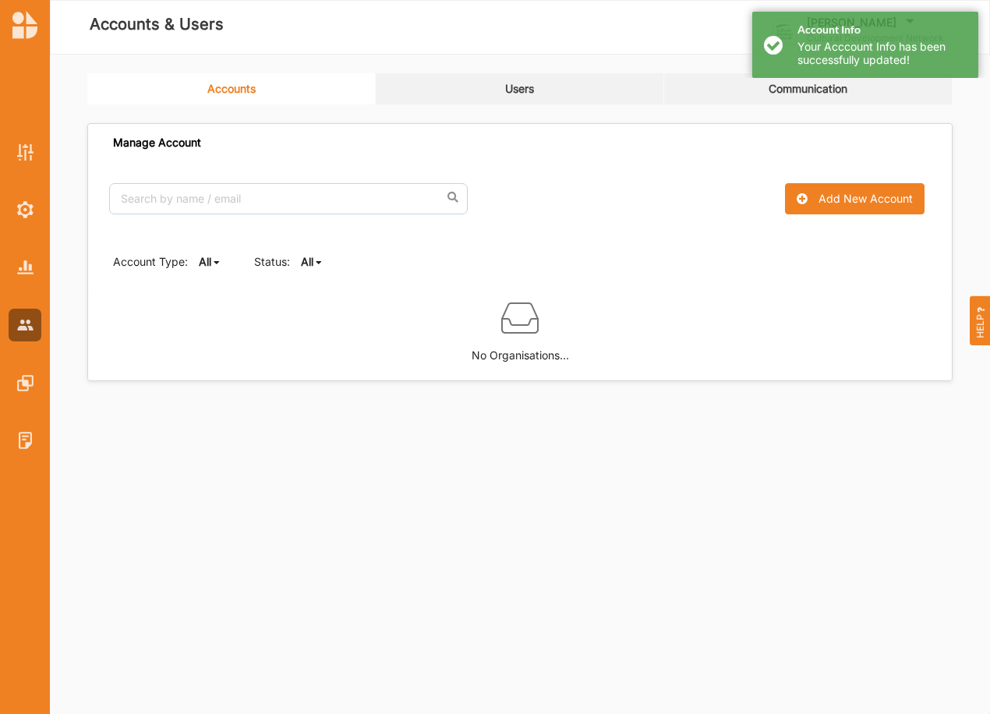
scroll to position [0, 0]
click at [306, 259] on b "All" at bounding box center [307, 261] width 12 height 13
click at [331, 313] on b "Active" at bounding box center [330, 314] width 33 height 13
click at [319, 260] on b "Active" at bounding box center [317, 261] width 33 height 13
click at [315, 284] on b "All" at bounding box center [320, 286] width 12 height 13
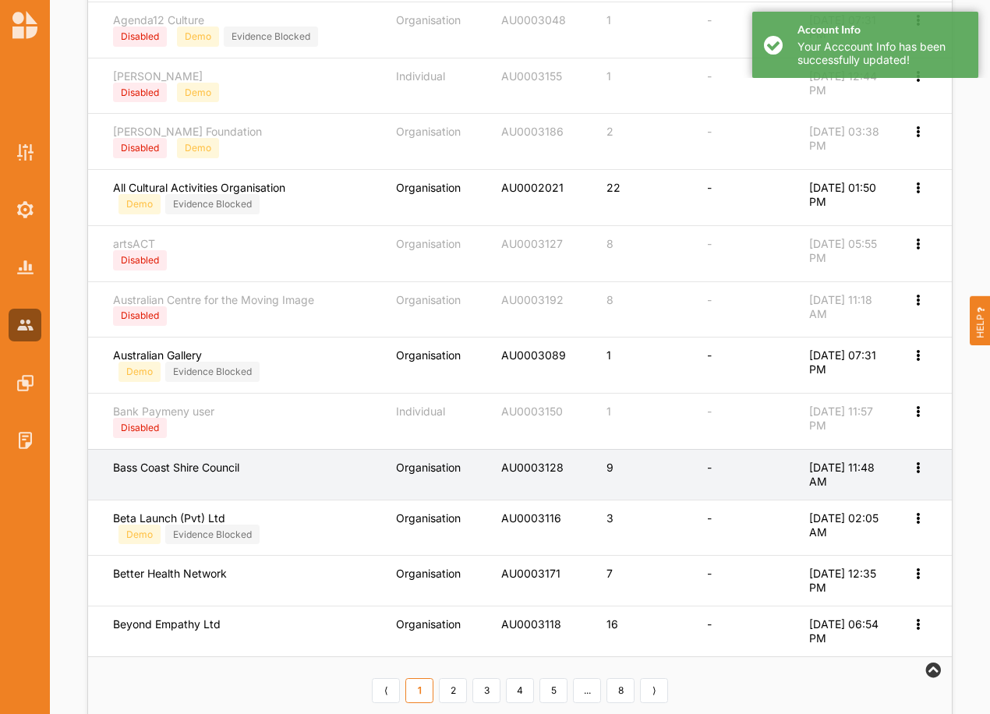
scroll to position [545, 0]
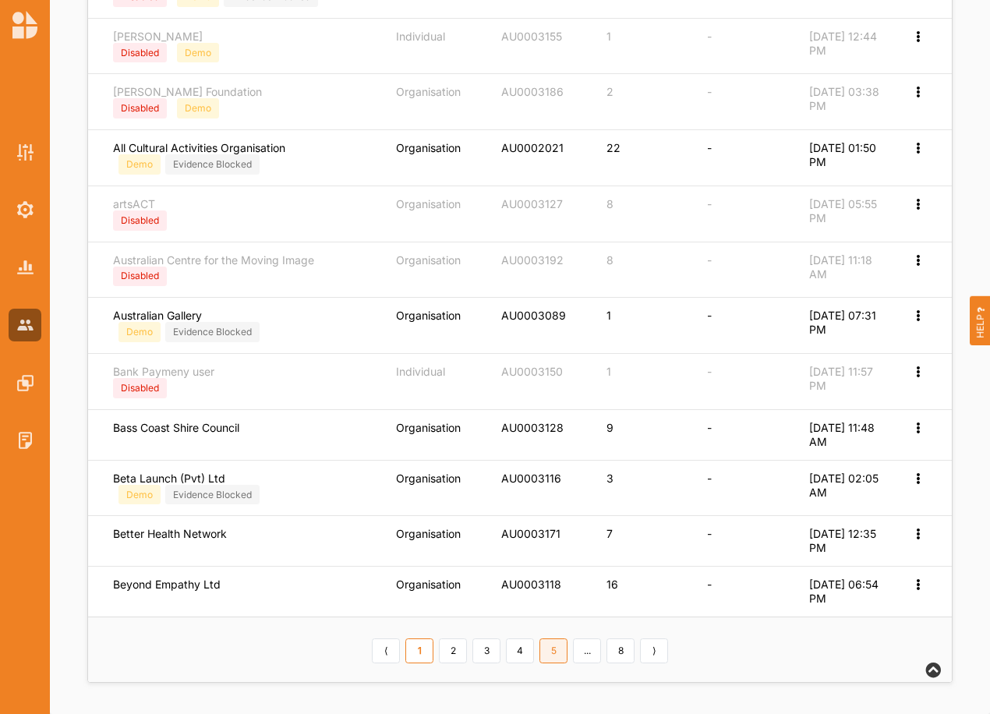
click at [553, 646] on link "5" at bounding box center [554, 651] width 28 height 25
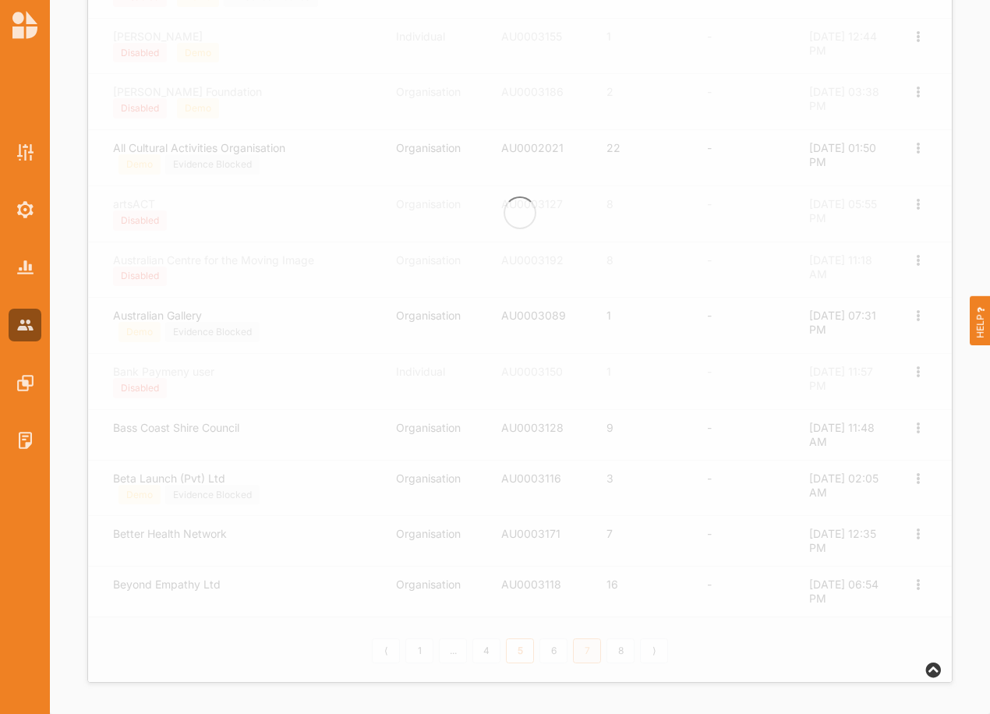
scroll to position [534, 0]
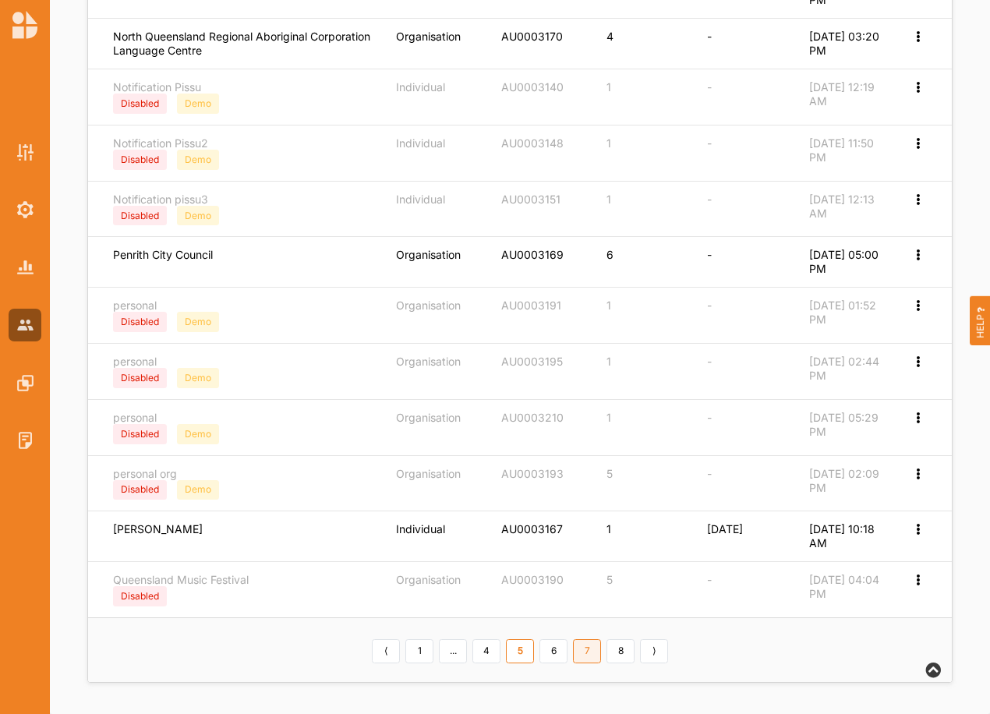
click at [588, 655] on link "7" at bounding box center [587, 651] width 28 height 25
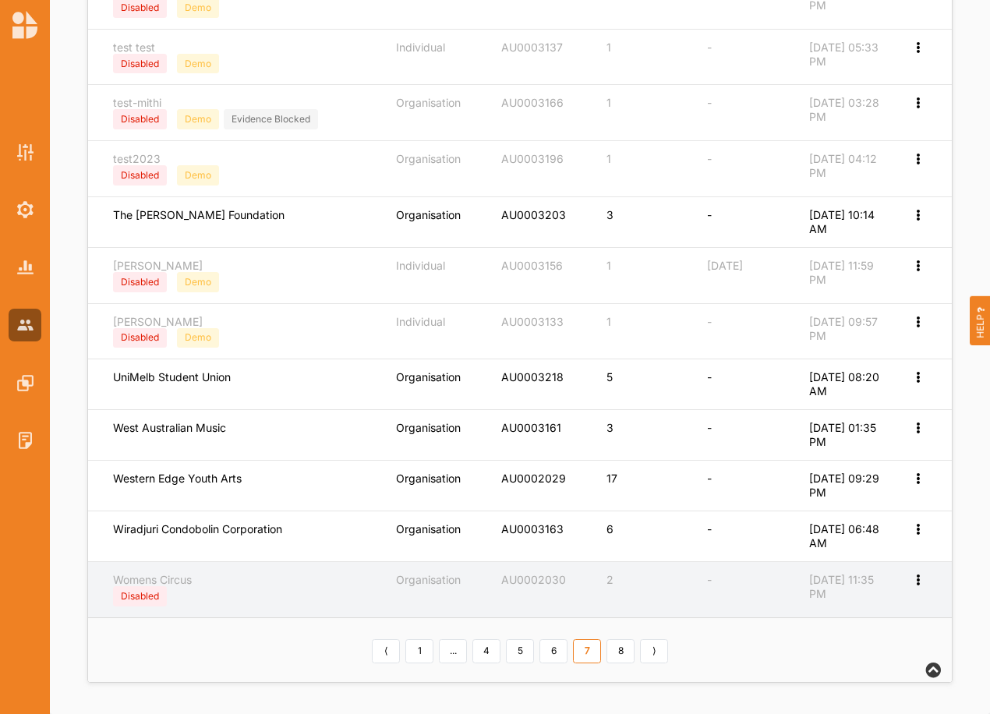
click at [922, 582] on icon at bounding box center [917, 578] width 13 height 11
click at [872, 607] on label "Edit Account" at bounding box center [866, 606] width 98 height 14
select select "3"
select select "7"
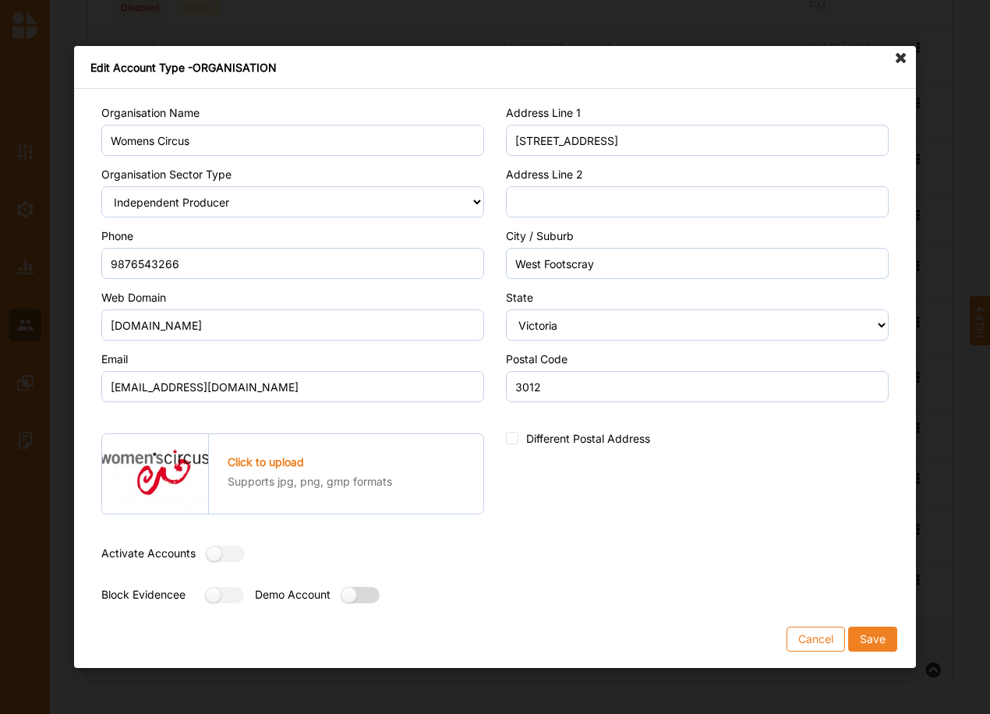
click at [361, 600] on label at bounding box center [355, 595] width 28 height 16
radio input "true"
click at [863, 634] on button "Save" at bounding box center [872, 639] width 49 height 25
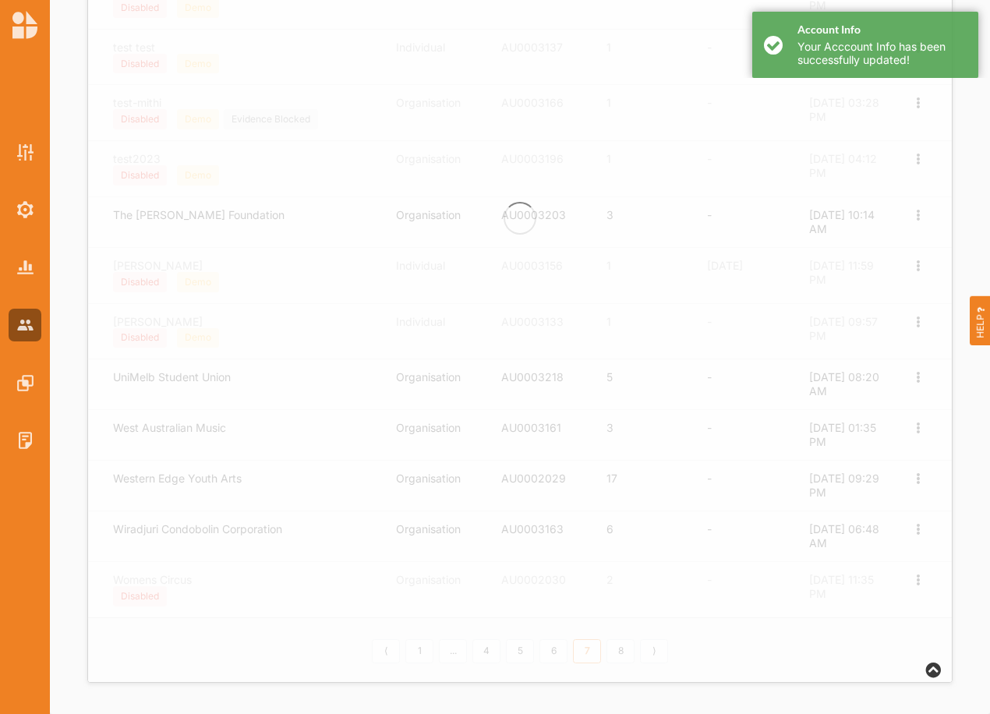
scroll to position [0, 0]
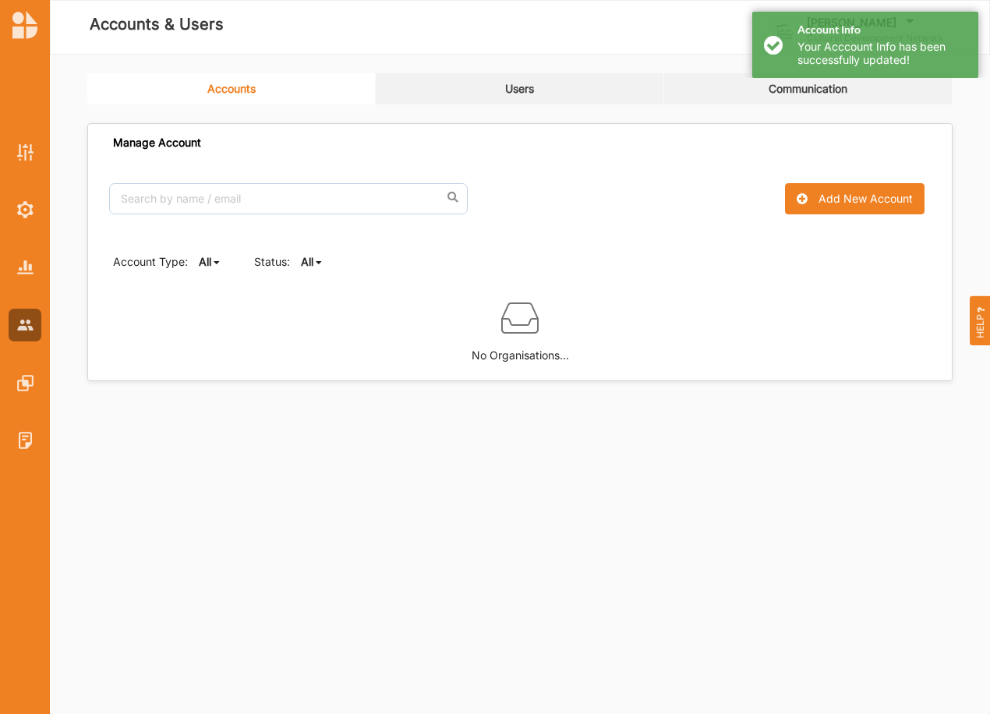
click at [306, 263] on b "All" at bounding box center [307, 261] width 12 height 13
click at [320, 349] on b "Inactive" at bounding box center [334, 342] width 41 height 13
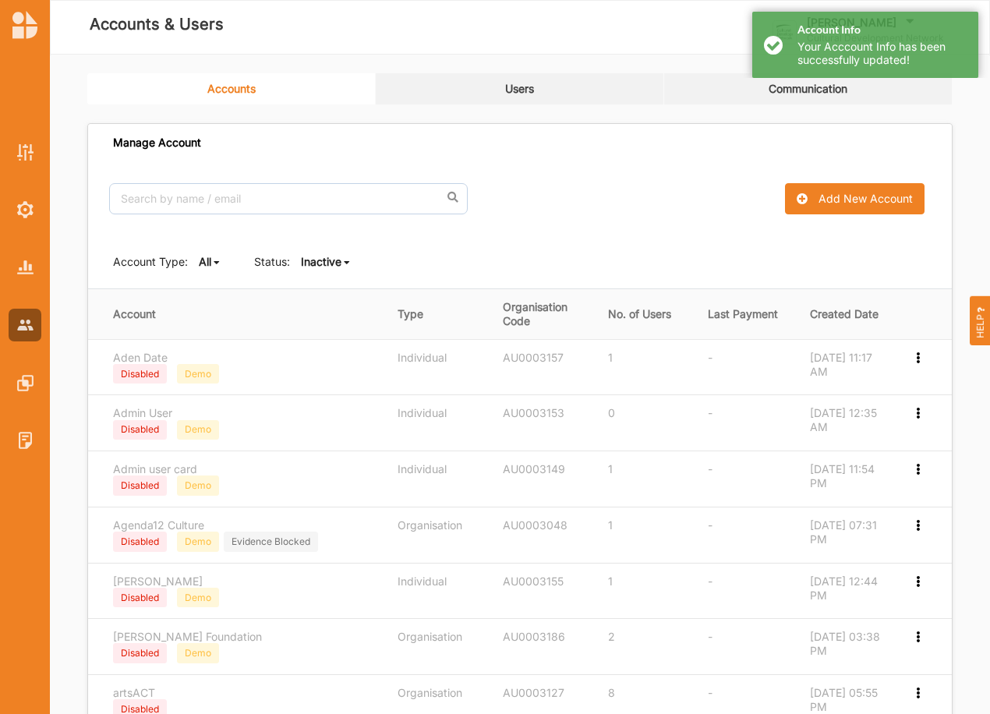
click at [310, 256] on b "Inactive" at bounding box center [321, 261] width 41 height 13
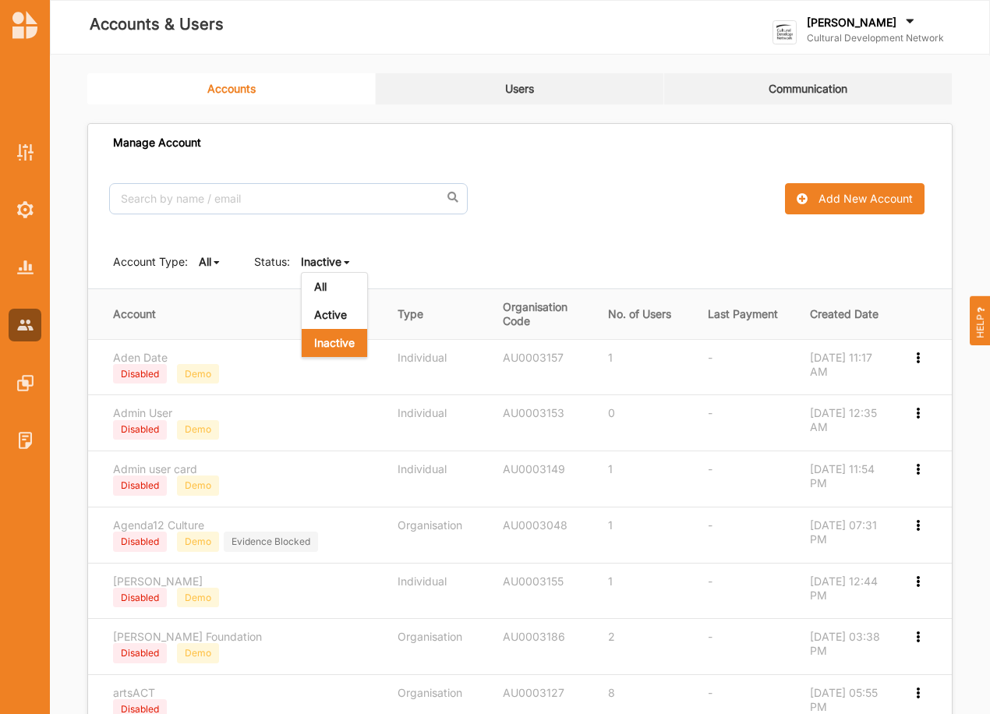
click at [316, 281] on b "All" at bounding box center [320, 286] width 12 height 13
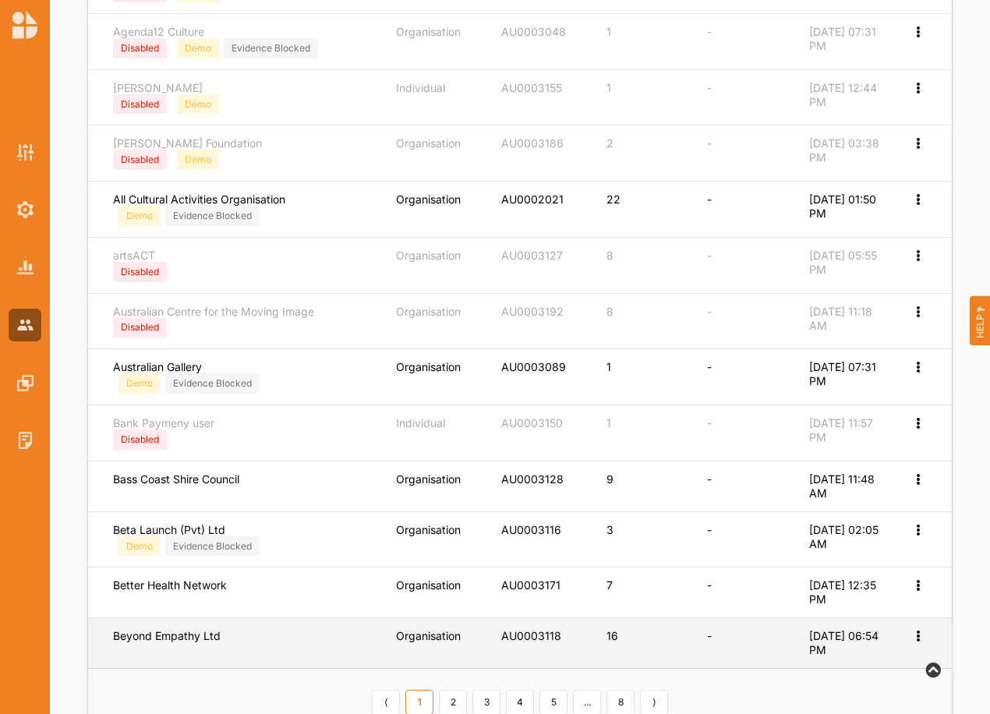
scroll to position [545, 0]
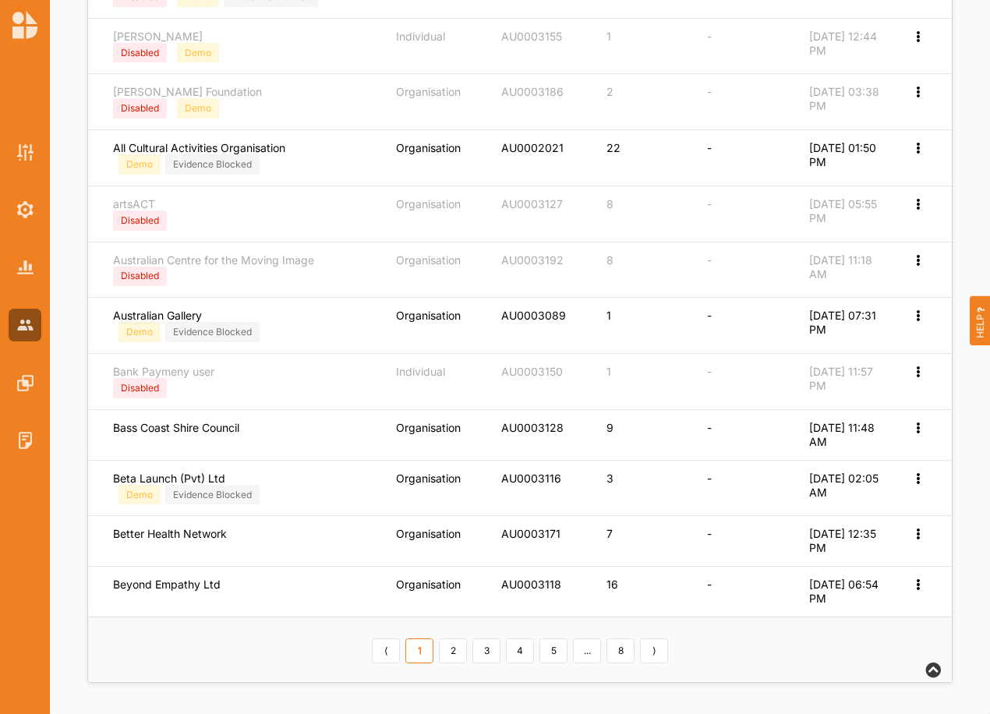
click at [552, 647] on link "5" at bounding box center [554, 651] width 28 height 25
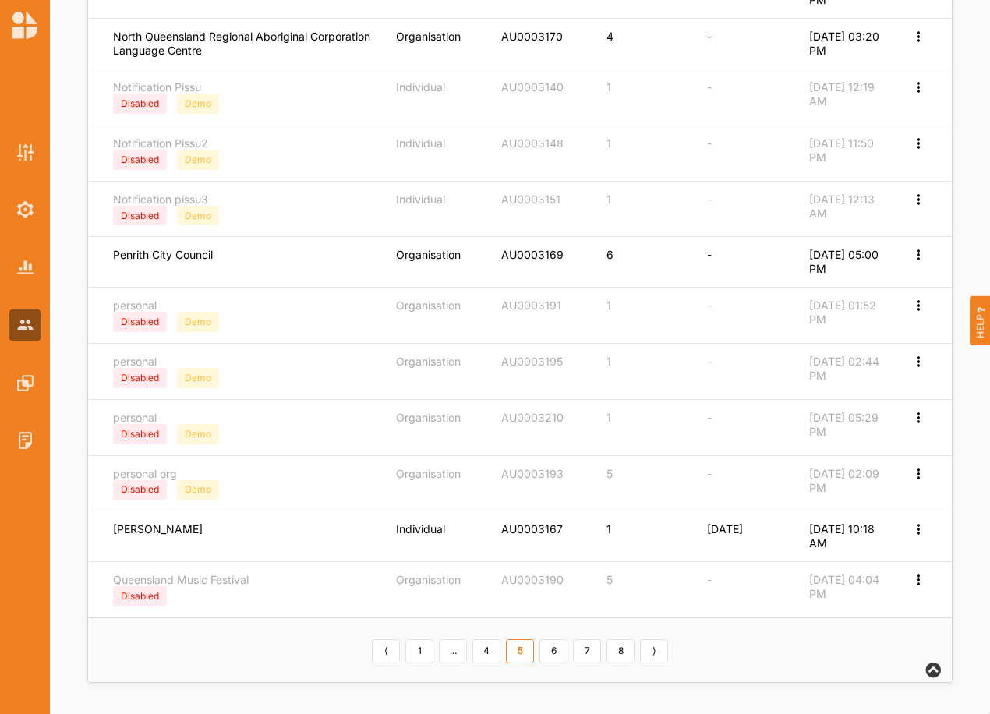
scroll to position [534, 0]
click at [581, 651] on link "7" at bounding box center [587, 651] width 28 height 25
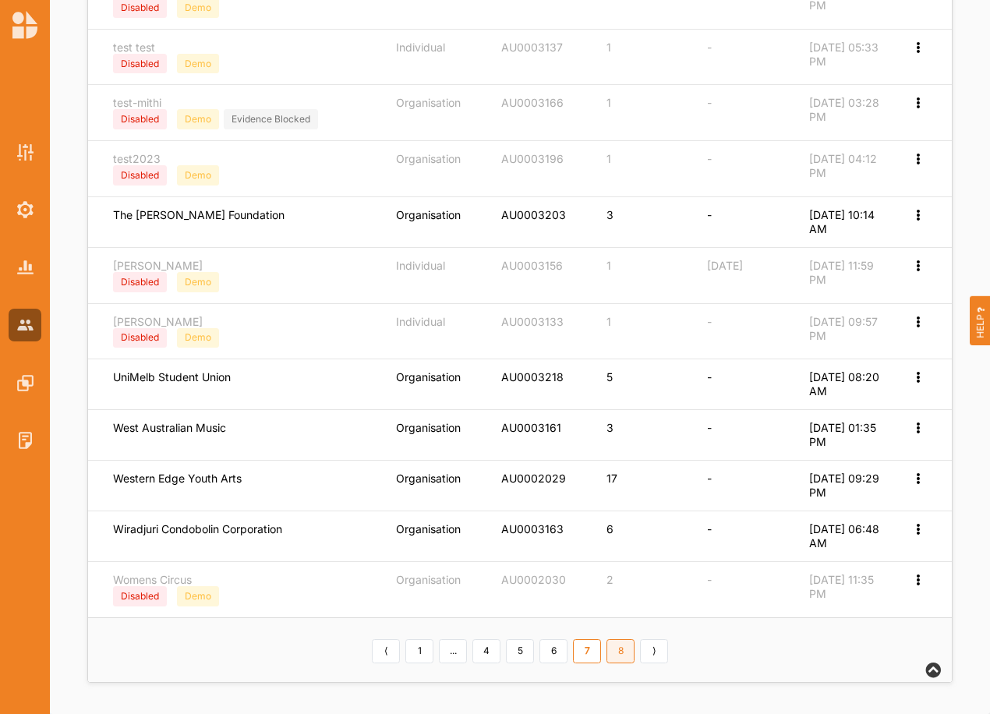
click at [620, 646] on link "8" at bounding box center [621, 651] width 28 height 25
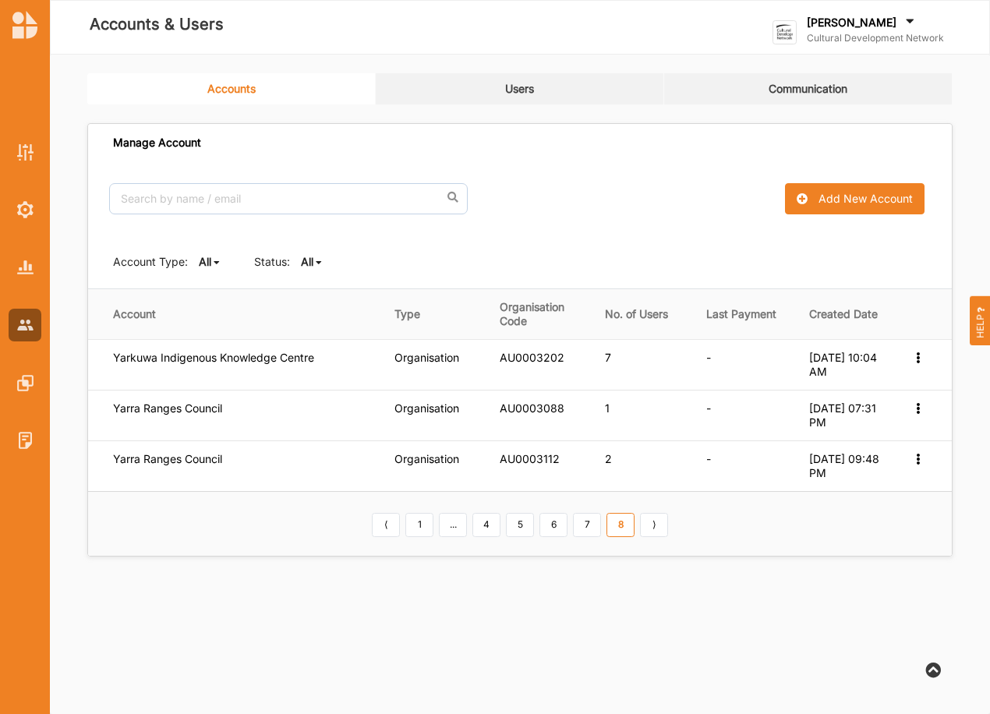
scroll to position [0, 0]
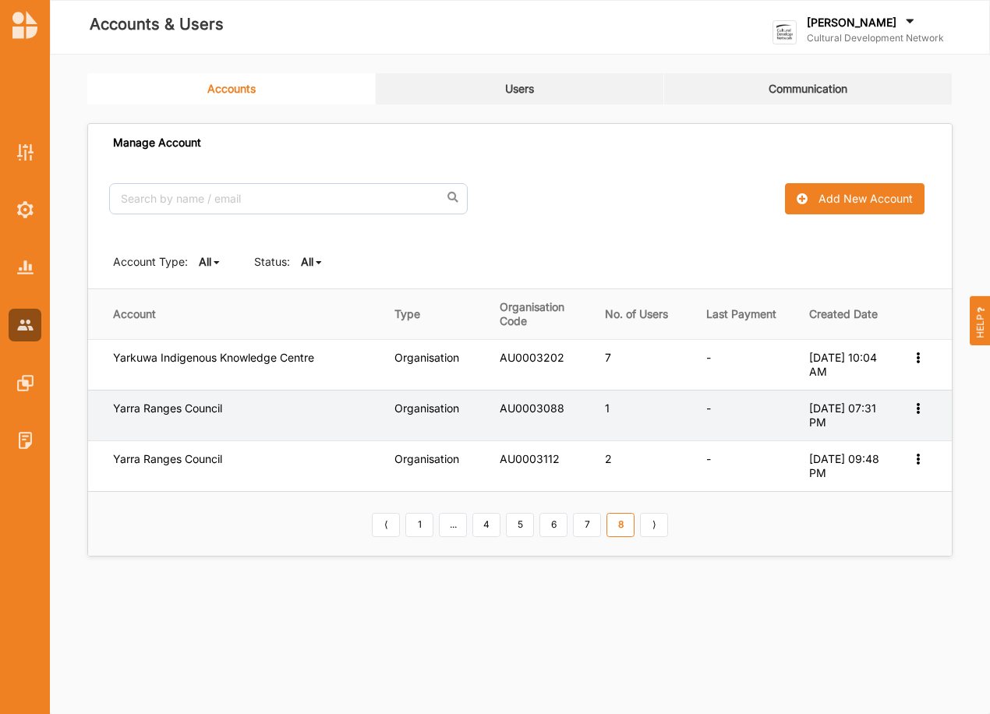
click at [915, 405] on icon at bounding box center [917, 407] width 13 height 11
click at [847, 435] on label "Edit Account" at bounding box center [866, 433] width 98 height 14
select select "1"
select select "7"
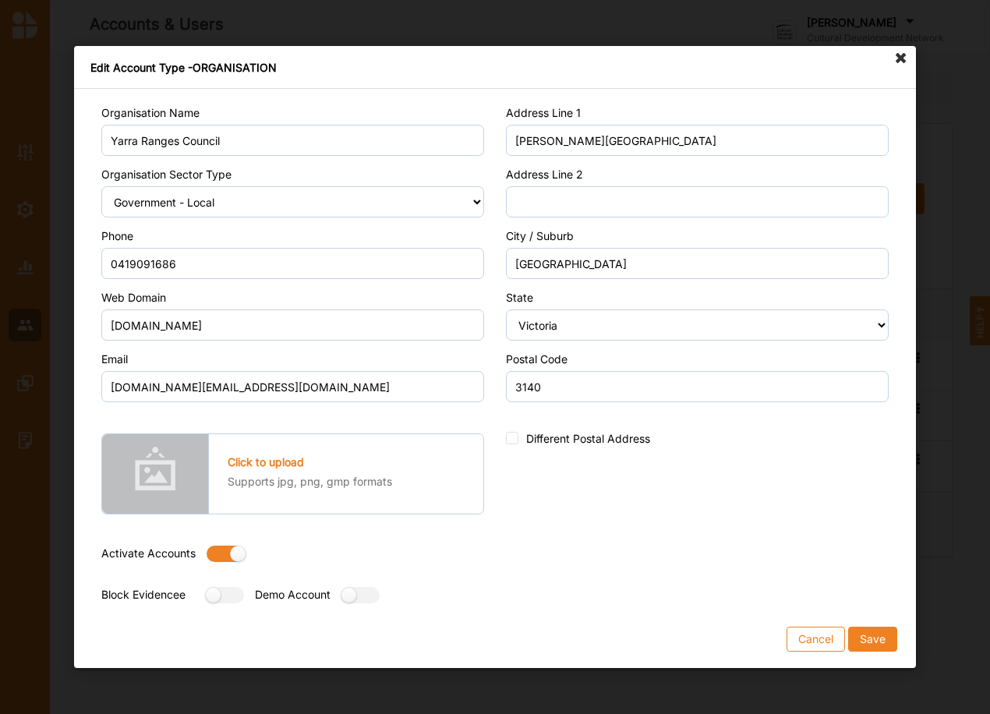
drag, startPoint x: 208, startPoint y: 554, endPoint x: 222, endPoint y: 564, distance: 17.3
click at [207, 551] on label at bounding box center [221, 554] width 28 height 16
radio input "false"
click at [370, 594] on label at bounding box center [355, 595] width 28 height 16
radio input "true"
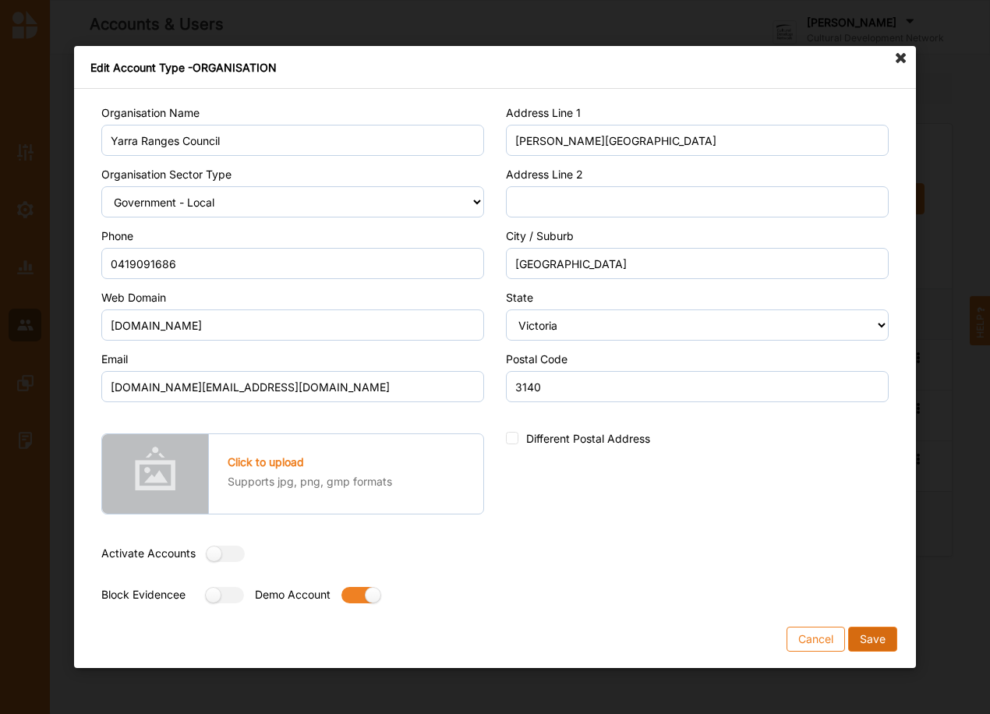
click at [866, 635] on button "Save" at bounding box center [872, 639] width 49 height 25
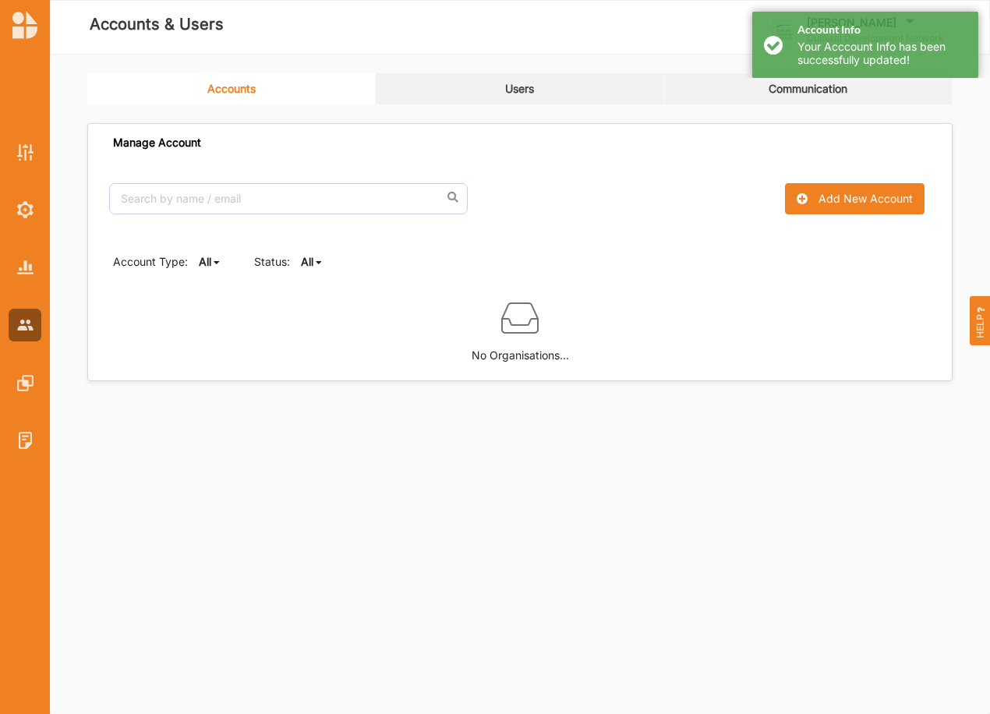
click at [313, 265] on b "All" at bounding box center [307, 261] width 12 height 13
click at [315, 310] on b "Active" at bounding box center [330, 314] width 33 height 13
click at [328, 264] on b "Active" at bounding box center [317, 261] width 33 height 13
click at [328, 289] on div "All" at bounding box center [334, 287] width 65 height 28
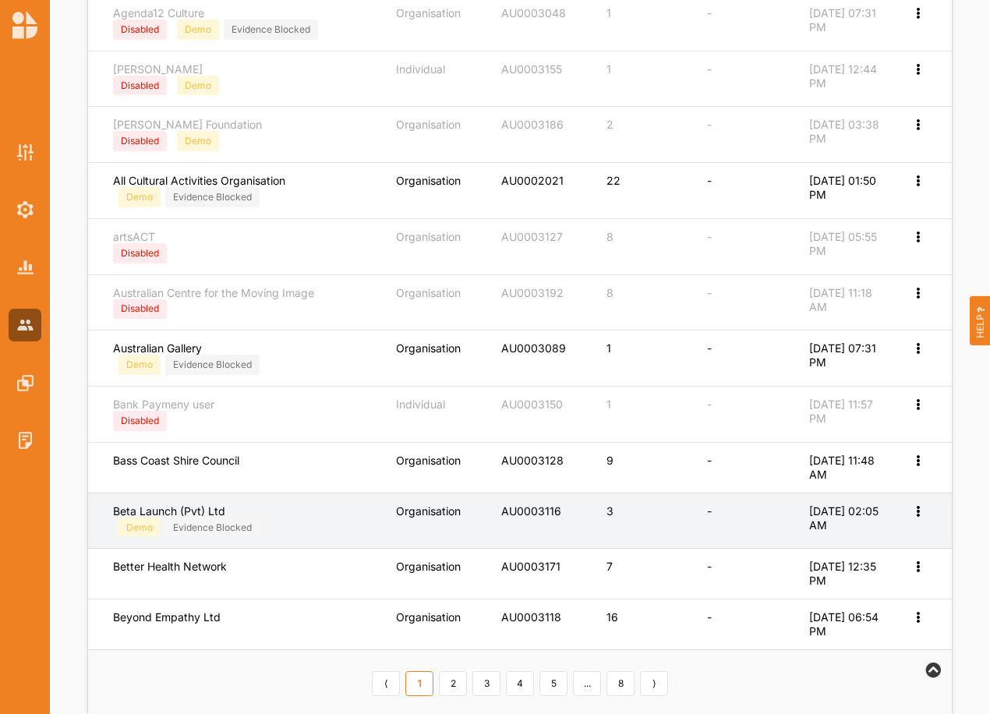
scroll to position [545, 0]
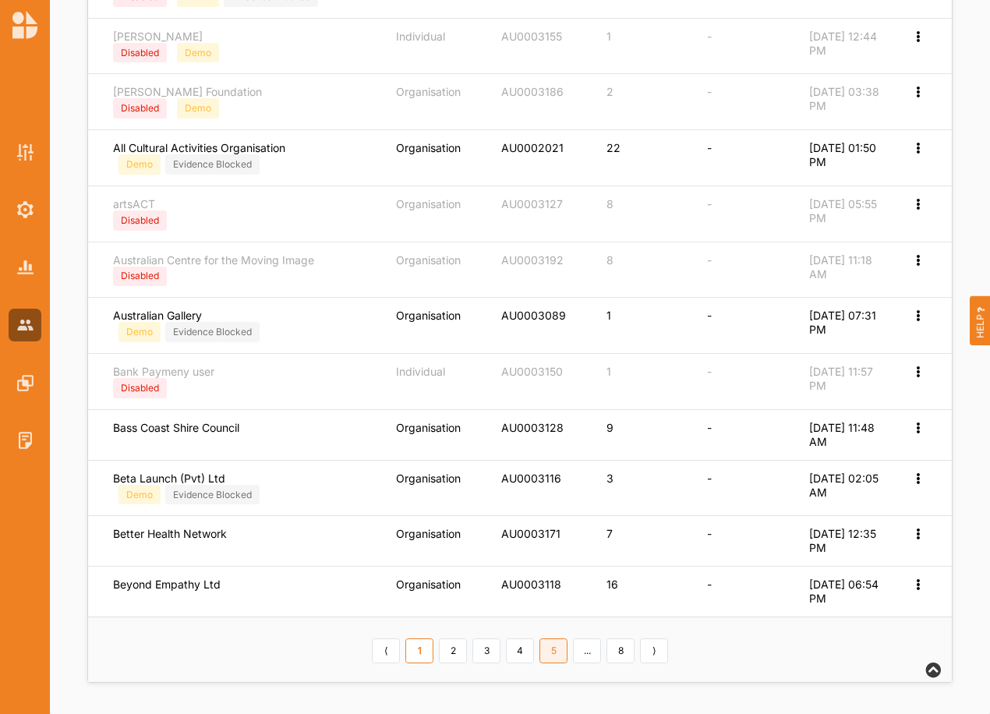
click at [546, 647] on link "5" at bounding box center [554, 651] width 28 height 25
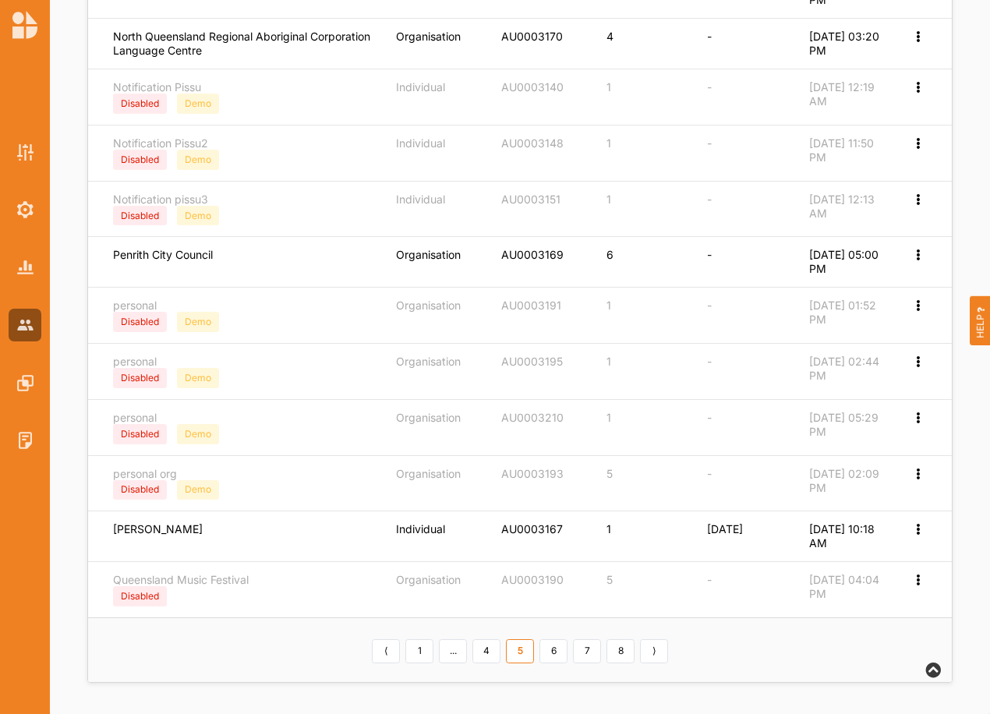
scroll to position [534, 0]
click at [617, 652] on link "8" at bounding box center [621, 651] width 28 height 25
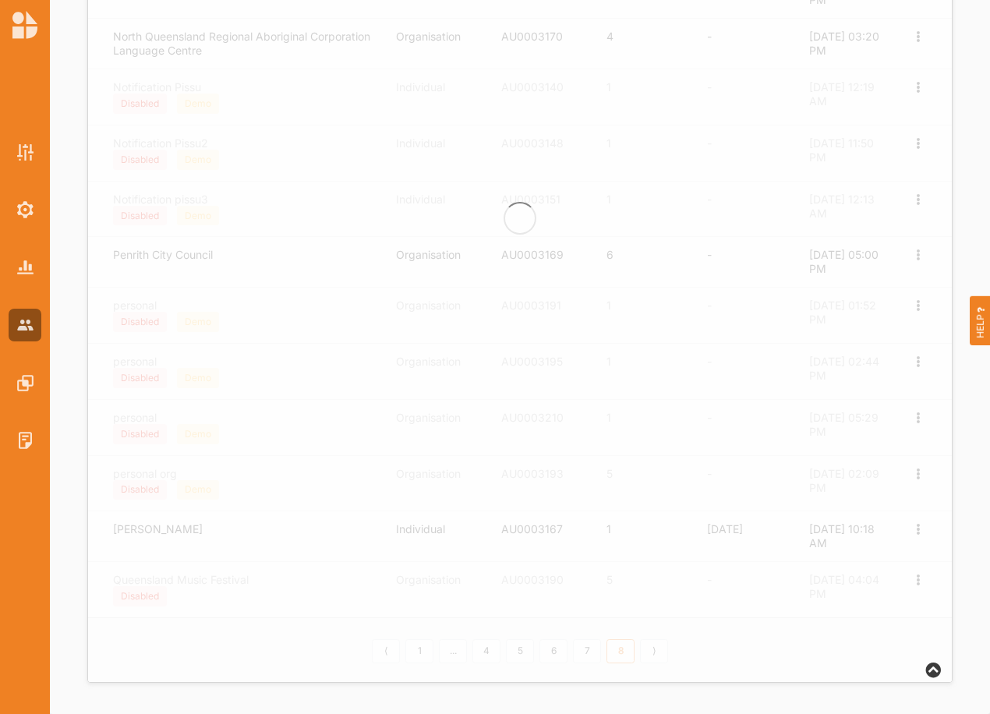
scroll to position [0, 0]
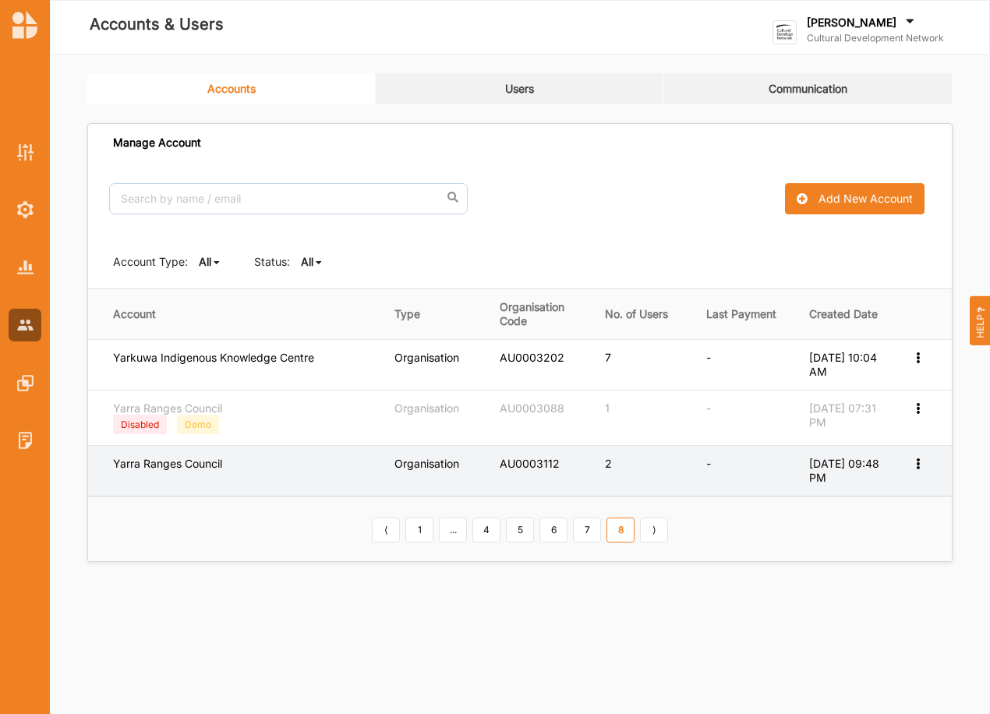
click at [917, 468] on icon at bounding box center [917, 462] width 13 height 11
click at [866, 487] on label "Edit Account" at bounding box center [866, 490] width 98 height 14
select select "1"
select select "7"
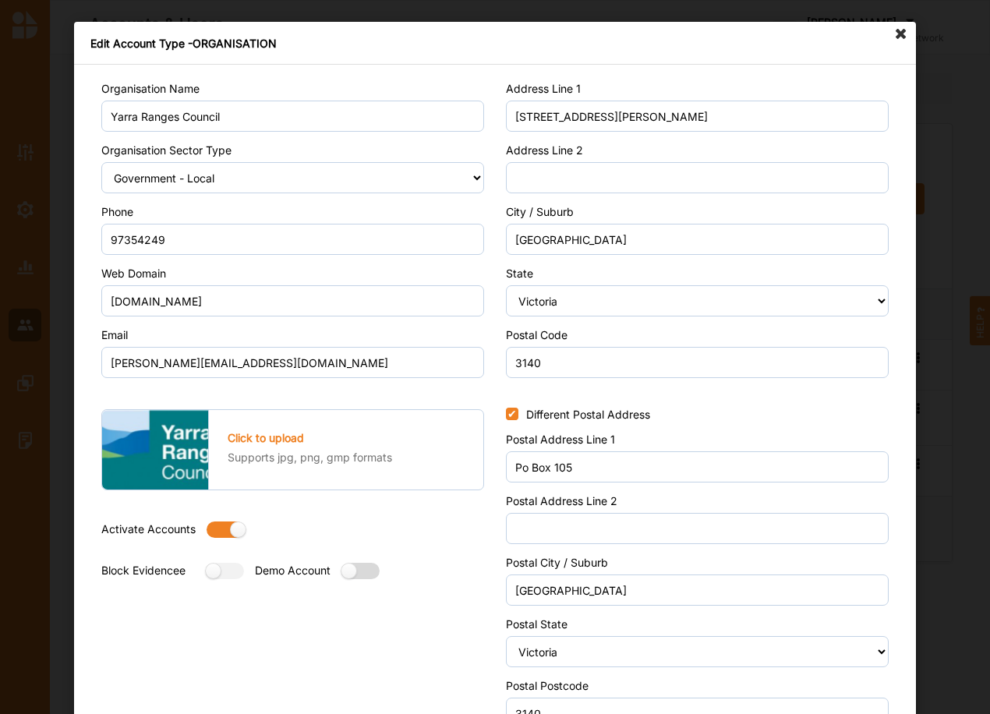
click at [359, 570] on label at bounding box center [355, 571] width 28 height 16
radio input "true"
click at [215, 530] on label at bounding box center [221, 530] width 28 height 16
radio input "false"
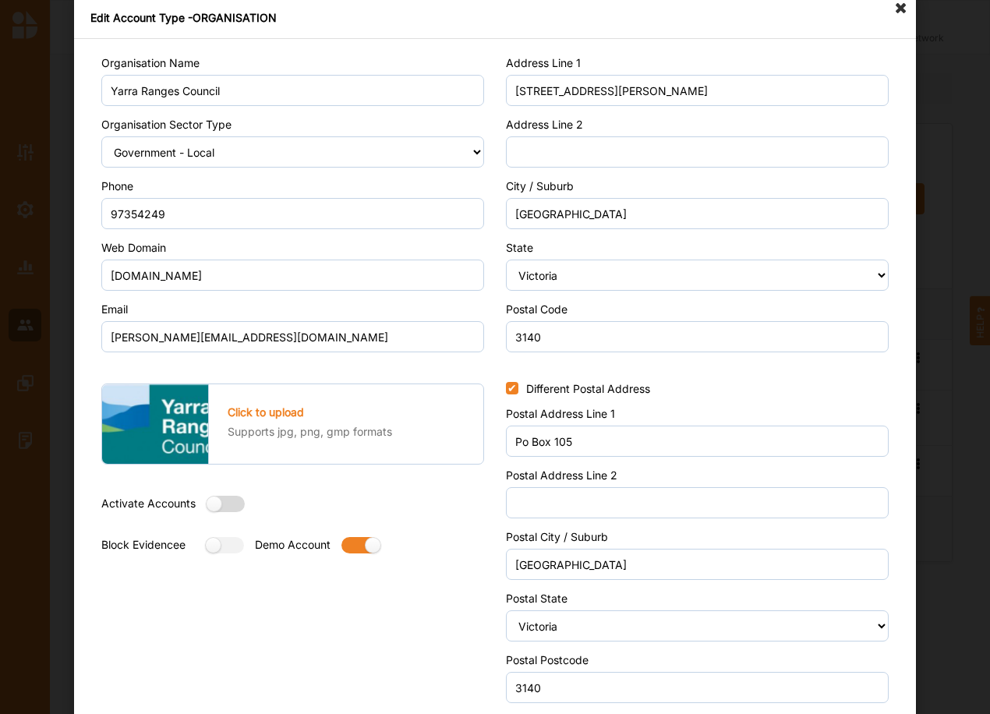
scroll to position [83, 0]
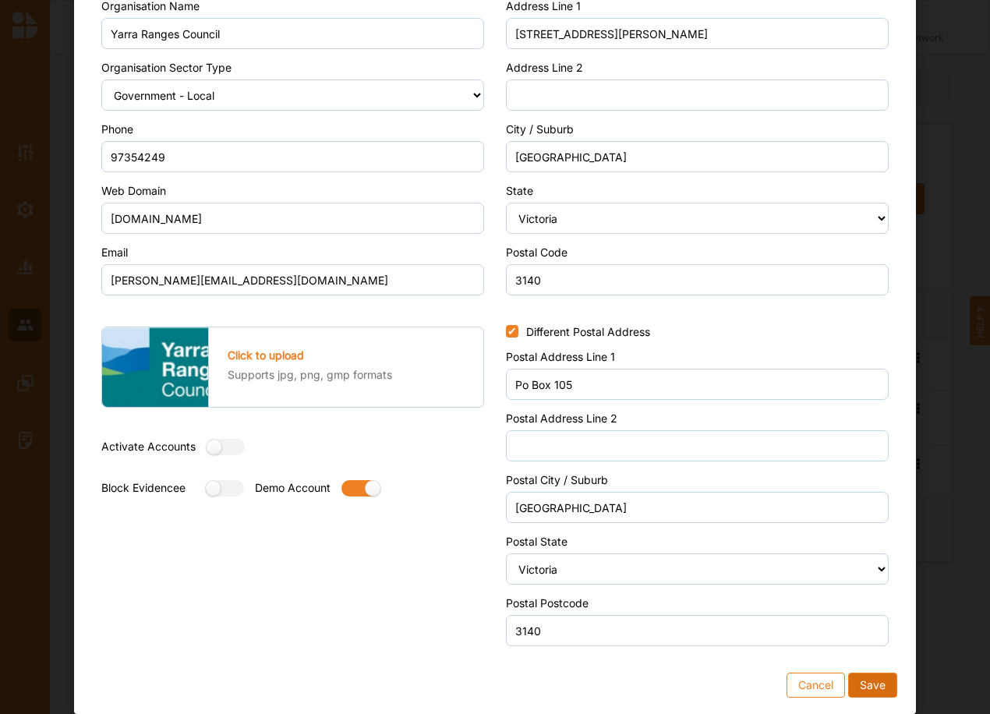
click at [877, 685] on button "Save" at bounding box center [872, 685] width 49 height 25
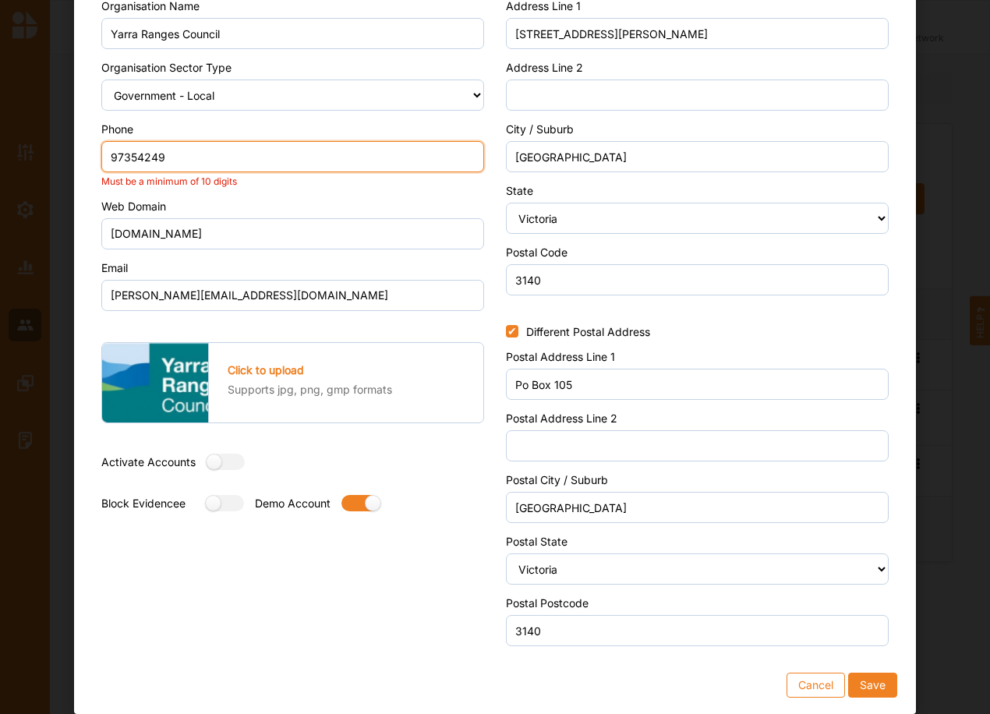
click at [193, 146] on input "97354249" at bounding box center [292, 156] width 383 height 31
click at [108, 150] on input "97354249" at bounding box center [292, 156] width 383 height 31
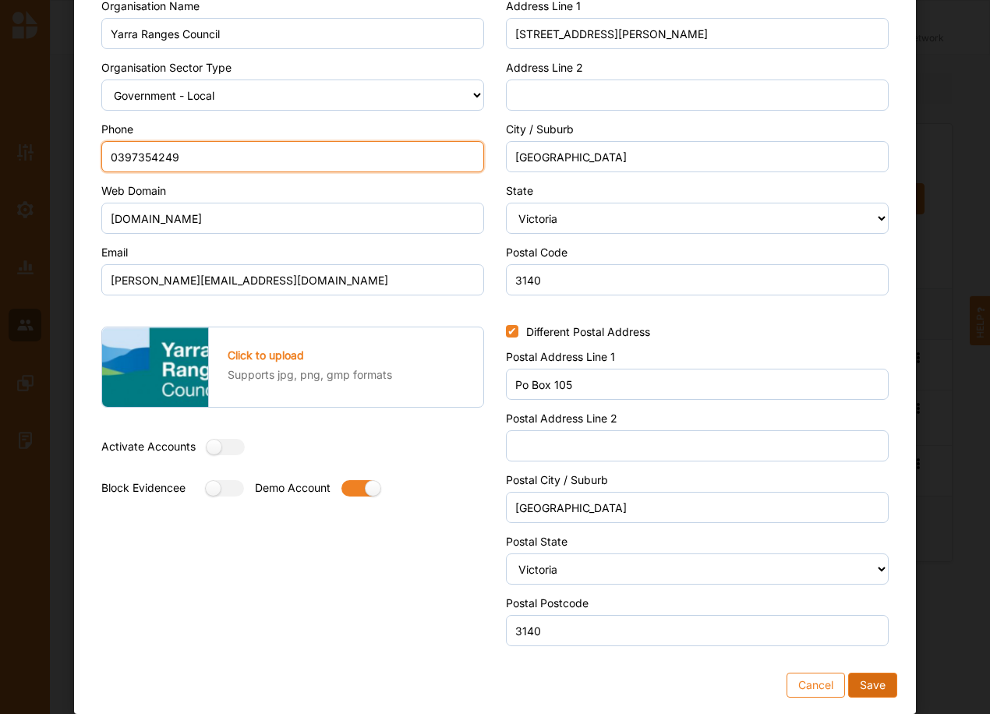
type input "0397354249"
click at [871, 695] on button "Save" at bounding box center [872, 685] width 49 height 25
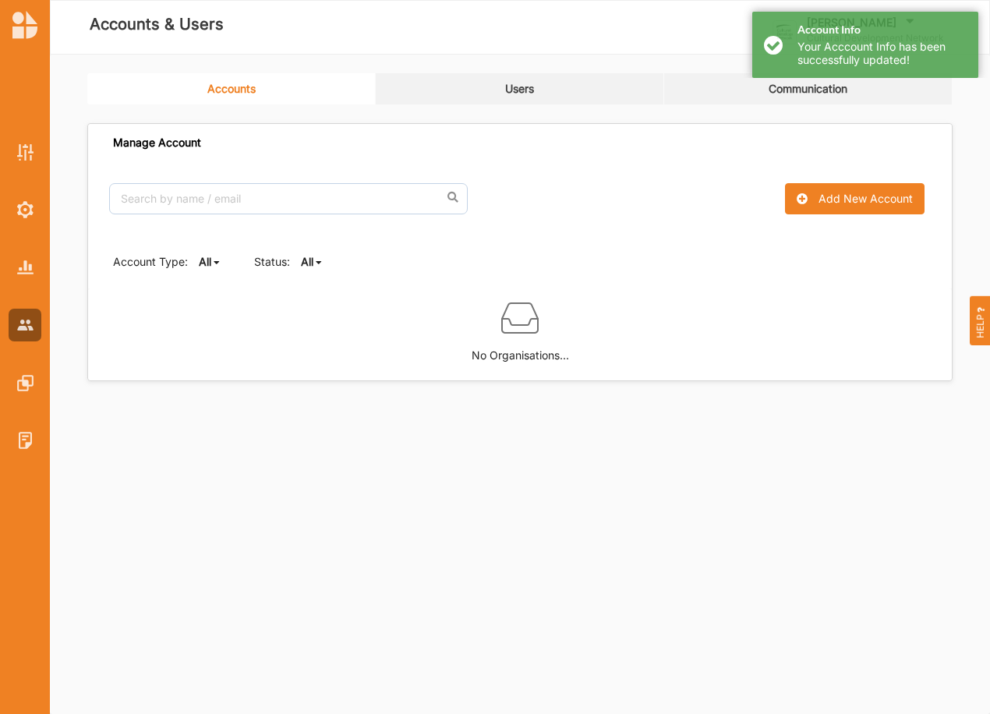
click at [304, 263] on b "All" at bounding box center [307, 261] width 12 height 13
drag, startPoint x: 316, startPoint y: 322, endPoint x: 321, endPoint y: 299, distance: 23.3
click at [316, 320] on div "Active" at bounding box center [334, 315] width 65 height 28
click at [328, 256] on b "Active" at bounding box center [317, 261] width 33 height 13
click at [333, 285] on div "All" at bounding box center [334, 287] width 65 height 28
